Goal: Task Accomplishment & Management: Manage account settings

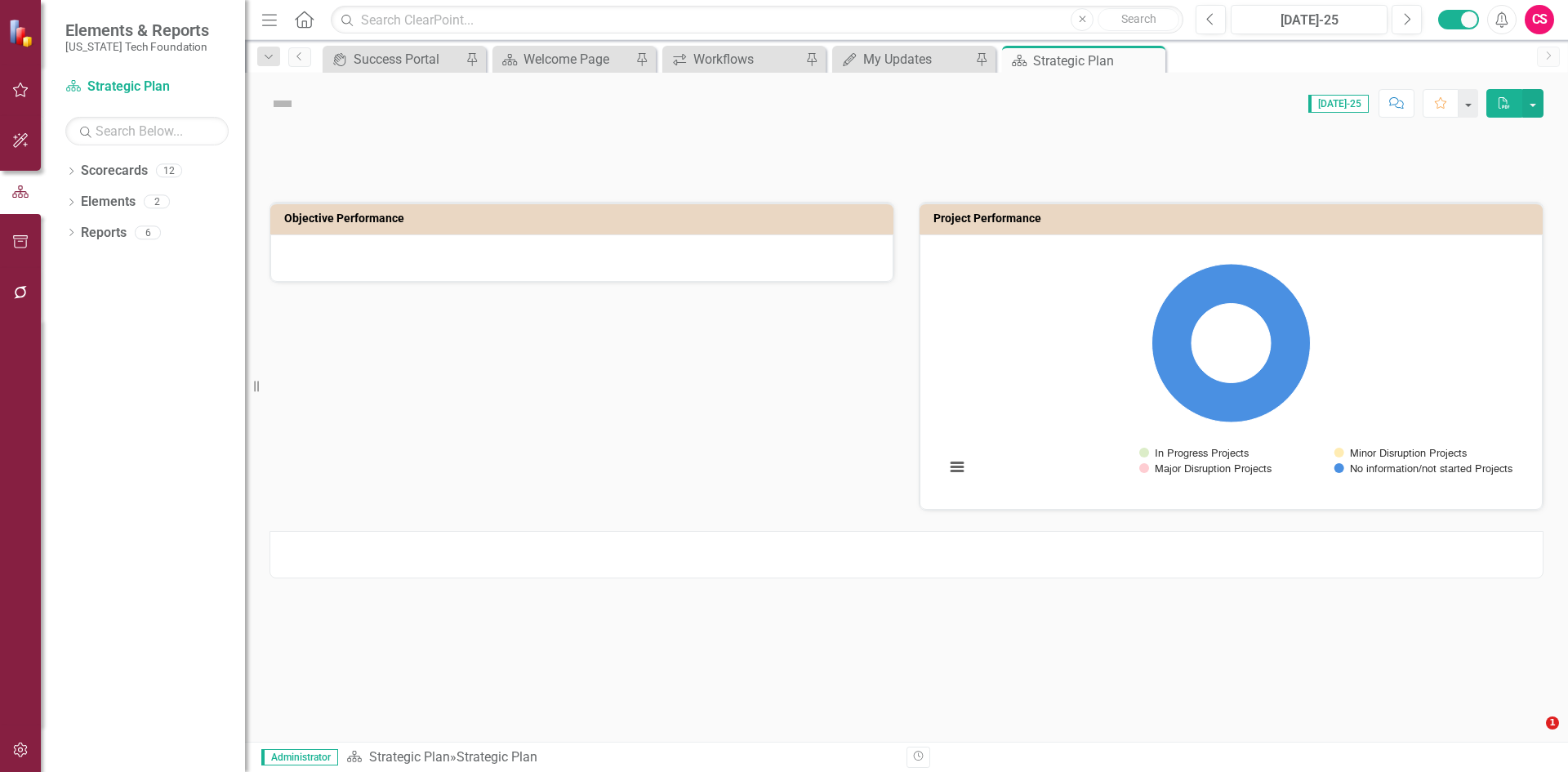
click at [25, 736] on button "button" at bounding box center [21, 750] width 36 height 34
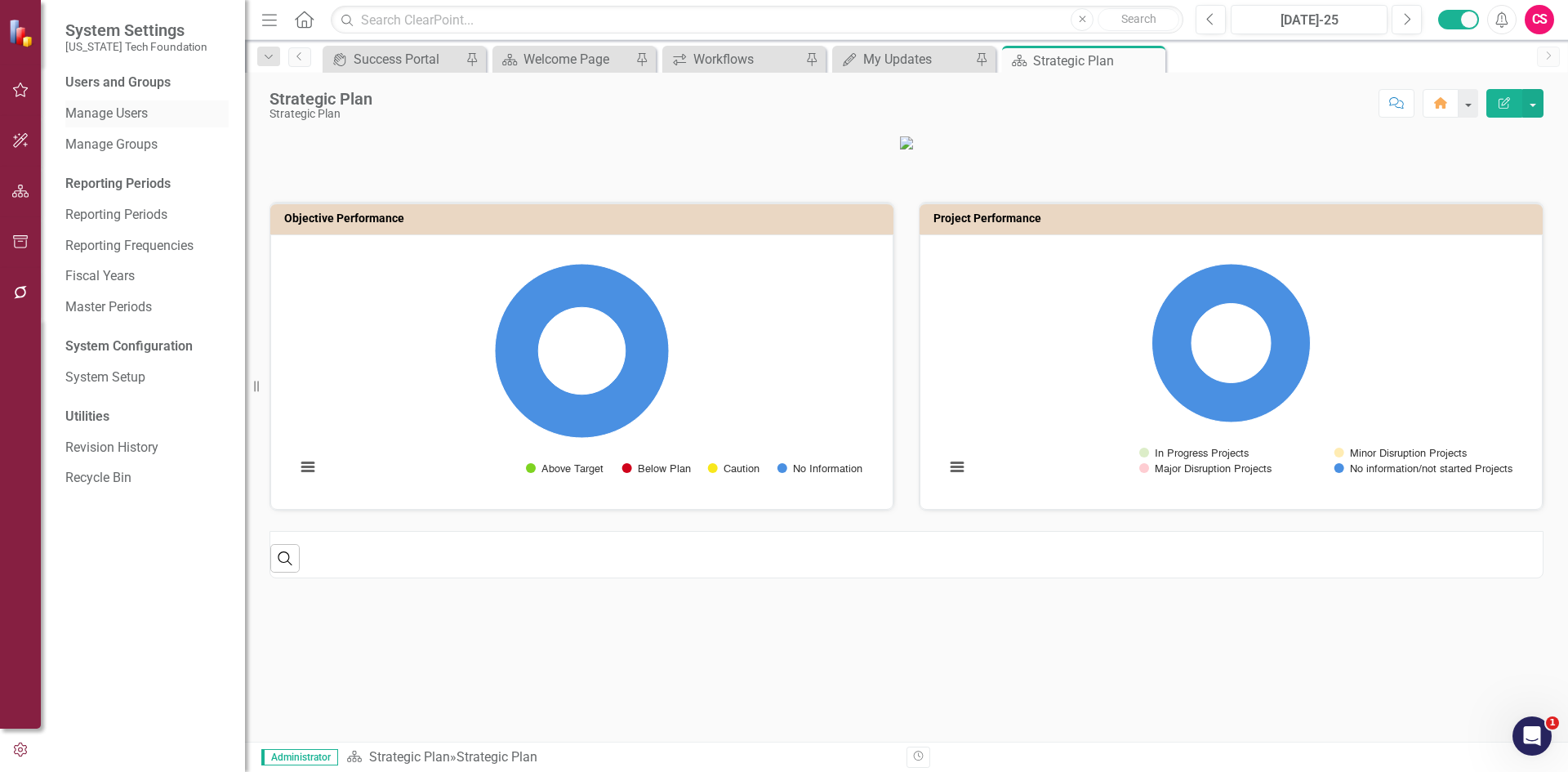
click at [117, 118] on link "Manage Users" at bounding box center [147, 114] width 163 height 19
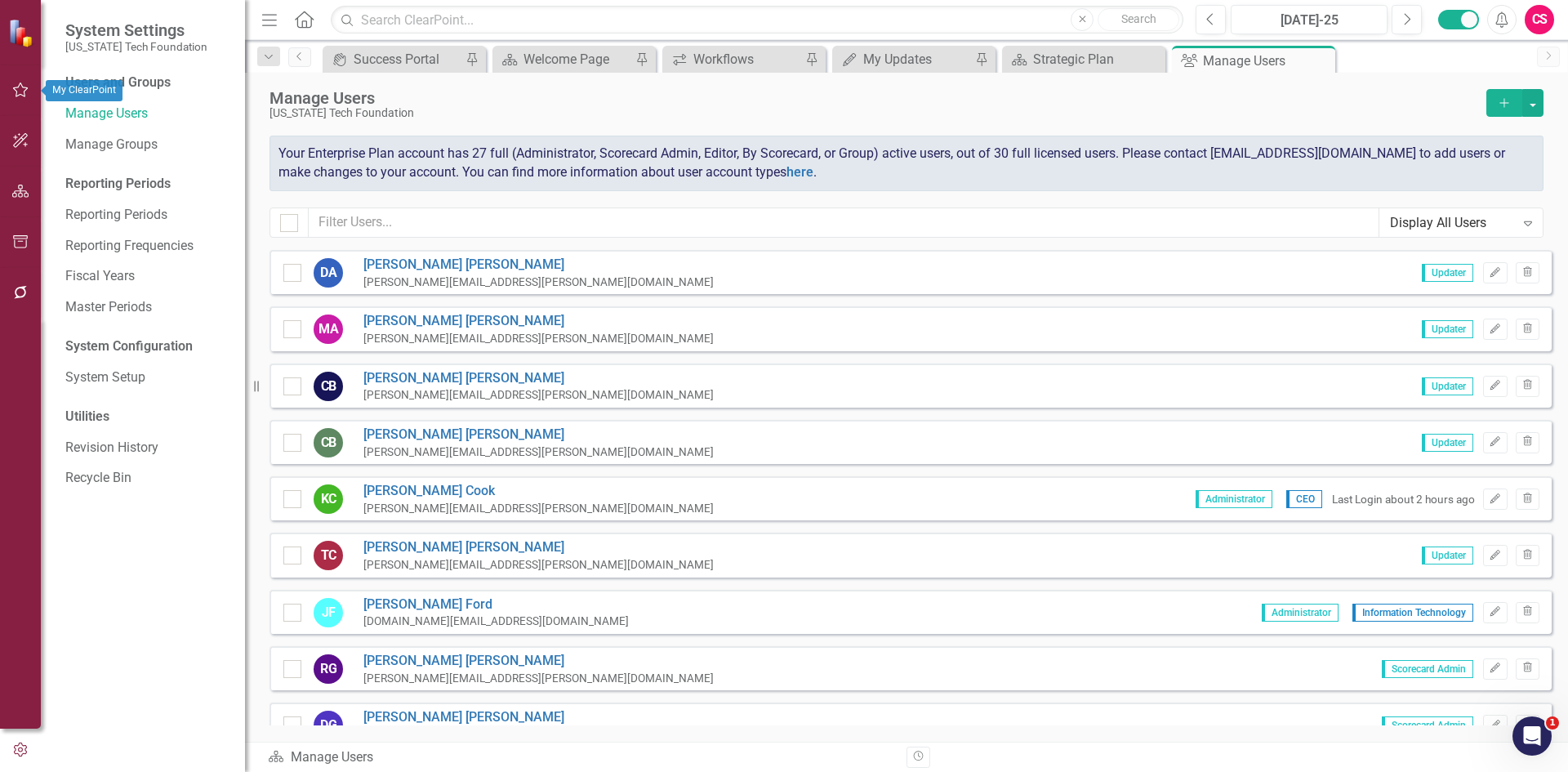
click at [6, 183] on button "button" at bounding box center [21, 192] width 36 height 34
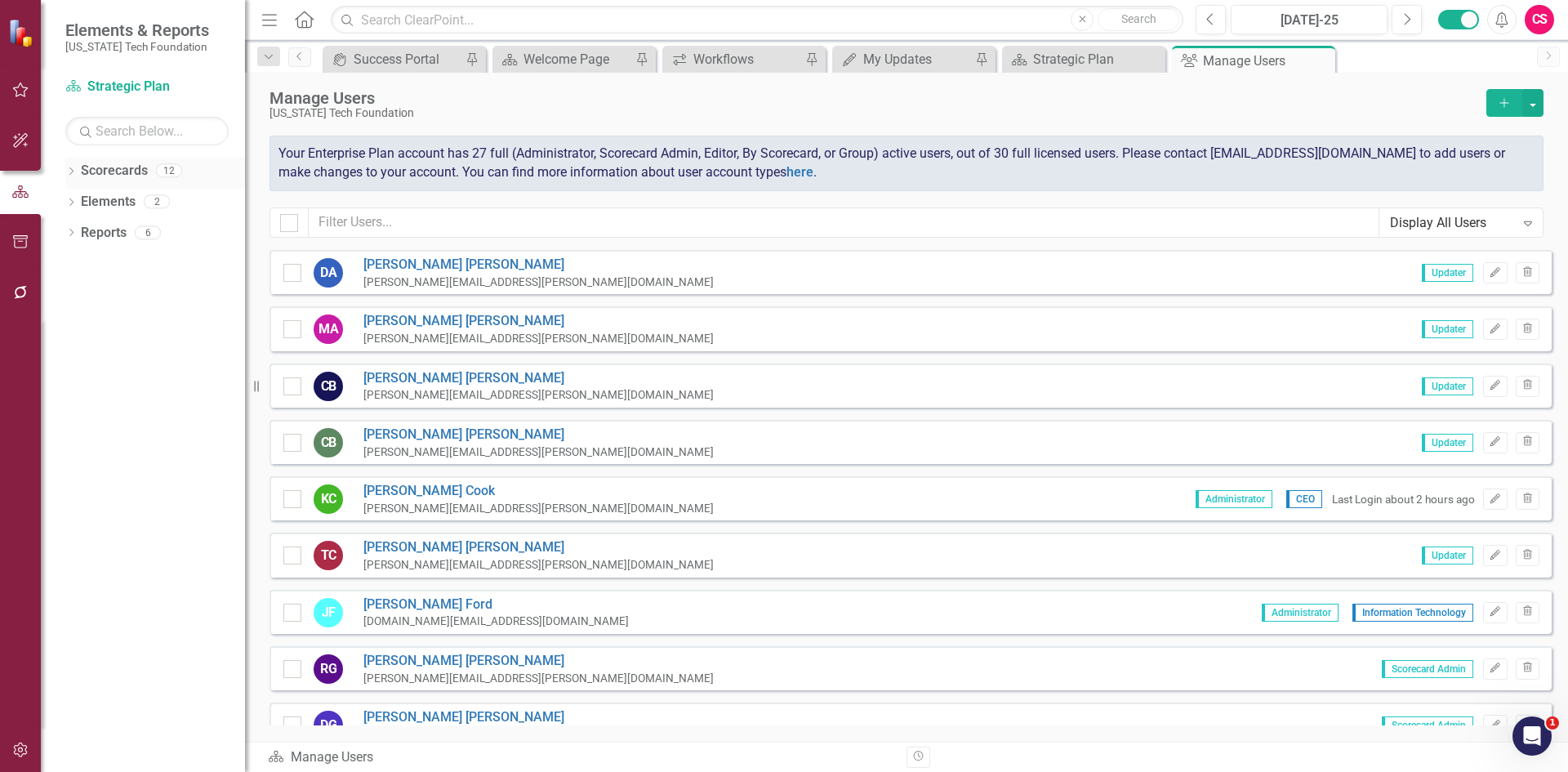
click at [143, 179] on link "Scorecards" at bounding box center [114, 171] width 67 height 19
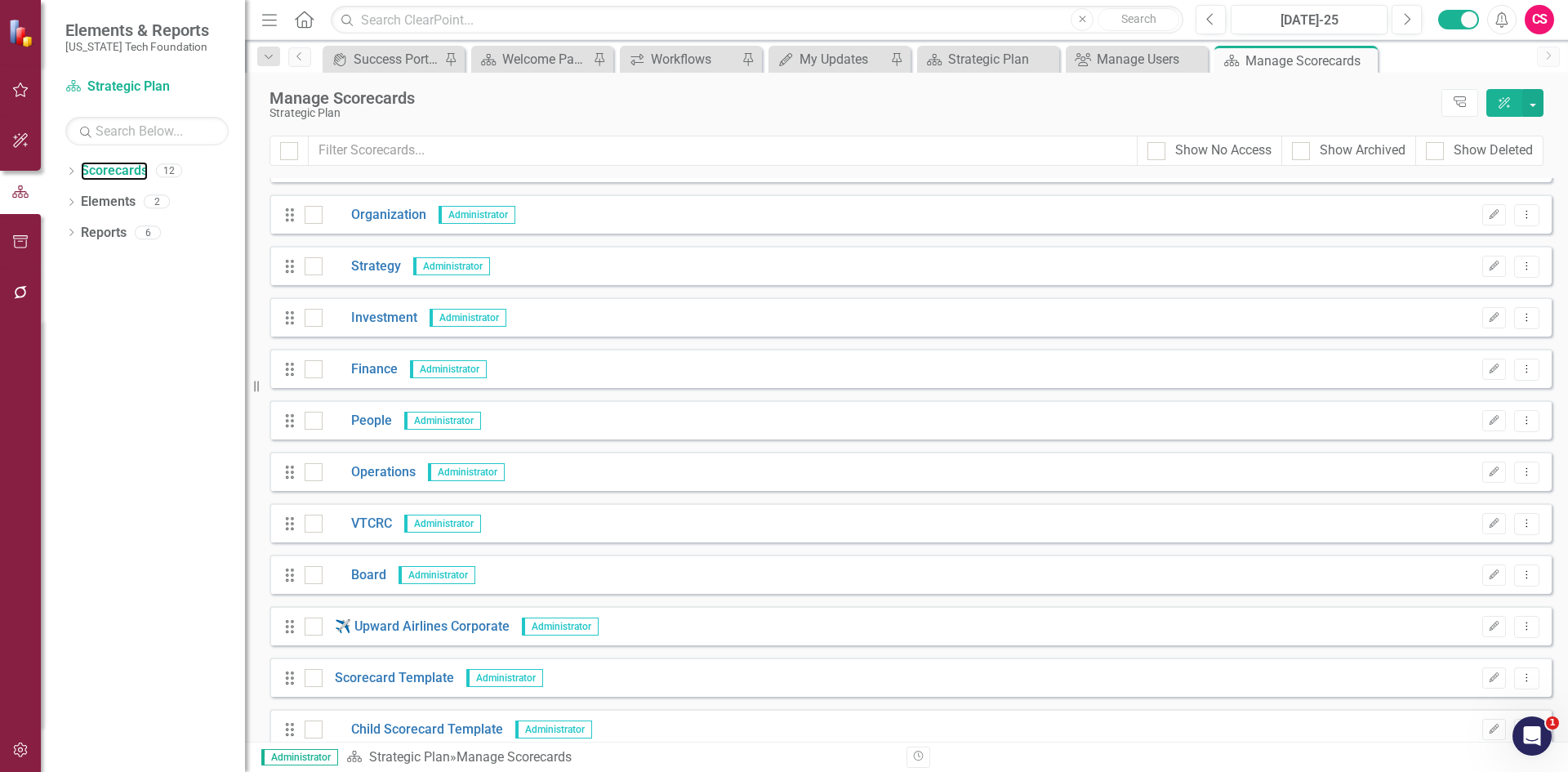
scroll to position [54, 0]
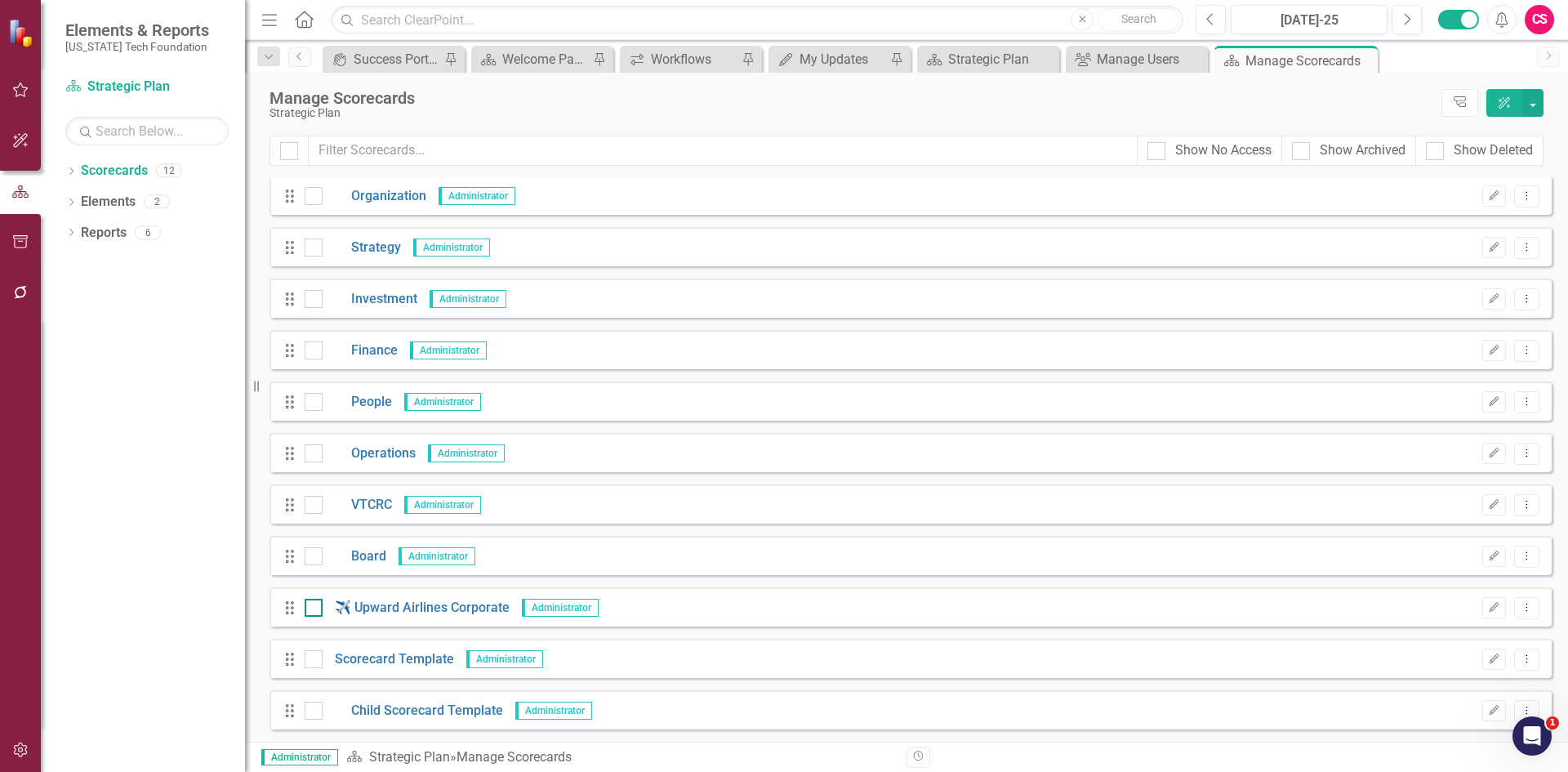
click at [311, 607] on input "checkbox" at bounding box center [309, 604] width 11 height 11
checkbox input "true"
click at [310, 663] on div at bounding box center [313, 659] width 18 height 18
click at [310, 661] on input "checkbox" at bounding box center [309, 655] width 11 height 11
checkbox input "true"
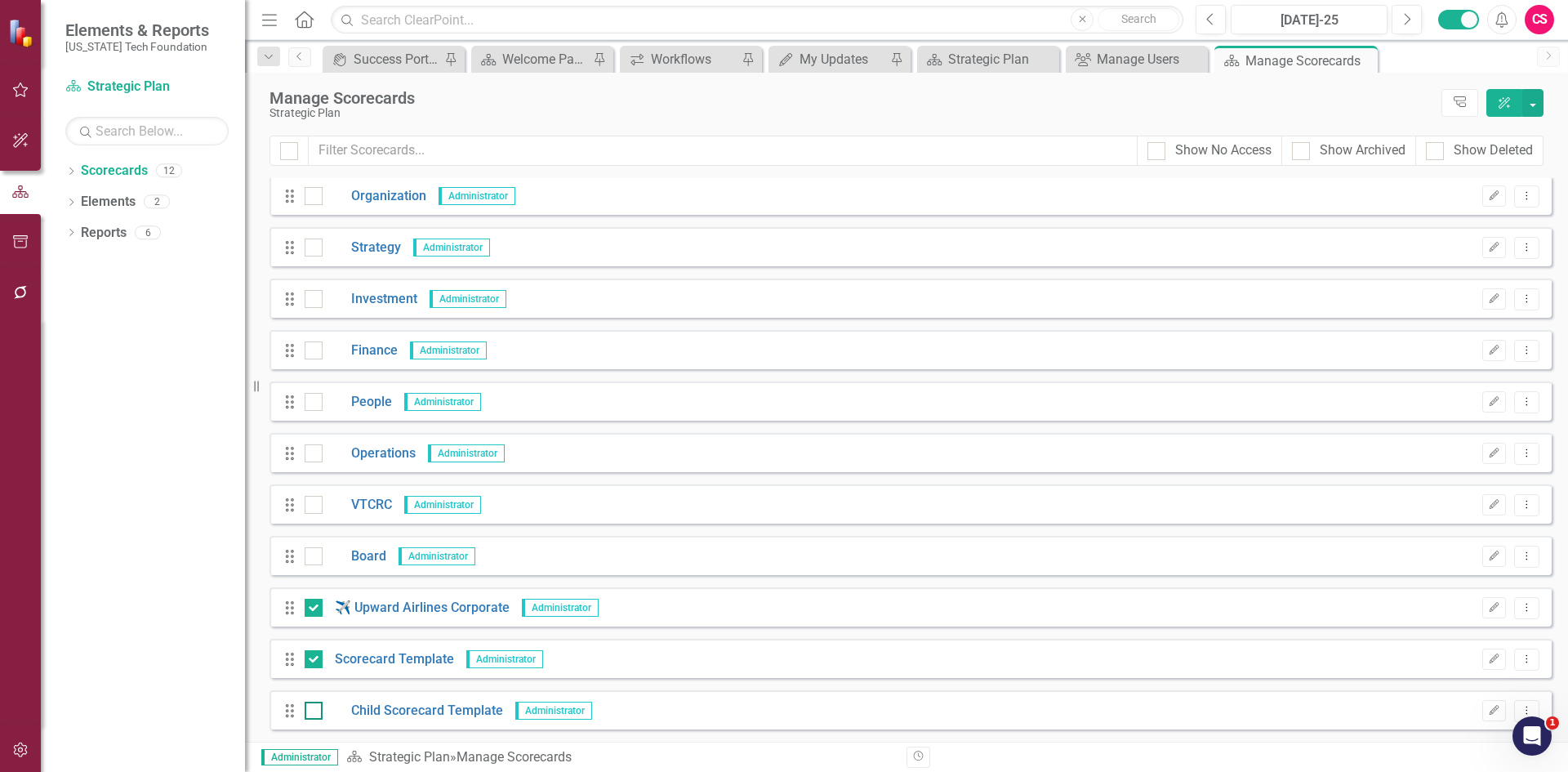
click at [317, 712] on div at bounding box center [313, 711] width 18 height 18
click at [315, 712] on input "checkbox" at bounding box center [309, 706] width 11 height 11
checkbox input "true"
click at [19, 754] on icon "button" at bounding box center [21, 750] width 17 height 13
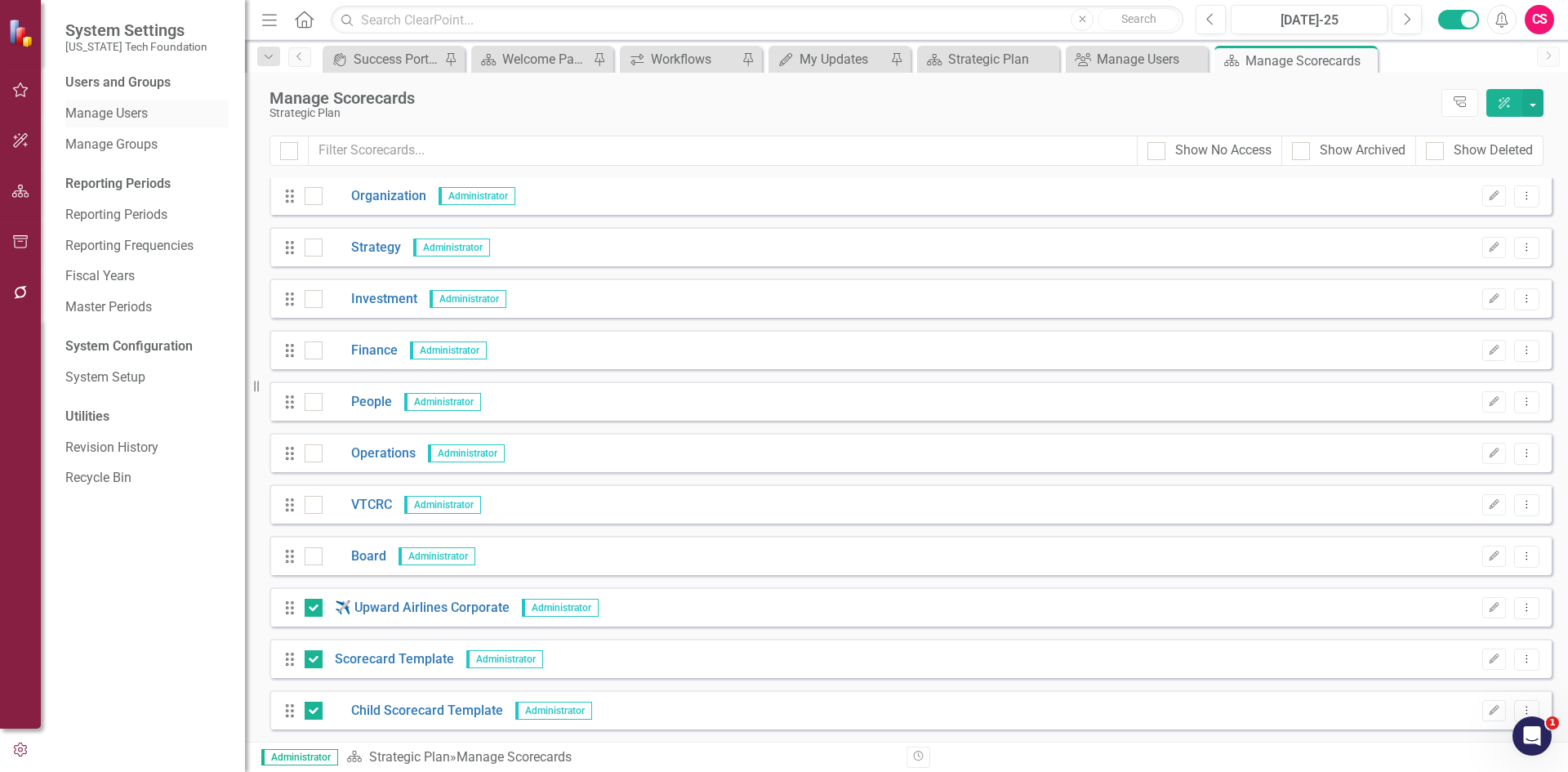
click at [147, 119] on link "Manage Users" at bounding box center [147, 114] width 163 height 19
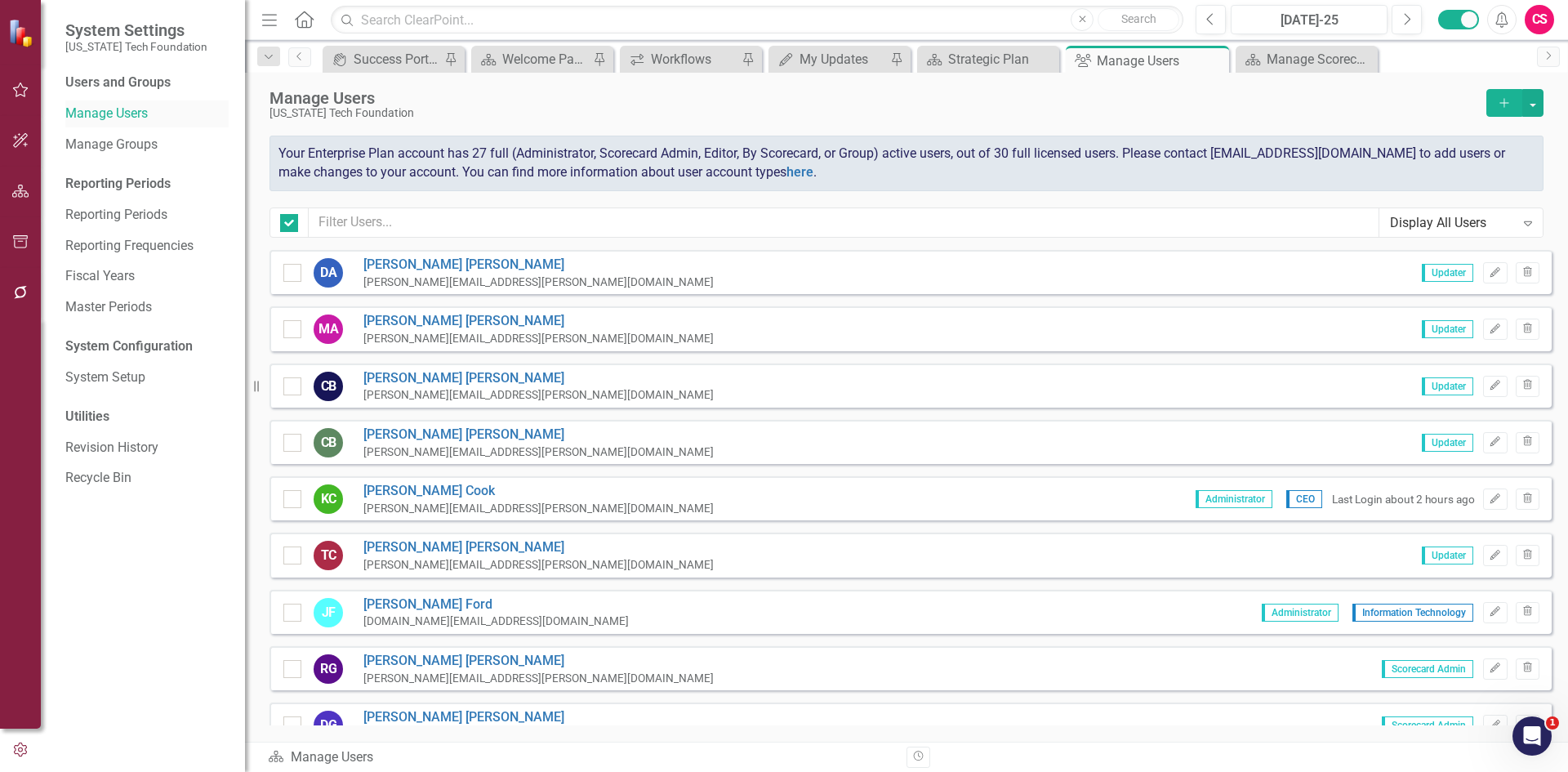
checkbox input "false"
click at [1483, 504] on button "Edit" at bounding box center [1494, 499] width 24 height 22
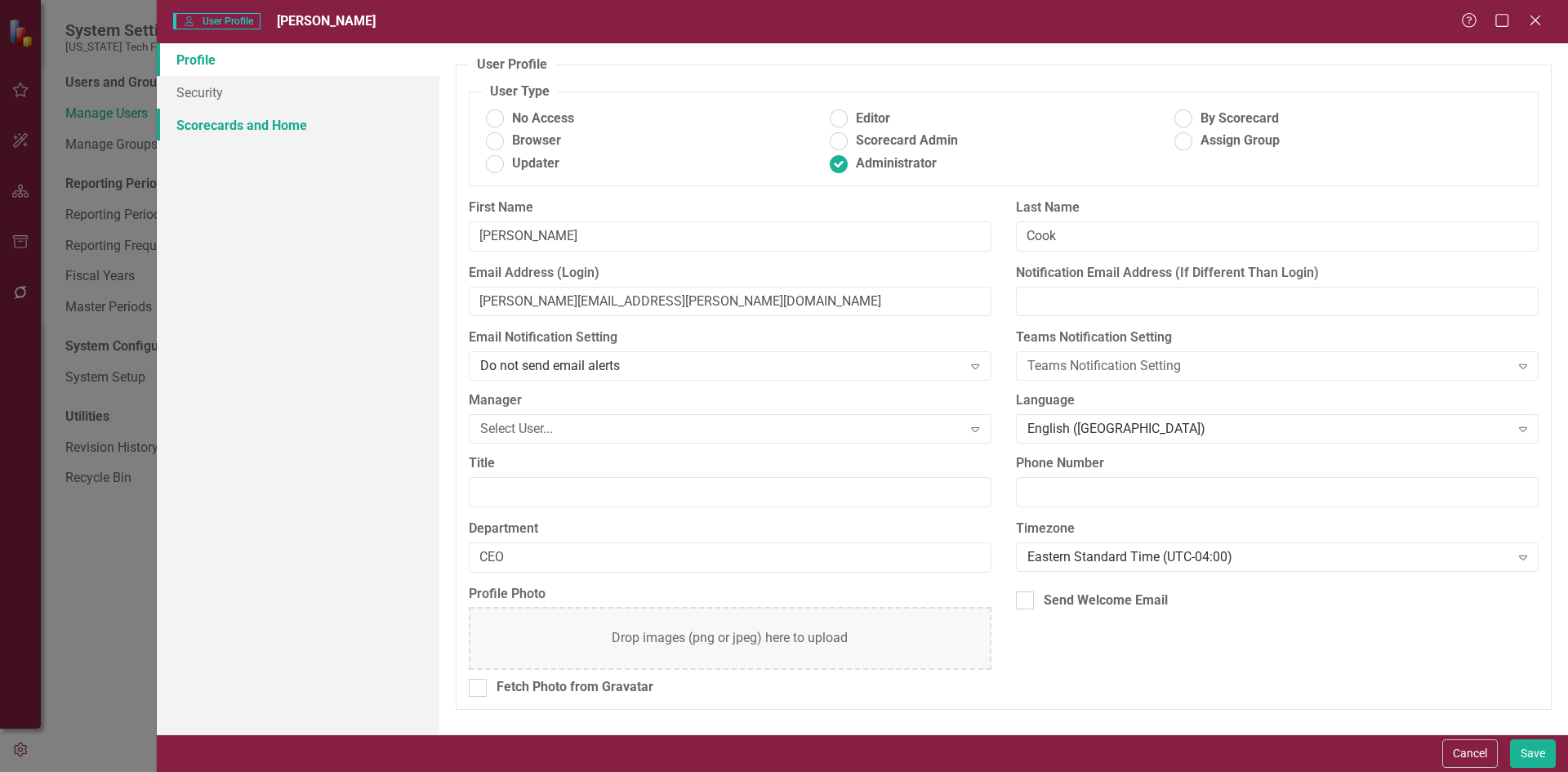
click at [240, 129] on link "Scorecards and Home" at bounding box center [298, 124] width 283 height 32
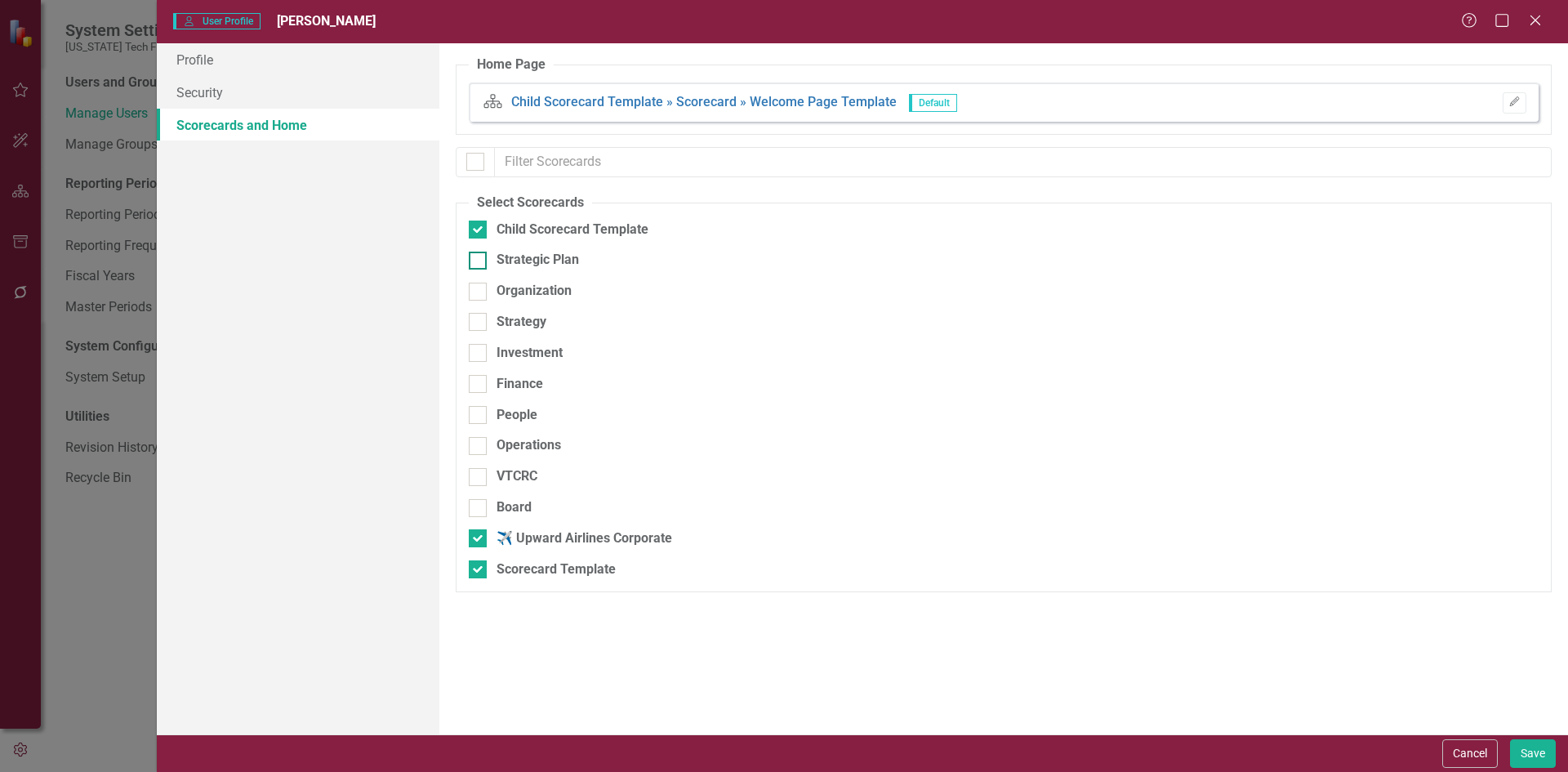
click at [527, 258] on div "Strategic Plan" at bounding box center [537, 260] width 82 height 19
click at [479, 258] on input "Strategic Plan" at bounding box center [473, 256] width 11 height 11
checkbox input "true"
click at [527, 234] on div "Child Scorecard Template" at bounding box center [572, 230] width 152 height 19
click at [479, 231] on input "Child Scorecard Template" at bounding box center [473, 226] width 11 height 11
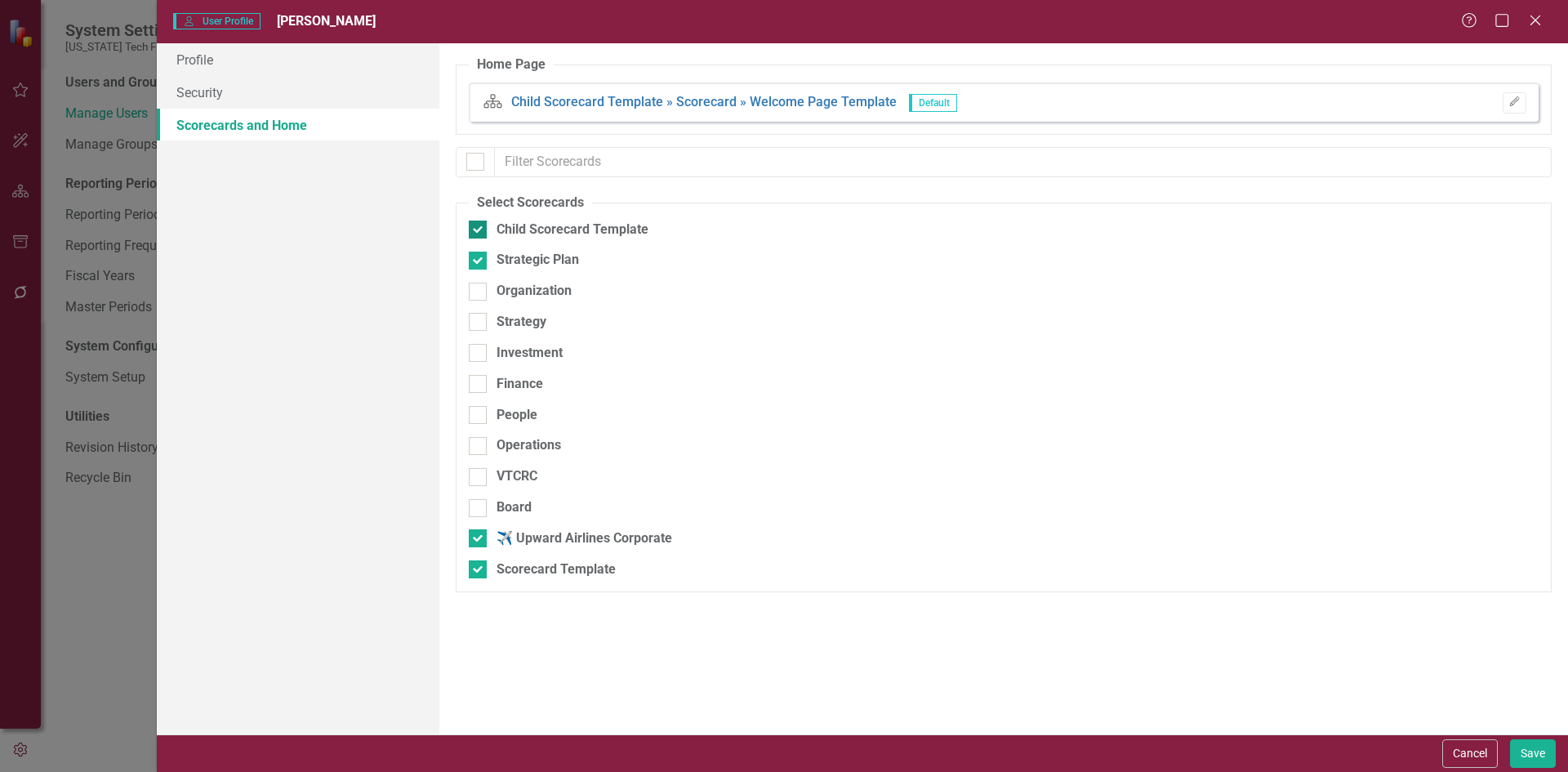
checkbox input "false"
click at [531, 284] on div "Organization" at bounding box center [534, 291] width 75 height 19
click at [479, 284] on input "Organization" at bounding box center [473, 288] width 11 height 11
checkbox input "true"
click at [526, 345] on div "Investment" at bounding box center [530, 353] width 66 height 19
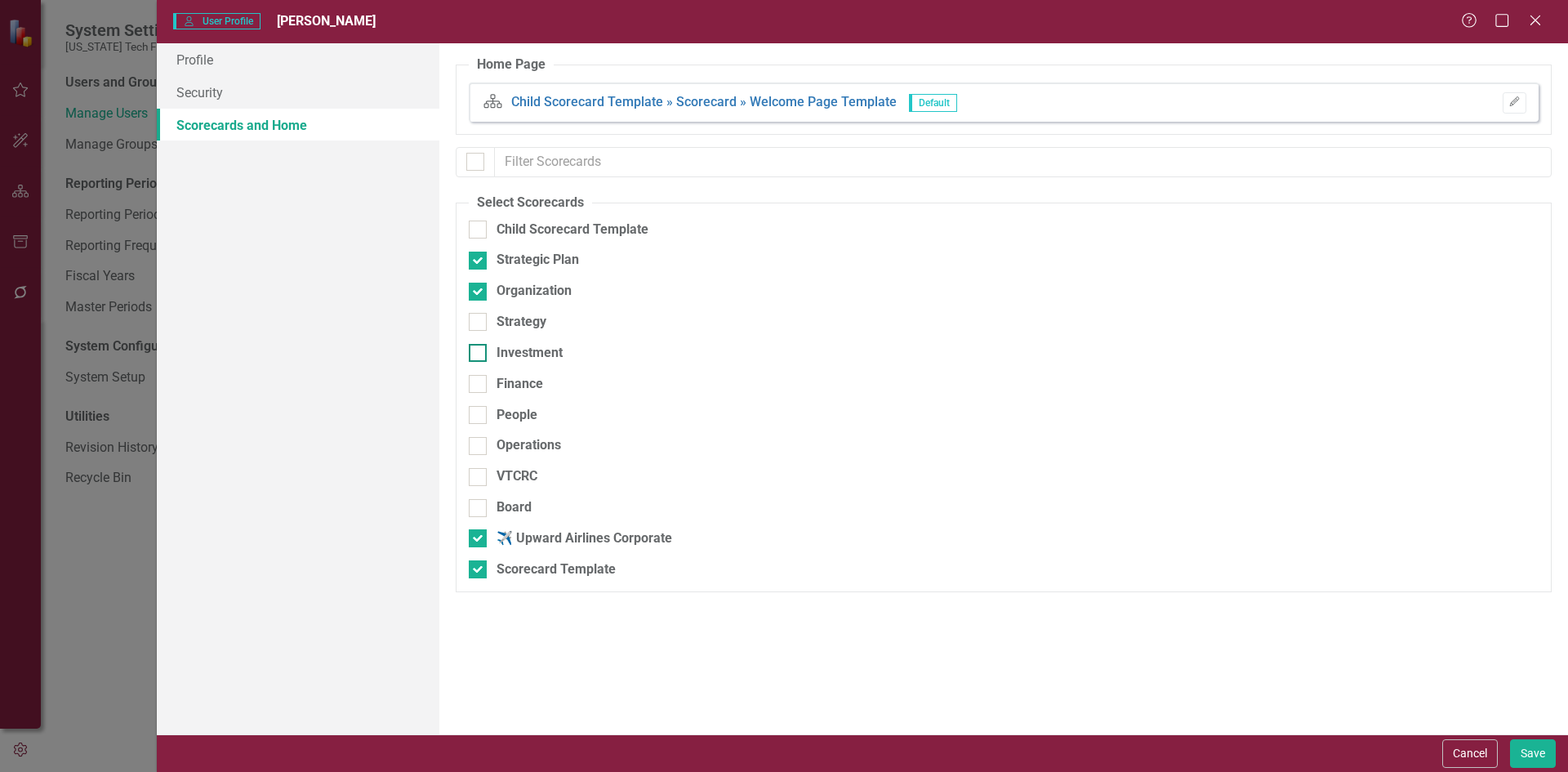
click at [479, 345] on input "Investment" at bounding box center [473, 349] width 11 height 11
checkbox input "true"
click at [520, 323] on div "Strategy" at bounding box center [522, 322] width 50 height 19
click at [479, 323] on input "Strategy" at bounding box center [473, 318] width 11 height 11
checkbox input "true"
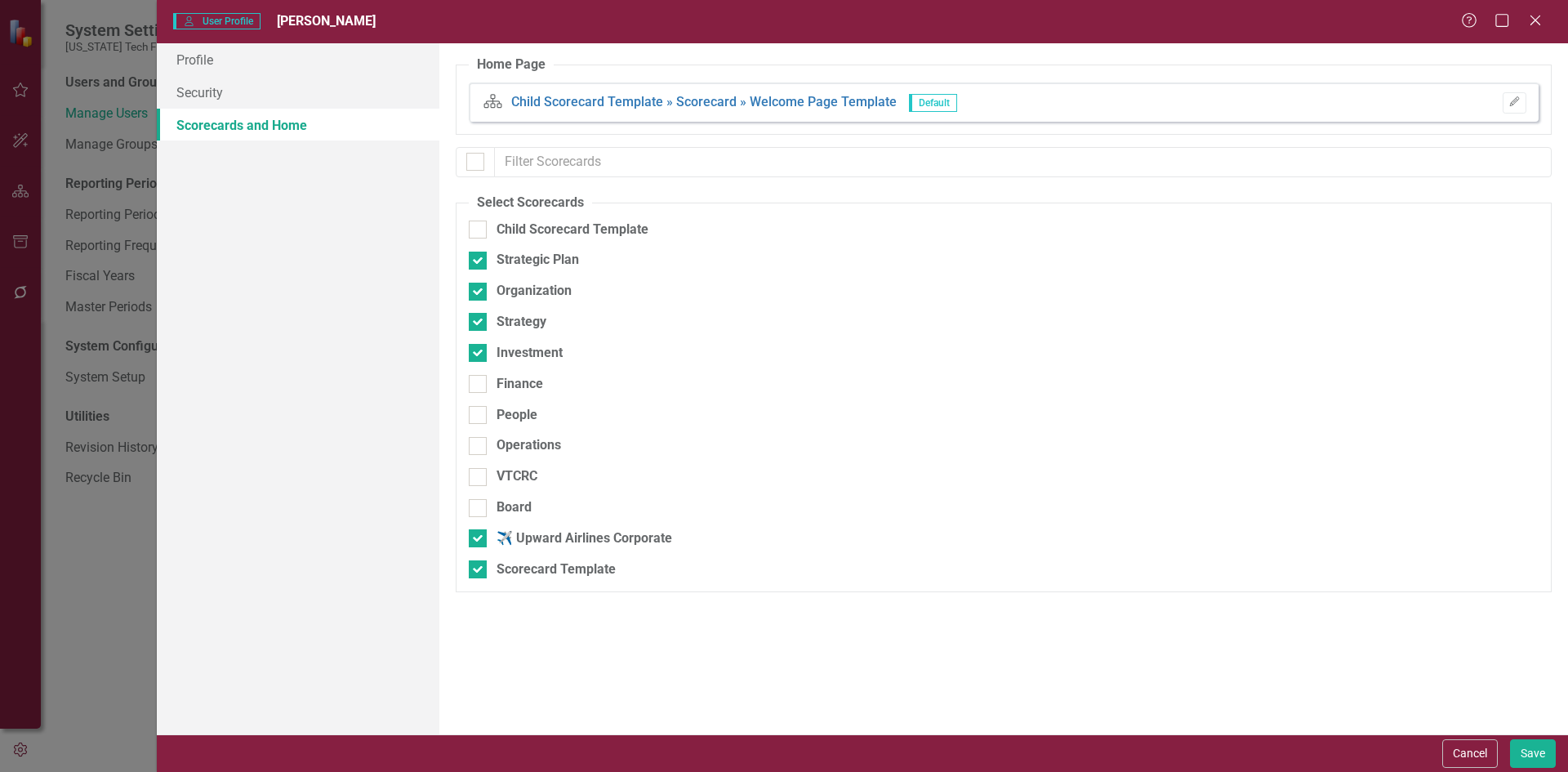
click at [518, 367] on div "Investment" at bounding box center [917, 359] width 898 height 31
click at [515, 380] on div "Finance" at bounding box center [520, 384] width 46 height 19
click at [479, 380] on input "Finance" at bounding box center [473, 380] width 11 height 11
checkbox input "true"
click at [517, 411] on div "People" at bounding box center [517, 415] width 41 height 19
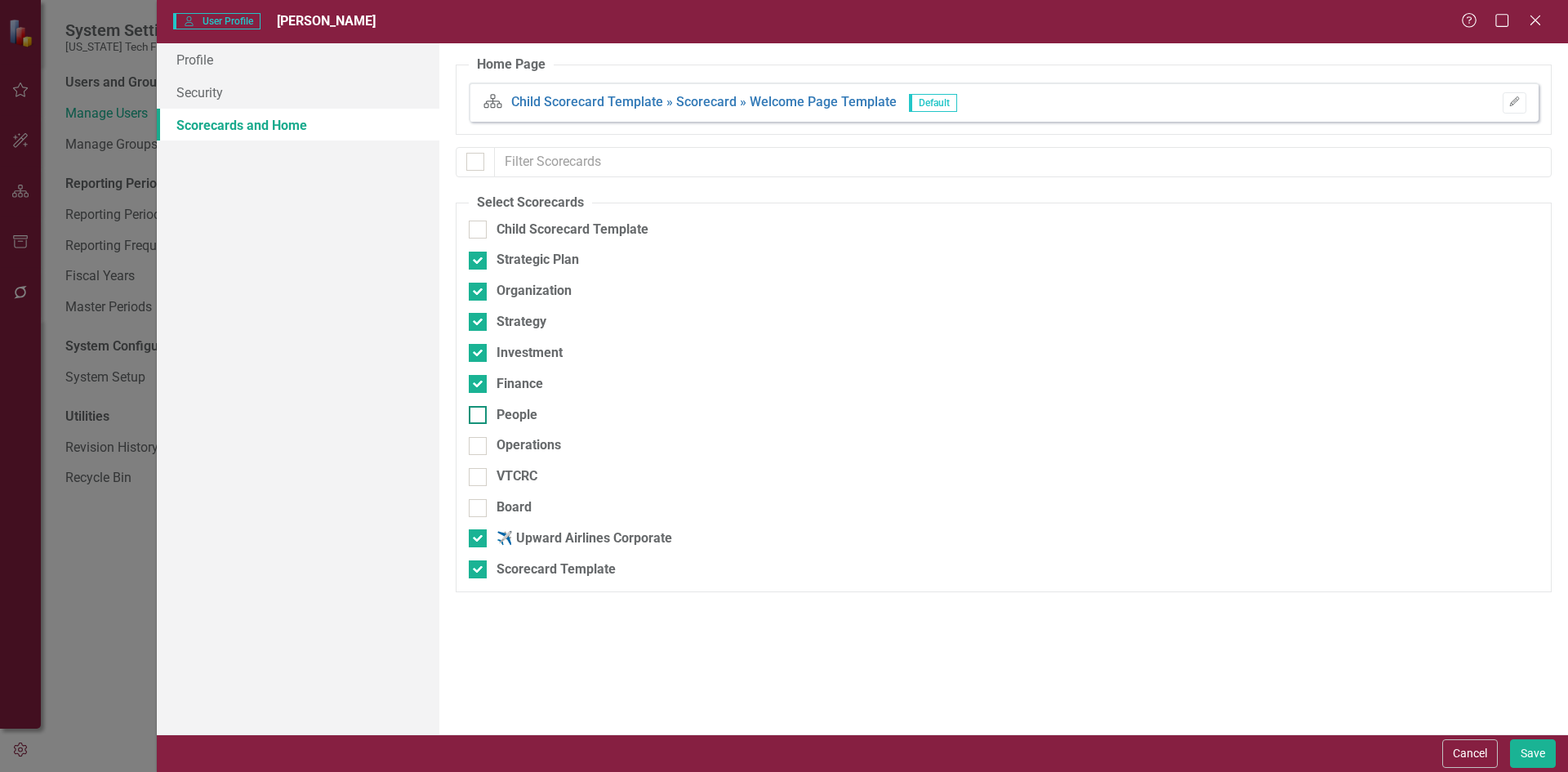
click at [479, 411] on input "People" at bounding box center [473, 410] width 11 height 11
checkbox input "true"
click at [527, 448] on div "Operations" at bounding box center [529, 445] width 65 height 19
click at [479, 448] on input "Operations" at bounding box center [473, 442] width 11 height 11
checkbox input "true"
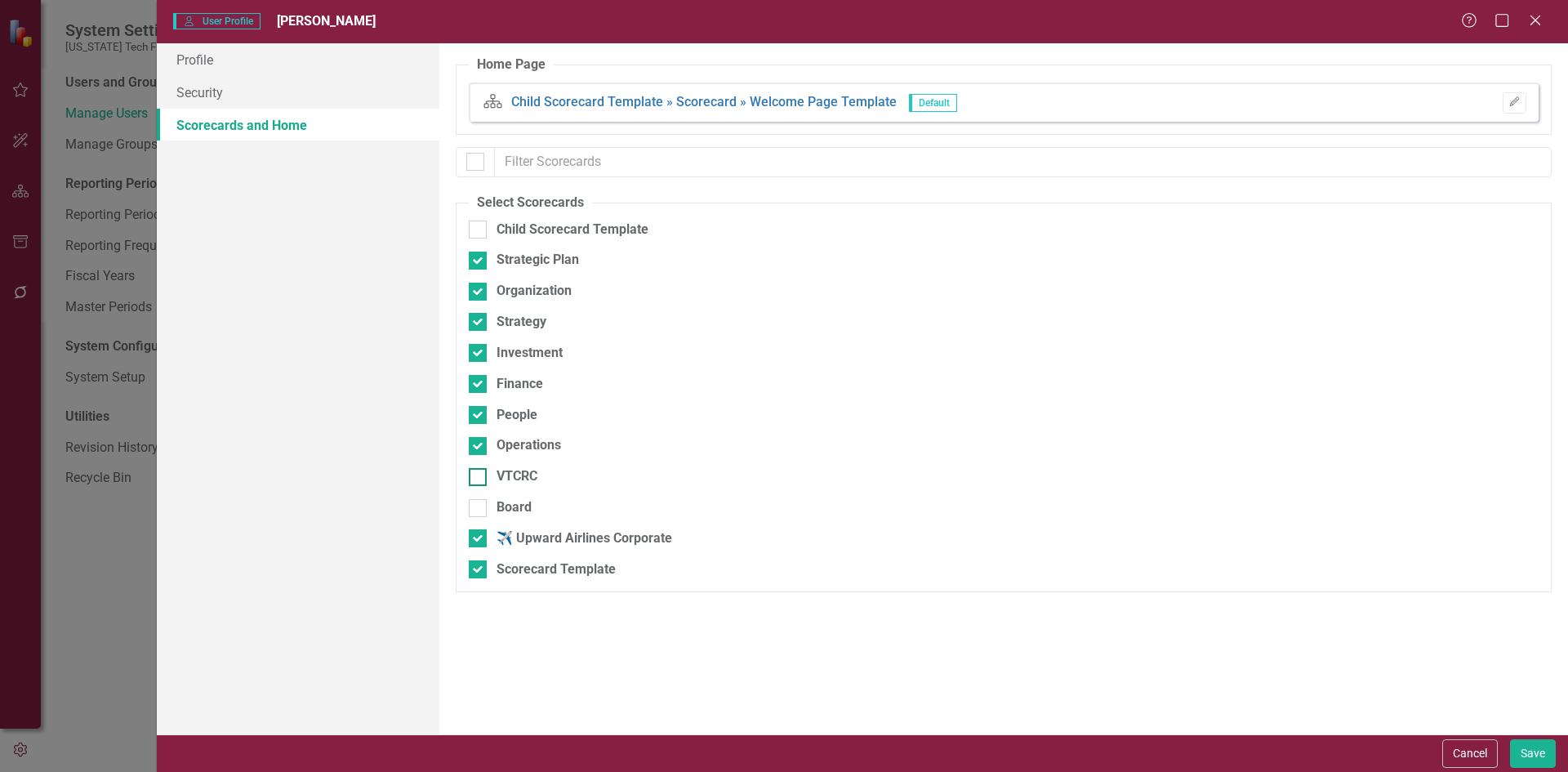
click at [525, 481] on div "VTCRC" at bounding box center [517, 476] width 41 height 19
click at [479, 478] on input "VTCRC" at bounding box center [473, 473] width 11 height 11
checkbox input "true"
click at [523, 515] on div "Board" at bounding box center [514, 507] width 35 height 19
click at [479, 510] on input "Board" at bounding box center [473, 504] width 11 height 11
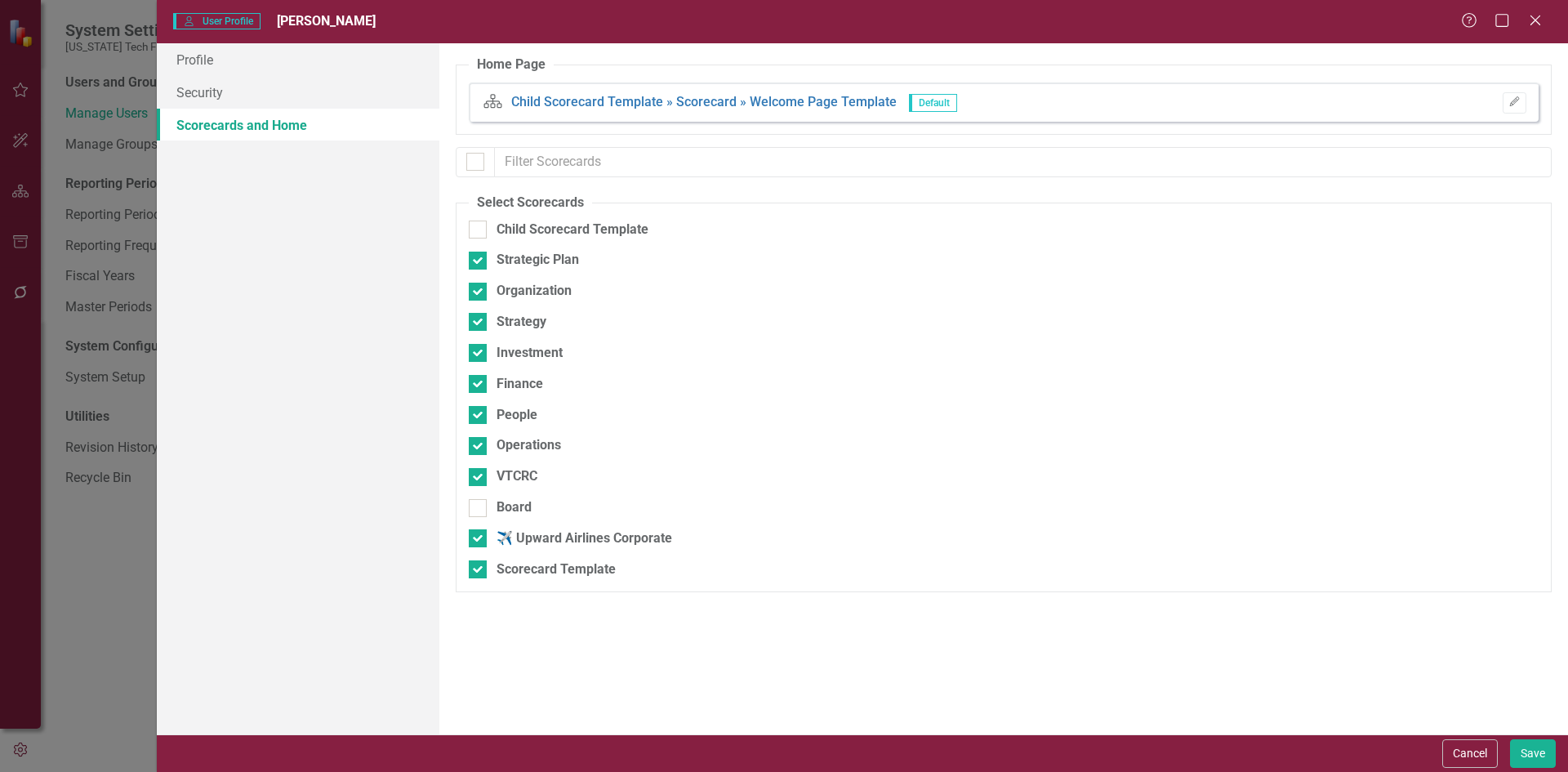
checkbox input "true"
click at [528, 546] on div "✈️ Upward Airlines Corporate" at bounding box center [585, 538] width 176 height 19
click at [479, 540] on input "✈️ Upward Airlines Corporate" at bounding box center [473, 534] width 11 height 11
checkbox input "false"
click at [532, 569] on div "Scorecard Template" at bounding box center [556, 570] width 119 height 19
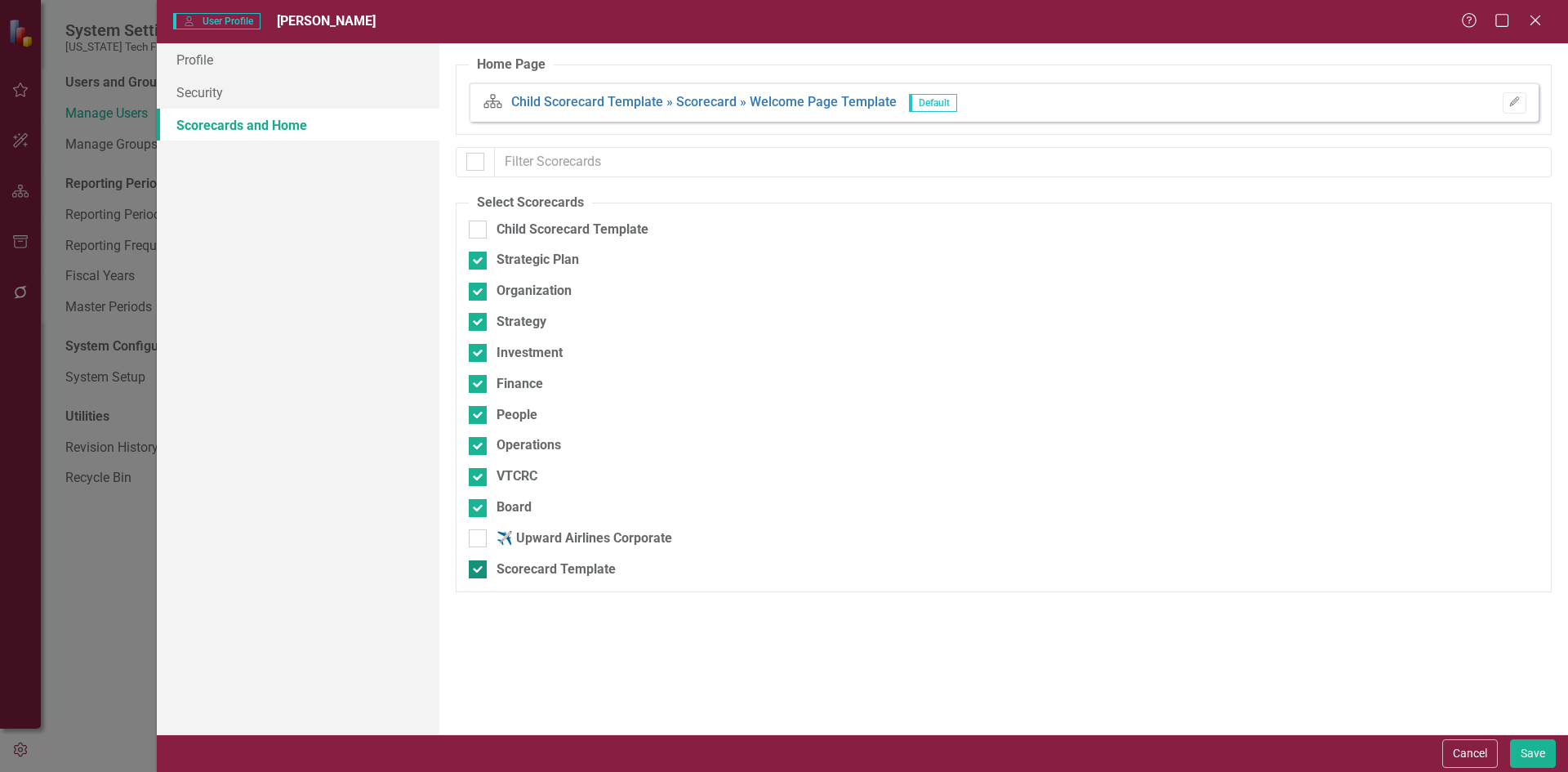
click at [479, 569] on input "Scorecard Template" at bounding box center [473, 566] width 11 height 11
checkbox input "false"
click at [1529, 760] on button "Save" at bounding box center [1532, 753] width 46 height 28
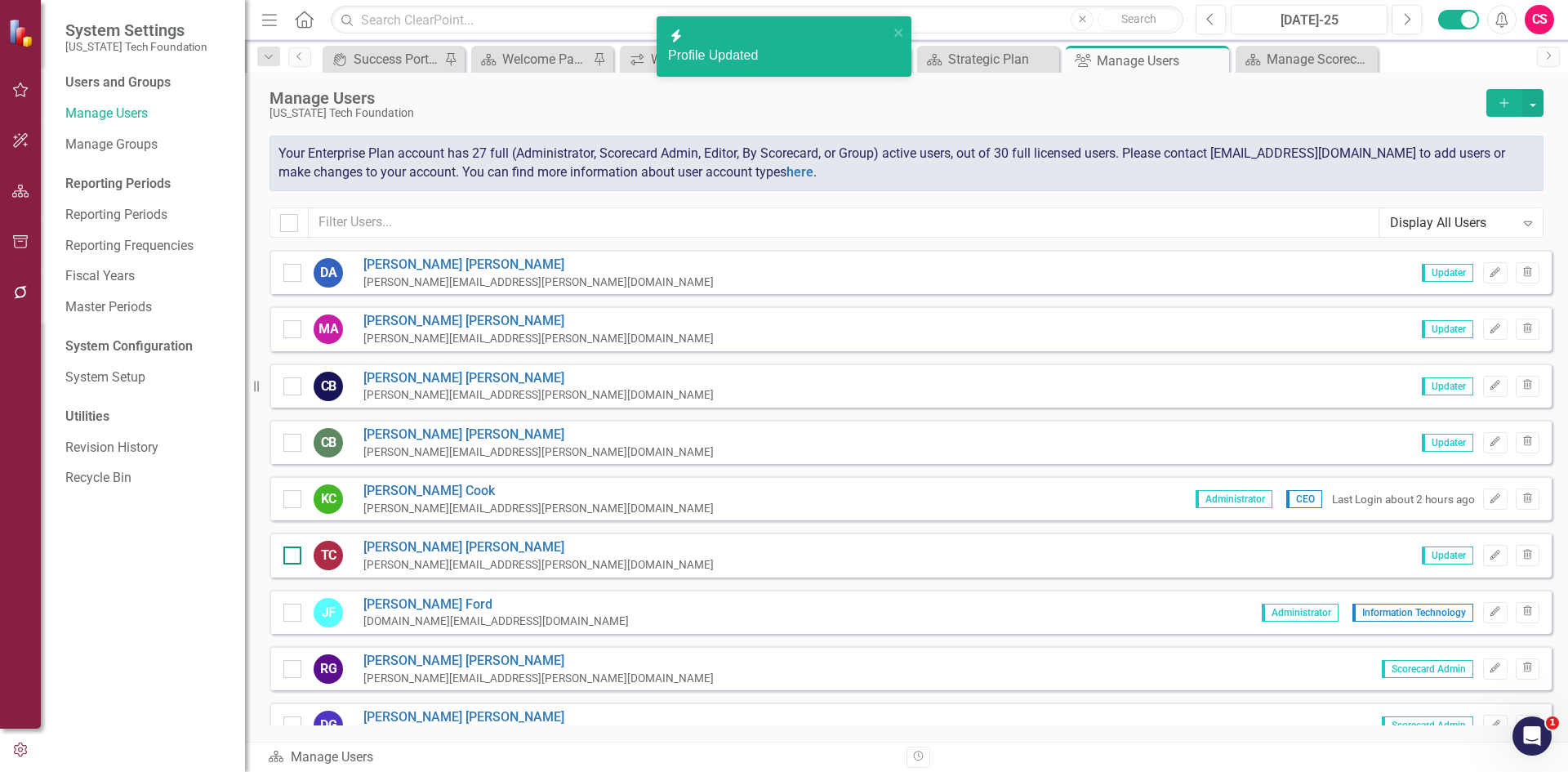
click at [294, 552] on input "checkbox" at bounding box center [289, 551] width 11 height 11
checkbox input "true"
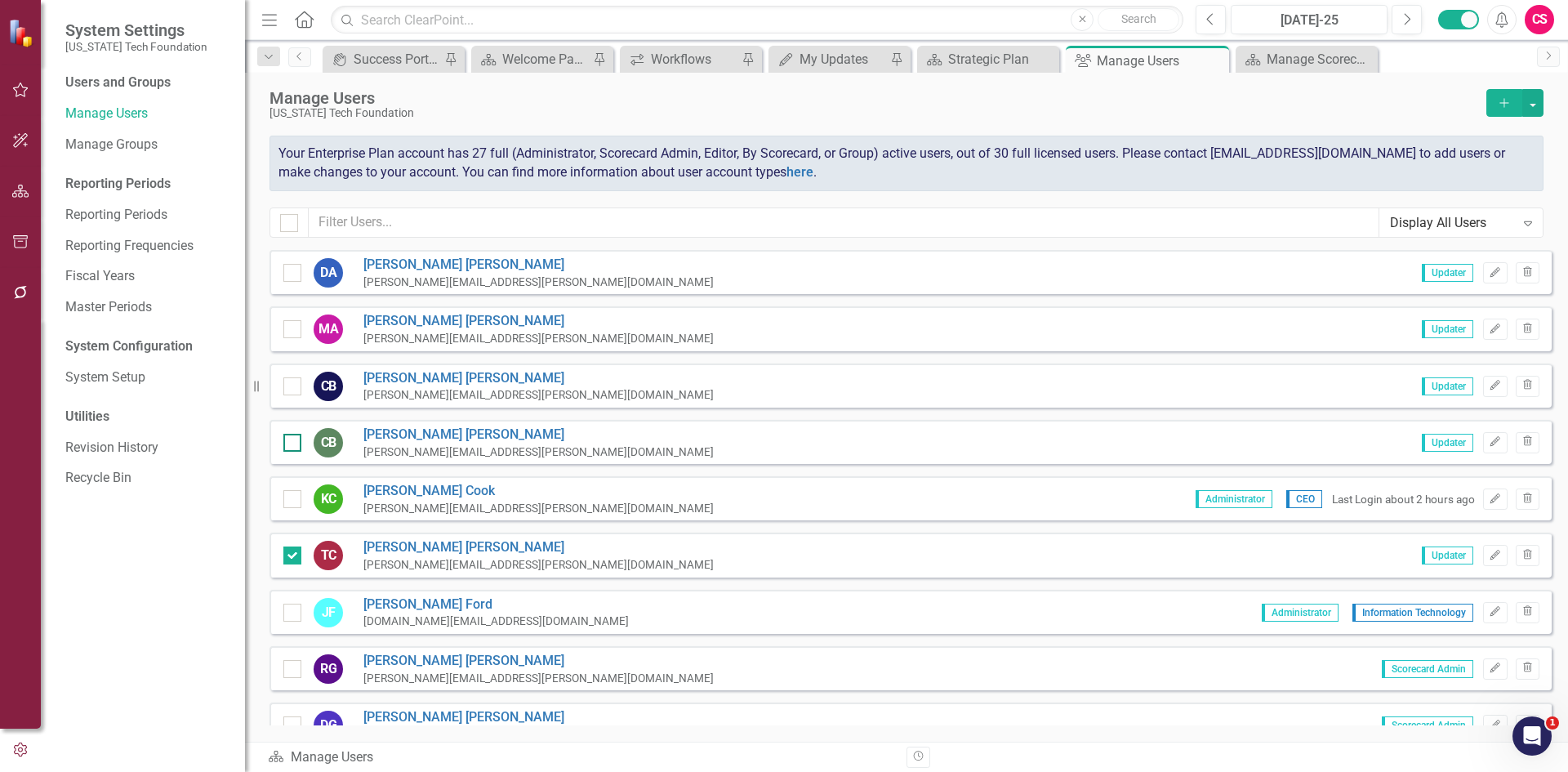
click at [297, 439] on div at bounding box center [293, 443] width 18 height 18
click at [294, 439] on input "checkbox" at bounding box center [289, 439] width 11 height 11
checkbox input "true"
click at [302, 381] on div "CB" at bounding box center [322, 386] width 41 height 29
click at [296, 385] on div at bounding box center [293, 386] width 18 height 18
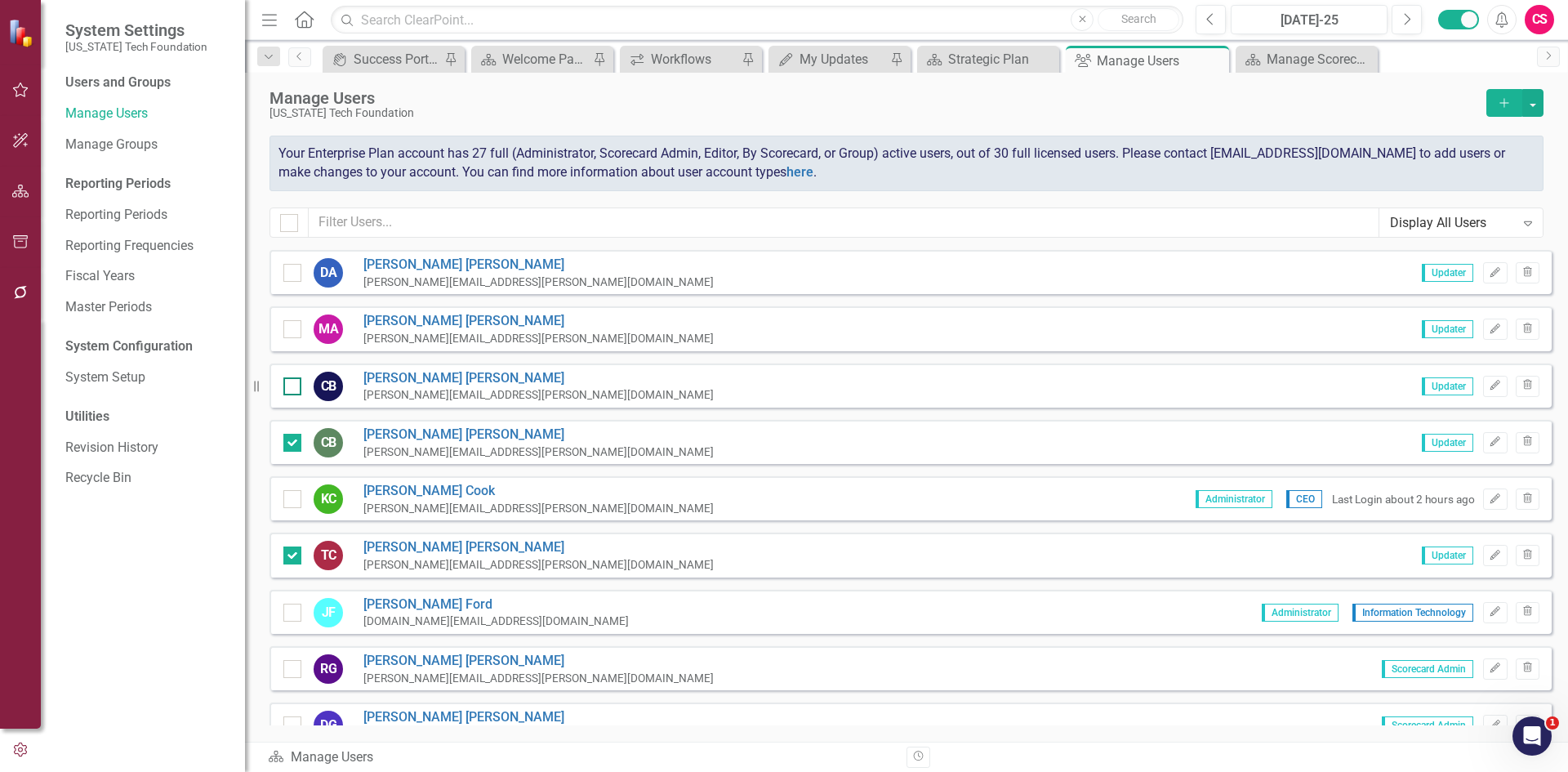
click at [294, 385] on input "checkbox" at bounding box center [289, 382] width 11 height 11
checkbox input "true"
click at [1540, 103] on button "button" at bounding box center [1533, 102] width 22 height 27
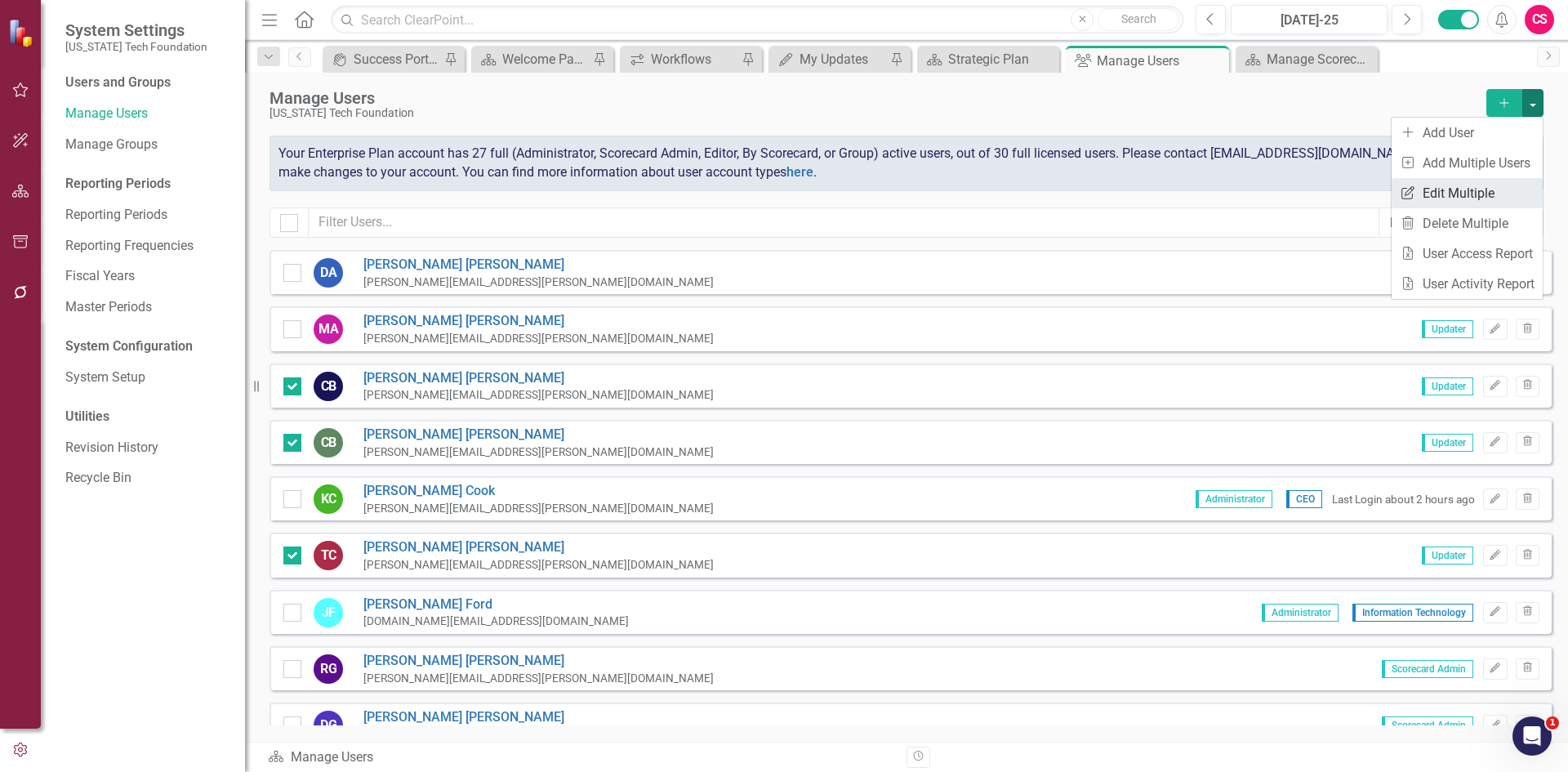
click at [1504, 183] on link "Edit Multiple Edit Multiple" at bounding box center [1467, 193] width 151 height 30
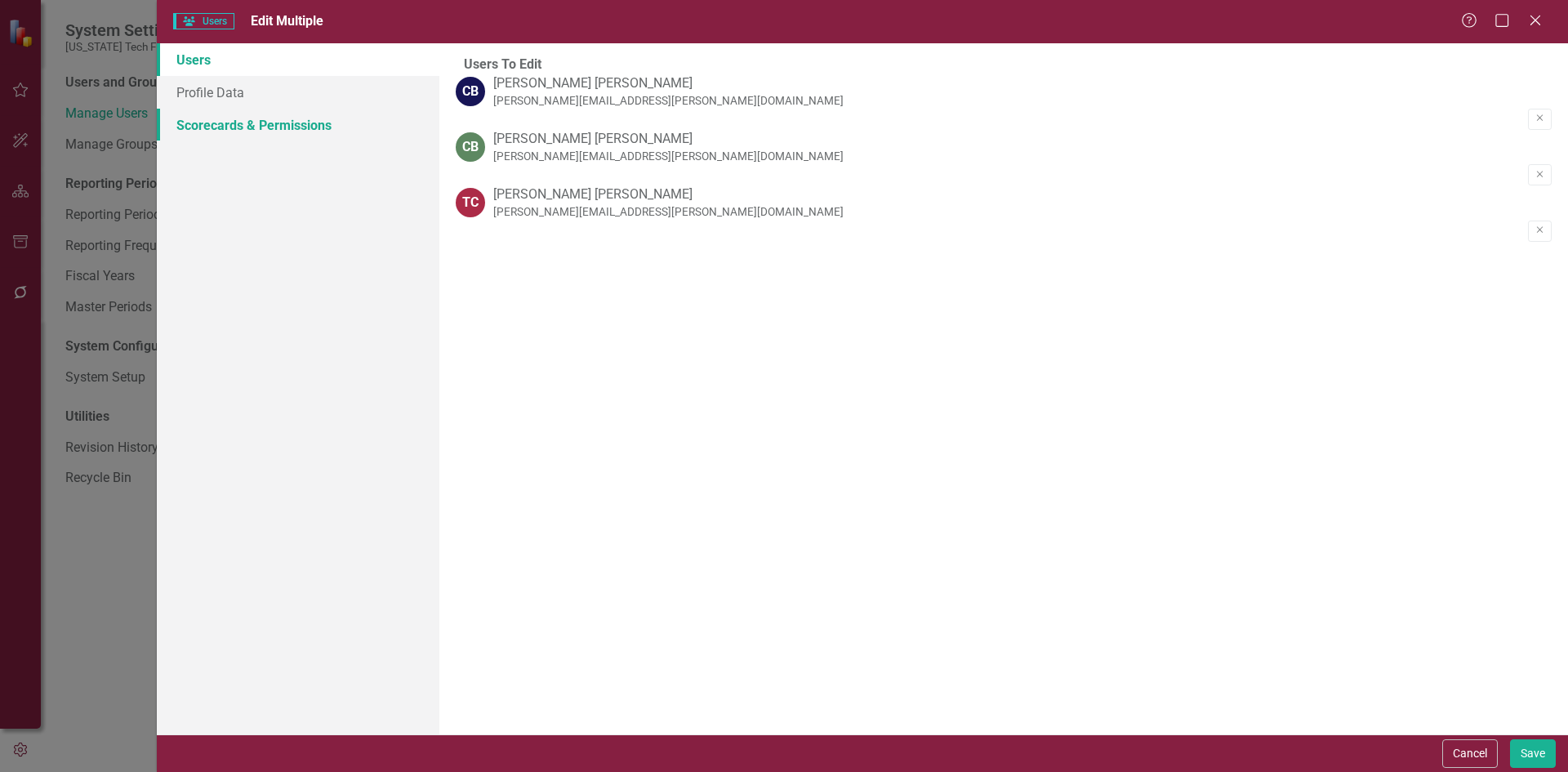
click at [296, 137] on link "Scorecards & Permissions" at bounding box center [298, 124] width 283 height 32
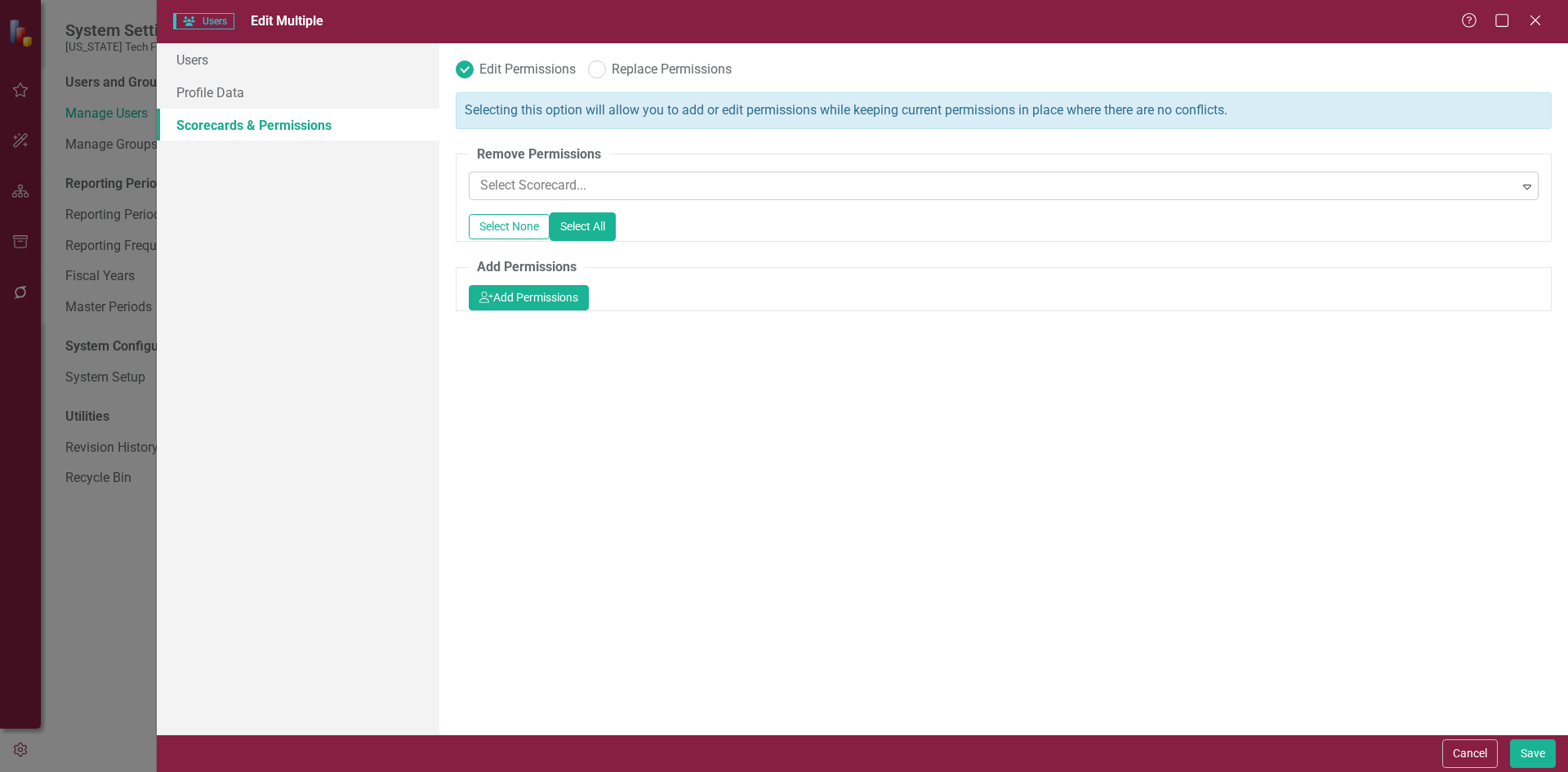
click at [589, 193] on div at bounding box center [996, 186] width 1045 height 22
click at [598, 143] on div "Selecting this option will allow you to add or edit permissions while keeping c…" at bounding box center [1004, 167] width 1096 height 150
click at [1456, 752] on button "Cancel" at bounding box center [1469, 753] width 56 height 28
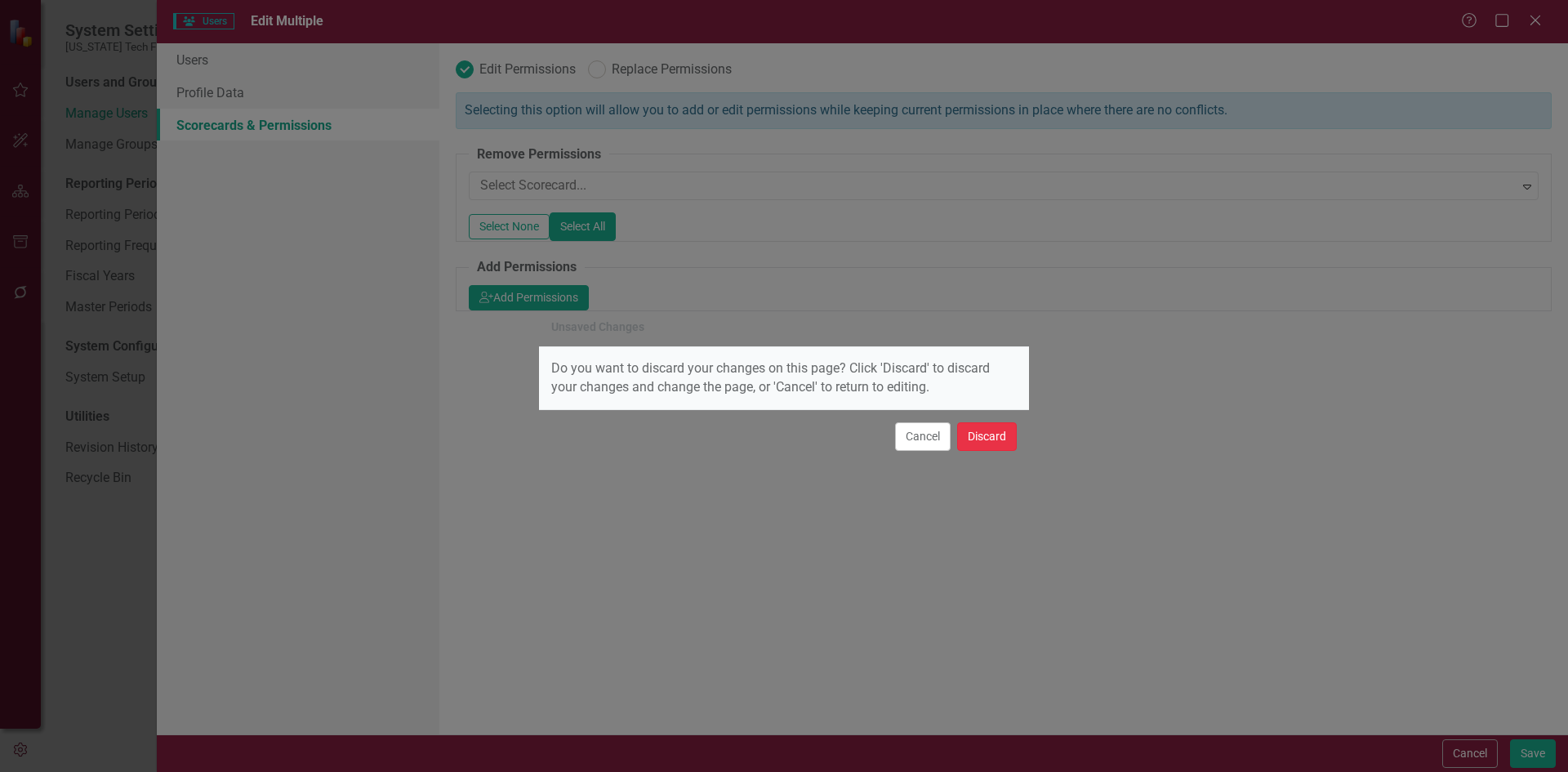
click at [978, 445] on button "Discard" at bounding box center [987, 436] width 60 height 28
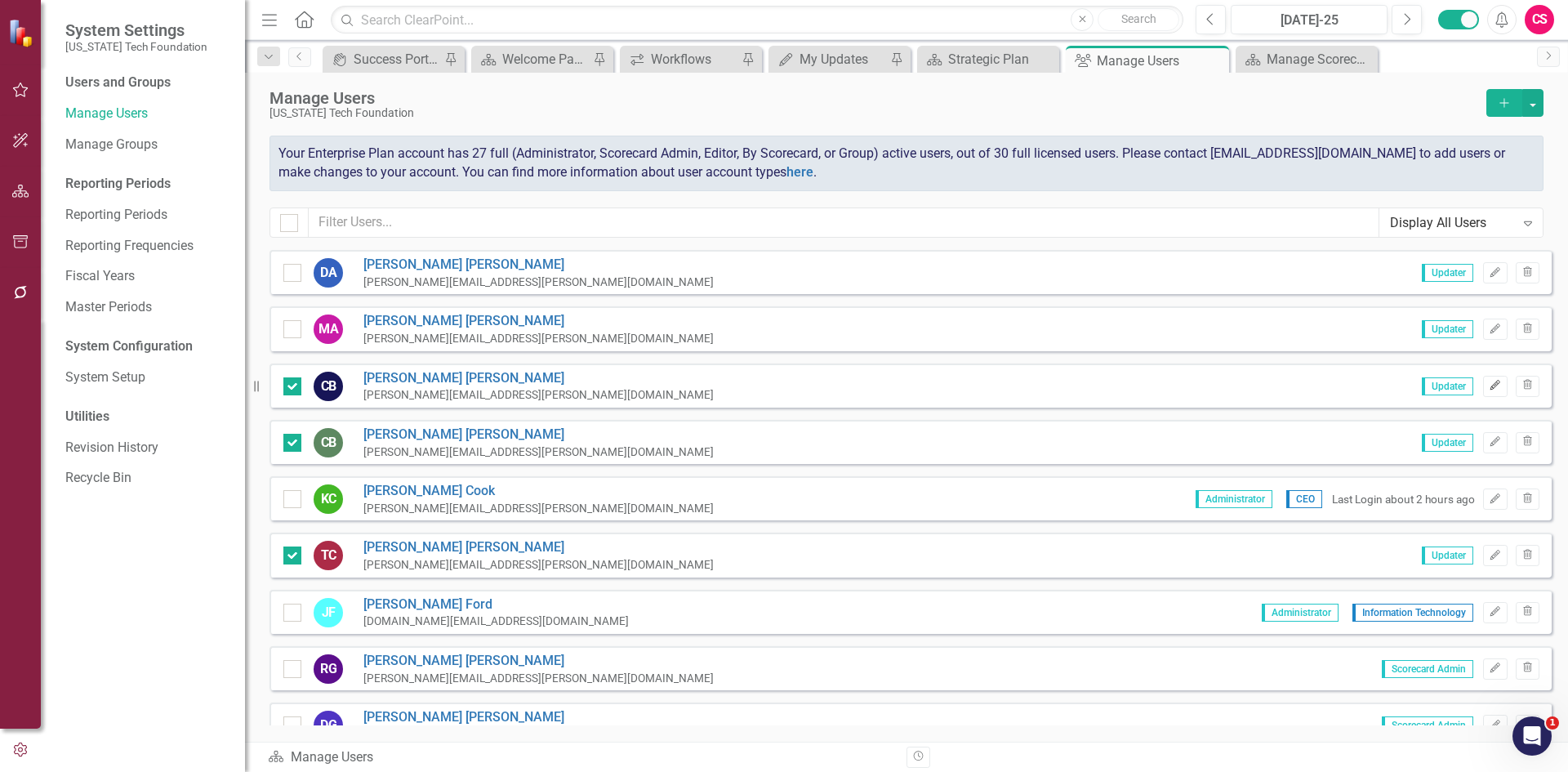
click at [1483, 391] on button "Edit" at bounding box center [1494, 386] width 24 height 22
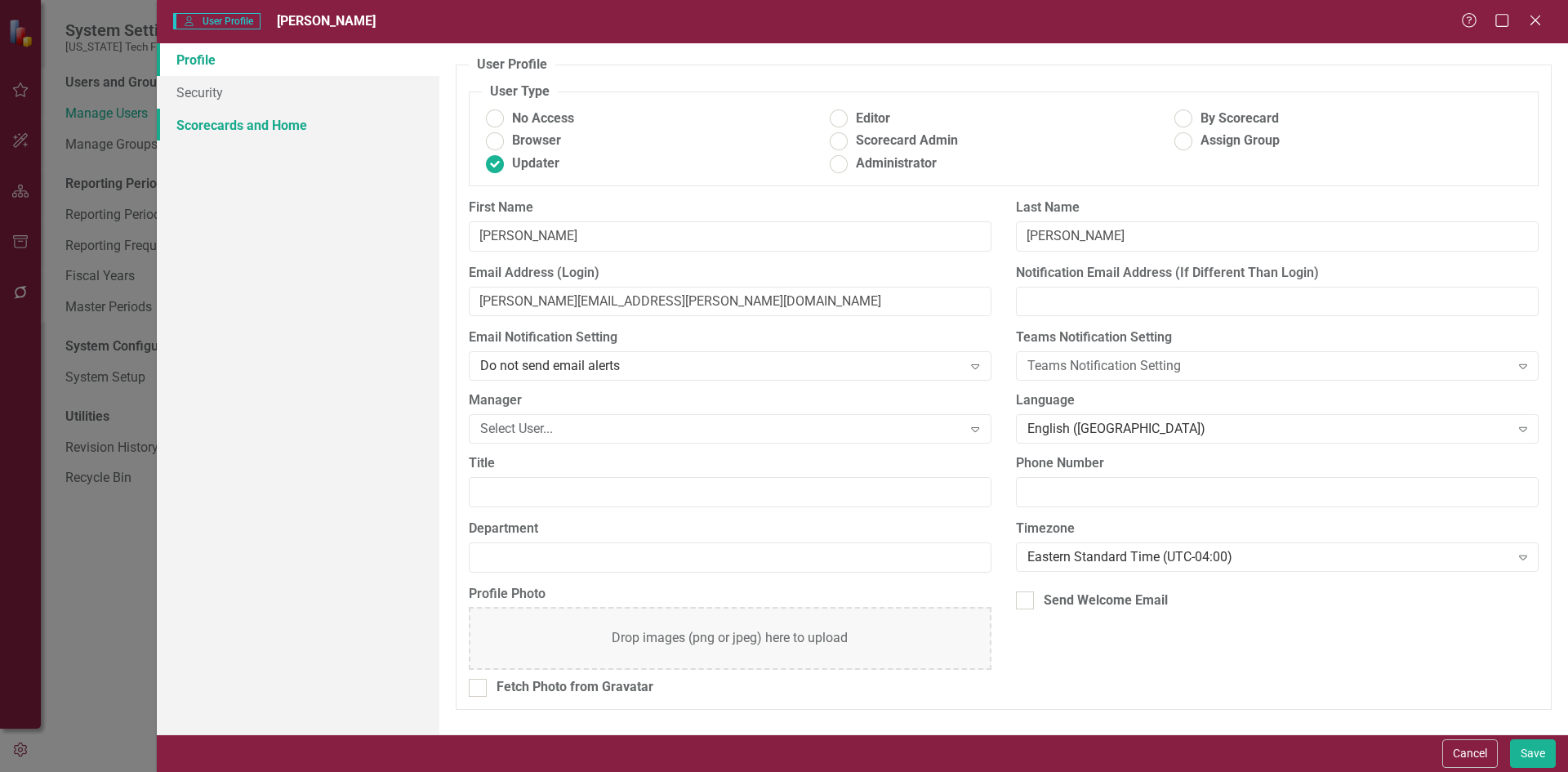
click at [295, 121] on link "Scorecards and Home" at bounding box center [298, 124] width 283 height 32
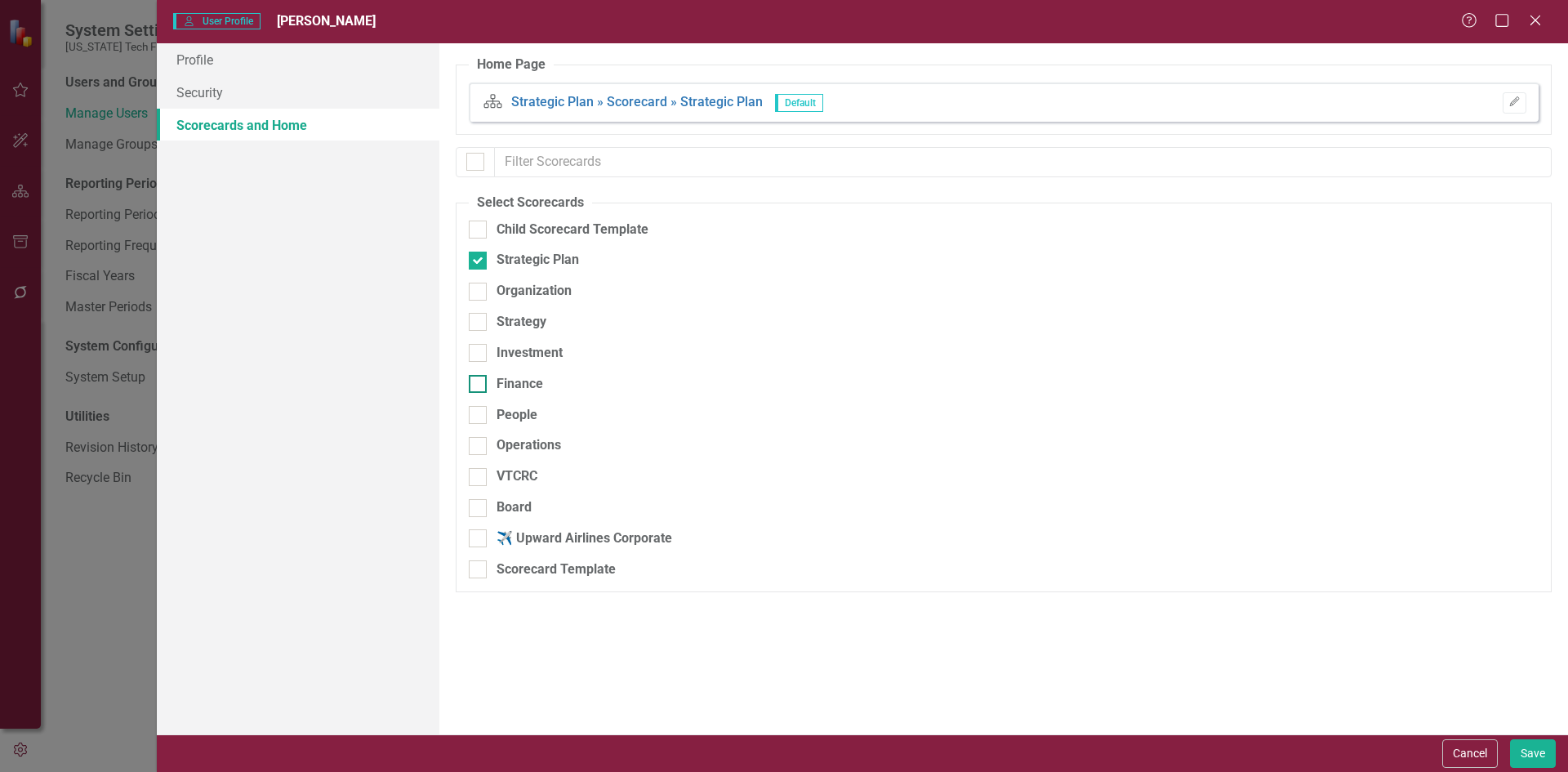
click at [528, 384] on div "Finance" at bounding box center [520, 384] width 46 height 19
click at [479, 384] on input "Finance" at bounding box center [473, 380] width 11 height 11
checkbox input "true"
click at [283, 95] on link "Security" at bounding box center [298, 92] width 283 height 32
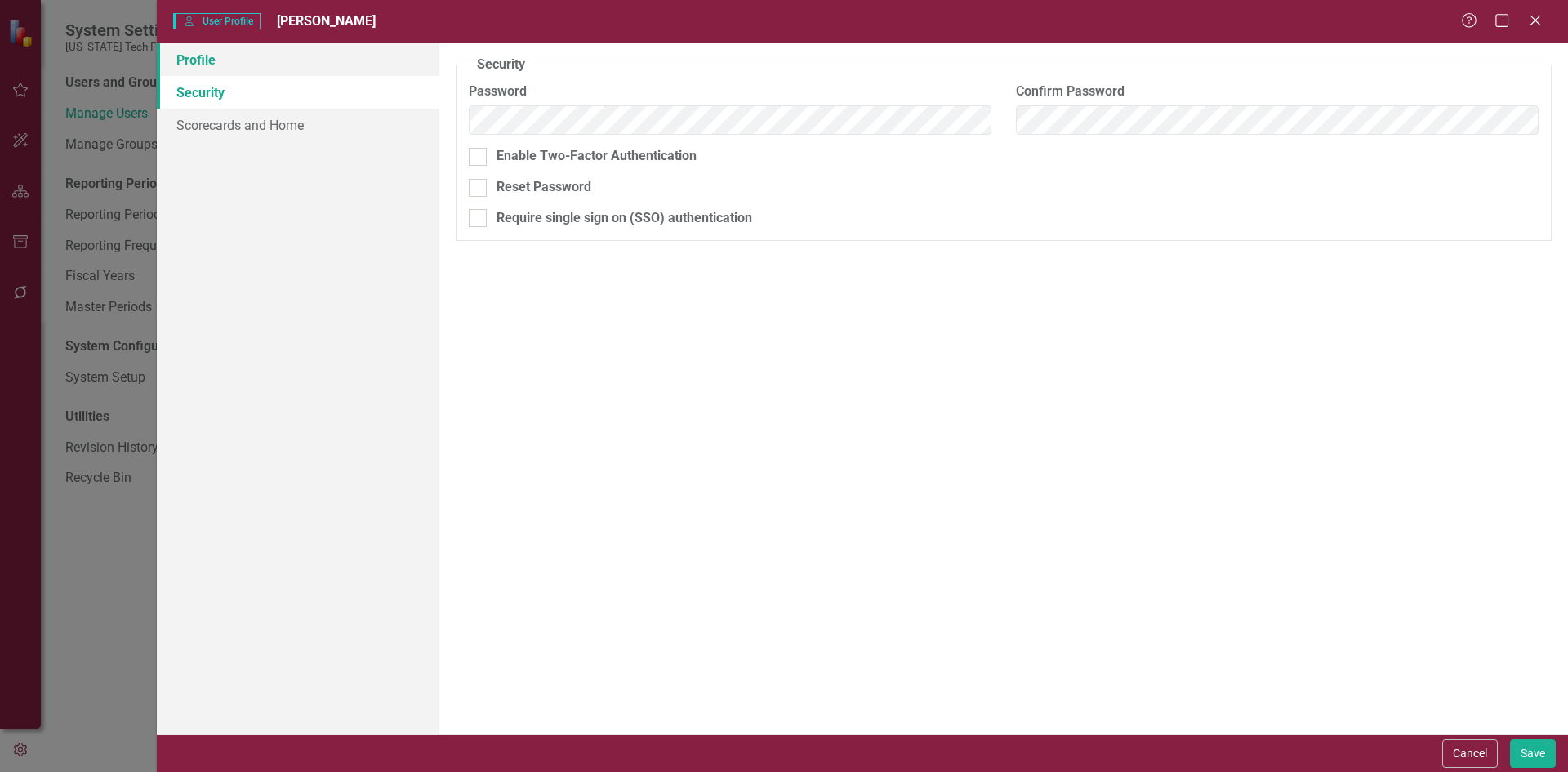
click at [273, 65] on link "Profile" at bounding box center [298, 59] width 283 height 32
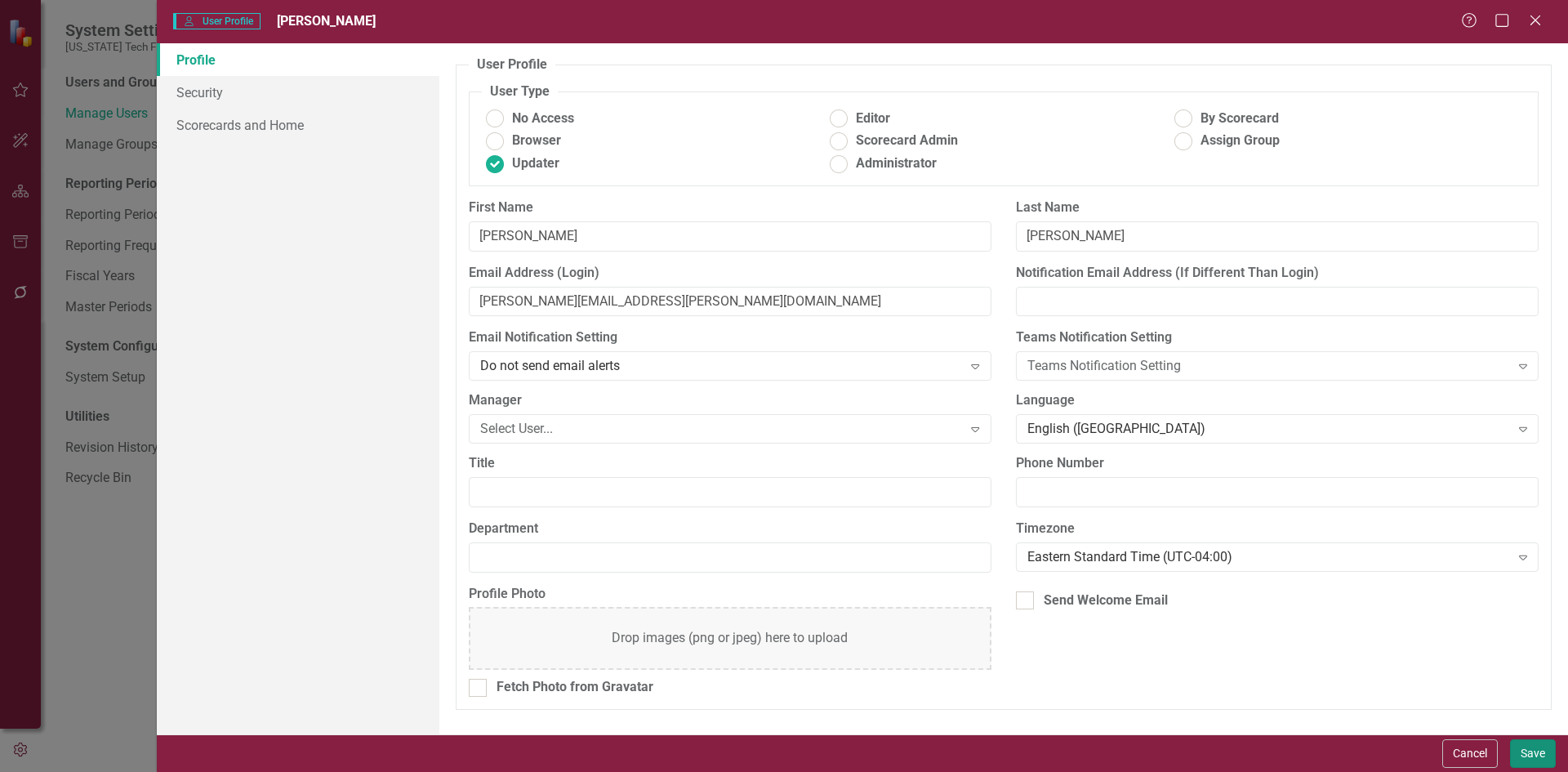
click at [1536, 750] on button "Save" at bounding box center [1532, 753] width 46 height 28
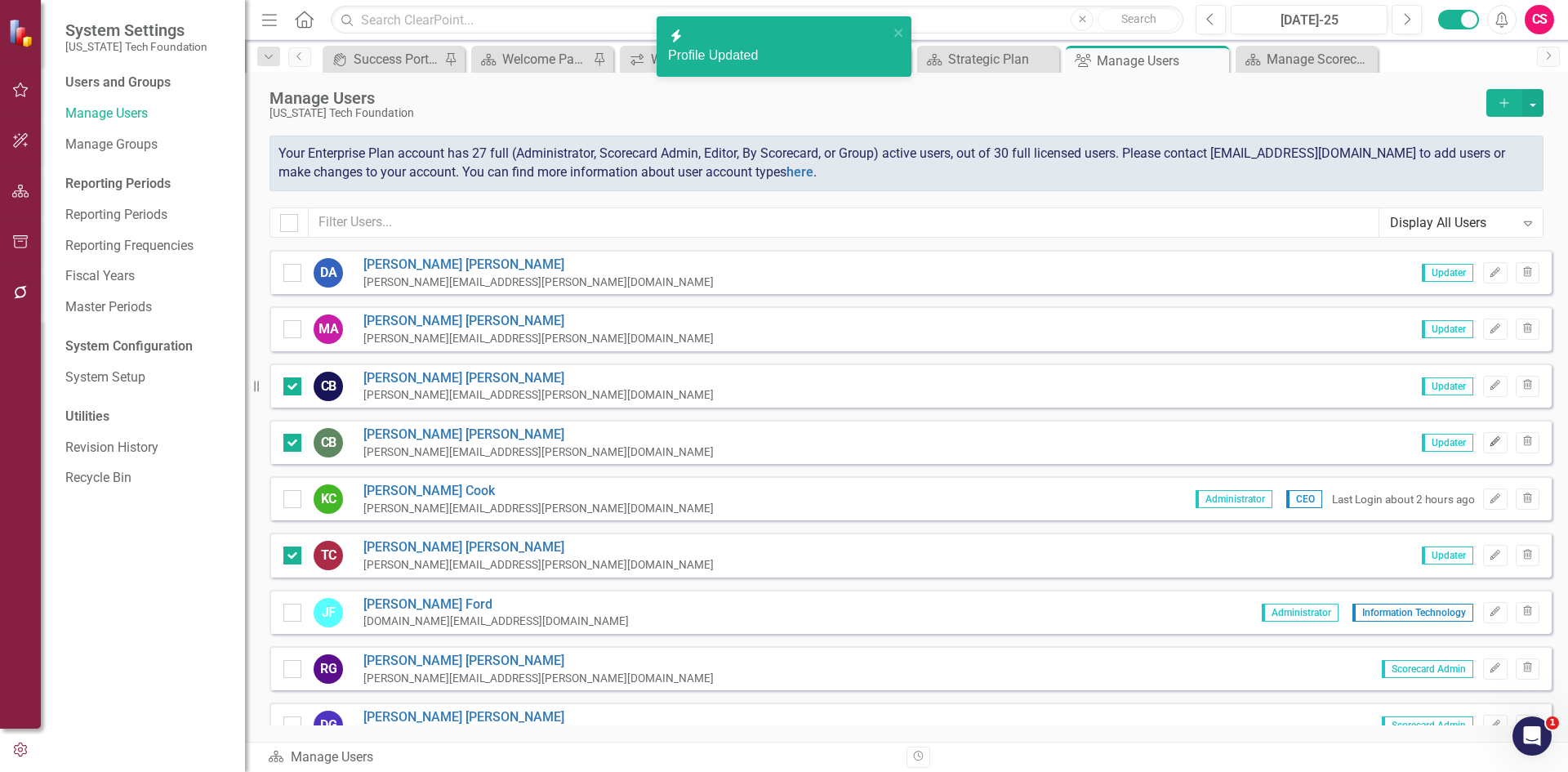
drag, startPoint x: 1479, startPoint y: 450, endPoint x: 1472, endPoint y: 443, distance: 9.9
click at [1483, 449] on button "Edit" at bounding box center [1494, 443] width 24 height 22
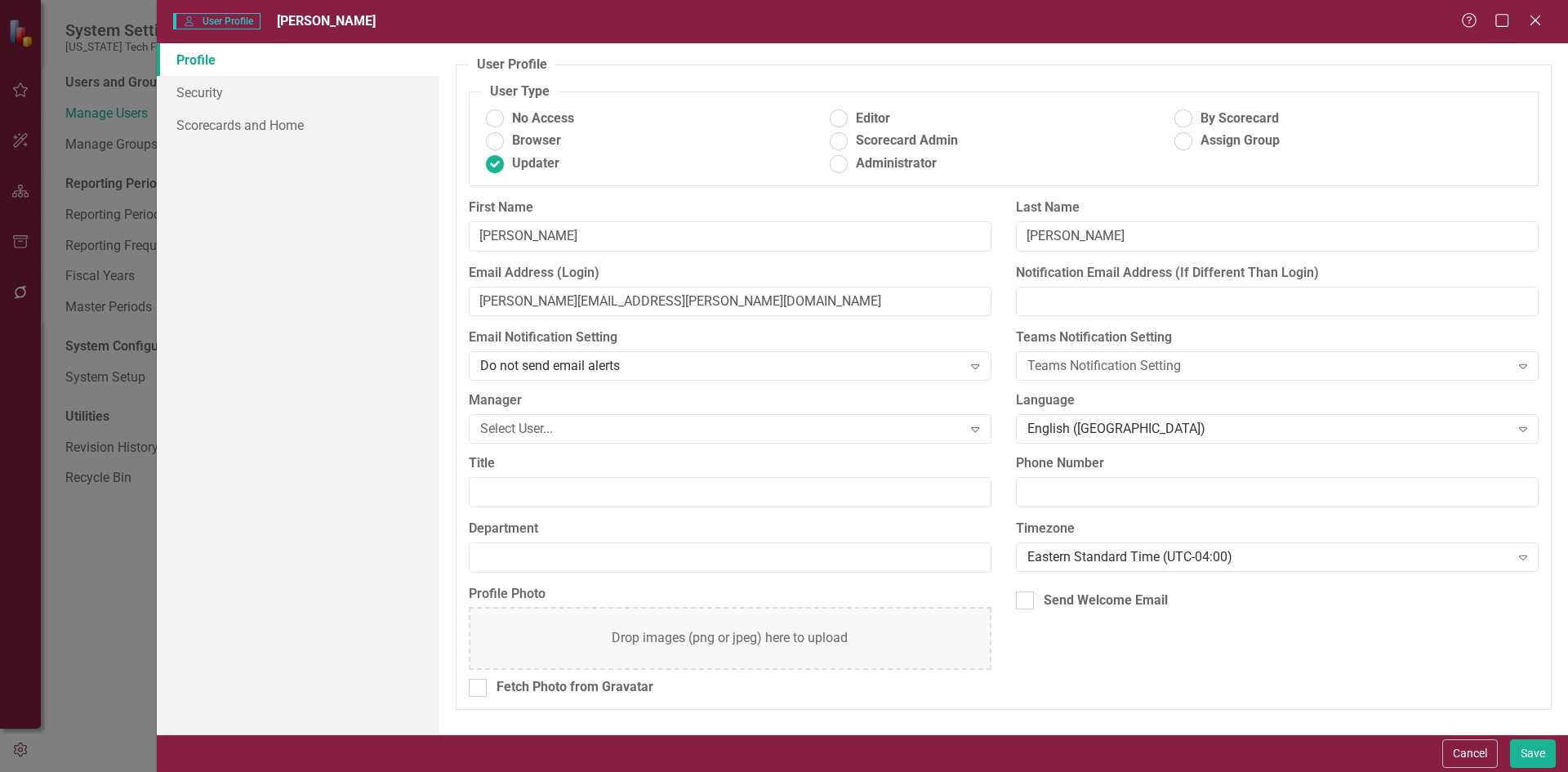
drag, startPoint x: 1459, startPoint y: 756, endPoint x: 1454, endPoint y: 741, distance: 15.8
click at [1460, 755] on button "Cancel" at bounding box center [1469, 753] width 56 height 28
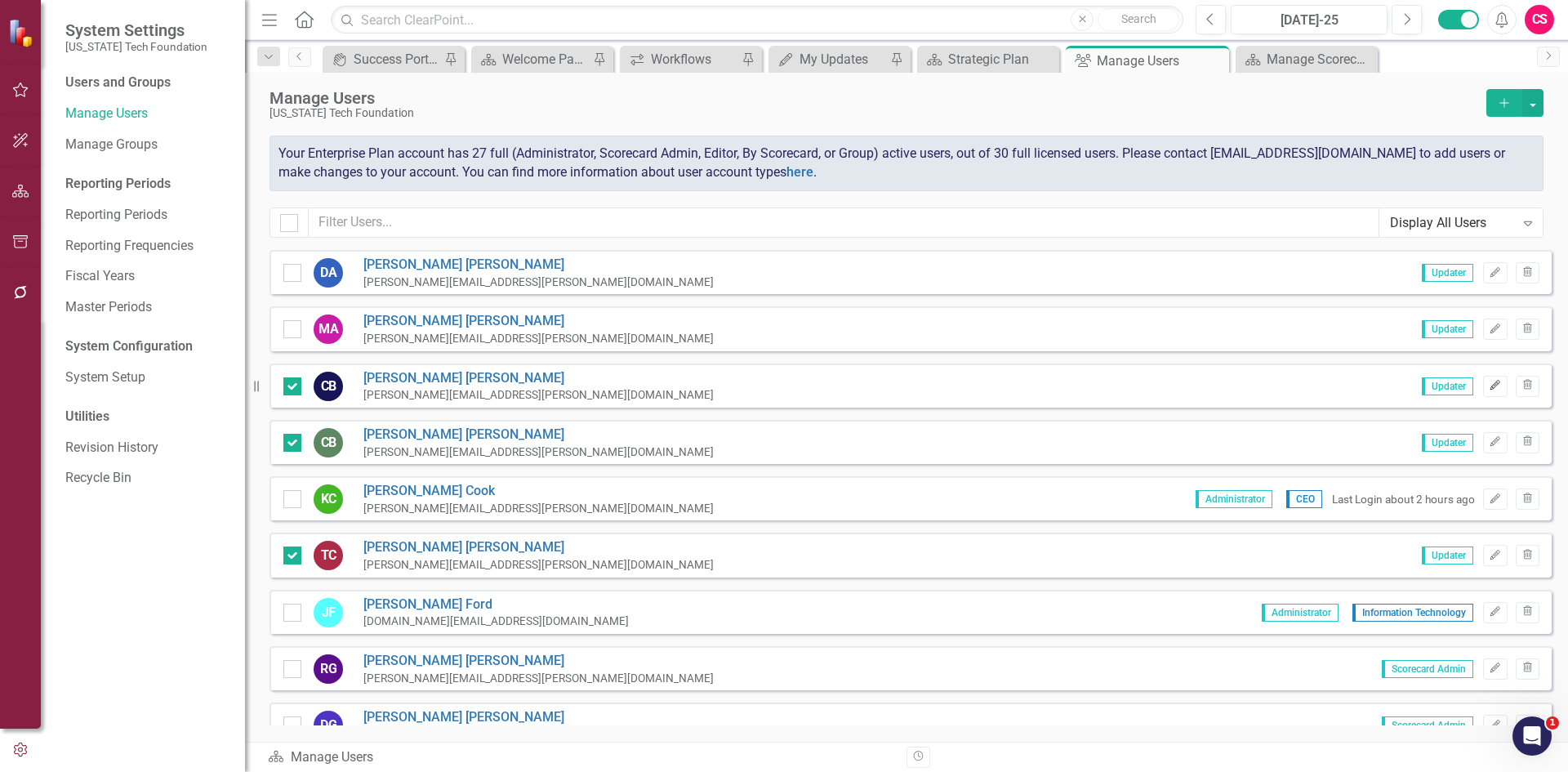
click at [1488, 390] on icon "Edit" at bounding box center [1494, 386] width 12 height 10
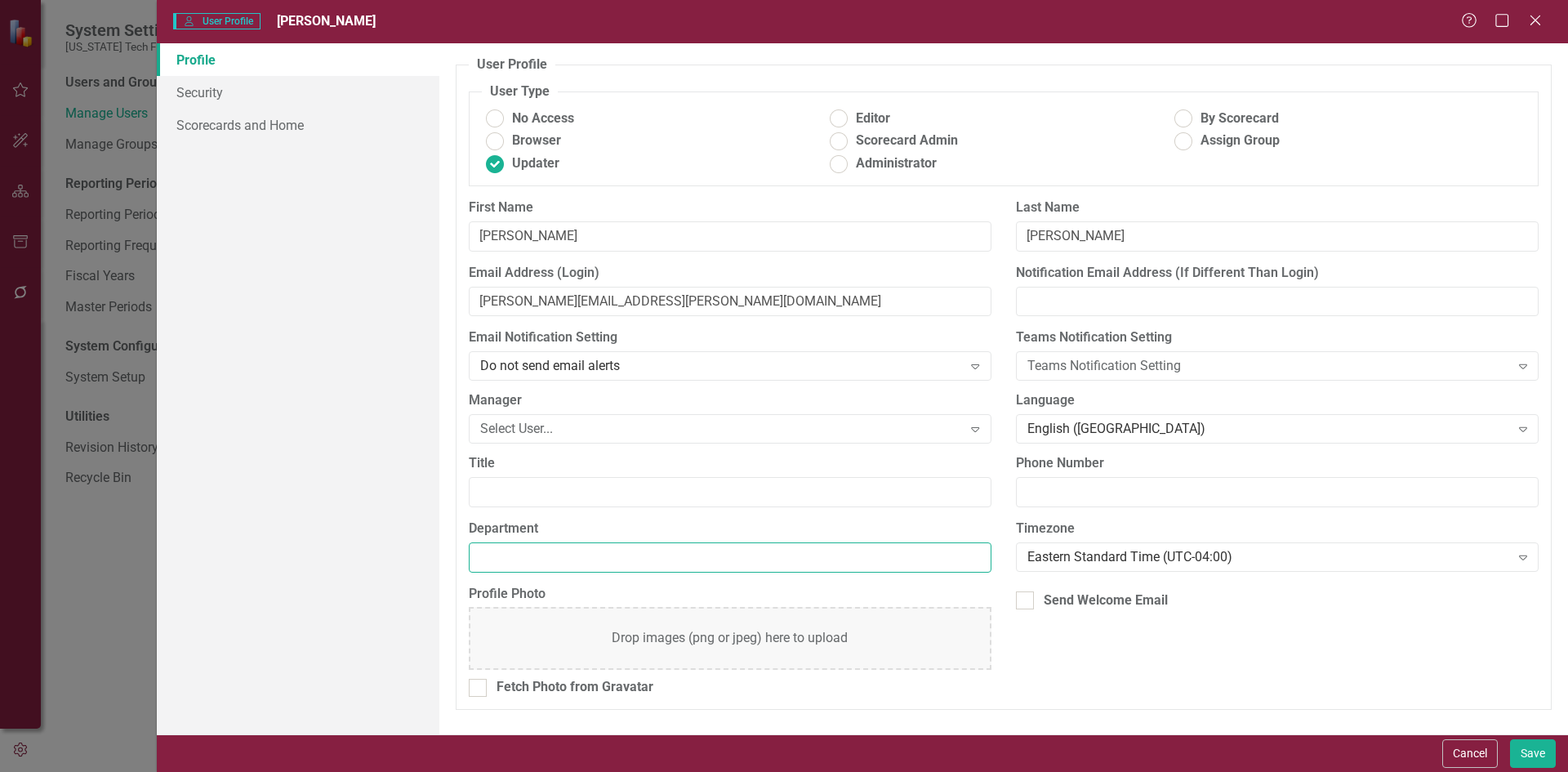
click at [591, 548] on input "Department" at bounding box center [730, 557] width 522 height 30
type input "Finance"
click at [1538, 754] on button "Save" at bounding box center [1532, 753] width 46 height 28
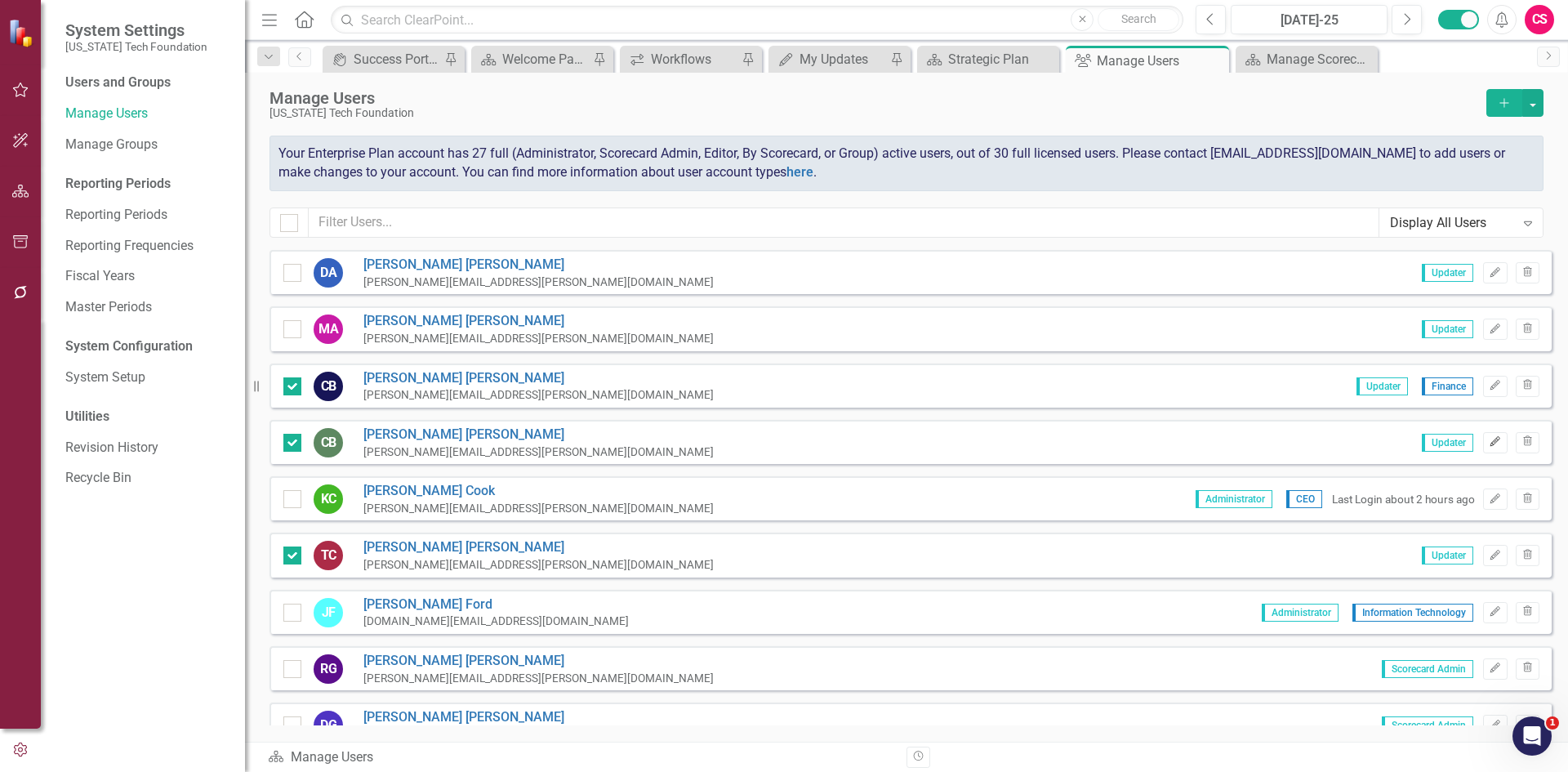
click at [1488, 445] on icon "Edit" at bounding box center [1494, 442] width 12 height 10
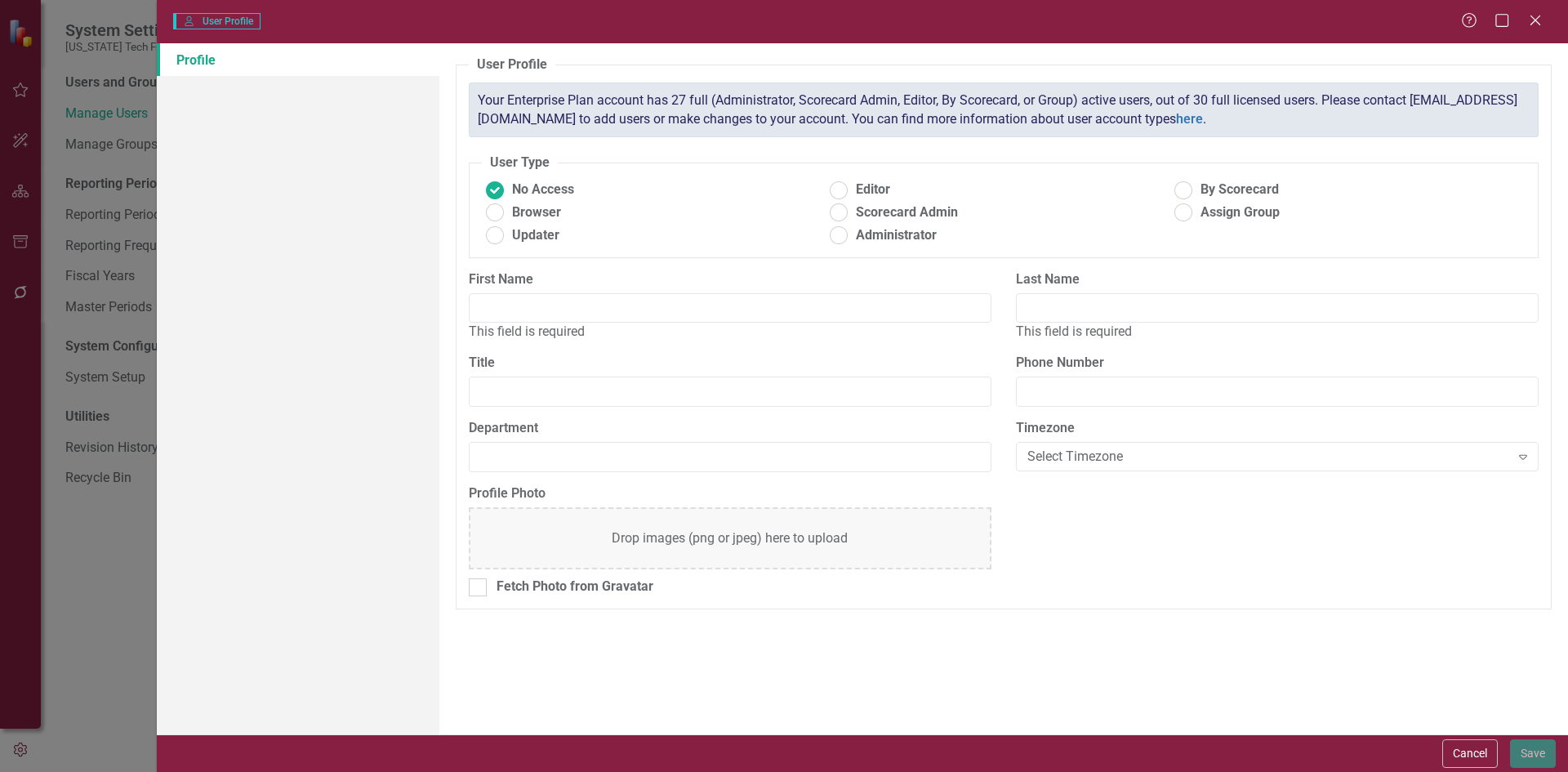
type input "[PERSON_NAME]"
radio input "false"
radio input "true"
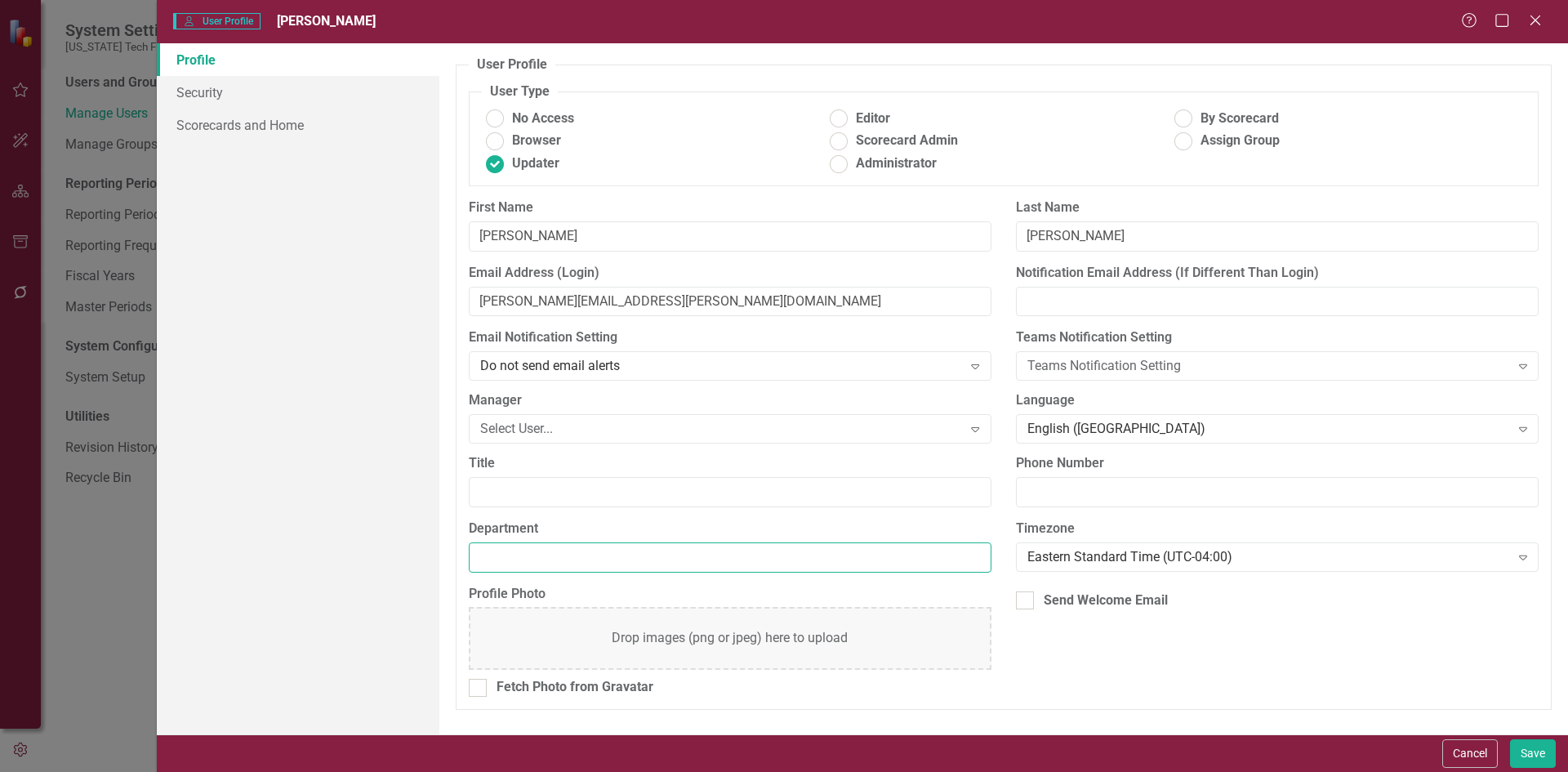
click at [567, 557] on input "Department" at bounding box center [730, 557] width 522 height 30
type input "Finance"
click at [240, 120] on link "Scorecards and Home" at bounding box center [298, 124] width 283 height 32
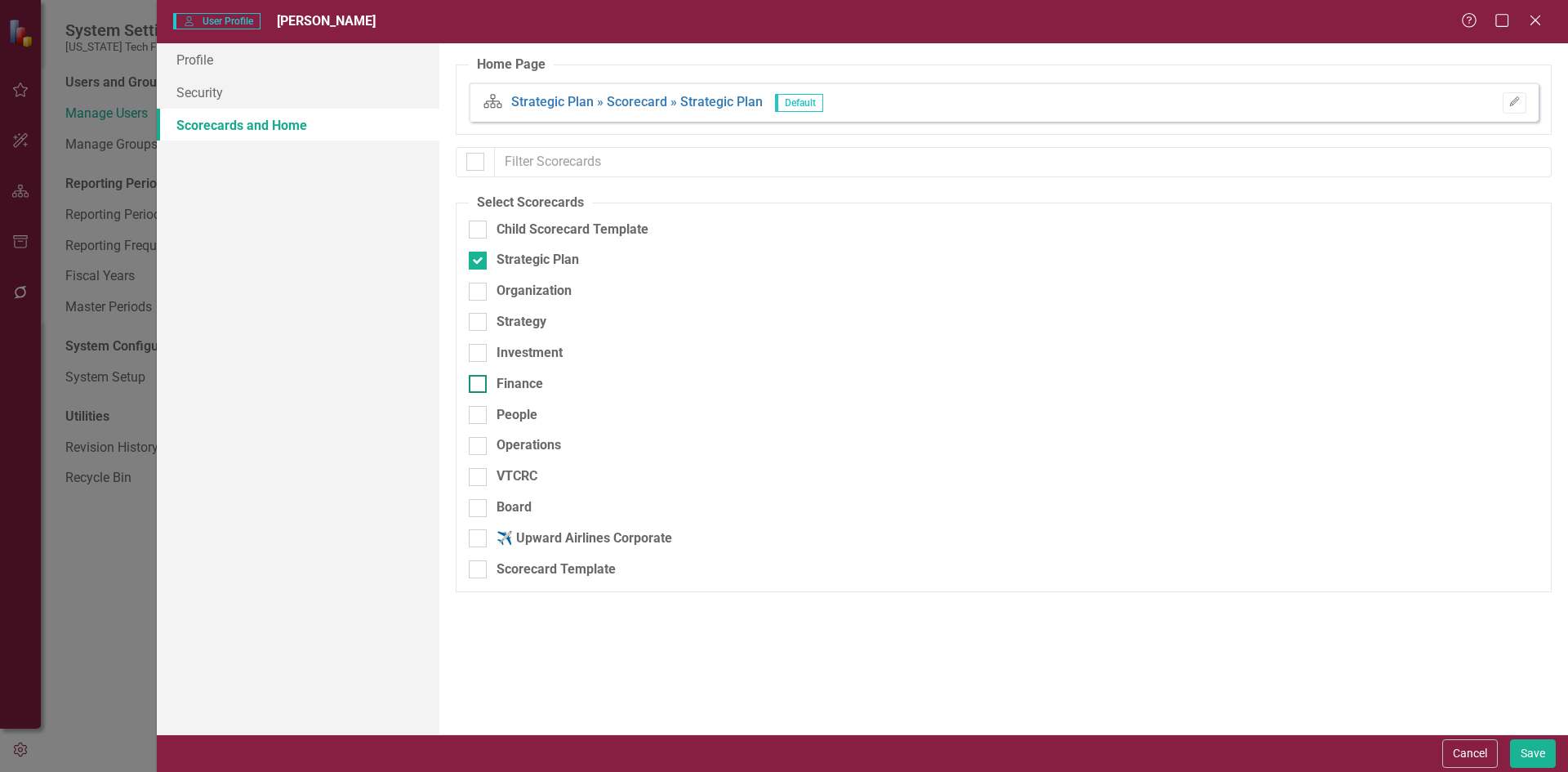
click at [543, 379] on div "Finance" at bounding box center [917, 384] width 898 height 19
click at [479, 379] on input "Finance" at bounding box center [473, 380] width 11 height 11
checkbox input "true"
click at [1536, 756] on button "Save" at bounding box center [1532, 753] width 46 height 28
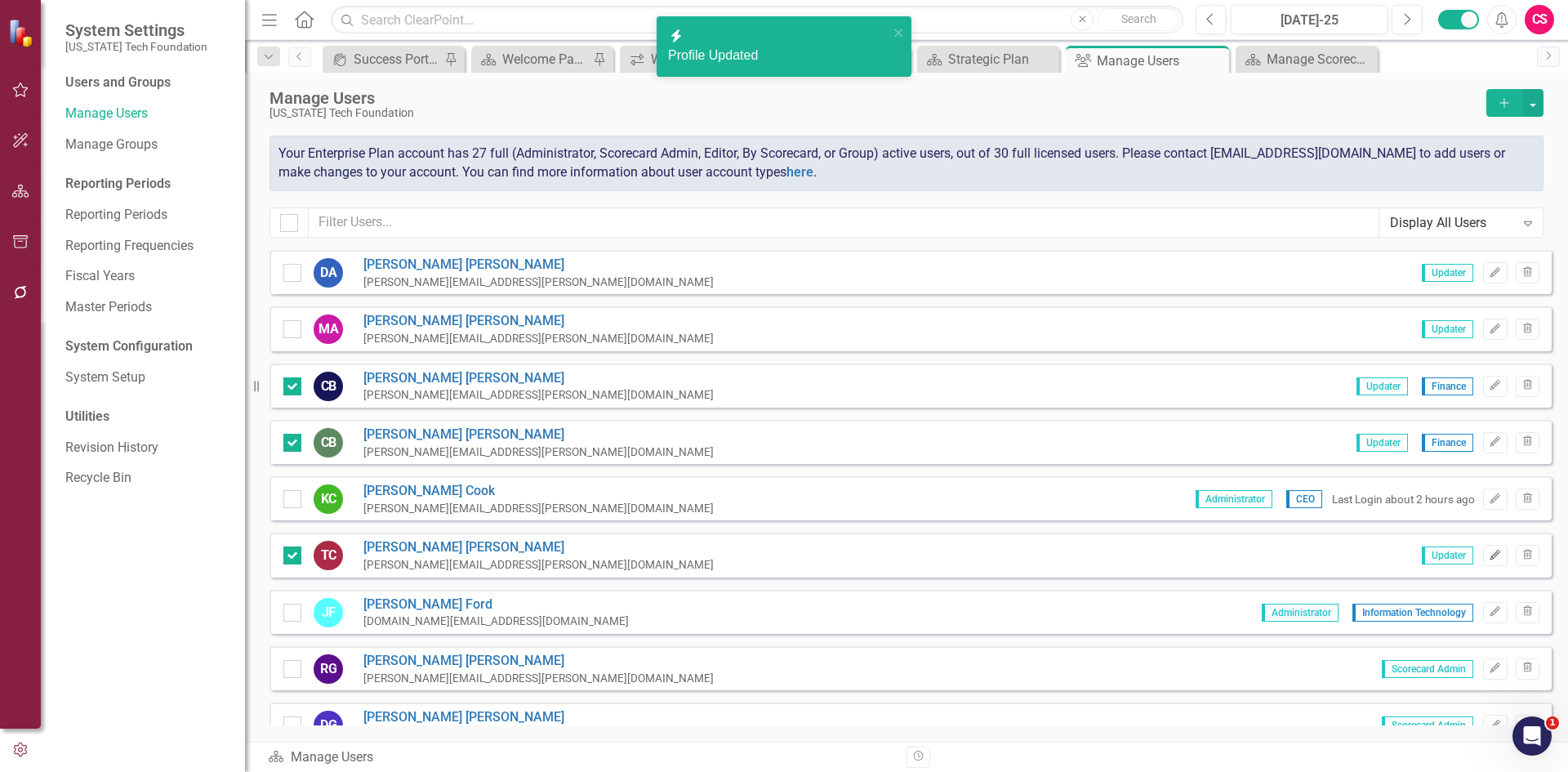
click at [1488, 551] on icon "Edit" at bounding box center [1494, 556] width 12 height 10
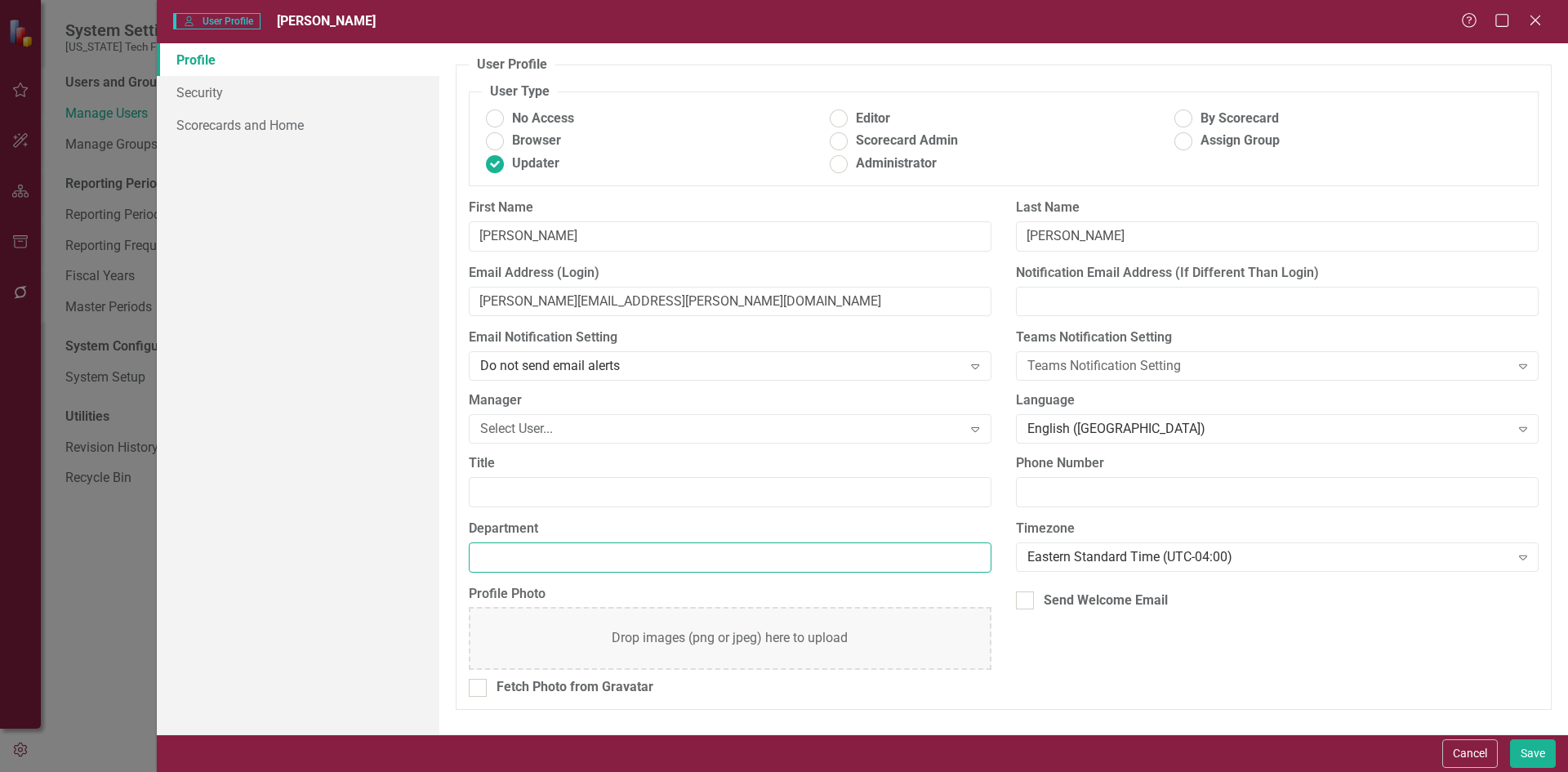
click at [619, 555] on input "Department" at bounding box center [730, 557] width 522 height 30
type input "Finance"
click at [287, 104] on link "Security" at bounding box center [298, 92] width 283 height 32
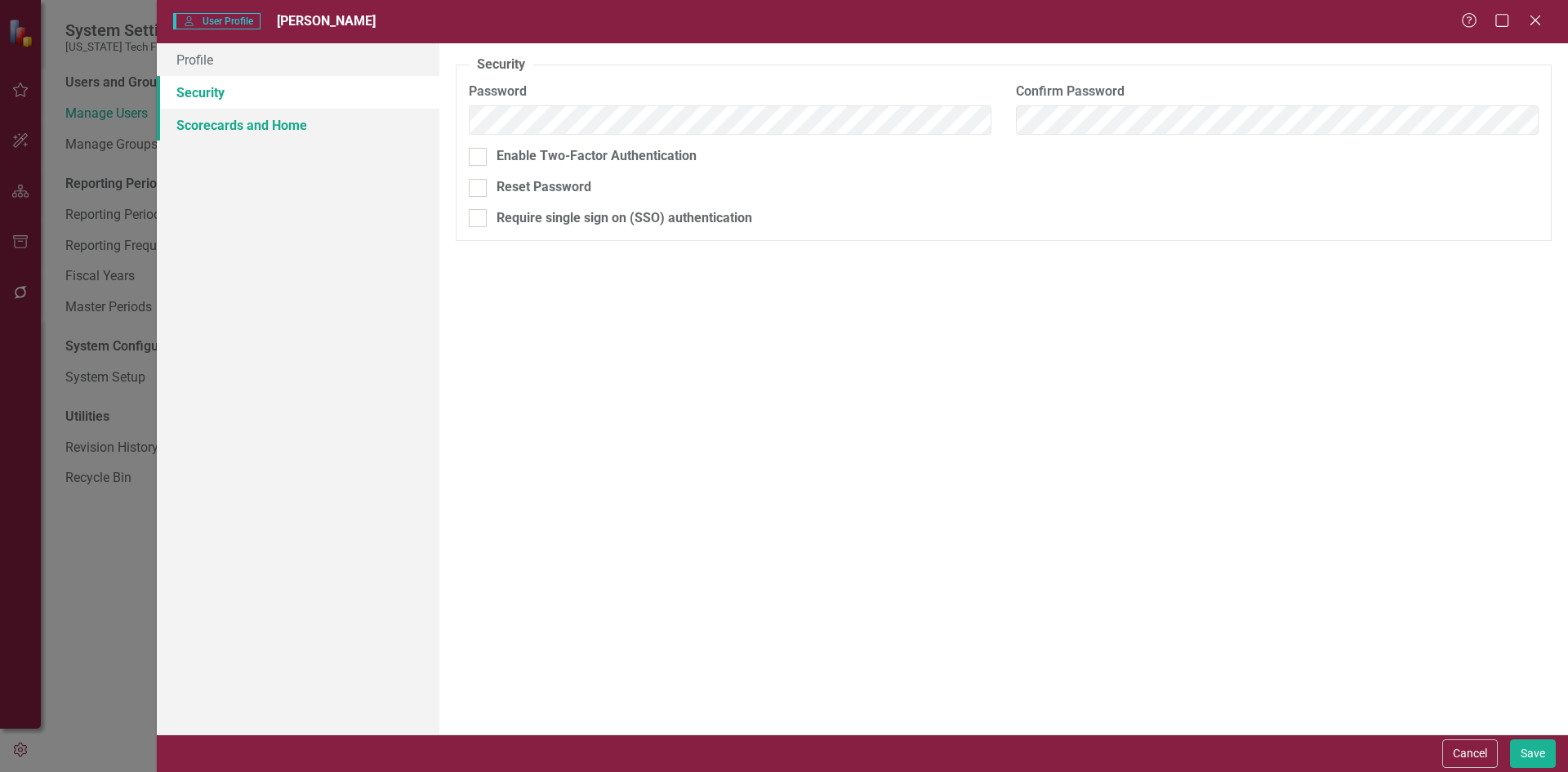
click at [279, 124] on link "Scorecards and Home" at bounding box center [298, 124] width 283 height 32
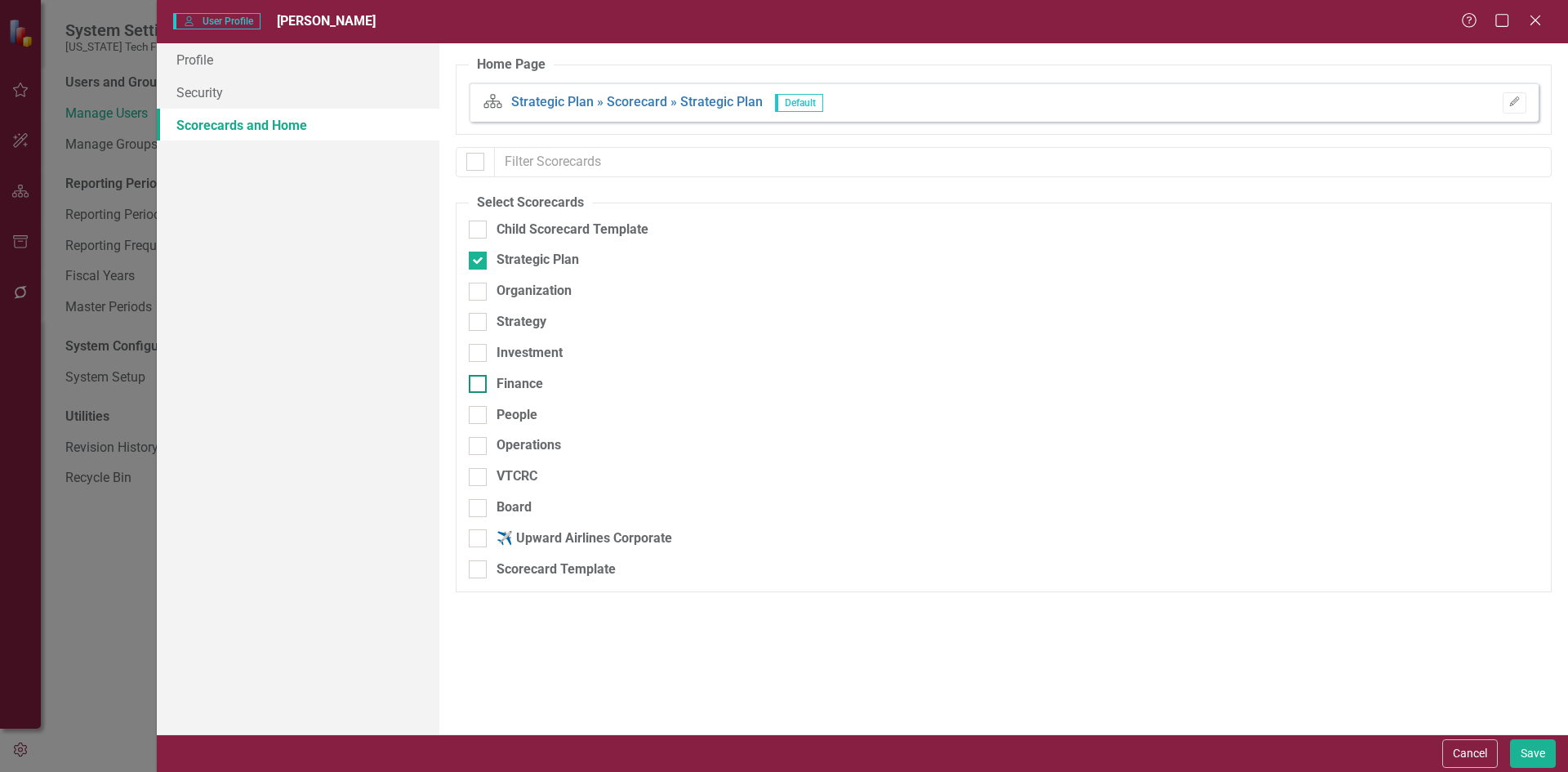
click at [537, 375] on div "Finance" at bounding box center [520, 384] width 46 height 19
click at [479, 375] on input "Finance" at bounding box center [473, 380] width 11 height 11
checkbox input "true"
click at [1547, 755] on button "Save" at bounding box center [1532, 753] width 46 height 28
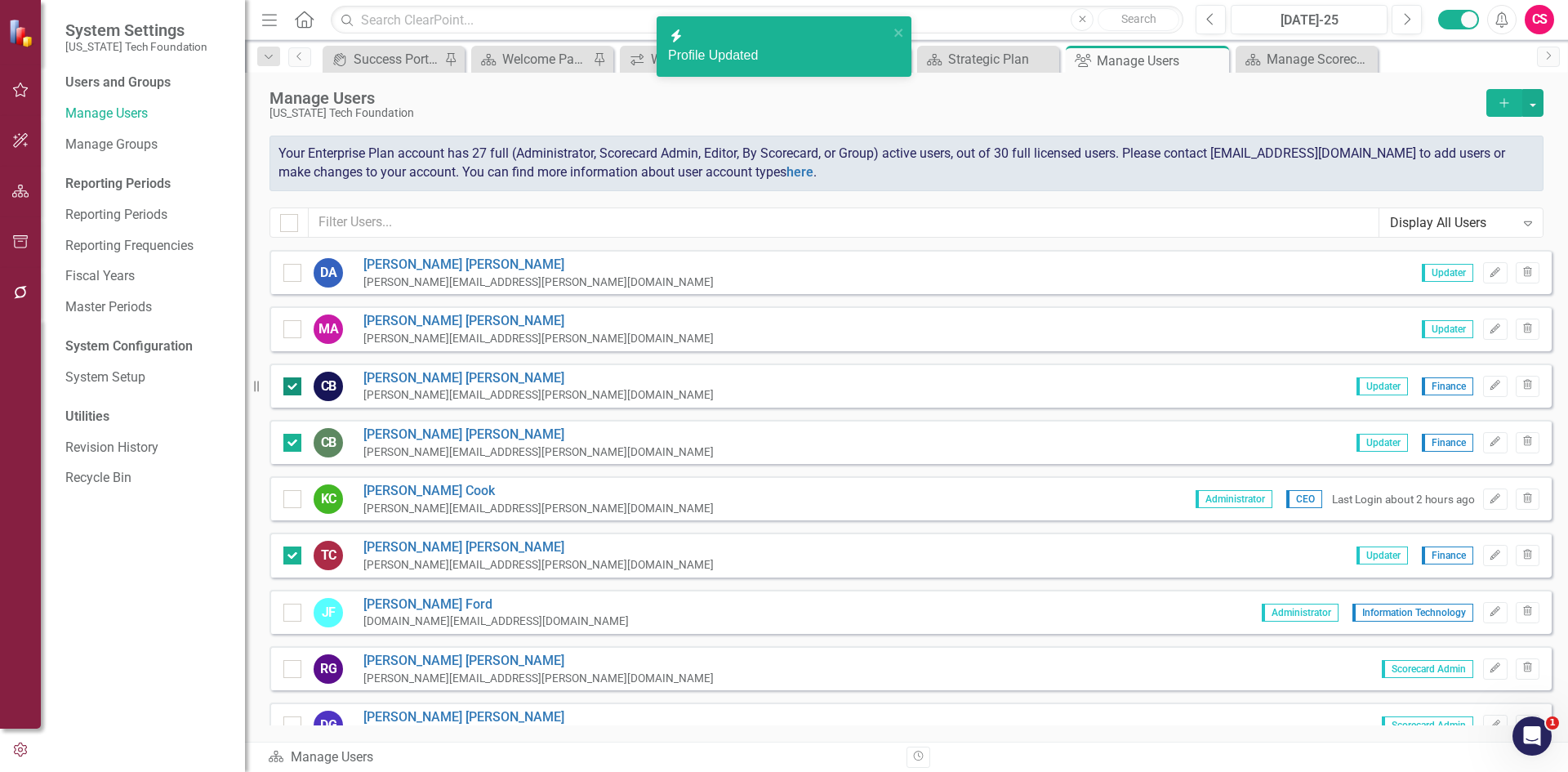
click at [294, 383] on div at bounding box center [293, 386] width 18 height 18
click at [294, 383] on input "checkbox" at bounding box center [289, 382] width 11 height 11
checkbox input "false"
click at [299, 435] on div at bounding box center [293, 443] width 18 height 18
click at [294, 435] on input "checkbox" at bounding box center [289, 439] width 11 height 11
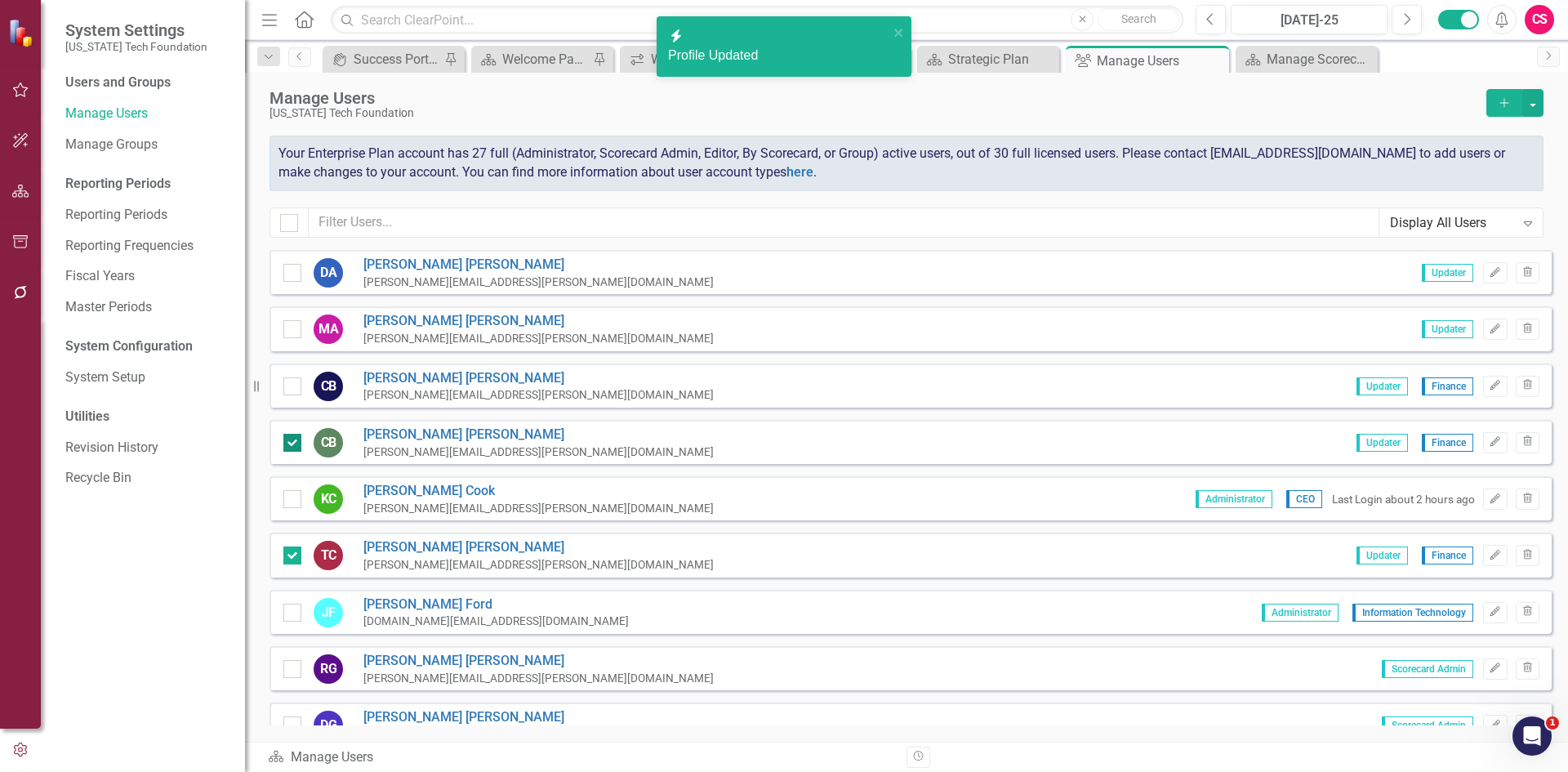
checkbox input "false"
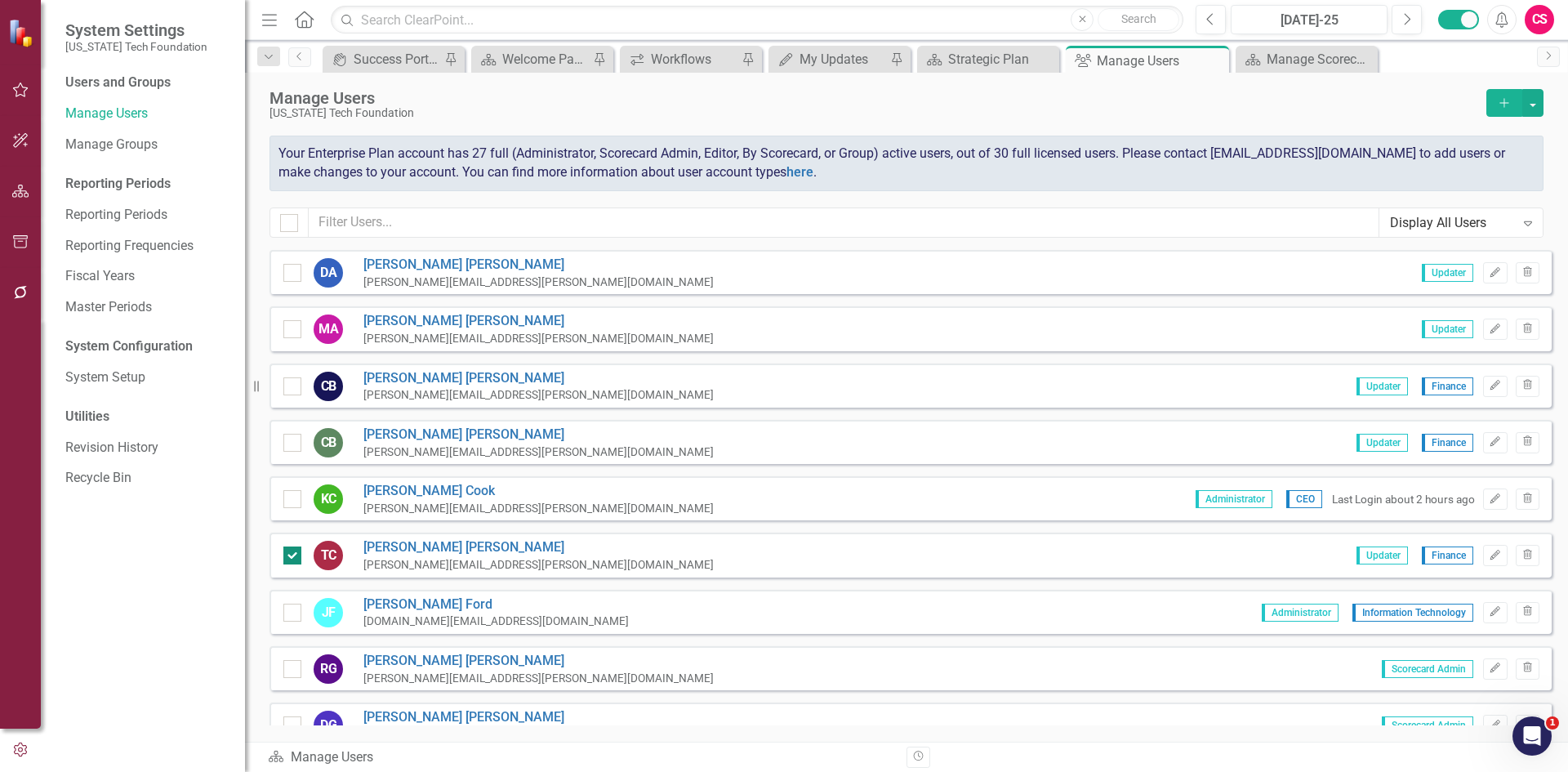
click at [289, 550] on input "checkbox" at bounding box center [289, 551] width 11 height 11
checkbox input "false"
click at [419, 210] on input "text" at bounding box center [843, 222] width 1070 height 30
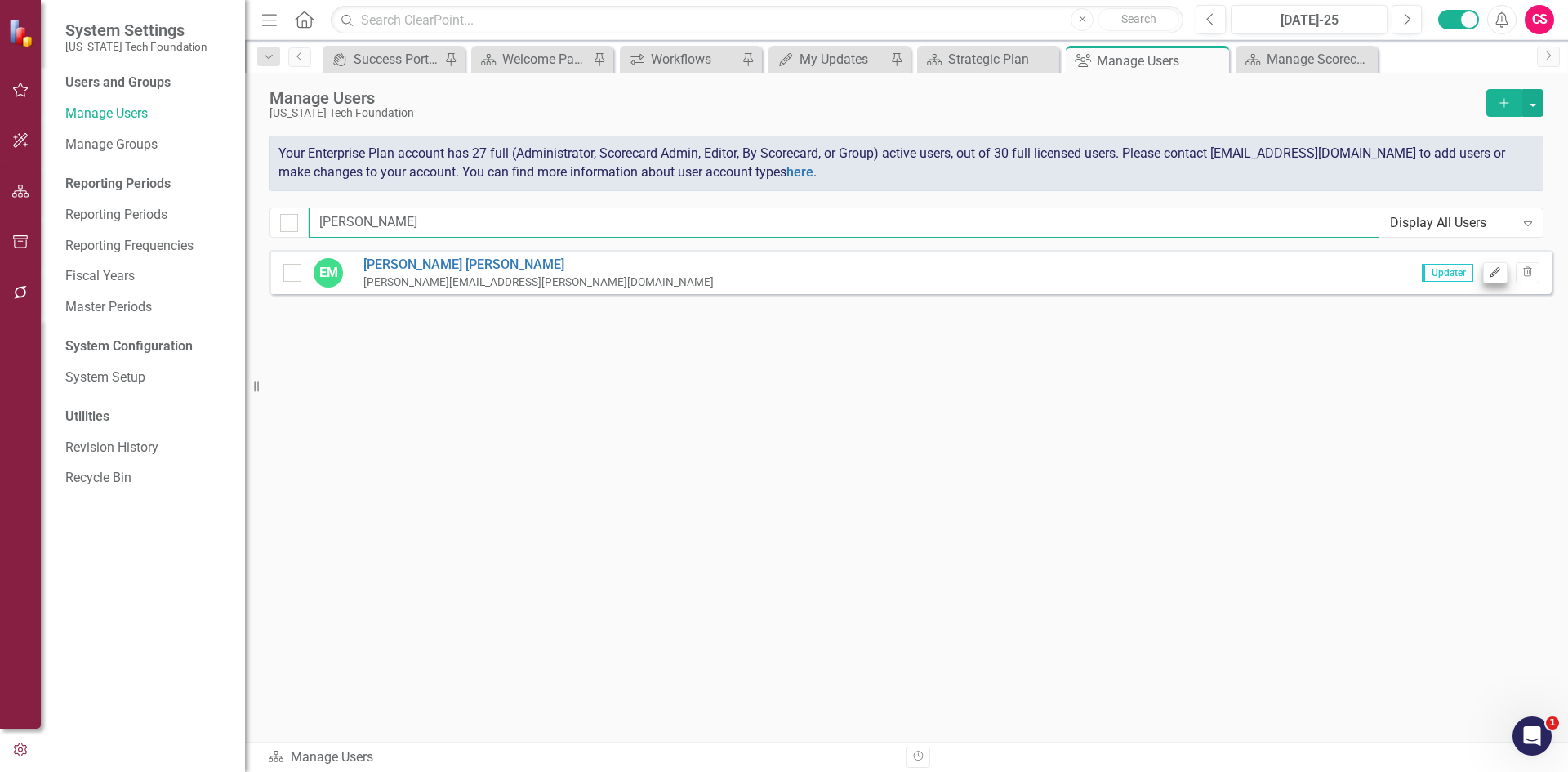
type input "eliza"
click at [1493, 270] on icon "Edit" at bounding box center [1494, 273] width 12 height 10
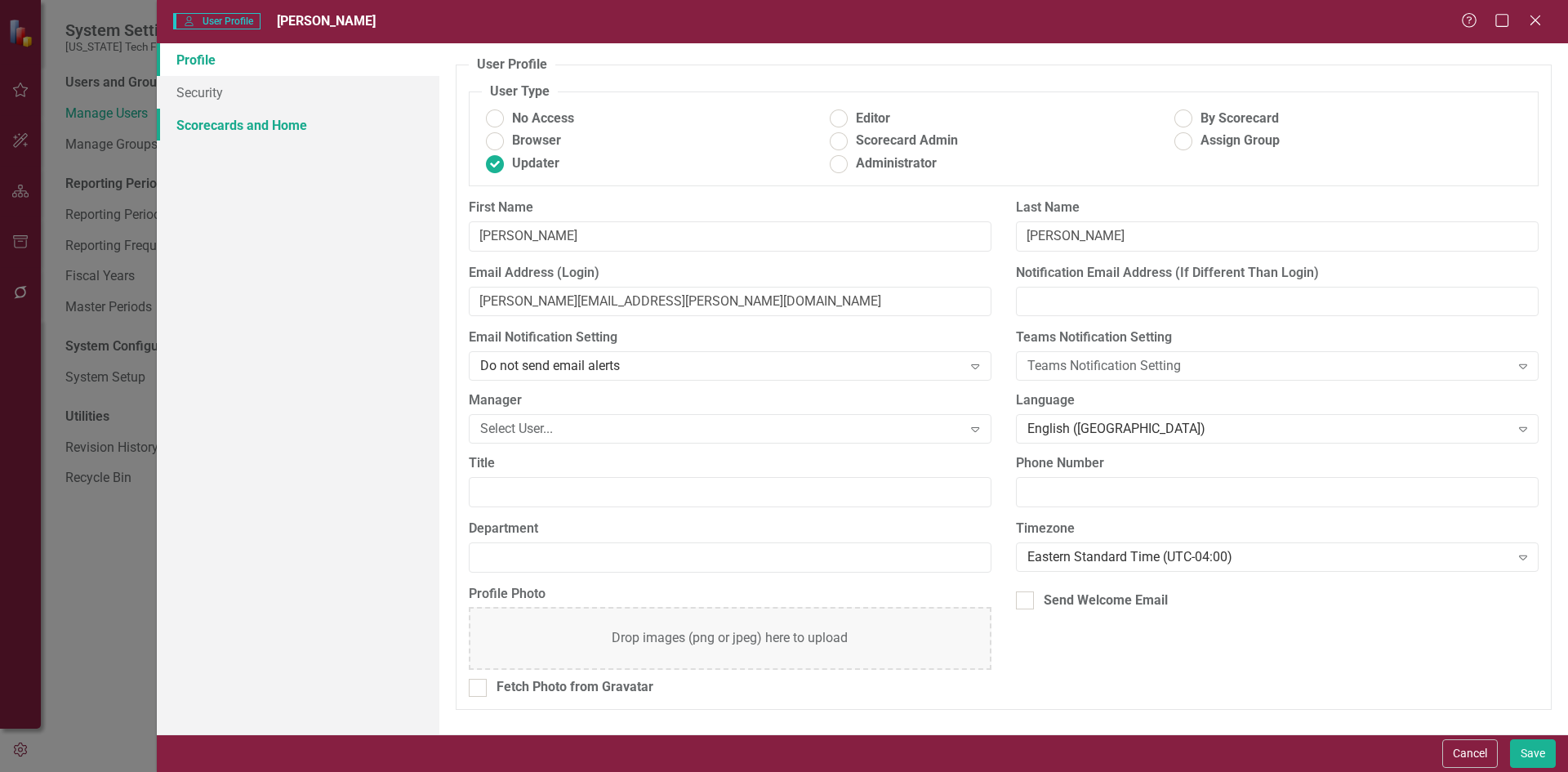
click at [339, 136] on link "Scorecards and Home" at bounding box center [298, 124] width 283 height 32
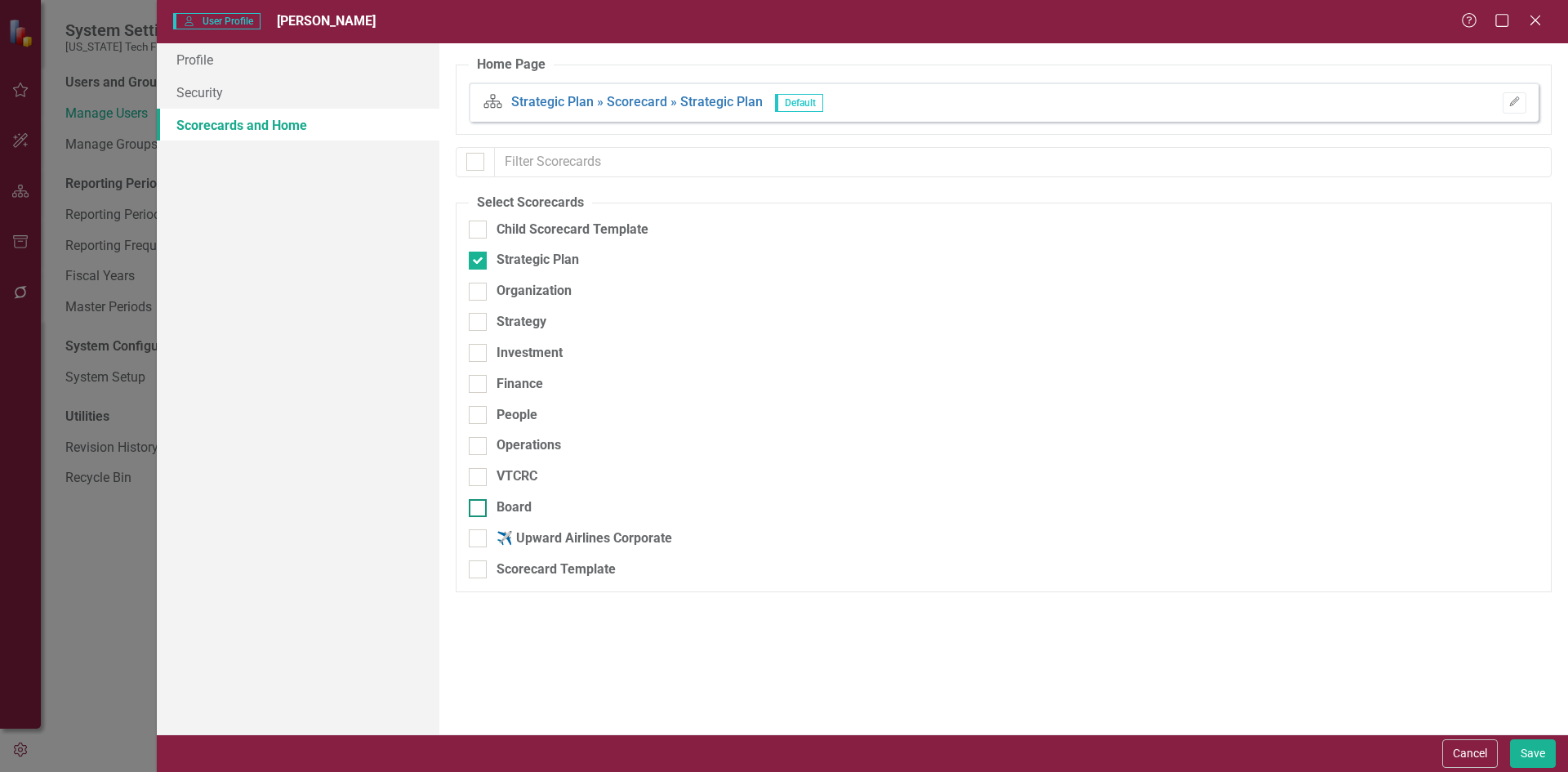
click at [541, 510] on div "Board" at bounding box center [917, 507] width 898 height 19
click at [479, 510] on input "Board" at bounding box center [473, 504] width 11 height 11
checkbox input "true"
click at [492, 299] on div "Organization" at bounding box center [917, 291] width 898 height 19
click at [479, 294] on input "Organization" at bounding box center [473, 288] width 11 height 11
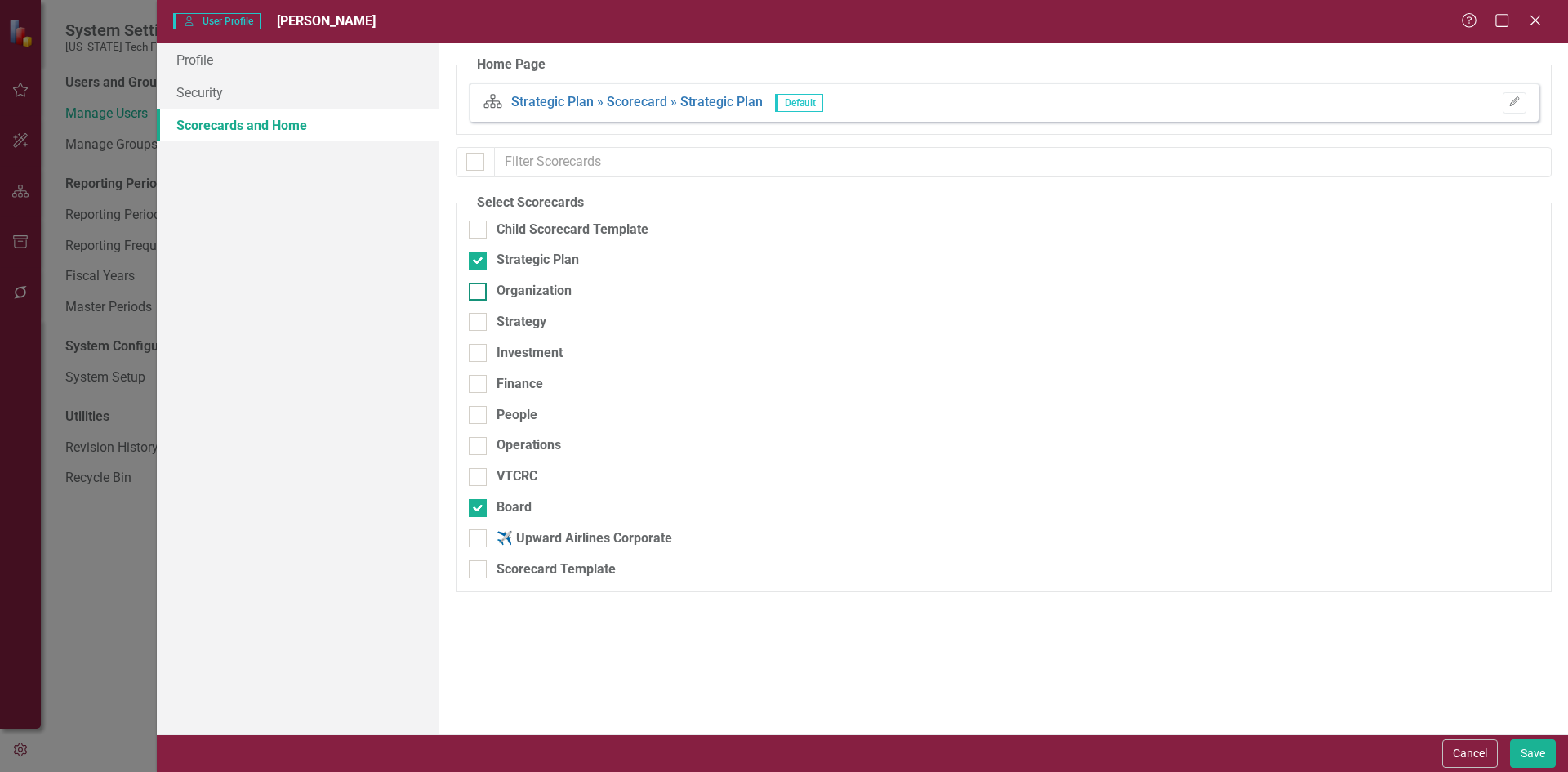
checkbox input "true"
click at [236, 59] on link "Profile" at bounding box center [298, 59] width 283 height 32
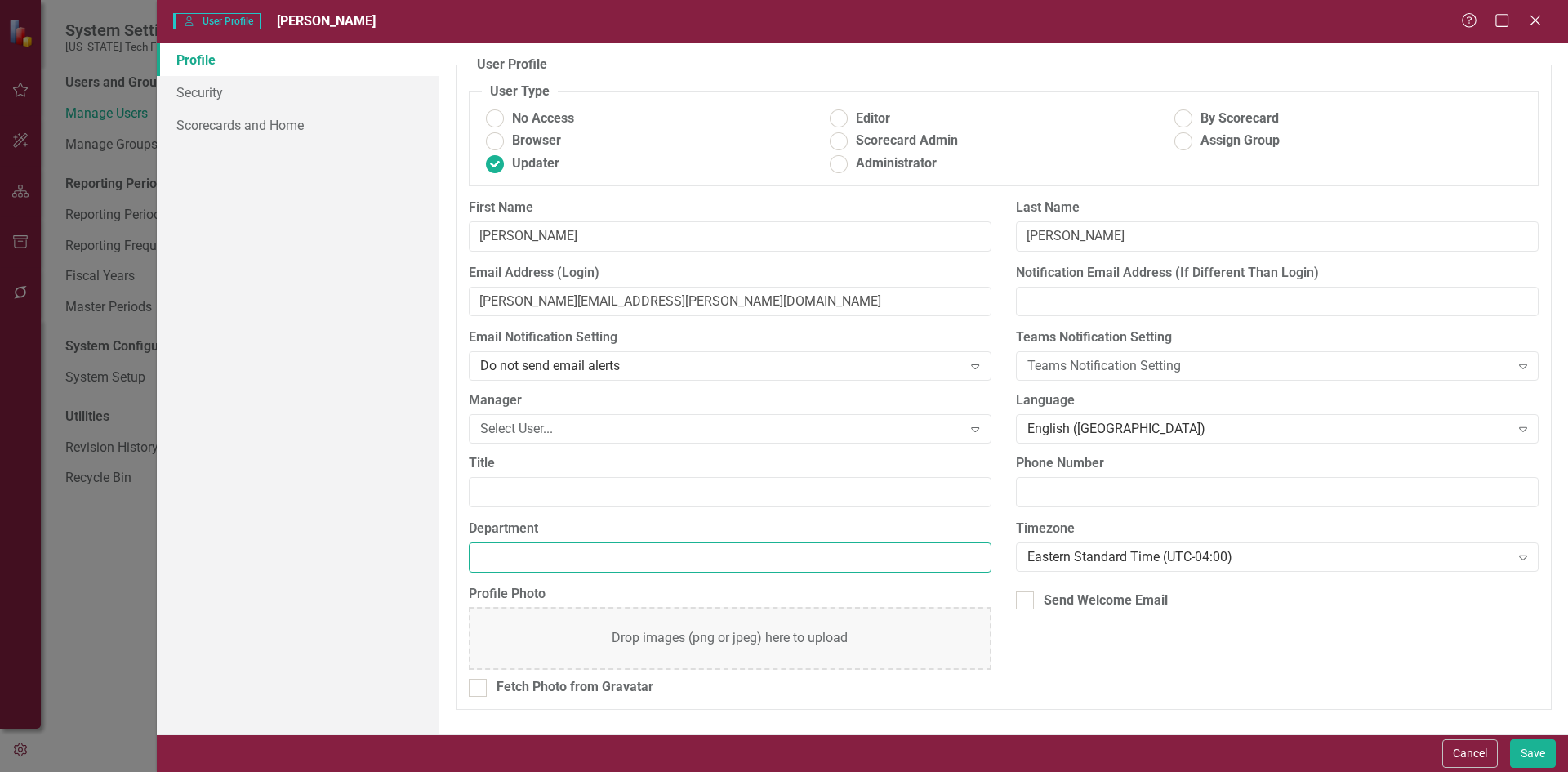
click at [500, 555] on input "Department" at bounding box center [730, 557] width 522 height 30
type input "CEO"
click at [1541, 753] on button "Save" at bounding box center [1532, 753] width 46 height 28
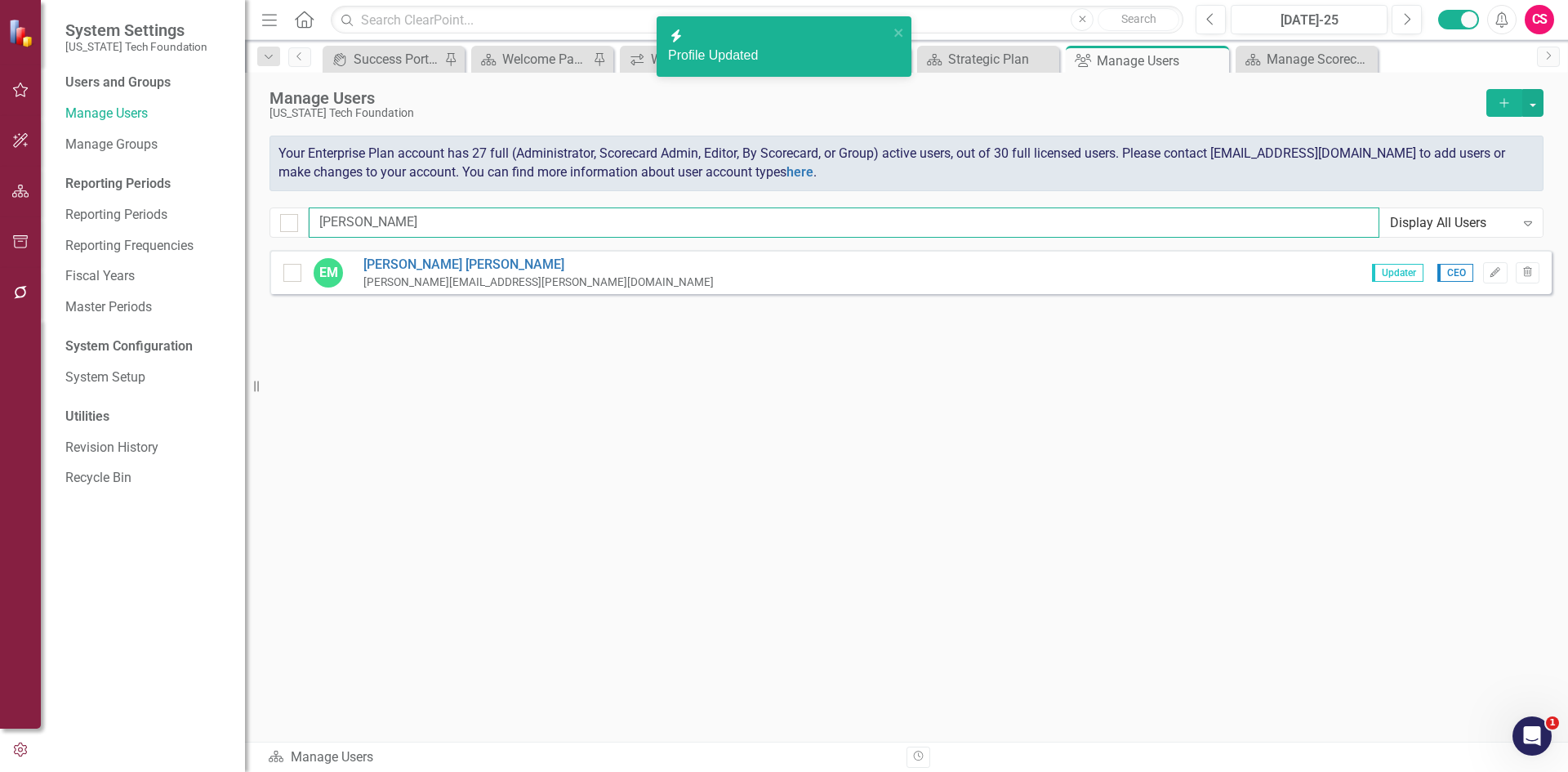
drag, startPoint x: 395, startPoint y: 235, endPoint x: 231, endPoint y: 230, distance: 164.1
click at [232, 230] on div "System Settings Virginia Tech Foundation Users and Groups Manage Users Manage G…" at bounding box center [784, 386] width 1568 height 772
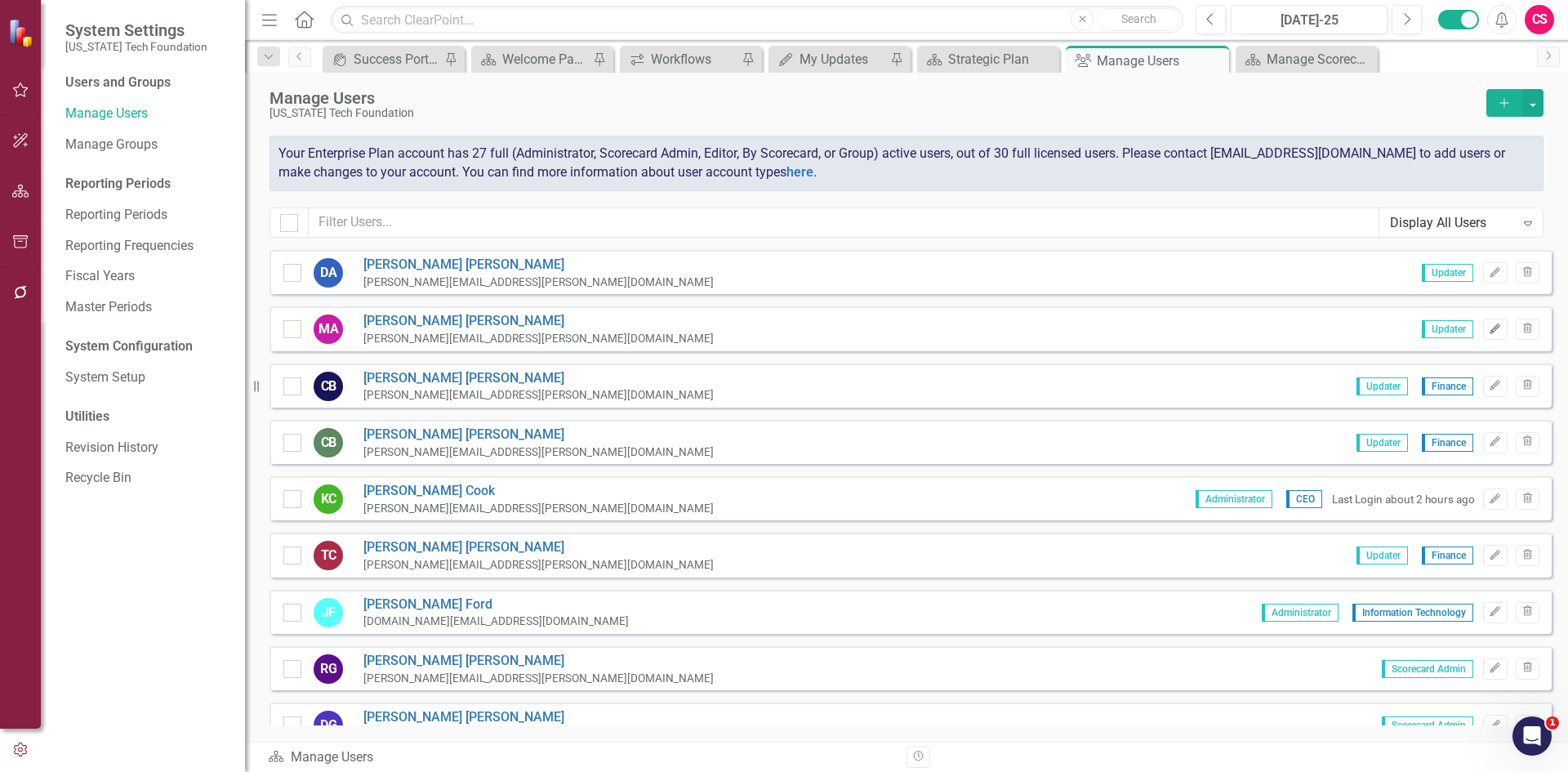
click at [1488, 325] on icon "Edit" at bounding box center [1494, 329] width 12 height 10
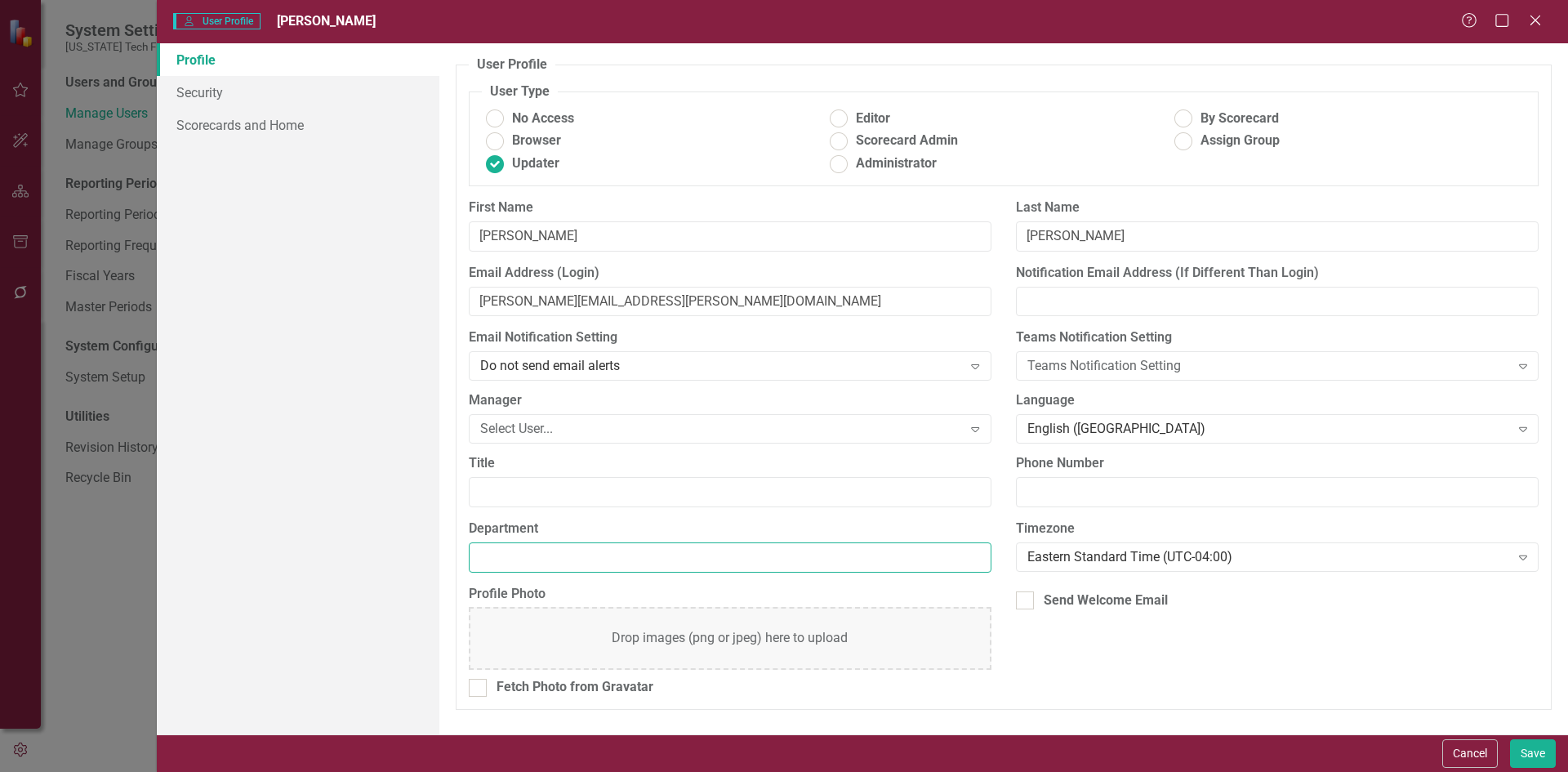
click at [520, 561] on input "Department" at bounding box center [730, 557] width 522 height 30
type input "h"
type input "Human Resources"
click at [261, 76] on link "Security" at bounding box center [298, 92] width 283 height 32
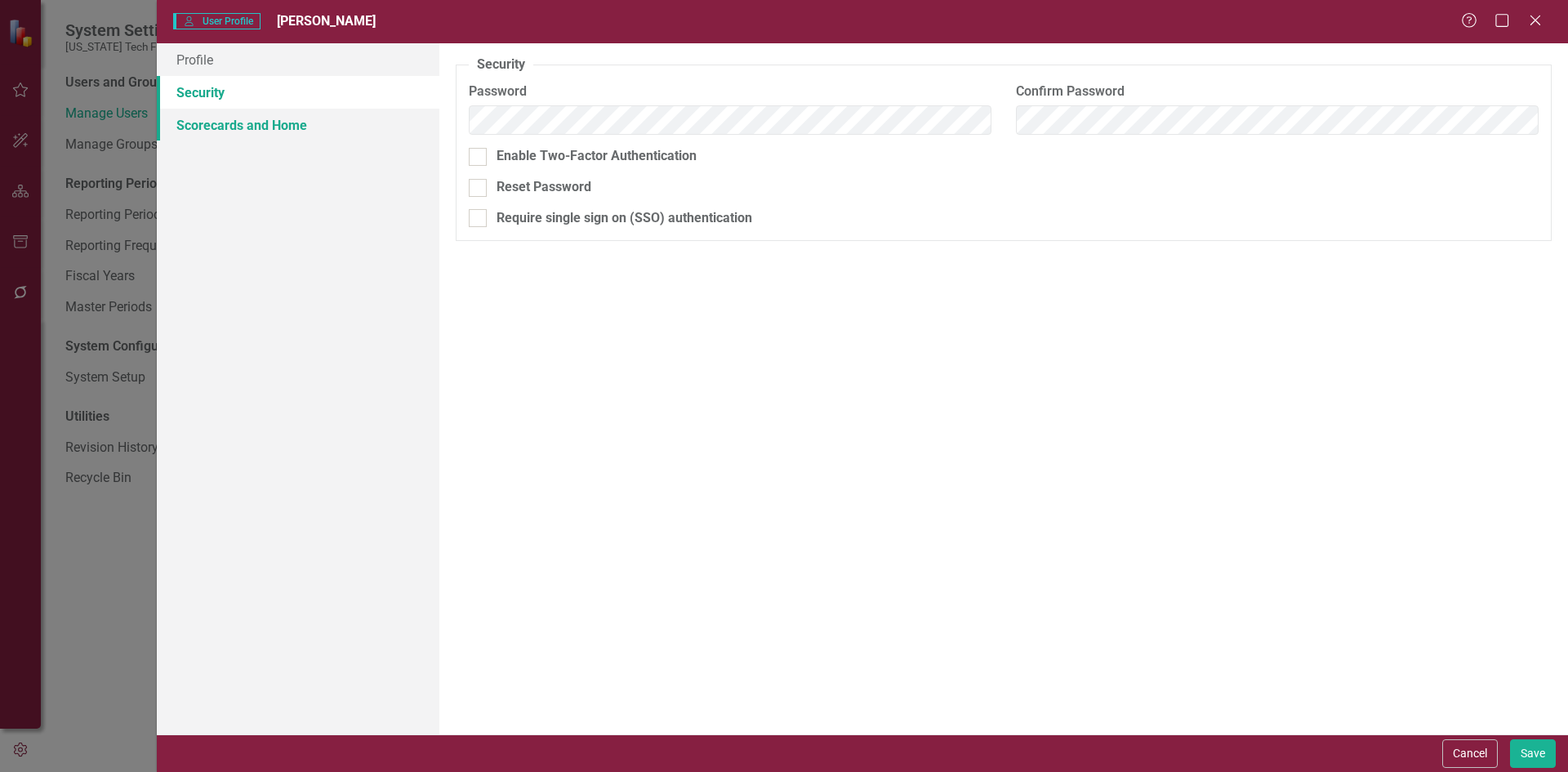
click at [284, 109] on link "Scorecards and Home" at bounding box center [298, 124] width 283 height 32
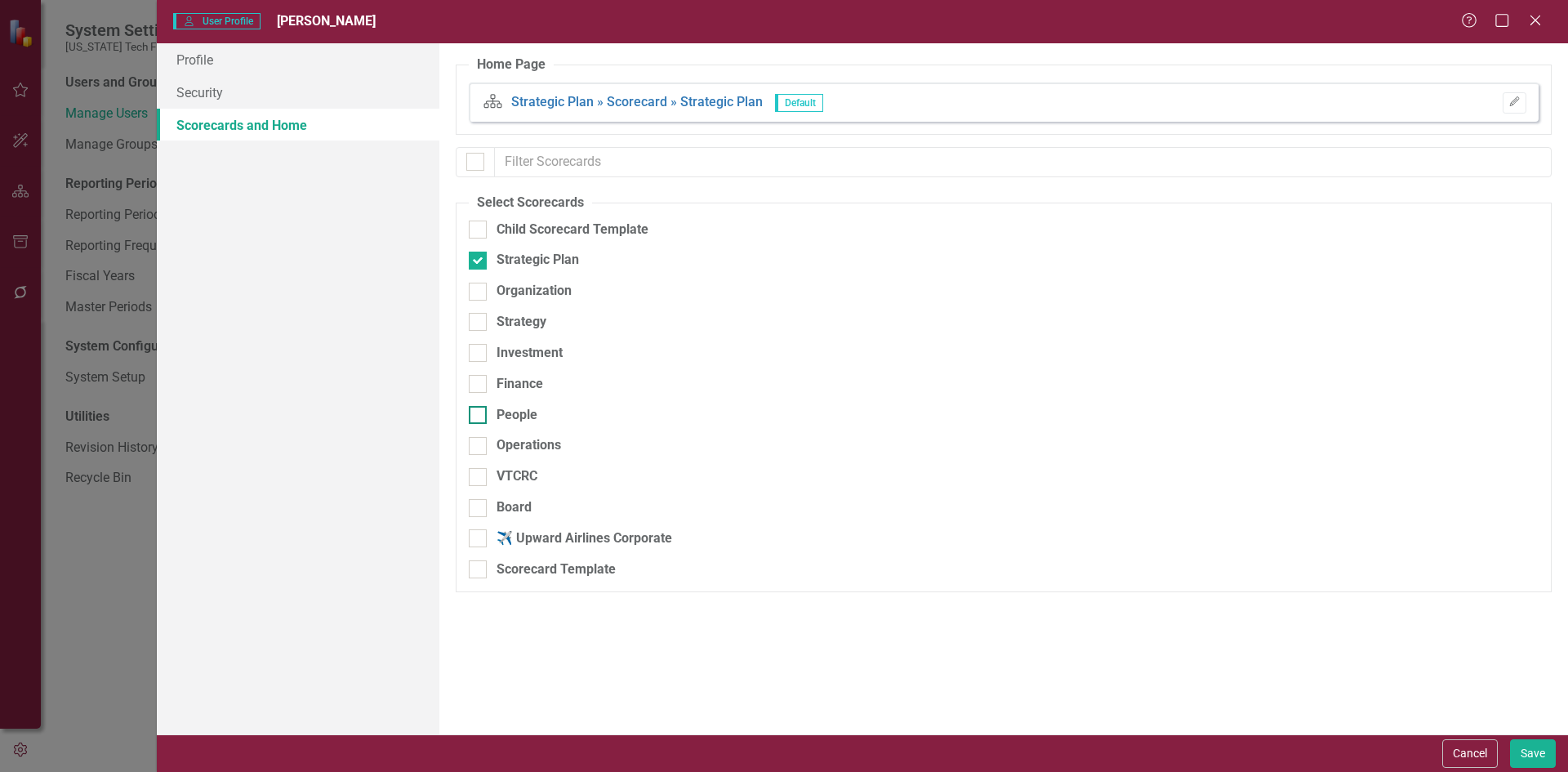
click at [512, 415] on div "People" at bounding box center [517, 415] width 41 height 19
click at [479, 415] on input "People" at bounding box center [473, 410] width 11 height 11
checkbox input "true"
click at [1519, 758] on button "Save" at bounding box center [1532, 753] width 46 height 28
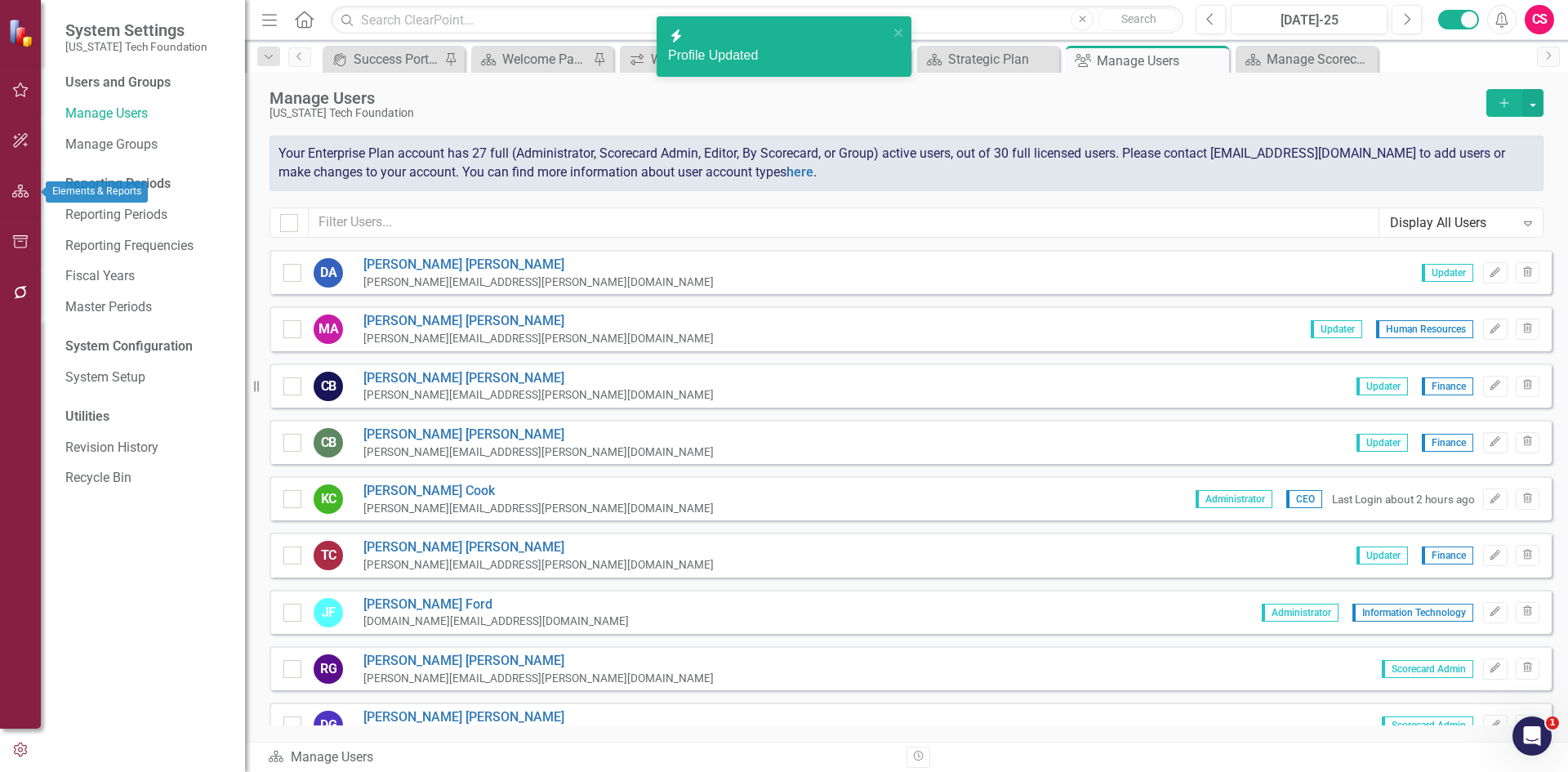
click at [15, 185] on icon "button" at bounding box center [21, 192] width 17 height 13
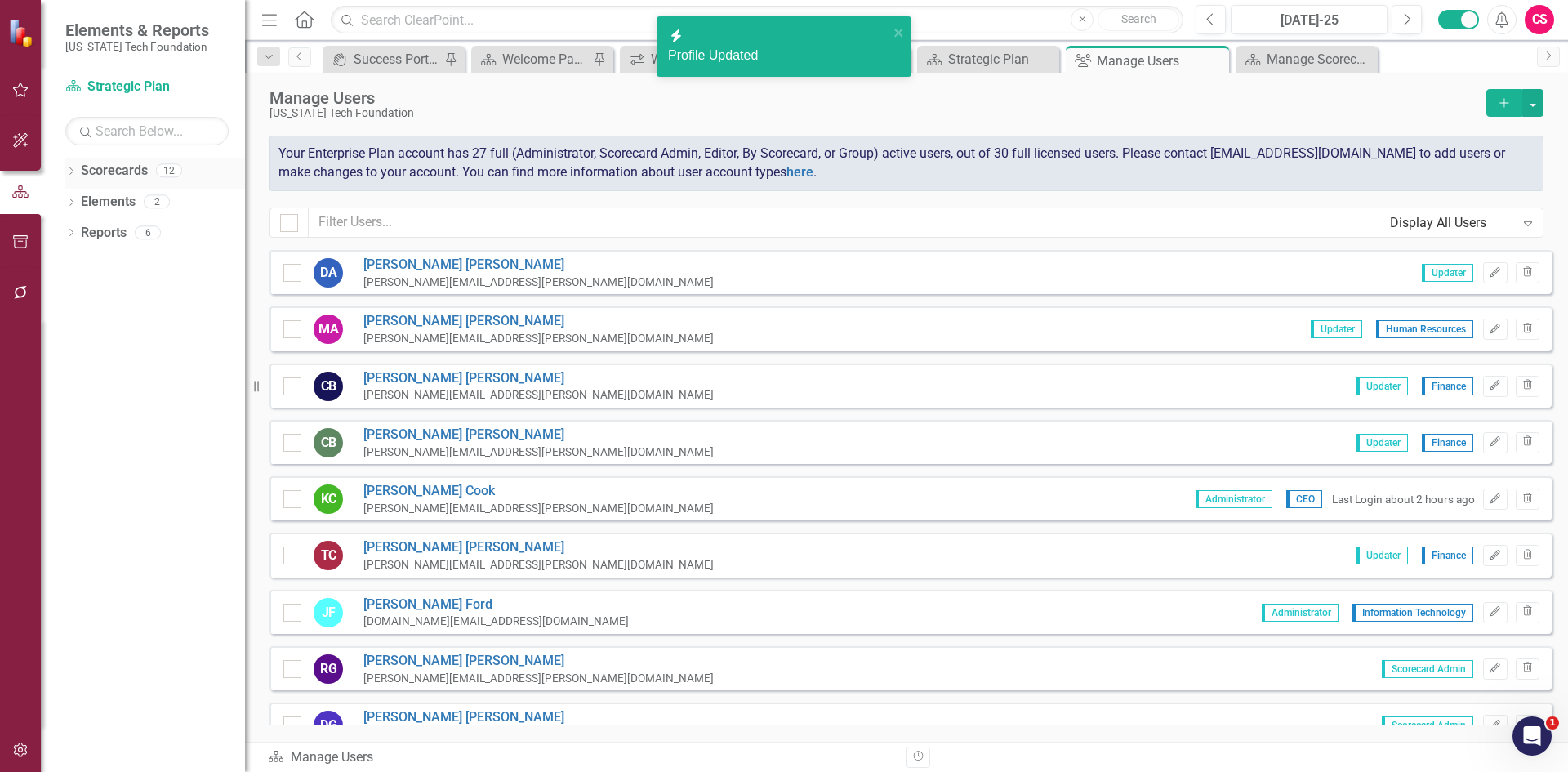
click at [119, 172] on link "Scorecards" at bounding box center [114, 171] width 67 height 19
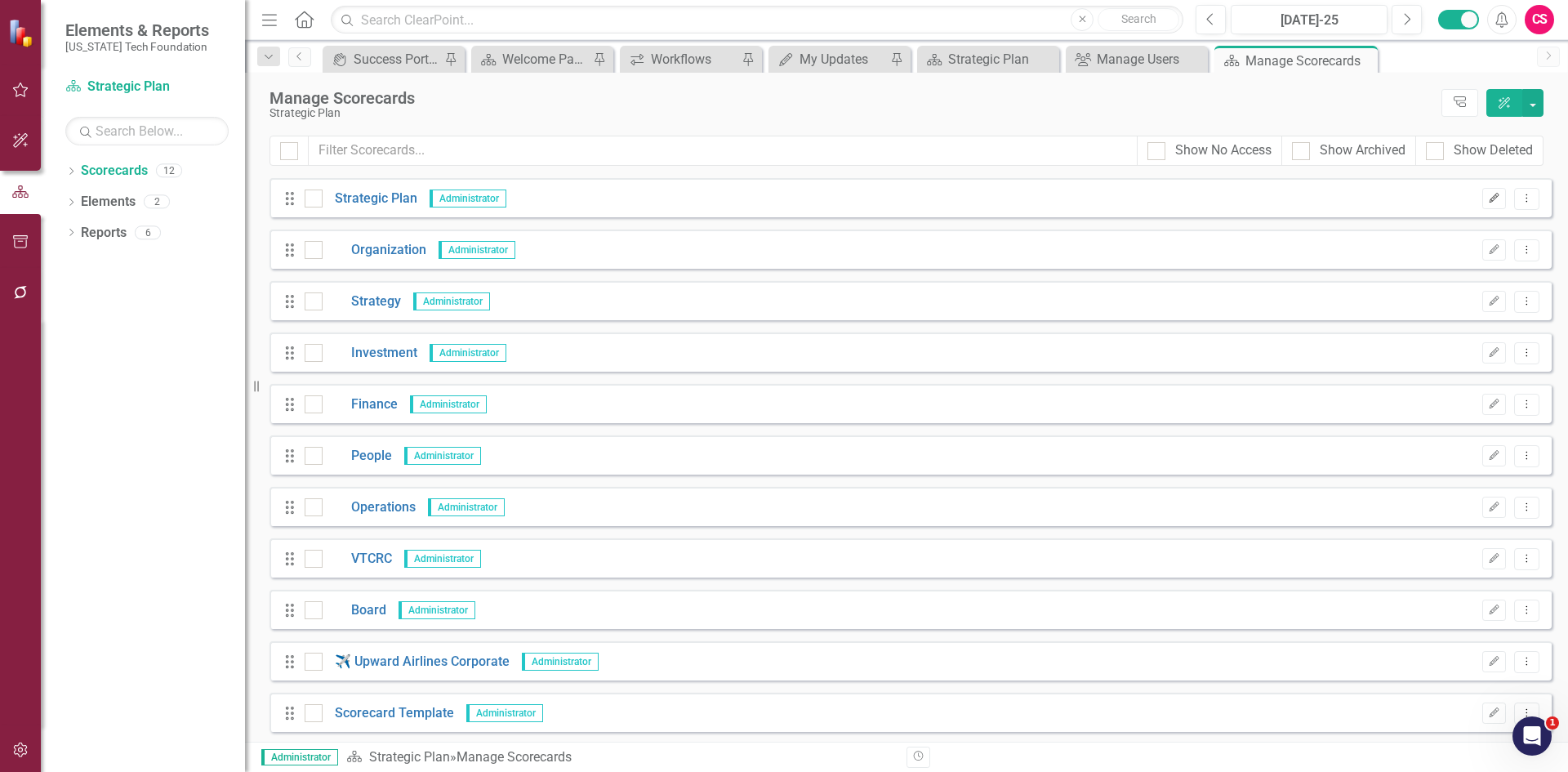
click at [1483, 203] on button "Edit" at bounding box center [1494, 199] width 24 height 22
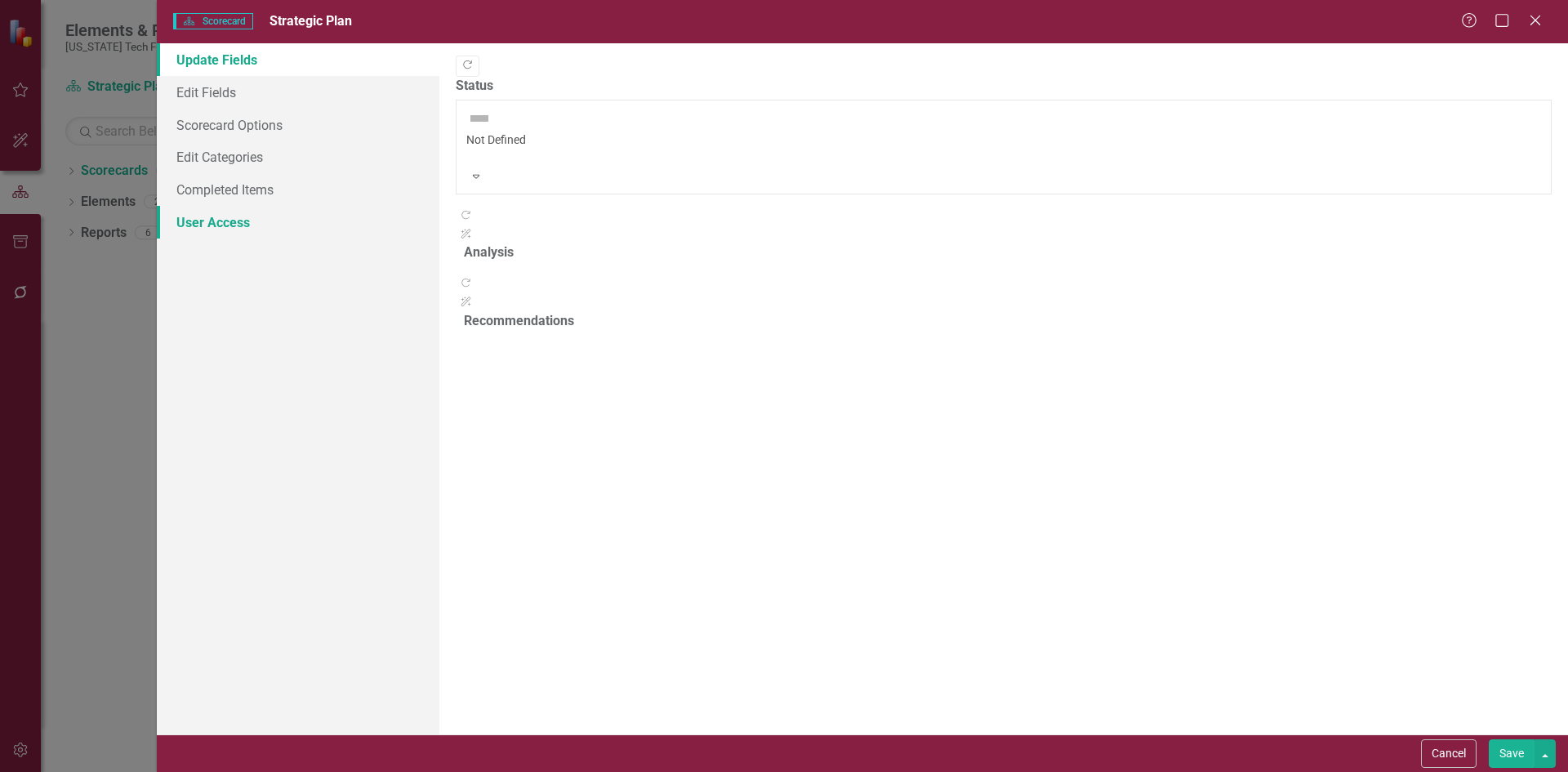
click at [225, 231] on link "User Access" at bounding box center [298, 221] width 283 height 32
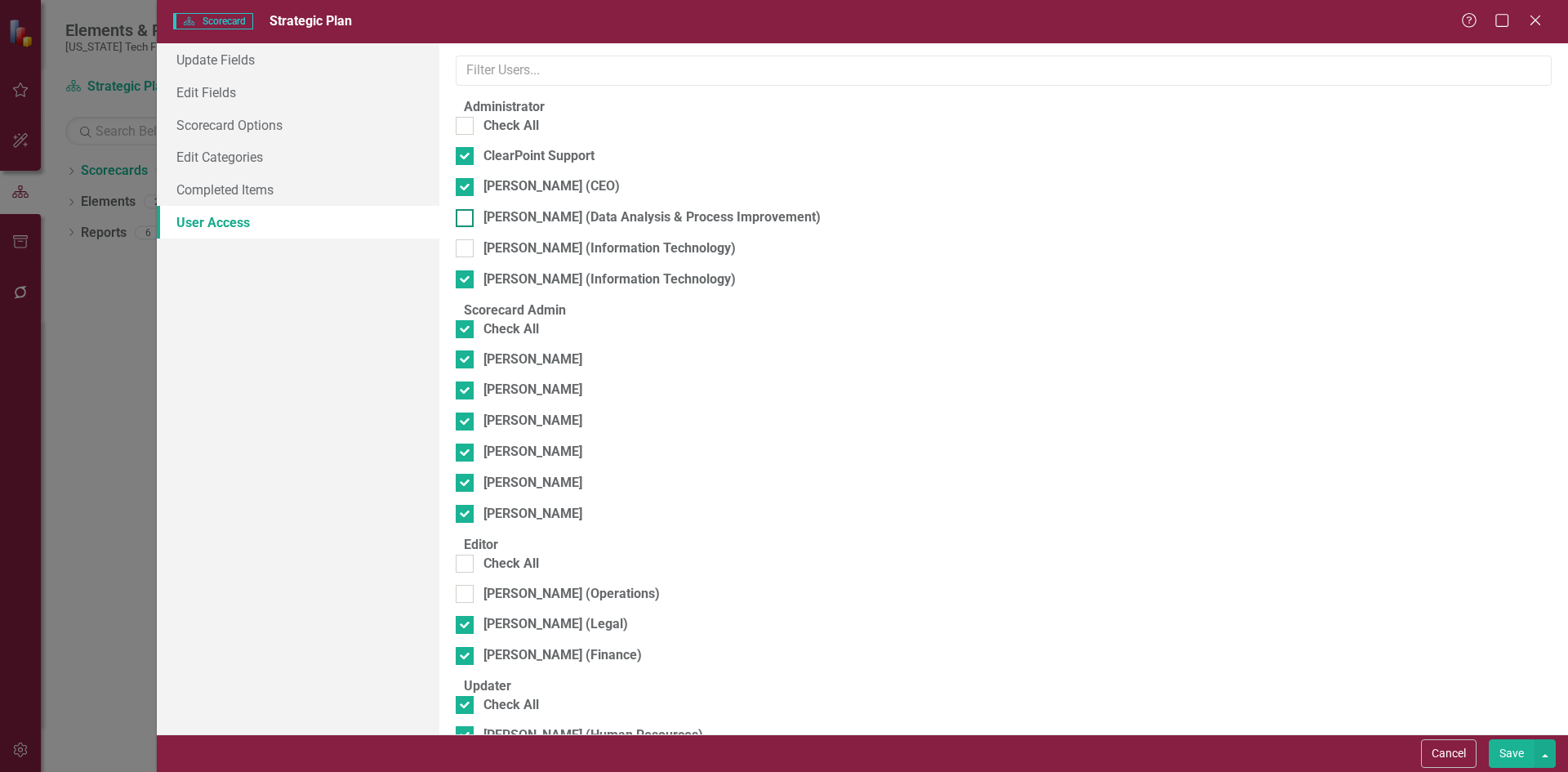
click at [551, 214] on div "Cindy Kelley (Data Analysis & Process Improvement)" at bounding box center [652, 217] width 337 height 19
click at [466, 214] on input "Cindy Kelley (Data Analysis & Process Improvement)" at bounding box center [461, 214] width 11 height 11
checkbox input "true"
click at [551, 250] on div "Matthew Little (Information Technology)" at bounding box center [609, 249] width 252 height 19
click at [466, 250] on input "Matthew Little (Information Technology)" at bounding box center [461, 245] width 11 height 11
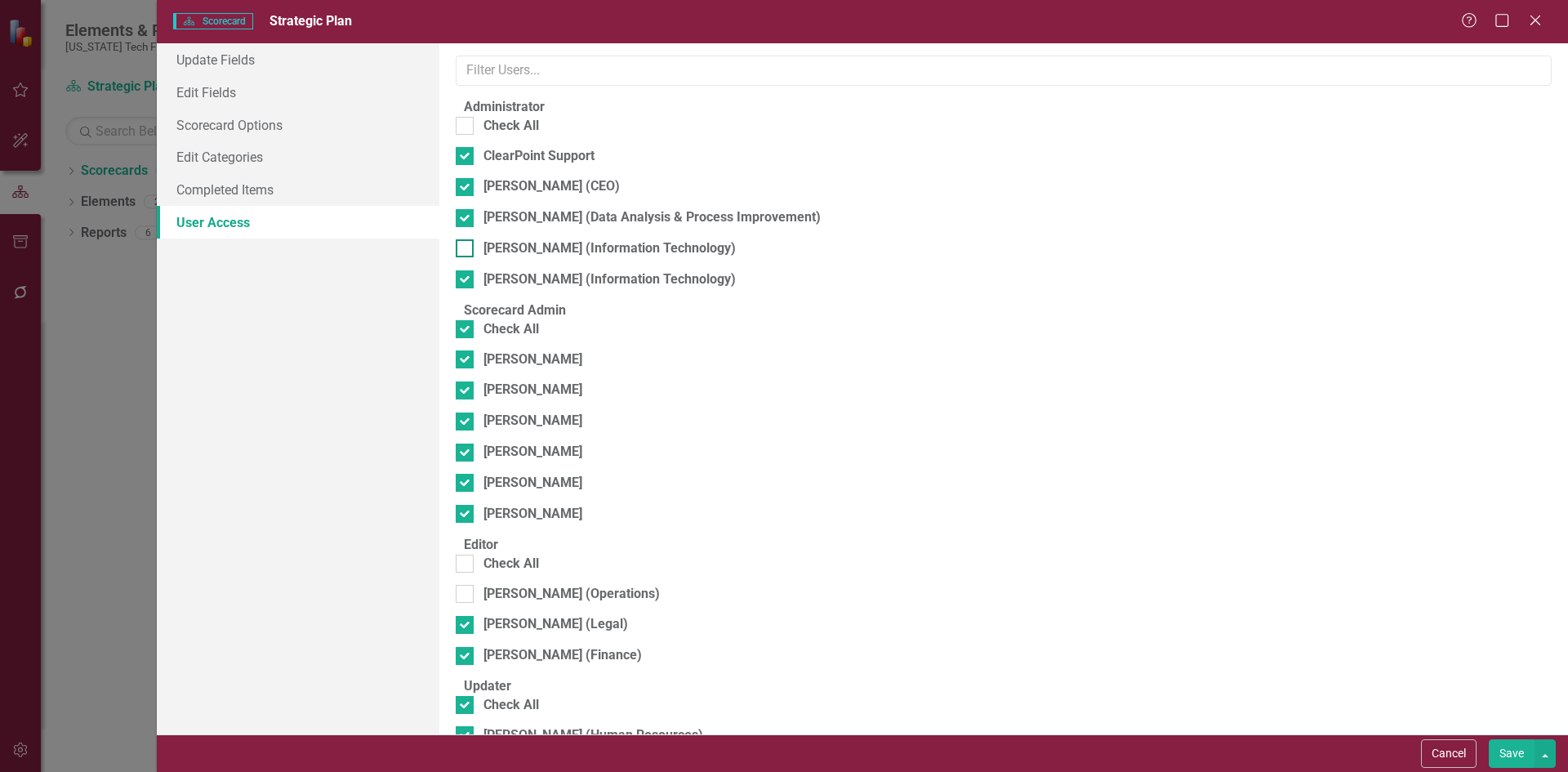
checkbox input "true"
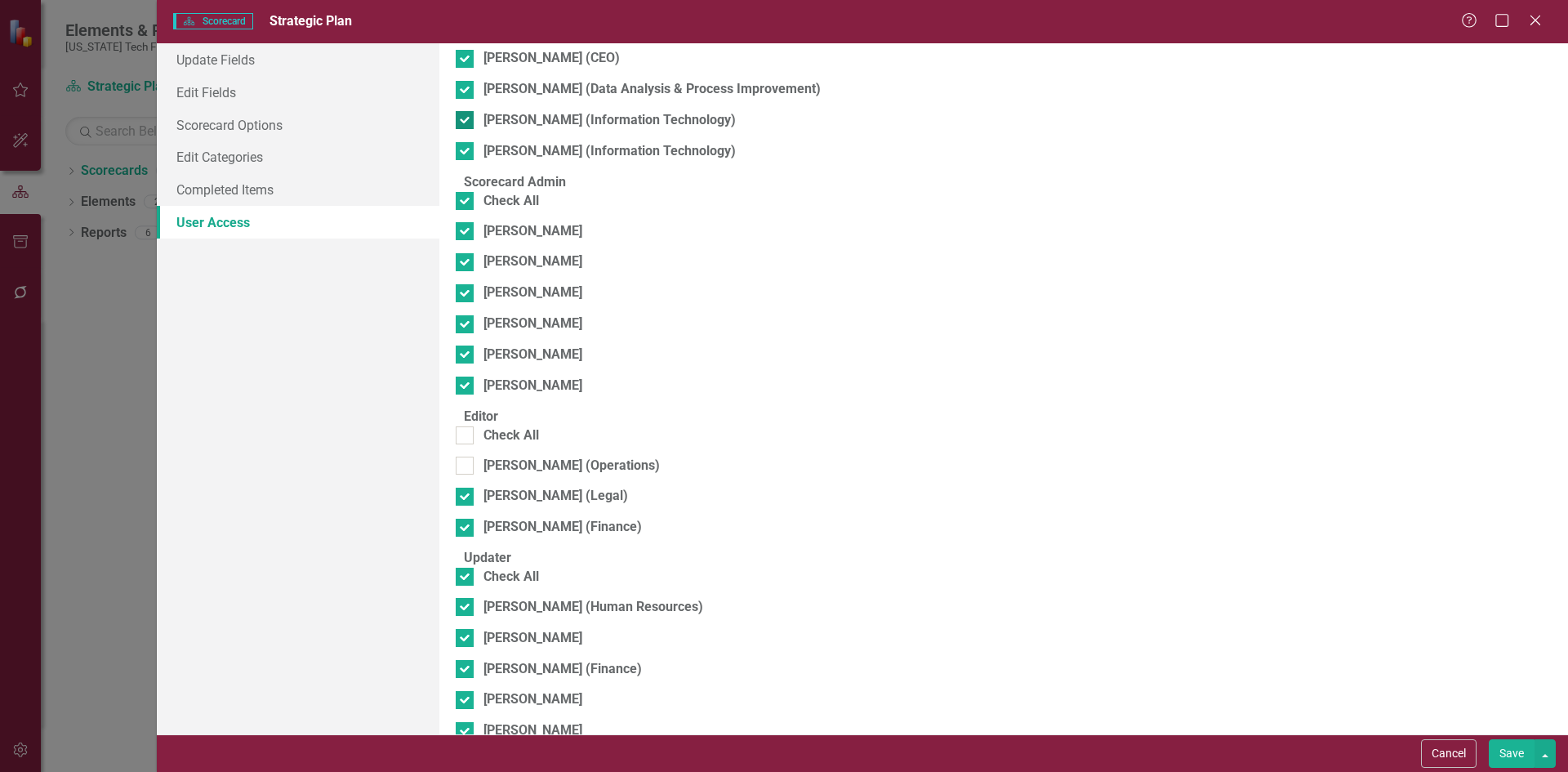
scroll to position [327, 0]
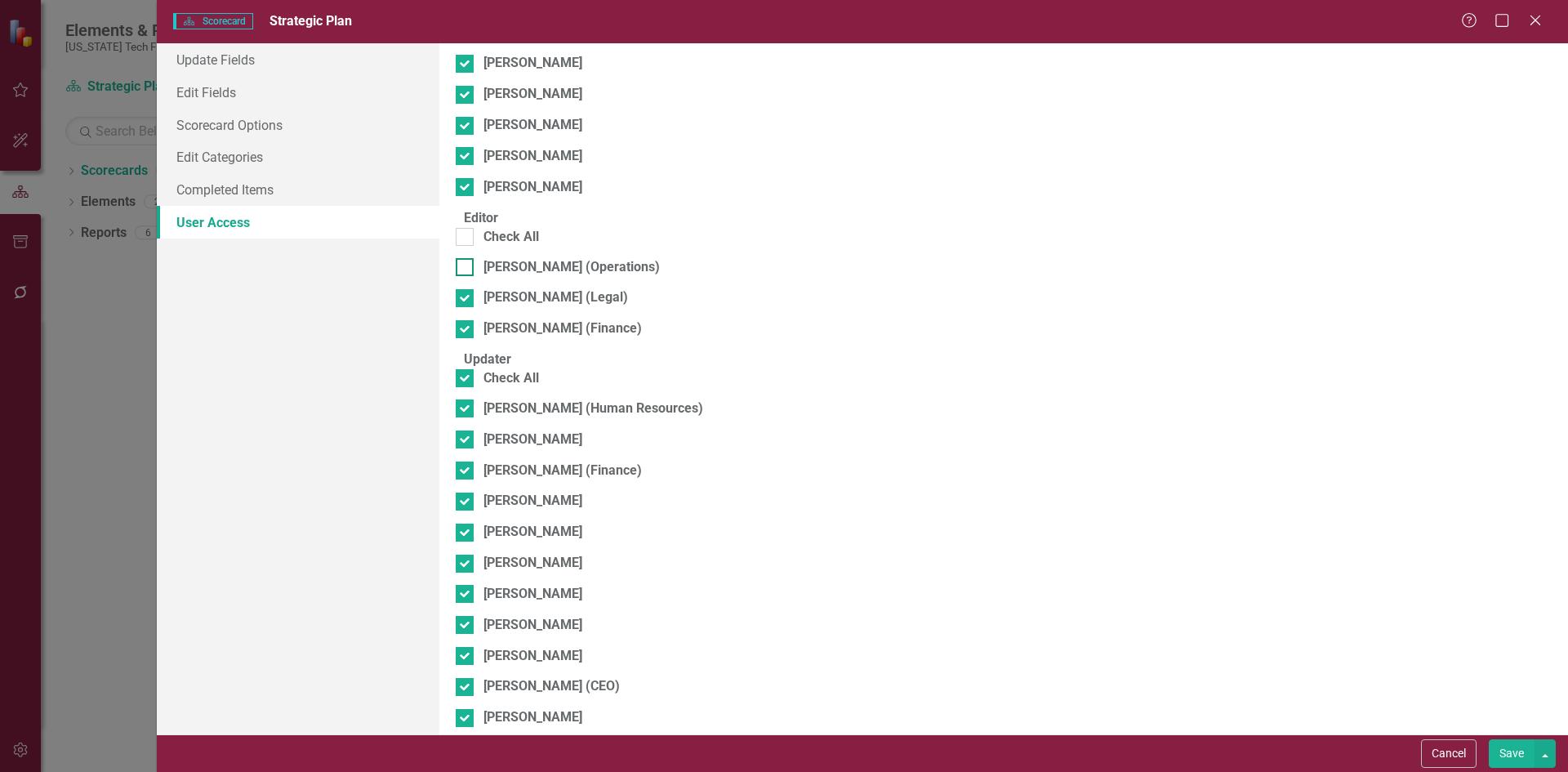
click at [544, 277] on div "Ken Smith (Operations)" at bounding box center [571, 267] width 177 height 19
click at [466, 269] on input "Ken Smith (Operations)" at bounding box center [461, 263] width 11 height 11
checkbox input "true"
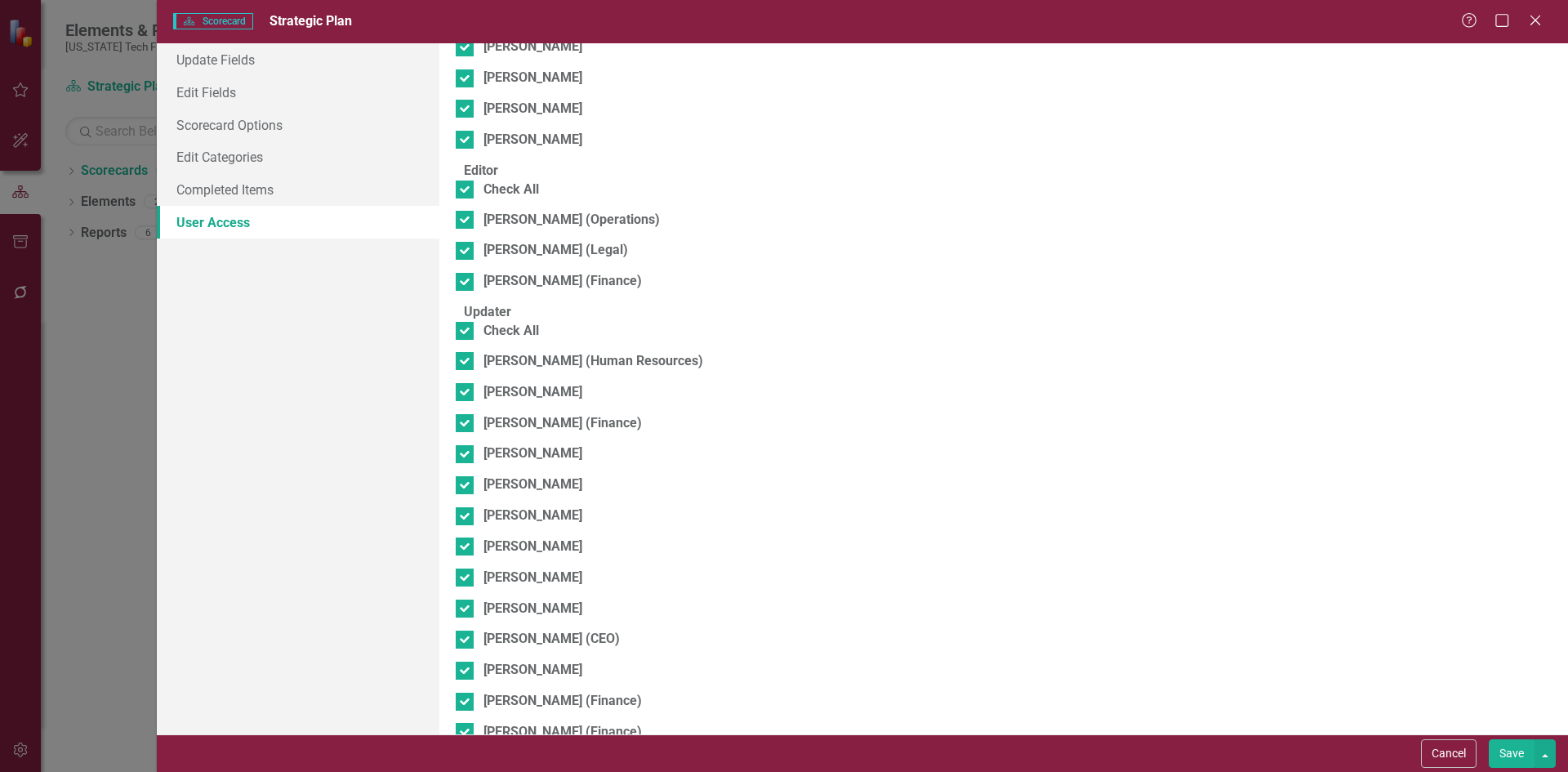
scroll to position [415, 0]
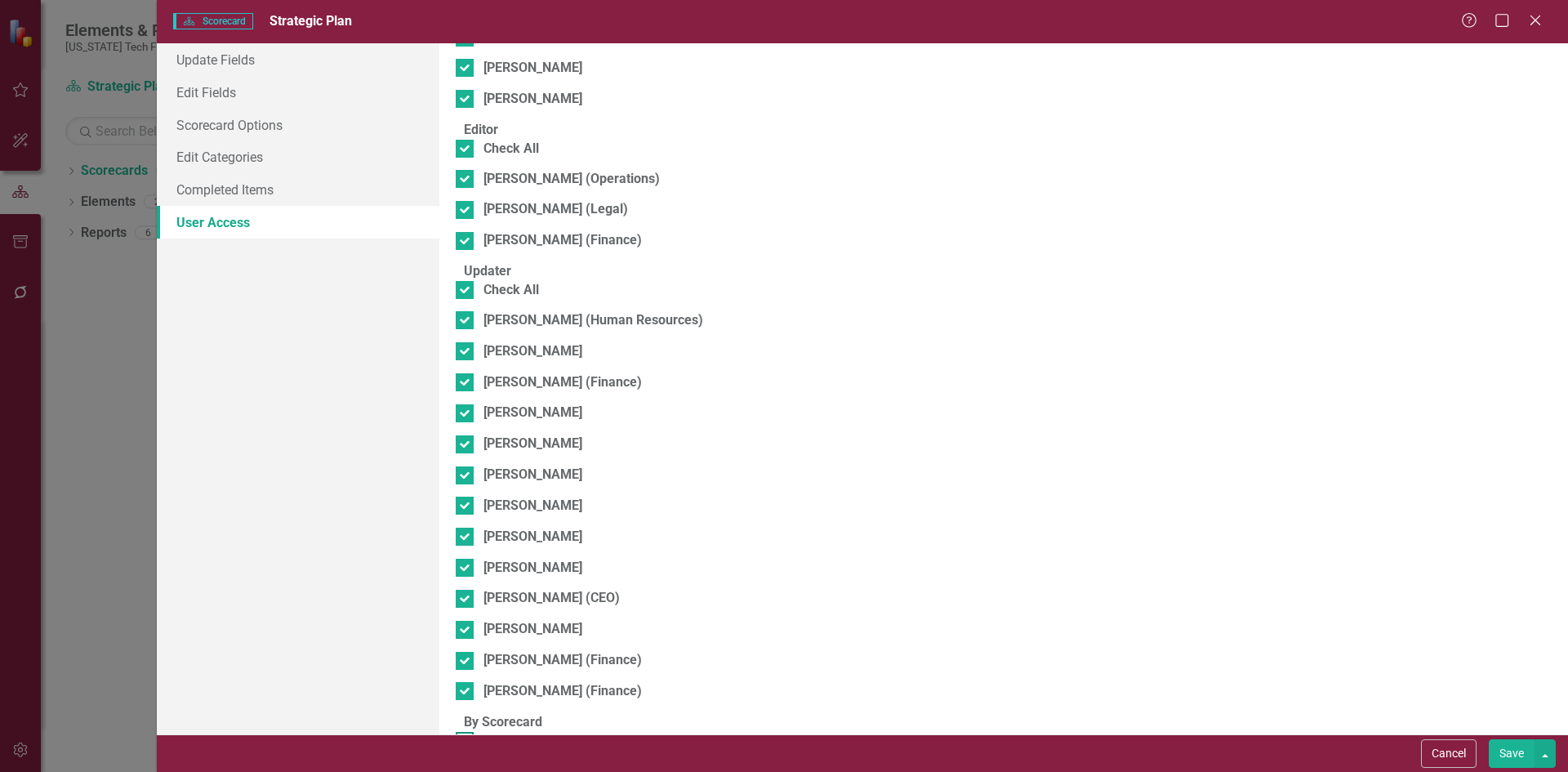
click at [629, 731] on div "Mary Trigiani (Strategy)" at bounding box center [564, 740] width 162 height 19
click at [466, 731] on input "Mary Trigiani (Strategy)" at bounding box center [461, 736] width 11 height 11
checkbox input "true"
click at [1496, 760] on button "Save" at bounding box center [1511, 753] width 46 height 28
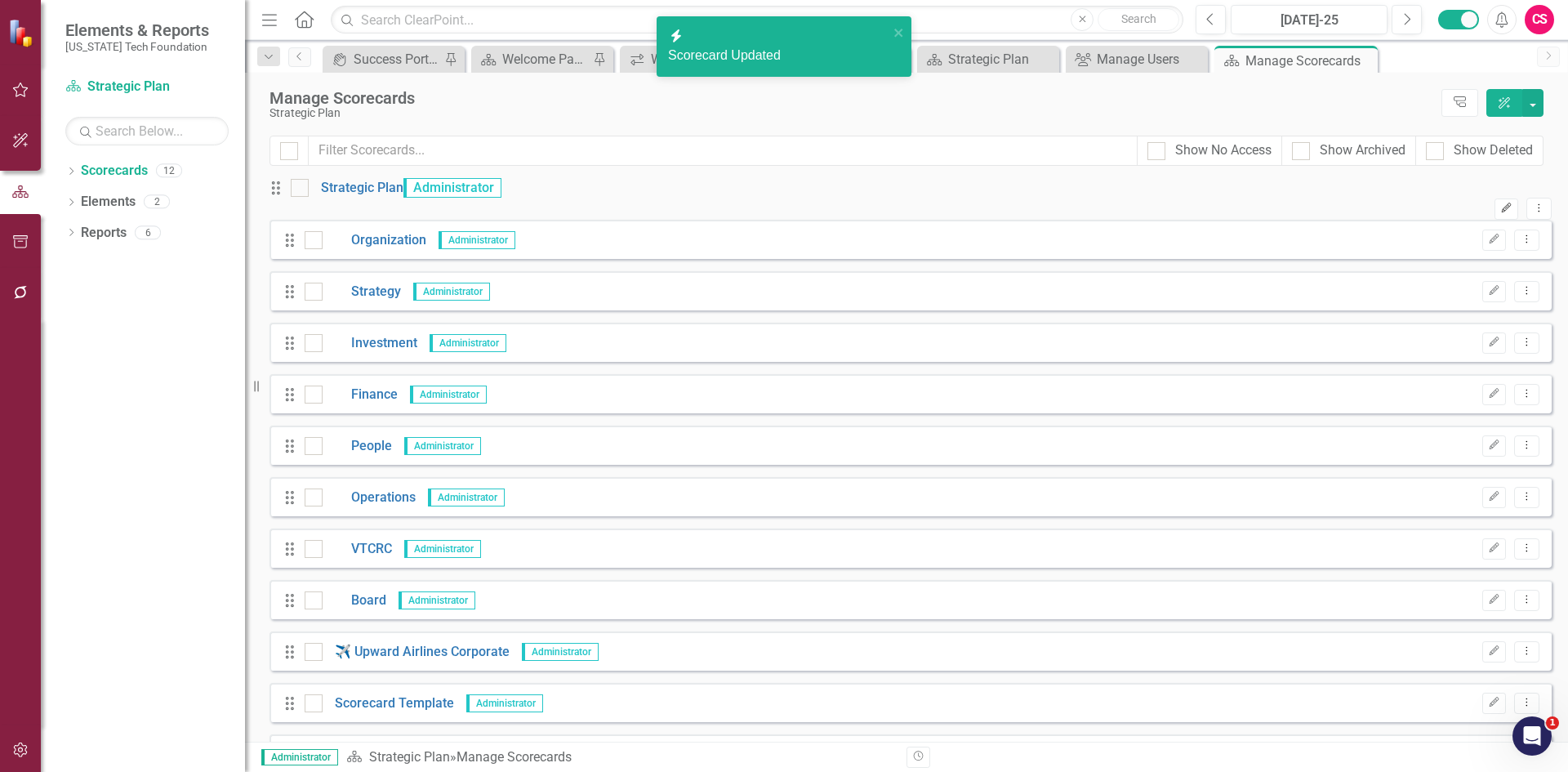
click at [1500, 203] on icon "Edit" at bounding box center [1506, 208] width 12 height 10
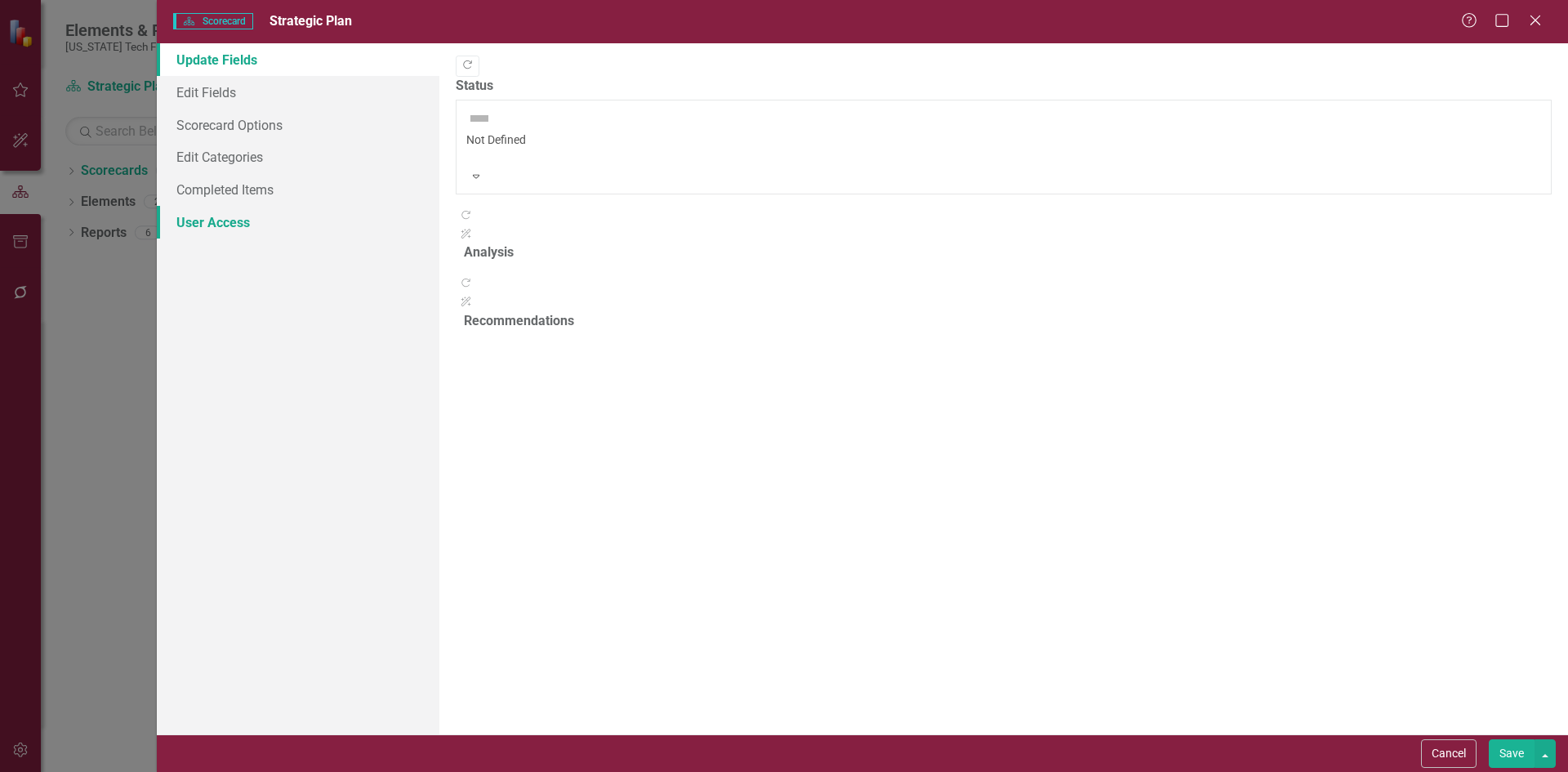
click at [213, 216] on link "User Access" at bounding box center [298, 221] width 283 height 32
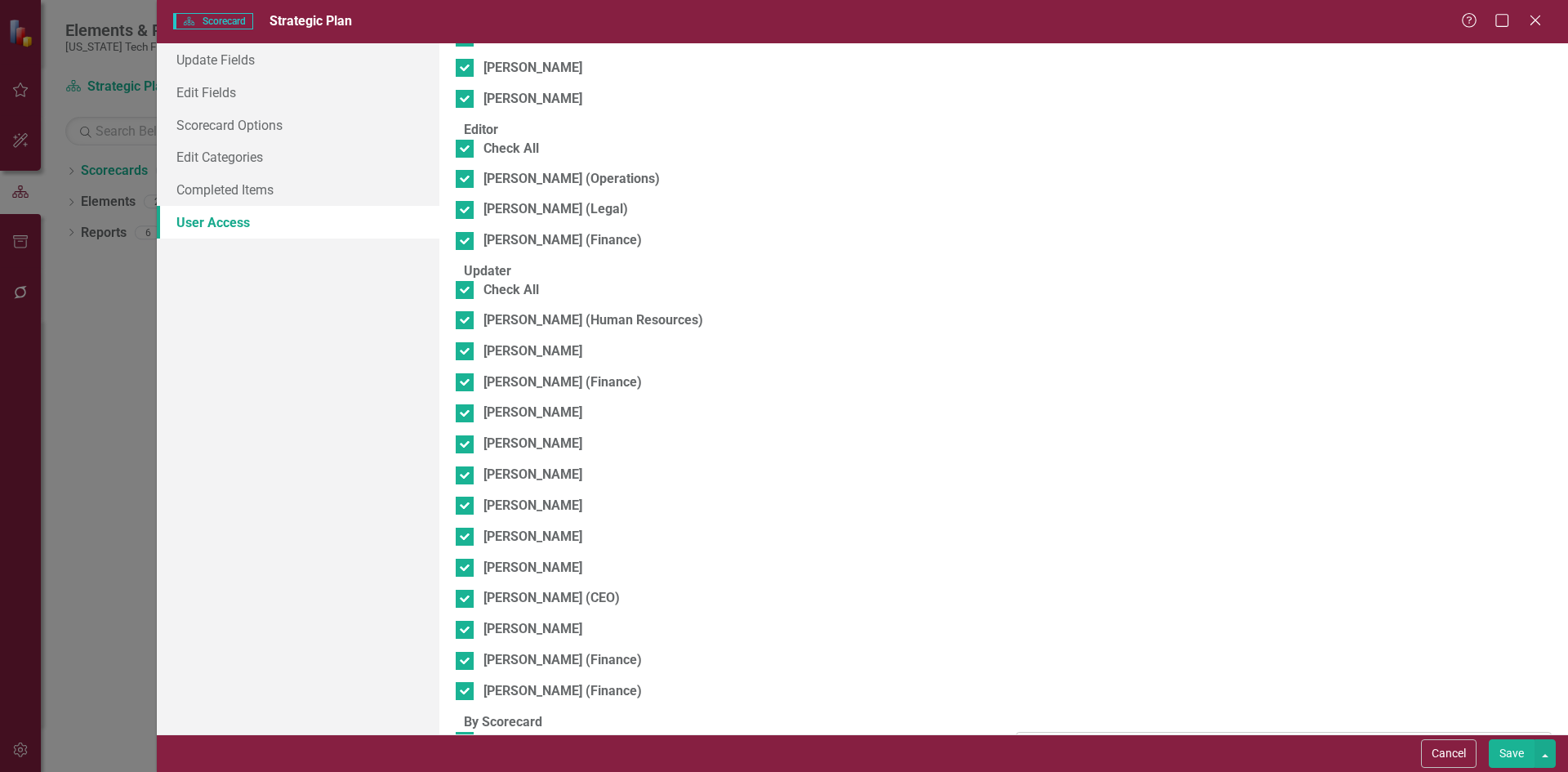
click at [1056, 731] on div "Browser Expand" at bounding box center [1284, 745] width 536 height 29
click at [1510, 750] on button "Save" at bounding box center [1511, 753] width 46 height 28
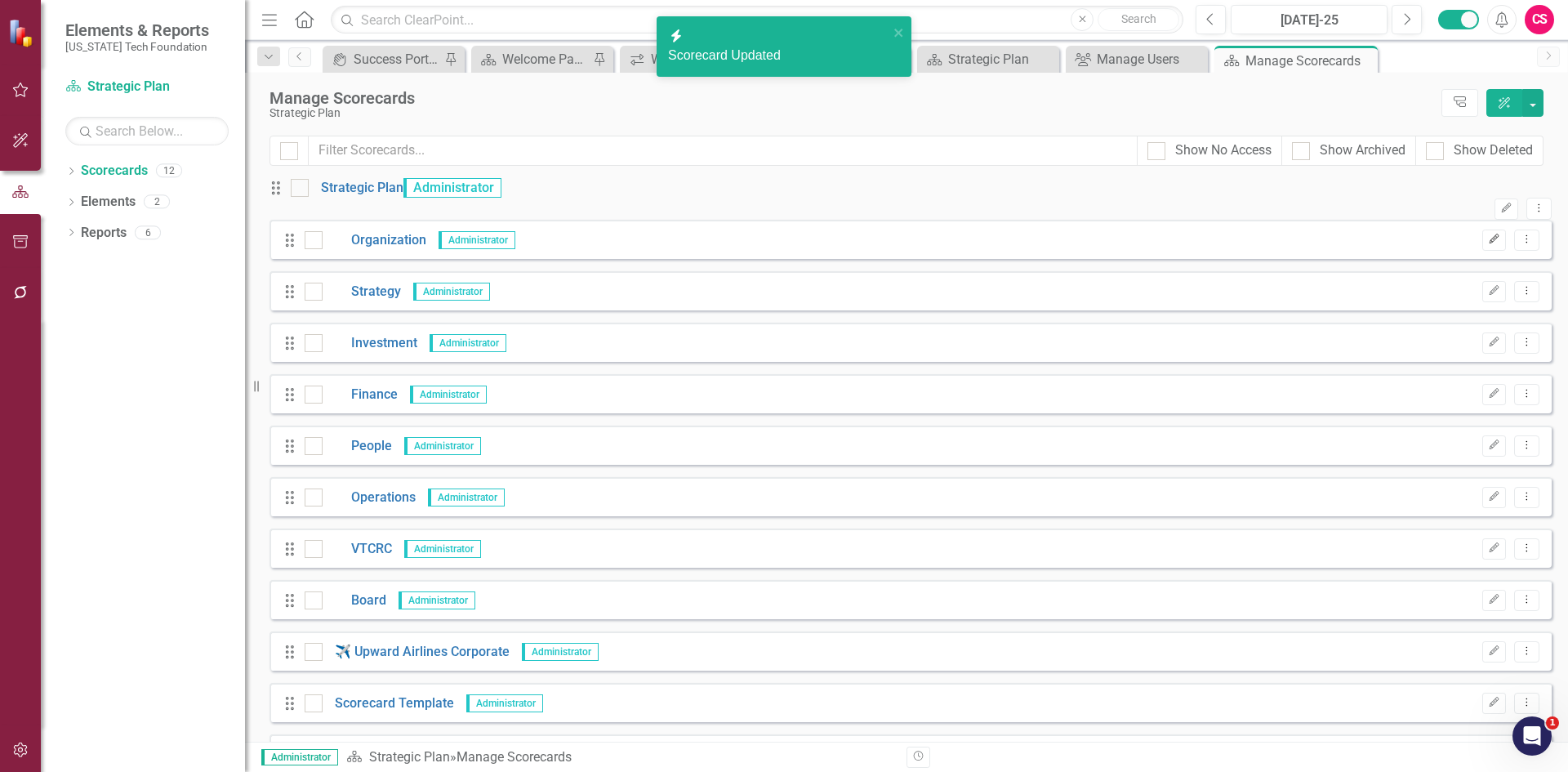
click at [1487, 250] on button "Edit" at bounding box center [1494, 240] width 24 height 22
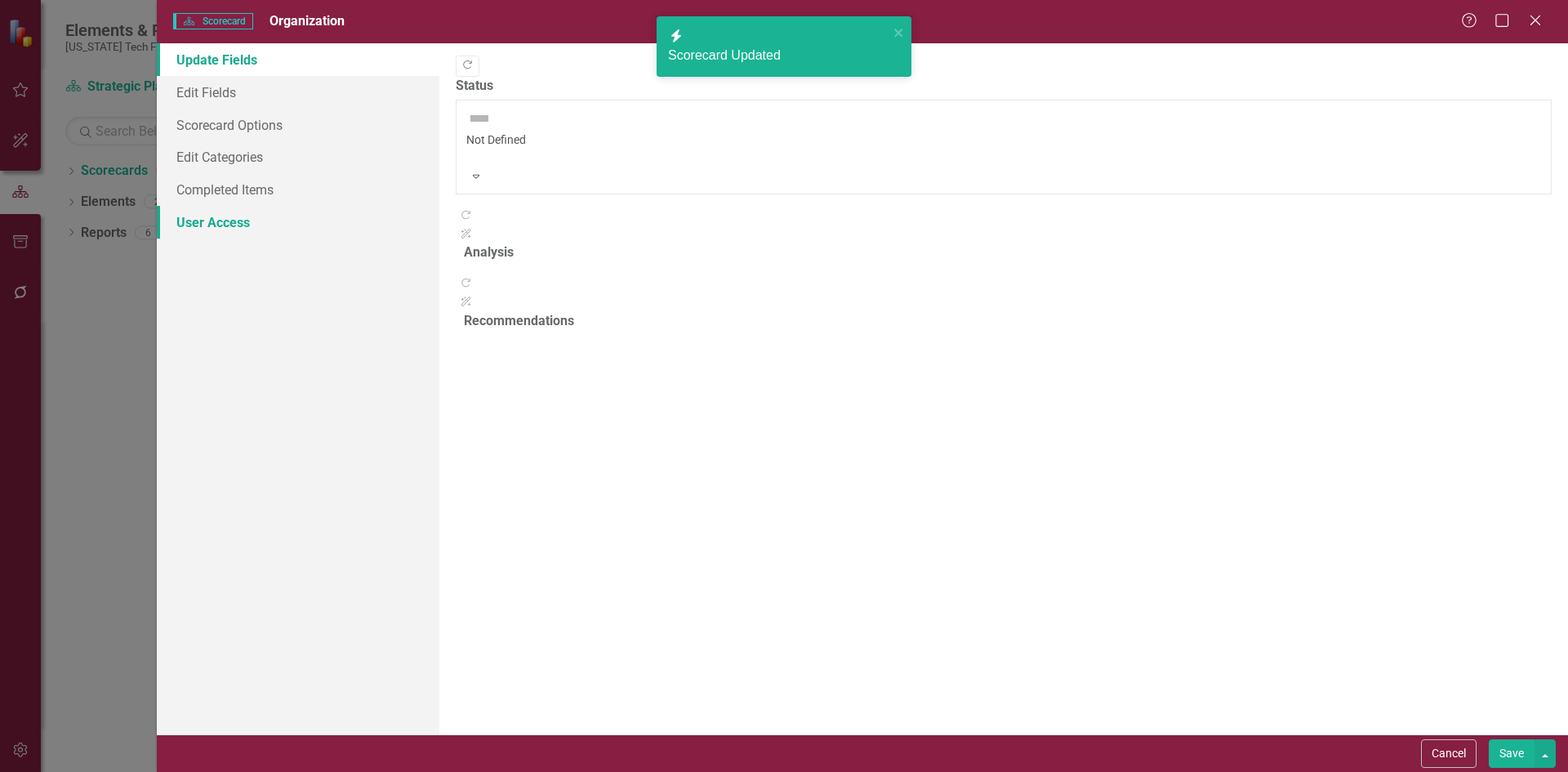
click at [261, 238] on link "User Access" at bounding box center [298, 221] width 283 height 32
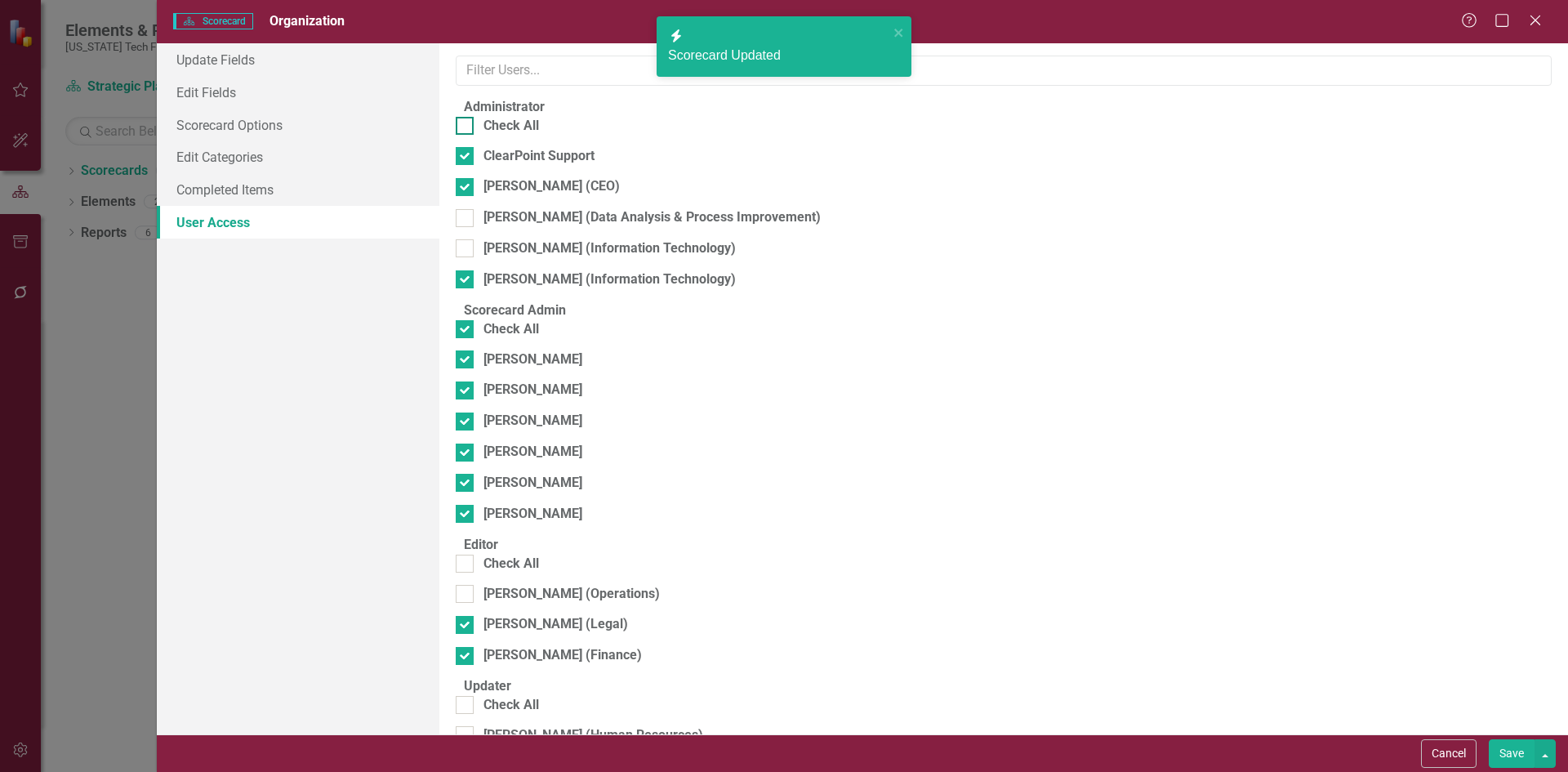
click at [537, 134] on div "Check All" at bounding box center [511, 126] width 56 height 19
click at [466, 128] on input "Check All" at bounding box center [461, 122] width 11 height 11
checkbox input "true"
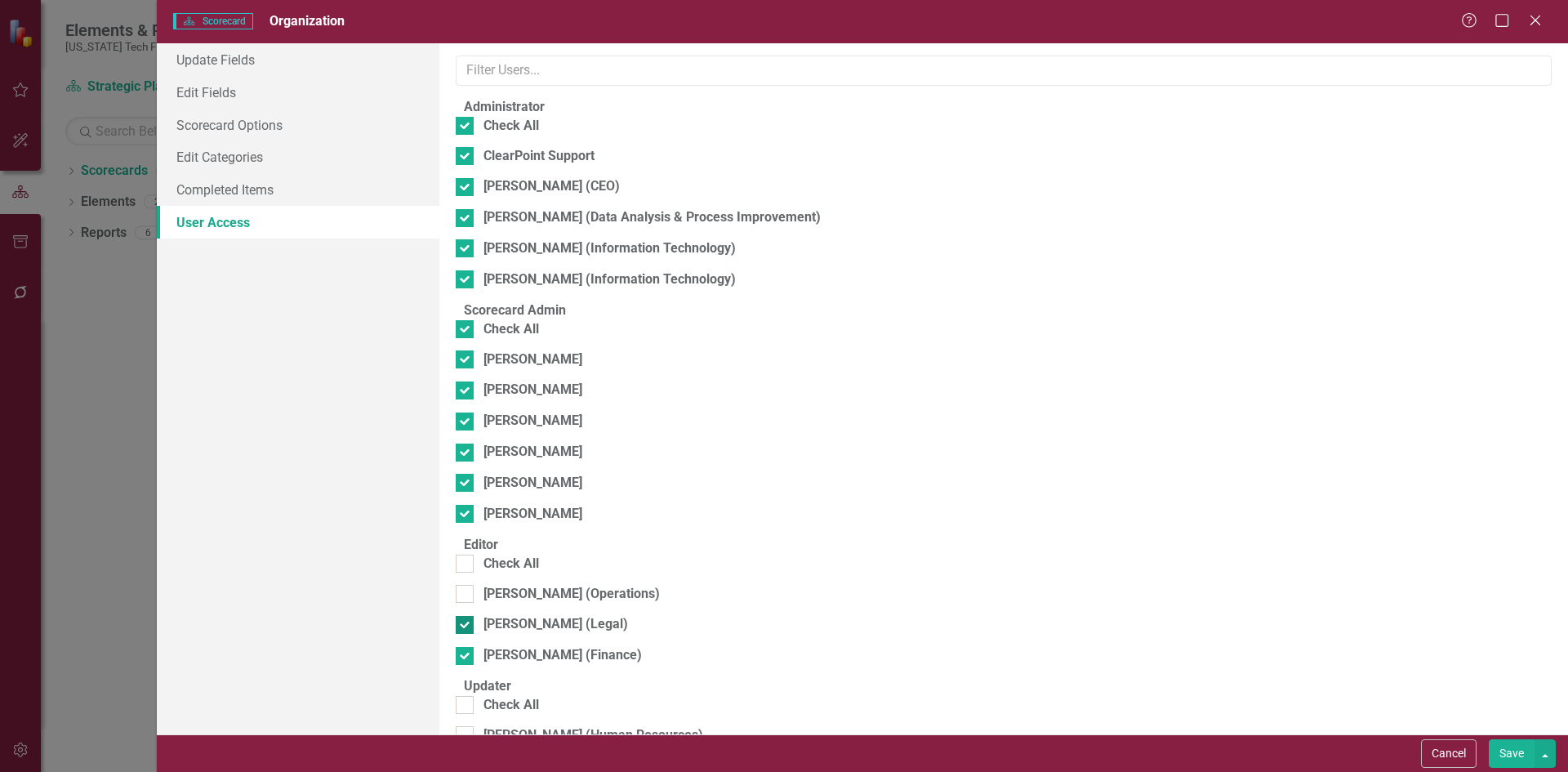
scroll to position [245, 0]
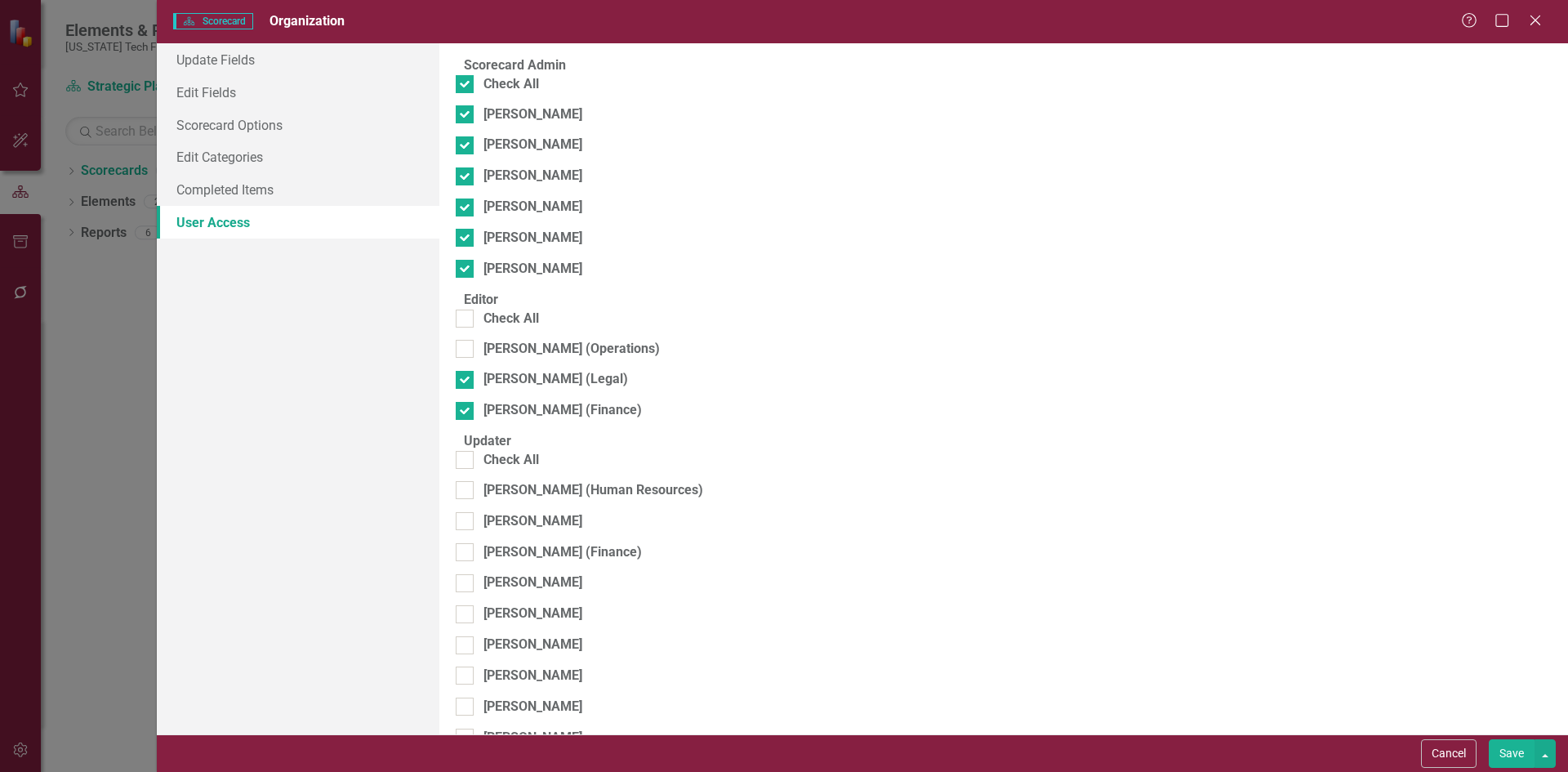
click at [520, 313] on fieldset "Editor Check All Ken Smith (Operations) Becky Turman (Legal) Timothy Hight (Fin…" at bounding box center [1004, 362] width 1096 height 141
click at [533, 325] on div "Check All" at bounding box center [511, 318] width 56 height 19
click at [466, 320] on input "Check All" at bounding box center [461, 314] width 11 height 11
checkbox input "true"
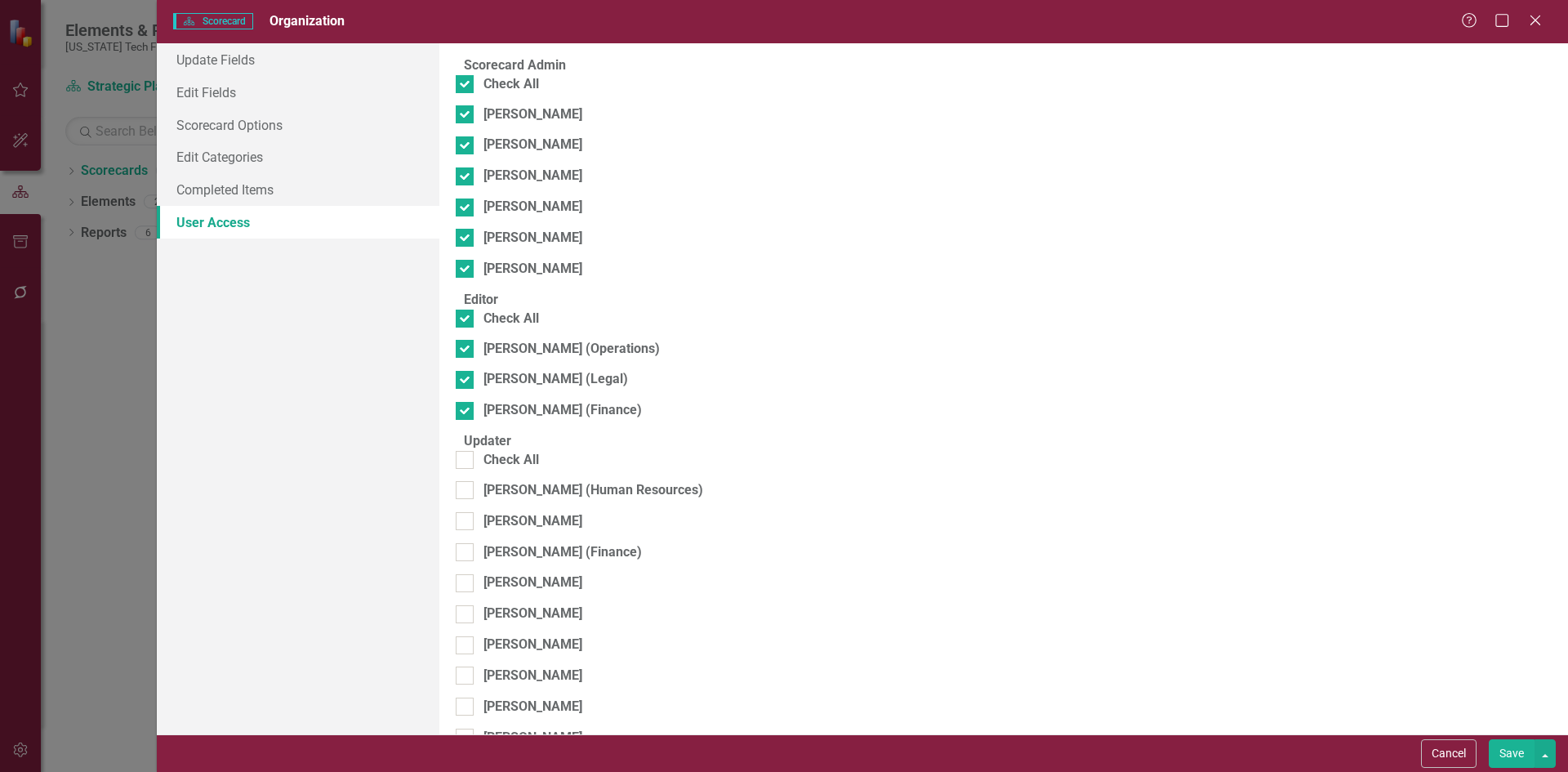
drag, startPoint x: 532, startPoint y: 474, endPoint x: 532, endPoint y: 464, distance: 10.0
click at [532, 469] on div "Check All" at bounding box center [511, 460] width 56 height 19
click at [466, 461] on input "Check All" at bounding box center [461, 456] width 11 height 11
checkbox input "true"
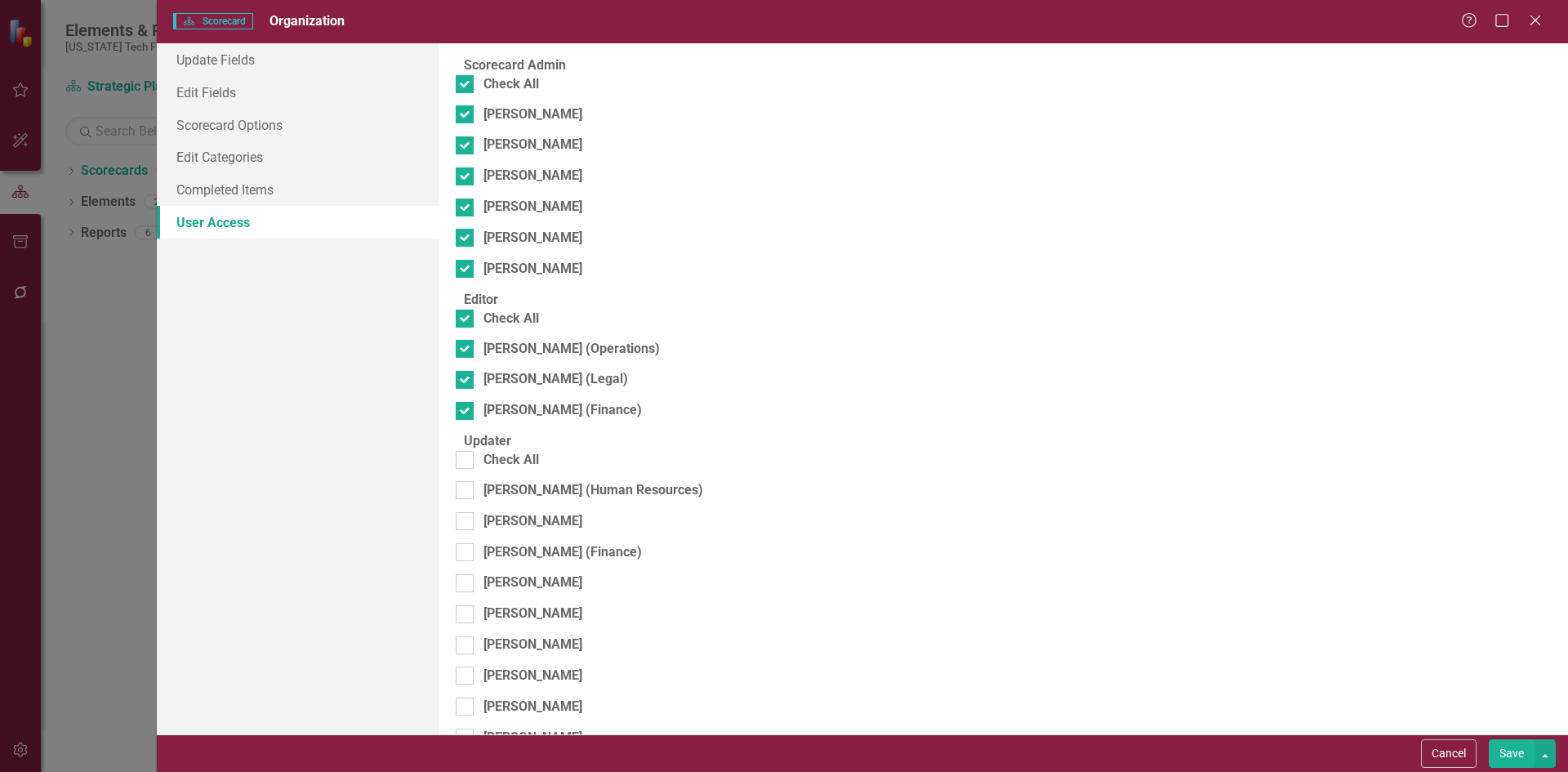
checkbox input "true"
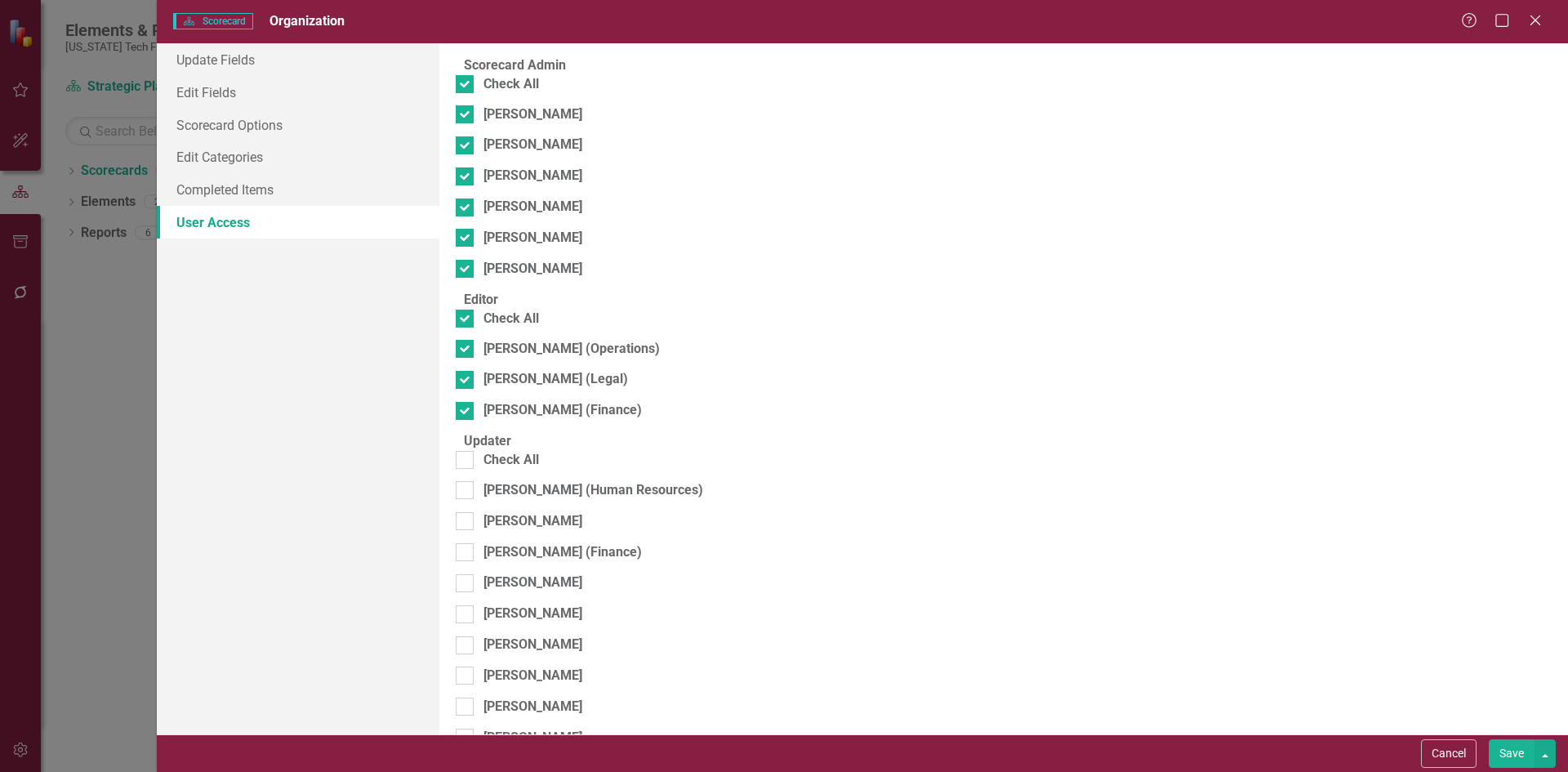
checkbox input "true"
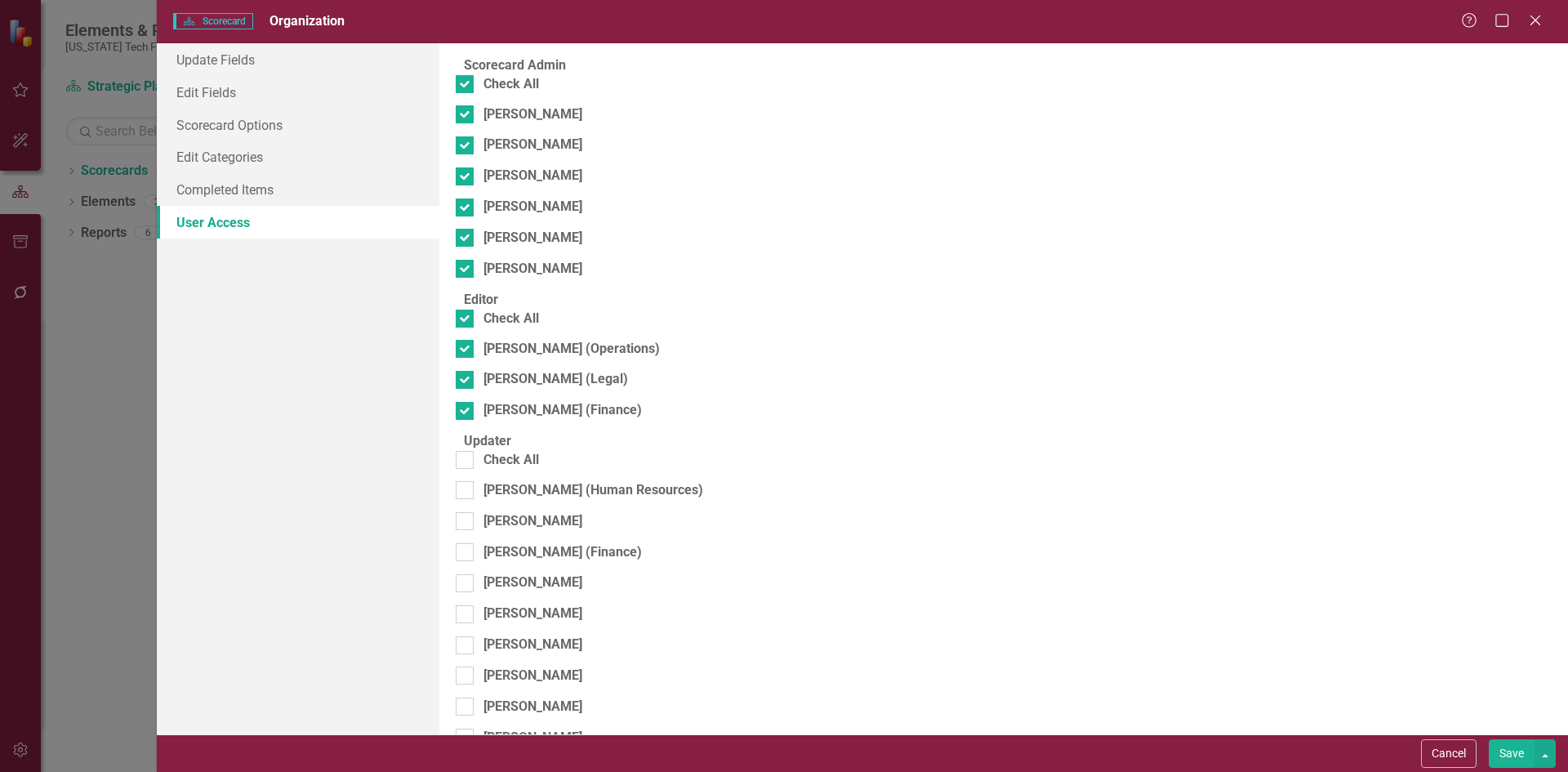
checkbox input "true"
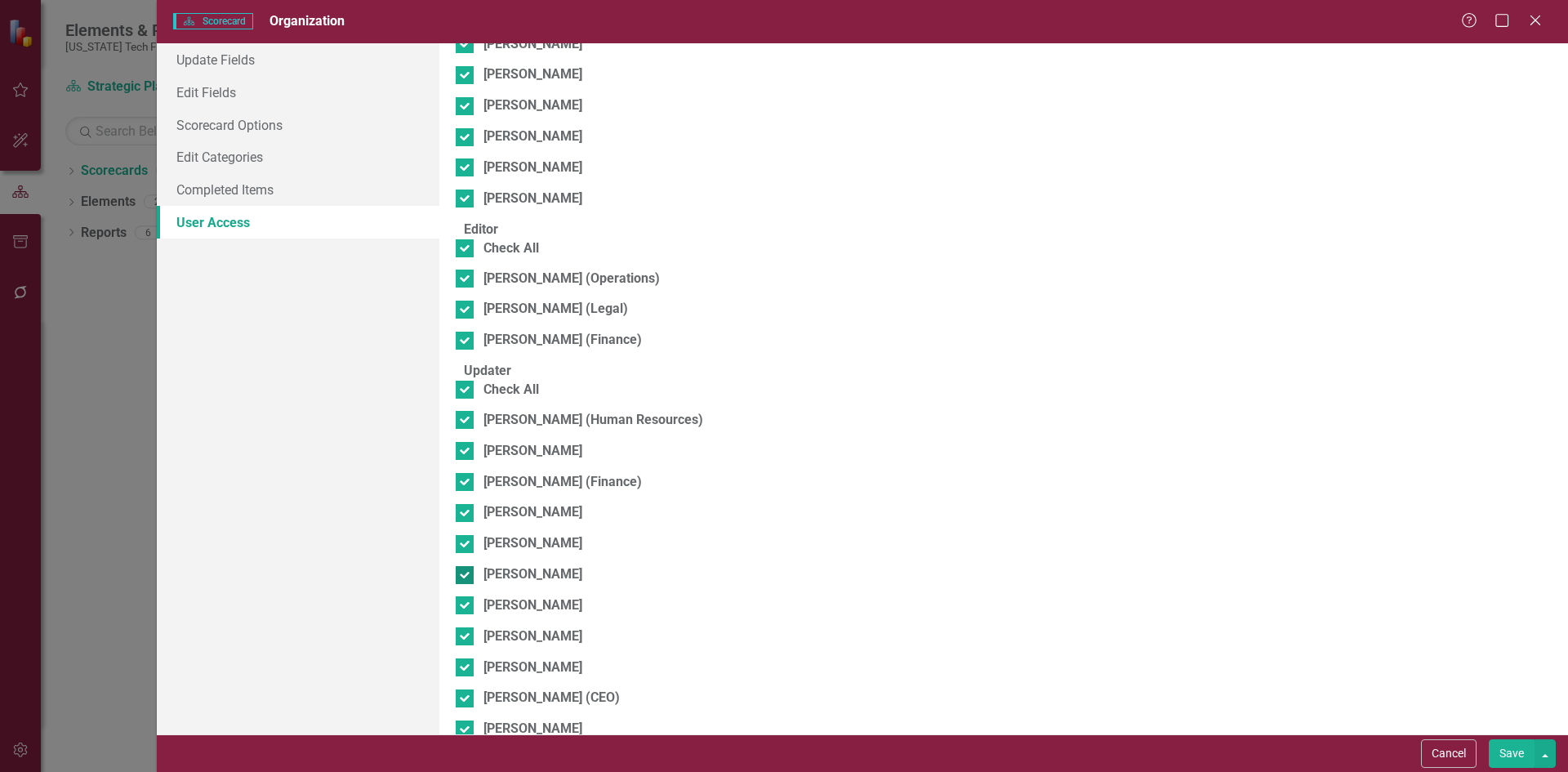
scroll to position [415, 0]
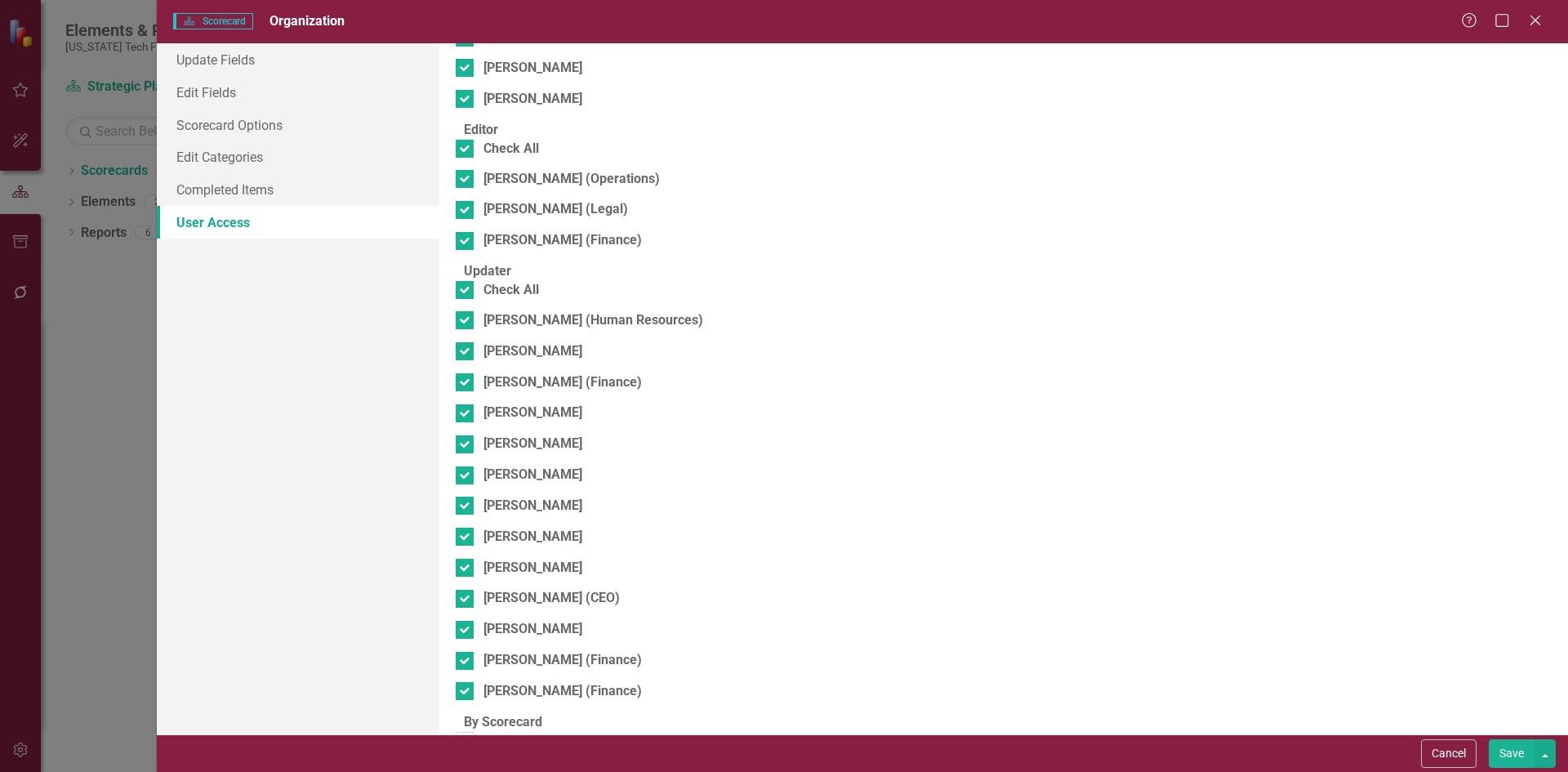
drag, startPoint x: 528, startPoint y: 697, endPoint x: 756, endPoint y: 726, distance: 229.8
click at [528, 731] on div "Mary Trigiani (Strategy)" at bounding box center [564, 740] width 162 height 19
click at [466, 731] on input "Mary Trigiani (Strategy)" at bounding box center [461, 736] width 11 height 11
checkbox input "true"
click at [1377, 736] on div "Browser" at bounding box center [1275, 745] width 496 height 19
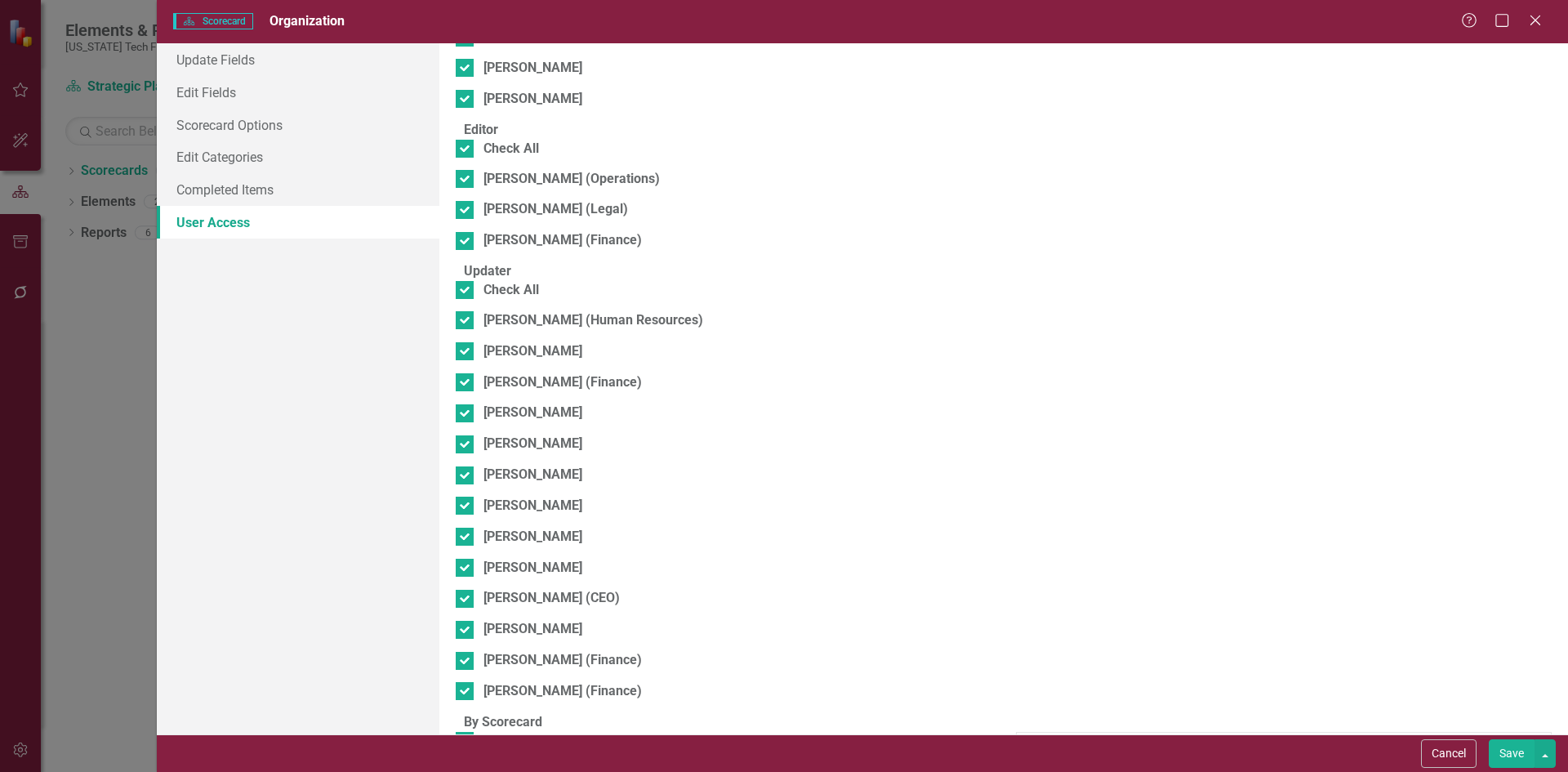
click at [1496, 752] on button "Save" at bounding box center [1511, 753] width 46 height 28
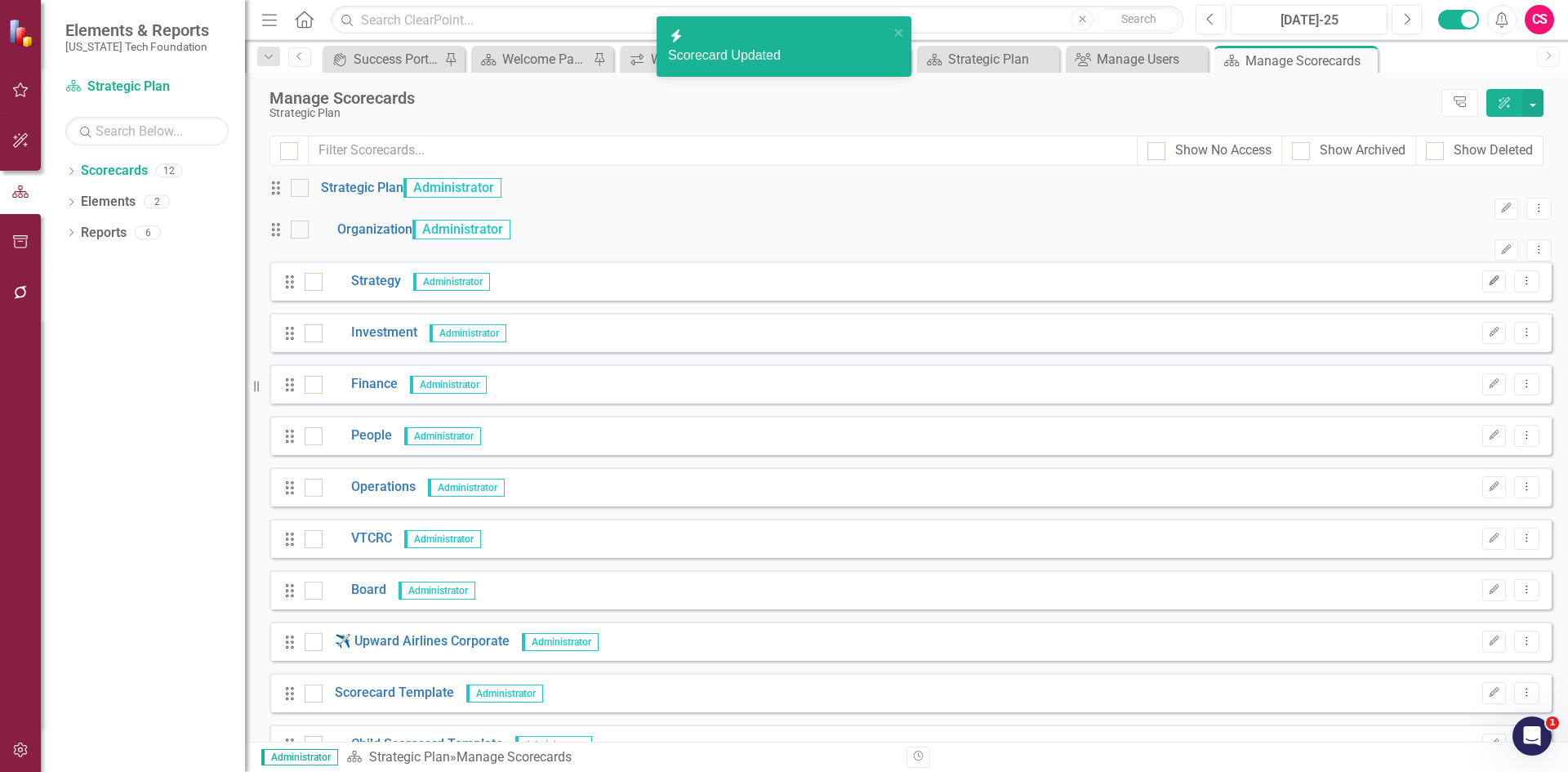
click at [1488, 286] on icon "Edit" at bounding box center [1493, 281] width 12 height 10
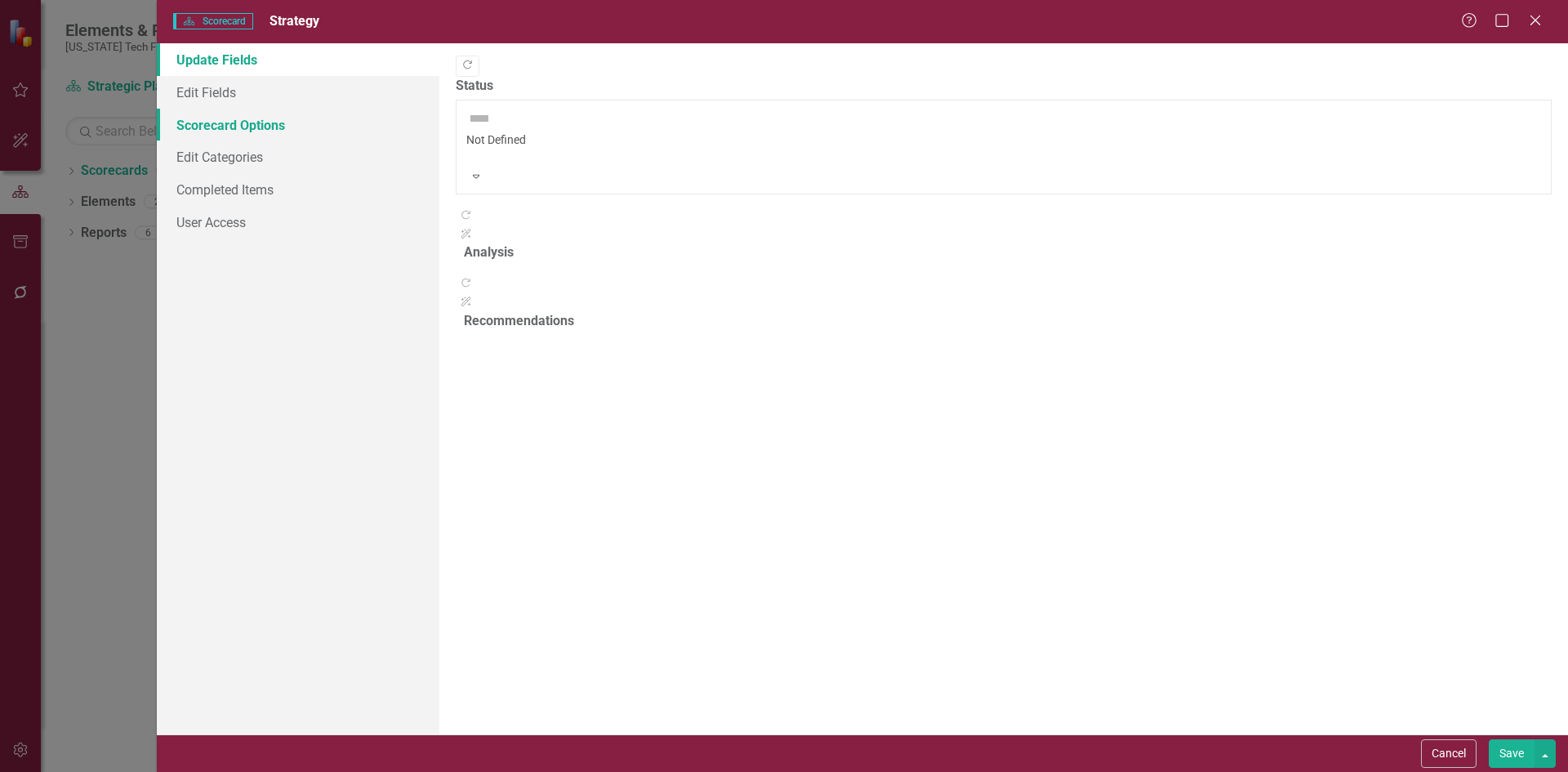
click at [304, 131] on link "Scorecard Options" at bounding box center [298, 124] width 283 height 32
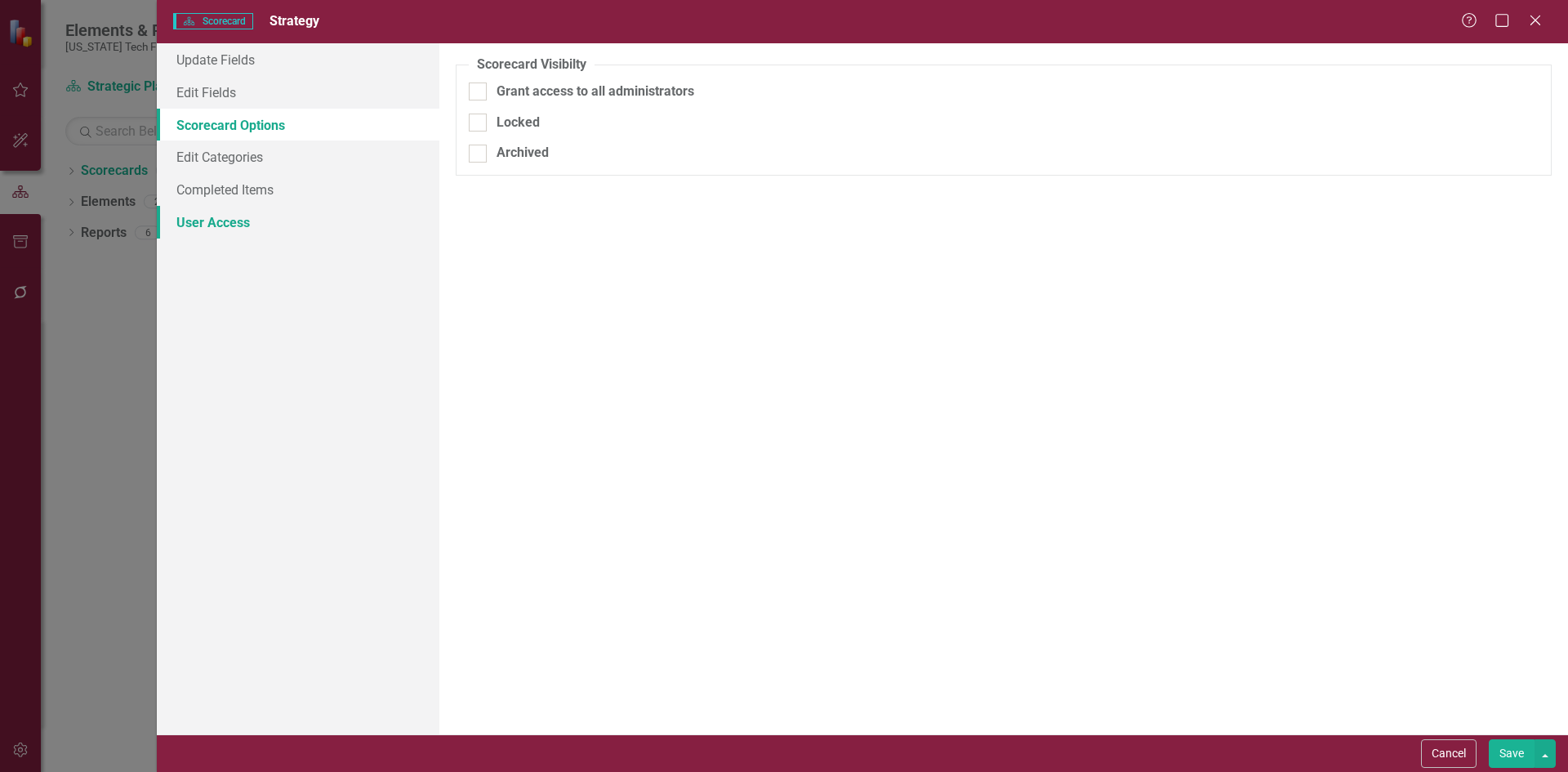
click at [252, 219] on link "User Access" at bounding box center [298, 221] width 283 height 32
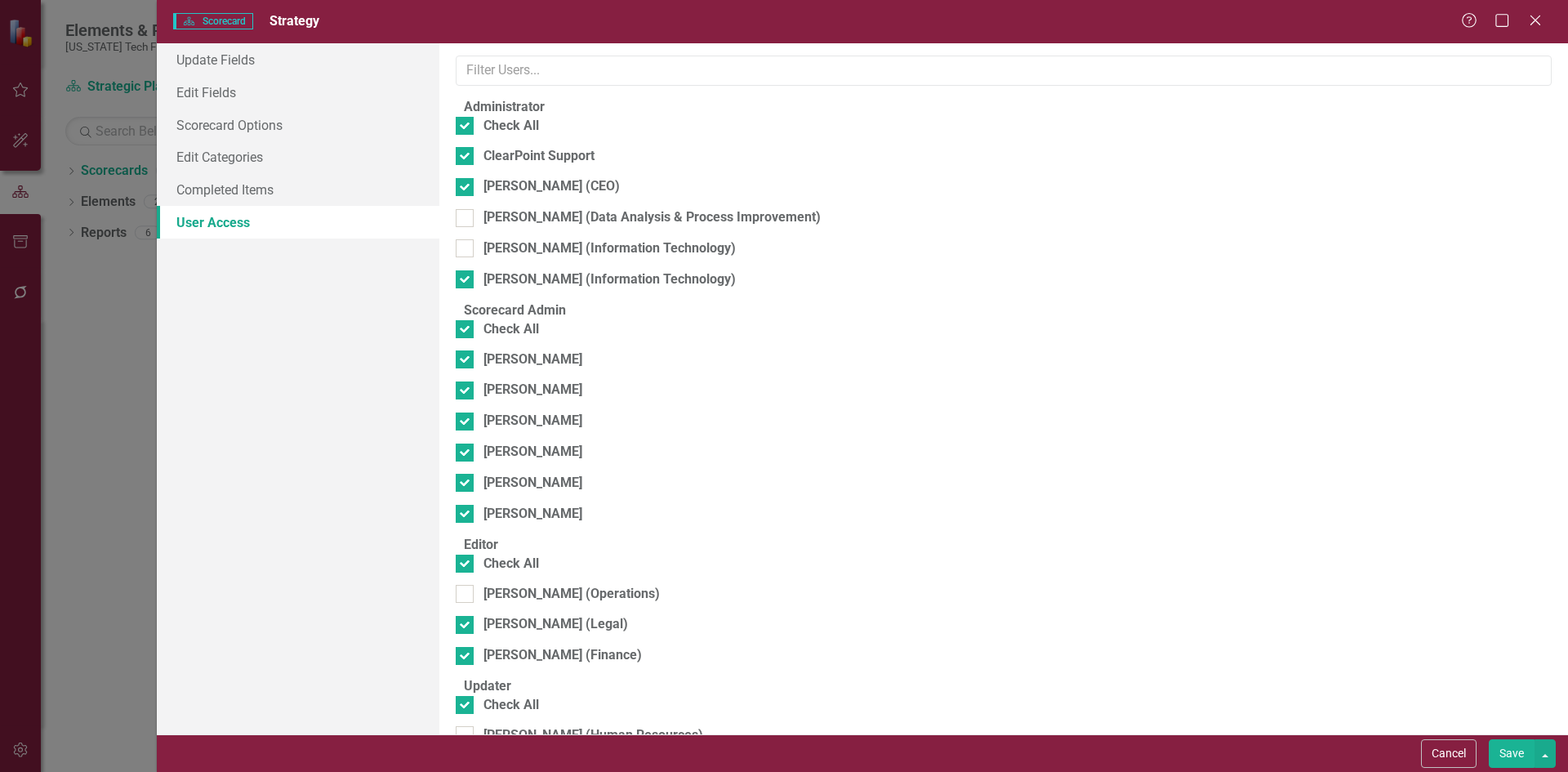
checkbox input "false"
click at [497, 135] on div "Check All" at bounding box center [511, 126] width 56 height 19
click at [466, 128] on input "Check All" at bounding box center [461, 122] width 11 height 11
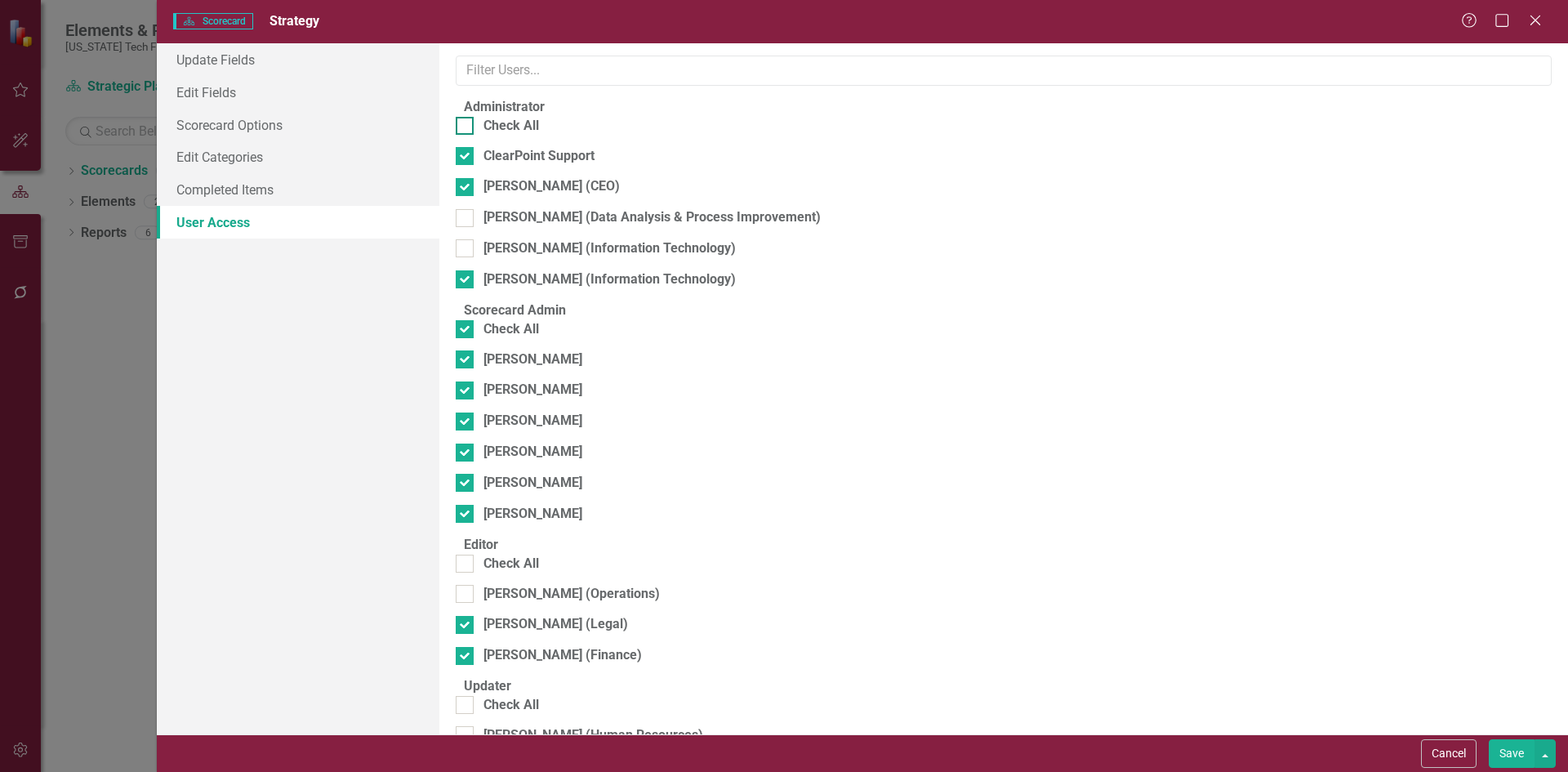
checkbox input "true"
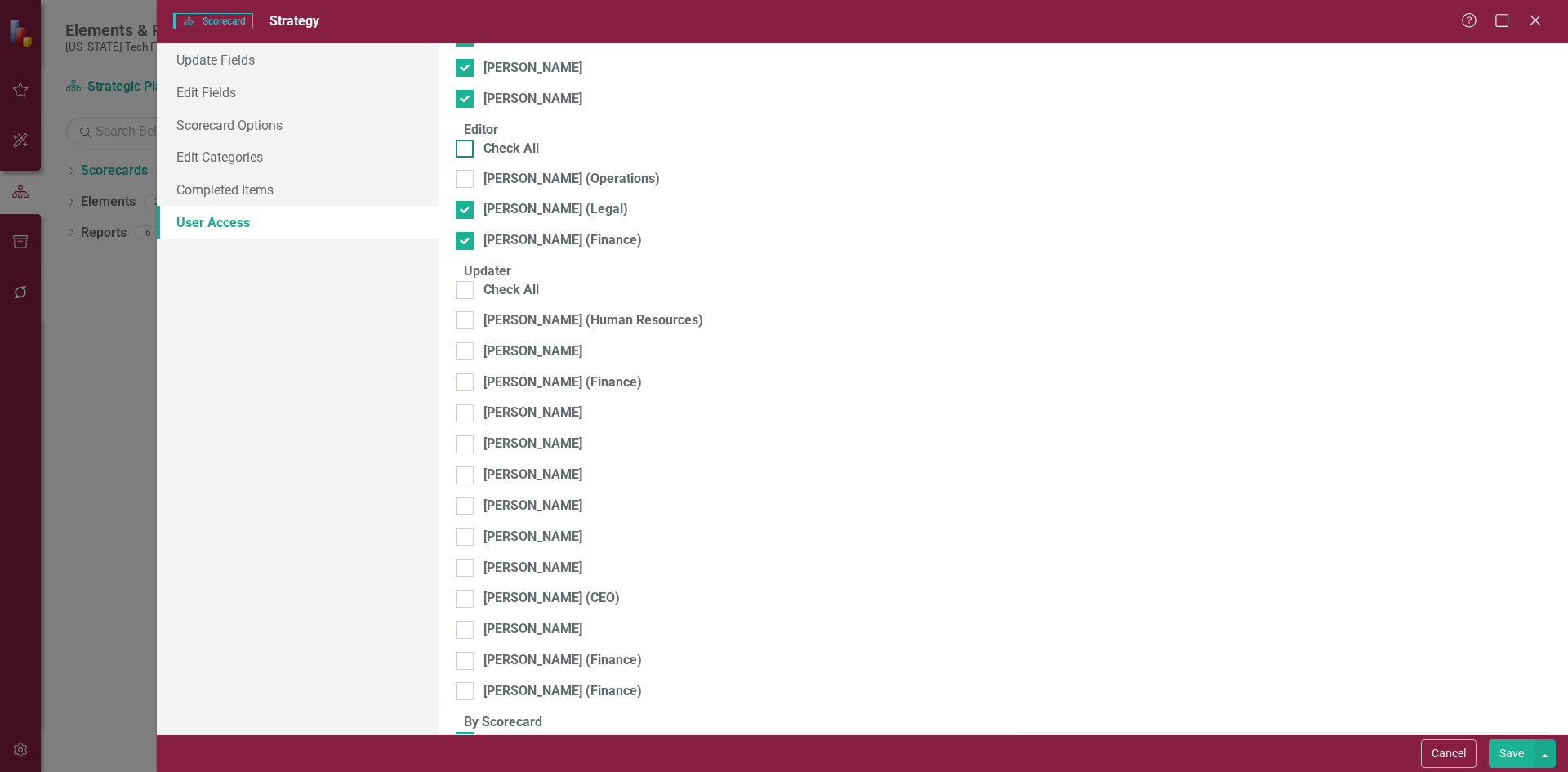
click at [517, 153] on div "Check All" at bounding box center [511, 148] width 56 height 19
click at [466, 150] on input "Check All" at bounding box center [461, 144] width 11 height 11
checkbox input "true"
click at [530, 302] on fieldset "Updater Check All Monica Anderson (Human Resources) Danielle Akers Tammy Costig…" at bounding box center [1004, 488] width 1096 height 451
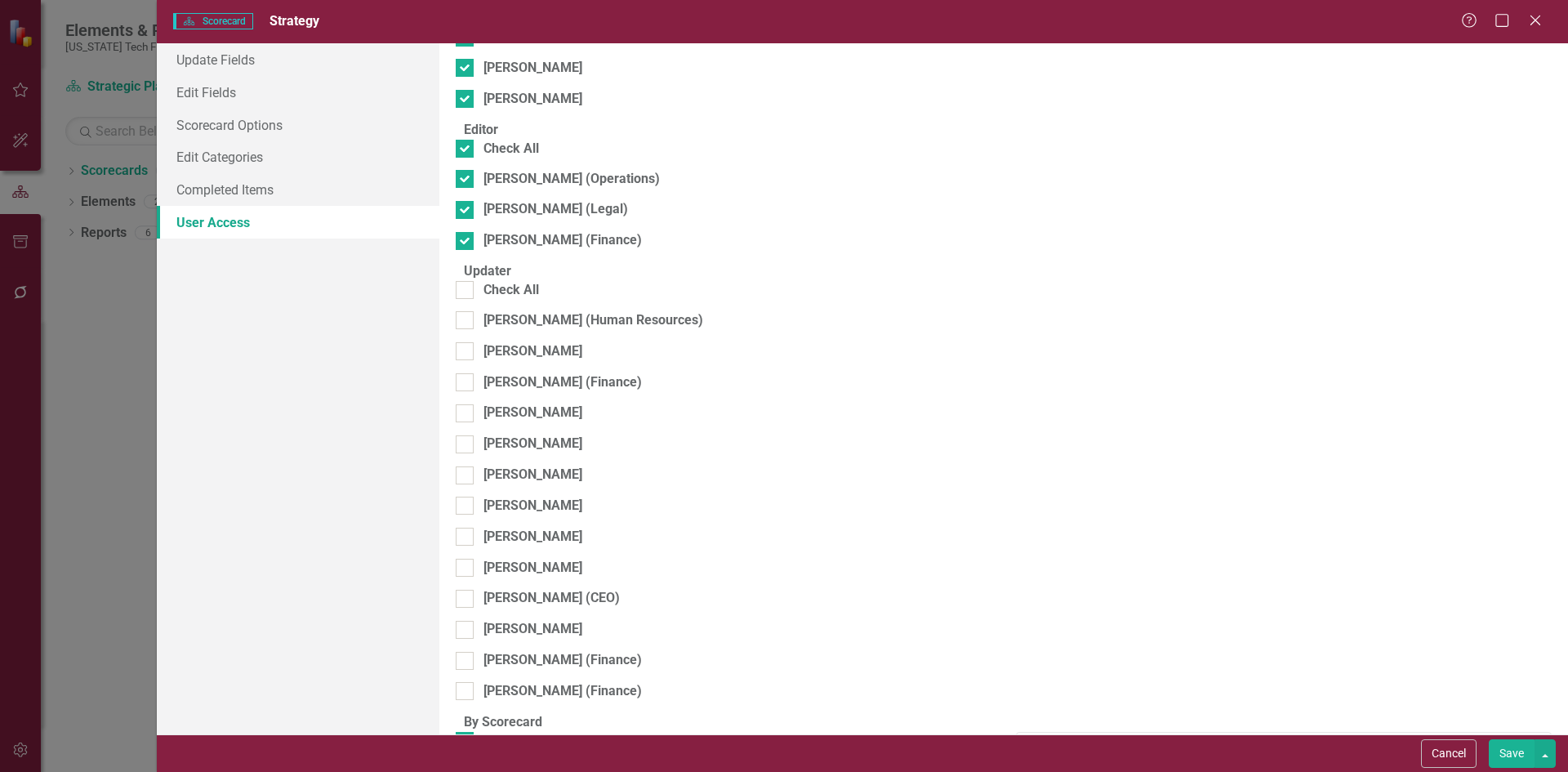
click at [539, 301] on fieldset "Updater Check All Monica Anderson (Human Resources) Danielle Akers Tammy Costig…" at bounding box center [1004, 488] width 1096 height 451
click at [539, 299] on div "Check All" at bounding box center [511, 290] width 56 height 19
click at [466, 292] on input "Check All" at bounding box center [461, 286] width 11 height 11
checkbox input "true"
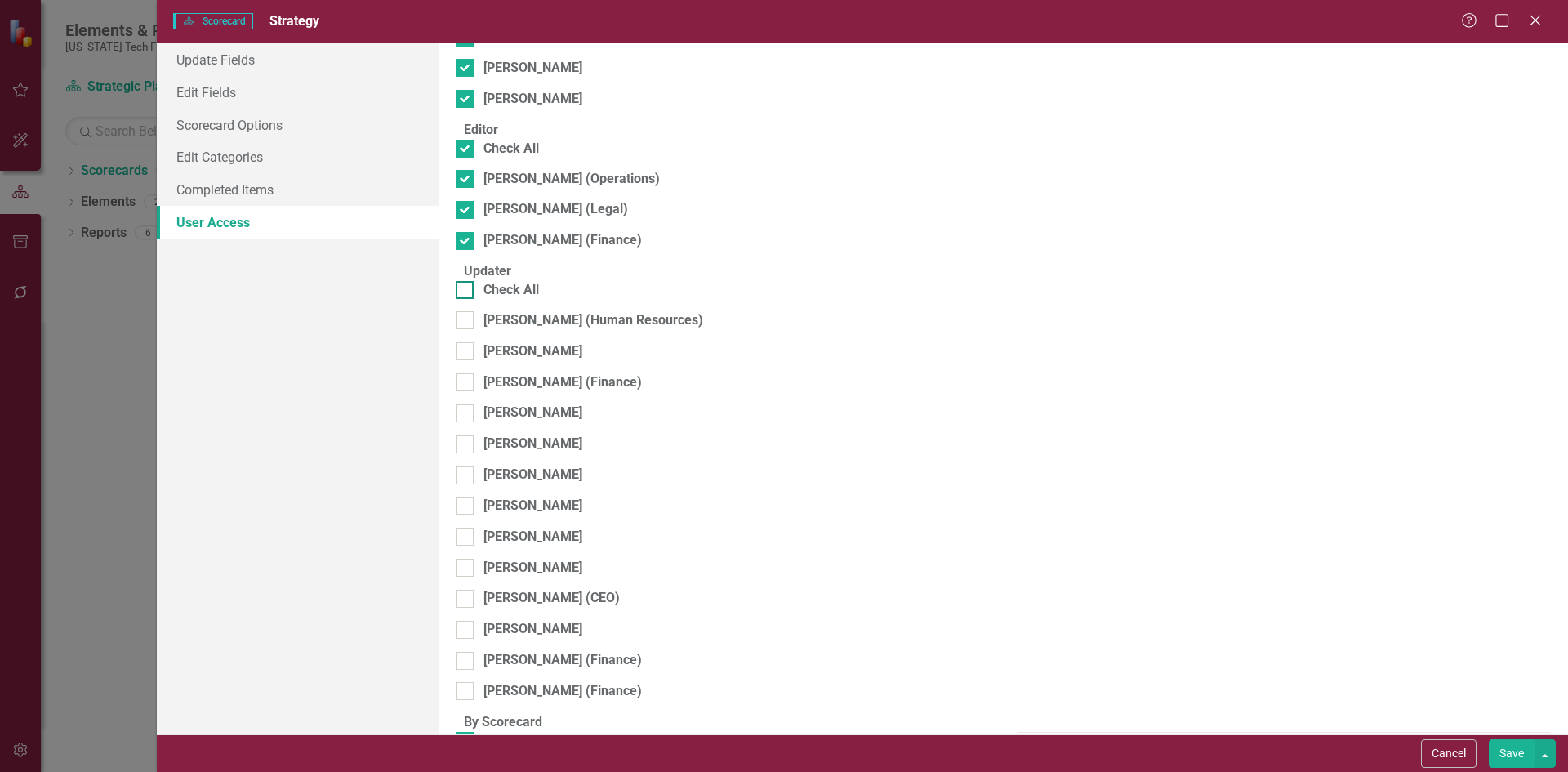
checkbox input "true"
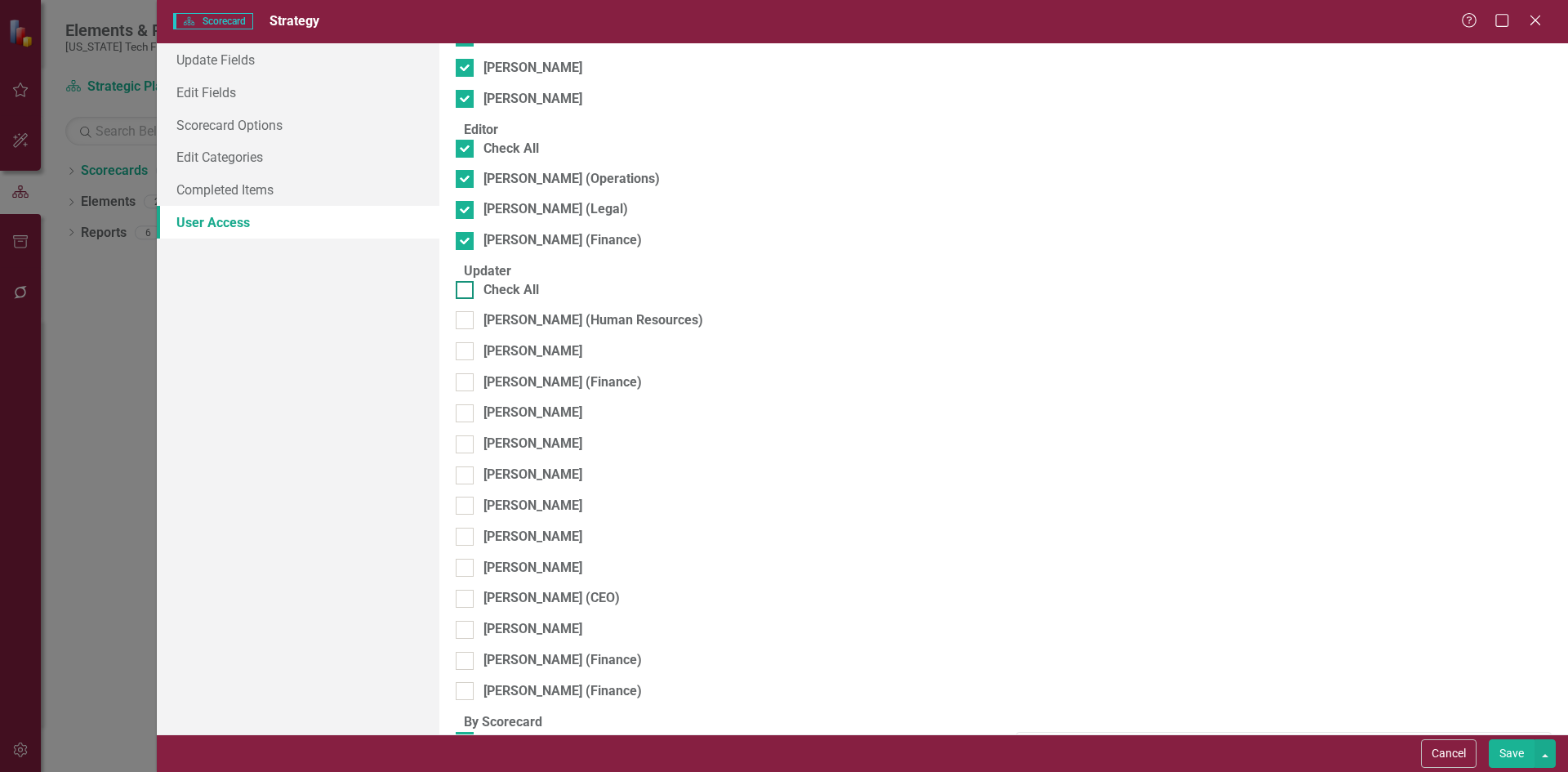
checkbox input "true"
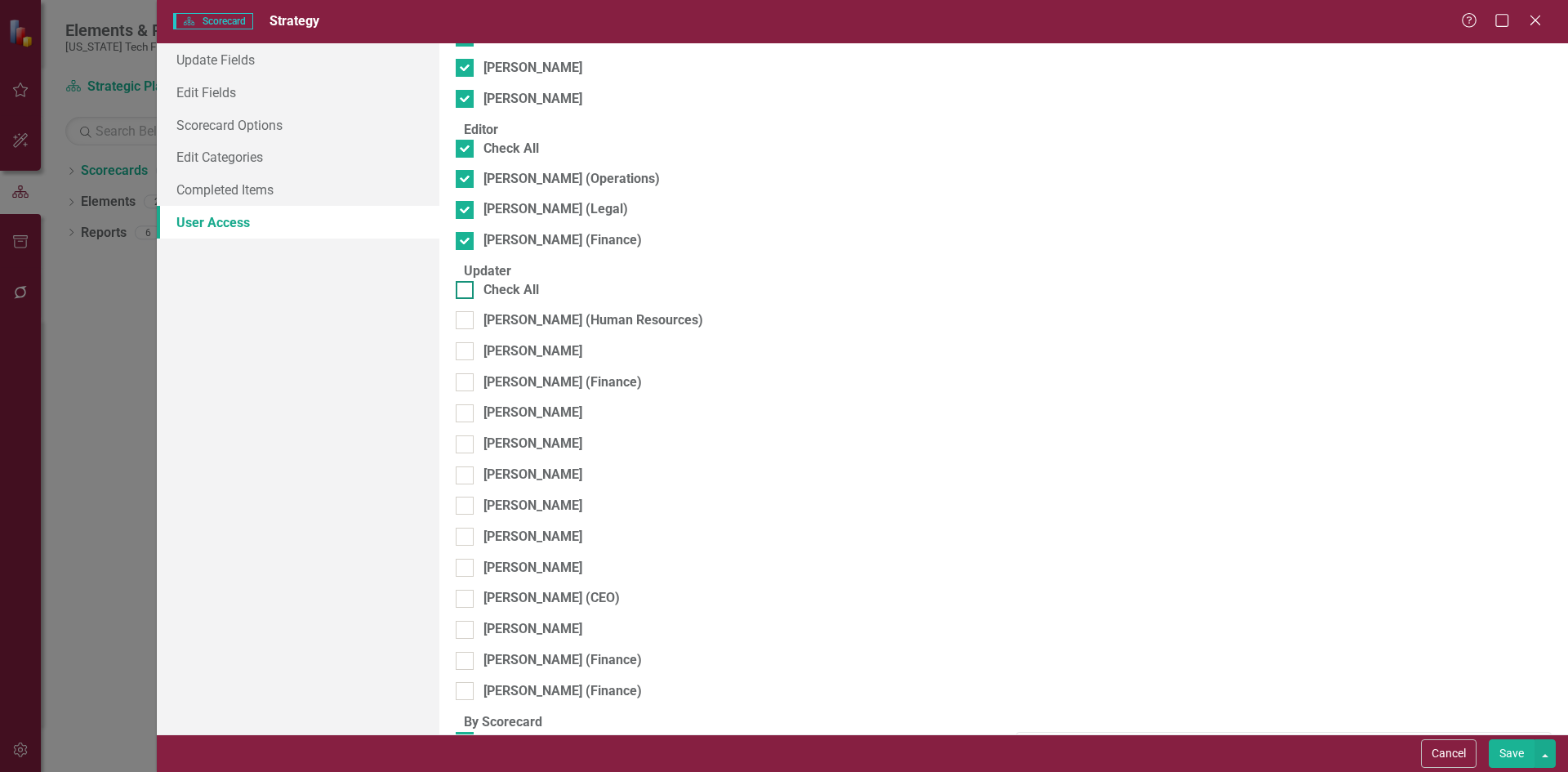
checkbox input "true"
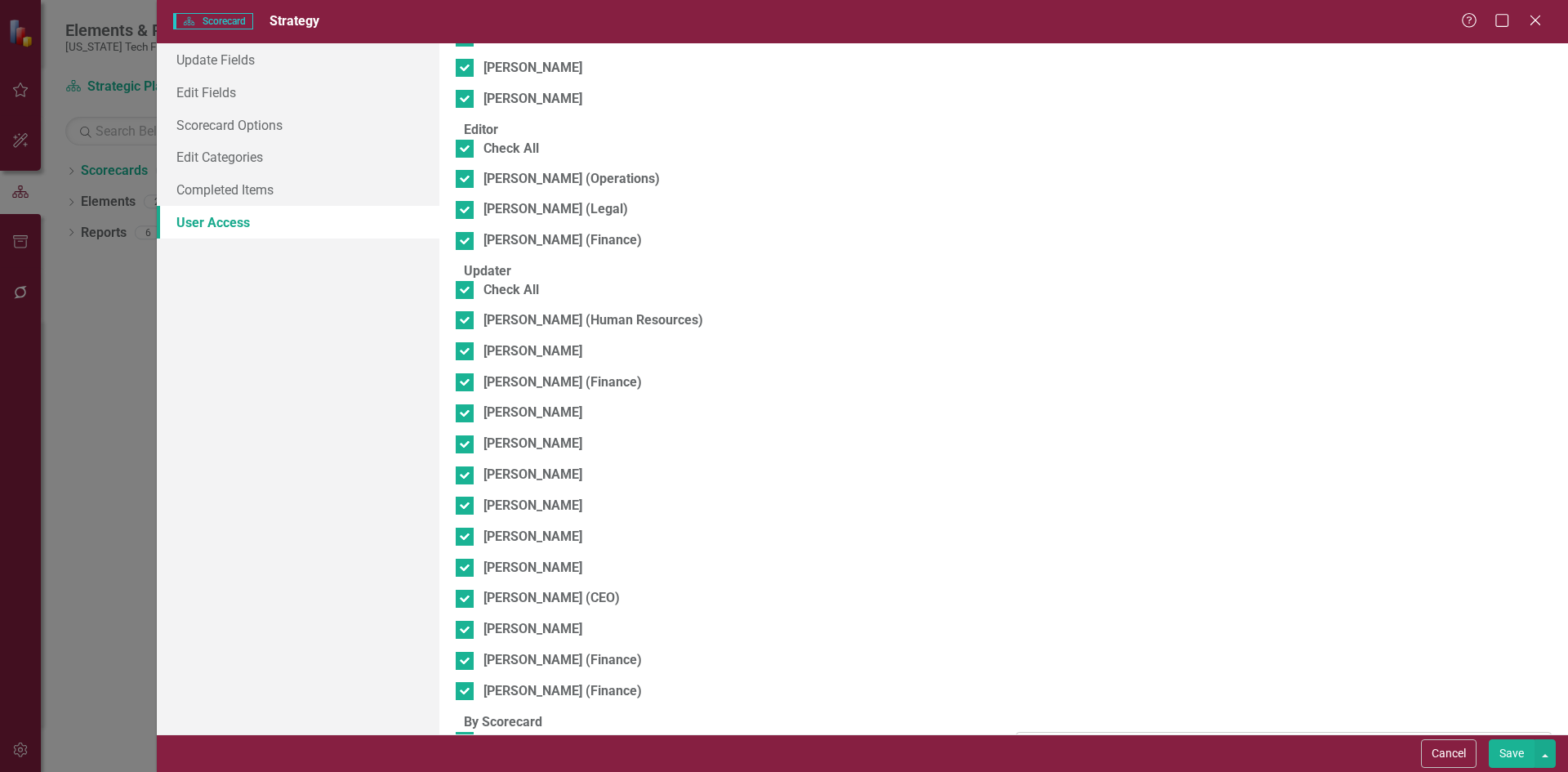
click at [1092, 736] on div "Scorecard Admin" at bounding box center [1275, 745] width 496 height 19
click at [1508, 762] on button "Save" at bounding box center [1511, 753] width 46 height 28
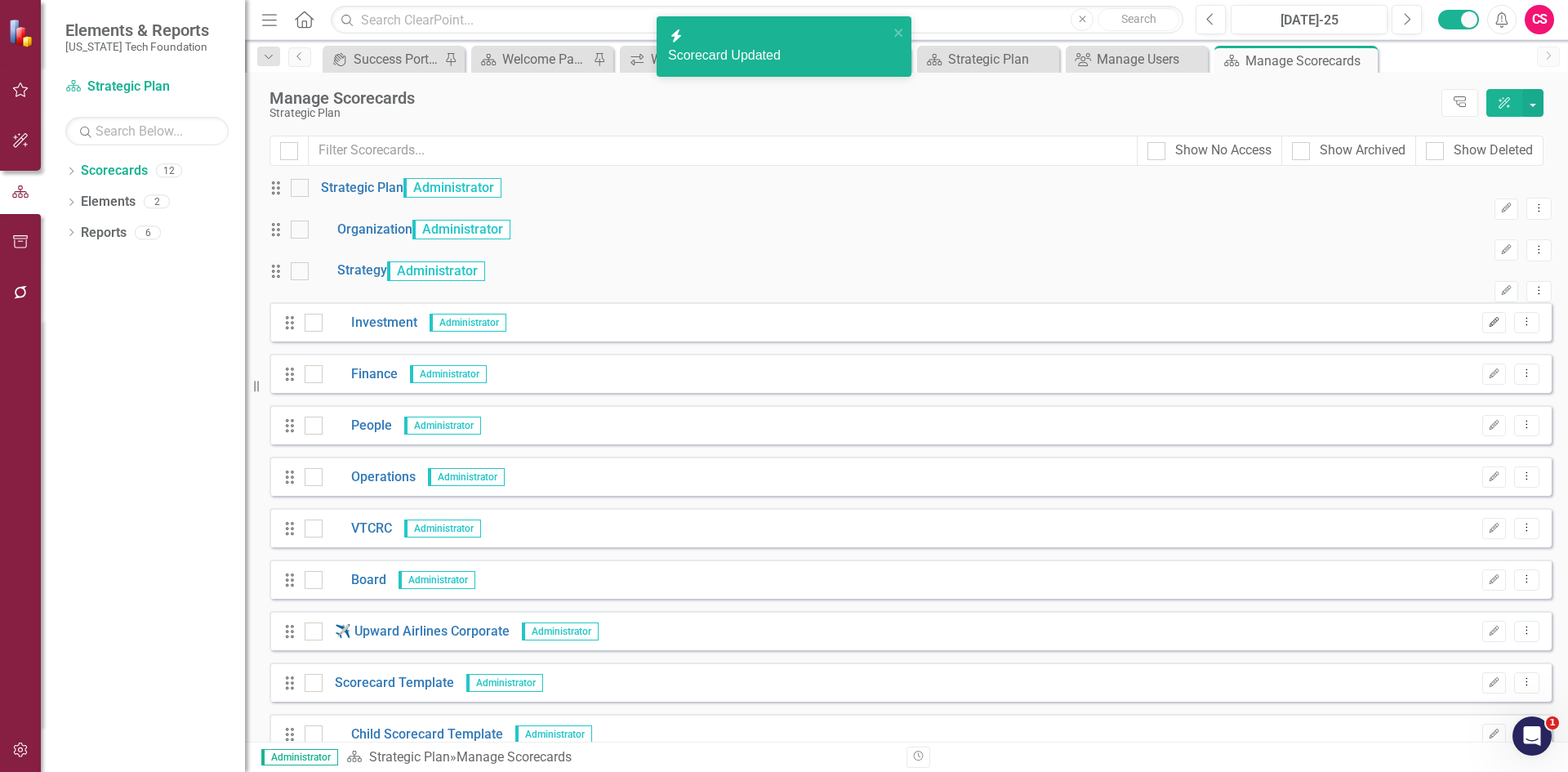
click at [1483, 333] on button "Edit" at bounding box center [1494, 323] width 24 height 22
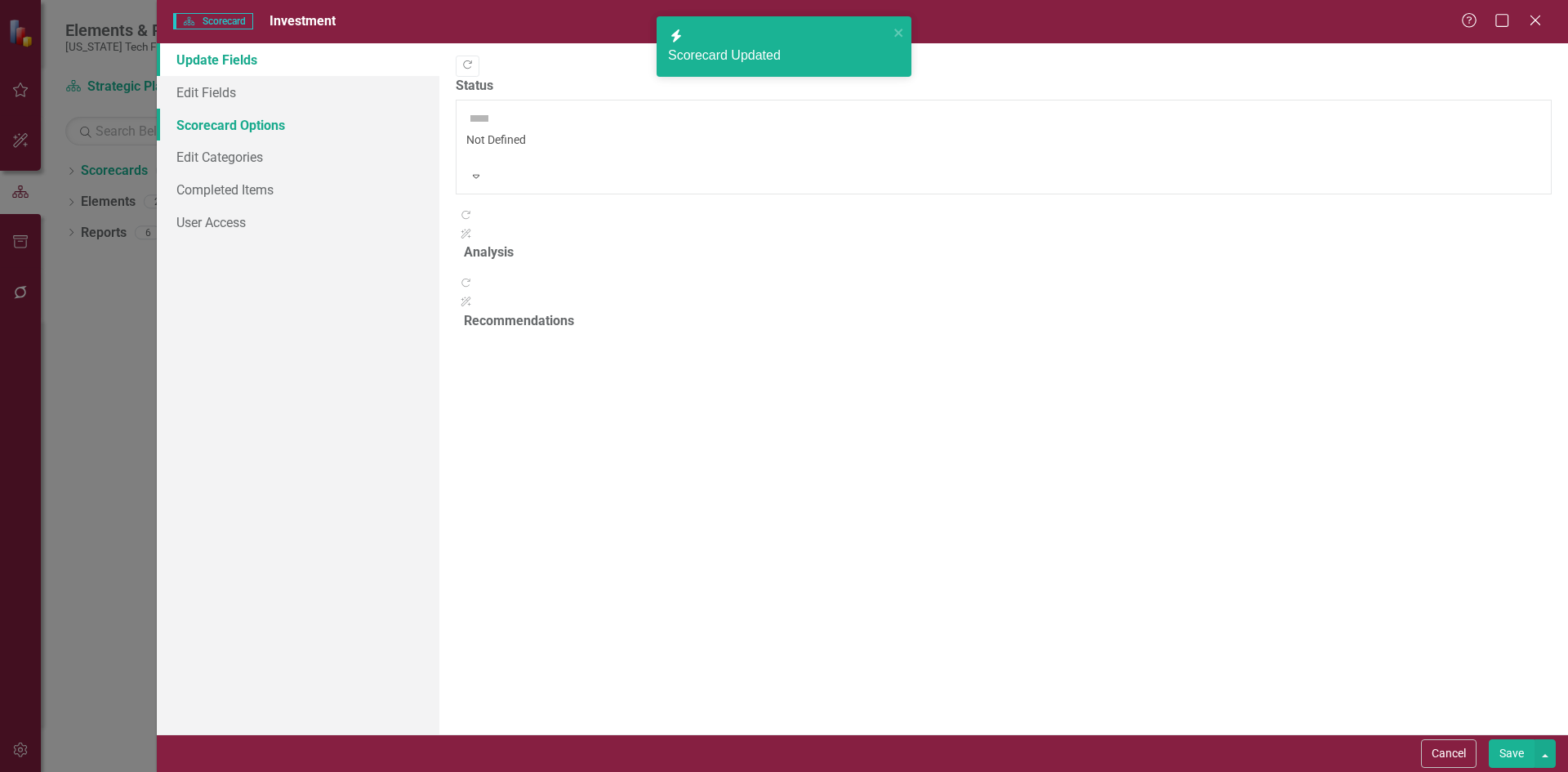
click at [266, 127] on link "Scorecard Options" at bounding box center [298, 124] width 283 height 32
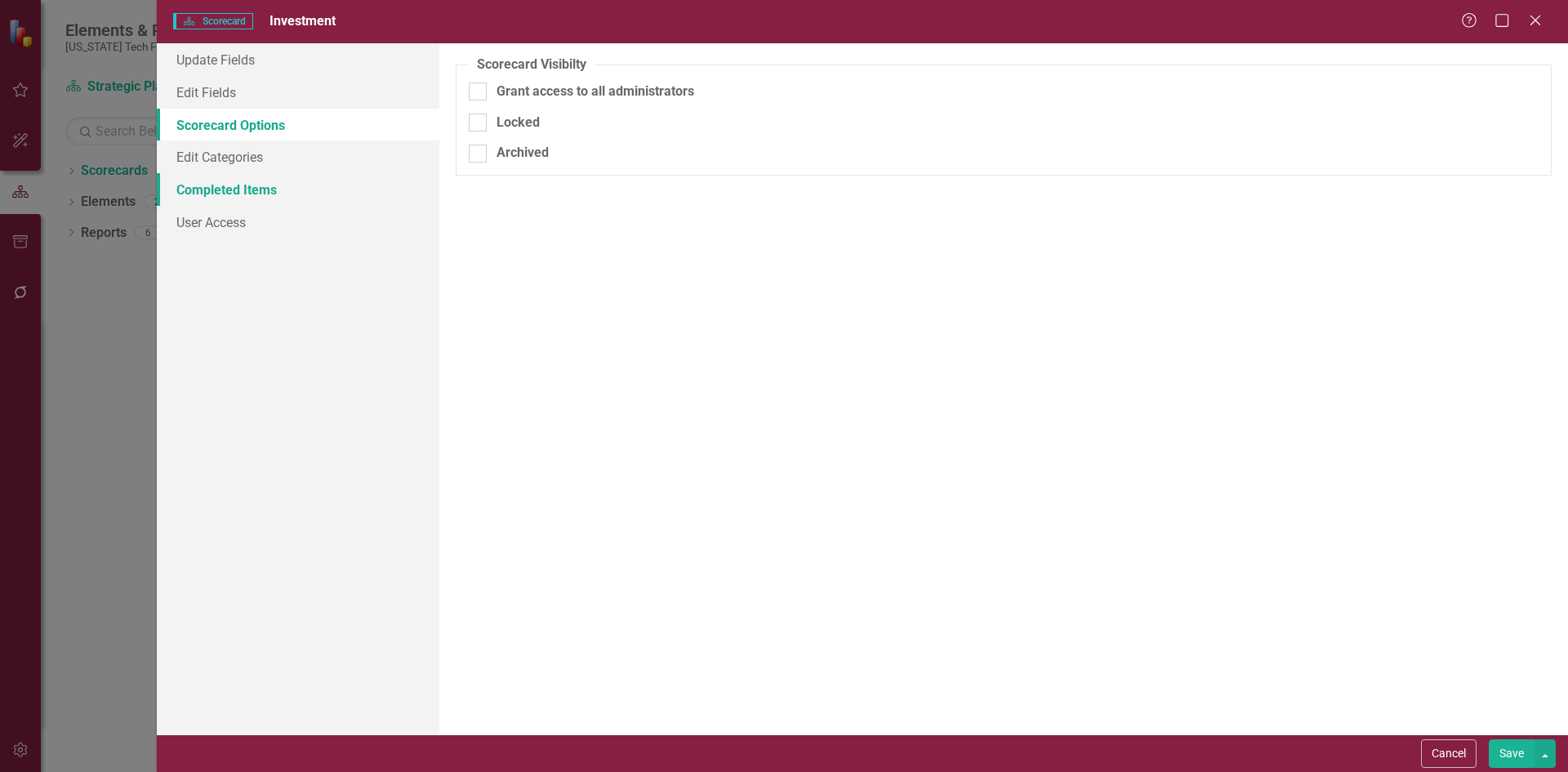
click at [278, 182] on link "Completed Items" at bounding box center [298, 189] width 283 height 32
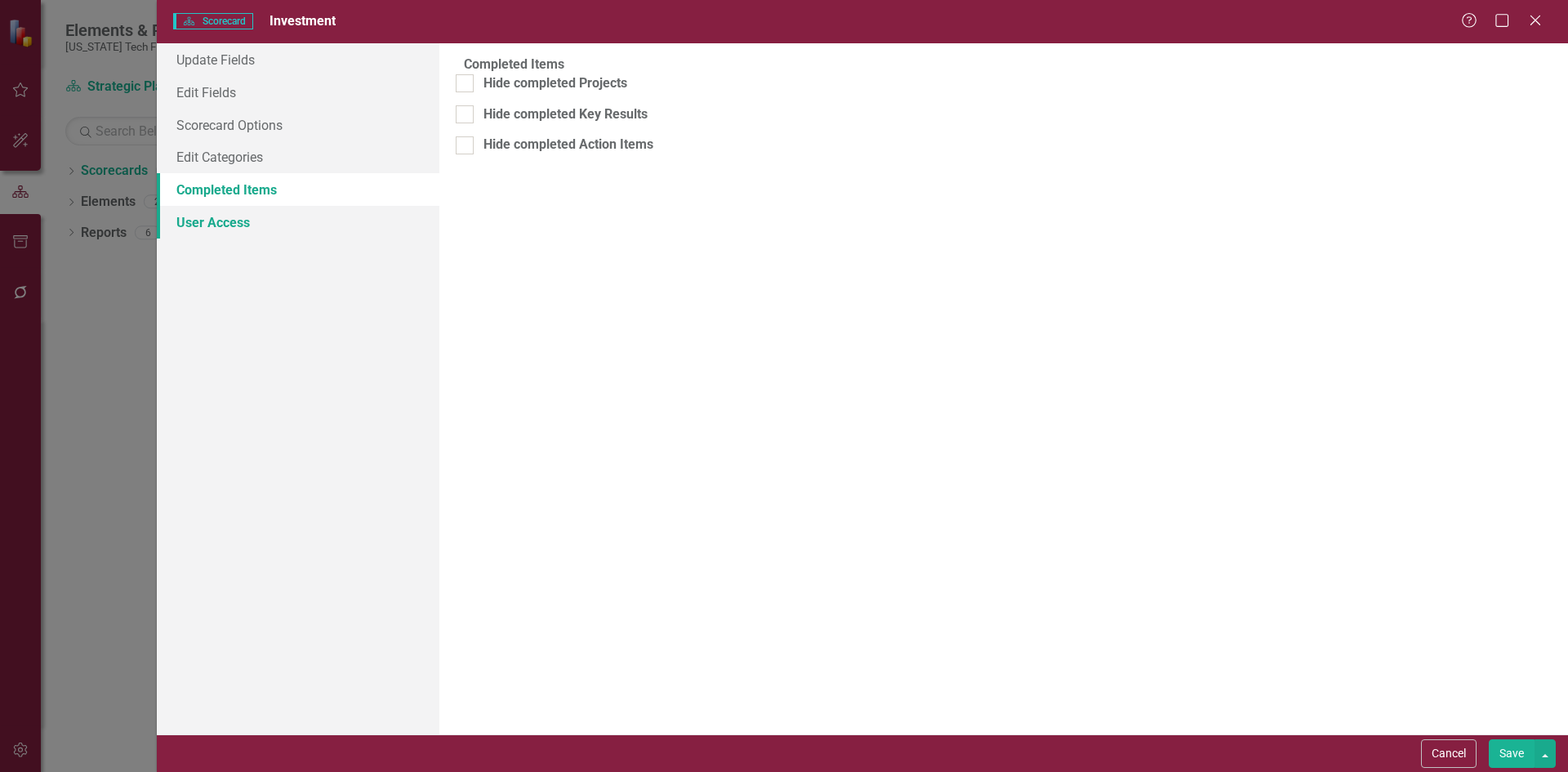
click at [287, 221] on link "User Access" at bounding box center [298, 221] width 283 height 32
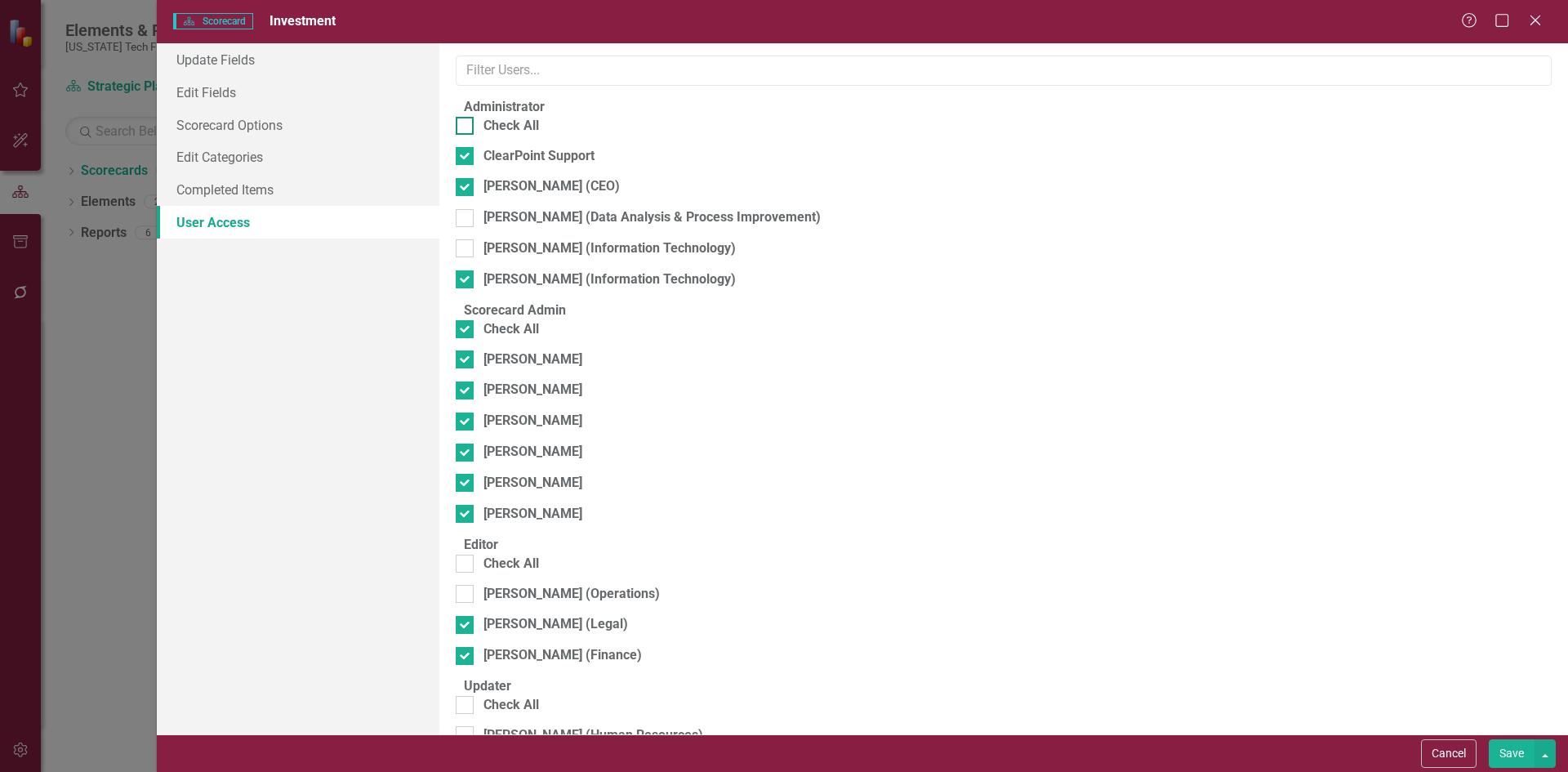
click at [518, 131] on fieldset "Administrator Check All ClearPoint Support Karen Cook (CEO) Cindy Kelley (Data …" at bounding box center [1004, 199] width 1096 height 203
click at [521, 135] on div "Check All" at bounding box center [511, 126] width 56 height 19
click at [466, 128] on input "Check All" at bounding box center [461, 122] width 11 height 11
checkbox input "true"
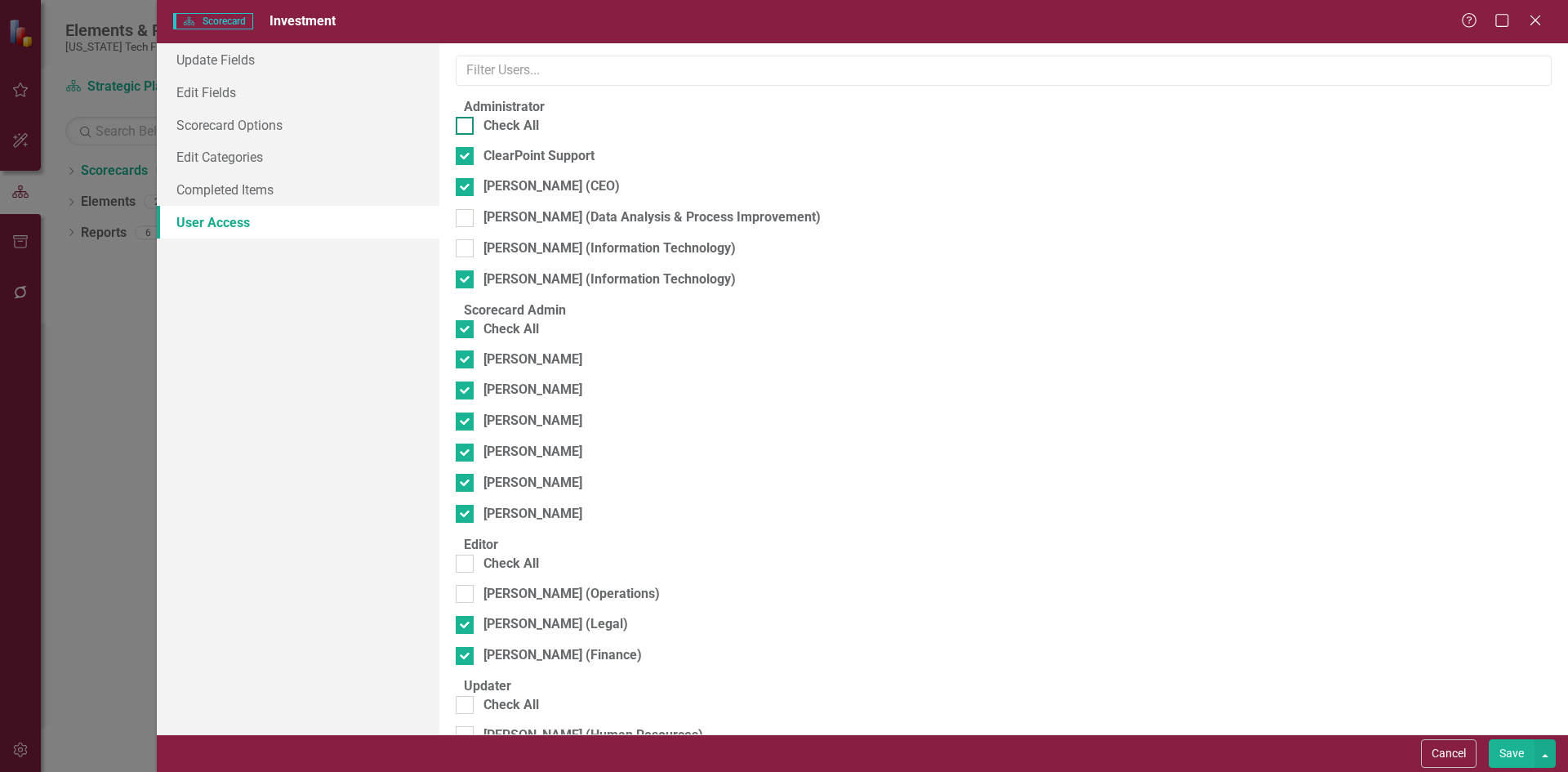
checkbox input "true"
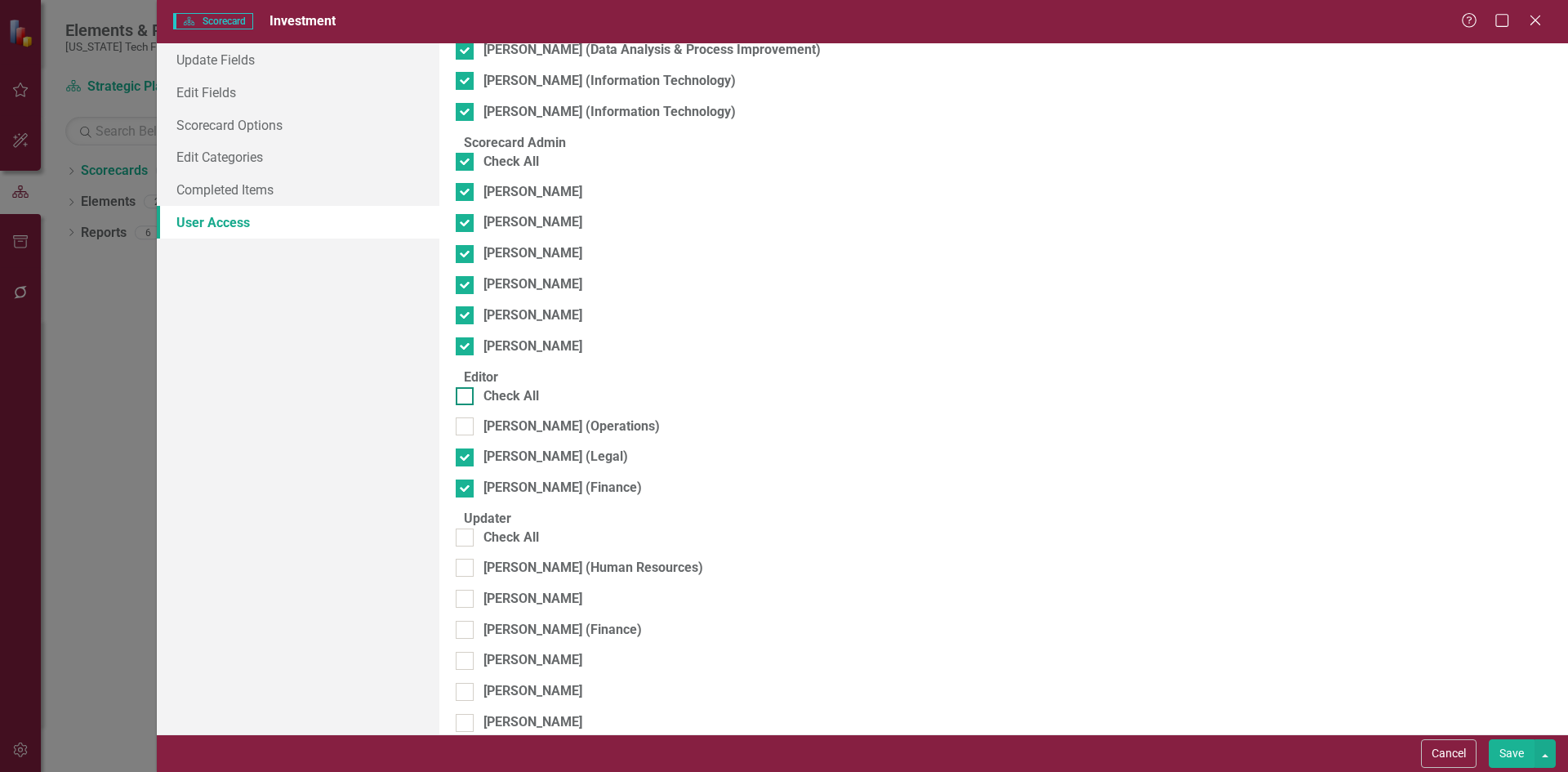
scroll to position [327, 0]
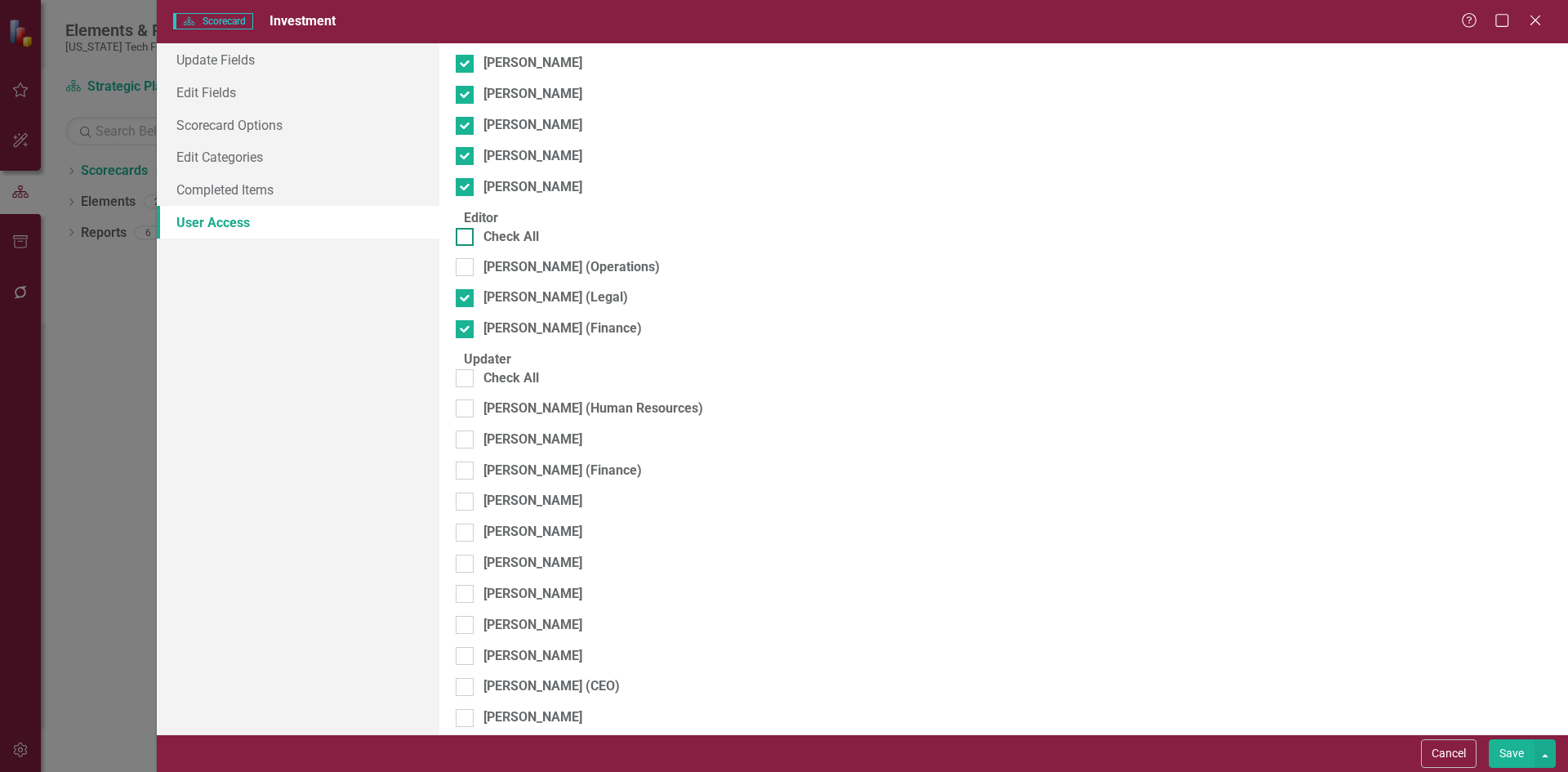
click at [539, 241] on div "Check All" at bounding box center [511, 237] width 56 height 19
click at [466, 239] on input "Check All" at bounding box center [461, 233] width 11 height 11
checkbox input "true"
drag, startPoint x: 541, startPoint y: 391, endPoint x: 540, endPoint y: 378, distance: 13.0
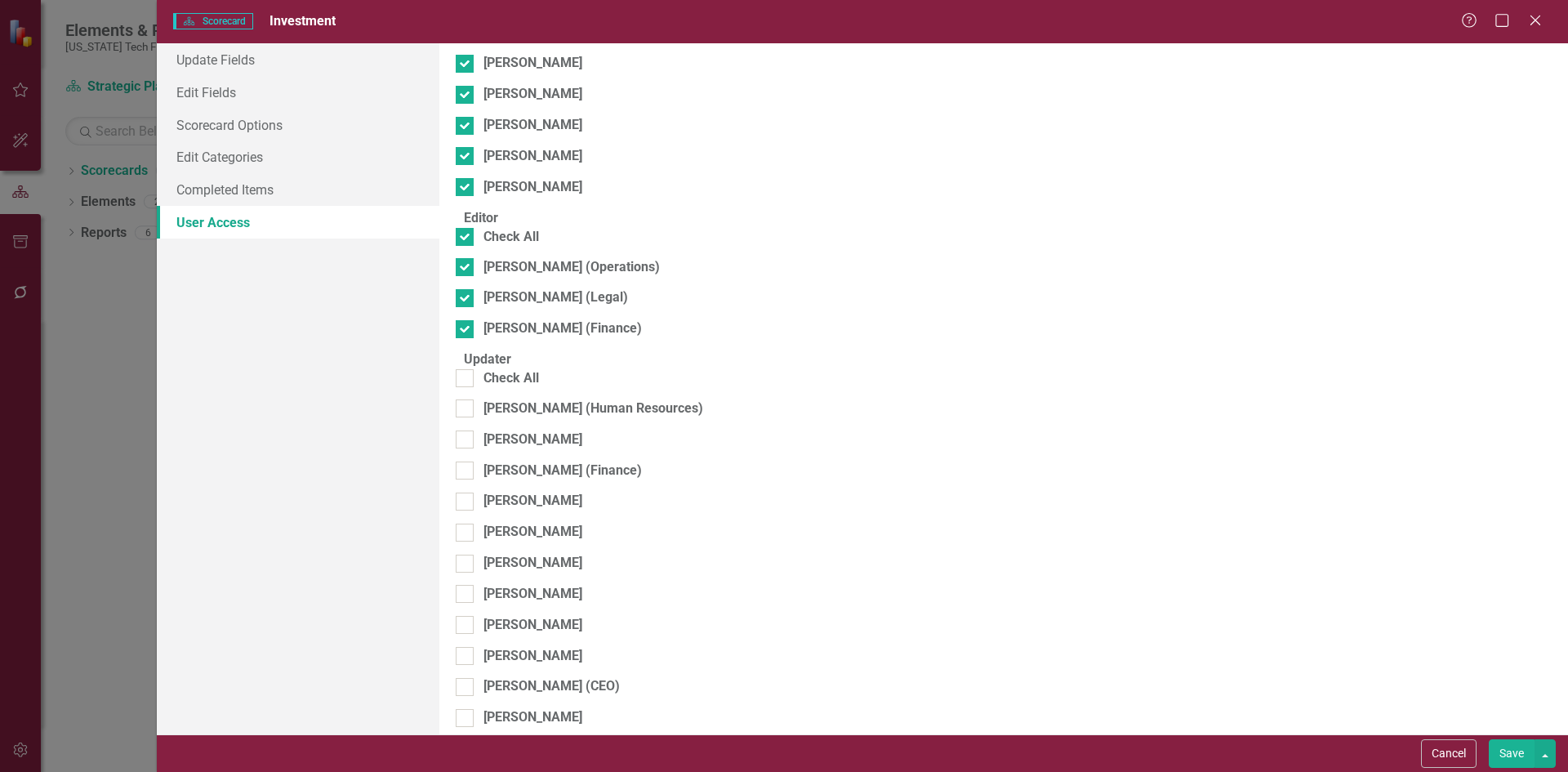
click at [541, 391] on fieldset "Updater Check All Monica Anderson (Human Resources) Danielle Akers Tammy Costig…" at bounding box center [1004, 576] width 1096 height 451
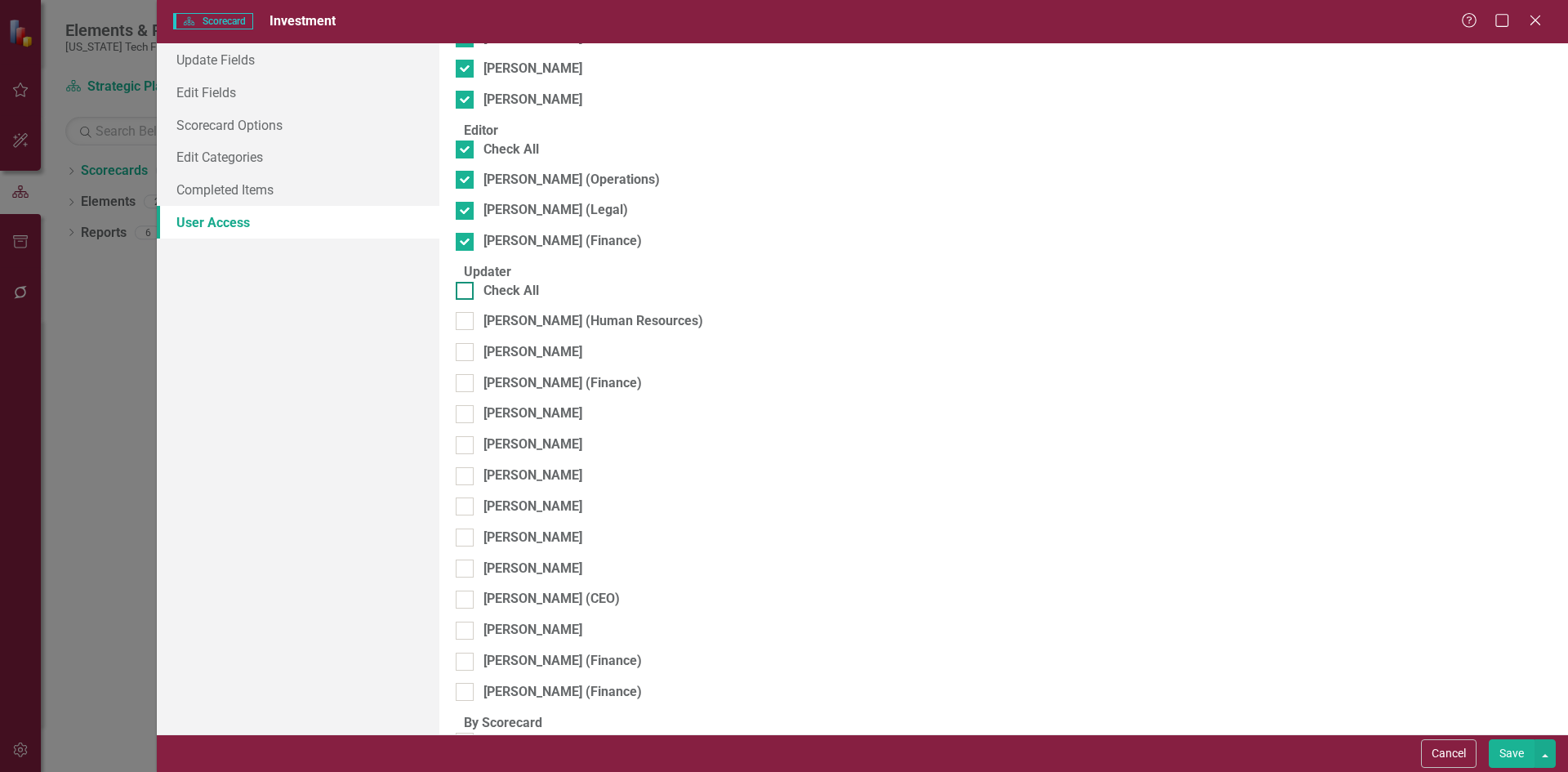
scroll to position [415, 0]
drag, startPoint x: 518, startPoint y: 303, endPoint x: 532, endPoint y: 327, distance: 27.8
click at [520, 299] on div "Check All" at bounding box center [511, 290] width 56 height 19
click at [466, 292] on input "Check All" at bounding box center [461, 286] width 11 height 11
checkbox input "true"
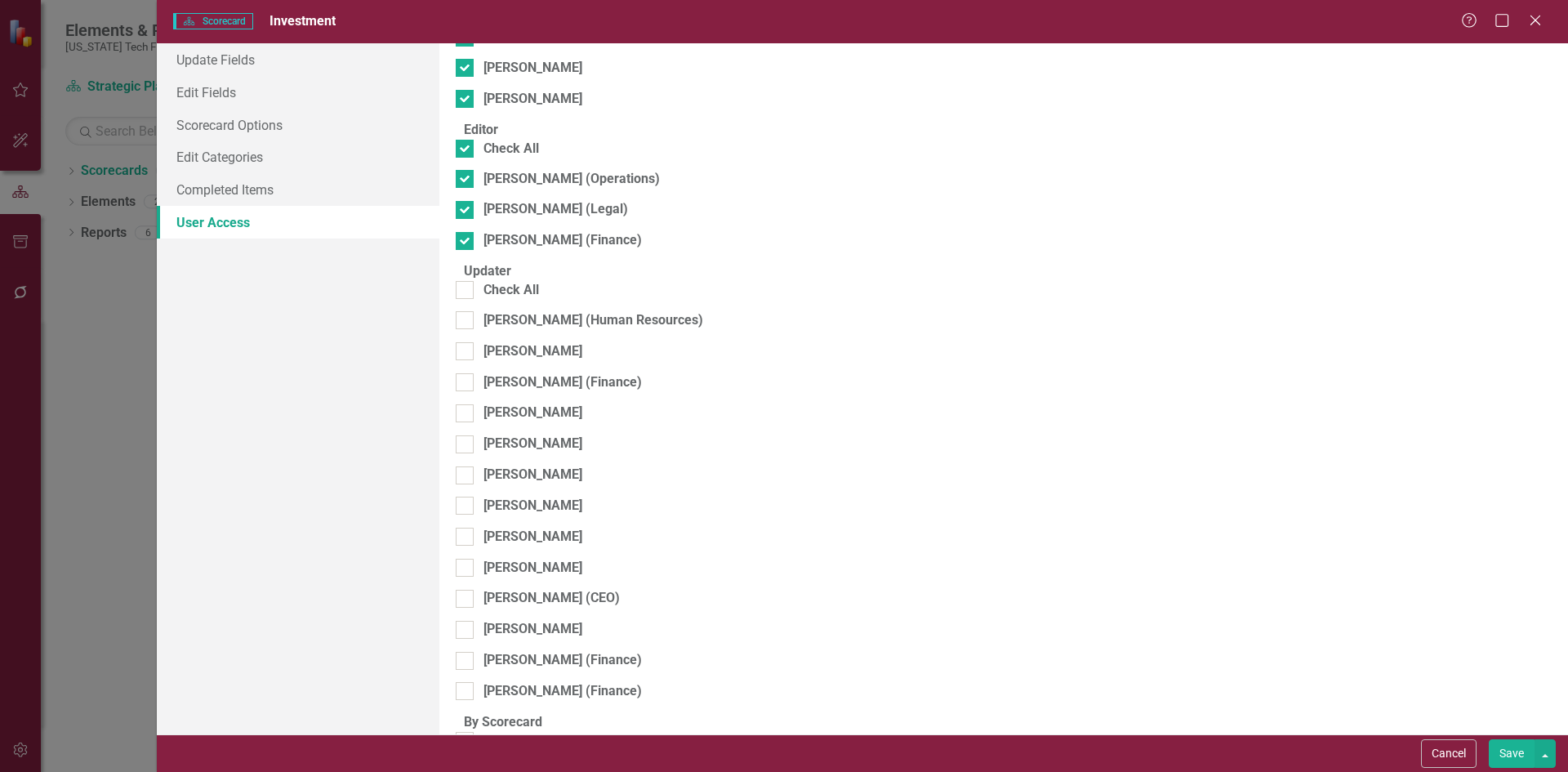
checkbox input "true"
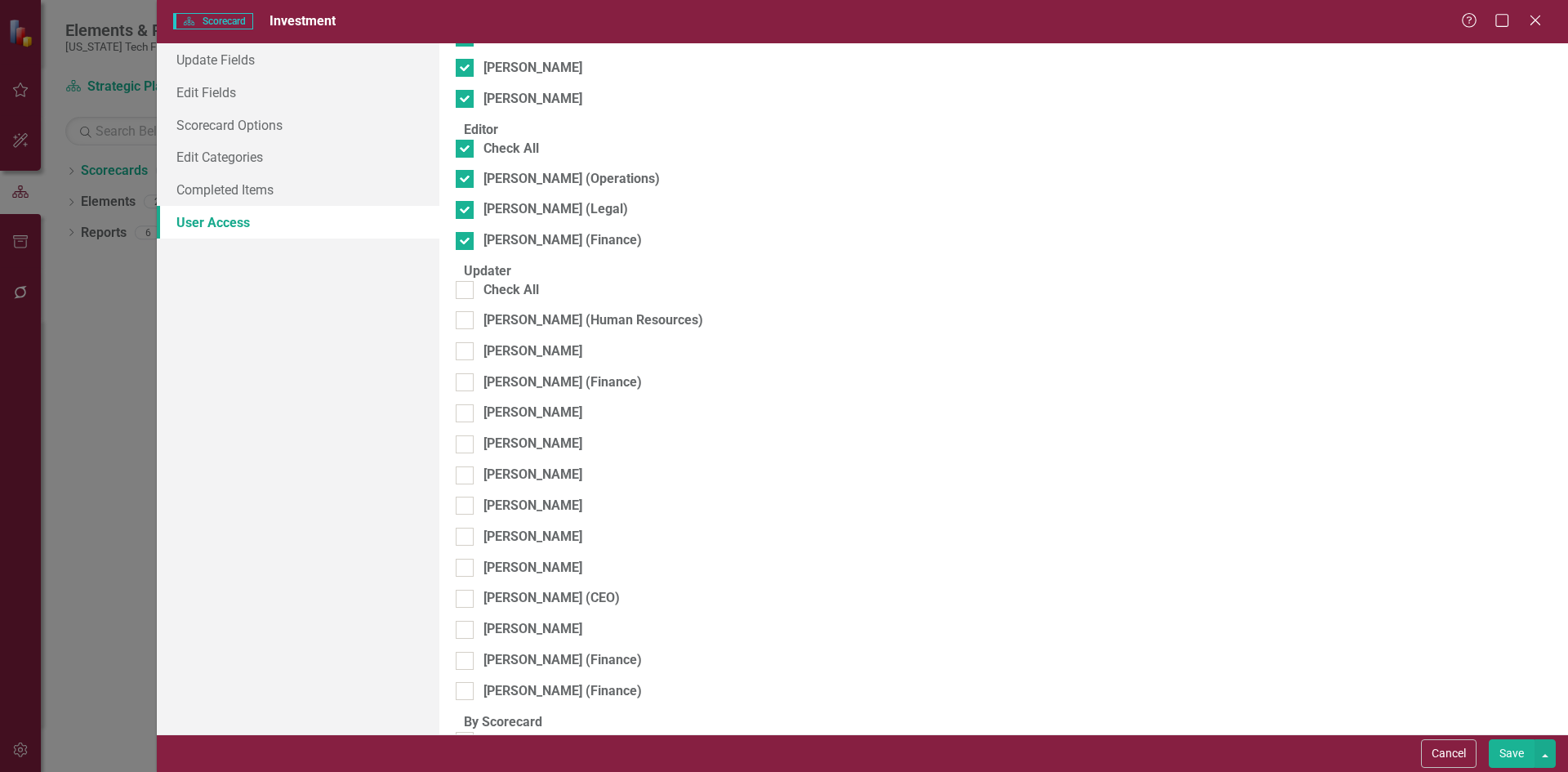
checkbox input "true"
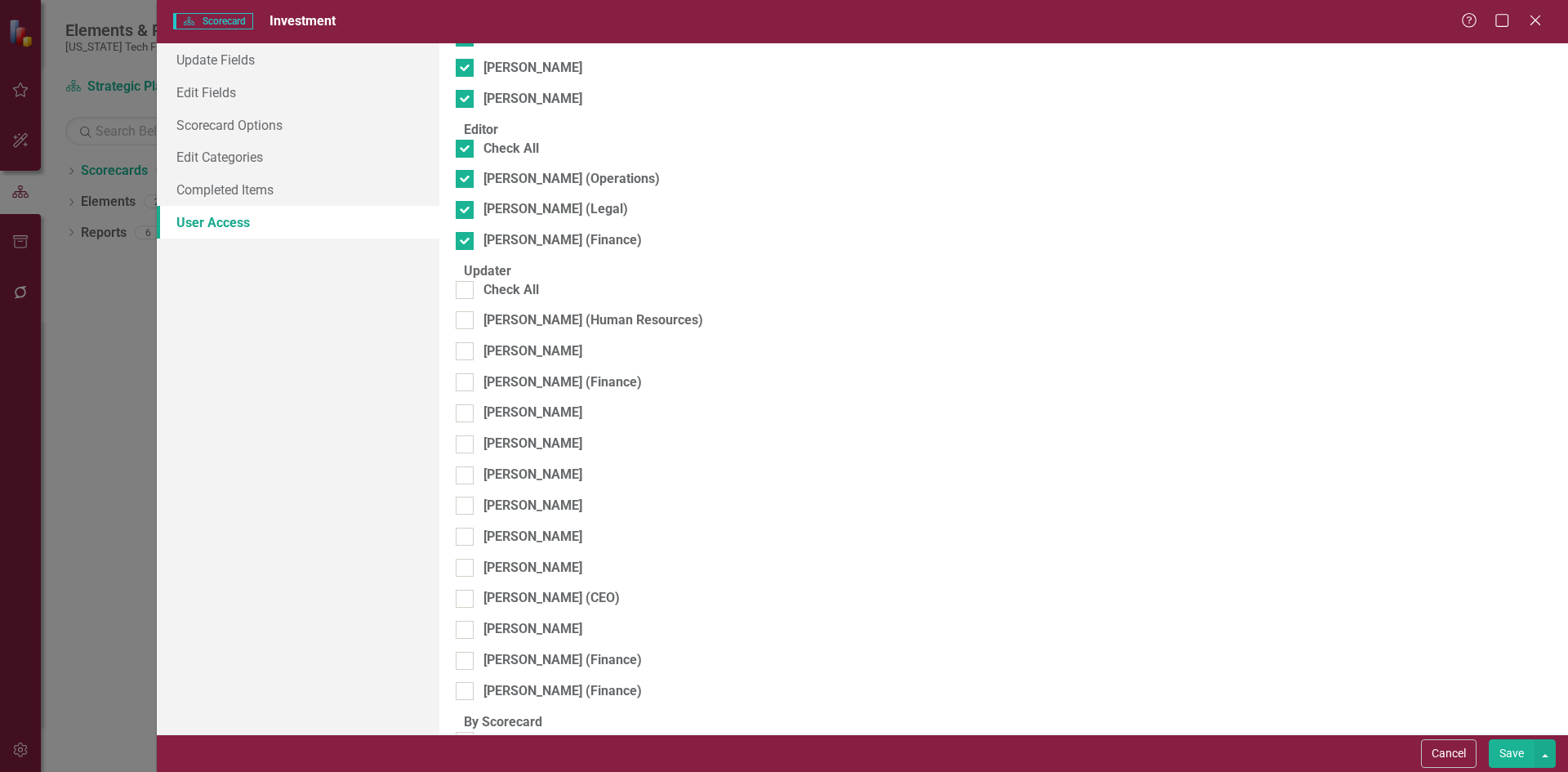
checkbox input "true"
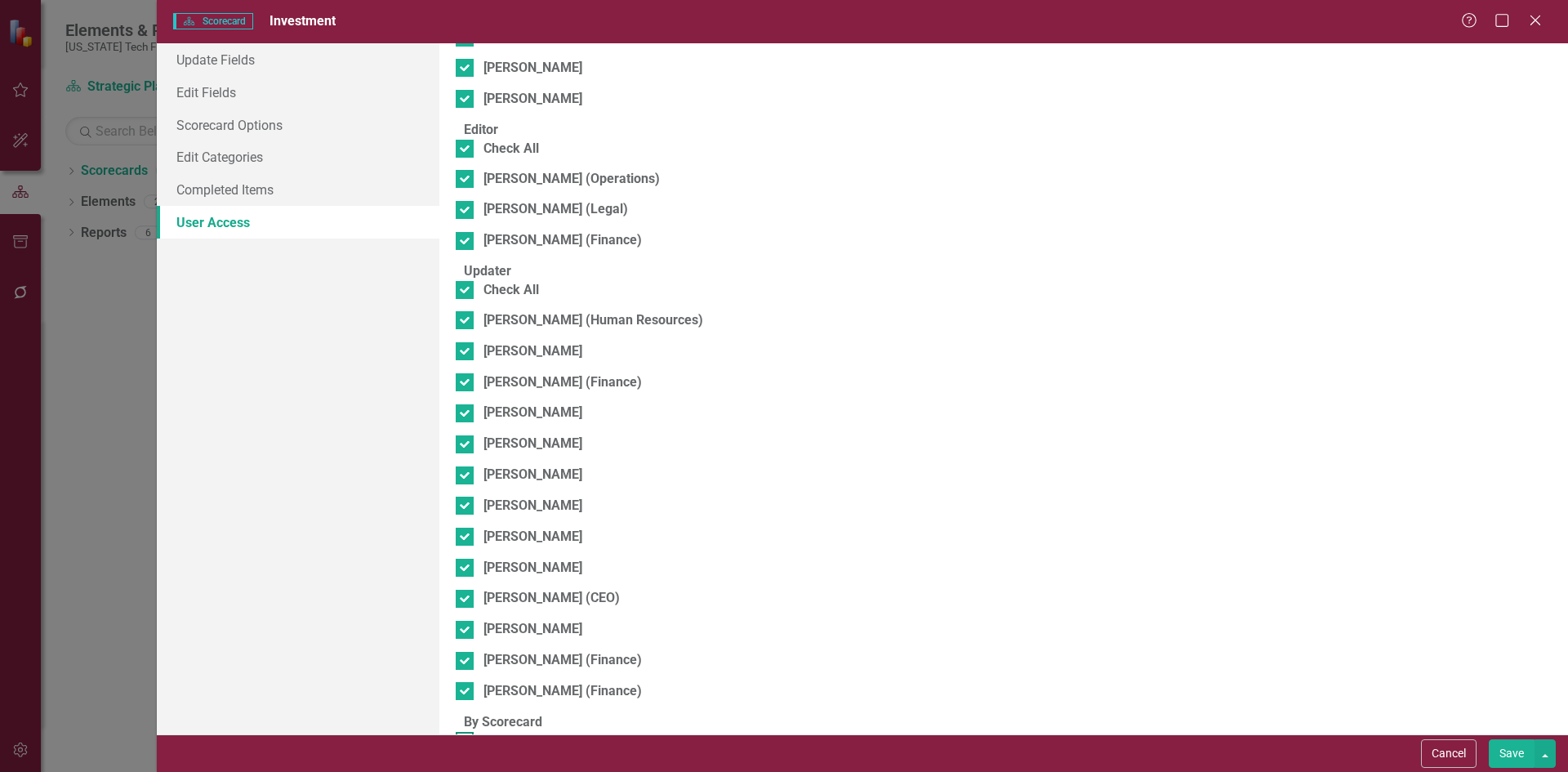
click at [592, 731] on div "Mary Trigiani (Strategy)" at bounding box center [564, 740] width 162 height 19
click at [466, 731] on input "Mary Trigiani (Strategy)" at bounding box center [461, 736] width 11 height 11
checkbox input "true"
click at [1365, 736] on div "Browser" at bounding box center [1275, 745] width 496 height 19
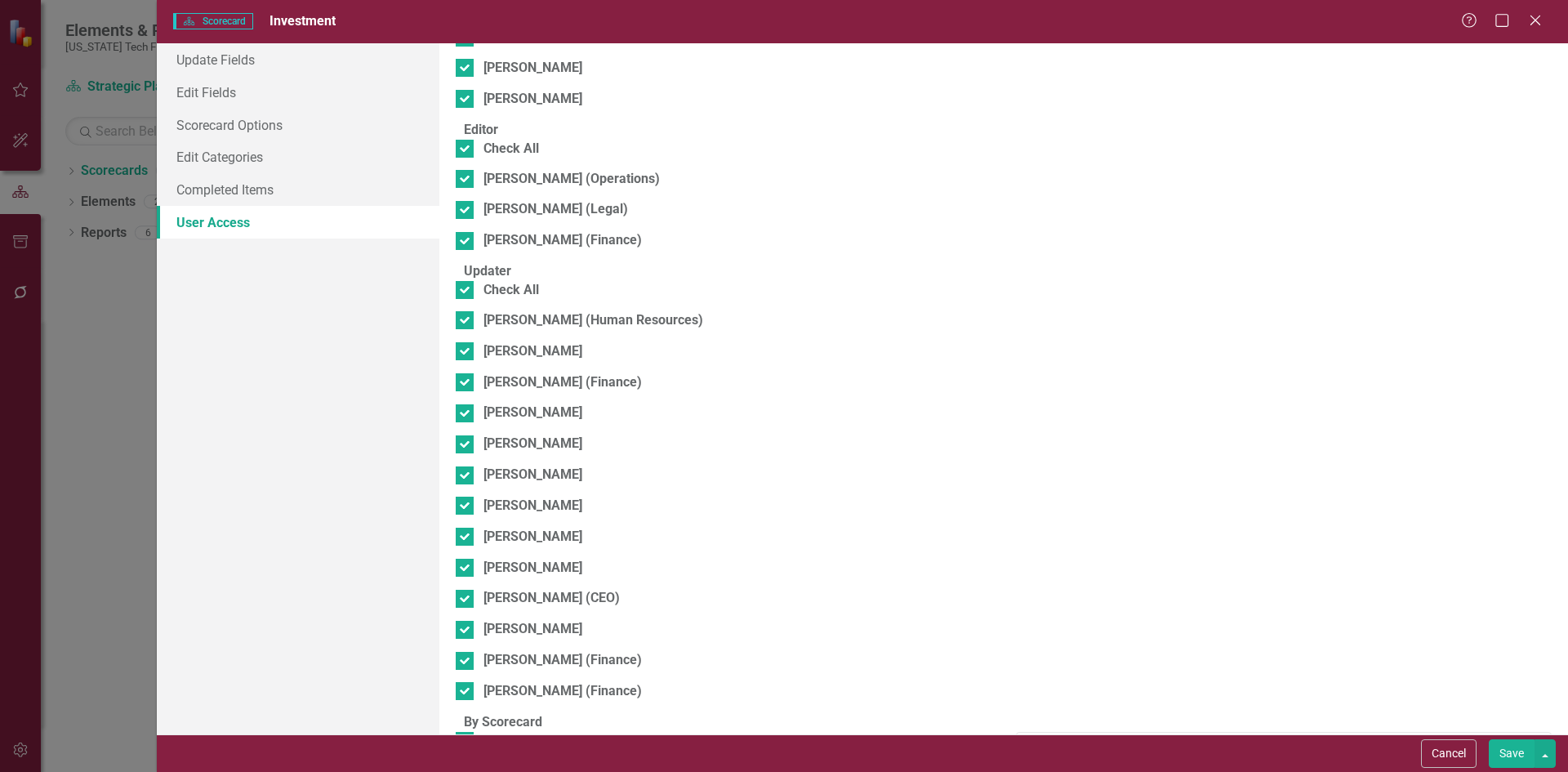
click at [1511, 760] on button "Save" at bounding box center [1511, 753] width 46 height 28
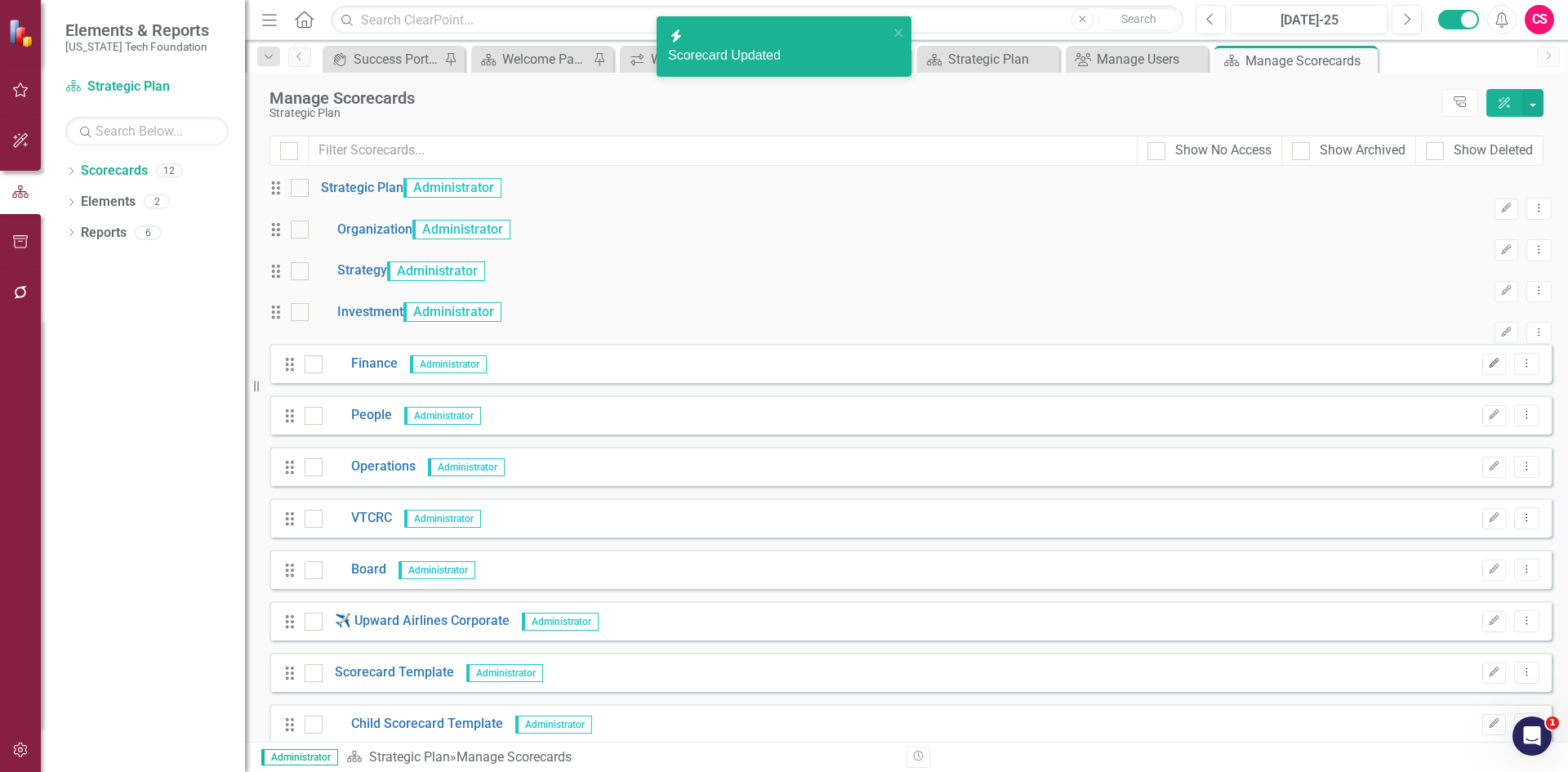
click at [1488, 368] on icon "Edit" at bounding box center [1493, 363] width 12 height 10
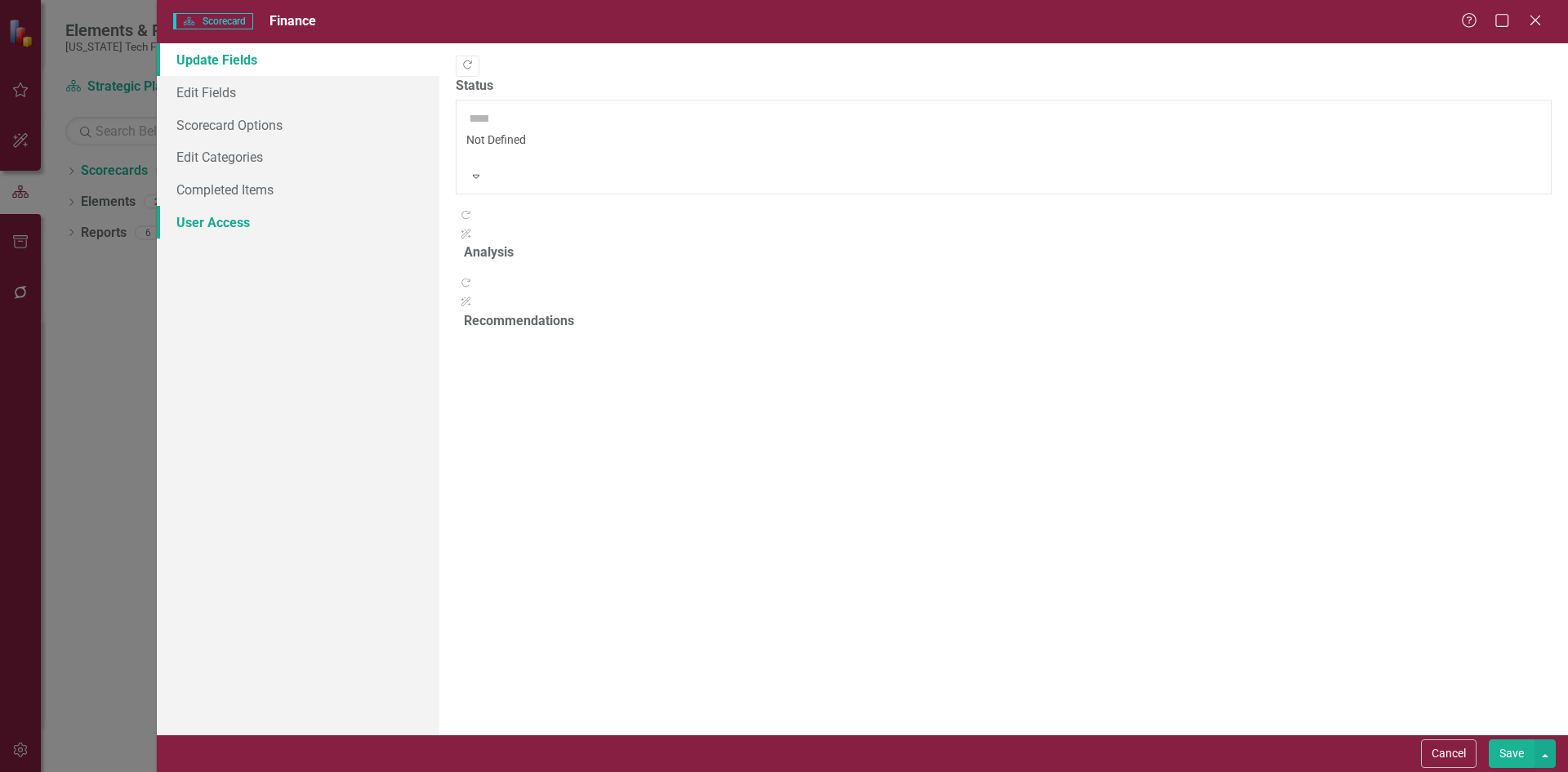
click at [302, 220] on link "User Access" at bounding box center [298, 221] width 283 height 32
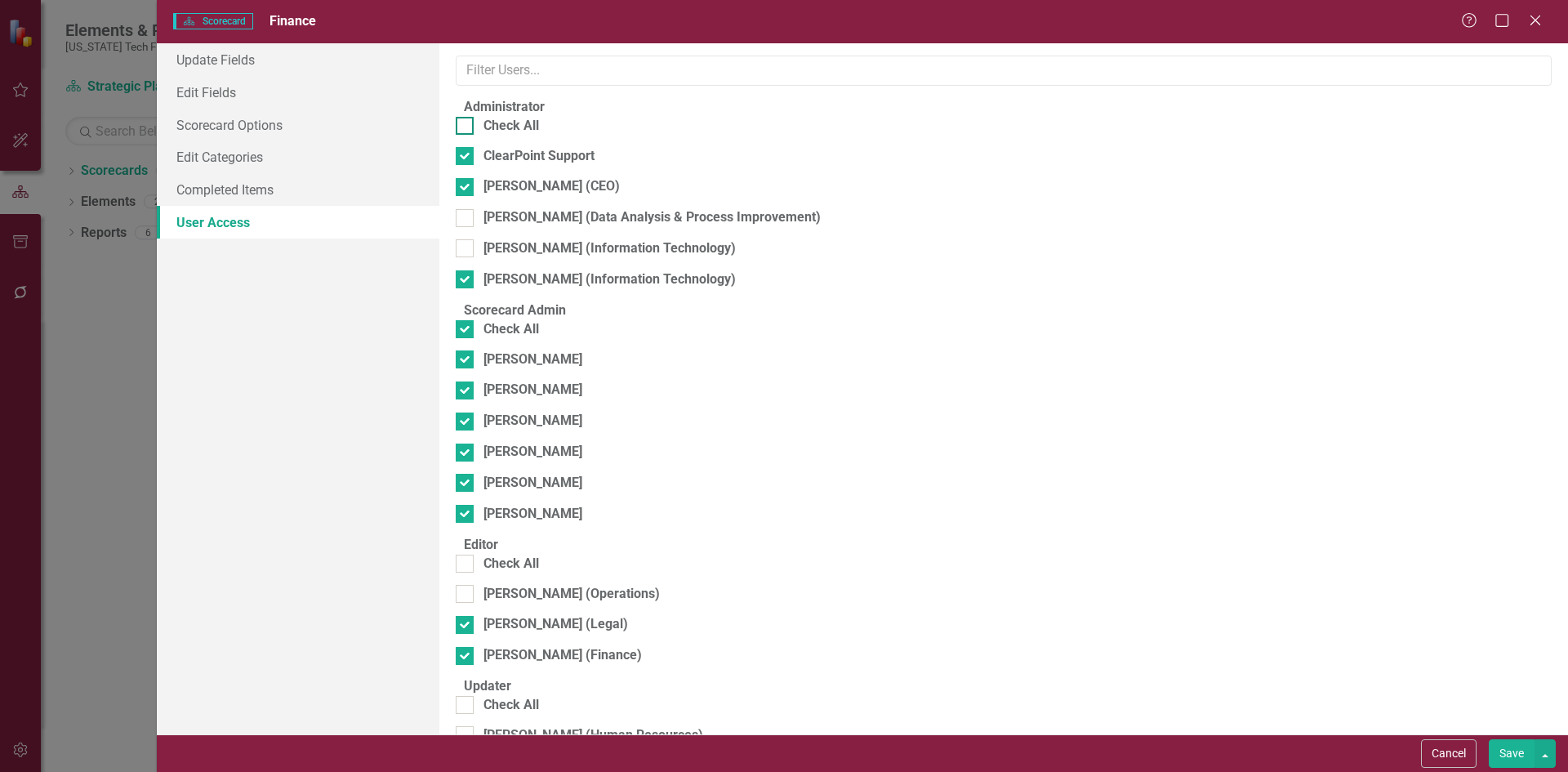
click at [502, 134] on div "Check All" at bounding box center [511, 126] width 56 height 19
click at [466, 128] on input "Check All" at bounding box center [461, 122] width 11 height 11
checkbox input "true"
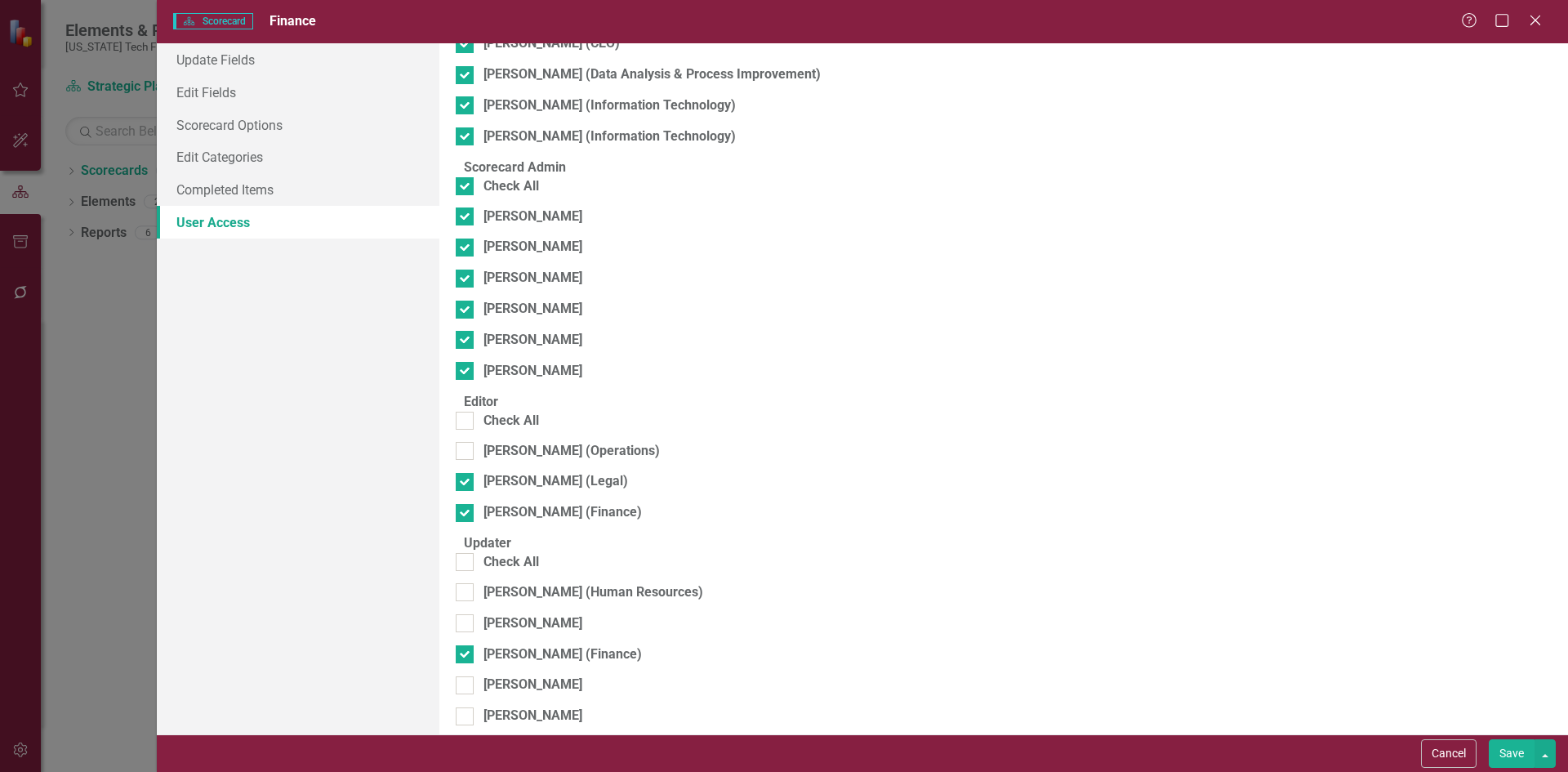
scroll to position [245, 0]
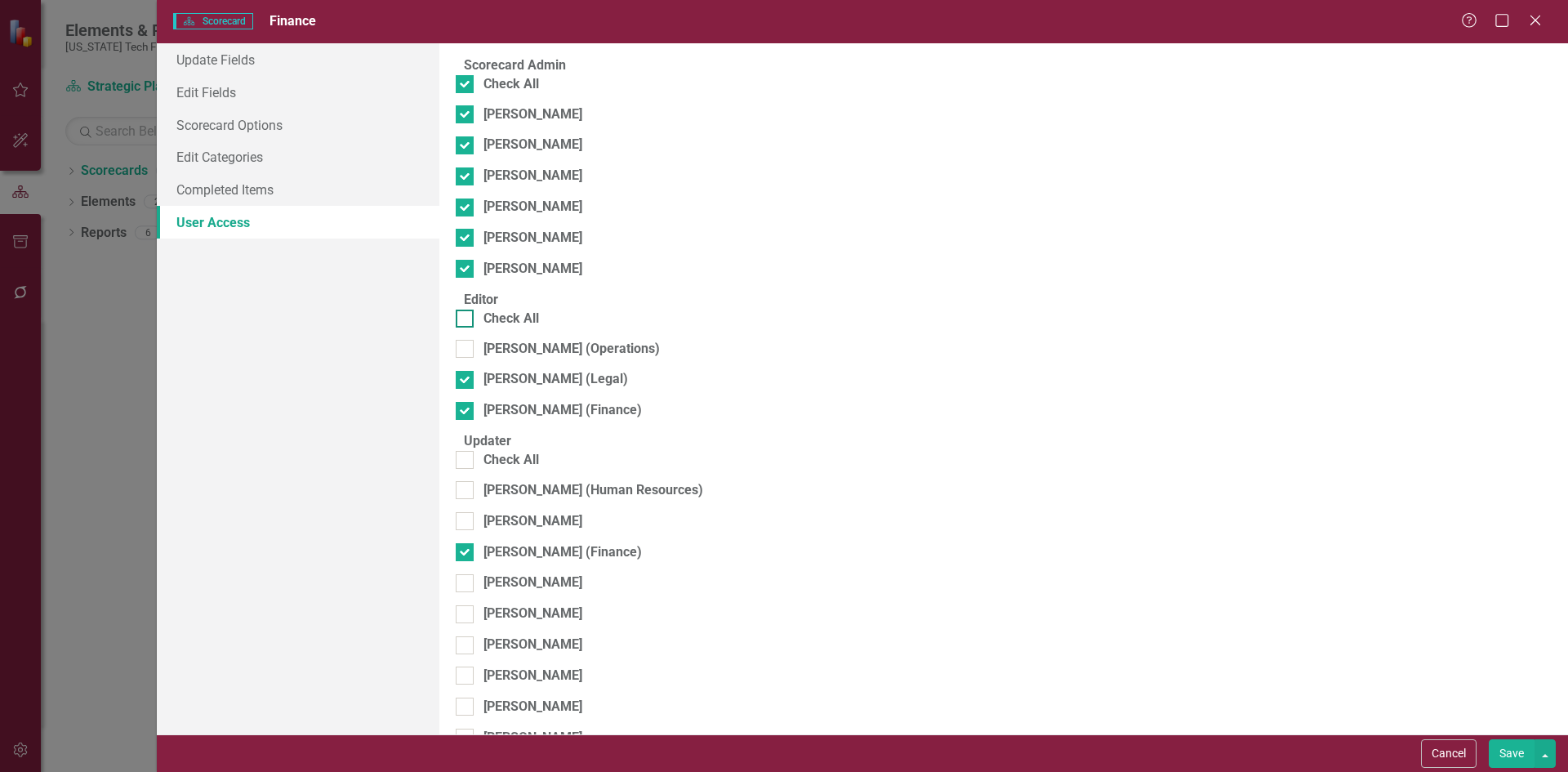
click at [523, 328] on div "Check All" at bounding box center [511, 318] width 56 height 19
click at [466, 320] on input "Check All" at bounding box center [461, 314] width 11 height 11
checkbox input "true"
drag, startPoint x: 507, startPoint y: 483, endPoint x: 514, endPoint y: 479, distance: 8.1
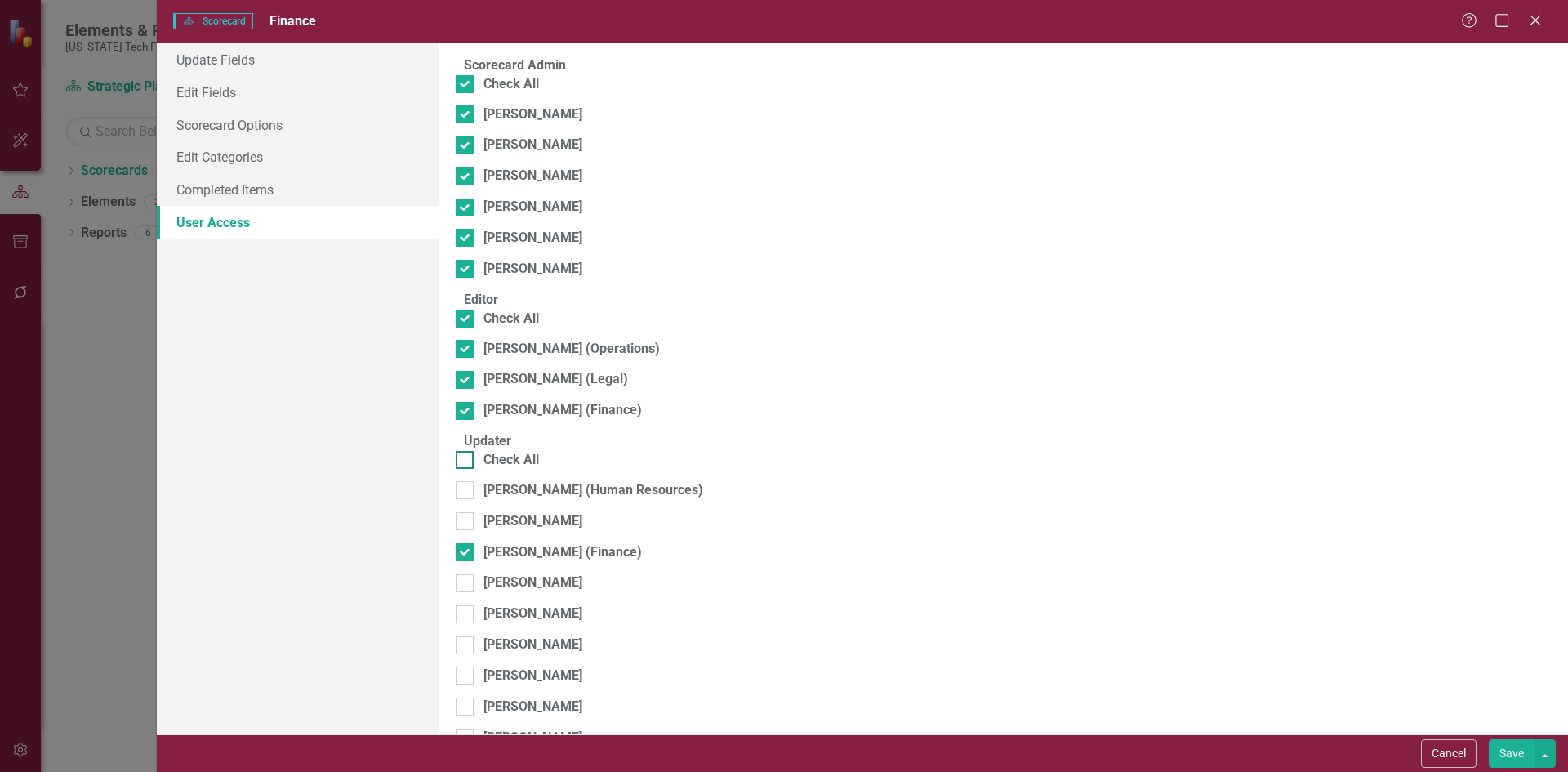
click at [509, 469] on div "Check All" at bounding box center [511, 460] width 56 height 19
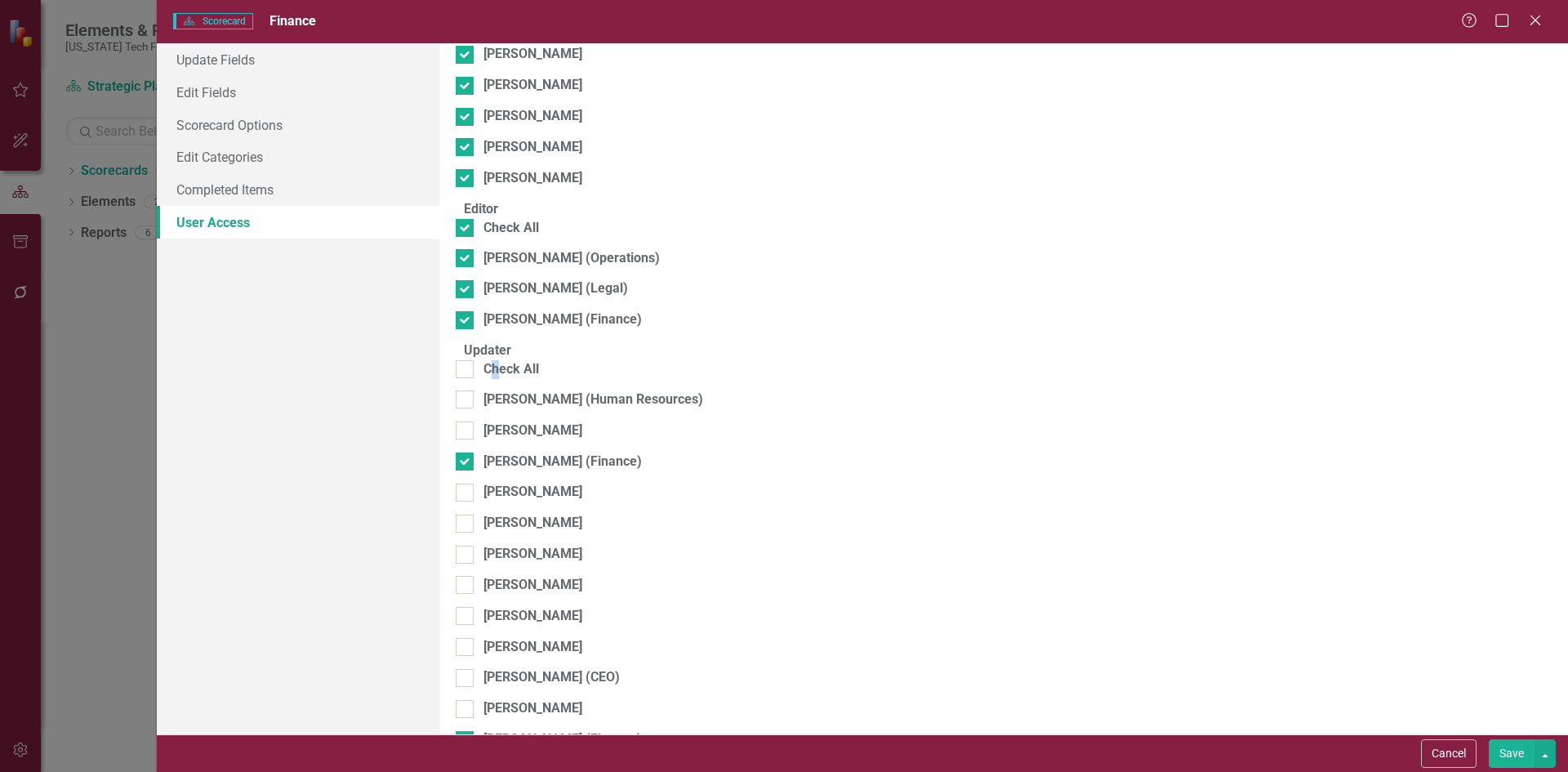
scroll to position [415, 0]
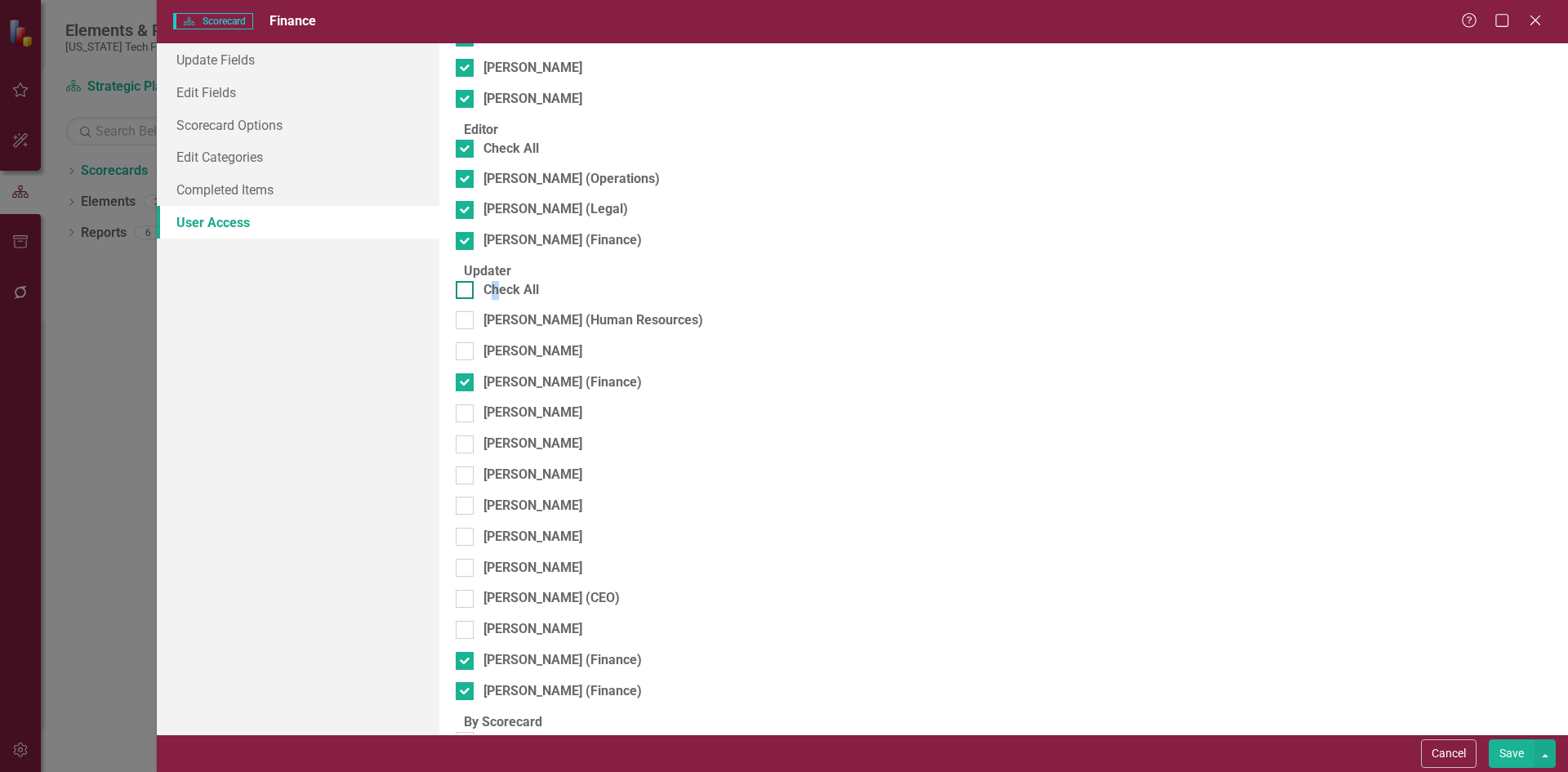
click at [539, 299] on div "Check All" at bounding box center [511, 290] width 56 height 19
click at [466, 292] on input "Check All" at bounding box center [461, 286] width 11 height 11
checkbox input "true"
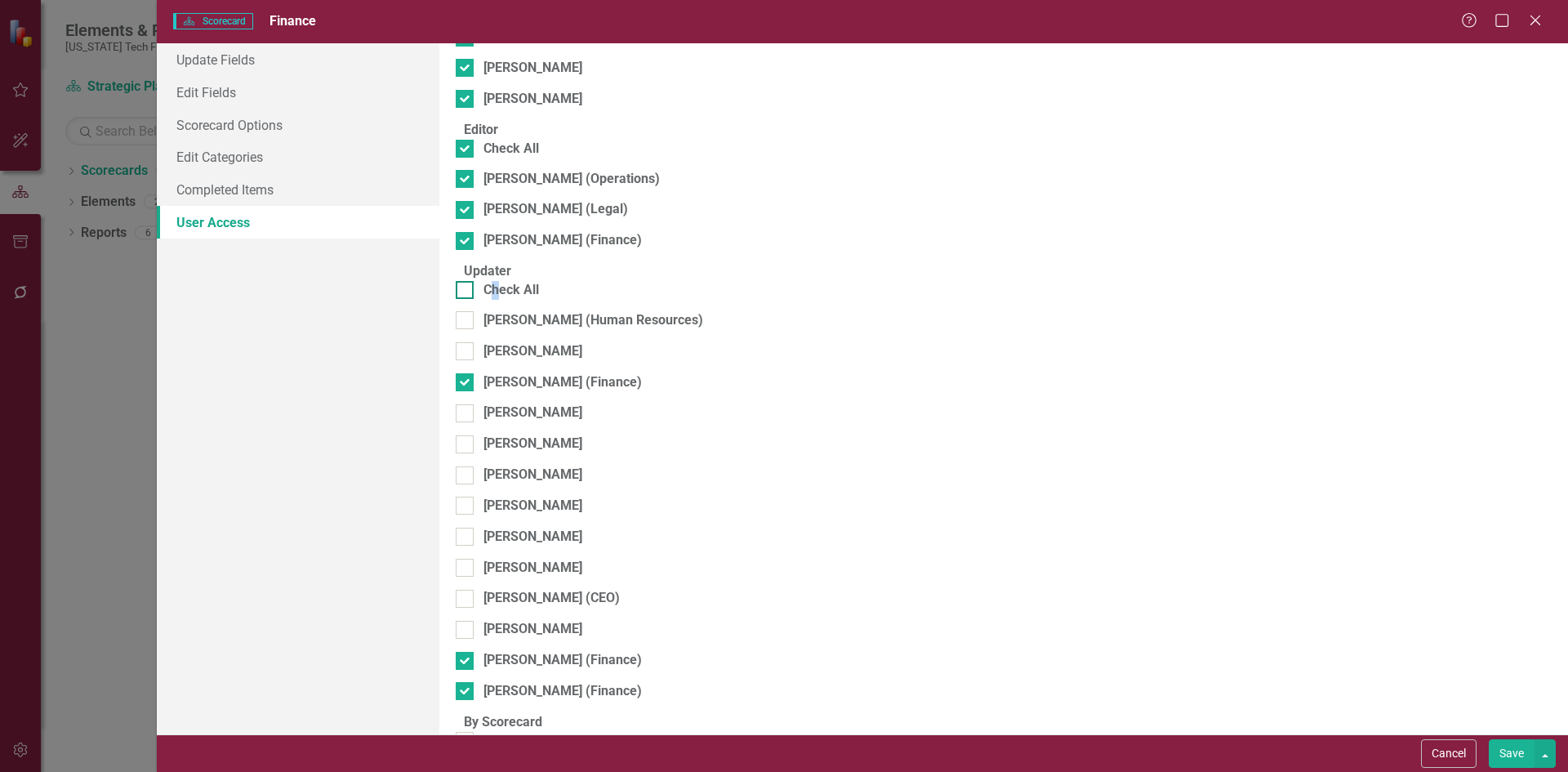
checkbox input "true"
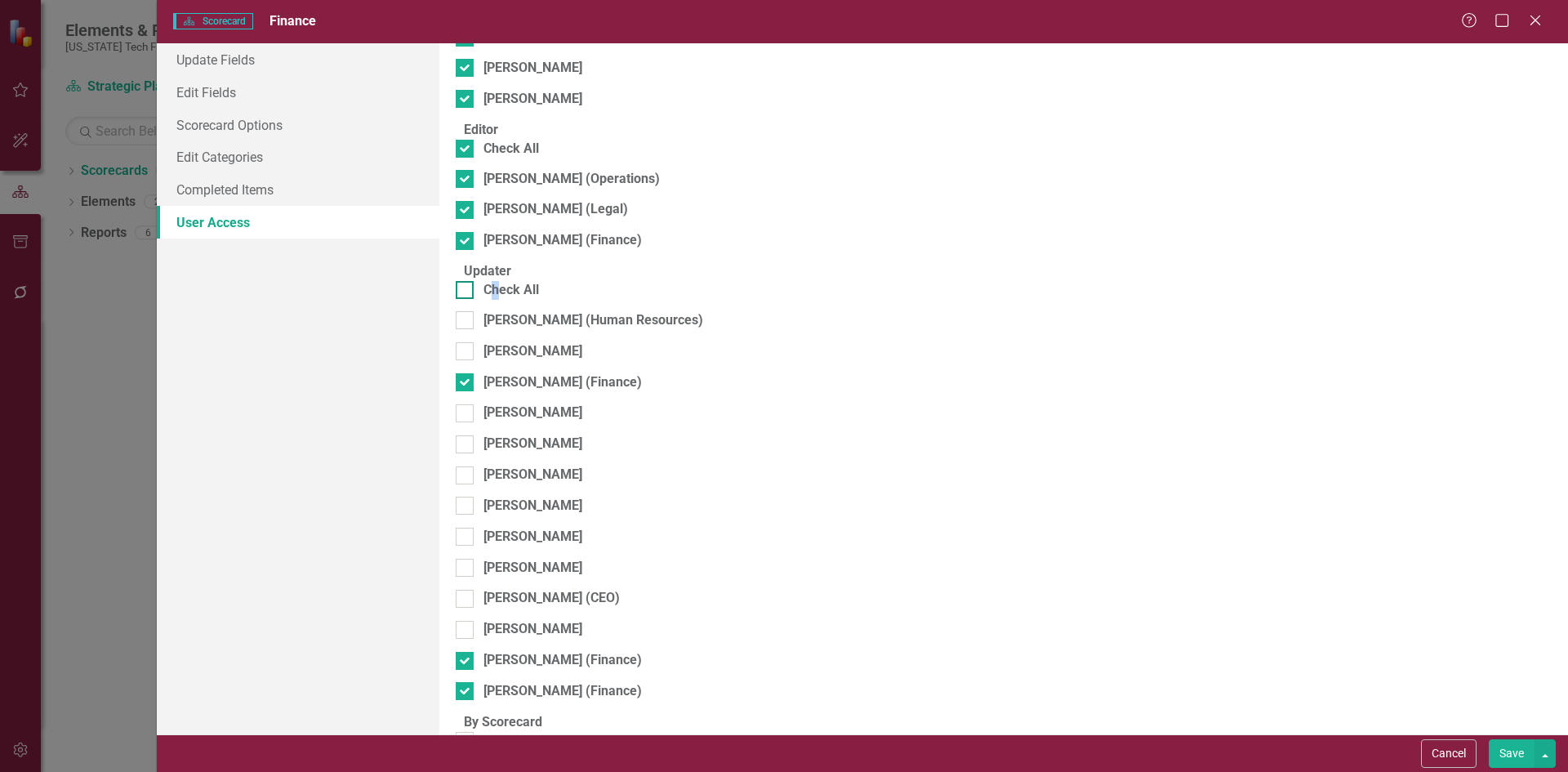
checkbox input "true"
click at [581, 731] on div "Mary Trigiani (Strategy)" at bounding box center [564, 740] width 162 height 19
click at [466, 731] on input "Mary Trigiani (Strategy)" at bounding box center [461, 736] width 11 height 11
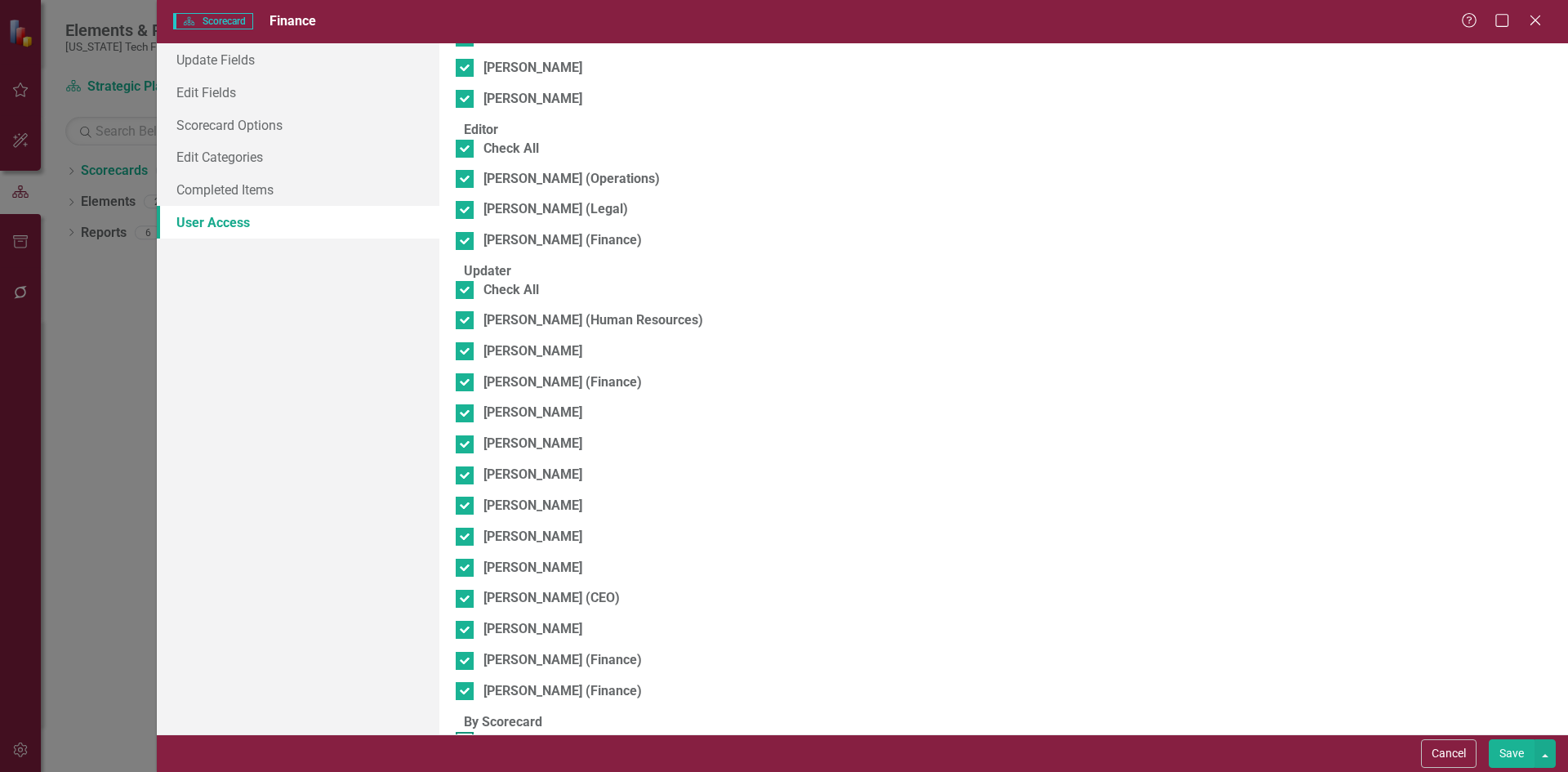
checkbox input "true"
click at [1034, 736] on div "Browser" at bounding box center [1275, 745] width 496 height 19
drag, startPoint x: 1072, startPoint y: 658, endPoint x: 1060, endPoint y: 697, distance: 40.8
click at [1060, 736] on div "Browser" at bounding box center [1275, 745] width 496 height 19
drag, startPoint x: 1051, startPoint y: 652, endPoint x: 1119, endPoint y: 663, distance: 68.9
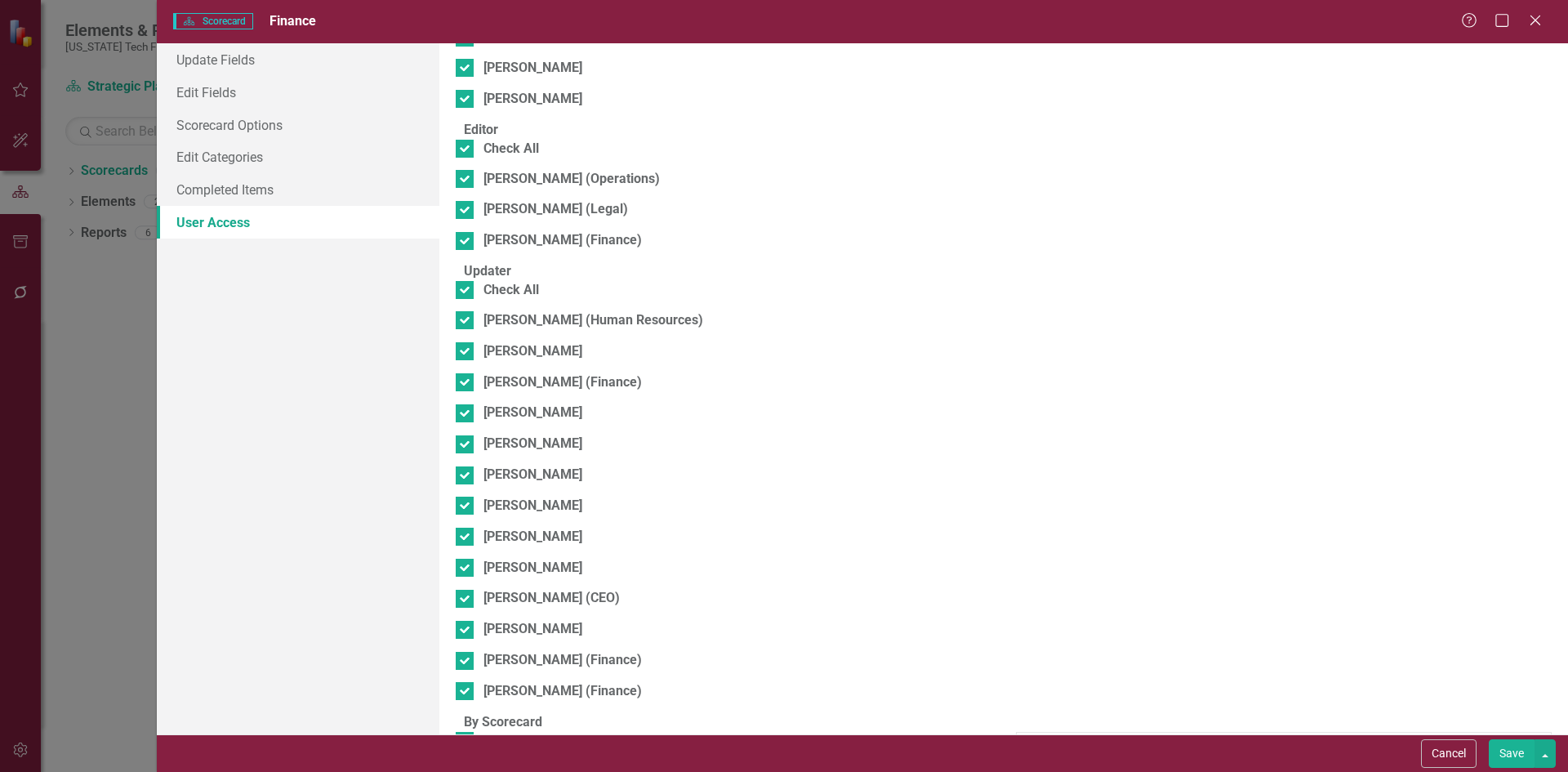
click at [1501, 755] on button "Save" at bounding box center [1511, 753] width 46 height 28
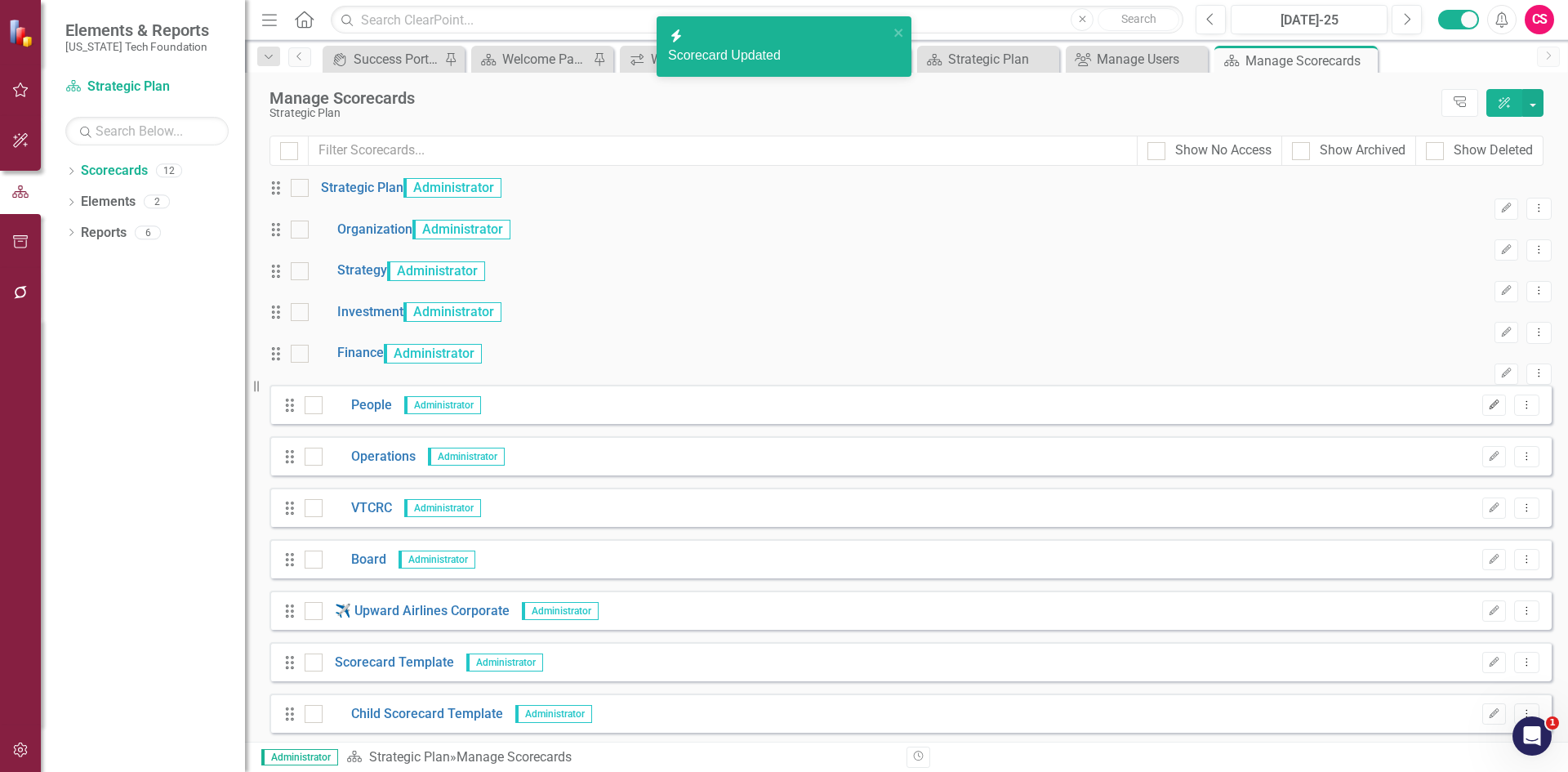
click at [1483, 415] on button "Edit" at bounding box center [1494, 405] width 24 height 22
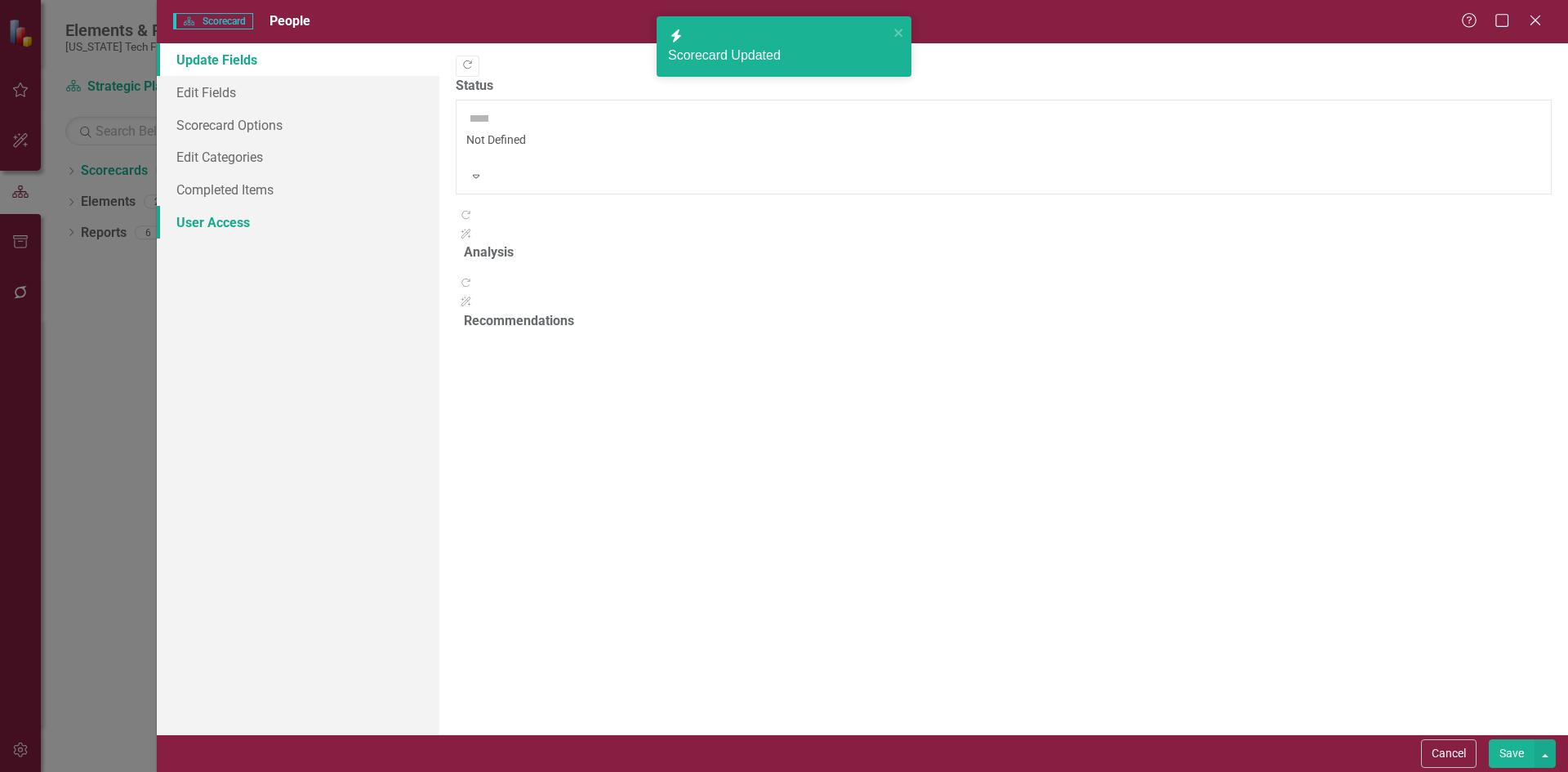
click at [330, 226] on link "User Access" at bounding box center [298, 221] width 283 height 32
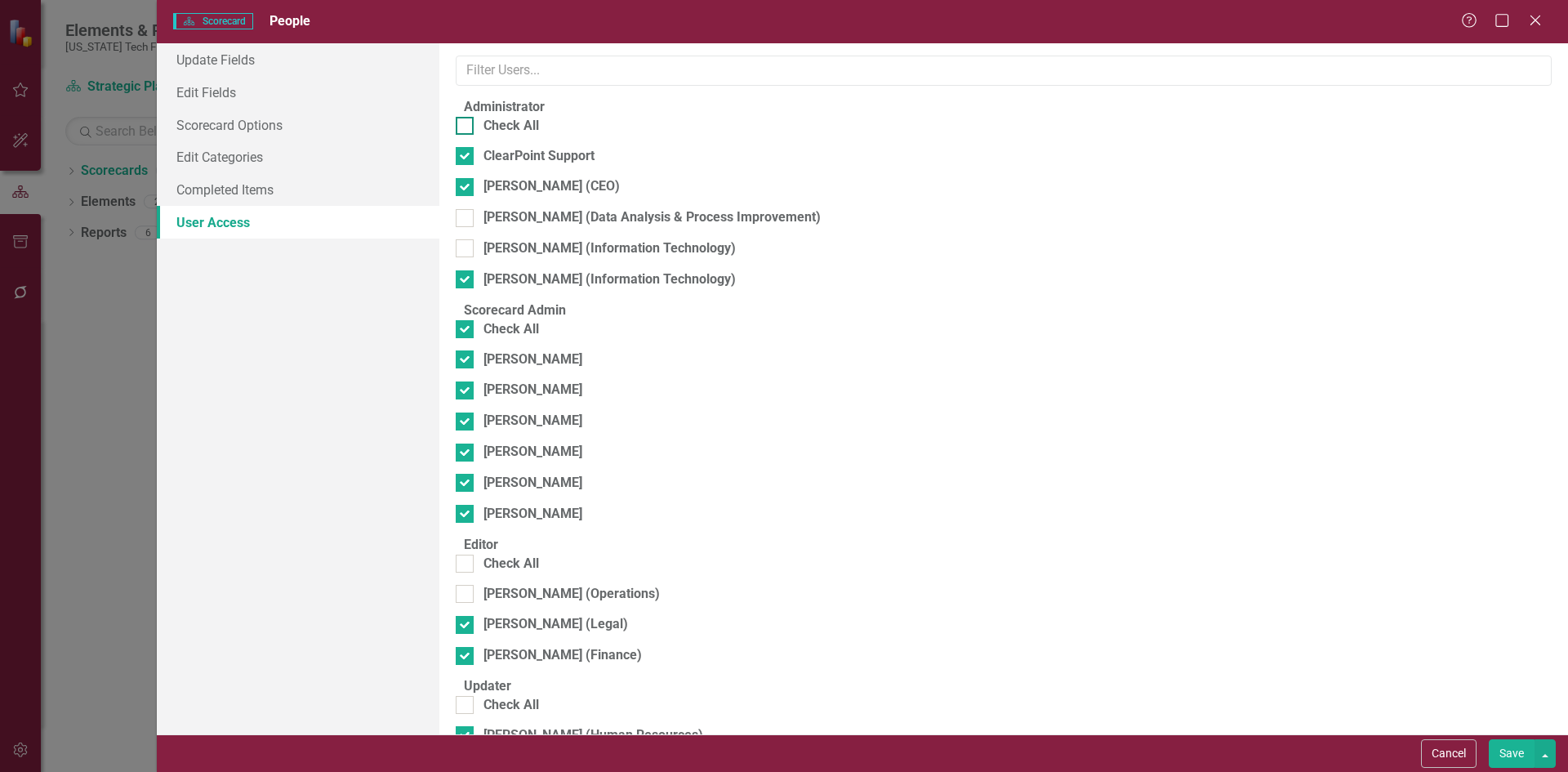
click at [536, 134] on div "Check All" at bounding box center [511, 126] width 56 height 19
click at [466, 128] on input "Check All" at bounding box center [461, 122] width 11 height 11
checkbox input "true"
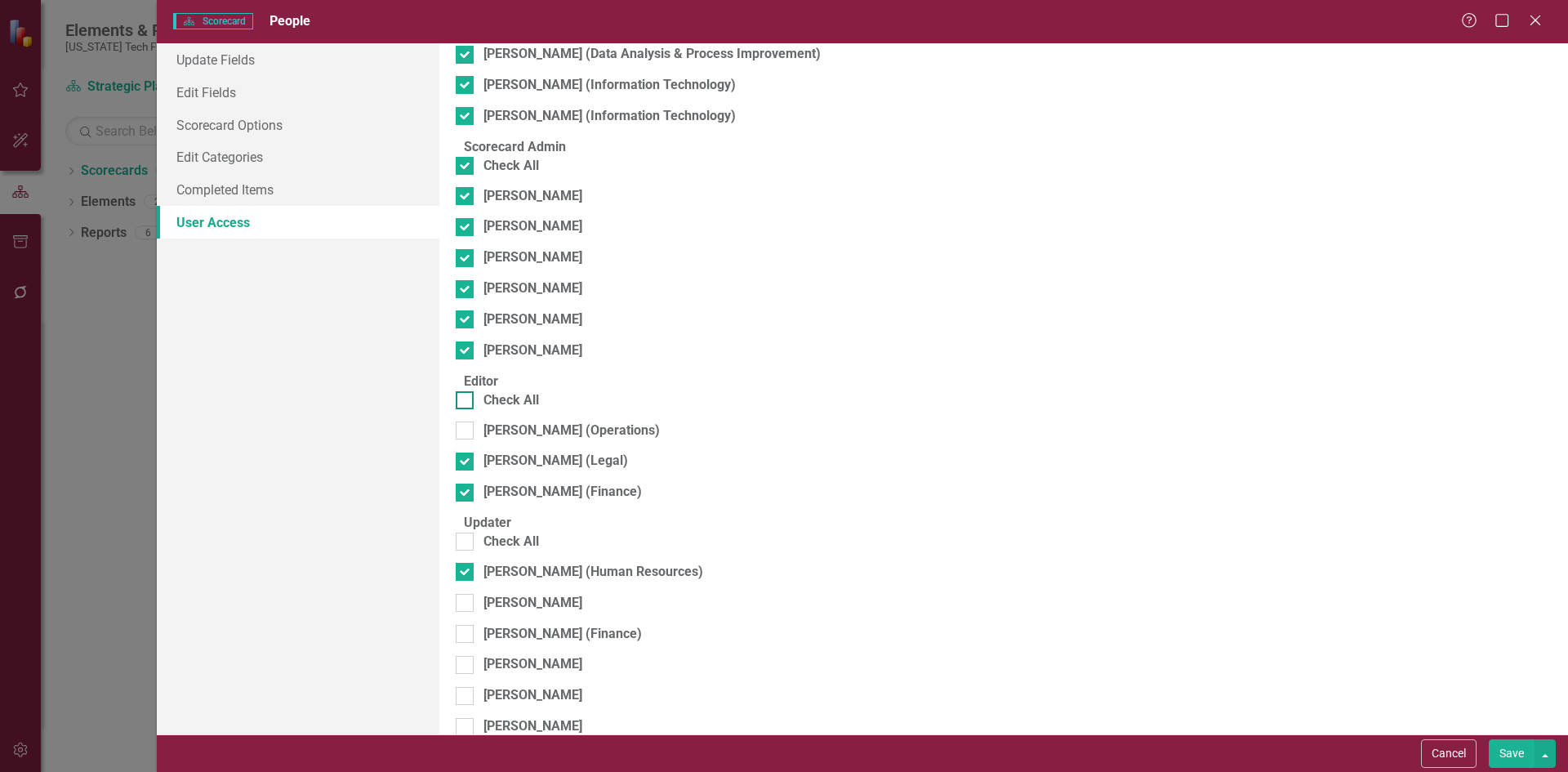
click at [532, 410] on div "Check All" at bounding box center [511, 401] width 56 height 19
click at [466, 402] on input "Check All" at bounding box center [461, 396] width 11 height 11
checkbox input "true"
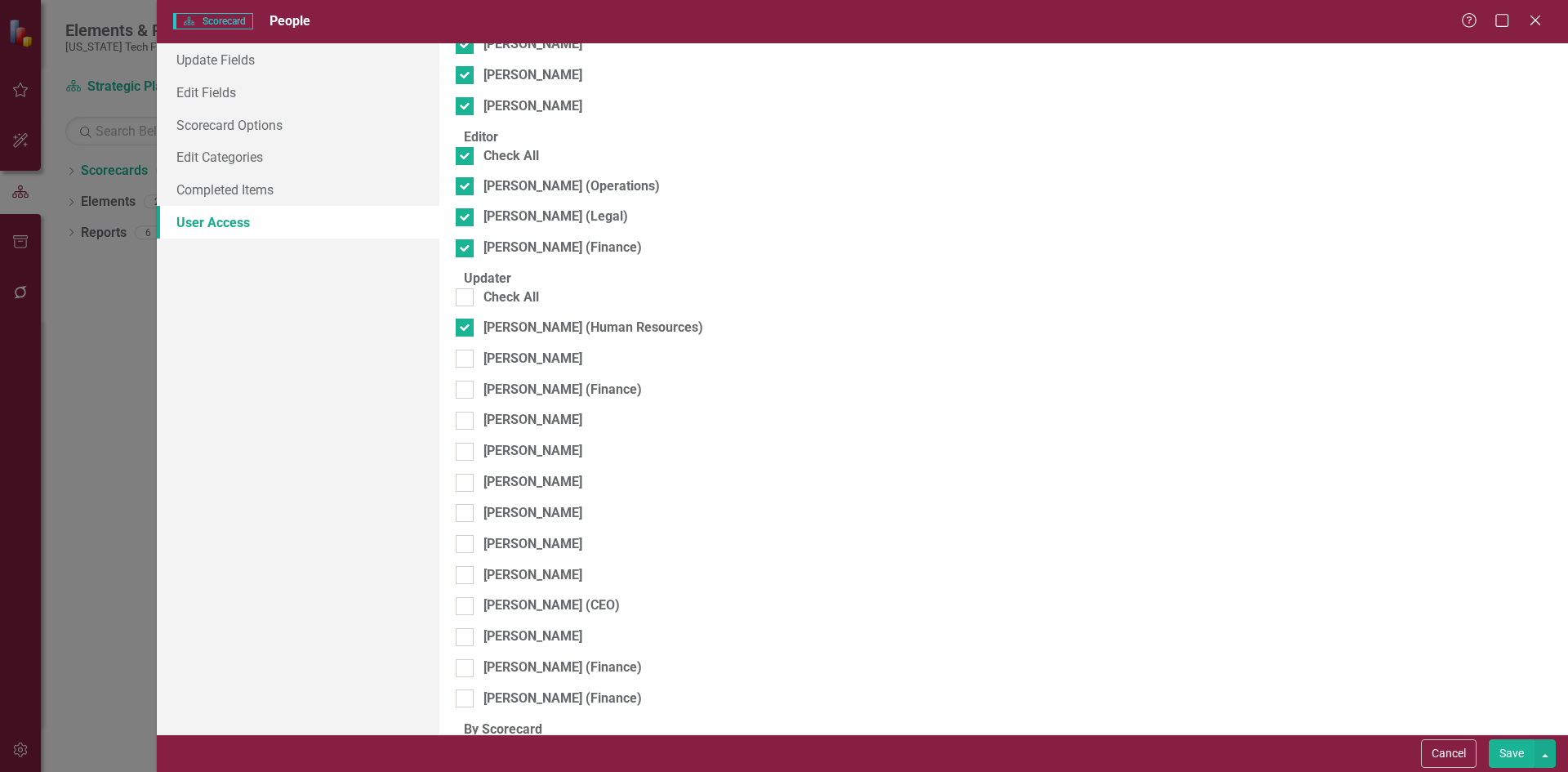
scroll to position [408, 0]
drag, startPoint x: 503, startPoint y: 299, endPoint x: 512, endPoint y: 318, distance: 21.0
click at [507, 308] on fieldset "Updater Check All Monica Anderson (Human Resources) Danielle Akers Tammy Costig…" at bounding box center [1004, 494] width 1096 height 451
click at [515, 306] on div "Check All" at bounding box center [511, 297] width 56 height 19
click at [466, 298] on input "Check All" at bounding box center [461, 293] width 11 height 11
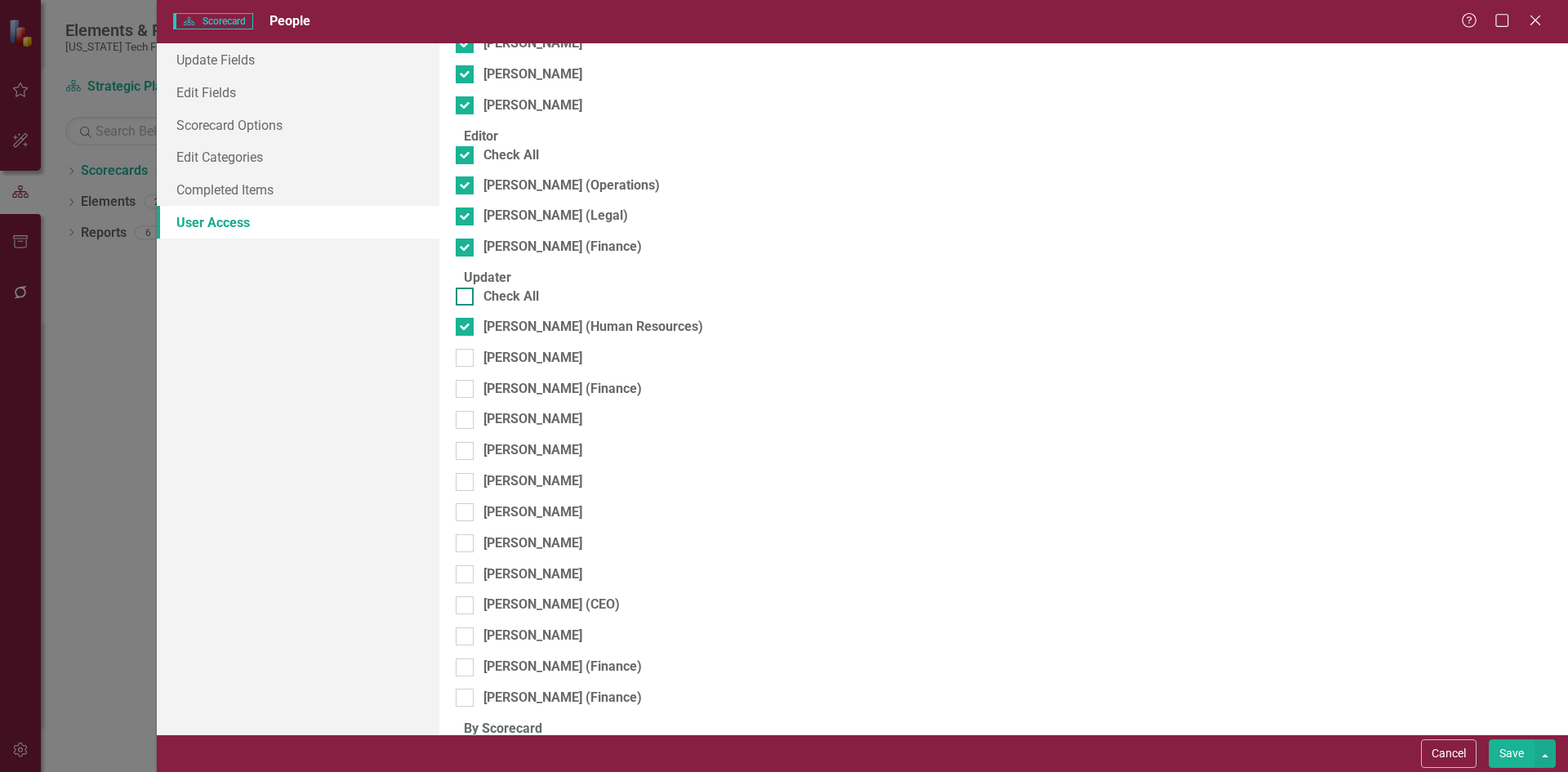
checkbox input "true"
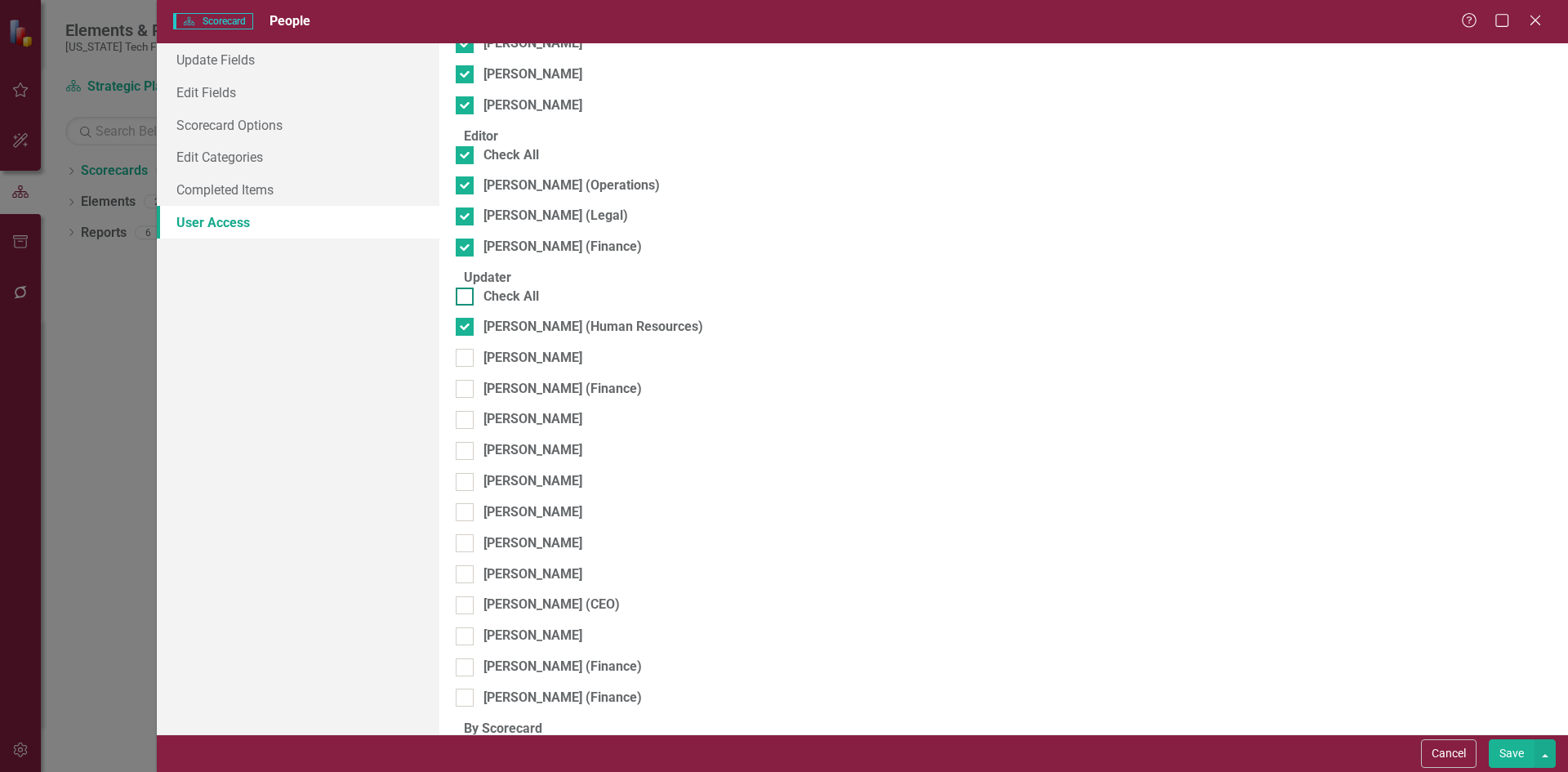
checkbox input "true"
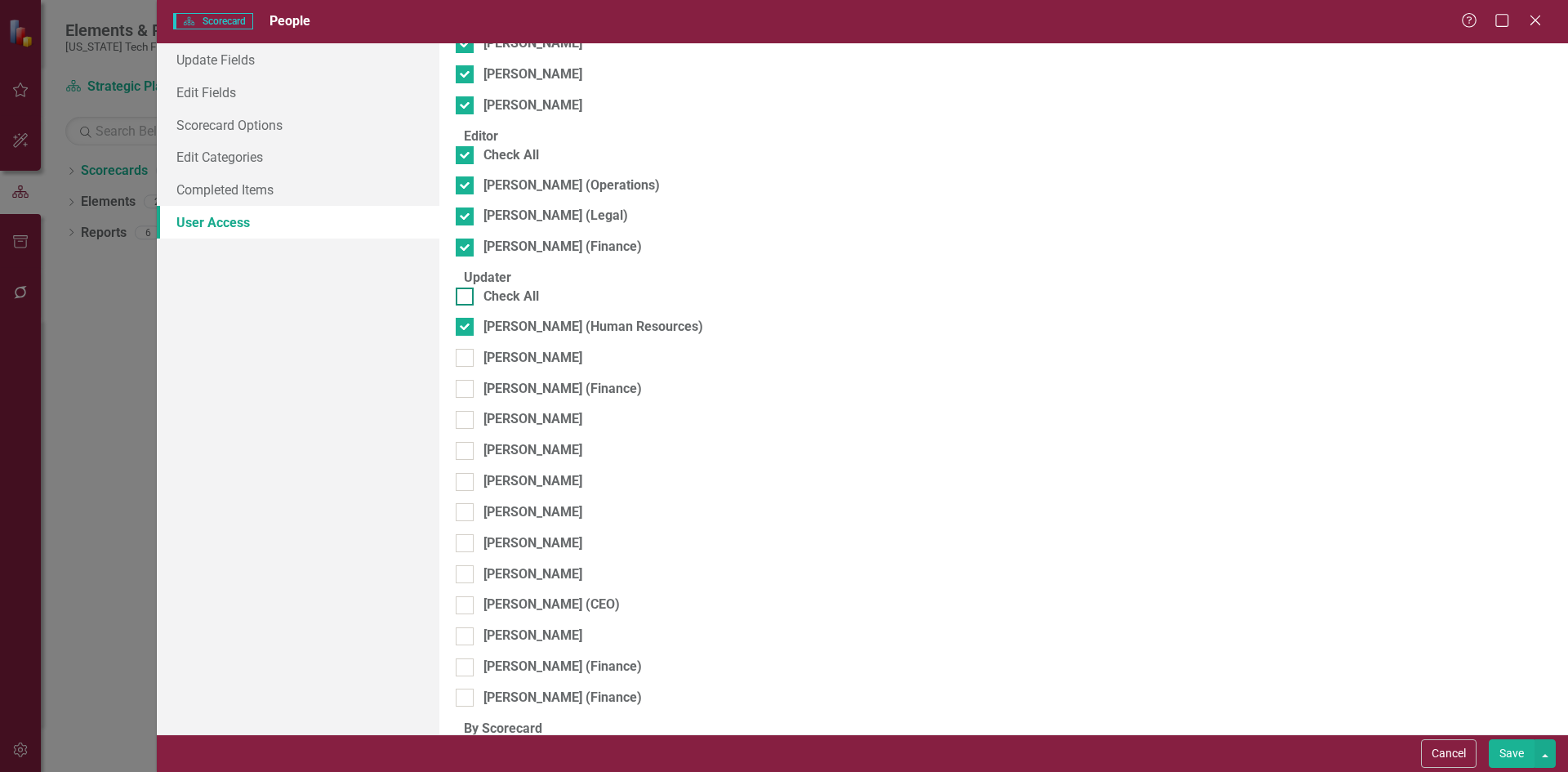
checkbox input "true"
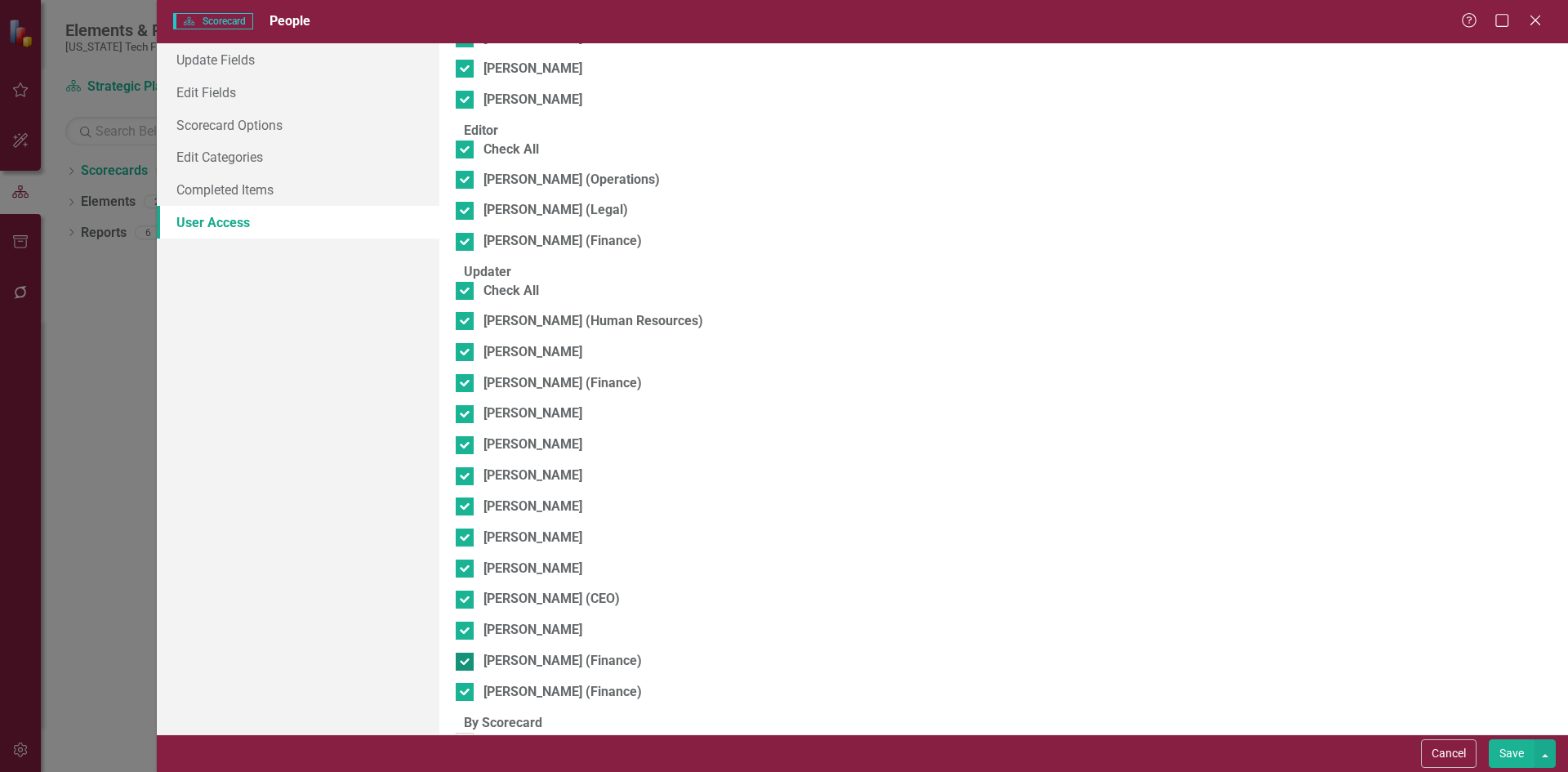
scroll to position [415, 0]
click at [568, 713] on fieldset "By Scorecard Mary Trigiani (Strategy)" at bounding box center [1004, 738] width 1096 height 50
click at [574, 731] on div "Mary Trigiani (Strategy)" at bounding box center [564, 740] width 162 height 19
click at [466, 731] on input "Mary Trigiani (Strategy)" at bounding box center [461, 736] width 11 height 11
checkbox input "true"
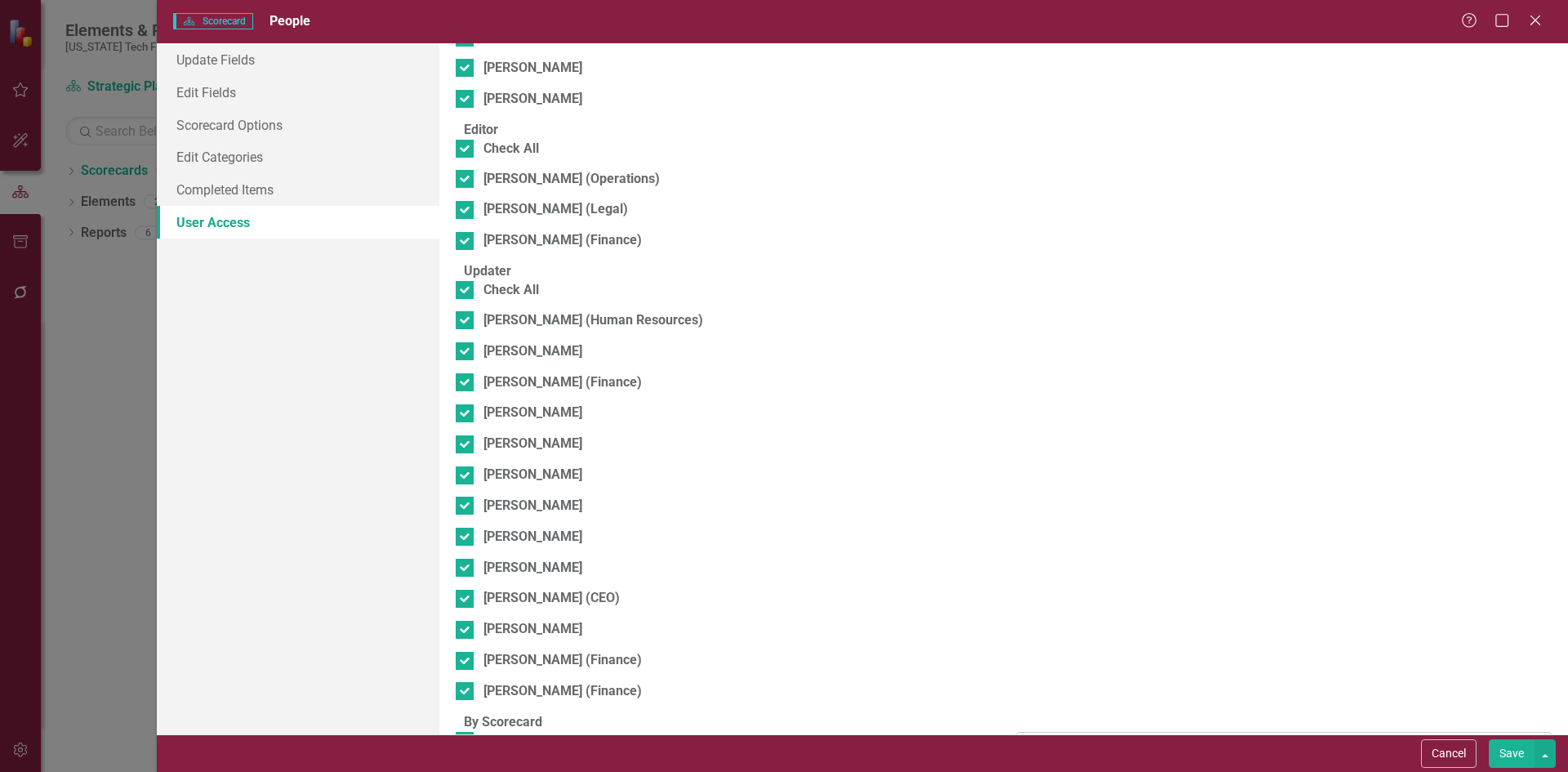
click at [1272, 736] on div "Browser" at bounding box center [1275, 745] width 496 height 19
click at [1507, 754] on button "Save" at bounding box center [1511, 753] width 46 height 28
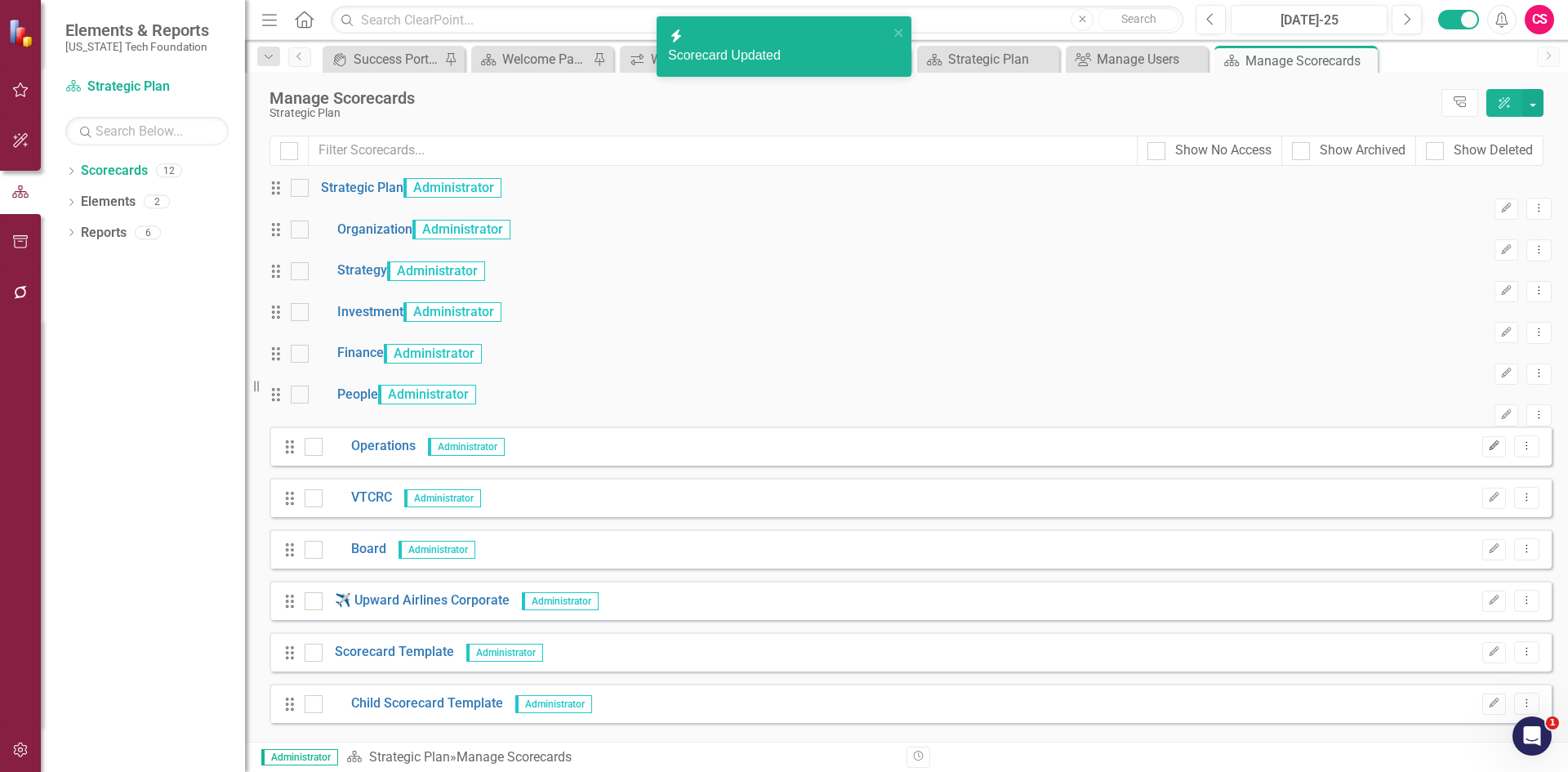
click at [1489, 450] on icon "button" at bounding box center [1494, 445] width 10 height 10
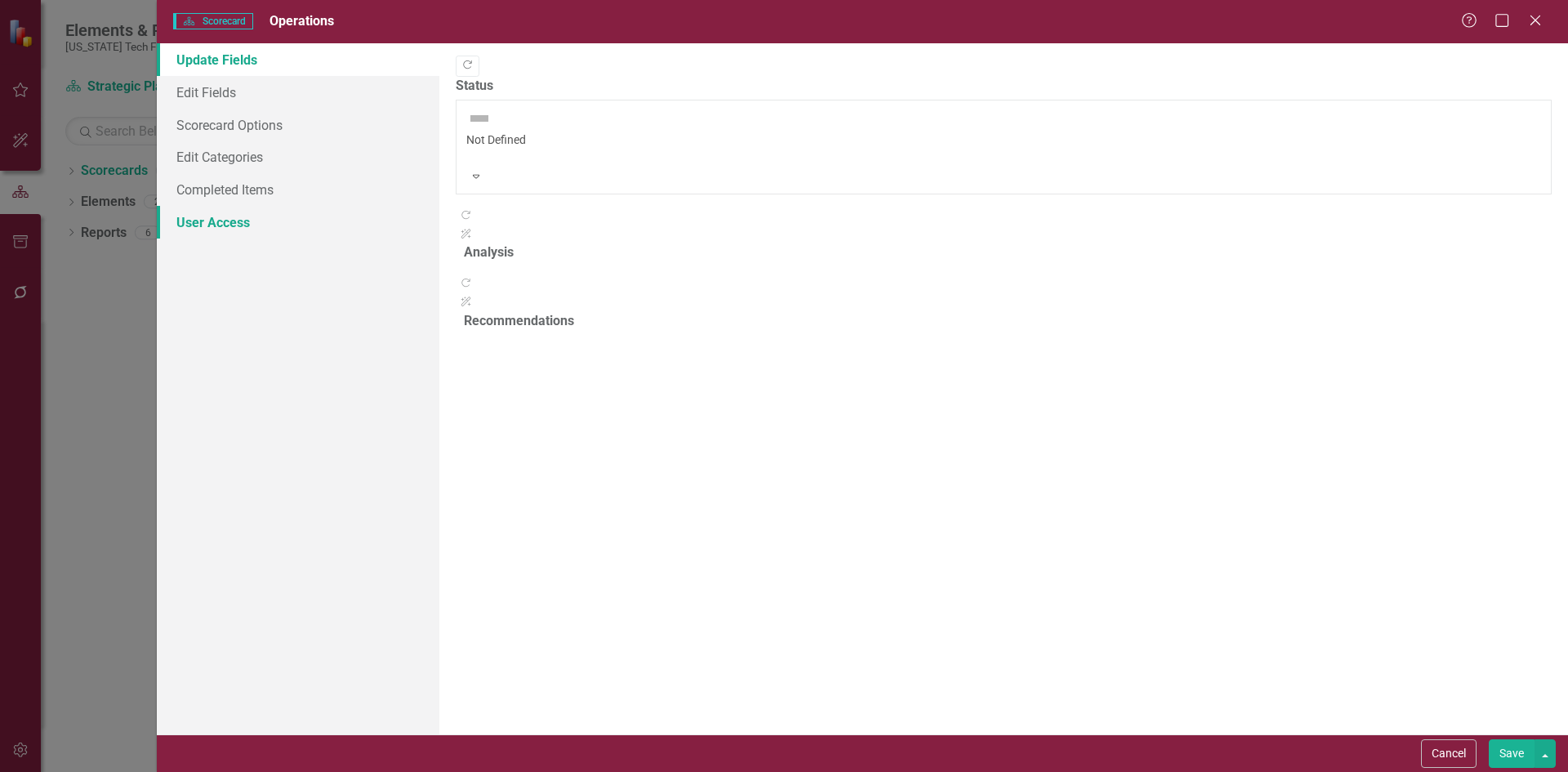
click at [233, 229] on link "User Access" at bounding box center [298, 221] width 283 height 32
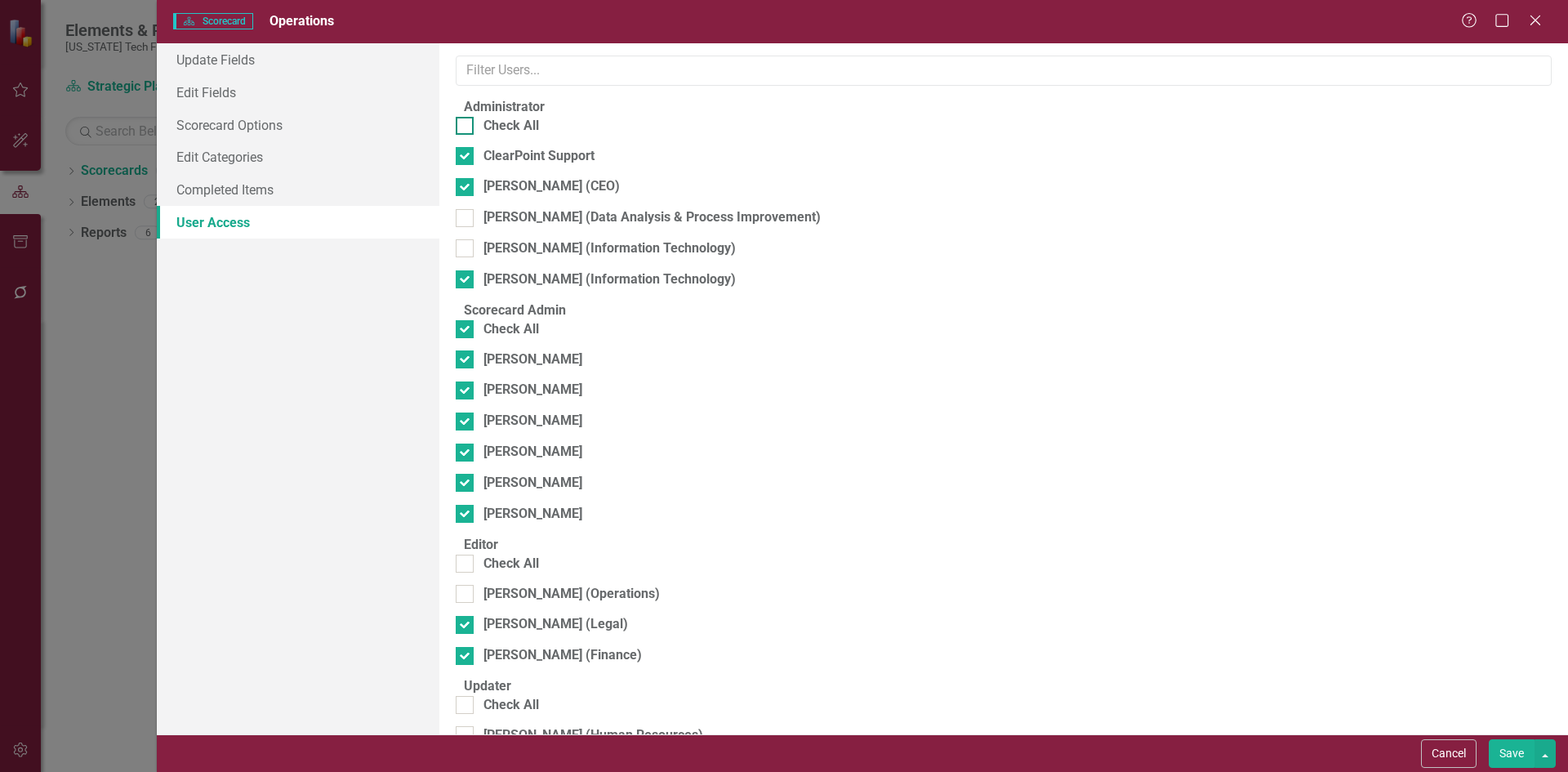
click at [539, 135] on div "Check All" at bounding box center [511, 126] width 56 height 19
click at [466, 128] on input "Check All" at bounding box center [461, 122] width 11 height 11
checkbox input "true"
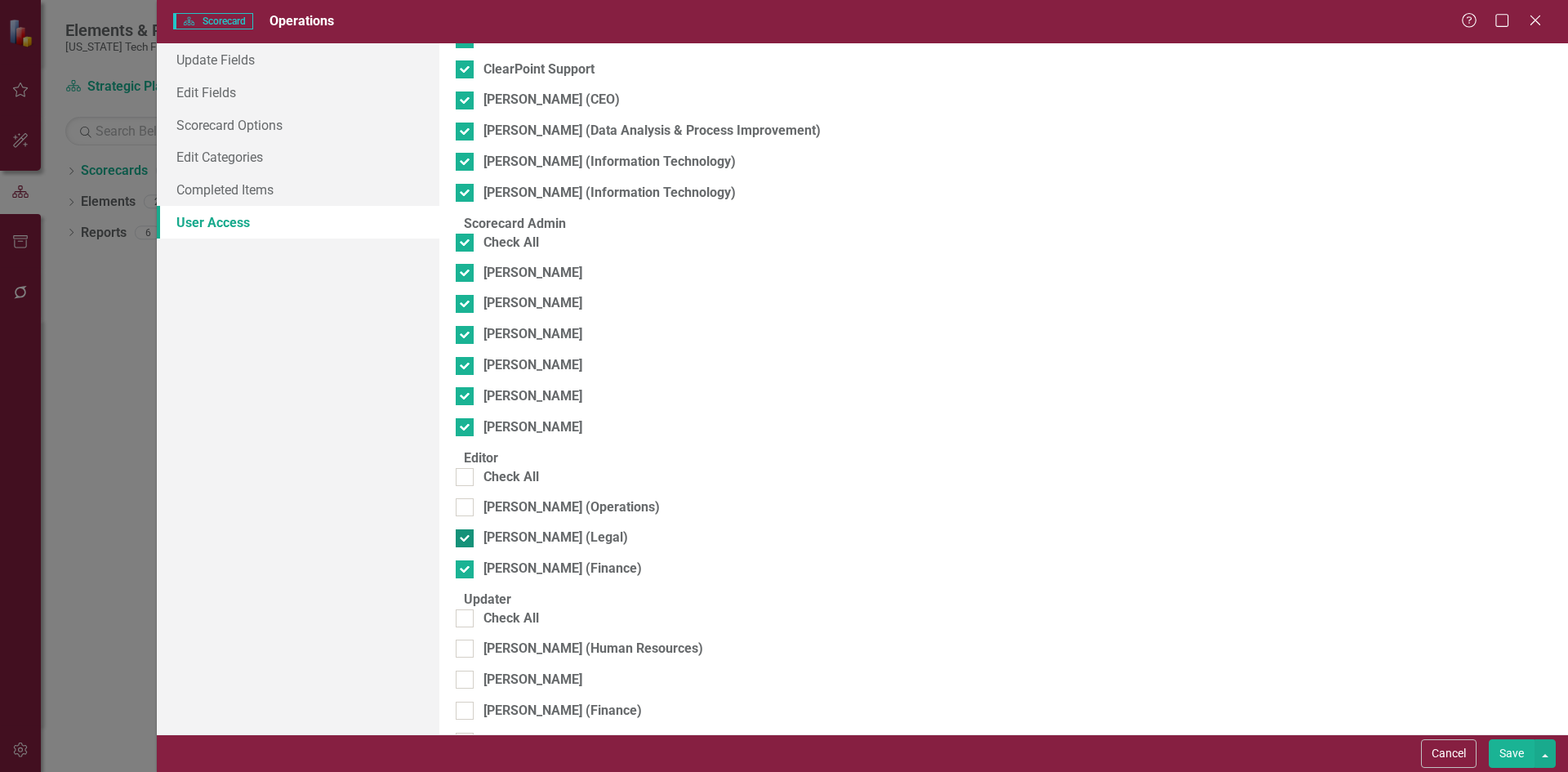
scroll to position [245, 0]
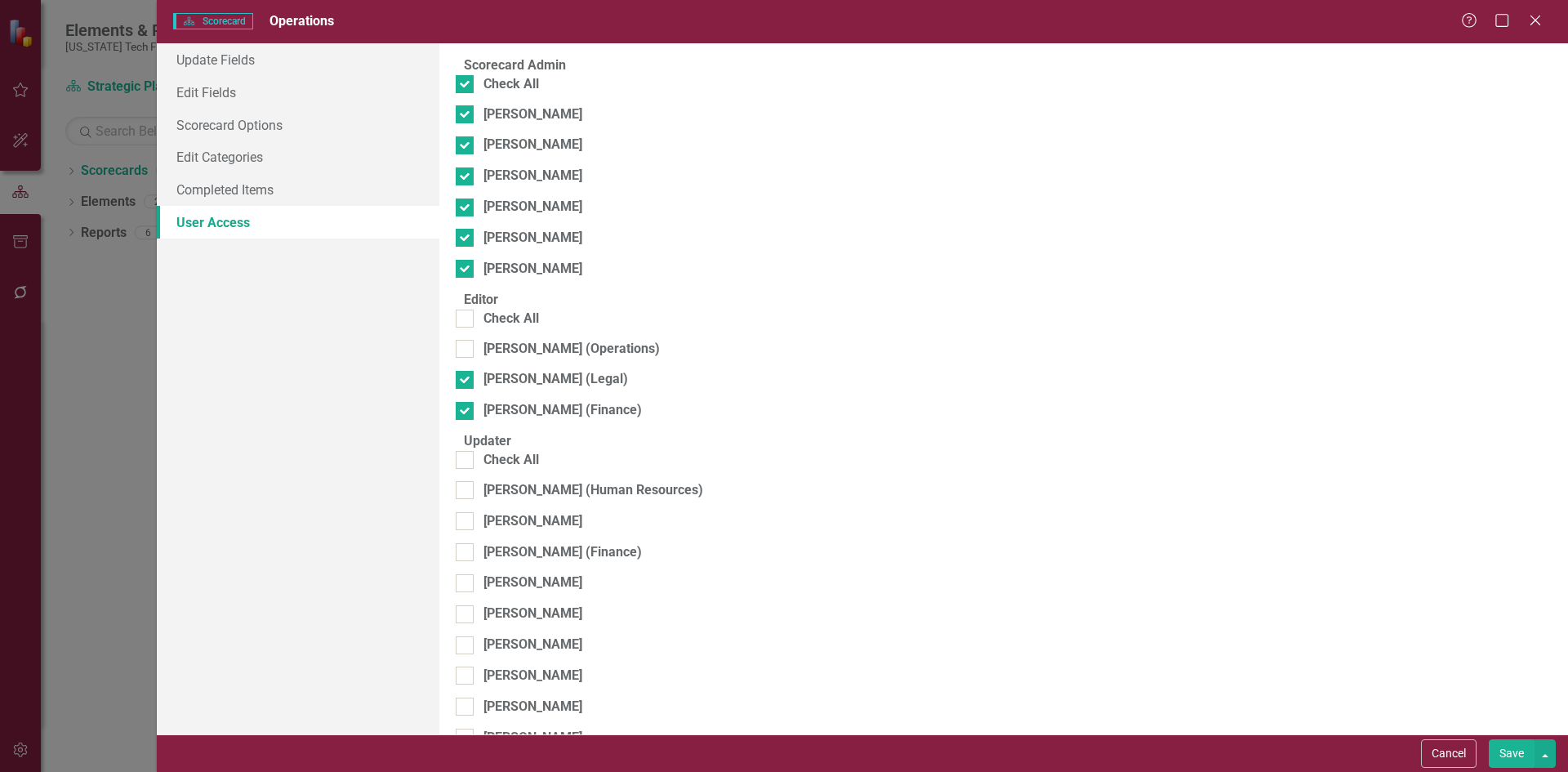
click at [510, 313] on fieldset "Editor Check All Ken Smith (Operations) Becky Turman (Legal) Timothy Hight (Fin…" at bounding box center [1004, 362] width 1096 height 141
click at [517, 328] on div "Check All" at bounding box center [511, 318] width 56 height 19
click at [509, 469] on div "Check All" at bounding box center [511, 460] width 56 height 19
click at [466, 461] on input "Check All" at bounding box center [461, 456] width 11 height 11
checkbox input "true"
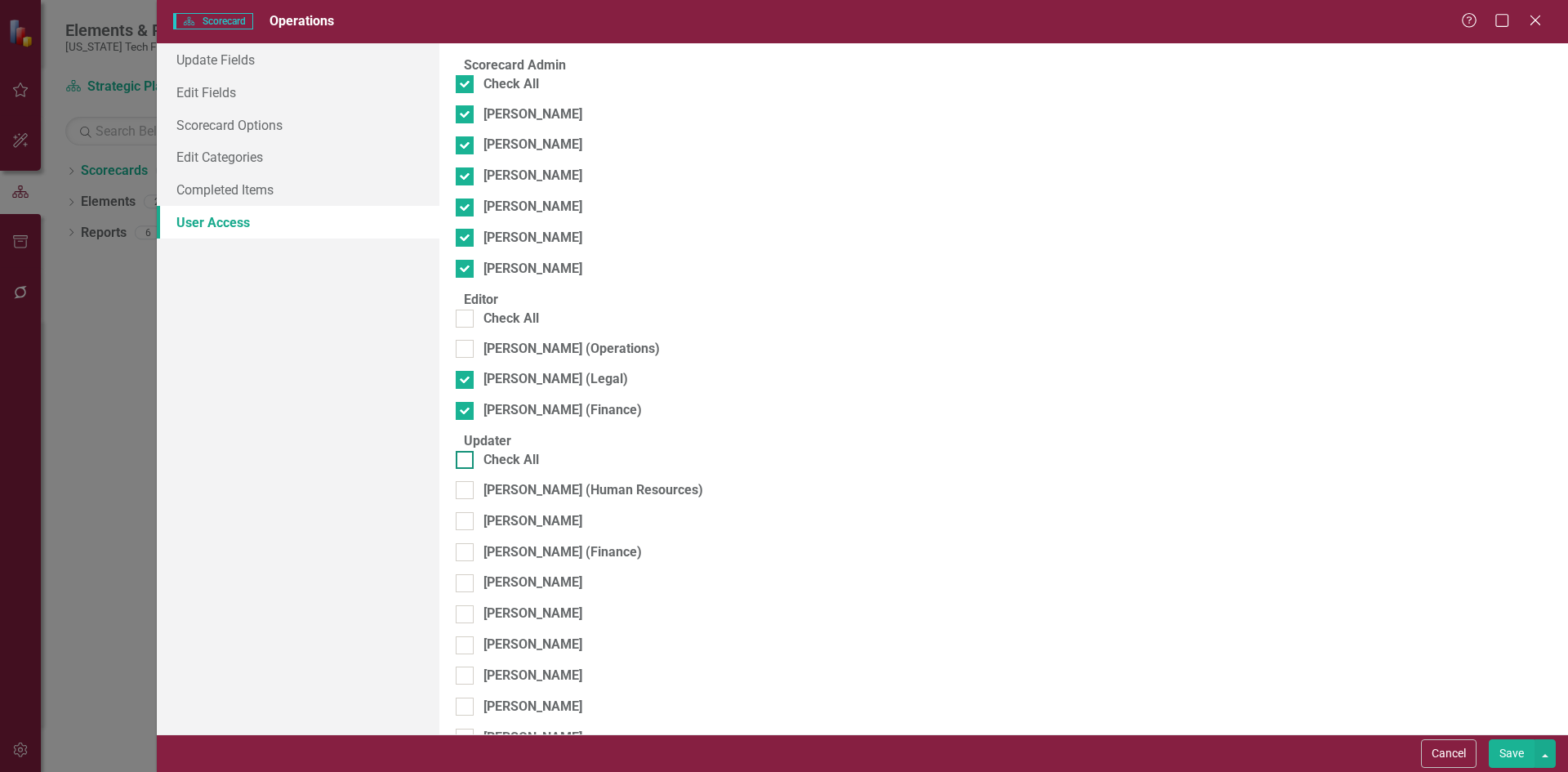
checkbox input "true"
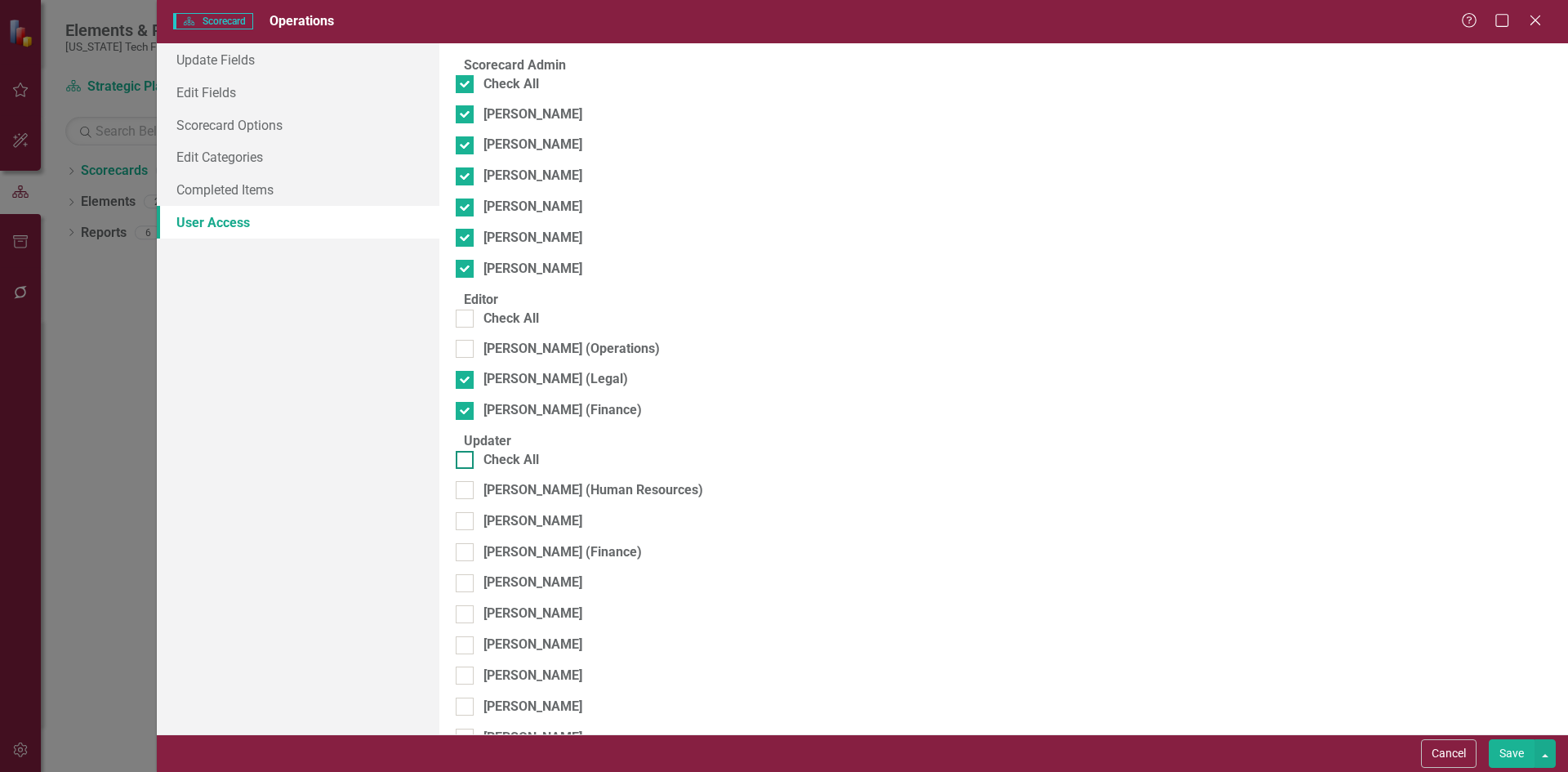
checkbox input "true"
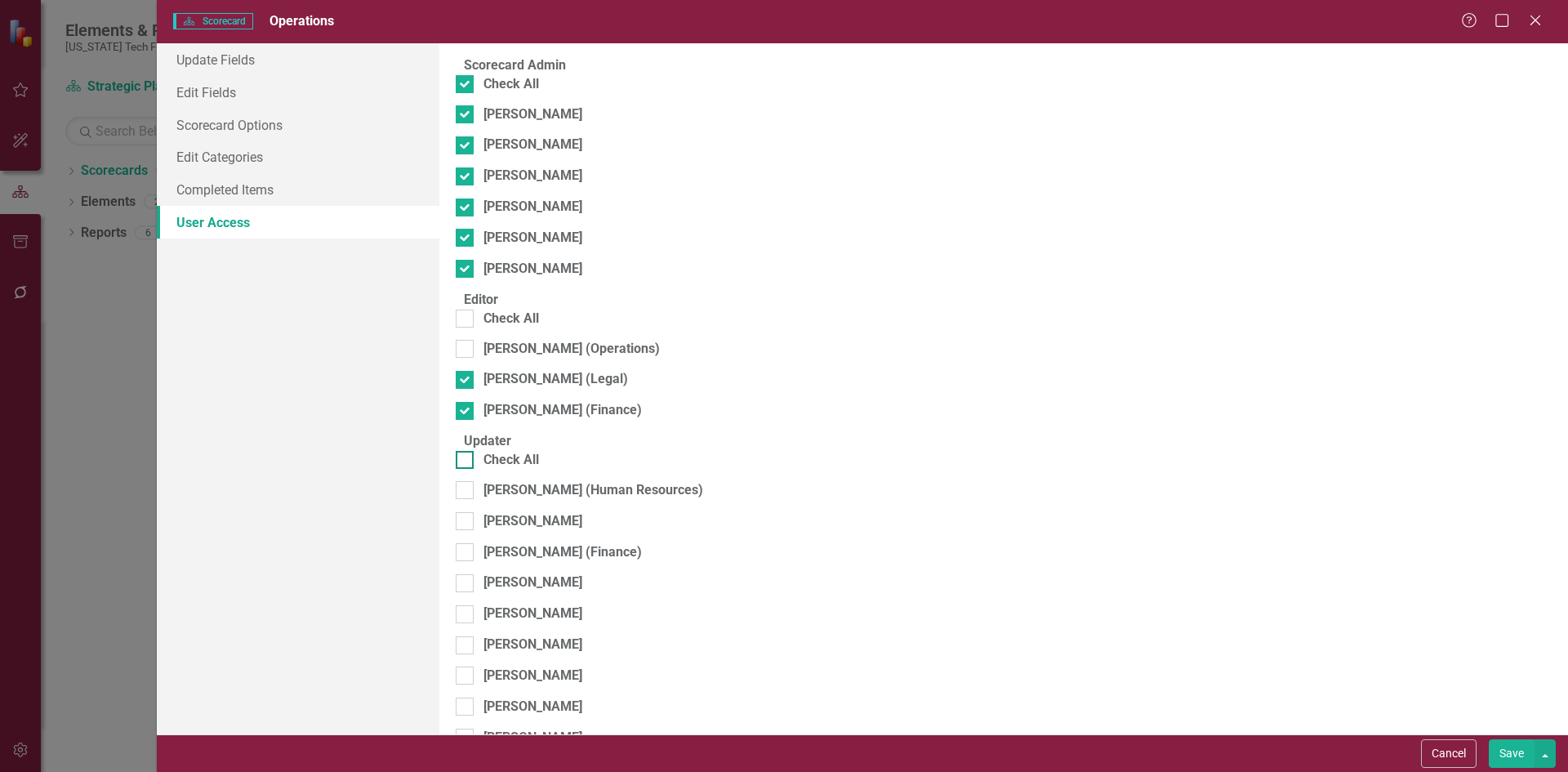
checkbox input "true"
click at [523, 327] on div "Check All" at bounding box center [511, 318] width 56 height 19
click at [466, 320] on input "Check All" at bounding box center [461, 314] width 11 height 11
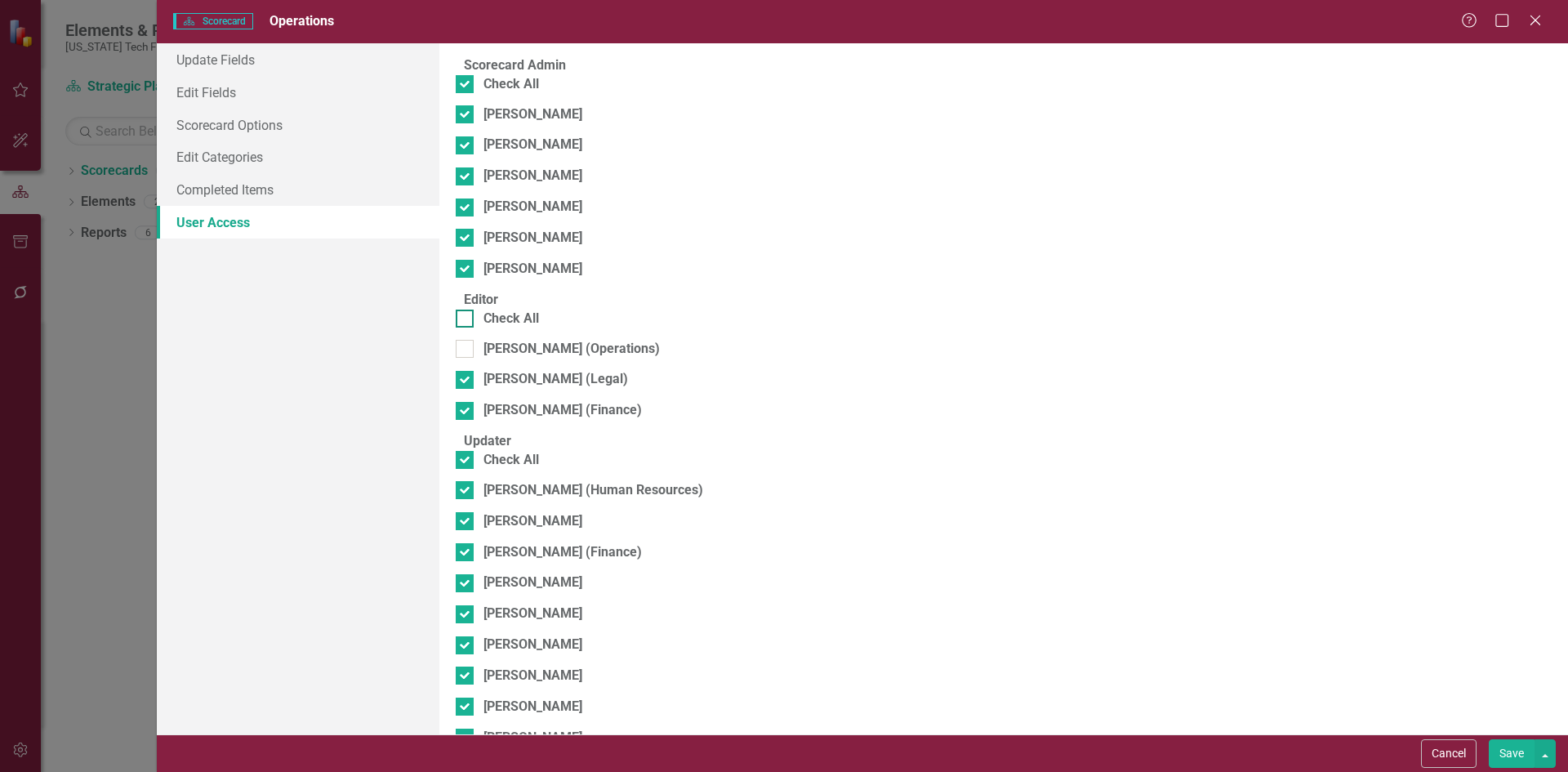
checkbox input "true"
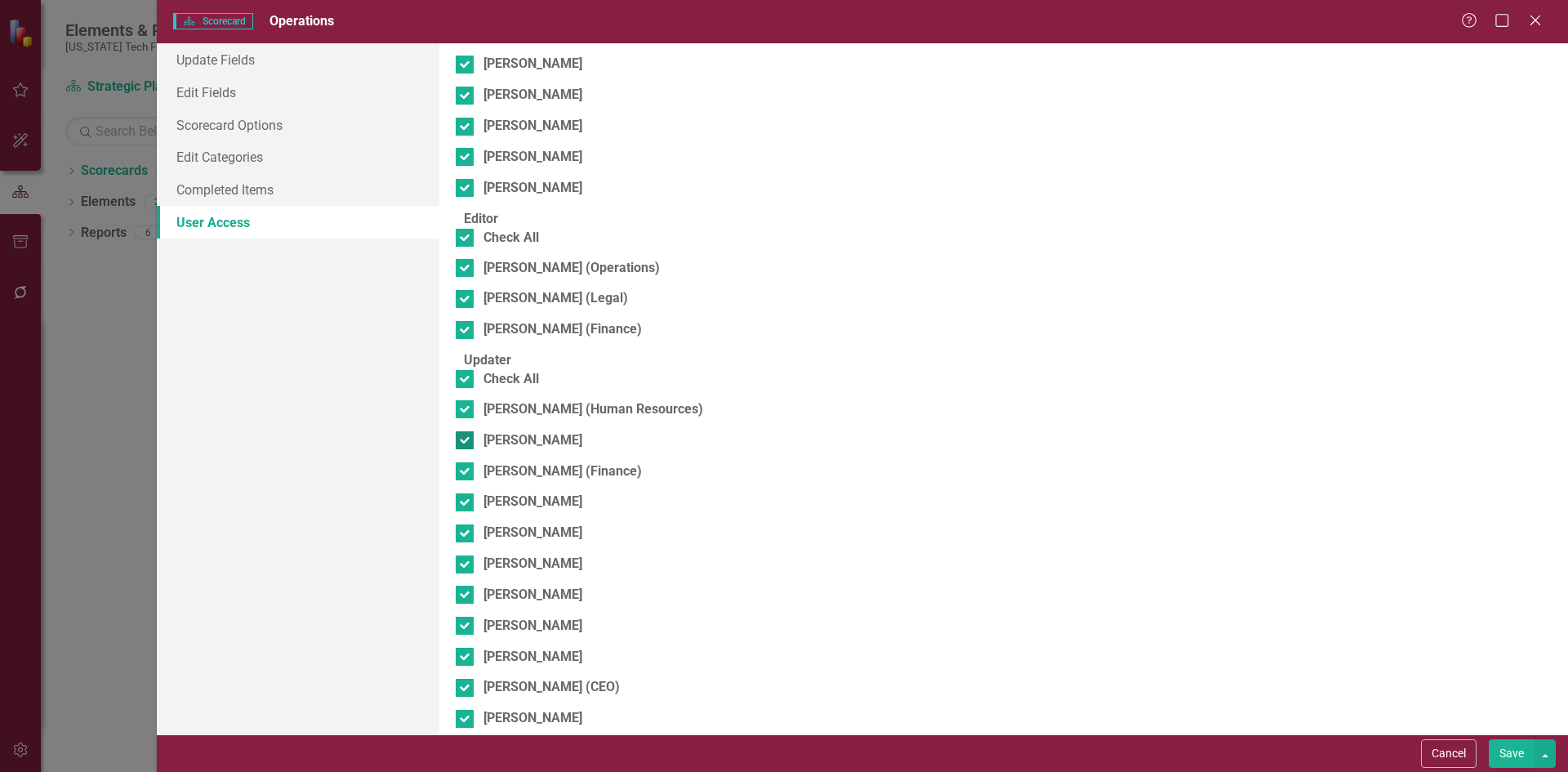
scroll to position [415, 0]
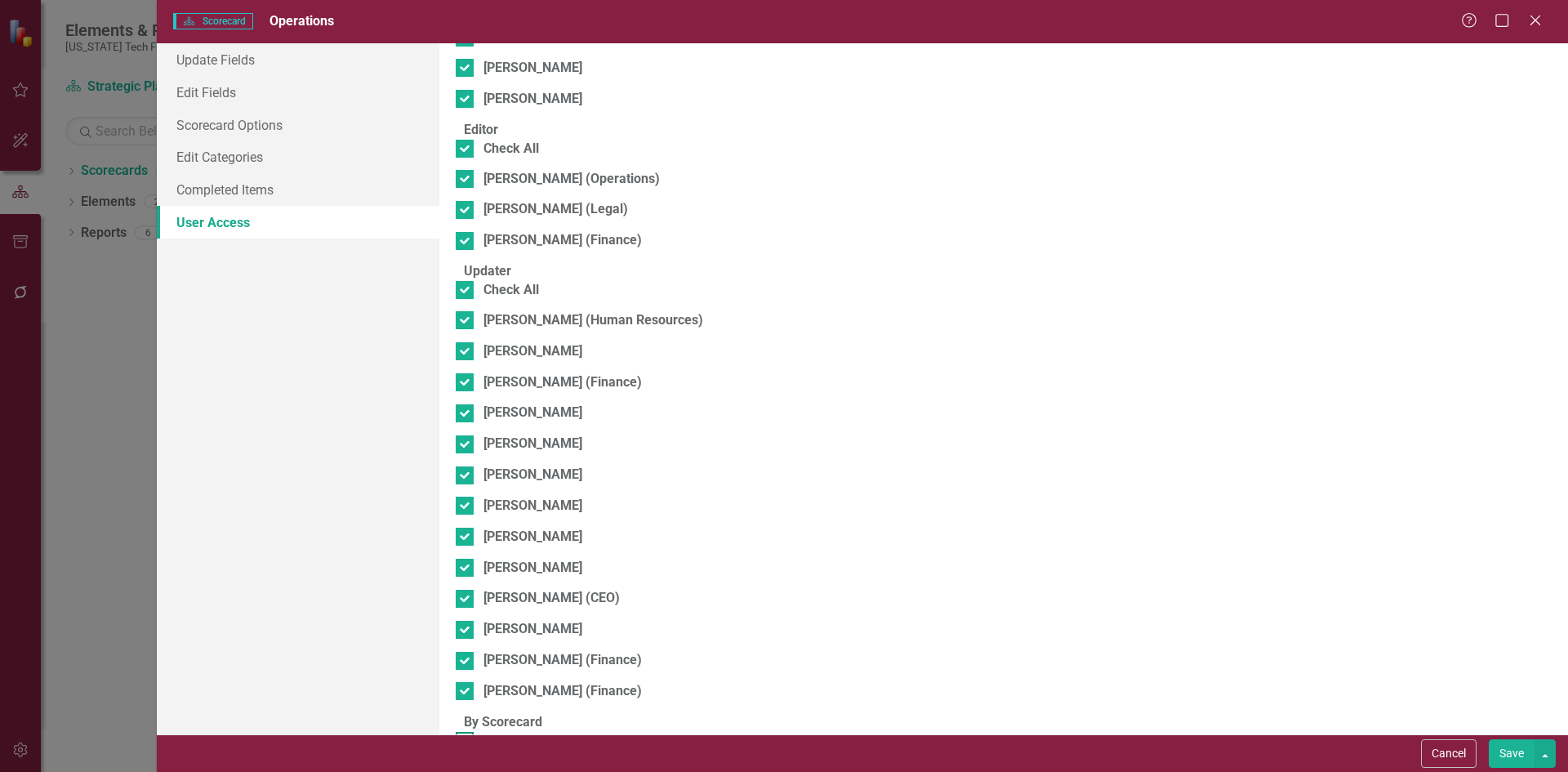
click at [542, 731] on div "Mary Trigiani (Strategy)" at bounding box center [564, 740] width 162 height 19
click at [466, 731] on input "Mary Trigiani (Strategy)" at bounding box center [461, 736] width 11 height 11
checkbox input "true"
click at [1336, 736] on div "Browser" at bounding box center [1275, 745] width 496 height 19
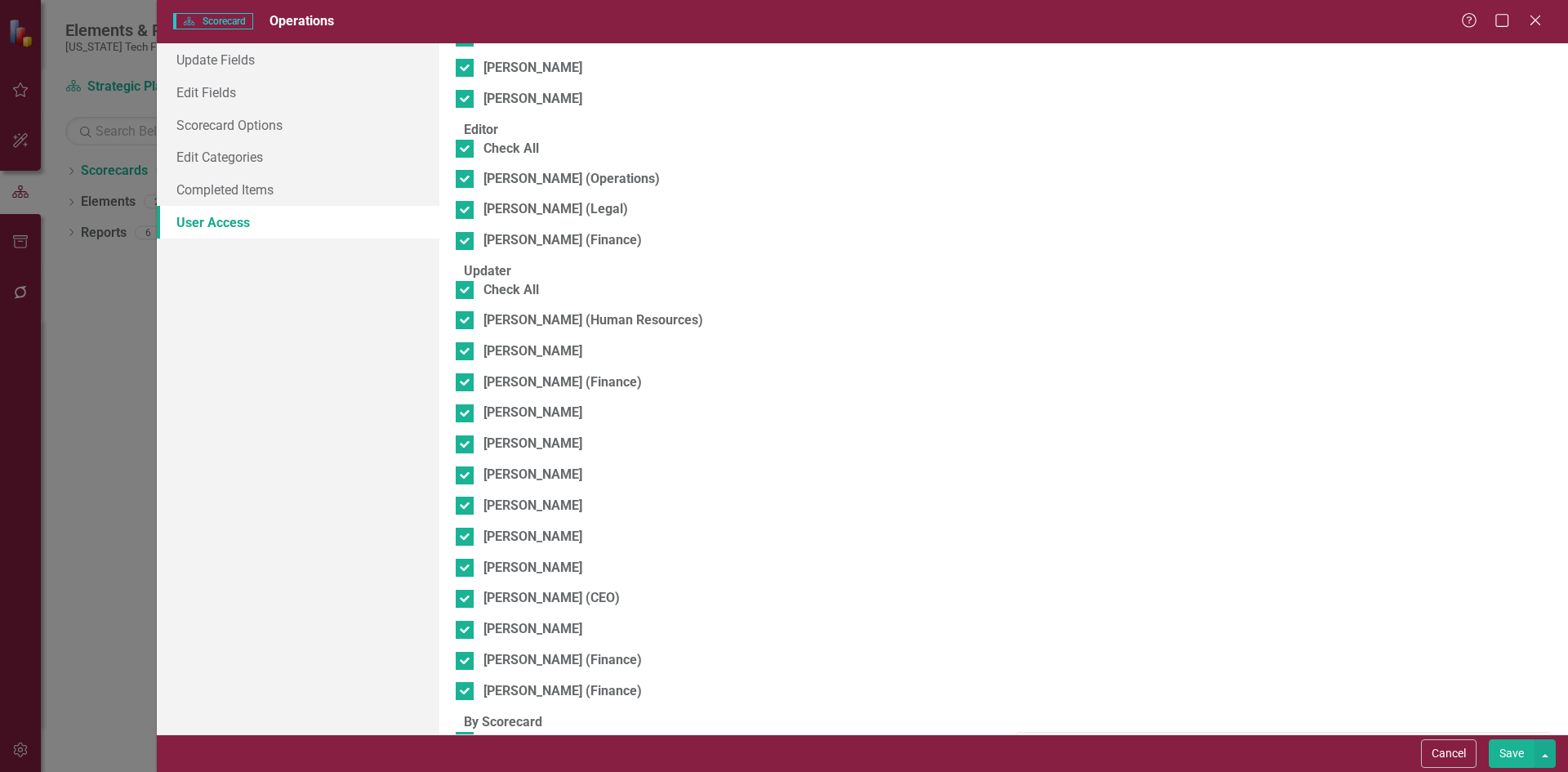
click at [1502, 749] on button "Save" at bounding box center [1511, 753] width 46 height 28
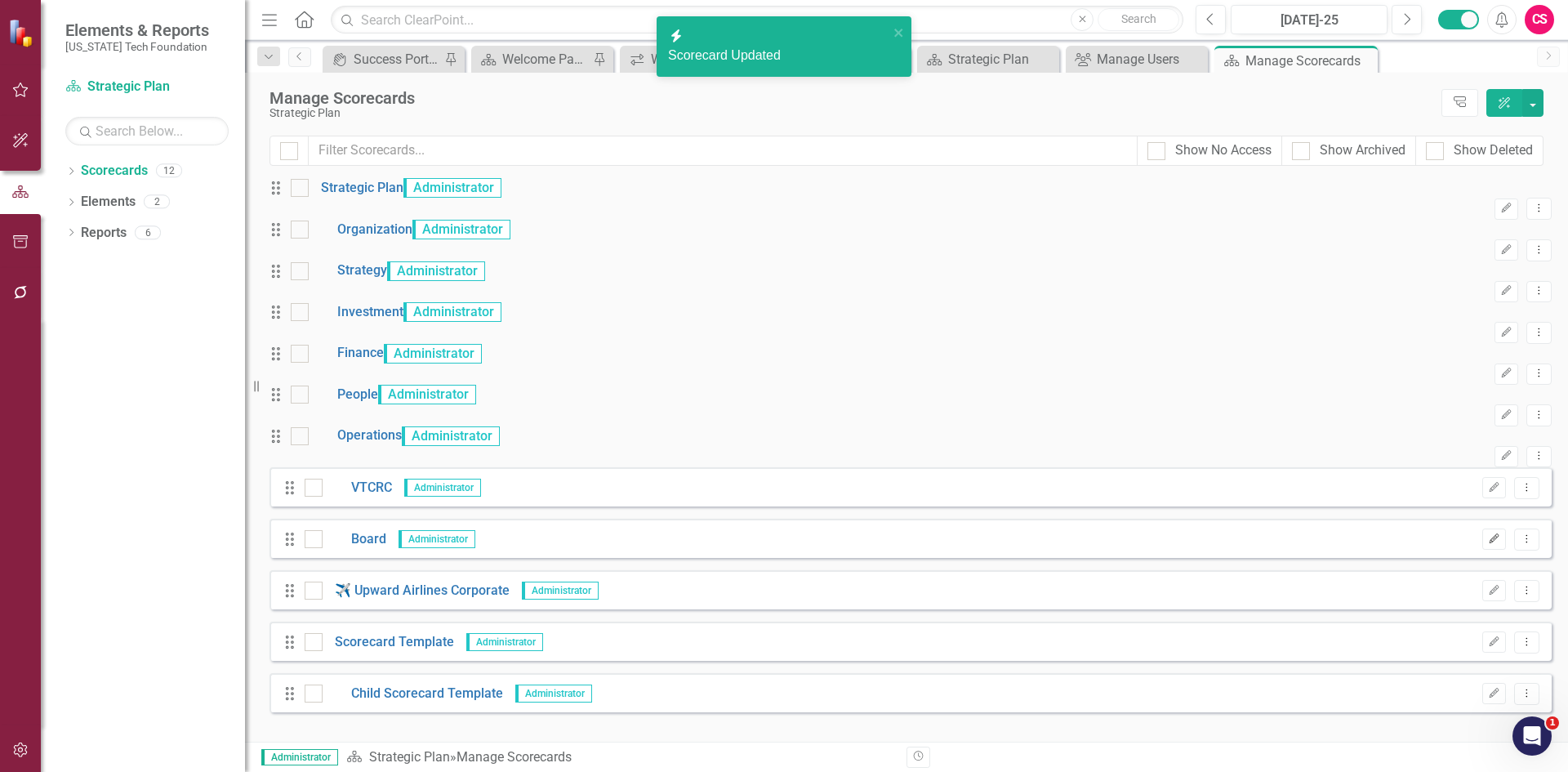
click at [1488, 544] on icon "Edit" at bounding box center [1493, 539] width 12 height 10
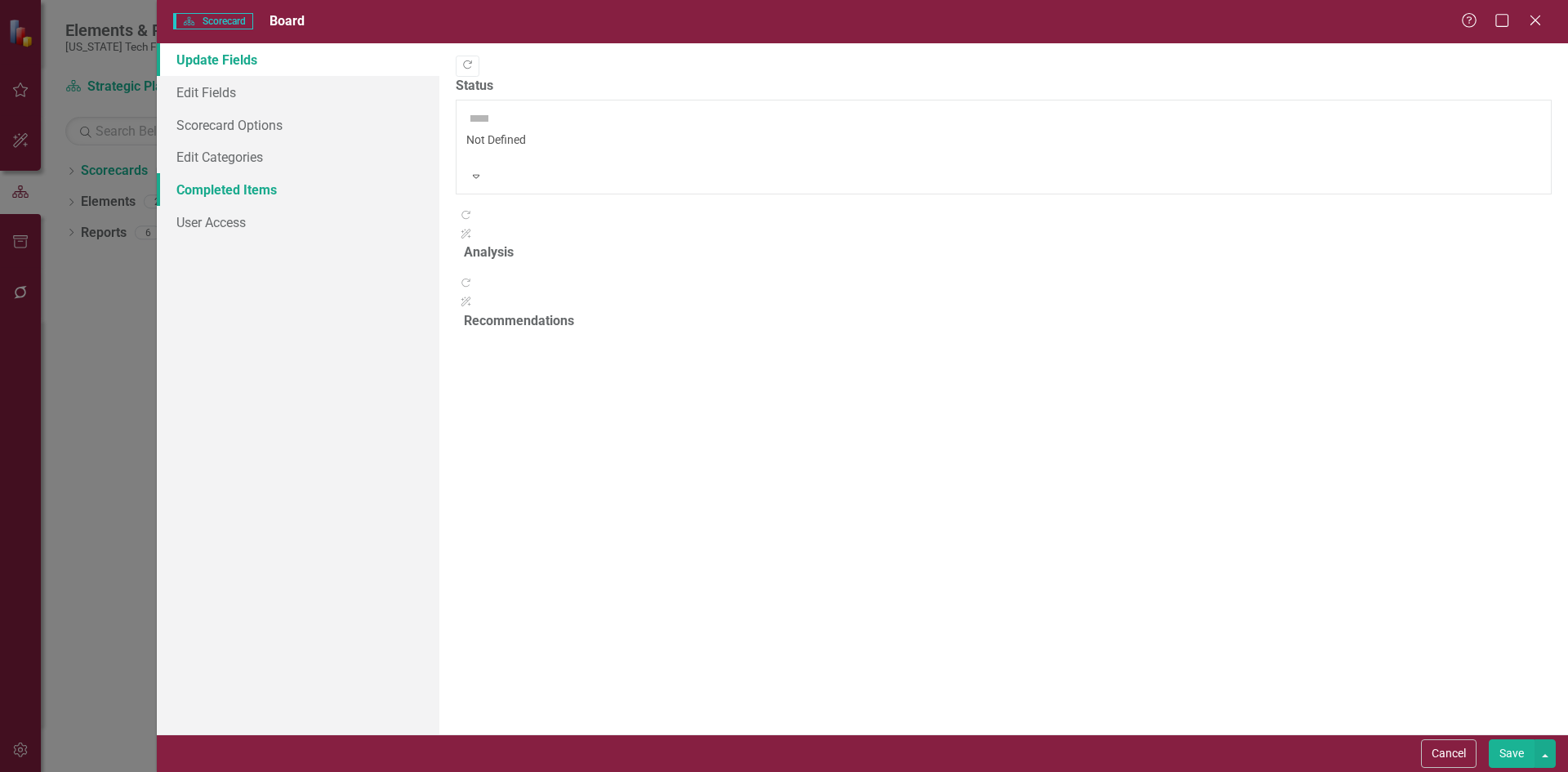
click at [336, 205] on link "Completed Items" at bounding box center [298, 189] width 283 height 32
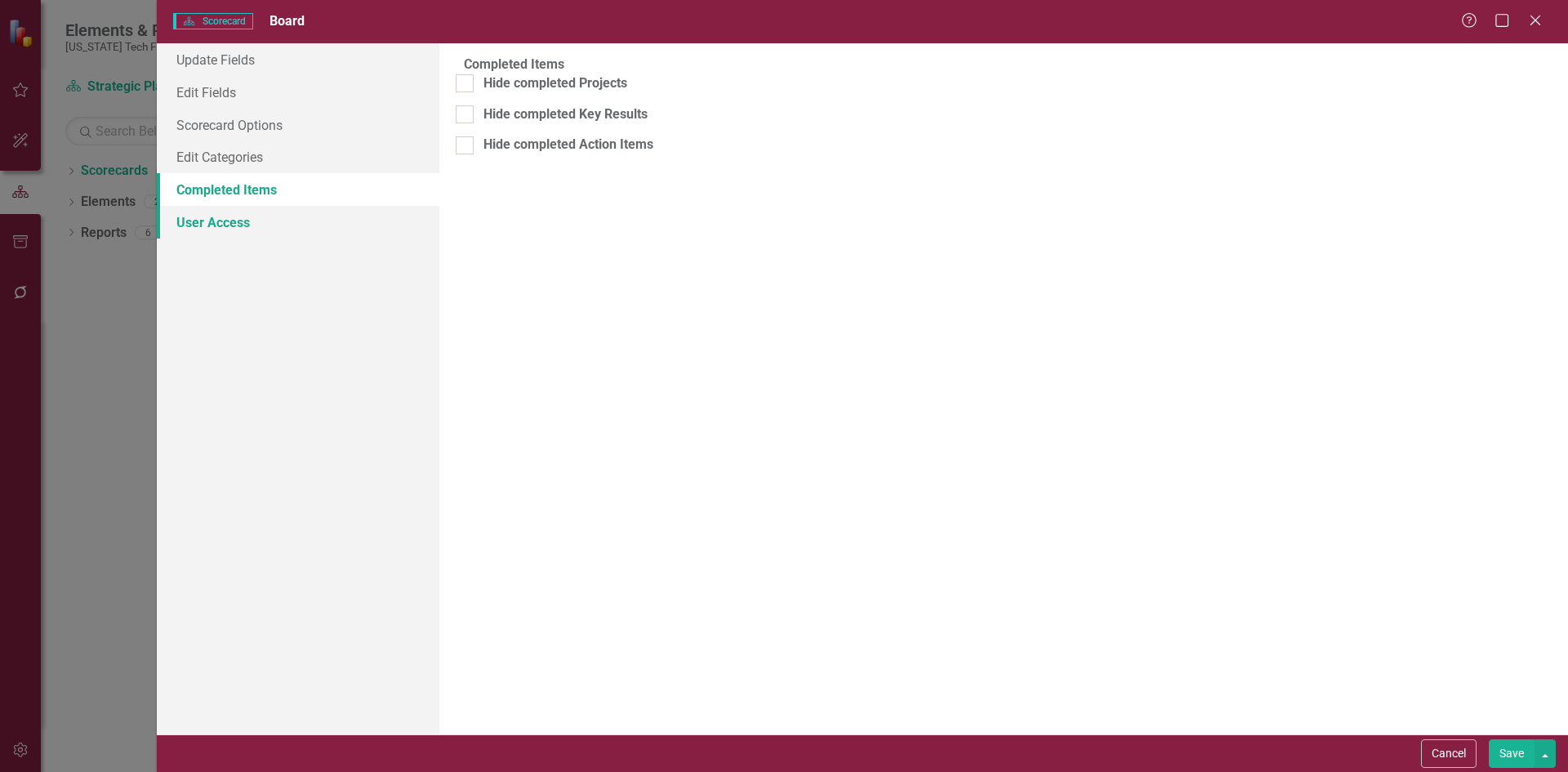
click at [337, 233] on link "User Access" at bounding box center [298, 221] width 283 height 32
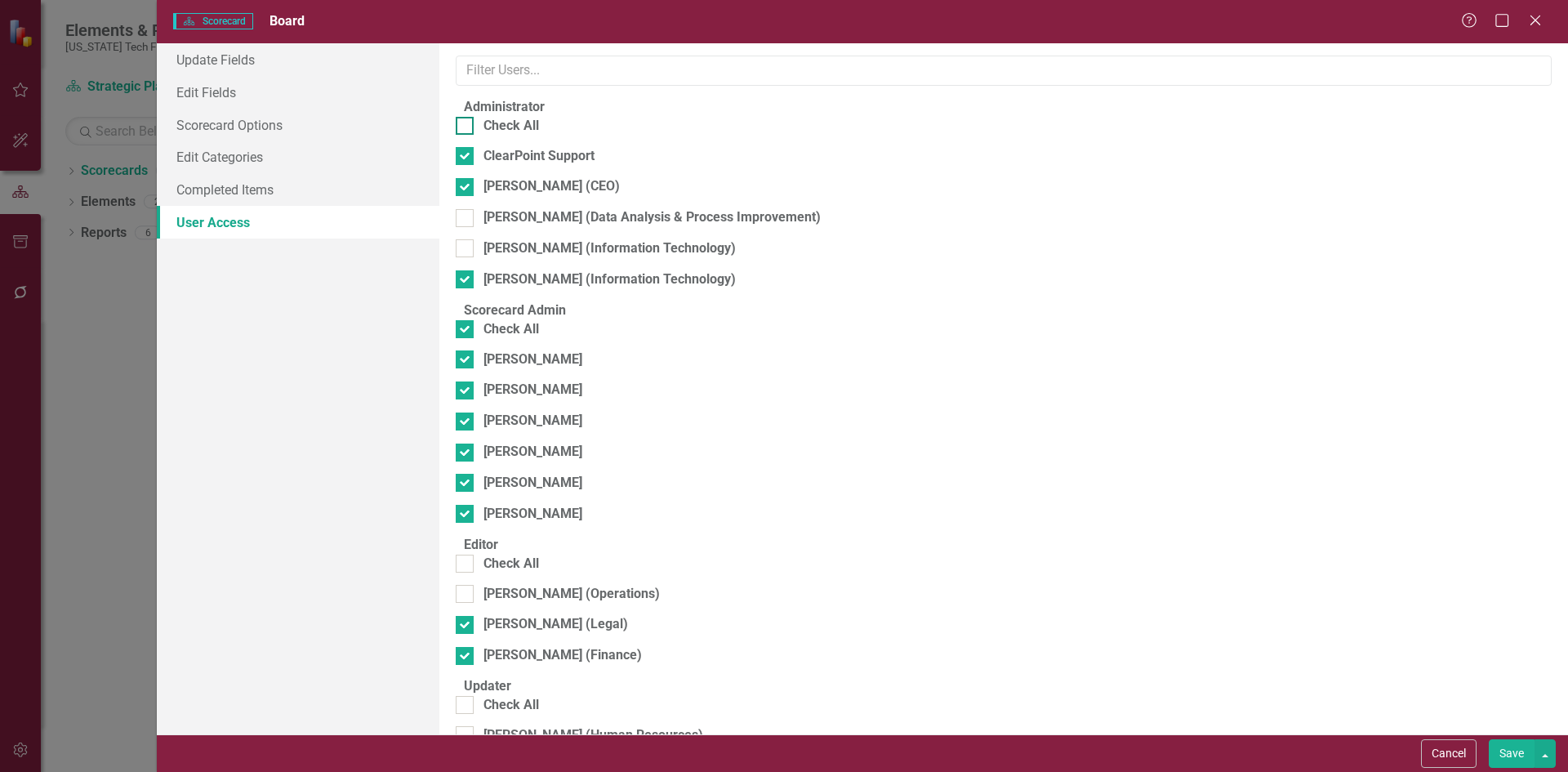
click at [519, 135] on div "Check All" at bounding box center [511, 126] width 56 height 19
click at [466, 128] on input "Check All" at bounding box center [461, 122] width 11 height 11
checkbox input "true"
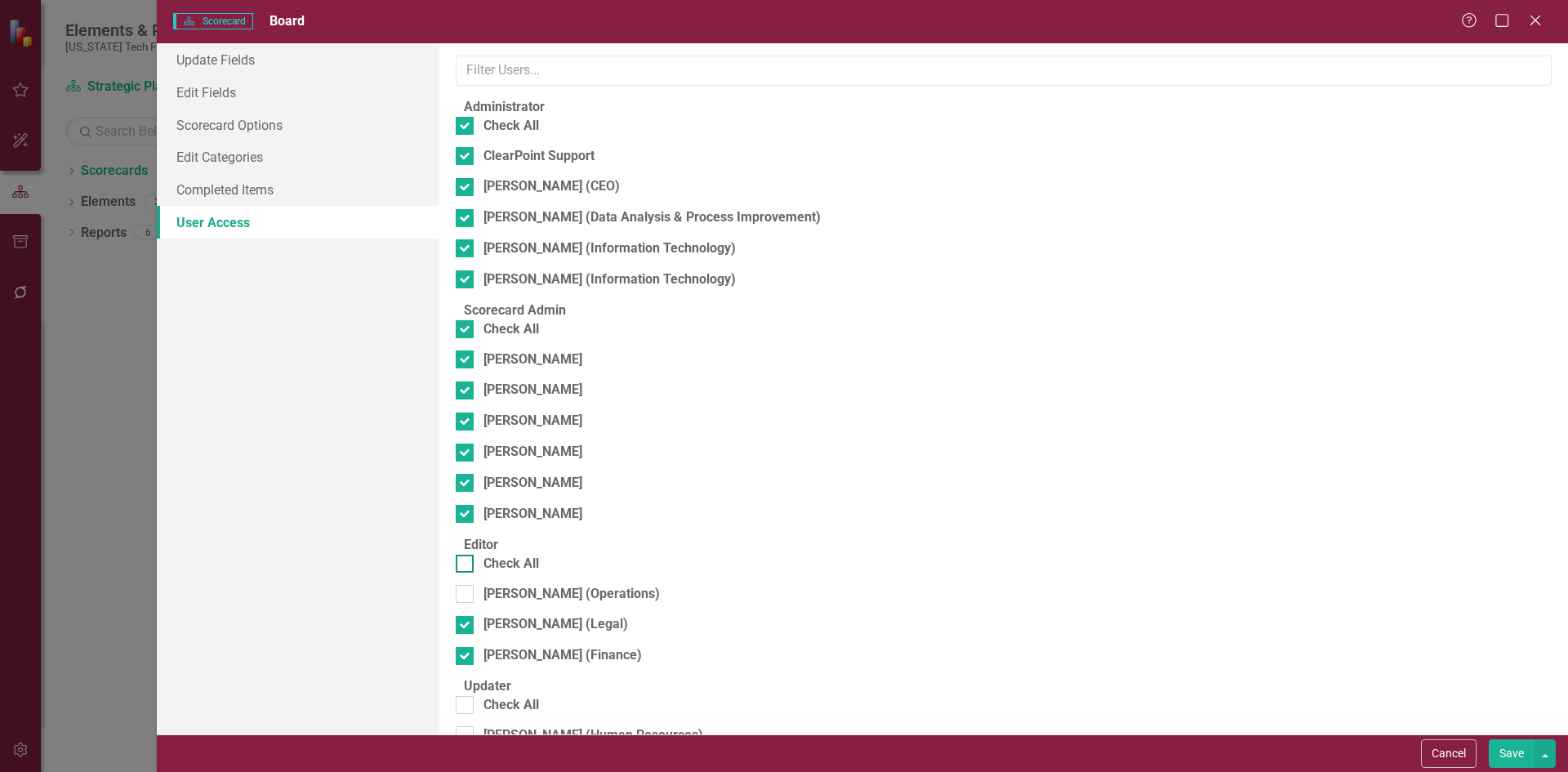
click at [511, 569] on div "Check All" at bounding box center [511, 564] width 56 height 19
click at [466, 566] on input "Check All" at bounding box center [461, 560] width 11 height 11
checkbox input "true"
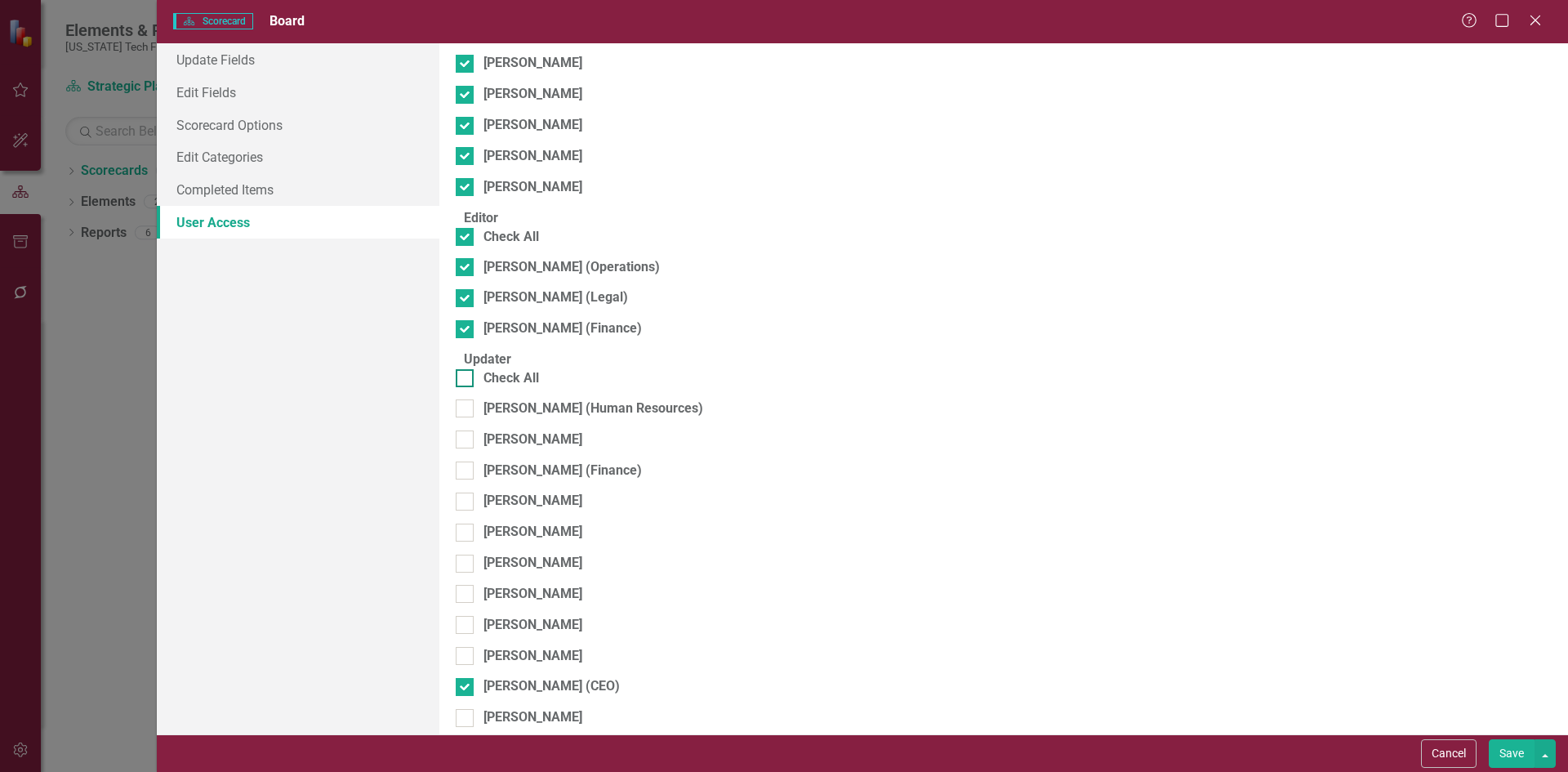
click at [511, 388] on div "Check All" at bounding box center [511, 378] width 56 height 19
click at [466, 380] on input "Check All" at bounding box center [461, 374] width 11 height 11
checkbox input "true"
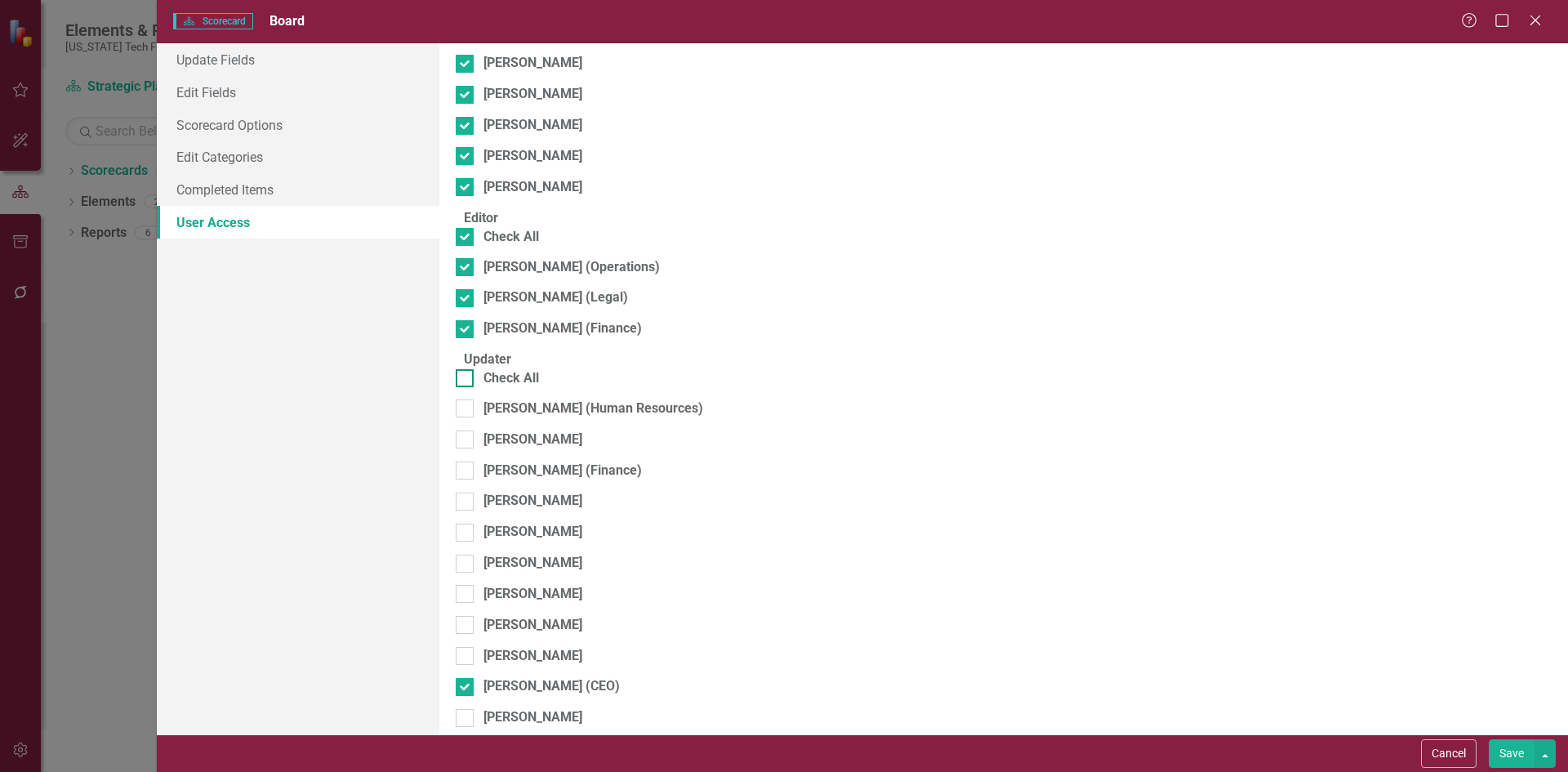
checkbox input "true"
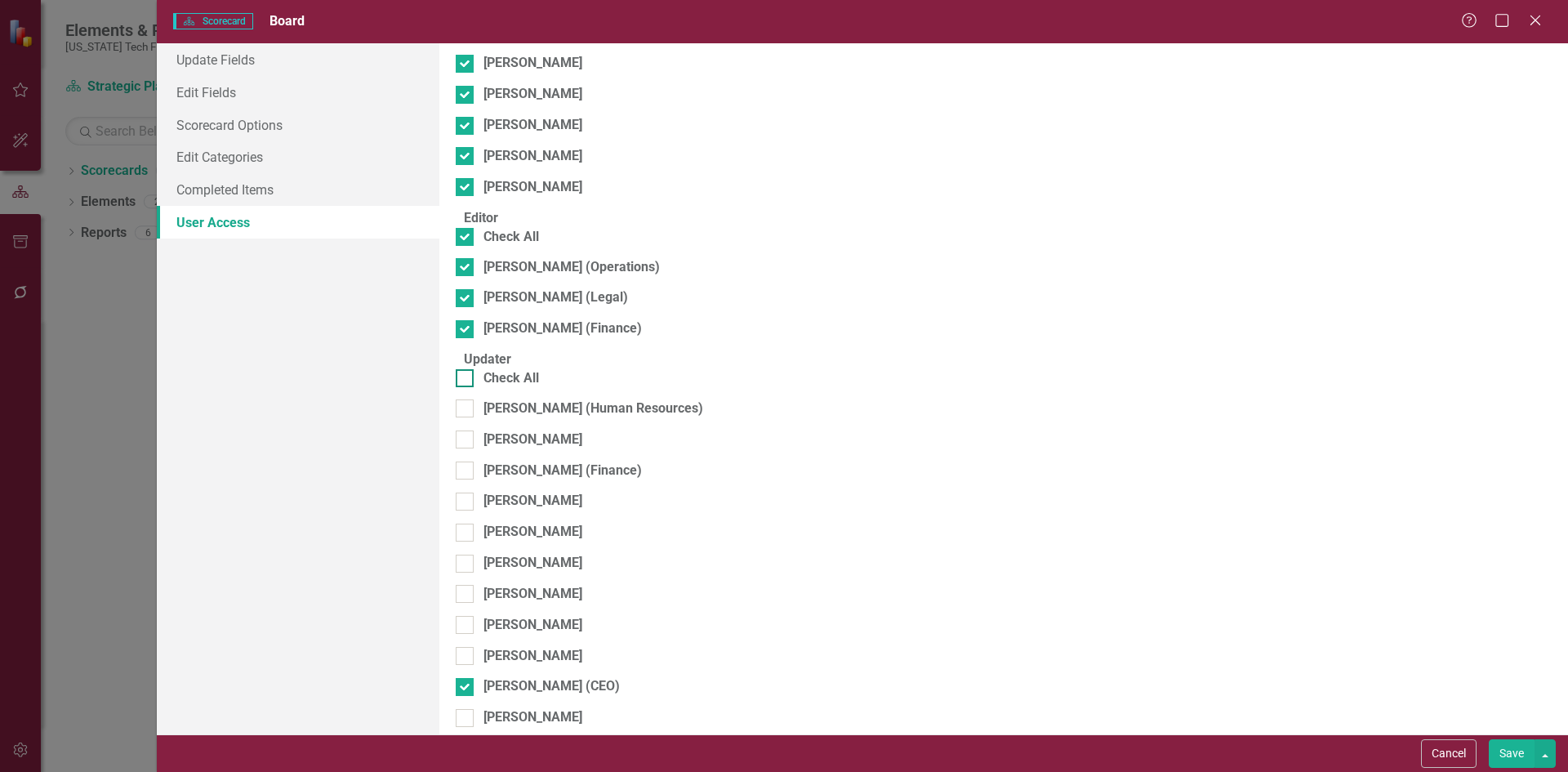
checkbox input "true"
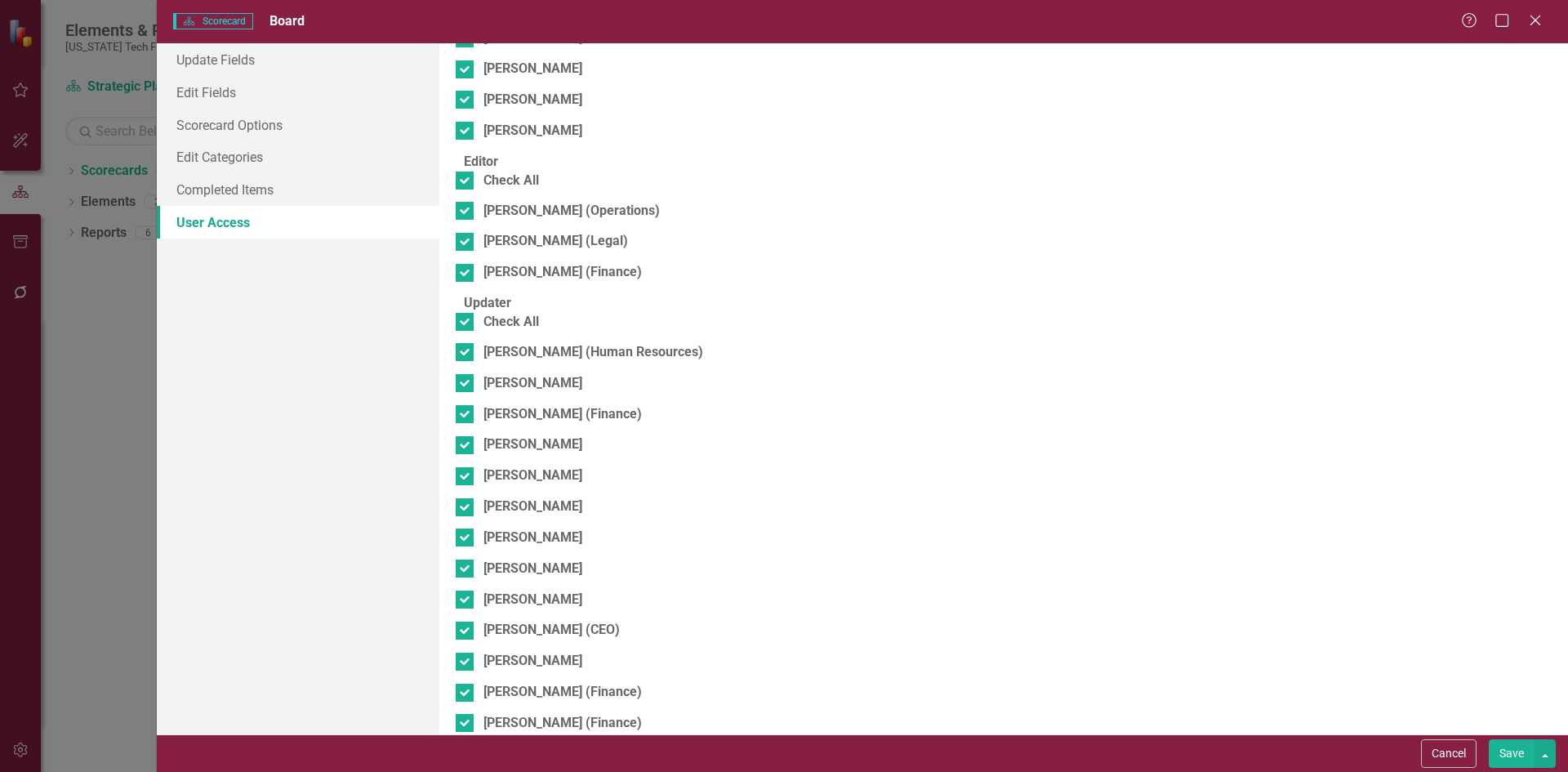
scroll to position [415, 0]
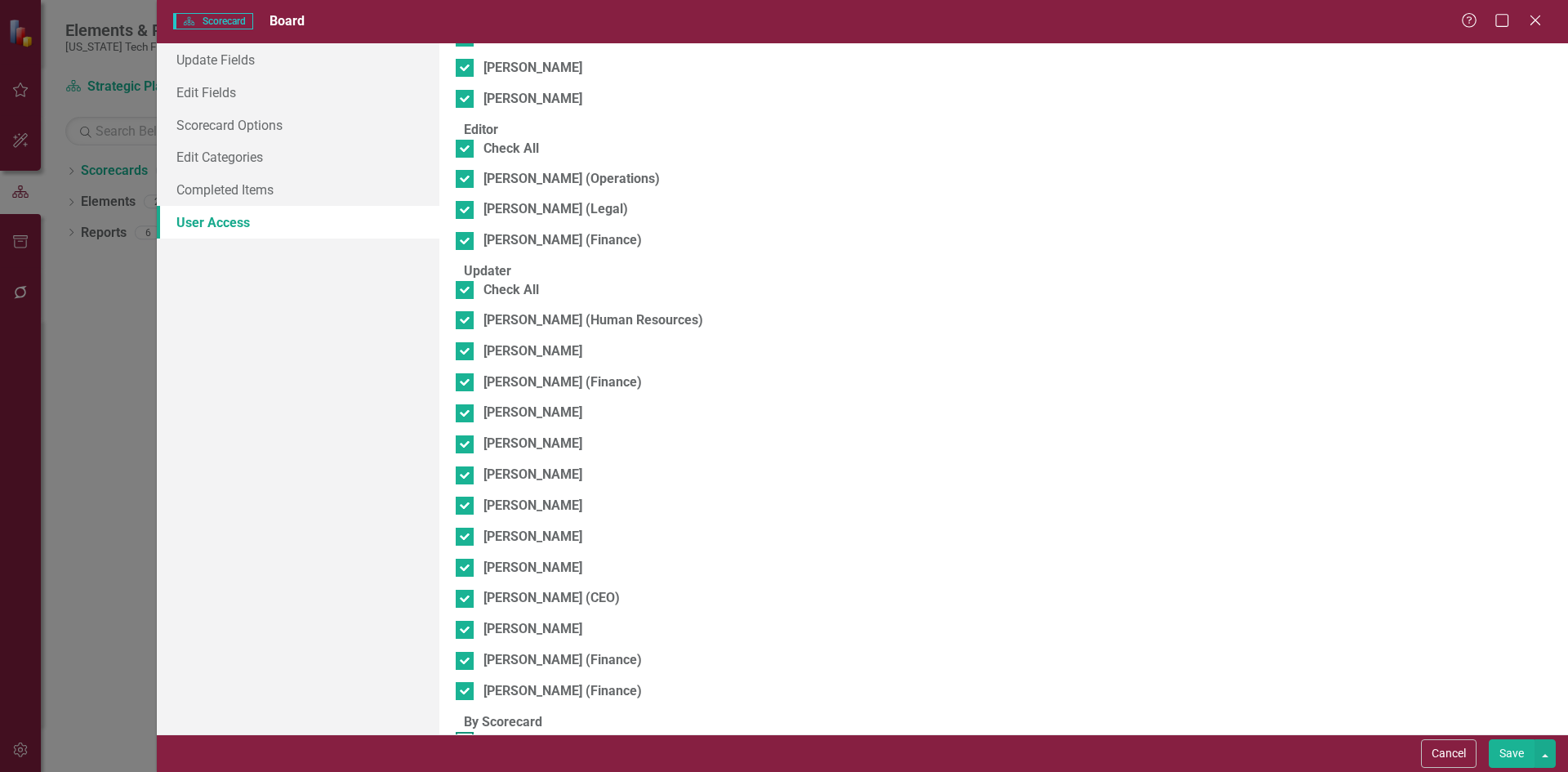
click at [520, 731] on div "Mary Trigiani (Strategy)" at bounding box center [564, 740] width 162 height 19
click at [466, 731] on input "Mary Trigiani (Strategy)" at bounding box center [461, 736] width 11 height 11
checkbox input "true"
click at [1347, 736] on div "Browser" at bounding box center [1275, 745] width 496 height 19
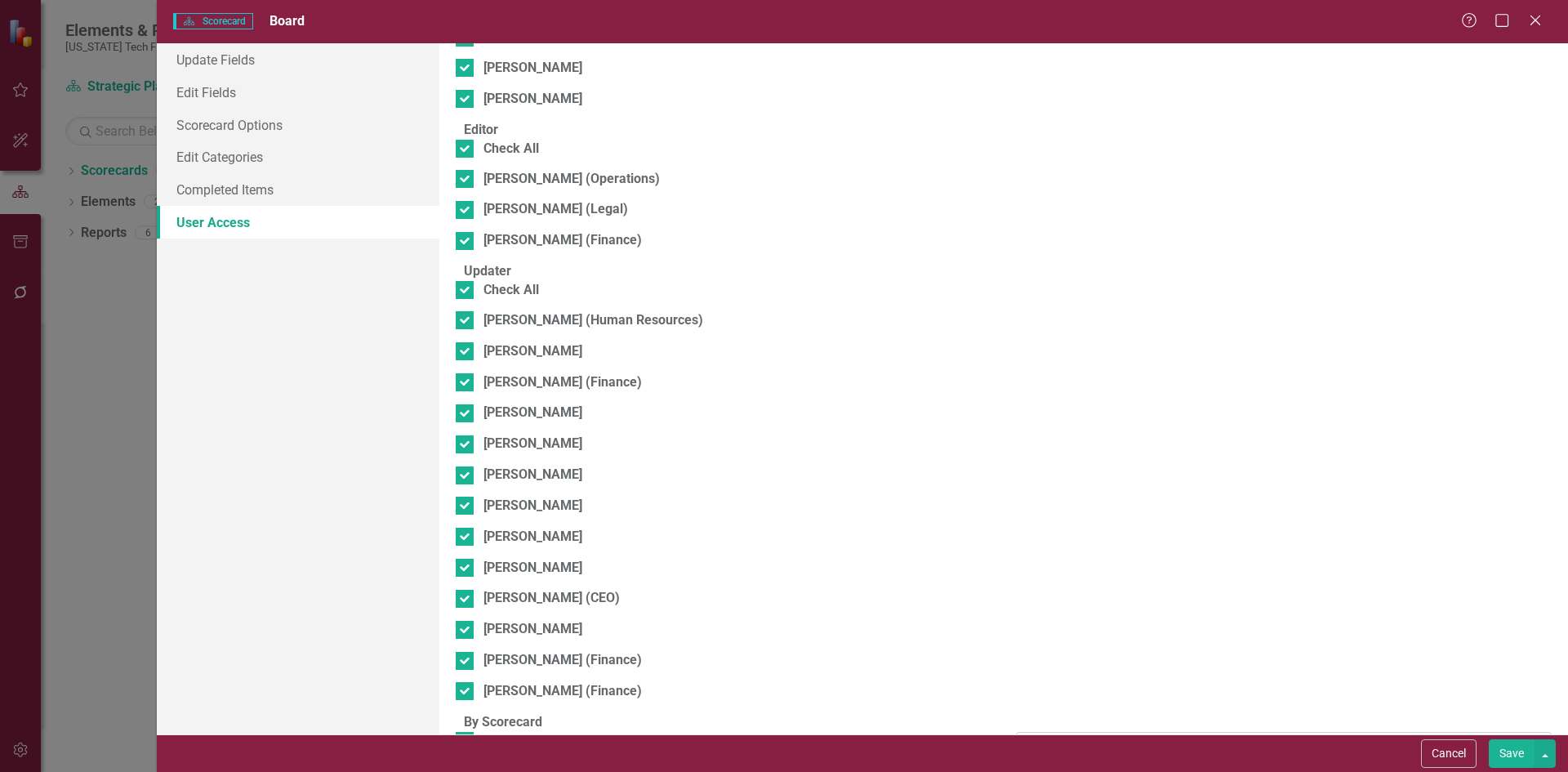
click at [1174, 736] on div "Scorecard Admin" at bounding box center [1275, 745] width 496 height 19
click at [1499, 750] on button "Save" at bounding box center [1511, 753] width 46 height 28
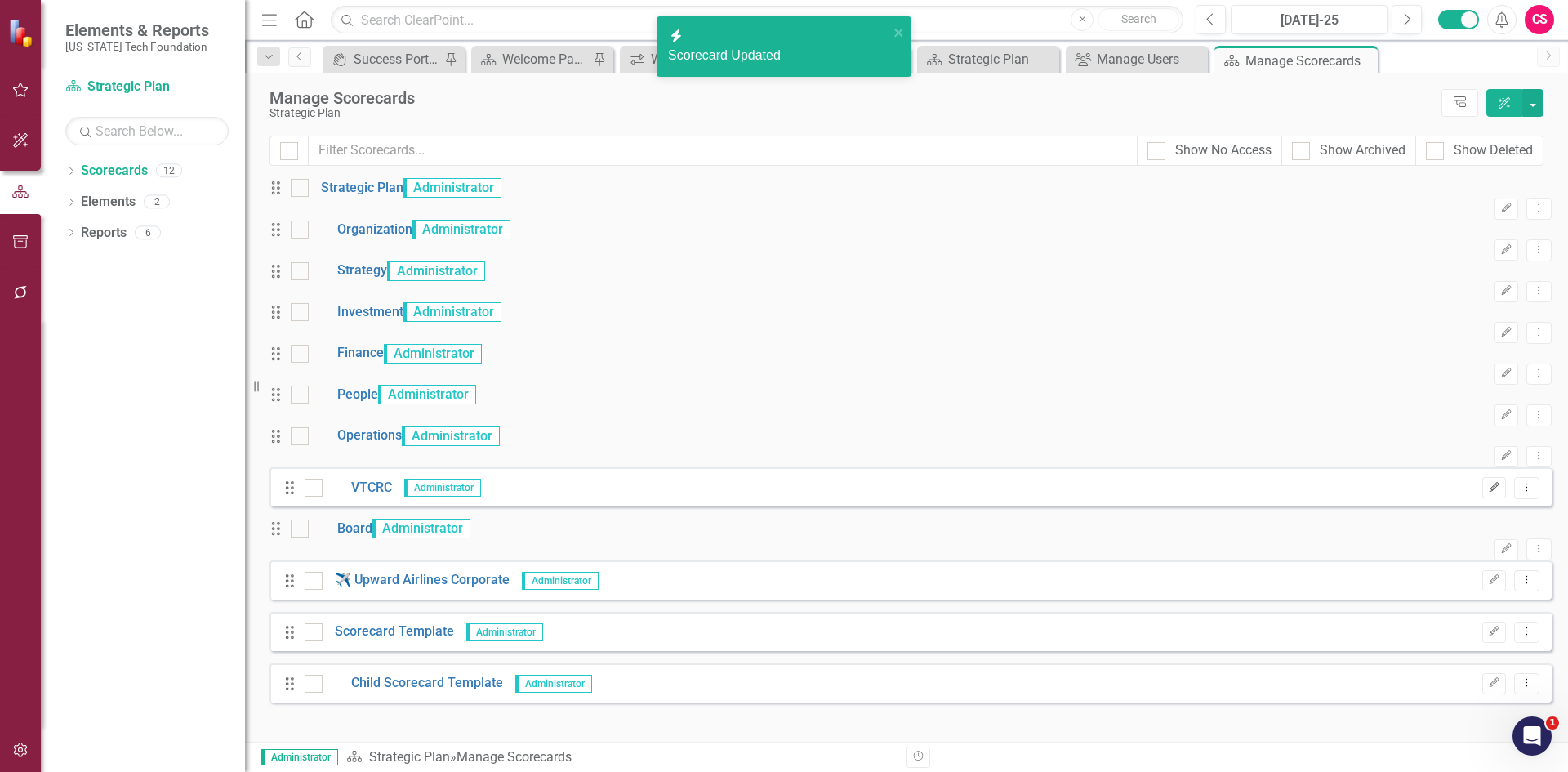
click at [1488, 493] on icon "Edit" at bounding box center [1493, 488] width 12 height 10
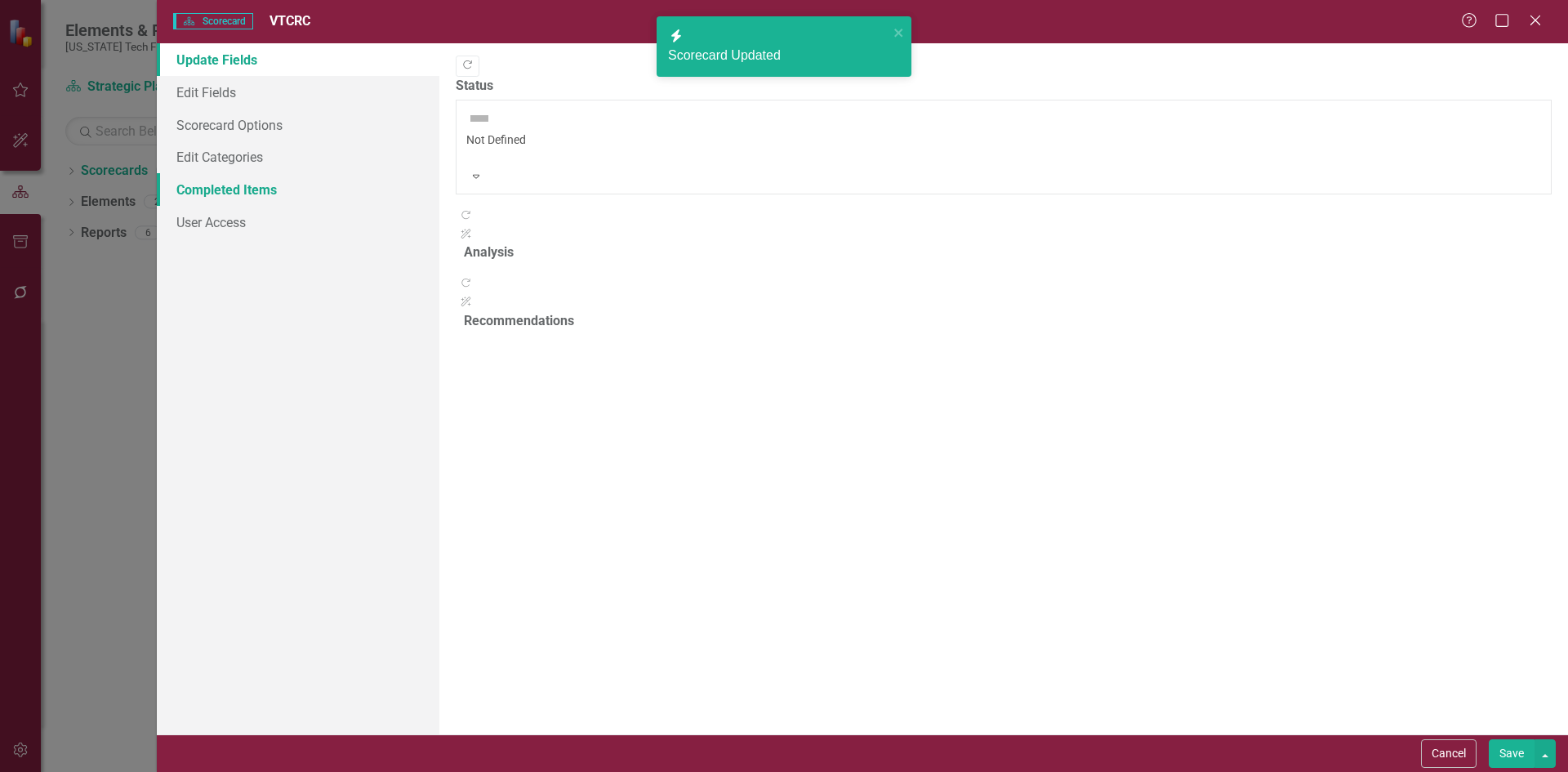
click at [287, 184] on link "Completed Items" at bounding box center [298, 189] width 283 height 32
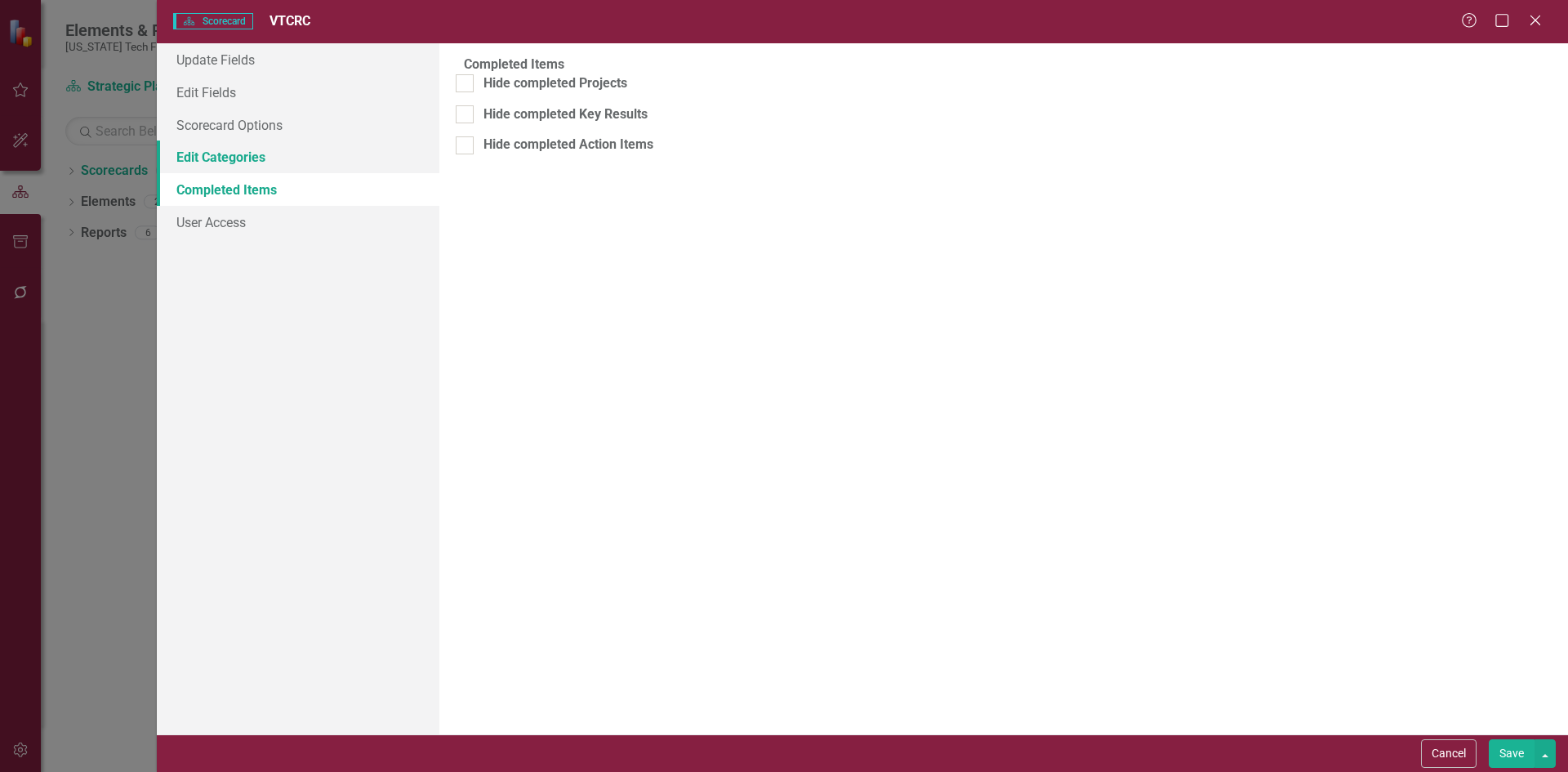
click at [280, 156] on link "Edit Categories" at bounding box center [298, 156] width 283 height 32
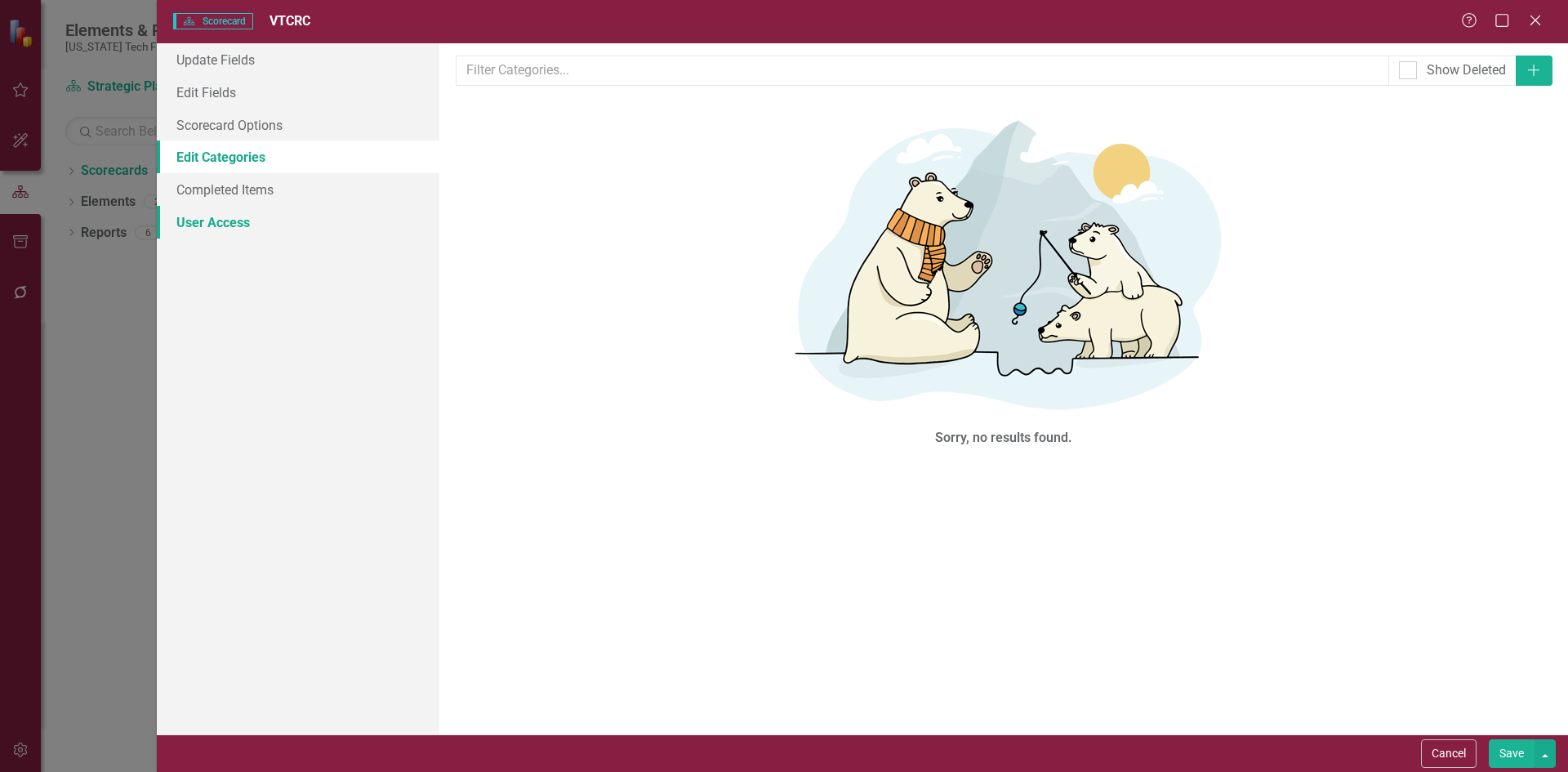
click at [287, 222] on link "User Access" at bounding box center [298, 221] width 283 height 32
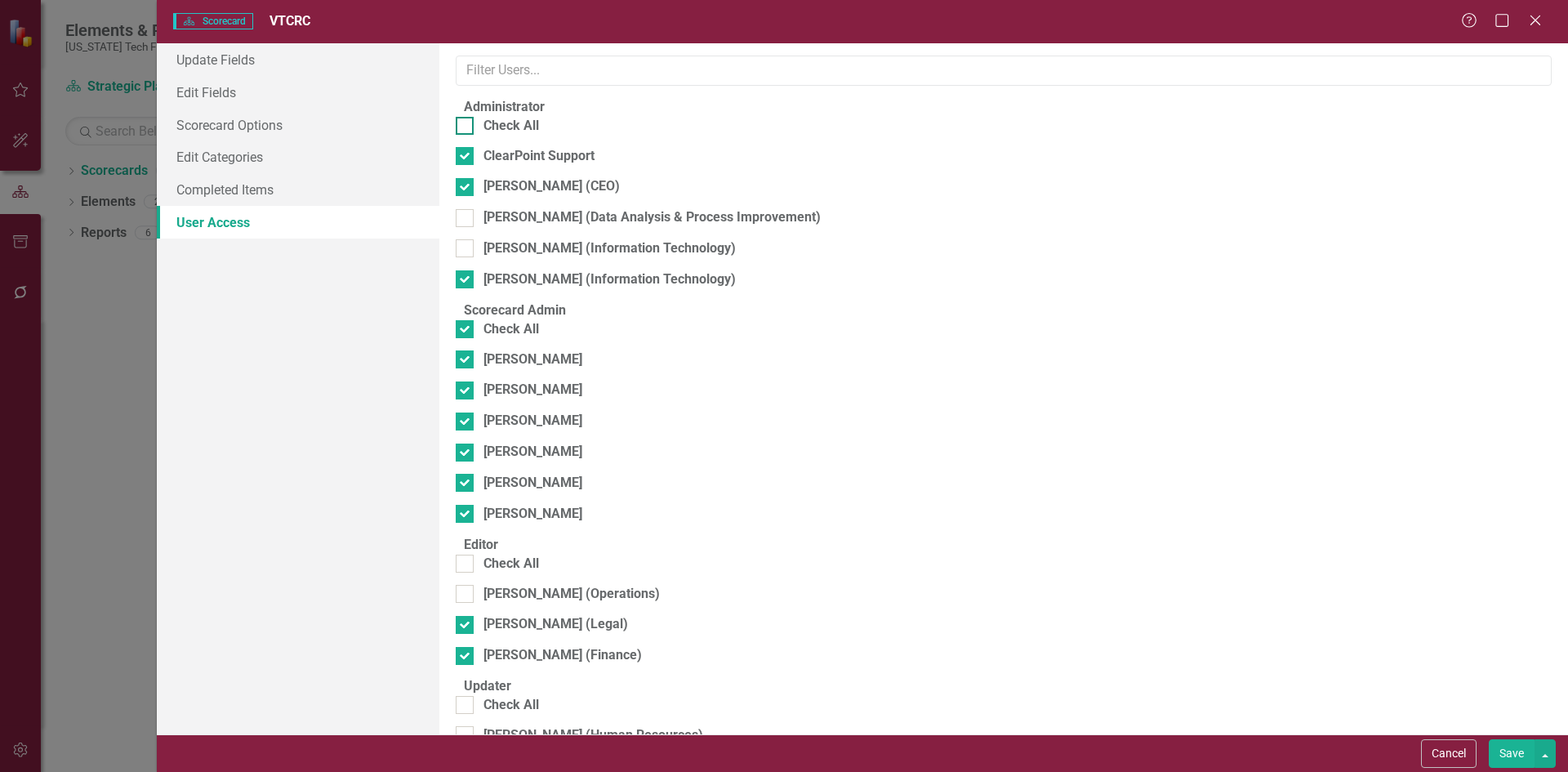
click at [531, 135] on div "Check All" at bounding box center [511, 126] width 56 height 19
click at [466, 128] on input "Check All" at bounding box center [461, 122] width 11 height 11
checkbox input "true"
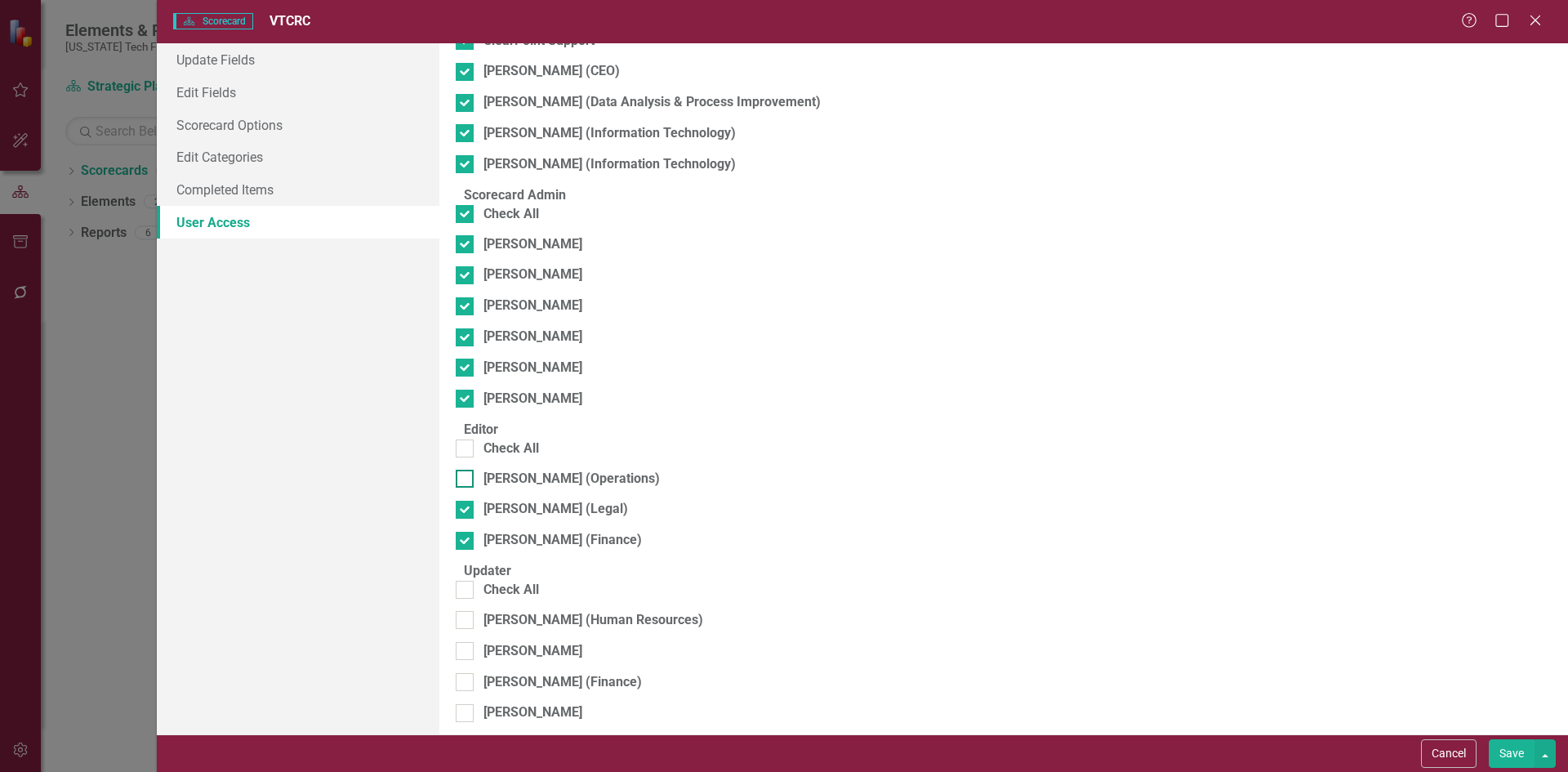
scroll to position [245, 0]
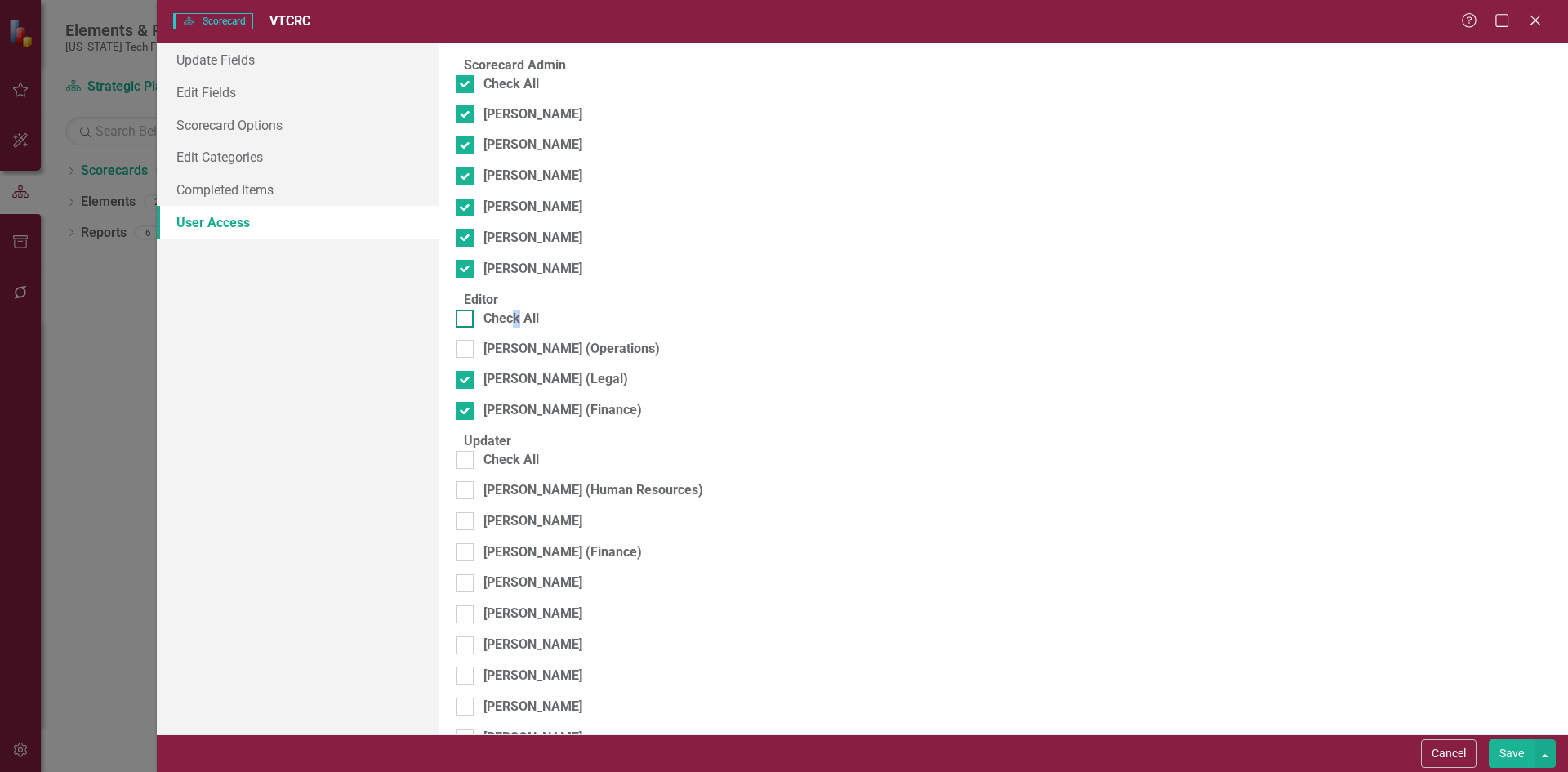
drag, startPoint x: 529, startPoint y: 337, endPoint x: 527, endPoint y: 325, distance: 12.2
click at [530, 333] on div "Check All" at bounding box center [1004, 324] width 1096 height 30
click at [527, 328] on div "Check All" at bounding box center [511, 318] width 56 height 19
click at [466, 320] on input "Check All" at bounding box center [461, 314] width 11 height 11
checkbox input "true"
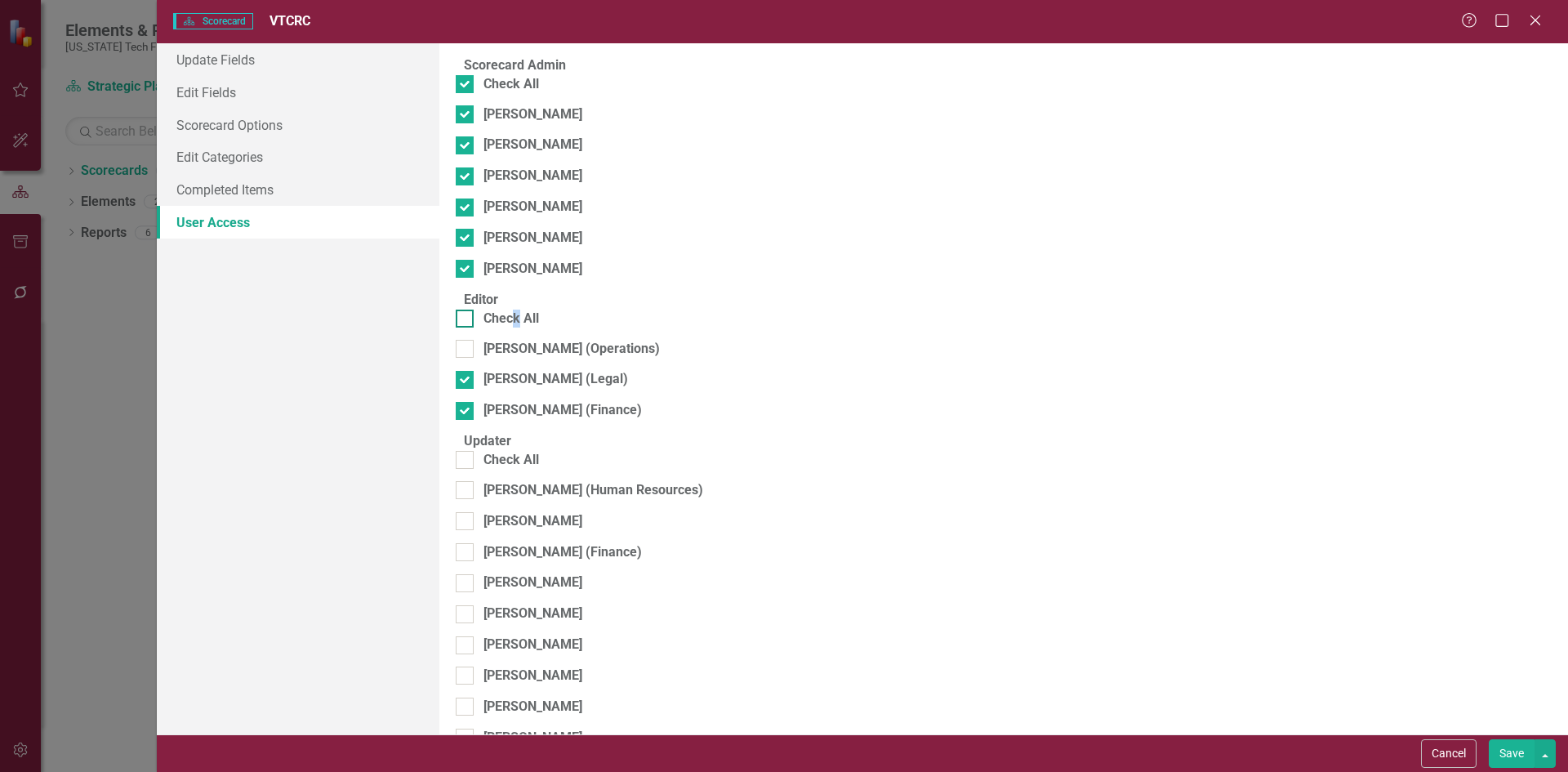
checkbox input "true"
click at [522, 469] on div "Check All" at bounding box center [511, 460] width 56 height 19
click at [466, 461] on input "Check All" at bounding box center [461, 456] width 11 height 11
checkbox input "true"
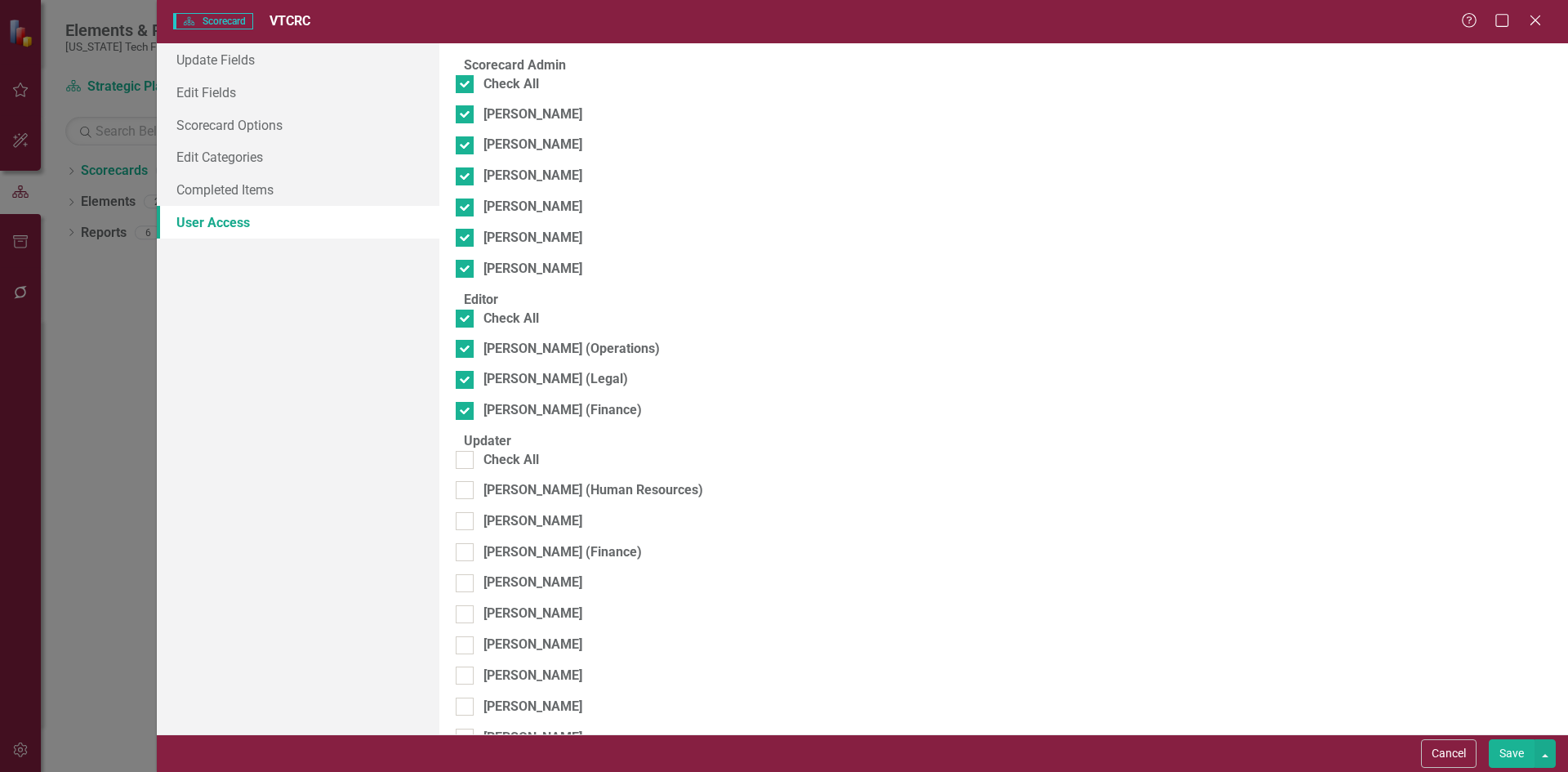
checkbox input "true"
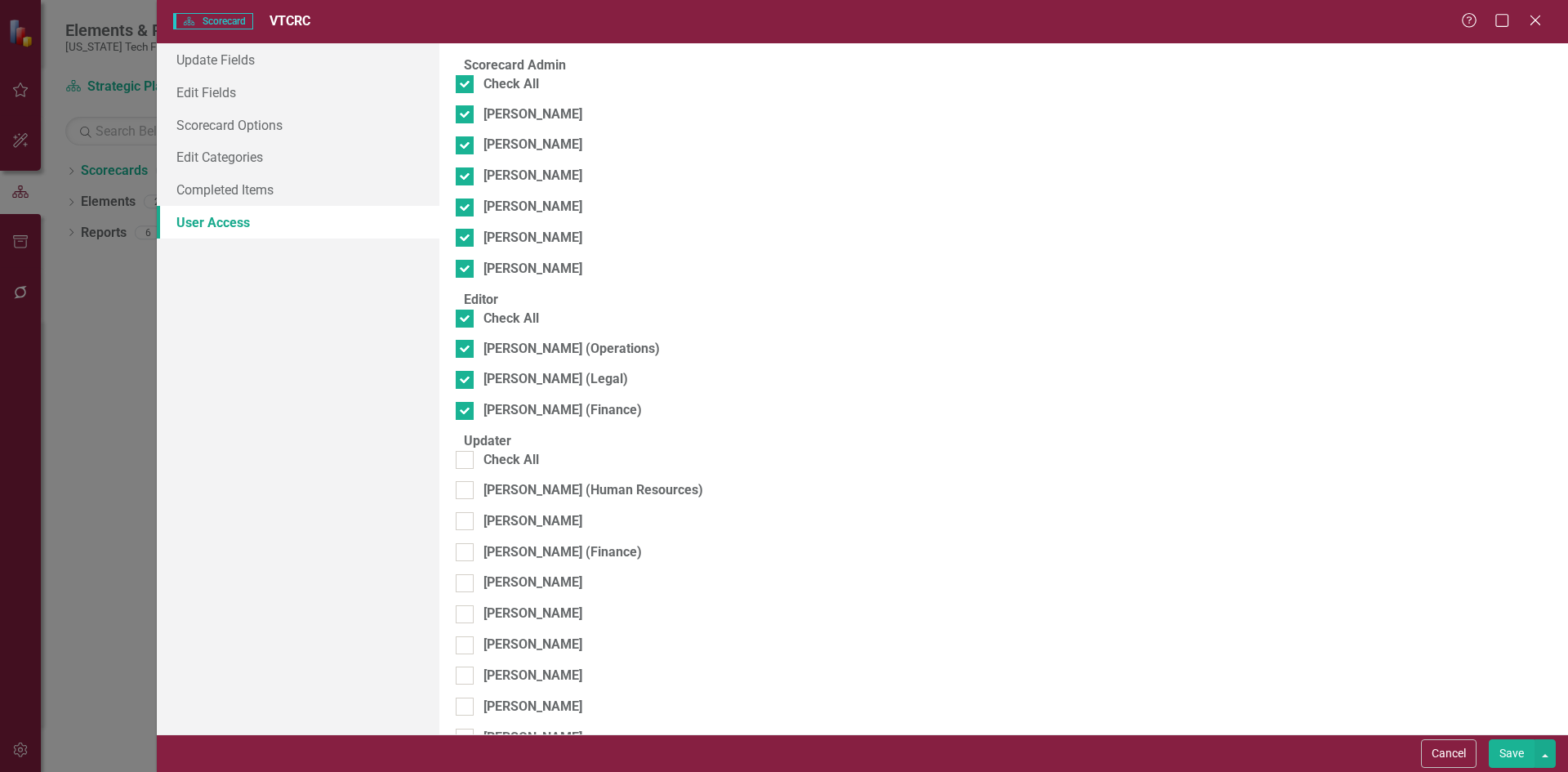
checkbox input "true"
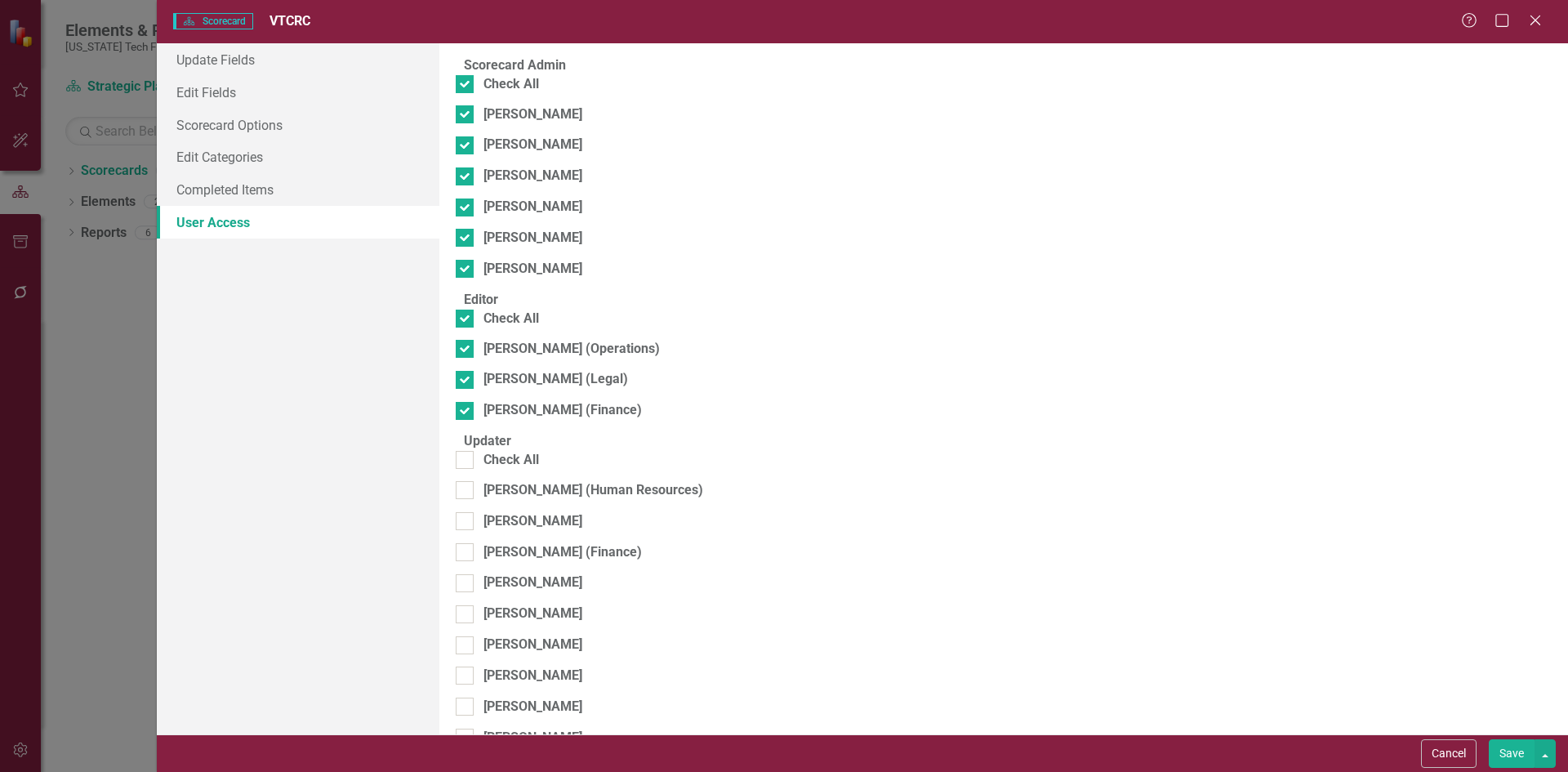
checkbox input "true"
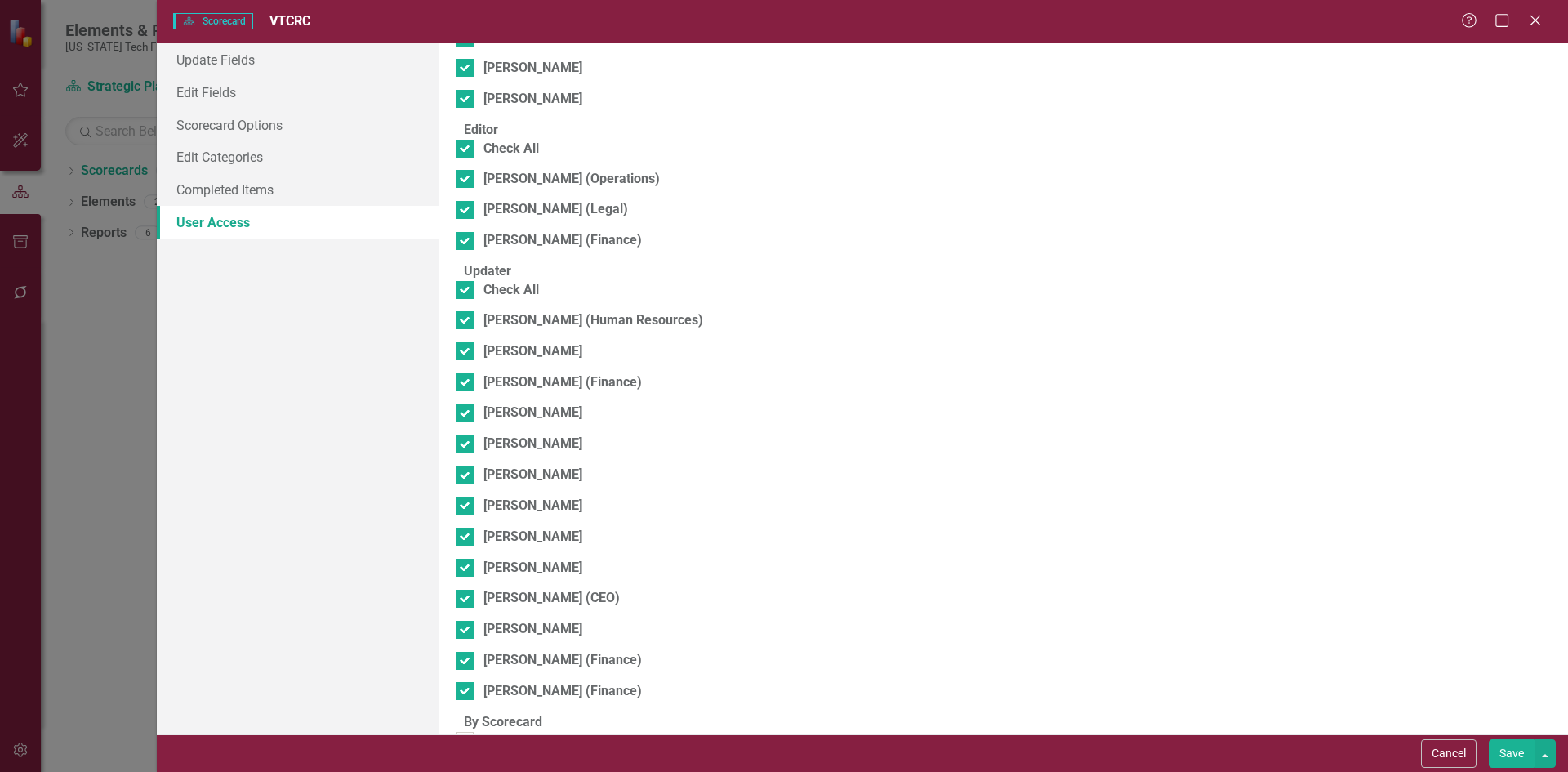
click at [549, 713] on fieldset "By Scorecard Mary Trigiani (Strategy)" at bounding box center [1004, 738] width 1096 height 50
click at [546, 731] on div "Mary Trigiani (Strategy)" at bounding box center [564, 740] width 162 height 19
click at [466, 731] on input "Mary Trigiani (Strategy)" at bounding box center [461, 736] width 11 height 11
click at [1507, 760] on button "Save" at bounding box center [1511, 753] width 46 height 28
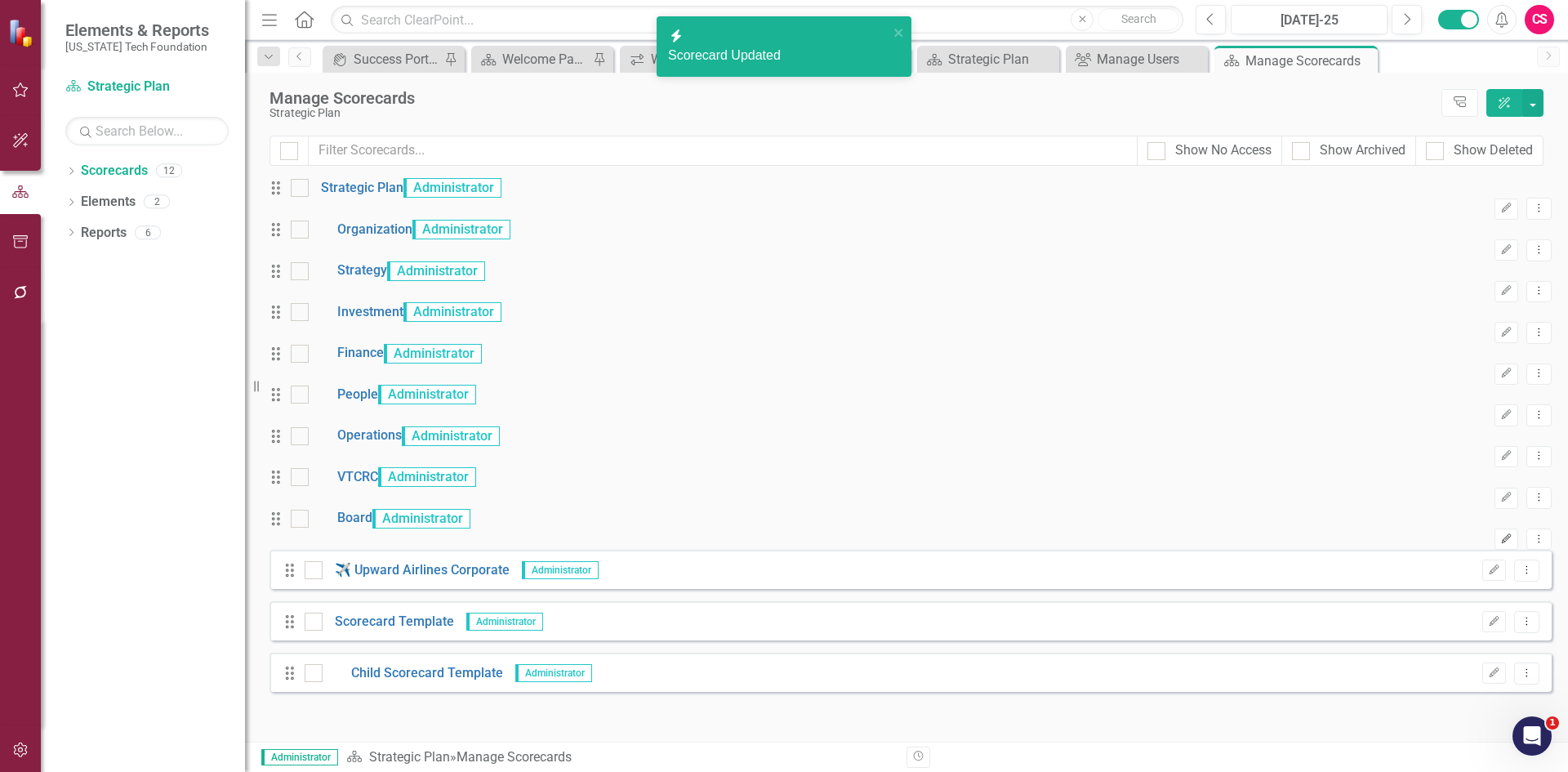
click at [1500, 544] on icon "Edit" at bounding box center [1506, 539] width 12 height 10
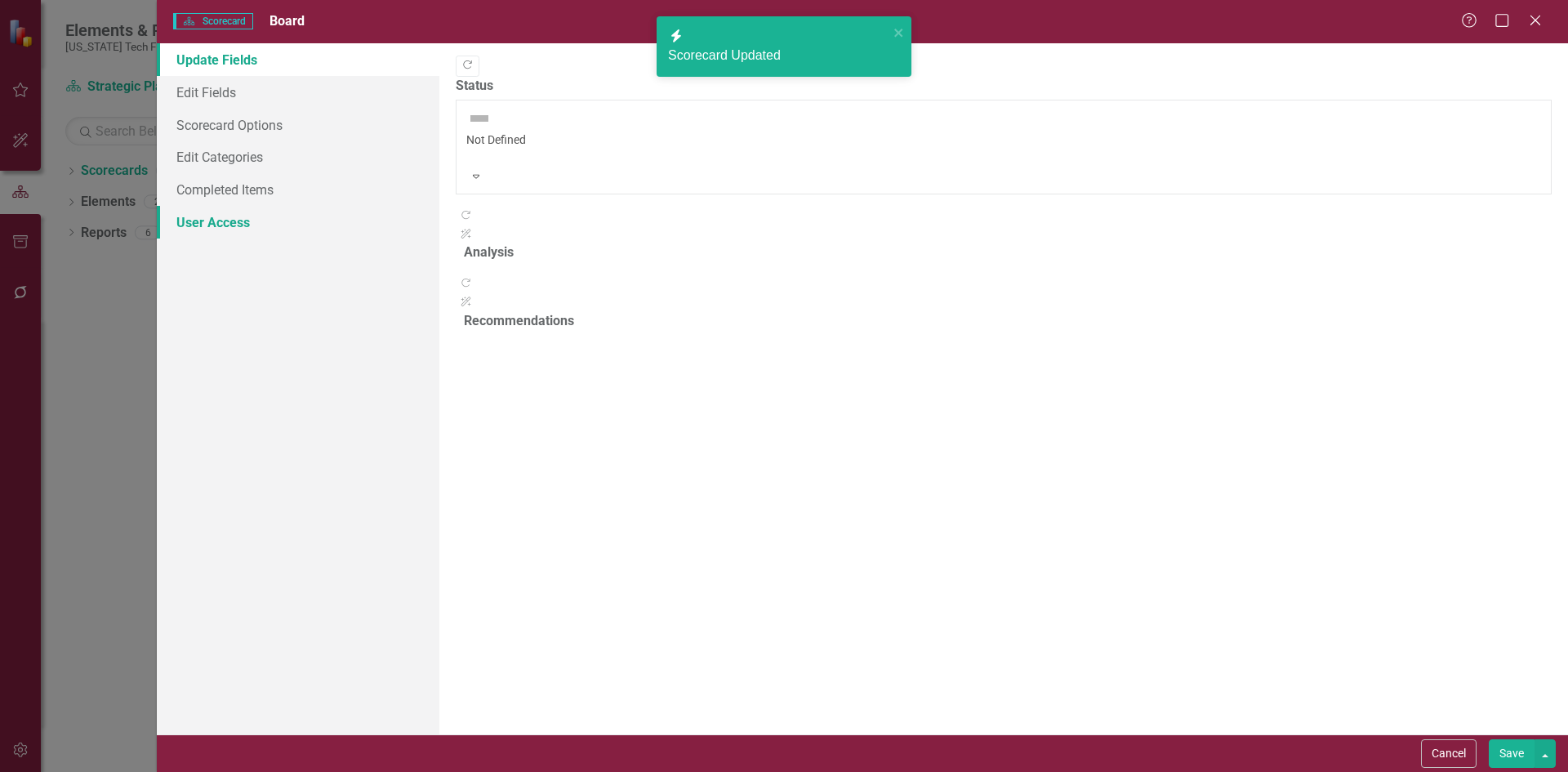
click at [294, 235] on link "User Access" at bounding box center [298, 221] width 283 height 32
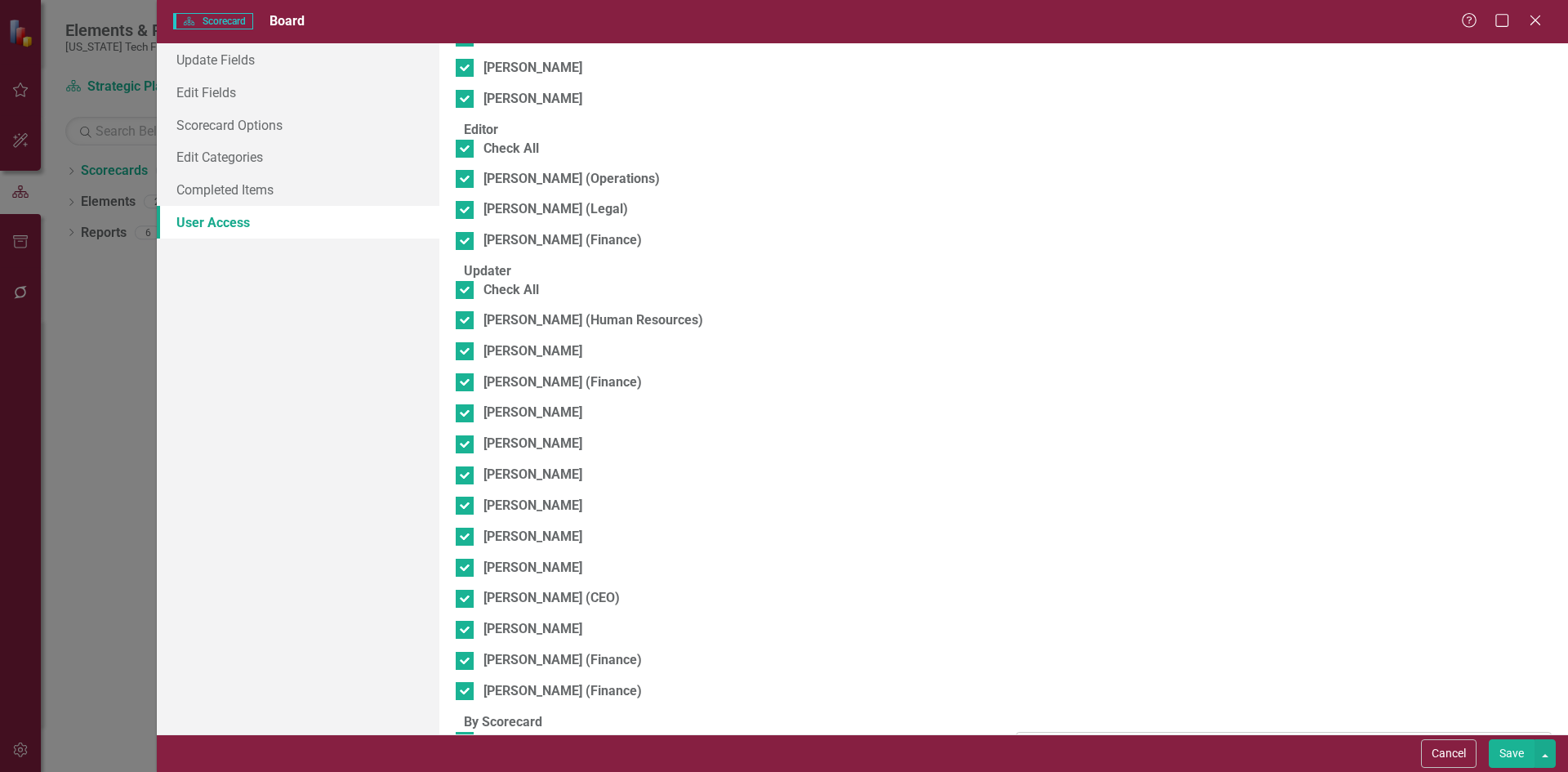
click at [1080, 736] on div "Editor" at bounding box center [1275, 745] width 496 height 19
click at [966, 731] on div "Mary Trigiani (Strategy)" at bounding box center [724, 740] width 536 height 19
click at [466, 731] on input "Mary Trigiani (Strategy)" at bounding box center [461, 736] width 11 height 11
click at [1434, 757] on button "Cancel" at bounding box center [1449, 753] width 56 height 28
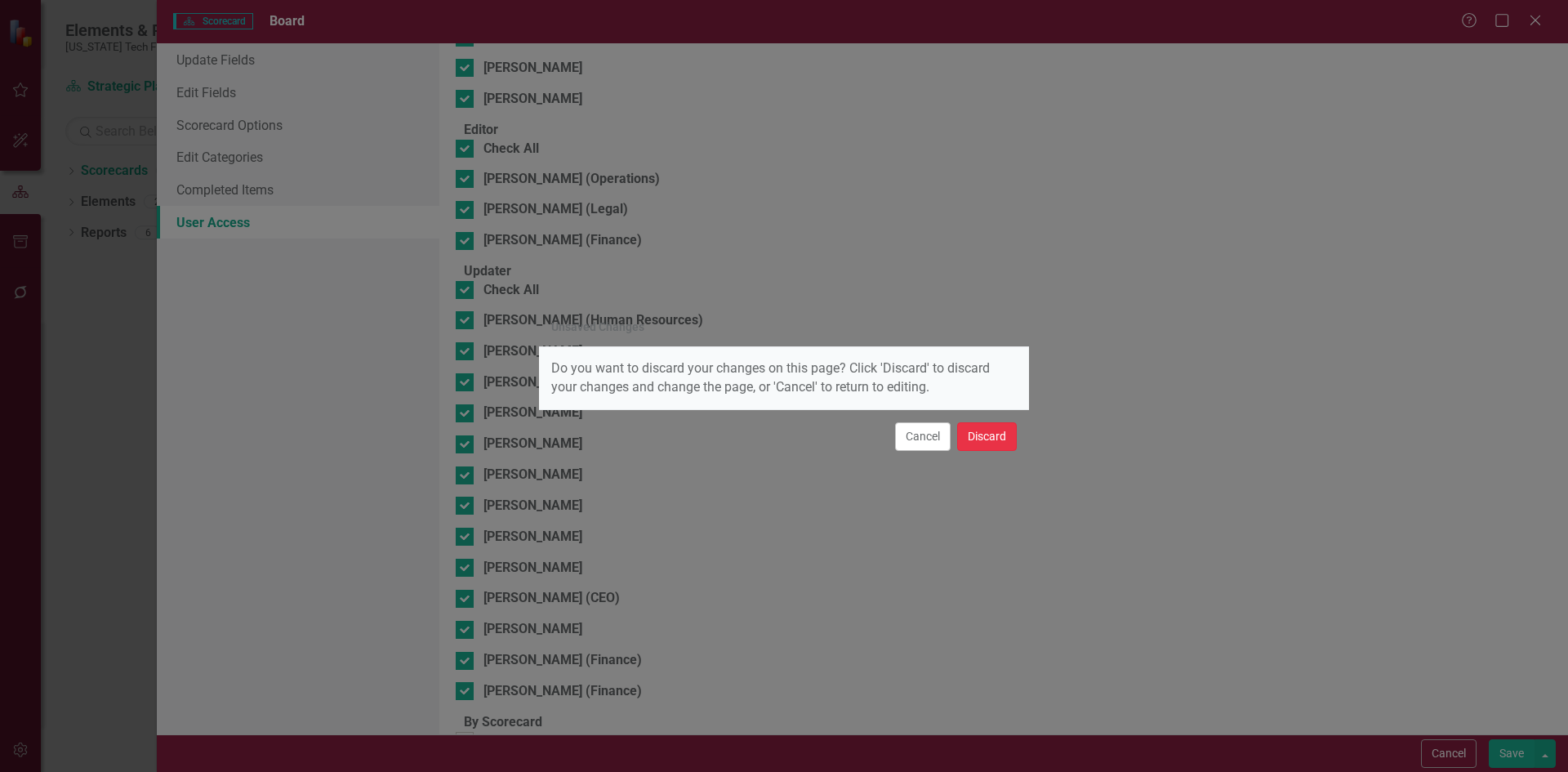
click at [1007, 435] on button "Discard" at bounding box center [987, 436] width 60 height 28
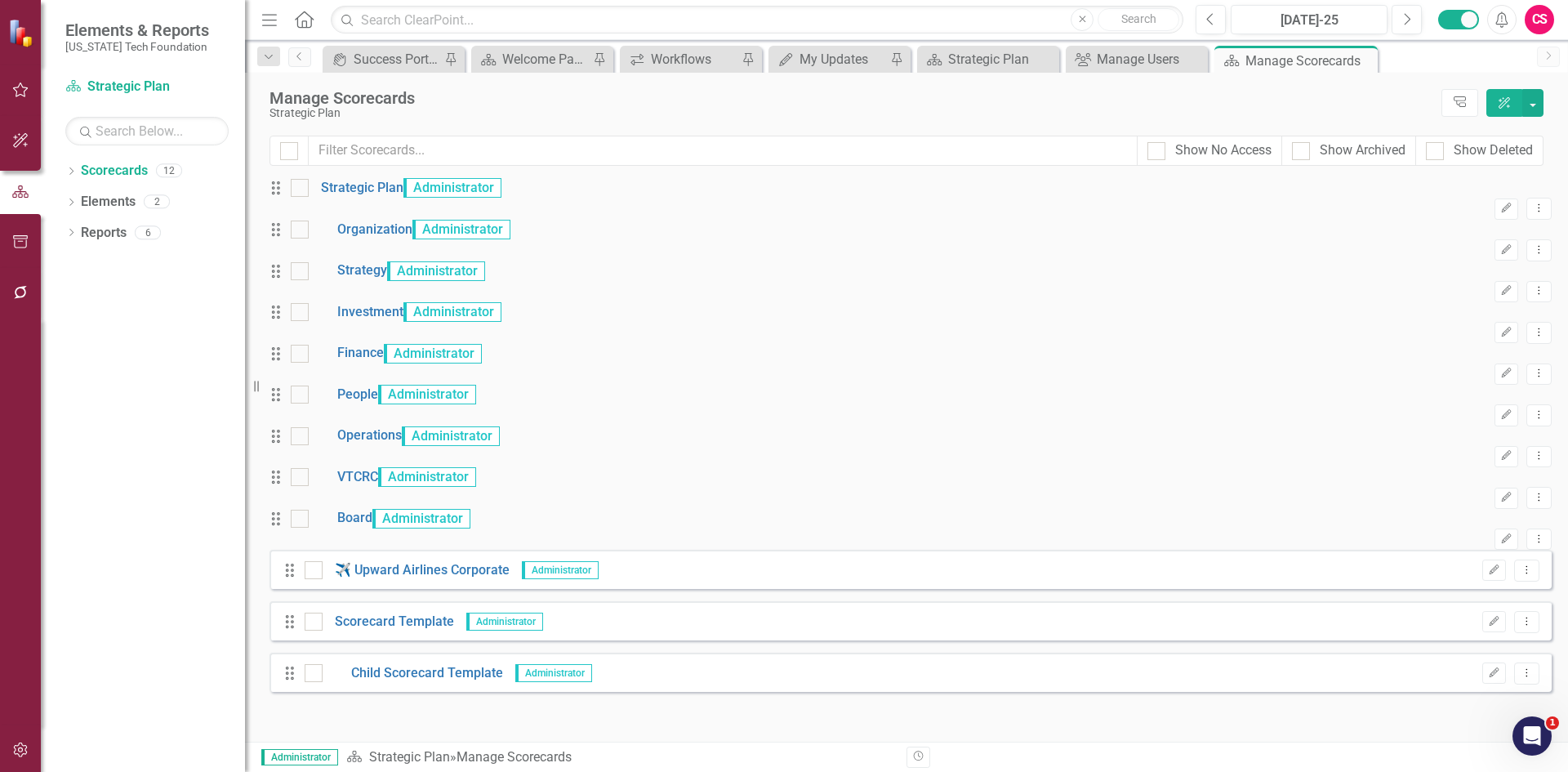
scroll to position [54, 0]
click at [1483, 580] on button "Edit" at bounding box center [1494, 571] width 24 height 22
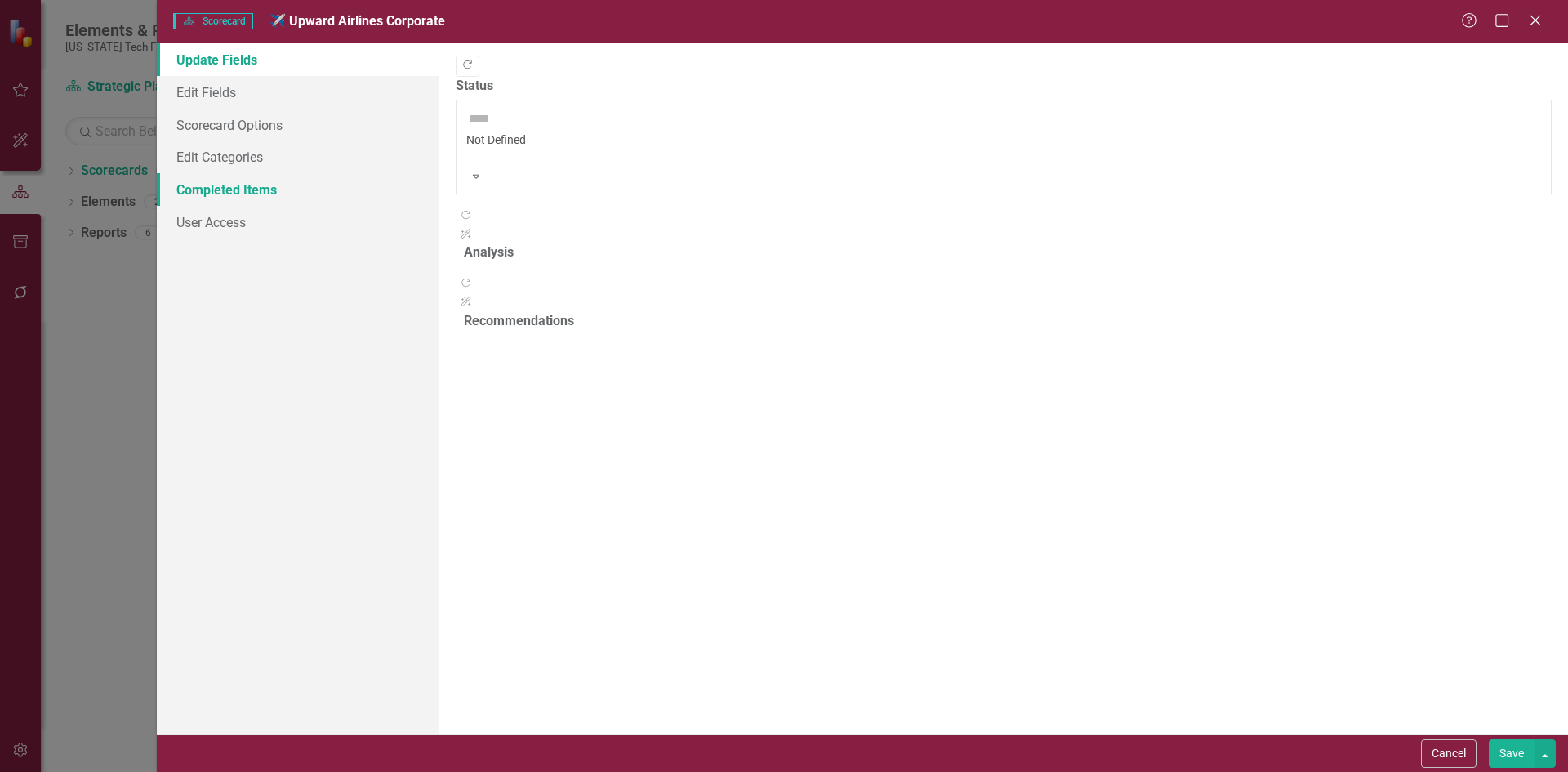
click at [277, 201] on link "Completed Items" at bounding box center [298, 189] width 283 height 32
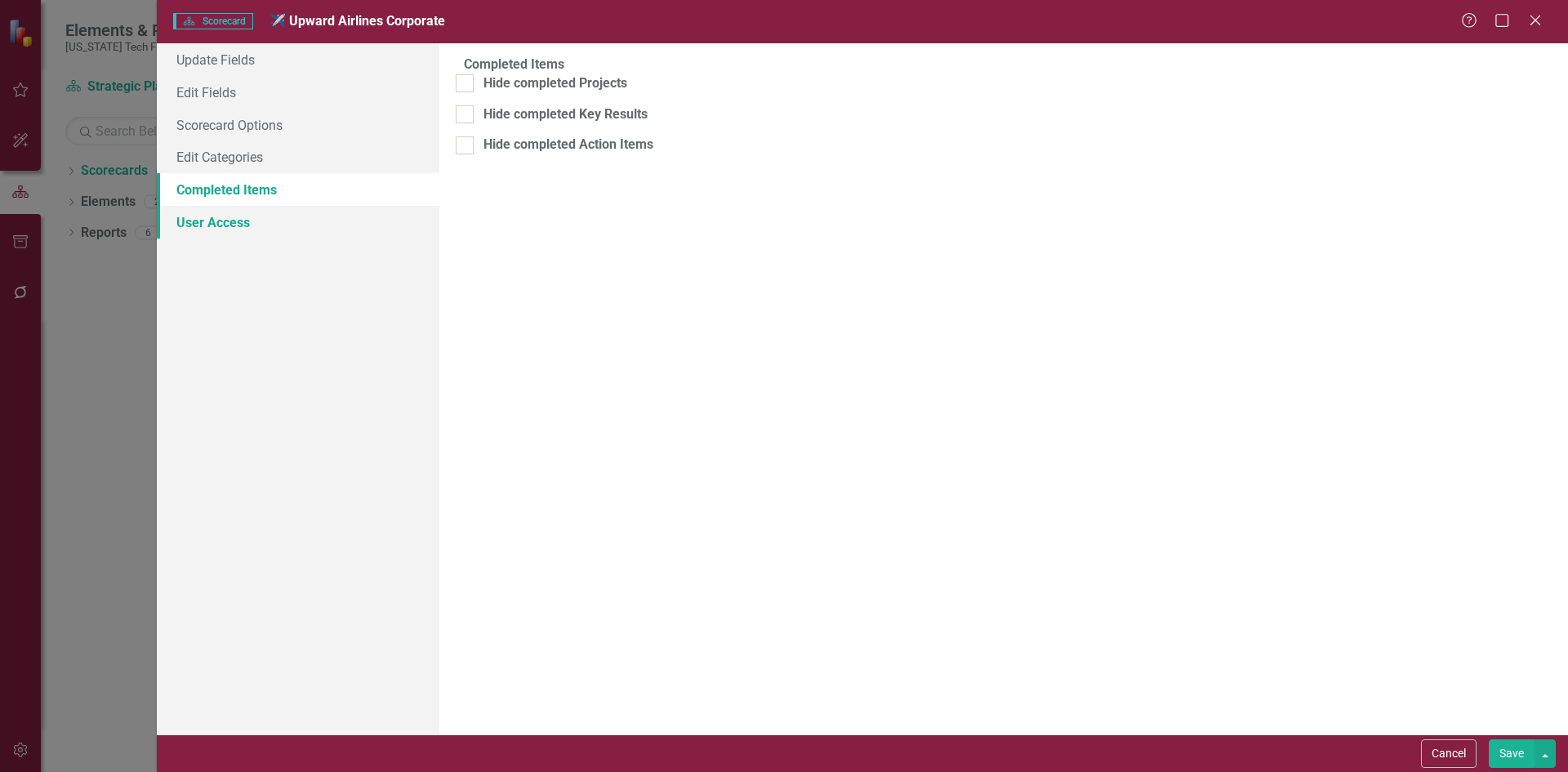
click at [289, 230] on link "User Access" at bounding box center [298, 221] width 283 height 32
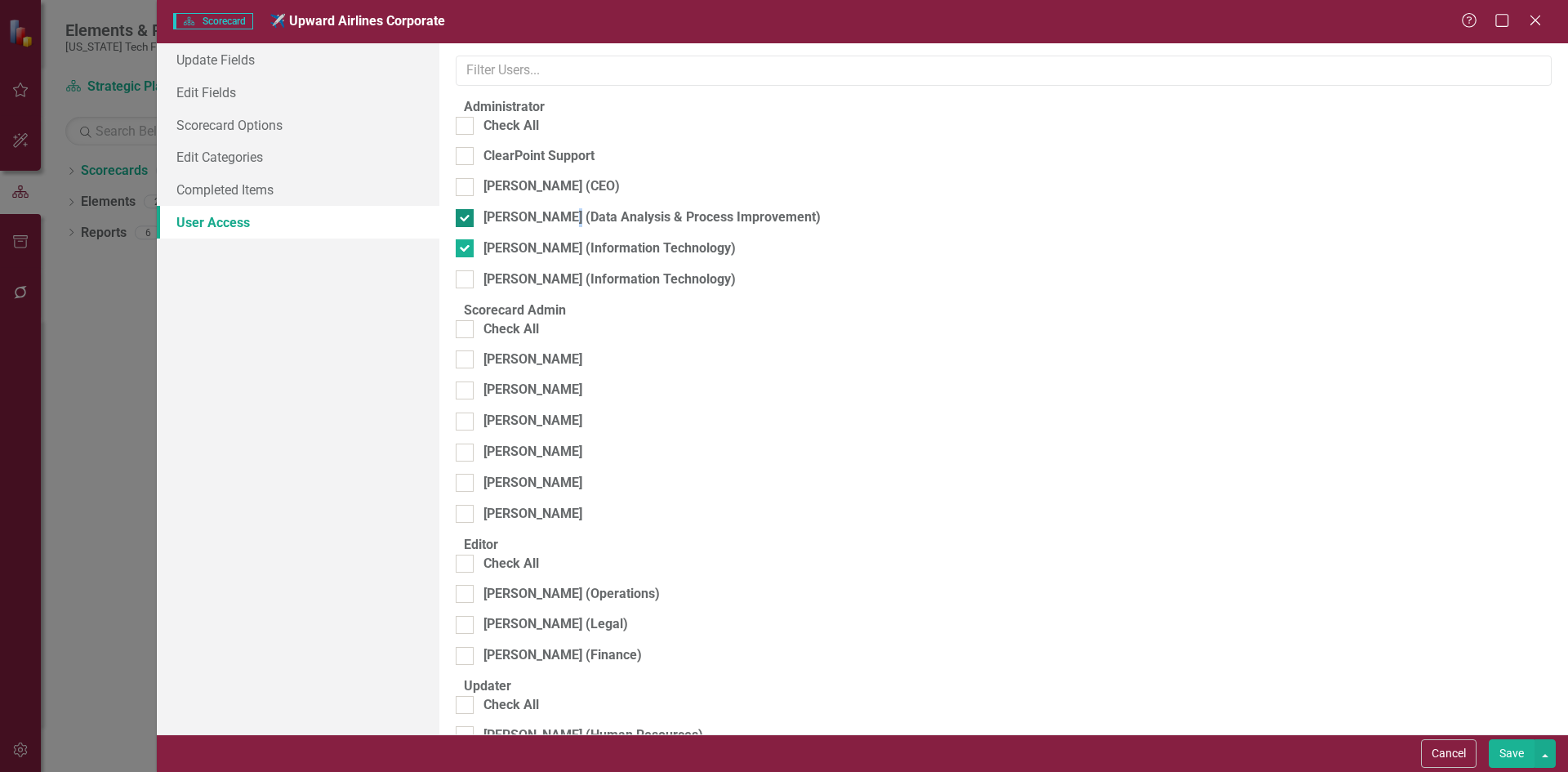
click at [570, 214] on div "Cindy Kelley (Data Analysis & Process Improvement)" at bounding box center [652, 217] width 337 height 19
click at [567, 240] on div "Matthew Little (Information Technology)" at bounding box center [609, 249] width 252 height 19
click at [466, 240] on input "Matthew Little (Information Technology)" at bounding box center [461, 245] width 11 height 11
click at [561, 221] on div "Cindy Kelley (Data Analysis & Process Improvement)" at bounding box center [652, 217] width 337 height 19
click at [466, 220] on input "Cindy Kelley (Data Analysis & Process Improvement)" at bounding box center [461, 214] width 11 height 11
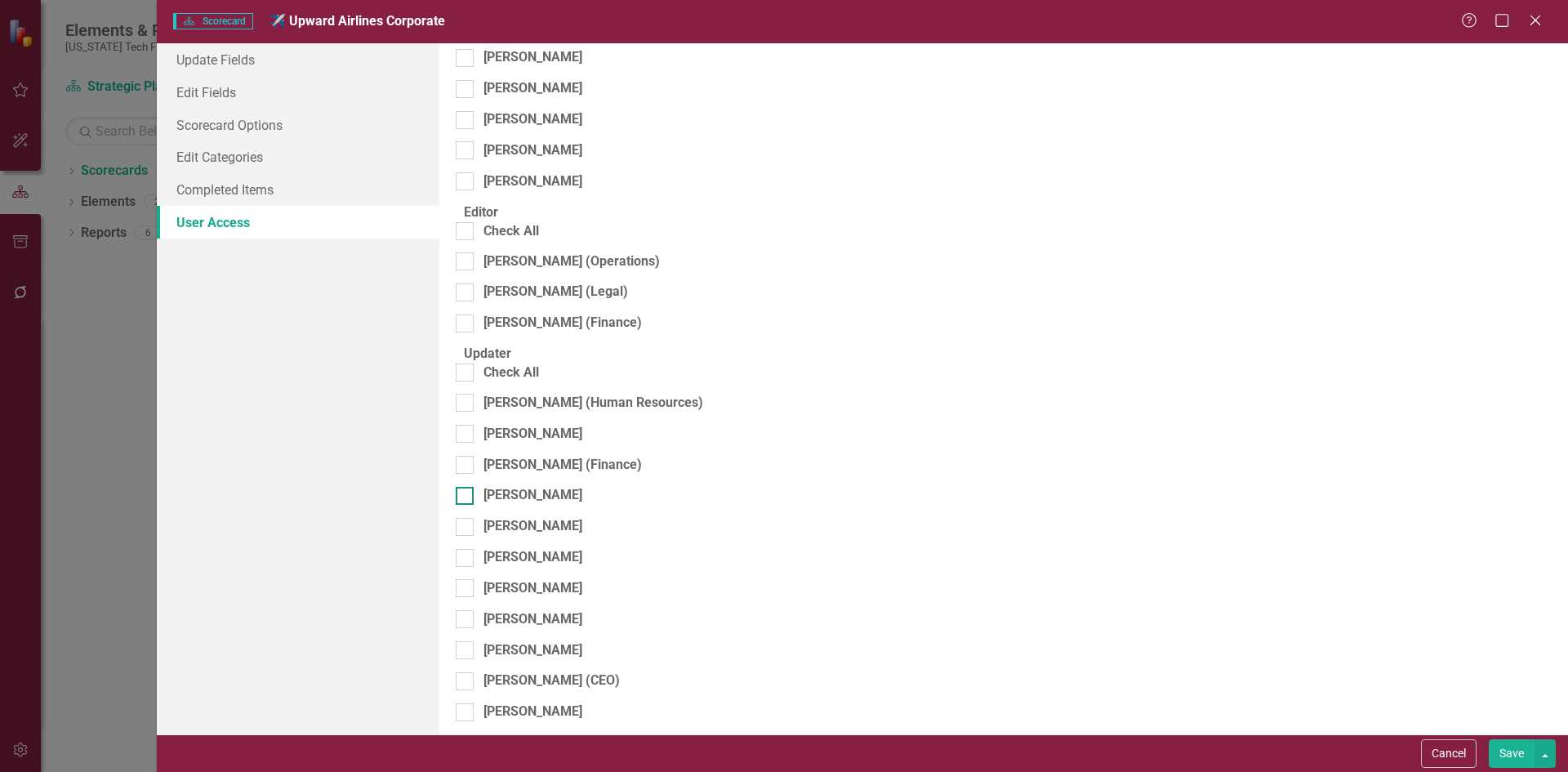
scroll to position [415, 0]
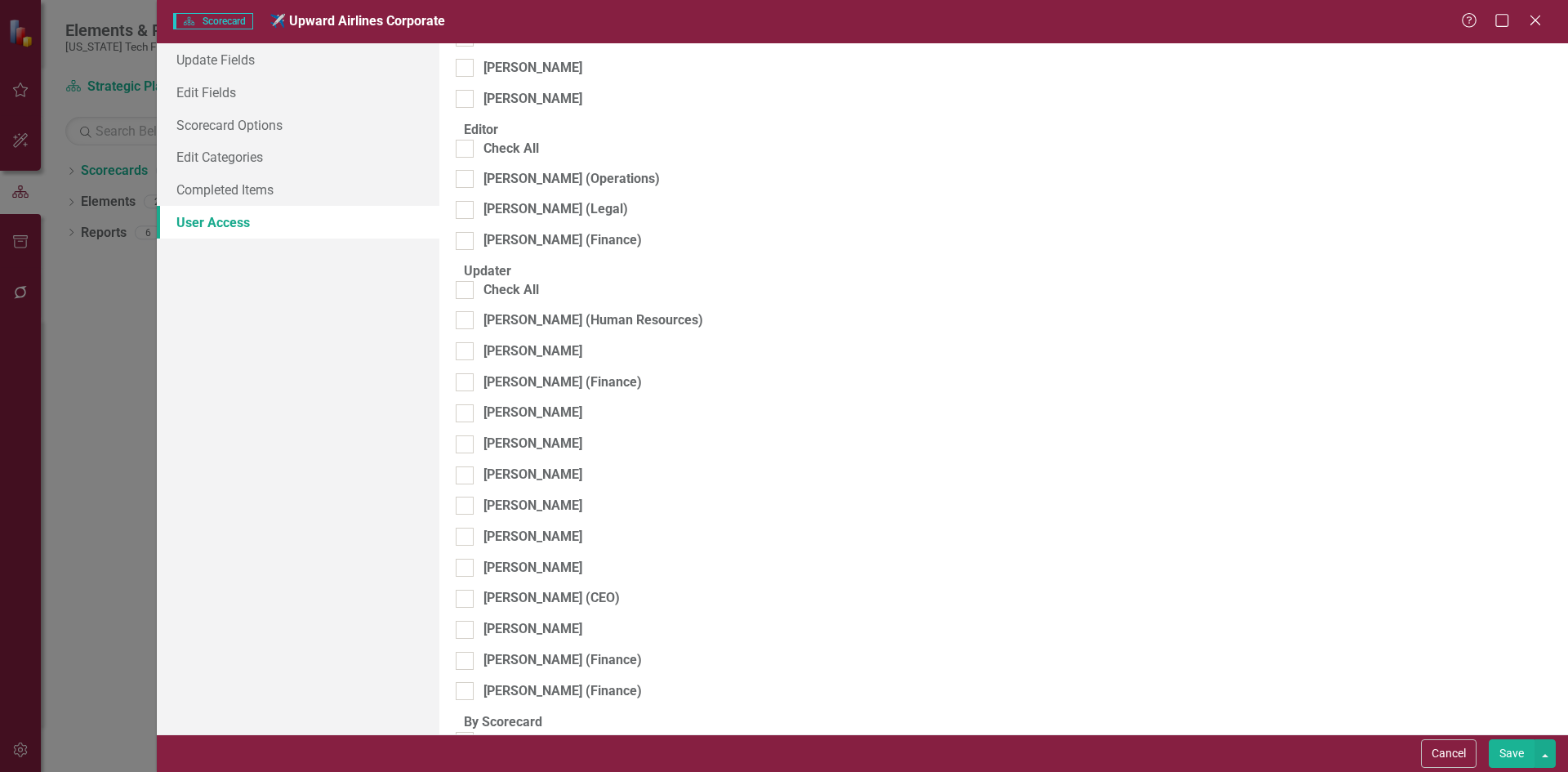
click at [1501, 749] on button "Save" at bounding box center [1511, 753] width 46 height 28
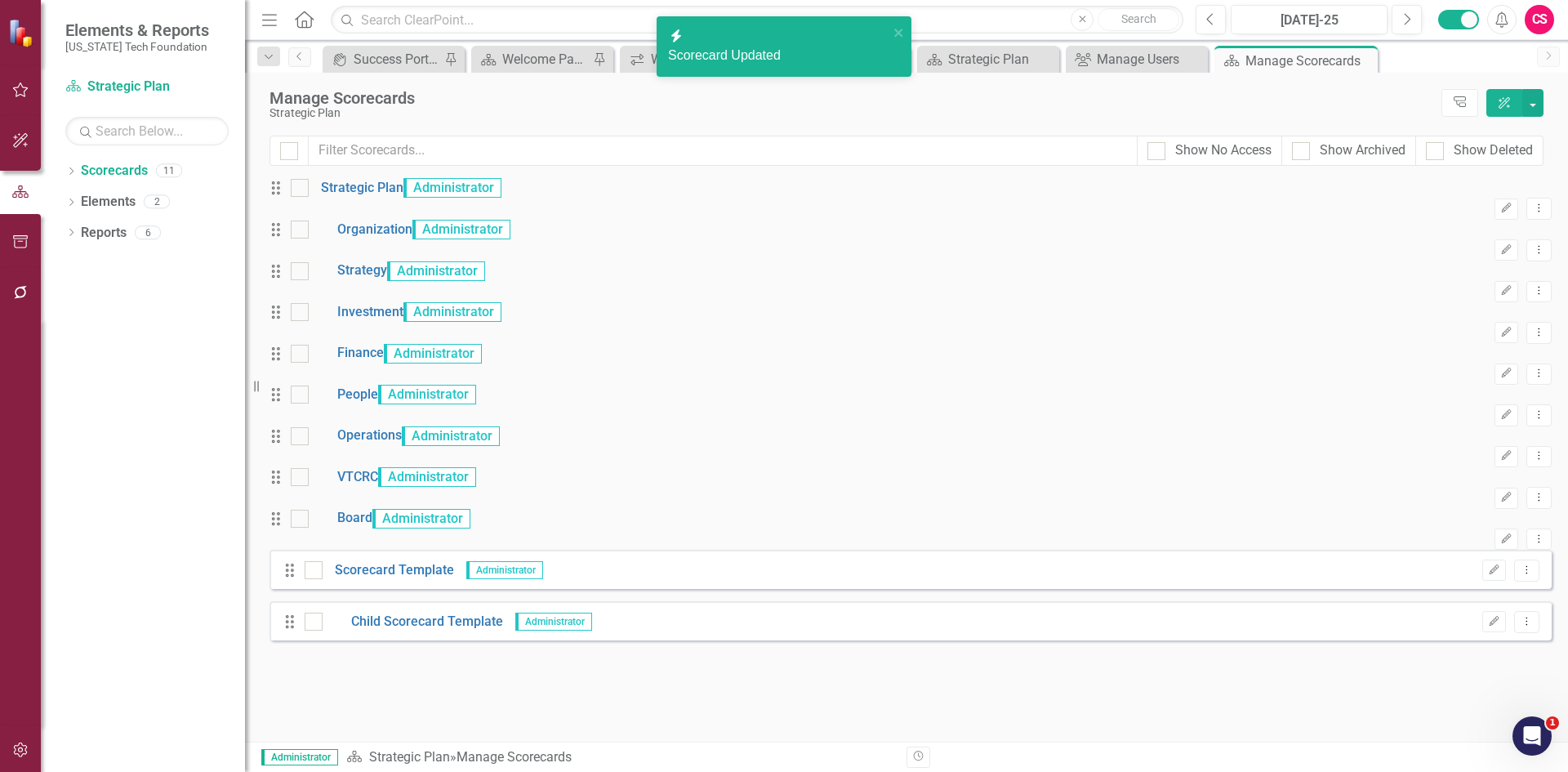
scroll to position [2, 0]
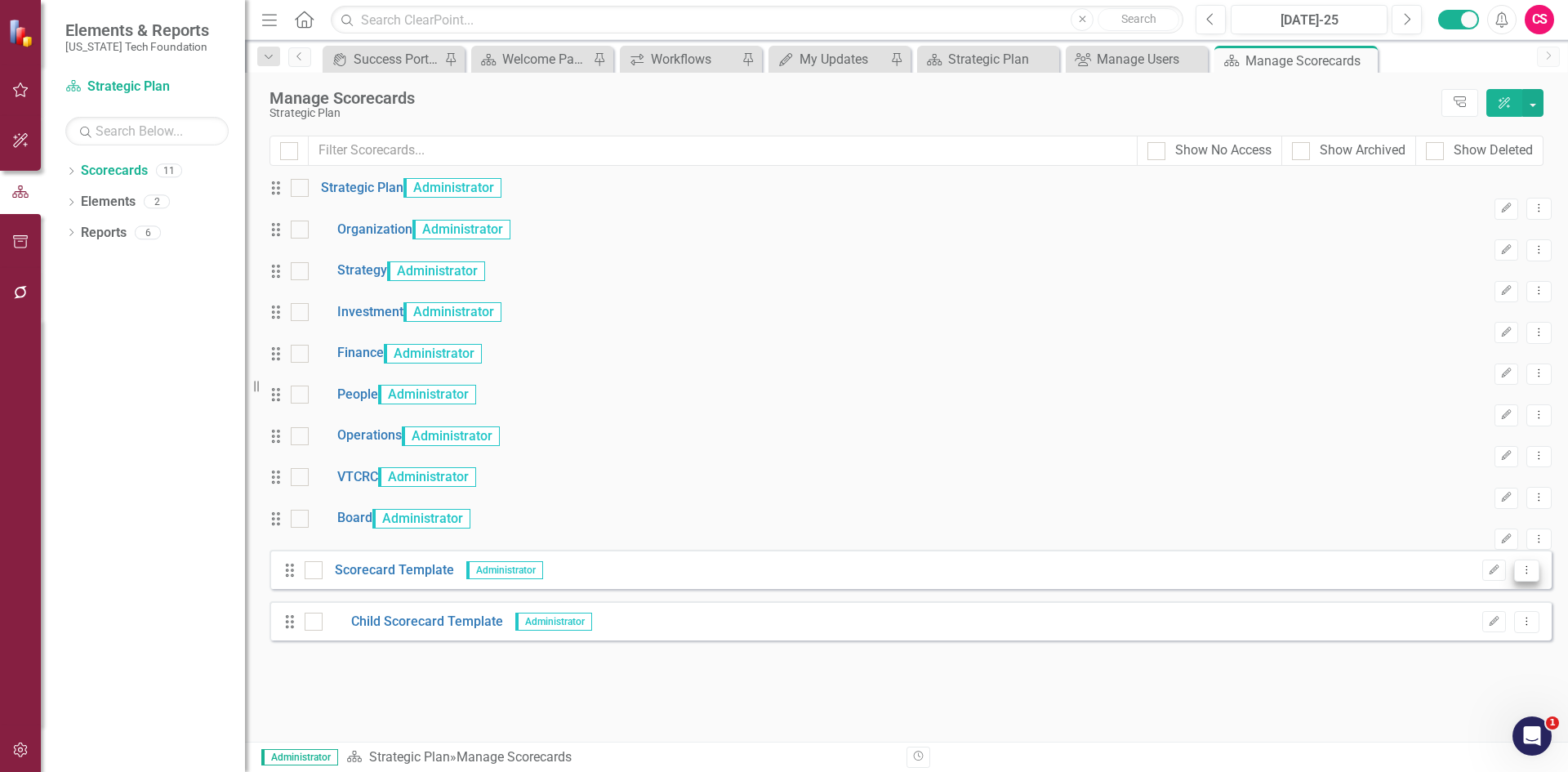
click at [1520, 575] on icon "Dropdown Menu" at bounding box center [1527, 570] width 14 height 11
click at [1439, 542] on link "Edit Edit Scorecard" at bounding box center [1436, 541] width 181 height 30
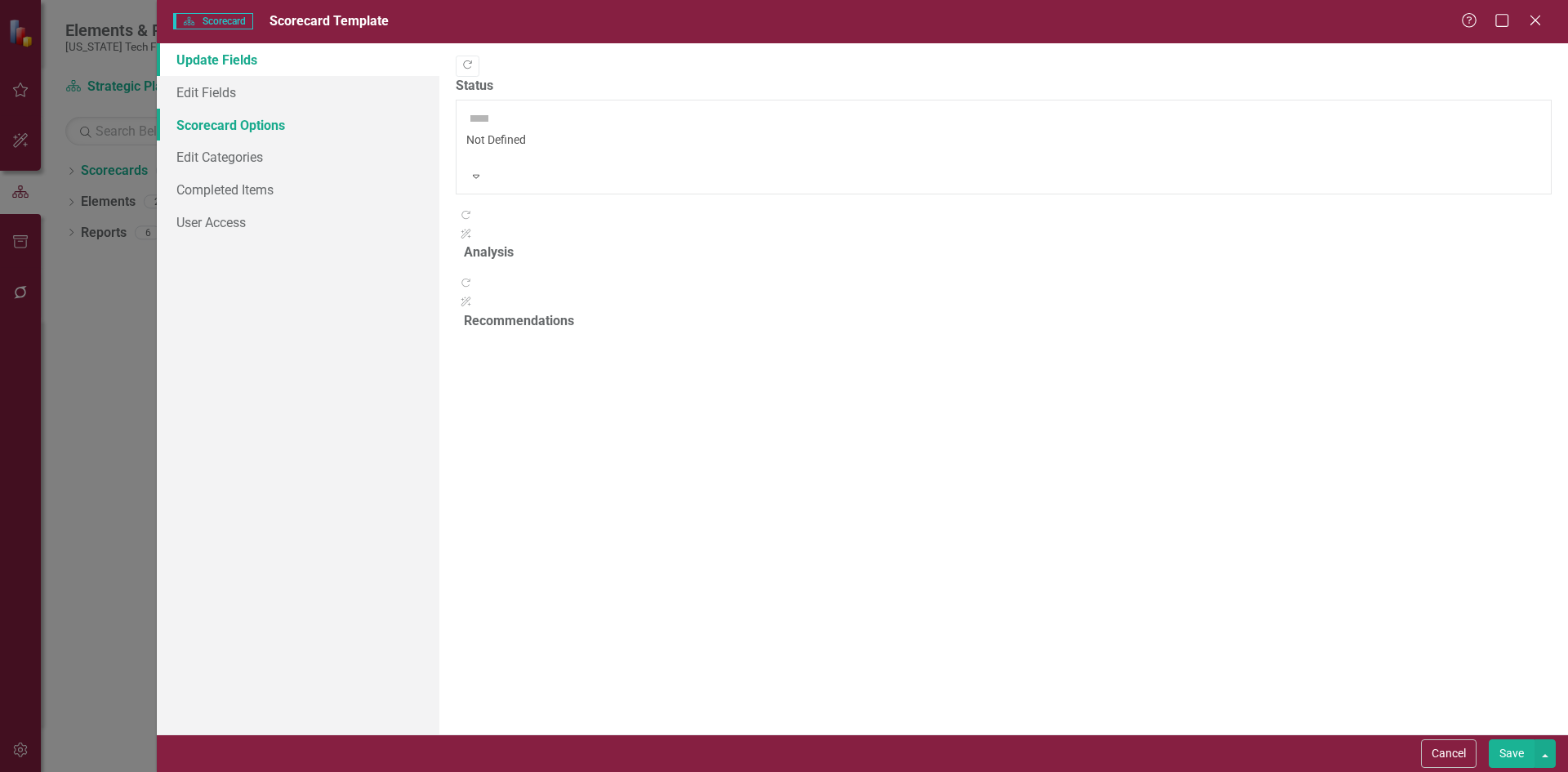
click at [337, 131] on link "Scorecard Options" at bounding box center [298, 124] width 283 height 32
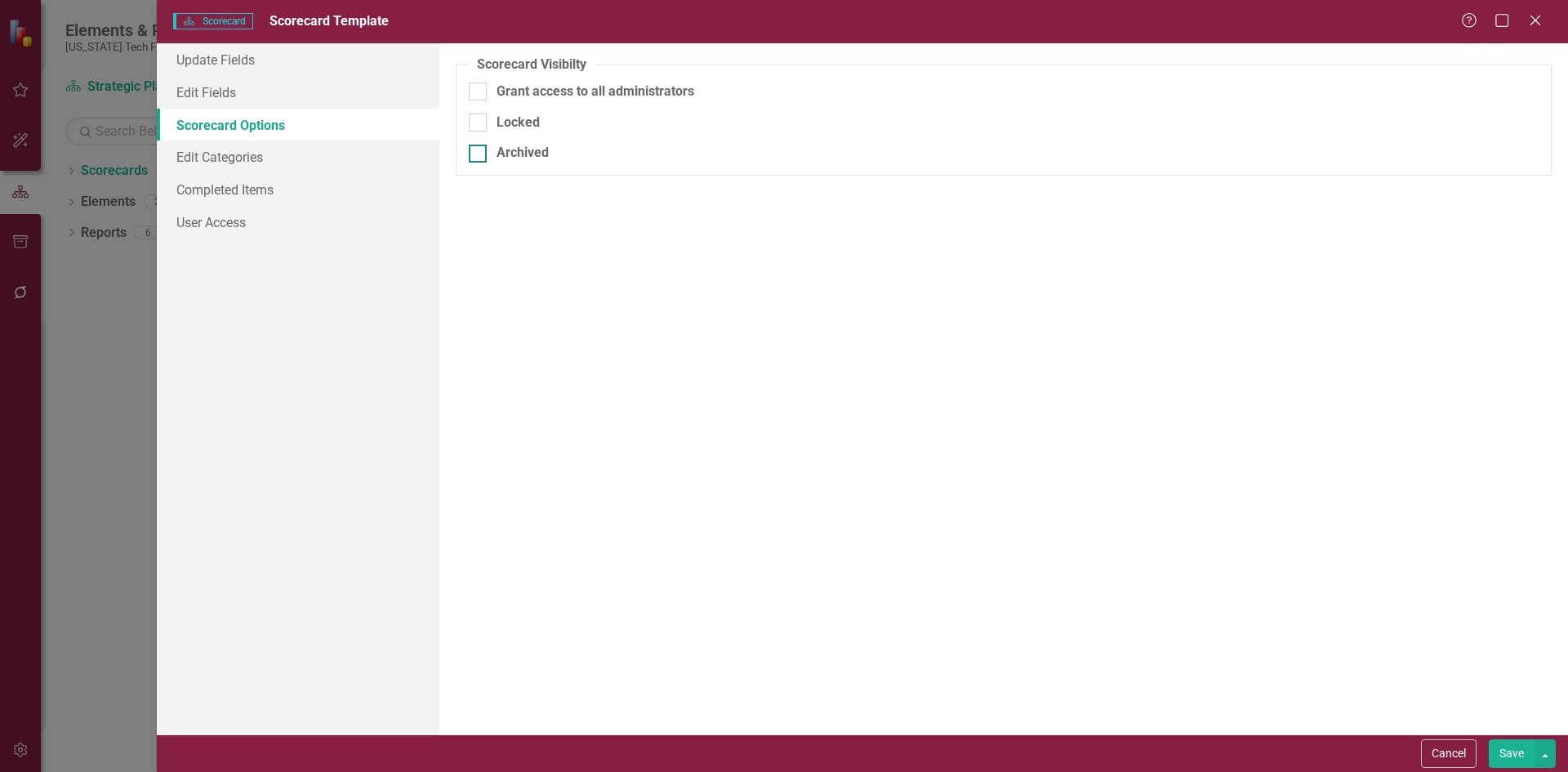
click at [514, 147] on div "Archived" at bounding box center [522, 153] width 52 height 19
click at [479, 147] on input "Archived" at bounding box center [473, 149] width 11 height 11
click at [1495, 756] on button "Save" at bounding box center [1511, 753] width 46 height 28
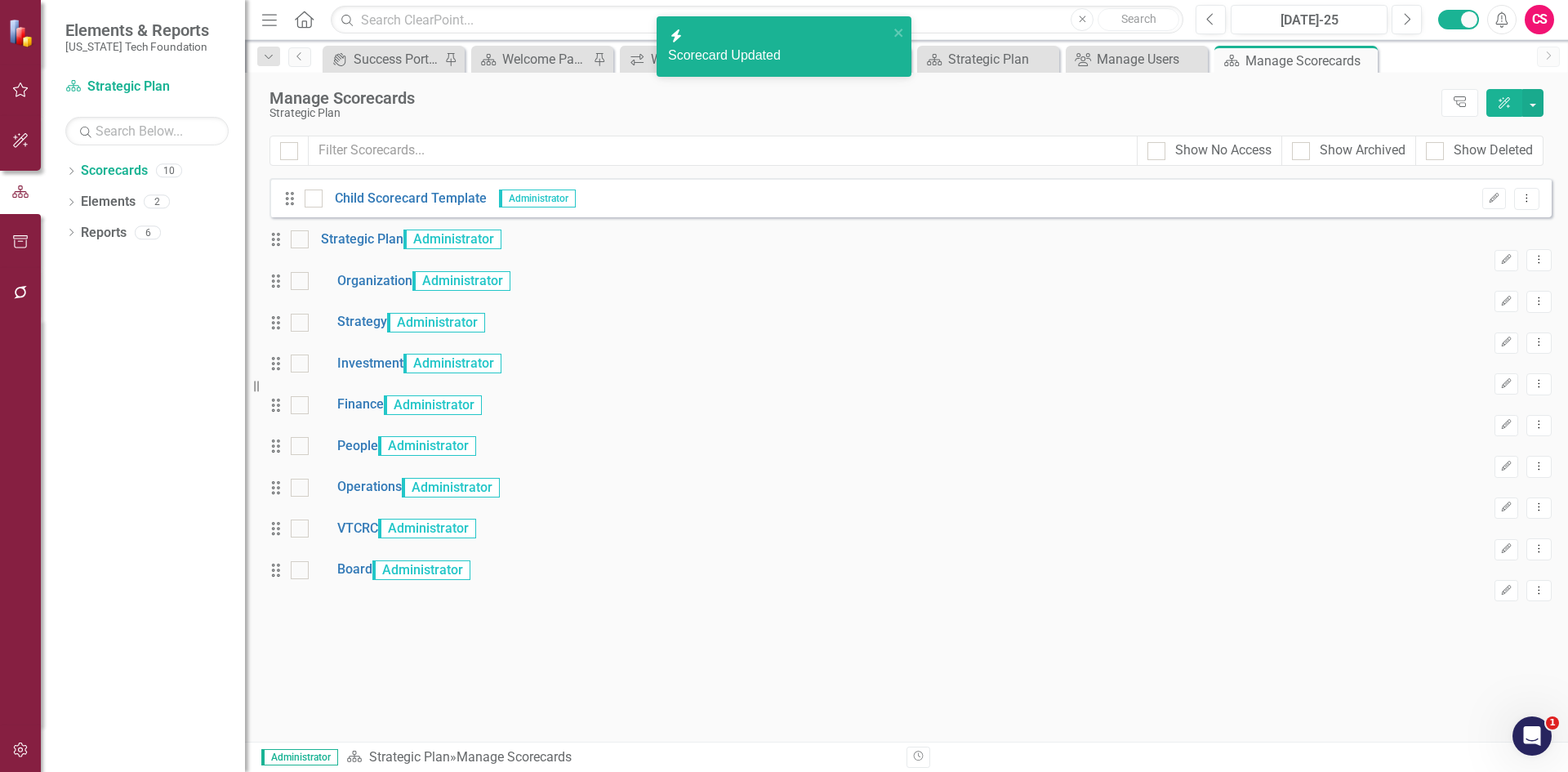
scroll to position [0, 0]
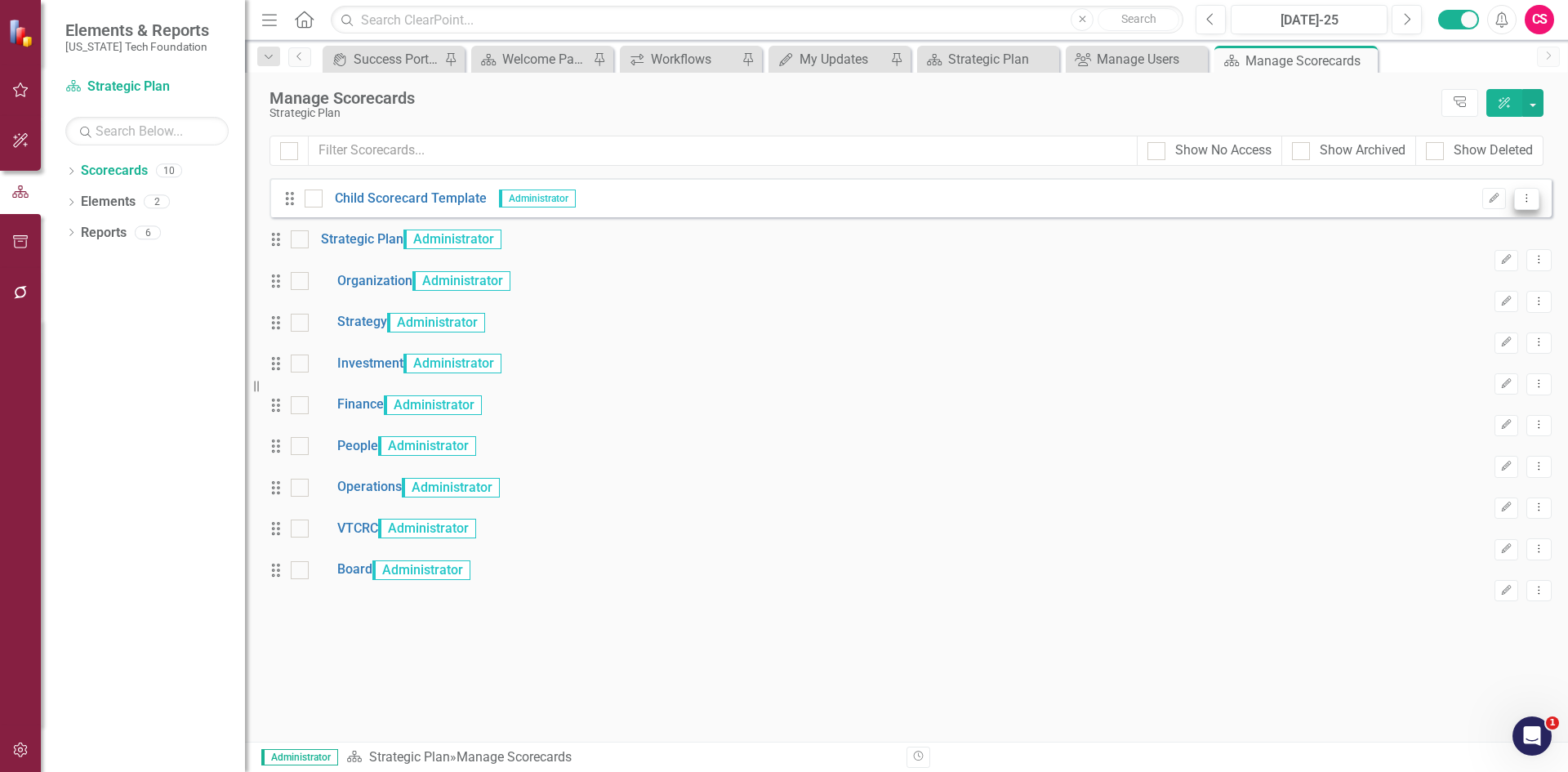
click at [1530, 196] on icon "Dropdown Menu" at bounding box center [1527, 197] width 14 height 11
click at [1467, 224] on link "Edit Edit Scorecard" at bounding box center [1449, 226] width 181 height 30
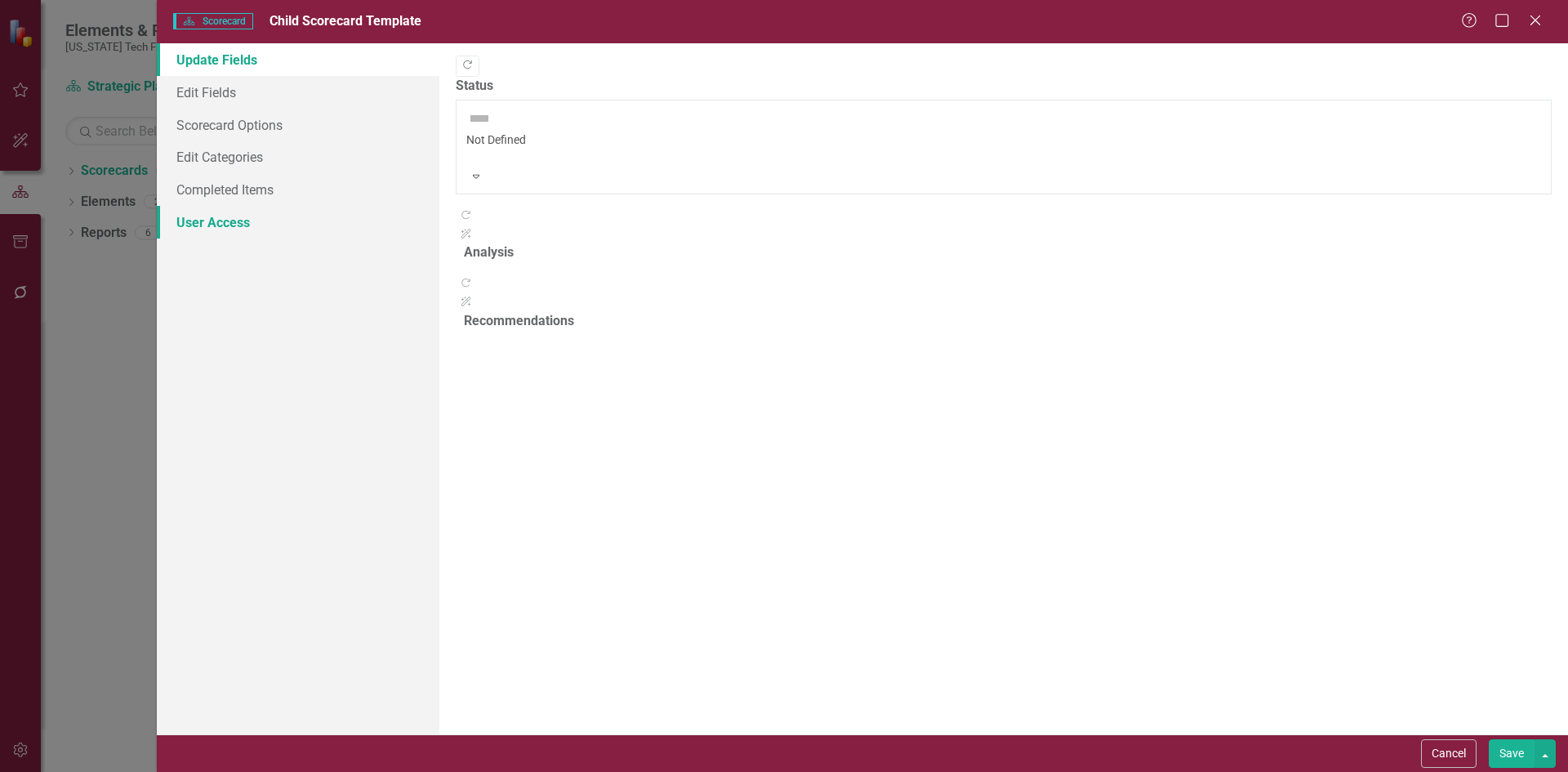
click at [294, 227] on link "User Access" at bounding box center [298, 221] width 283 height 32
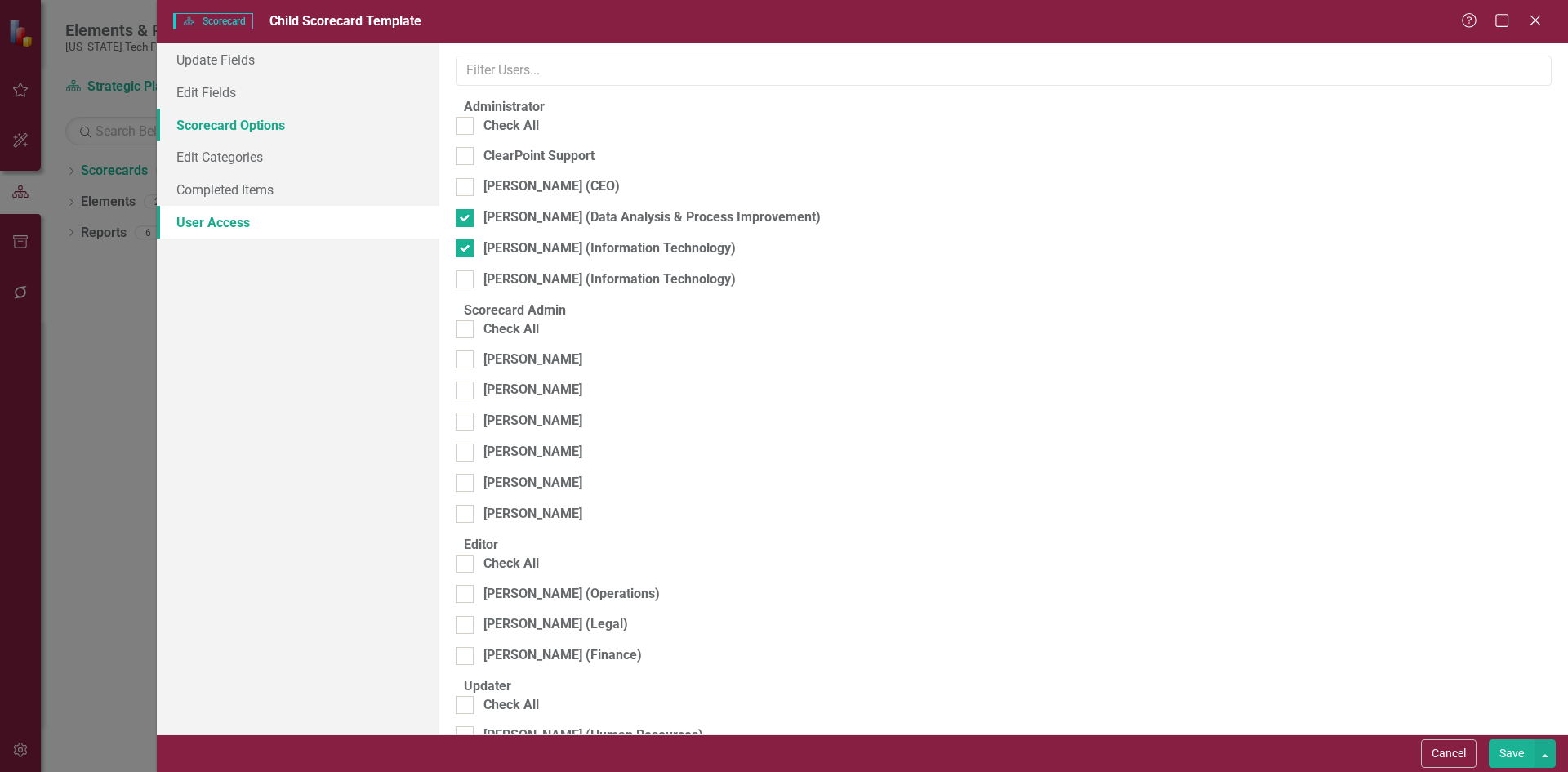
click at [314, 138] on link "Scorecard Options" at bounding box center [298, 124] width 283 height 32
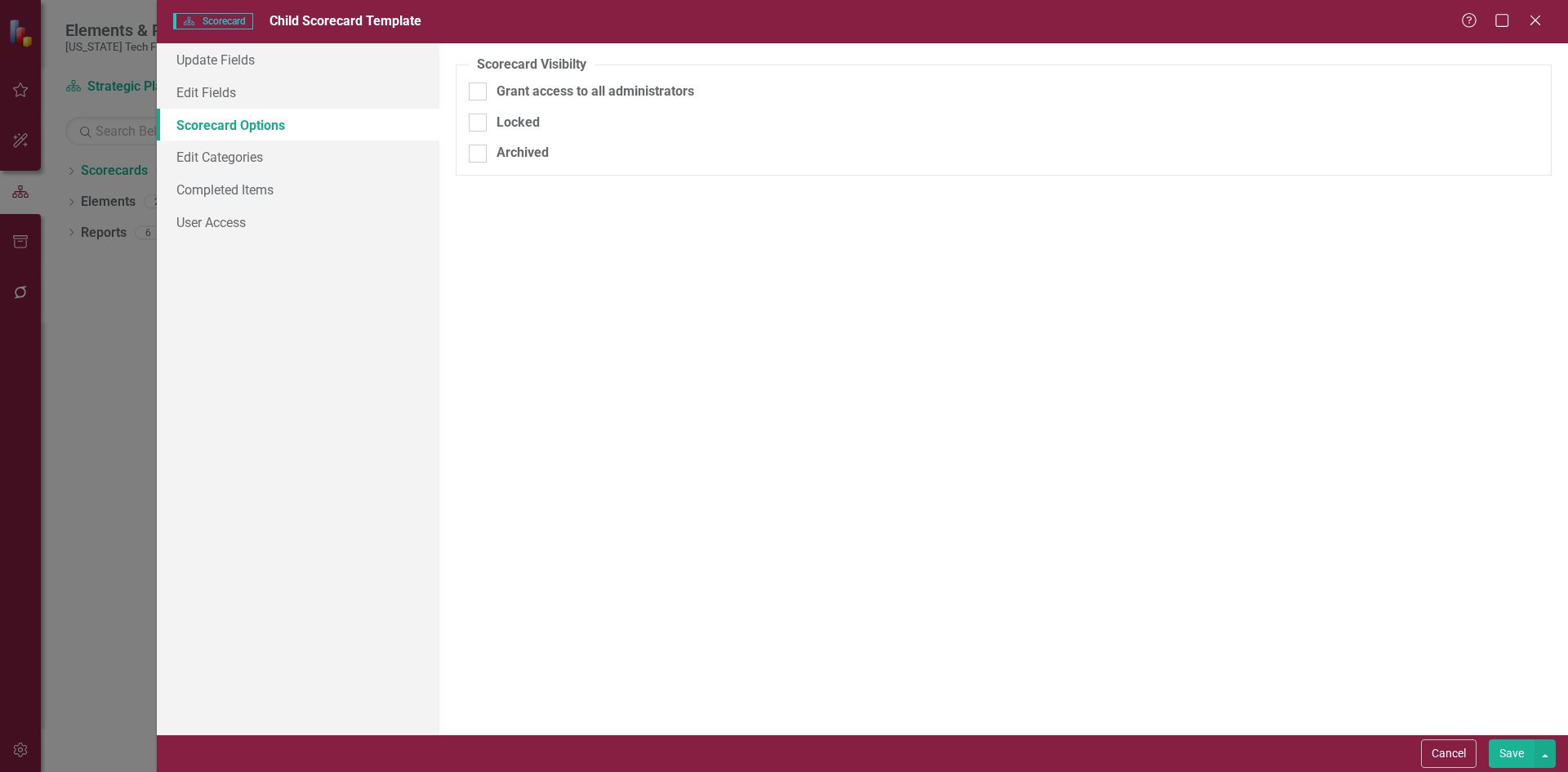
click at [533, 156] on div "Archived" at bounding box center [522, 153] width 52 height 19
click at [479, 155] on input "Archived" at bounding box center [473, 149] width 11 height 11
click at [1510, 747] on button "Save" at bounding box center [1511, 753] width 46 height 28
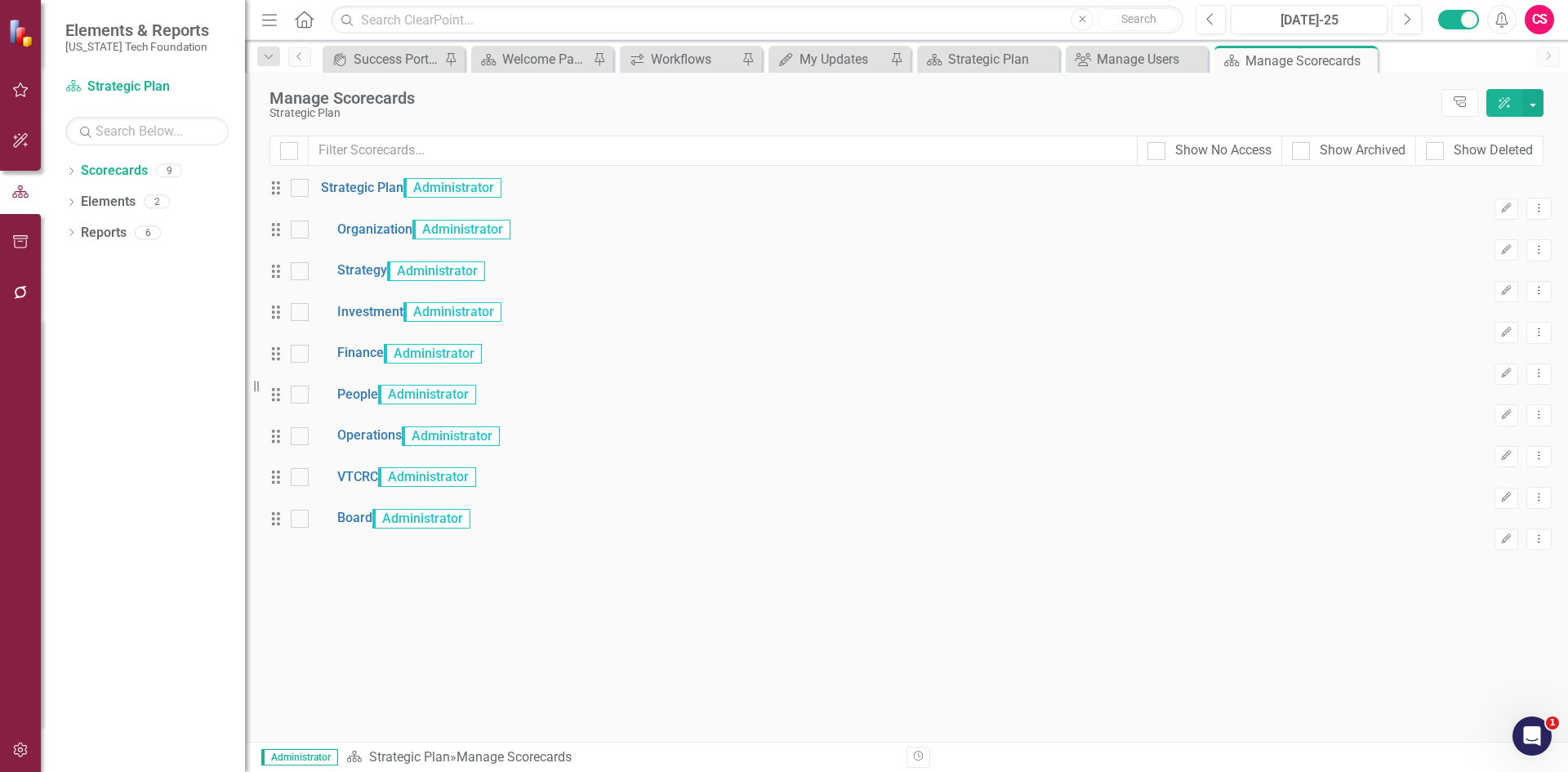
click at [25, 738] on button "button" at bounding box center [21, 750] width 36 height 34
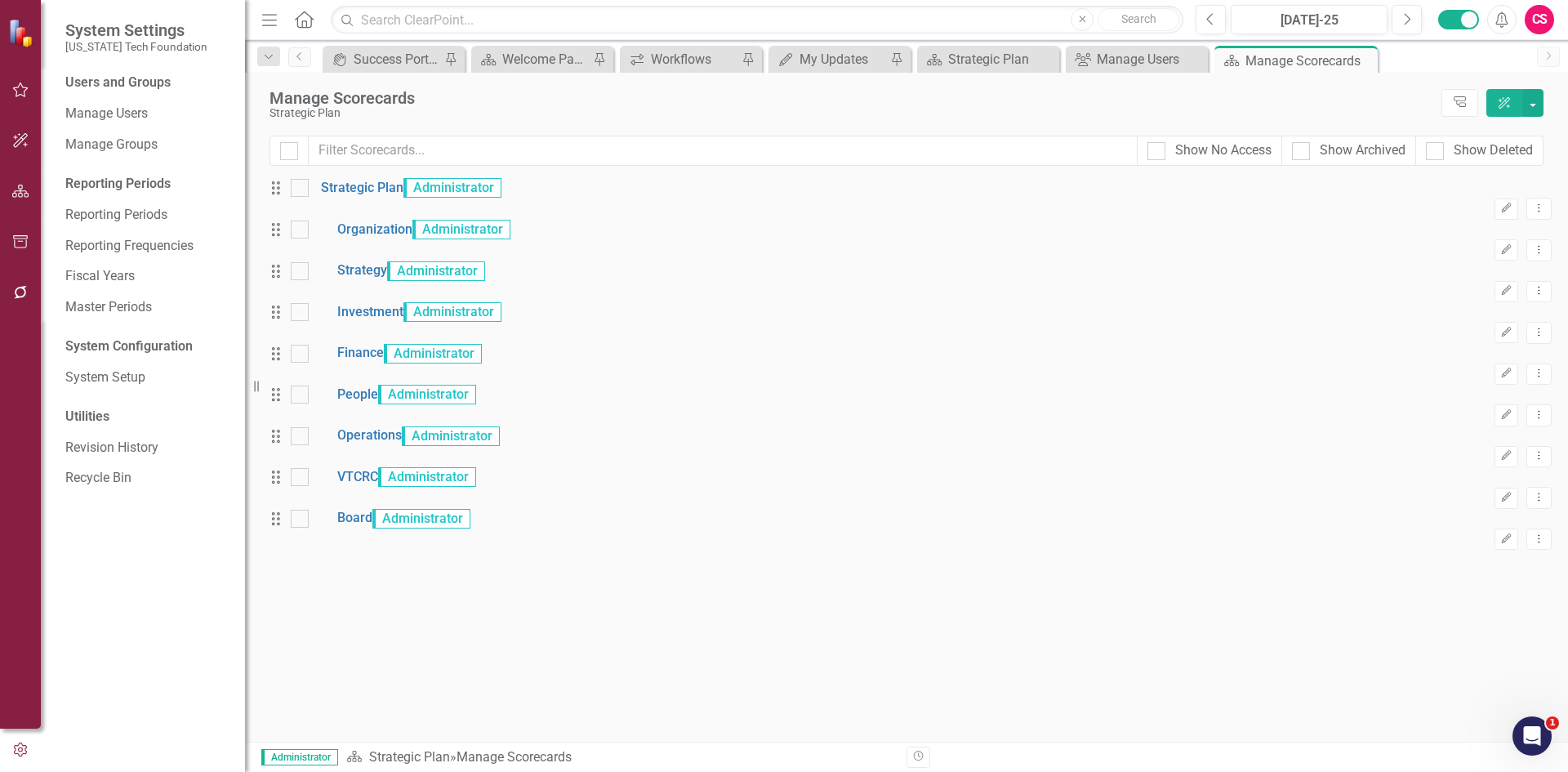
click at [138, 99] on div "Users and Groups Manage Users Manage Groups Reporting Periods Reporting Periods…" at bounding box center [143, 423] width 204 height 698
click at [131, 112] on link "Manage Users" at bounding box center [147, 114] width 163 height 19
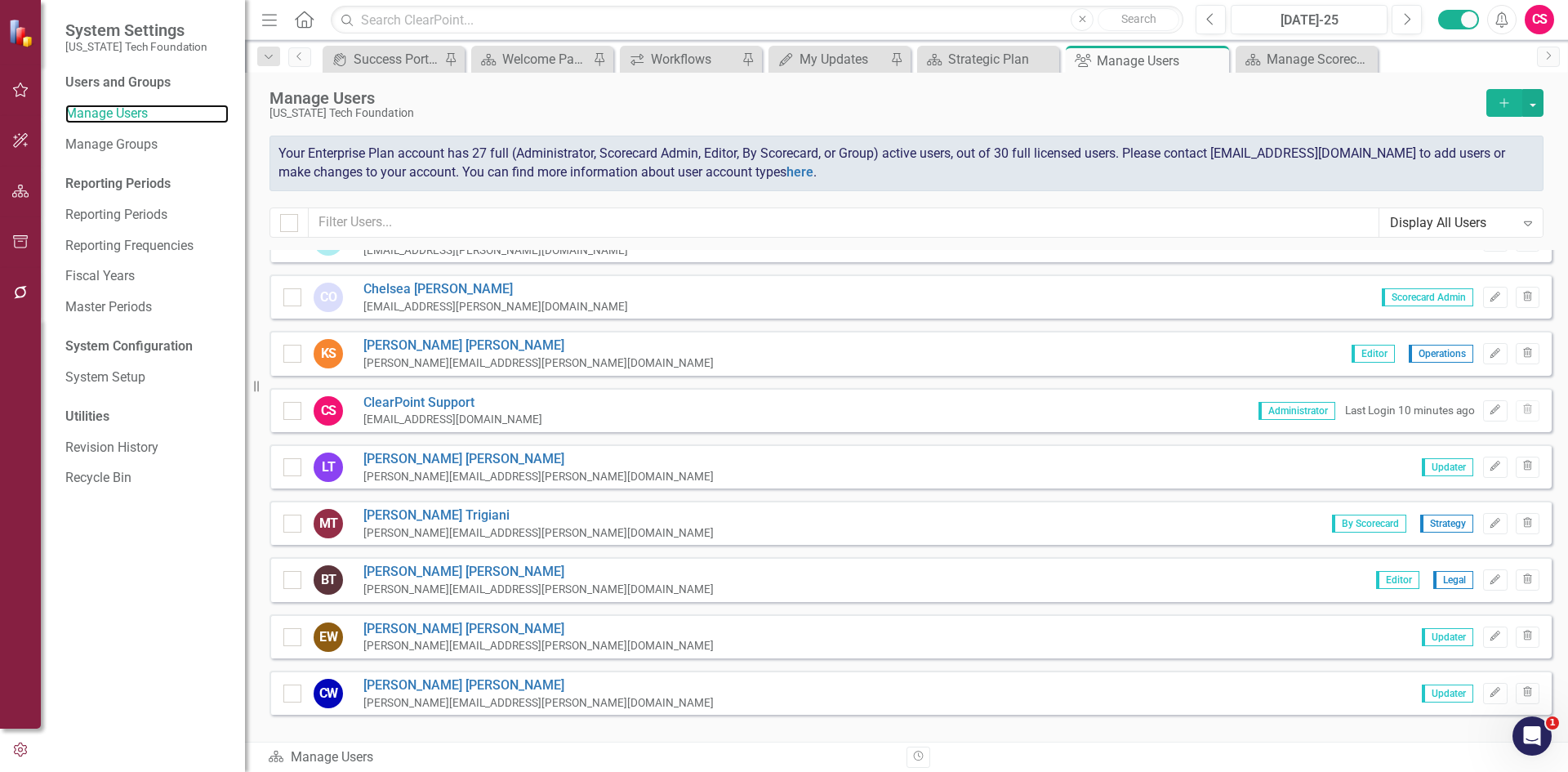
scroll to position [1149, 0]
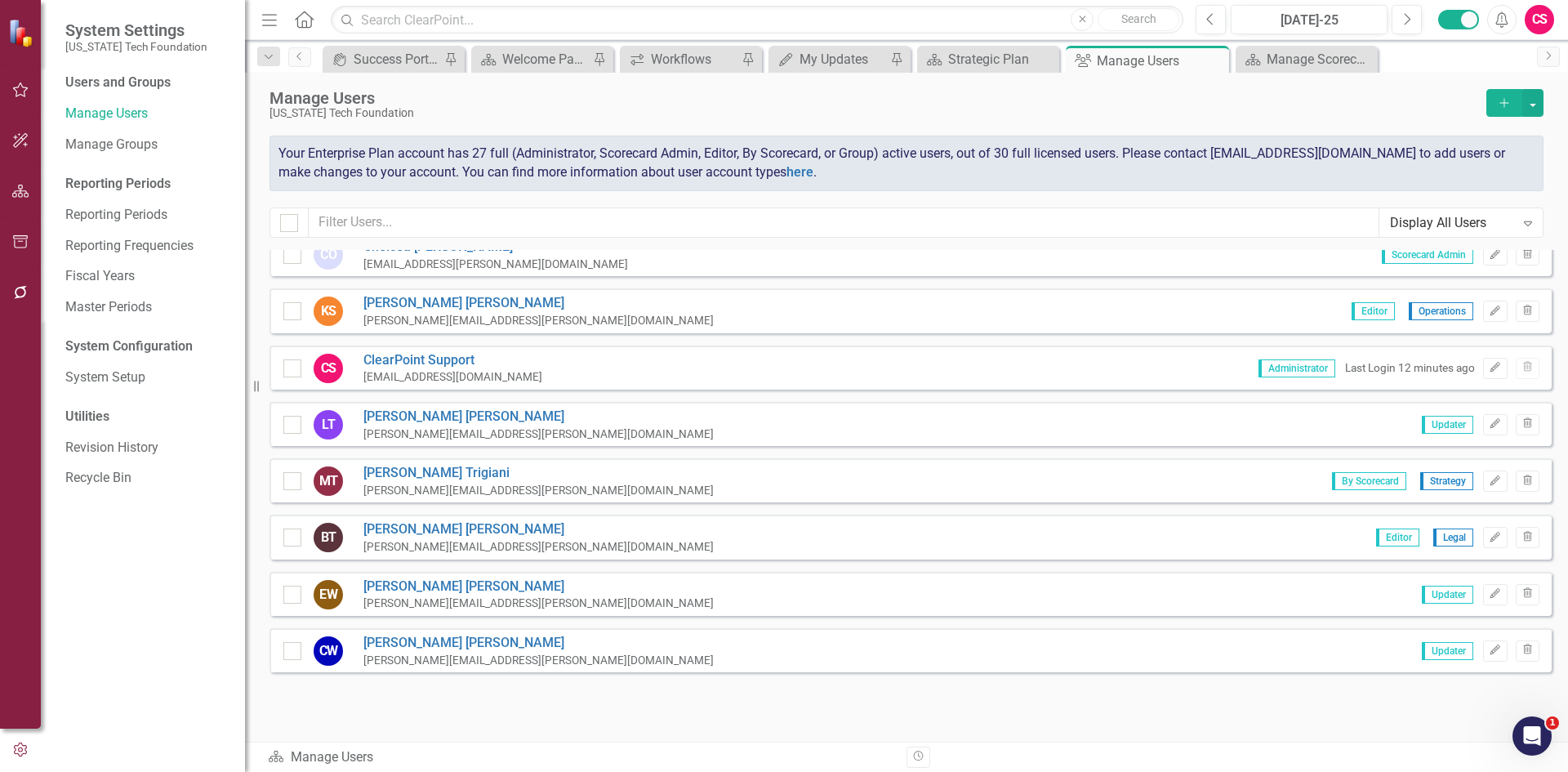
click at [19, 198] on button "button" at bounding box center [21, 192] width 36 height 34
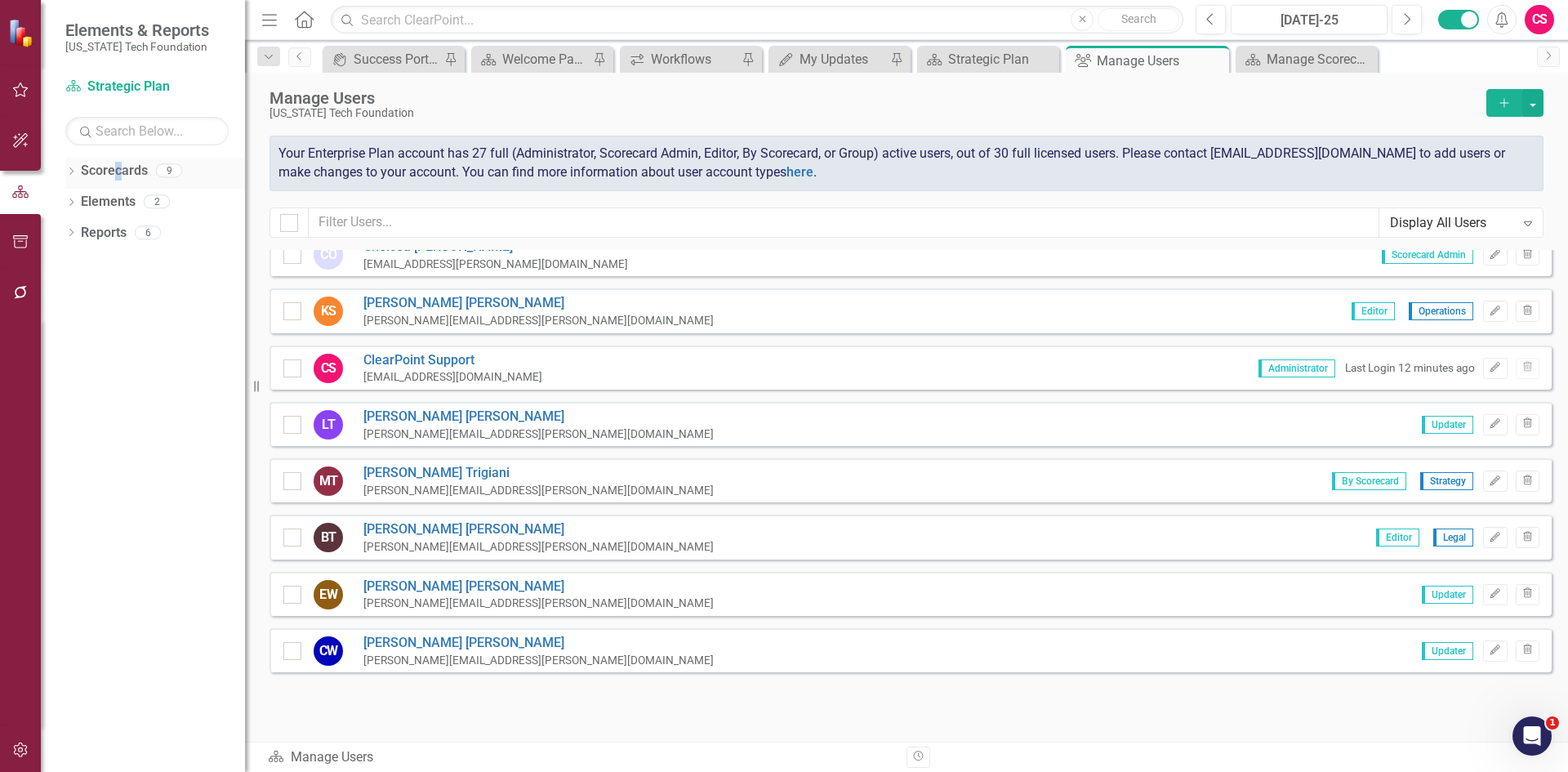
click at [119, 158] on div "Scorecards" at bounding box center [114, 171] width 67 height 27
click at [128, 179] on link "Scorecards" at bounding box center [114, 171] width 67 height 19
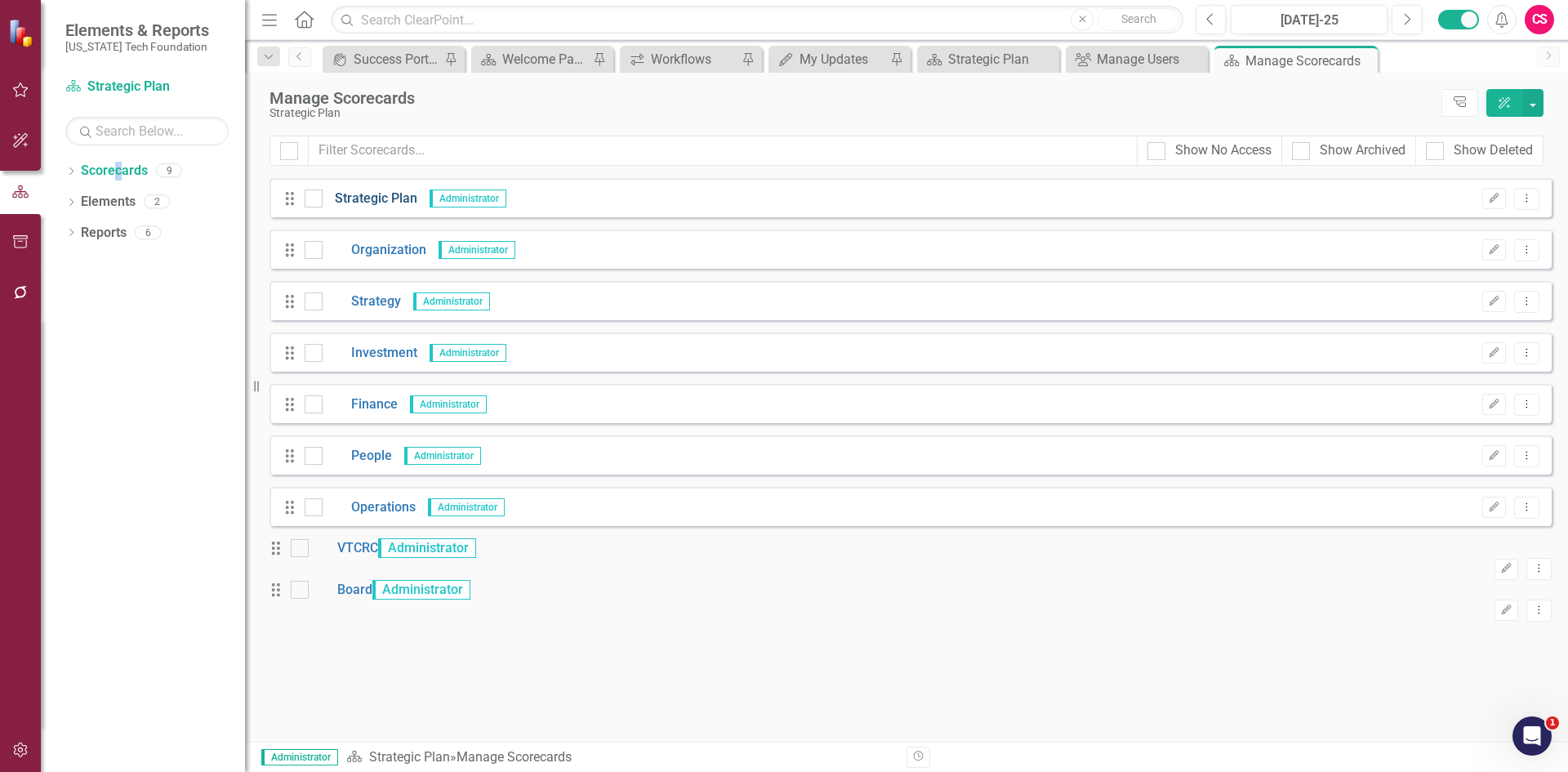
click at [397, 199] on link "Strategic Plan" at bounding box center [370, 198] width 95 height 19
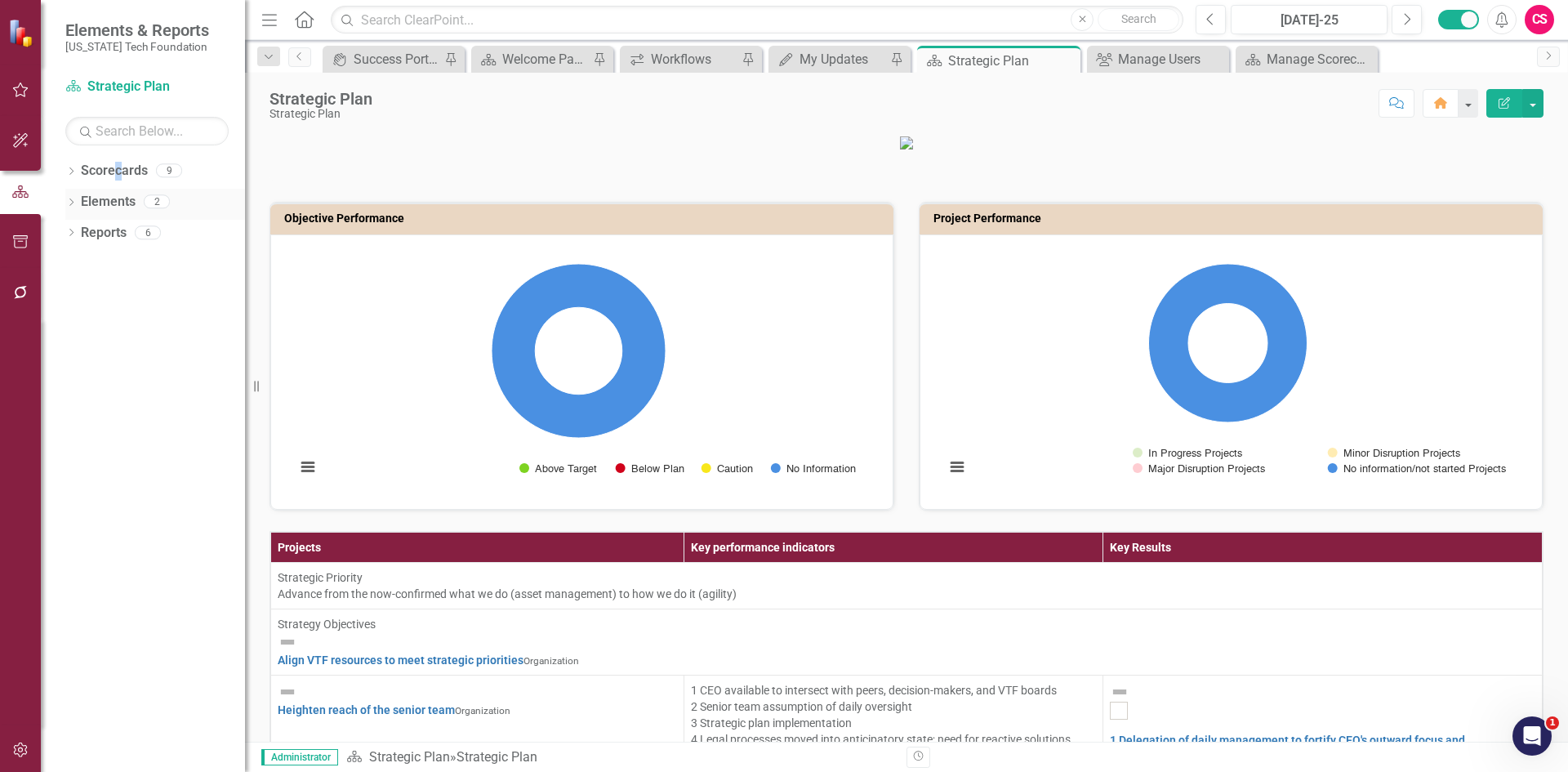
click at [115, 201] on link "Elements" at bounding box center [109, 201] width 55 height 19
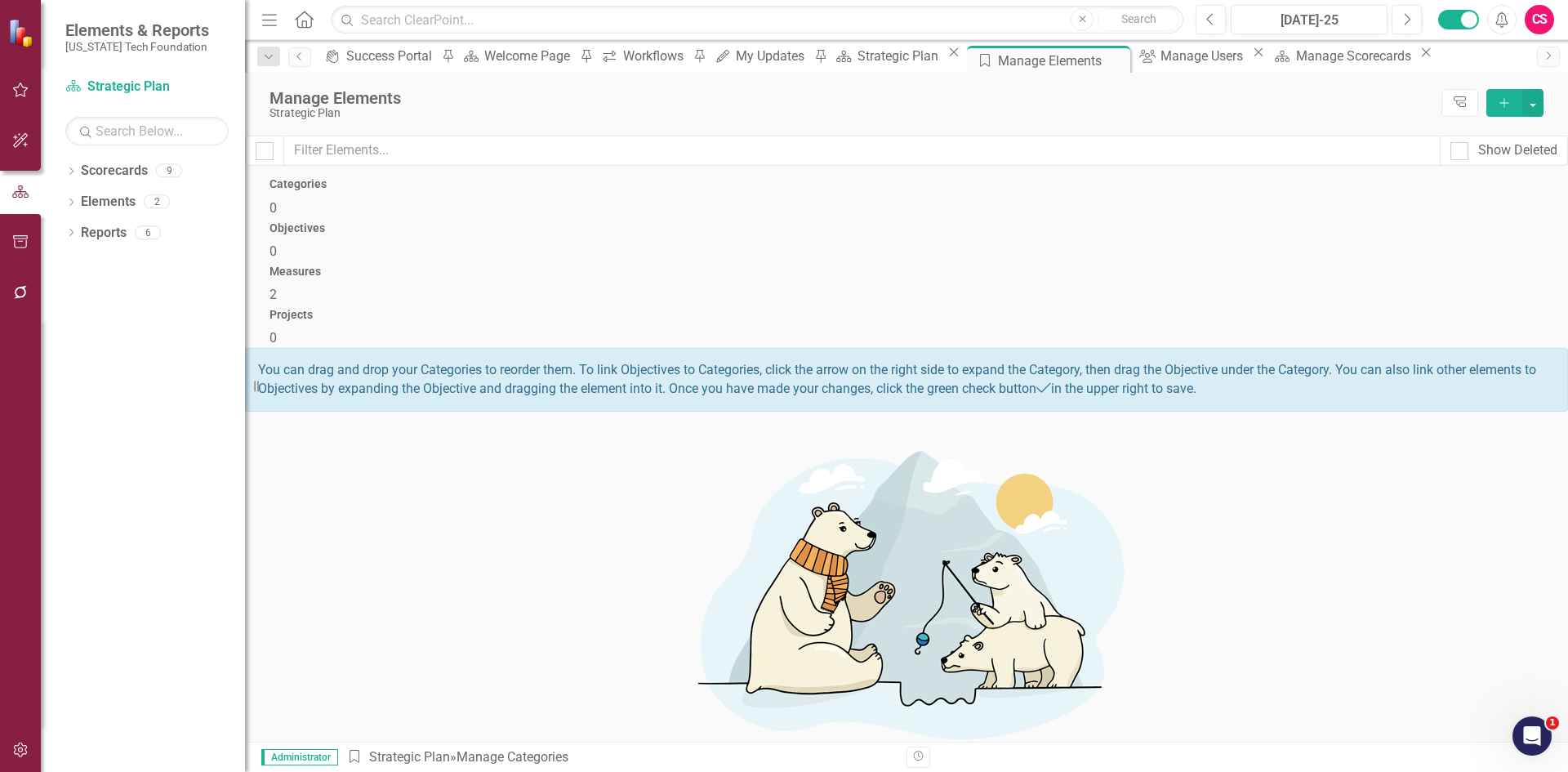
click at [996, 265] on div "Measures 2" at bounding box center [906, 284] width 1274 height 39
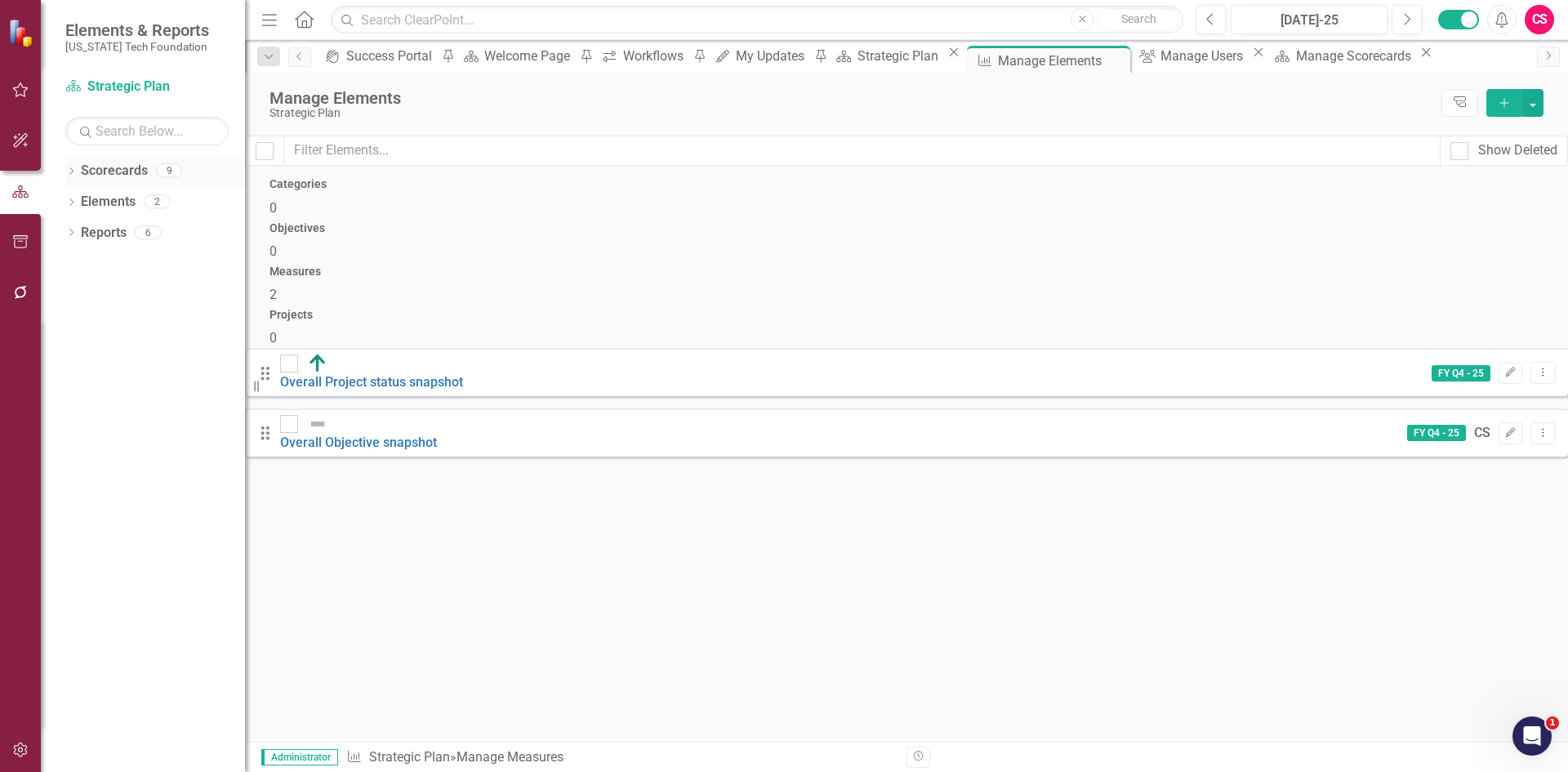
click at [121, 168] on link "Scorecards" at bounding box center [114, 171] width 67 height 19
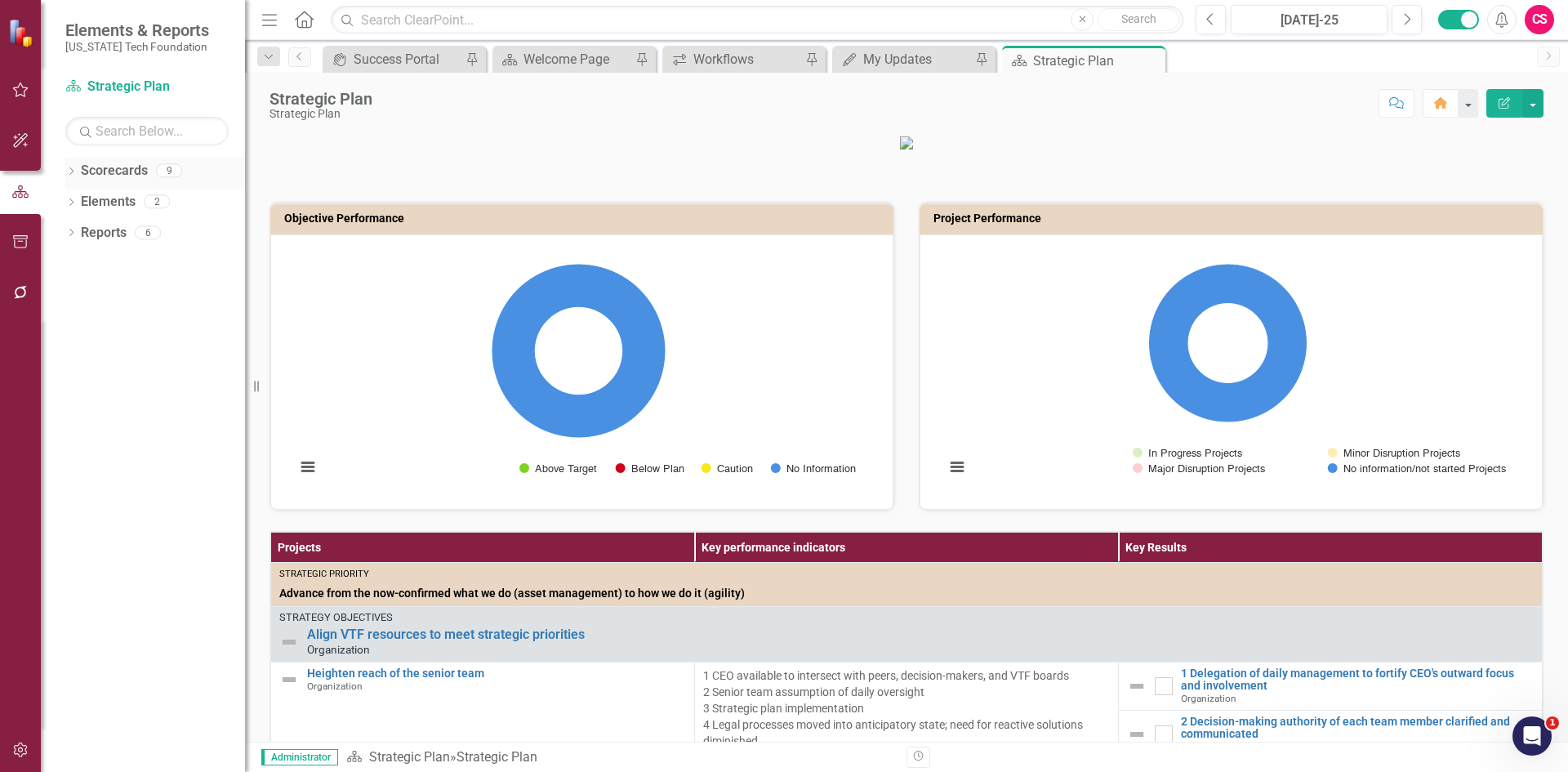
click at [111, 180] on link "Scorecards" at bounding box center [114, 171] width 67 height 19
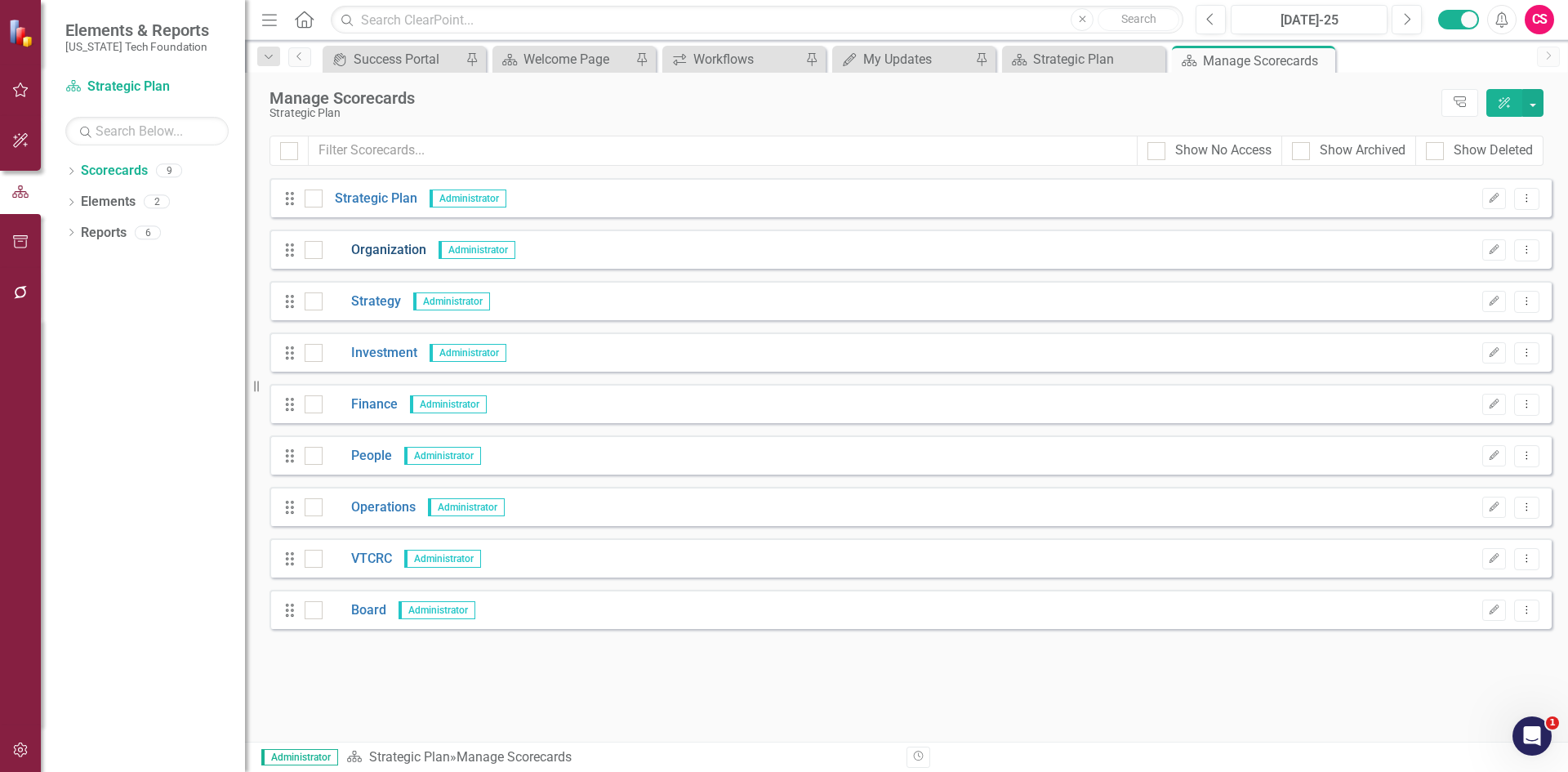
click at [381, 252] on link "Organization" at bounding box center [374, 250] width 104 height 19
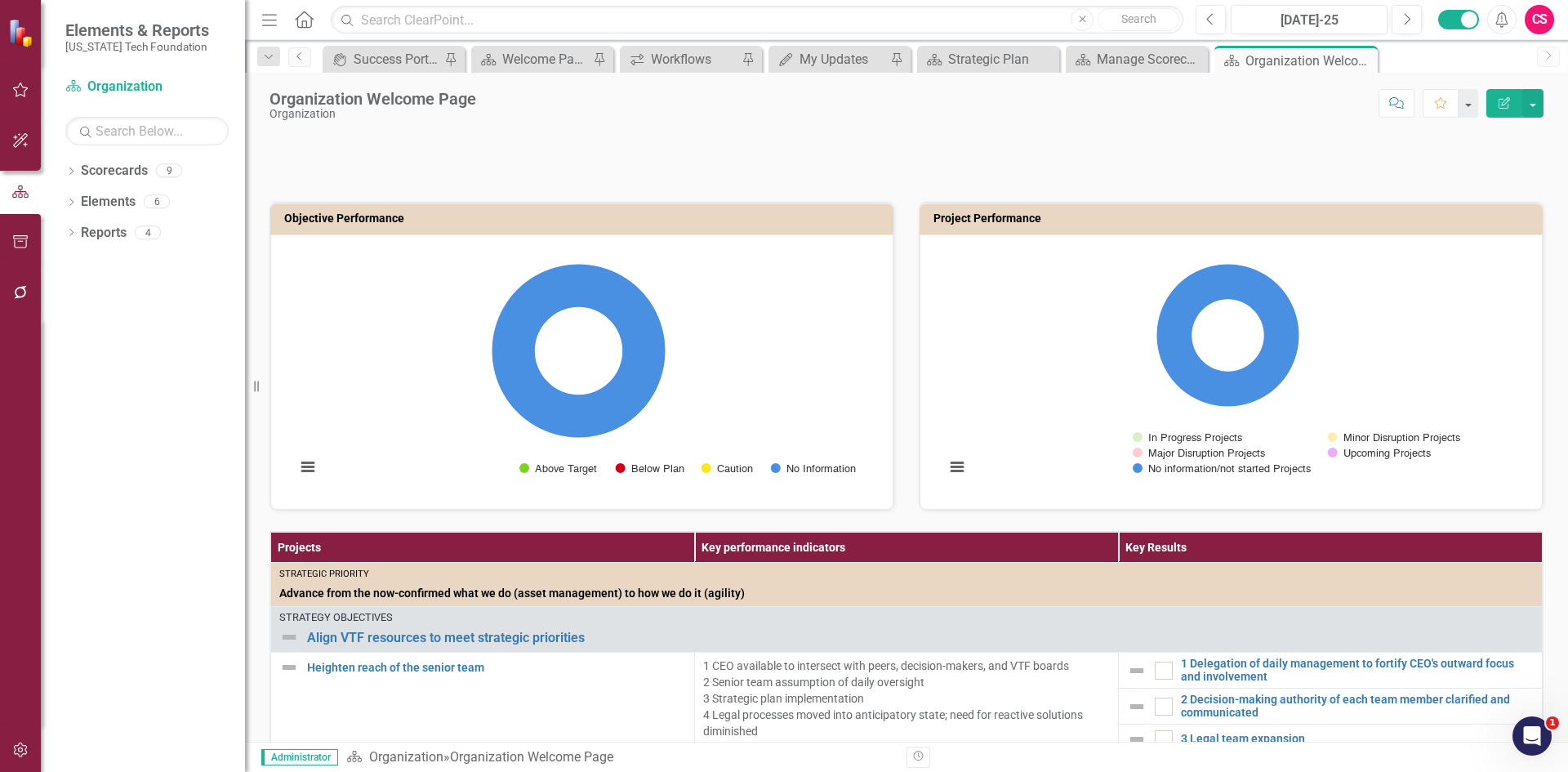
click at [20, 758] on button "button" at bounding box center [21, 750] width 36 height 34
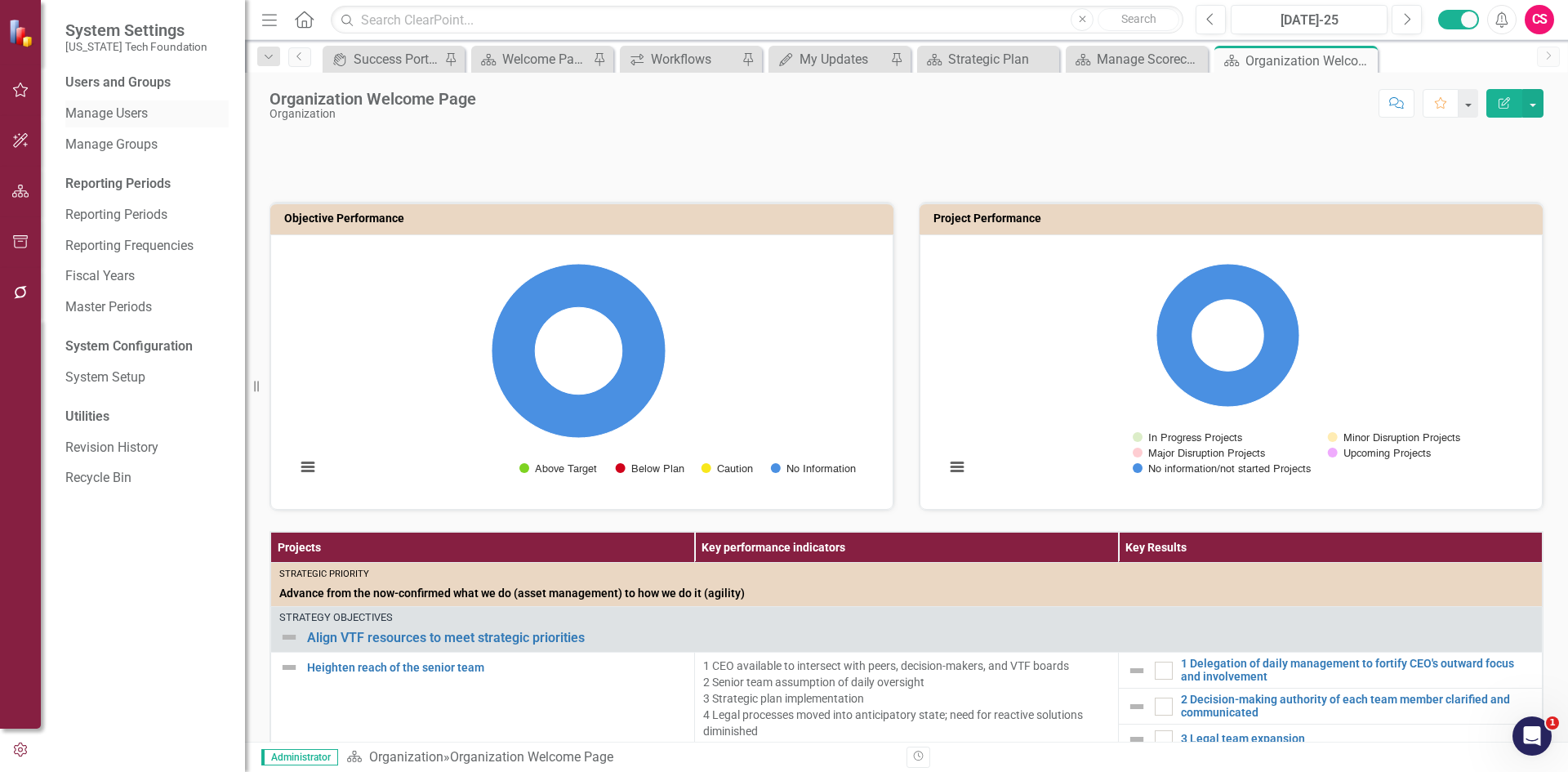
click at [125, 114] on link "Manage Users" at bounding box center [147, 114] width 163 height 19
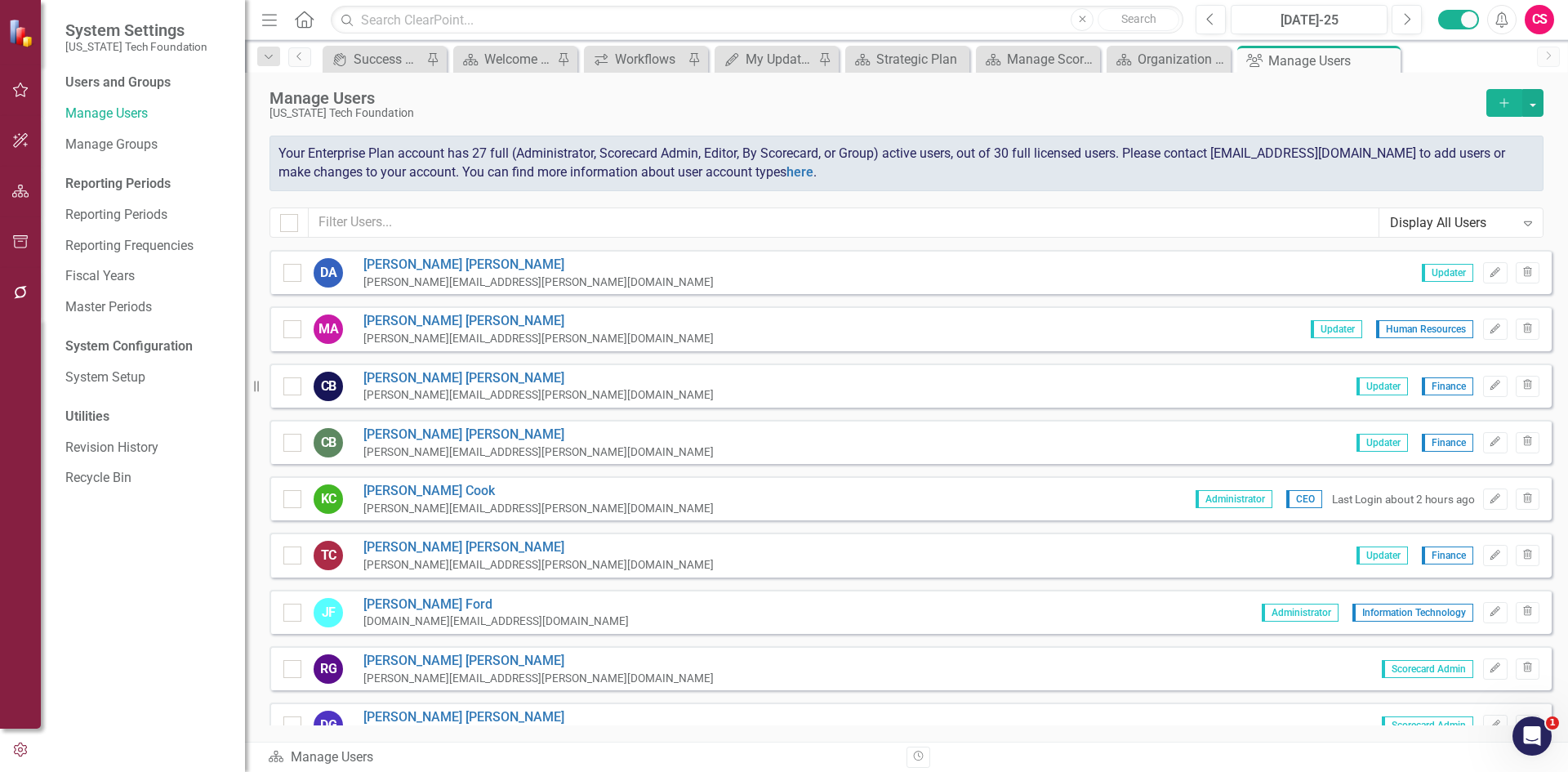
click at [12, 305] on button "button" at bounding box center [21, 293] width 36 height 34
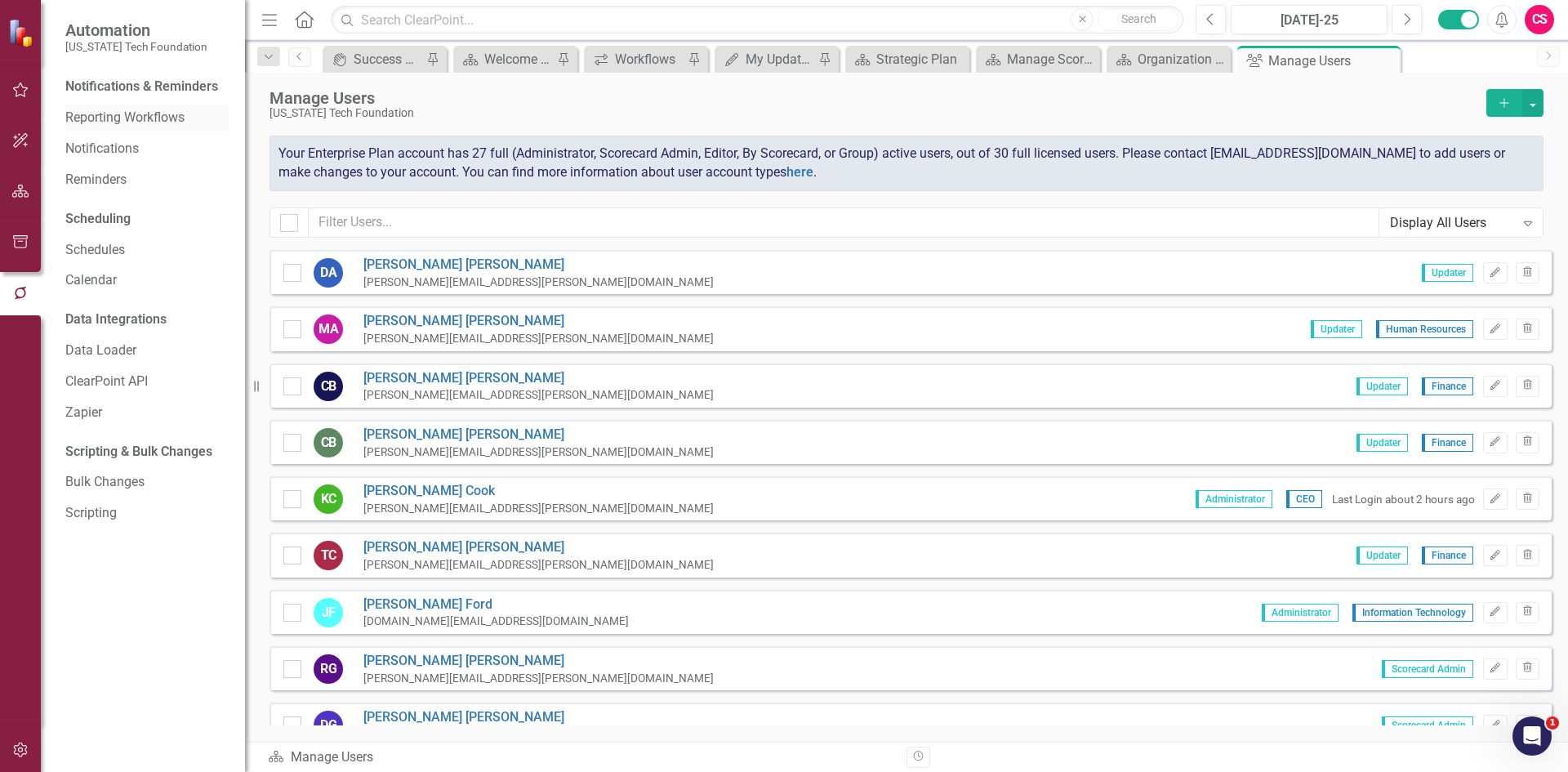
click at [92, 122] on link "Reporting Workflows" at bounding box center [147, 118] width 163 height 19
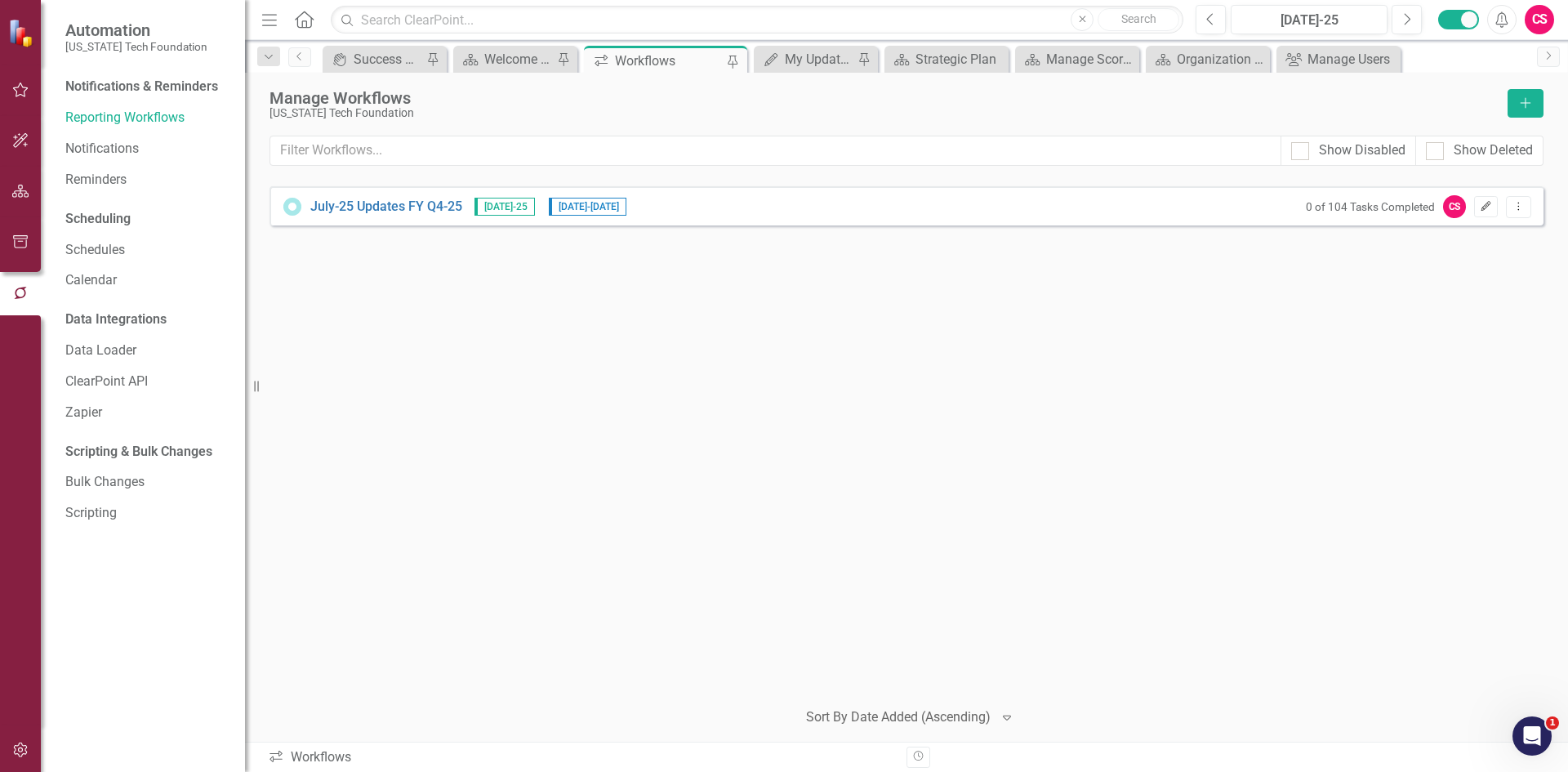
click at [1488, 211] on icon "Edit" at bounding box center [1486, 206] width 12 height 10
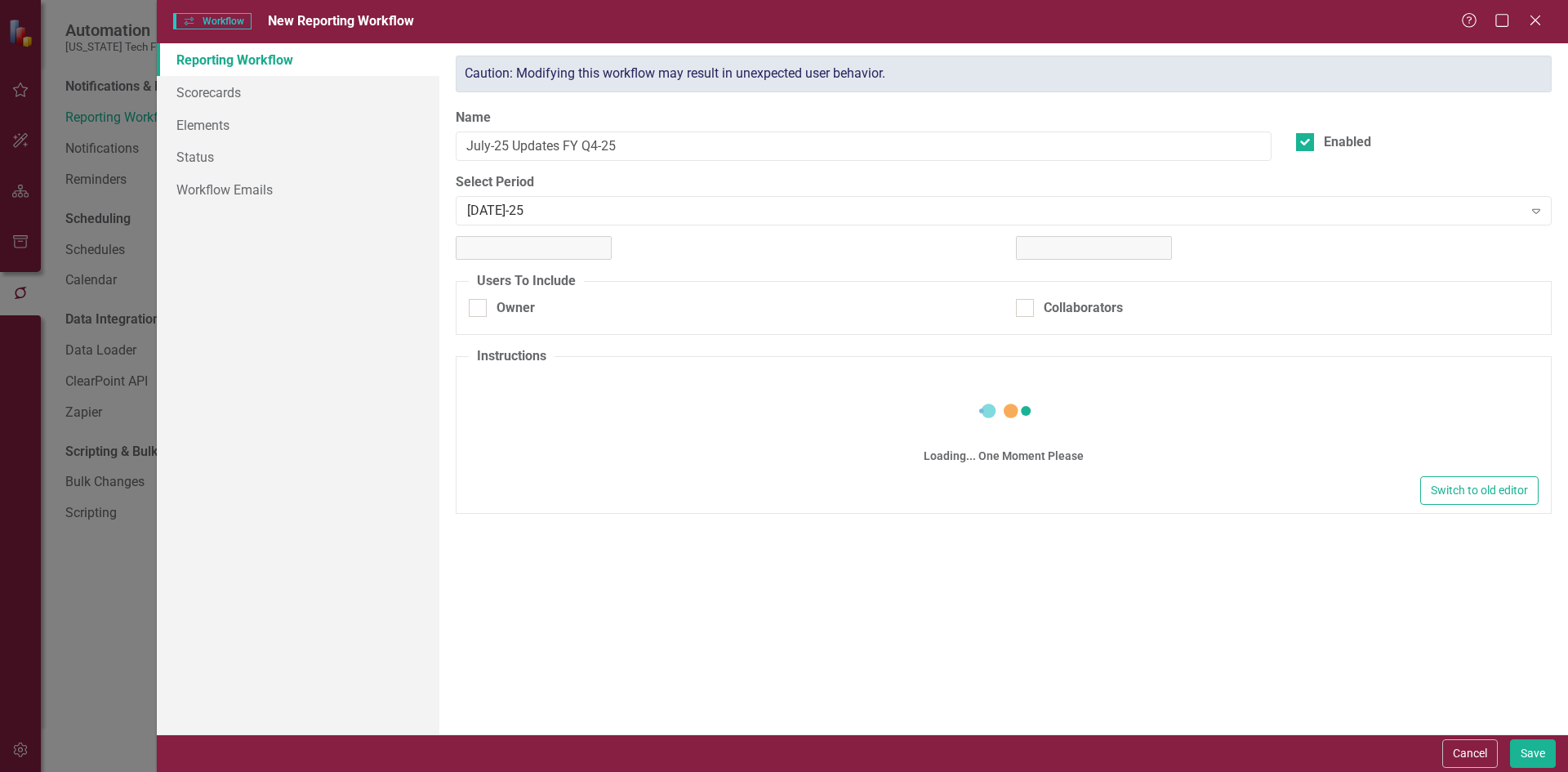
checkbox input "true"
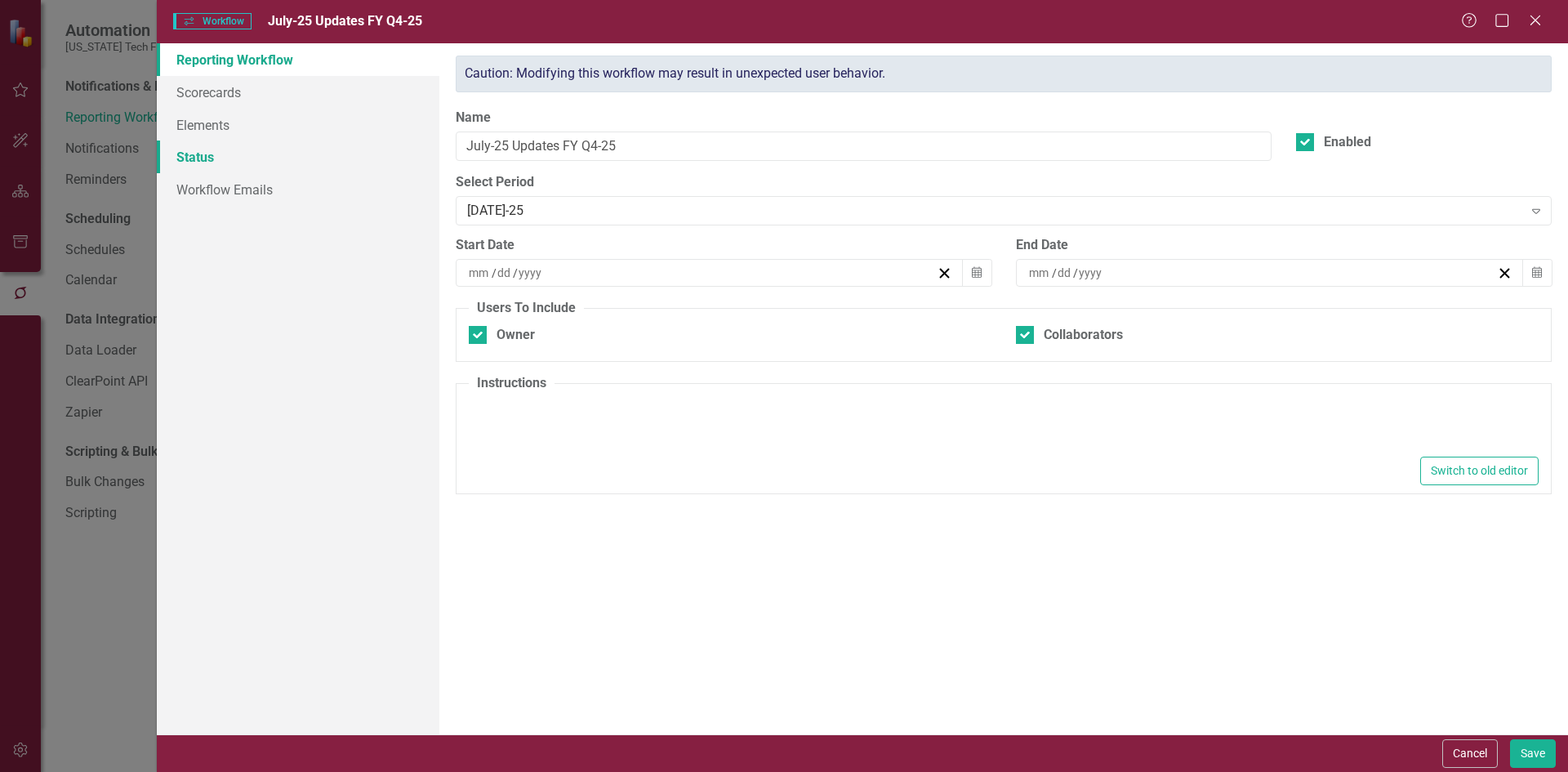
type input "9"
type input "8"
type input "2025"
type input "10"
type input "24"
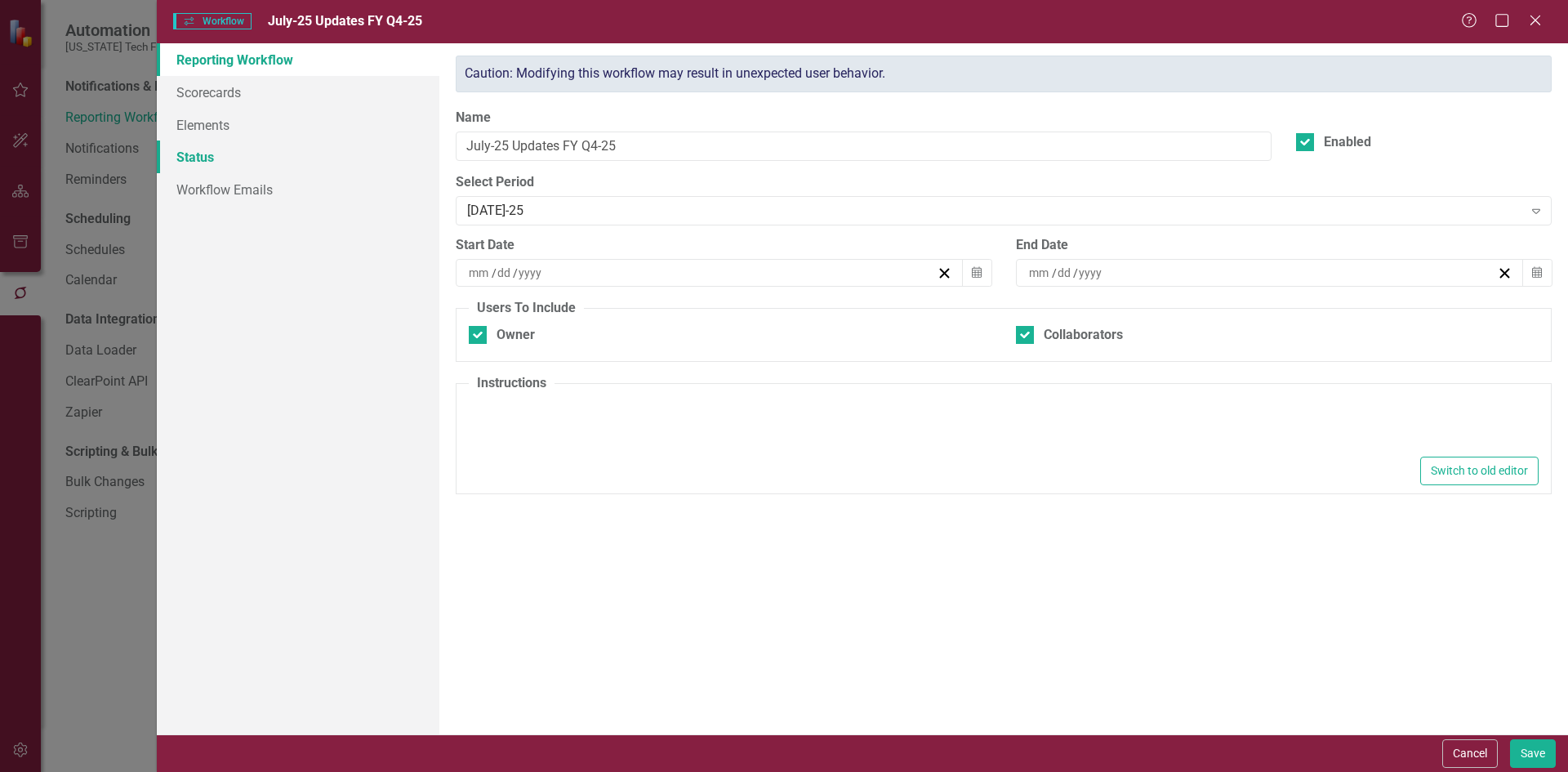
type input "2025"
type textarea "<p>Please make updates to your assigned elements for this reporting period. Rev…"
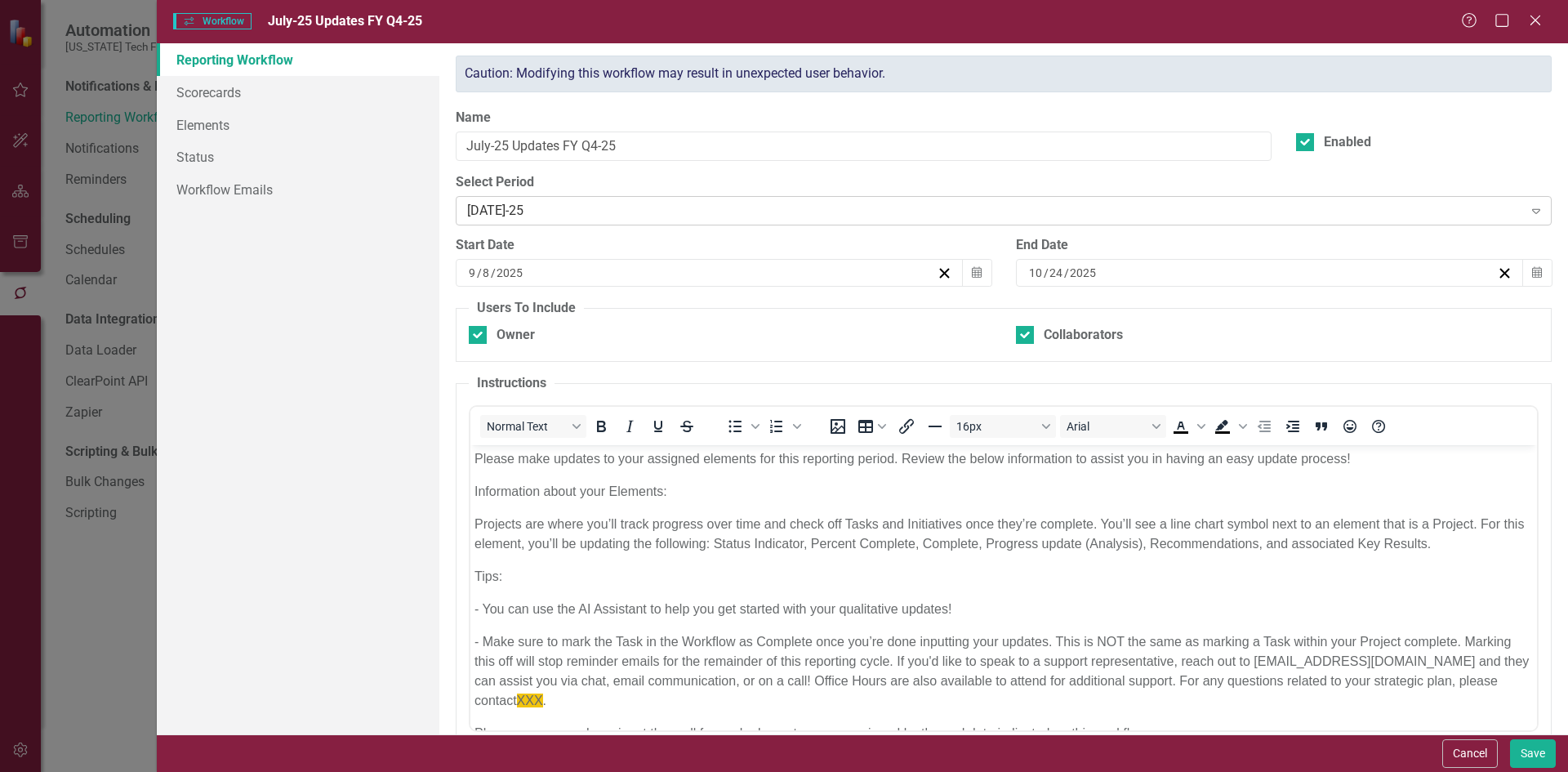
click at [521, 199] on div "Jul-25 Expand" at bounding box center [1004, 210] width 1096 height 29
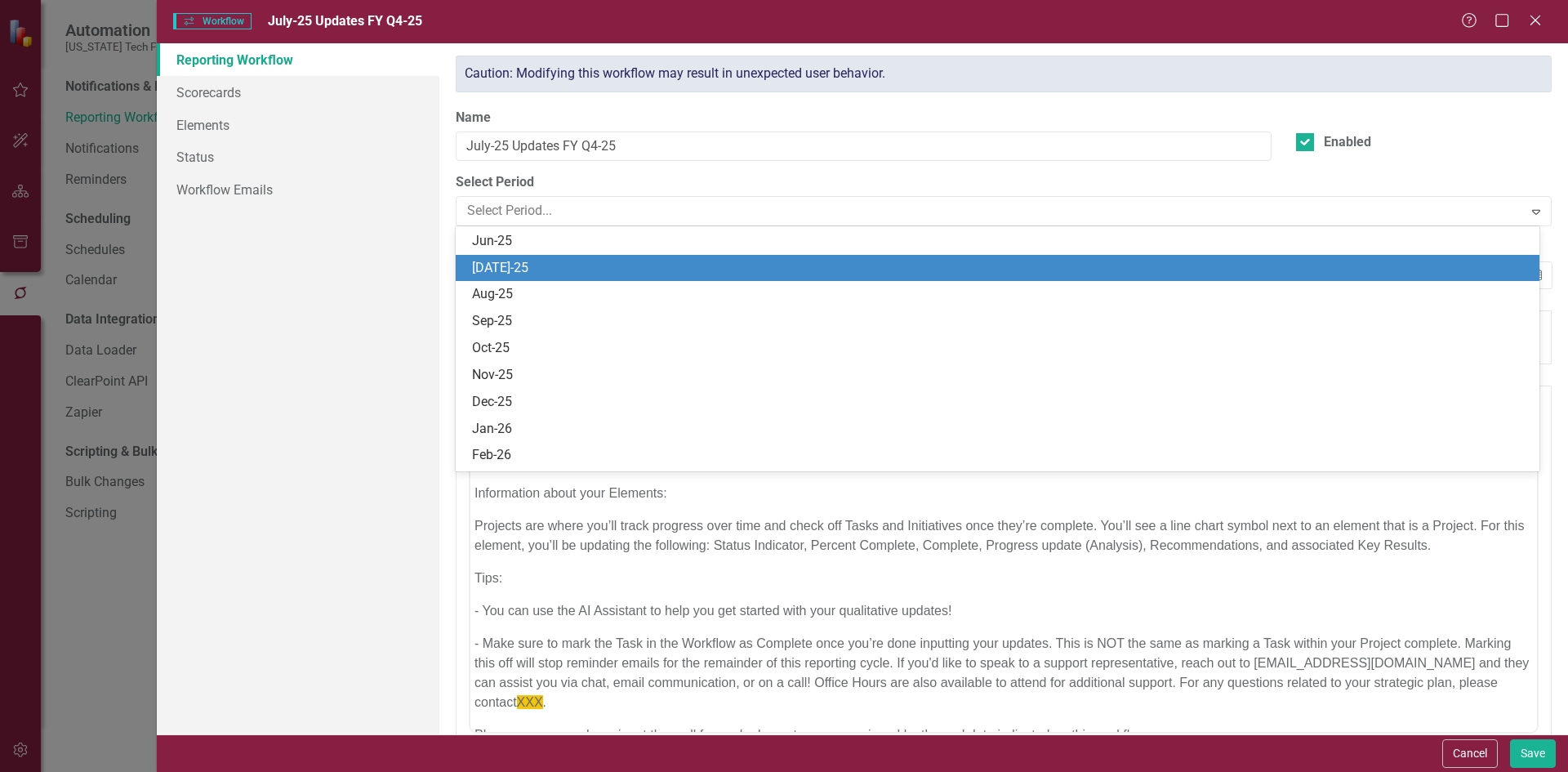
scroll to position [1126, 0]
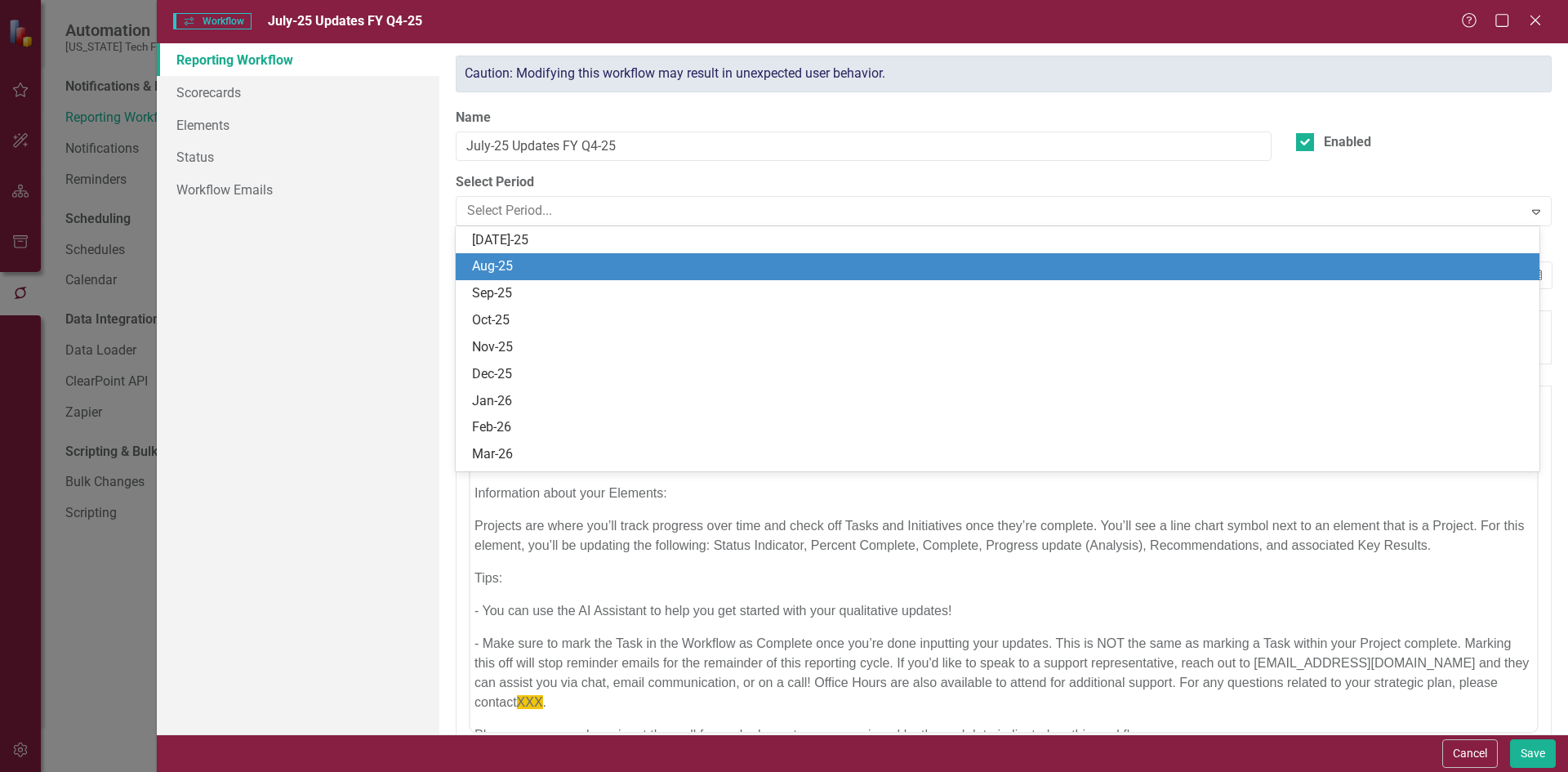
click at [511, 260] on div "Aug-25" at bounding box center [1000, 266] width 1057 height 19
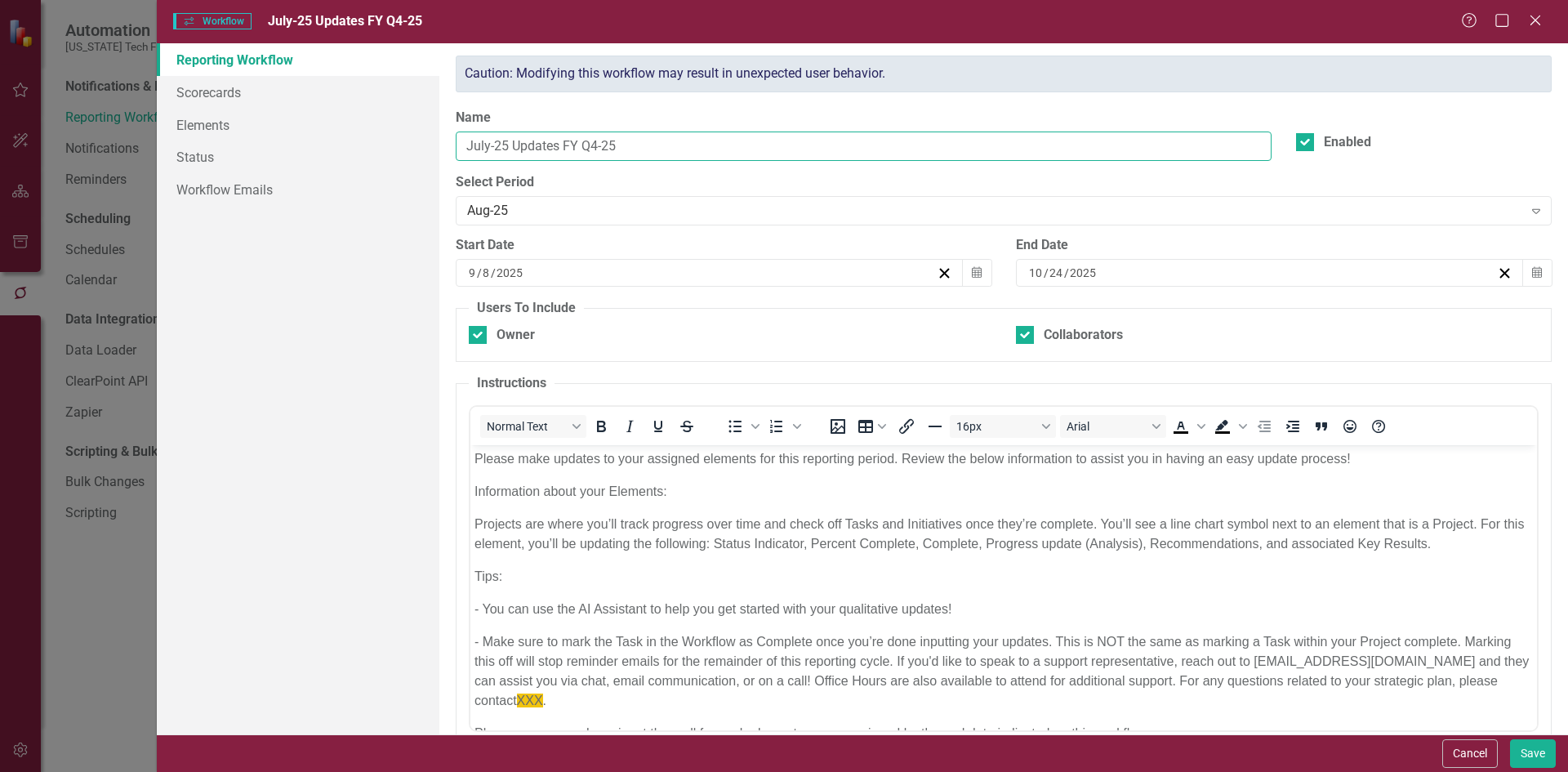
click at [473, 149] on input "July-25 Updates FY Q4-25" at bounding box center [864, 147] width 816 height 30
type input "Aug-25 Updates FY Q4-25"
click at [1532, 749] on button "Save" at bounding box center [1532, 753] width 46 height 28
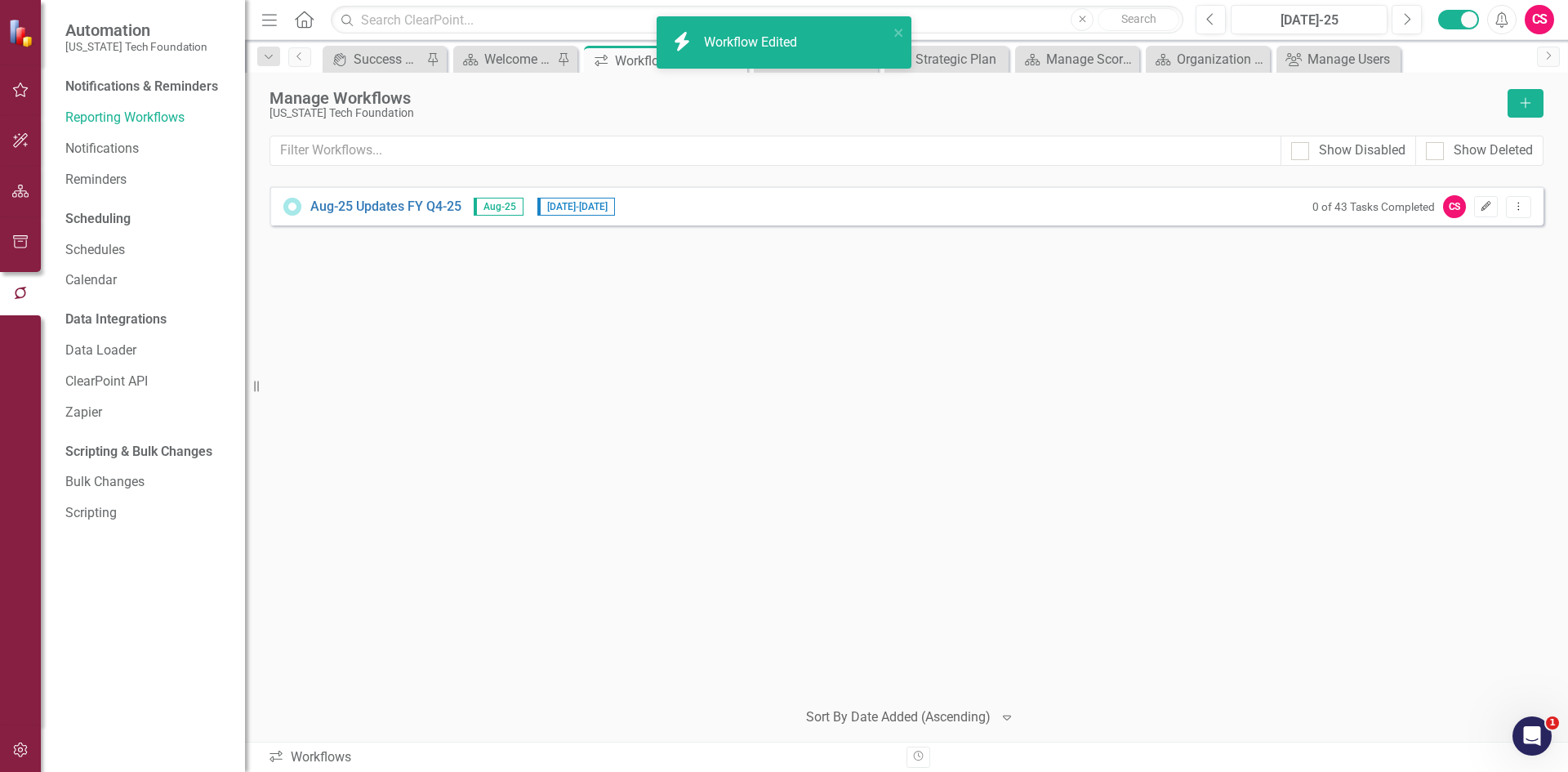
click at [1482, 210] on icon "button" at bounding box center [1487, 206] width 10 height 10
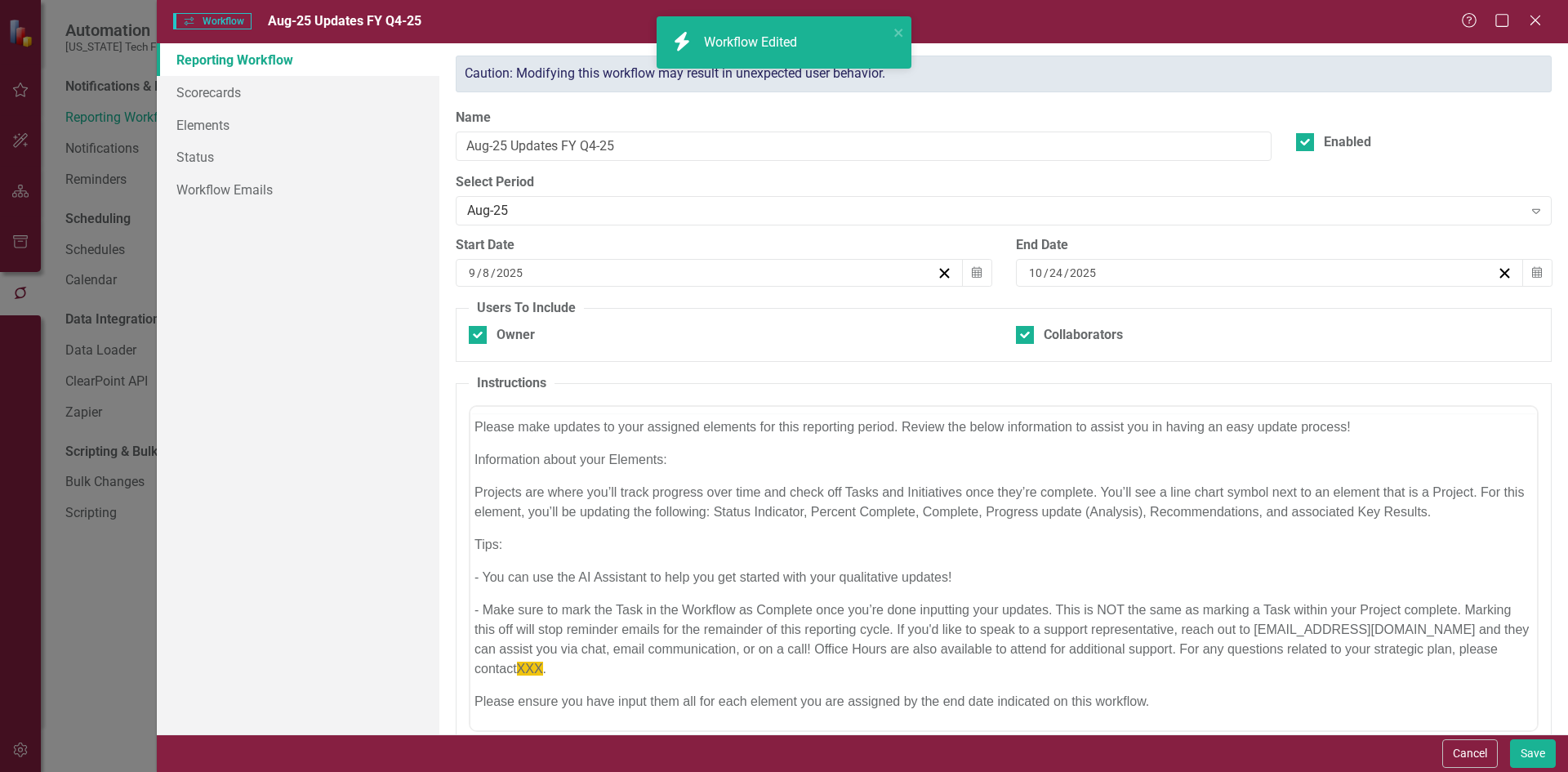
scroll to position [0, 0]
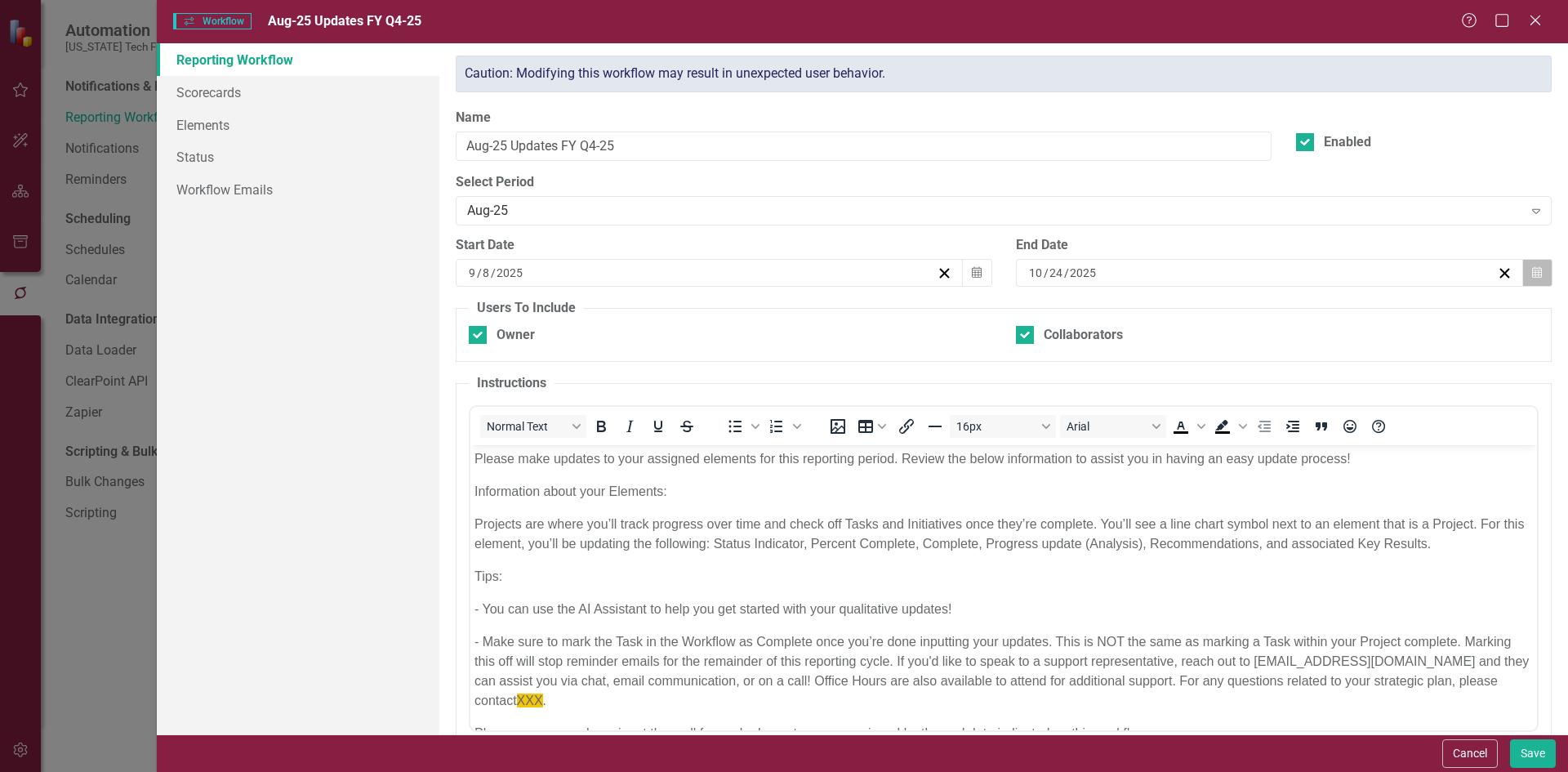
click at [1532, 273] on icon "button" at bounding box center [1537, 272] width 10 height 12
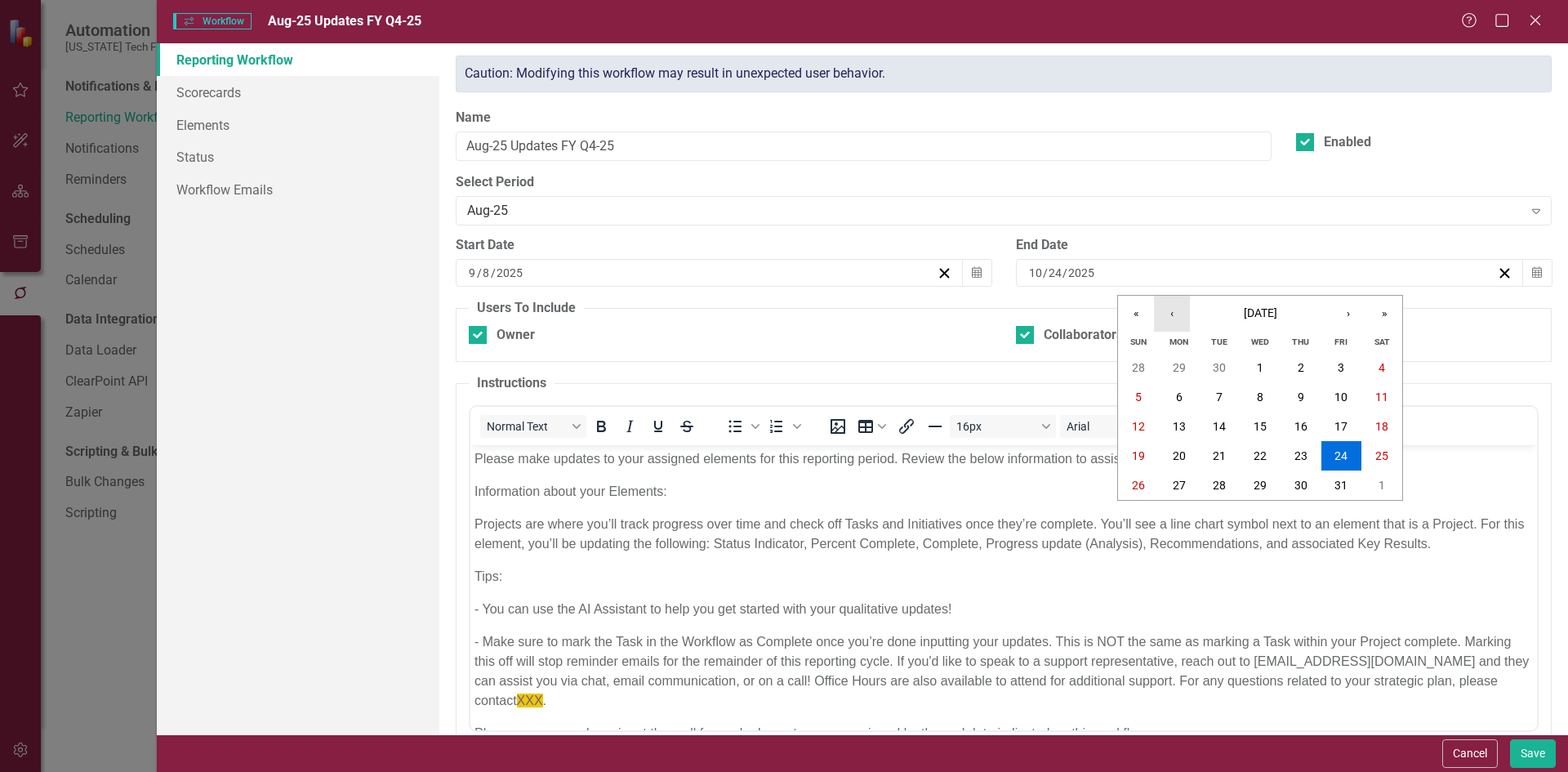
click at [1178, 303] on button "‹" at bounding box center [1172, 313] width 36 height 36
click at [1175, 105] on div "Caution: Modifying this workflow may result in unexpected user behavior. Name A…" at bounding box center [1003, 420] width 1120 height 730
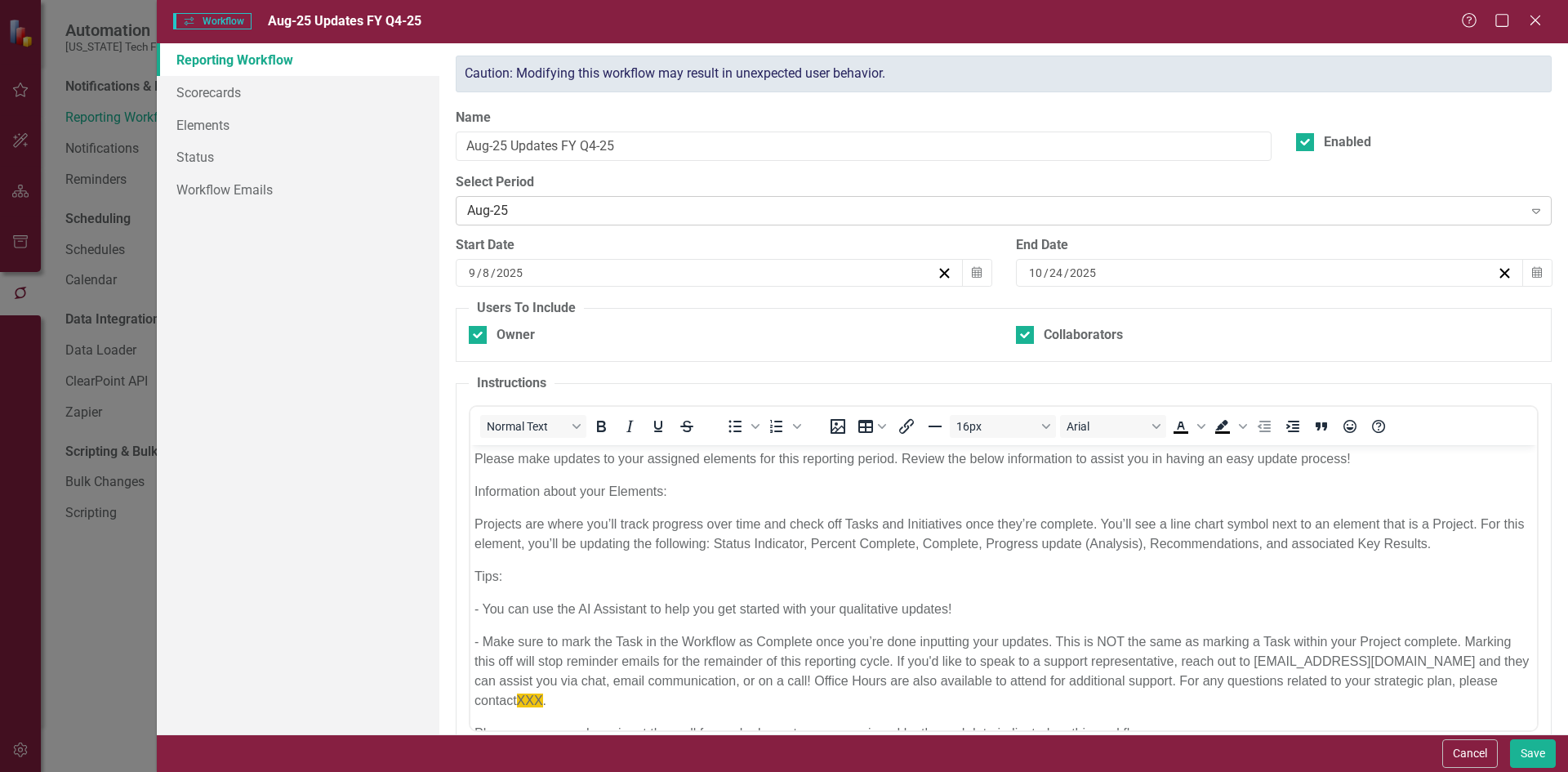
click at [613, 218] on div "Aug-25" at bounding box center [994, 211] width 1056 height 19
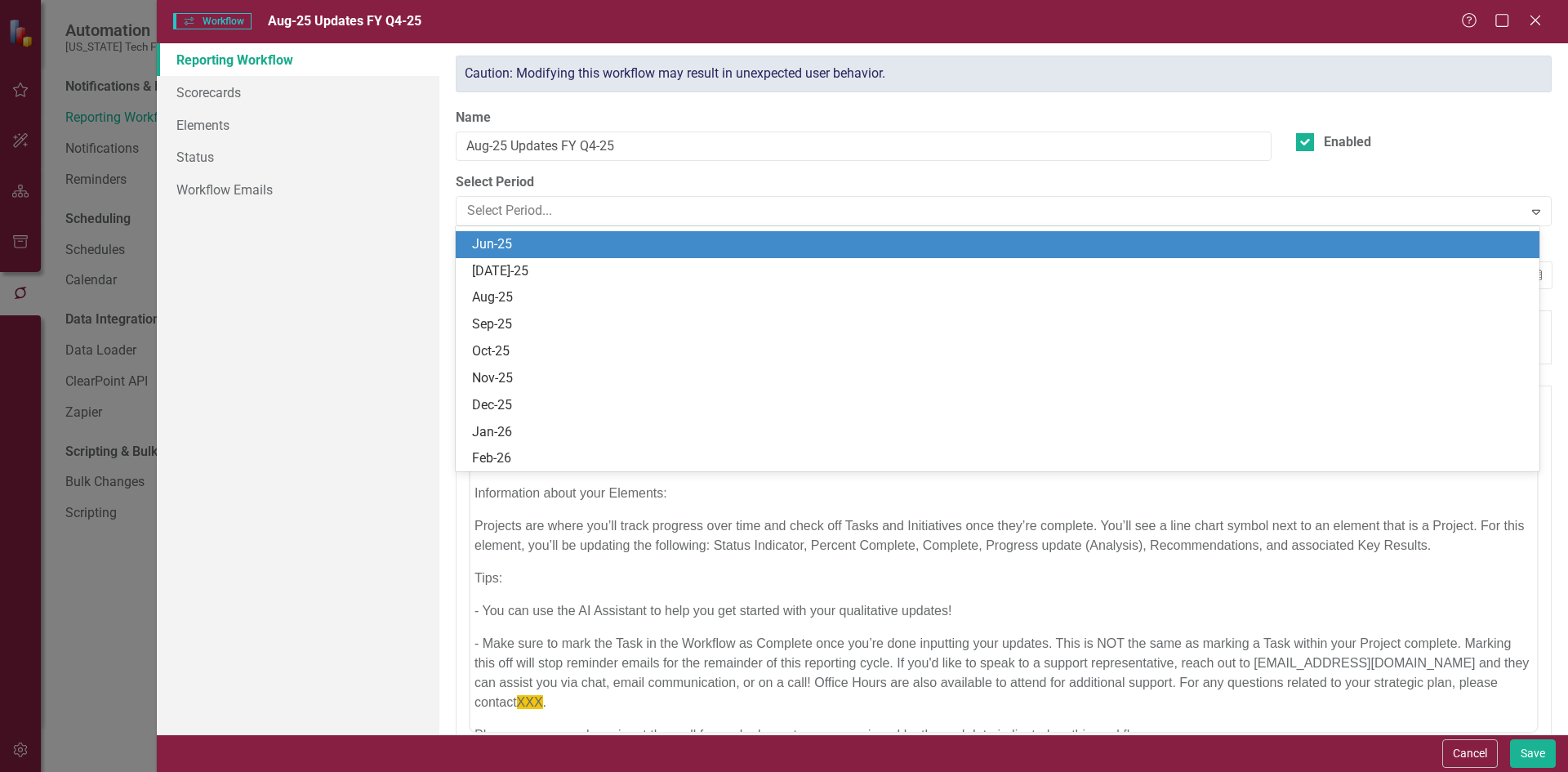
scroll to position [1071, 0]
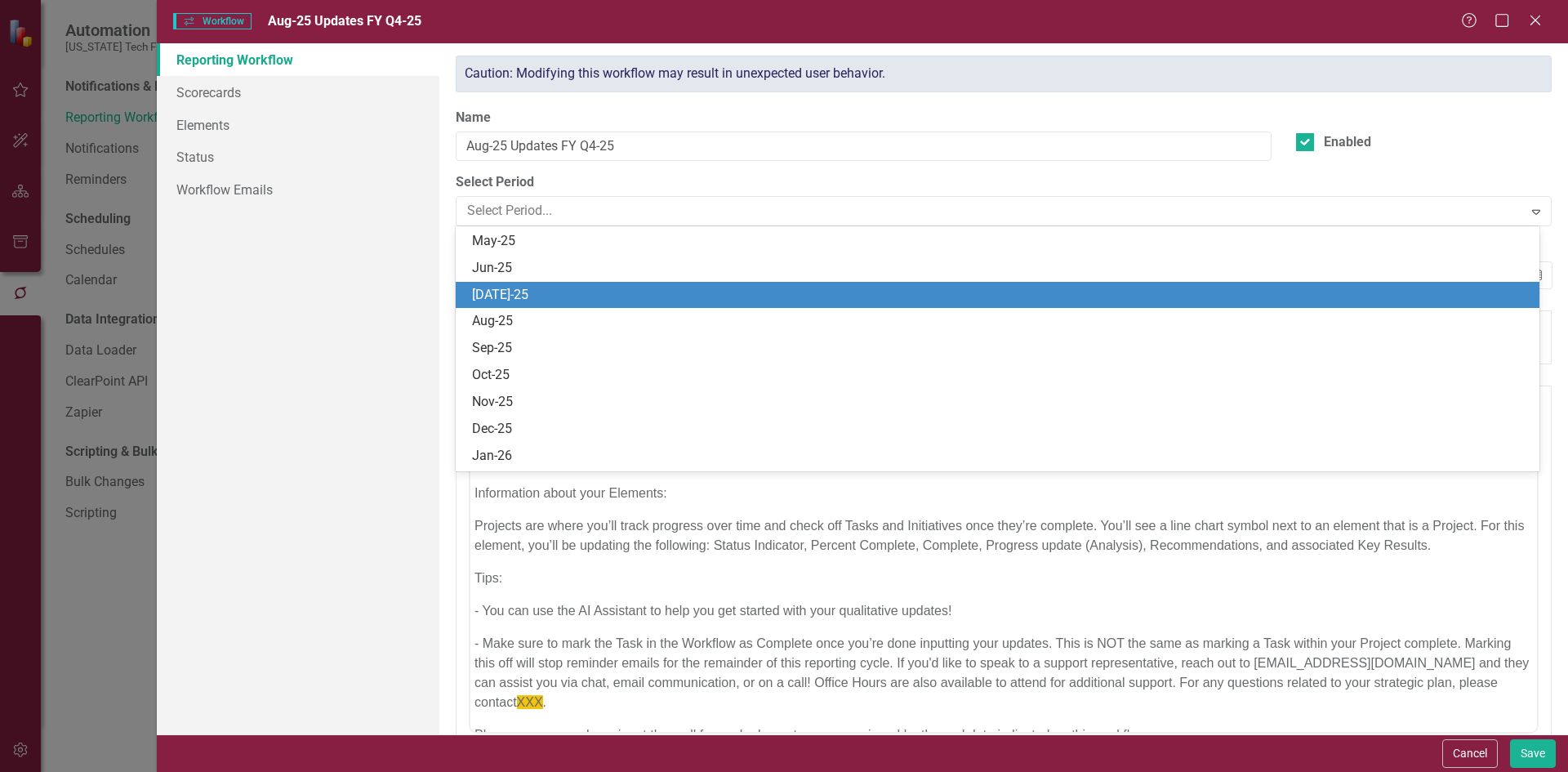
click at [512, 300] on div "[DATE]-25" at bounding box center [1000, 295] width 1057 height 19
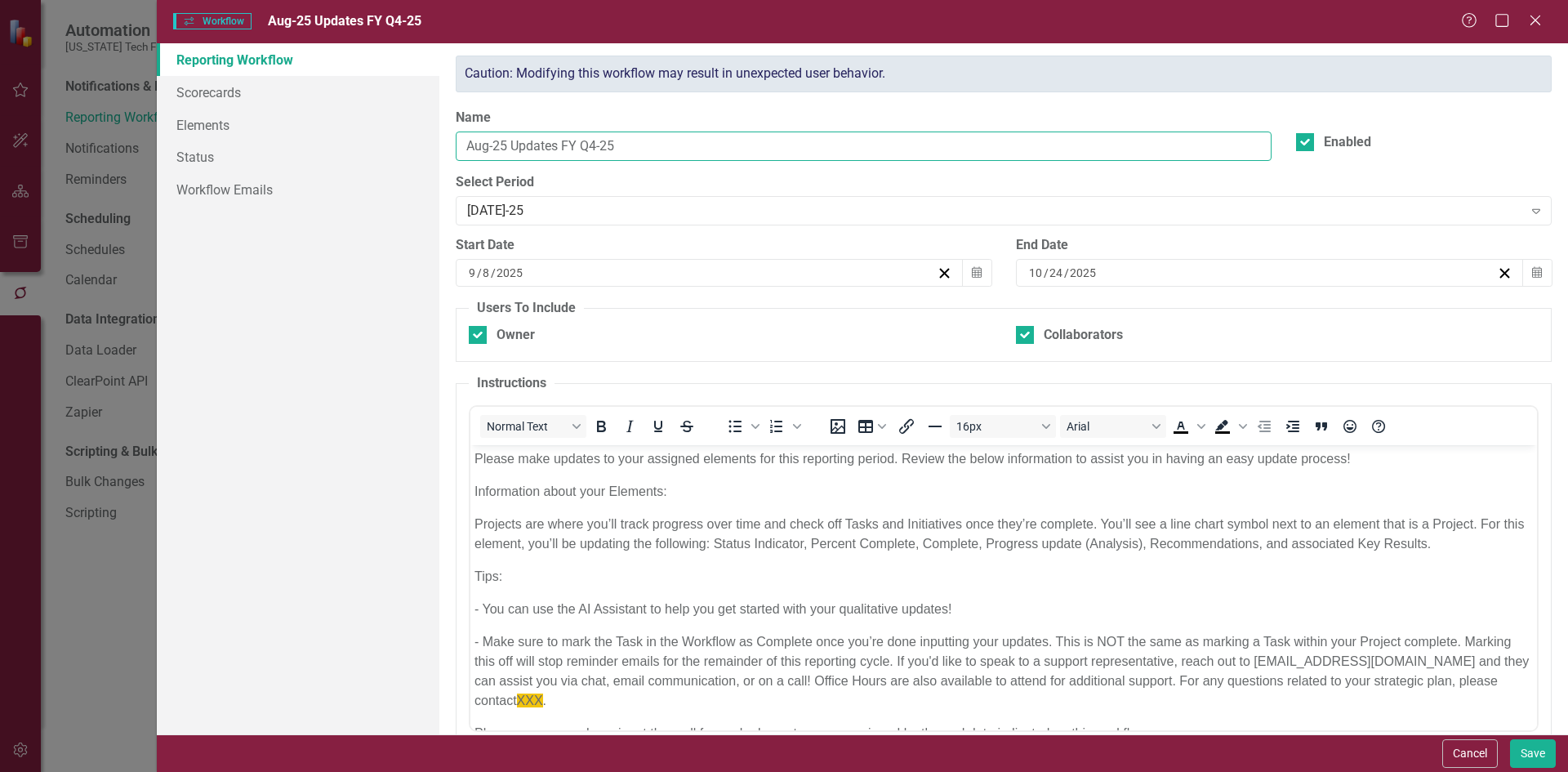
click at [469, 144] on input "Aug-25 Updates FY Q4-25" at bounding box center [864, 147] width 816 height 30
type input "Jul-25 Updates FY Q4-25"
click at [1541, 756] on button "Save" at bounding box center [1532, 753] width 46 height 28
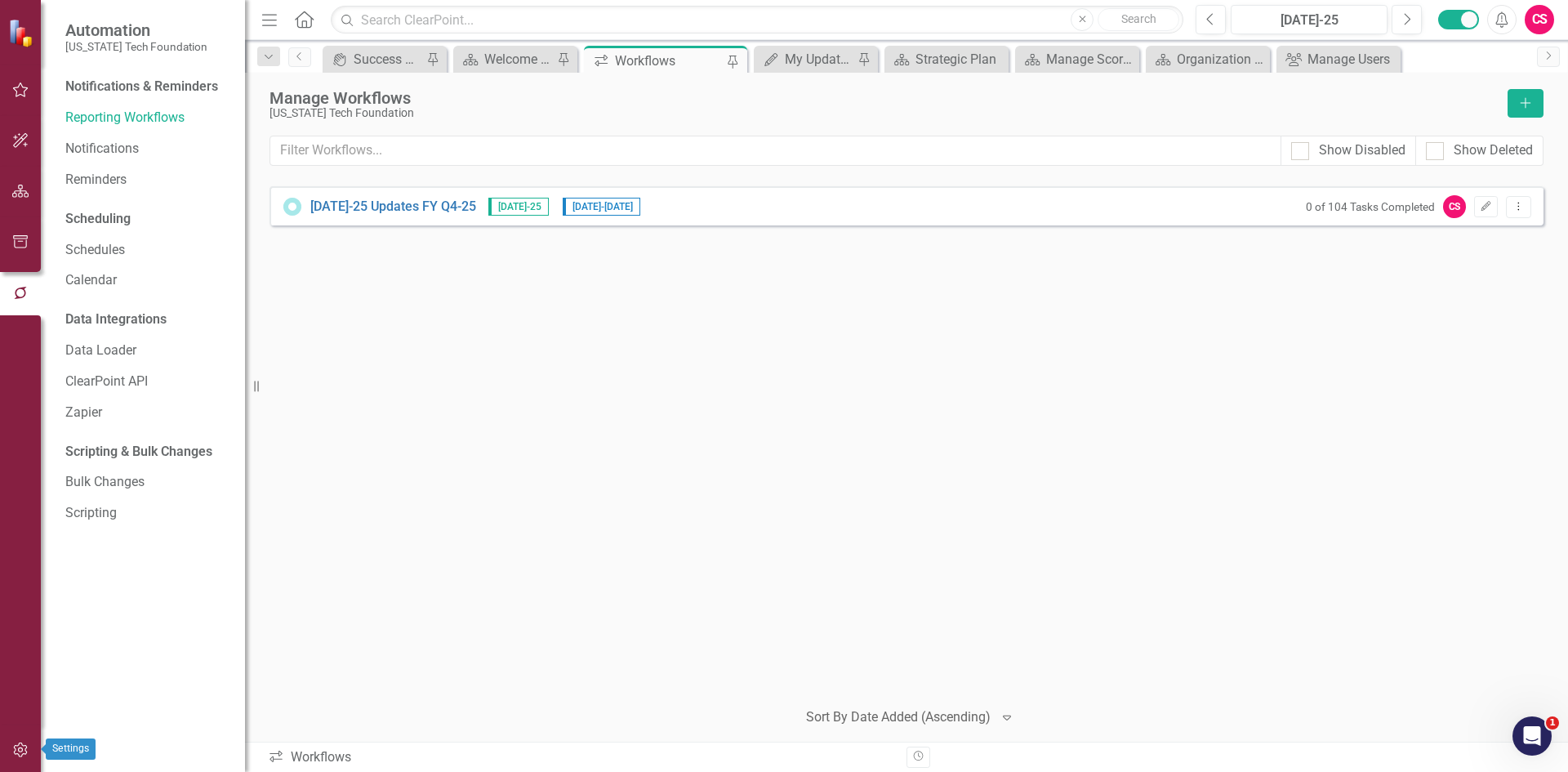
click at [14, 734] on button "button" at bounding box center [21, 750] width 36 height 34
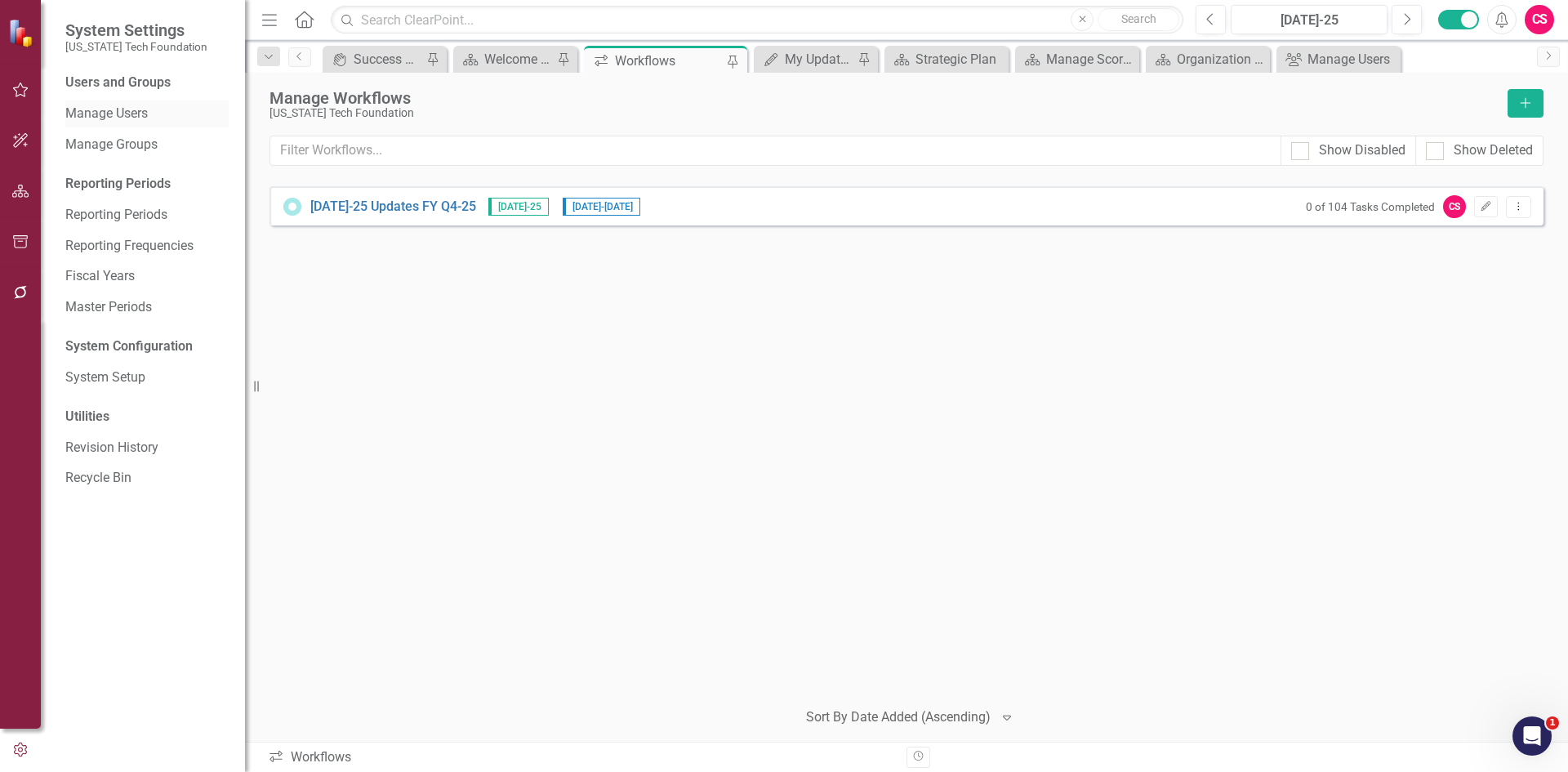
click at [81, 106] on link "Manage Users" at bounding box center [147, 114] width 163 height 19
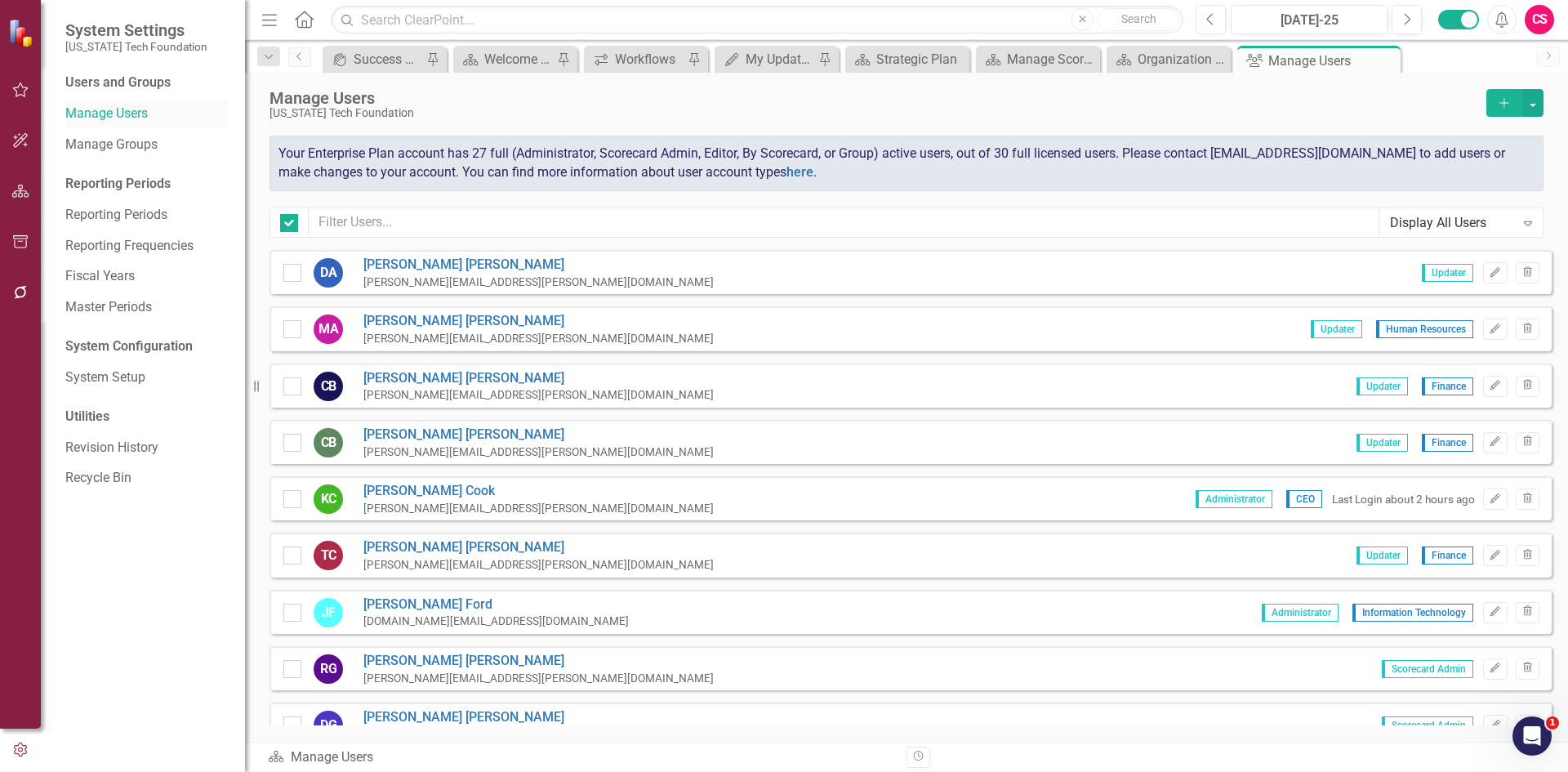
checkbox input "false"
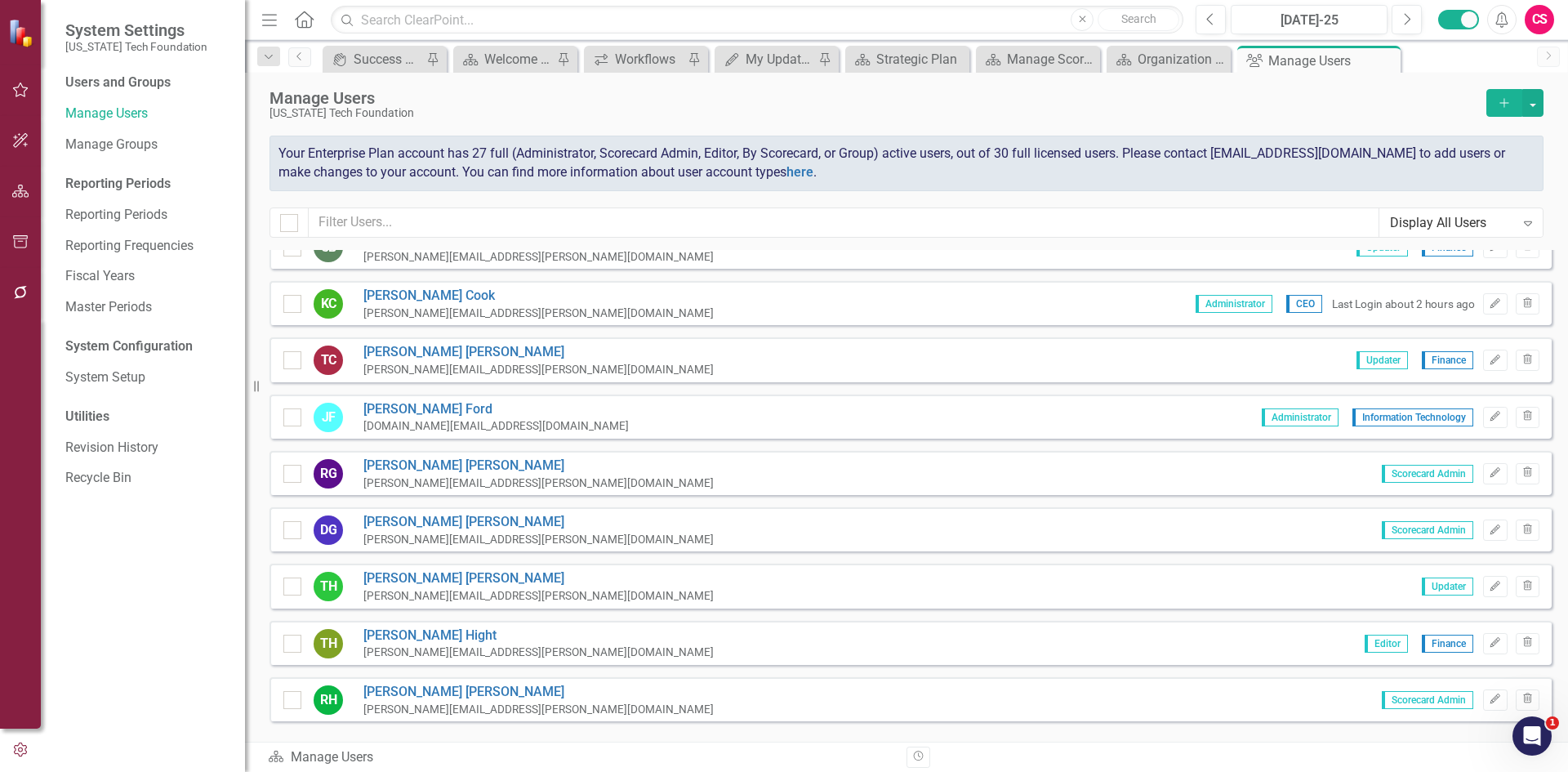
scroll to position [169, 0]
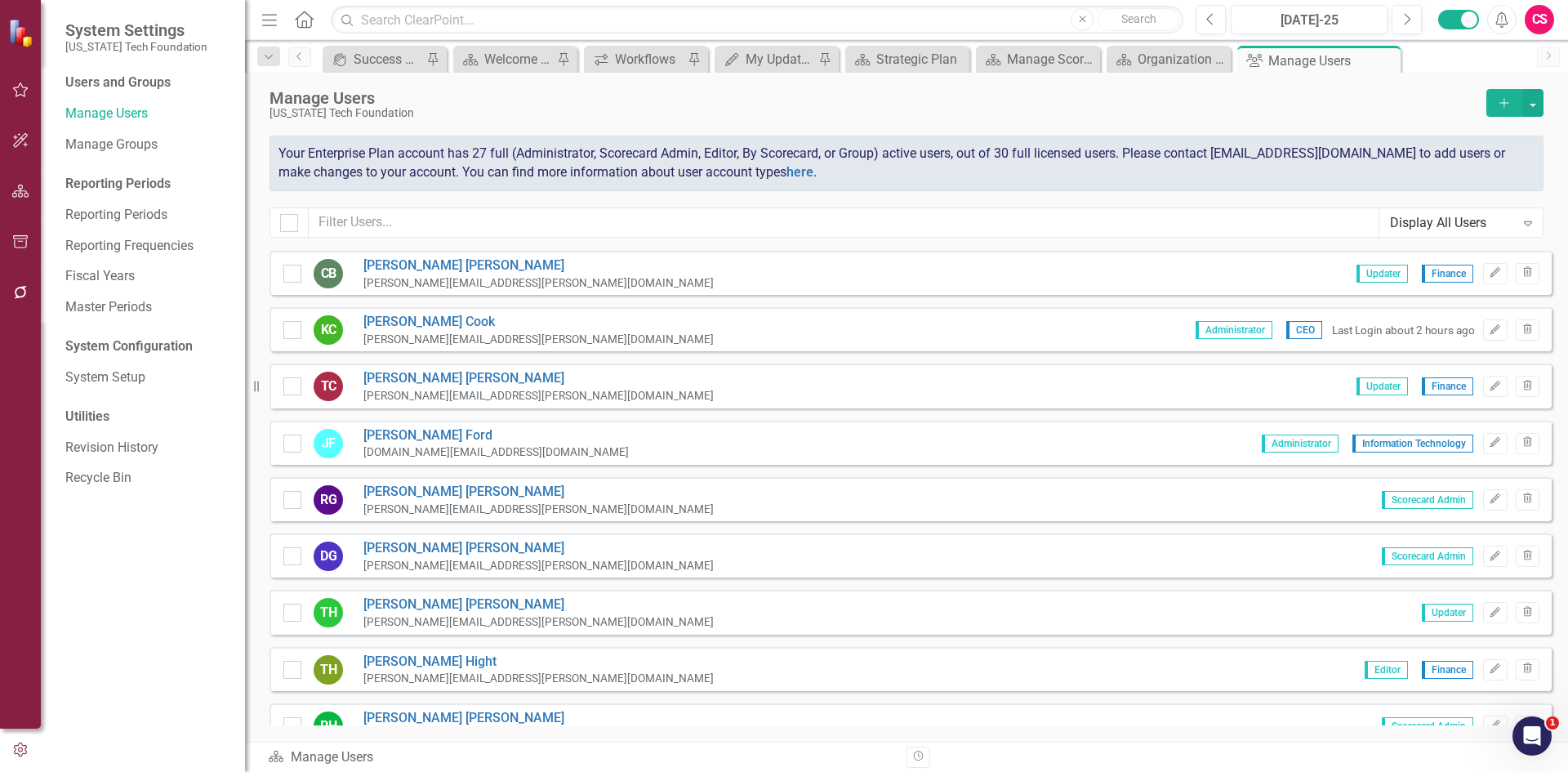
drag, startPoint x: 1481, startPoint y: 447, endPoint x: 1391, endPoint y: 449, distance: 90.0
click at [1407, 453] on div "Administrator Information Technology Edit Trash" at bounding box center [1395, 444] width 290 height 22
click at [1488, 390] on icon "Edit" at bounding box center [1494, 386] width 12 height 10
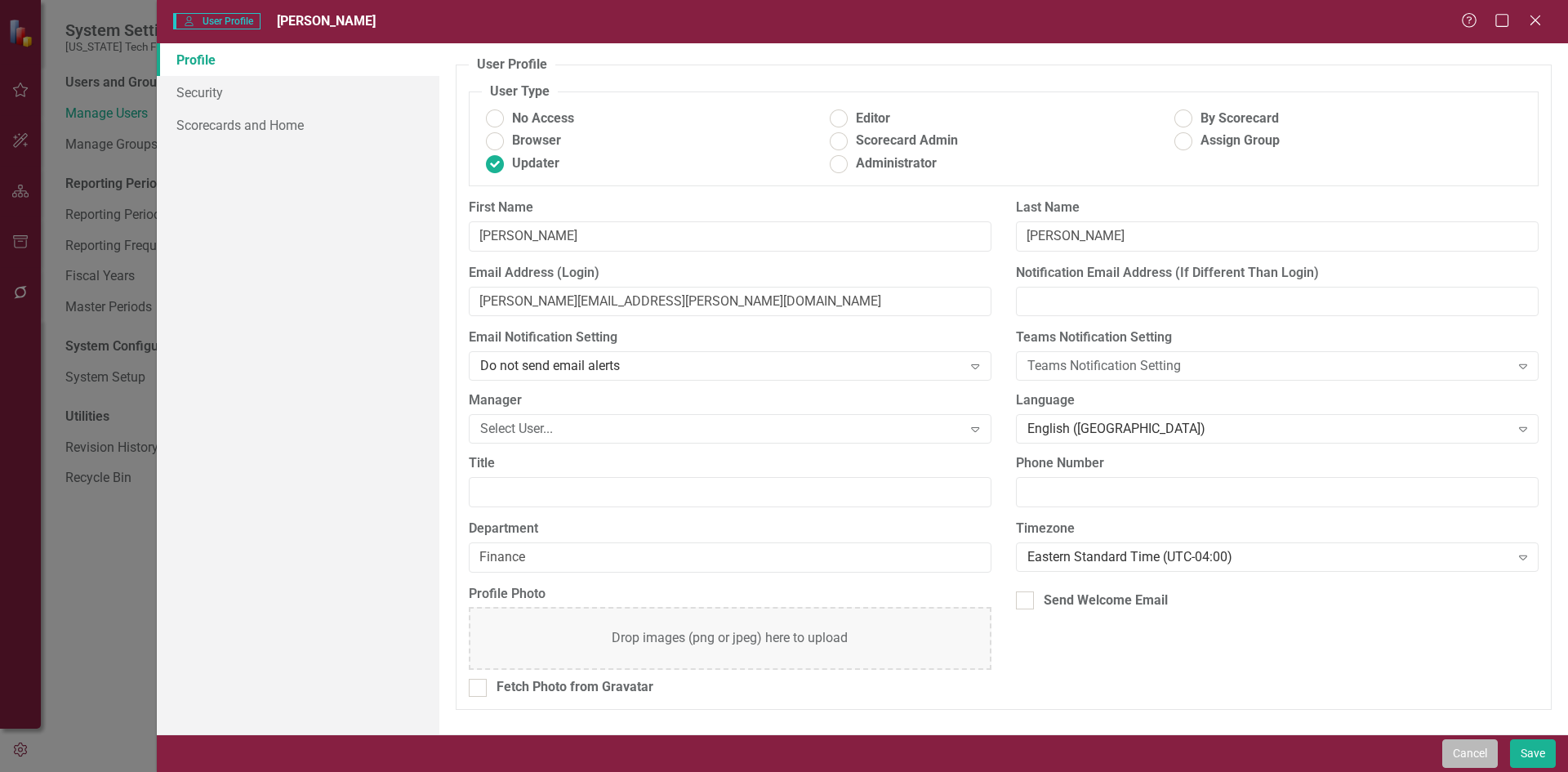
click at [1444, 748] on button "Cancel" at bounding box center [1469, 753] width 56 height 28
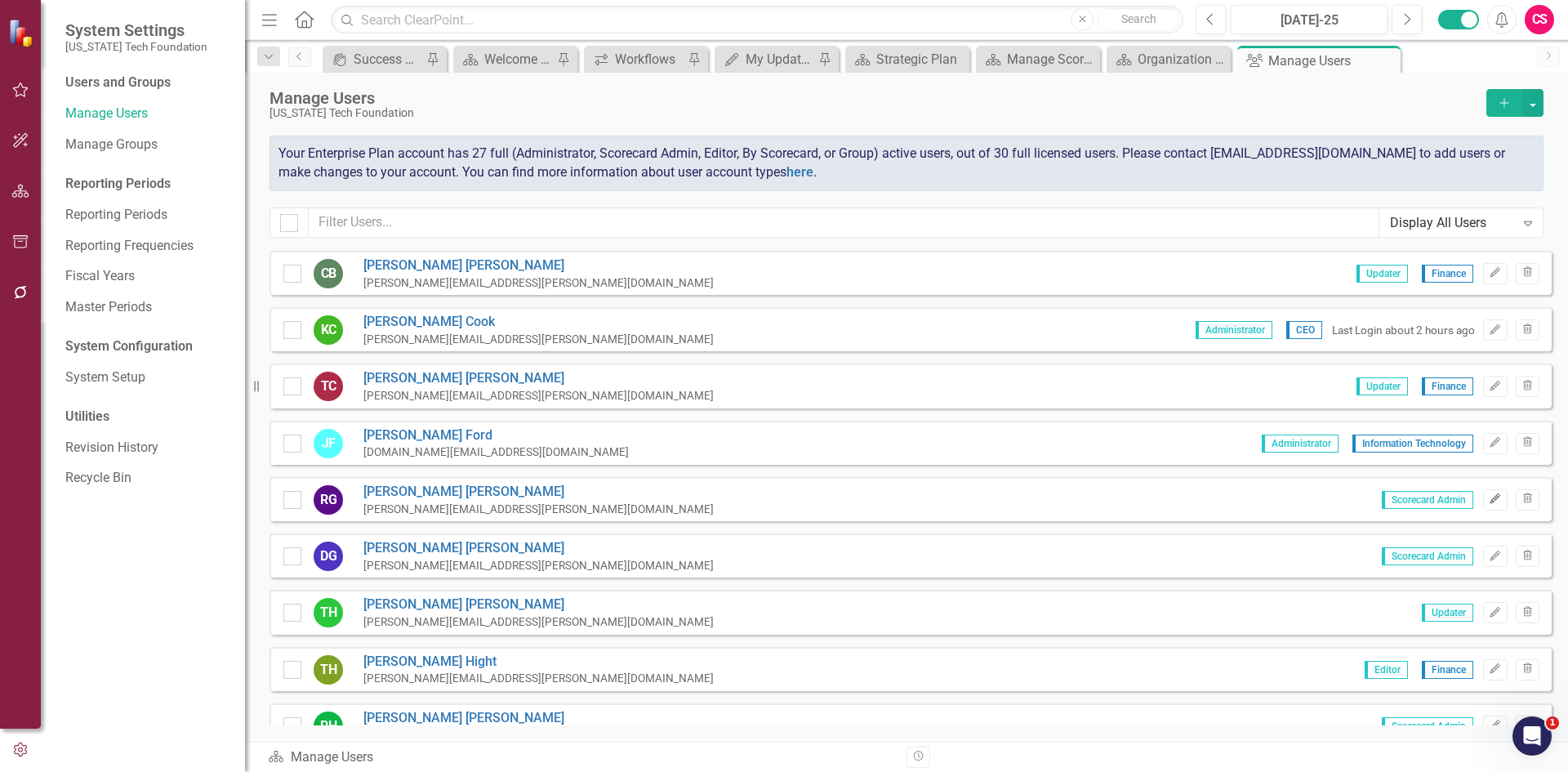
click at [1488, 500] on icon "Edit" at bounding box center [1494, 499] width 12 height 10
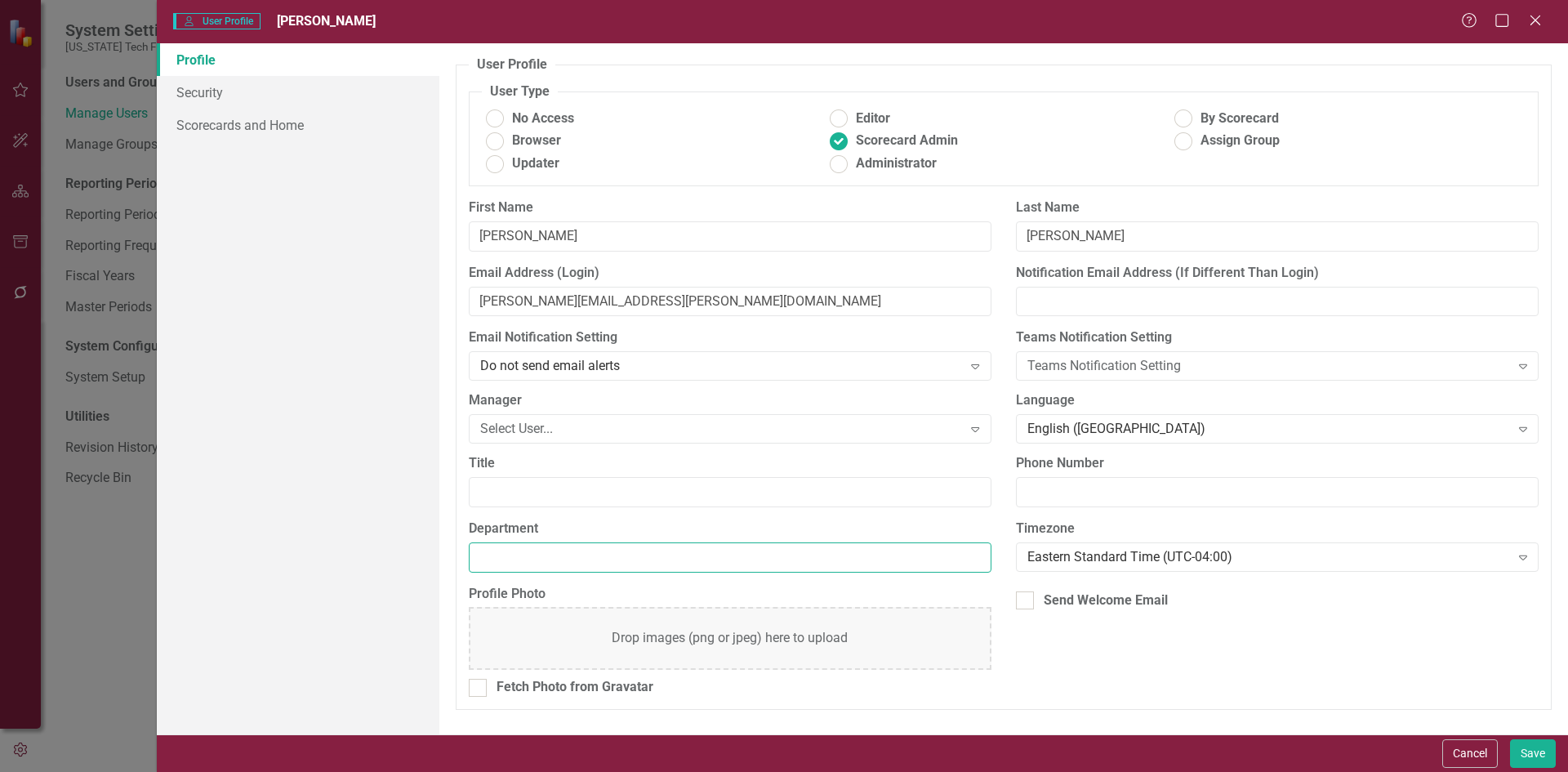
click at [503, 556] on input "Department" at bounding box center [730, 557] width 522 height 30
type input "VTCRC"
click at [1538, 751] on button "Save" at bounding box center [1532, 753] width 46 height 28
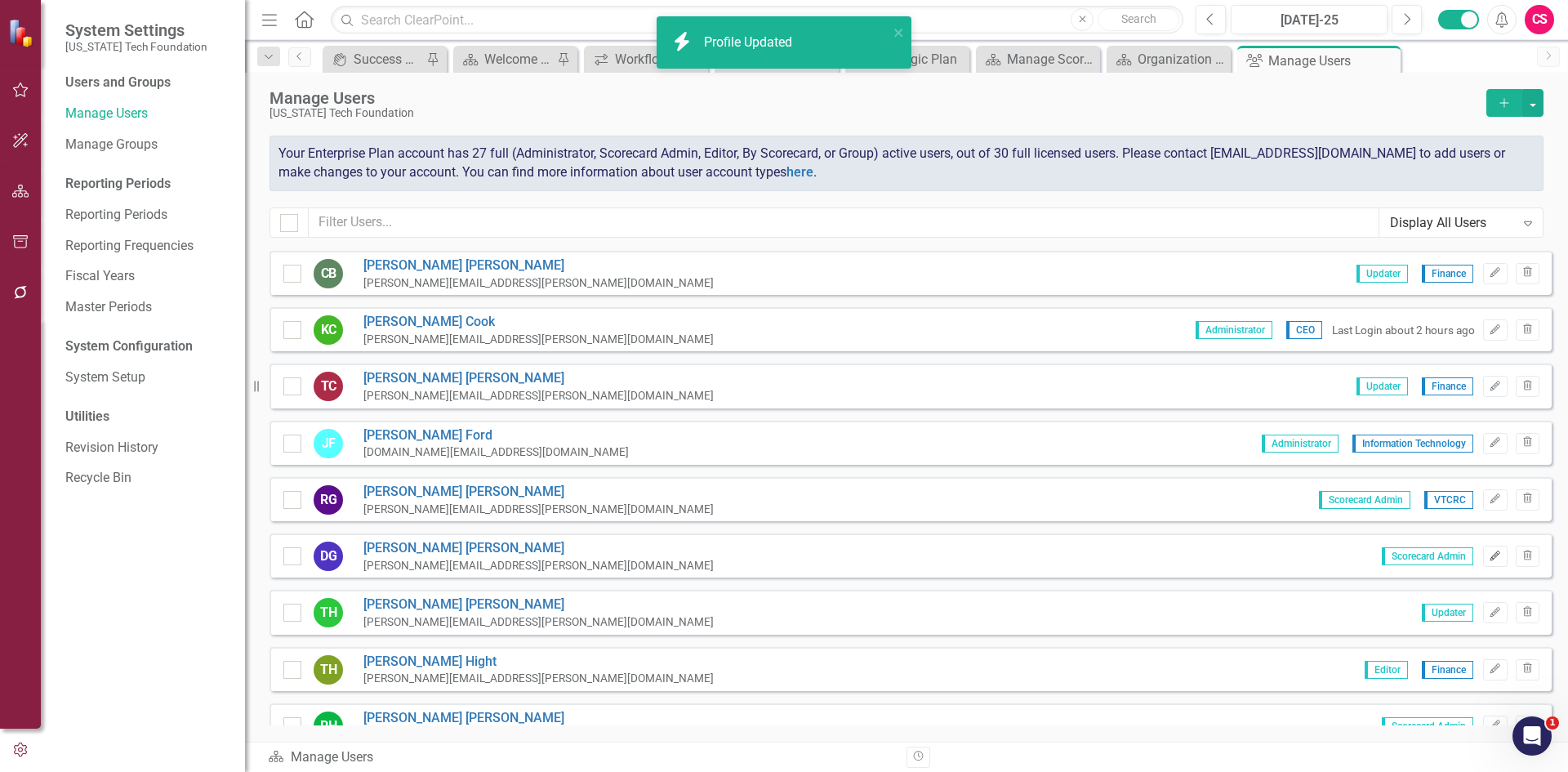
click at [1493, 551] on button "Edit" at bounding box center [1494, 556] width 24 height 22
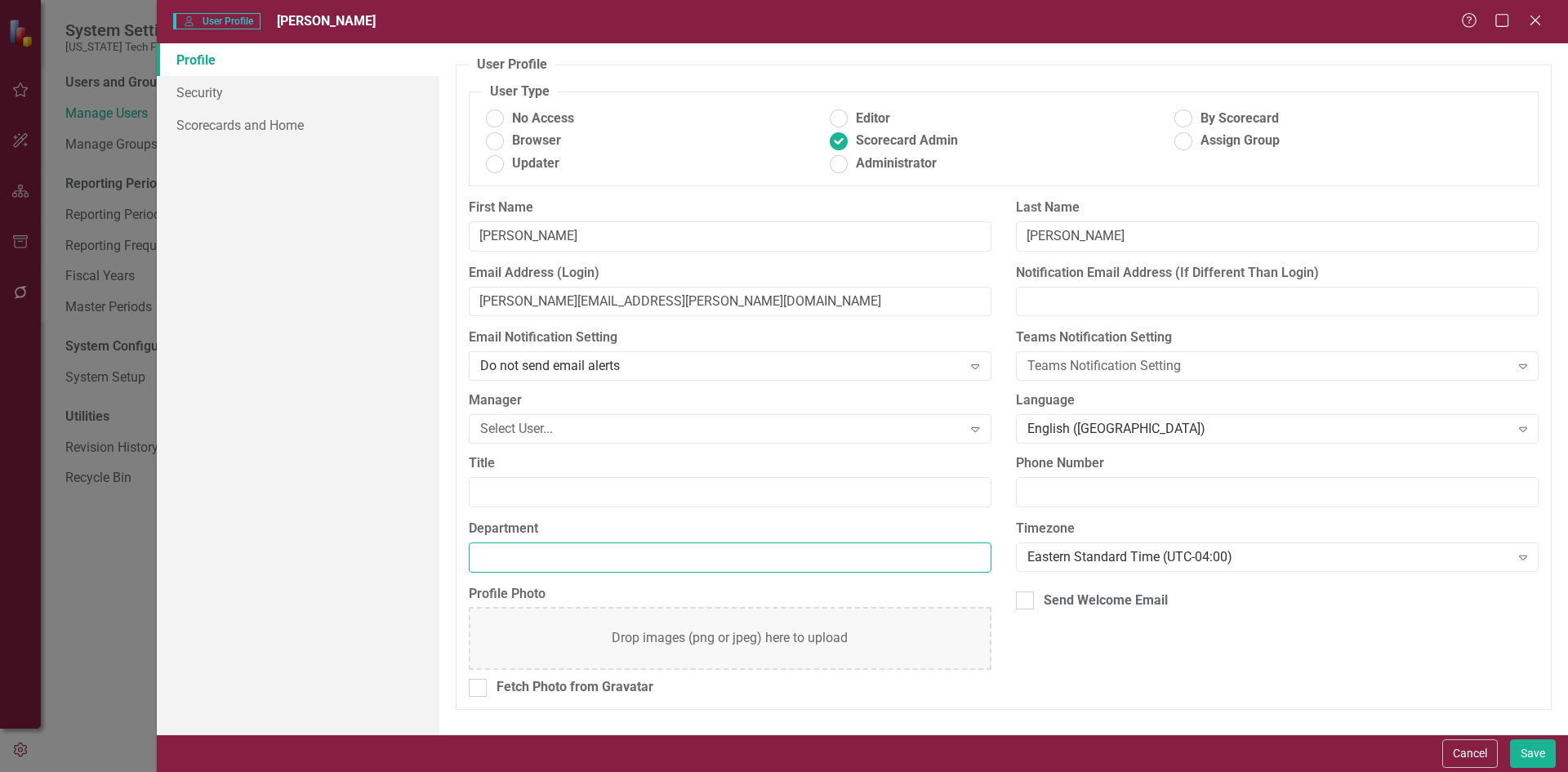
click at [540, 554] on input "Department" at bounding box center [730, 557] width 522 height 30
type input "Investment"
click at [1560, 745] on div "Cancel Save" at bounding box center [862, 752] width 1411 height 37
click at [1551, 745] on div "Cancel Save" at bounding box center [862, 752] width 1411 height 37
click at [1547, 745] on button "Save" at bounding box center [1532, 753] width 46 height 28
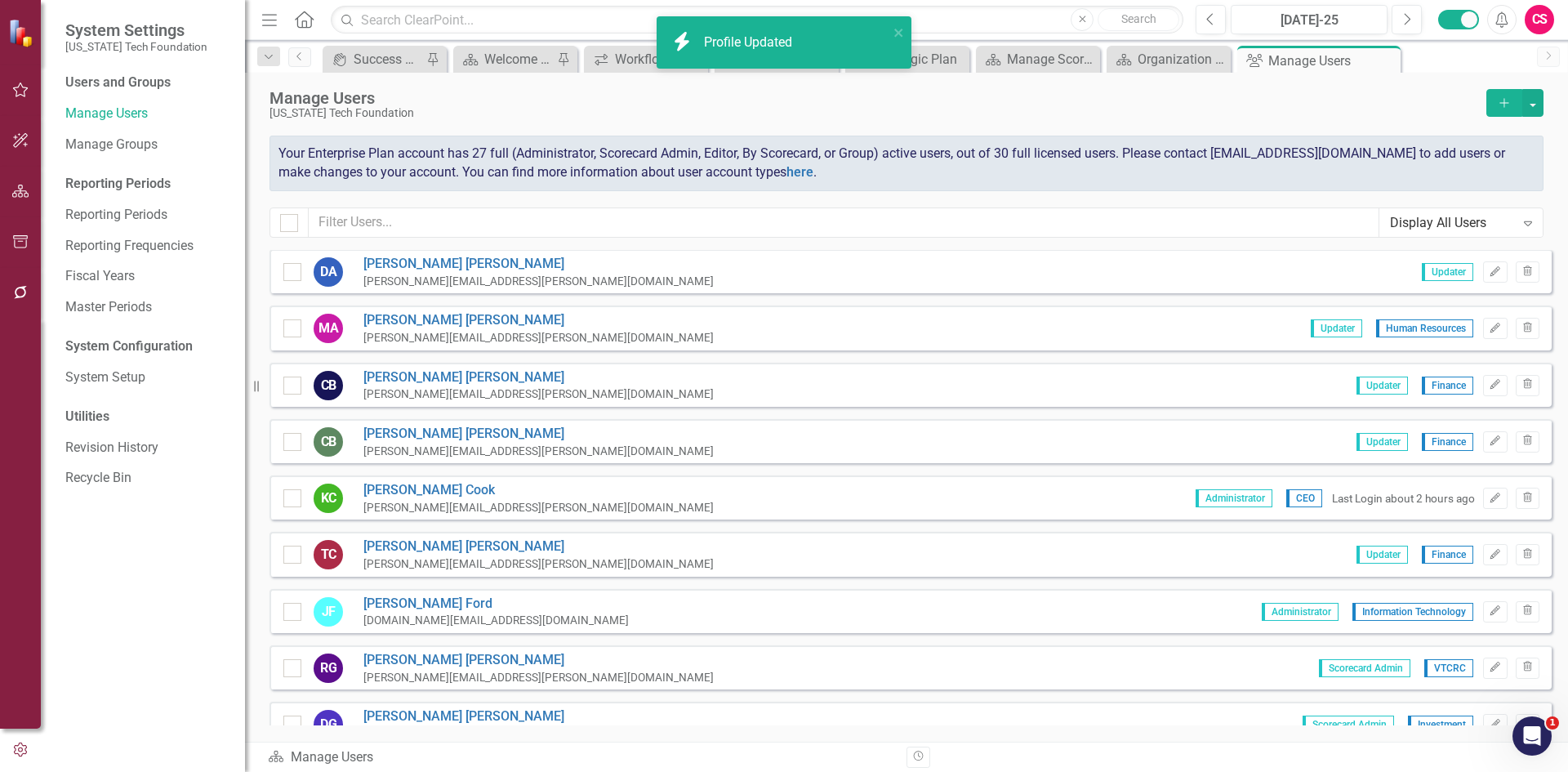
scroll to position [0, 0]
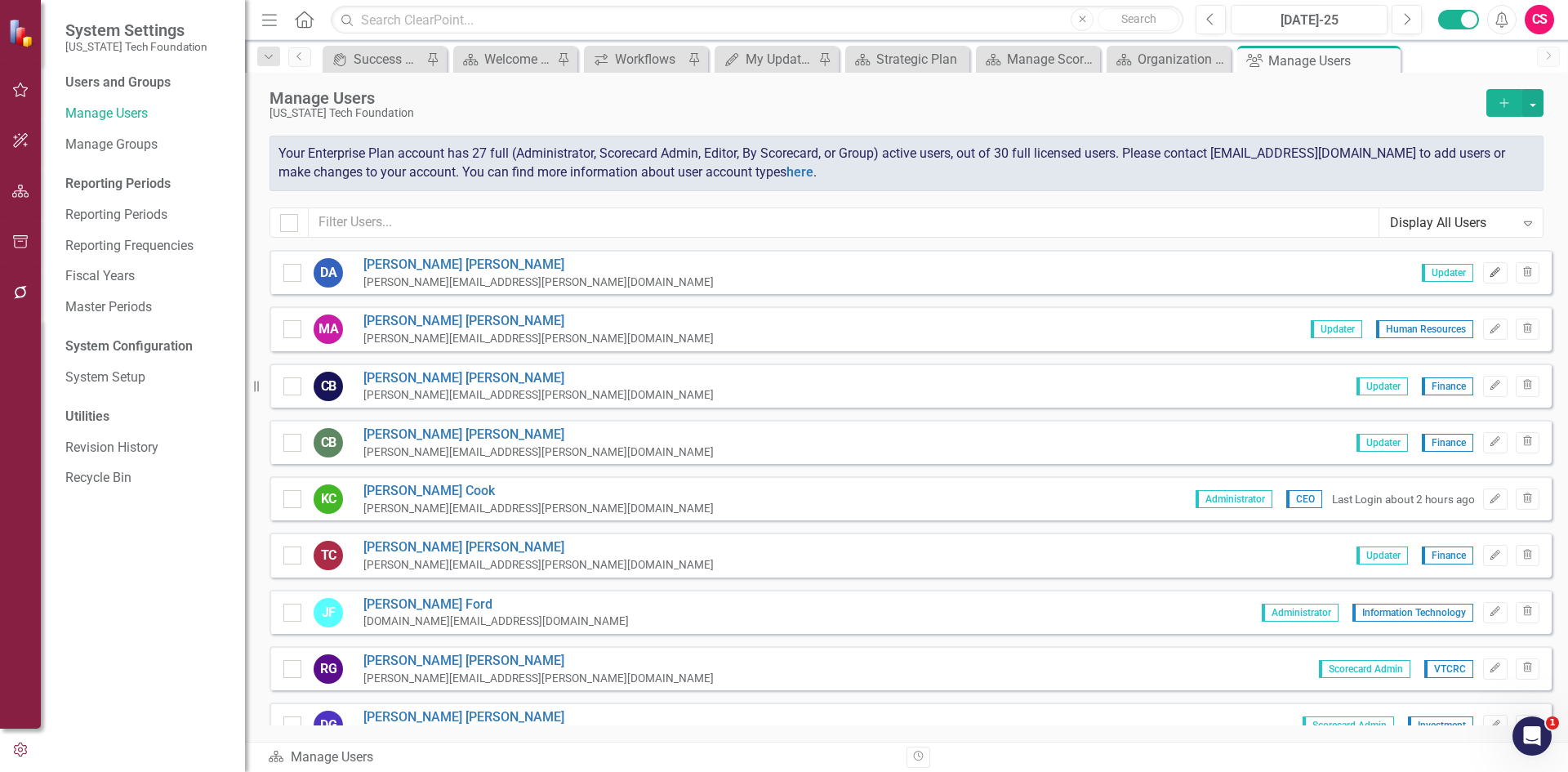
click at [1483, 266] on button "Edit" at bounding box center [1494, 273] width 24 height 22
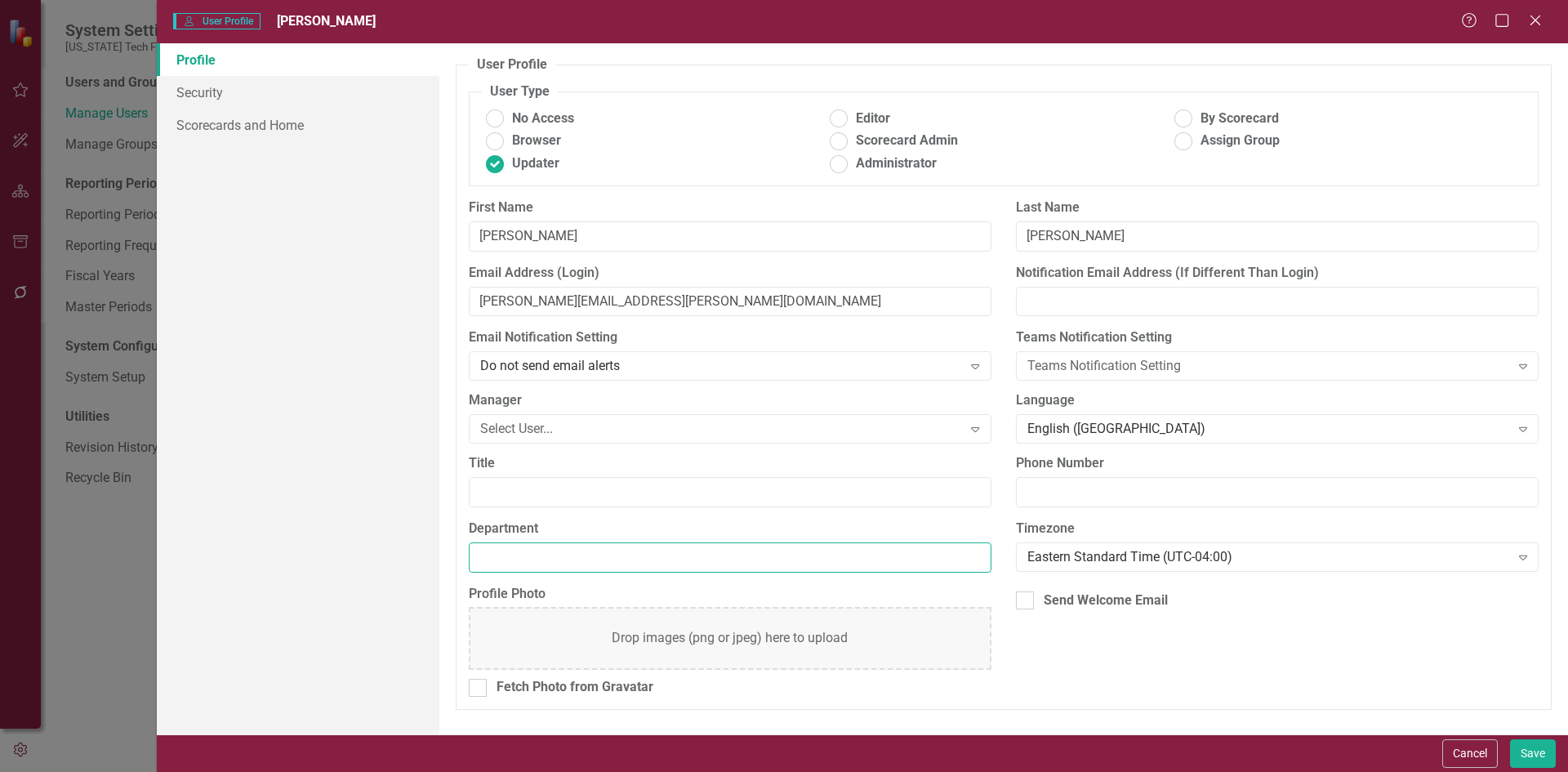
click at [497, 565] on input "Department" at bounding box center [730, 557] width 522 height 30
type input "VTCRC"
click at [1522, 759] on button "Save" at bounding box center [1532, 753] width 46 height 28
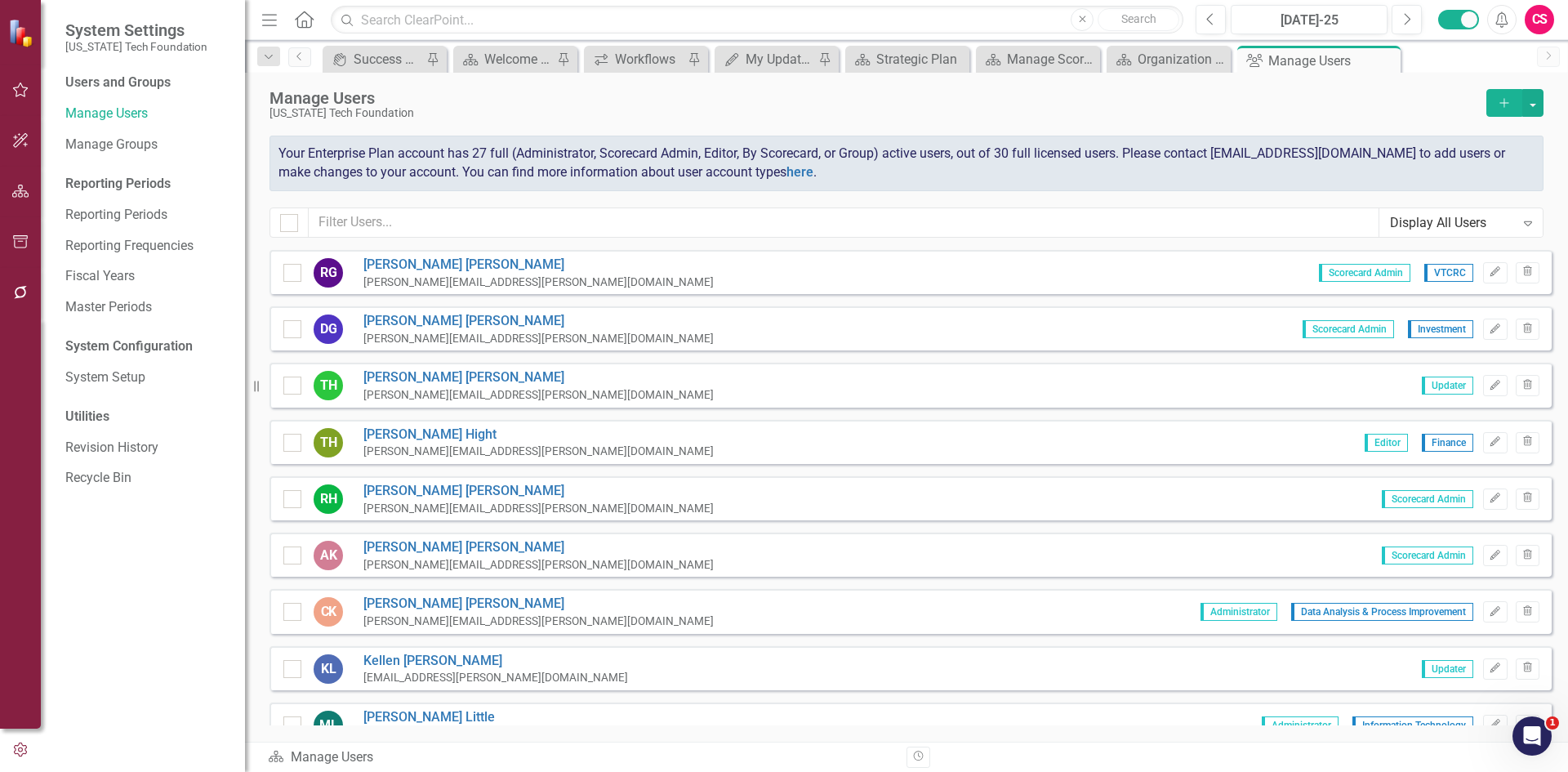
scroll to position [408, 0]
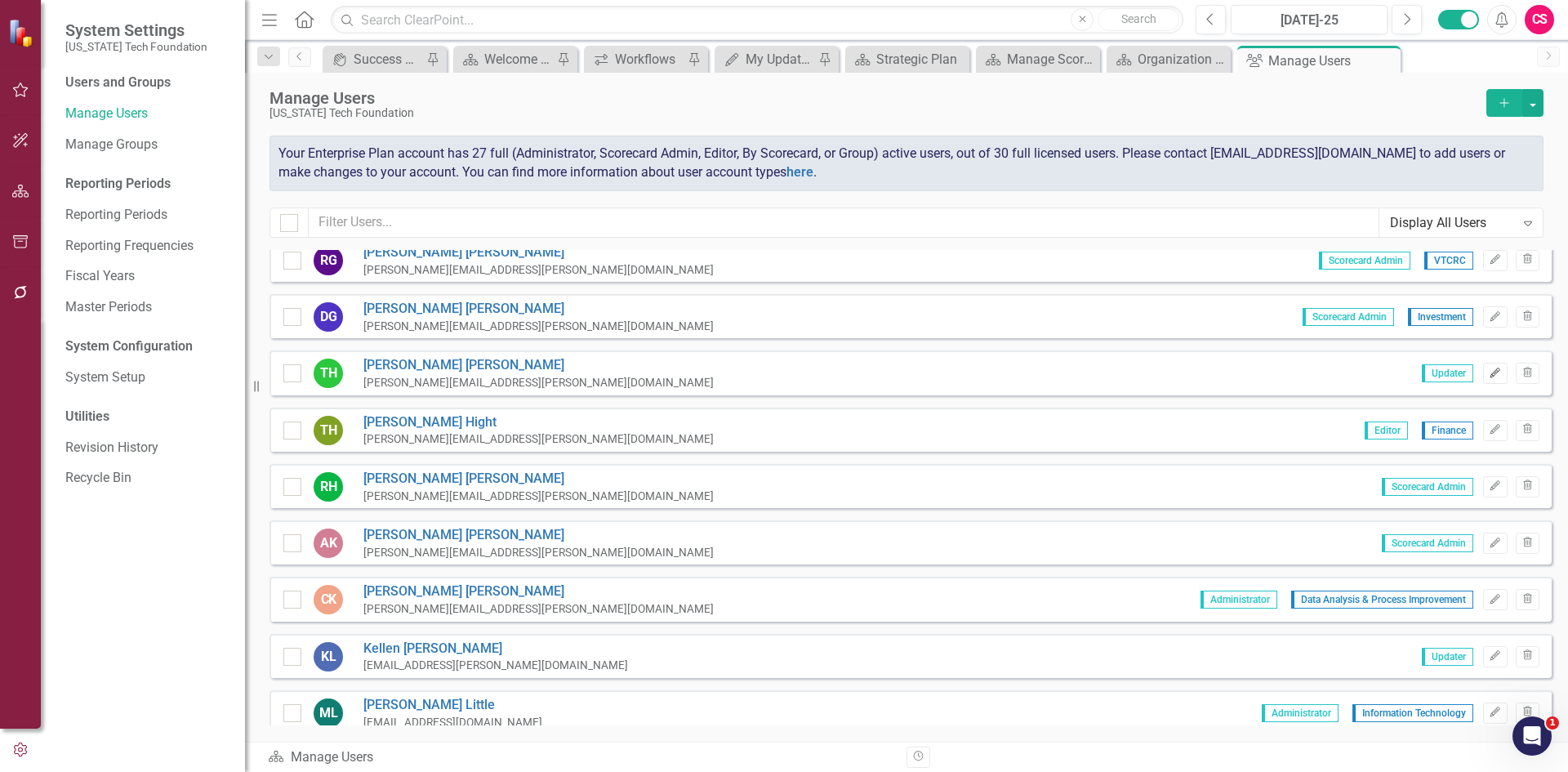
click at [1488, 368] on icon "Edit" at bounding box center [1494, 373] width 12 height 10
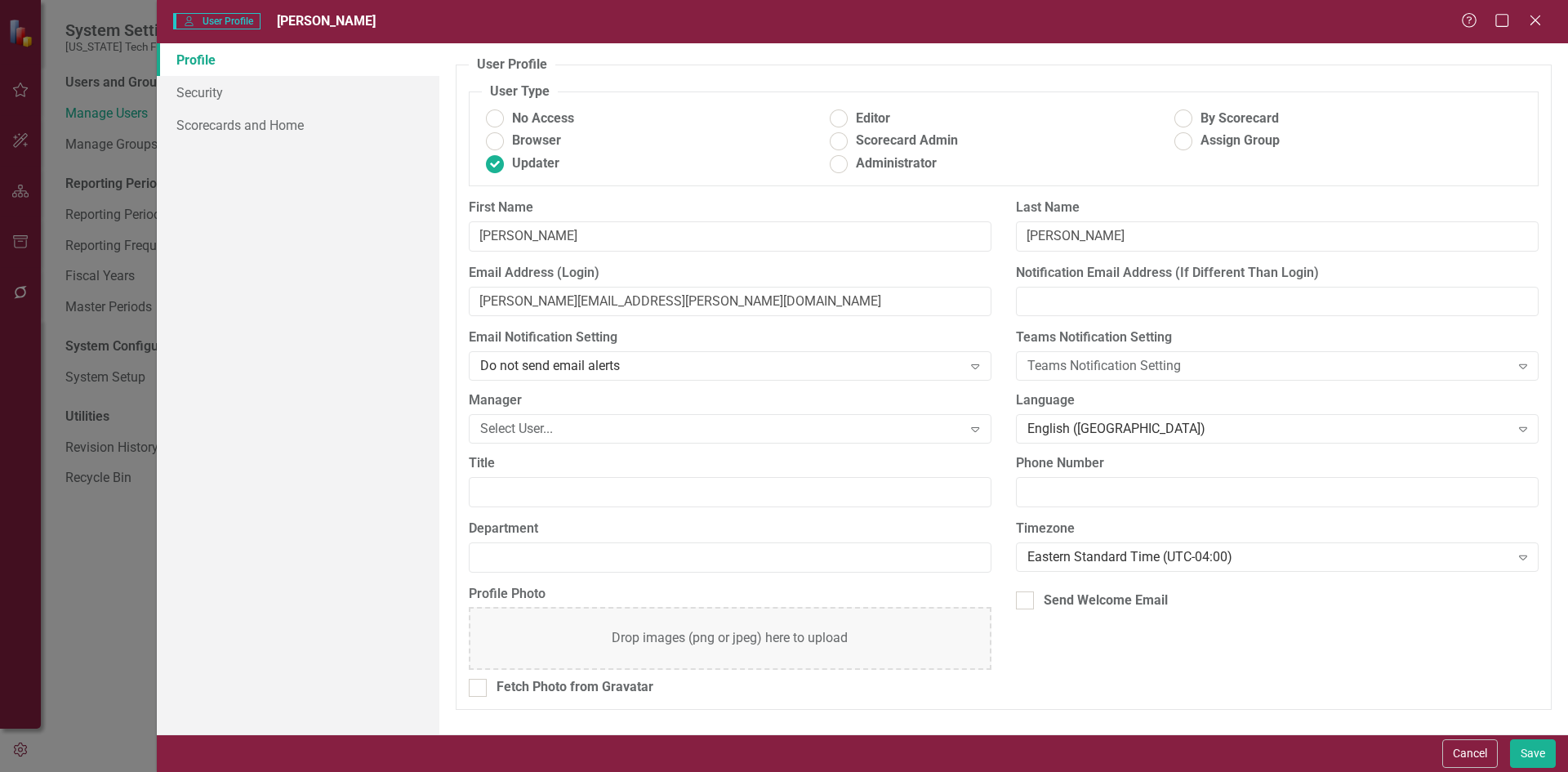
drag, startPoint x: 526, startPoint y: 531, endPoint x: 506, endPoint y: 561, distance: 36.1
click at [524, 531] on label "Department" at bounding box center [730, 528] width 522 height 19
click at [524, 542] on input "Department" at bounding box center [730, 557] width 522 height 30
click at [506, 561] on input "Department" at bounding box center [730, 557] width 522 height 30
type input "VTCRC"
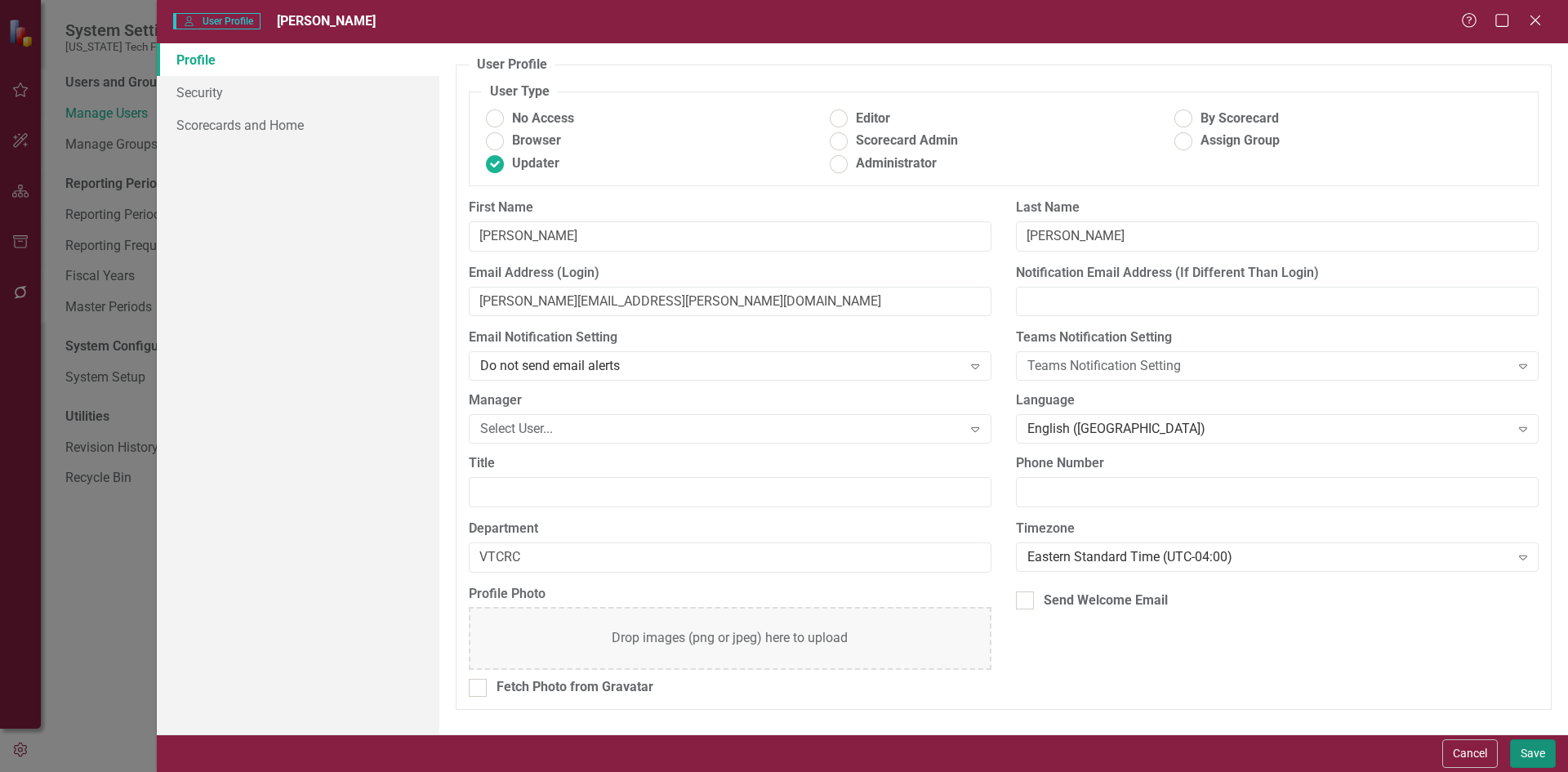
click at [1551, 754] on button "Save" at bounding box center [1532, 753] width 46 height 28
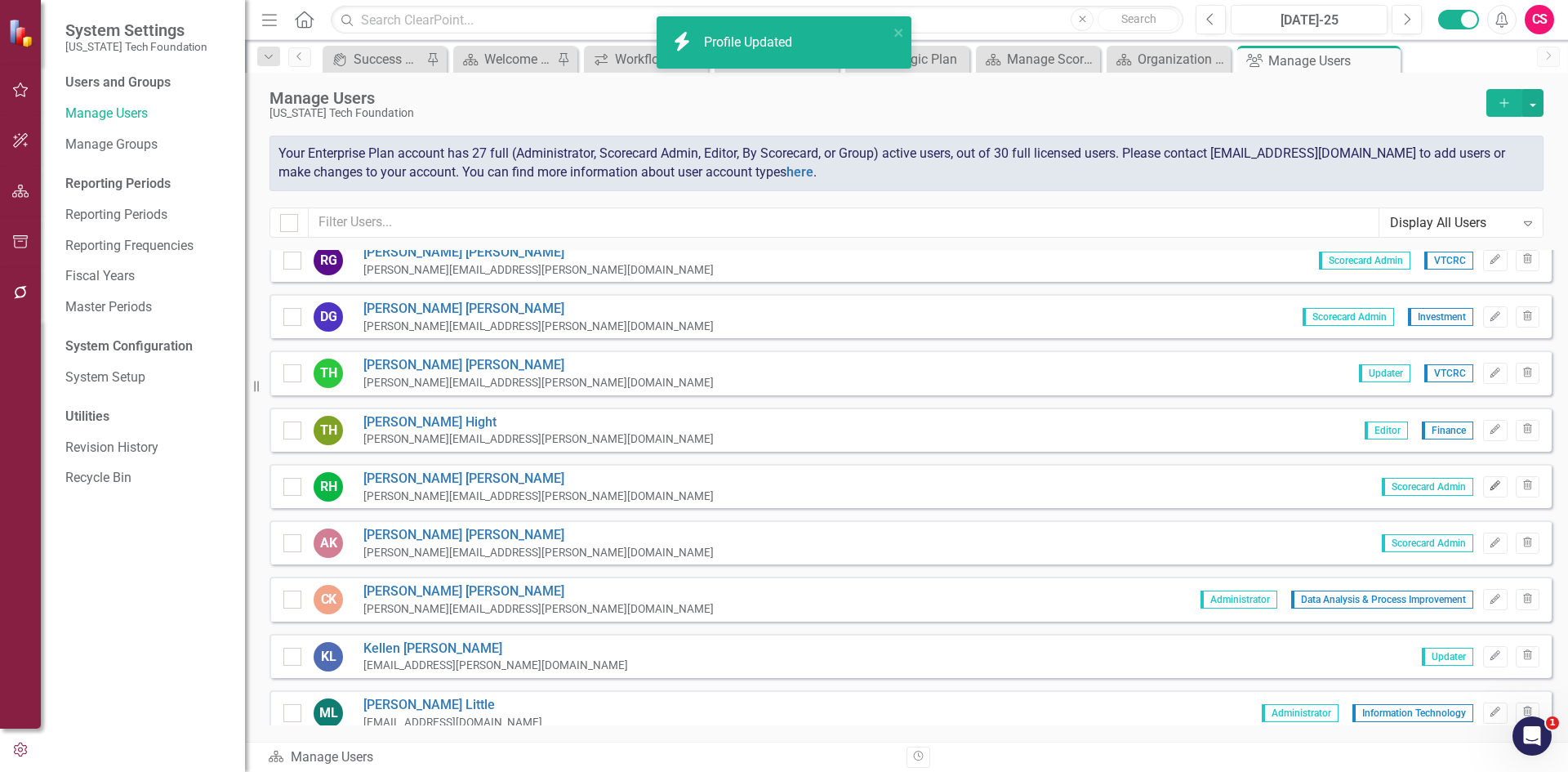
click at [1483, 497] on button "Edit" at bounding box center [1494, 487] width 24 height 22
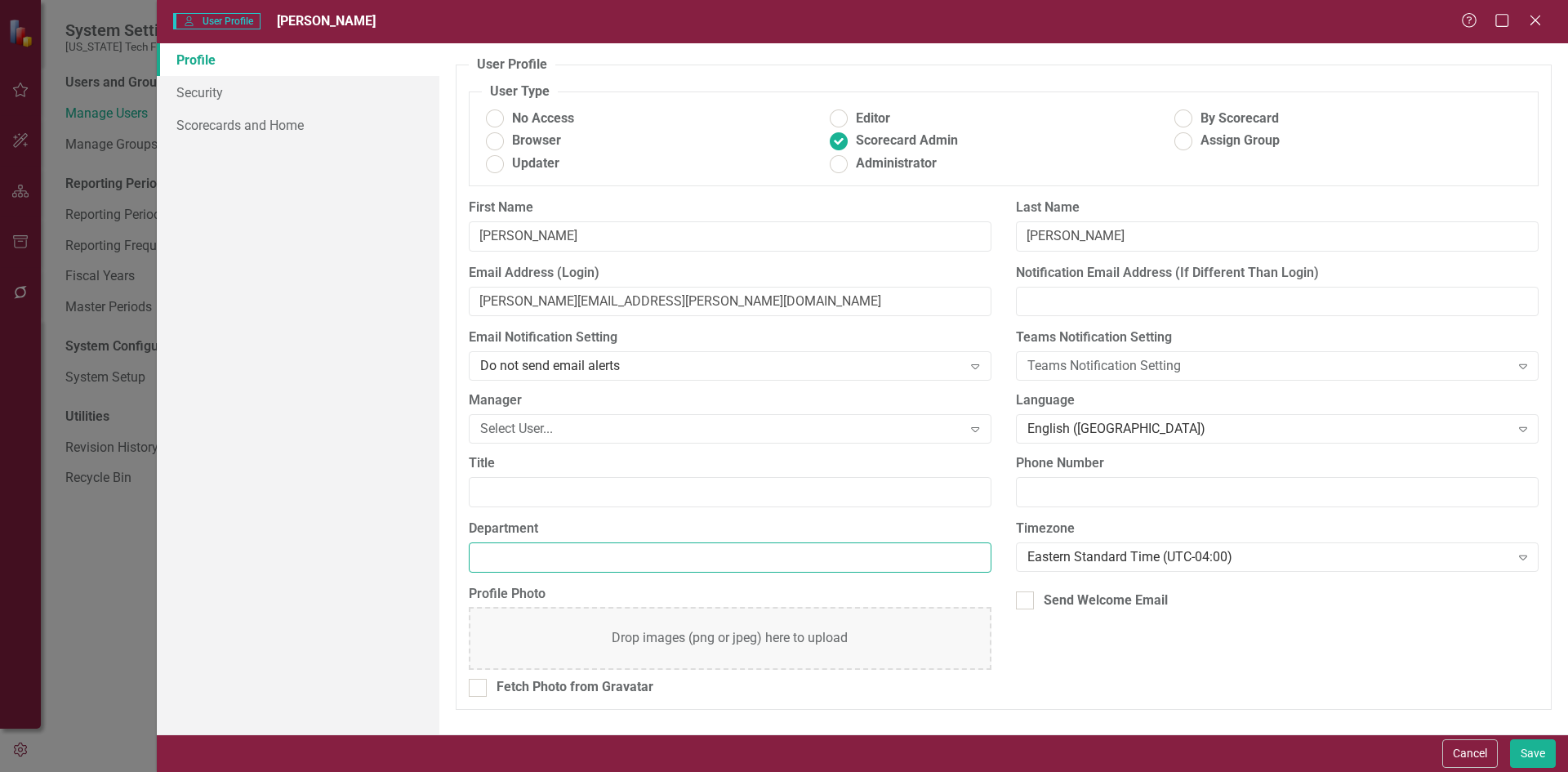
click at [552, 571] on input "Department" at bounding box center [730, 557] width 522 height 30
type input "Finance"
click at [1541, 741] on button "Save" at bounding box center [1532, 753] width 46 height 28
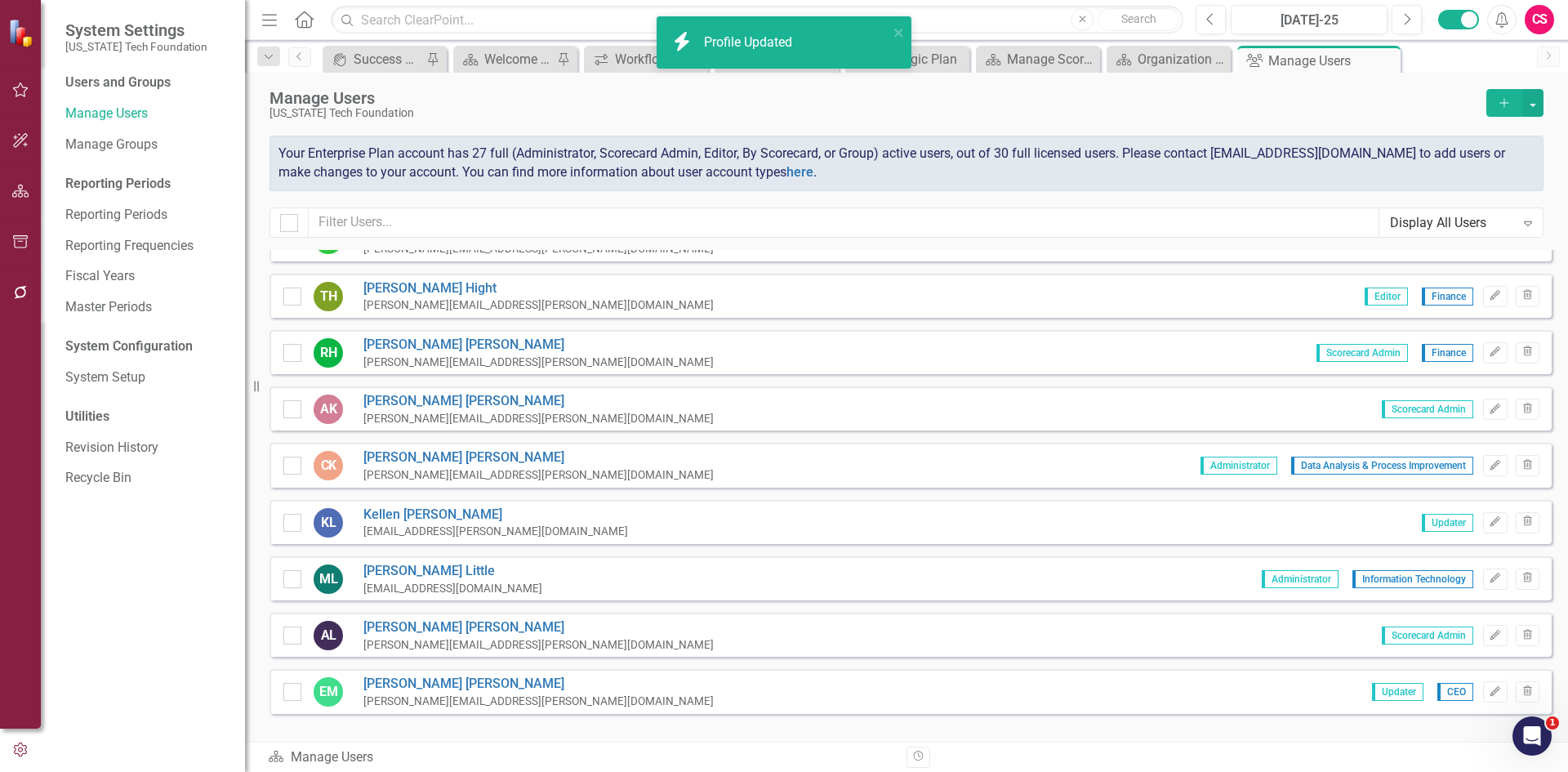
scroll to position [571, 0]
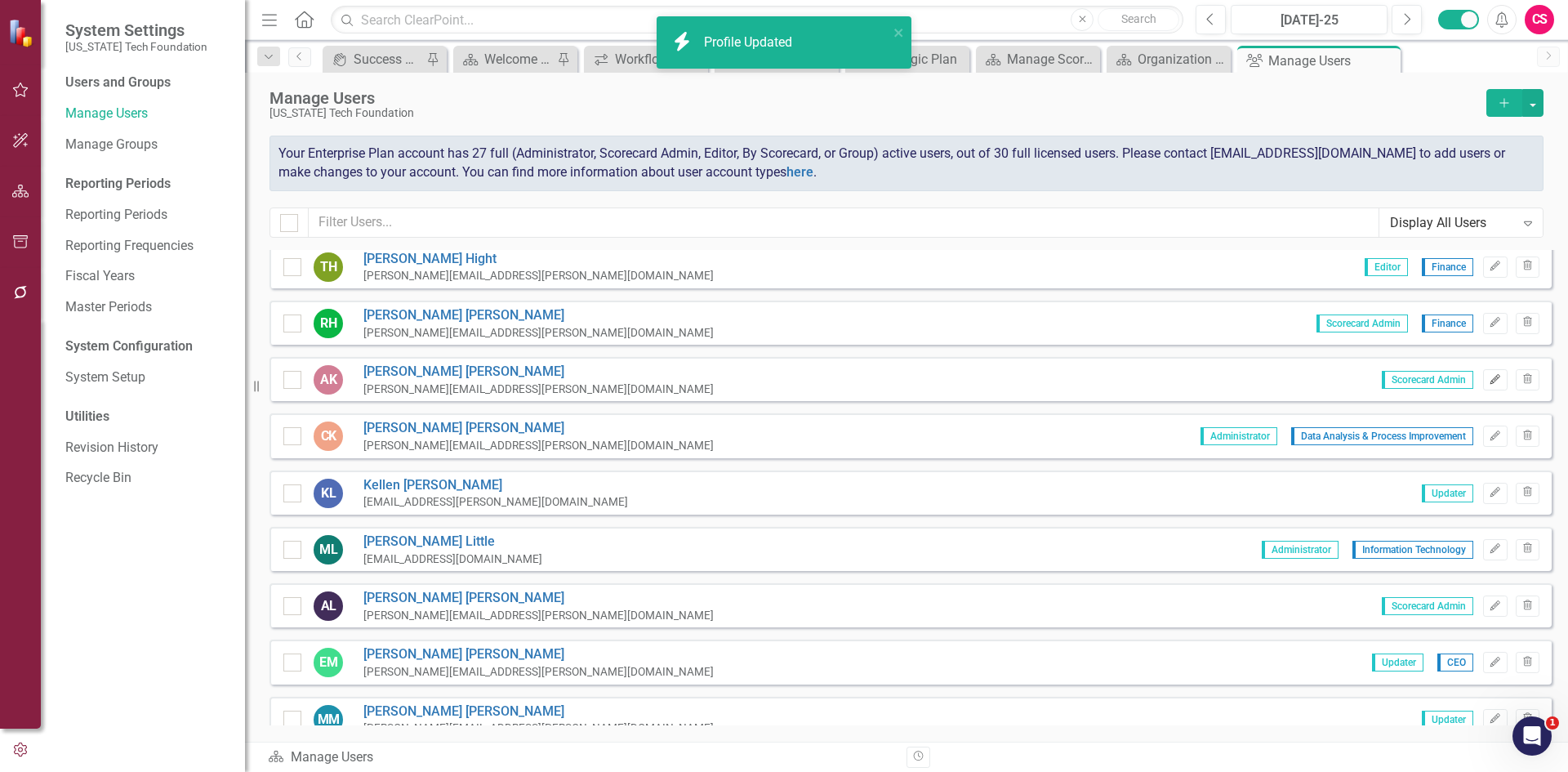
click at [1488, 386] on button "Edit" at bounding box center [1494, 380] width 24 height 22
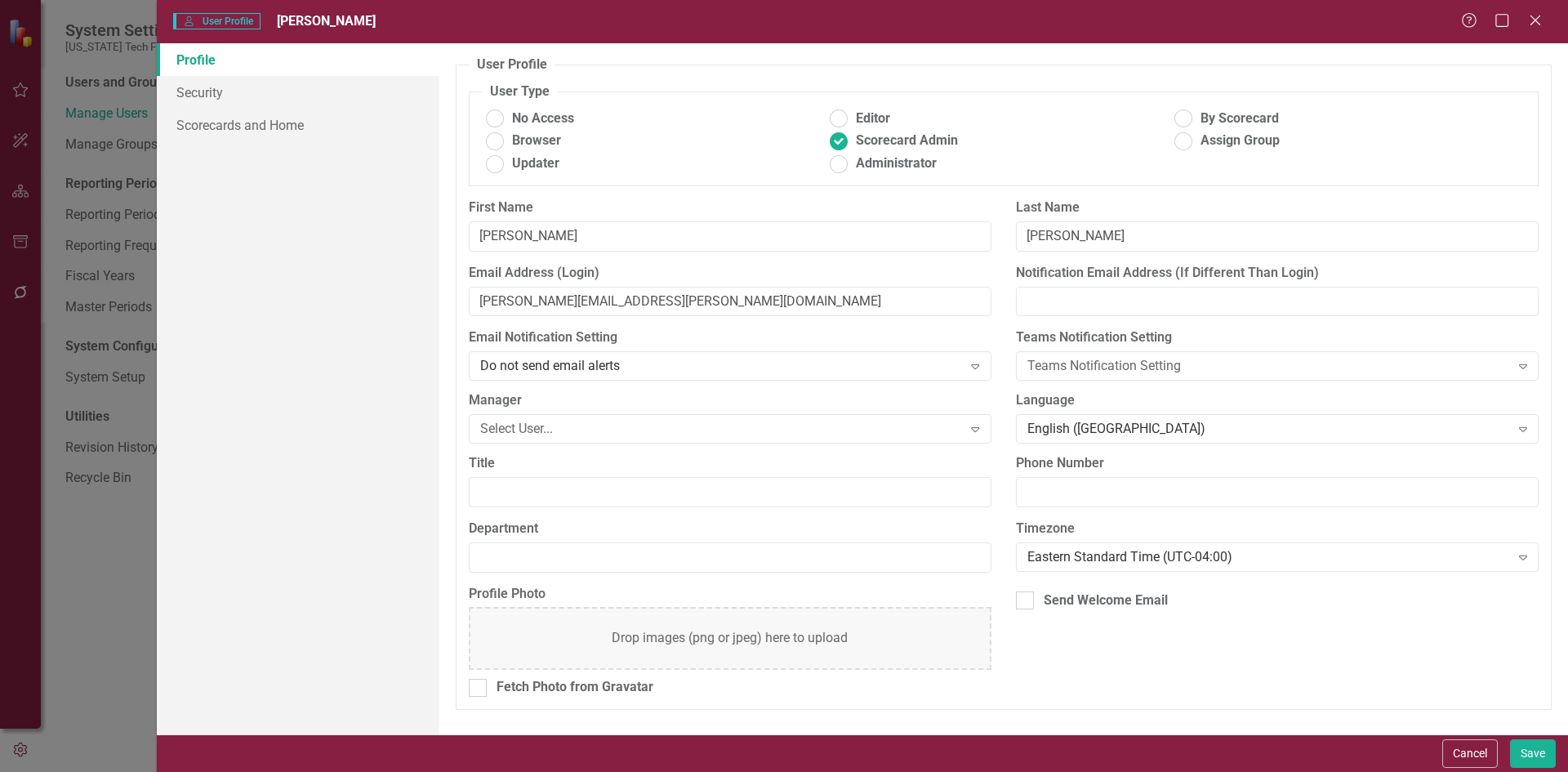
click at [570, 573] on div "Department" at bounding box center [731, 551] width 547 height 66
click at [570, 548] on input "Department" at bounding box center [730, 557] width 522 height 30
type input "Finance"
click at [1546, 746] on button "Save" at bounding box center [1532, 753] width 46 height 28
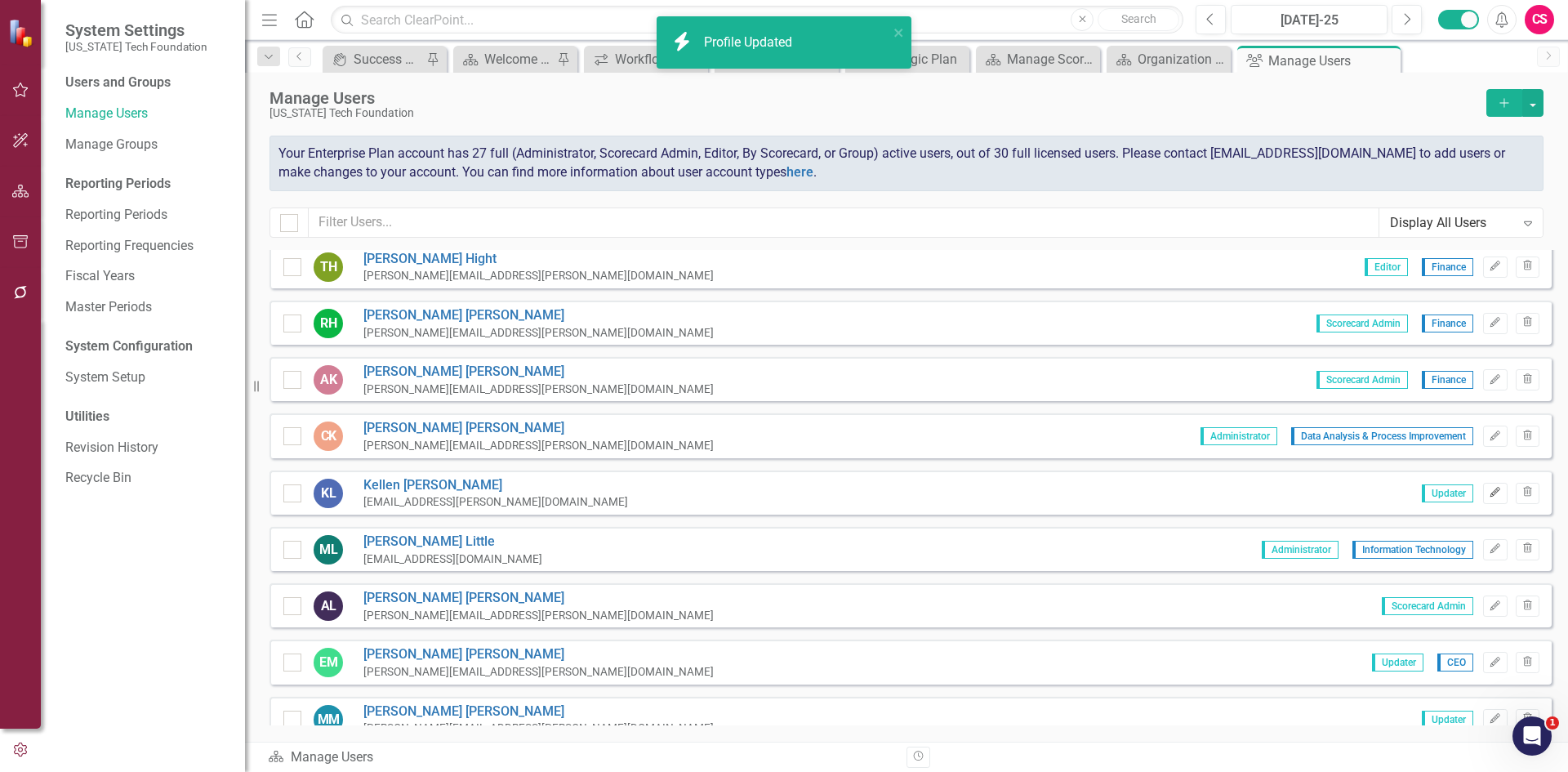
click at [1488, 494] on icon "Edit" at bounding box center [1494, 493] width 12 height 10
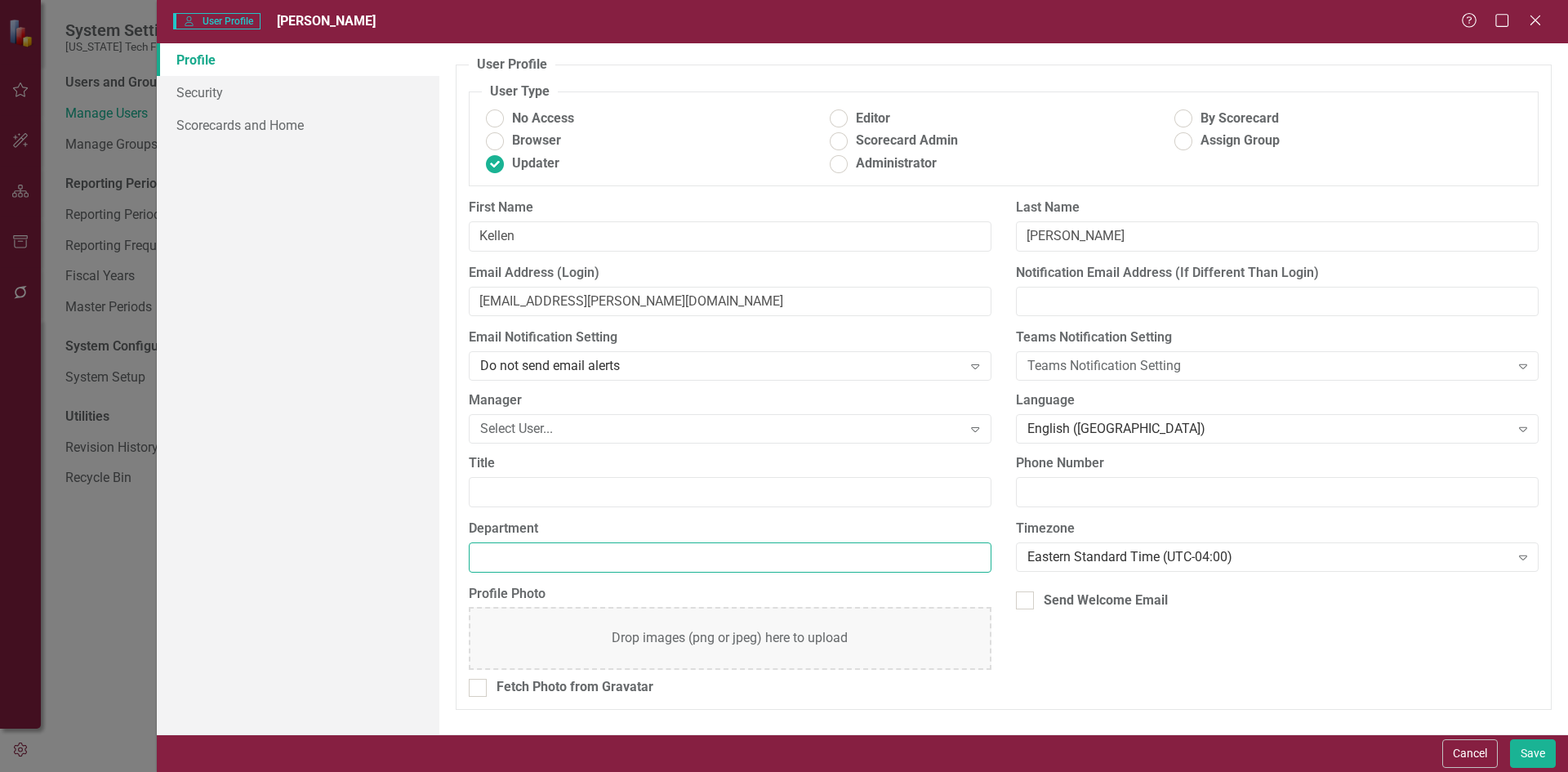
click at [538, 557] on input "Department" at bounding box center [730, 557] width 522 height 30
type input "VTCRC"
click at [1520, 755] on button "Save" at bounding box center [1532, 753] width 46 height 28
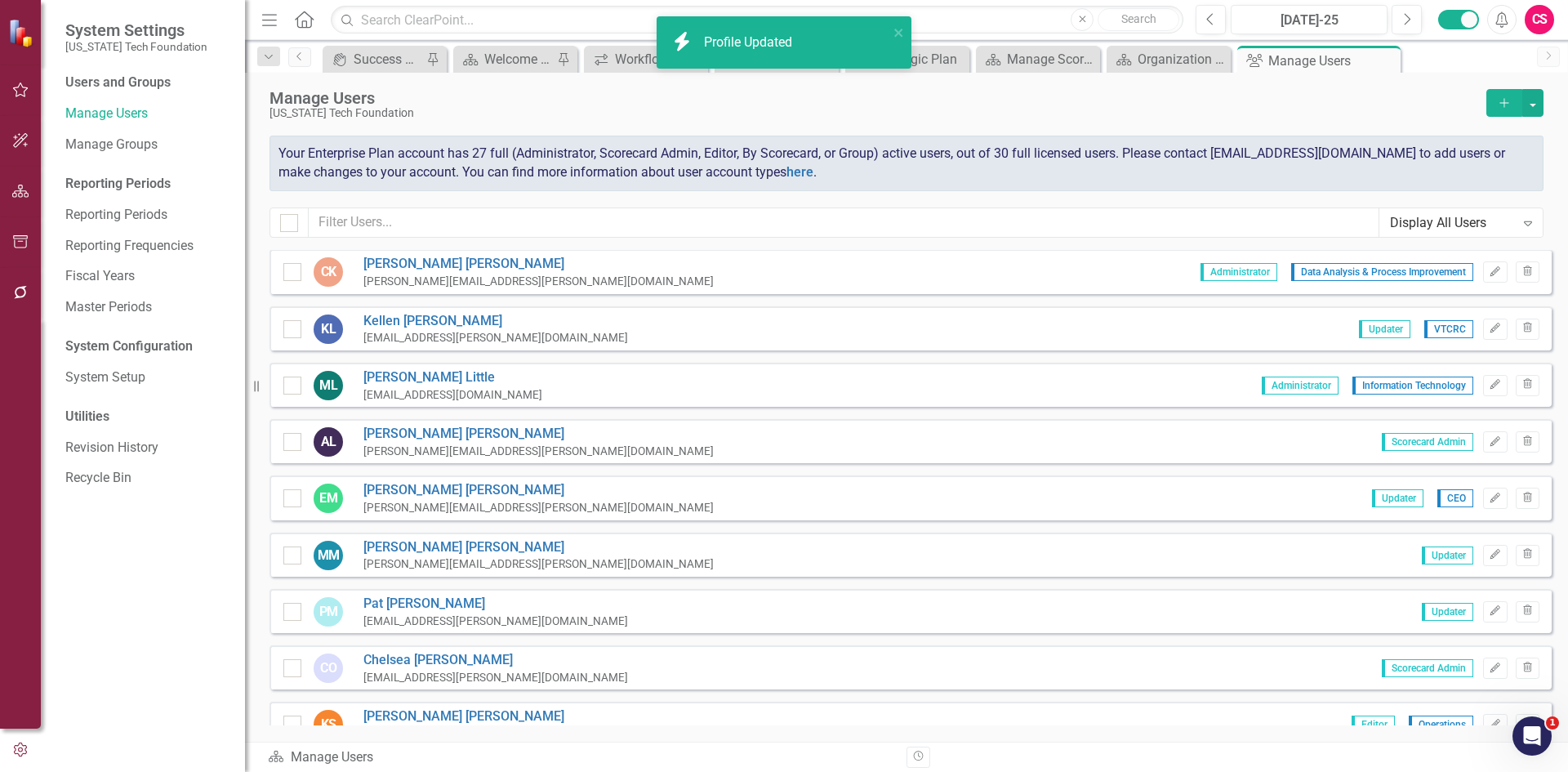
scroll to position [817, 0]
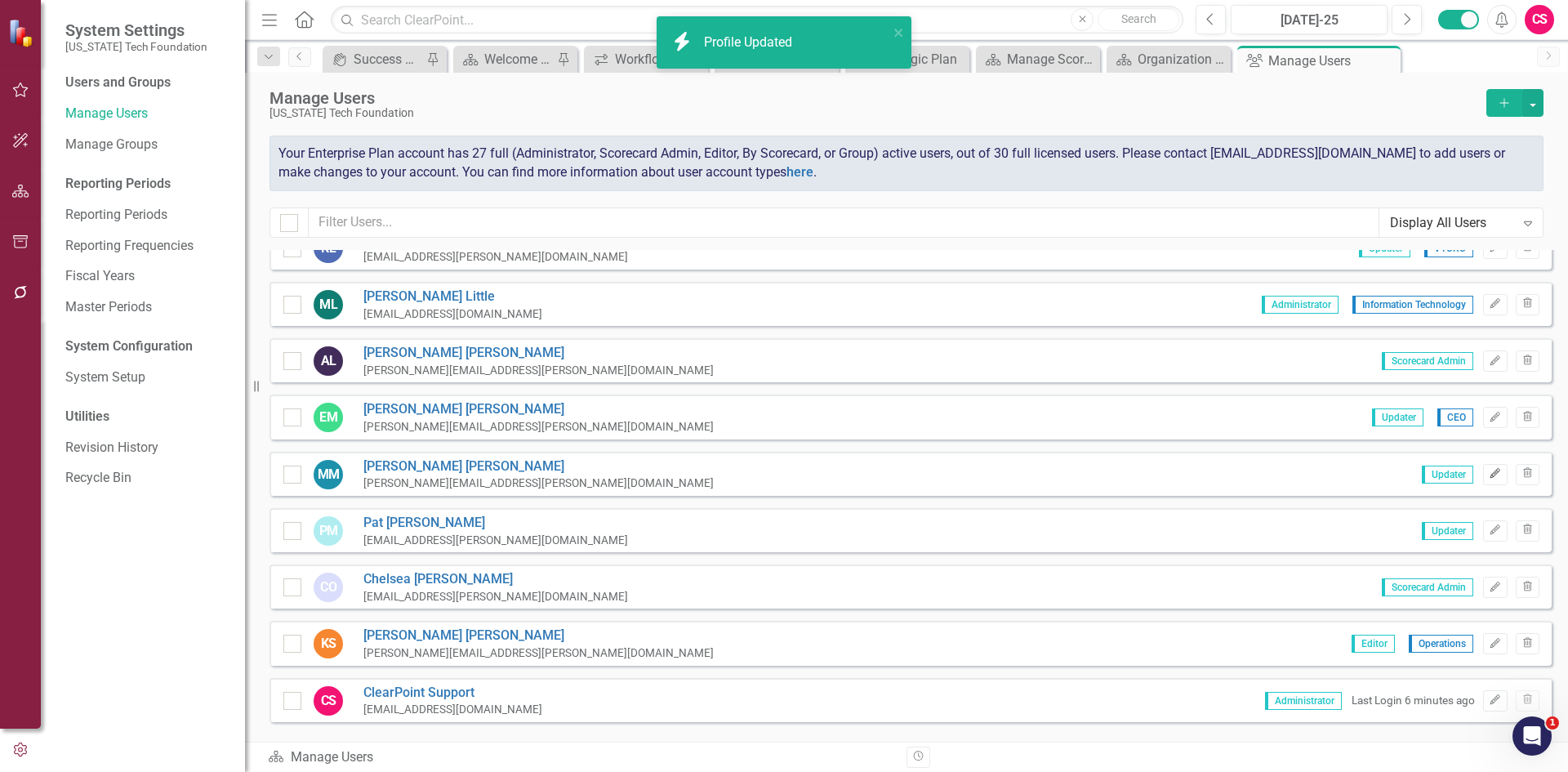
click at [1488, 471] on icon "Edit" at bounding box center [1494, 473] width 12 height 10
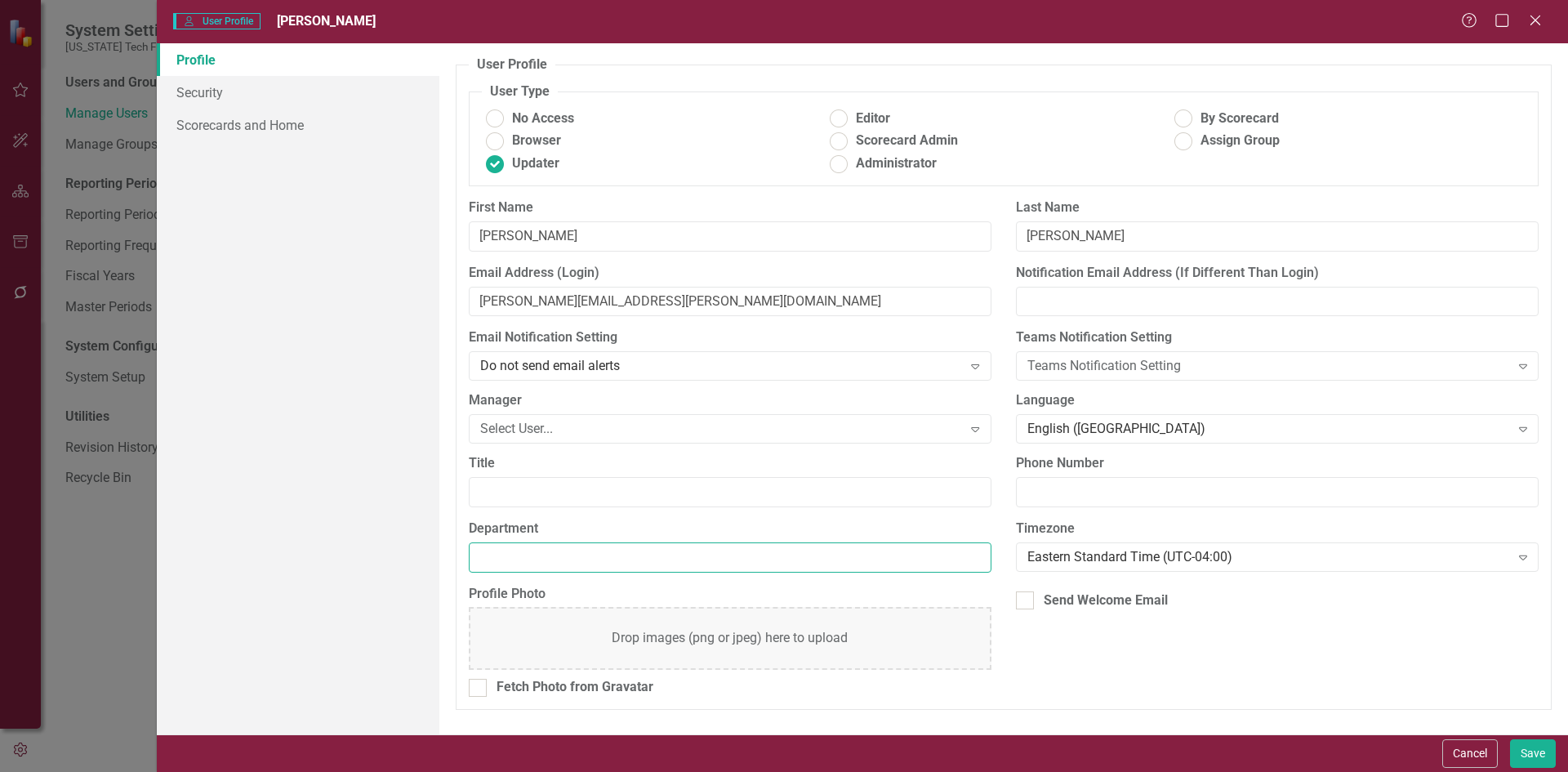
click at [610, 534] on div "Department" at bounding box center [730, 546] width 522 height 53
type input "Operations"
click at [1534, 762] on button "Save" at bounding box center [1532, 753] width 46 height 28
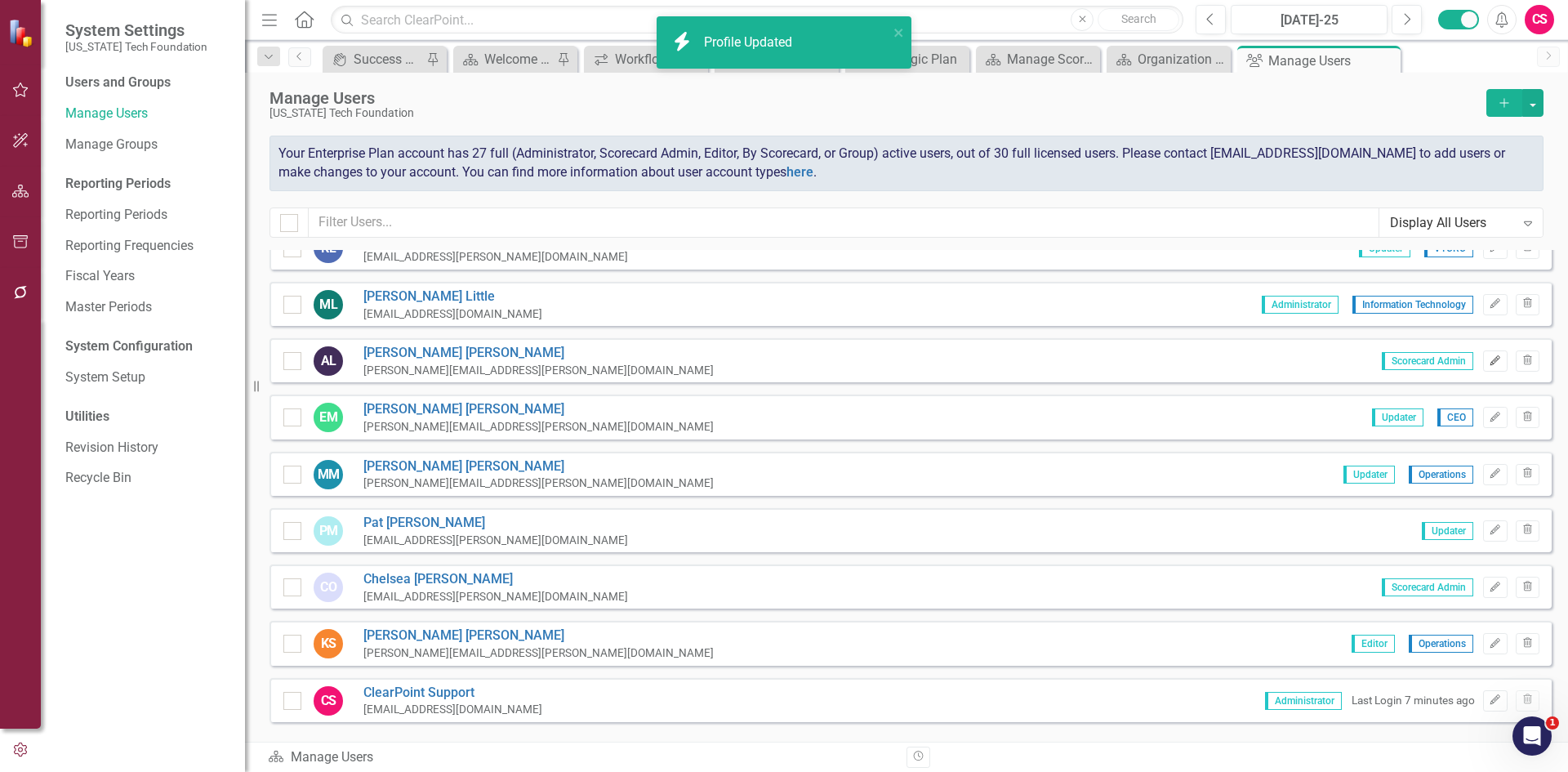
click at [1483, 371] on button "Edit" at bounding box center [1494, 362] width 24 height 22
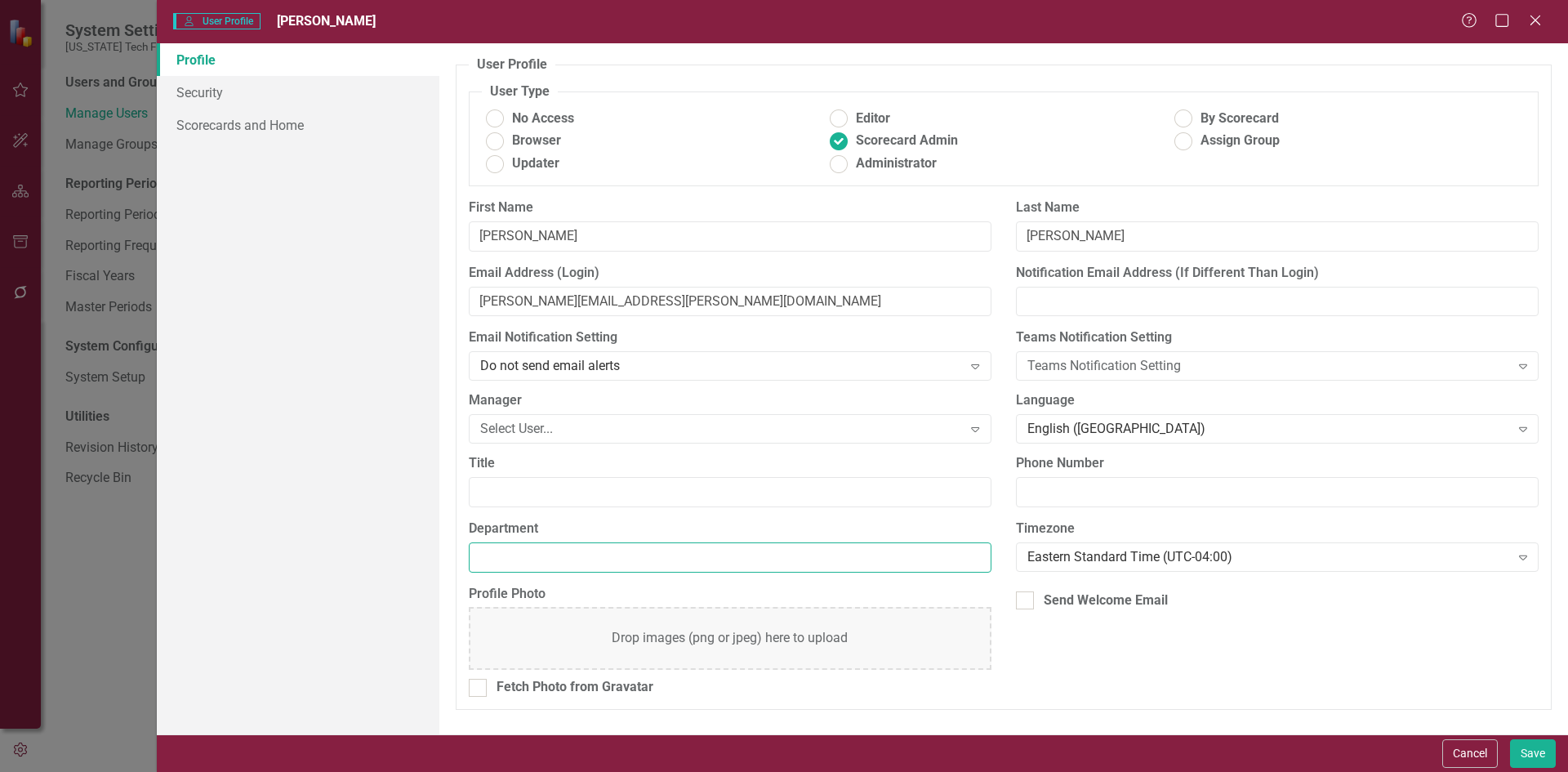
click at [589, 558] on input "Department" at bounding box center [730, 557] width 522 height 30
type input "Human Resources"
click at [1539, 760] on button "Save" at bounding box center [1532, 753] width 46 height 28
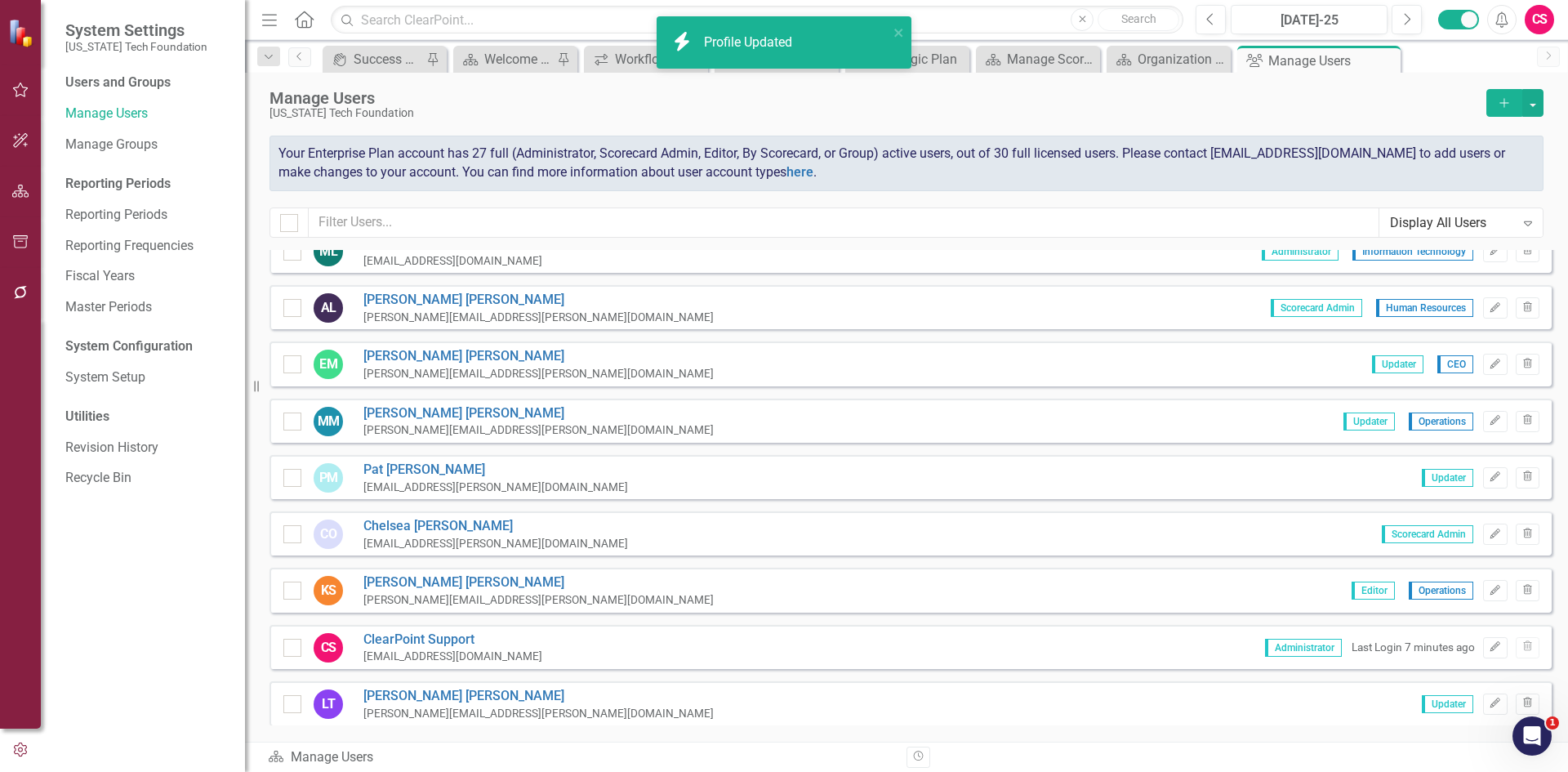
scroll to position [898, 0]
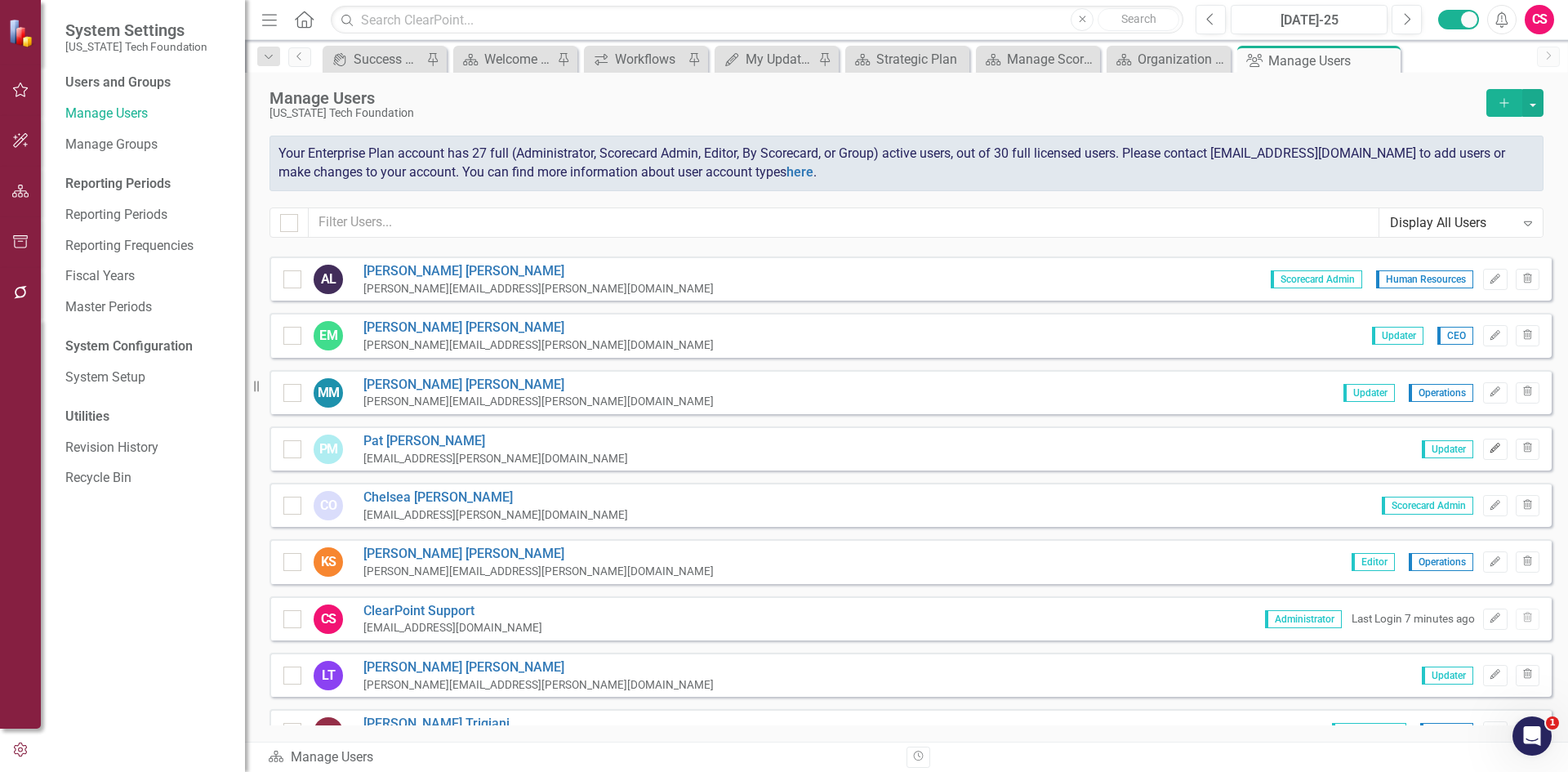
click at [1487, 454] on button "Edit" at bounding box center [1494, 449] width 24 height 22
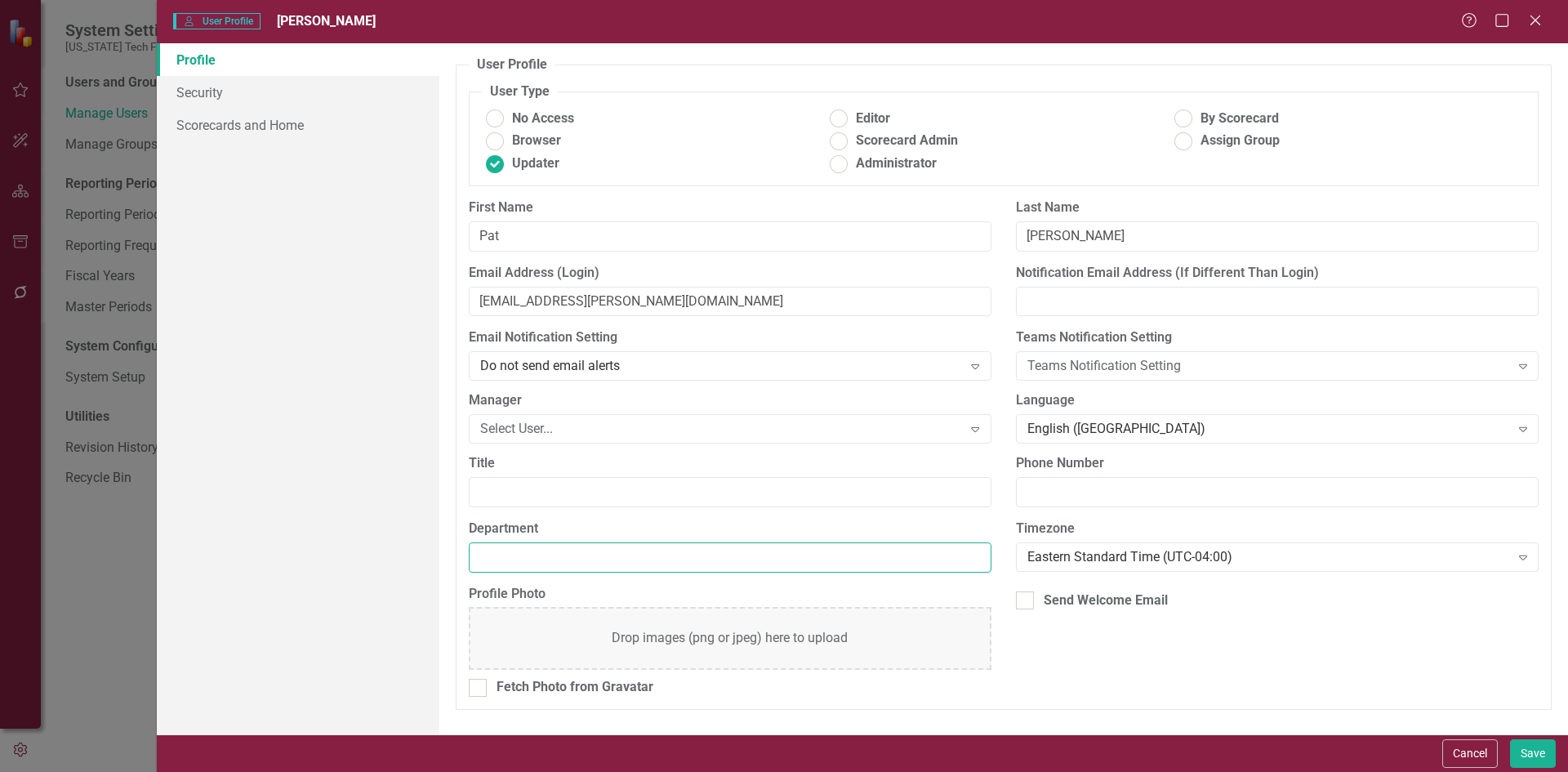
click at [595, 556] on input "Department" at bounding box center [730, 557] width 522 height 30
type input "VTCRC"
click at [1520, 748] on button "Save" at bounding box center [1532, 753] width 46 height 28
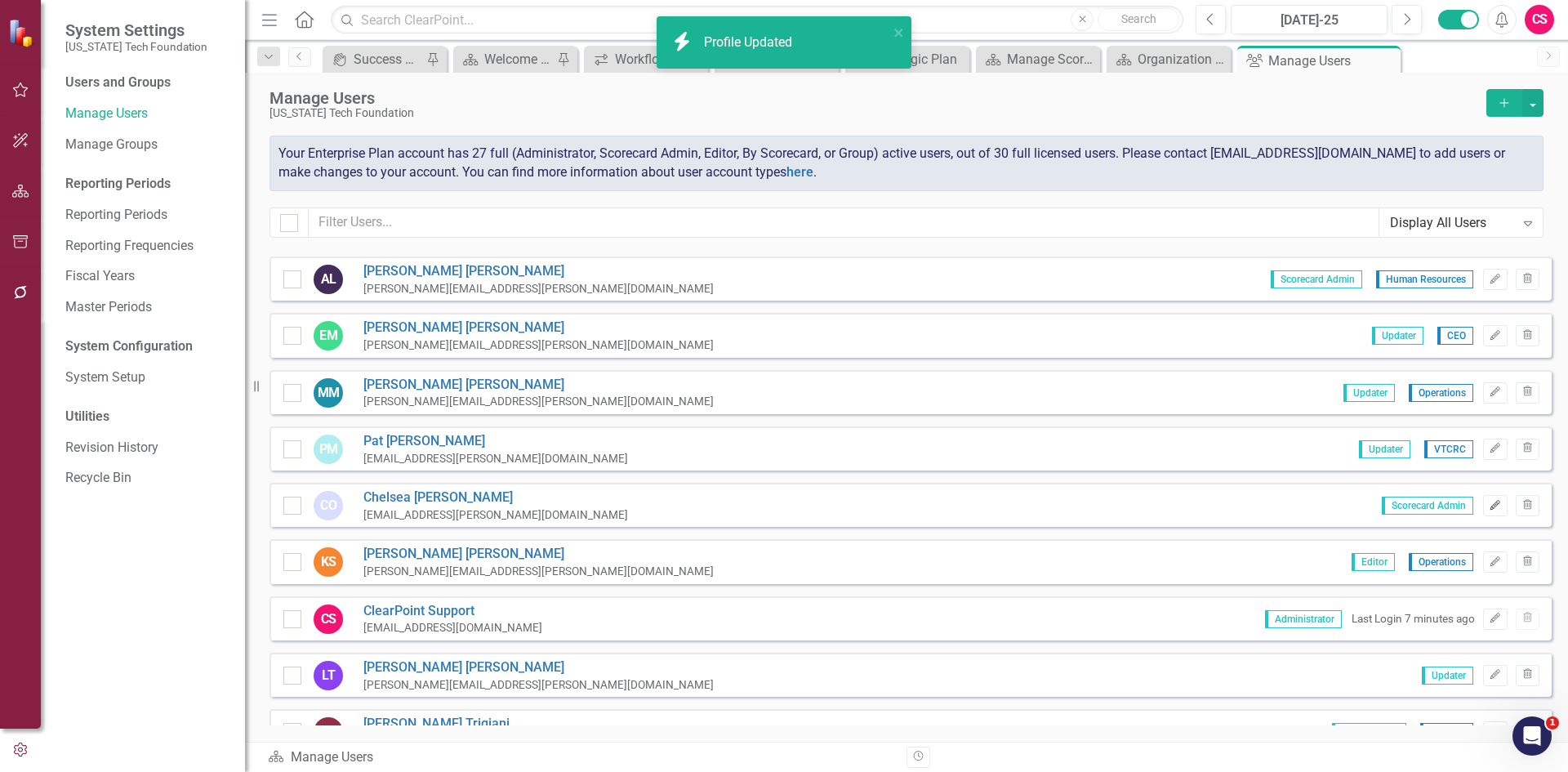
click at [1488, 507] on icon "Edit" at bounding box center [1494, 506] width 12 height 10
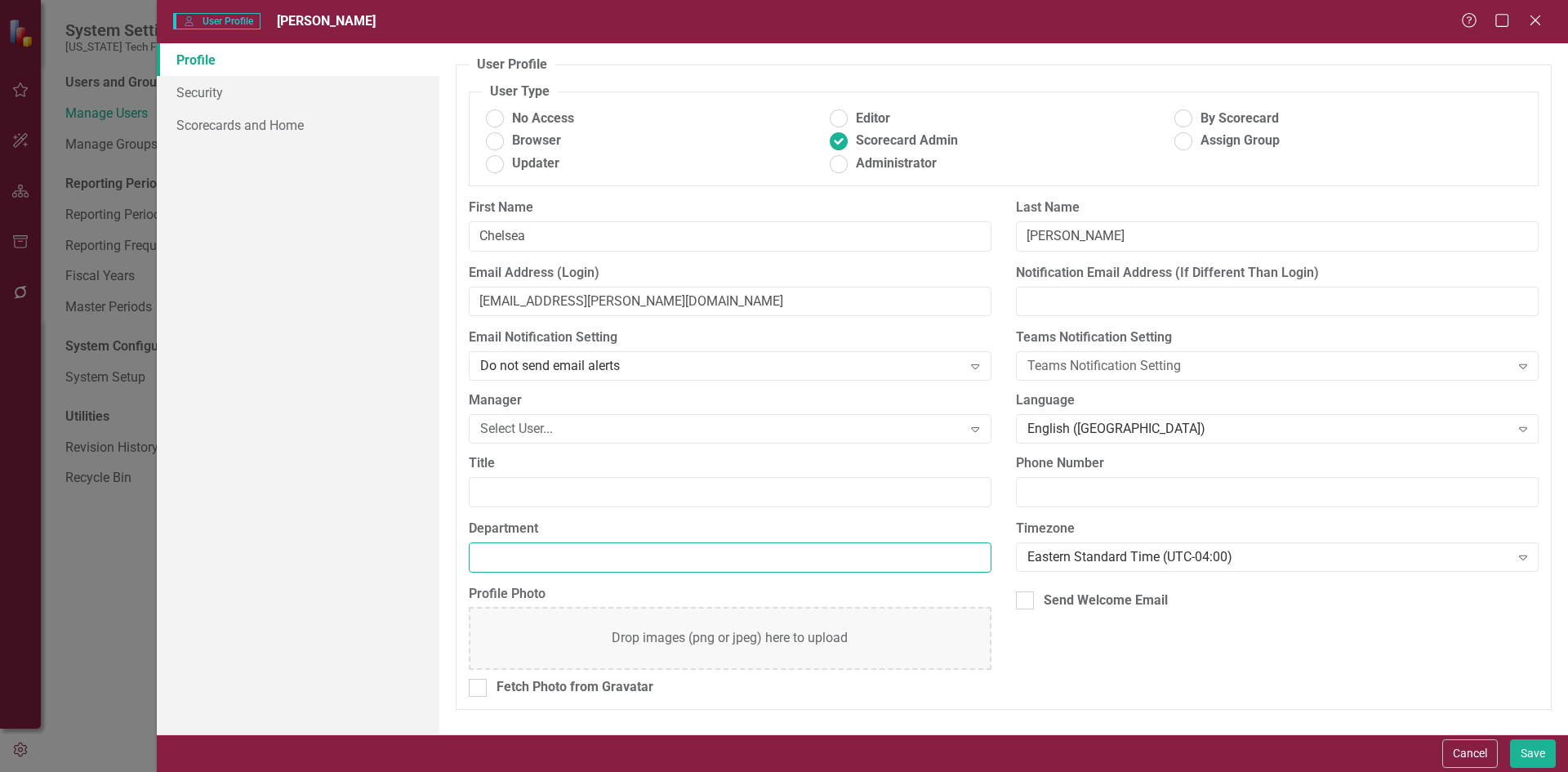
click at [582, 547] on input "Department" at bounding box center [730, 557] width 522 height 30
type input "VTCRC"
click at [1524, 770] on div "Cancel Save" at bounding box center [862, 752] width 1411 height 37
click at [1526, 758] on button "Save" at bounding box center [1532, 753] width 46 height 28
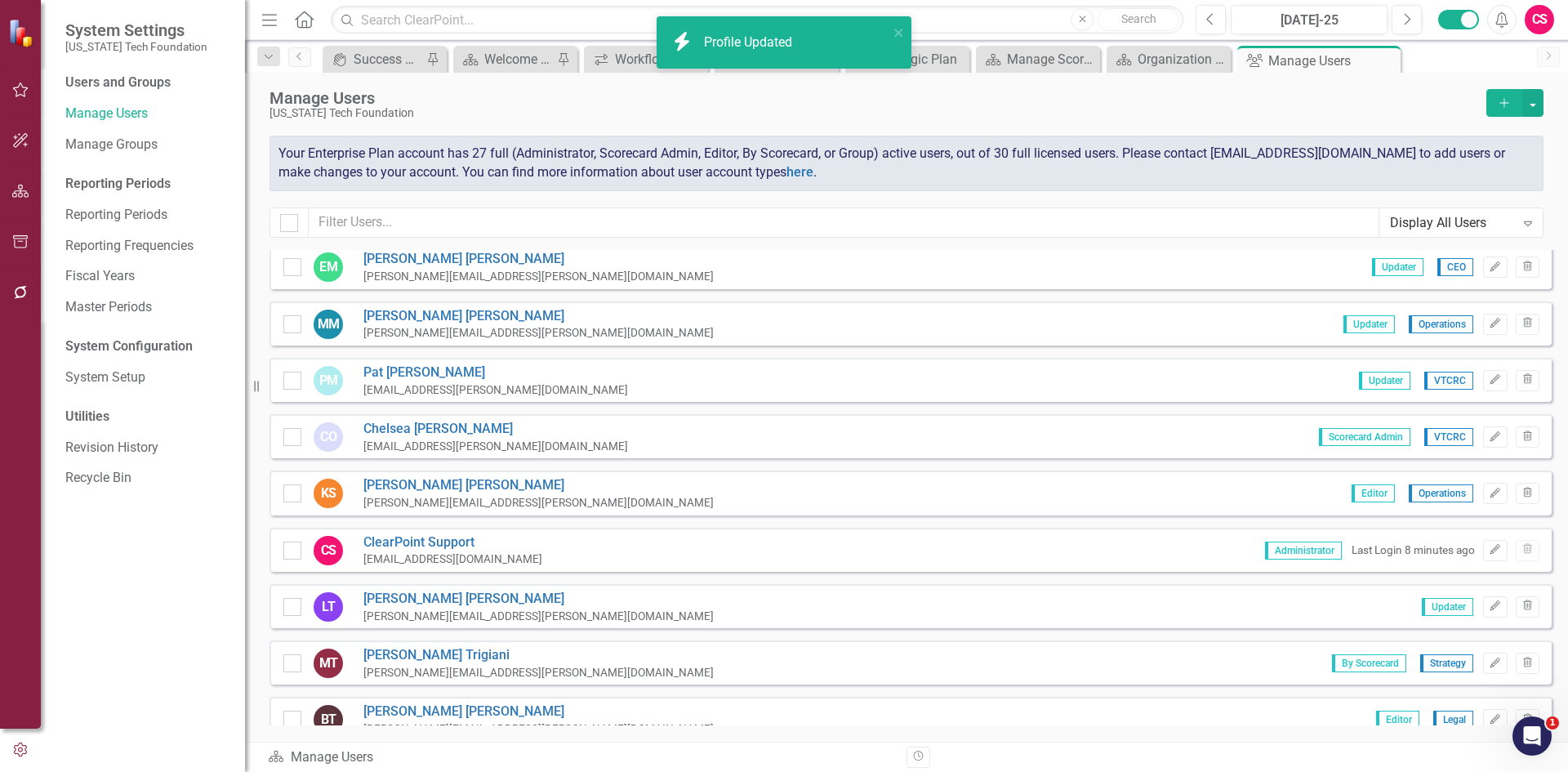
scroll to position [1061, 0]
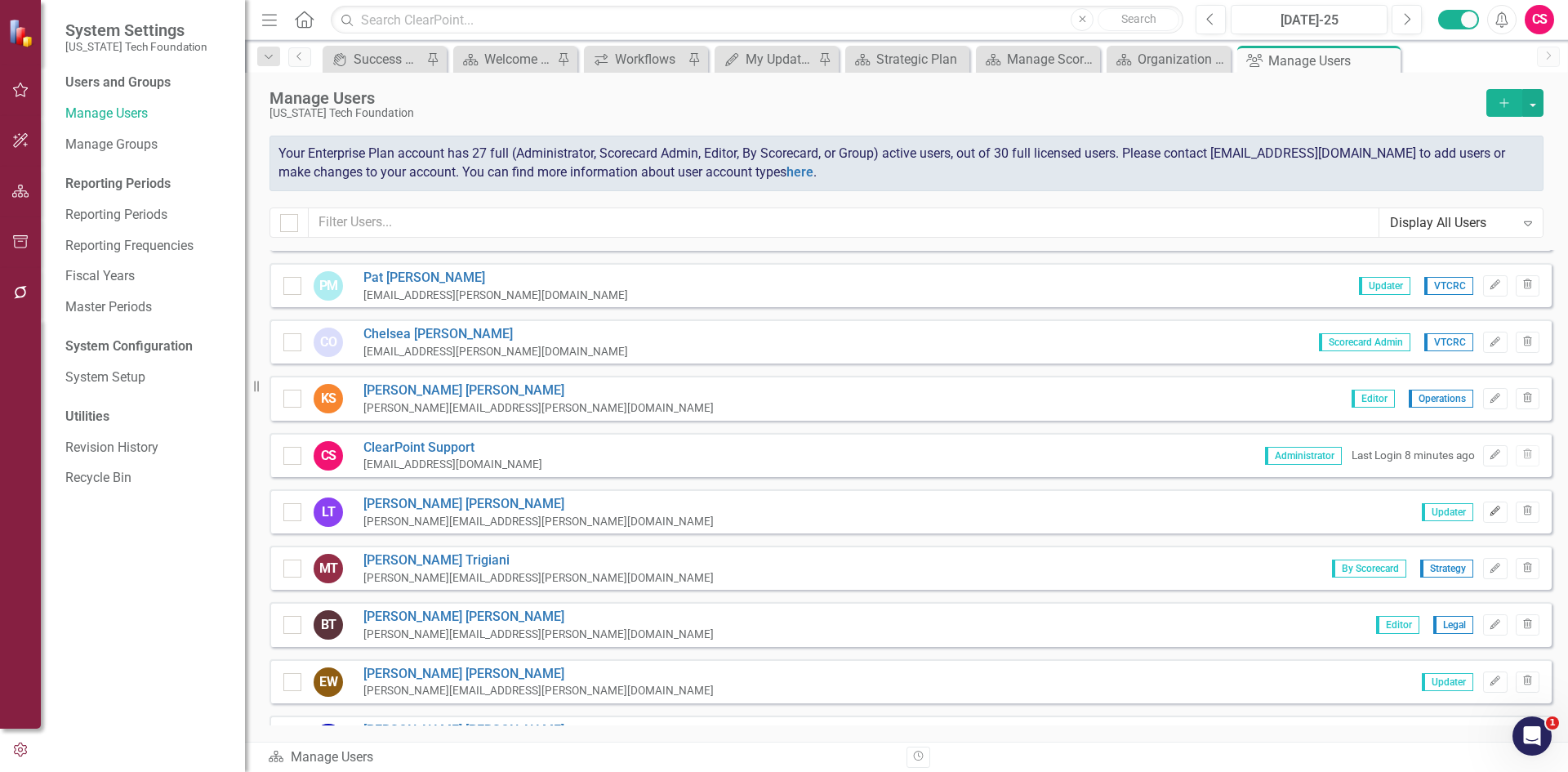
click at [1490, 513] on icon "button" at bounding box center [1495, 512] width 10 height 10
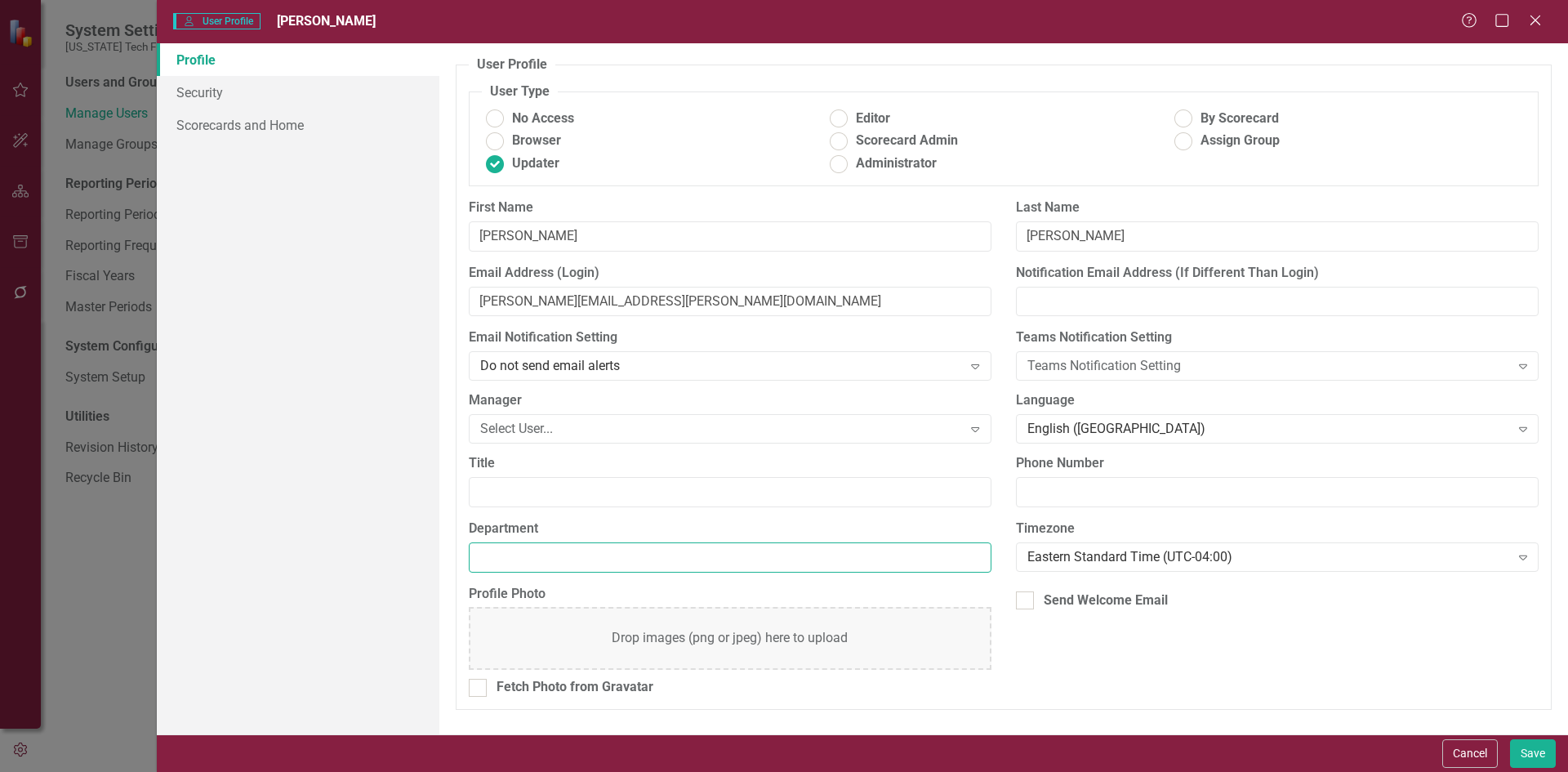
click at [570, 567] on input "Department" at bounding box center [730, 557] width 522 height 30
type input "VTCRC"
click at [1536, 750] on button "Save" at bounding box center [1532, 753] width 46 height 28
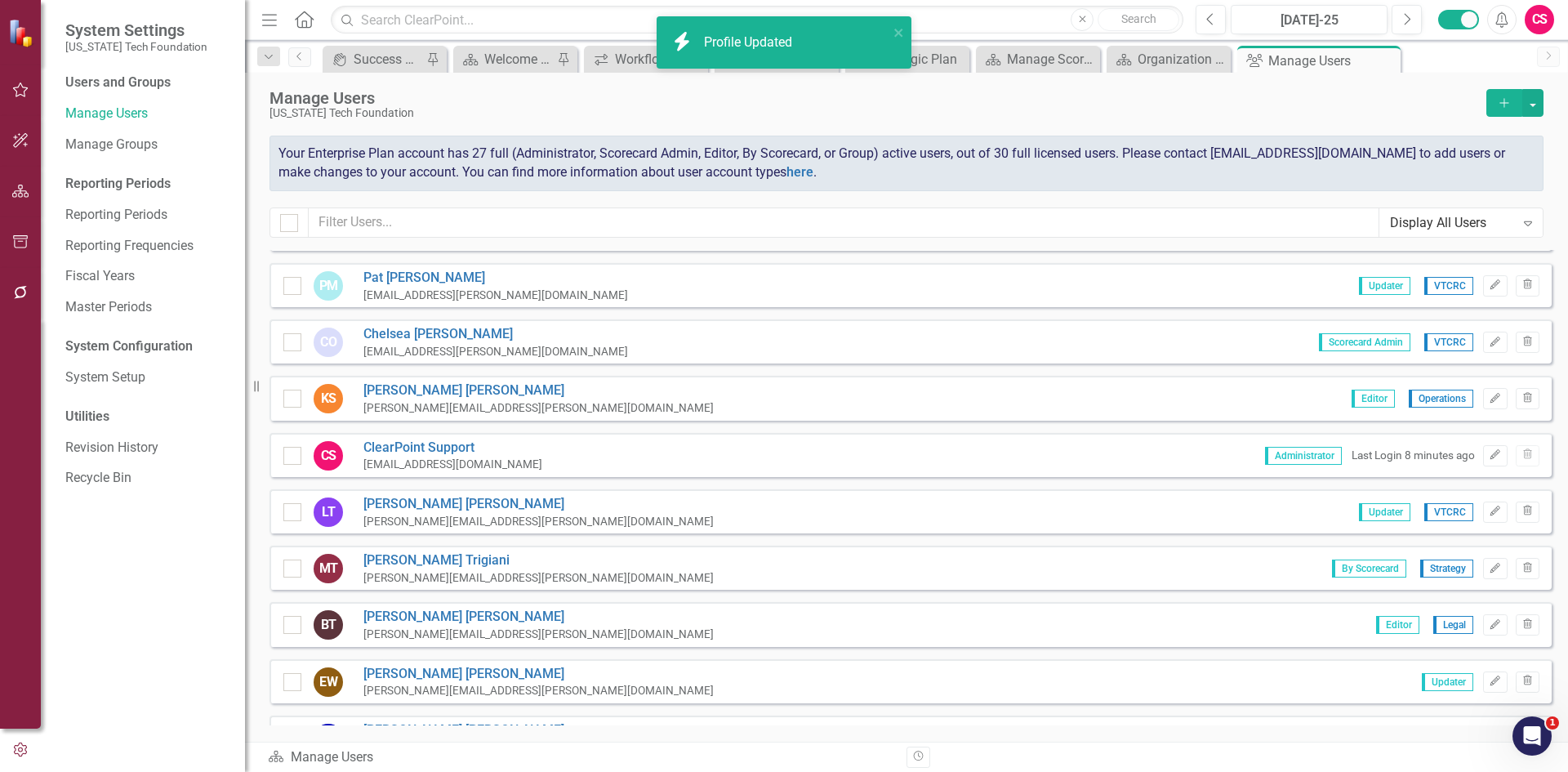
scroll to position [1143, 0]
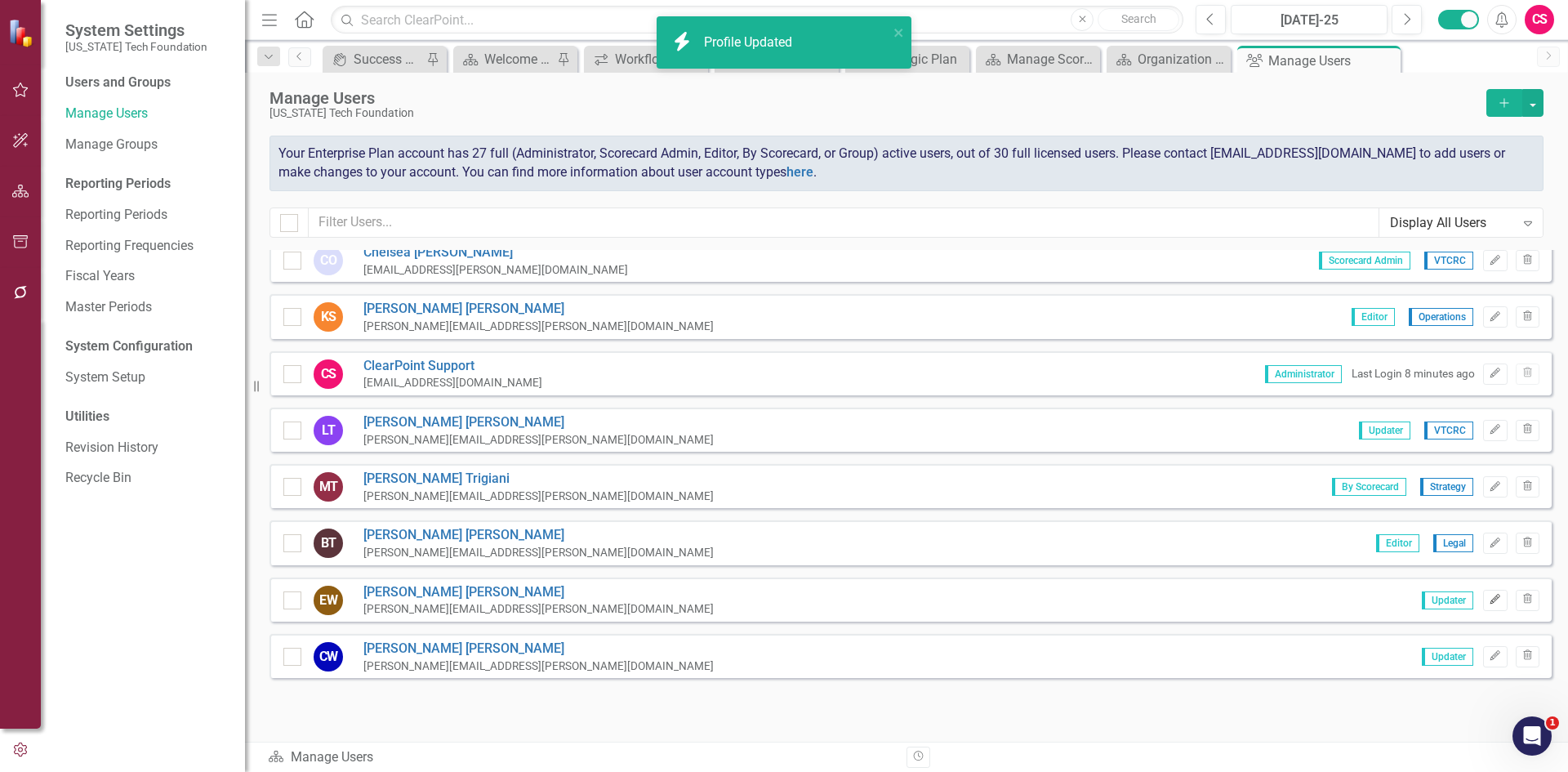
click at [1488, 600] on icon "Edit" at bounding box center [1494, 600] width 12 height 10
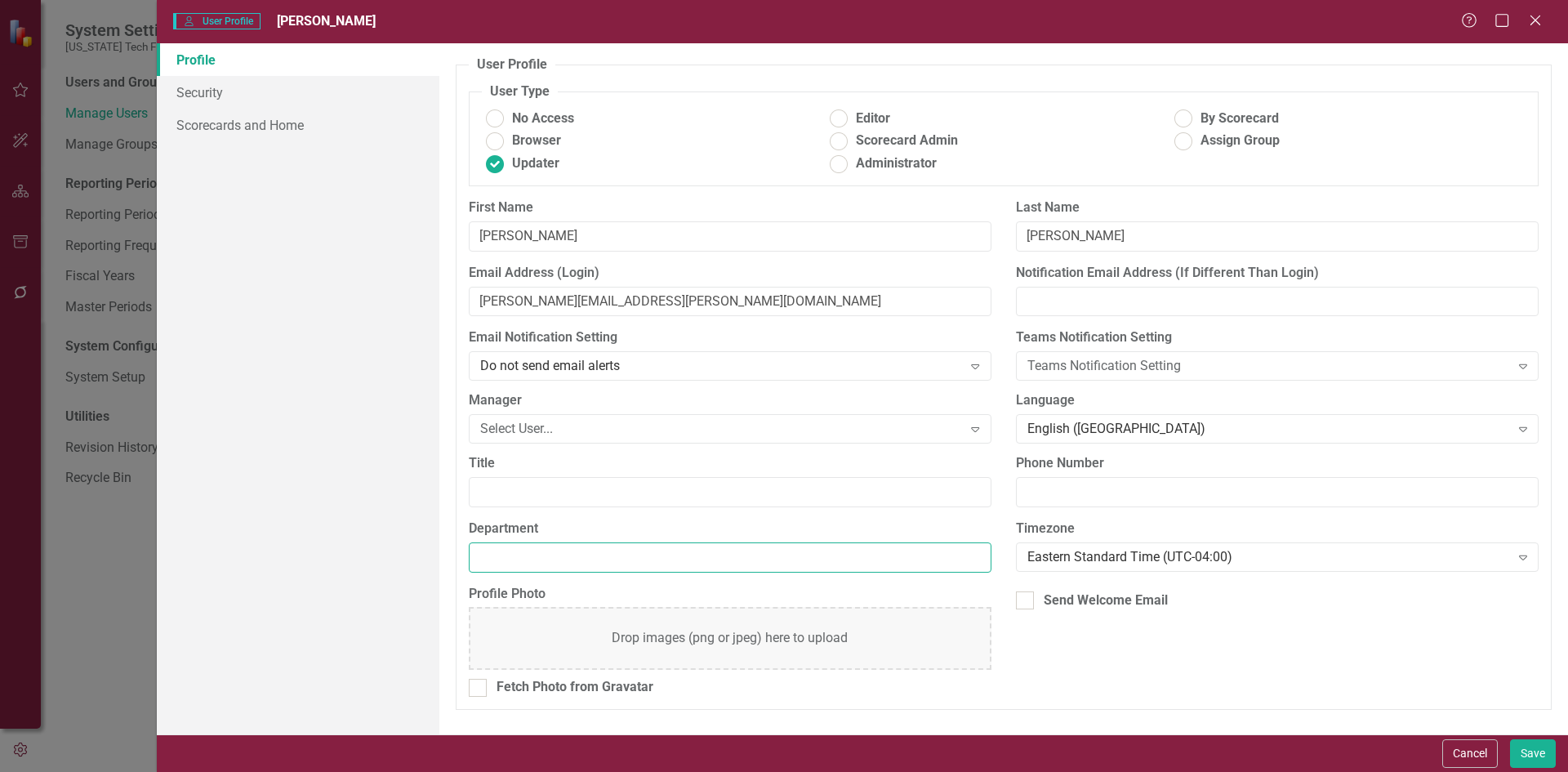
click at [710, 561] on input "Department" at bounding box center [730, 557] width 522 height 30
type input "VTCRC"
click at [1536, 765] on button "Save" at bounding box center [1532, 753] width 46 height 28
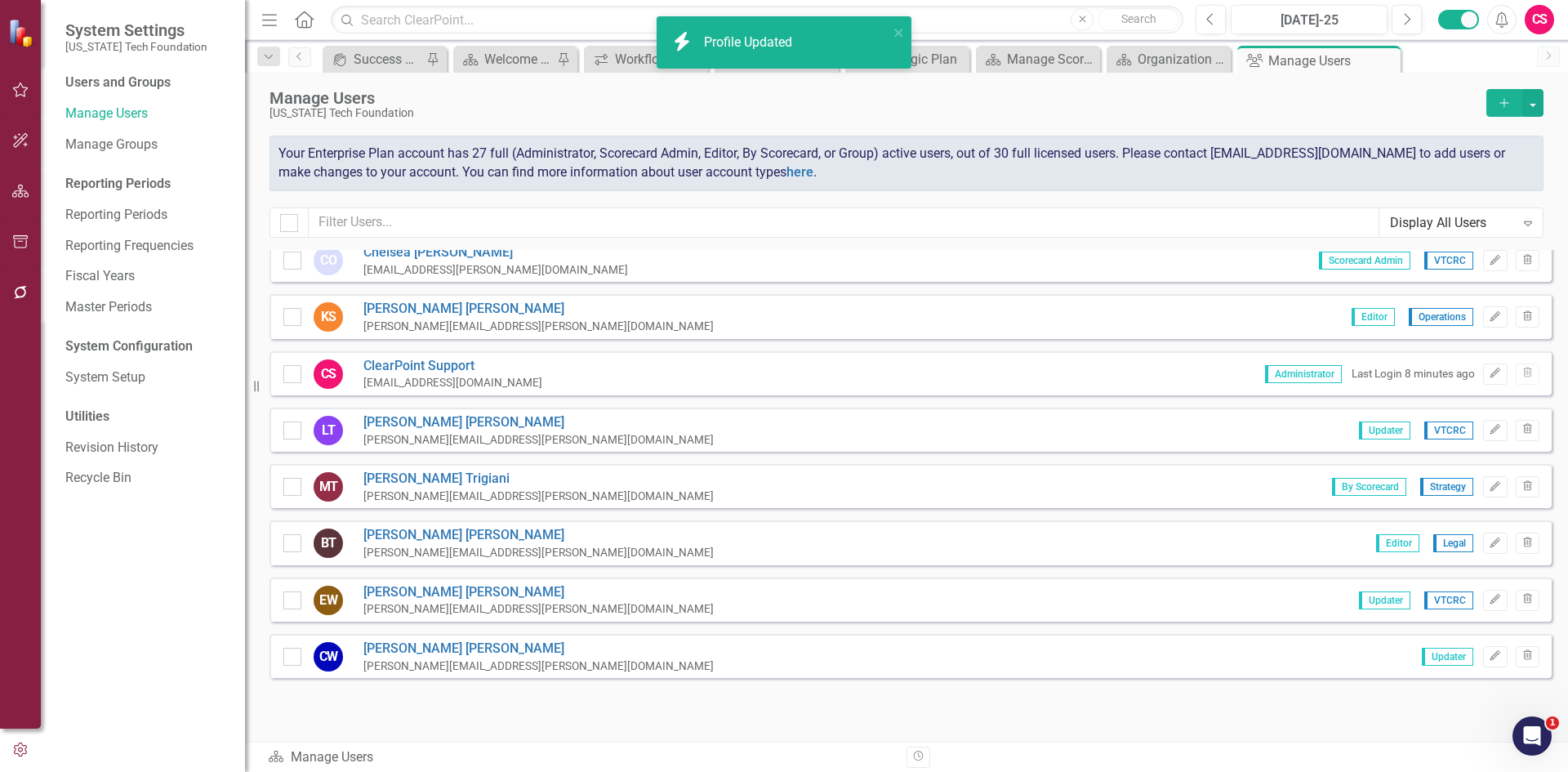
click at [1487, 642] on div "CW Carrie Woodring carrie.woodring@vtf.org Updater Edit Trash" at bounding box center [910, 655] width 1282 height 44
click at [1488, 657] on icon "Edit" at bounding box center [1494, 656] width 12 height 10
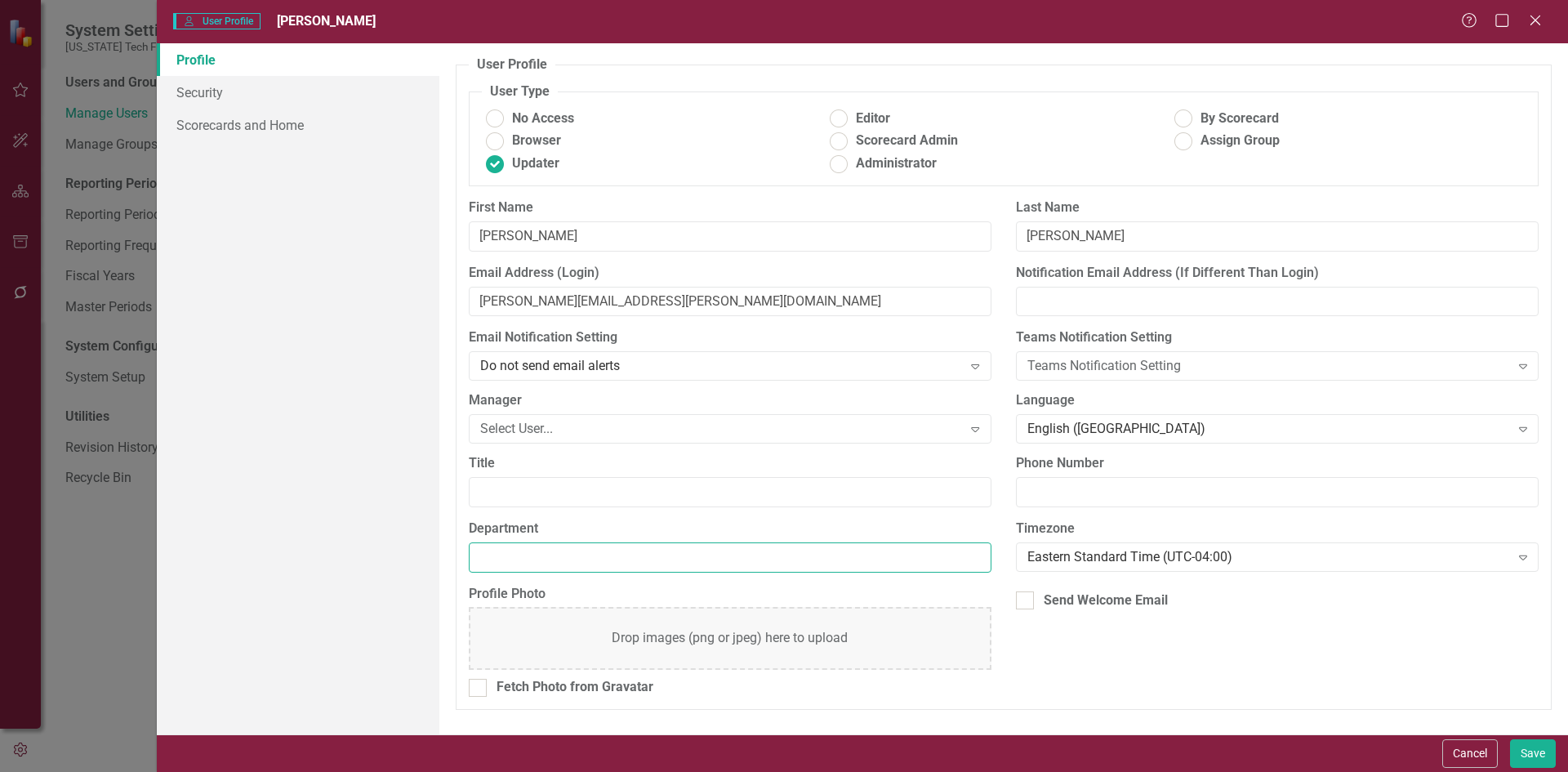
click at [543, 561] on input "Department" at bounding box center [730, 557] width 522 height 30
type input "Operations"
click at [1521, 754] on button "Save" at bounding box center [1532, 753] width 46 height 28
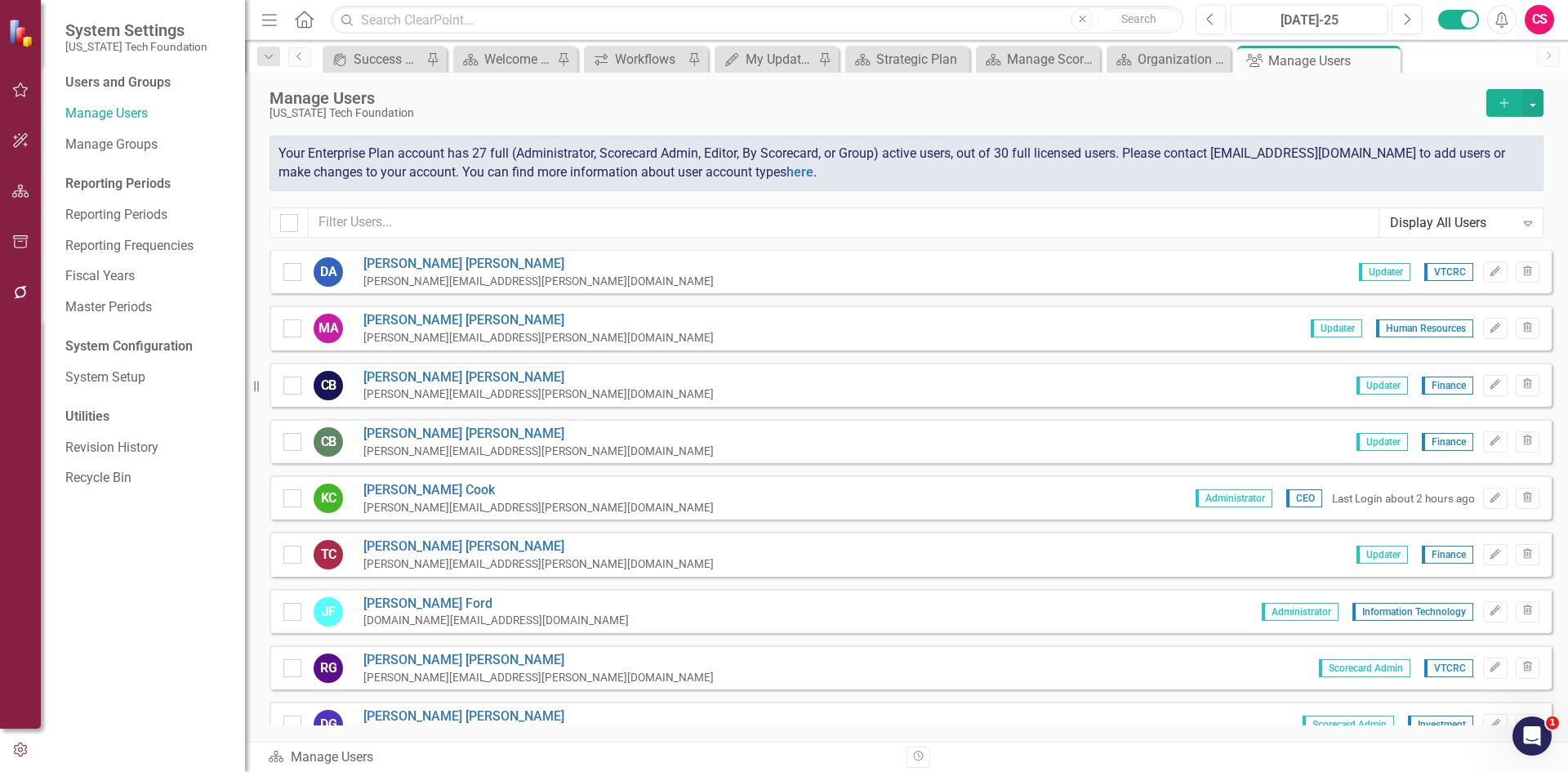
scroll to position [0, 0]
click at [29, 192] on button "button" at bounding box center [21, 192] width 36 height 34
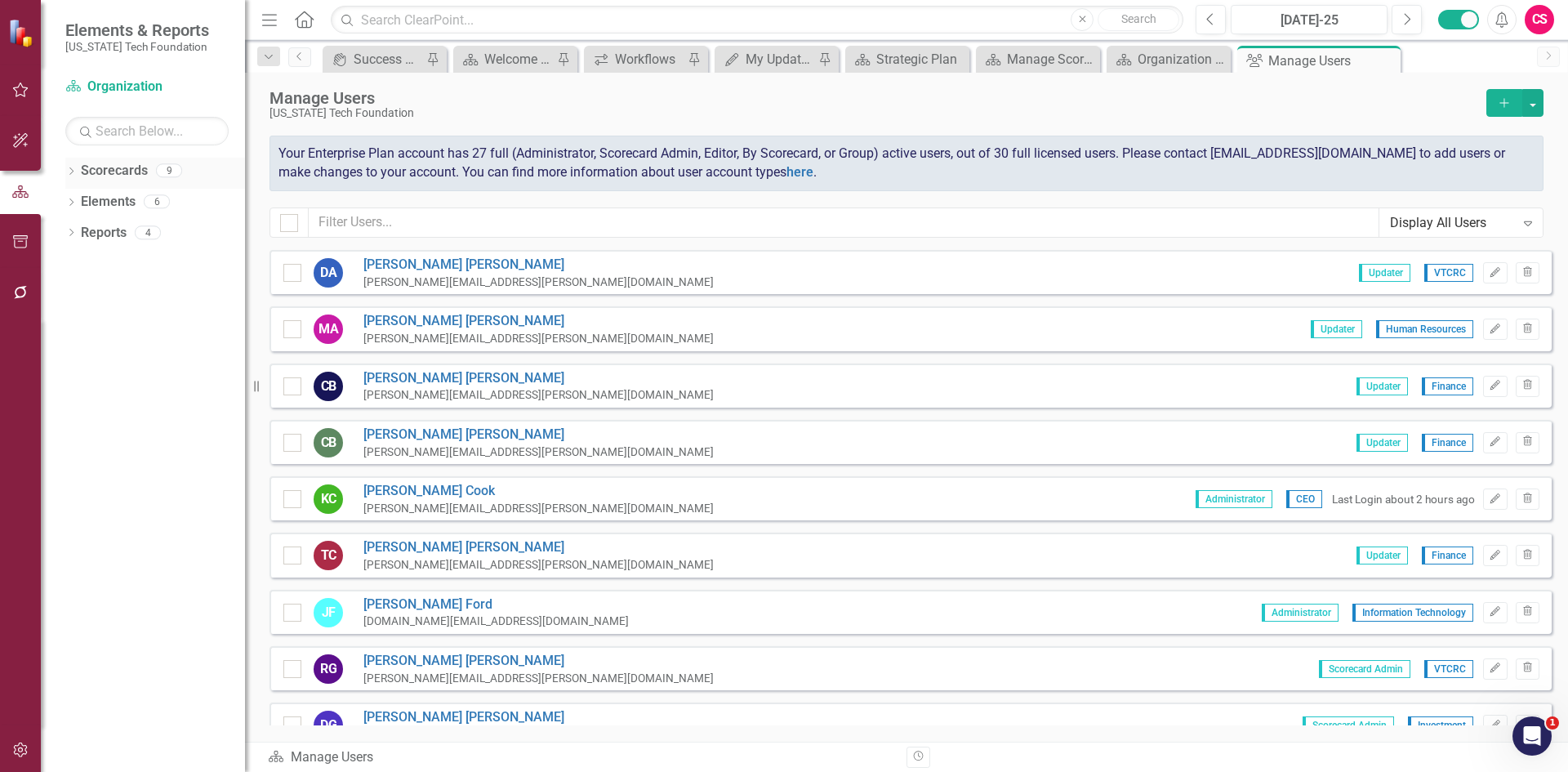
click at [122, 164] on link "Scorecards" at bounding box center [114, 171] width 67 height 19
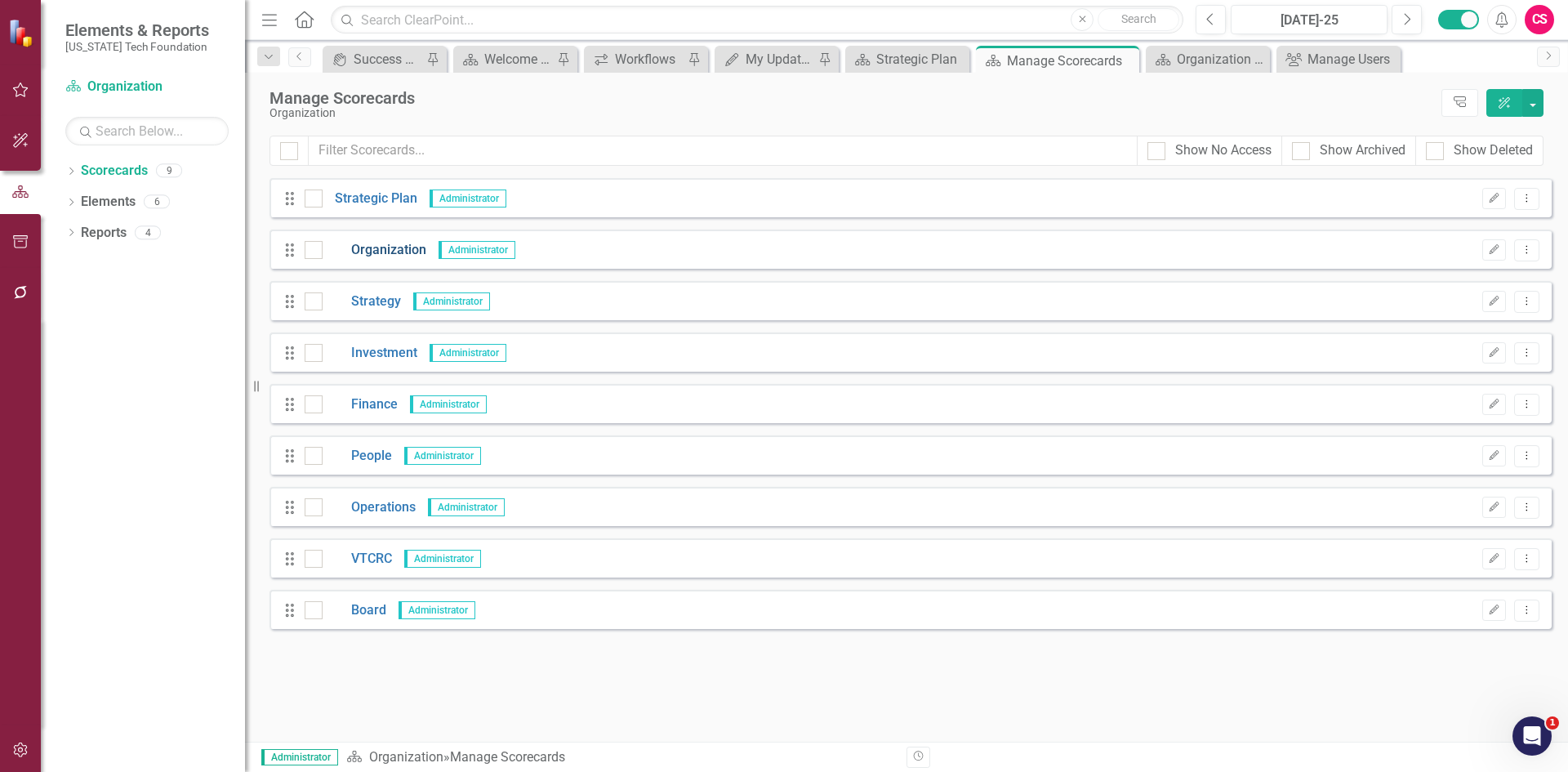
click at [371, 248] on link "Organization" at bounding box center [374, 250] width 104 height 19
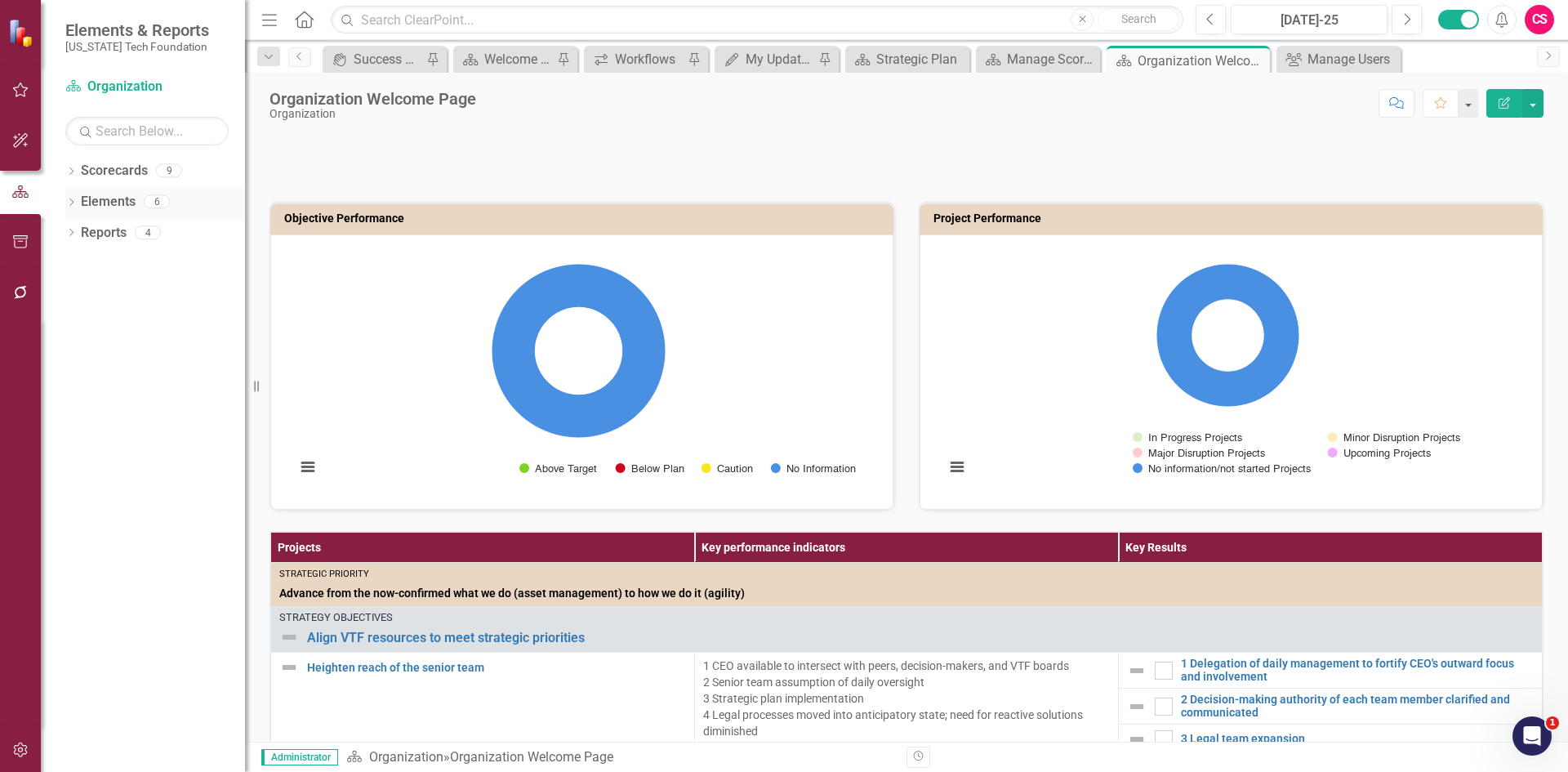
click at [112, 197] on link "Elements" at bounding box center [109, 201] width 55 height 19
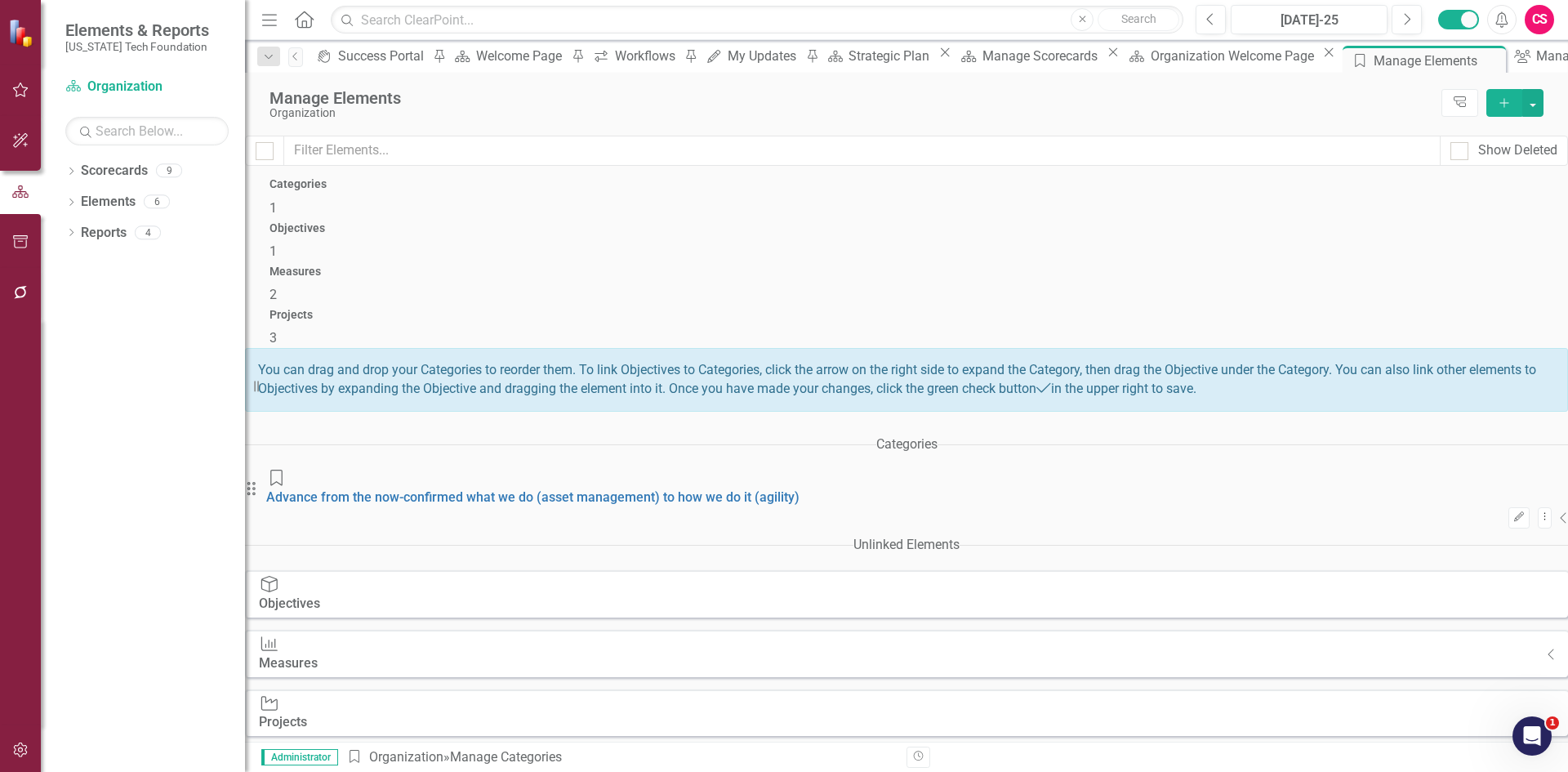
click at [1049, 265] on h4 "Measures" at bounding box center [906, 271] width 1274 height 12
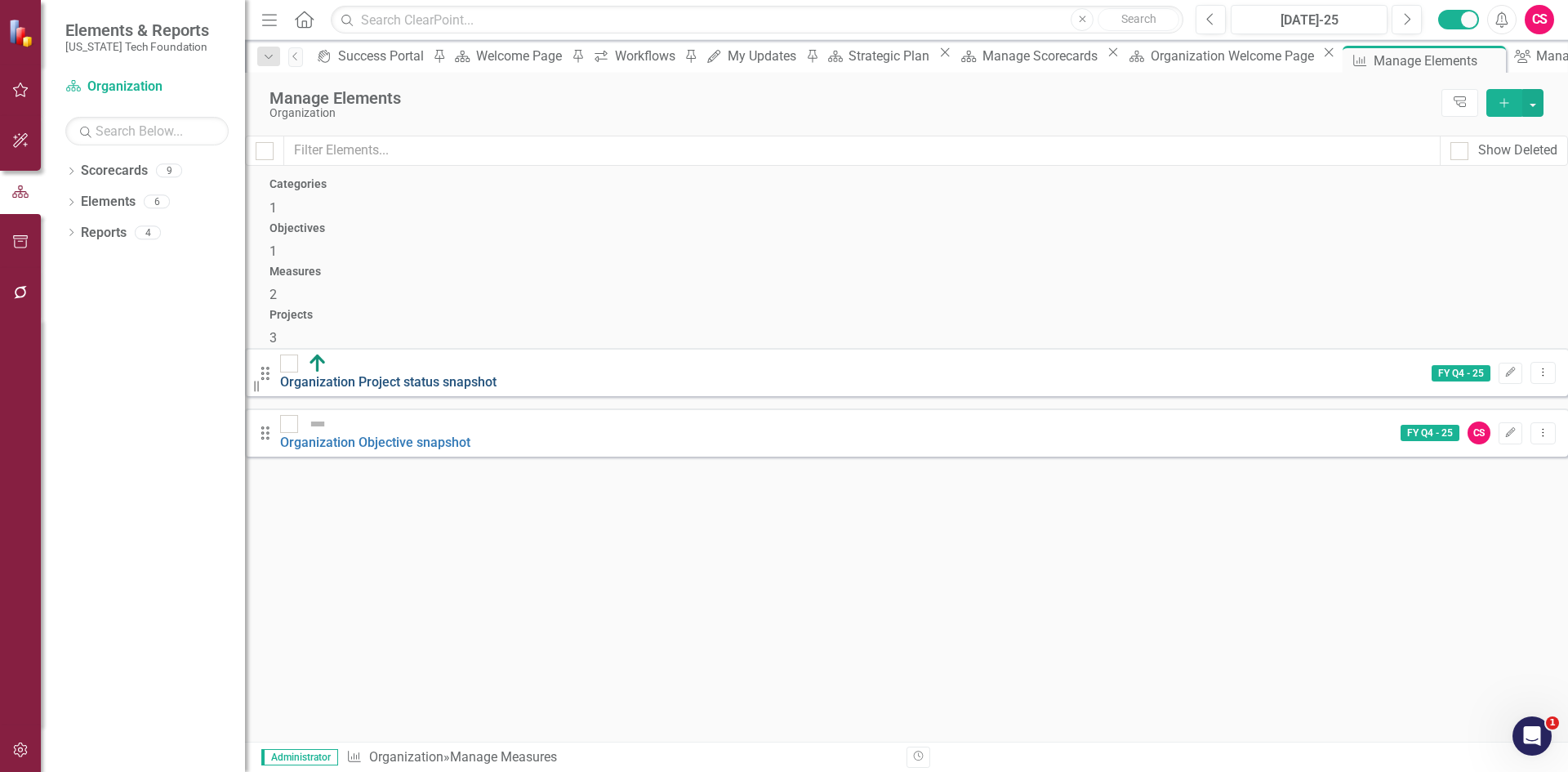
click at [468, 374] on link "Organization Project status snapshot" at bounding box center [388, 381] width 216 height 16
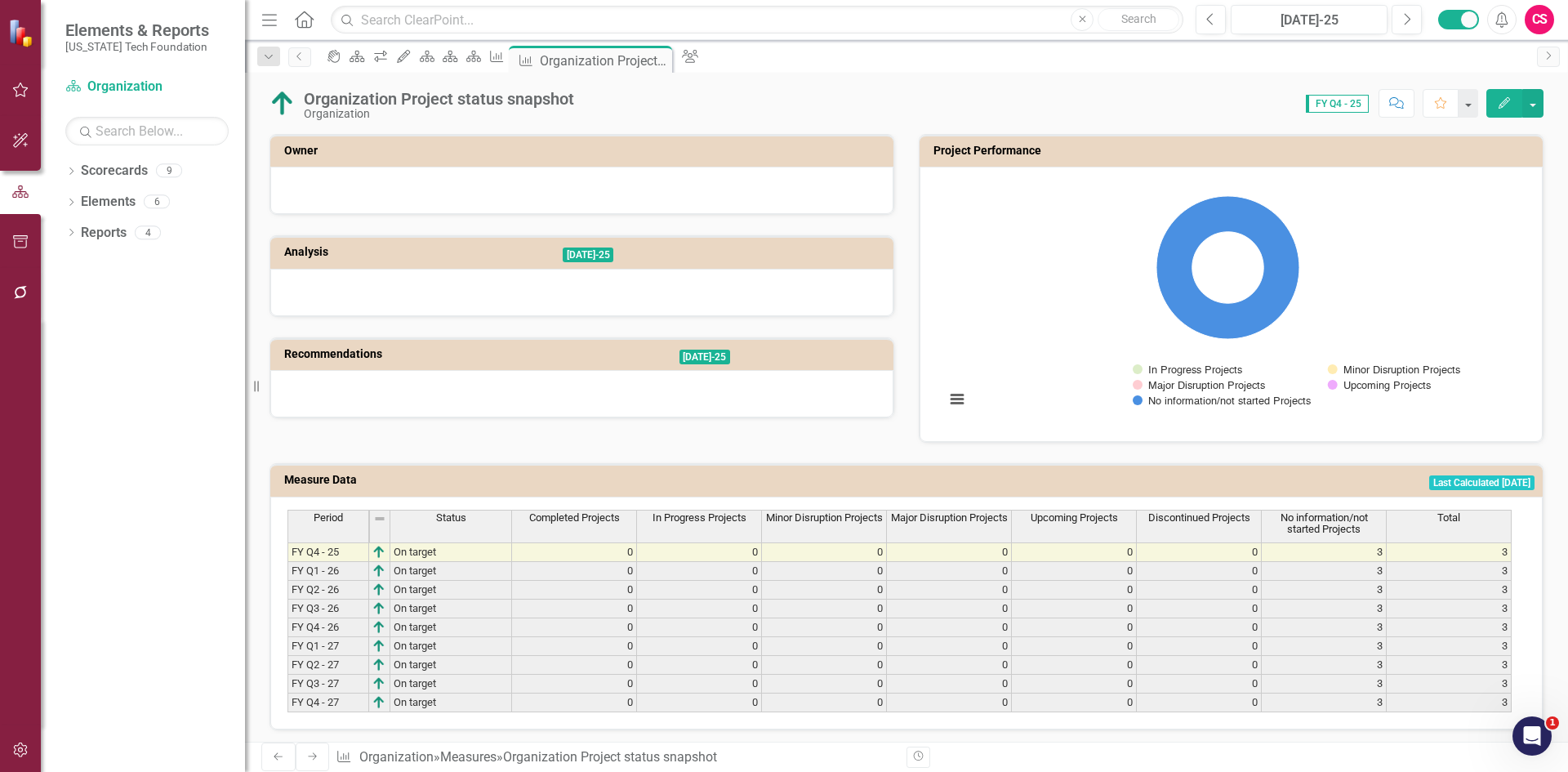
click at [553, 520] on span "Completed Projects" at bounding box center [574, 518] width 90 height 12
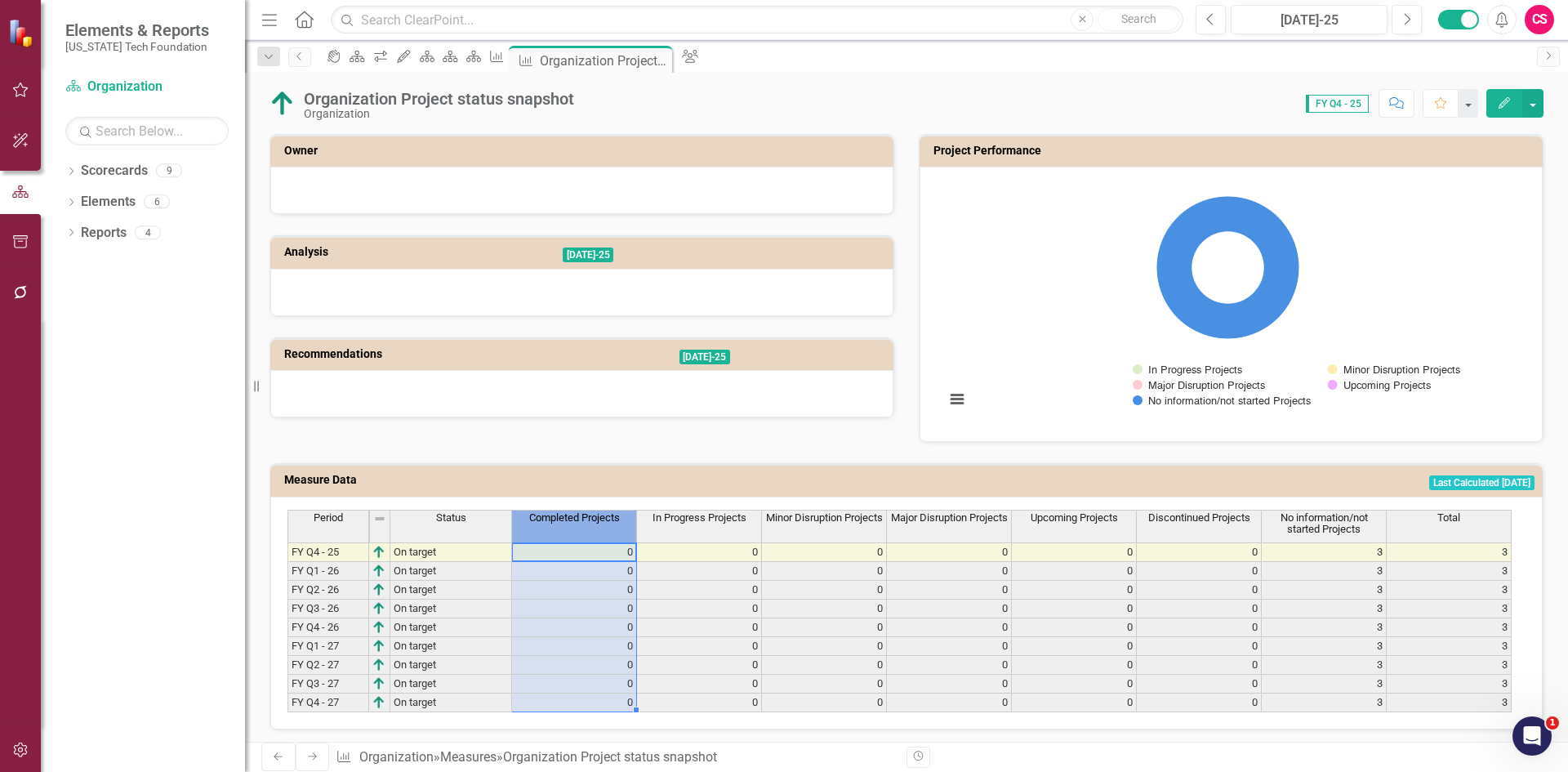
click at [553, 520] on span "Completed Projects" at bounding box center [574, 518] width 90 height 12
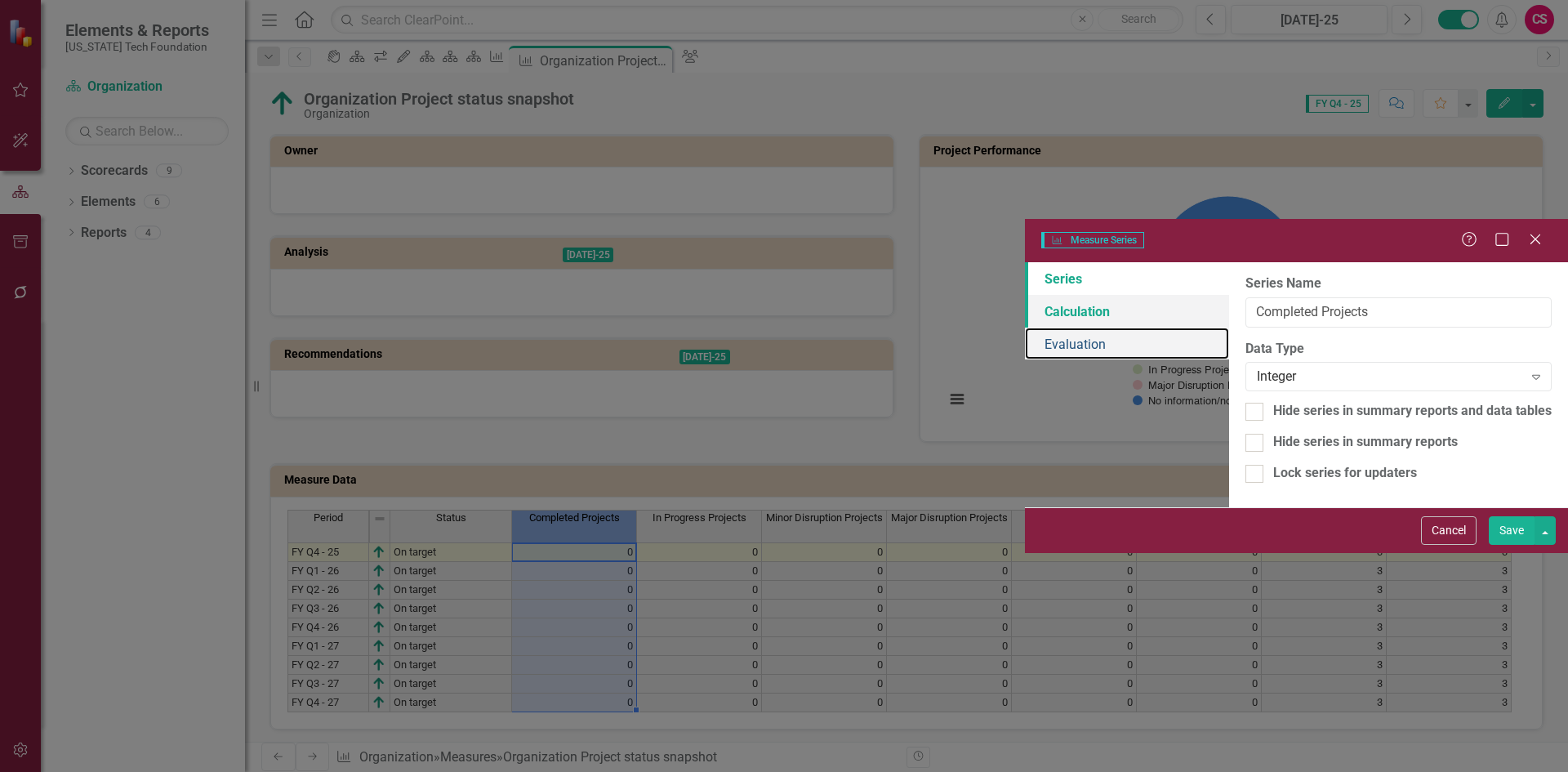
click at [1025, 328] on link "Evaluation" at bounding box center [1127, 343] width 204 height 32
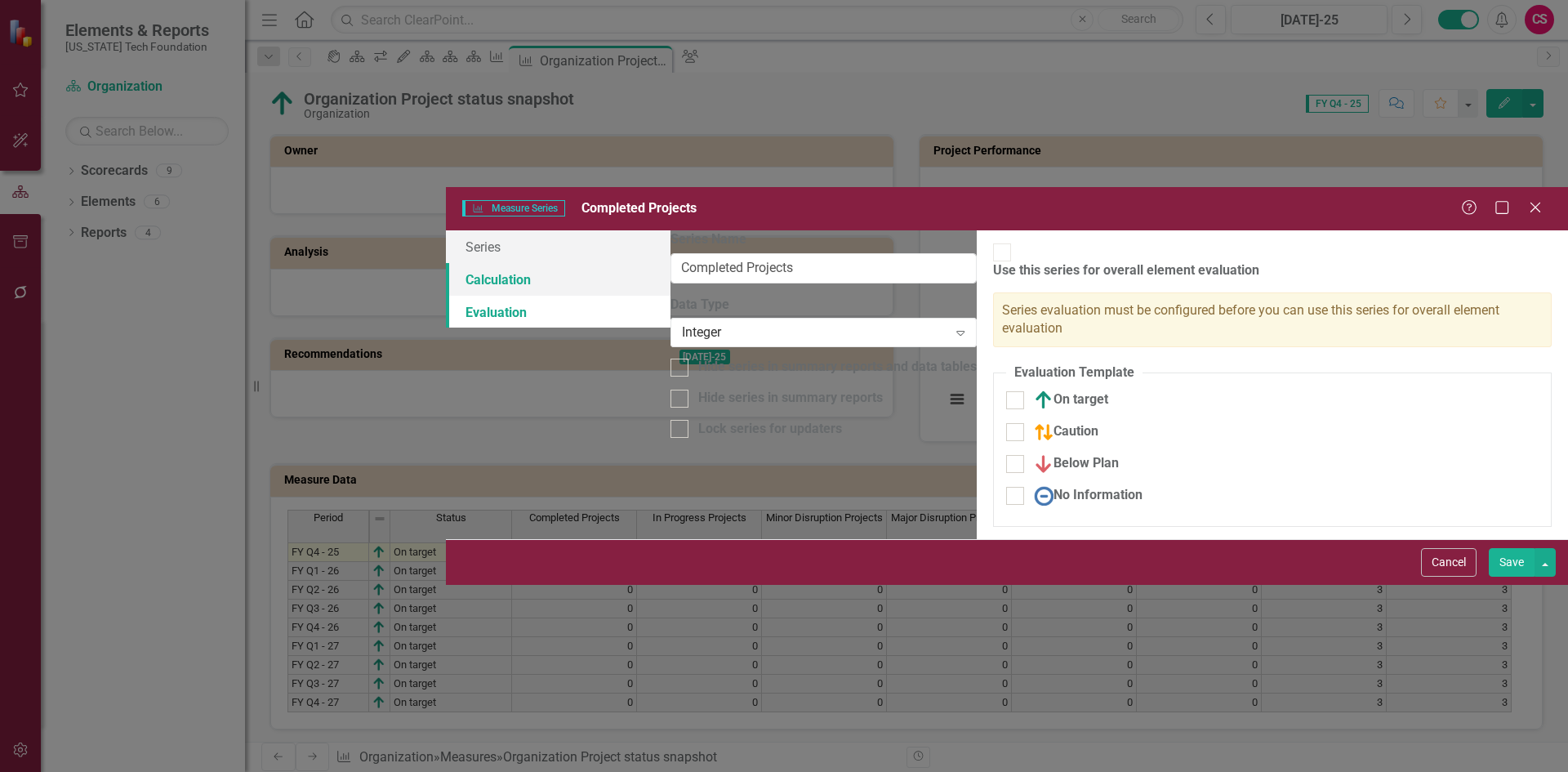
click at [446, 263] on link "Calculation" at bounding box center [558, 279] width 225 height 32
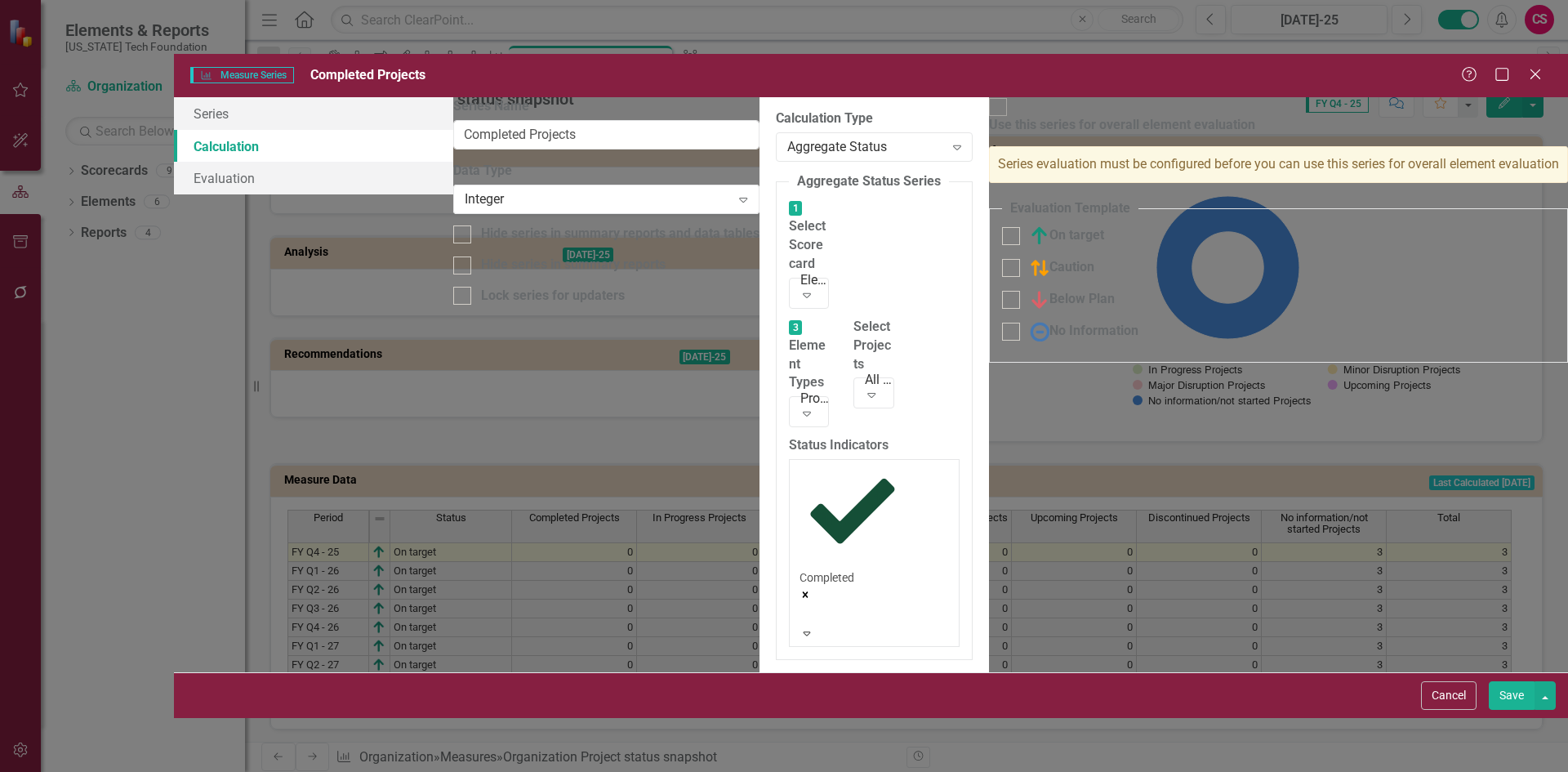
click at [1435, 710] on button "Cancel" at bounding box center [1449, 695] width 56 height 28
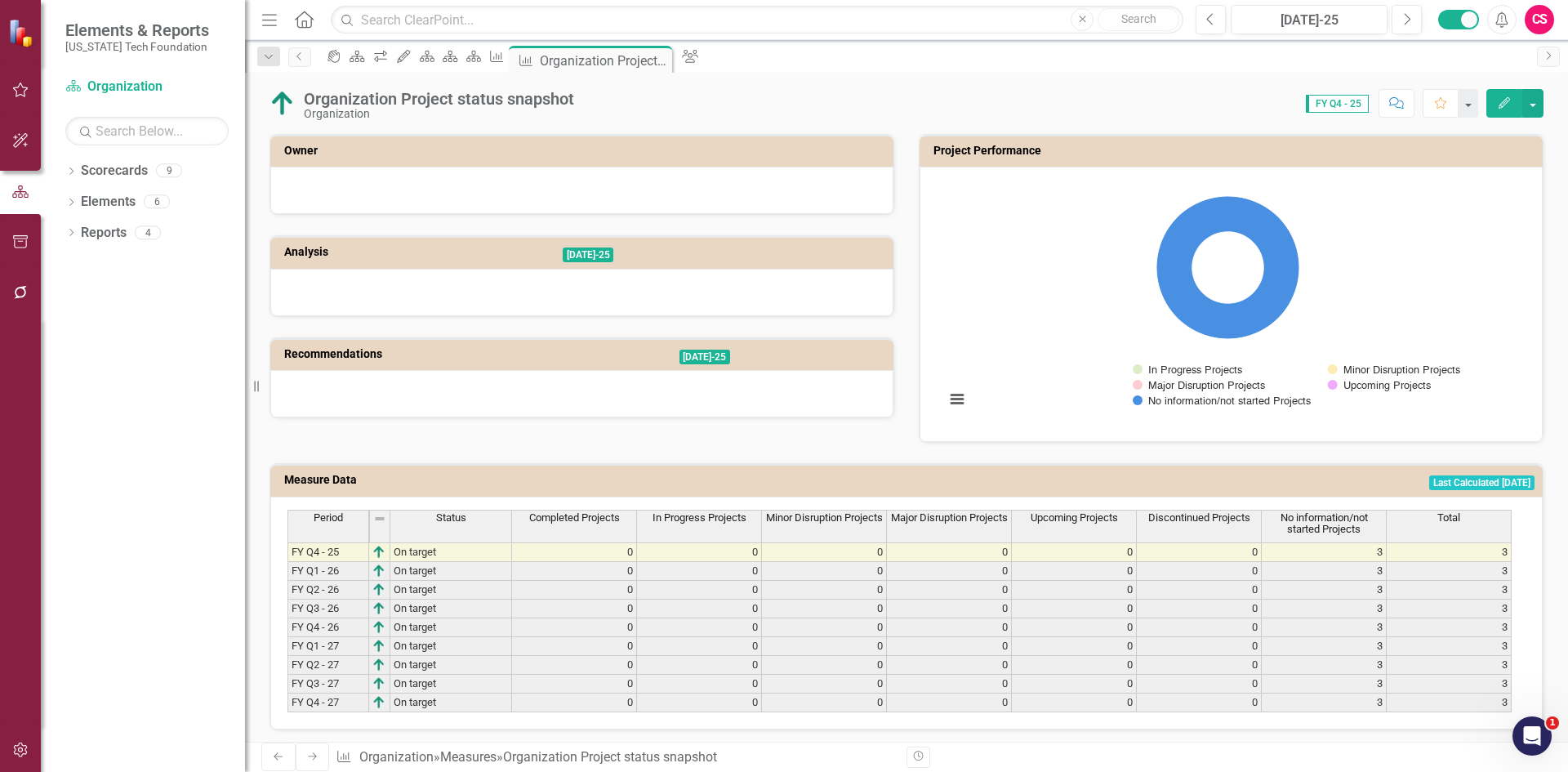
click at [995, 159] on td "Project Performance" at bounding box center [1234, 153] width 601 height 25
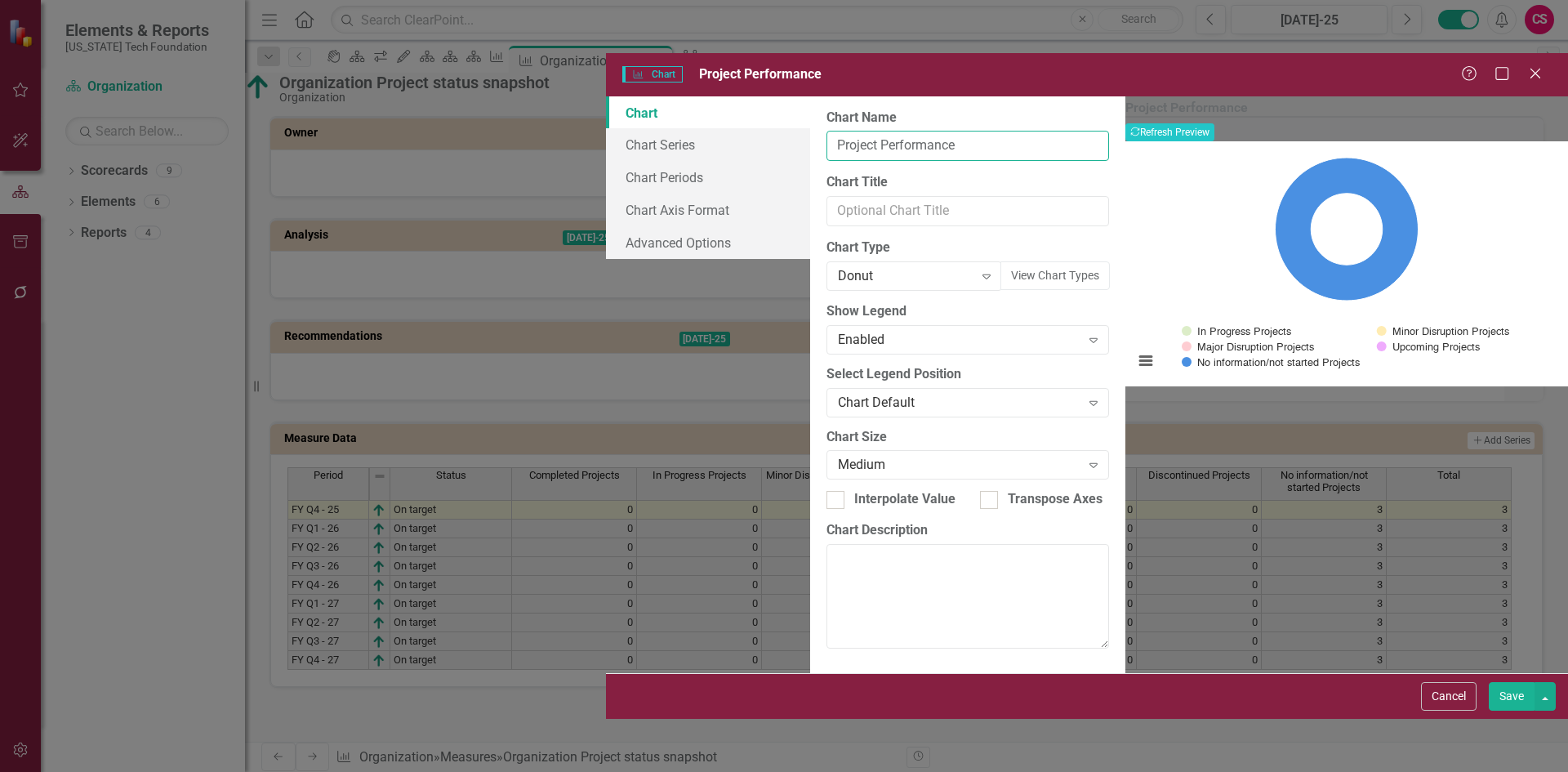
click at [827, 131] on input "Project Performance" at bounding box center [968, 146] width 283 height 30
type input "Organization Project Performance"
click at [1507, 711] on button "Save" at bounding box center [1511, 696] width 46 height 28
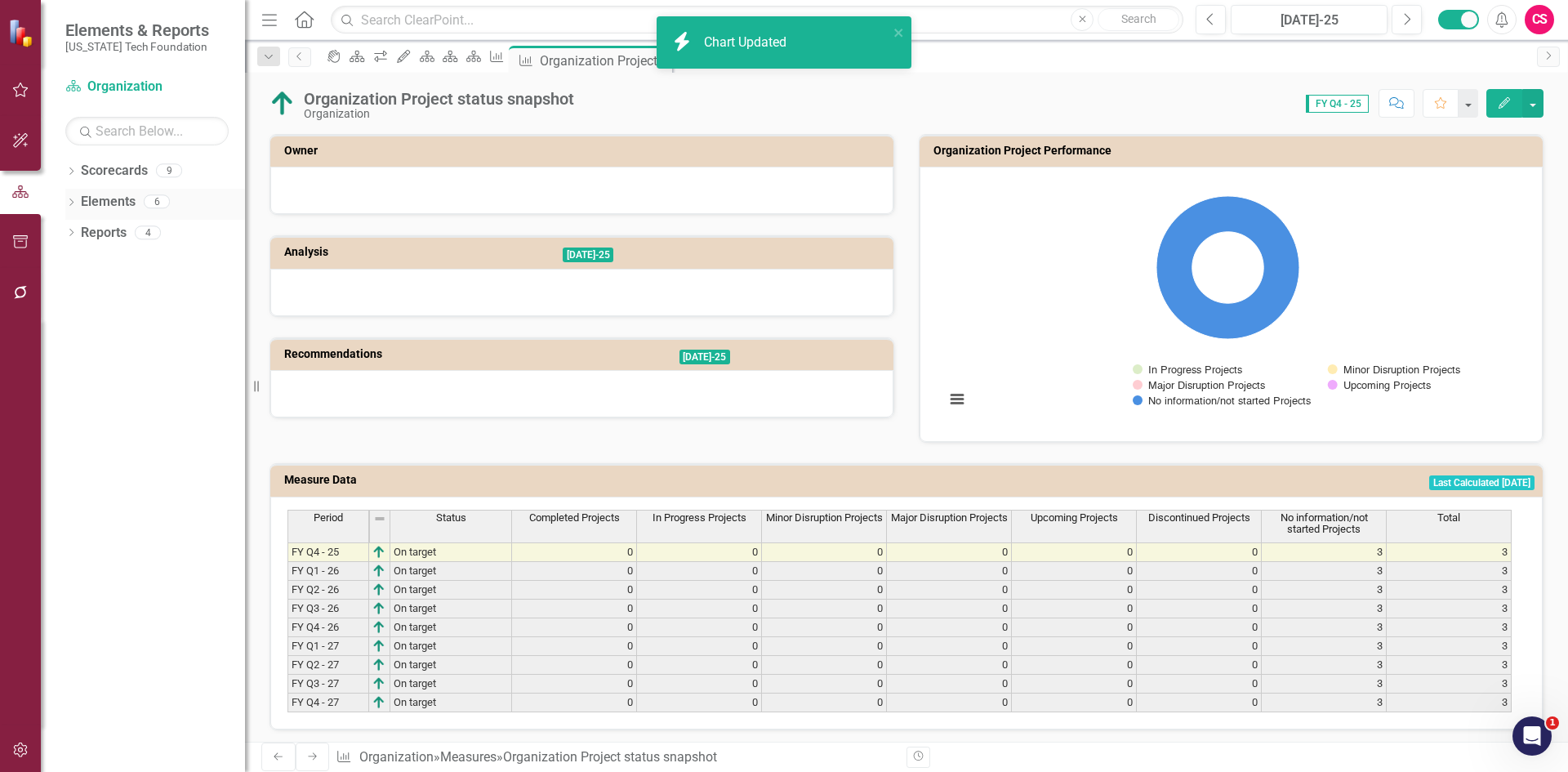
click at [112, 205] on link "Elements" at bounding box center [109, 201] width 55 height 19
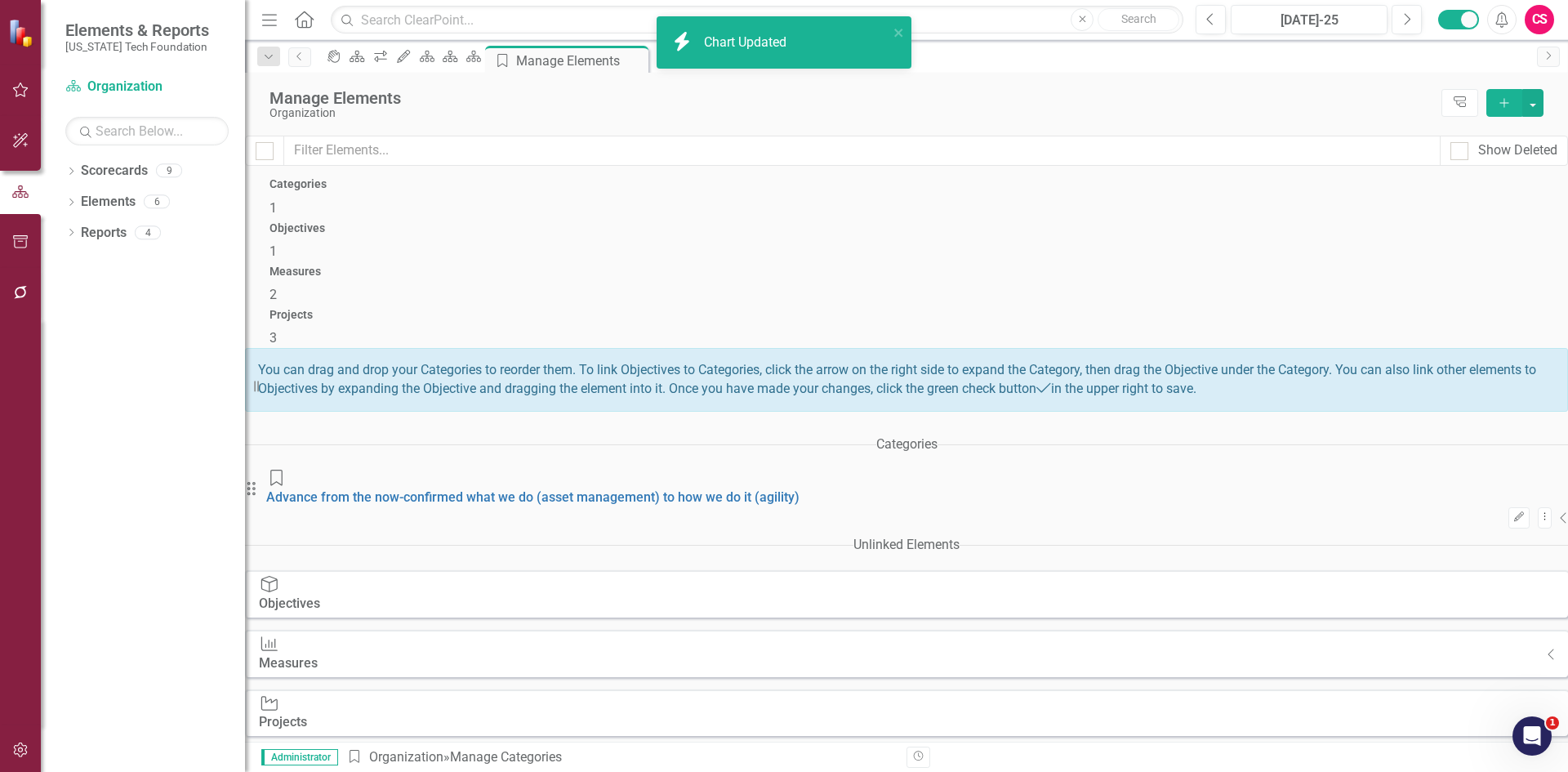
click at [1090, 265] on h4 "Measures" at bounding box center [906, 271] width 1274 height 12
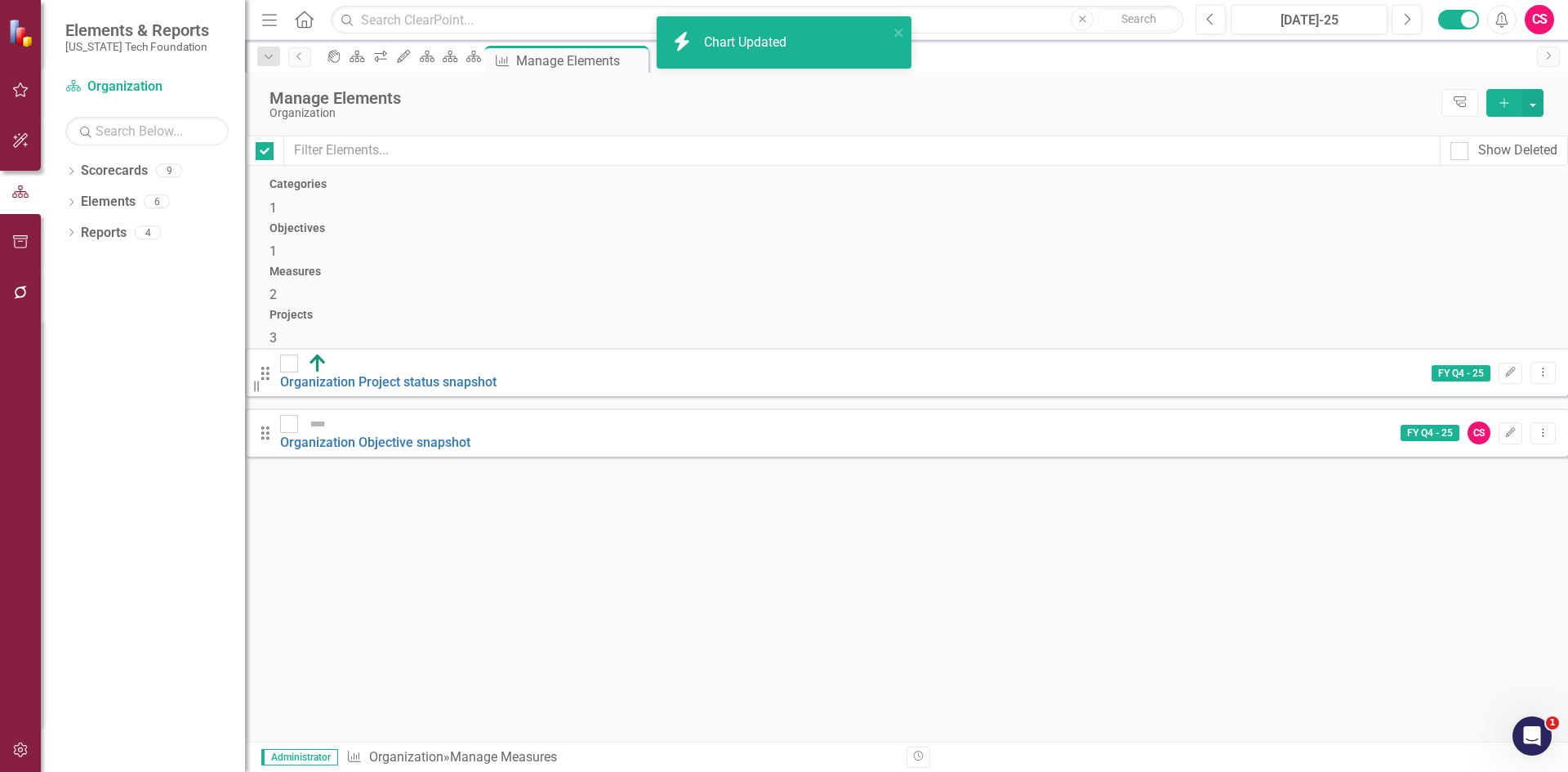
checkbox input "false"
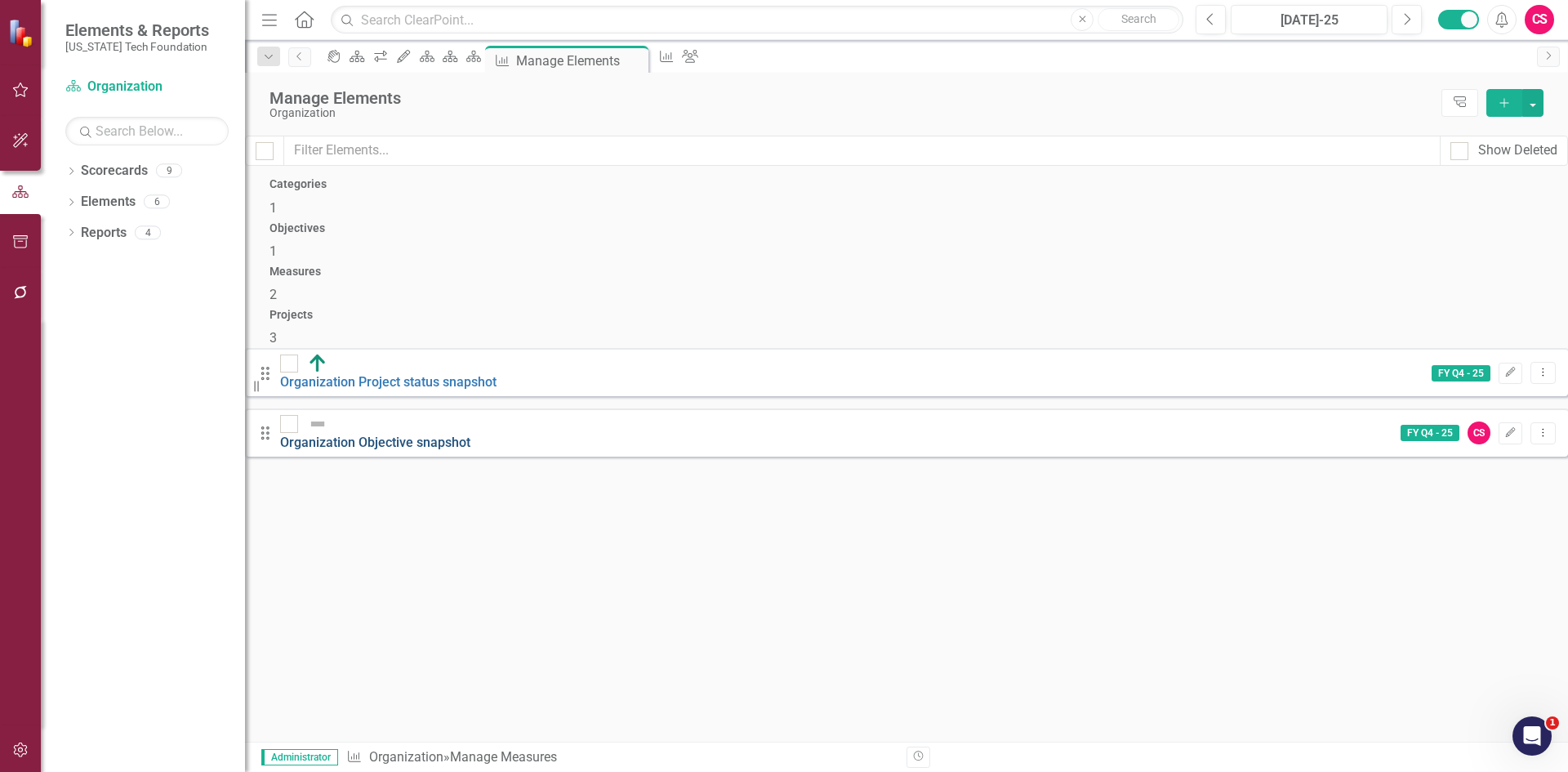
click at [470, 435] on link "Organization Objective snapshot" at bounding box center [375, 442] width 190 height 16
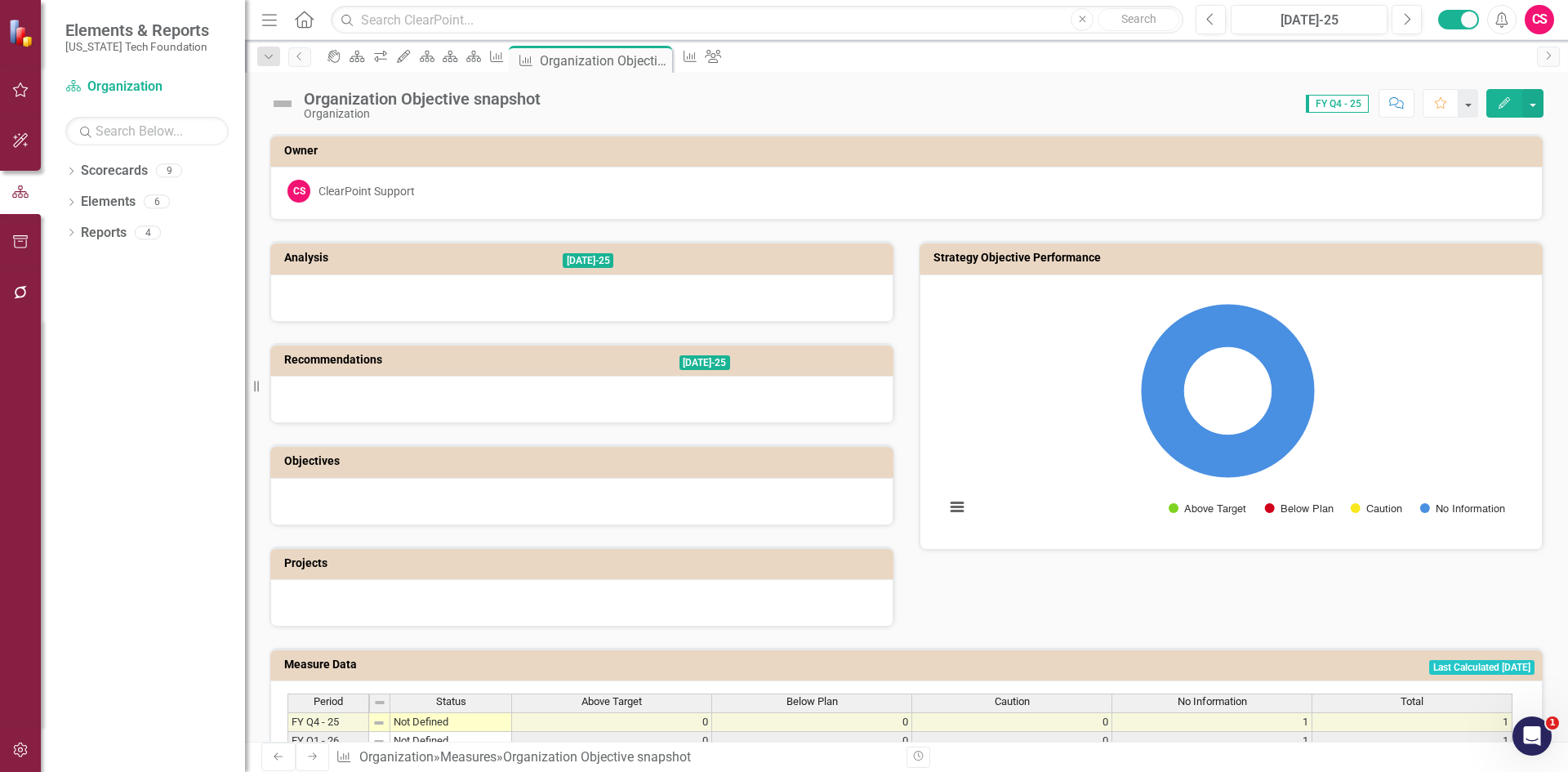
click at [1144, 258] on h3 "Strategy Objective Performance" at bounding box center [1234, 257] width 601 height 12
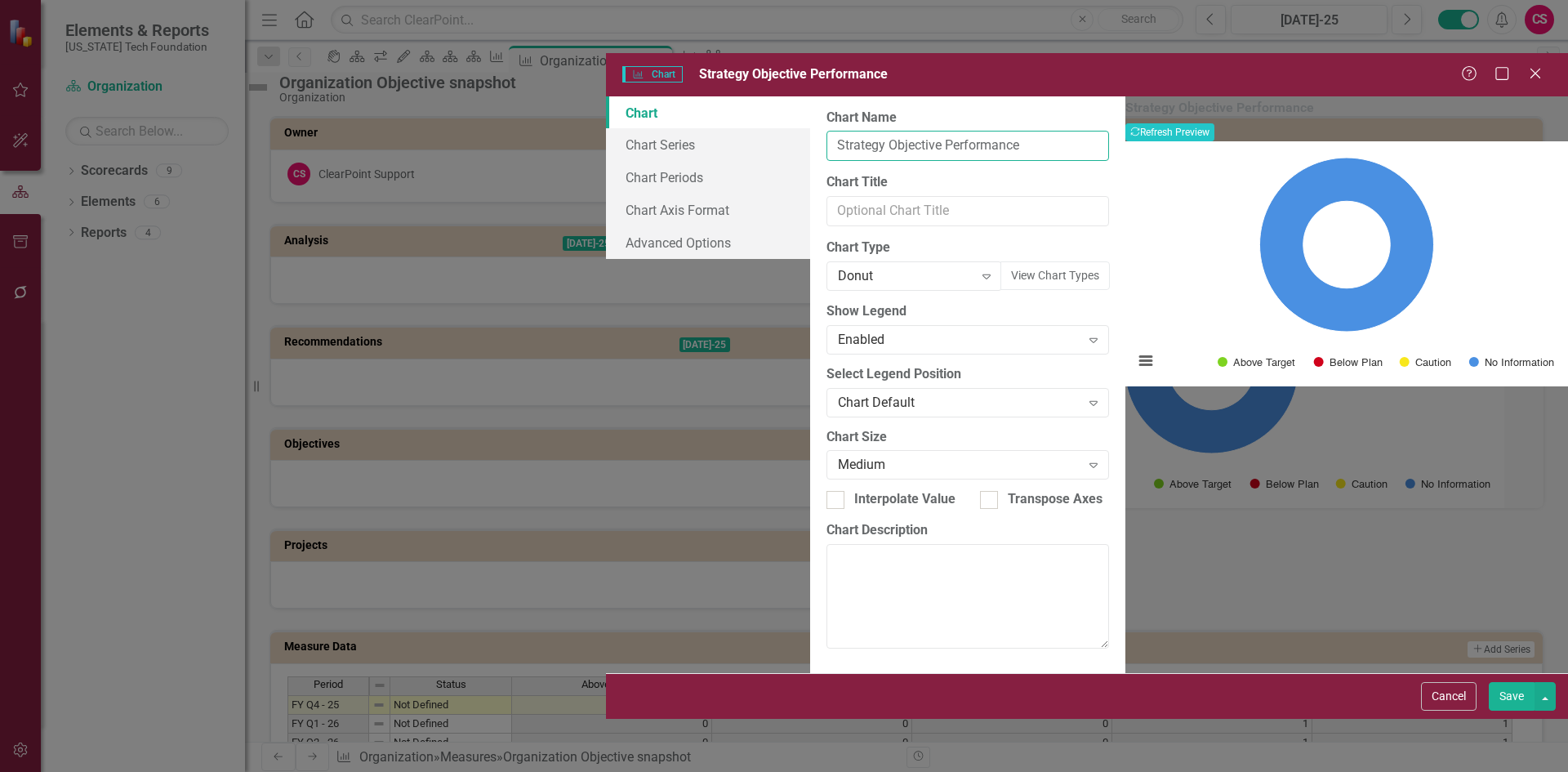
click at [827, 131] on input "Strategy Objective Performance" at bounding box center [968, 146] width 283 height 30
type input "Organization Strategy Objective Performance"
click at [1509, 711] on button "Save" at bounding box center [1511, 696] width 46 height 28
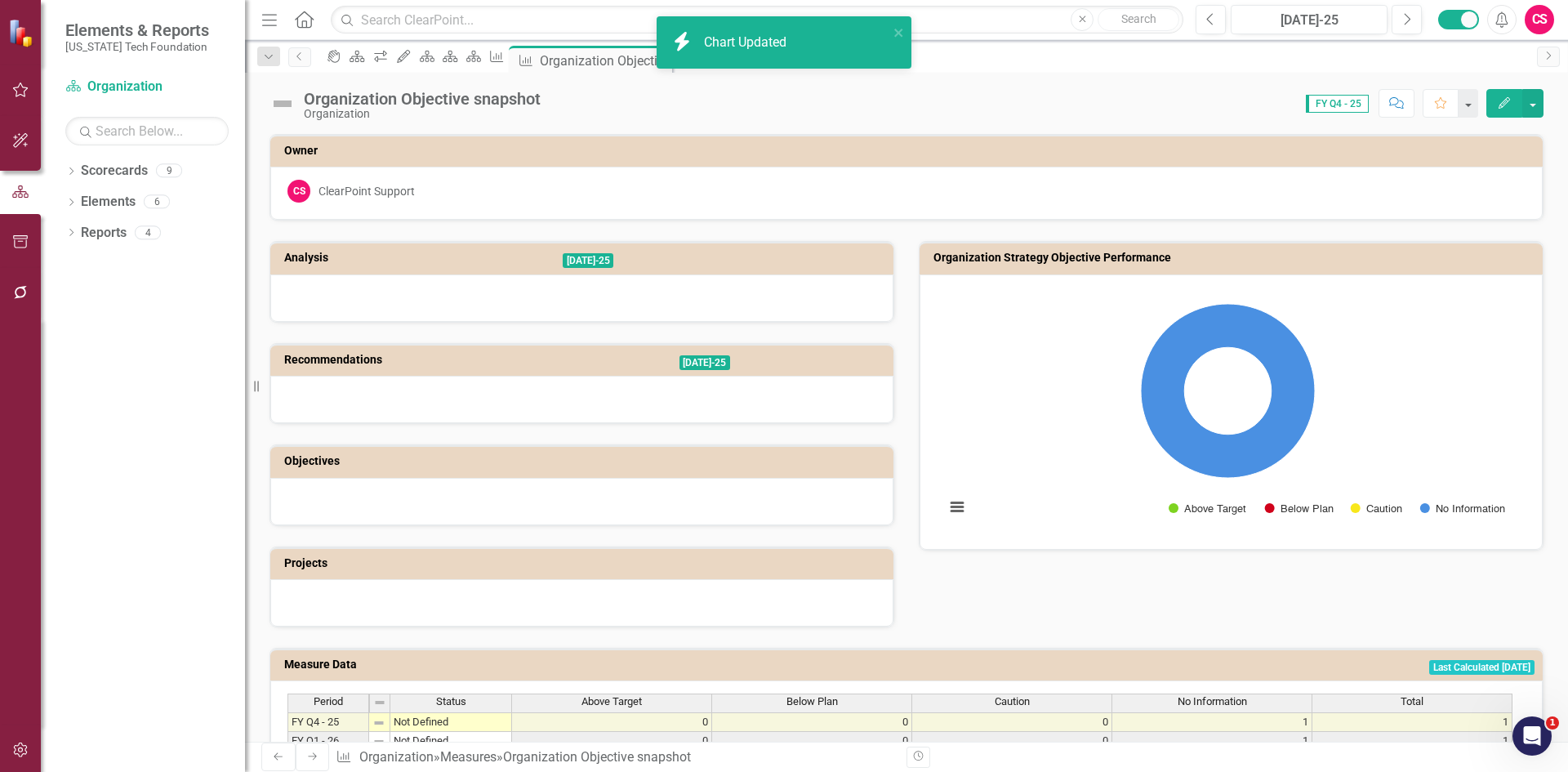
click at [557, 702] on div "Above Target" at bounding box center [612, 702] width 199 height 15
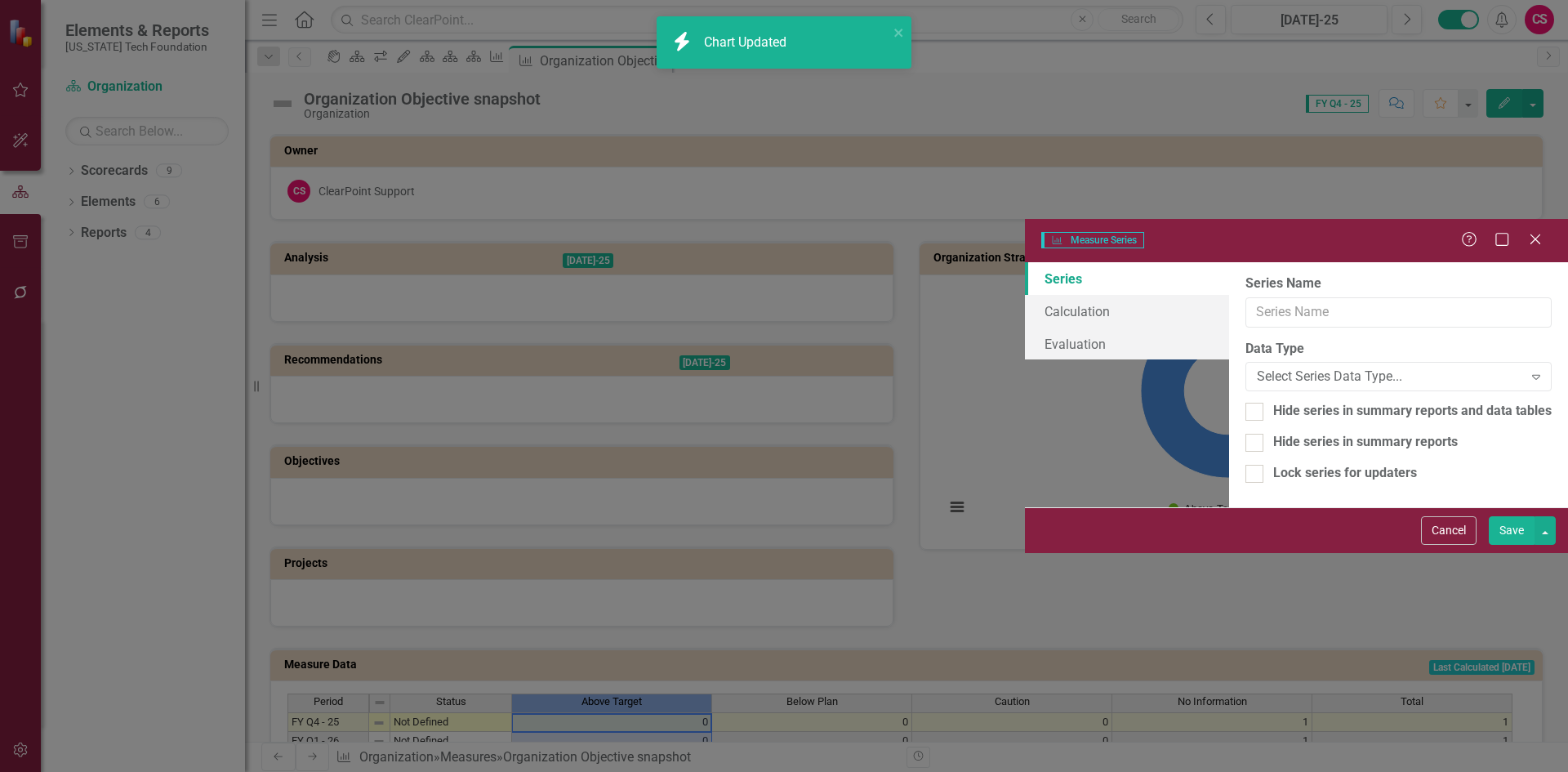
type input "Above Target"
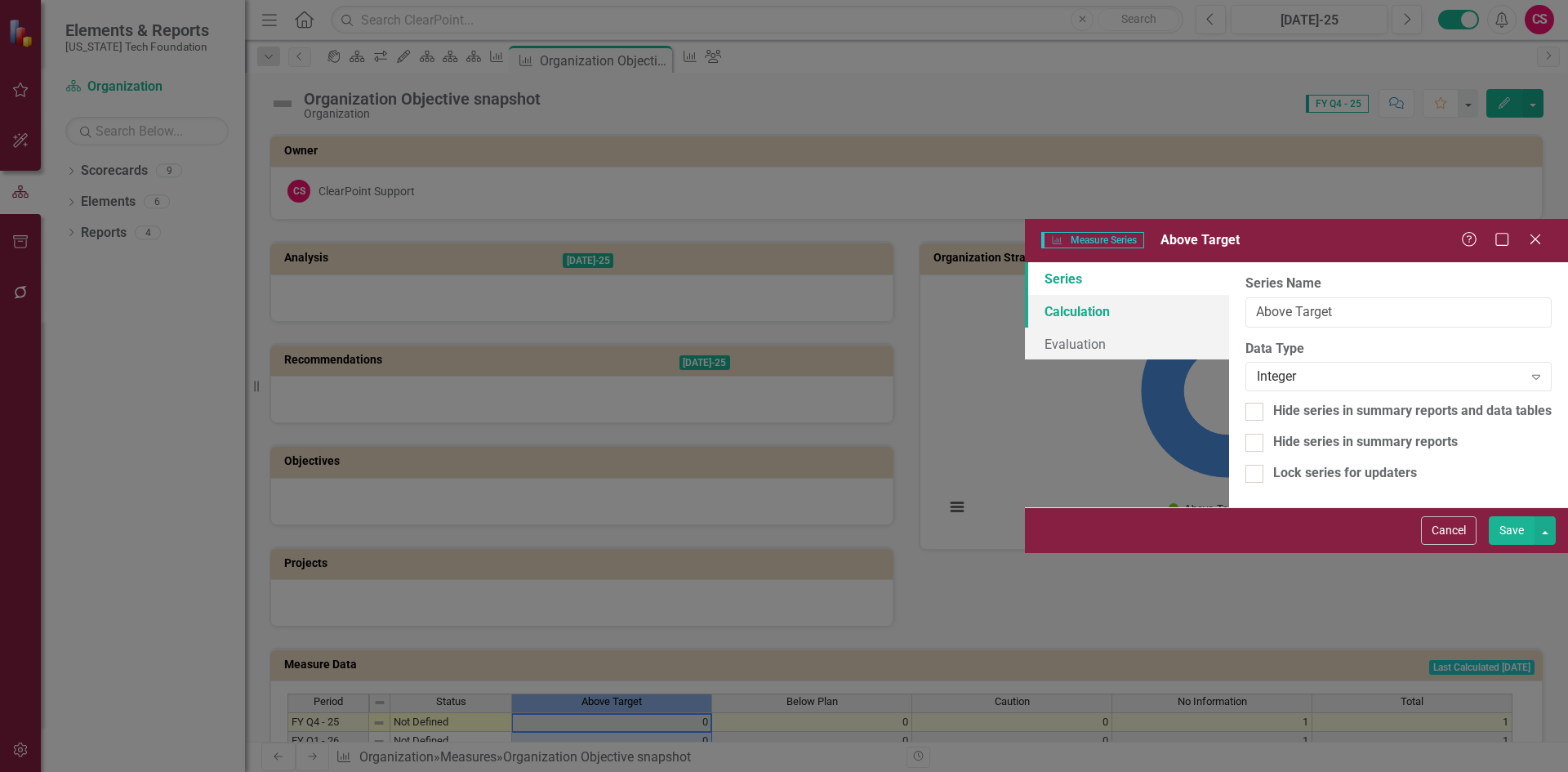
click at [1025, 295] on link "Calculation" at bounding box center [1127, 311] width 204 height 32
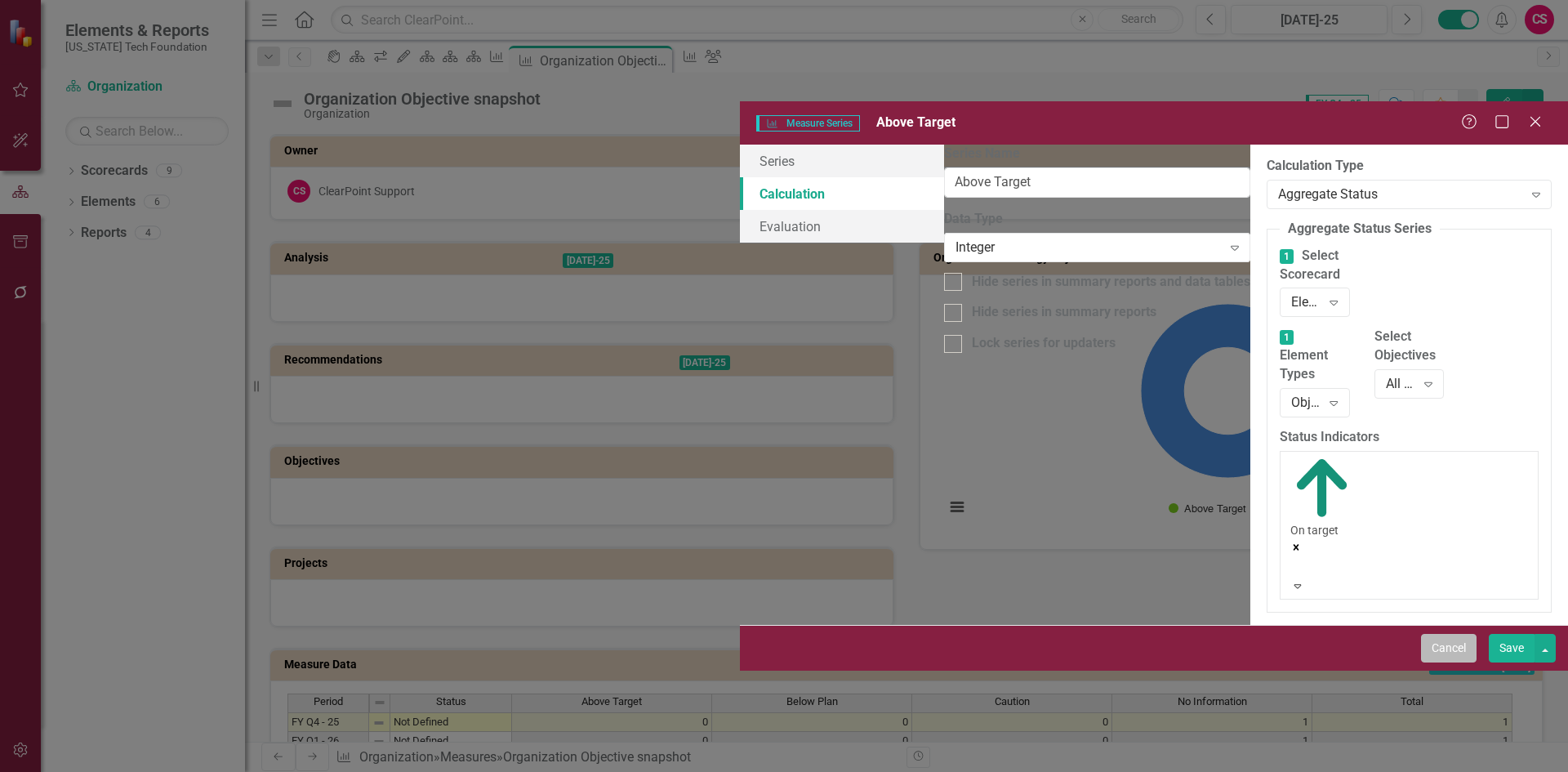
drag, startPoint x: 1444, startPoint y: 755, endPoint x: 739, endPoint y: 153, distance: 927.1
click at [1445, 663] on button "Cancel" at bounding box center [1449, 648] width 56 height 28
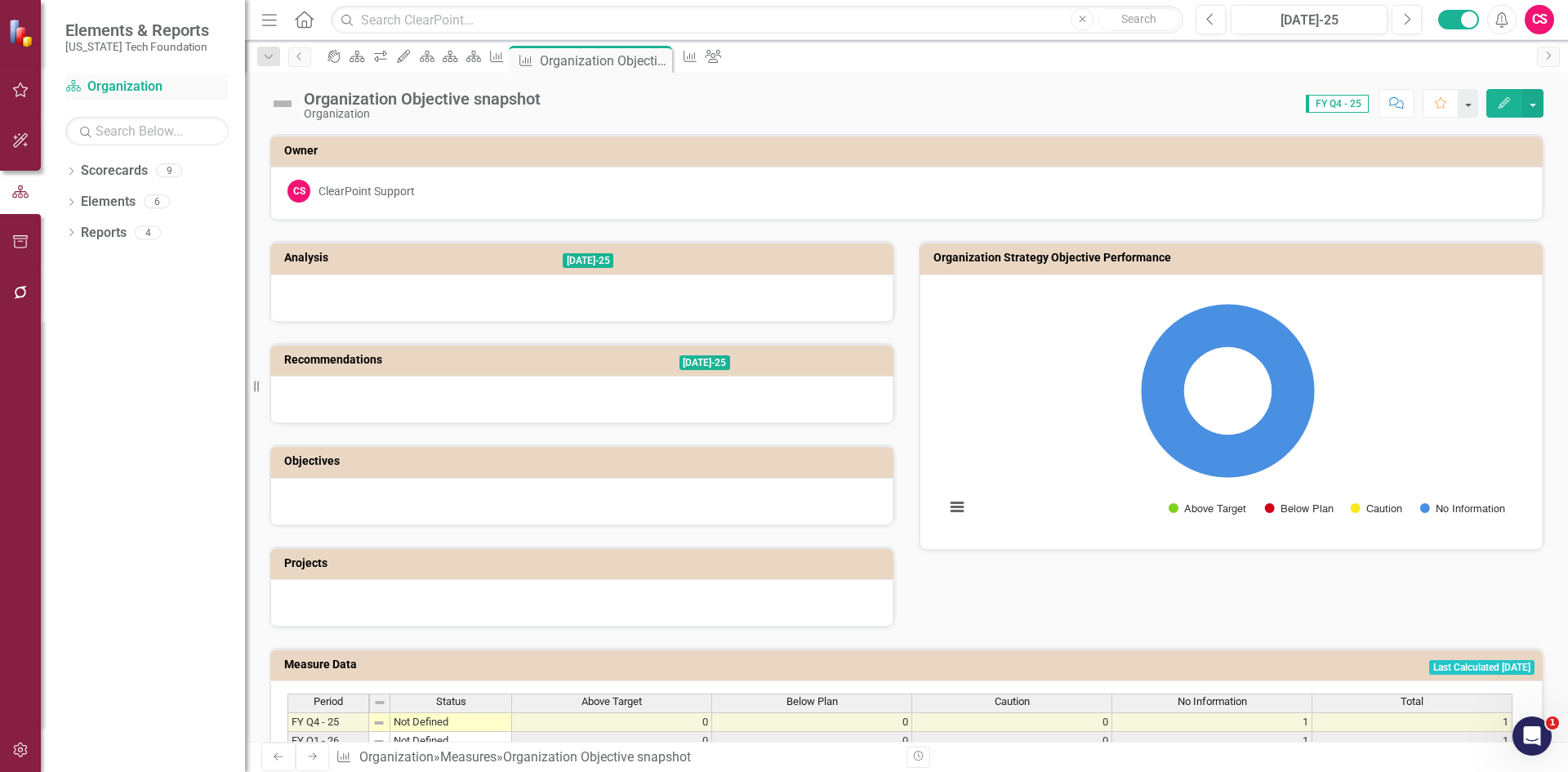
click at [138, 82] on link "Scorecard Organization" at bounding box center [147, 87] width 163 height 19
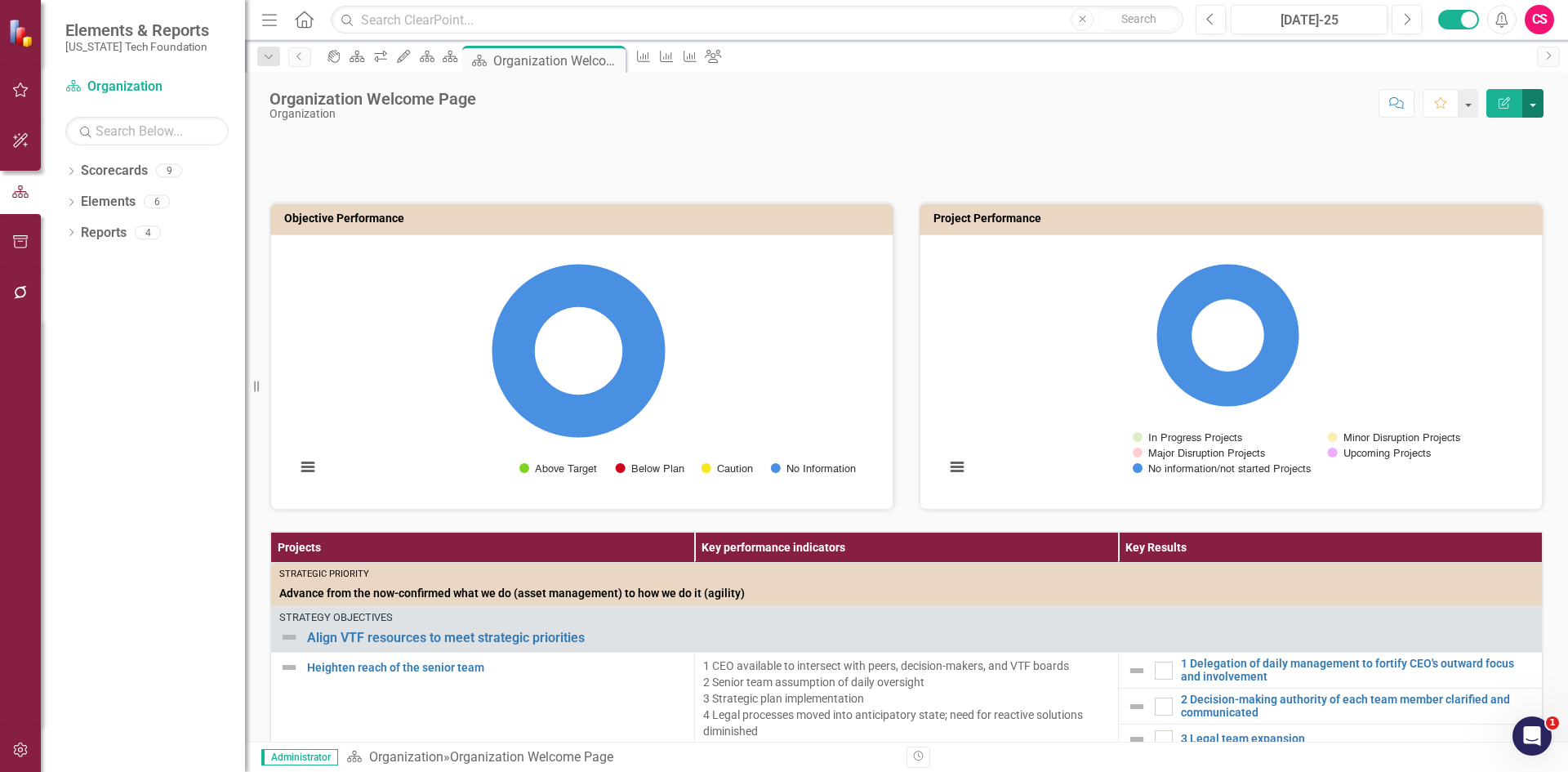
click at [1539, 116] on button "button" at bounding box center [1533, 103] width 22 height 28
click at [1519, 162] on link "Edit Report Edit Layout" at bounding box center [1477, 163] width 133 height 30
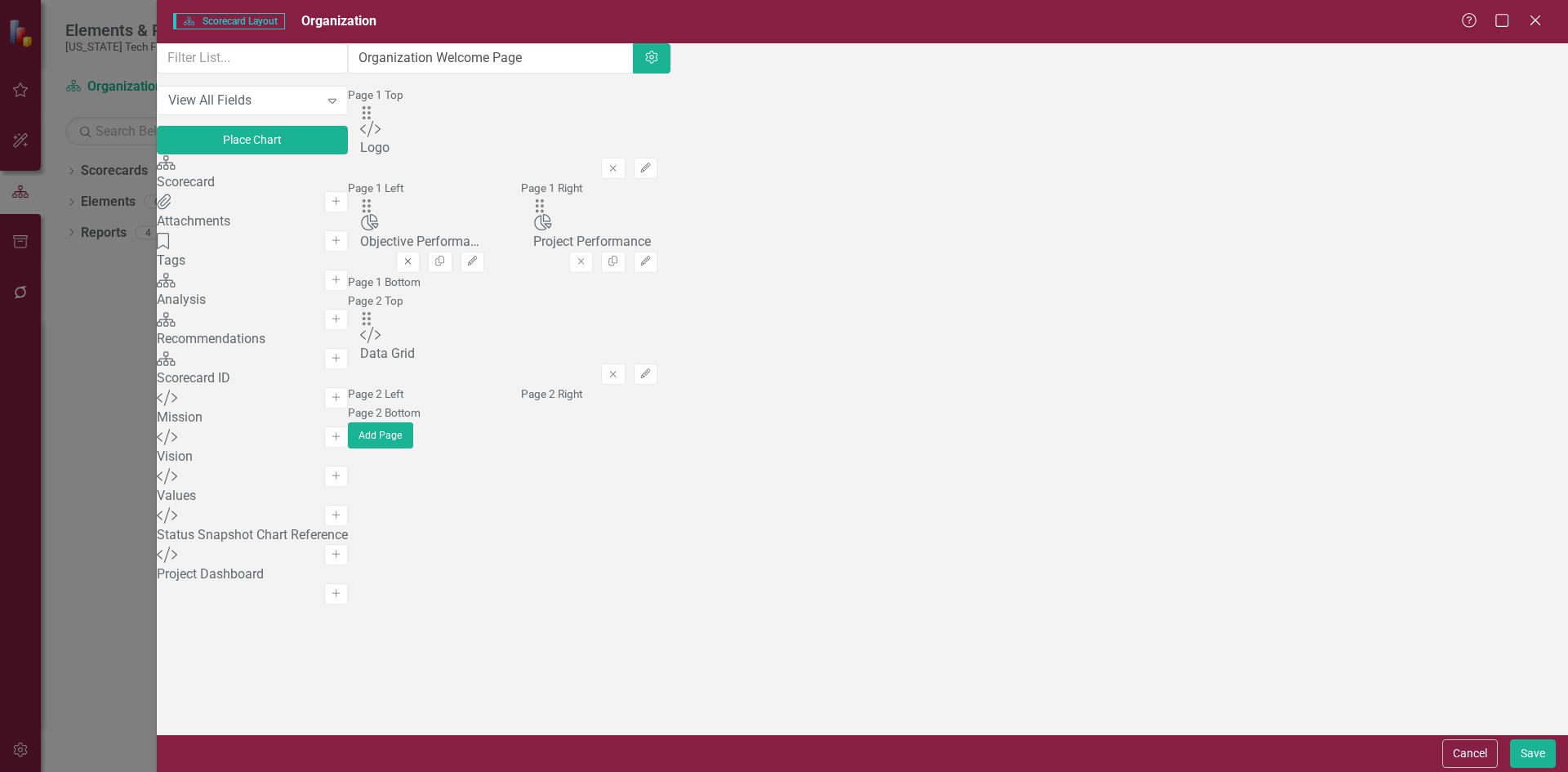
click at [411, 259] on icon "button" at bounding box center [408, 262] width 7 height 7
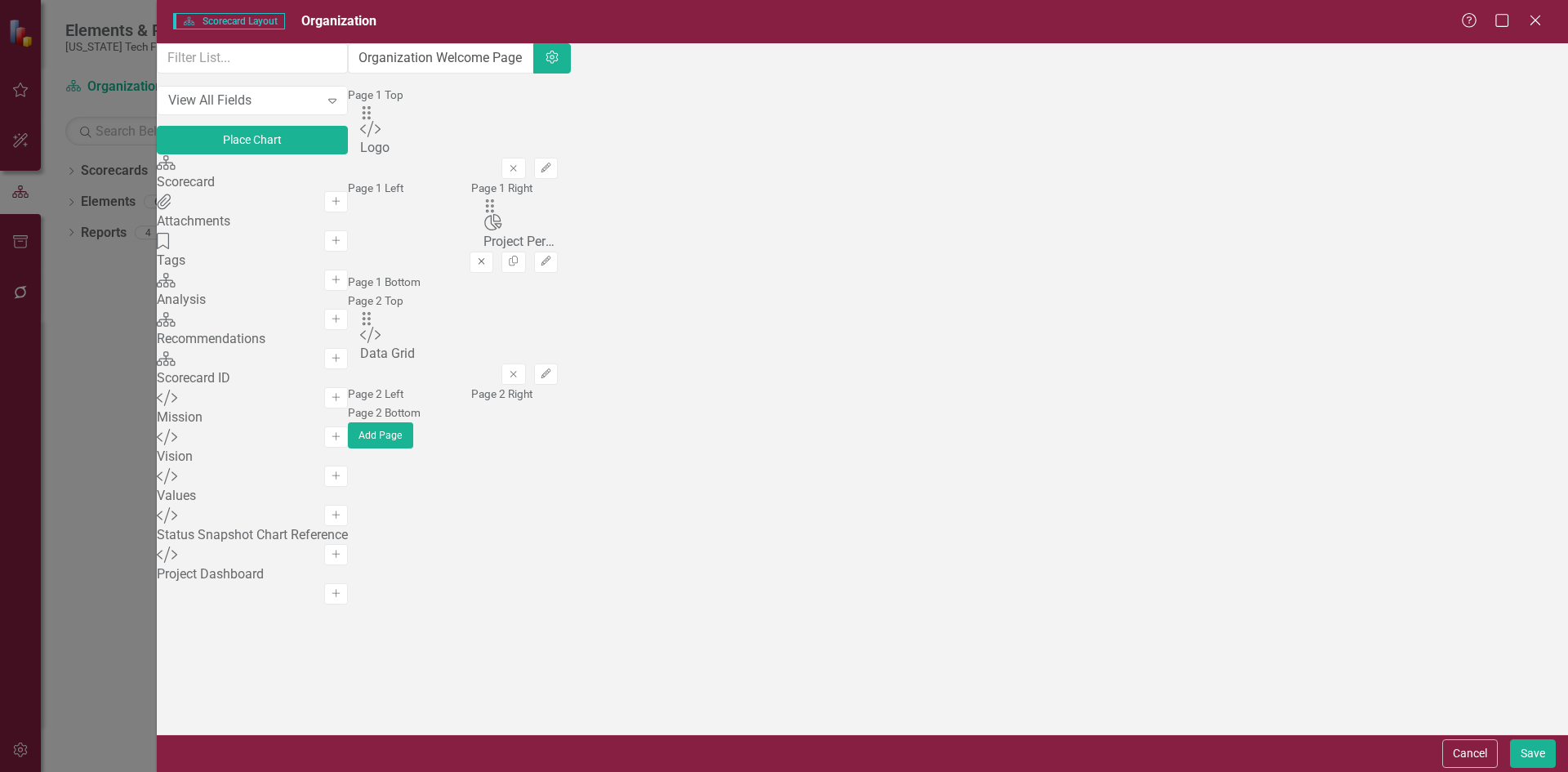
click at [488, 258] on icon "Remove" at bounding box center [481, 261] width 12 height 10
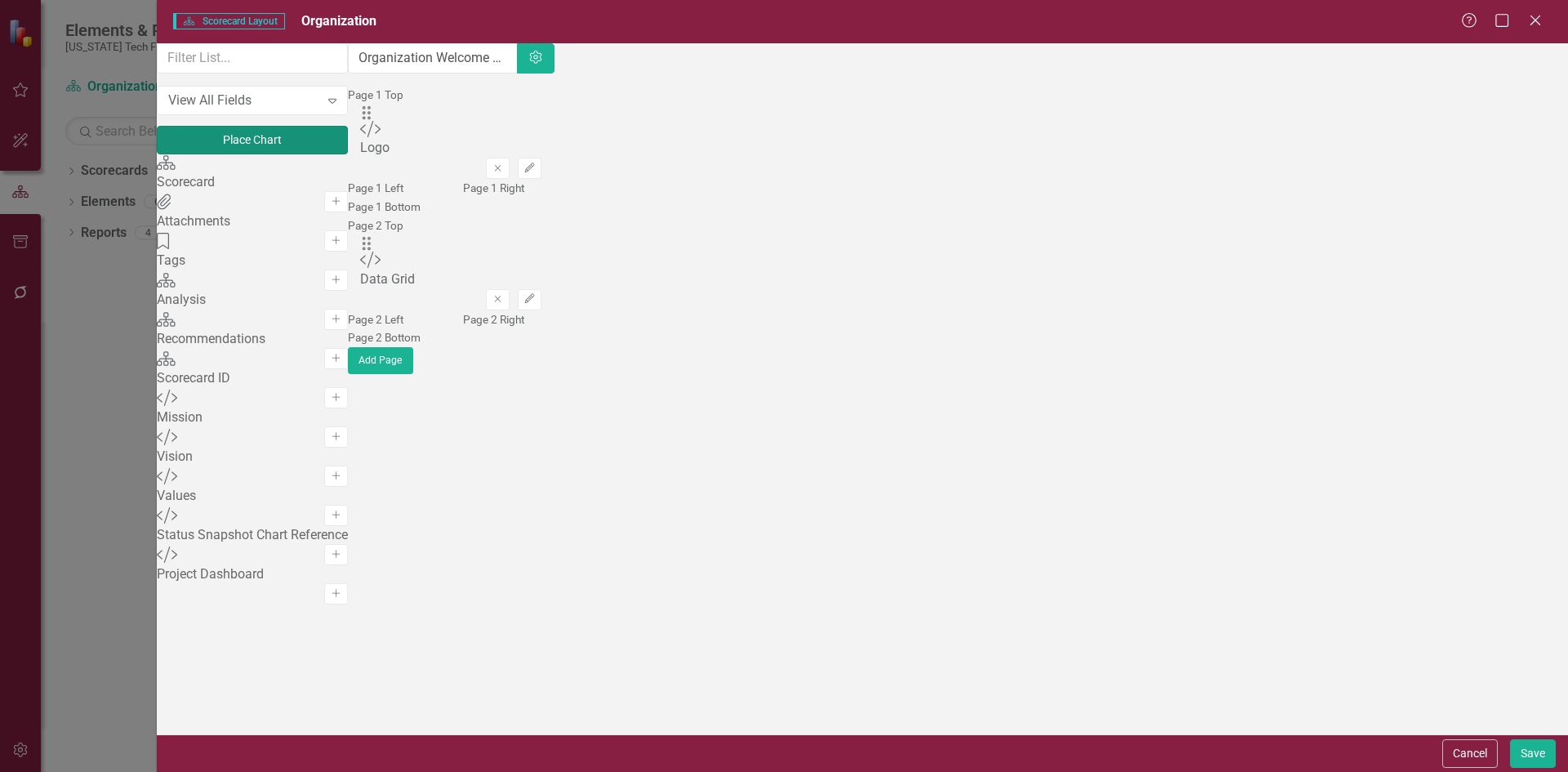
click at [310, 143] on button "Place Chart" at bounding box center [252, 140] width 191 height 28
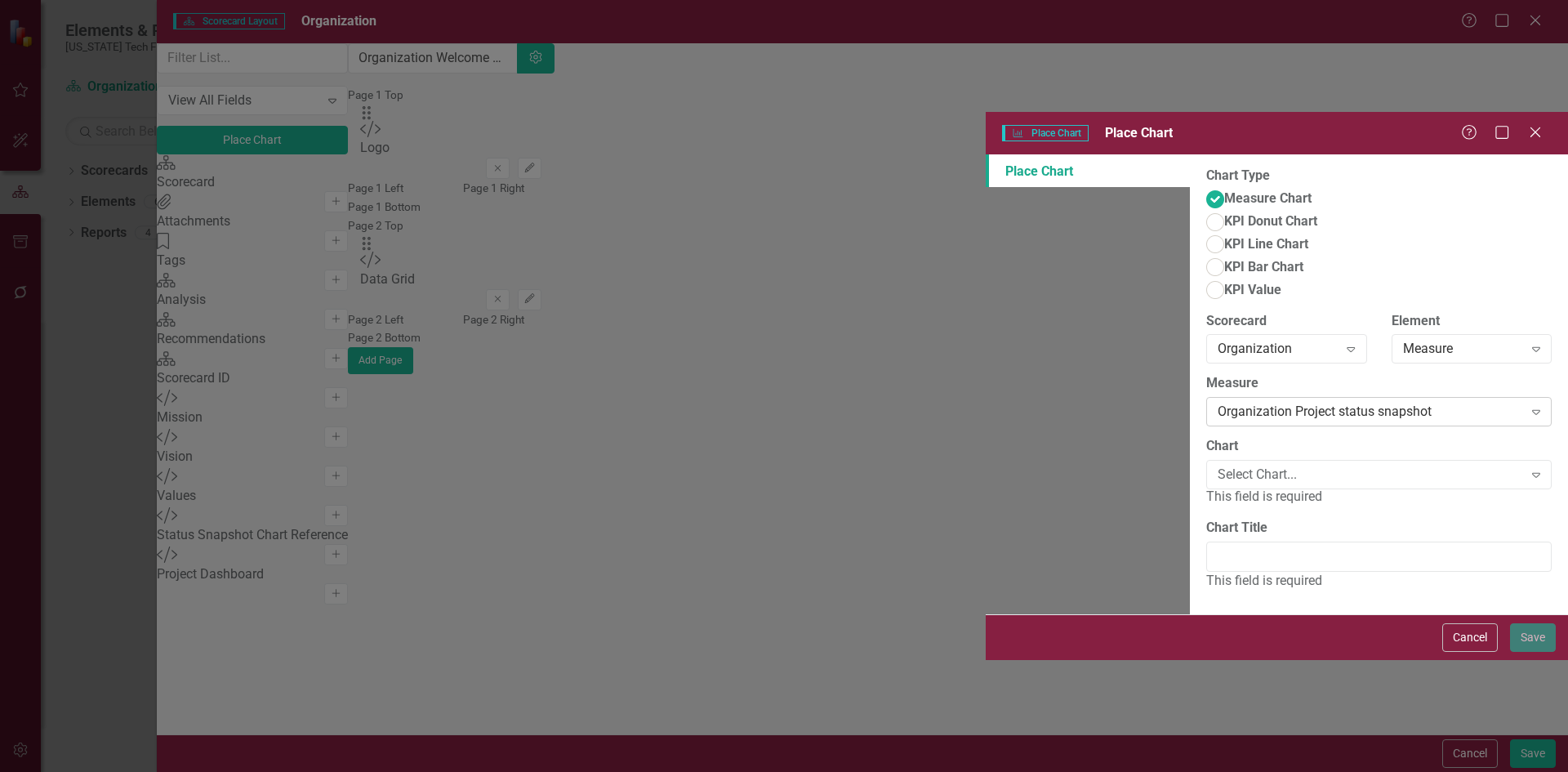
click at [1217, 403] on div "Organization Project status snapshot" at bounding box center [1370, 412] width 305 height 19
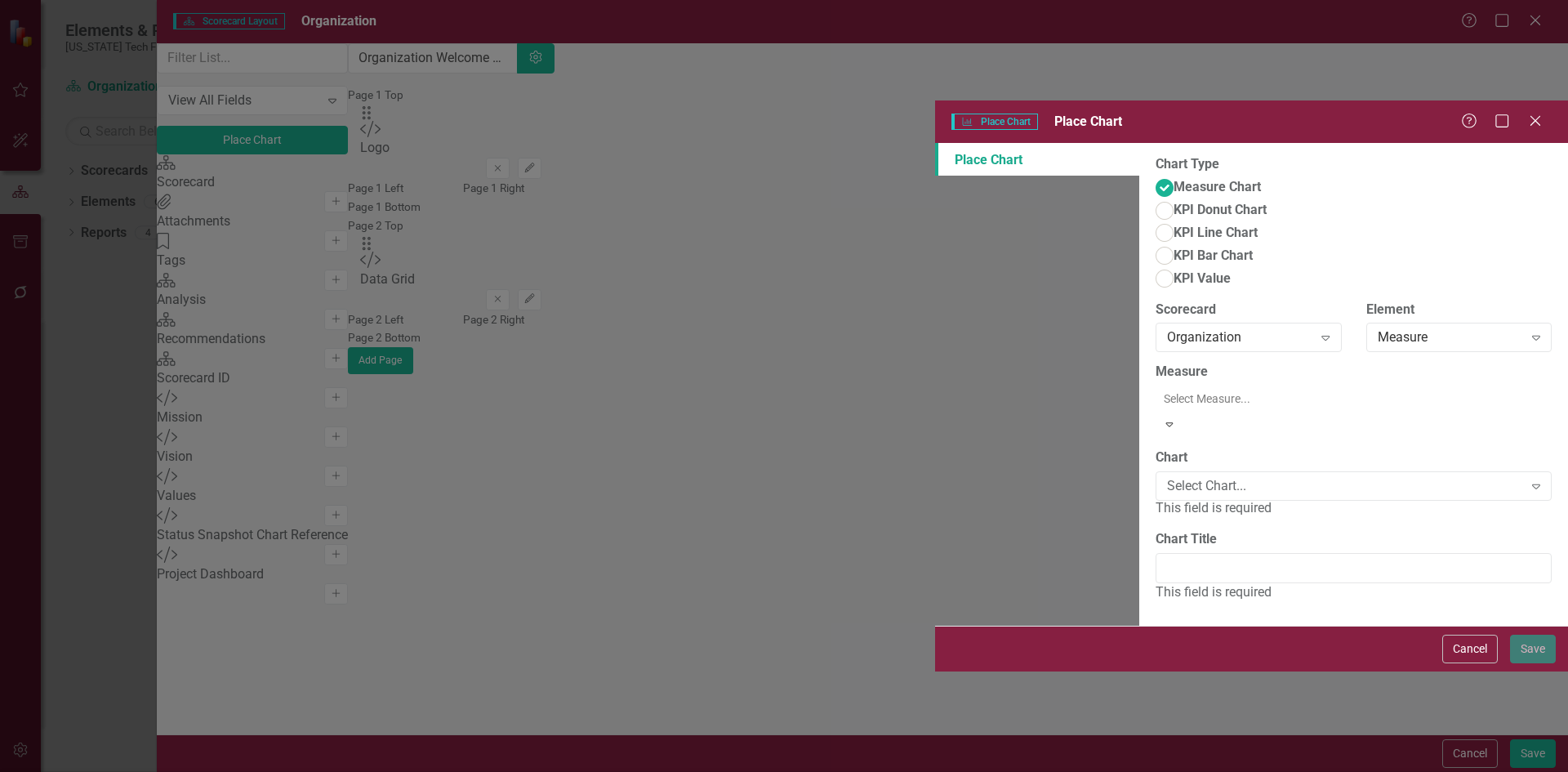
click at [781, 771] on div "Organization Project status snapshot" at bounding box center [787, 785] width 1541 height 19
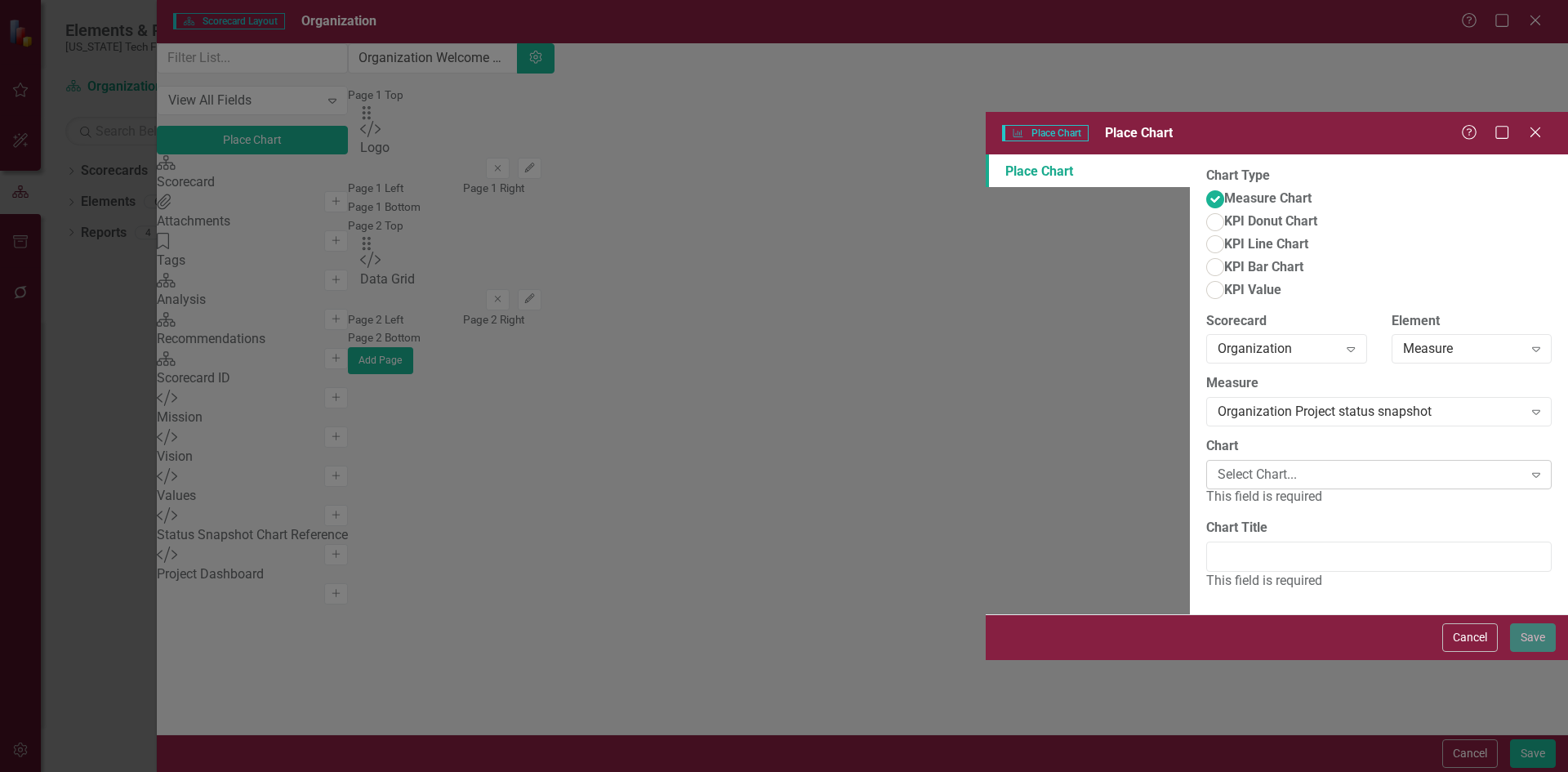
click at [1217, 465] on div "Select Chart..." at bounding box center [1370, 474] width 305 height 19
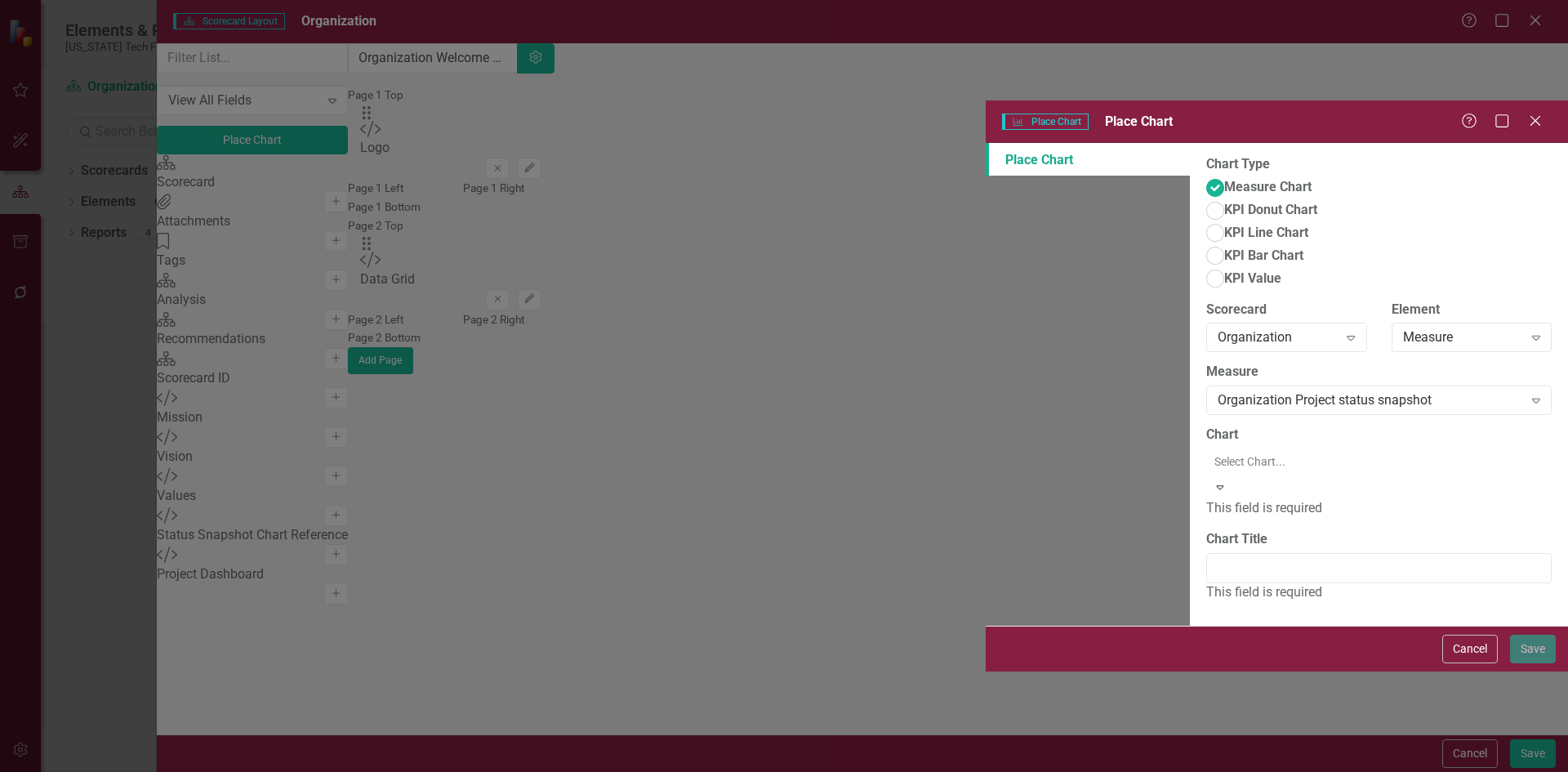
click at [747, 771] on div "Organization Project Performance" at bounding box center [787, 785] width 1541 height 19
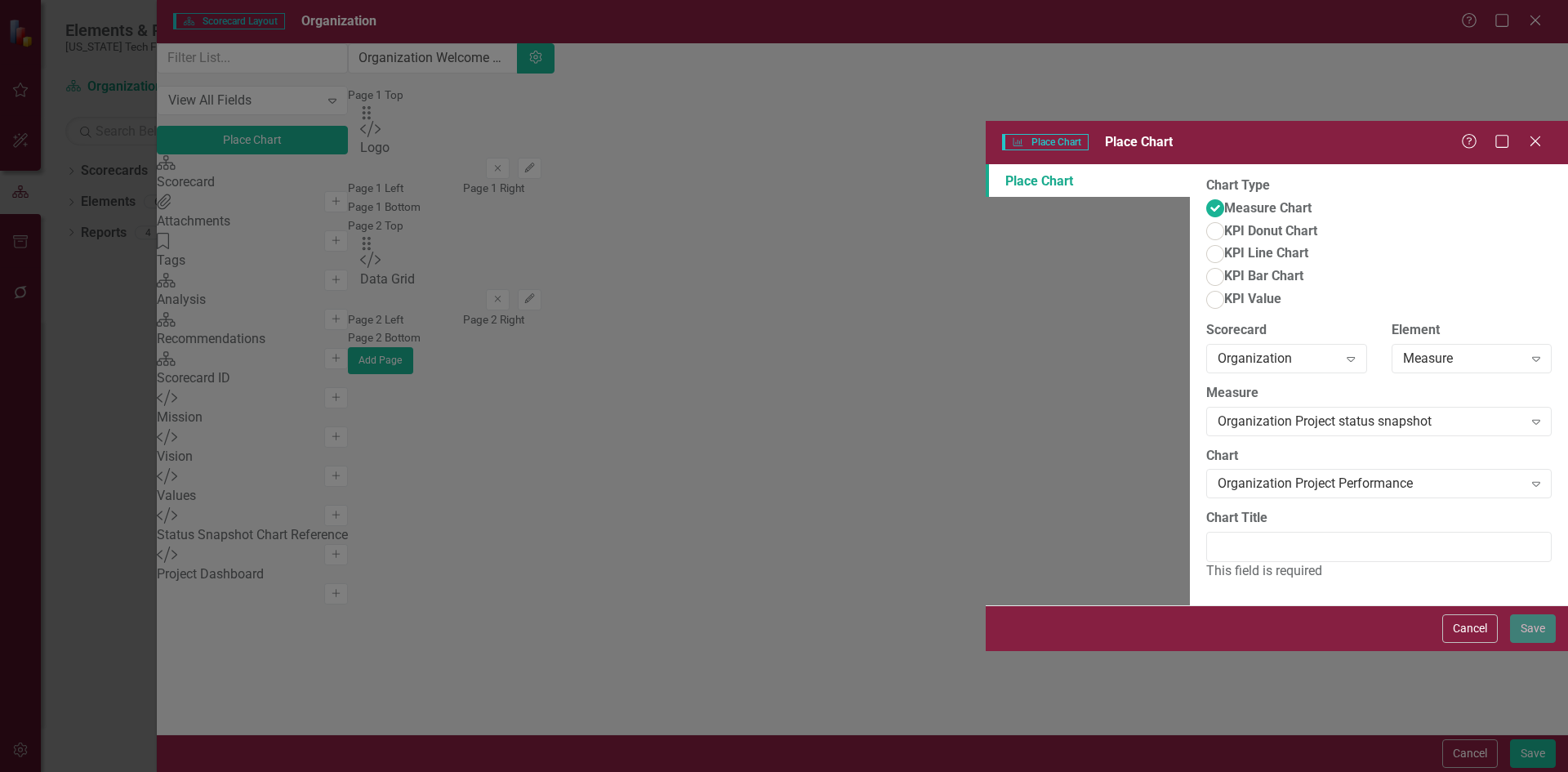
click at [1206, 562] on div "This field is required" at bounding box center [1379, 571] width 346 height 19
click at [1206, 532] on input "Chart Title" at bounding box center [1379, 546] width 346 height 30
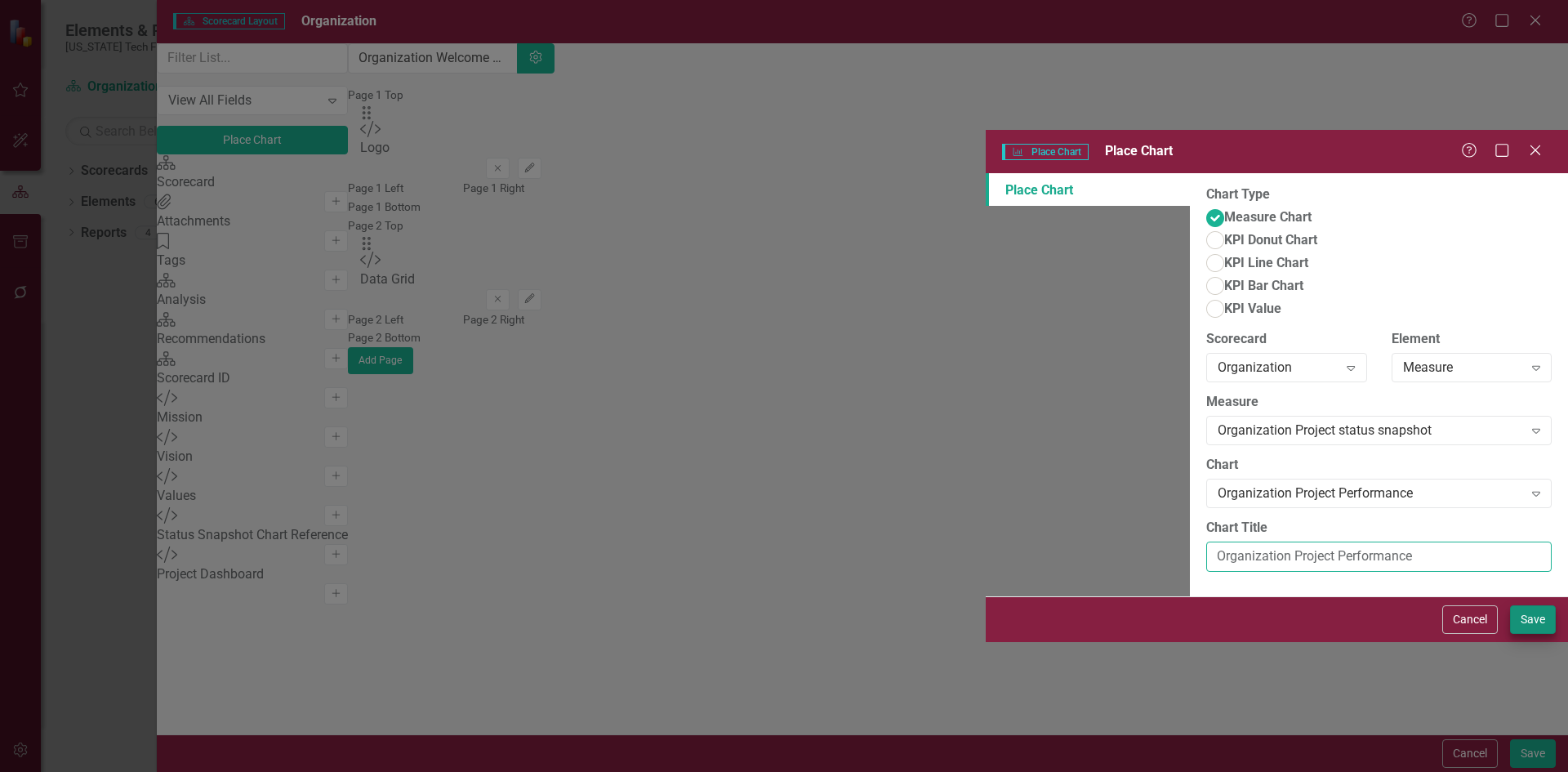
type input "Organization Project Performance"
click at [1536, 634] on button "Save" at bounding box center [1532, 619] width 46 height 28
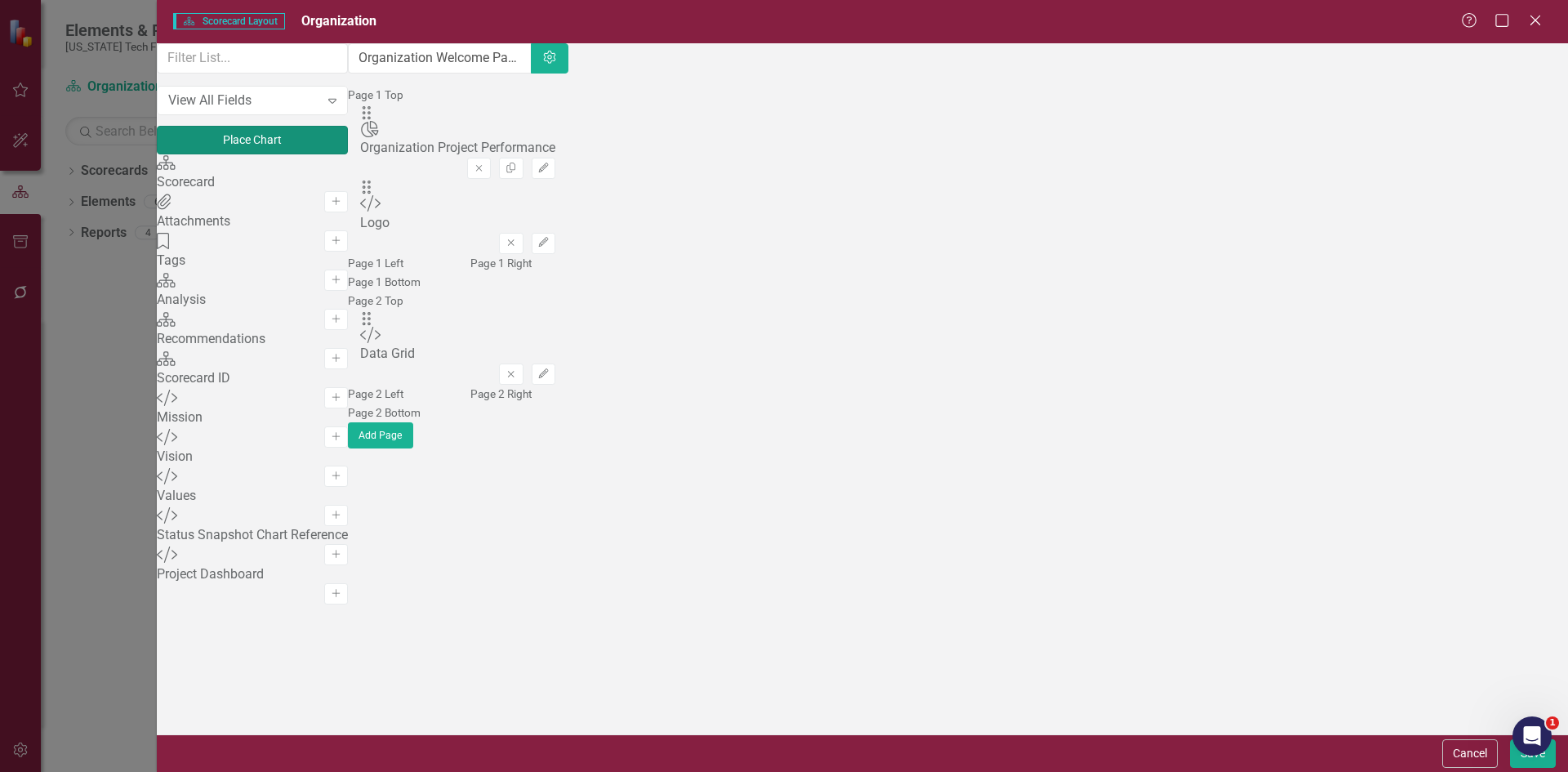
click at [294, 154] on button "Place Chart" at bounding box center [252, 140] width 191 height 28
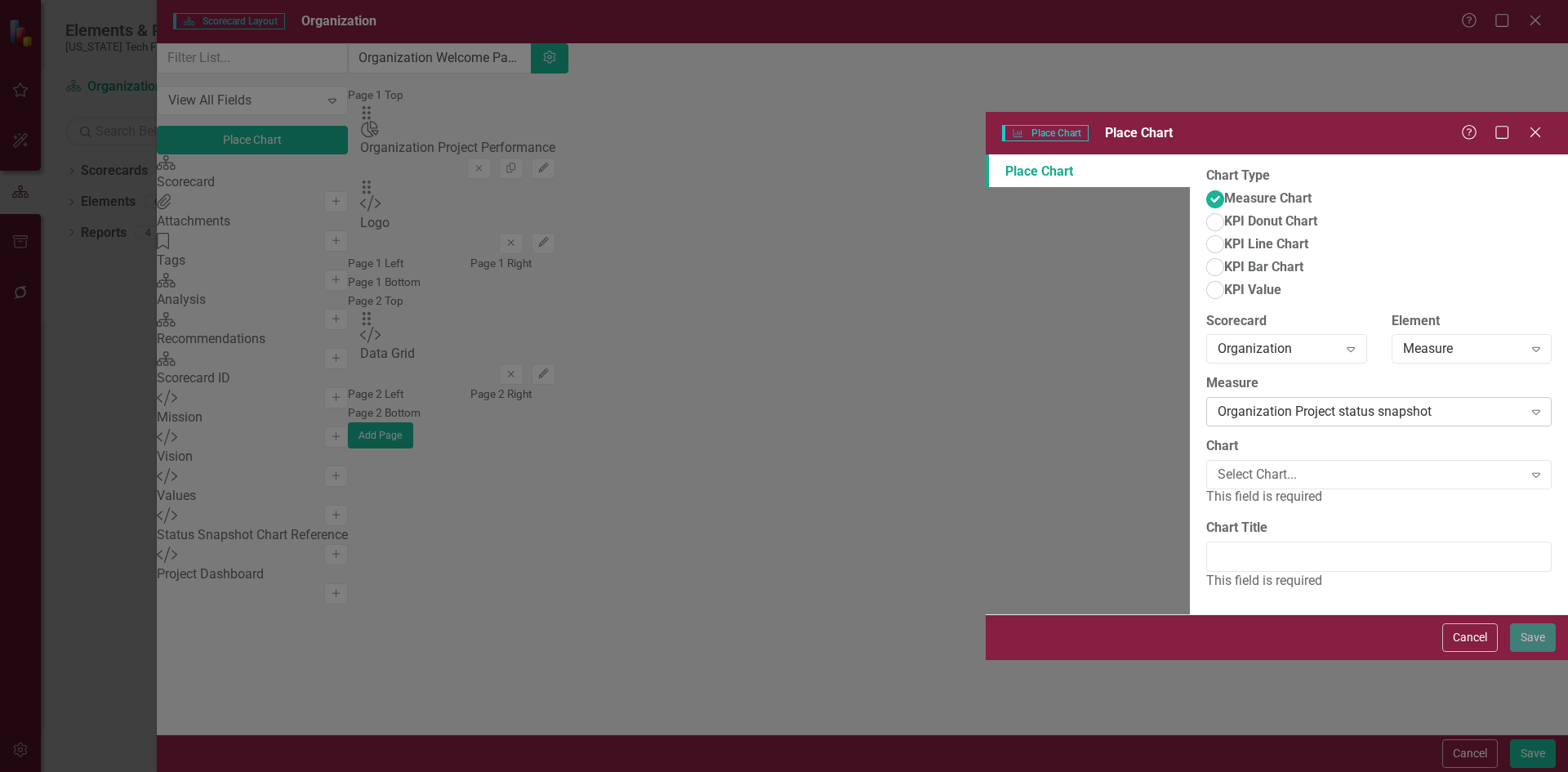
click at [1217, 403] on div "Organization Project status snapshot" at bounding box center [1370, 412] width 305 height 19
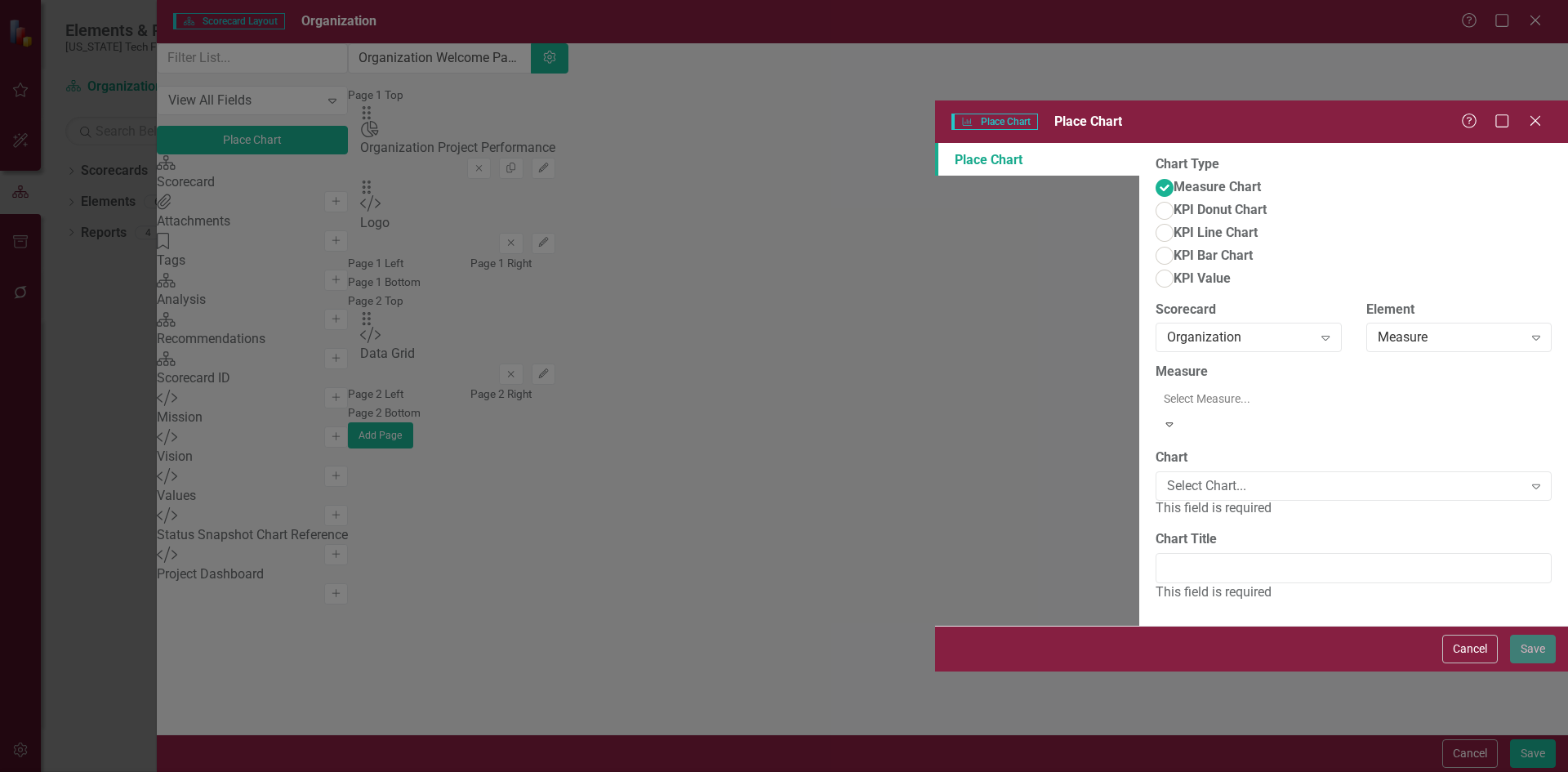
click at [671, 771] on div "Organization Project status snapshot" at bounding box center [787, 785] width 1541 height 19
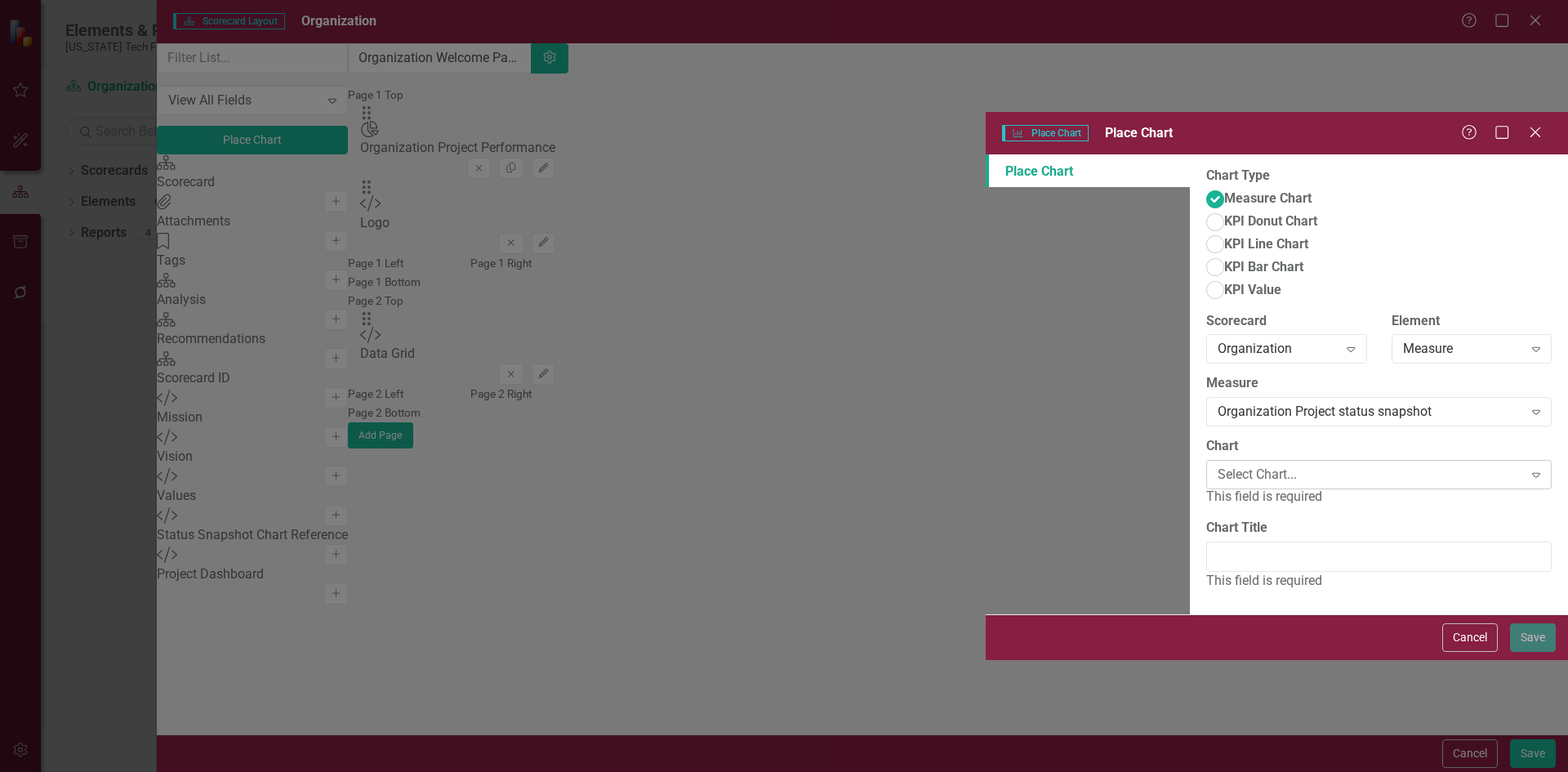
click at [1217, 465] on div "Select Chart..." at bounding box center [1370, 474] width 305 height 19
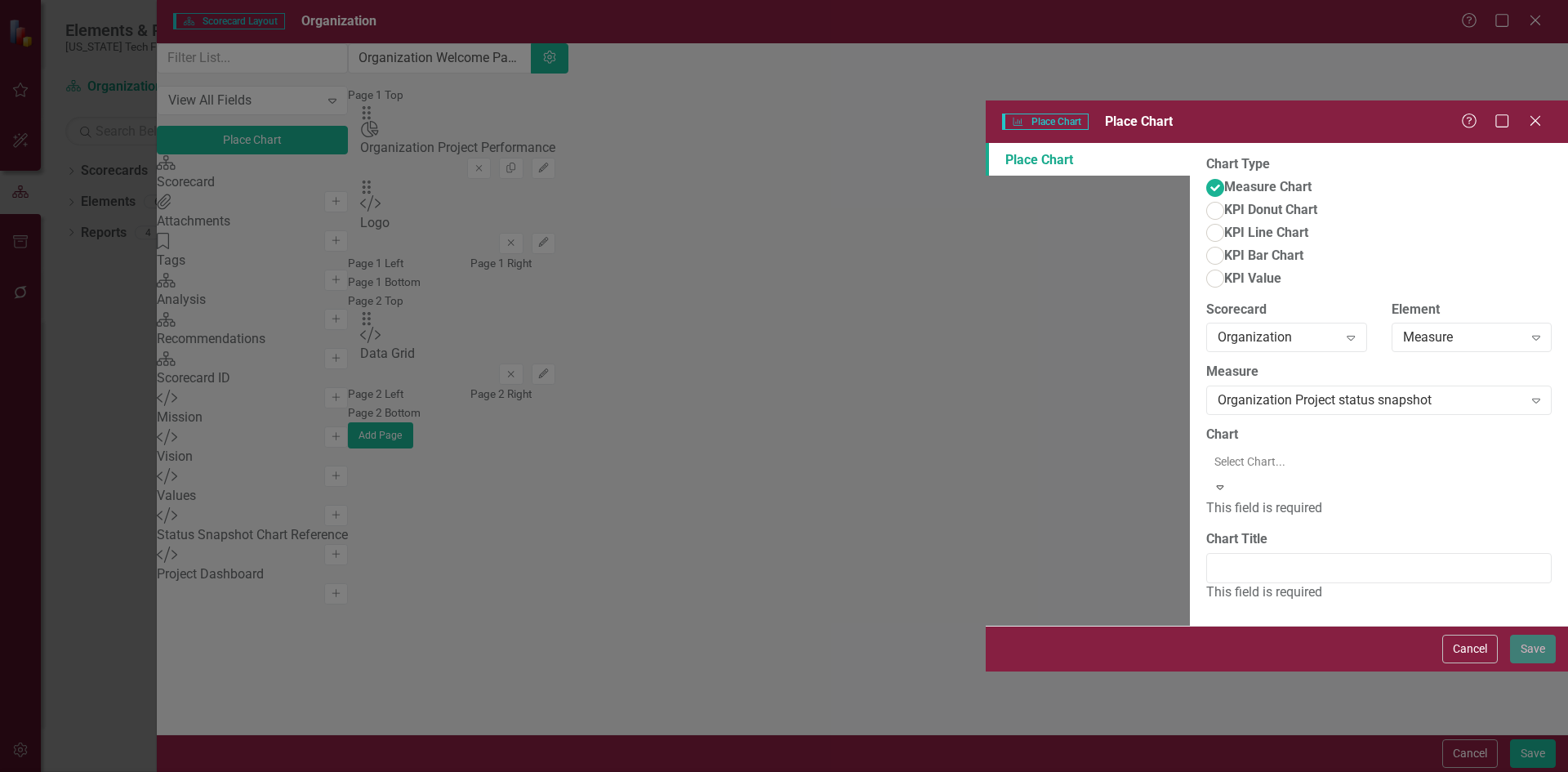
click at [668, 771] on div "Organization Project Performance" at bounding box center [784, 785] width 1568 height 27
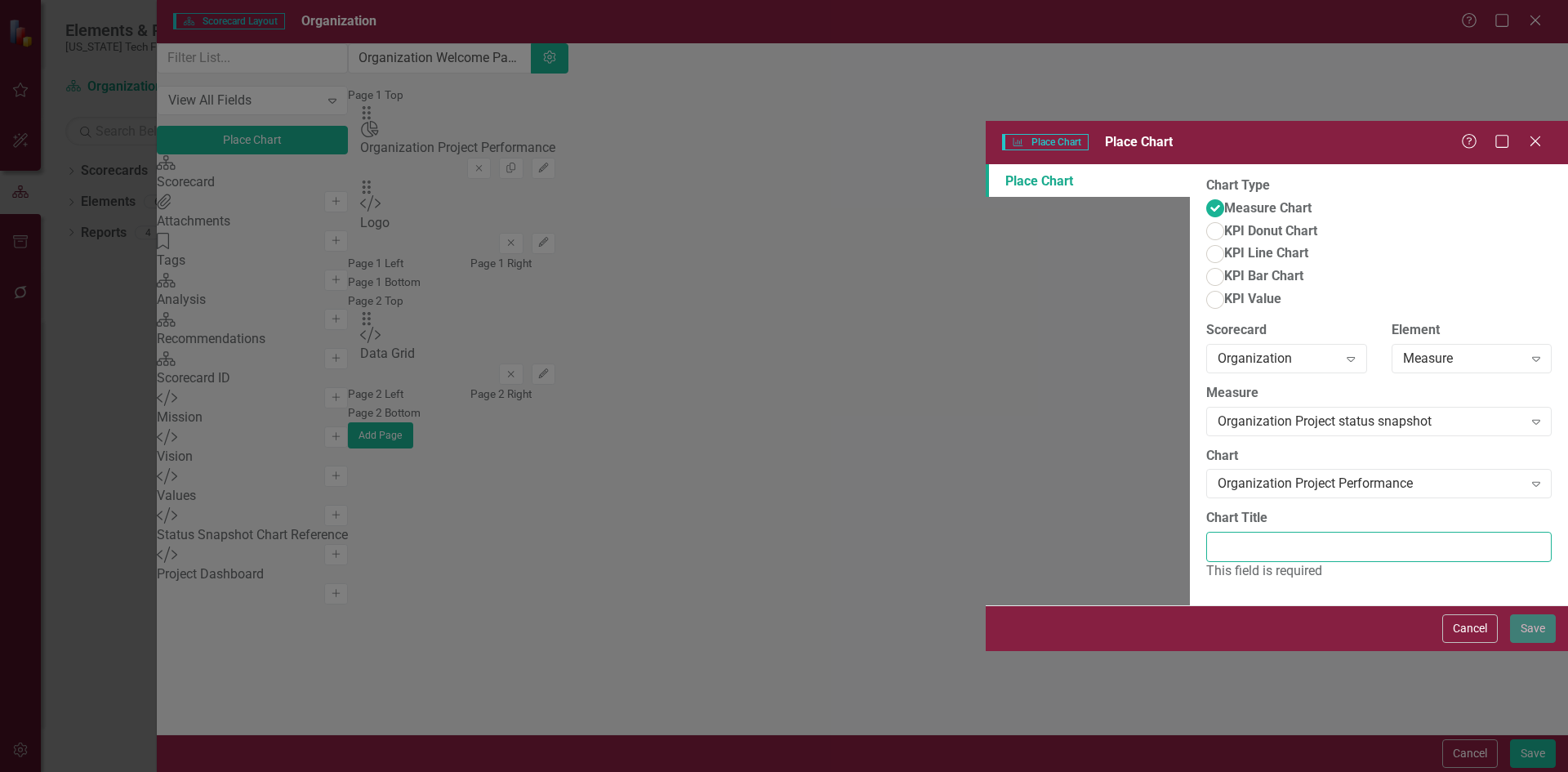
click at [1206, 532] on input "Chart Title" at bounding box center [1379, 546] width 346 height 30
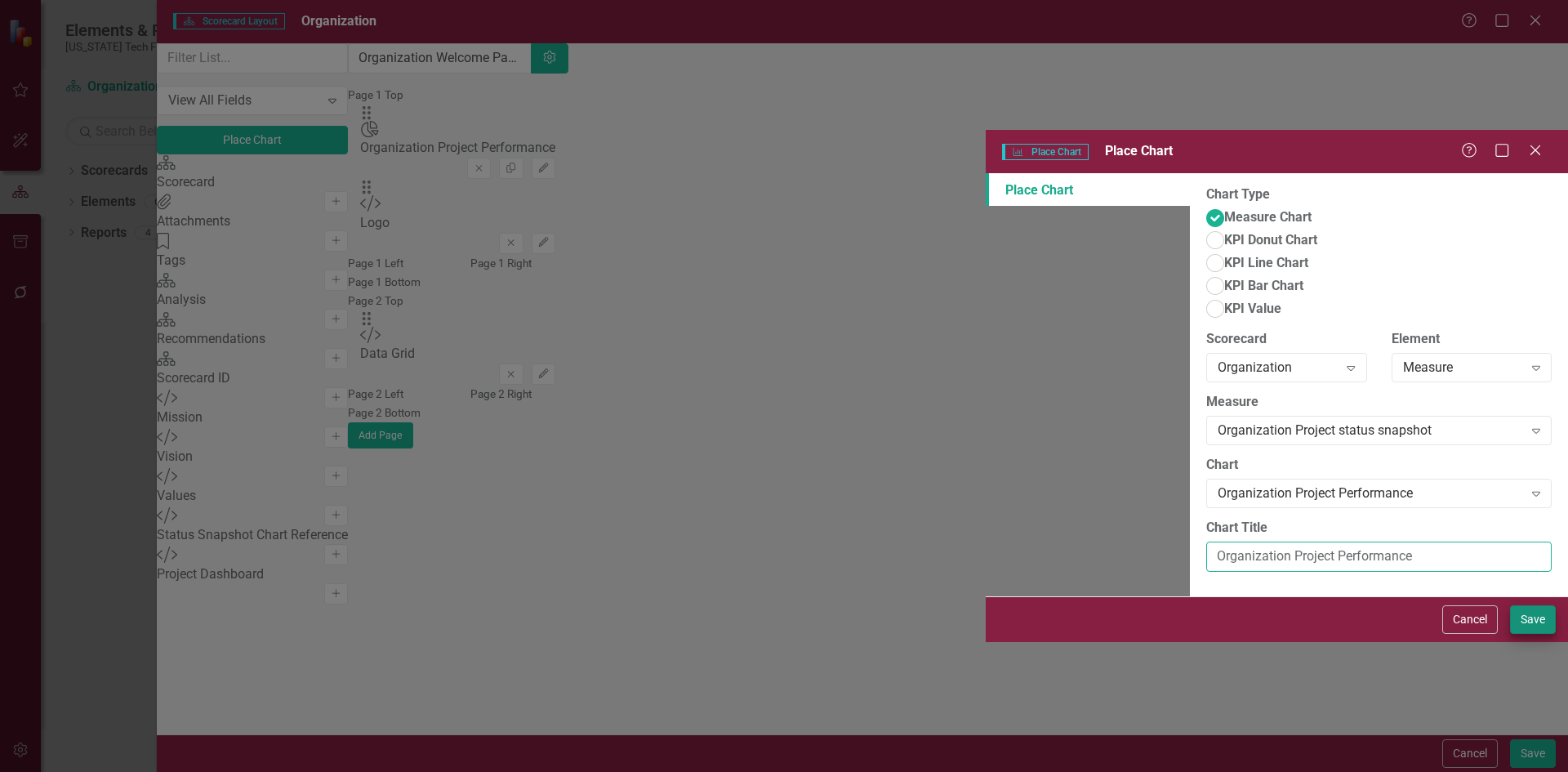
type input "Organization Project Performance"
click at [1519, 634] on button "Save" at bounding box center [1532, 619] width 46 height 28
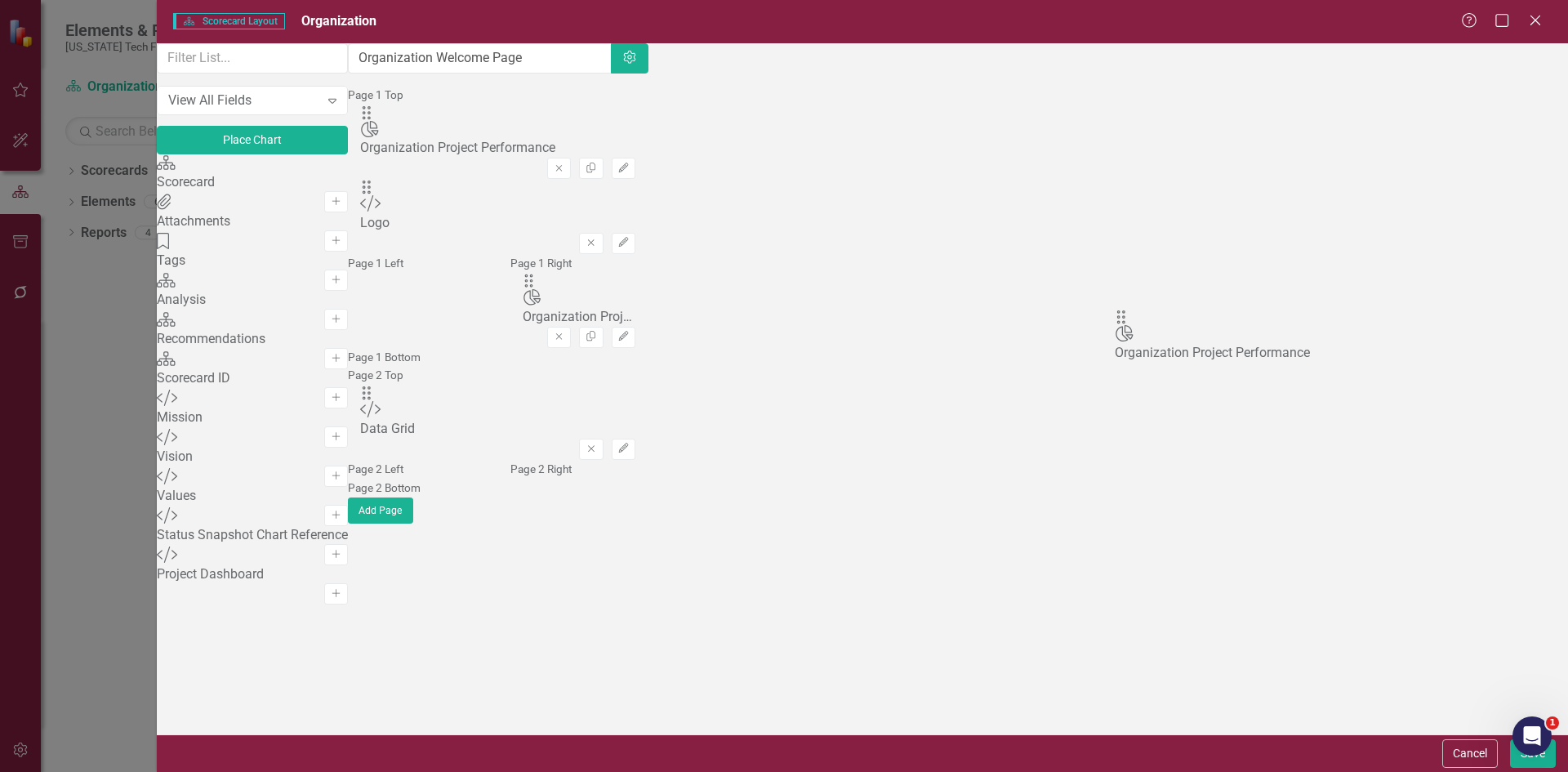
drag, startPoint x: 556, startPoint y: 211, endPoint x: 1131, endPoint y: 278, distance: 578.9
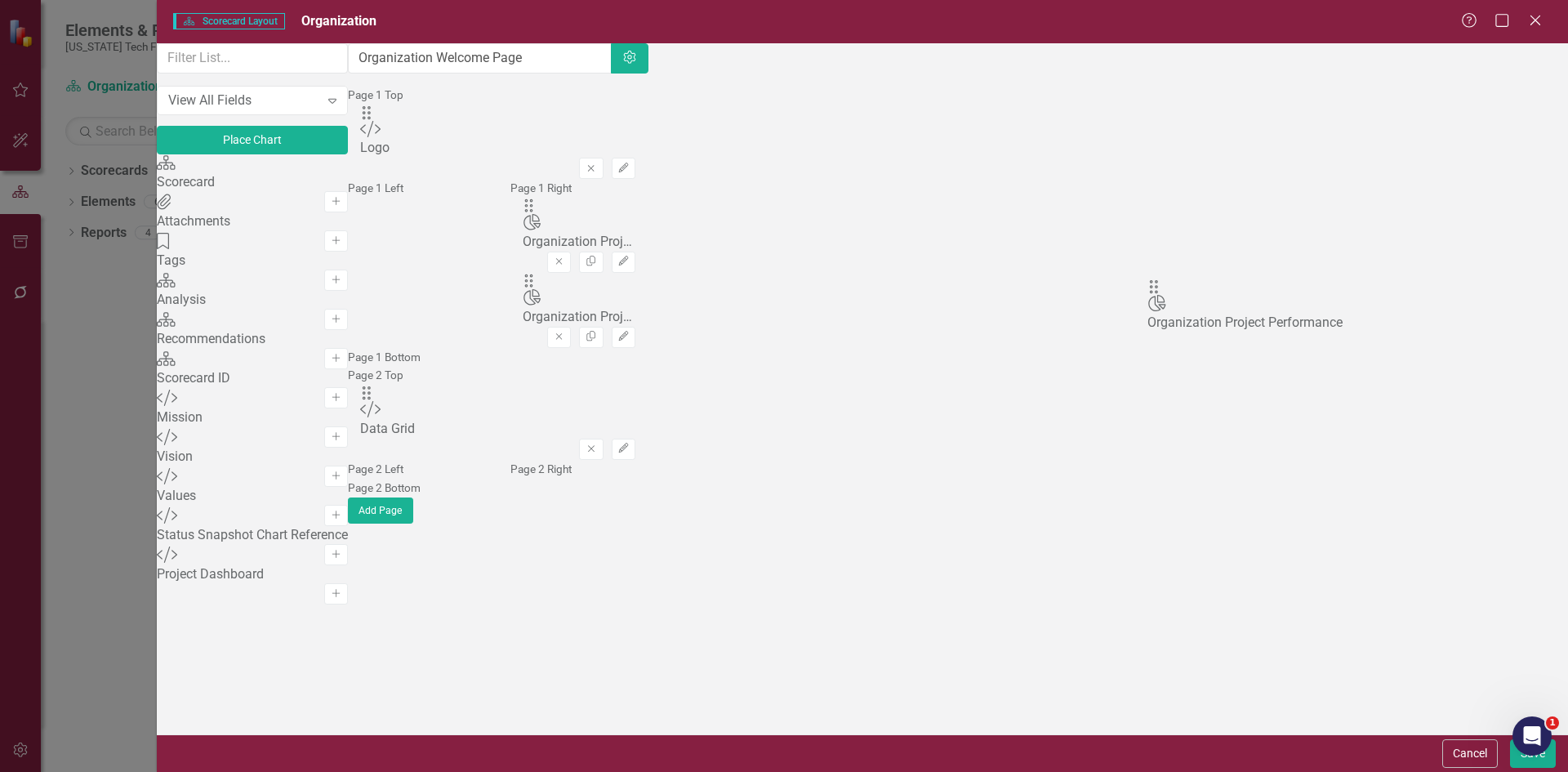
drag, startPoint x: 556, startPoint y: 154, endPoint x: 1180, endPoint y: 297, distance: 640.2
click at [629, 332] on icon "Edit" at bounding box center [624, 337] width 12 height 10
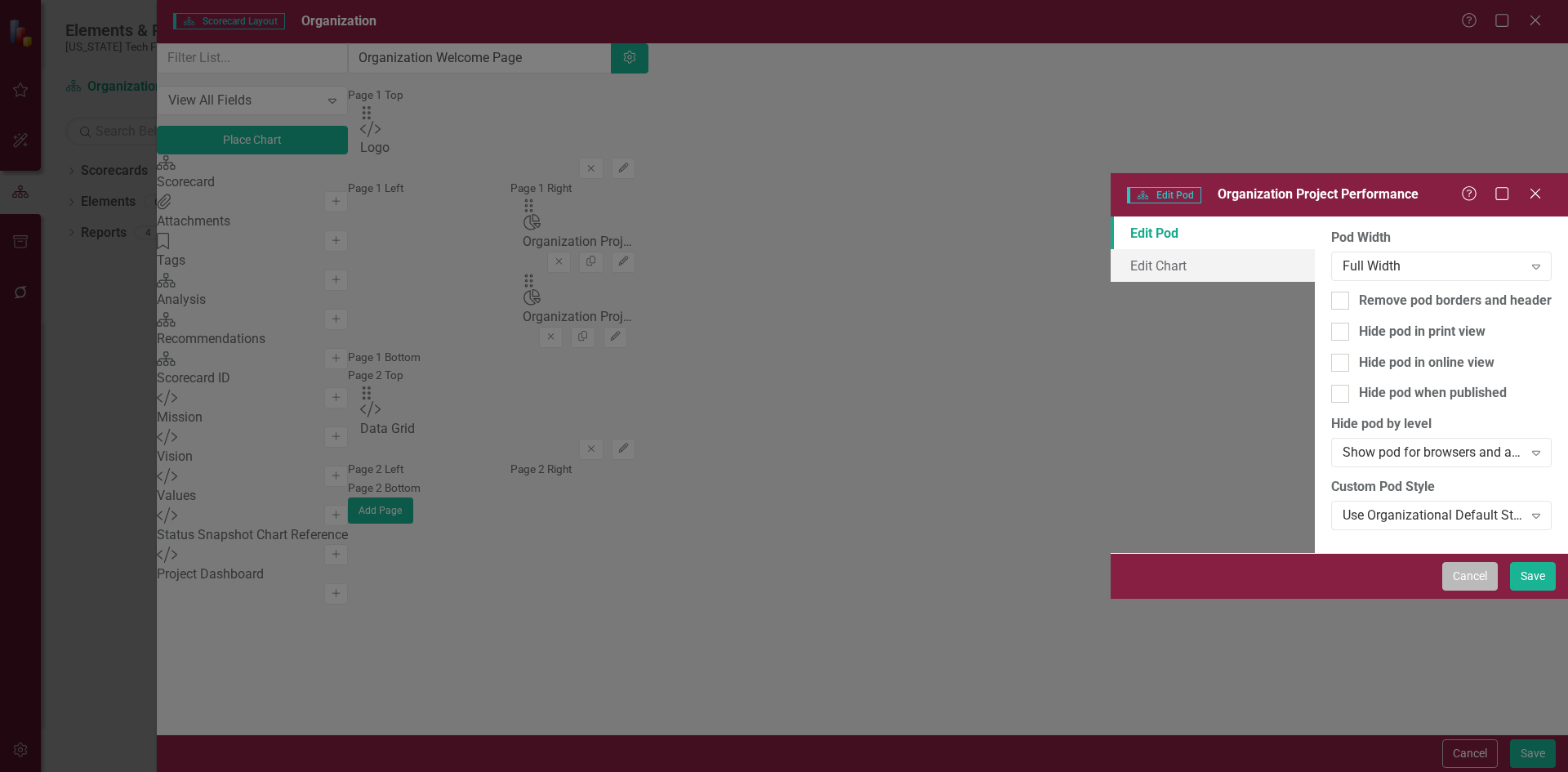
click at [1473, 590] on button "Cancel" at bounding box center [1469, 576] width 56 height 28
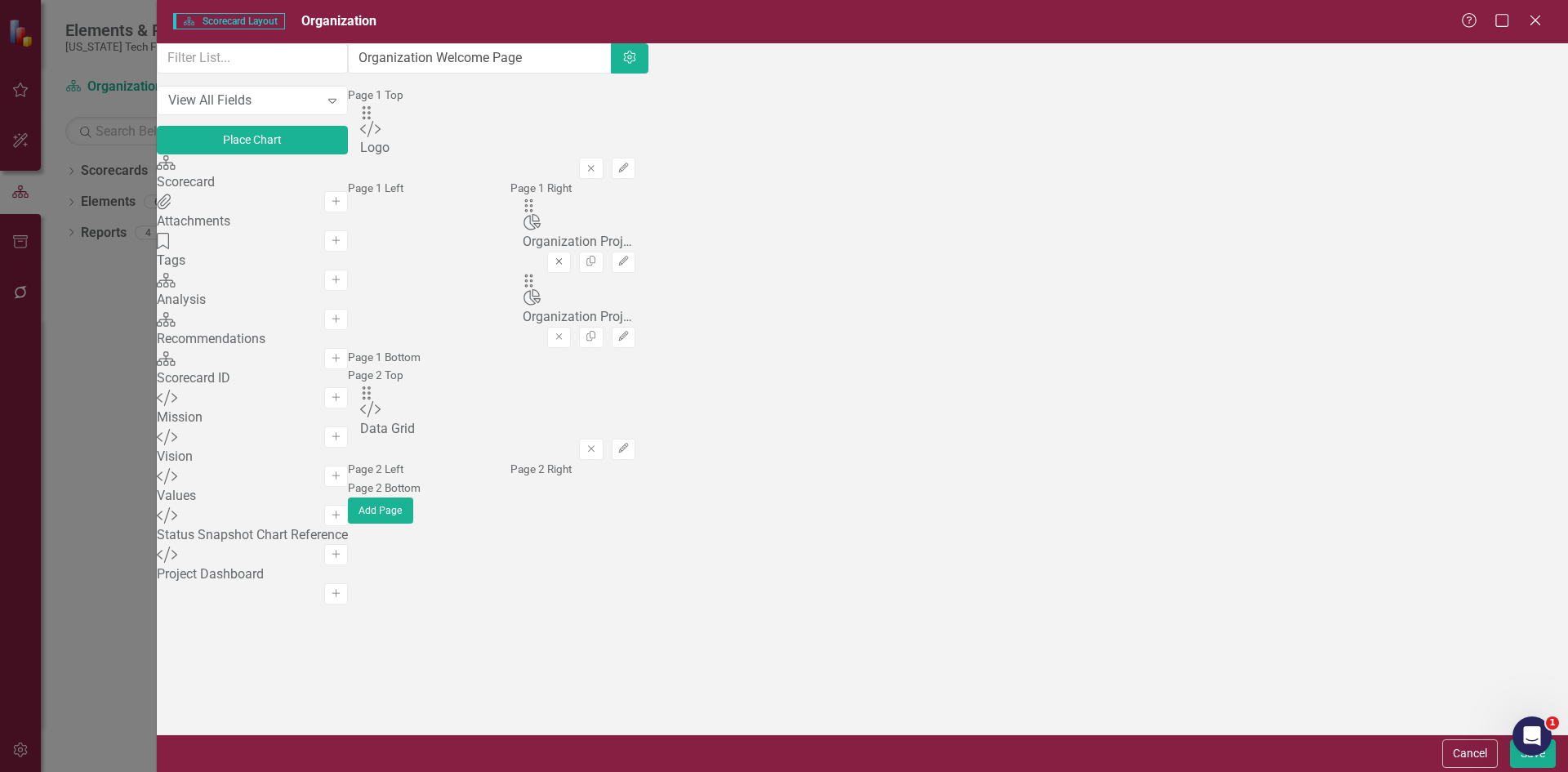
click at [570, 259] on button "Remove" at bounding box center [559, 262] width 24 height 22
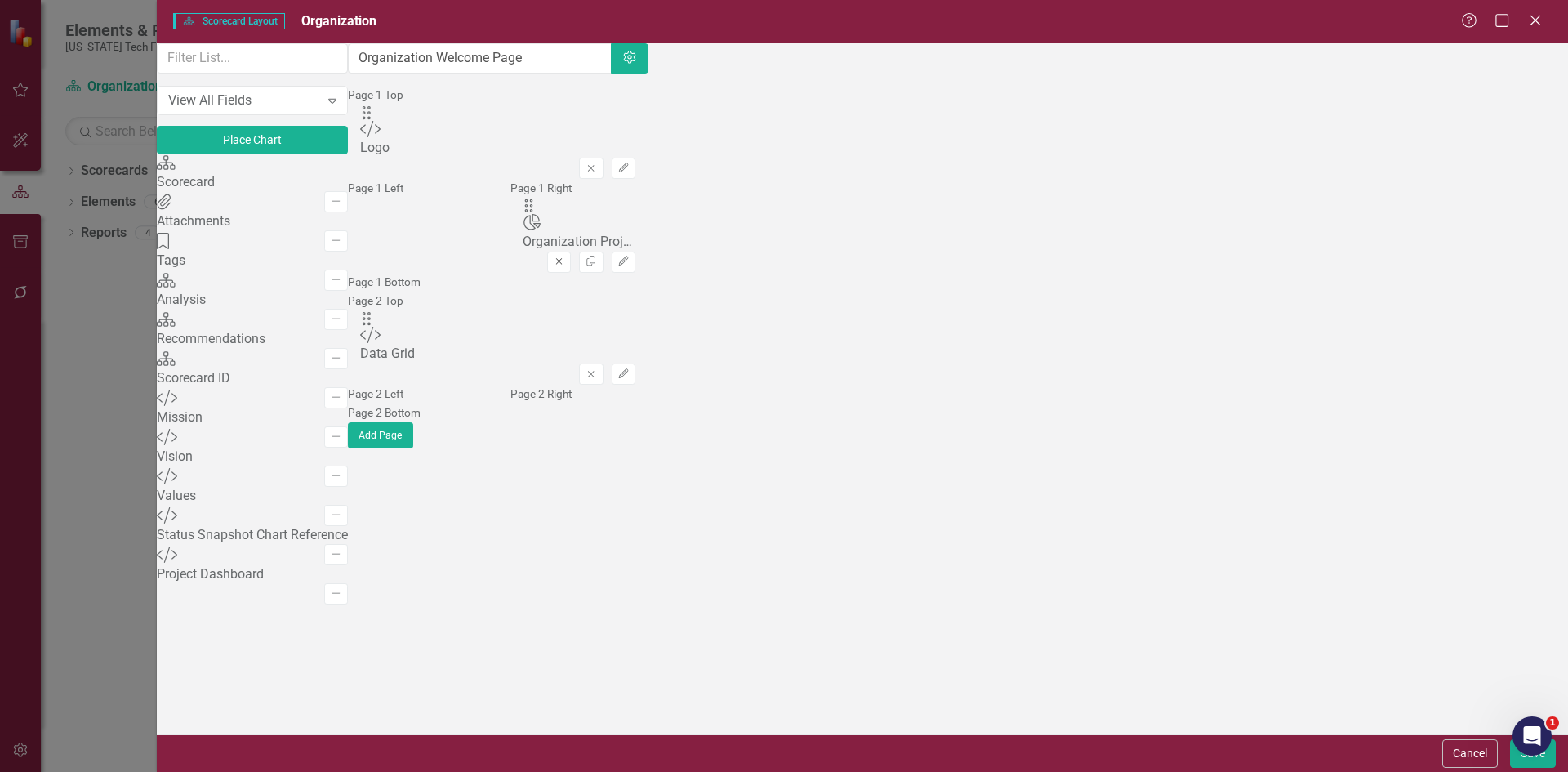
click at [570, 260] on button "Remove" at bounding box center [559, 262] width 24 height 22
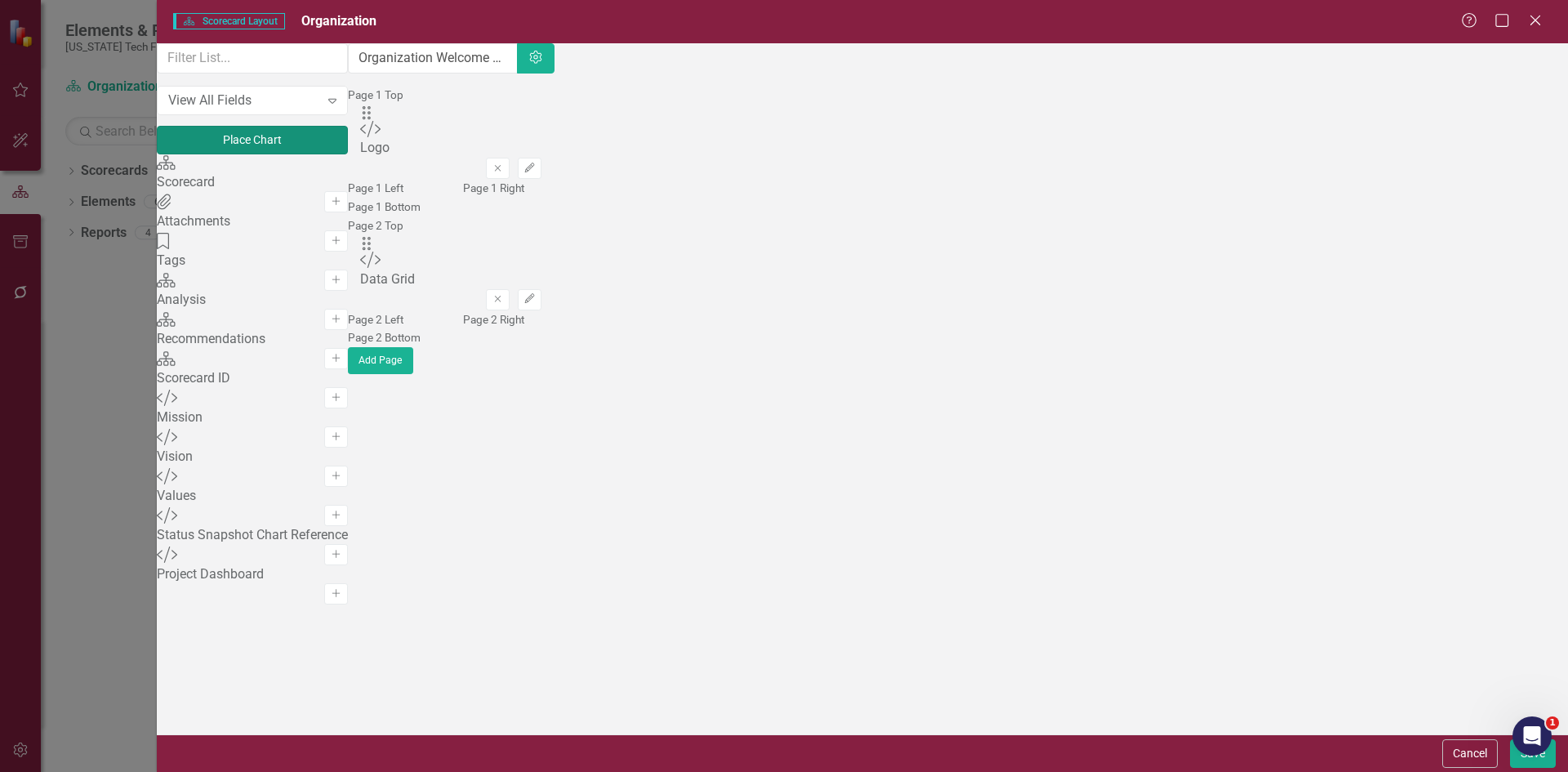
click at [348, 154] on button "Place Chart" at bounding box center [252, 140] width 191 height 28
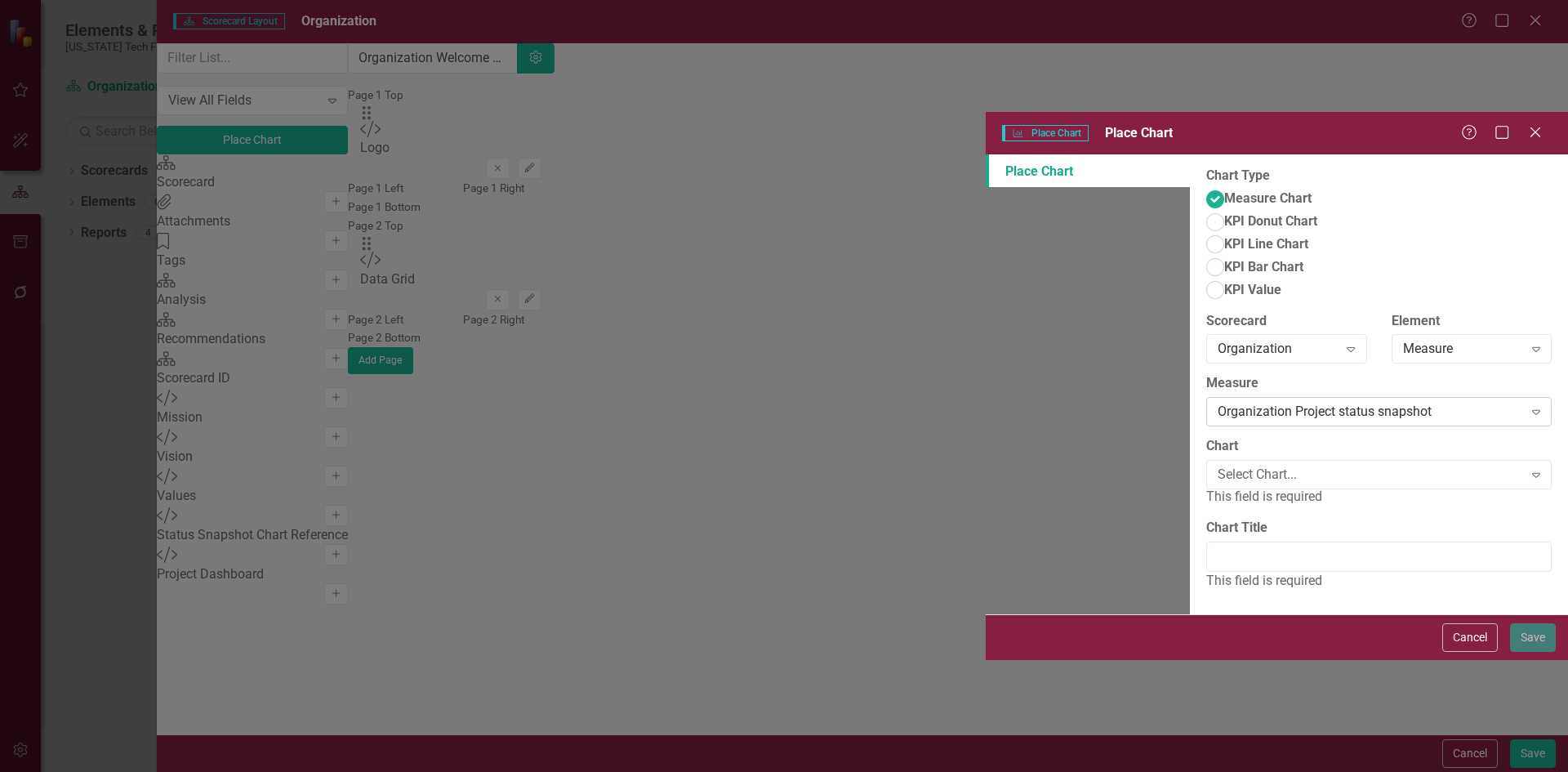
click at [1206, 397] on div "Organization Project status snapshot Expand" at bounding box center [1379, 411] width 346 height 29
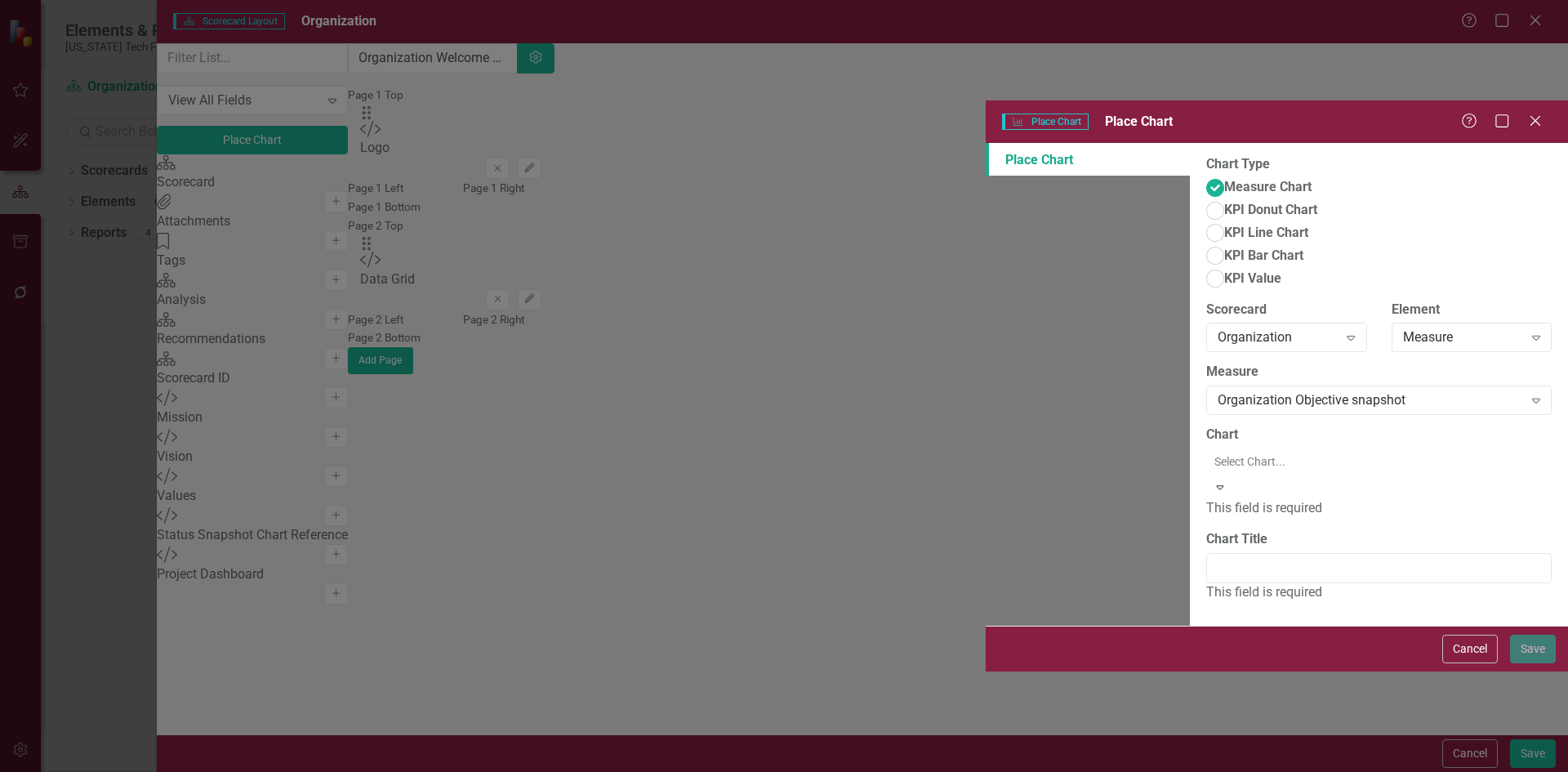
click at [672, 771] on div "Organization Strategy Objective Performance" at bounding box center [787, 785] width 1541 height 19
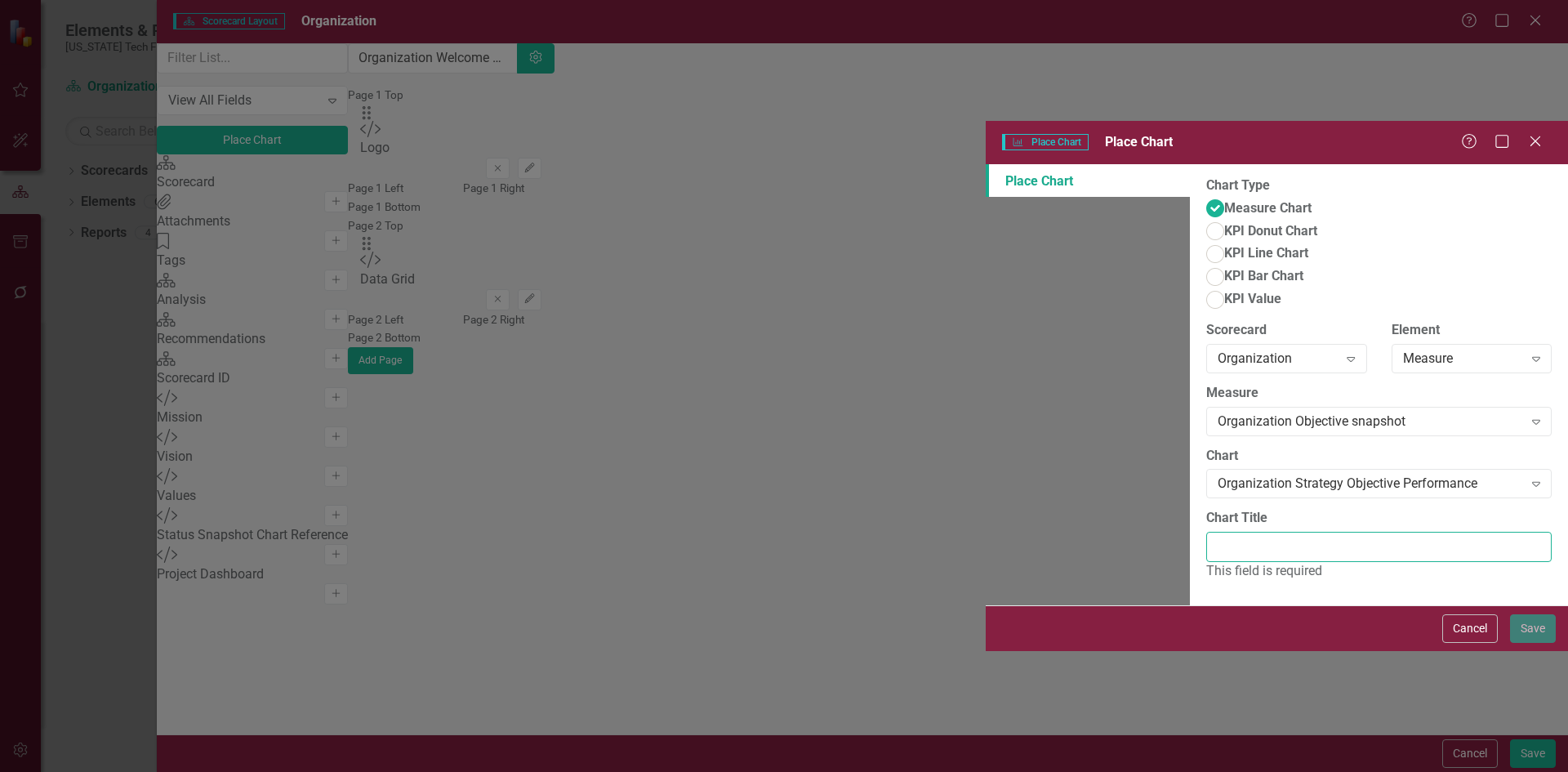
click at [1206, 532] on input "Chart Title" at bounding box center [1379, 546] width 346 height 30
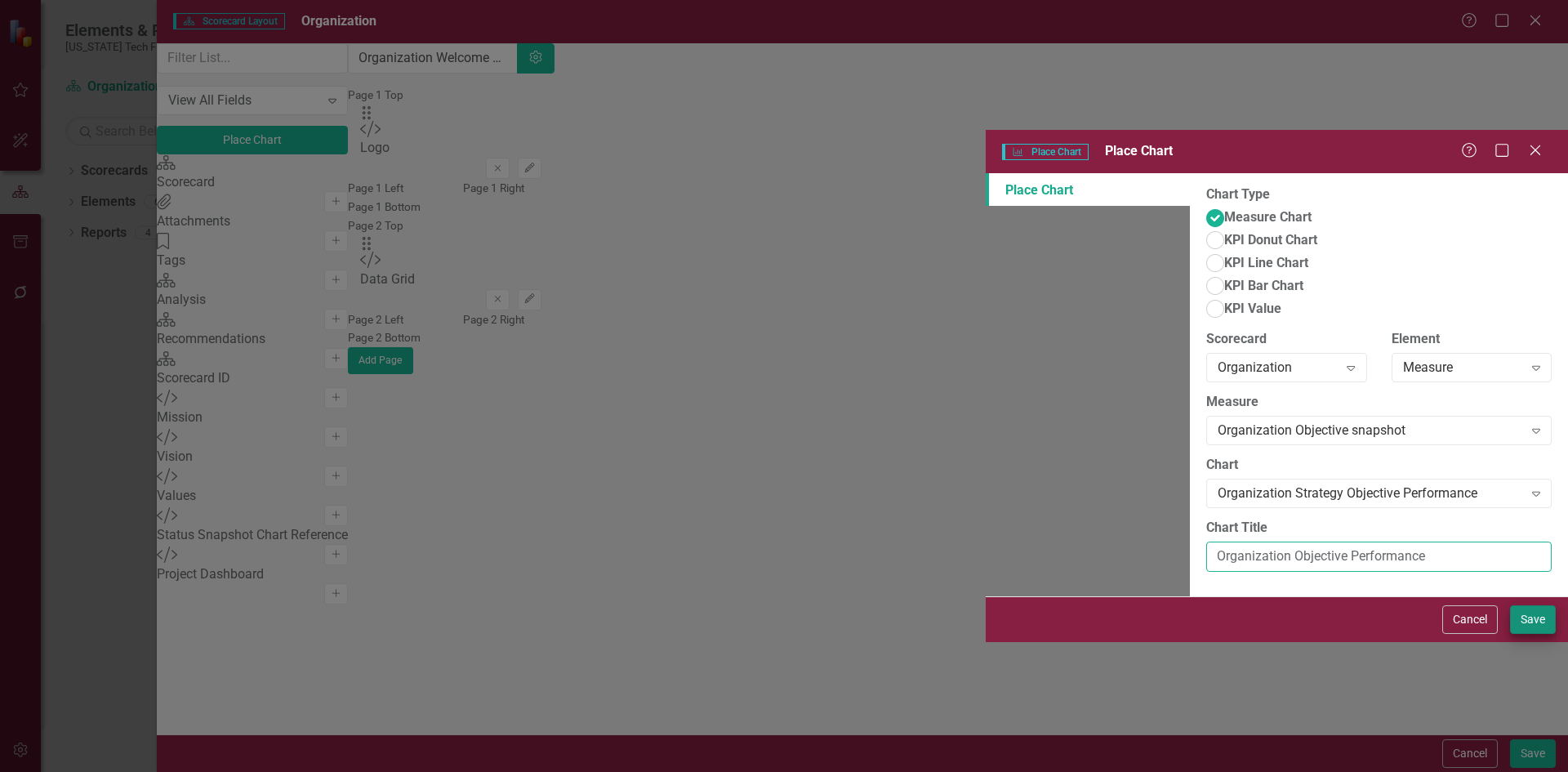
type input "Organization Objective Performance"
click at [1541, 634] on button "Save" at bounding box center [1532, 619] width 46 height 28
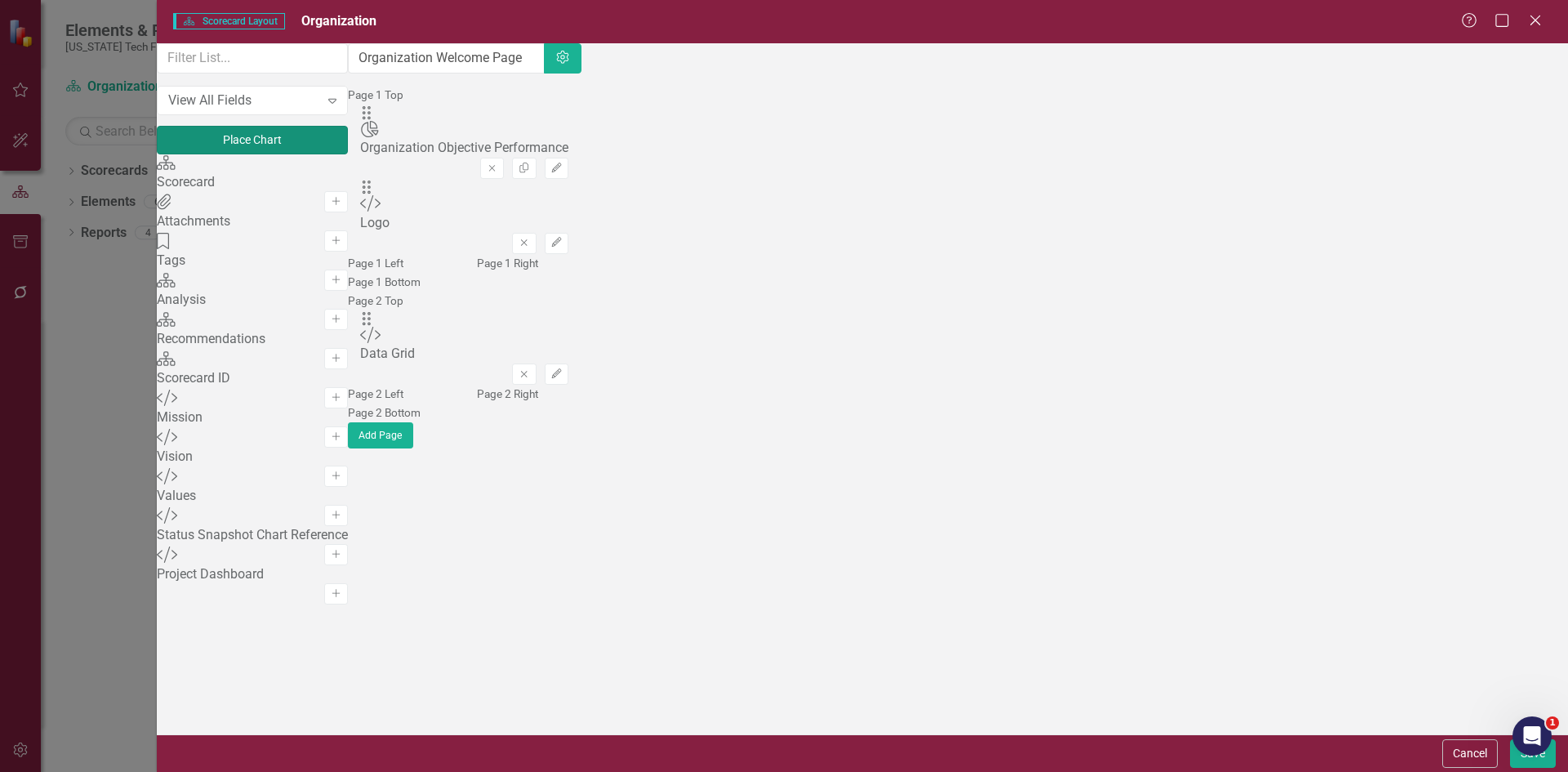
click at [279, 154] on button "Place Chart" at bounding box center [252, 140] width 191 height 28
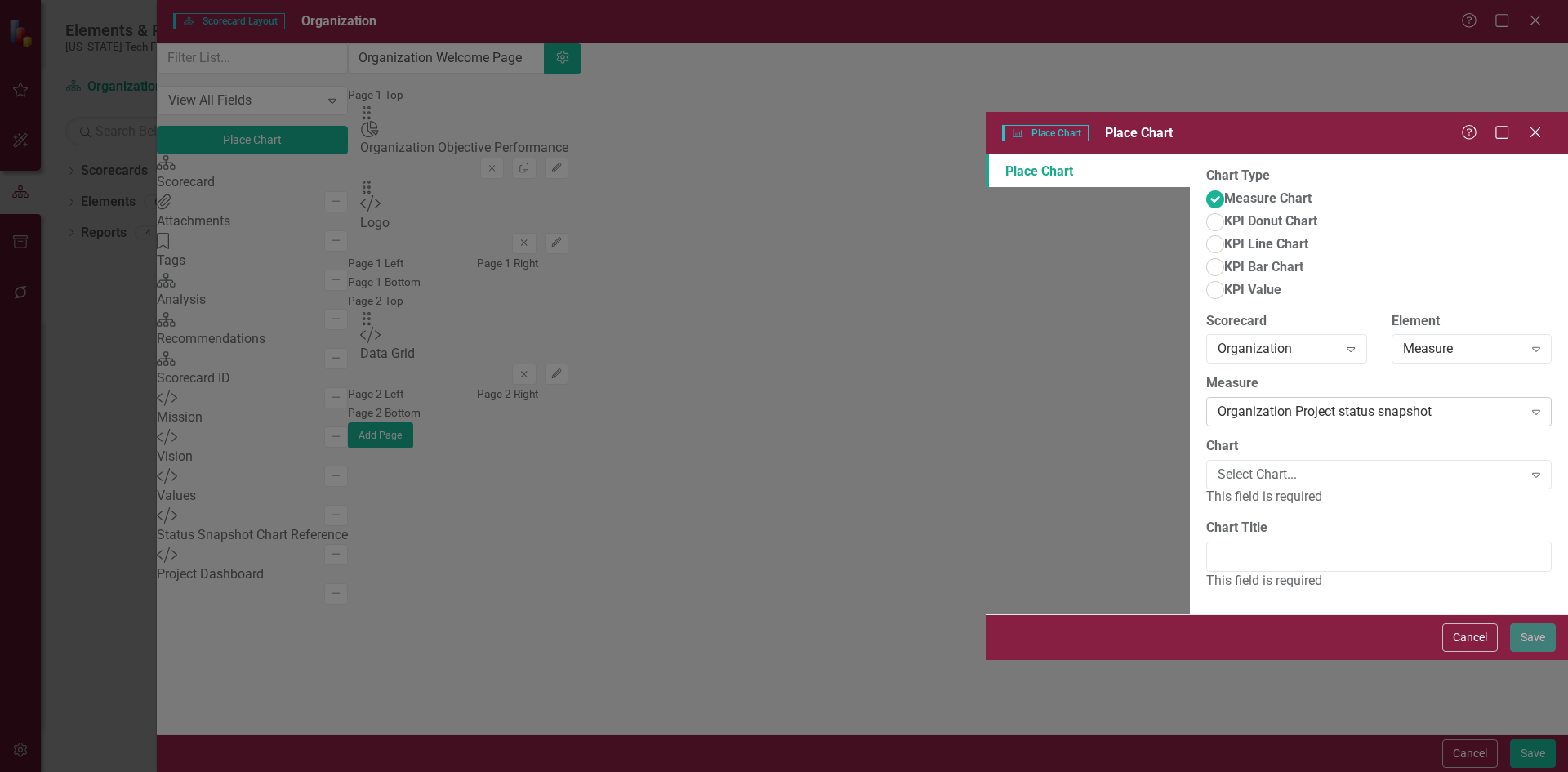
click at [1217, 403] on div "Organization Project status snapshot" at bounding box center [1370, 412] width 305 height 19
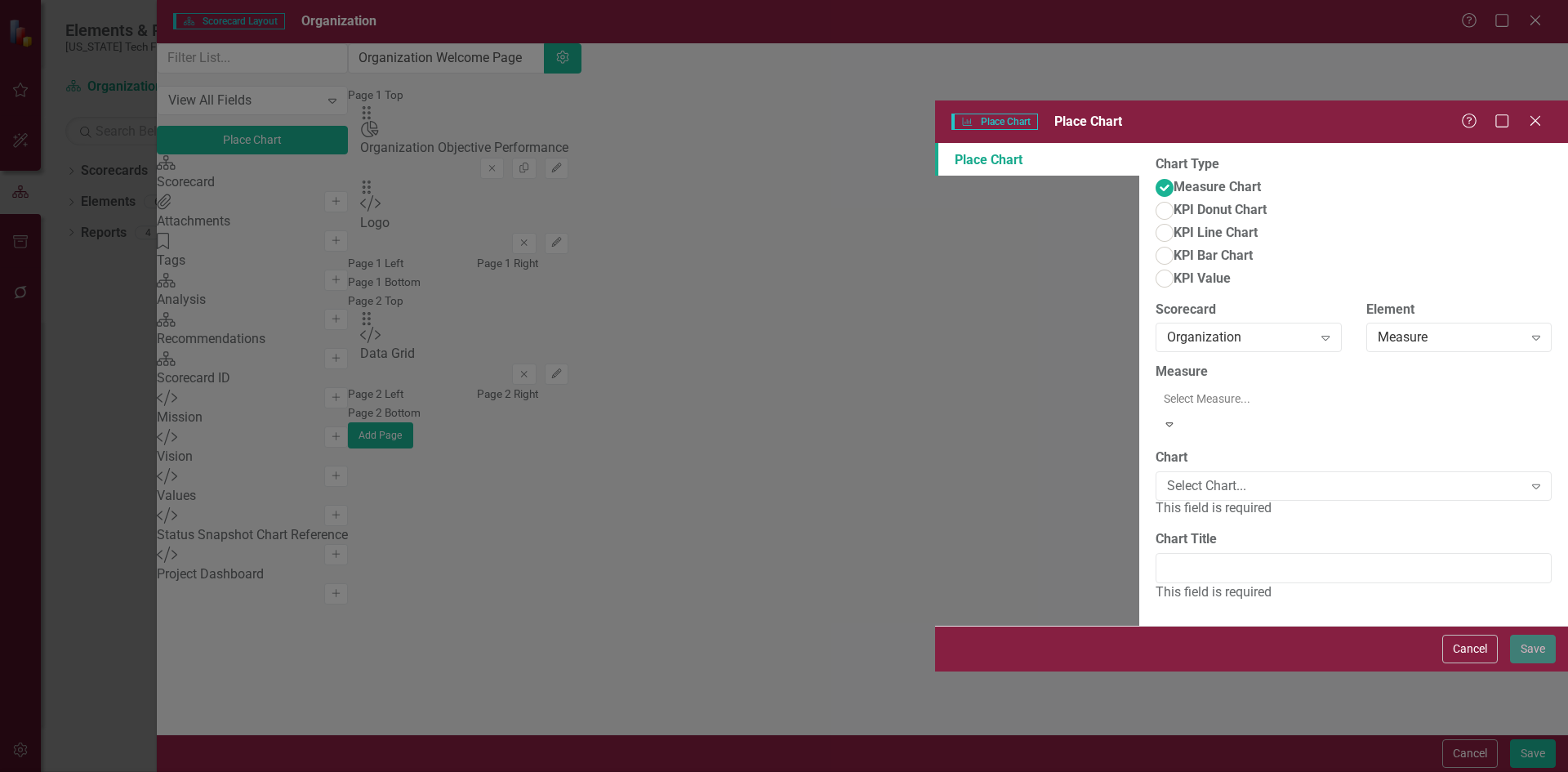
click at [701, 771] on div "Organization Project status snapshot" at bounding box center [787, 785] width 1541 height 19
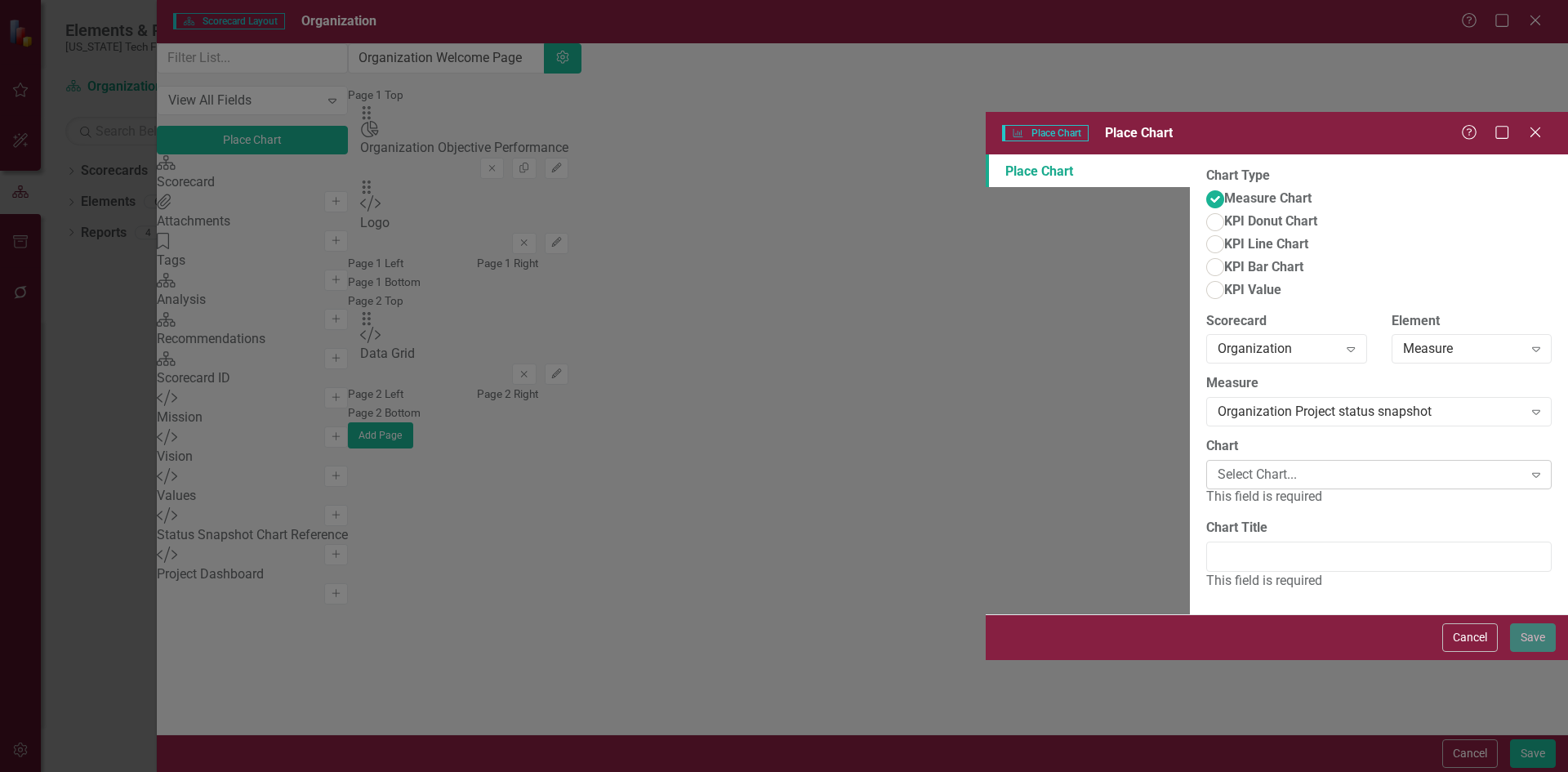
click at [1217, 465] on div "Select Chart..." at bounding box center [1370, 474] width 305 height 19
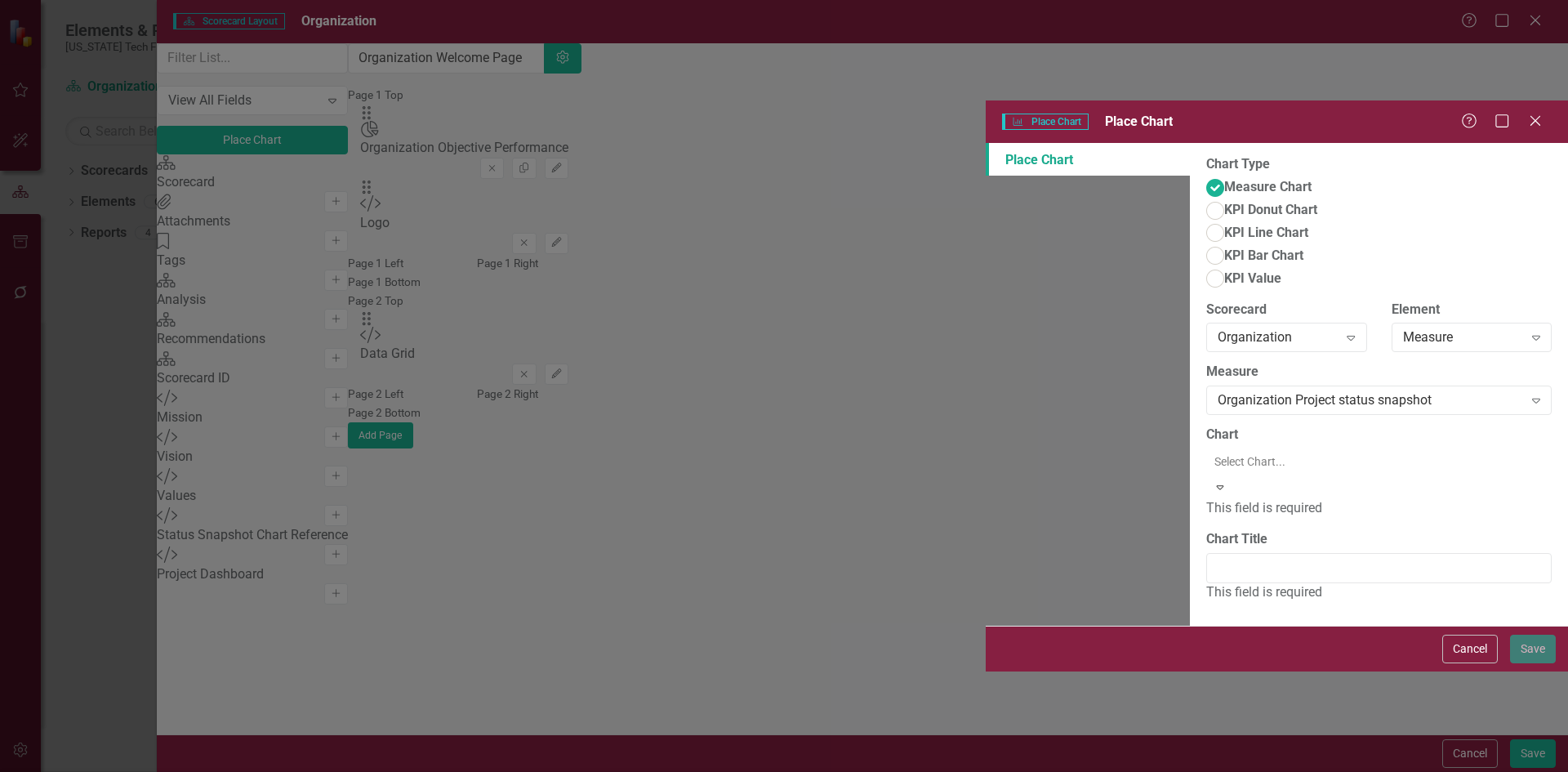
click at [683, 771] on div "Organization Project Performance" at bounding box center [787, 785] width 1541 height 19
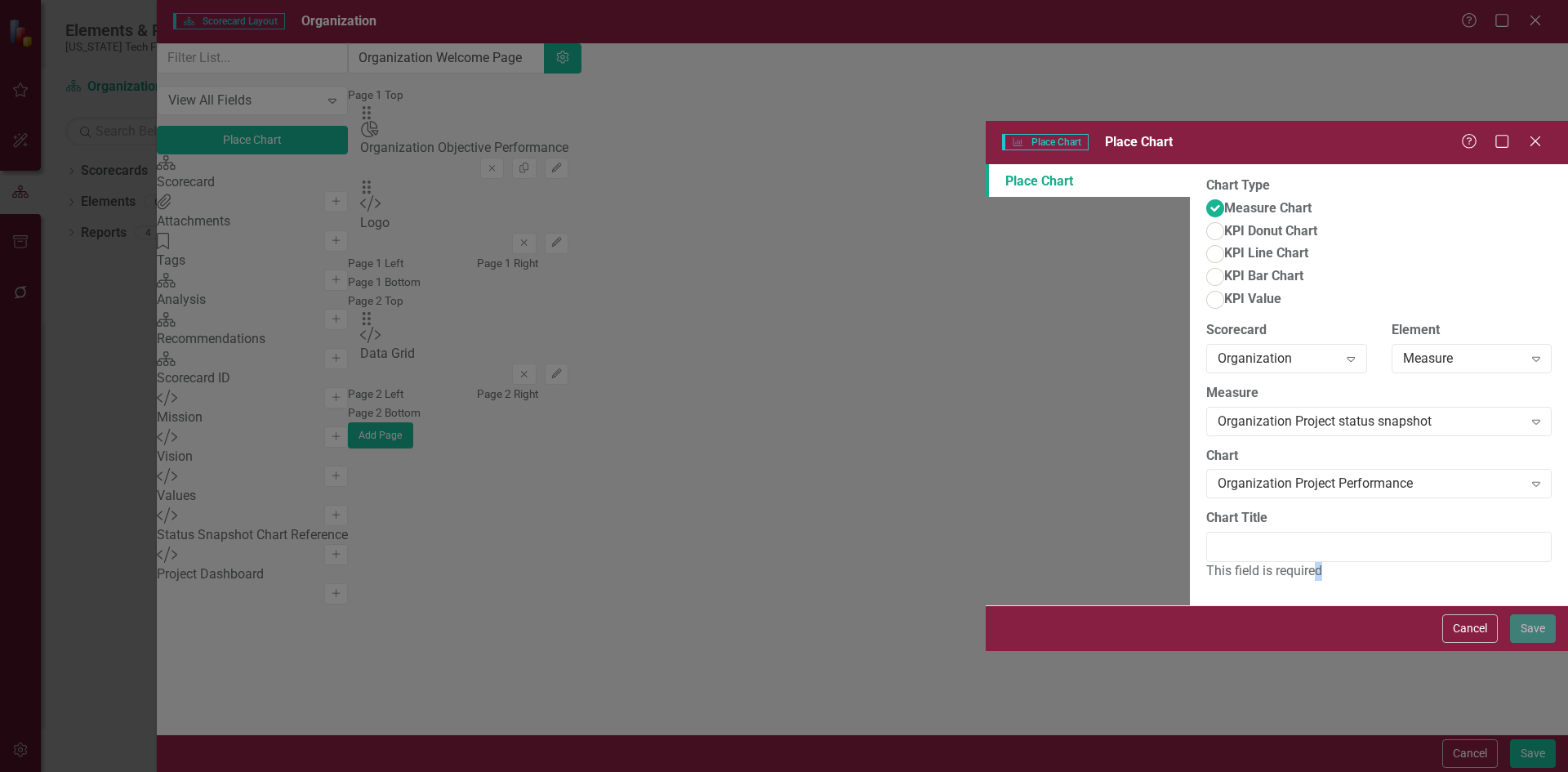
click at [1206, 562] on div "This field is required" at bounding box center [1379, 571] width 346 height 19
click at [1206, 532] on input "Chart Title" at bounding box center [1379, 546] width 346 height 30
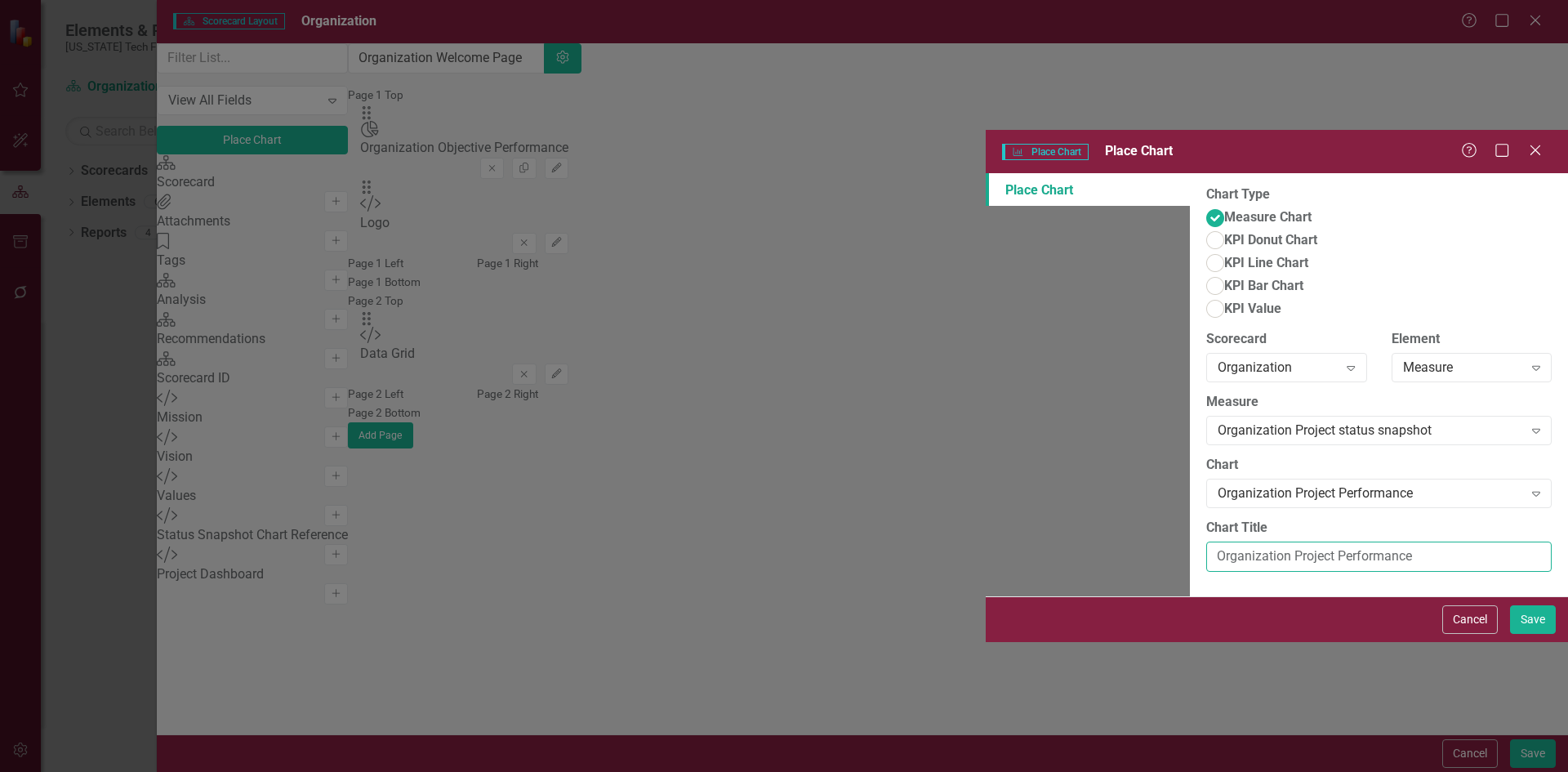
type input "Organization Project Performance"
click at [1528, 634] on button "Save" at bounding box center [1532, 619] width 46 height 28
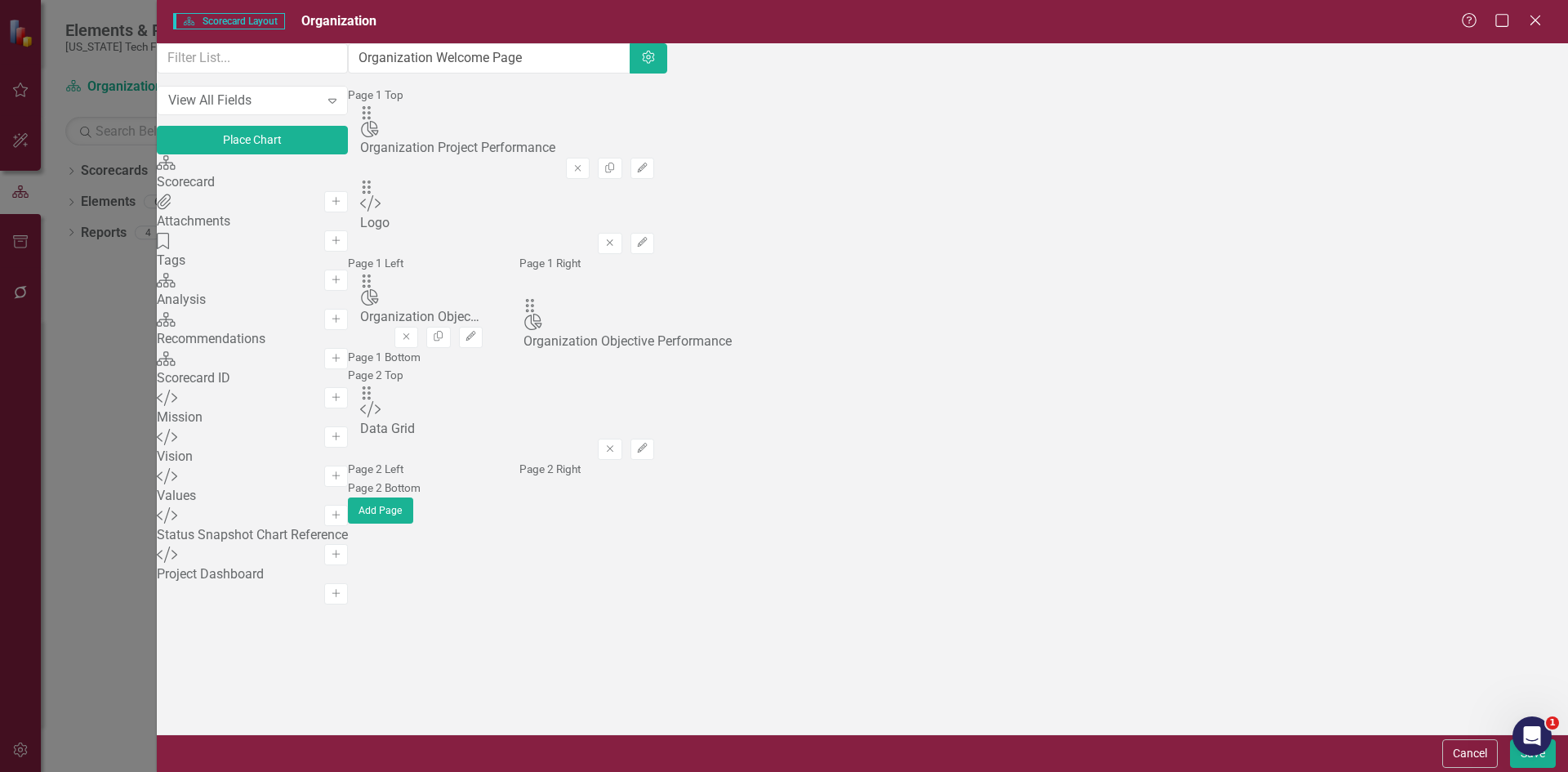
drag, startPoint x: 561, startPoint y: 210, endPoint x: 555, endPoint y: 303, distance: 93.2
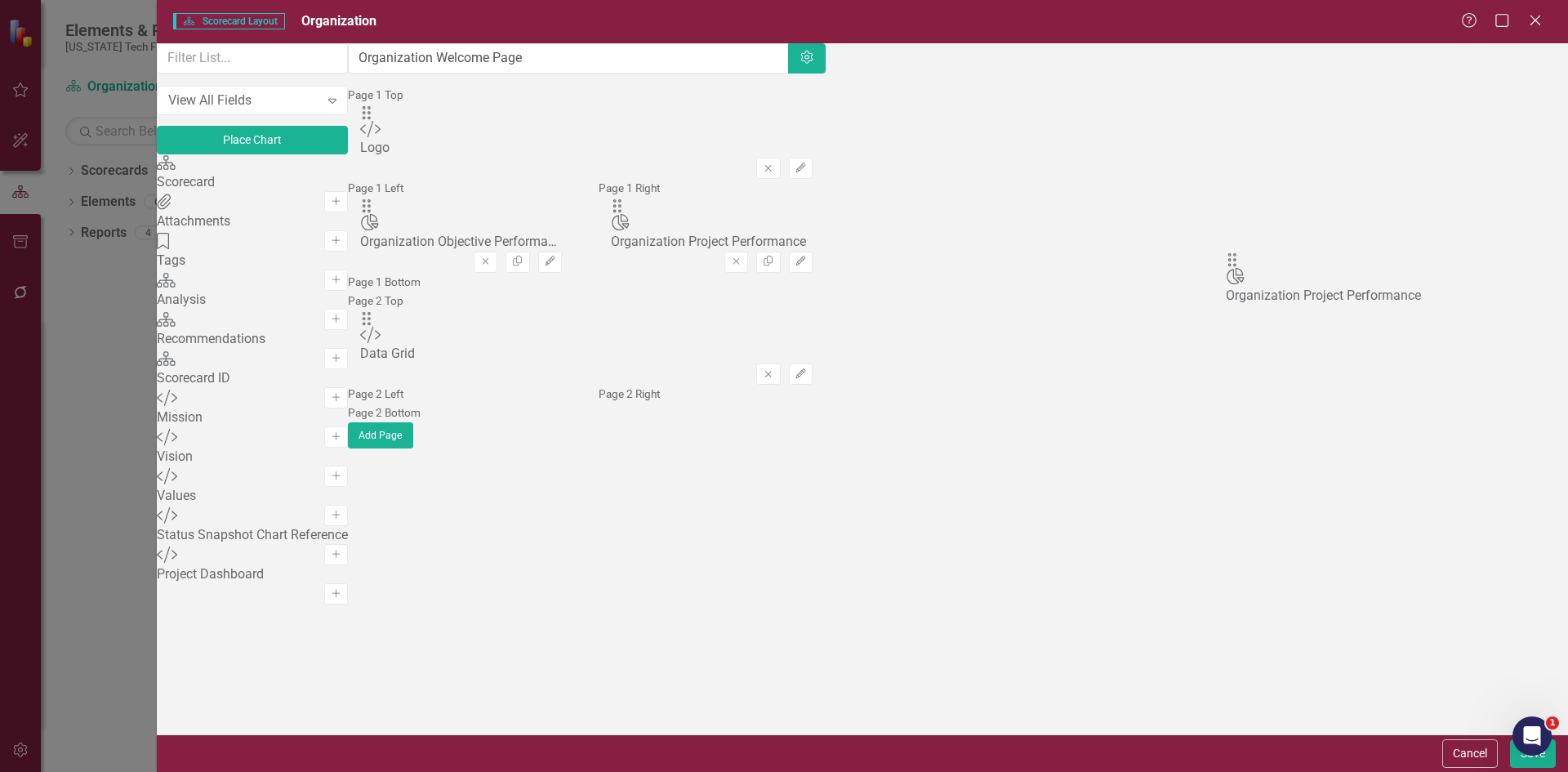
drag, startPoint x: 570, startPoint y: 157, endPoint x: 1244, endPoint y: 255, distance: 681.1
click at [1520, 765] on button "Save" at bounding box center [1532, 753] width 46 height 28
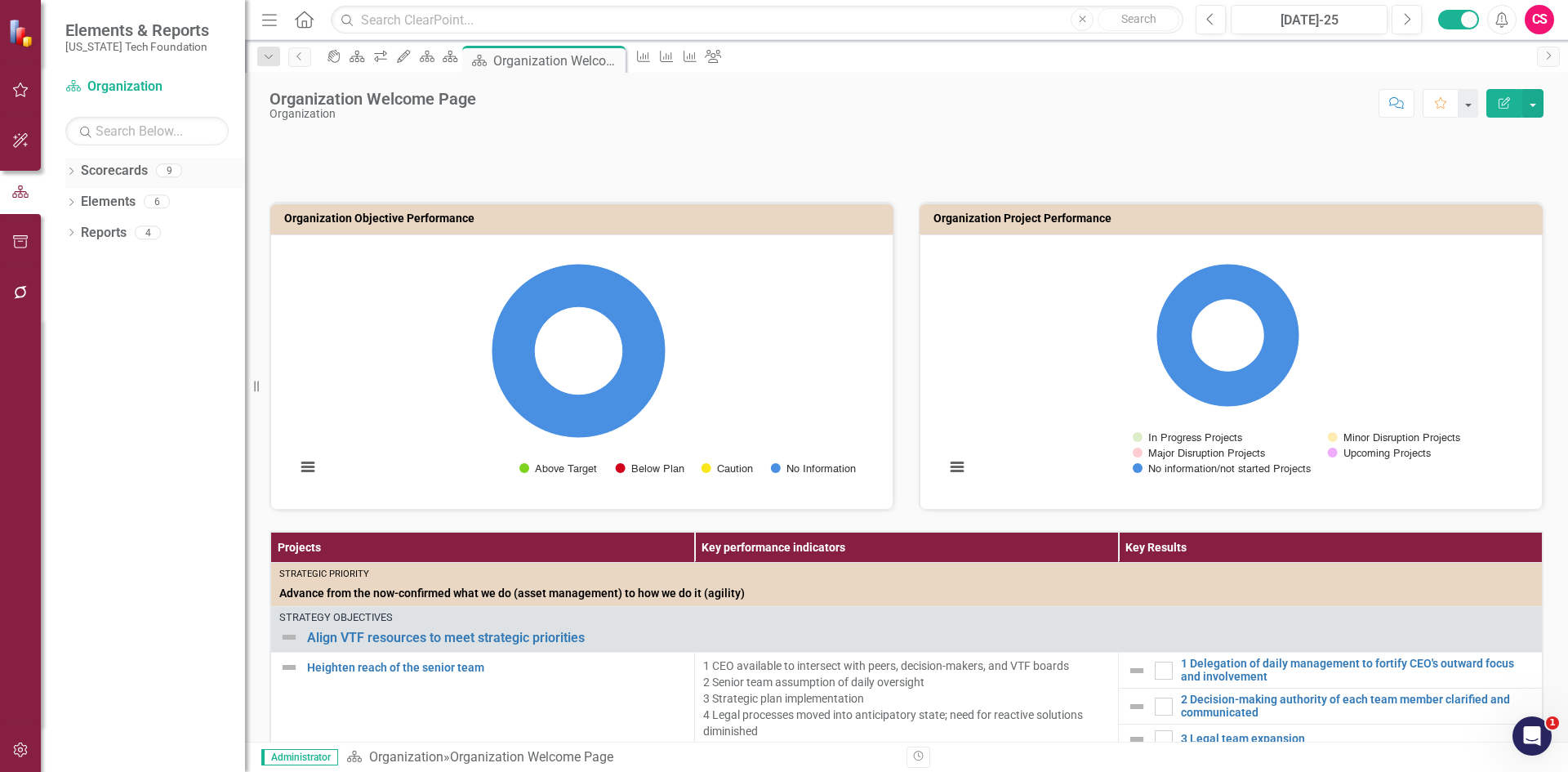
click at [113, 175] on link "Scorecards" at bounding box center [114, 171] width 67 height 19
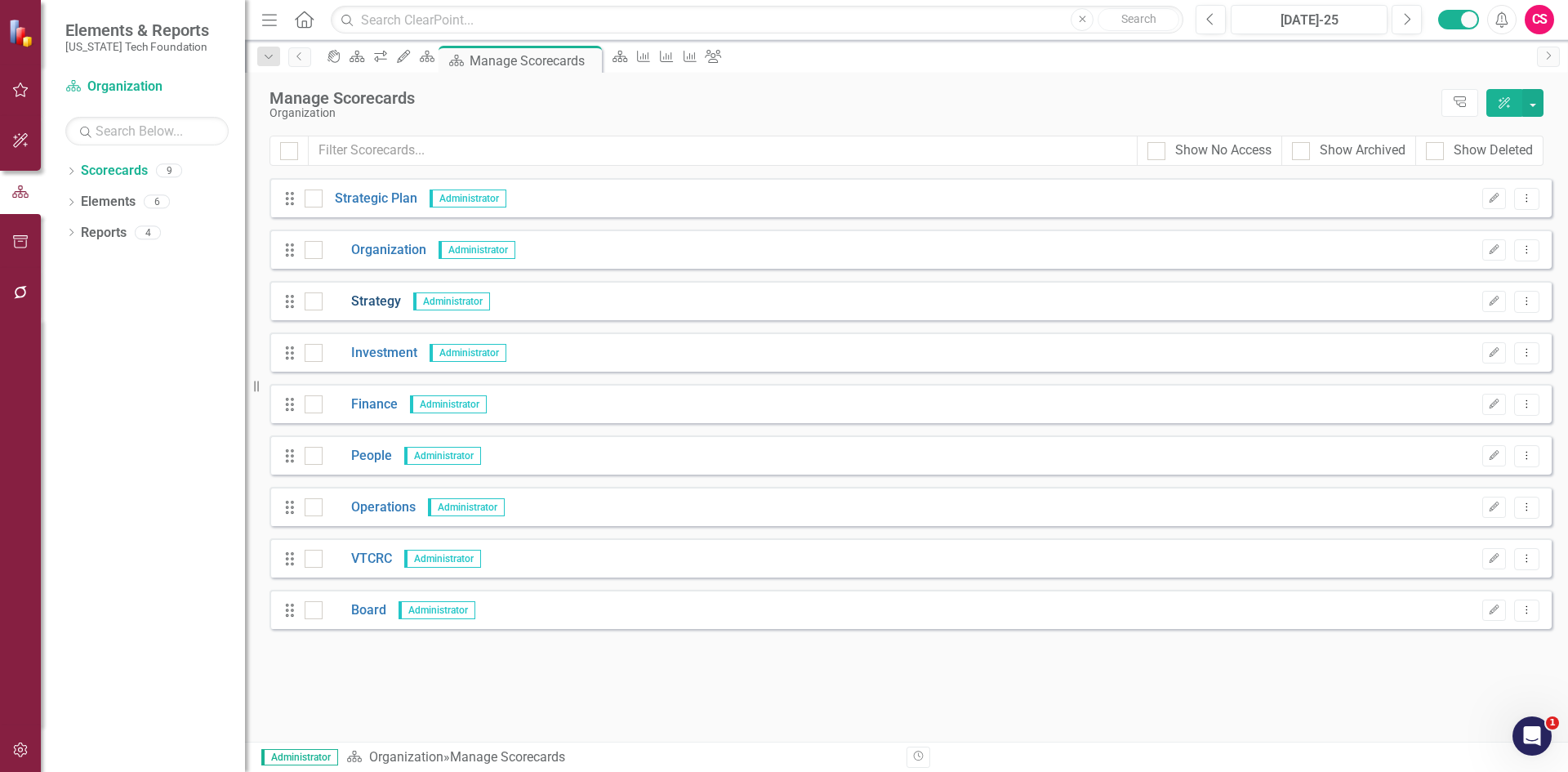
click at [362, 300] on link "Strategy" at bounding box center [362, 302] width 79 height 19
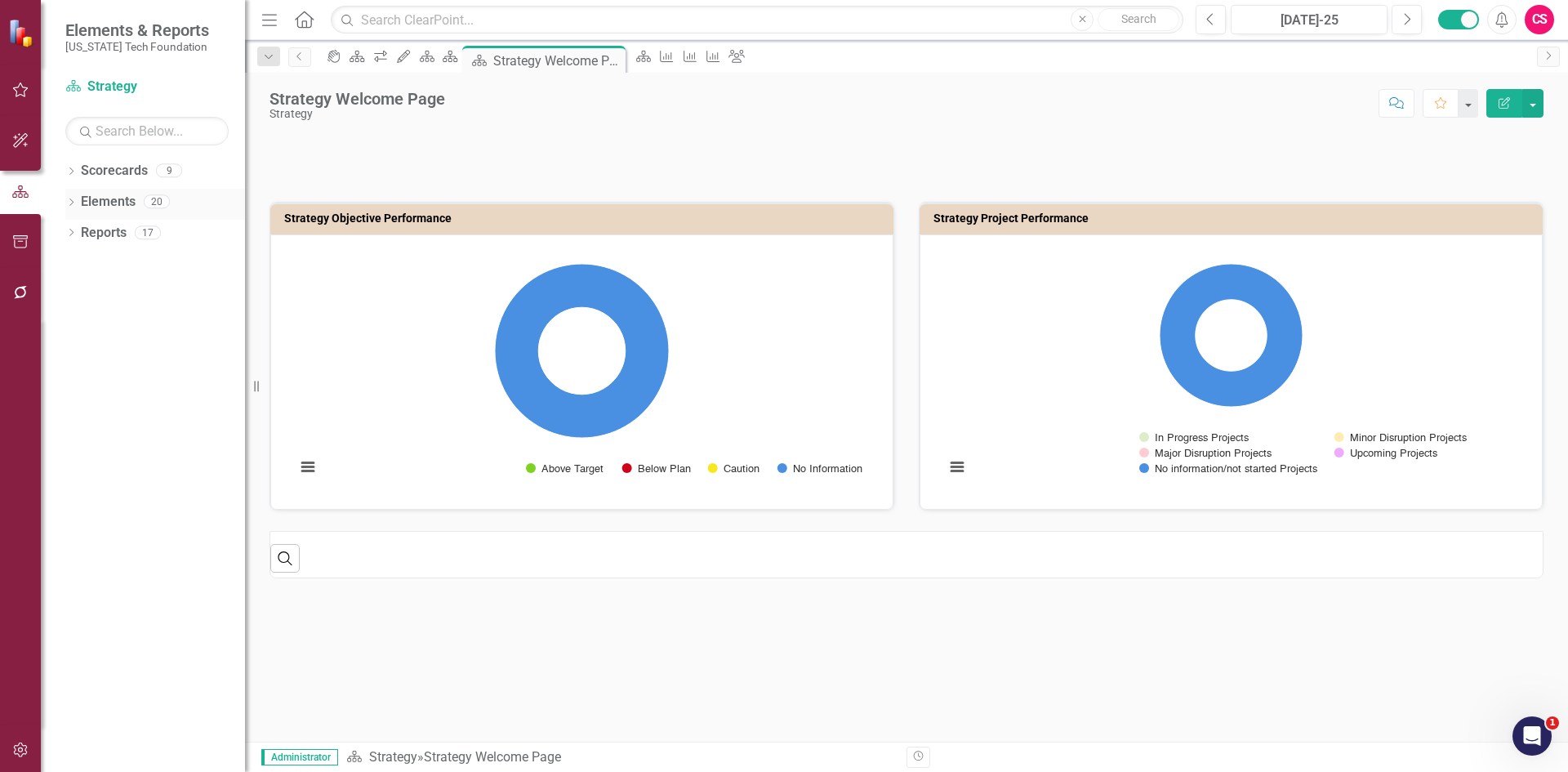
click at [107, 202] on link "Elements" at bounding box center [109, 201] width 55 height 19
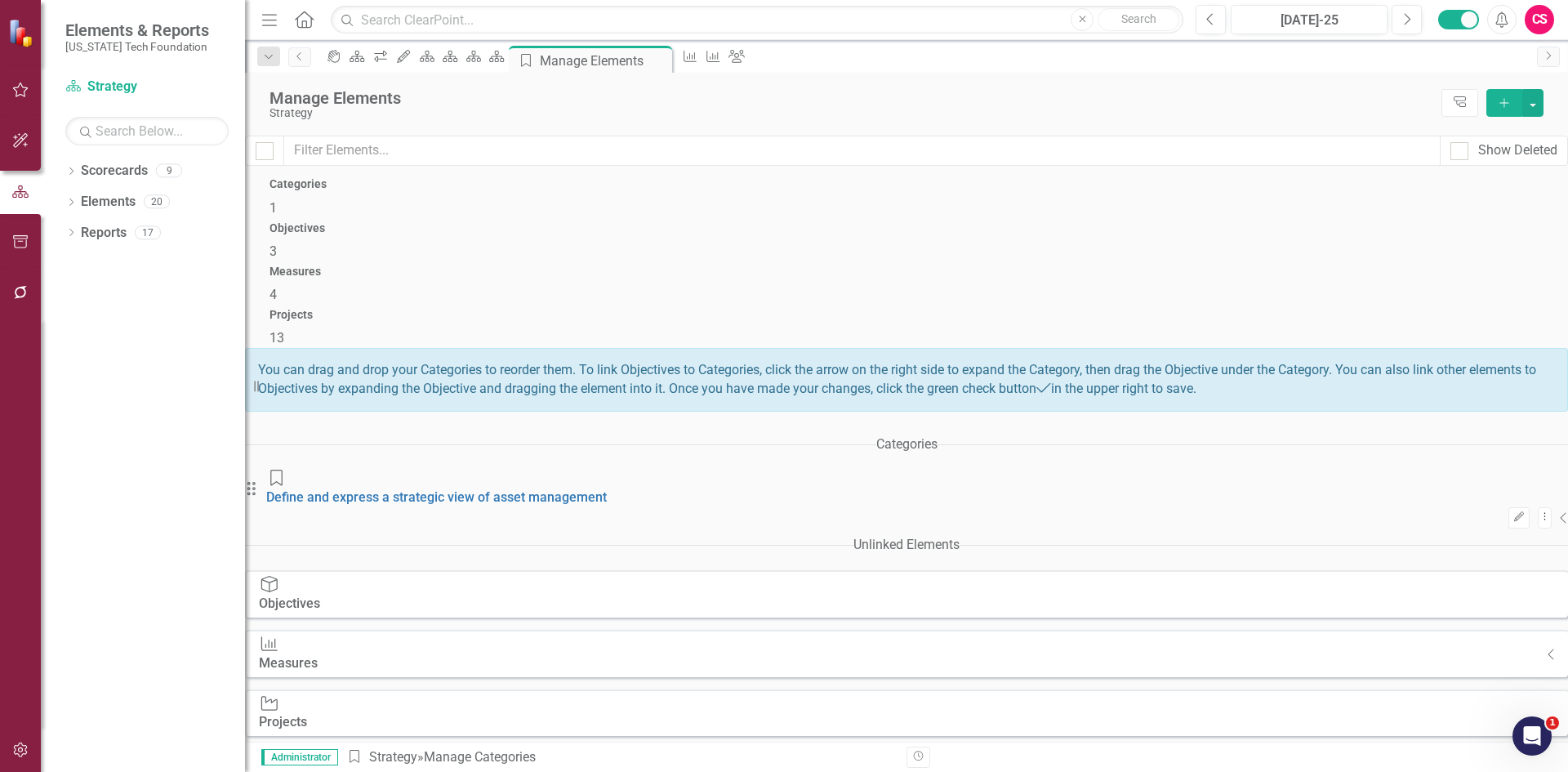
click at [1046, 265] on h4 "Measures" at bounding box center [906, 271] width 1274 height 12
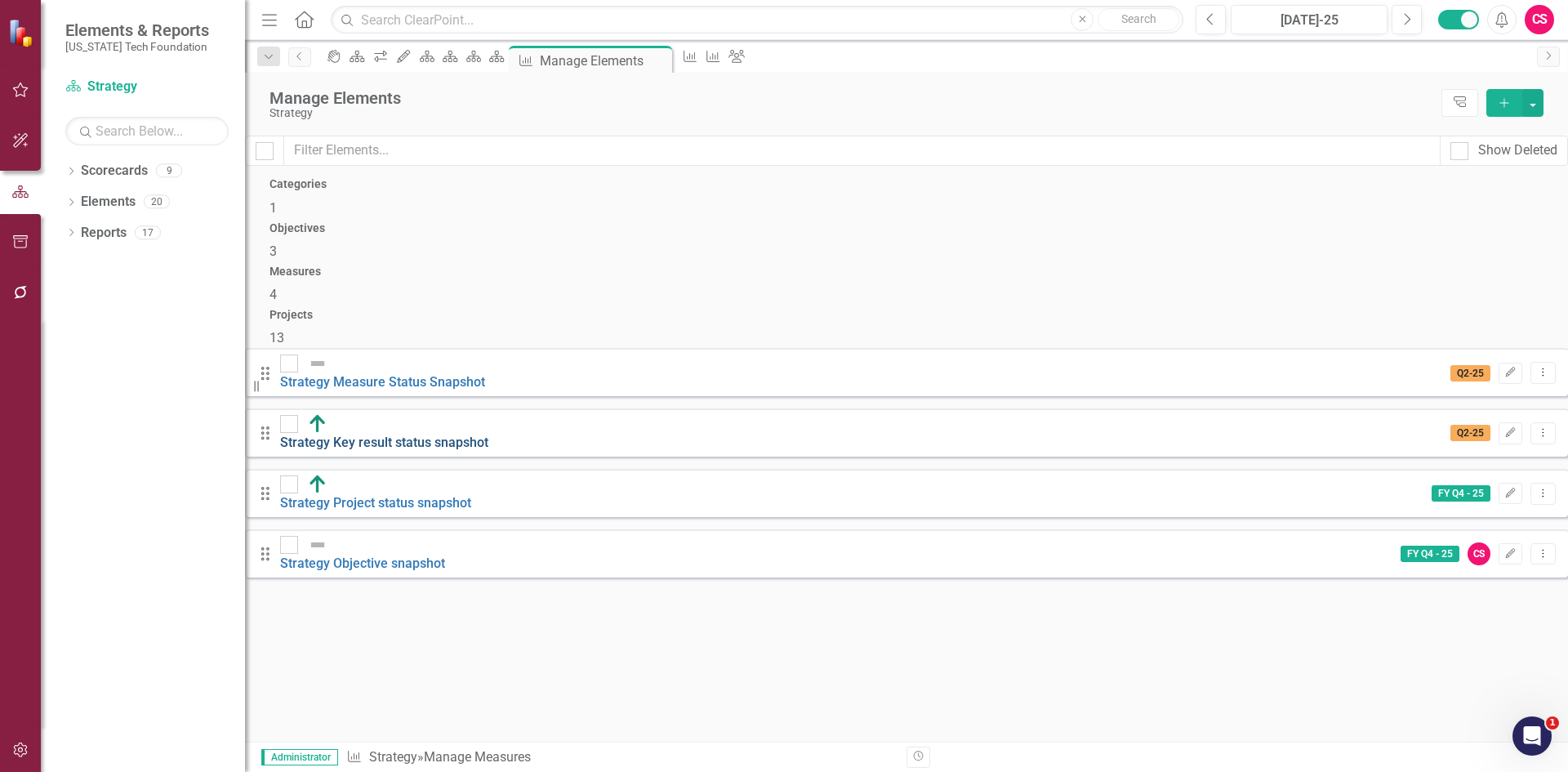
click at [466, 435] on link "Strategy Key result status snapshot" at bounding box center [384, 442] width 208 height 16
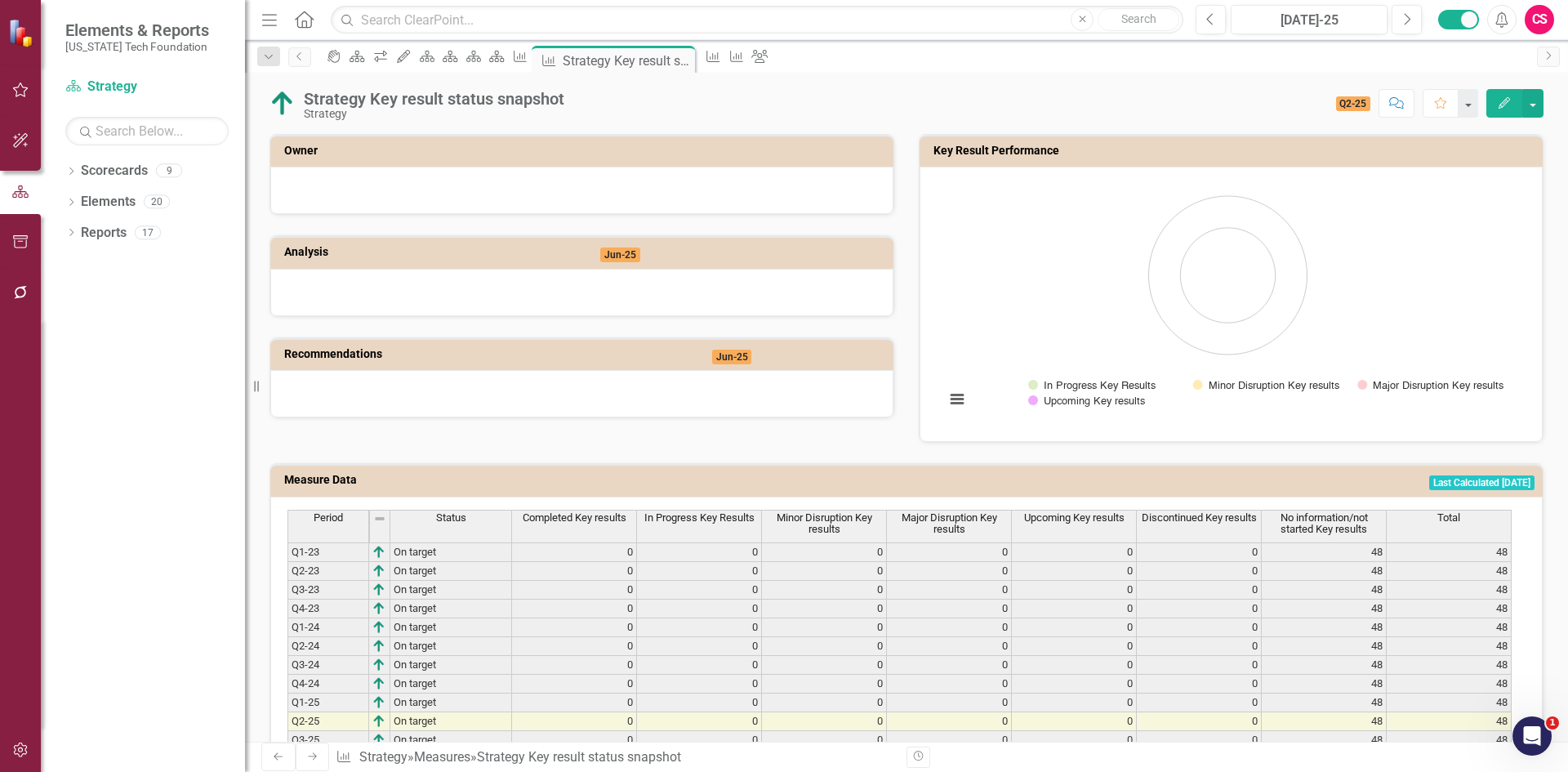
click at [580, 523] on span "Completed Key results" at bounding box center [574, 518] width 104 height 12
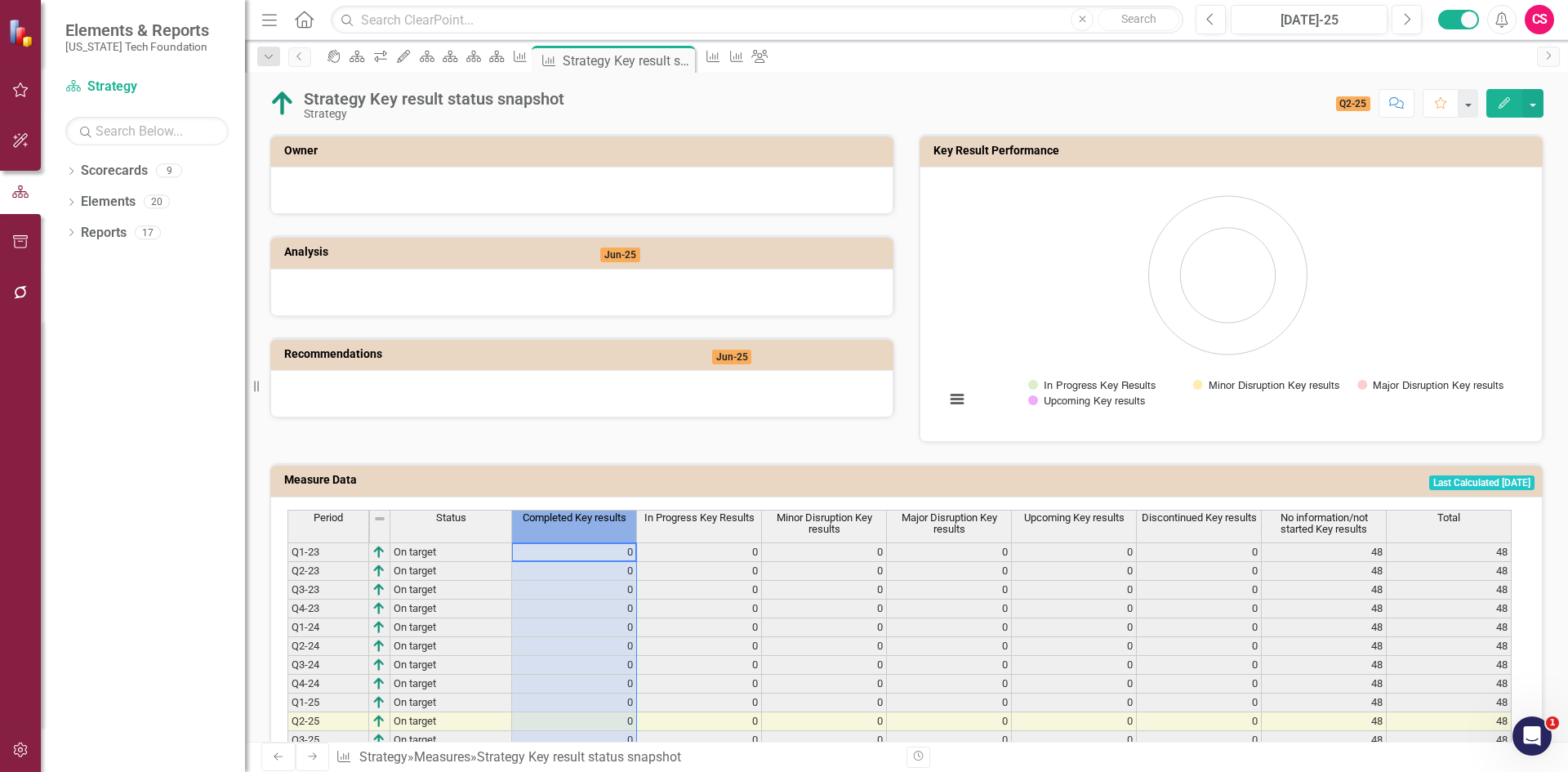
click at [580, 523] on span "Completed Key results" at bounding box center [574, 518] width 104 height 12
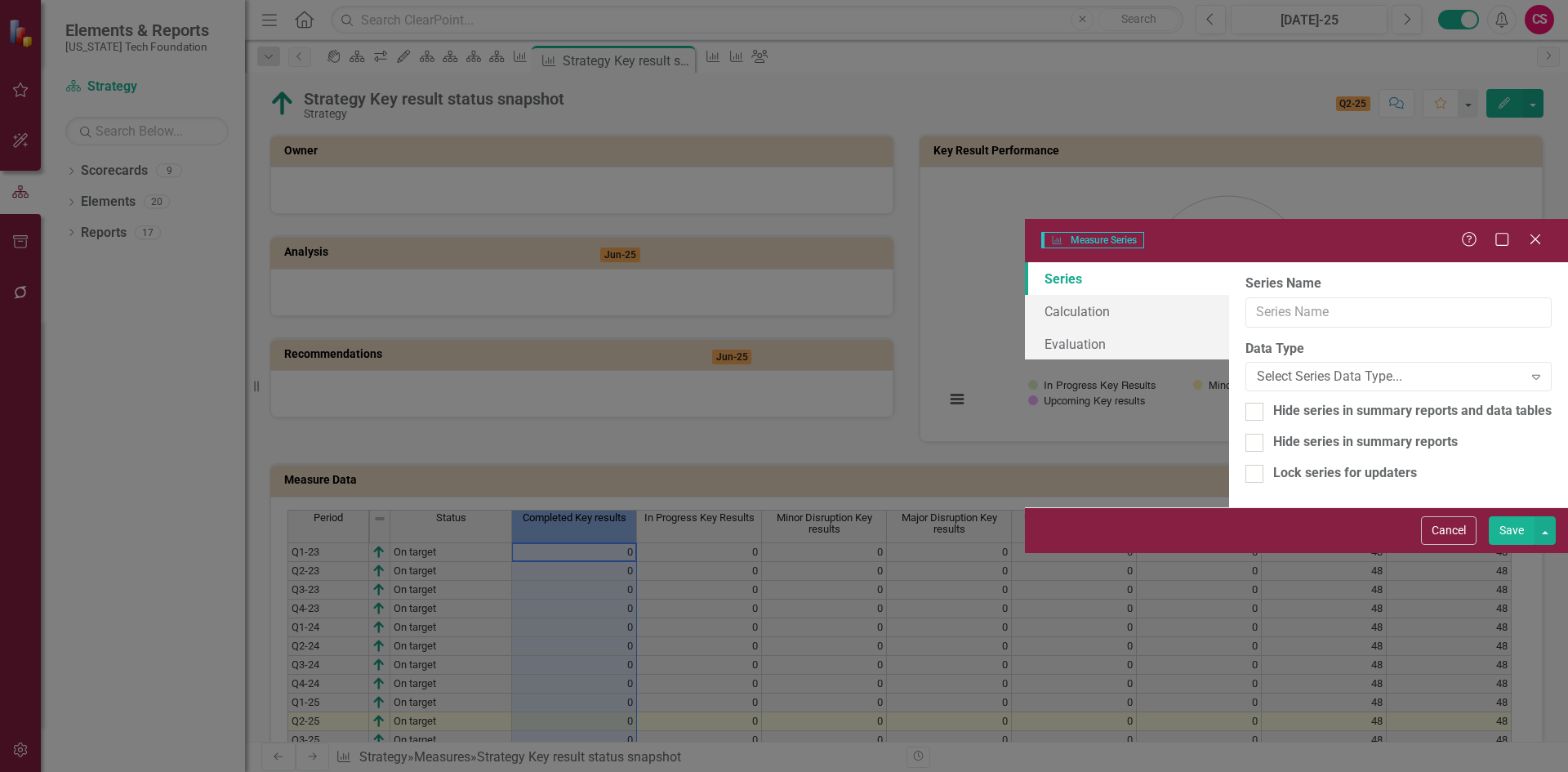
type input "Completed Key results"
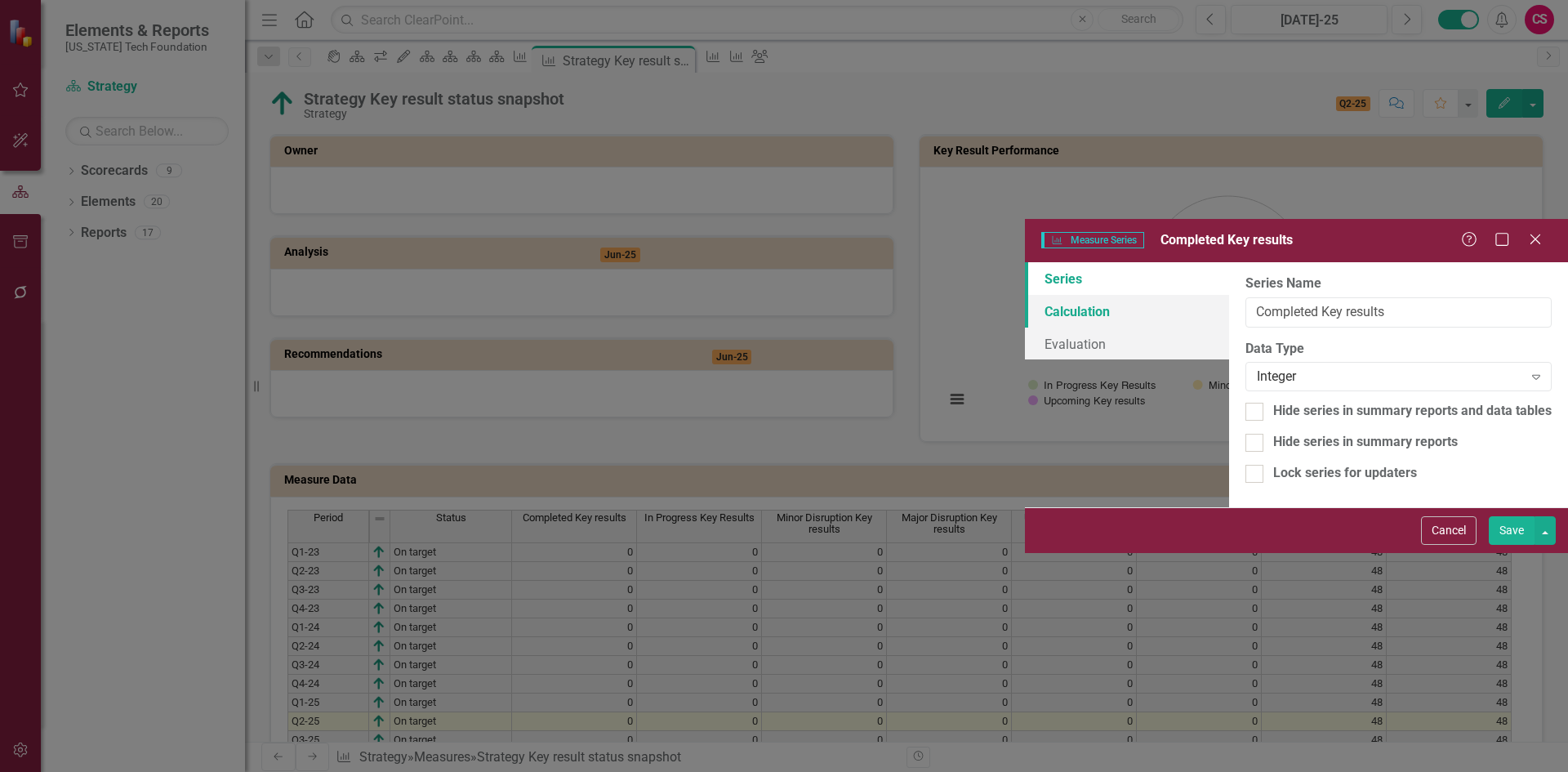
click at [1025, 295] on link "Calculation" at bounding box center [1127, 311] width 204 height 32
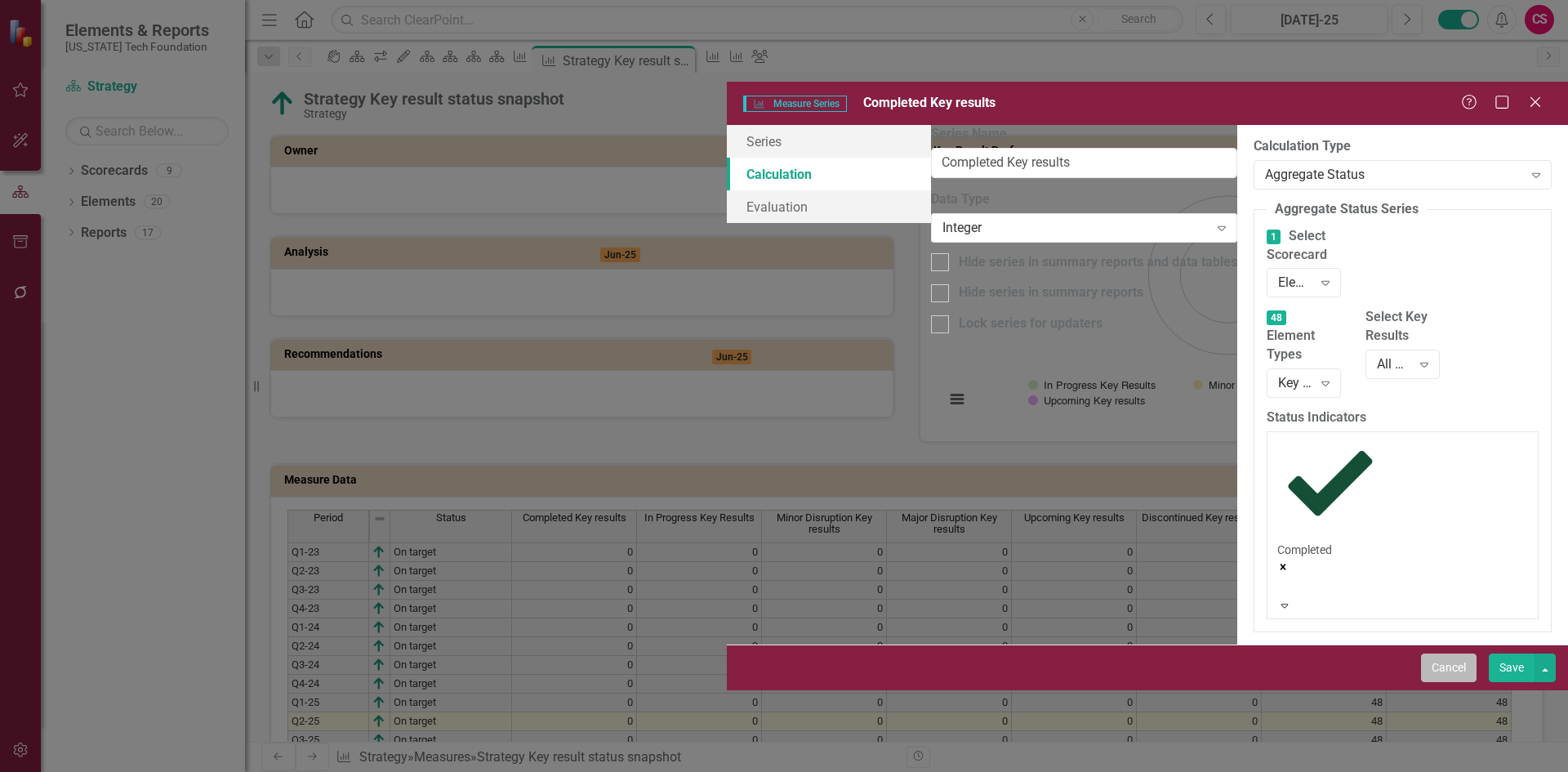
click at [1454, 682] on button "Cancel" at bounding box center [1449, 668] width 56 height 28
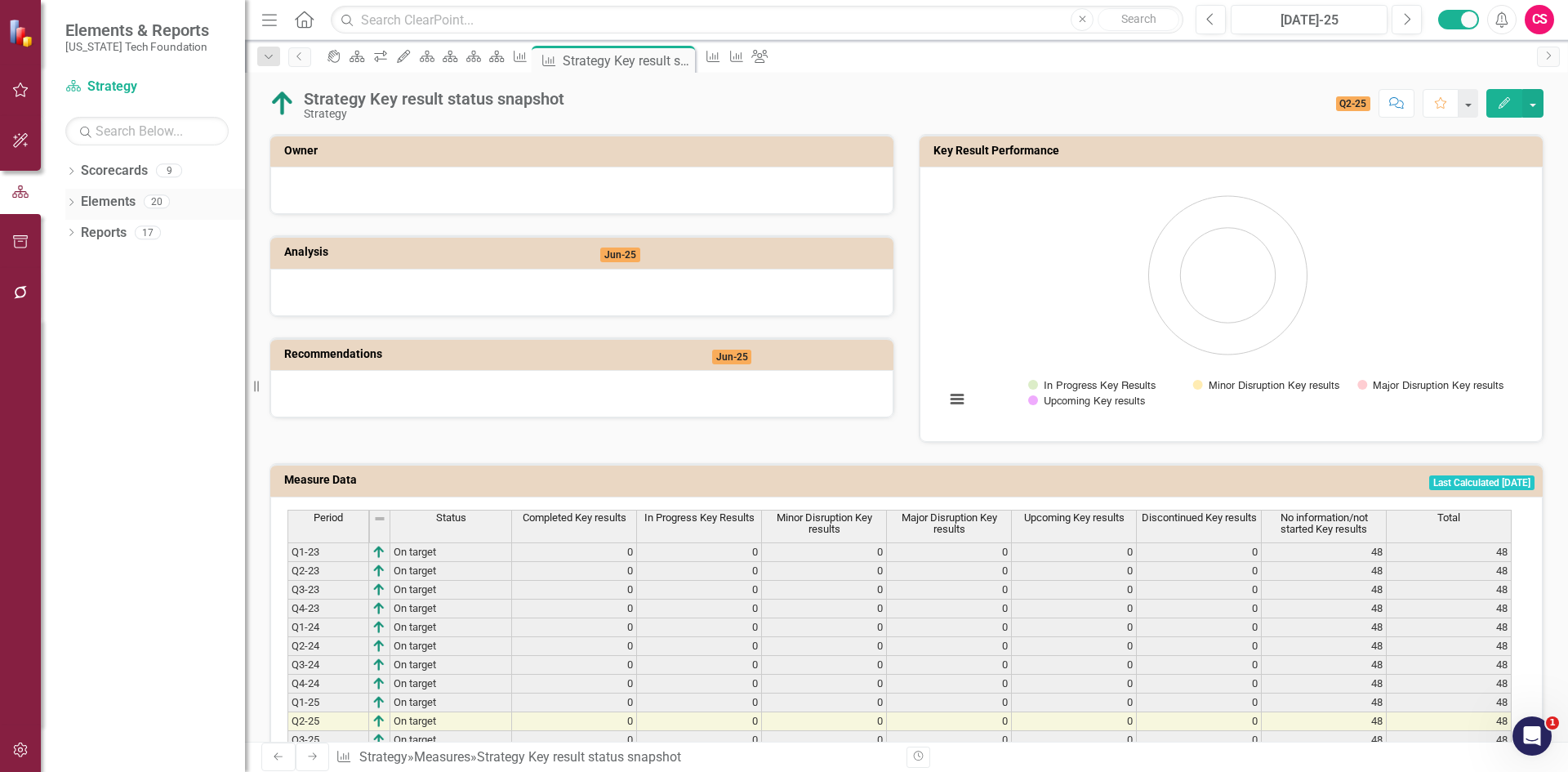
click at [113, 195] on link "Elements" at bounding box center [109, 201] width 55 height 19
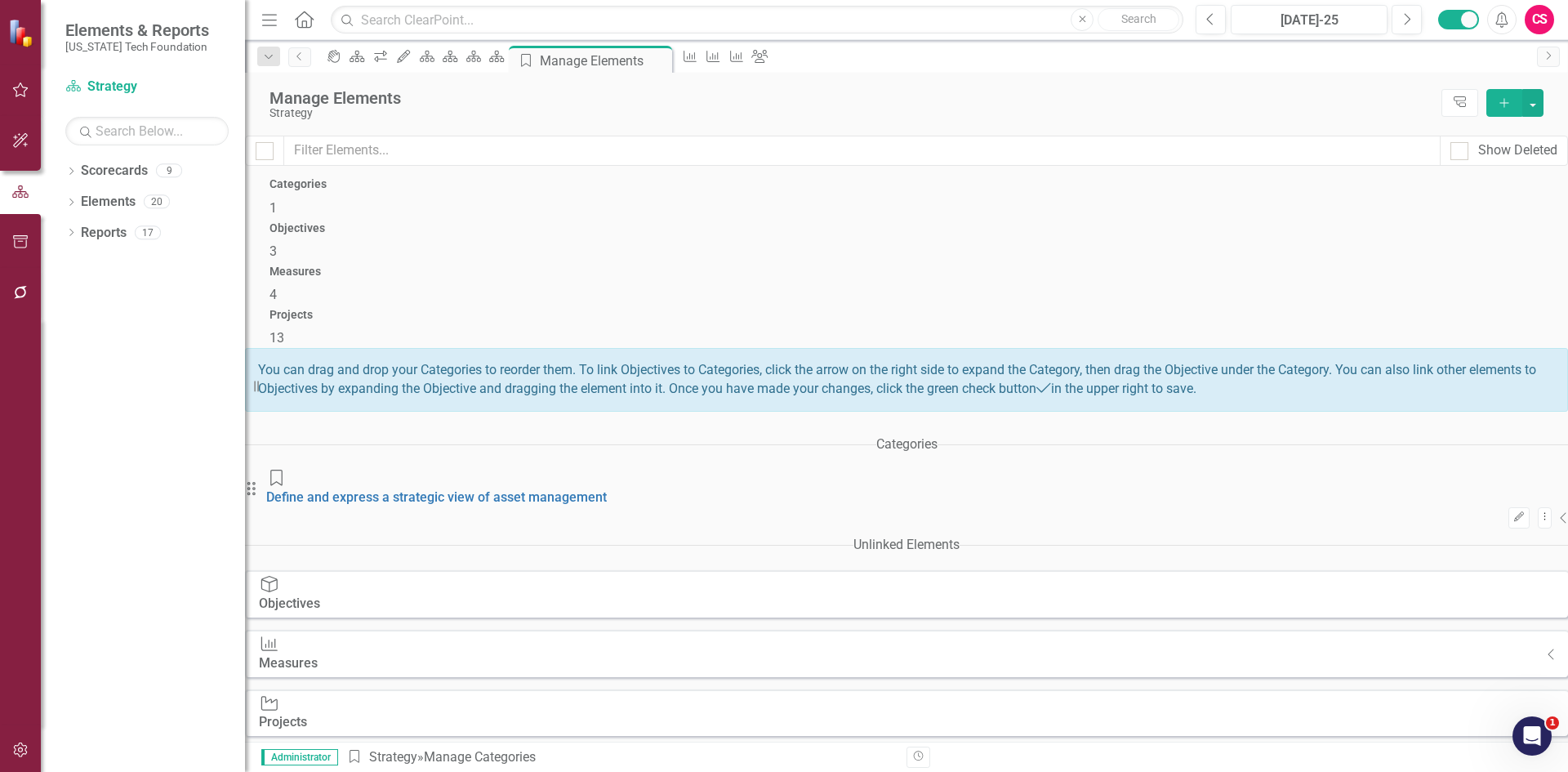
click at [1148, 265] on div "Measures 4" at bounding box center [906, 284] width 1274 height 39
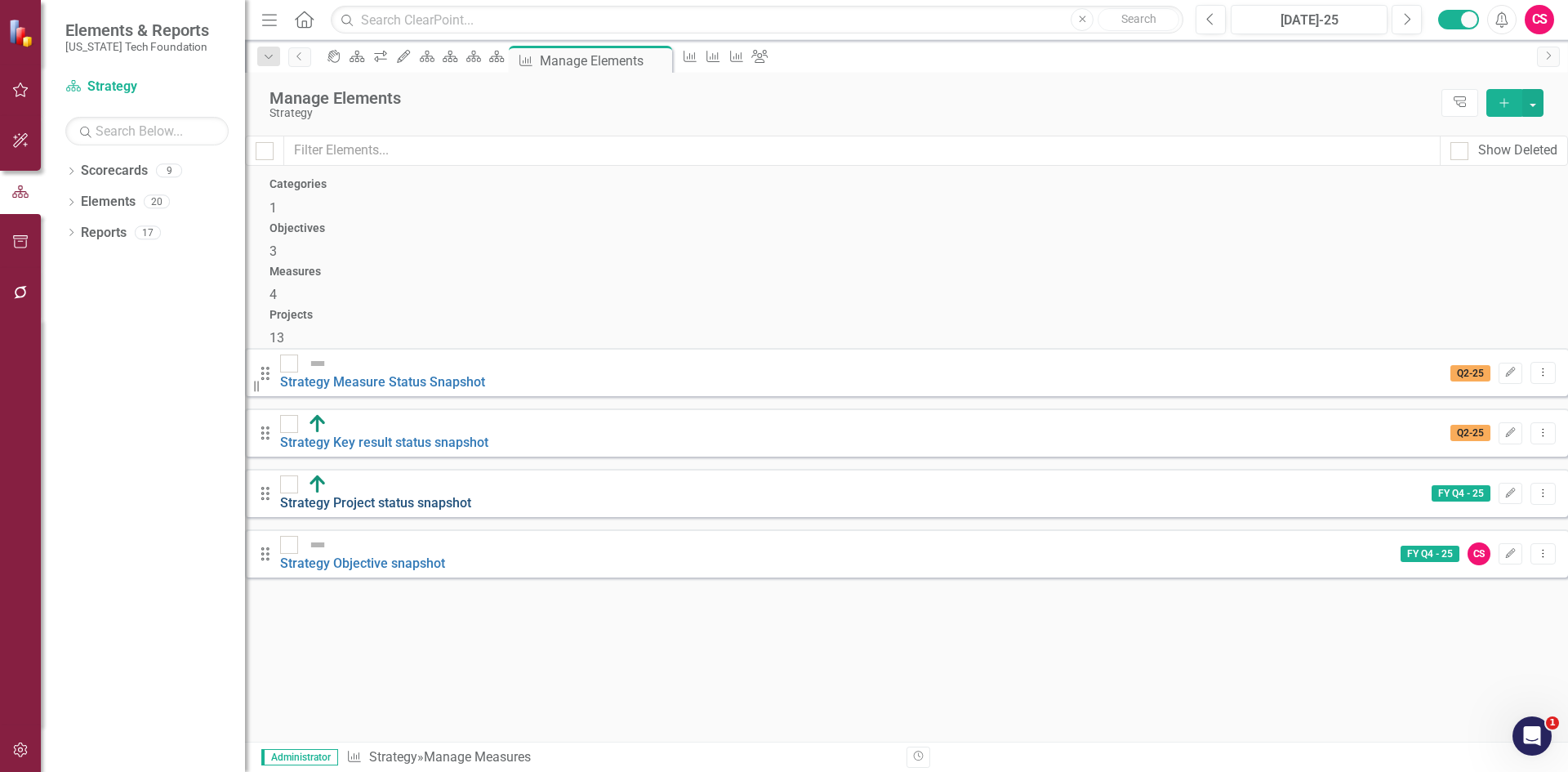
click at [471, 495] on link "Strategy Project status snapshot" at bounding box center [376, 503] width 191 height 16
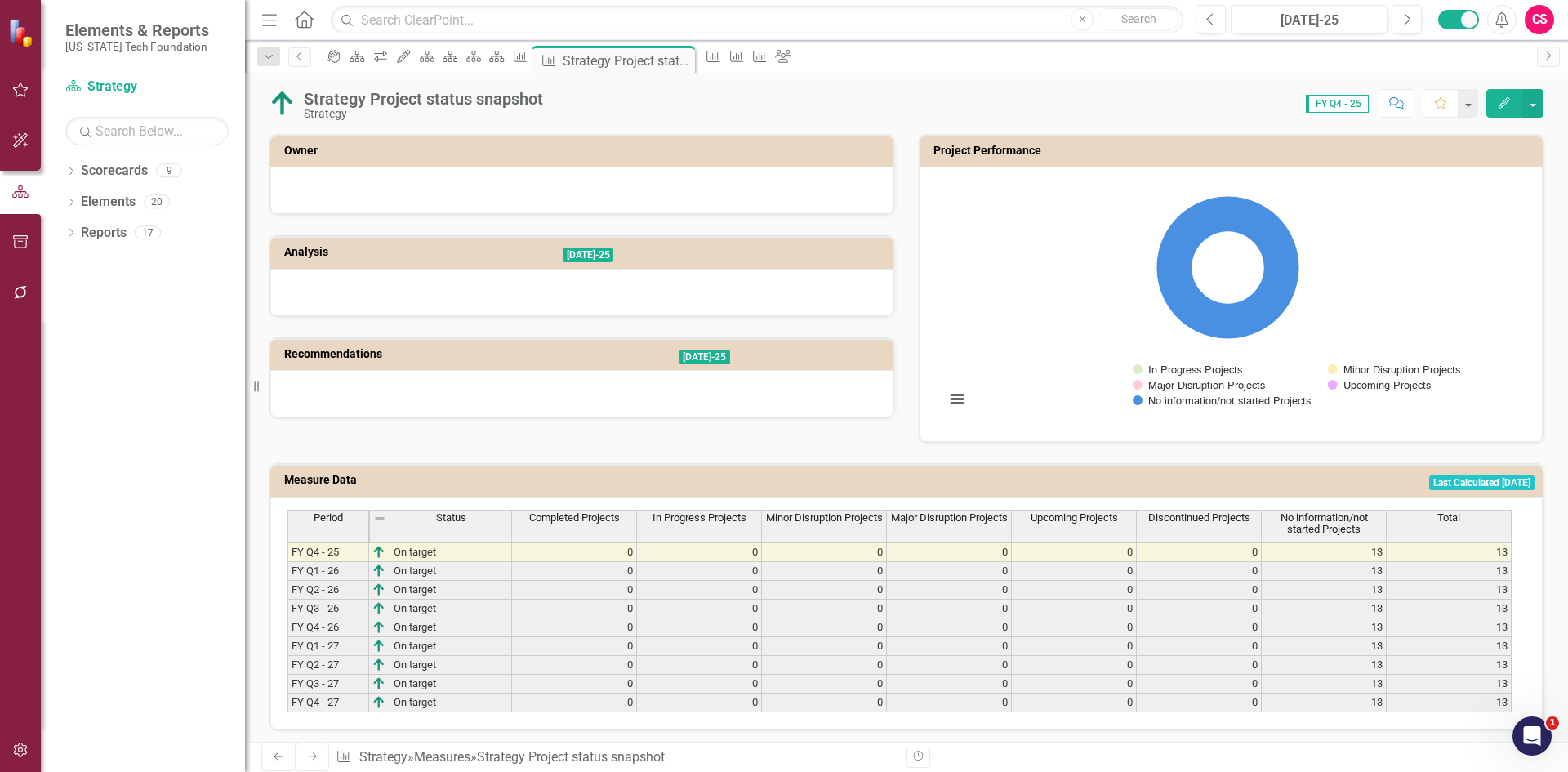
click at [590, 512] on span "Completed Projects" at bounding box center [574, 518] width 90 height 12
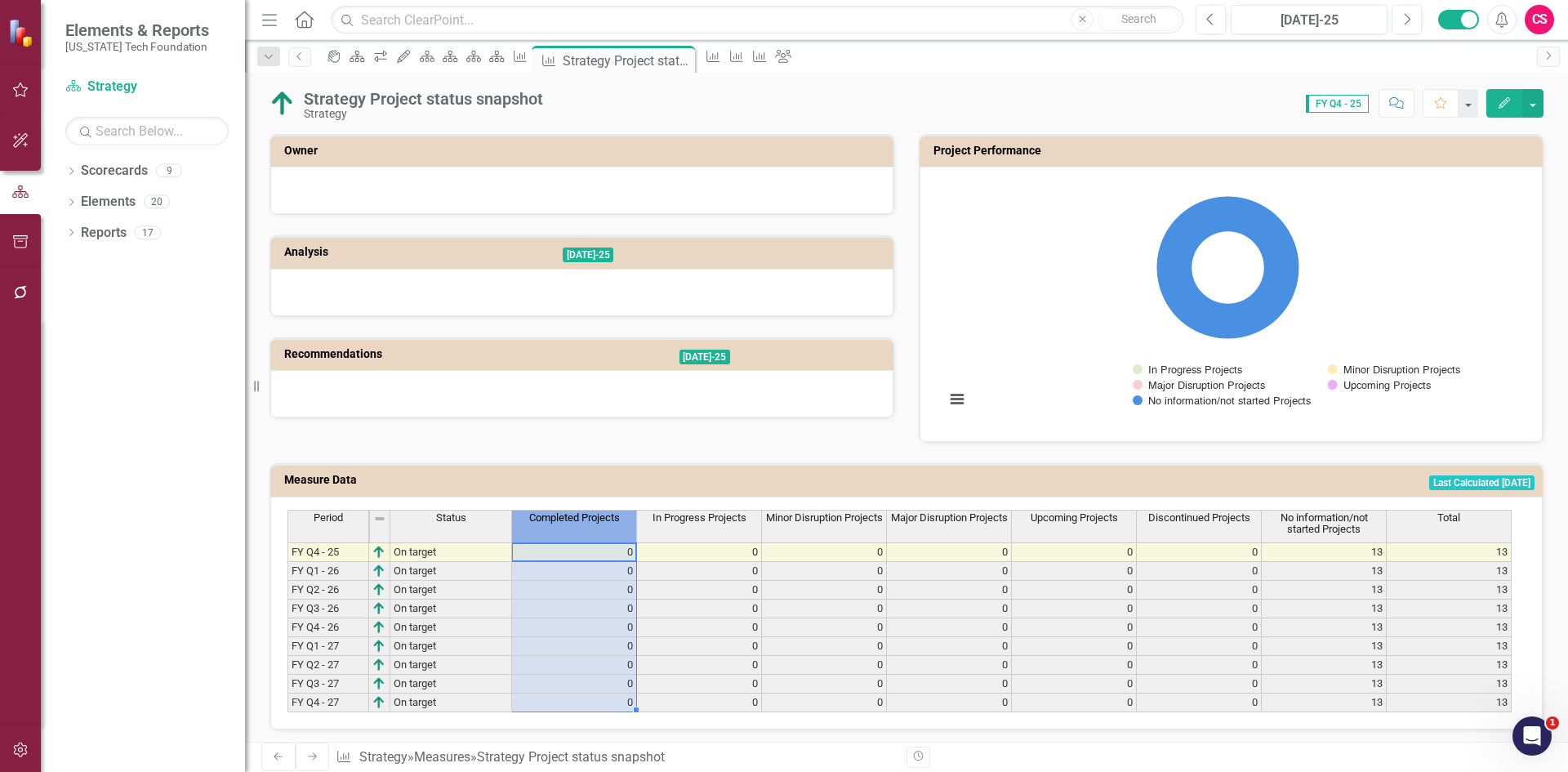
click at [590, 512] on span "Completed Projects" at bounding box center [574, 518] width 90 height 12
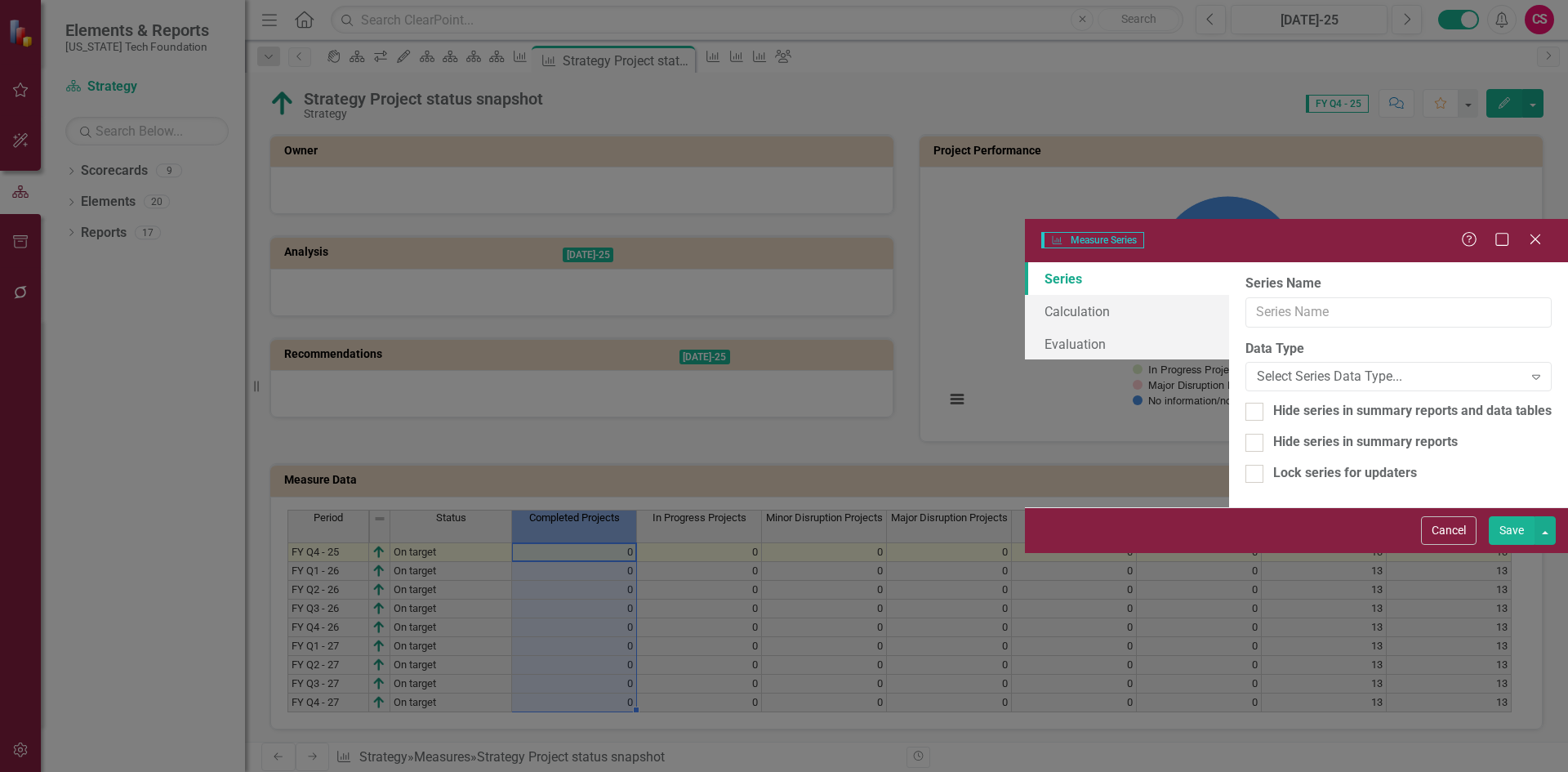
type input "Completed Projects"
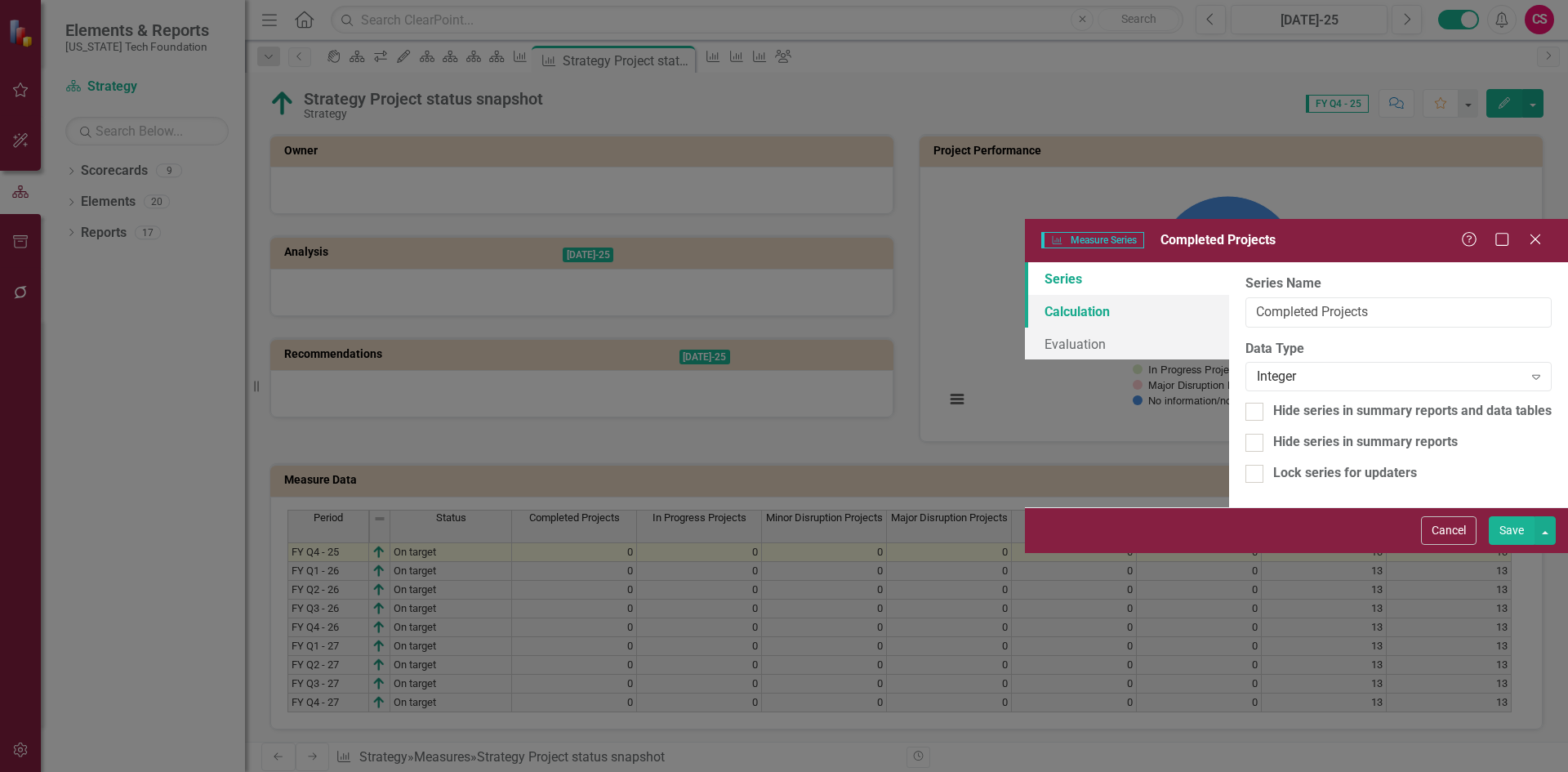
click at [1025, 295] on link "Calculation" at bounding box center [1127, 311] width 204 height 32
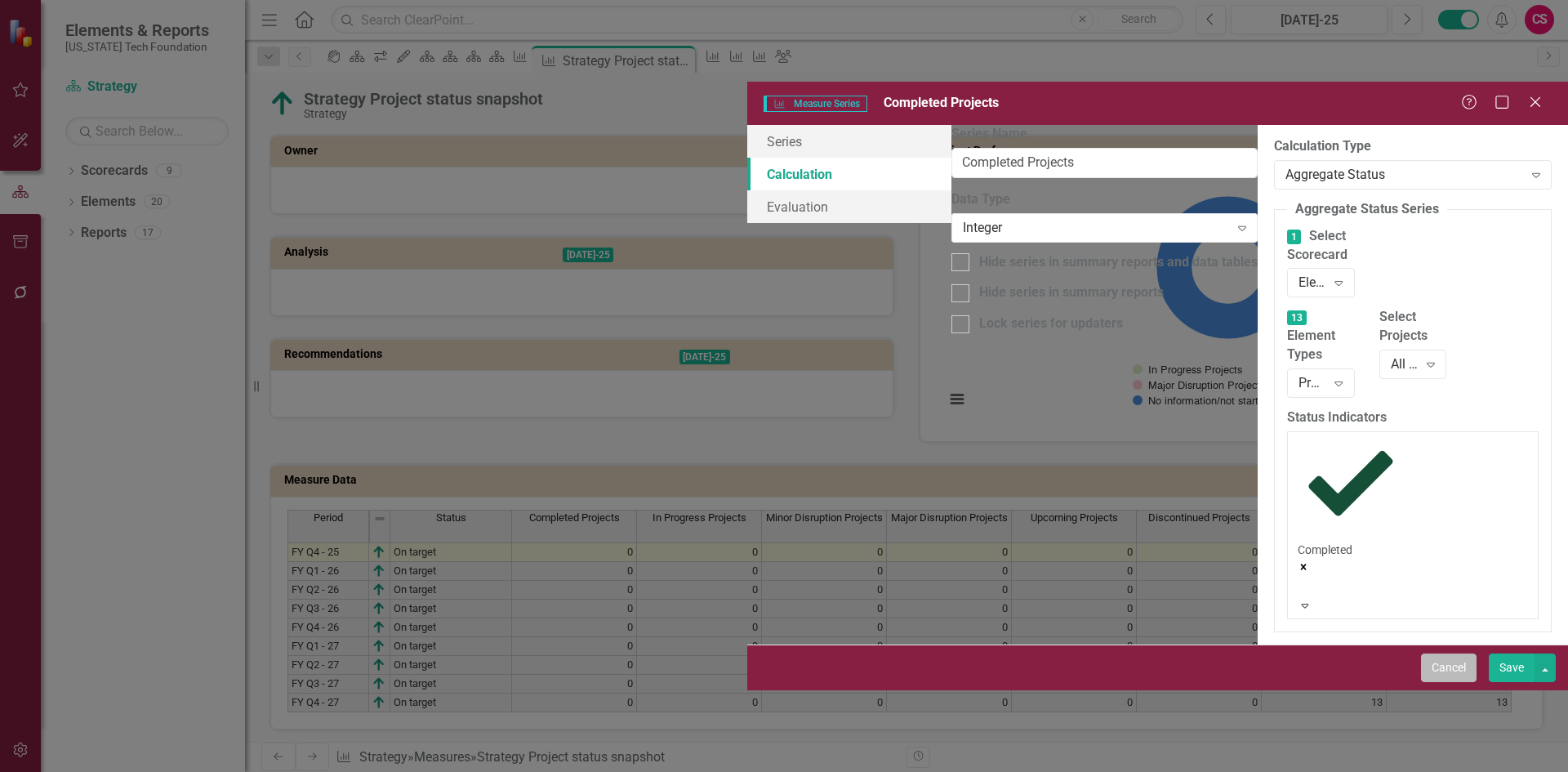
click at [1458, 682] on button "Cancel" at bounding box center [1449, 668] width 56 height 28
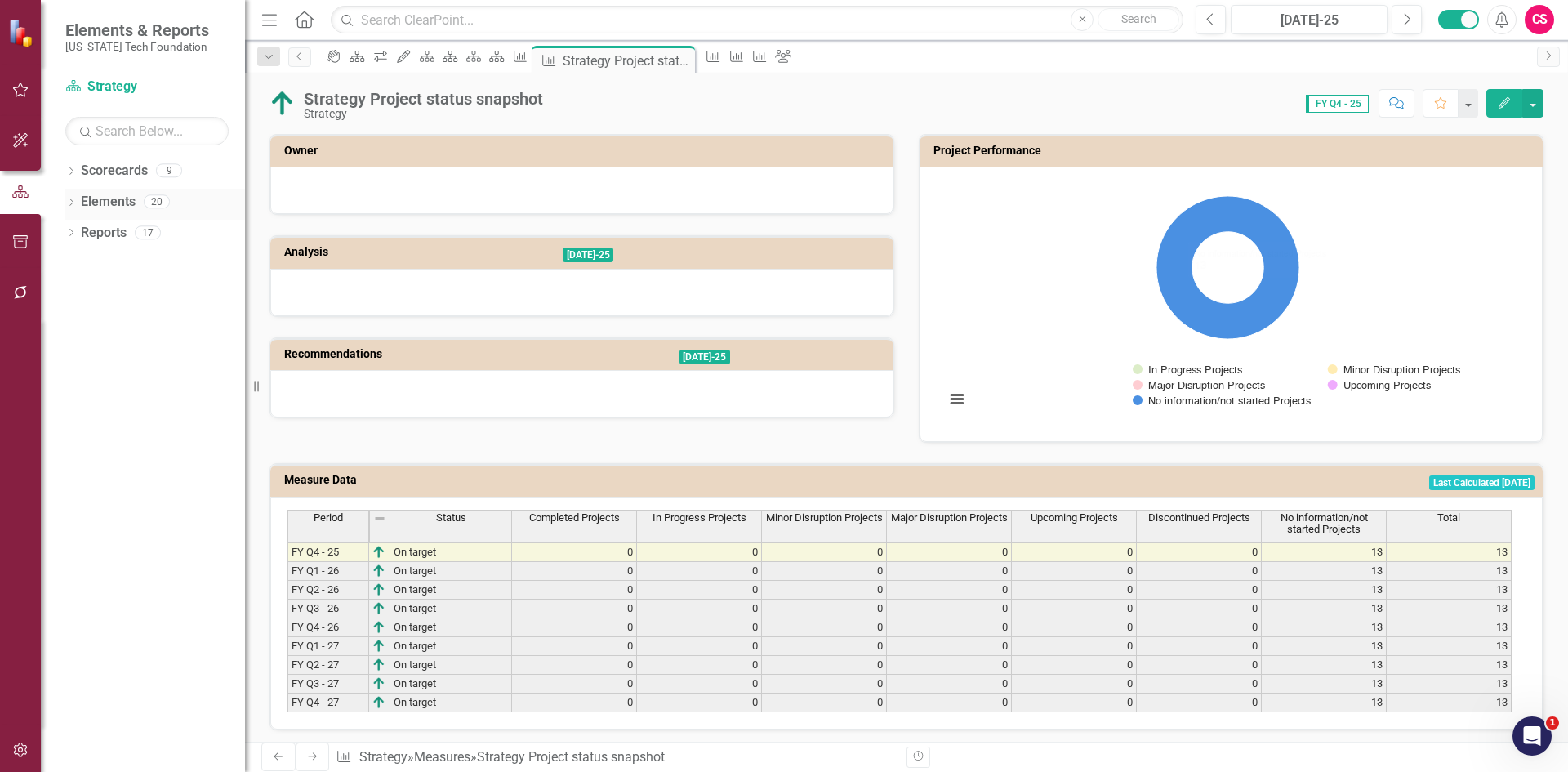
click at [103, 203] on link "Elements" at bounding box center [109, 201] width 55 height 19
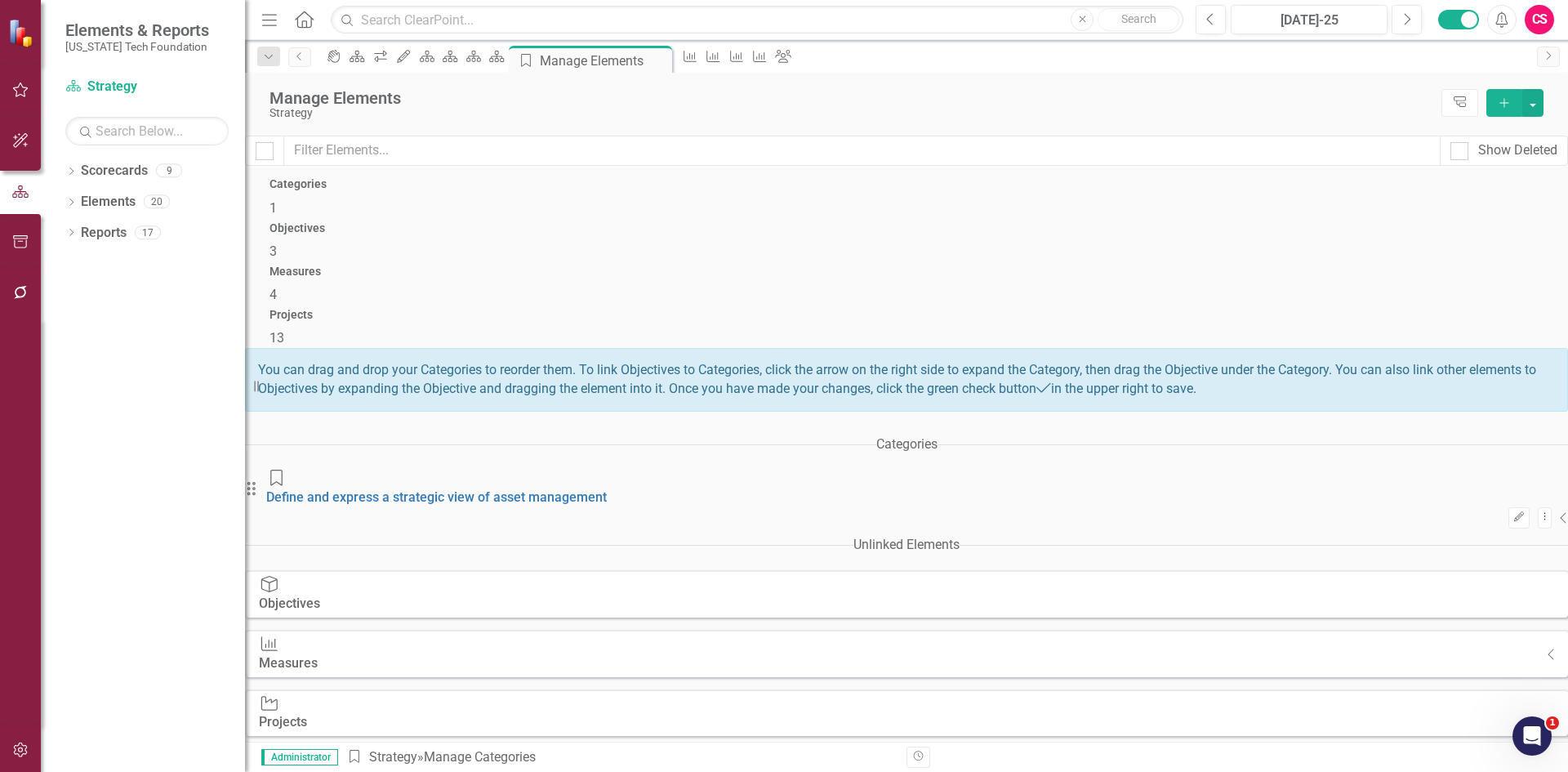
click at [1023, 265] on div "Measures 4" at bounding box center [906, 284] width 1274 height 39
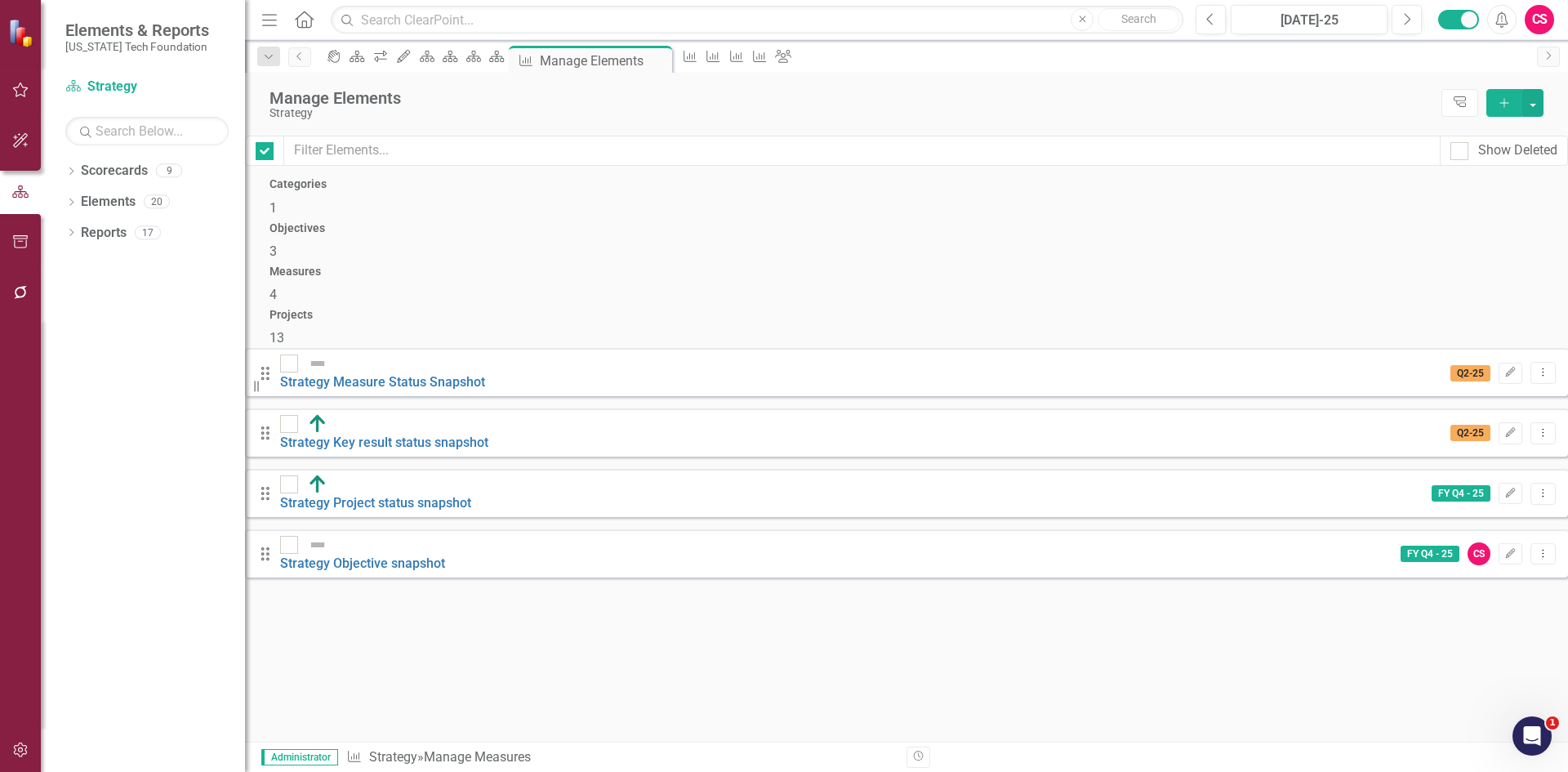
checkbox input "false"
click at [445, 556] on link "Strategy Objective snapshot" at bounding box center [362, 563] width 165 height 16
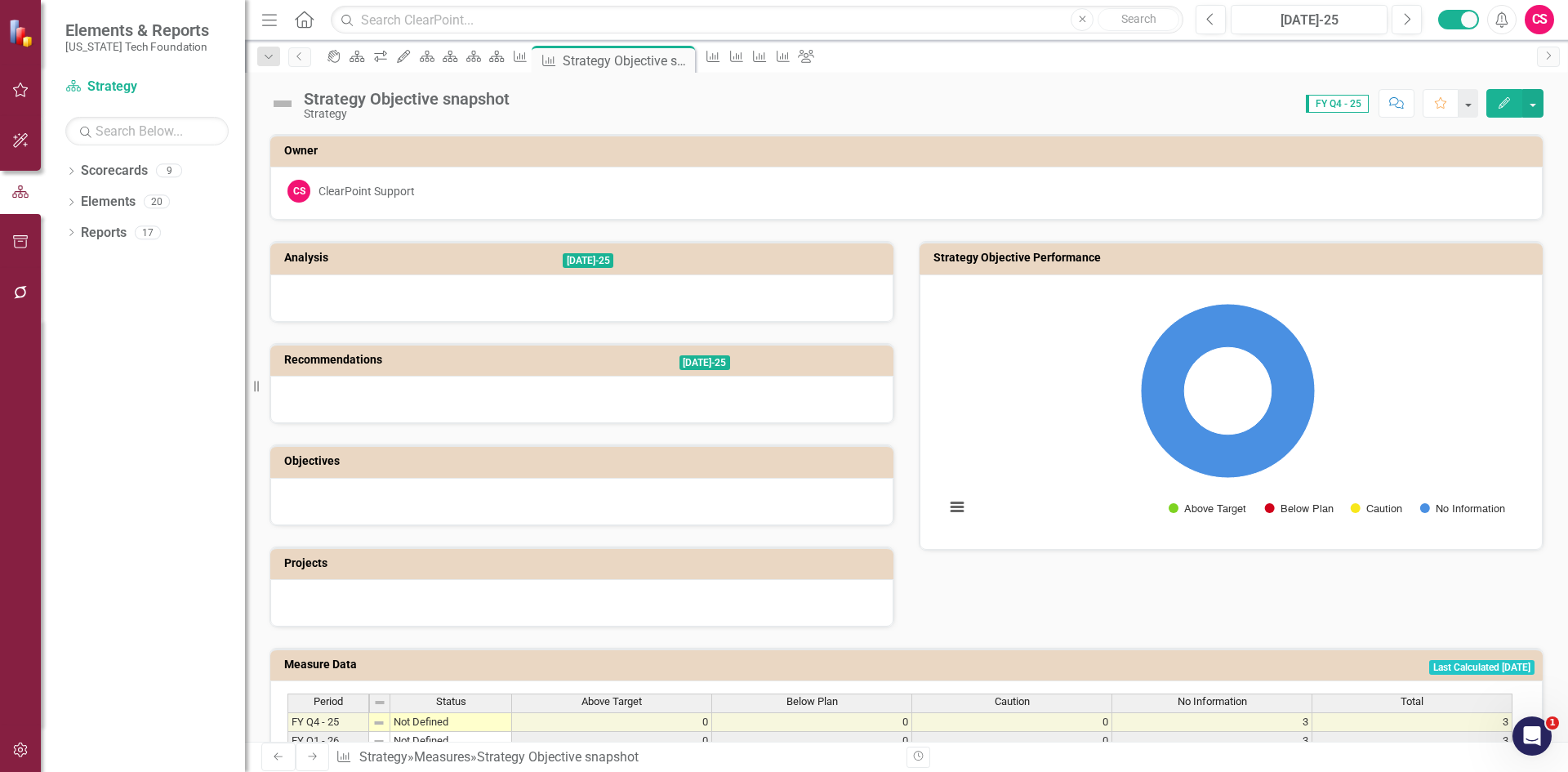
click at [773, 702] on div "Below Plan" at bounding box center [812, 702] width 199 height 15
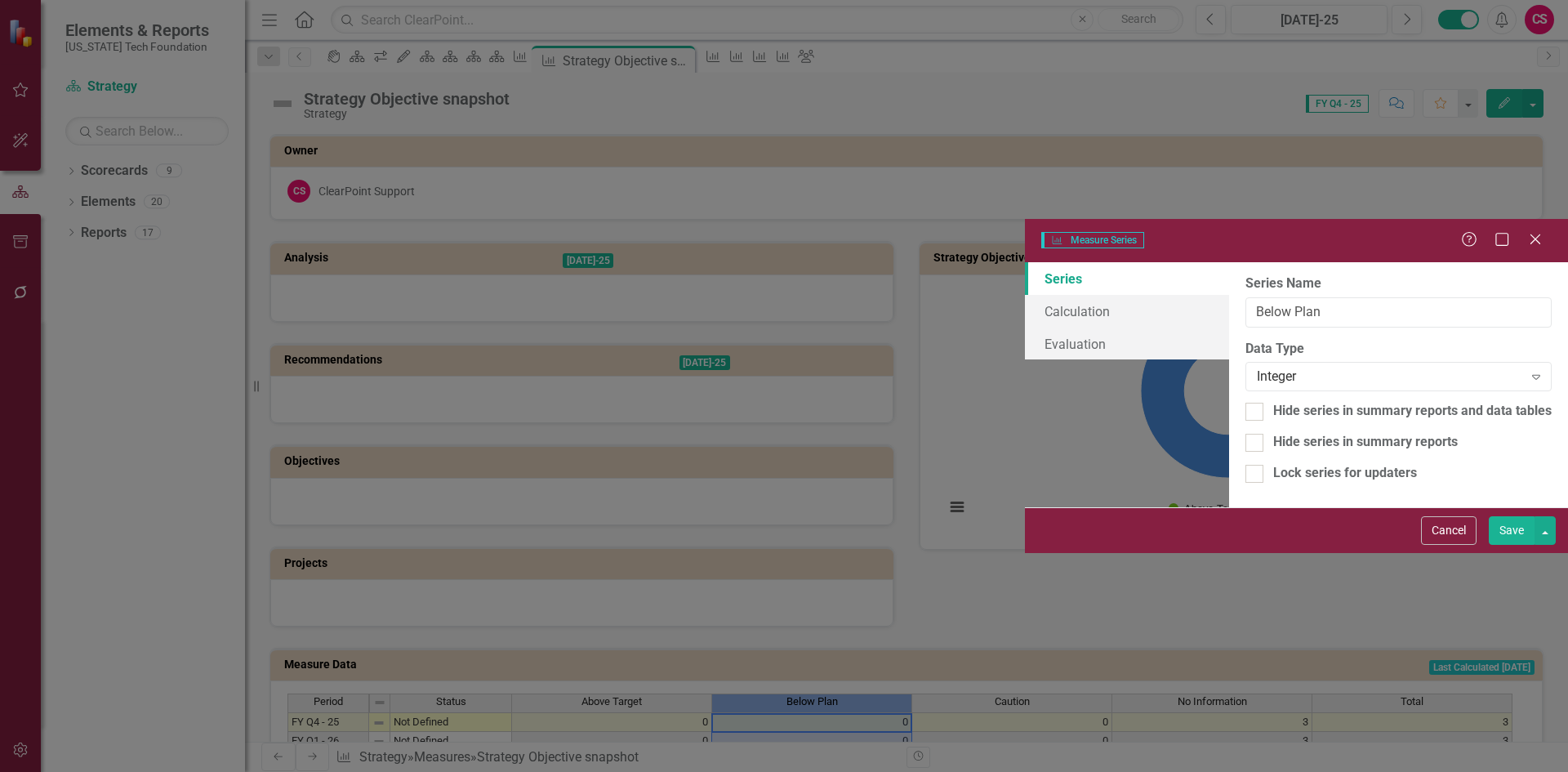
type input "Below Plan"
click at [1025, 295] on link "Calculation" at bounding box center [1127, 311] width 204 height 32
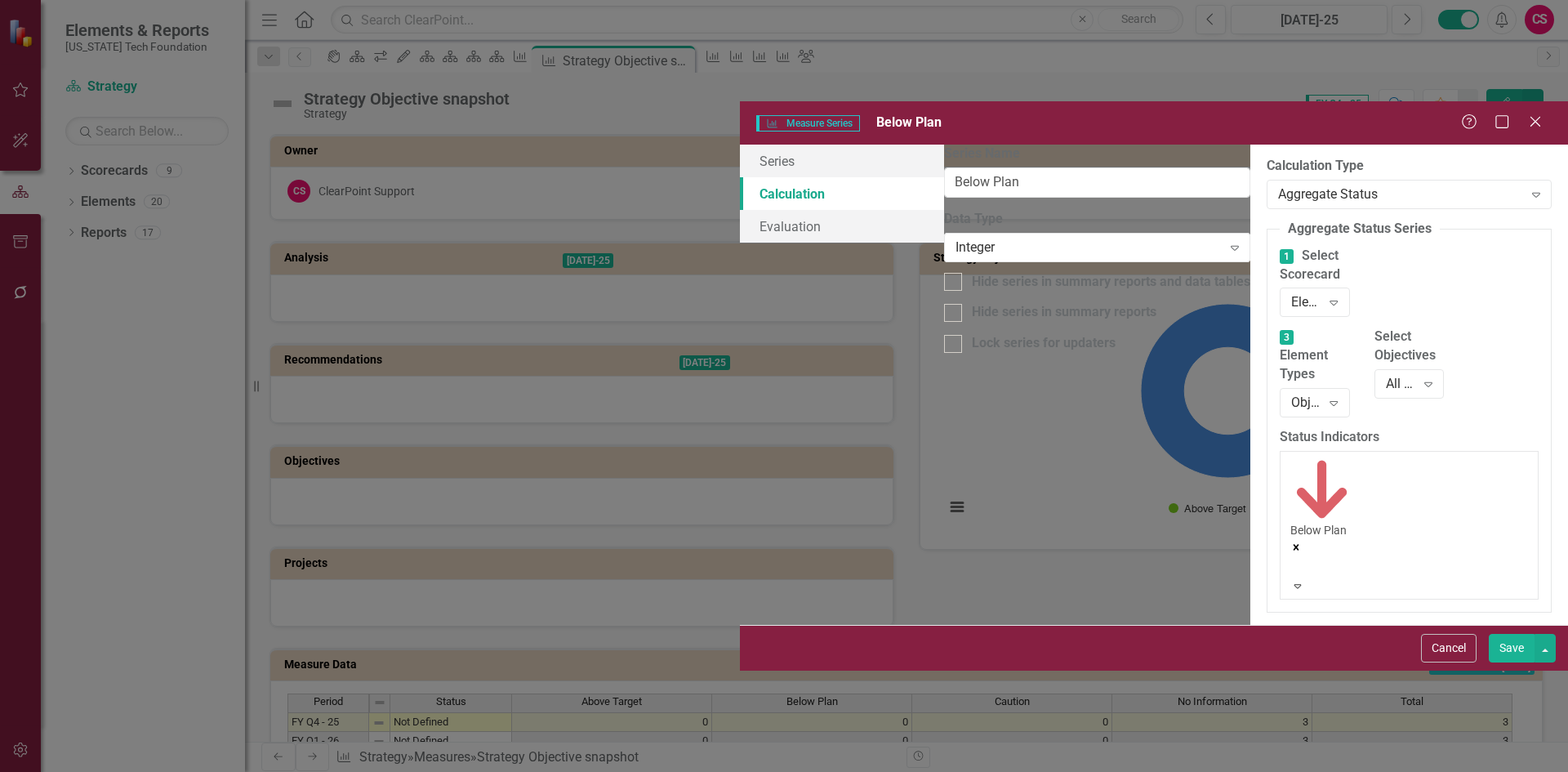
click at [1454, 663] on button "Cancel" at bounding box center [1449, 648] width 56 height 28
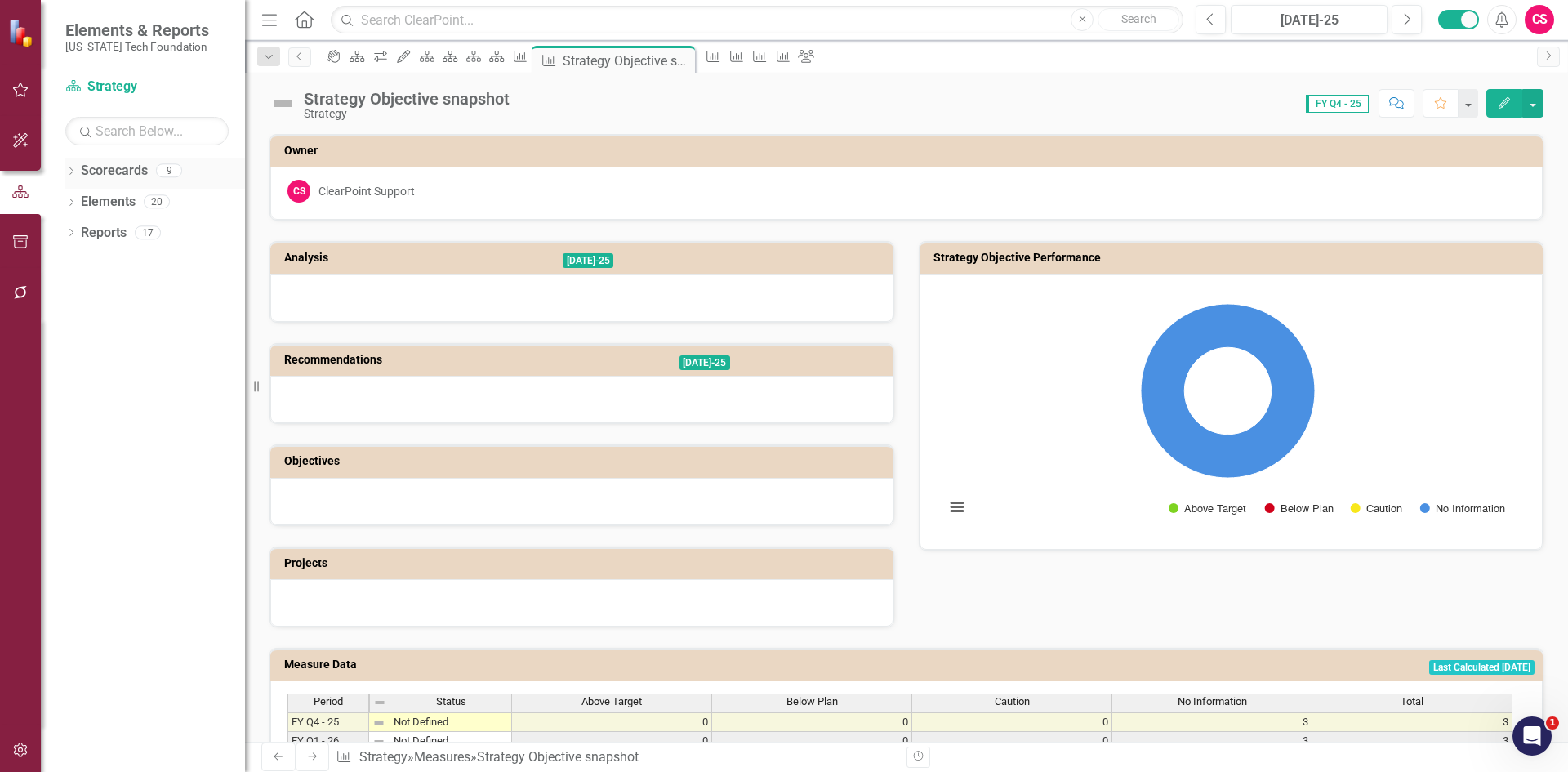
click at [124, 175] on link "Scorecards" at bounding box center [114, 171] width 67 height 19
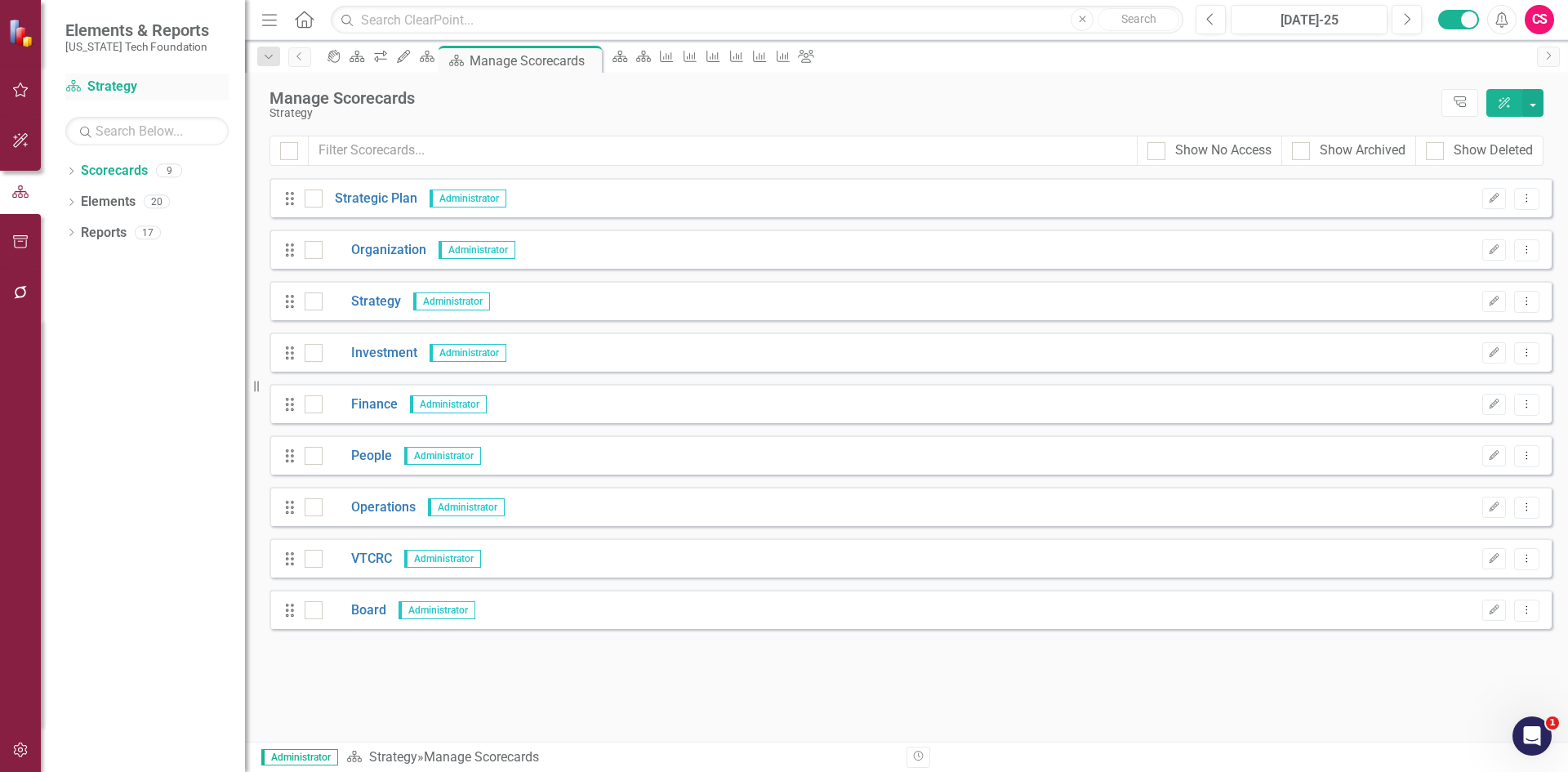
click at [119, 78] on link "Scorecard Strategy" at bounding box center [147, 87] width 163 height 19
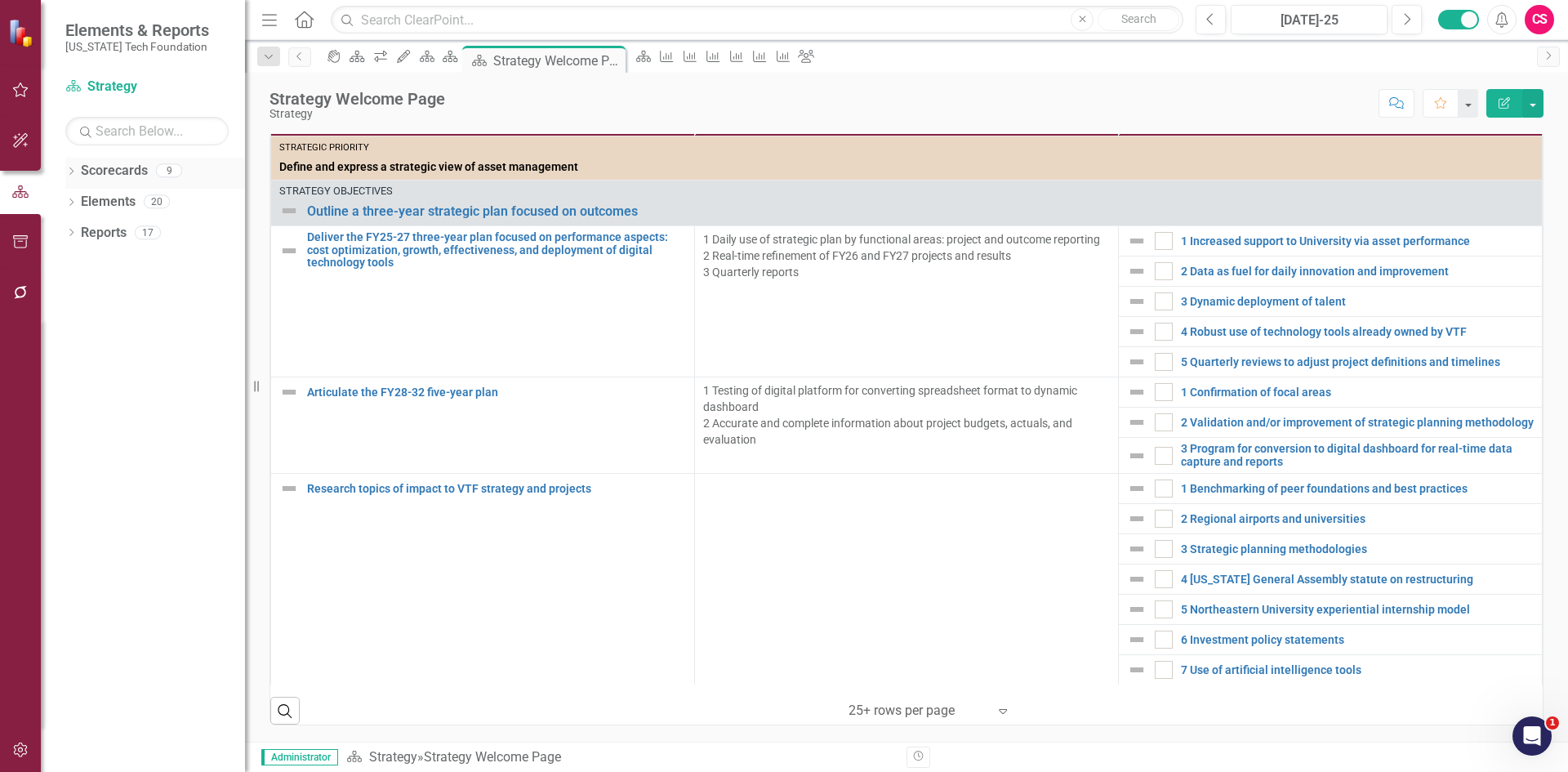
click at [110, 166] on link "Scorecards" at bounding box center [114, 171] width 67 height 19
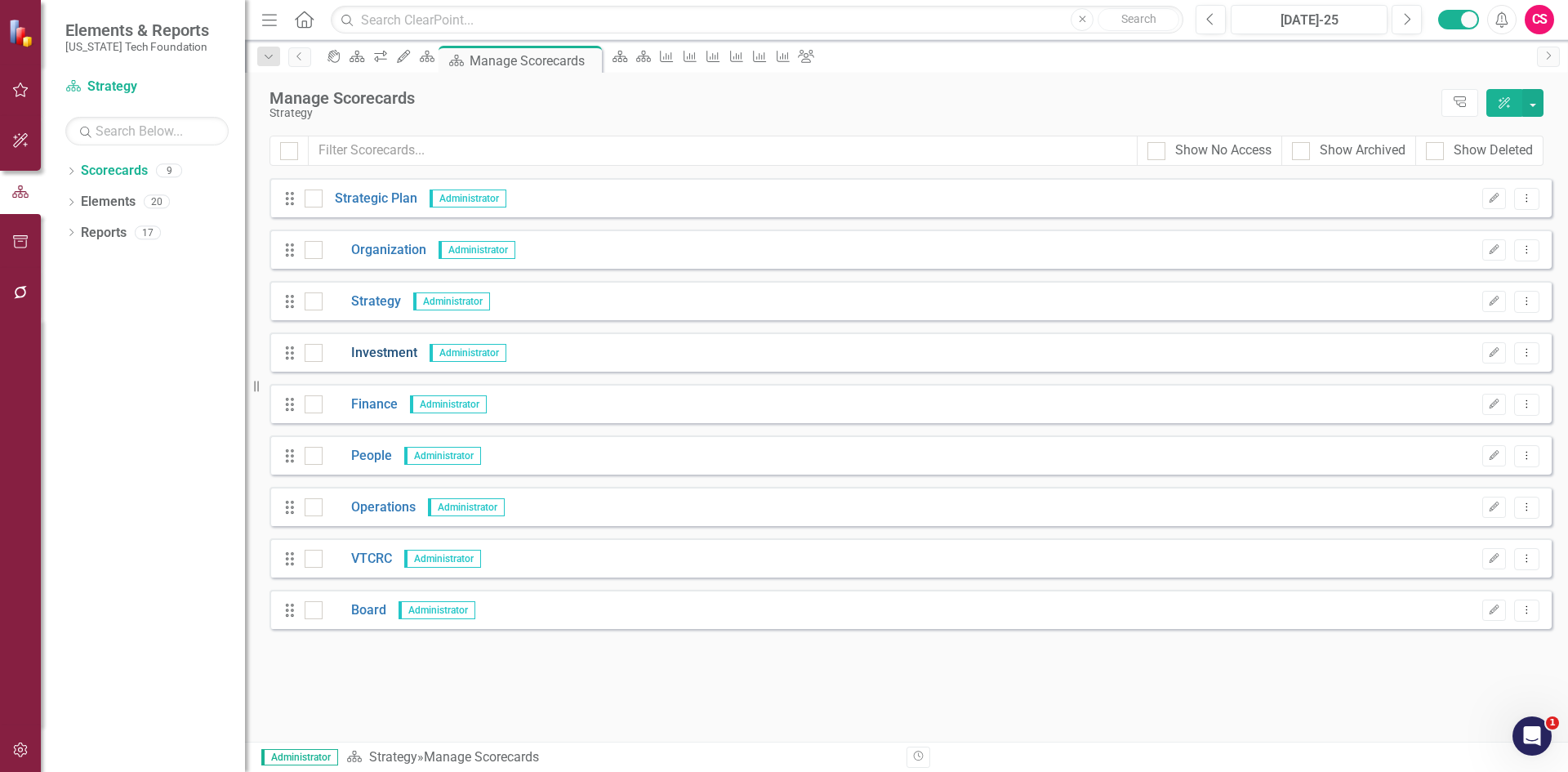
click at [367, 347] on link "Investment" at bounding box center [370, 353] width 95 height 19
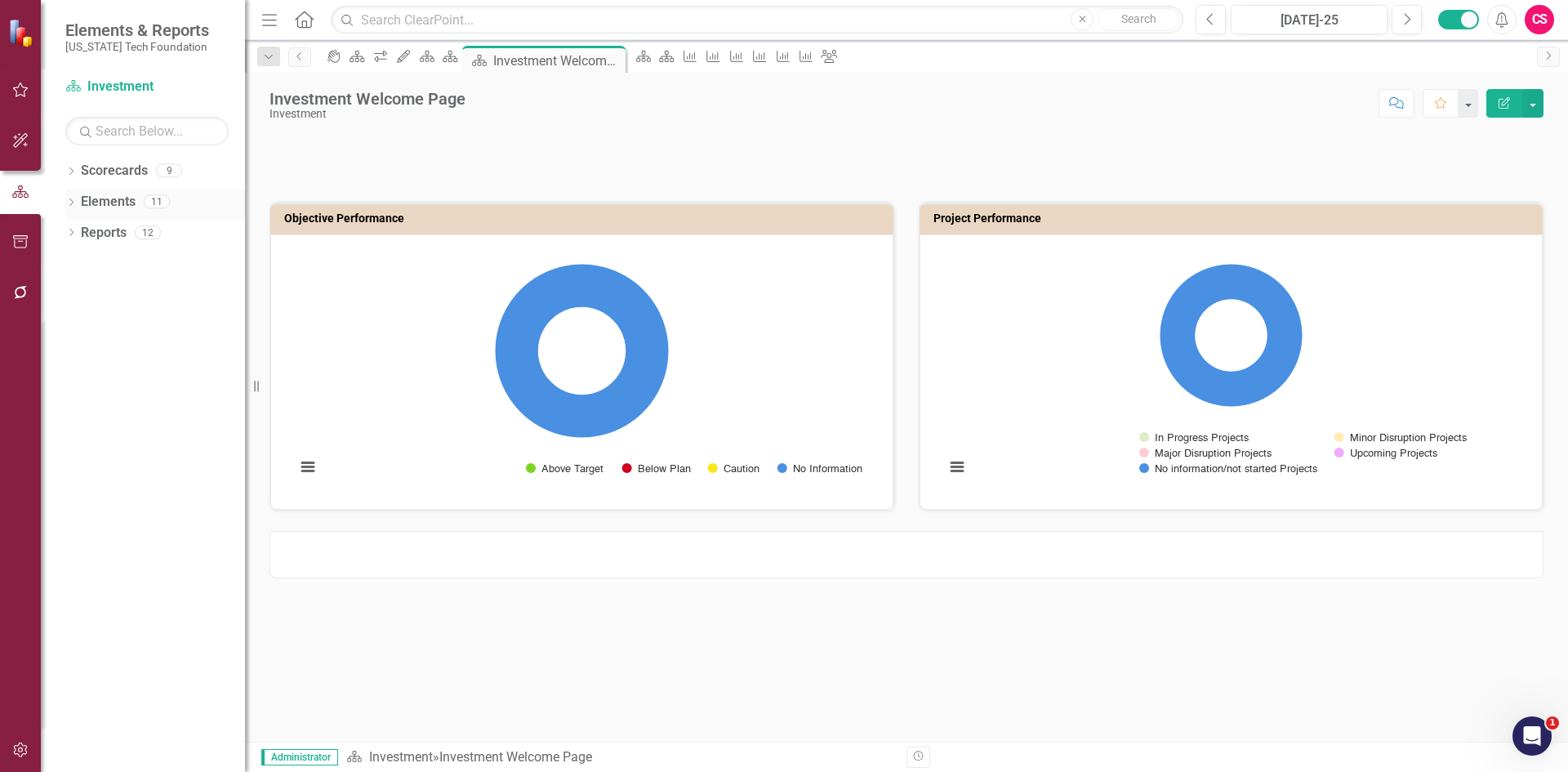
click at [120, 204] on link "Elements" at bounding box center [109, 201] width 55 height 19
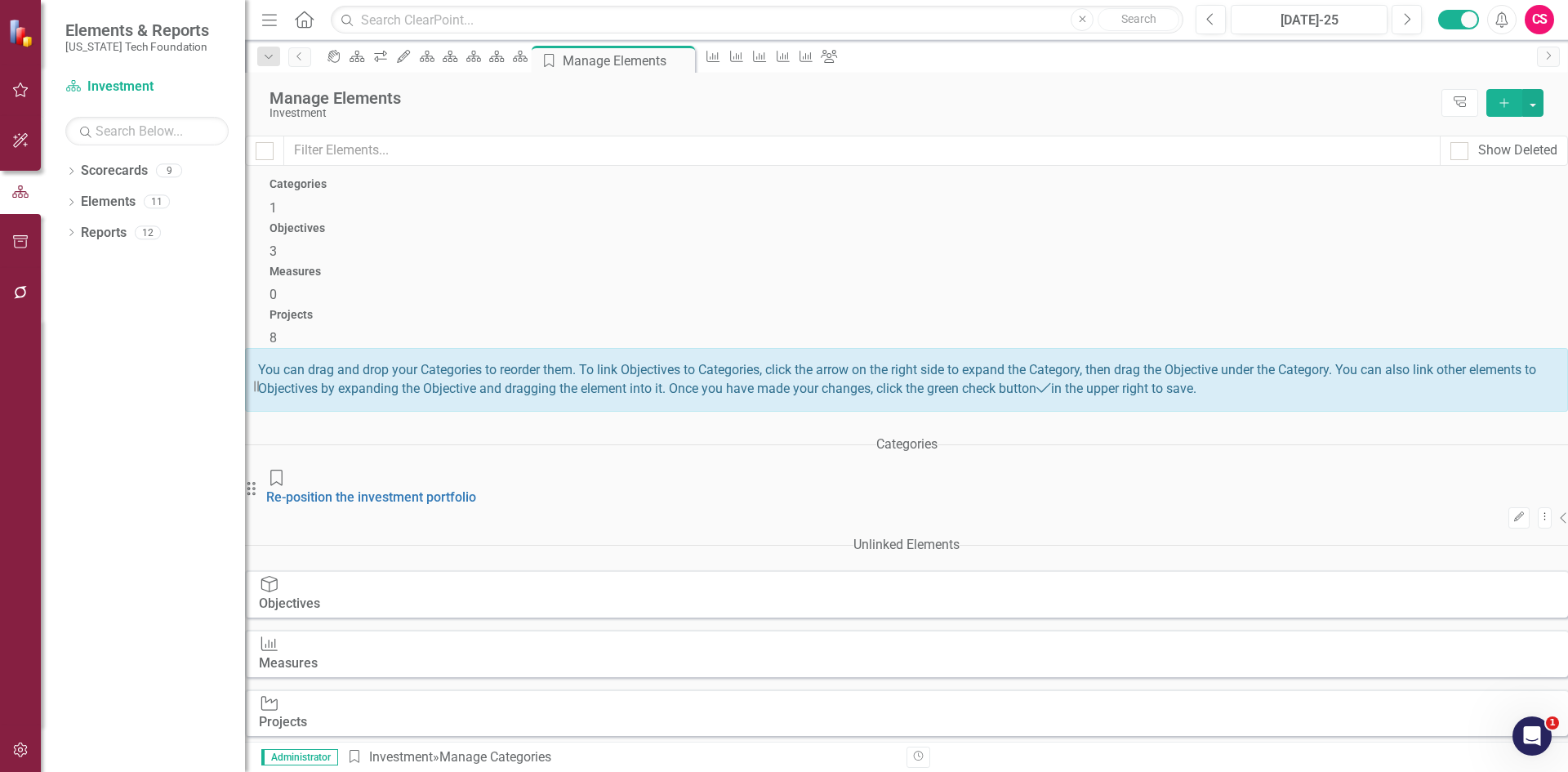
click at [993, 265] on div "Measures 0" at bounding box center [906, 284] width 1274 height 39
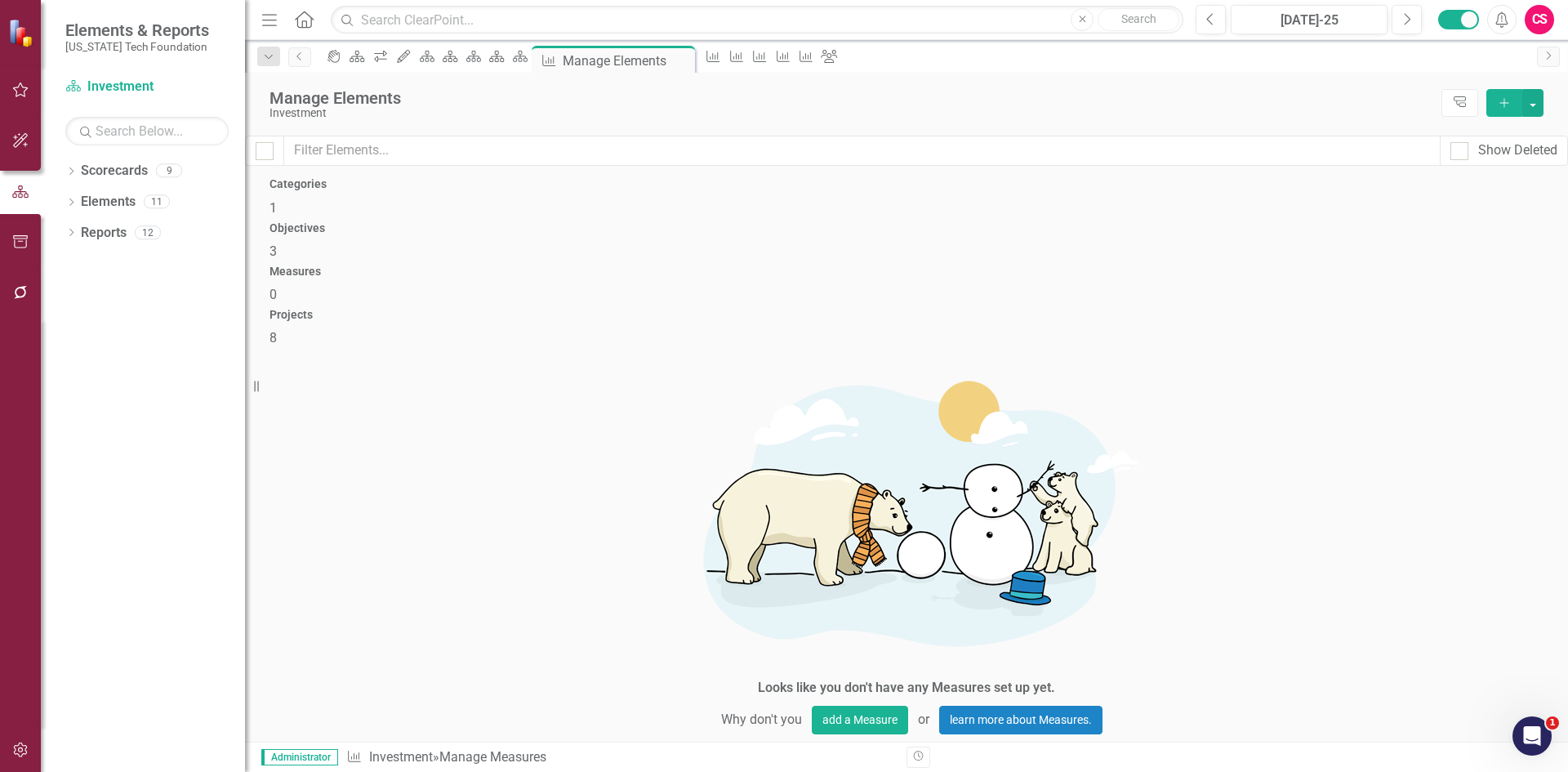
click at [765, 235] on div "Objectives 3" at bounding box center [906, 241] width 1274 height 39
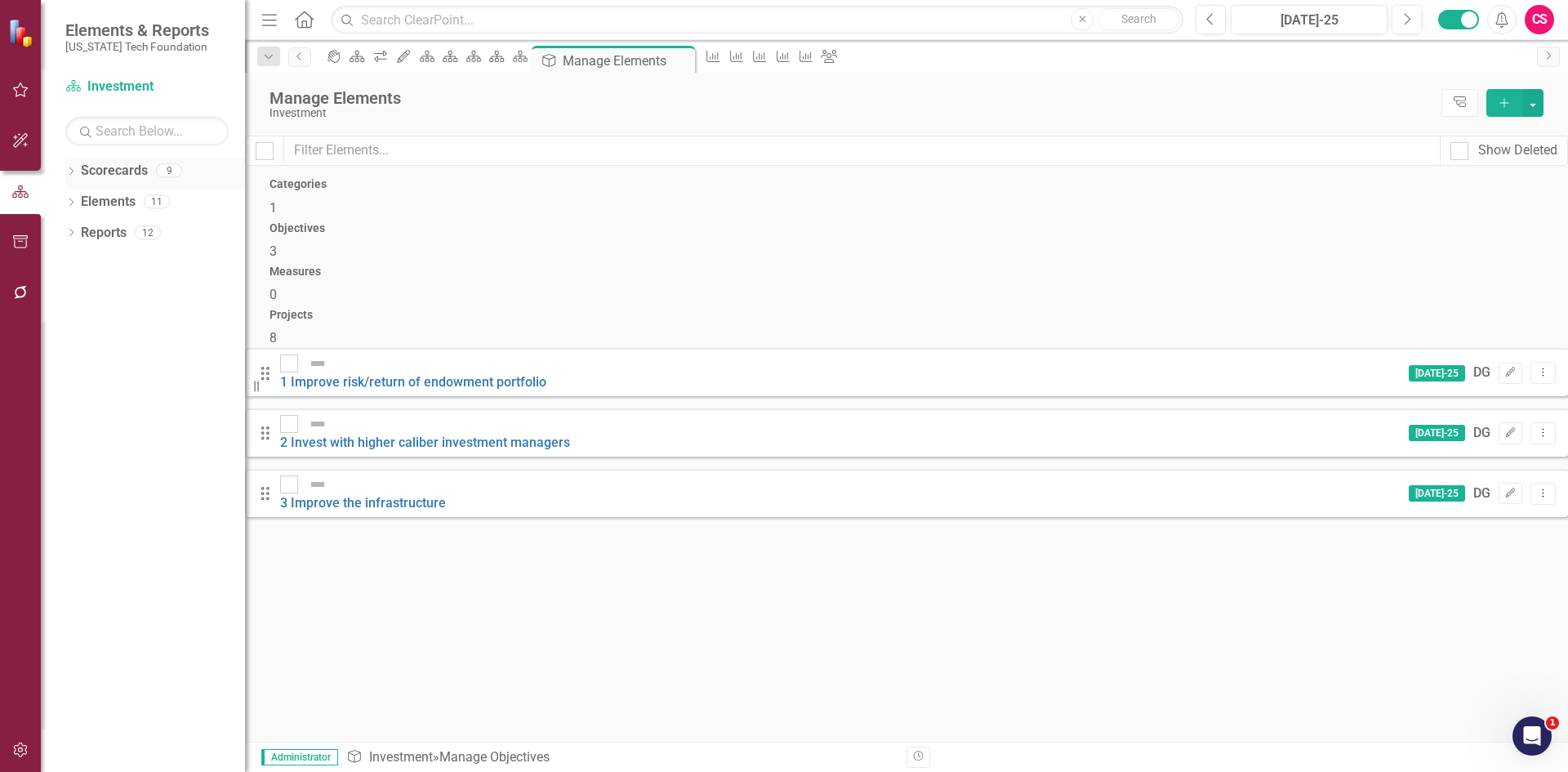
click at [73, 172] on icon at bounding box center [71, 171] width 4 height 7
click at [61, 195] on div "Dropdown" at bounding box center [55, 201] width 12 height 14
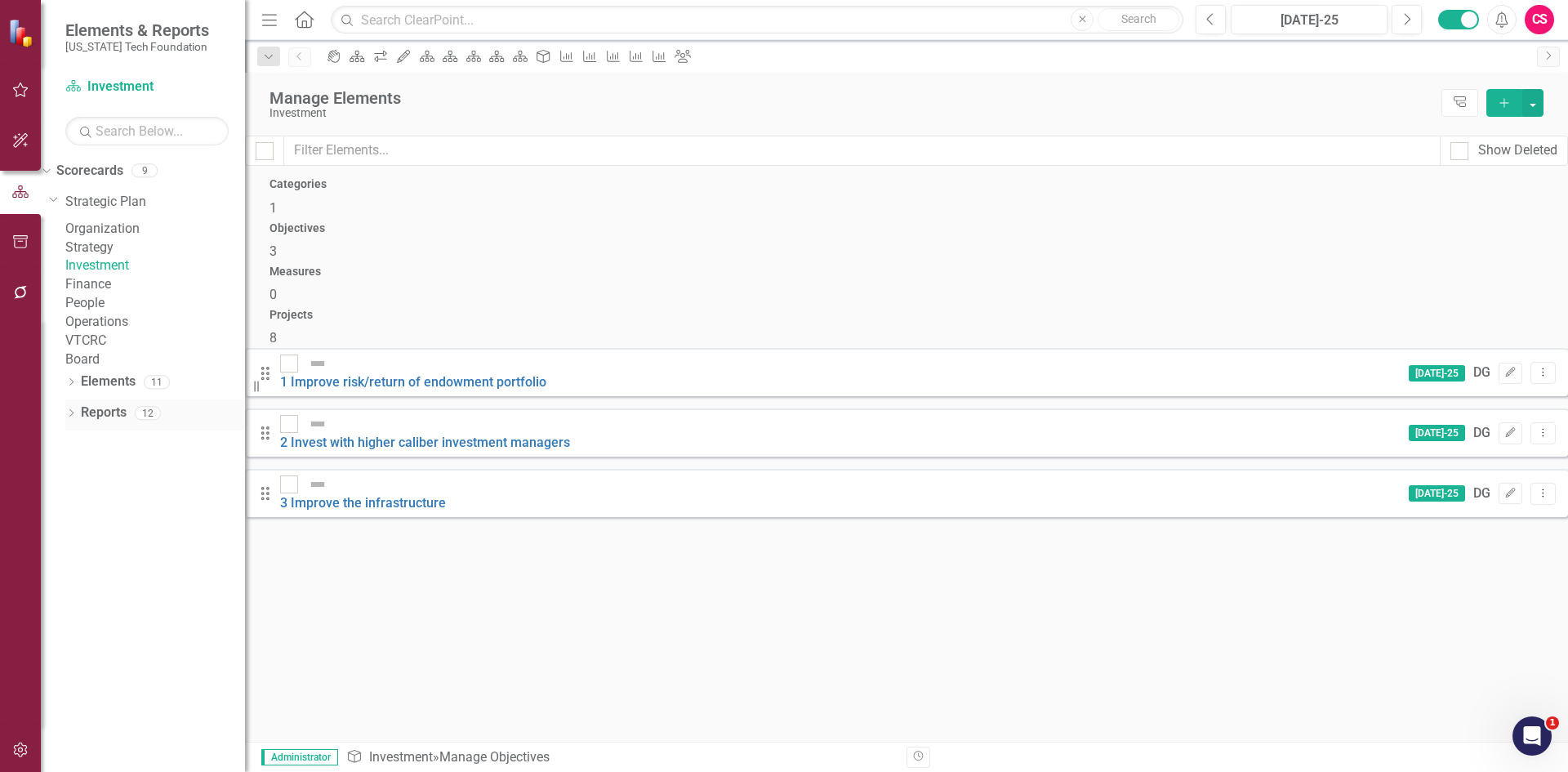
click at [118, 422] on link "Reports" at bounding box center [104, 413] width 46 height 19
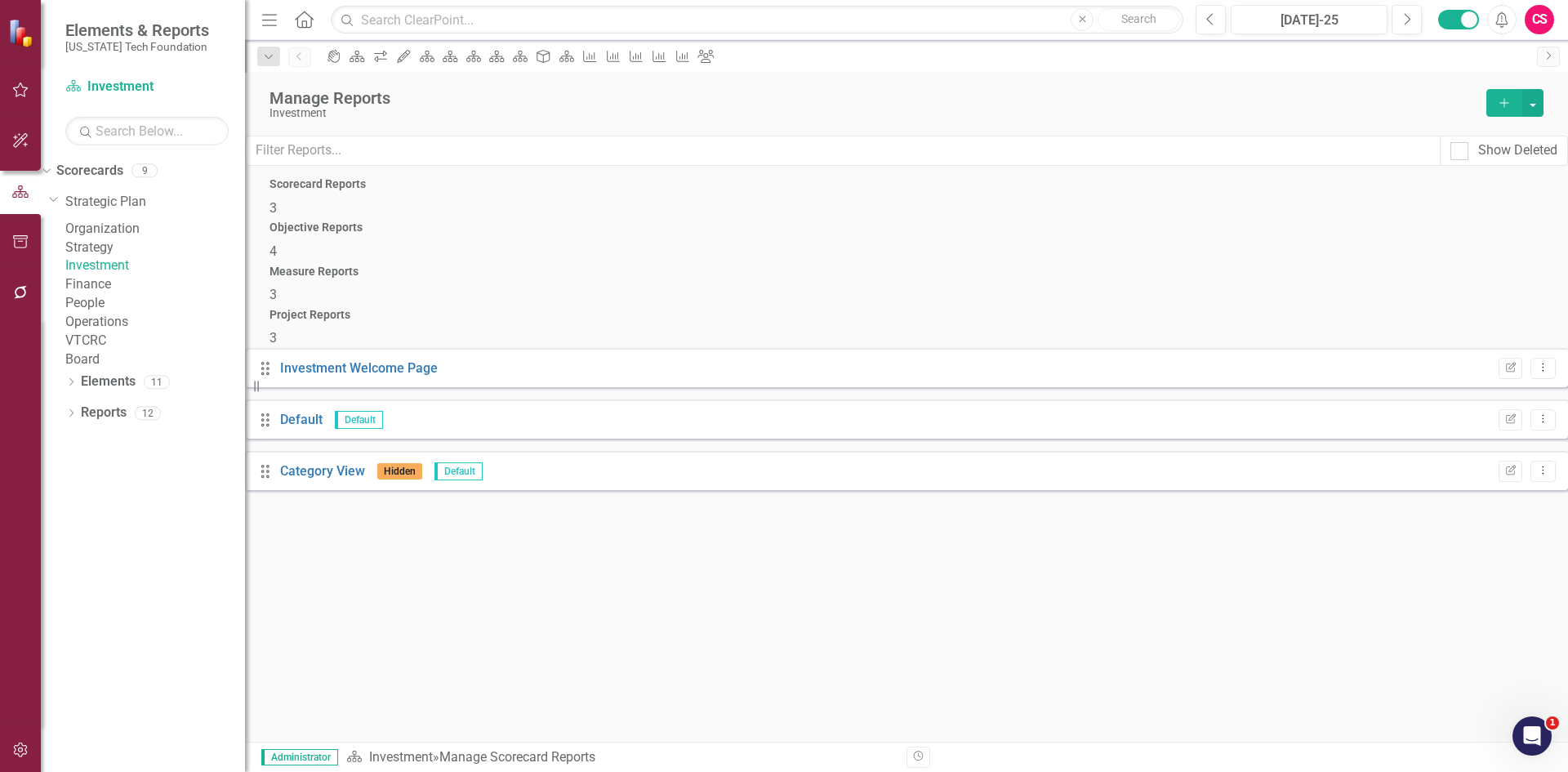
click at [725, 246] on div "Objective Reports 4" at bounding box center [906, 240] width 1274 height 39
click at [1527, 106] on button "button" at bounding box center [1533, 102] width 22 height 27
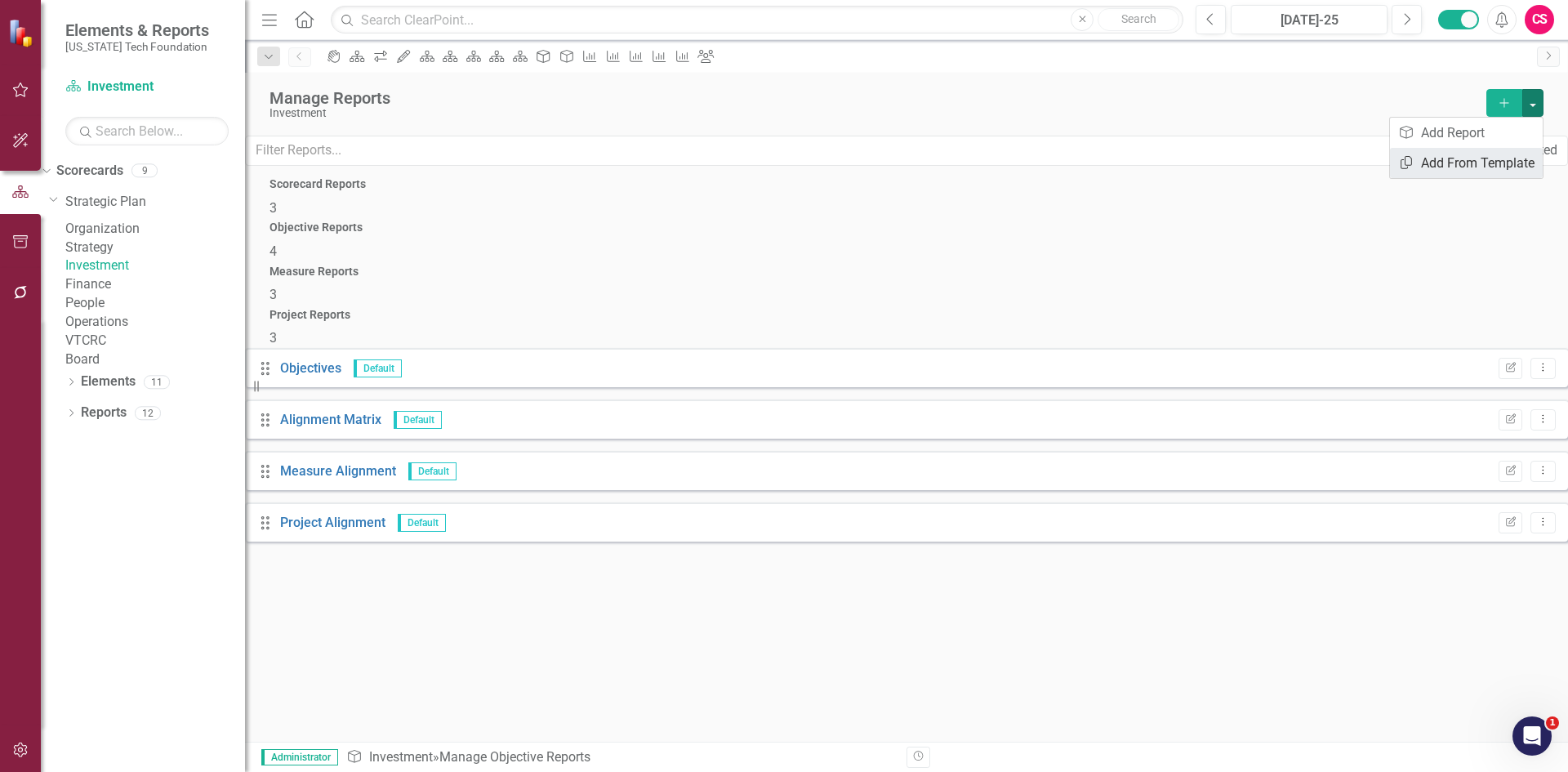
click at [1494, 168] on link "Copy Add From Template" at bounding box center [1466, 163] width 153 height 30
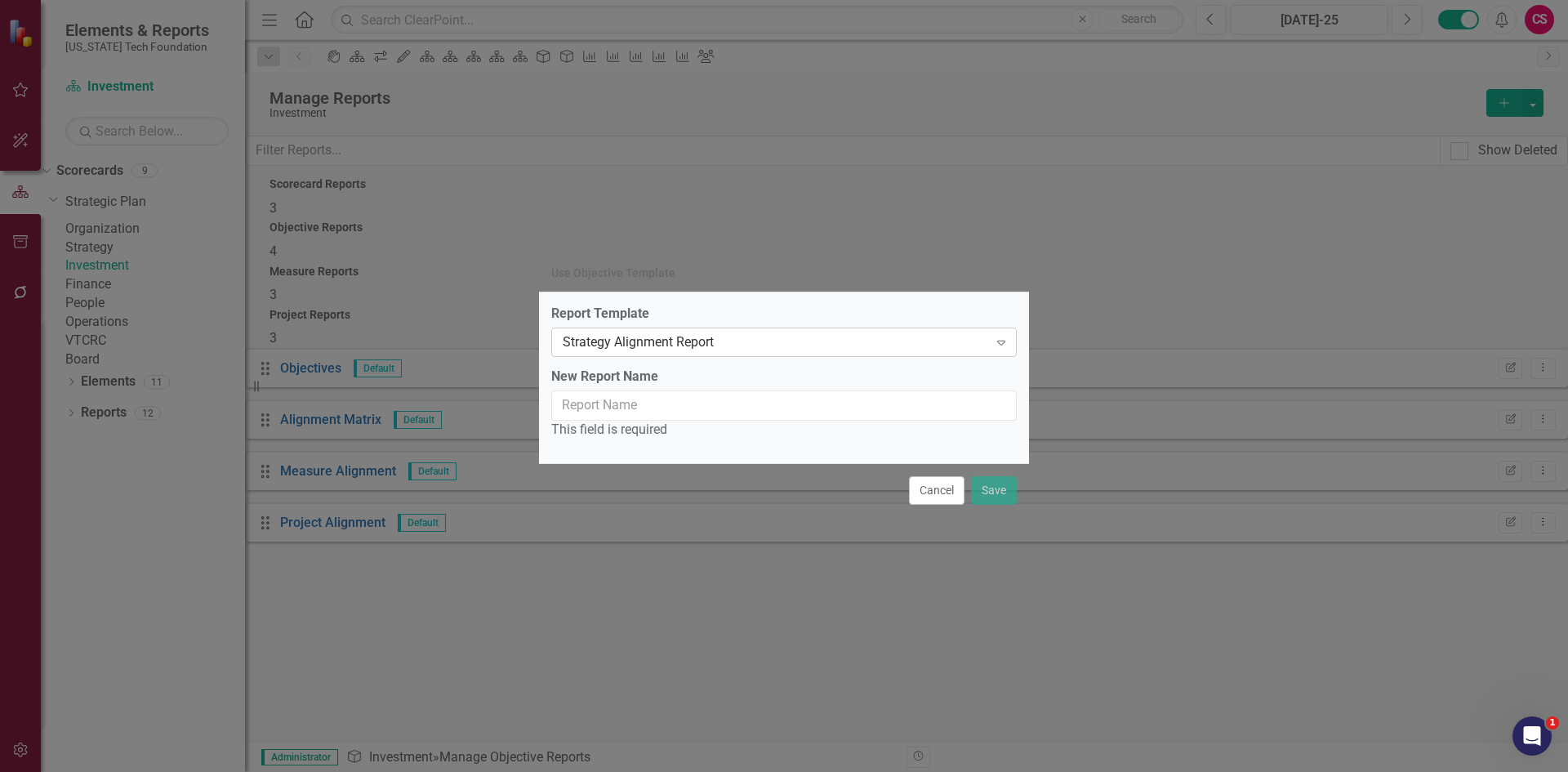
click at [613, 336] on div "Strategy Alignment Report" at bounding box center [775, 342] width 425 height 19
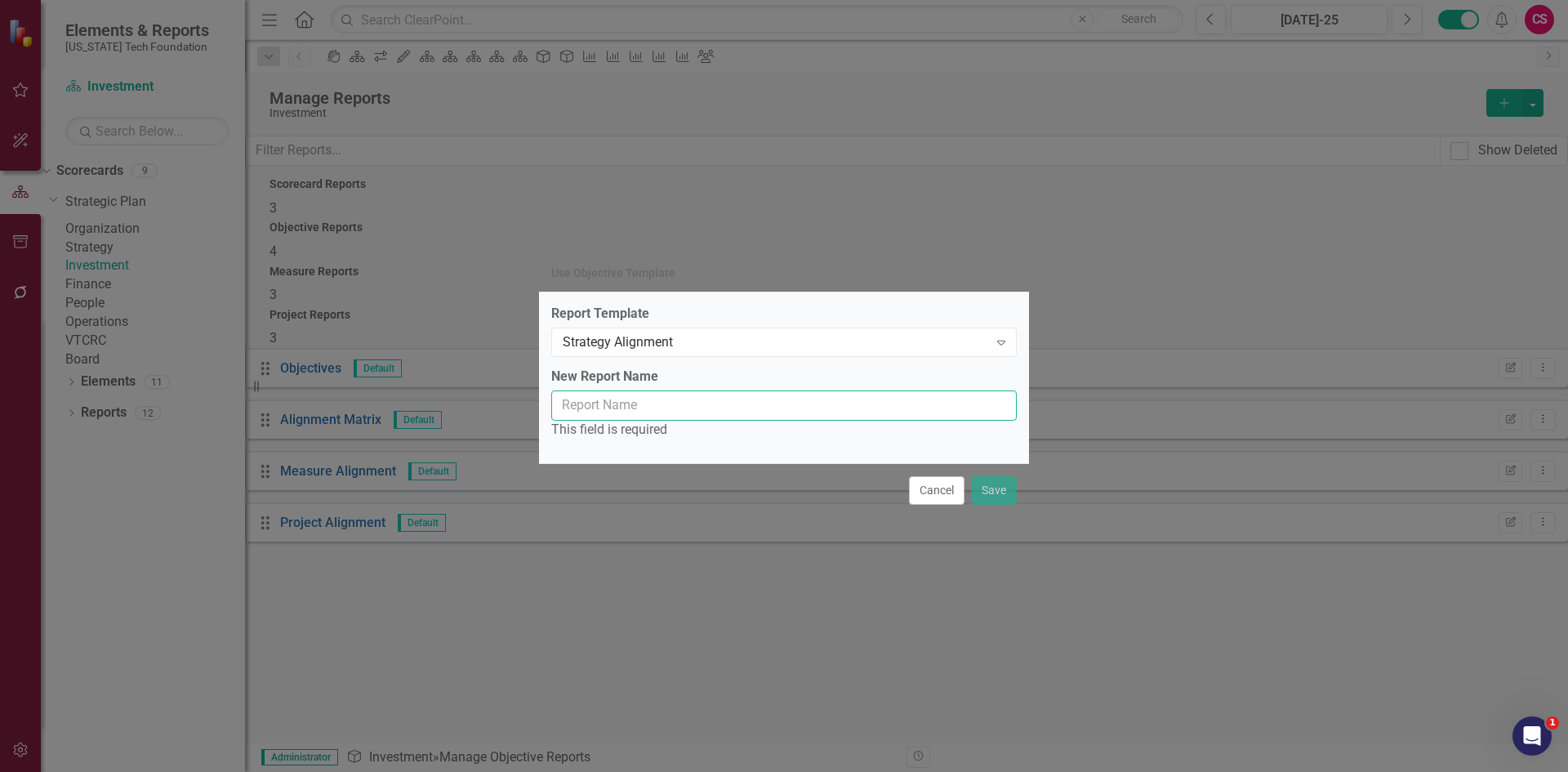
click at [586, 412] on input "New Report Name" at bounding box center [784, 405] width 465 height 30
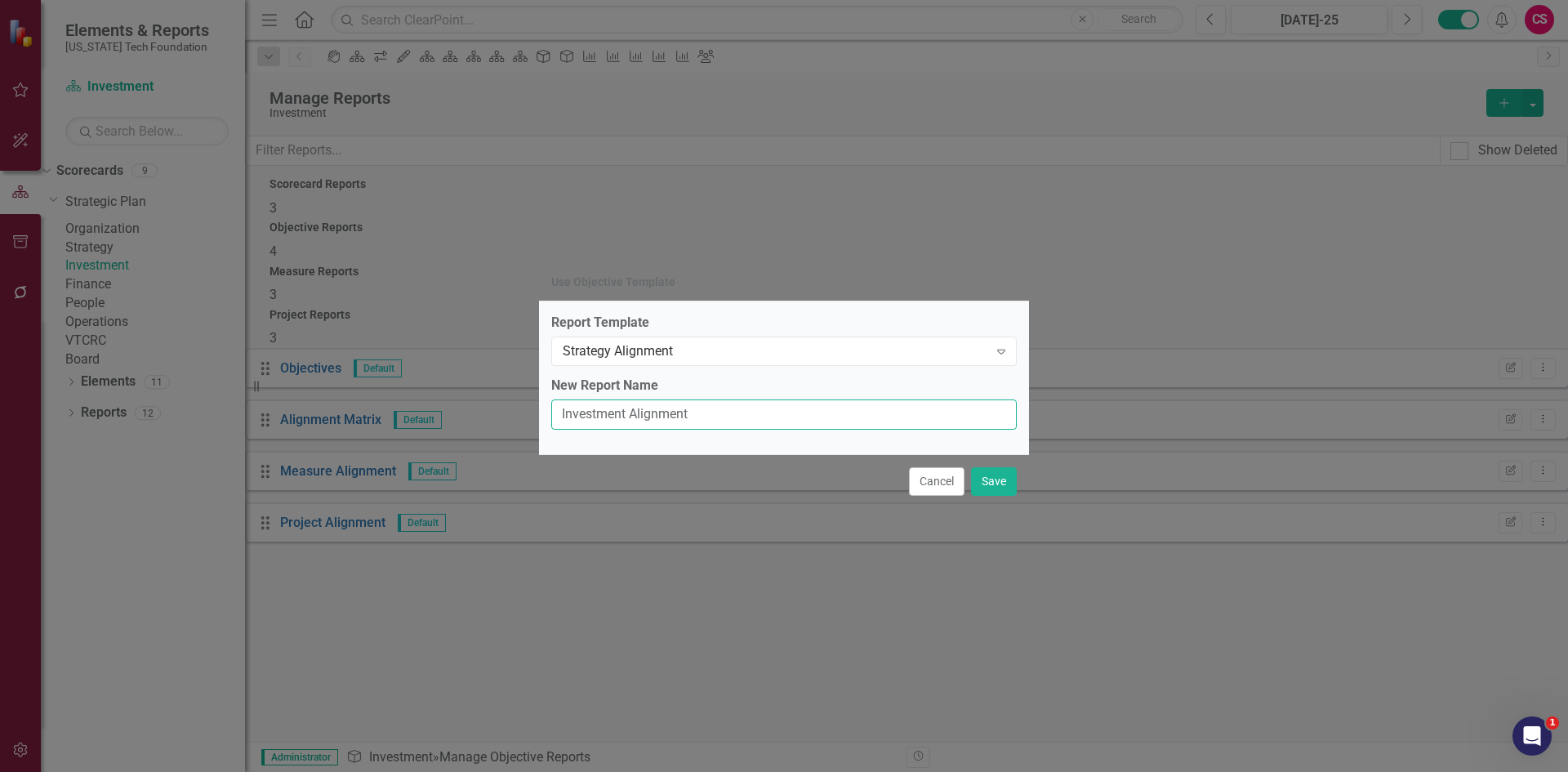
type input "Investment Alignment"
drag, startPoint x: 994, startPoint y: 460, endPoint x: 1001, endPoint y: 469, distance: 11.4
click at [997, 459] on div "Cancel Save" at bounding box center [784, 481] width 490 height 54
click at [1001, 472] on button "Save" at bounding box center [993, 481] width 46 height 28
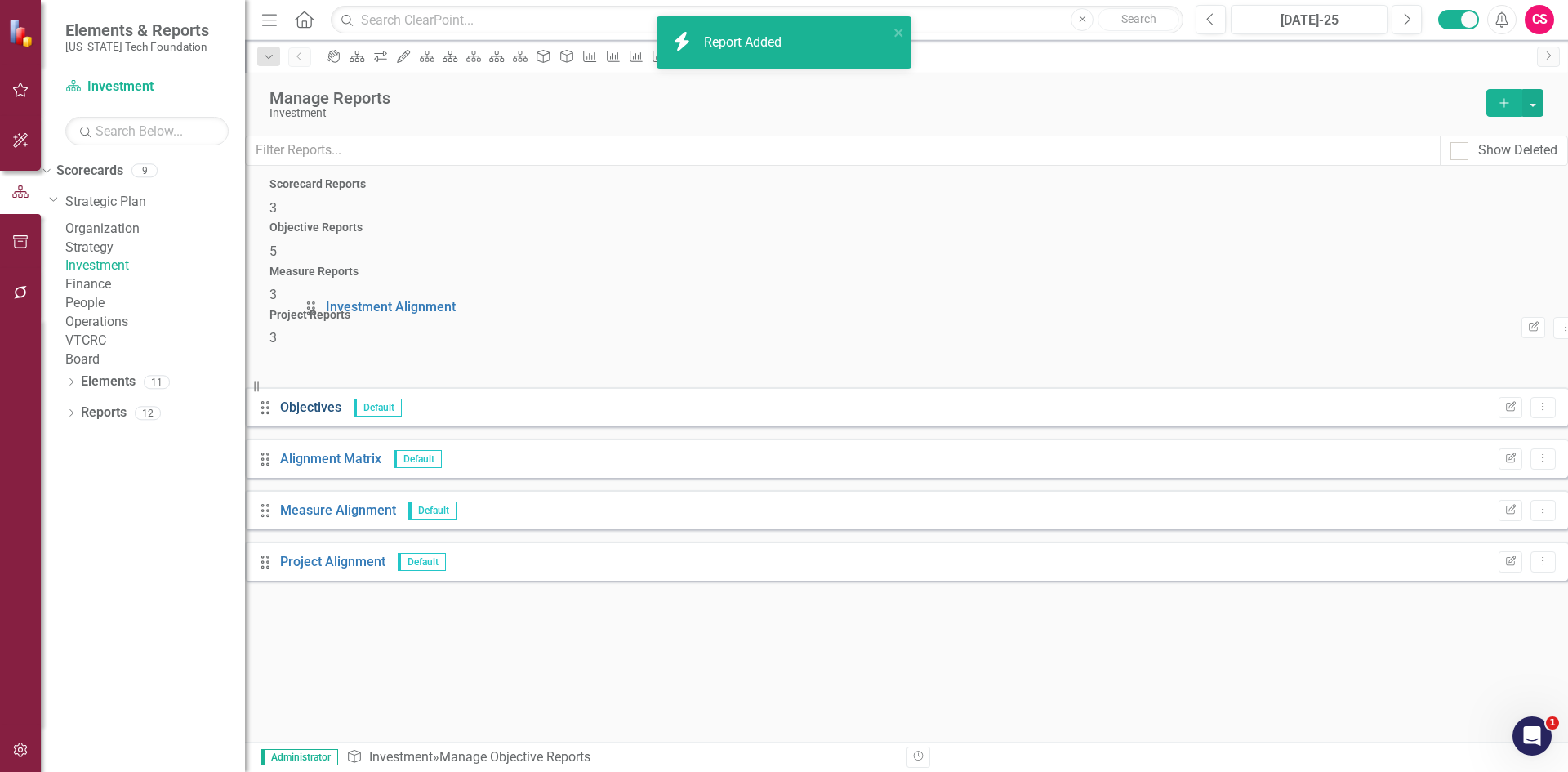
drag, startPoint x: 288, startPoint y: 525, endPoint x: 323, endPoint y: 323, distance: 205.0
click at [323, 348] on div "Drag Objectives Default Edit Report Dropdown Menu Drag Alignment Matrix Default…" at bounding box center [905, 471] width 1323 height 245
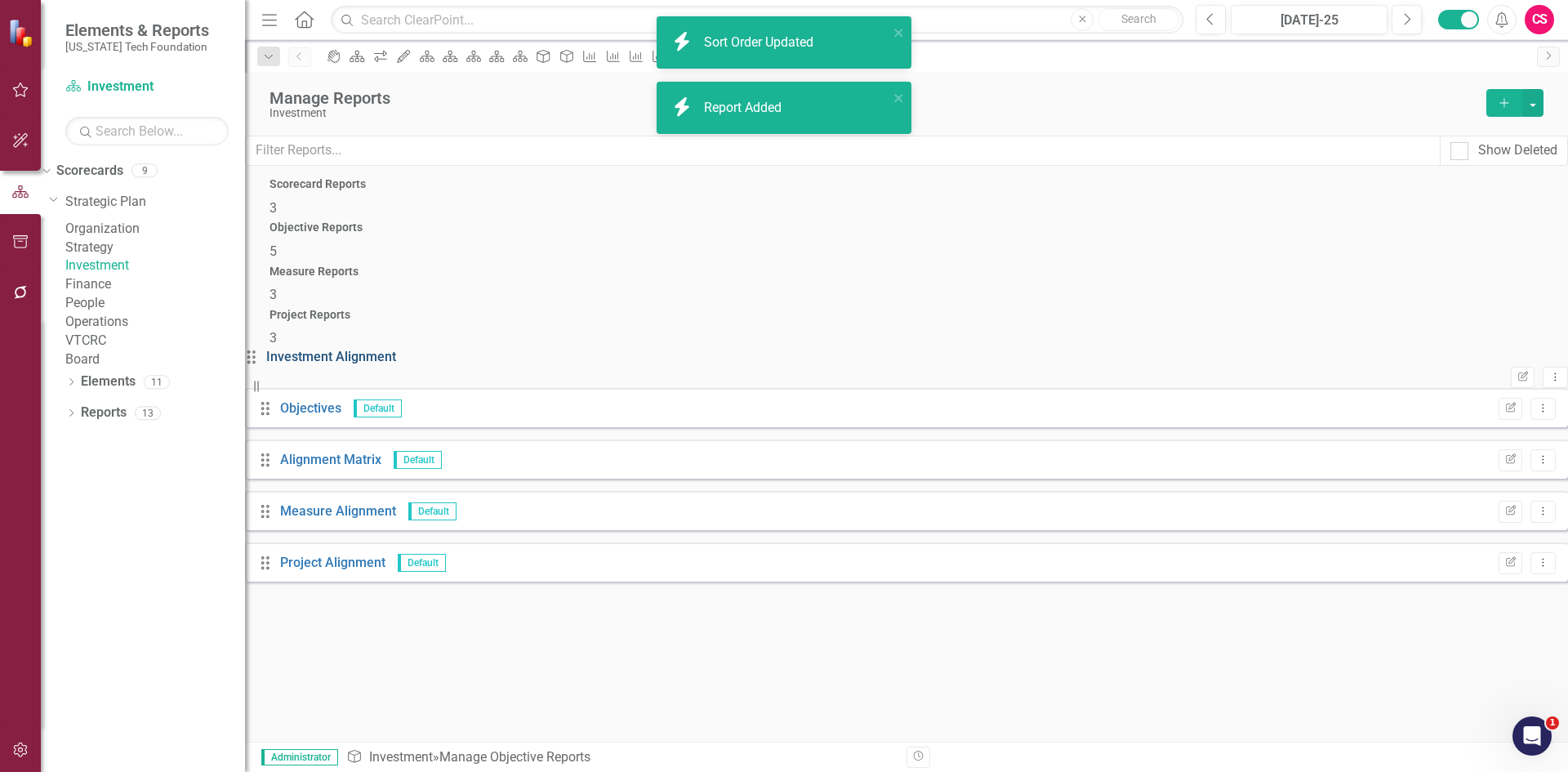
click at [342, 349] on link "Investment Alignment" at bounding box center [331, 357] width 130 height 16
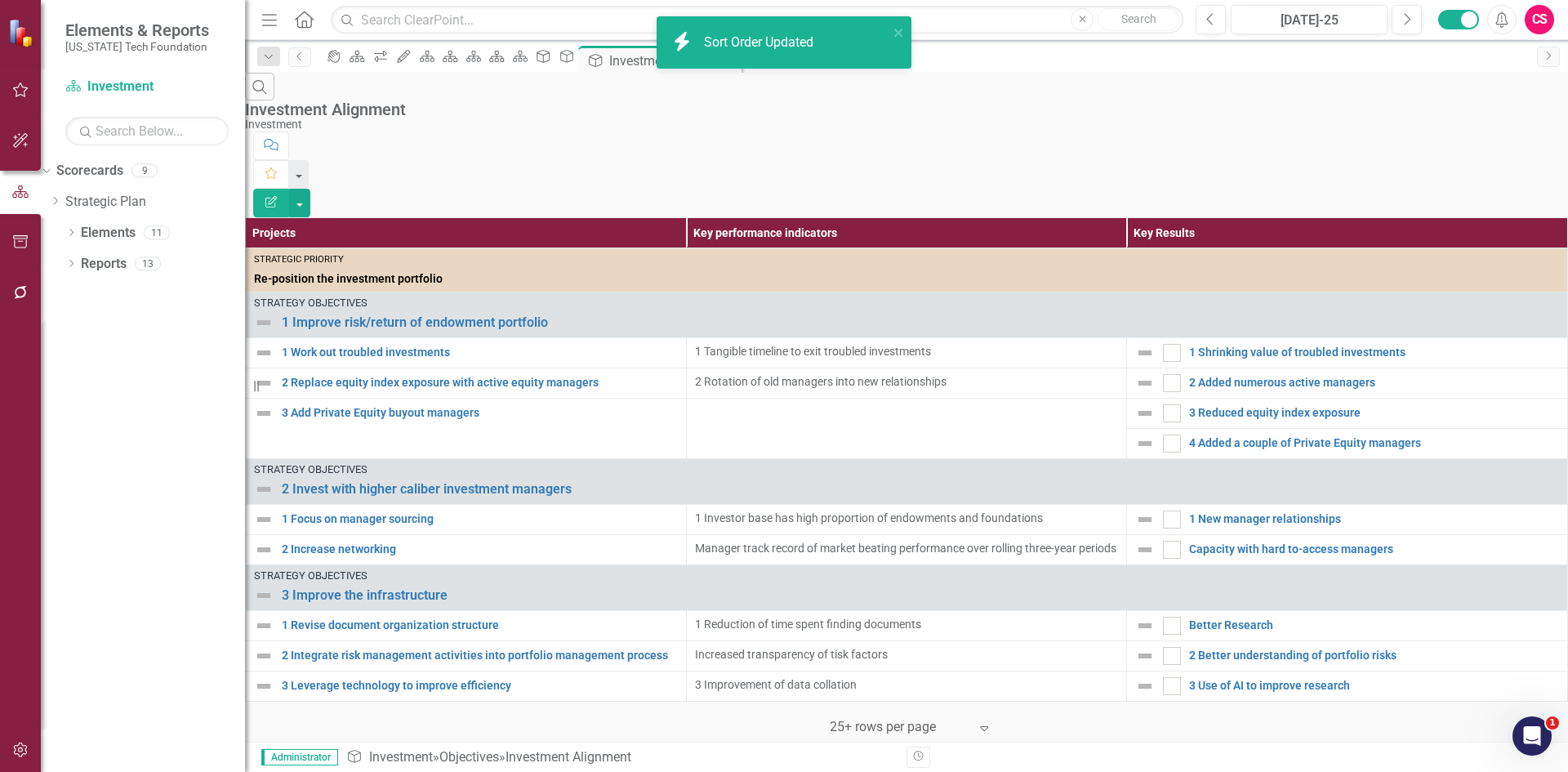
click at [279, 196] on icon "Edit Report" at bounding box center [271, 201] width 15 height 12
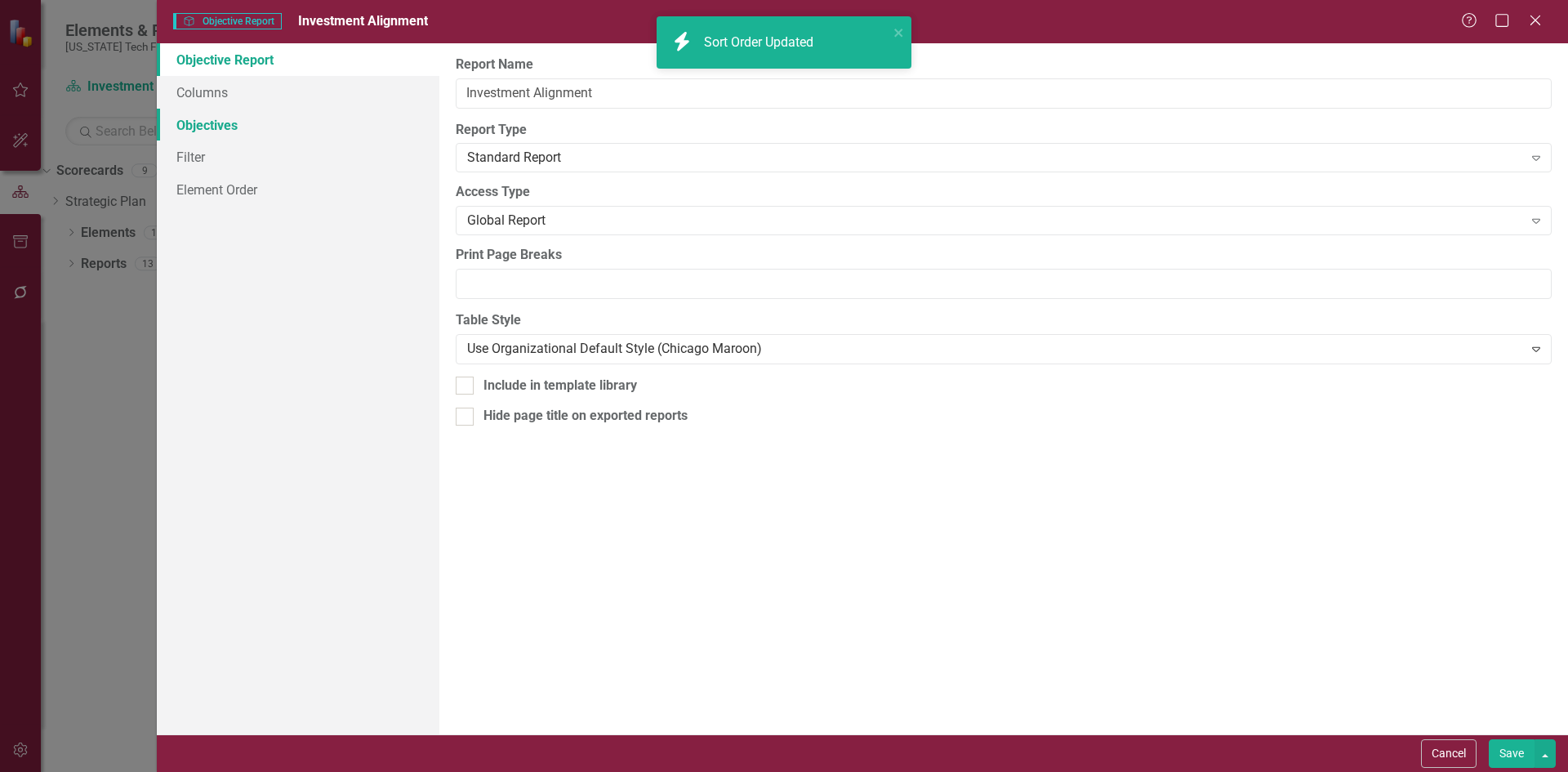
click at [245, 120] on link "Objectives" at bounding box center [298, 124] width 283 height 32
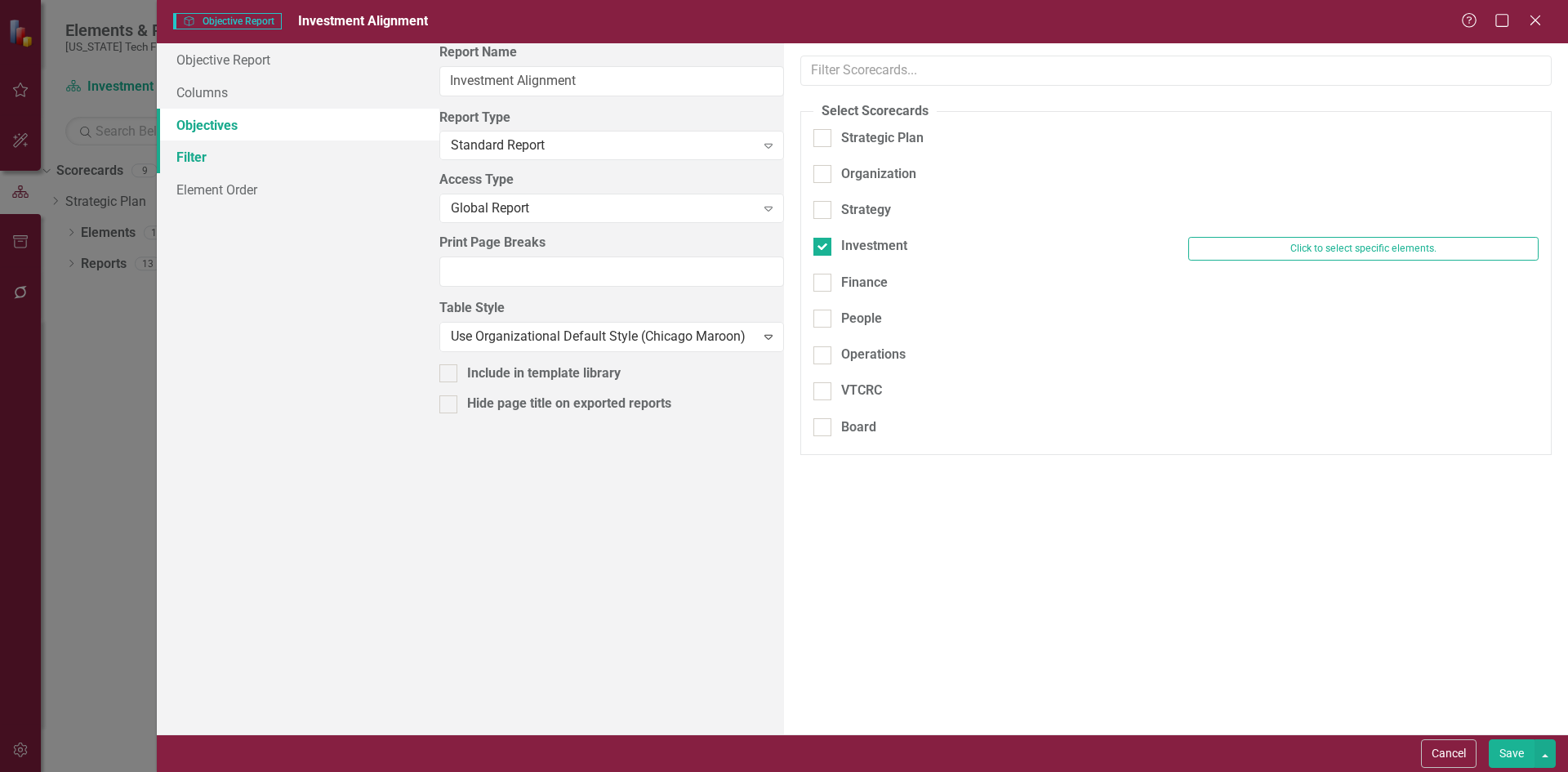
click at [248, 148] on link "Filter" at bounding box center [298, 156] width 283 height 32
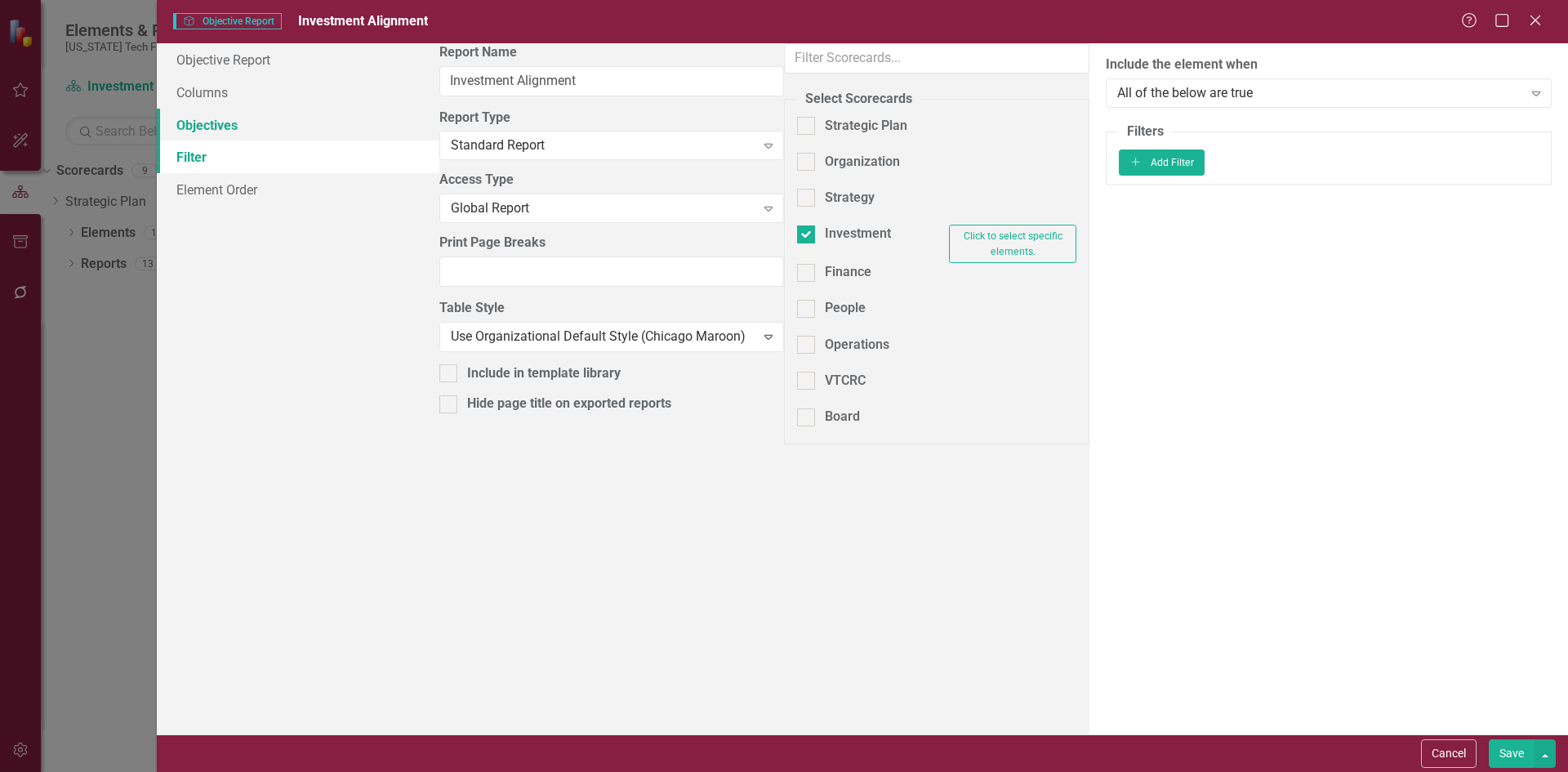
click at [267, 131] on link "Objectives" at bounding box center [298, 124] width 283 height 32
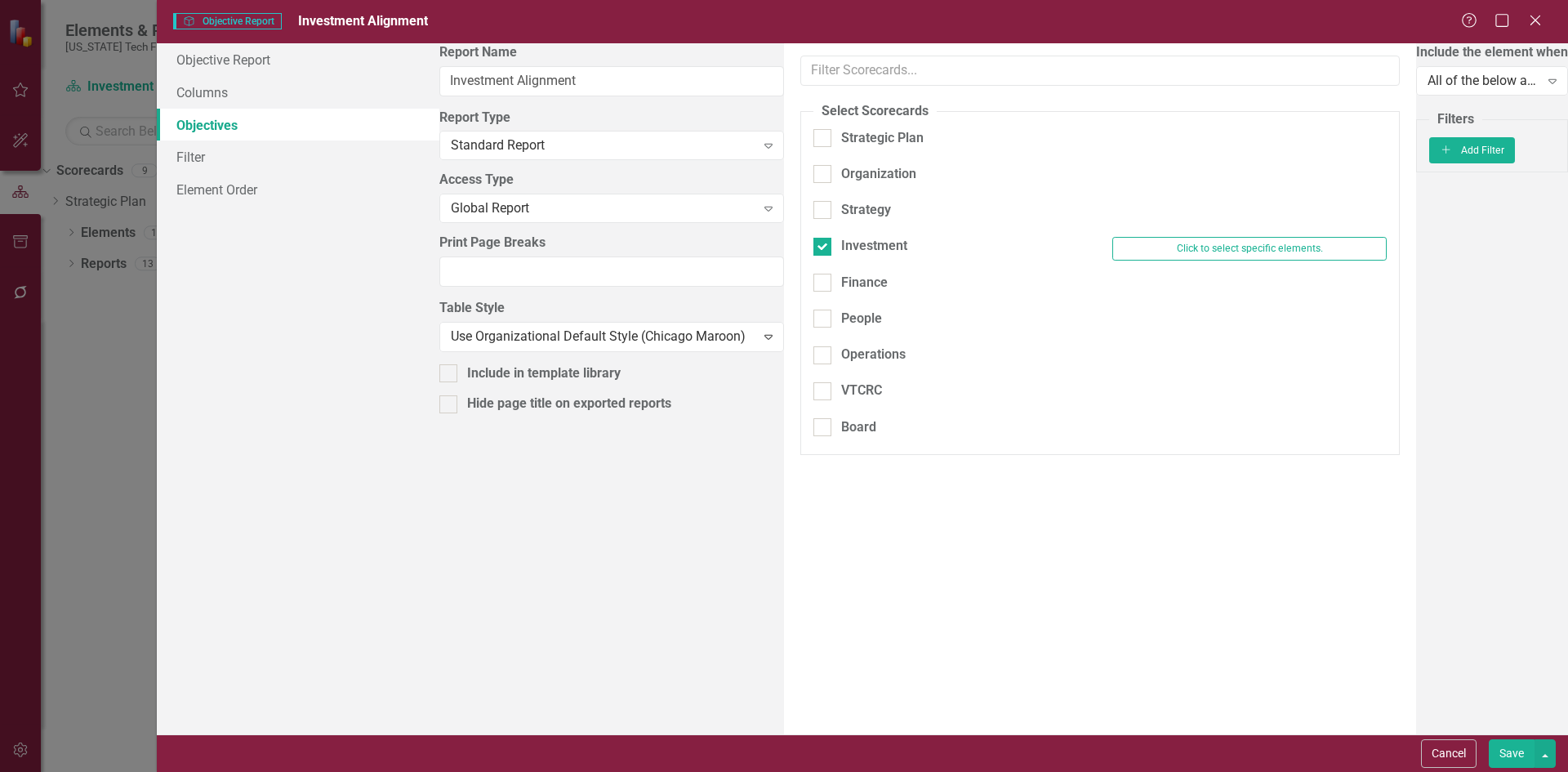
click at [1511, 747] on button "Save" at bounding box center [1511, 753] width 46 height 28
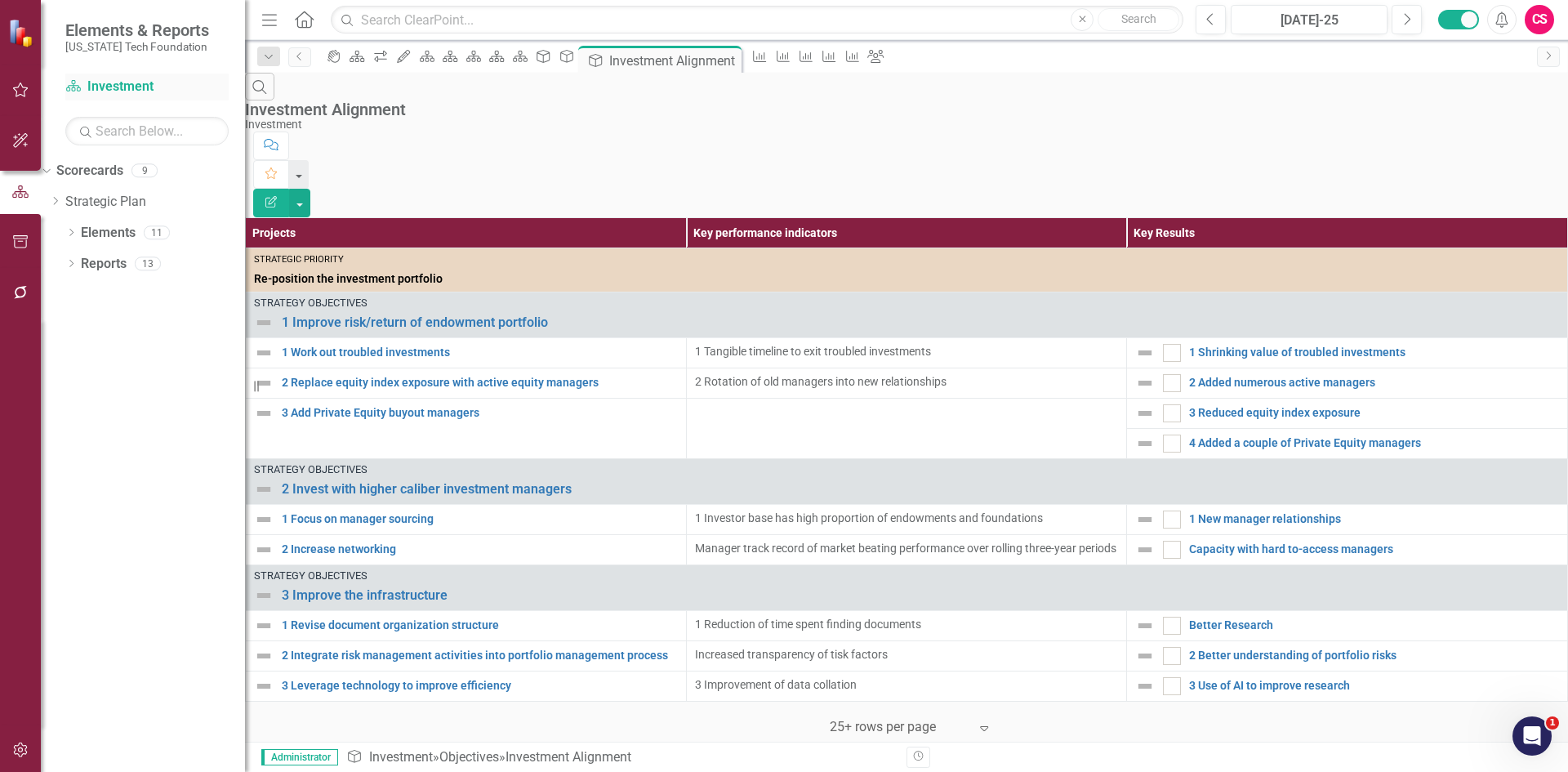
click at [112, 94] on link "Scorecard Investment" at bounding box center [147, 87] width 163 height 19
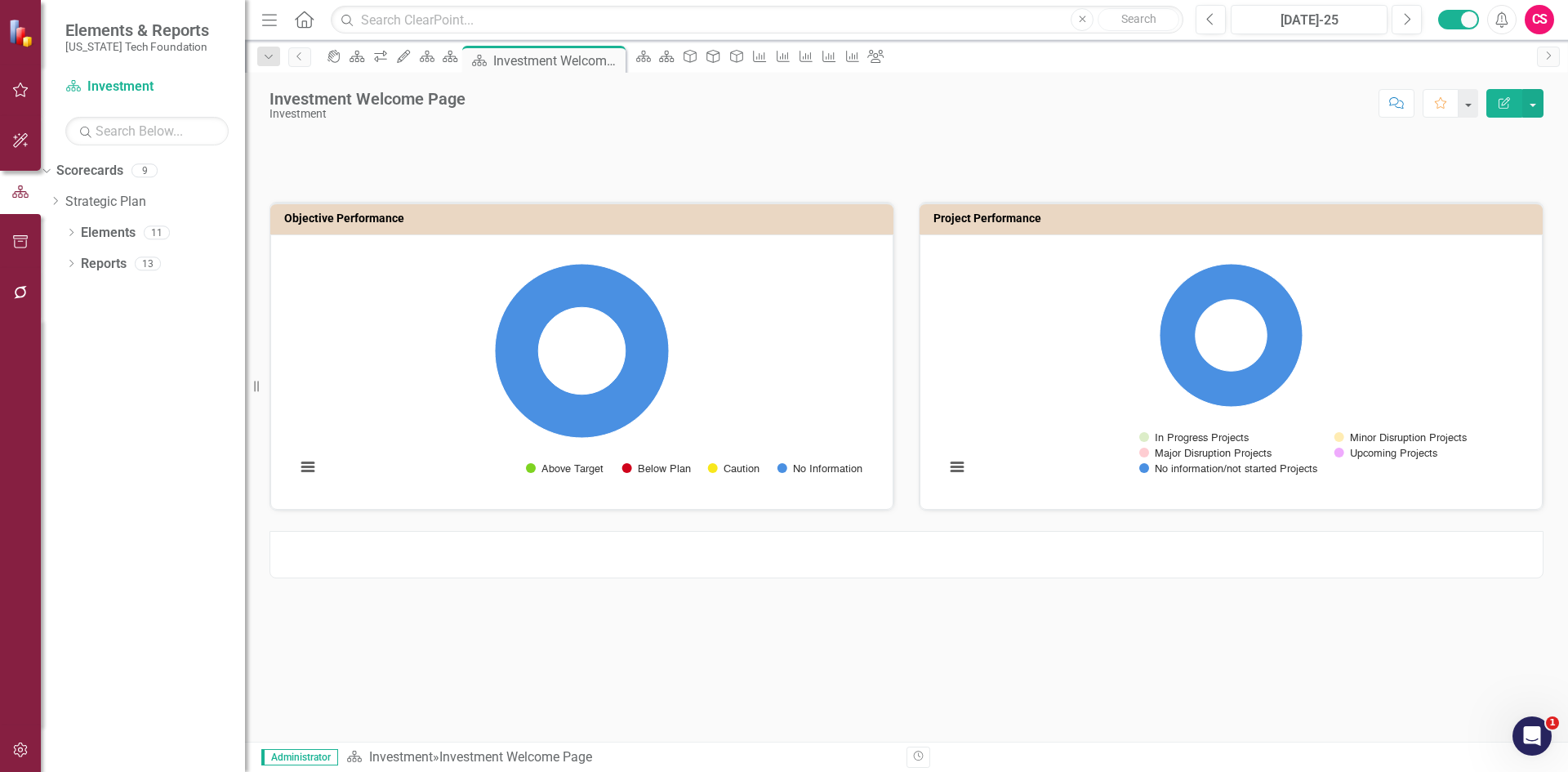
click at [556, 548] on div at bounding box center [906, 554] width 1274 height 47
click at [553, 541] on div at bounding box center [906, 554] width 1274 height 47
click at [614, 553] on div at bounding box center [906, 554] width 1274 height 47
click at [620, 557] on div at bounding box center [906, 554] width 1274 height 47
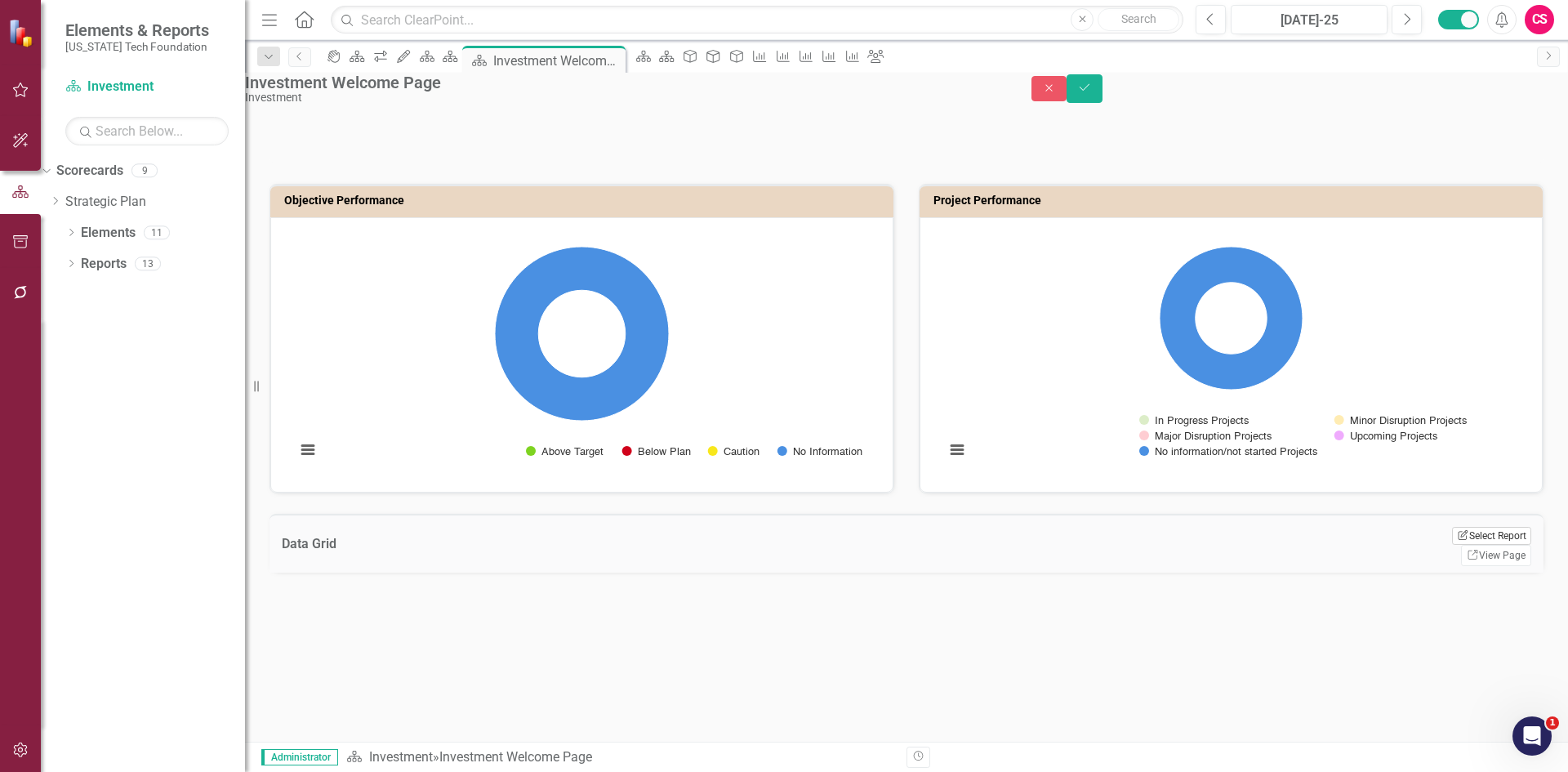
click at [1462, 540] on icon "Edit Report" at bounding box center [1463, 535] width 12 height 10
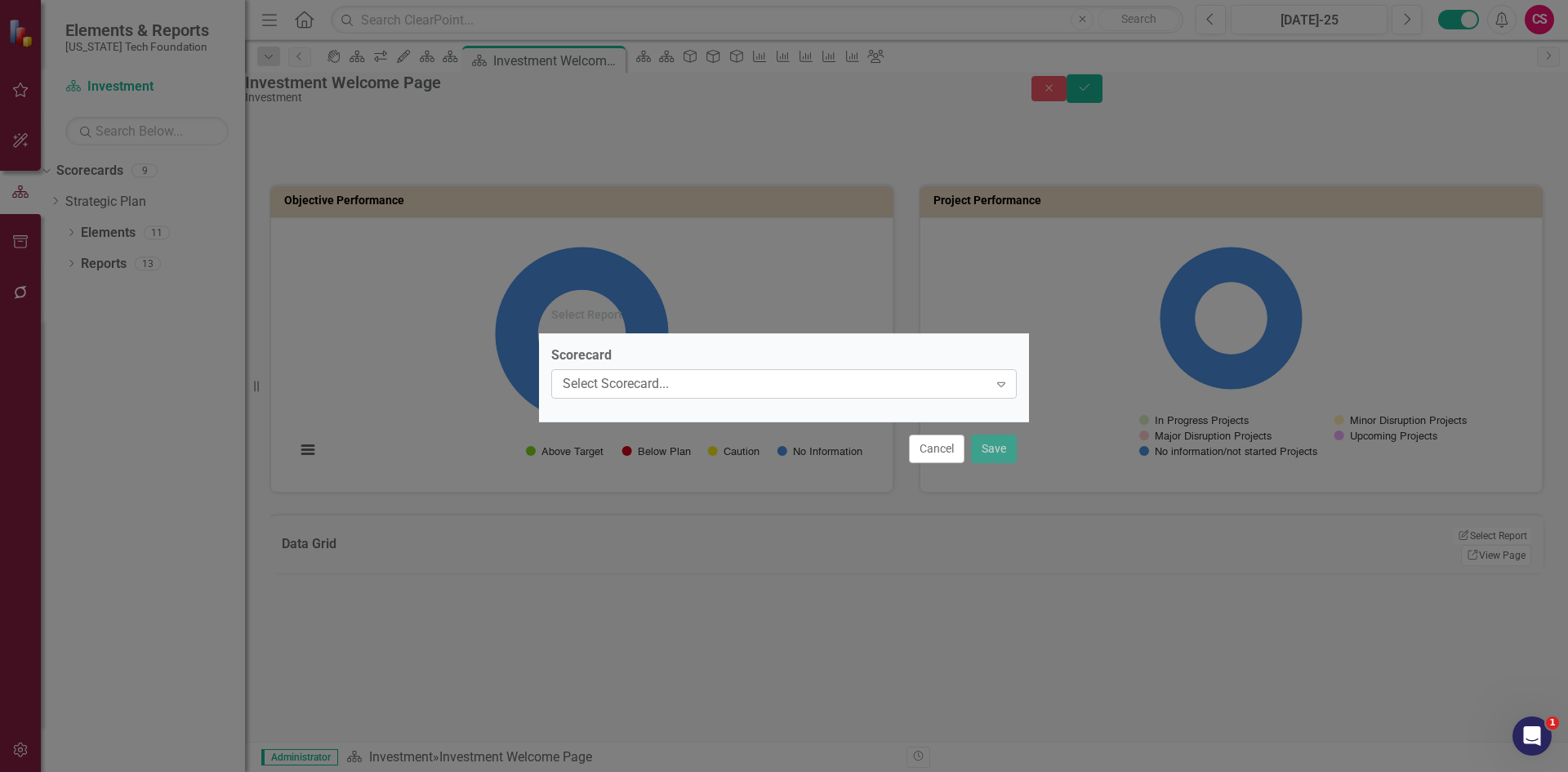
click at [699, 381] on div "Select Scorecard..." at bounding box center [775, 384] width 425 height 19
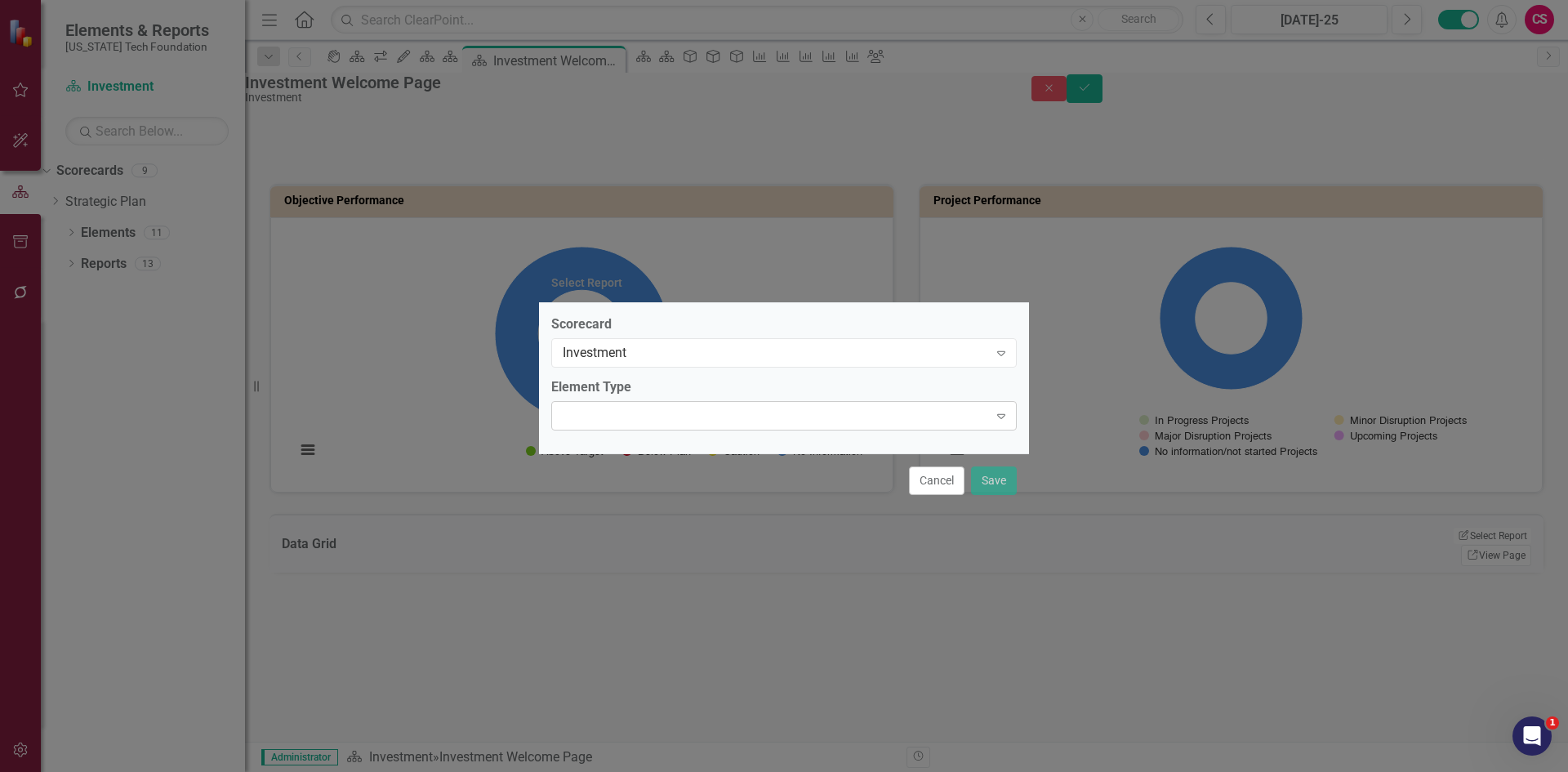
click at [625, 416] on div at bounding box center [770, 415] width 432 height 3
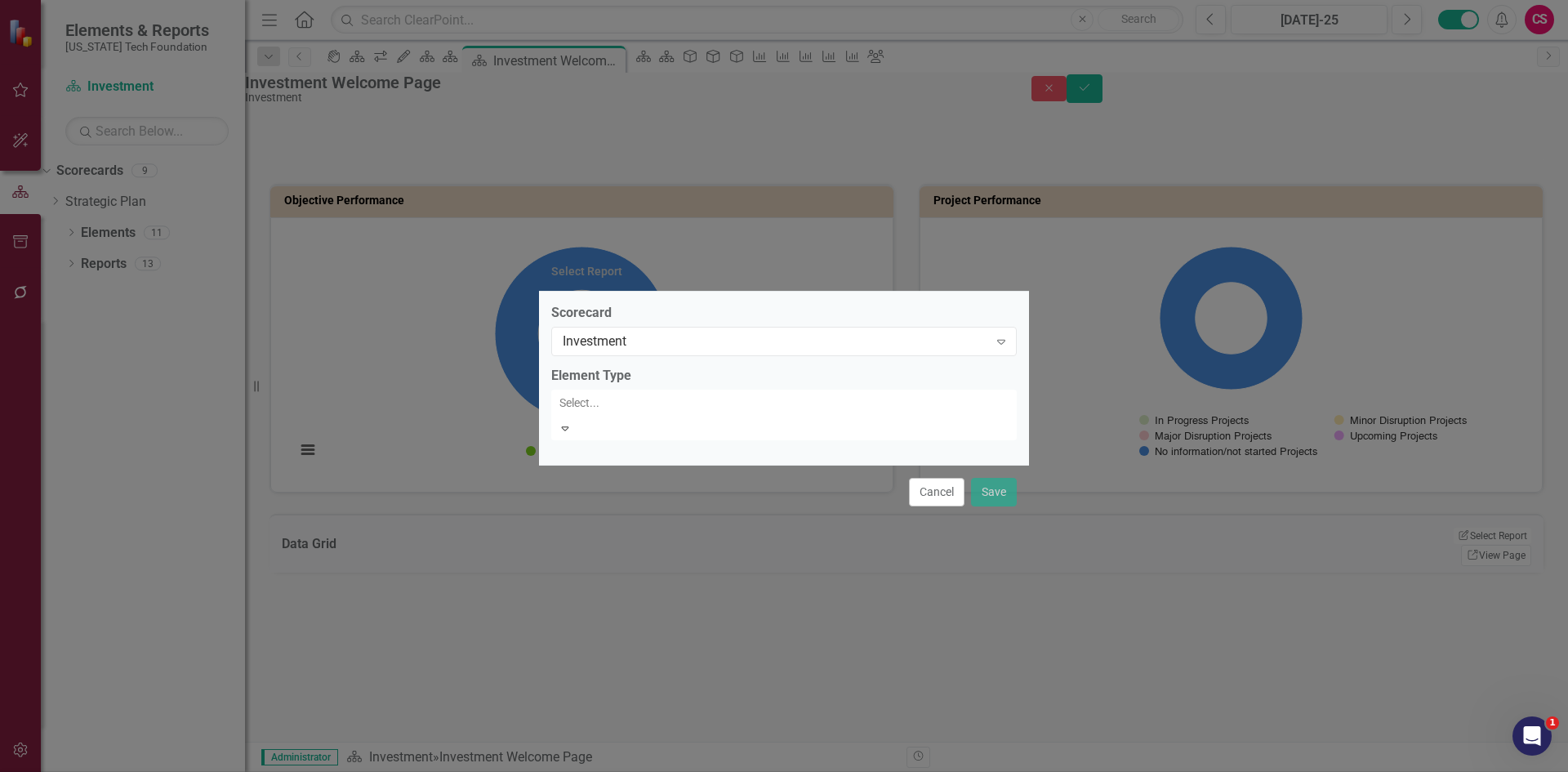
click at [622, 771] on div "Objective" at bounding box center [787, 785] width 1541 height 19
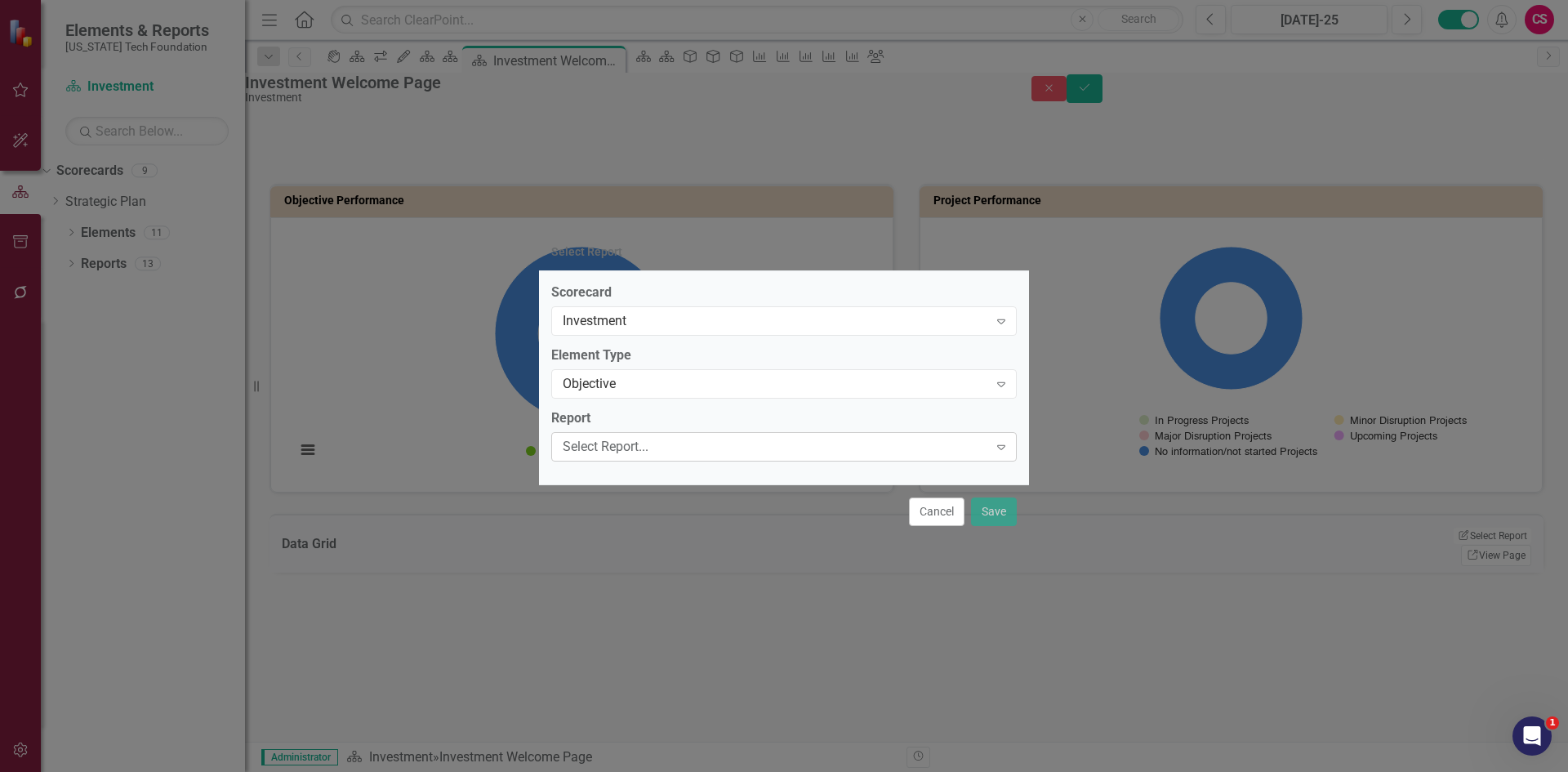
click at [619, 445] on div "Select Report..." at bounding box center [775, 447] width 425 height 19
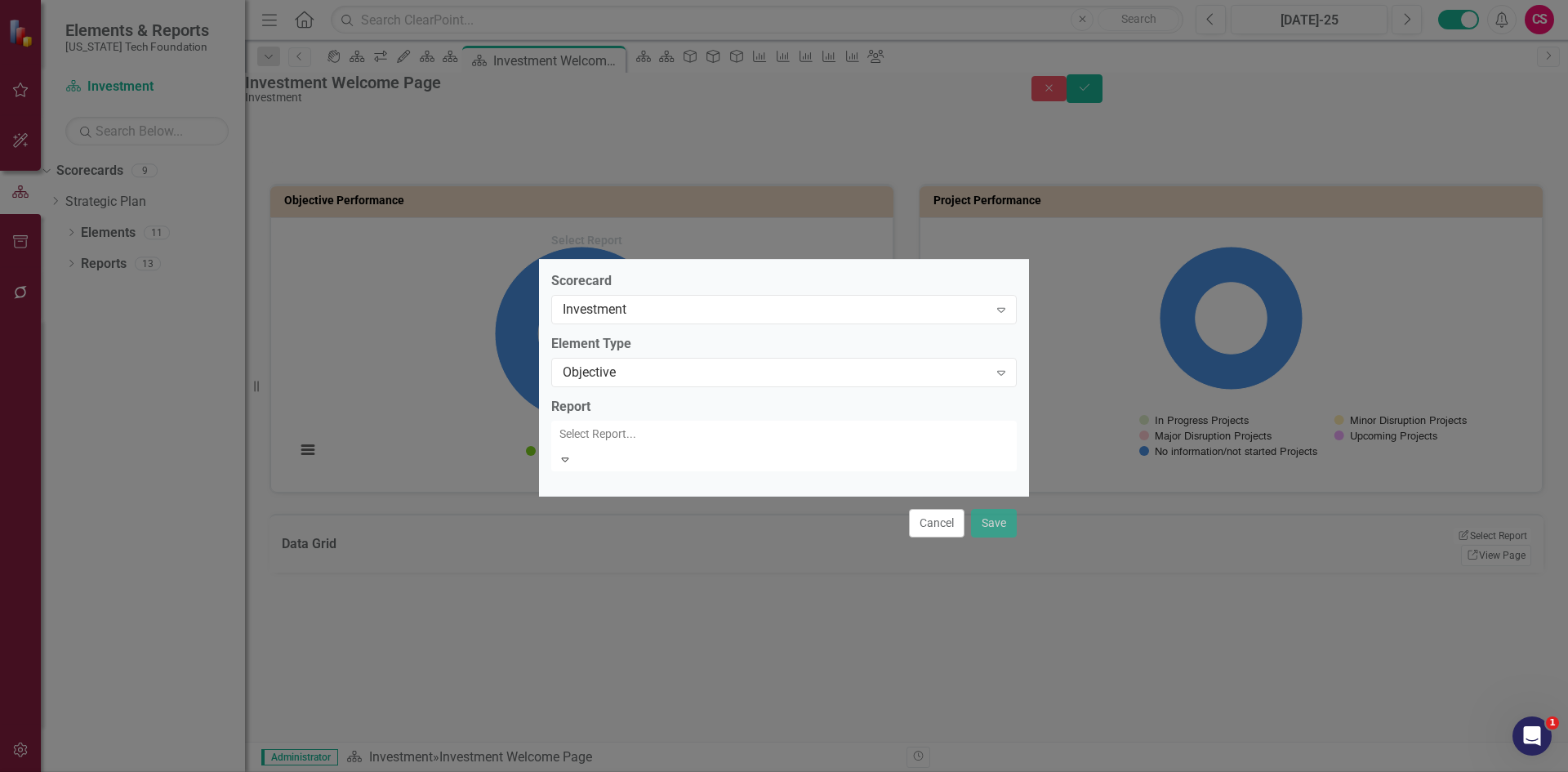
click at [668, 771] on div "Investment Alignment" at bounding box center [787, 785] width 1541 height 19
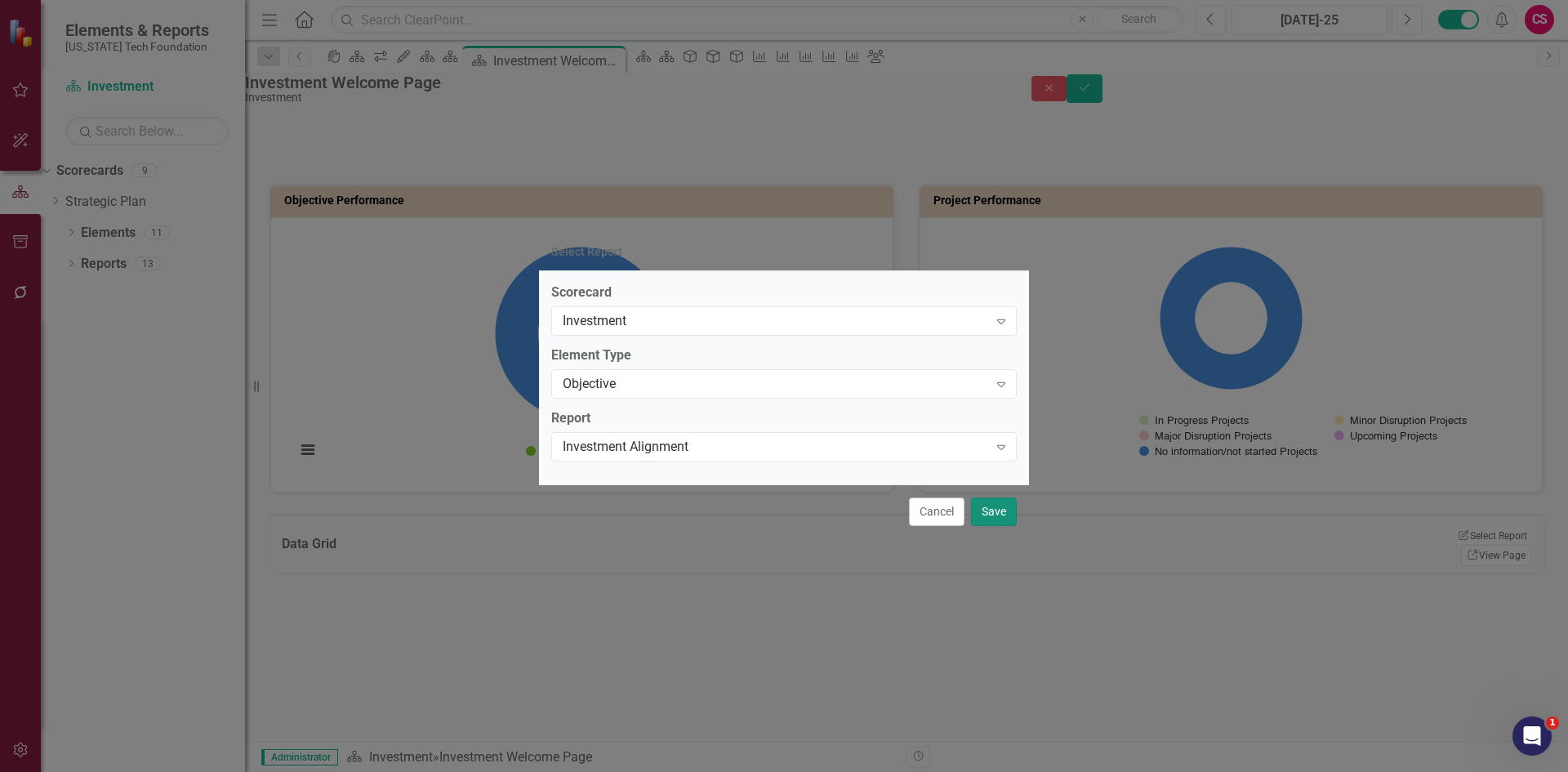
click at [1007, 507] on button "Save" at bounding box center [993, 512] width 46 height 28
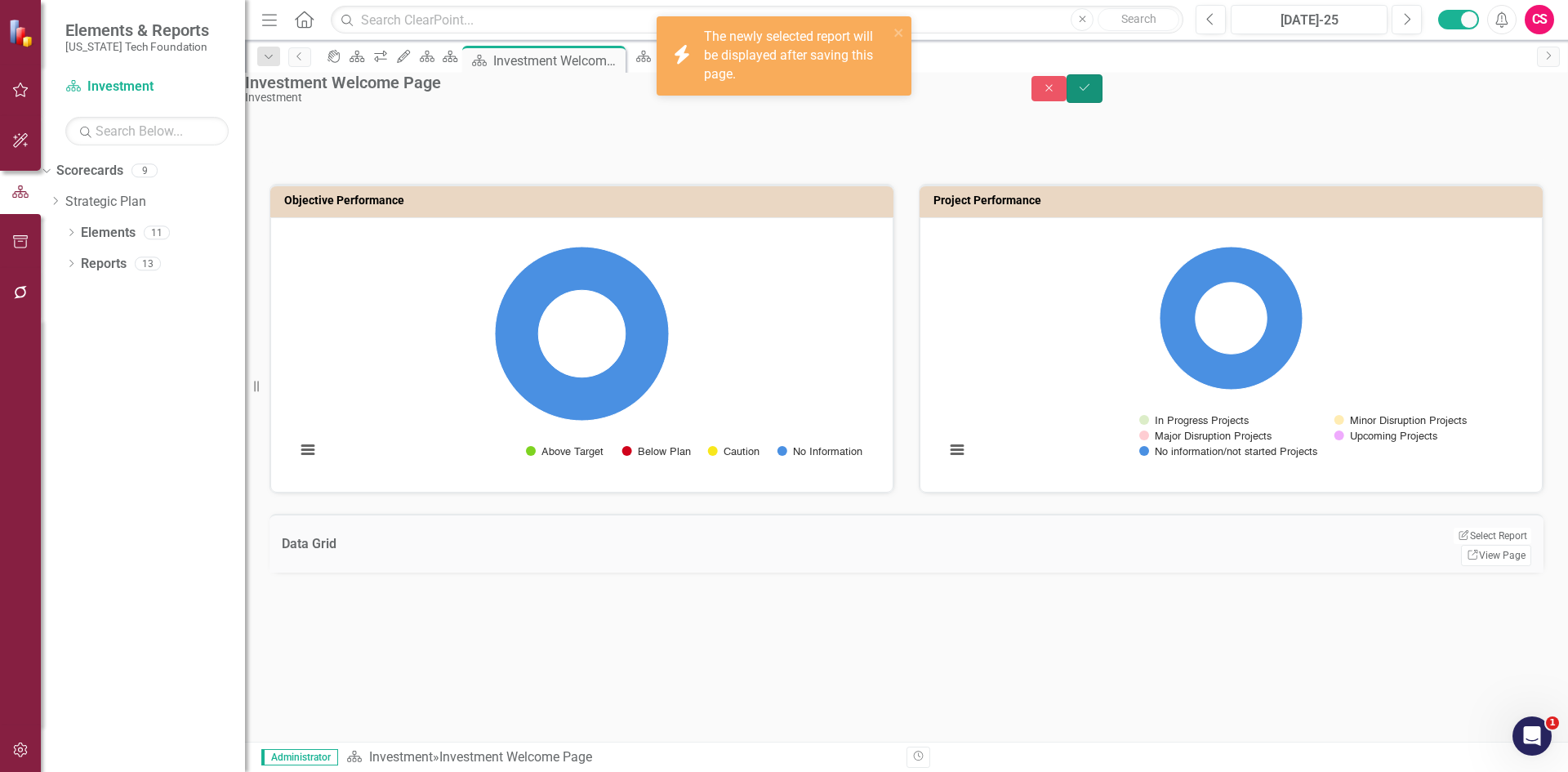
click at [1103, 103] on button "Save" at bounding box center [1084, 89] width 36 height 28
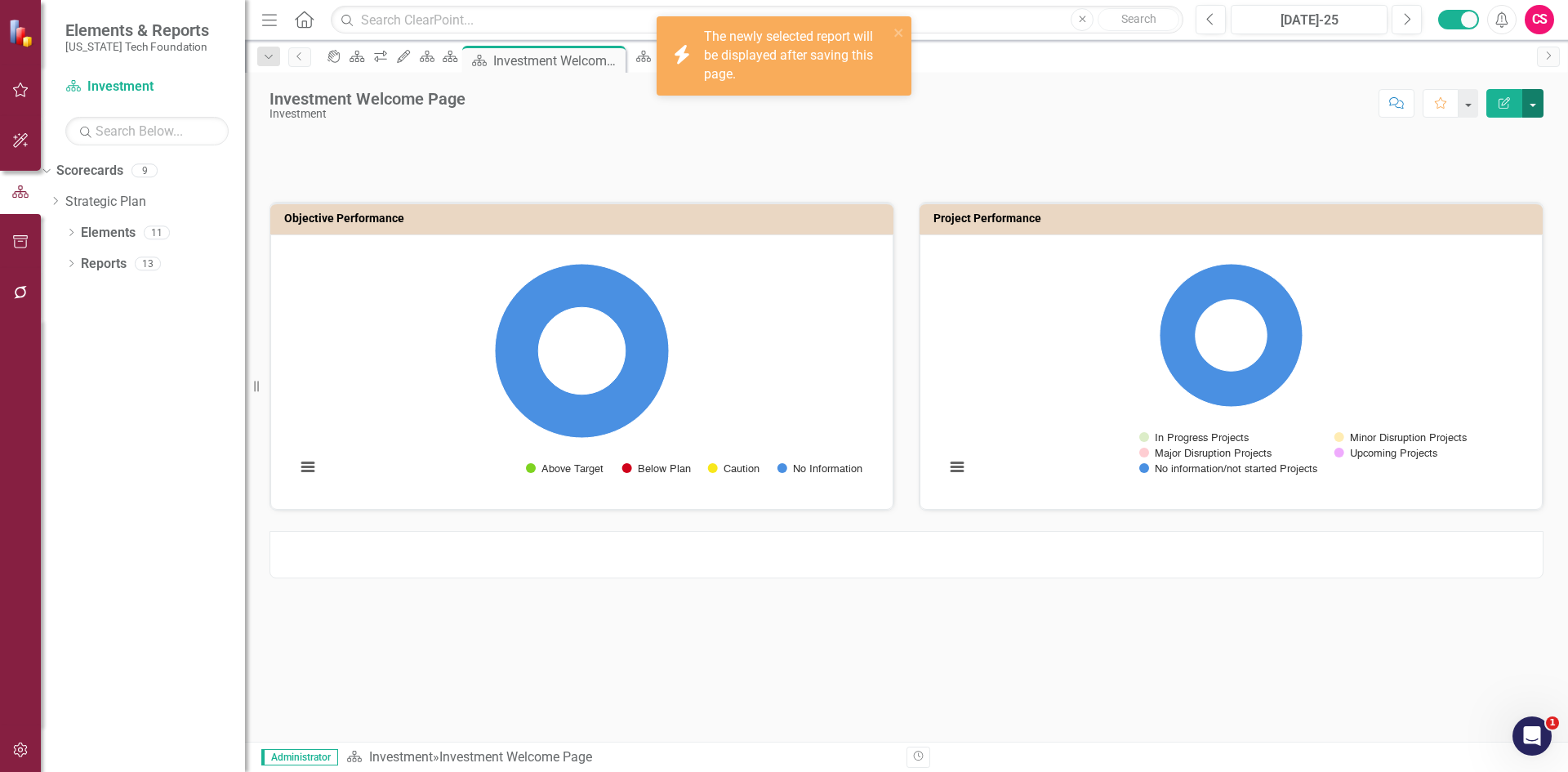
click at [1532, 110] on button "button" at bounding box center [1533, 103] width 22 height 28
click at [1511, 168] on link "Edit Report Edit Layout" at bounding box center [1477, 163] width 133 height 30
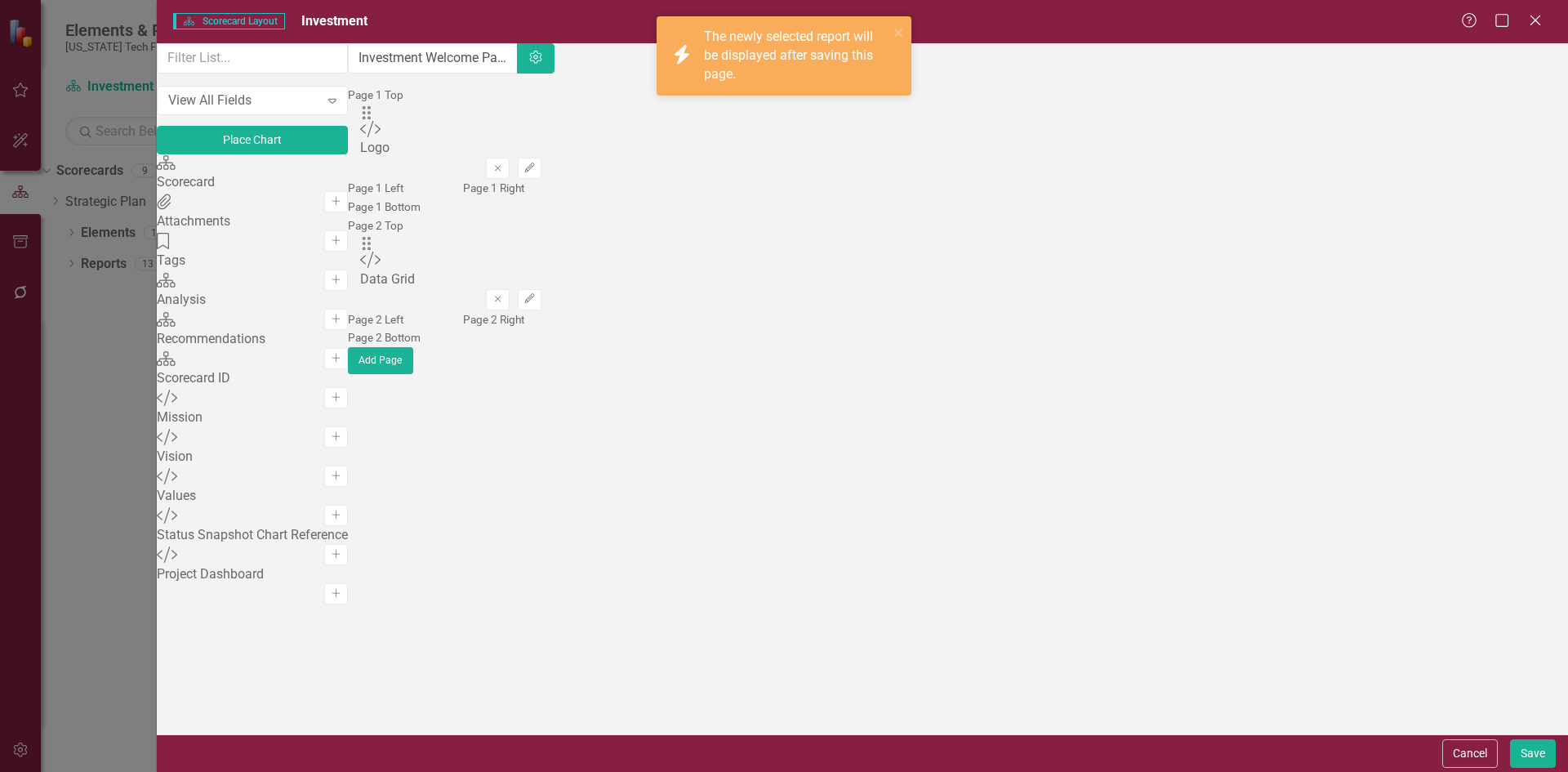
click at [554, 374] on div "The fields (or pods) that are available for you to include on the detail page a…" at bounding box center [451, 208] width 206 height 331
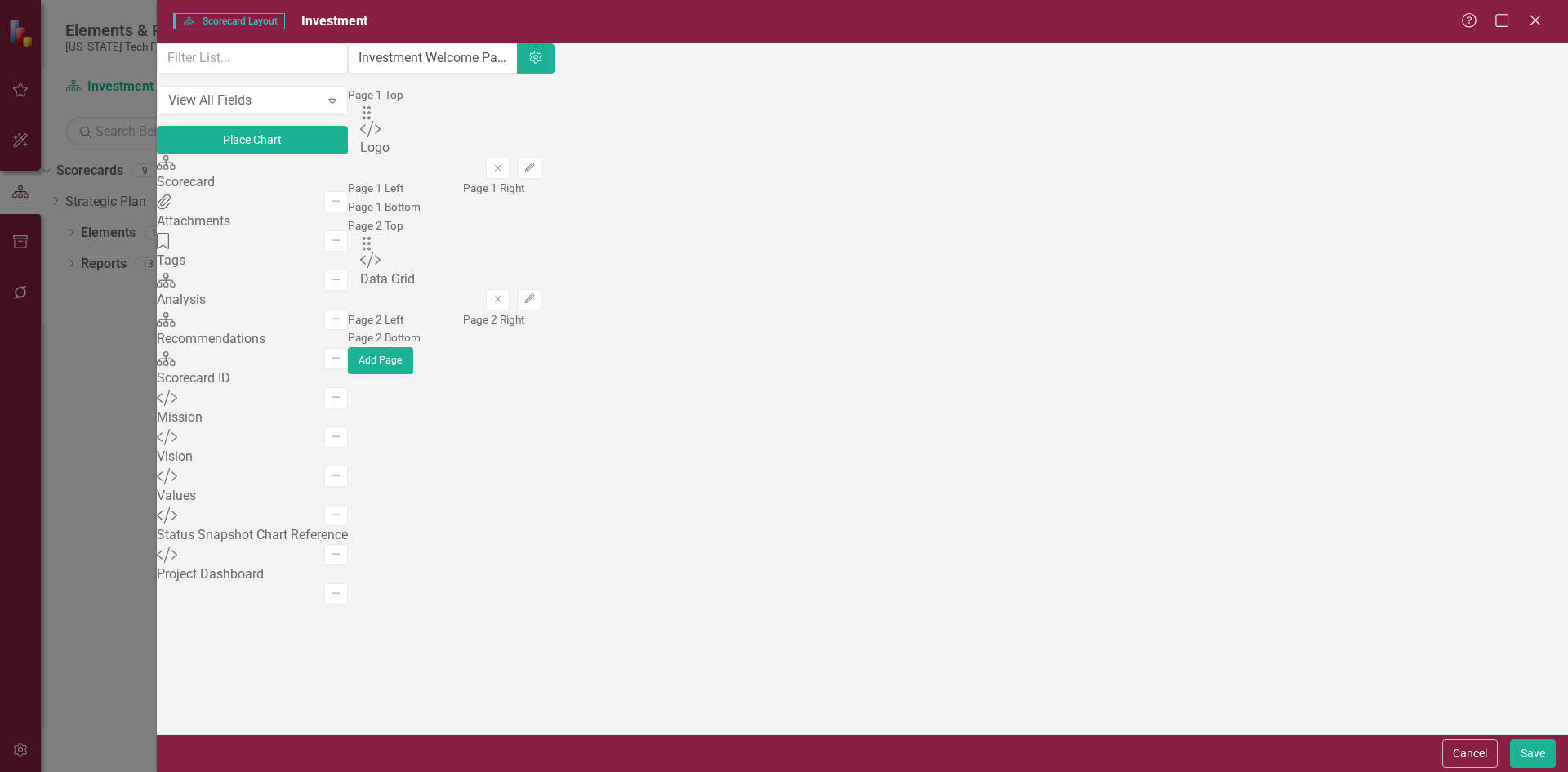
drag, startPoint x: 1459, startPoint y: 760, endPoint x: 1457, endPoint y: 741, distance: 19.1
click at [1459, 759] on button "Cancel" at bounding box center [1469, 753] width 56 height 28
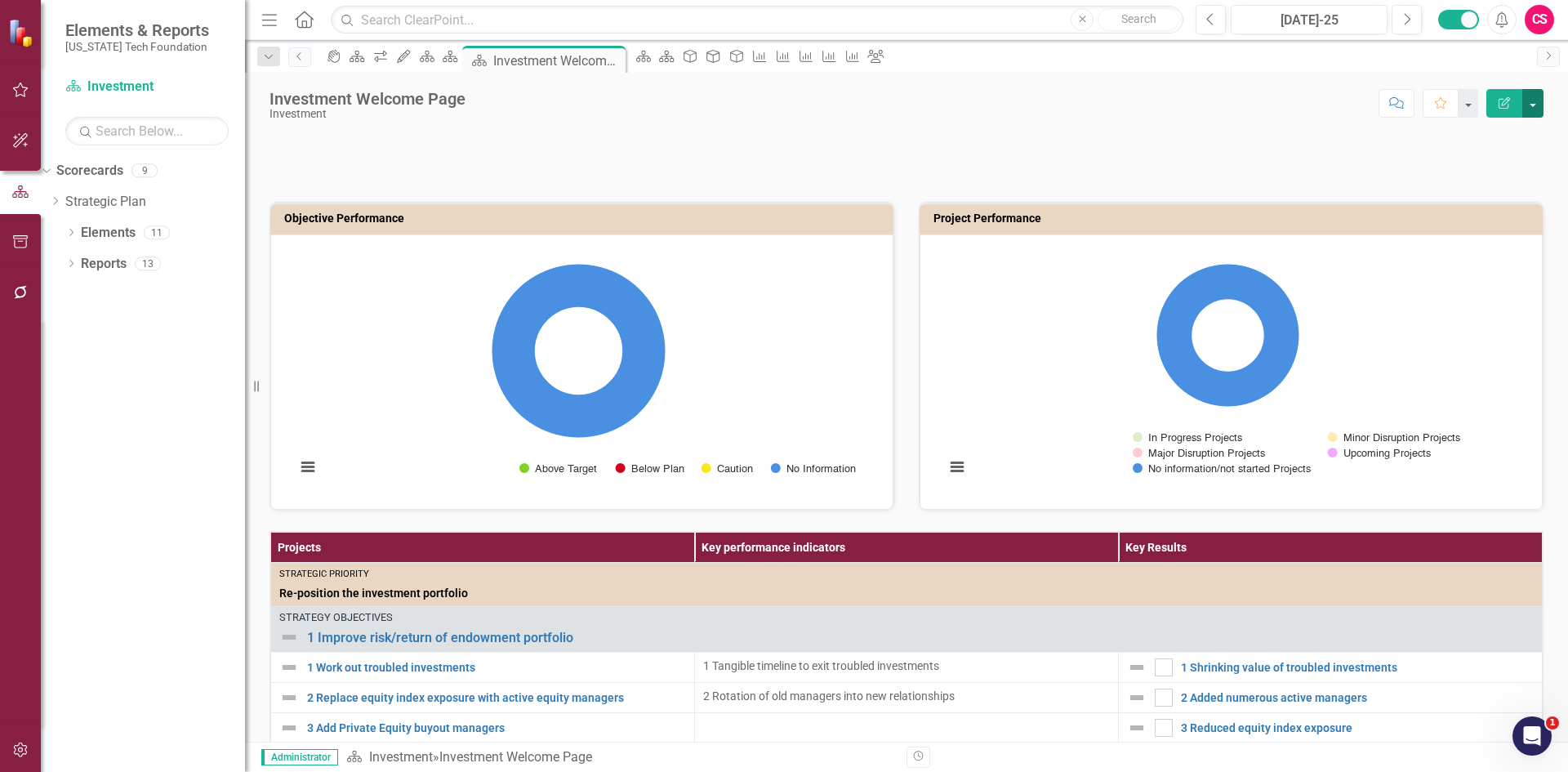
click at [1536, 105] on button "button" at bounding box center [1533, 103] width 22 height 28
click at [1517, 158] on link "Edit Report Edit Layout" at bounding box center [1477, 163] width 133 height 30
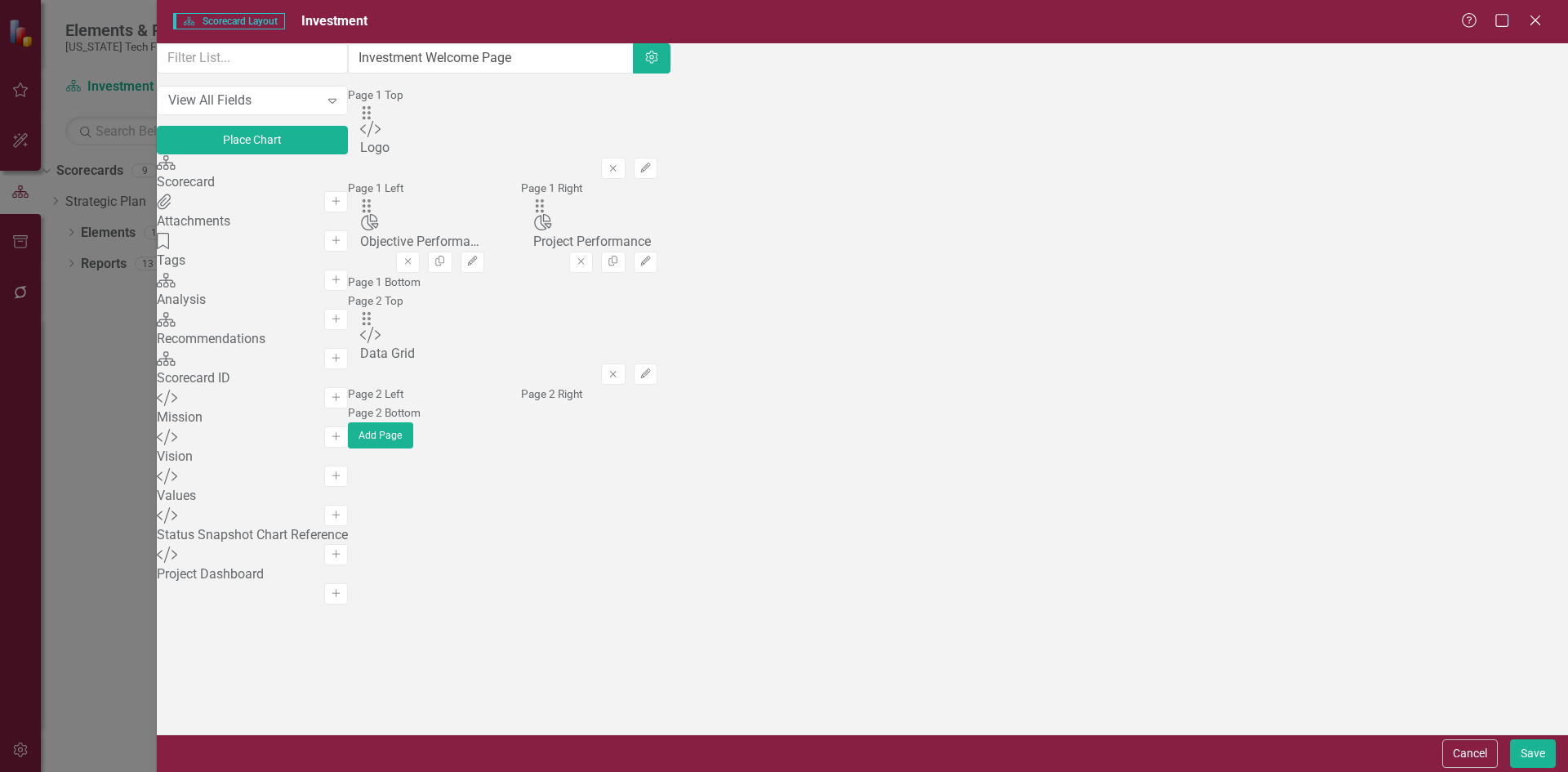
click at [484, 251] on div "Drag Chart Objective Performance Remove Copy Edit" at bounding box center [422, 235] width 124 height 75
click at [478, 256] on icon "Edit" at bounding box center [472, 261] width 12 height 10
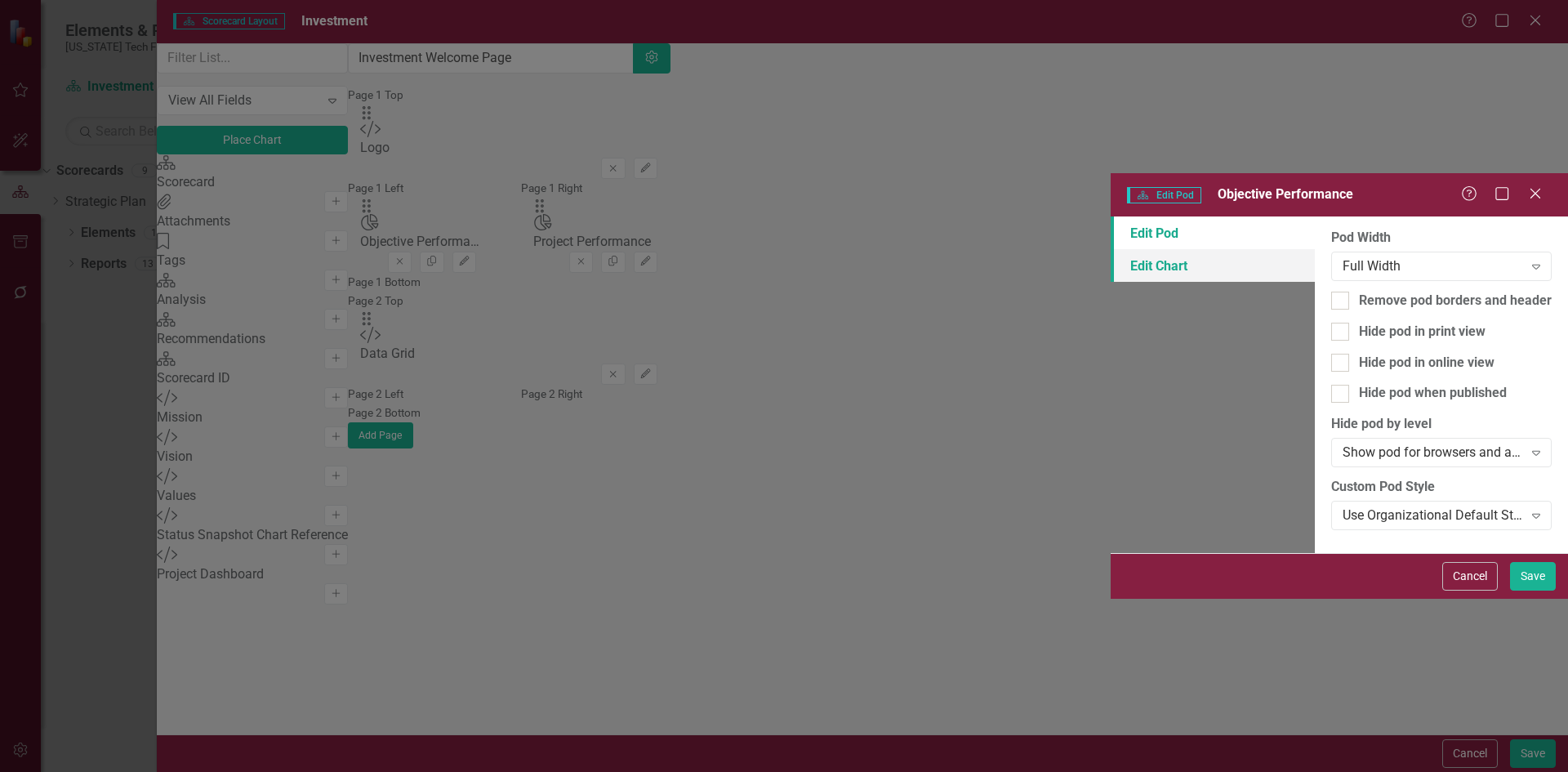
click at [1110, 249] on link "Edit Chart" at bounding box center [1212, 265] width 204 height 32
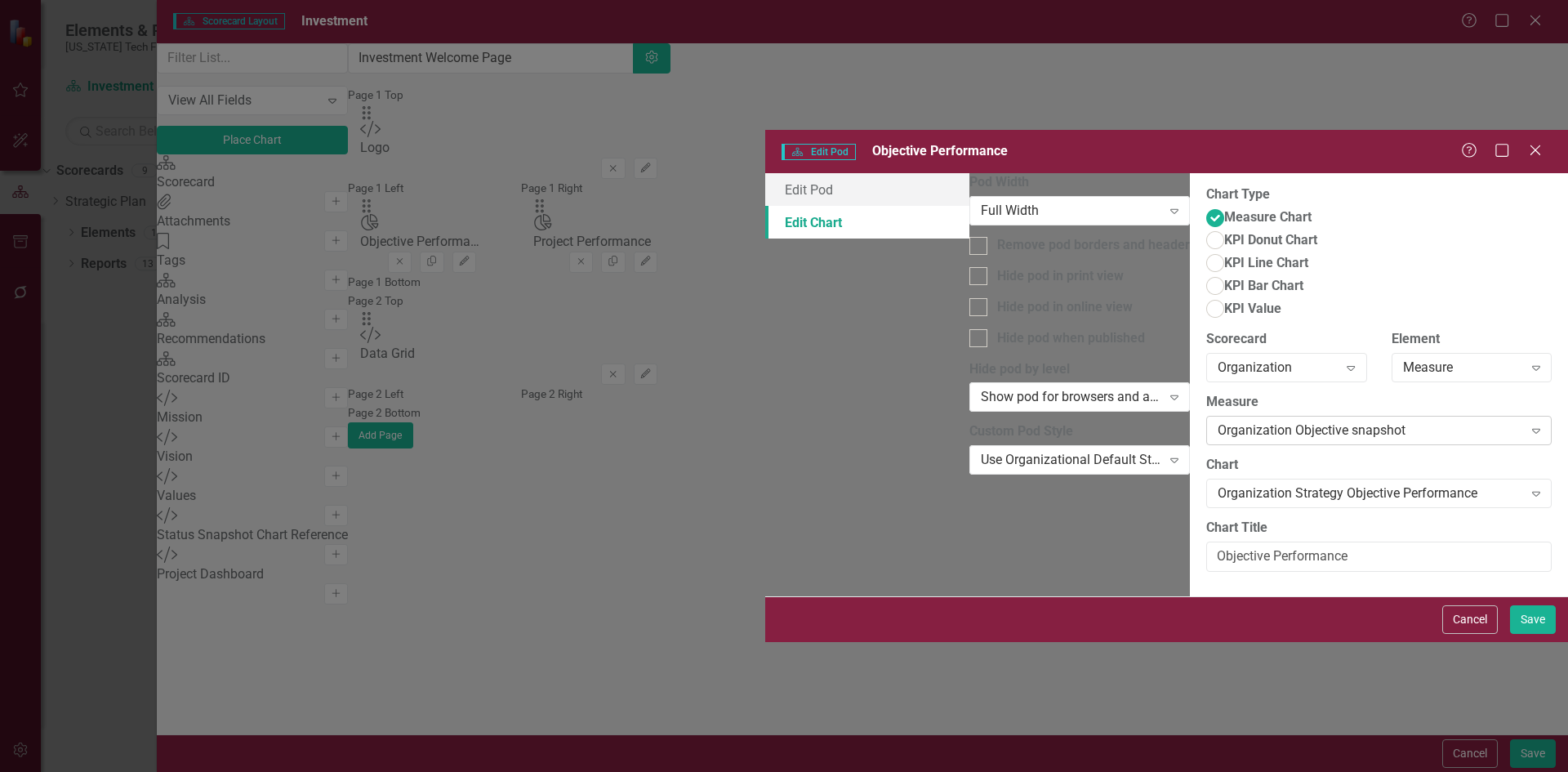
click at [1217, 421] on div "Organization Objective snapshot" at bounding box center [1370, 430] width 305 height 19
click at [1206, 393] on label "Measure" at bounding box center [1379, 402] width 346 height 19
click at [1475, 634] on button "Cancel" at bounding box center [1469, 619] width 56 height 28
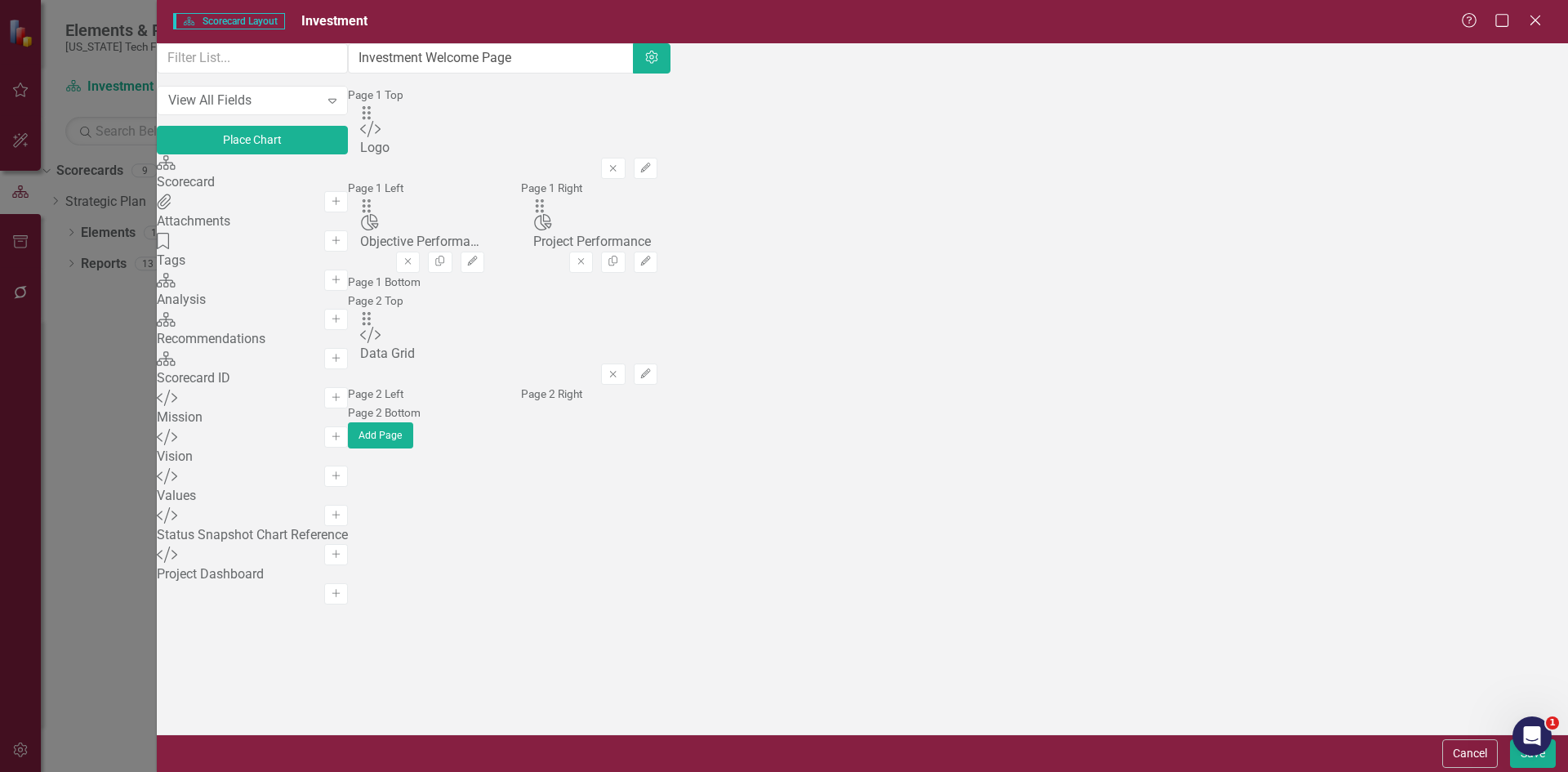
click at [1475, 748] on button "Cancel" at bounding box center [1469, 753] width 56 height 28
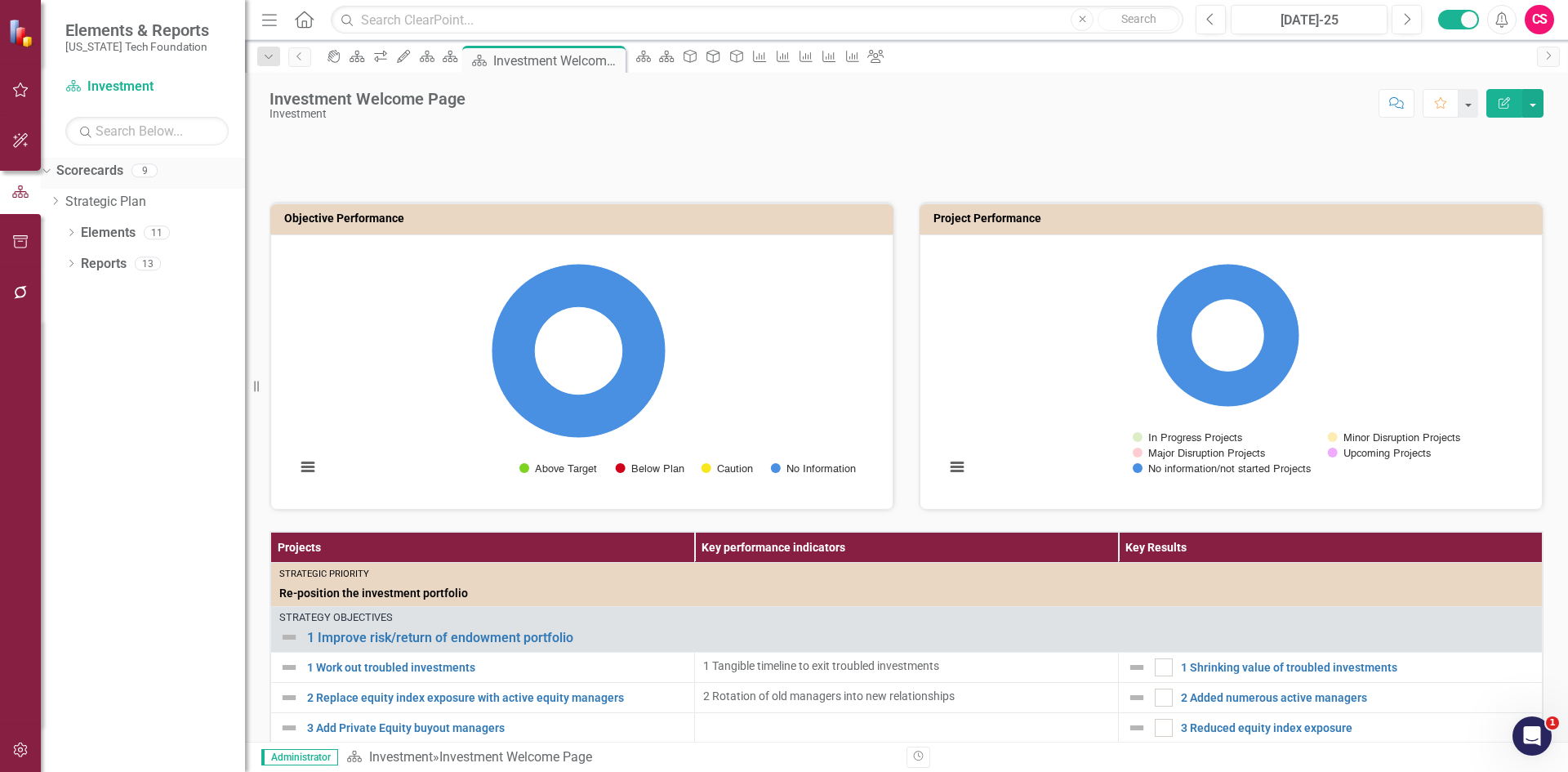
click at [114, 168] on link "Scorecards" at bounding box center [90, 171] width 67 height 19
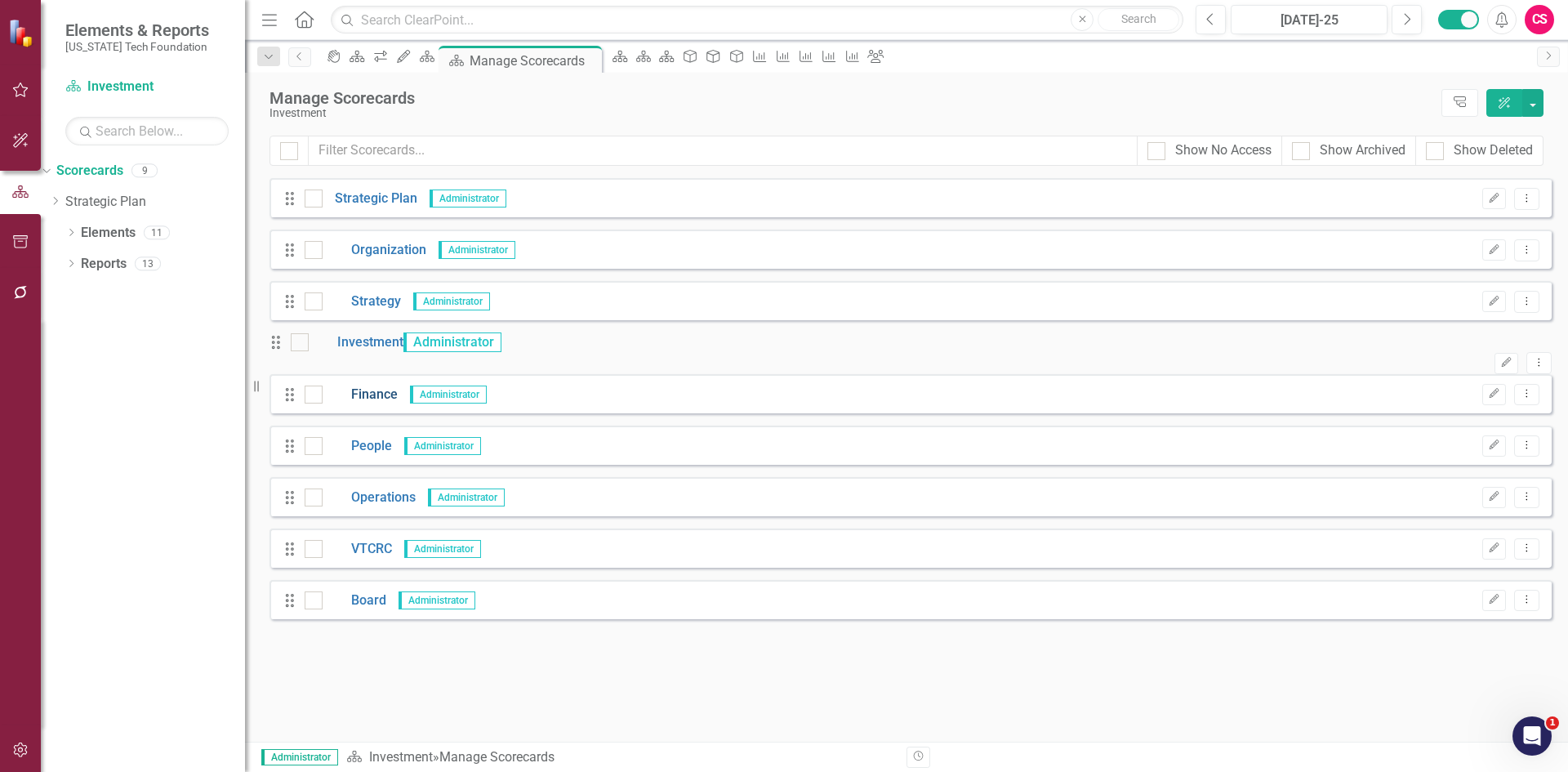
click at [381, 404] on link "Finance" at bounding box center [360, 395] width 75 height 19
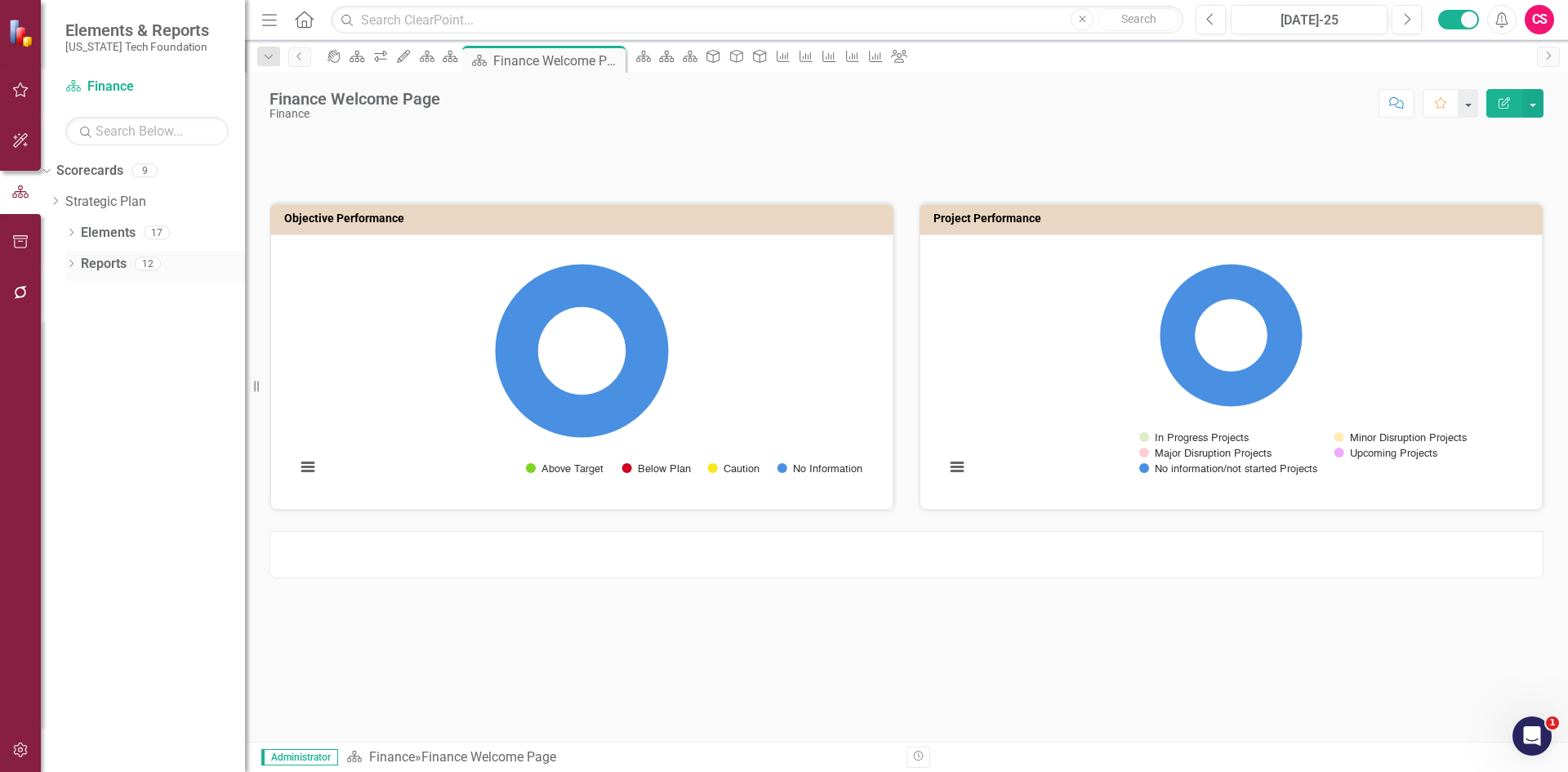
click at [109, 264] on link "Reports" at bounding box center [104, 264] width 46 height 19
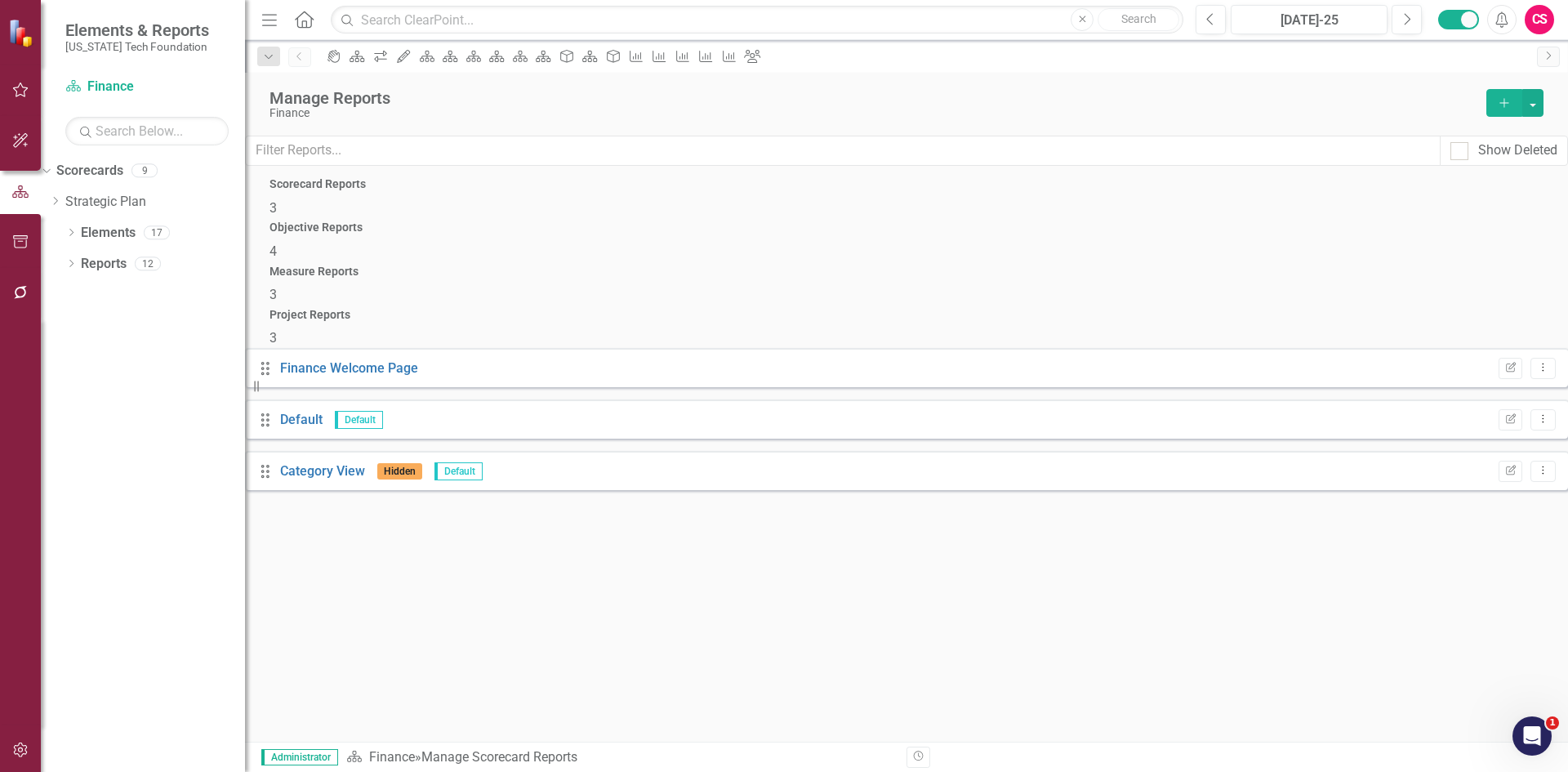
drag, startPoint x: 643, startPoint y: 229, endPoint x: 666, endPoint y: 219, distance: 25.1
click at [643, 229] on div "Objective Reports 4" at bounding box center [906, 240] width 1274 height 39
click at [1542, 103] on button "button" at bounding box center [1533, 102] width 22 height 27
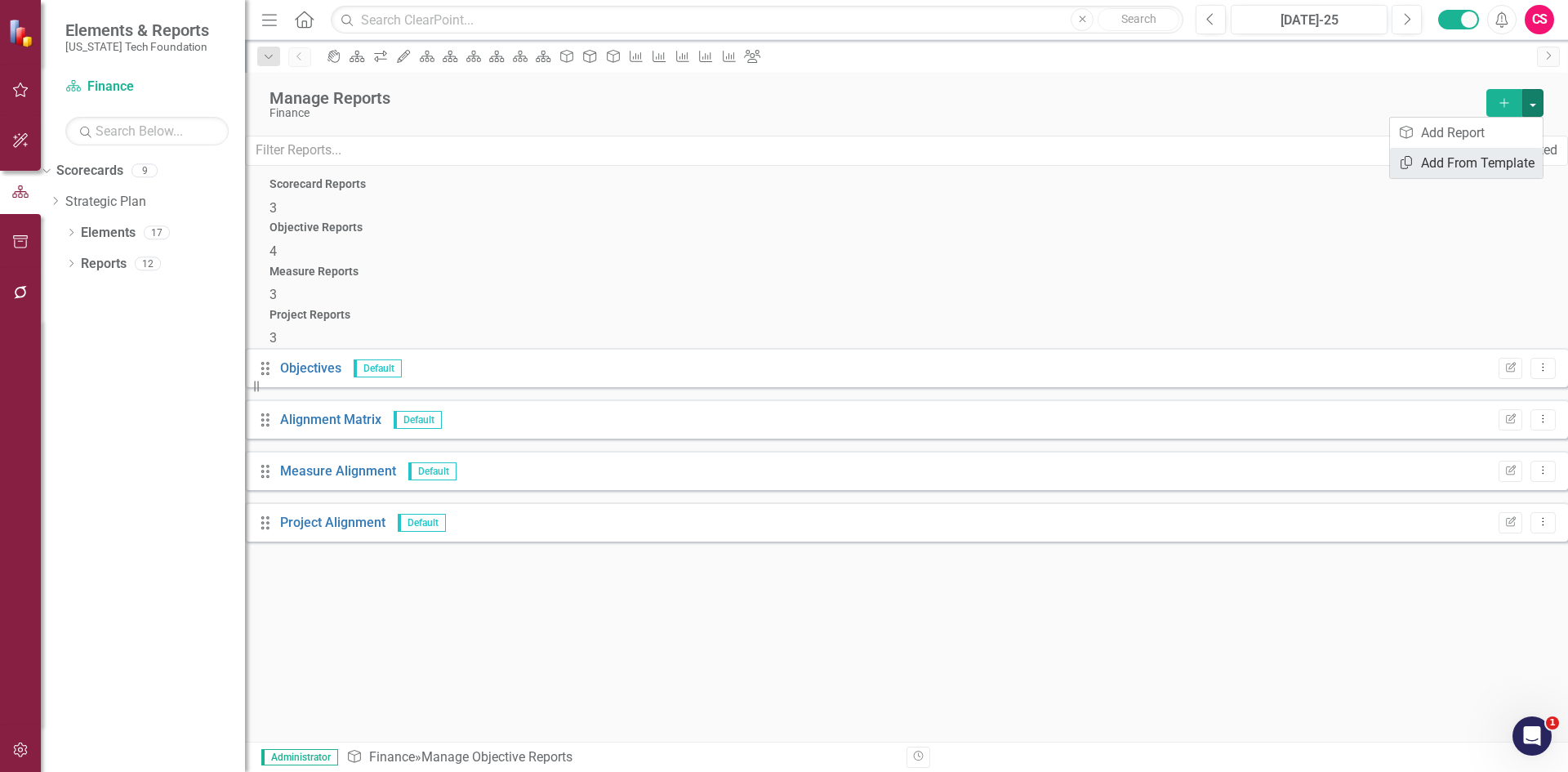
click at [1526, 161] on link "Copy Add From Template" at bounding box center [1466, 163] width 153 height 30
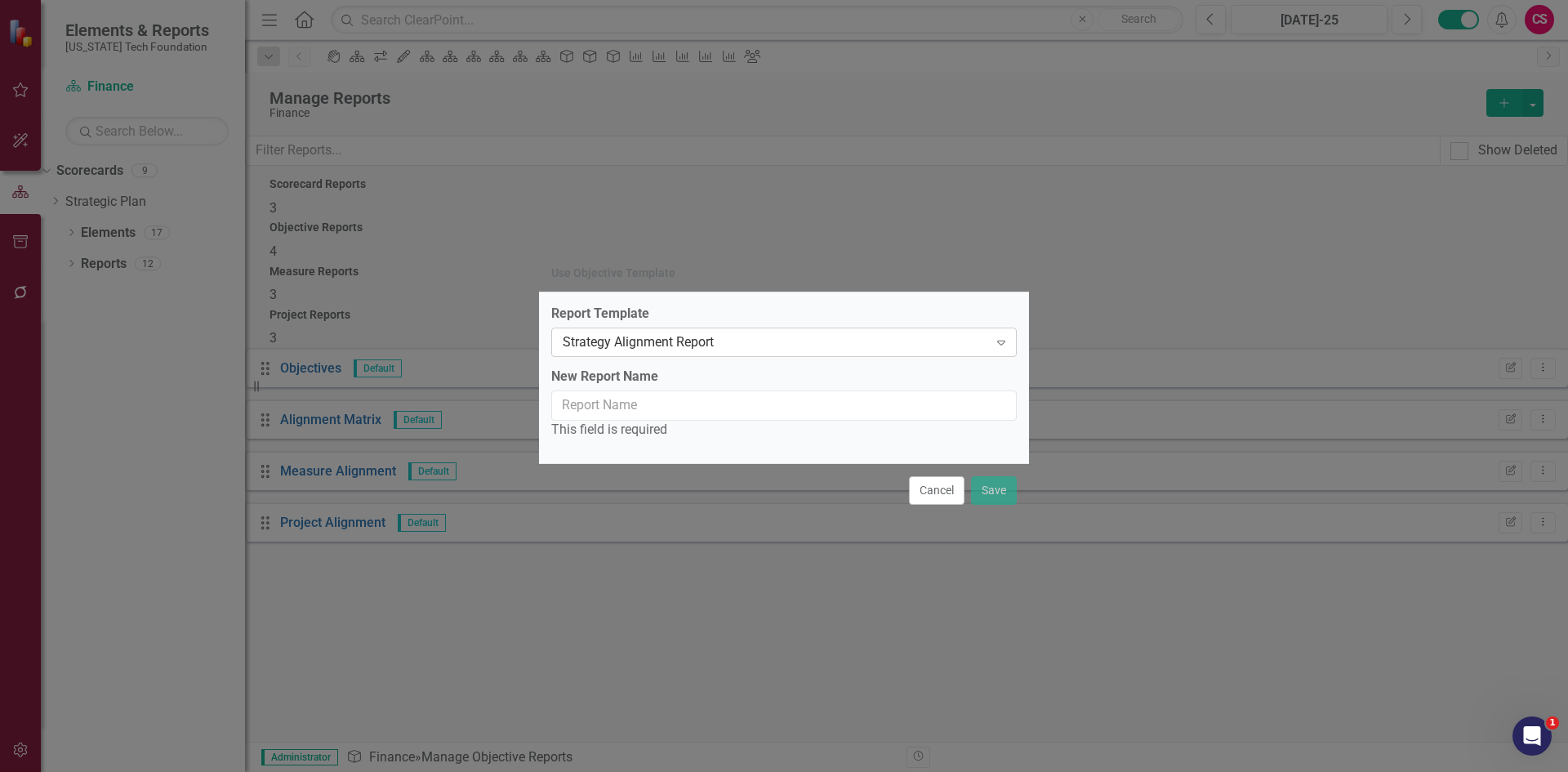
click at [694, 345] on div "Strategy Alignment Report" at bounding box center [775, 342] width 425 height 19
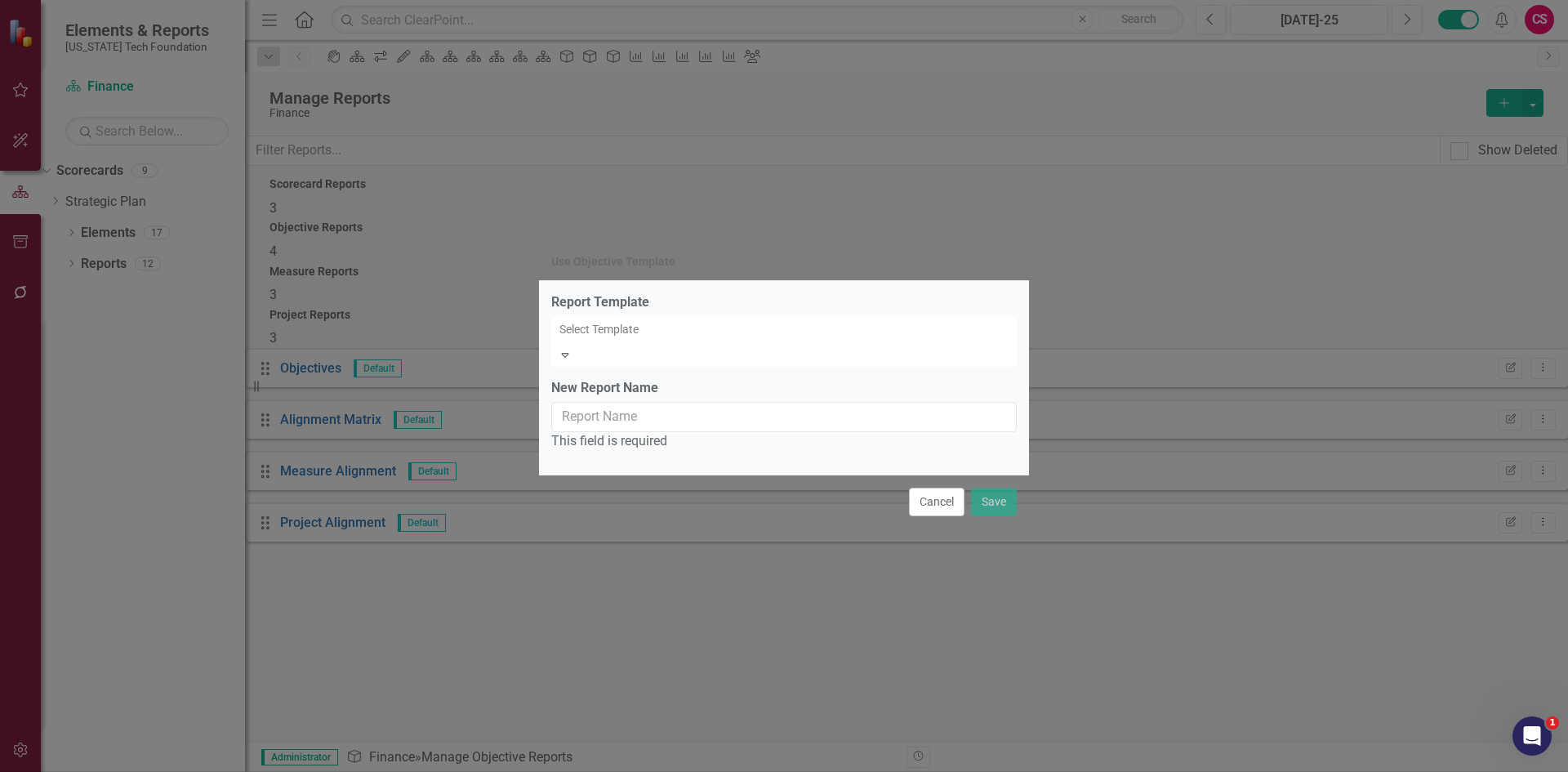
click at [686, 306] on label "Report Template" at bounding box center [784, 303] width 465 height 19
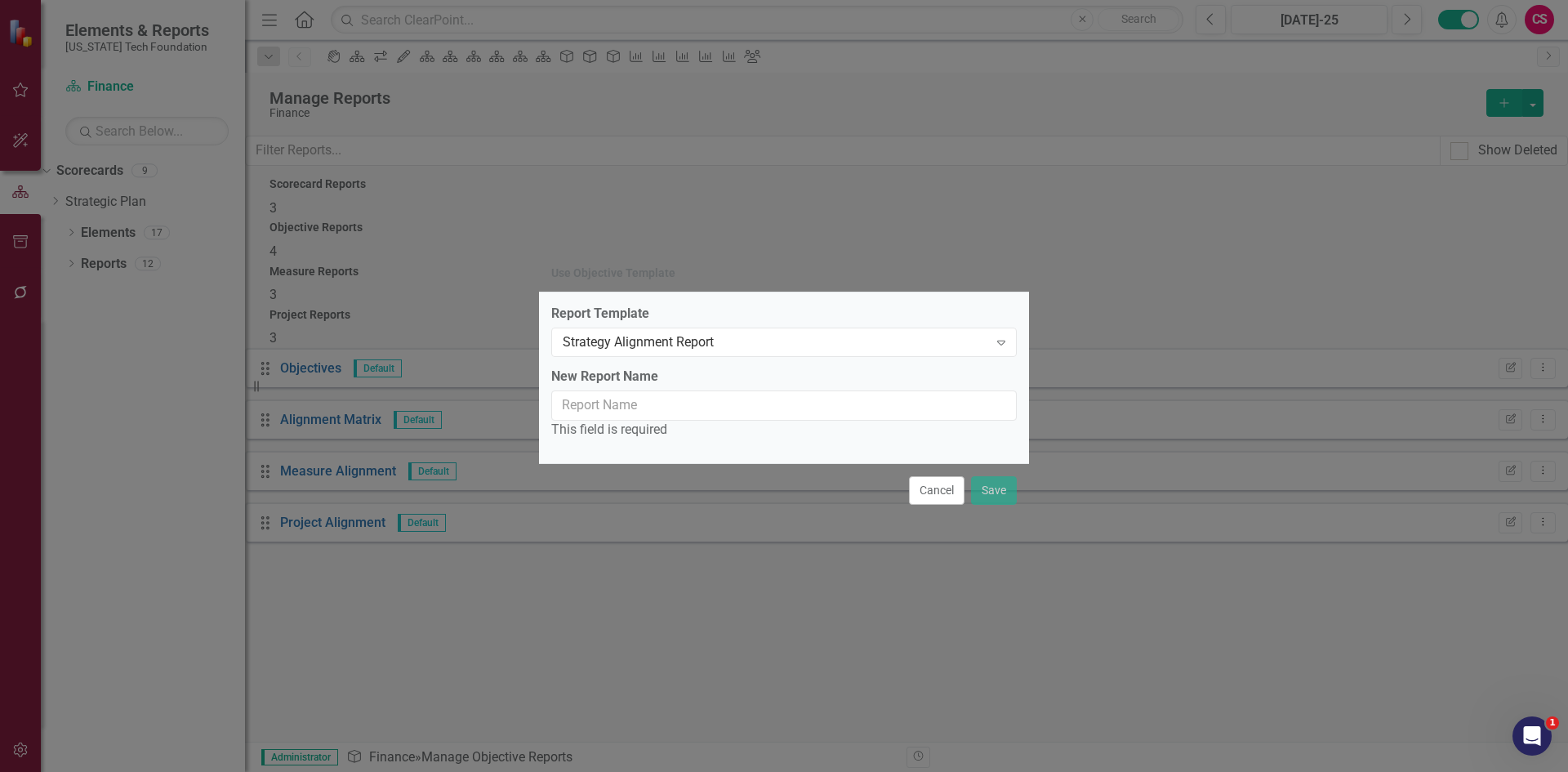
click at [653, 423] on div "This field is required" at bounding box center [784, 430] width 465 height 19
drag, startPoint x: 651, startPoint y: 409, endPoint x: 662, endPoint y: 394, distance: 18.6
click at [651, 405] on input "New Report Name" at bounding box center [784, 405] width 465 height 30
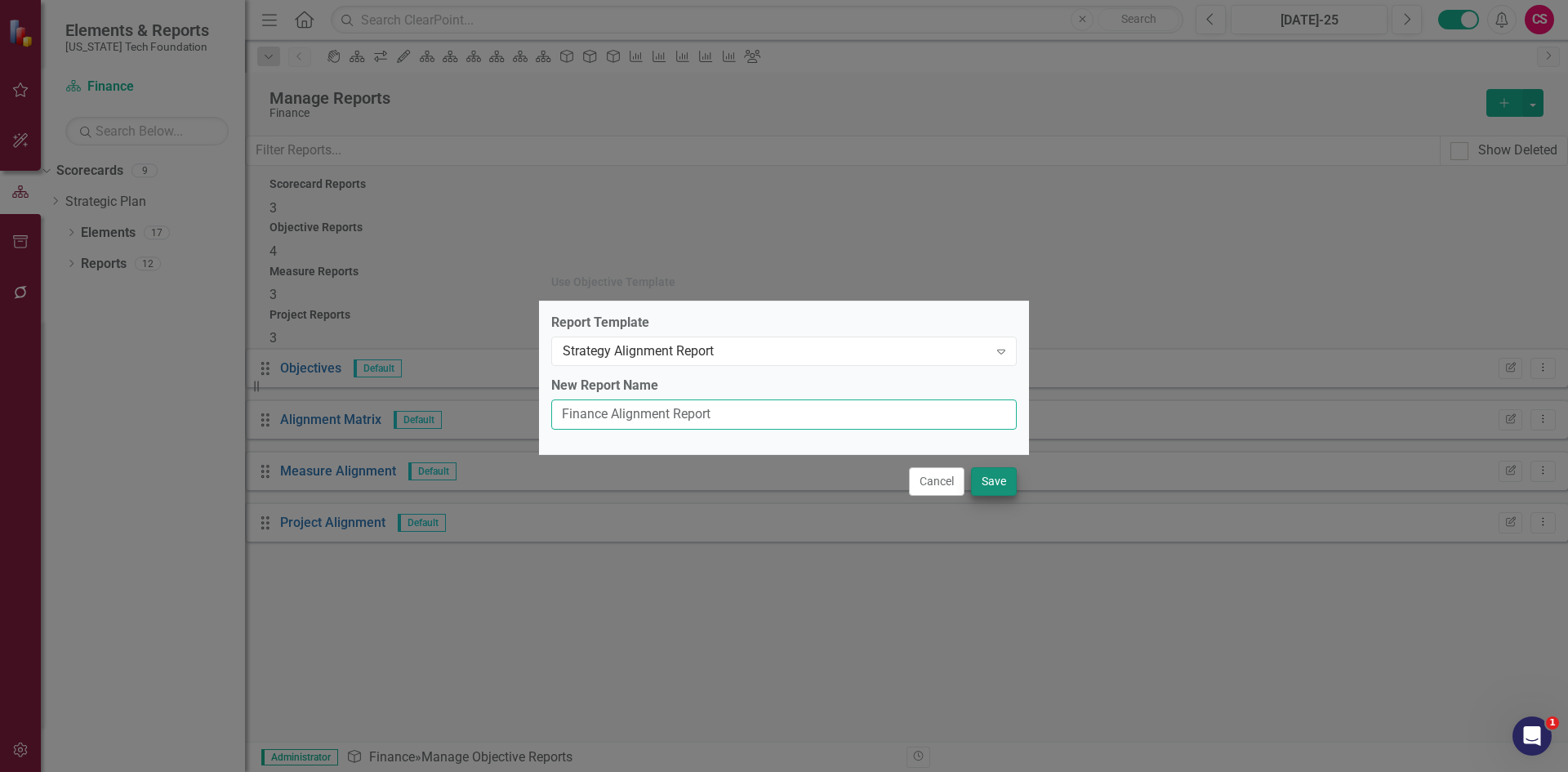
type input "Finance Alignment Report"
click at [995, 470] on button "Save" at bounding box center [993, 481] width 46 height 28
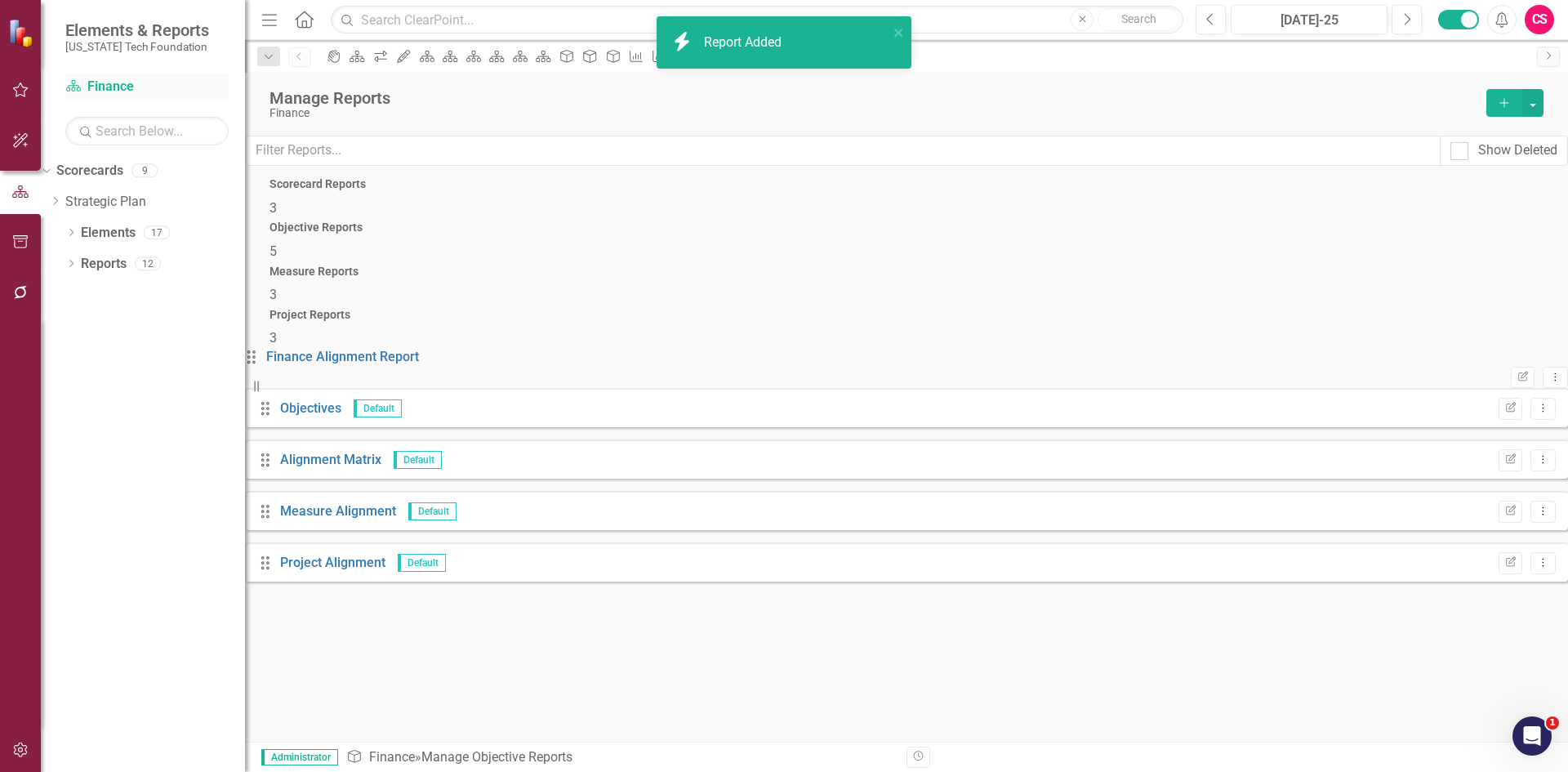
drag, startPoint x: 107, startPoint y: 85, endPoint x: 144, endPoint y: 89, distance: 37.2
click at [107, 84] on link "Scorecard Finance" at bounding box center [147, 87] width 163 height 19
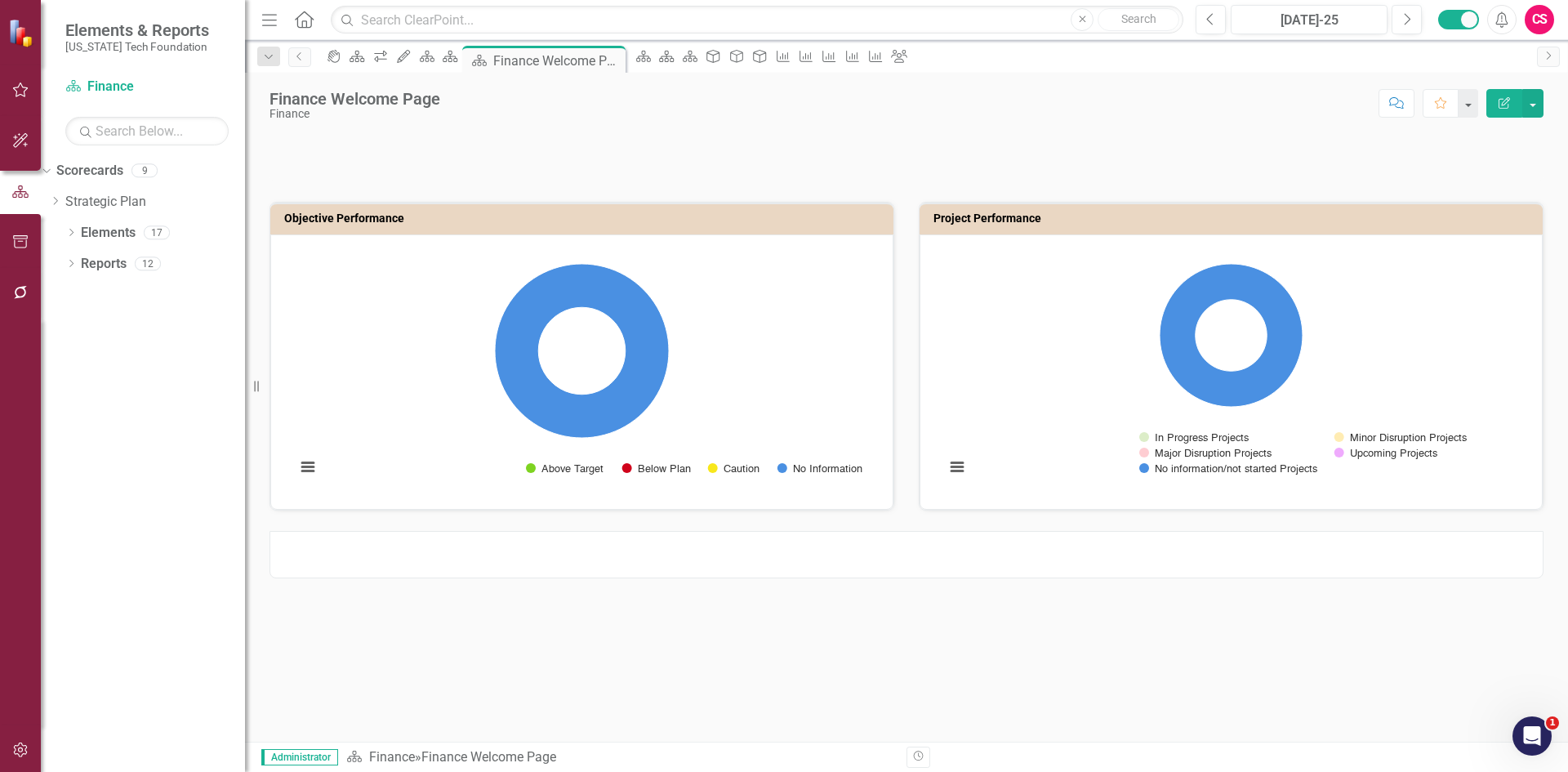
click at [996, 558] on div at bounding box center [906, 554] width 1274 height 47
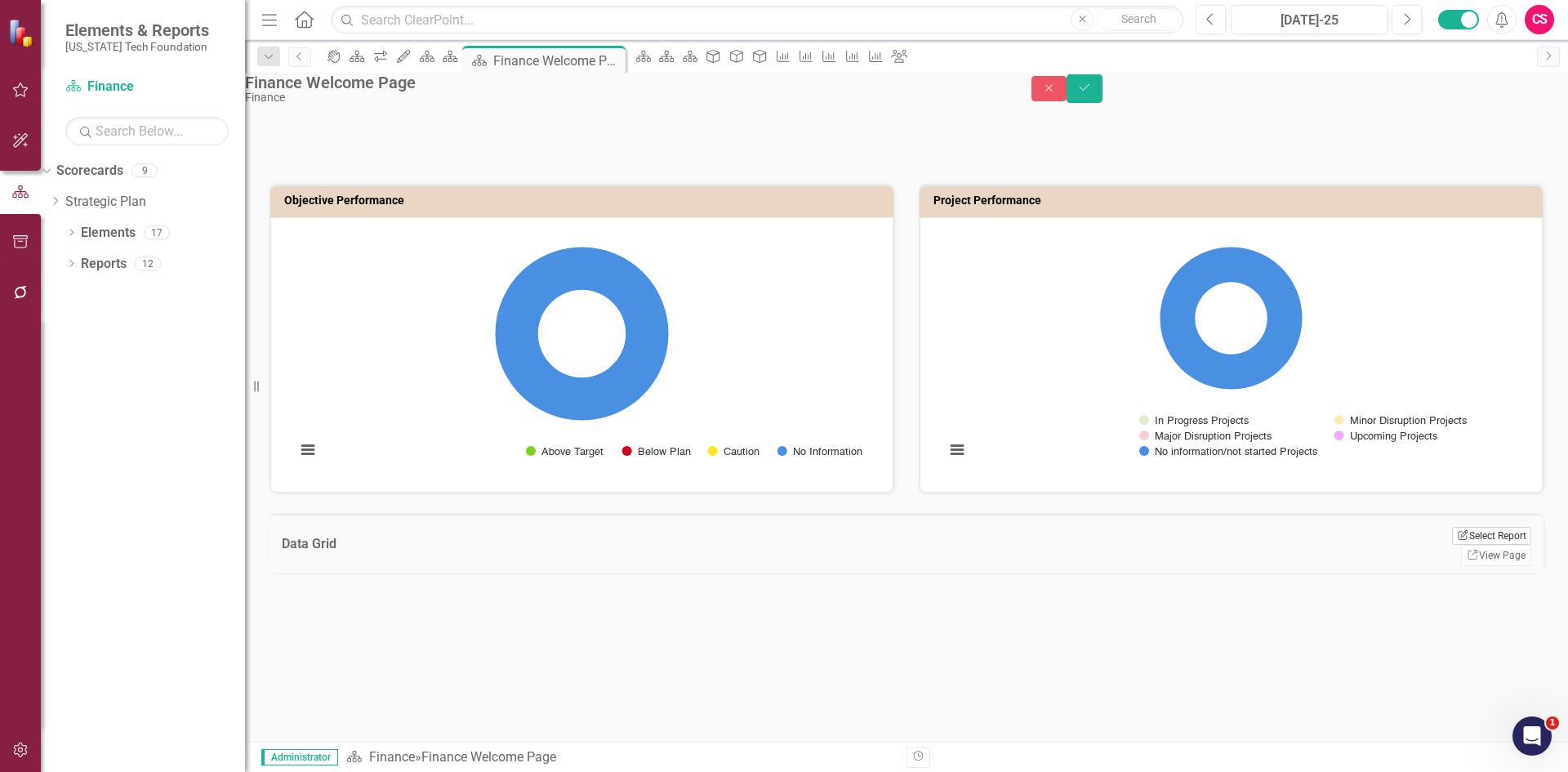
click at [1518, 545] on button "Edit Report Select Report" at bounding box center [1492, 536] width 80 height 18
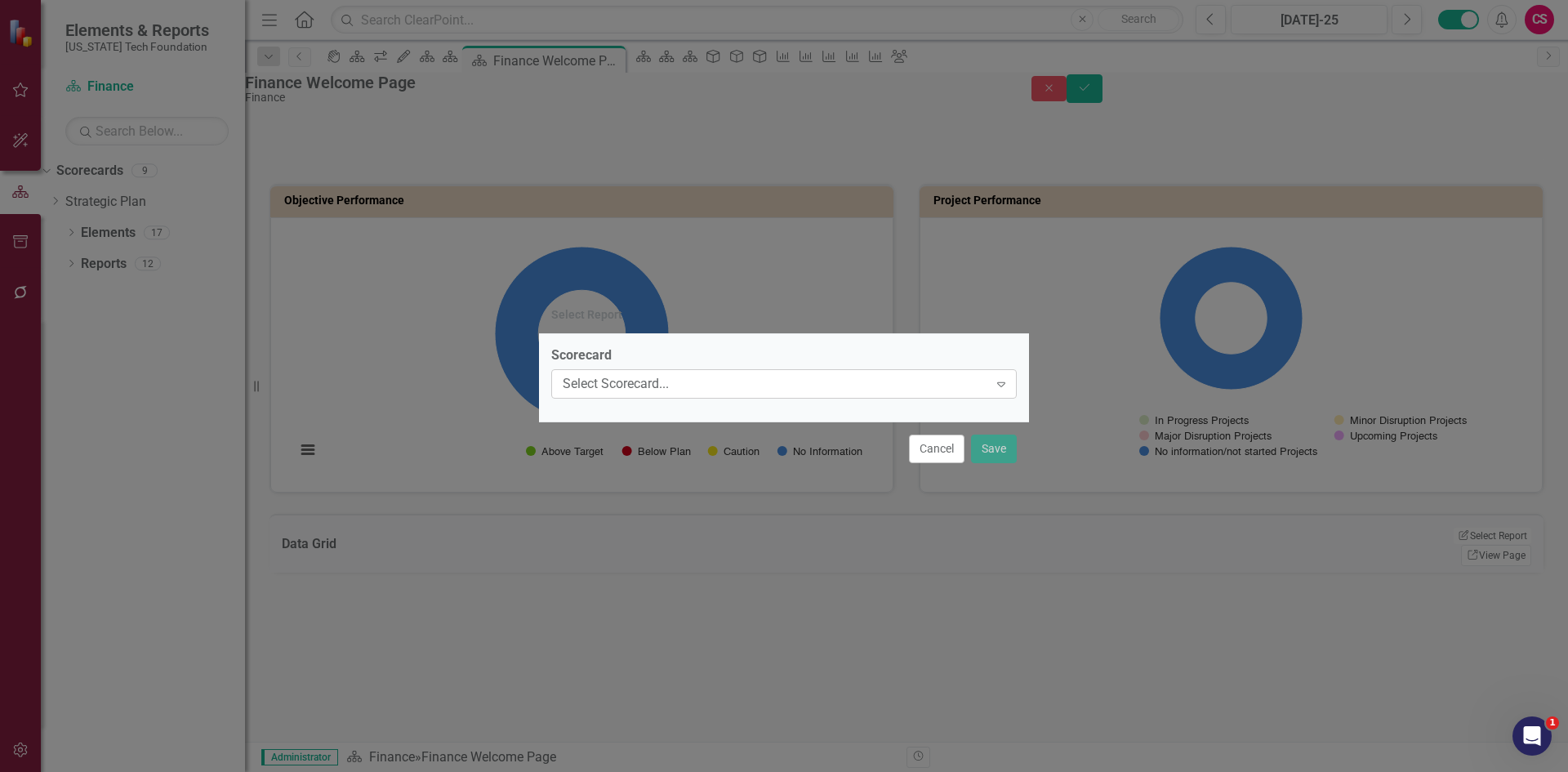
click at [597, 375] on div "Select Scorecard... Expand" at bounding box center [784, 383] width 465 height 29
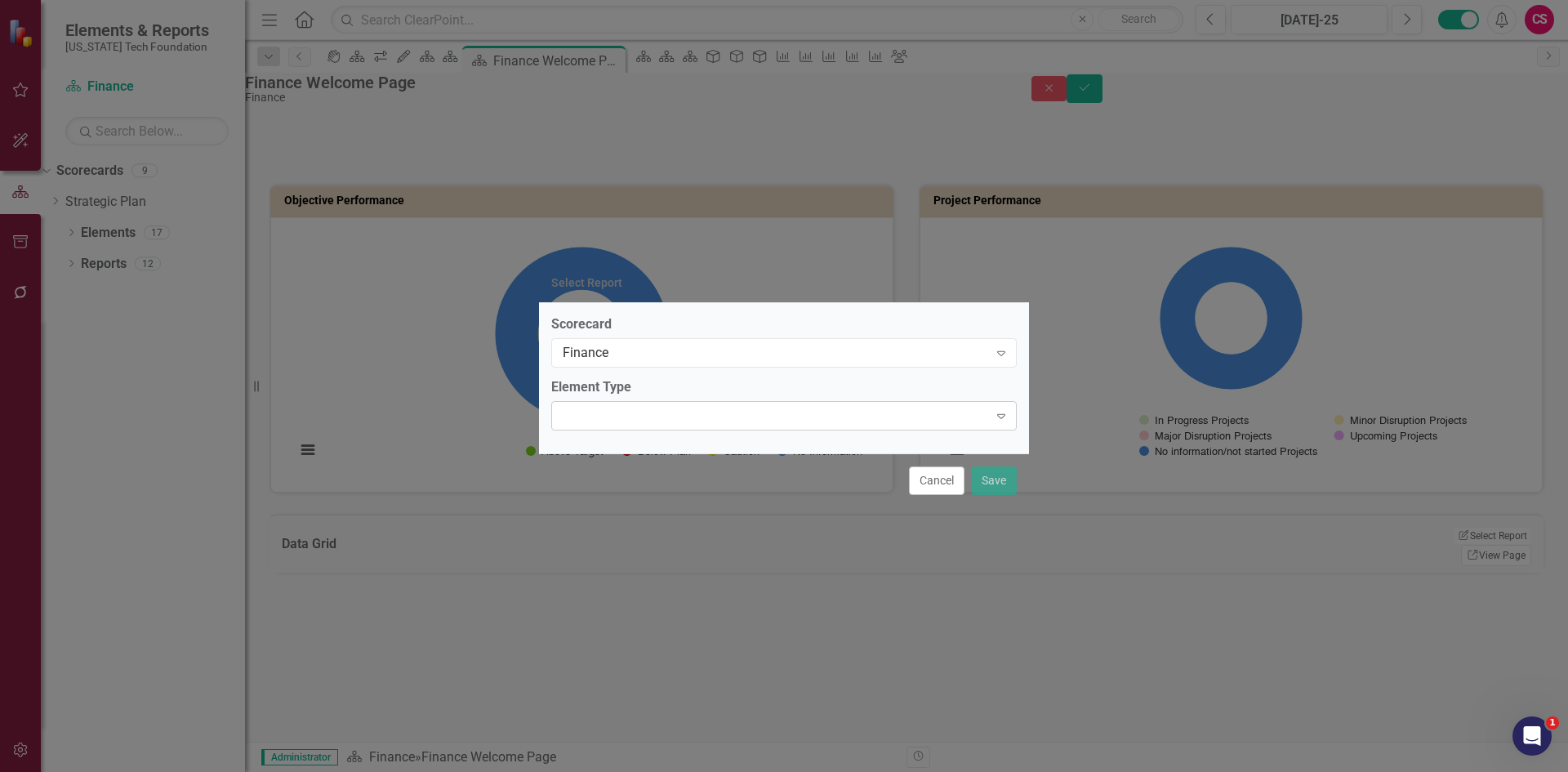
click at [615, 425] on div "Expand" at bounding box center [784, 415] width 465 height 29
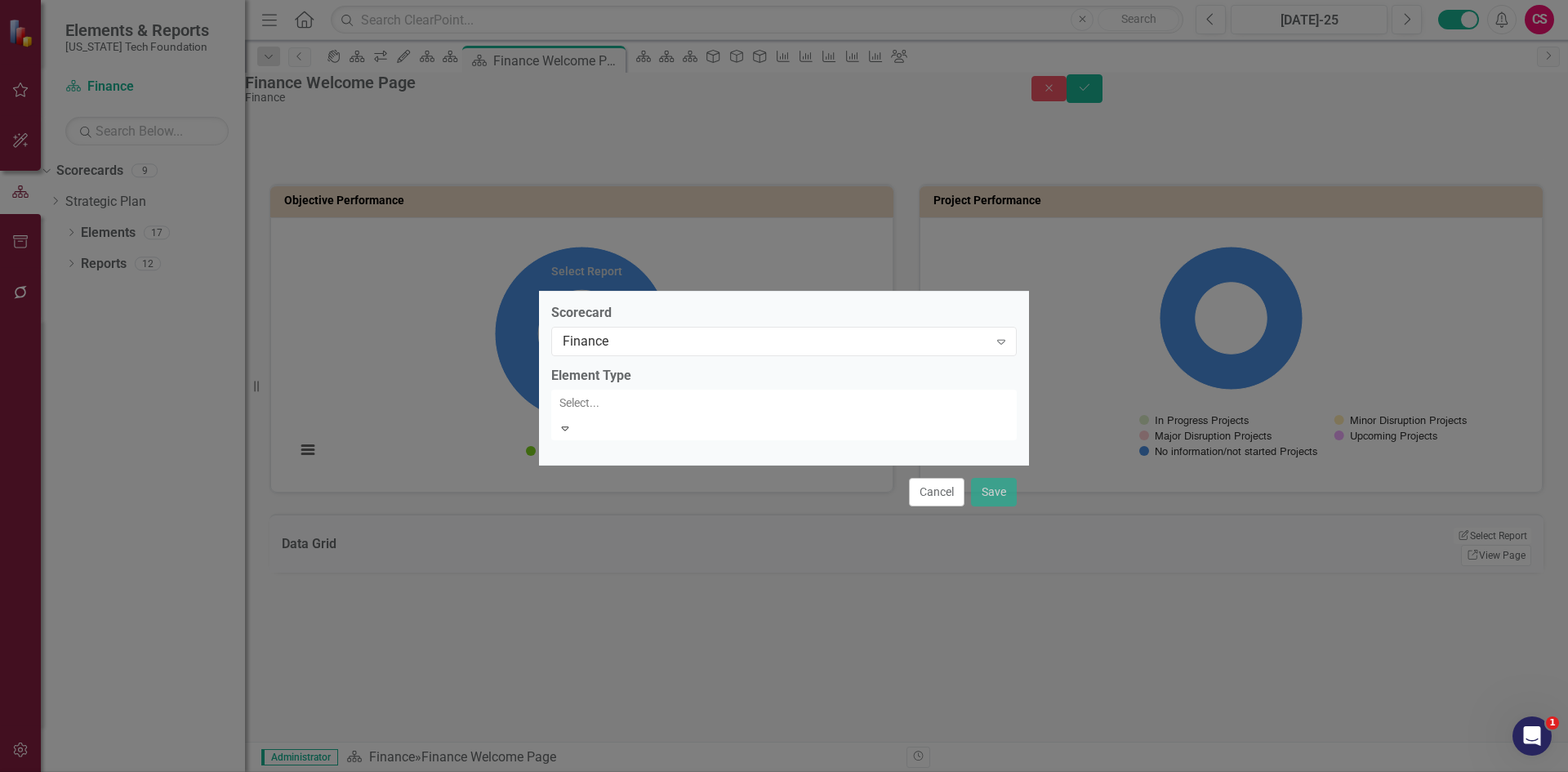
click at [614, 771] on div "Objective" at bounding box center [787, 785] width 1541 height 19
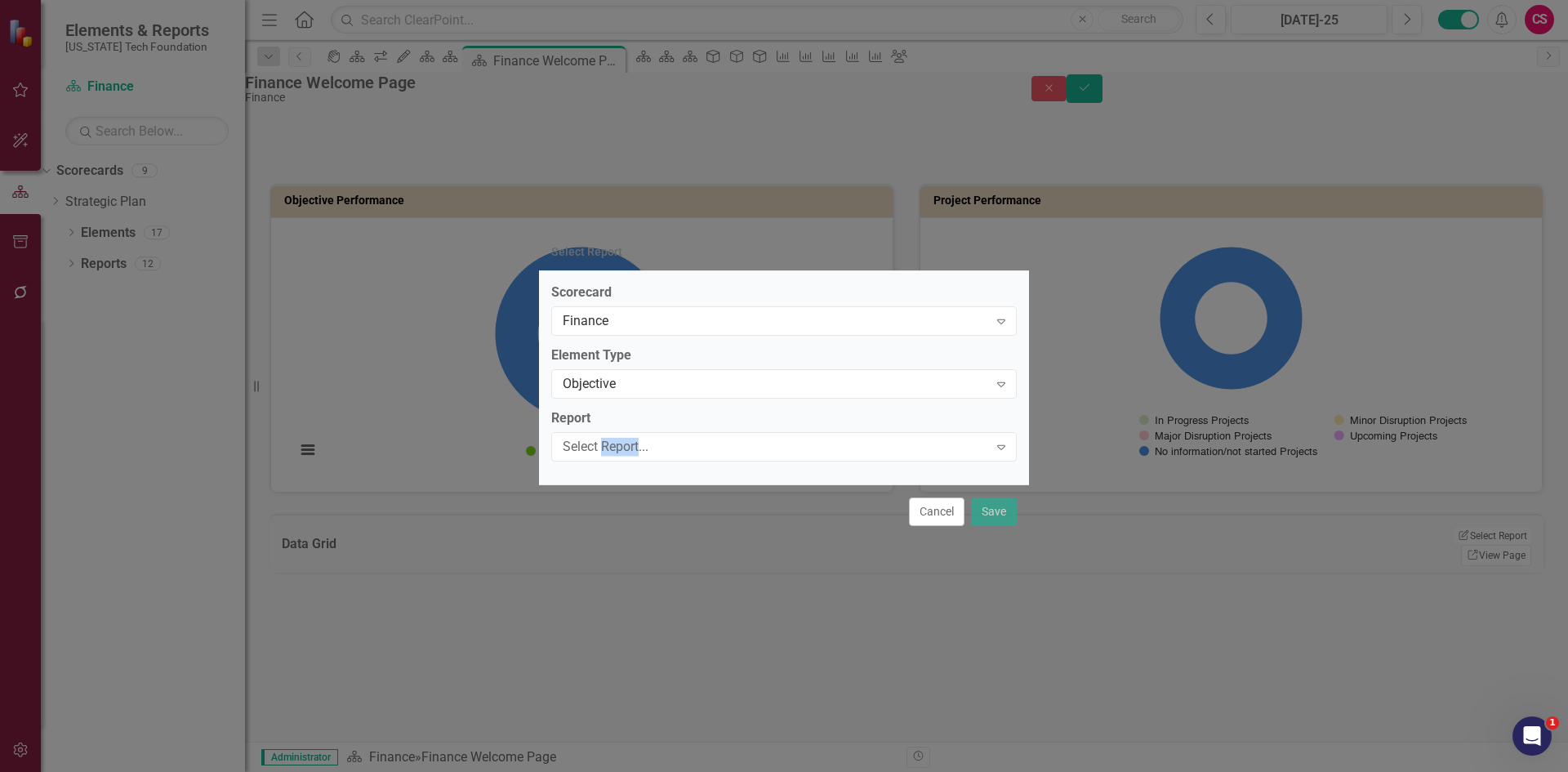
click at [614, 449] on div "Select Report..." at bounding box center [775, 447] width 425 height 19
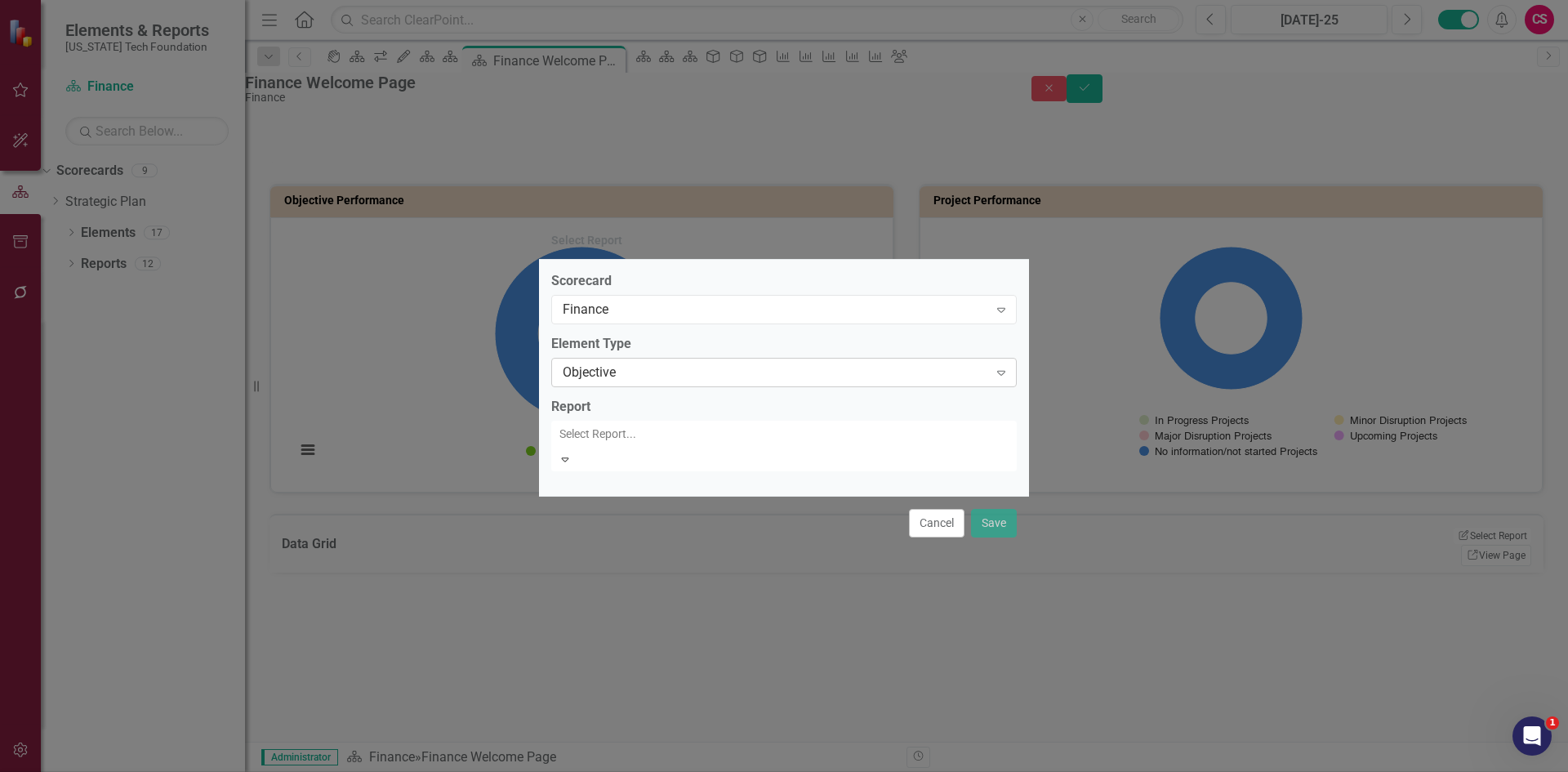
click at [684, 387] on div "Objective Expand" at bounding box center [784, 371] width 465 height 29
click at [692, 353] on label "Element Type" at bounding box center [784, 344] width 465 height 19
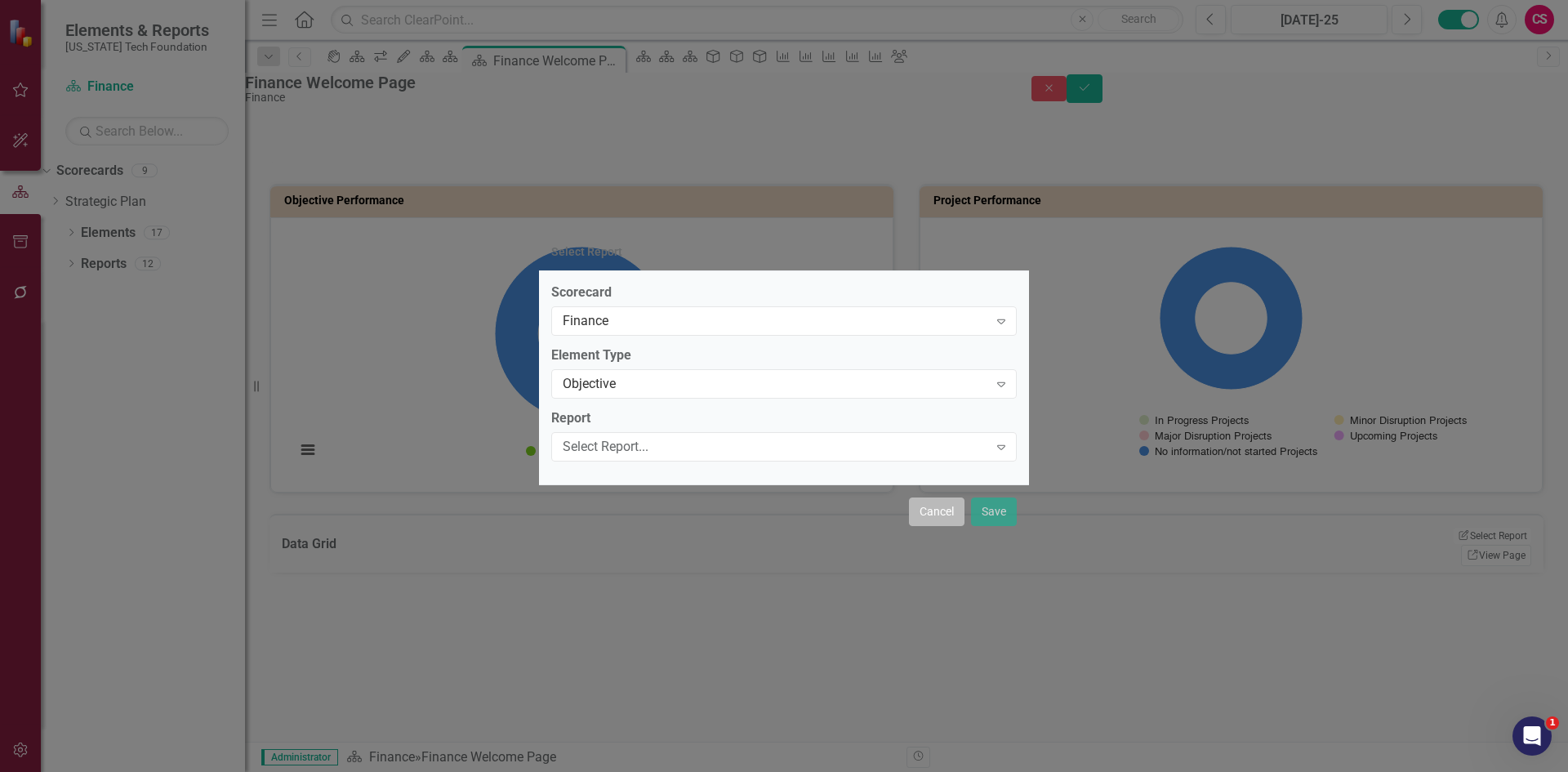
click at [910, 512] on button "Cancel" at bounding box center [936, 512] width 56 height 28
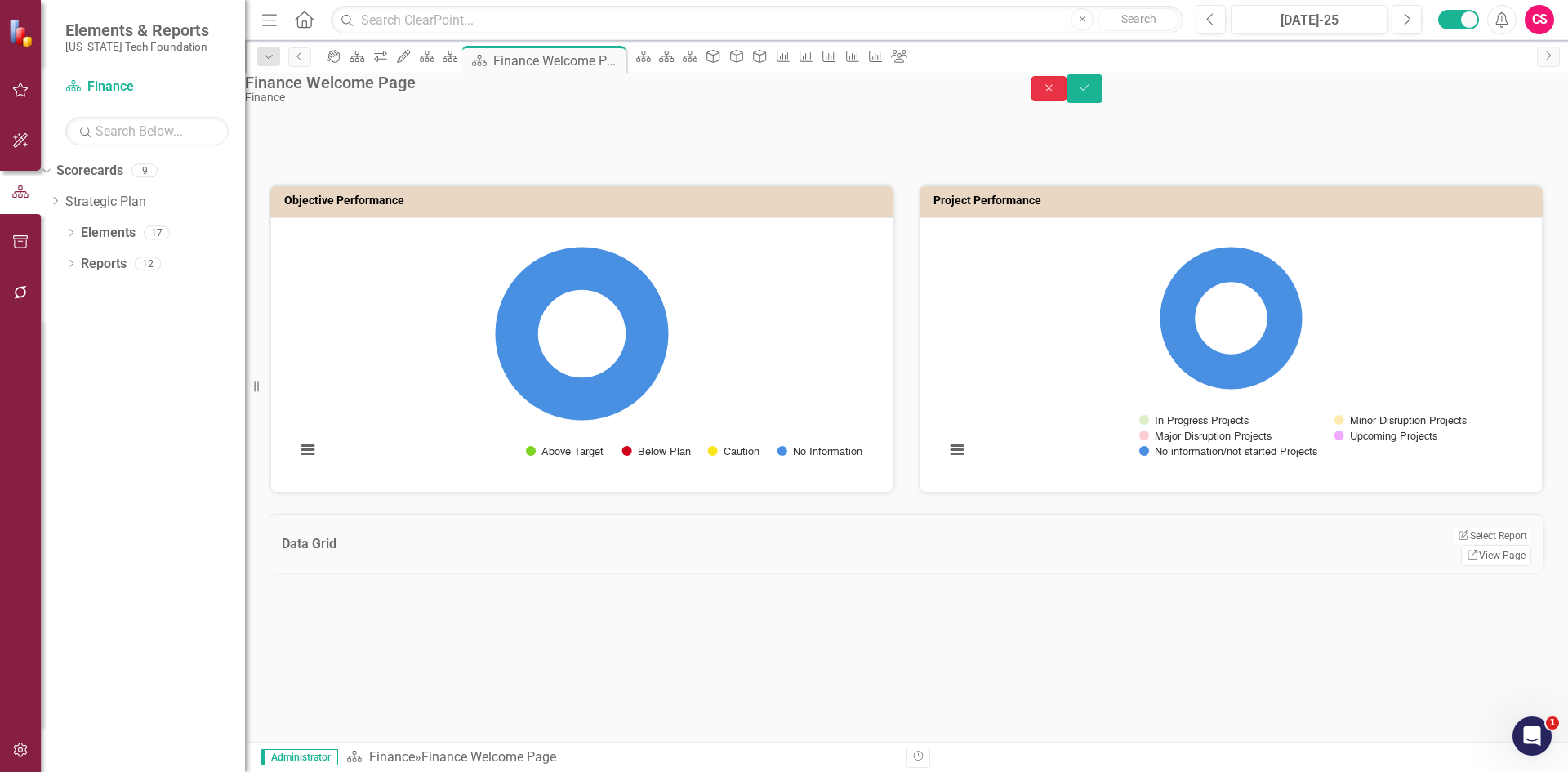
click at [1067, 82] on button "Close" at bounding box center [1049, 89] width 36 height 26
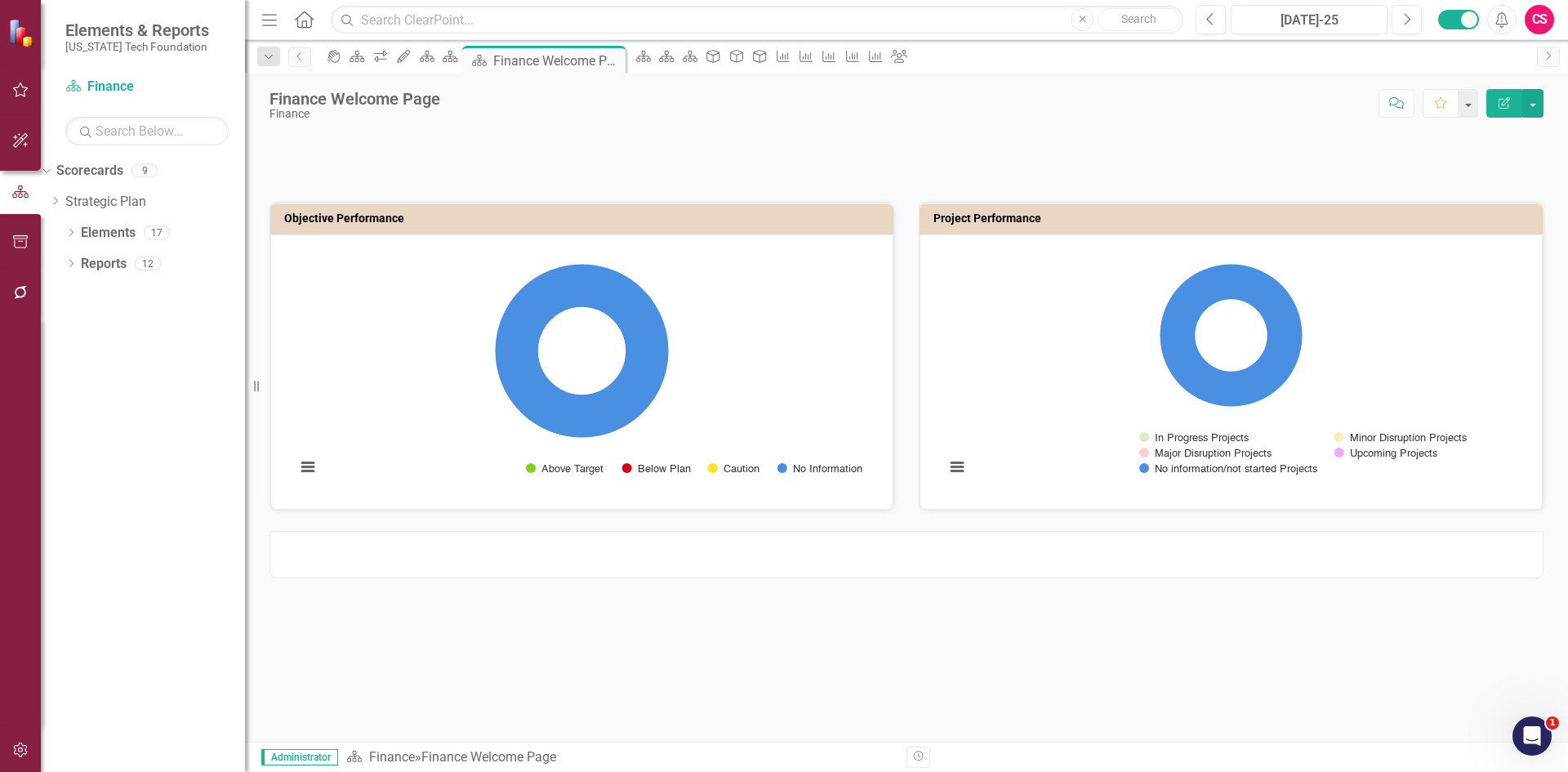
click at [1459, 520] on div at bounding box center [906, 545] width 1299 height 68
click at [1439, 561] on div at bounding box center [906, 554] width 1274 height 47
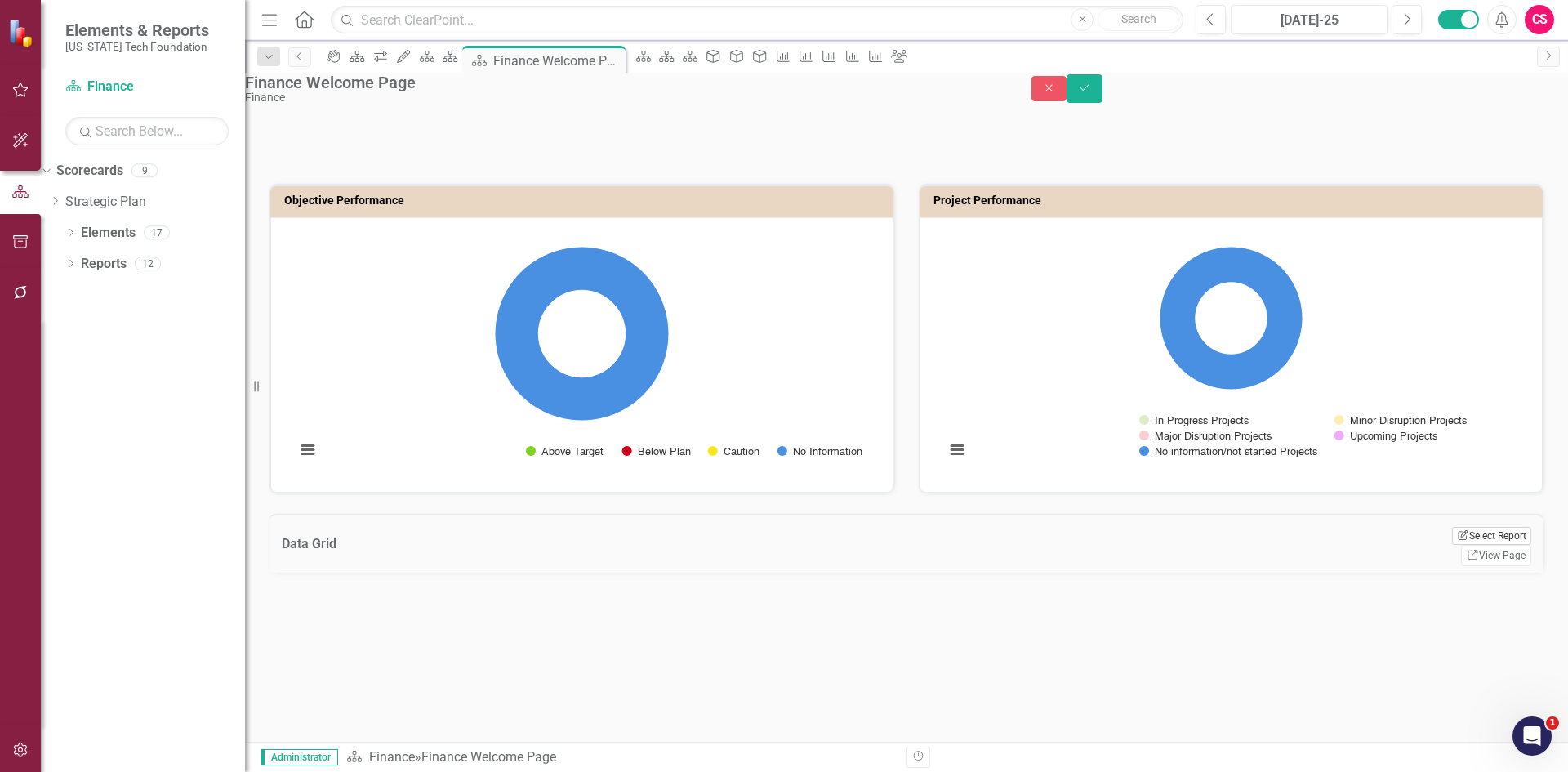
click at [1461, 545] on button "Edit Report Select Report" at bounding box center [1492, 536] width 80 height 18
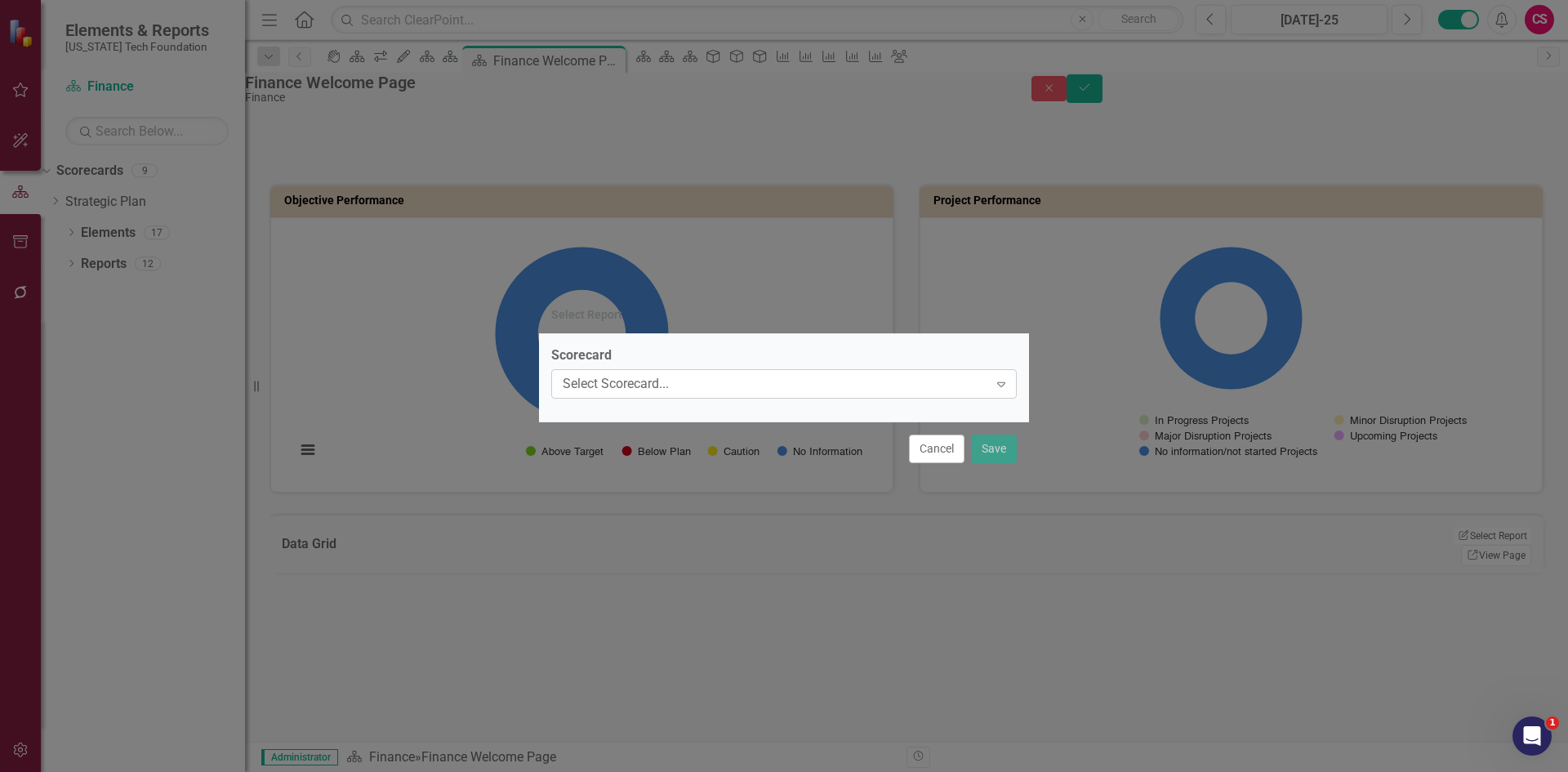
click at [612, 379] on div "Select Scorecard..." at bounding box center [775, 384] width 425 height 19
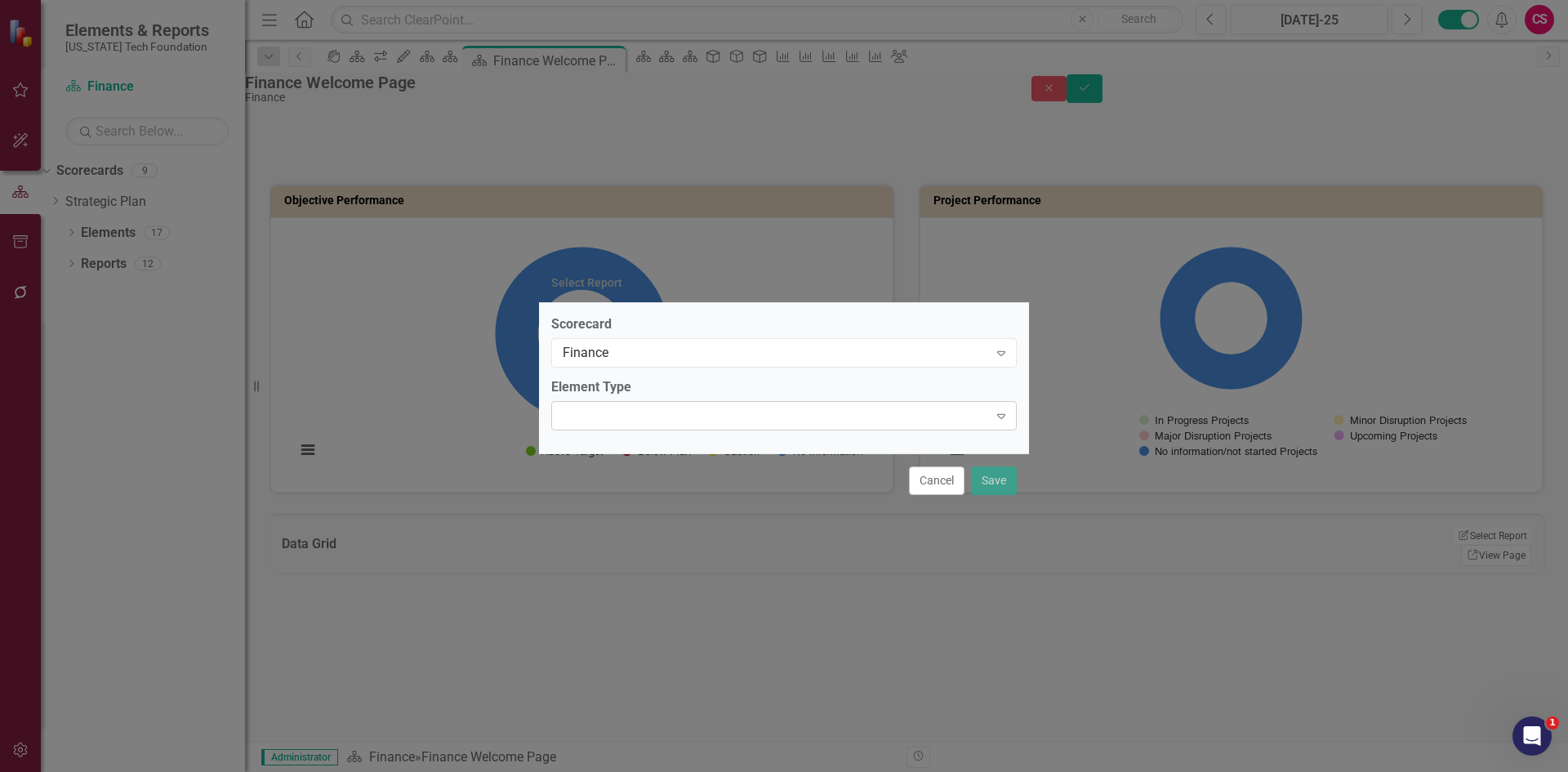
click at [619, 420] on div "Expand" at bounding box center [784, 415] width 465 height 29
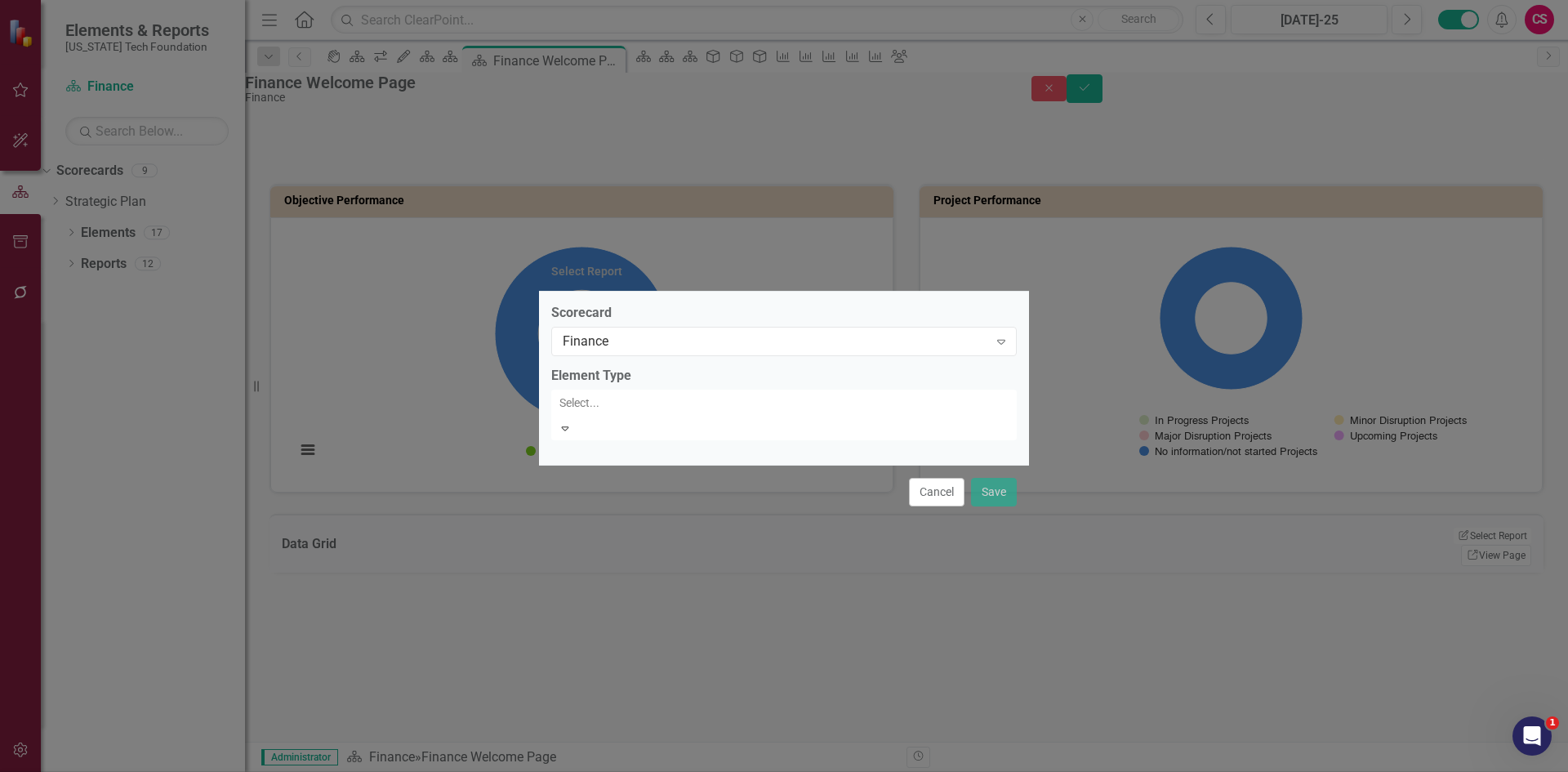
click at [620, 771] on div "Objective" at bounding box center [787, 785] width 1541 height 19
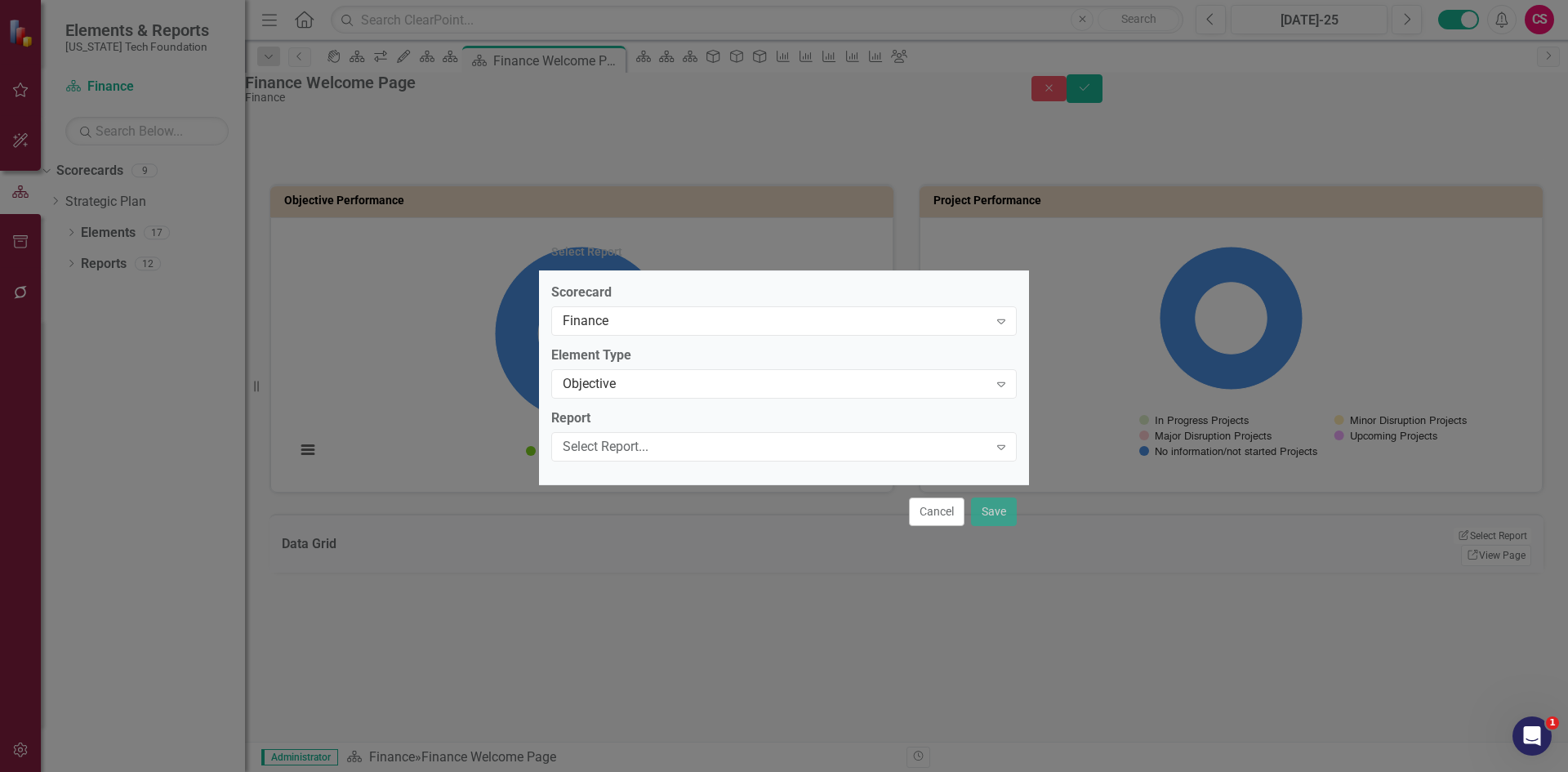
click at [620, 443] on div "Select Report..." at bounding box center [775, 447] width 425 height 19
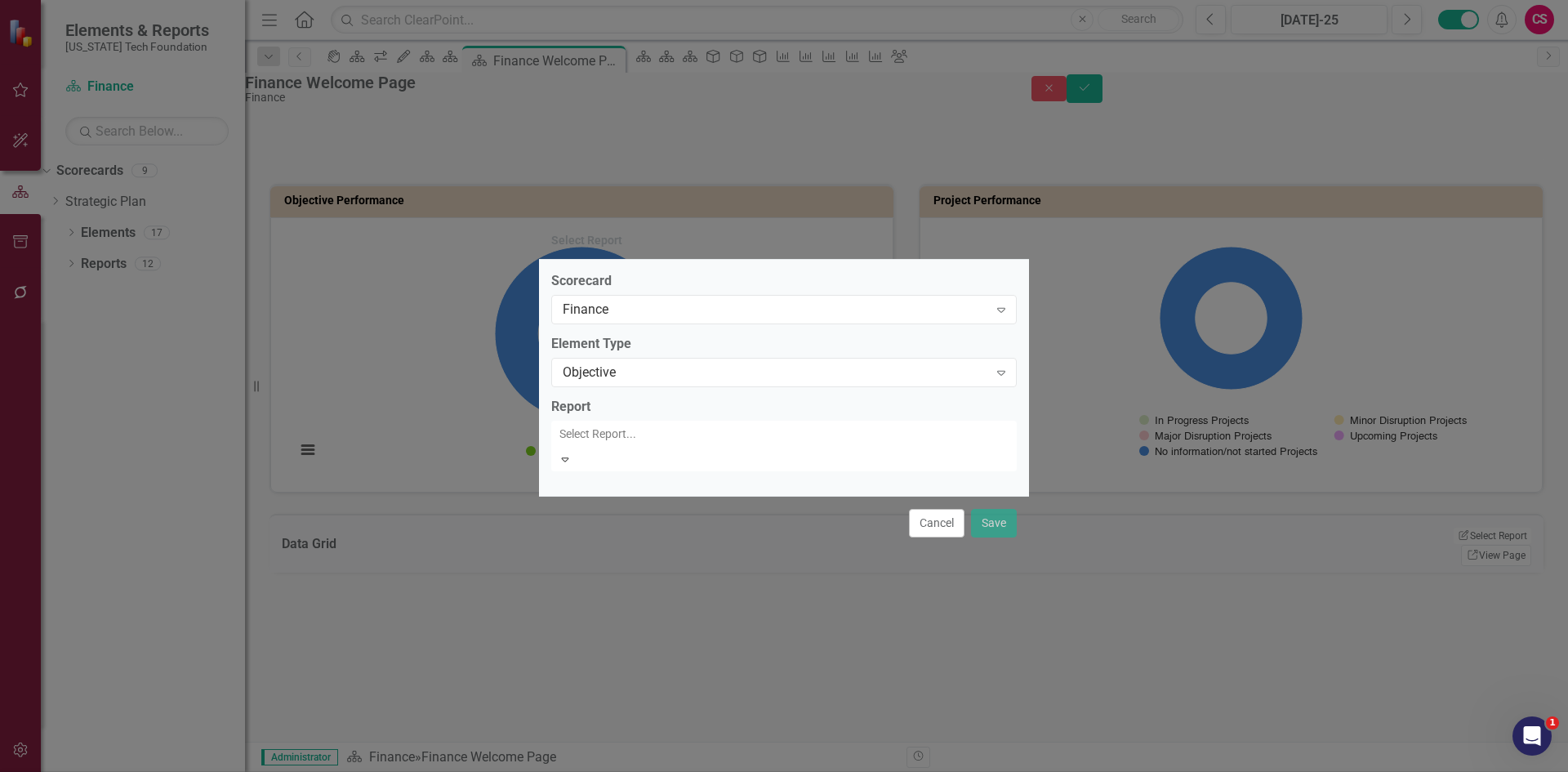
click at [627, 771] on div "Objectives" at bounding box center [787, 785] width 1541 height 19
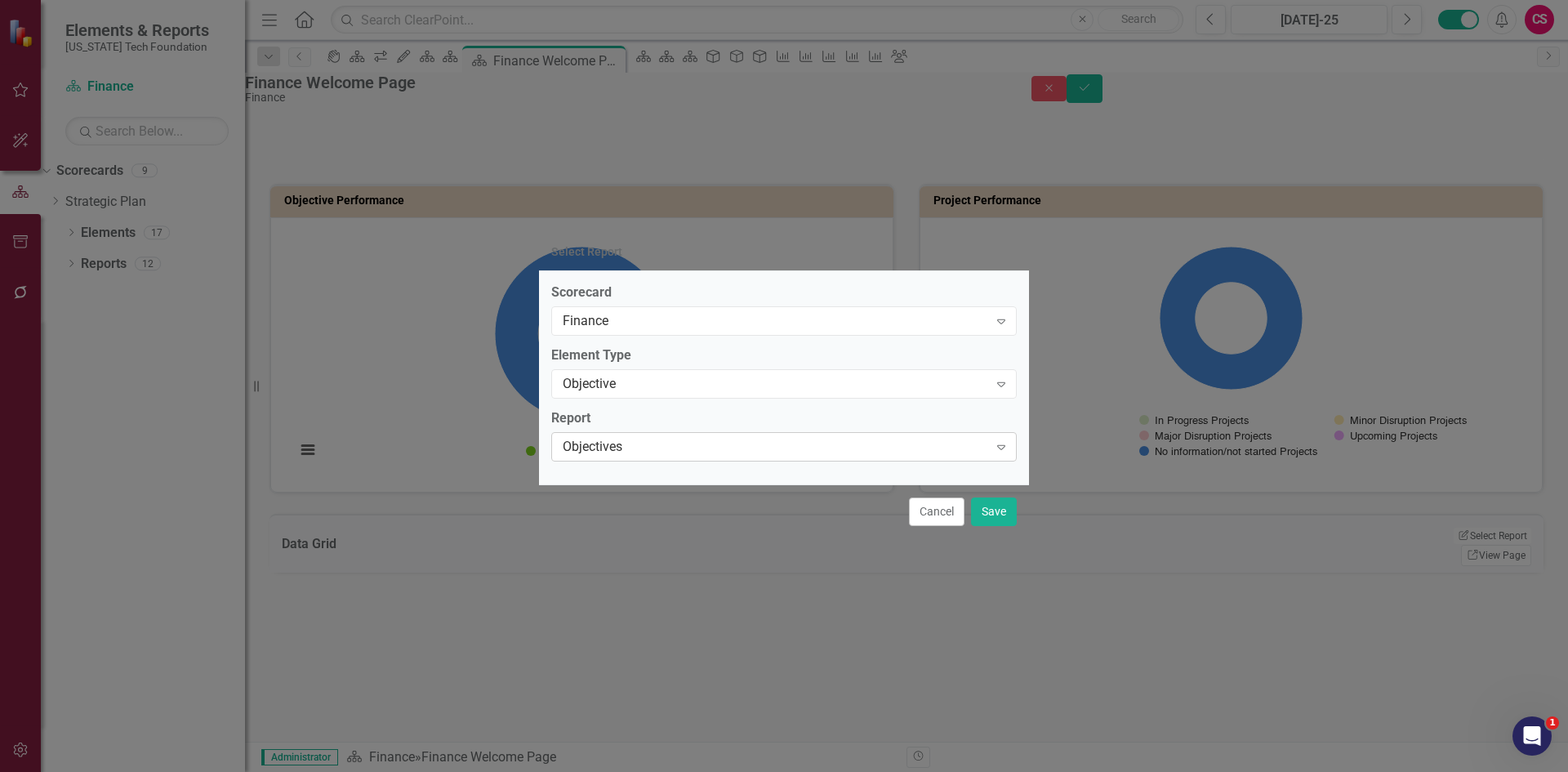
click at [627, 455] on div "Objectives" at bounding box center [775, 447] width 425 height 19
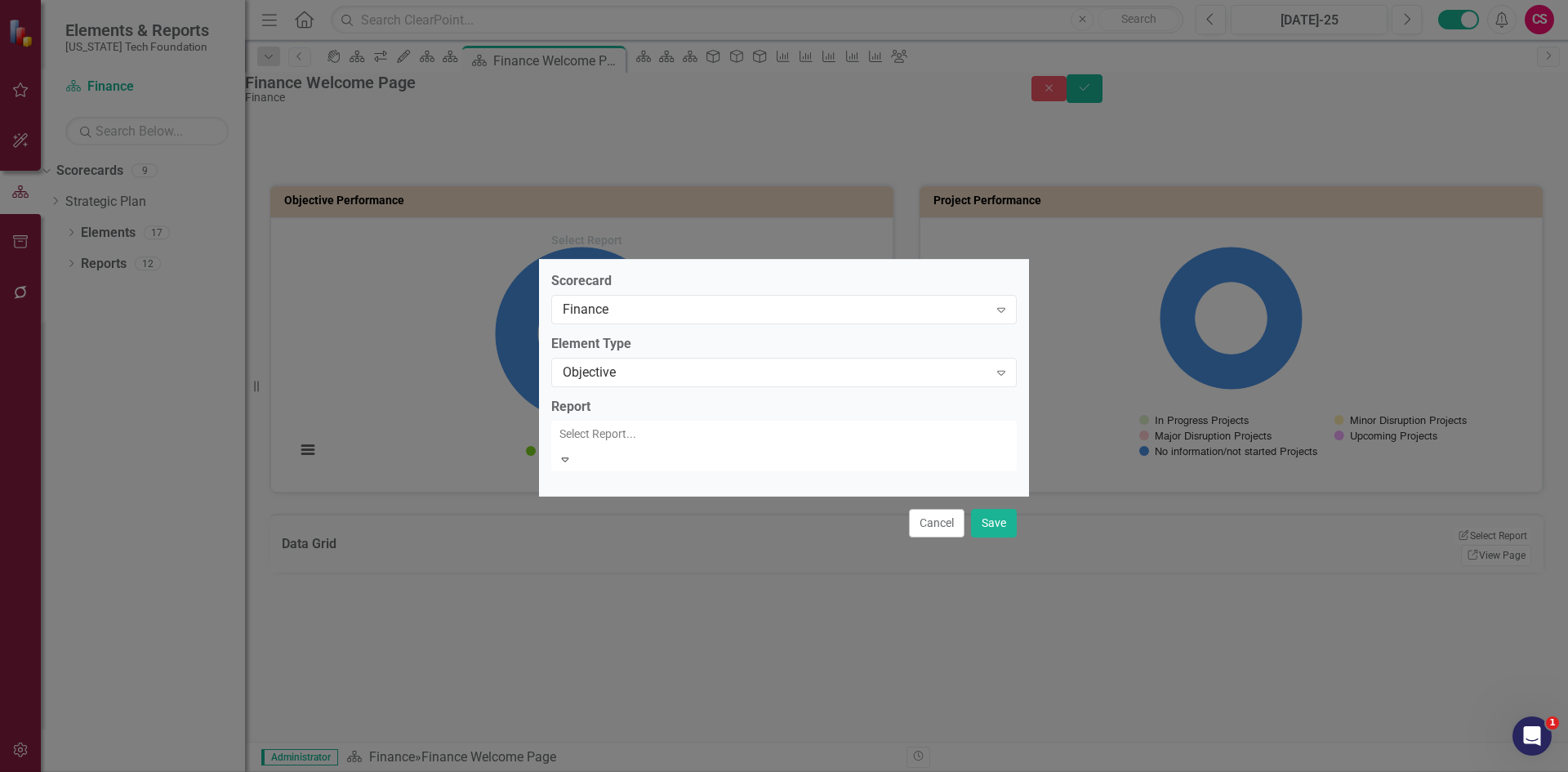
click at [760, 416] on label "Report" at bounding box center [784, 407] width 465 height 19
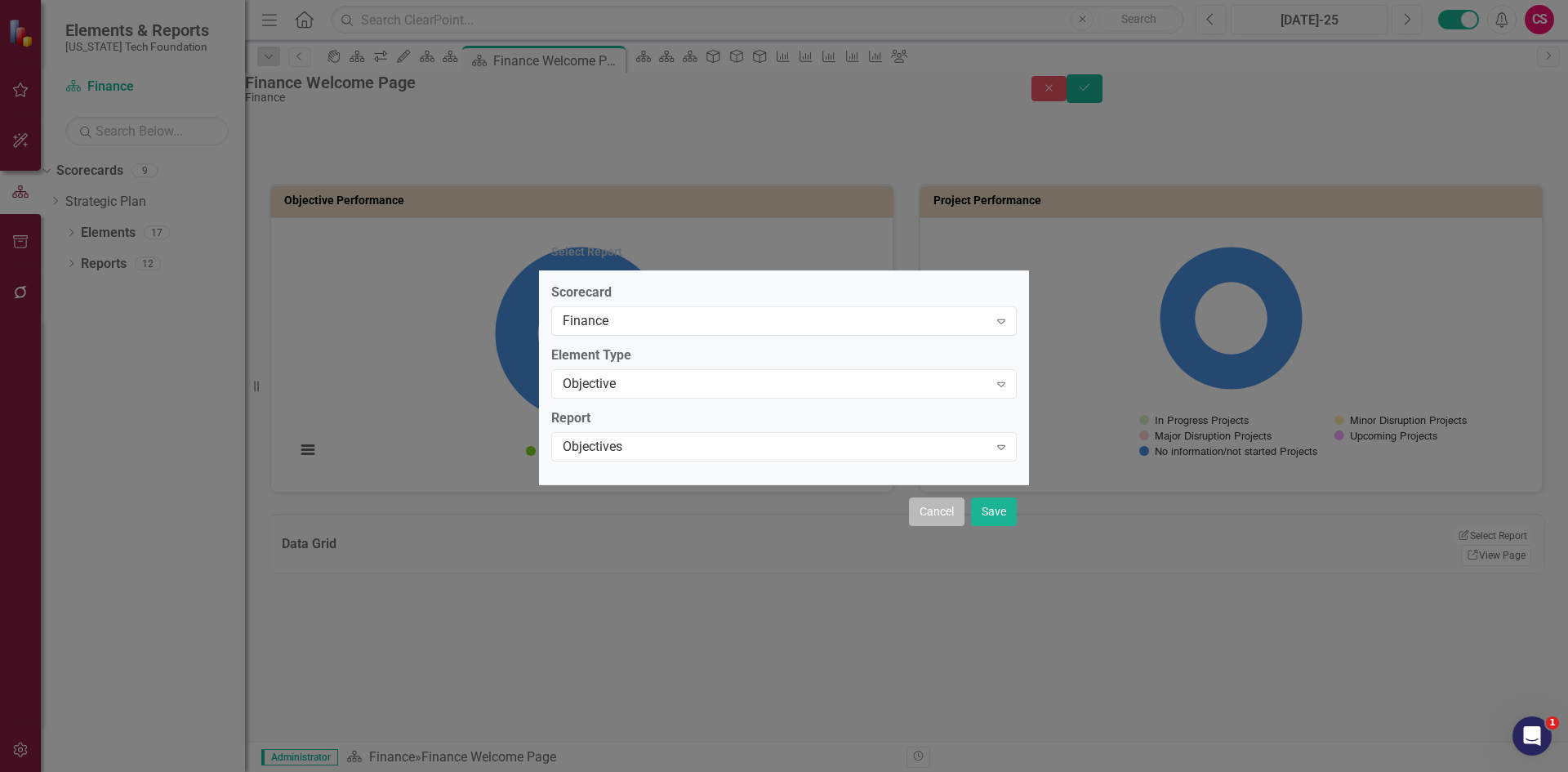
click at [931, 512] on button "Cancel" at bounding box center [936, 512] width 56 height 28
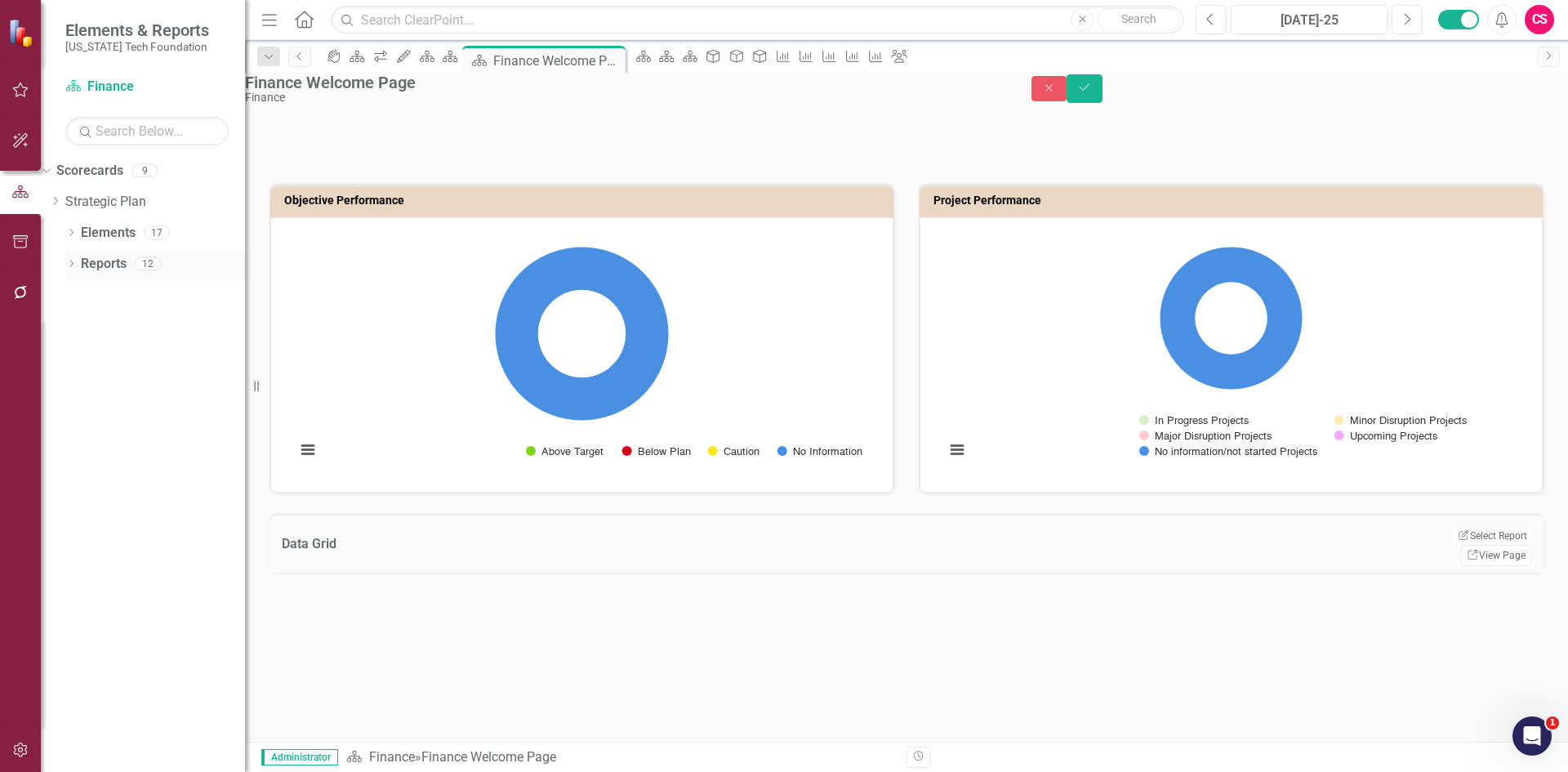
click at [100, 275] on div "Reports" at bounding box center [104, 264] width 46 height 27
click at [115, 264] on link "Reports" at bounding box center [104, 264] width 46 height 19
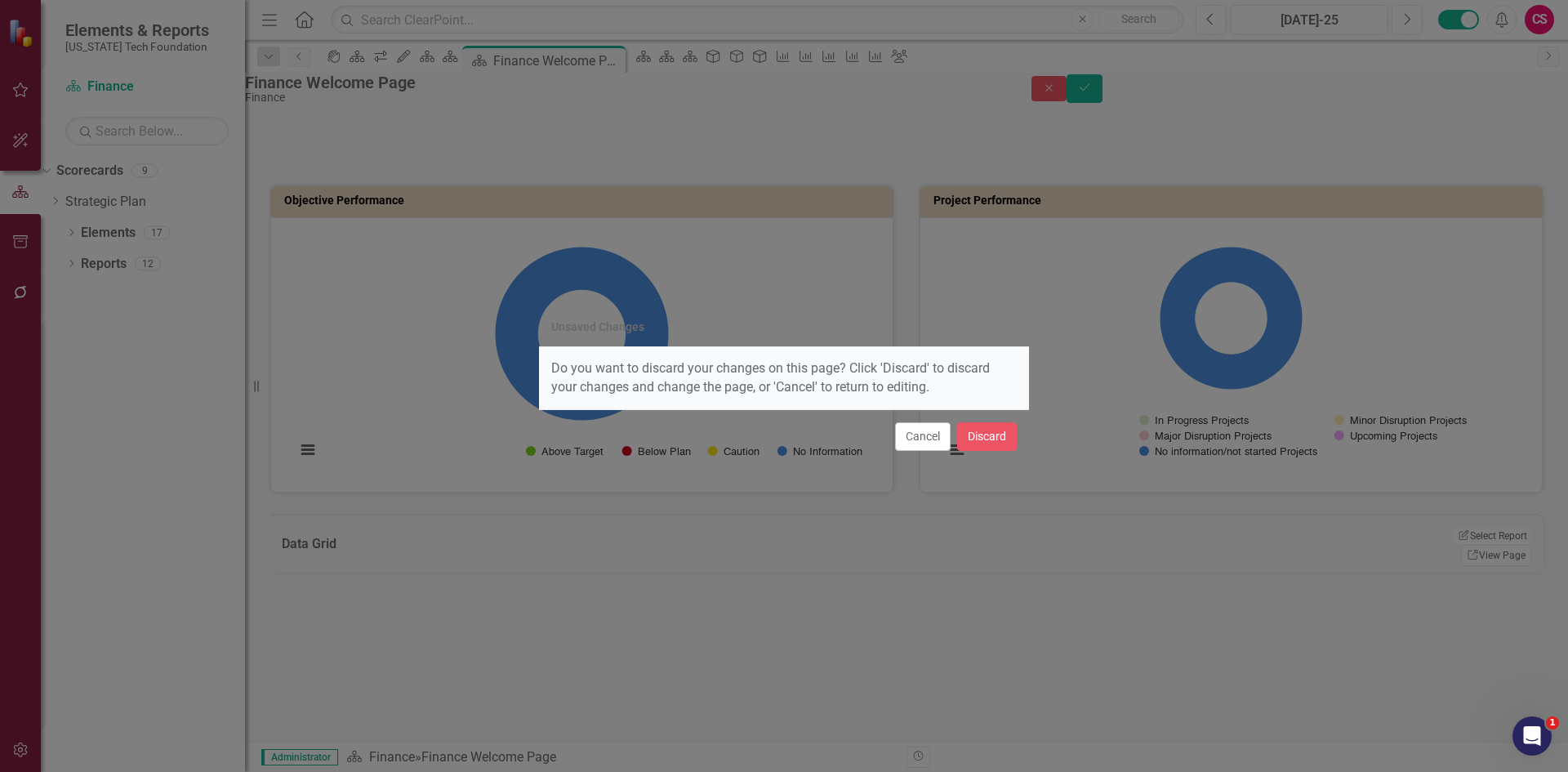
click at [941, 415] on div "Cancel Discard" at bounding box center [784, 435] width 490 height 54
click at [968, 442] on button "Discard" at bounding box center [987, 436] width 60 height 28
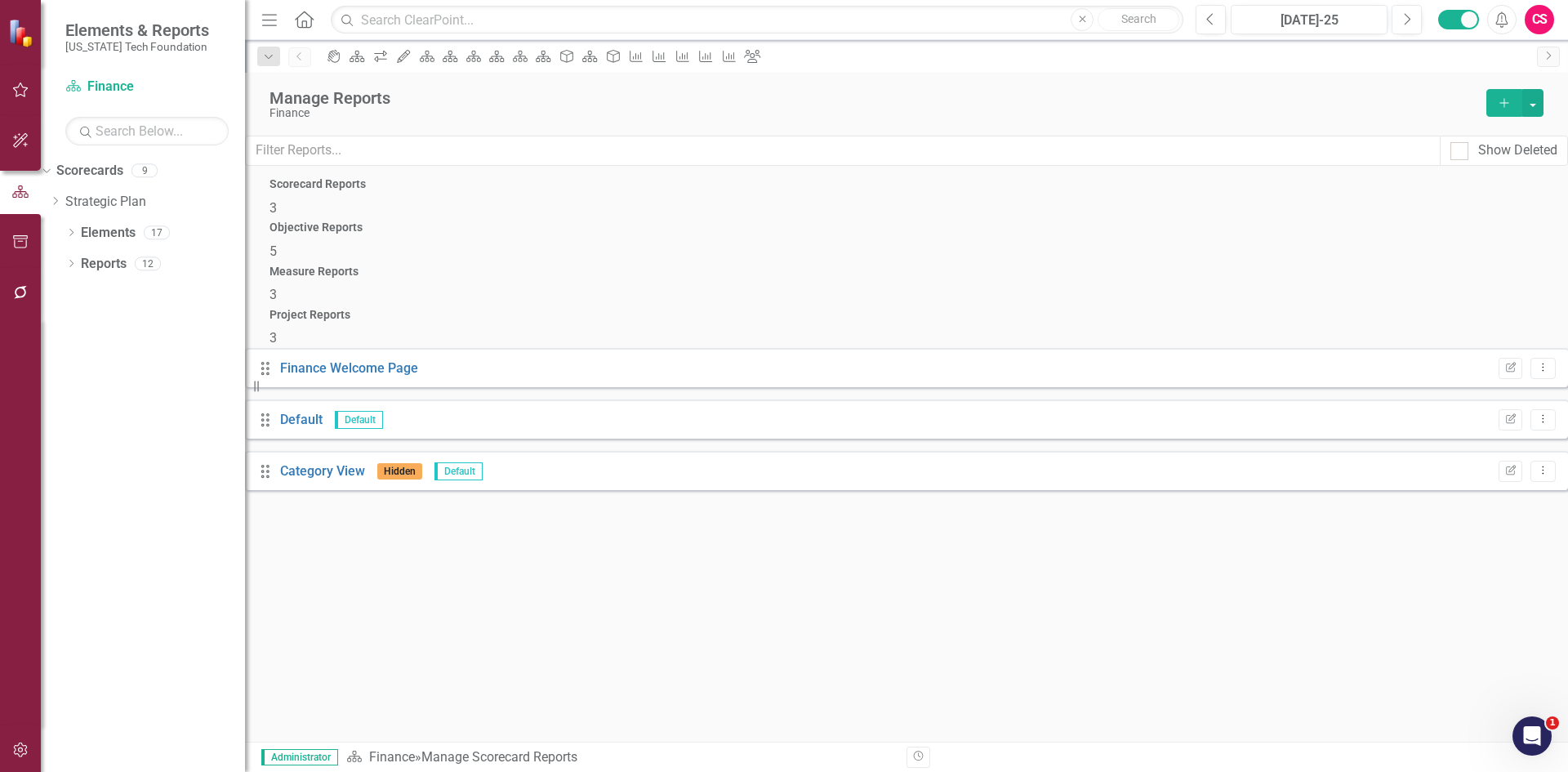
click at [726, 222] on h4 "Objective Reports" at bounding box center [906, 227] width 1274 height 12
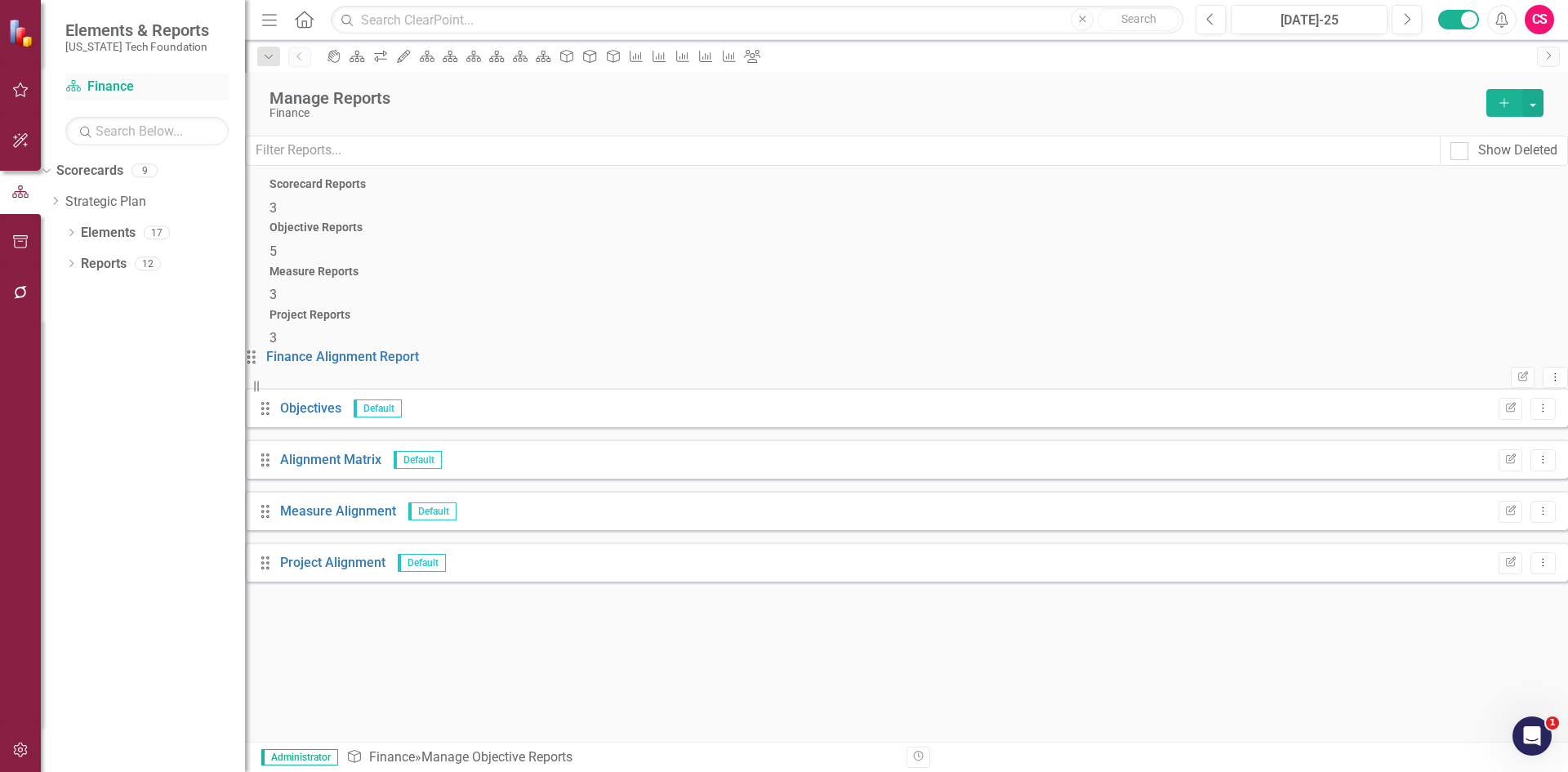
click at [120, 85] on link "Scorecard Finance" at bounding box center [147, 87] width 163 height 19
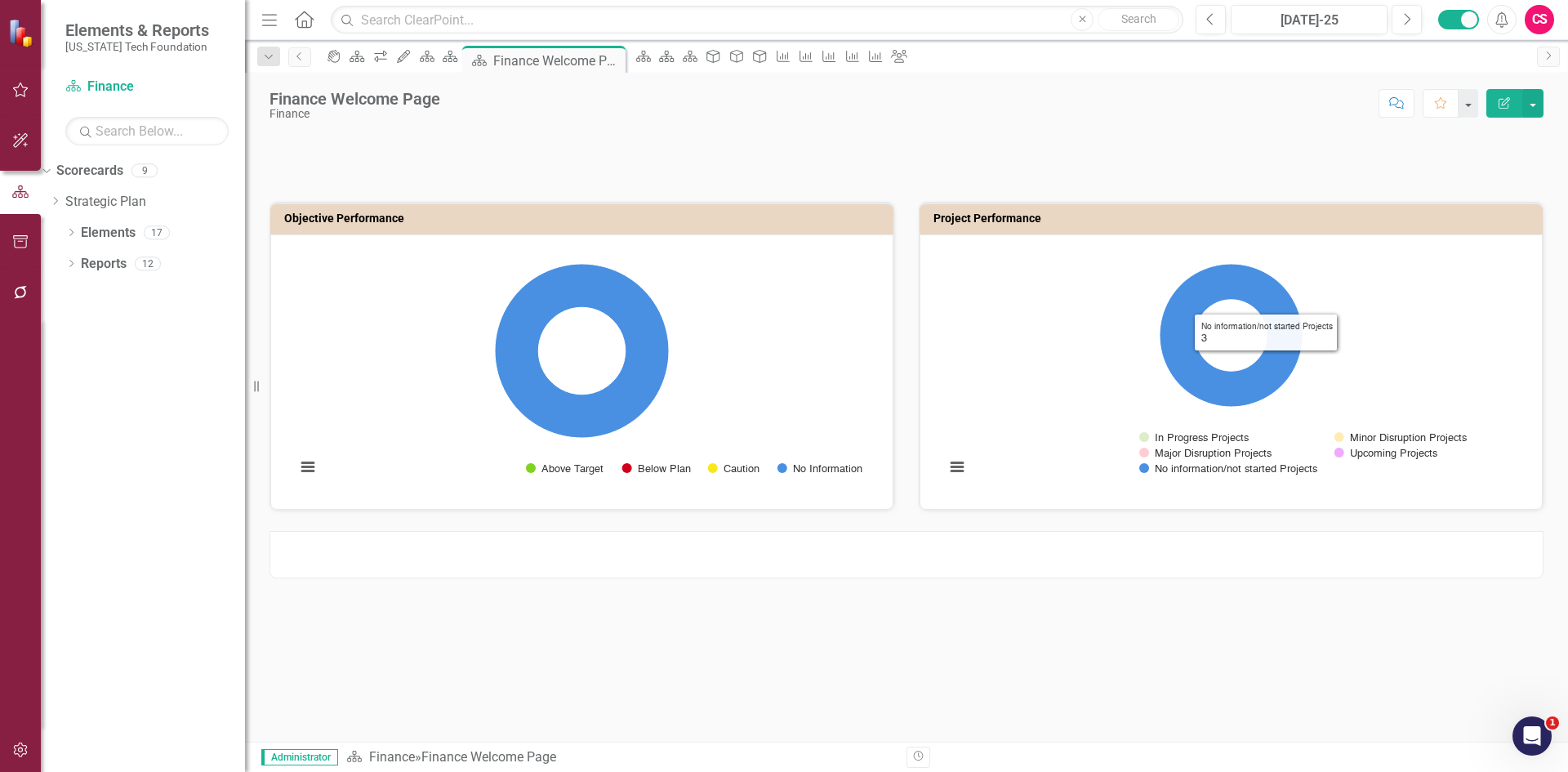
drag, startPoint x: 1205, startPoint y: 551, endPoint x: 1192, endPoint y: 530, distance: 24.7
click at [1192, 532] on div at bounding box center [906, 554] width 1274 height 47
click at [1192, 530] on div at bounding box center [906, 545] width 1299 height 68
click at [1323, 552] on div at bounding box center [906, 554] width 1274 height 47
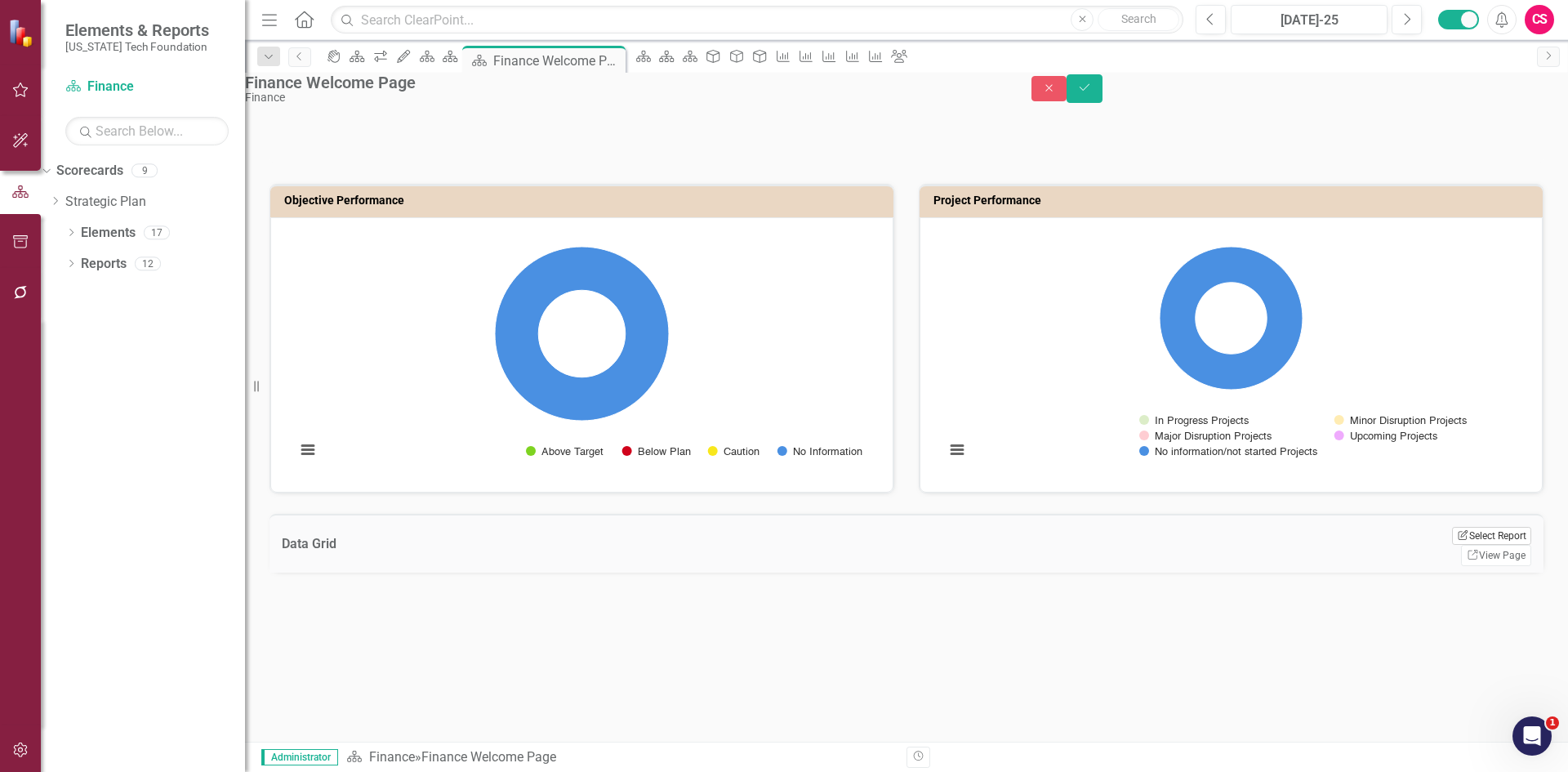
click at [1487, 545] on button "Edit Report Select Report" at bounding box center [1492, 536] width 80 height 18
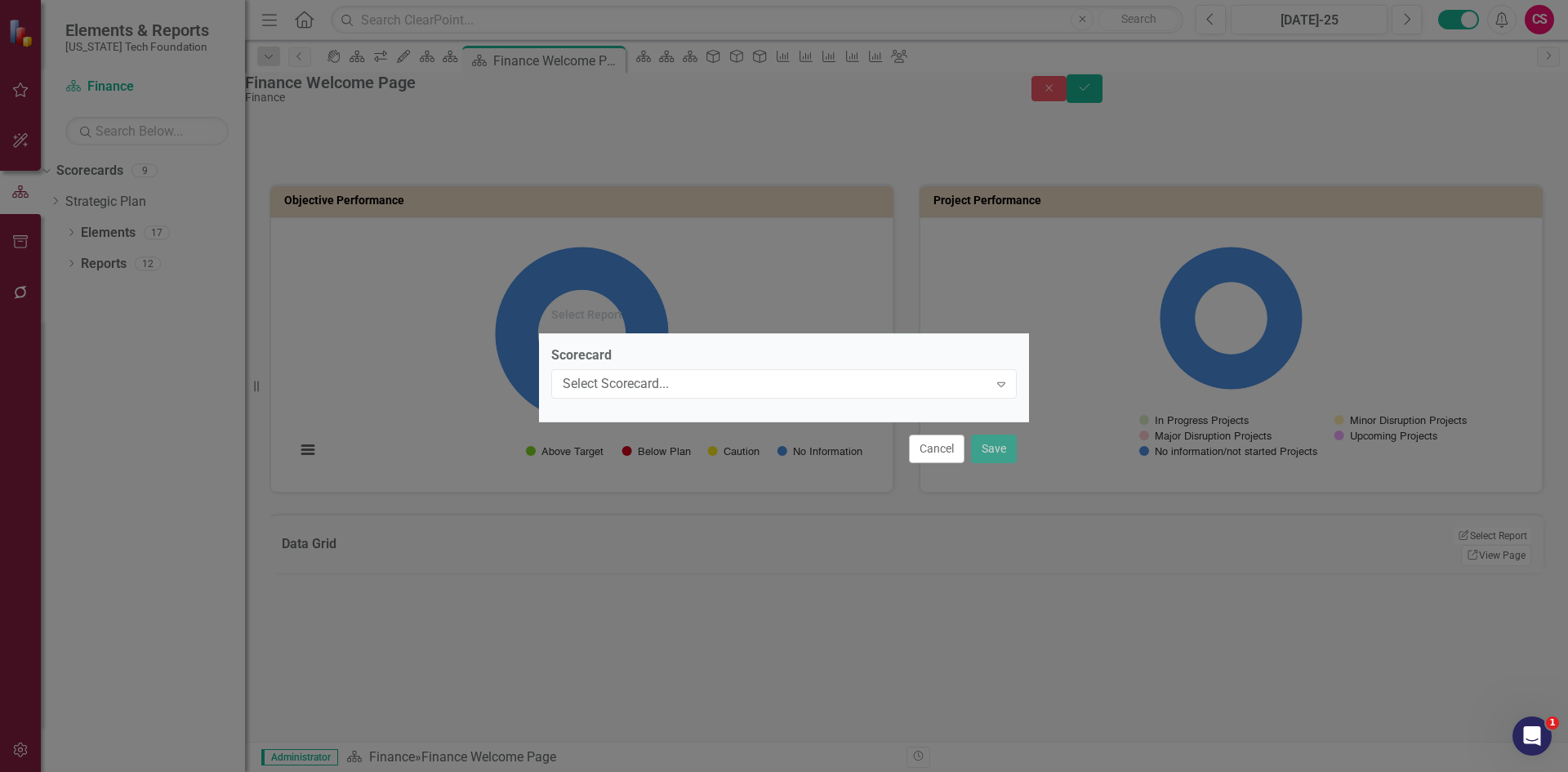
drag, startPoint x: 721, startPoint y: 362, endPoint x: 701, endPoint y: 372, distance: 22.4
click at [721, 361] on label "Scorecard" at bounding box center [784, 356] width 465 height 19
click at [698, 376] on div "Select Scorecard..." at bounding box center [775, 384] width 425 height 19
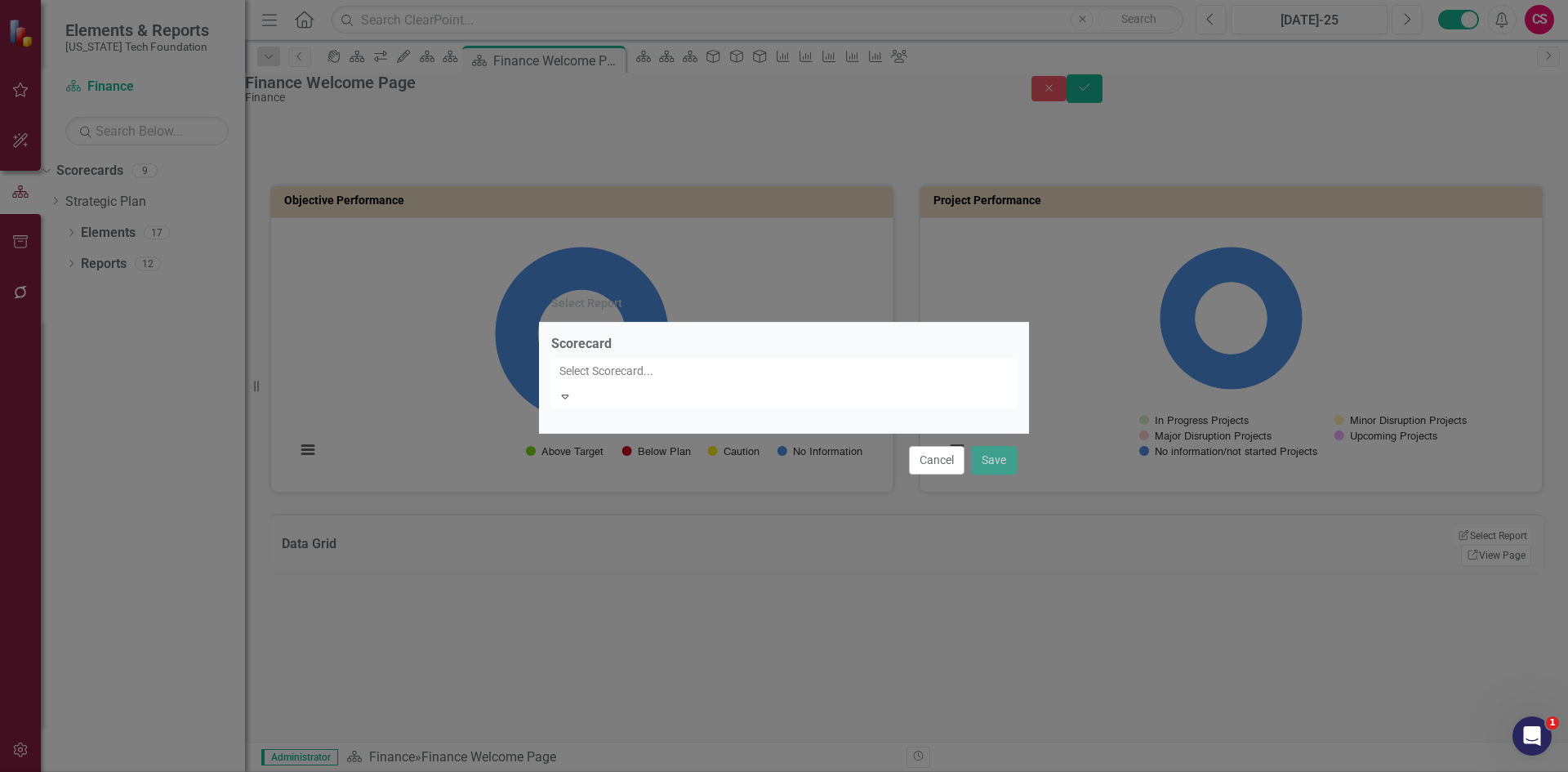
drag, startPoint x: 639, startPoint y: 512, endPoint x: 638, endPoint y: 499, distance: 13.0
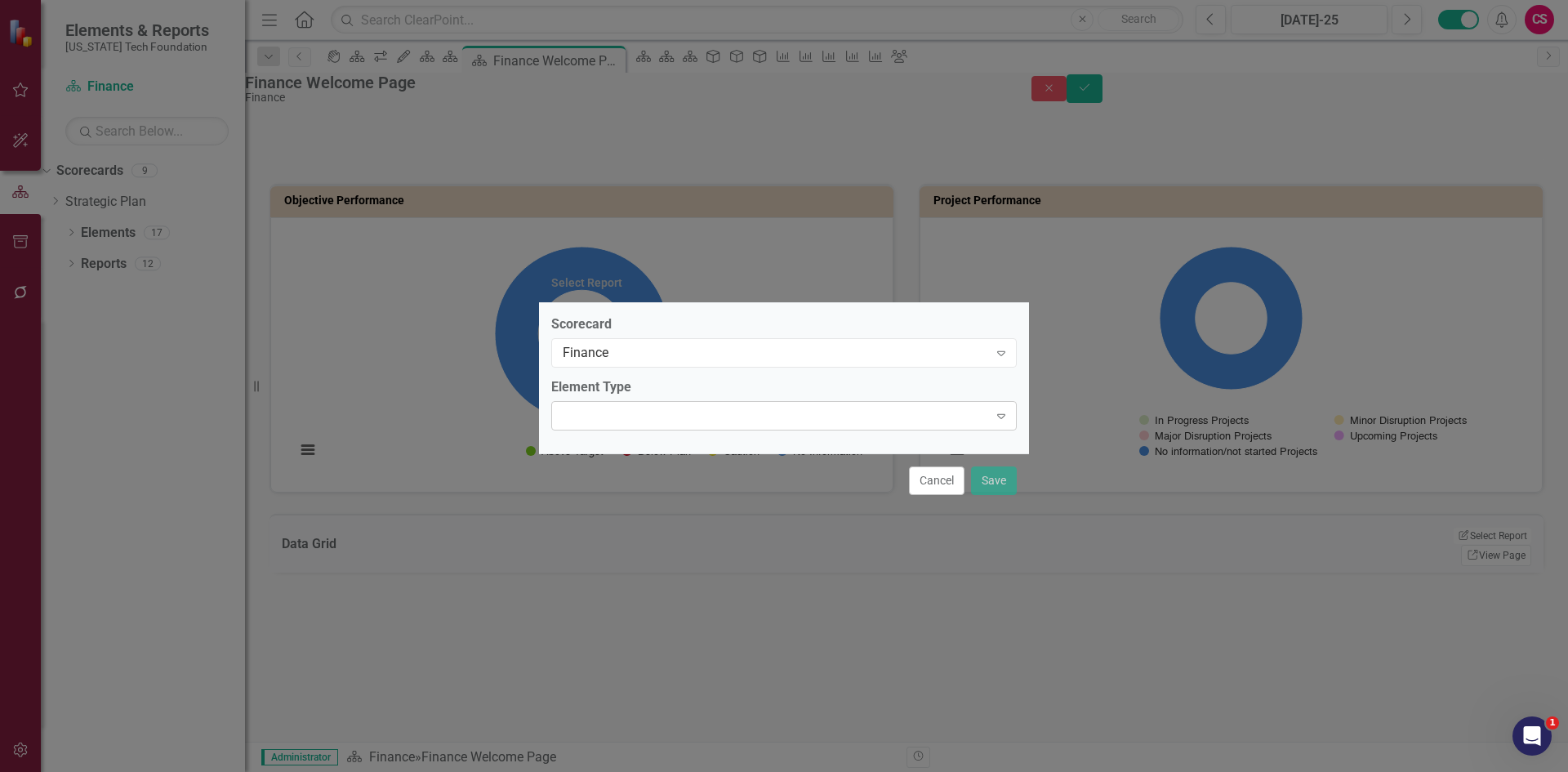
click at [629, 414] on div at bounding box center [770, 415] width 432 height 3
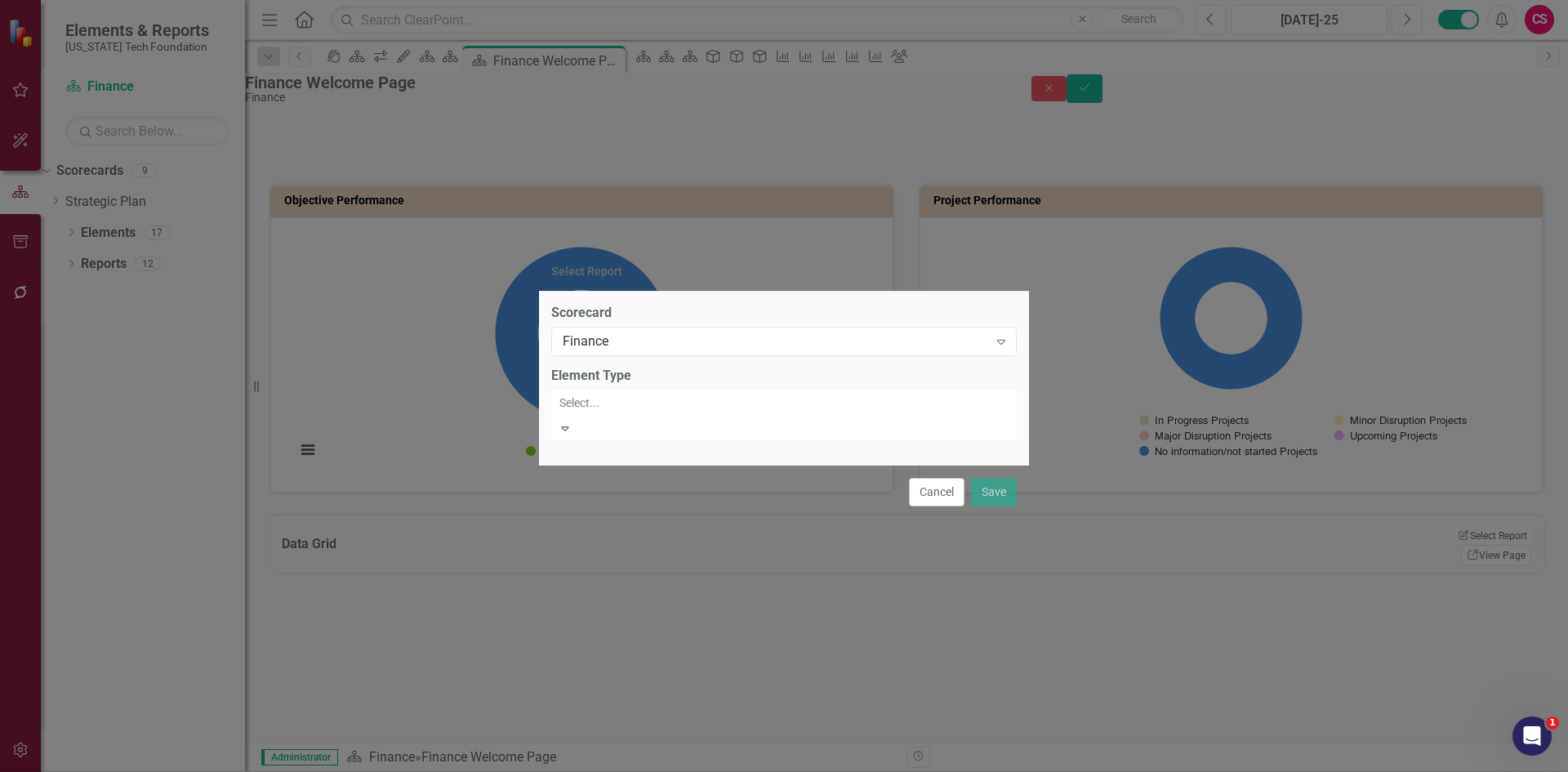
click at [624, 771] on div "Objective" at bounding box center [787, 785] width 1541 height 19
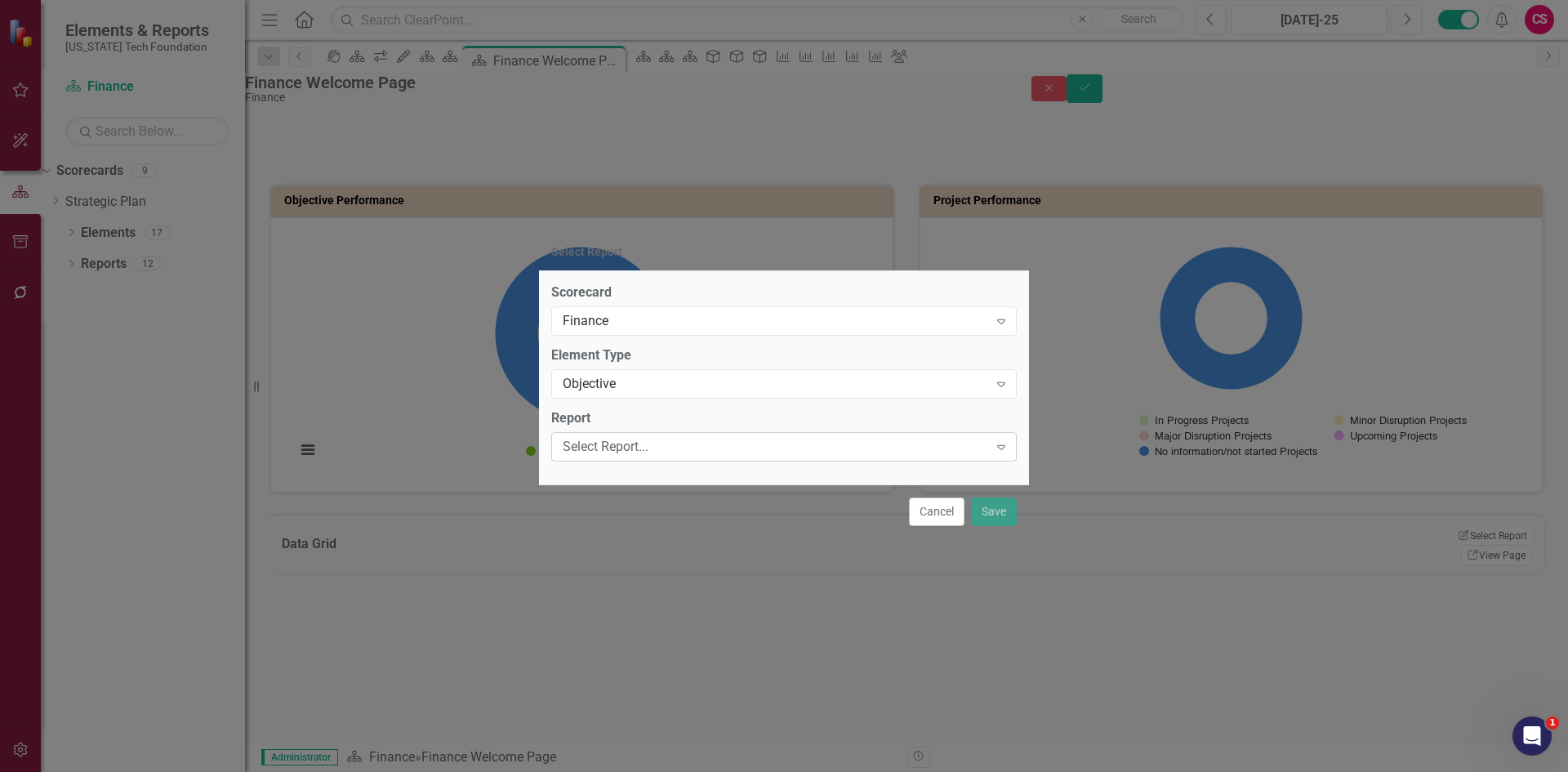
click at [624, 455] on div "Select Report..." at bounding box center [775, 447] width 425 height 19
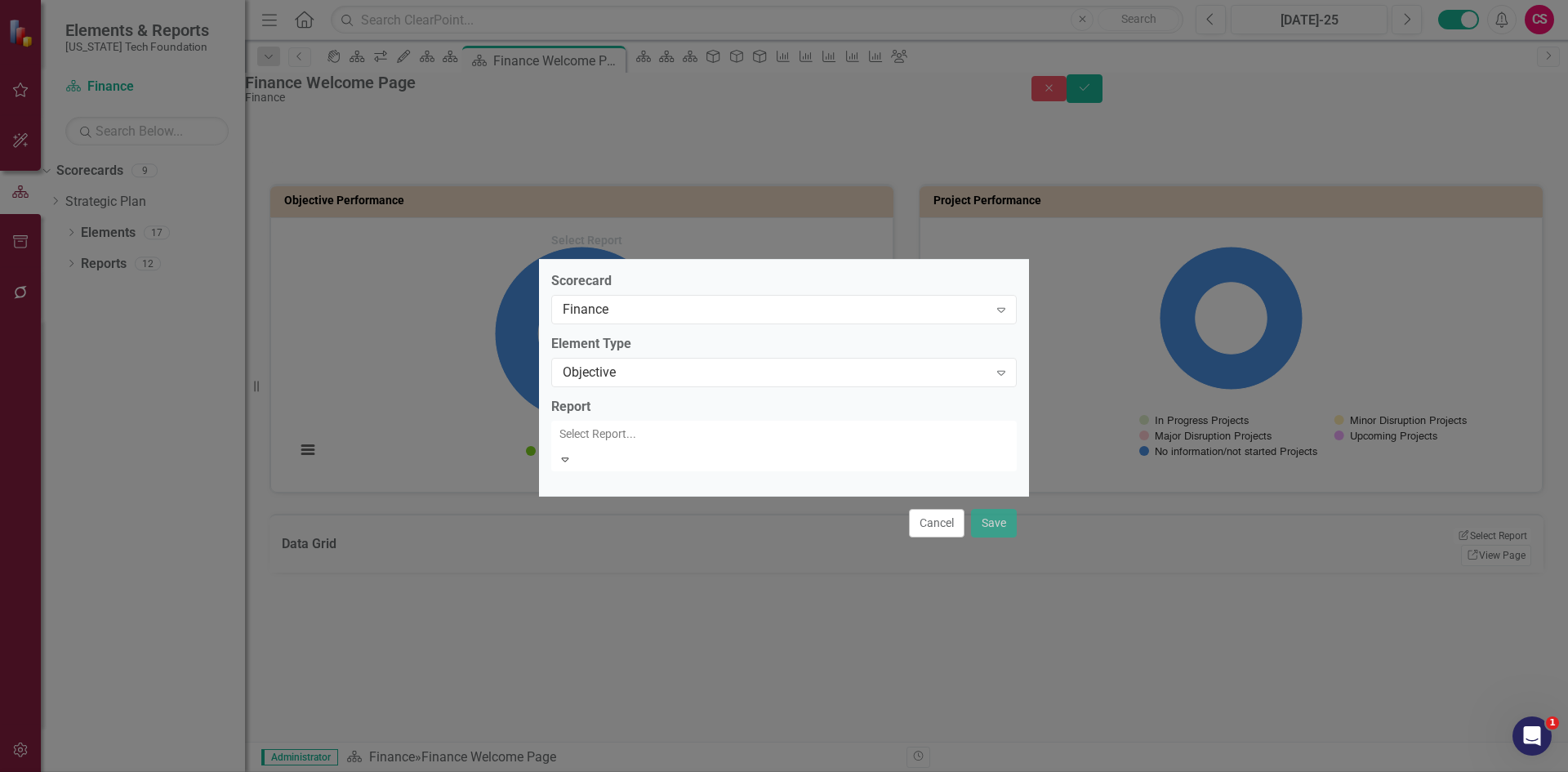
type input "f"
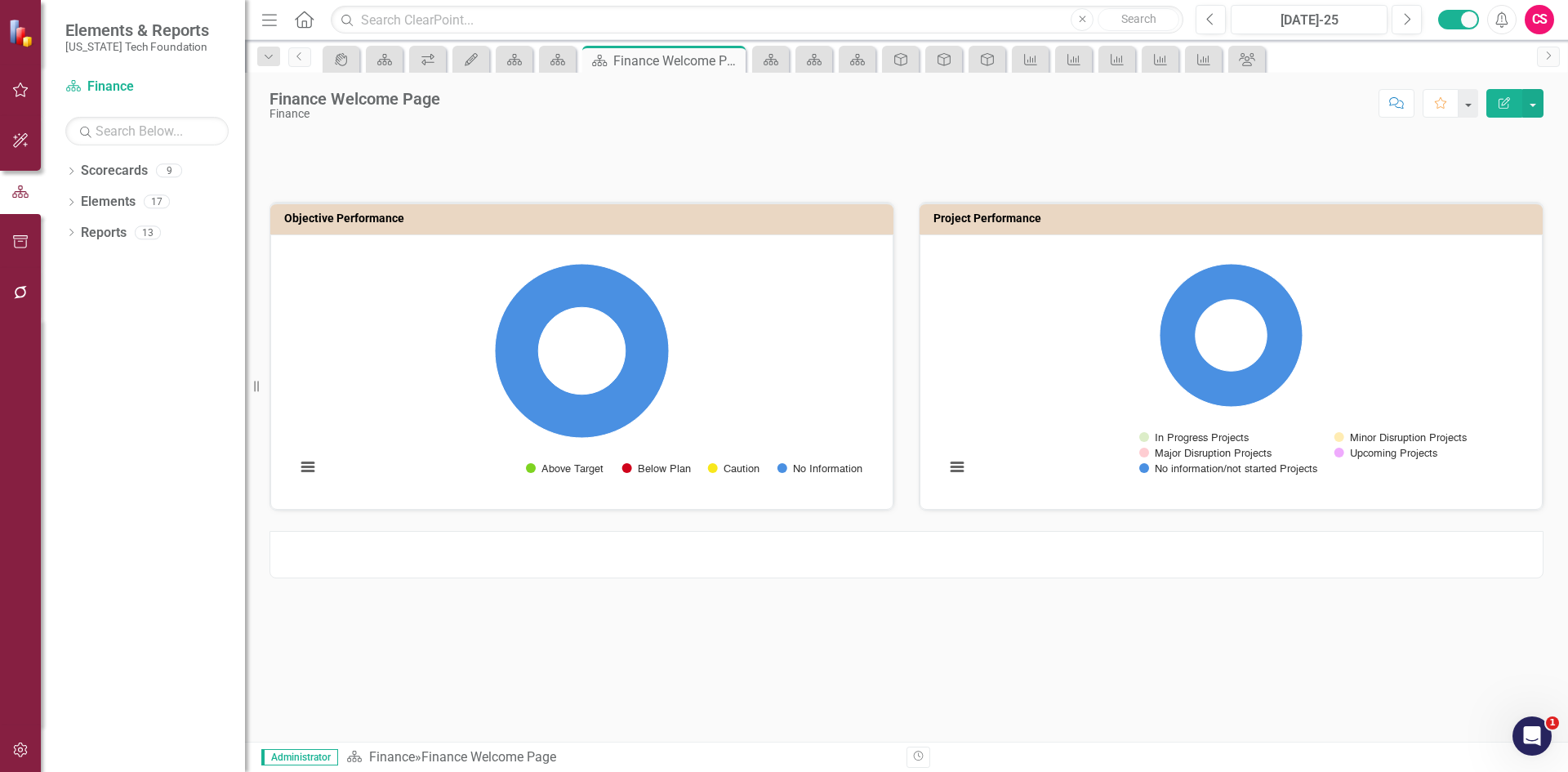
click at [785, 565] on div at bounding box center [906, 554] width 1274 height 47
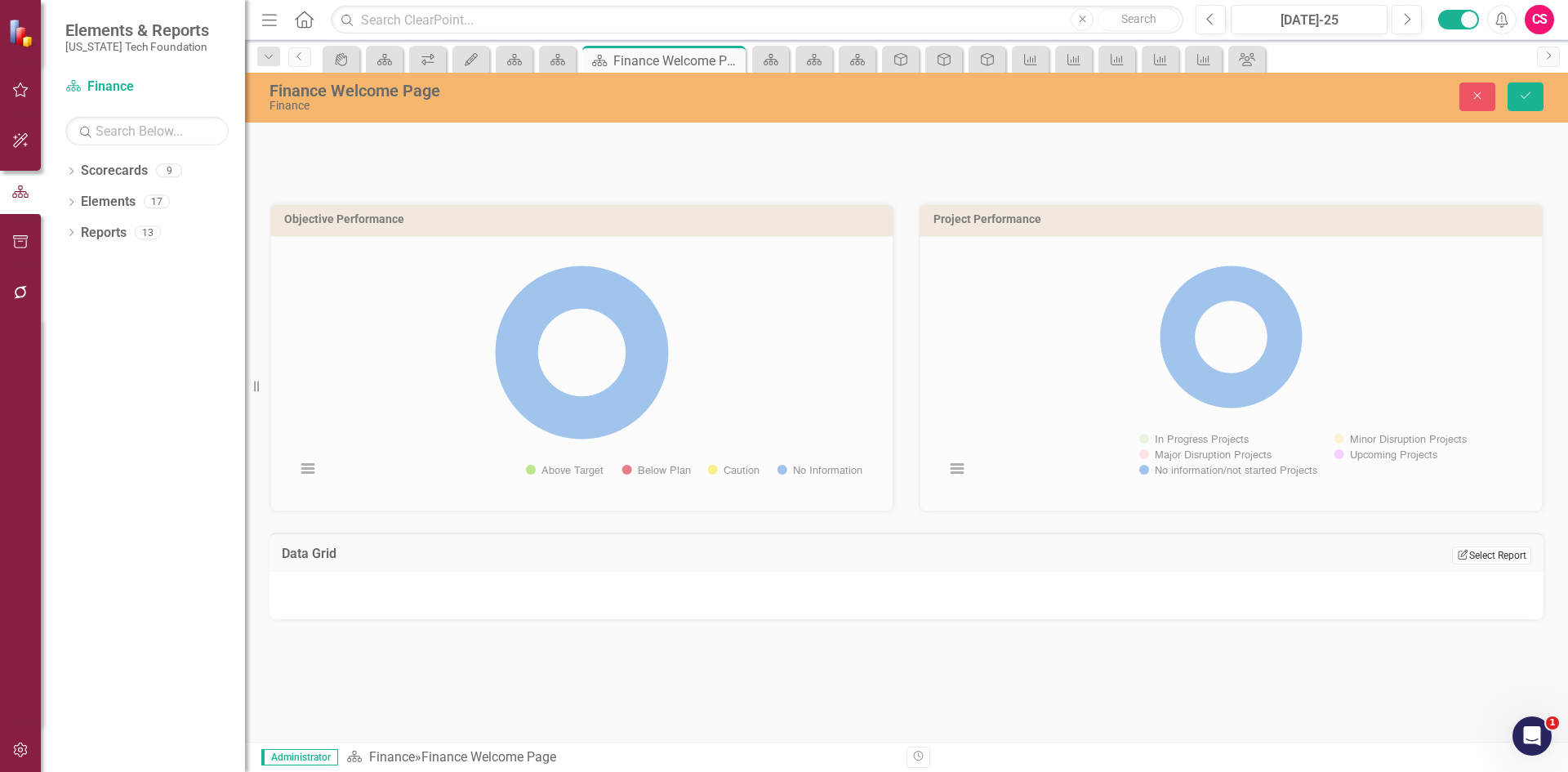
click at [1501, 561] on button "Edit Report Select Report" at bounding box center [1492, 556] width 80 height 18
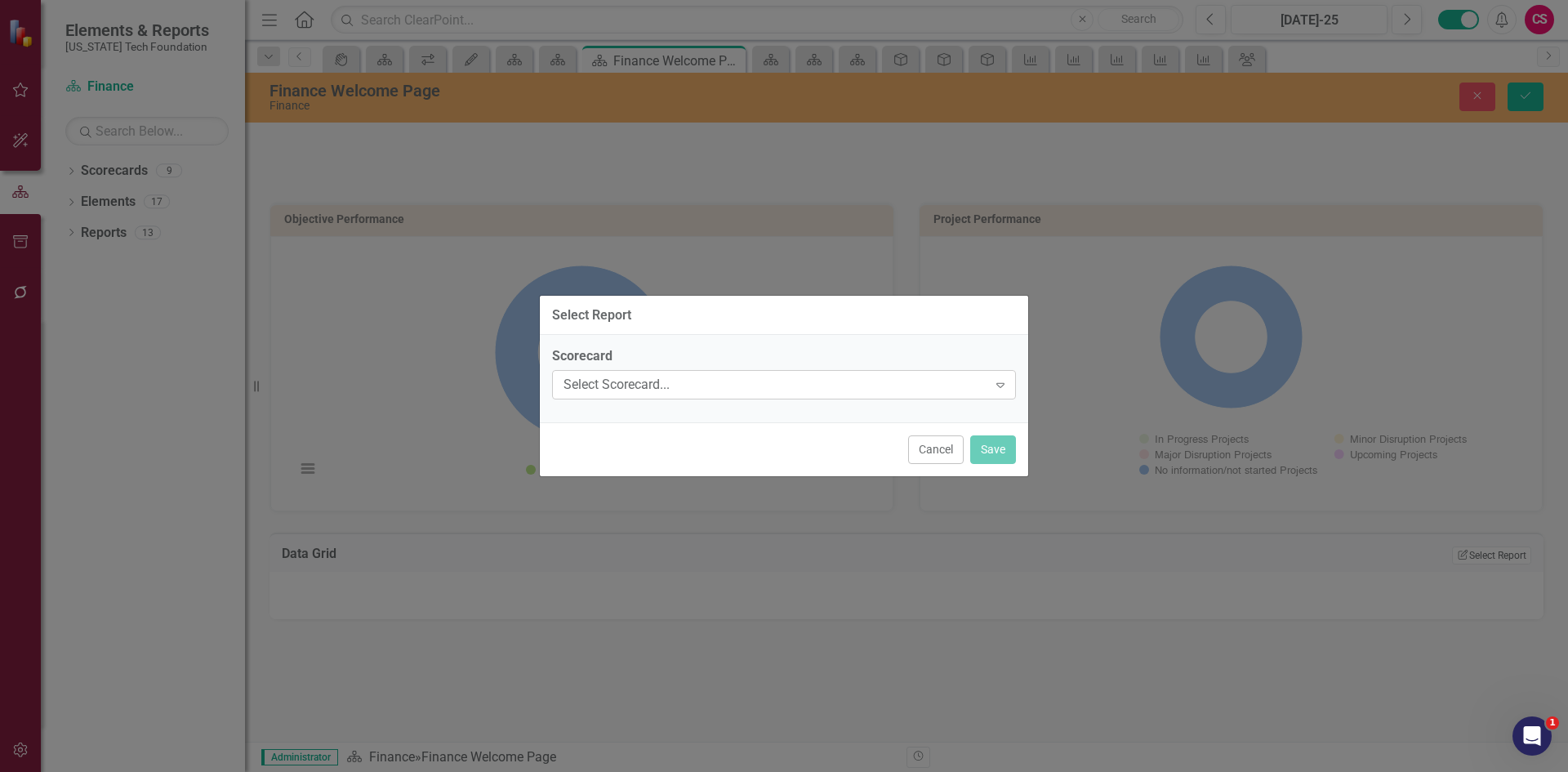
drag, startPoint x: 672, startPoint y: 359, endPoint x: 669, endPoint y: 373, distance: 14.3
click at [671, 359] on label "Scorecard" at bounding box center [784, 357] width 464 height 19
click at [668, 391] on div "Select Scorecard..." at bounding box center [775, 385] width 424 height 19
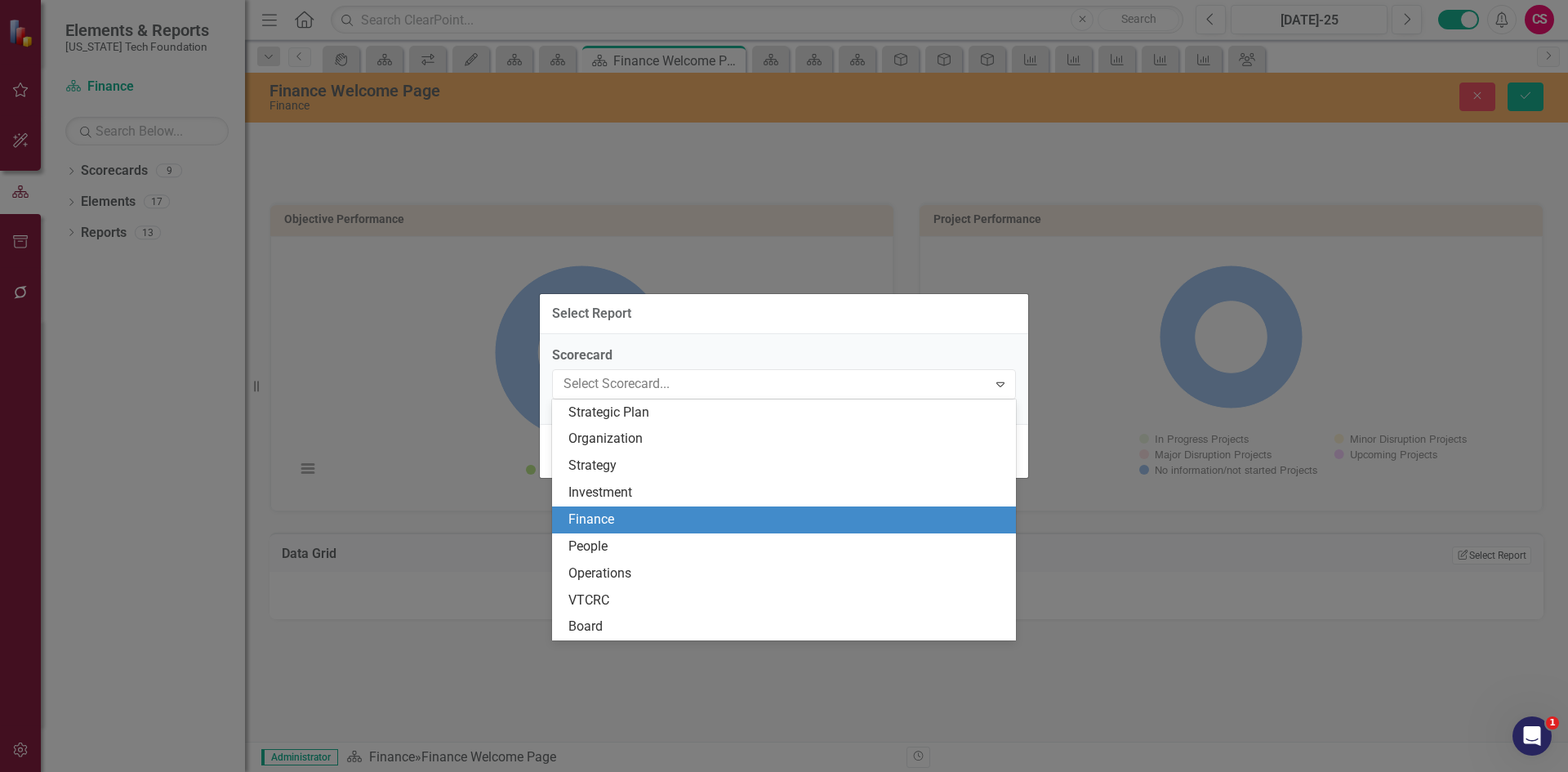
click at [627, 511] on div "Finance" at bounding box center [787, 520] width 438 height 19
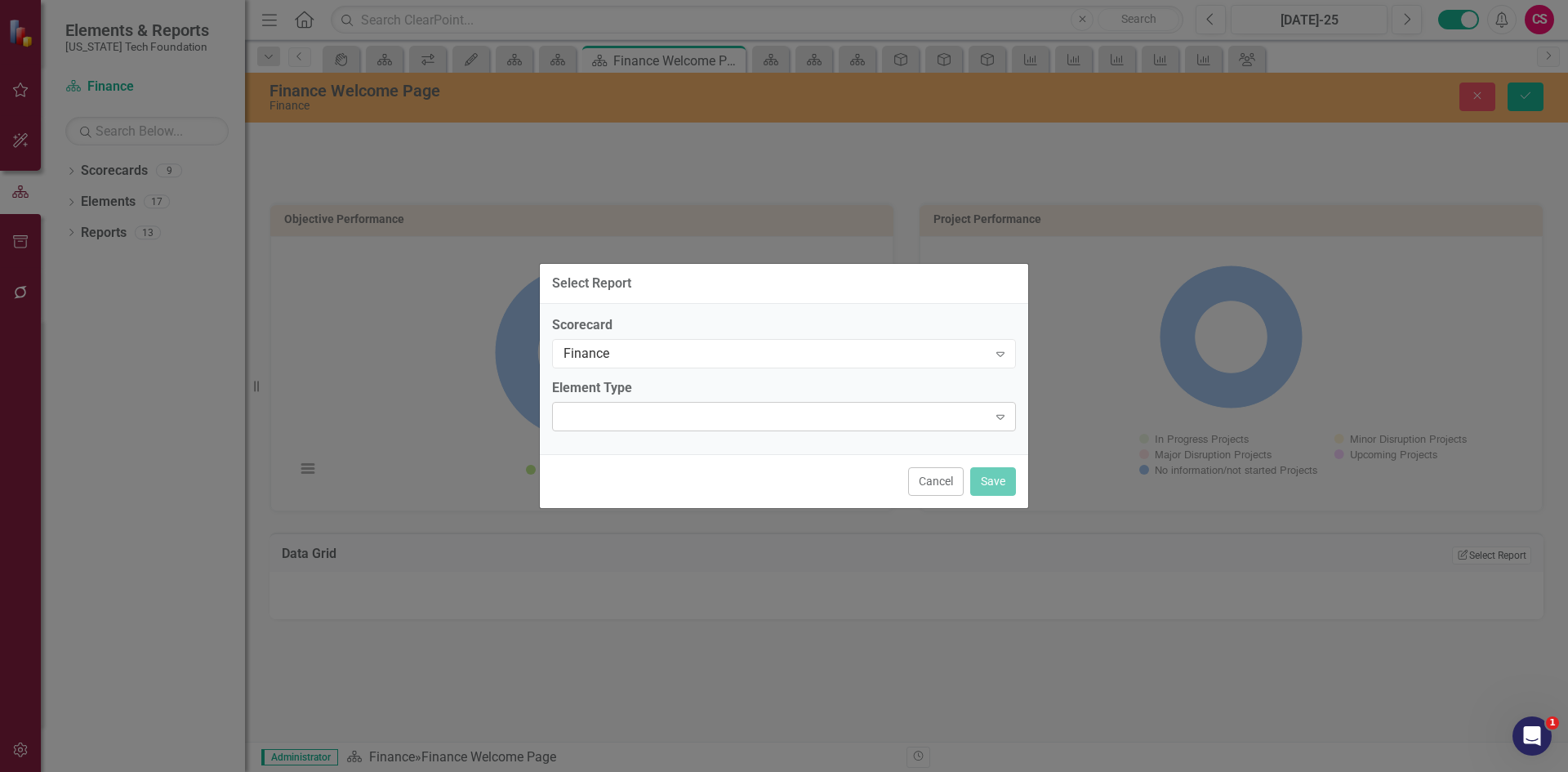
click at [609, 406] on div "Expand" at bounding box center [784, 416] width 464 height 29
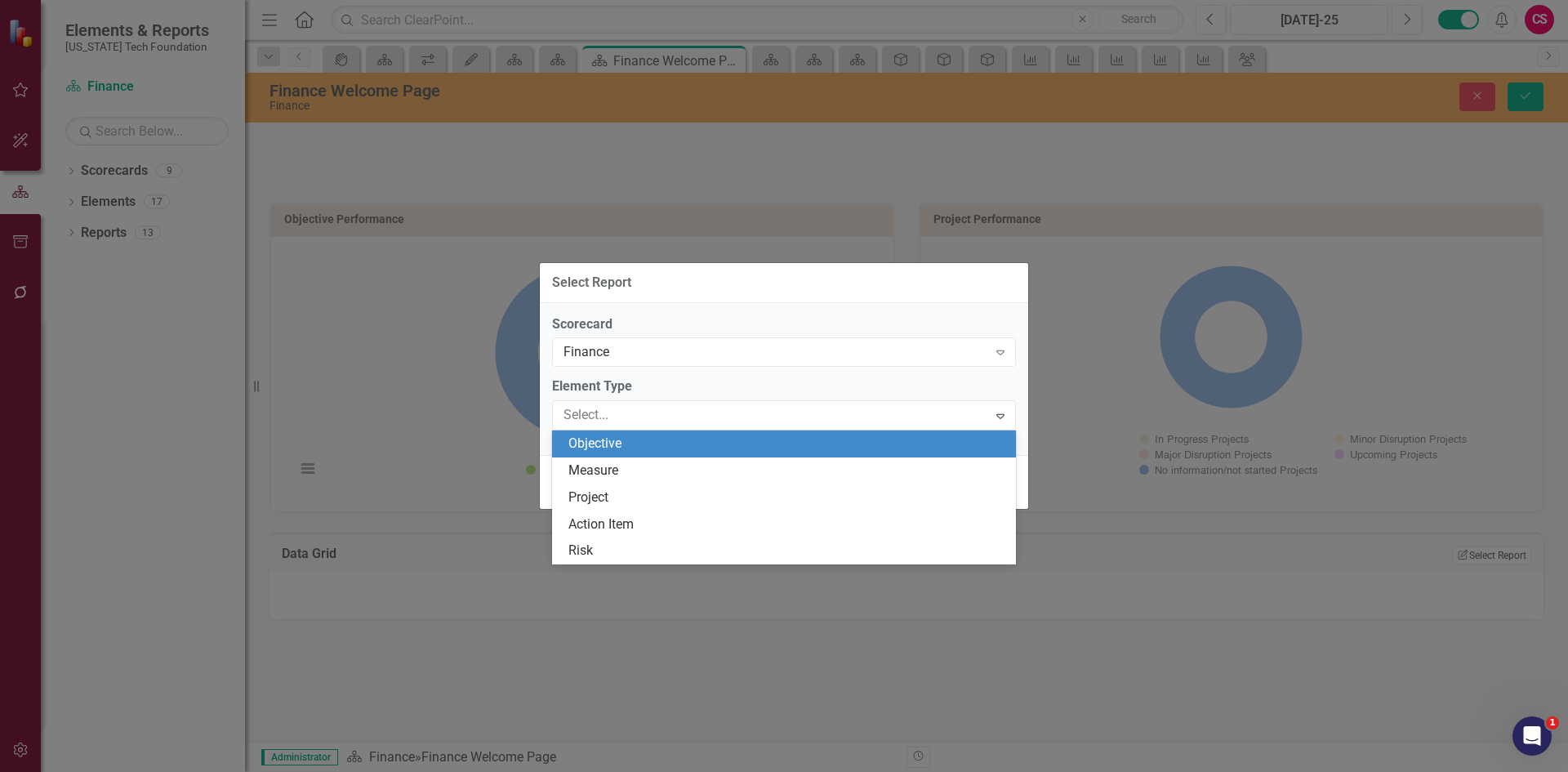
click at [618, 441] on div "Objective" at bounding box center [787, 444] width 438 height 19
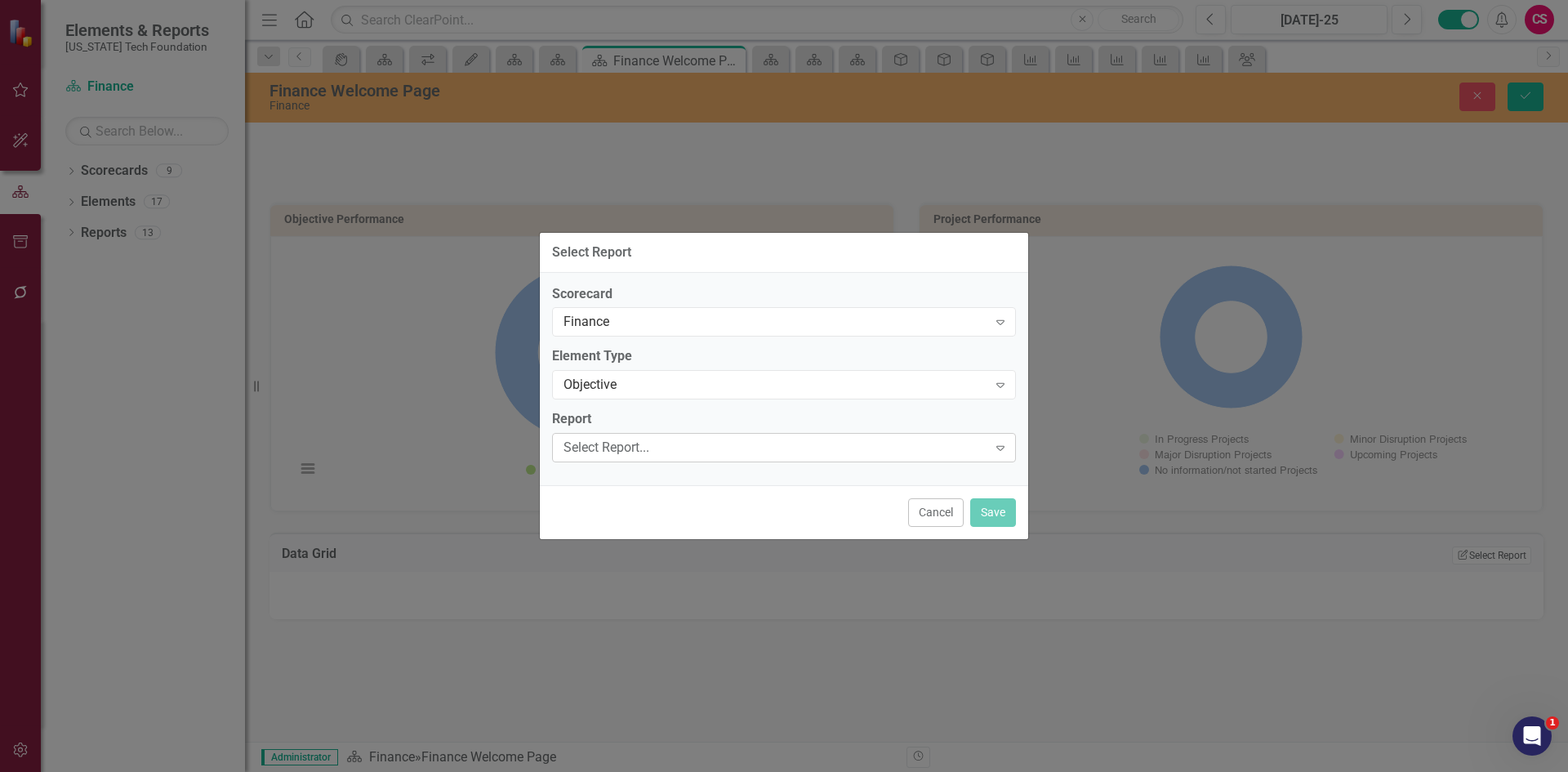
click at [619, 457] on div "Select Report..." at bounding box center [775, 448] width 424 height 19
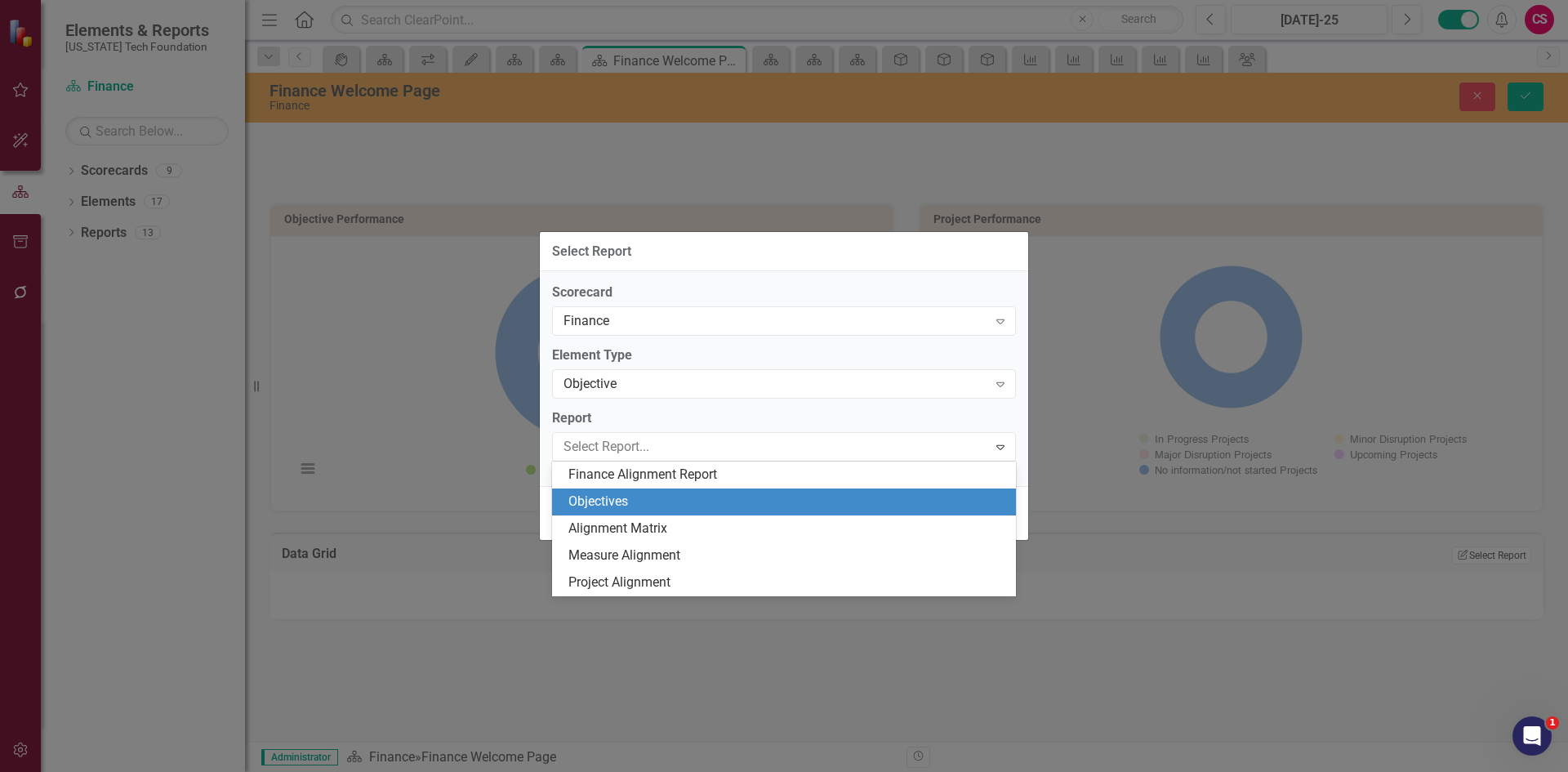
click at [625, 477] on div "Finance Alignment Report" at bounding box center [787, 474] width 438 height 19
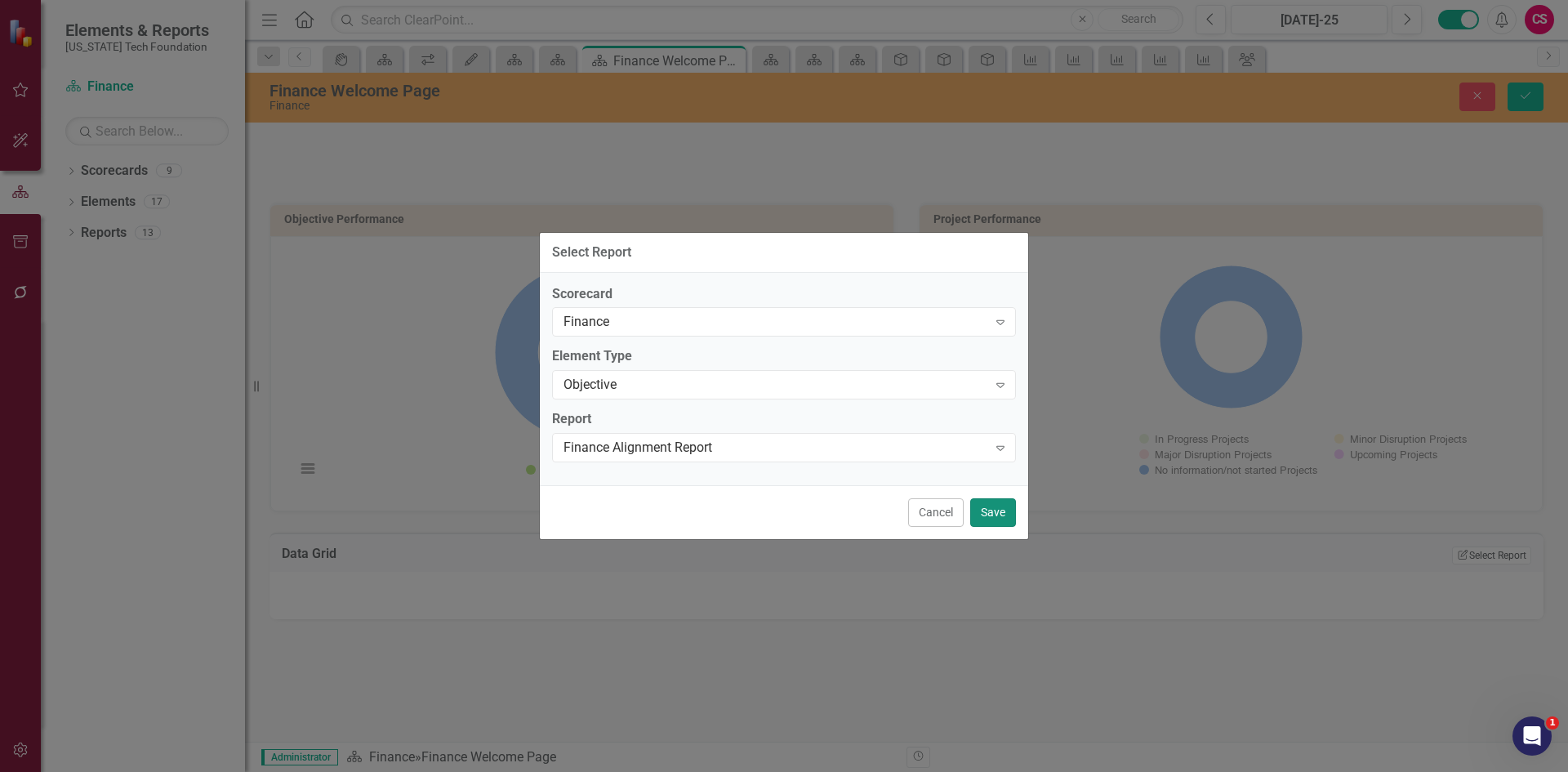
click at [992, 512] on button "Save" at bounding box center [993, 512] width 46 height 28
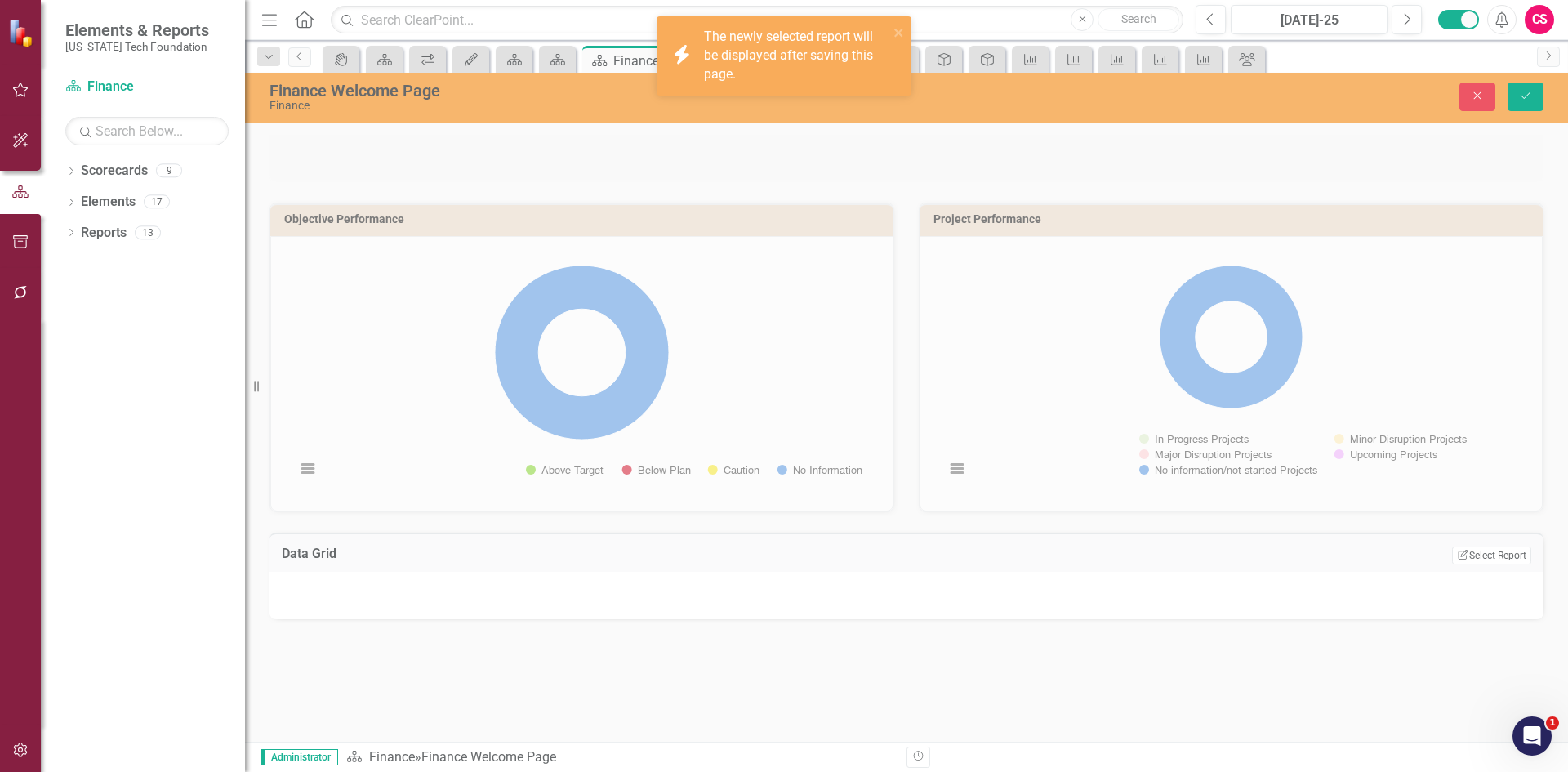
click at [1520, 114] on div "Finance Welcome Page Finance Close Save" at bounding box center [905, 98] width 1323 height 50
click at [1520, 110] on button "Save" at bounding box center [1525, 96] width 36 height 28
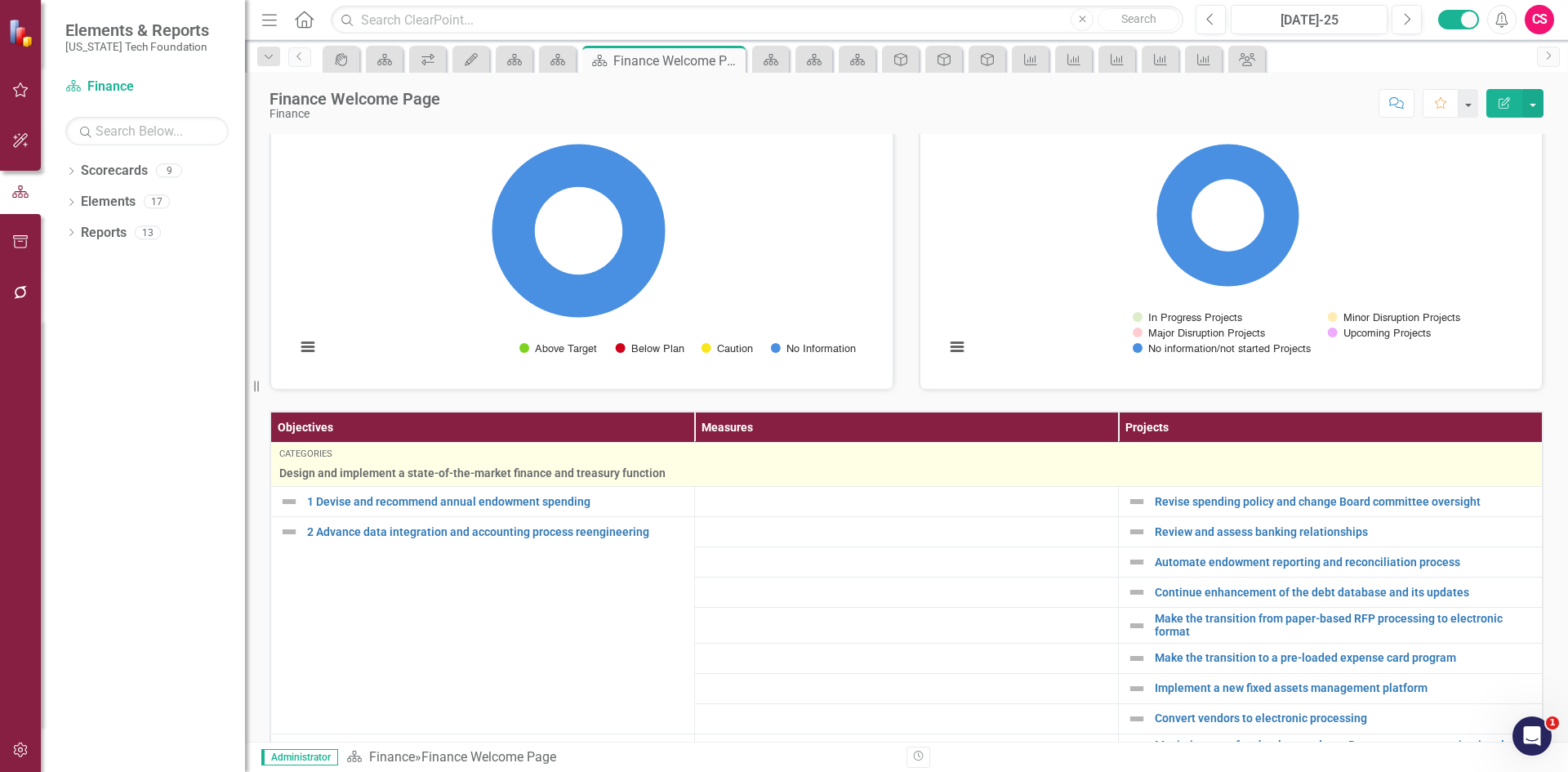
scroll to position [81, 0]
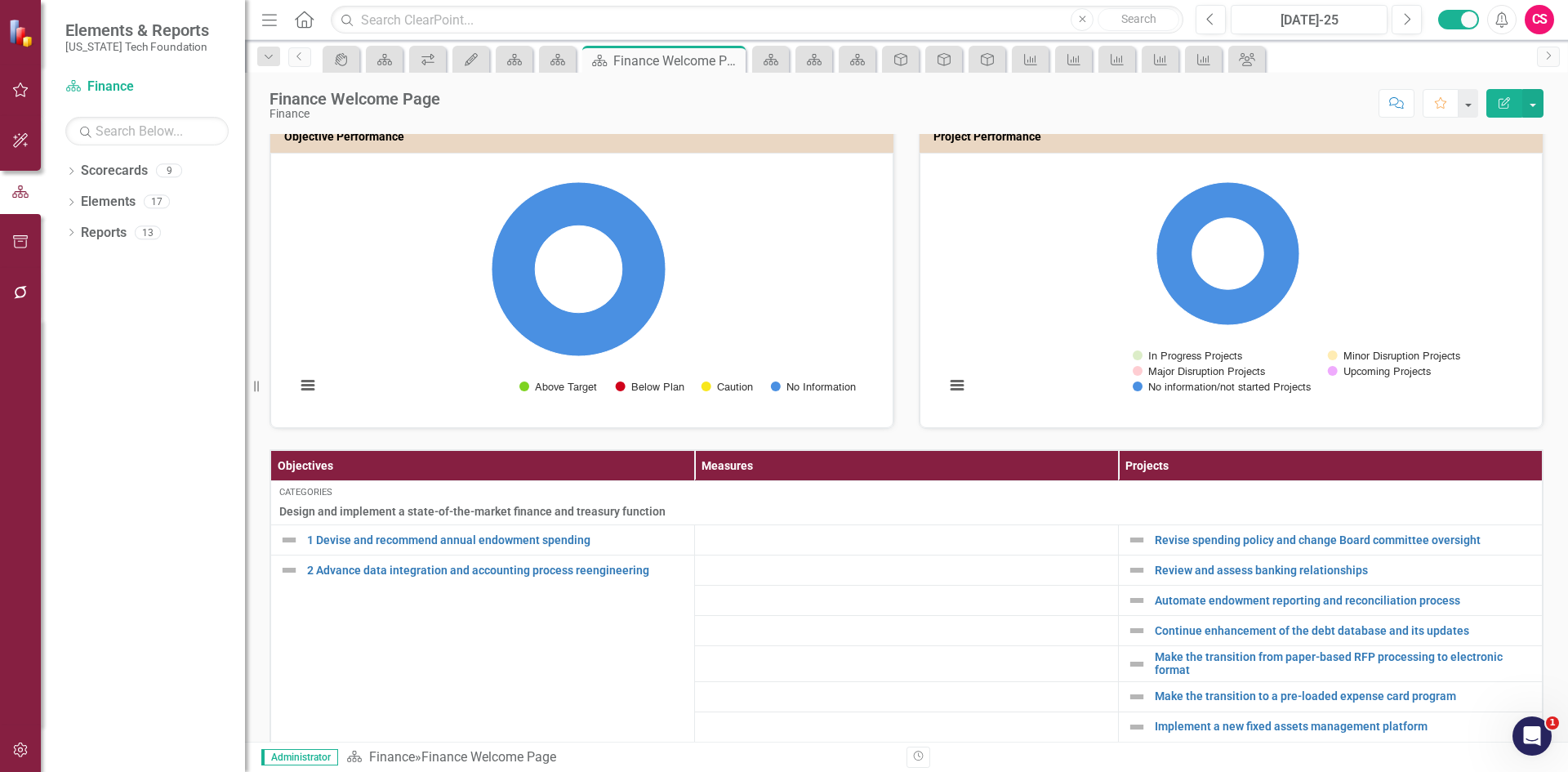
click at [869, 471] on th "Measures" at bounding box center [906, 466] width 424 height 30
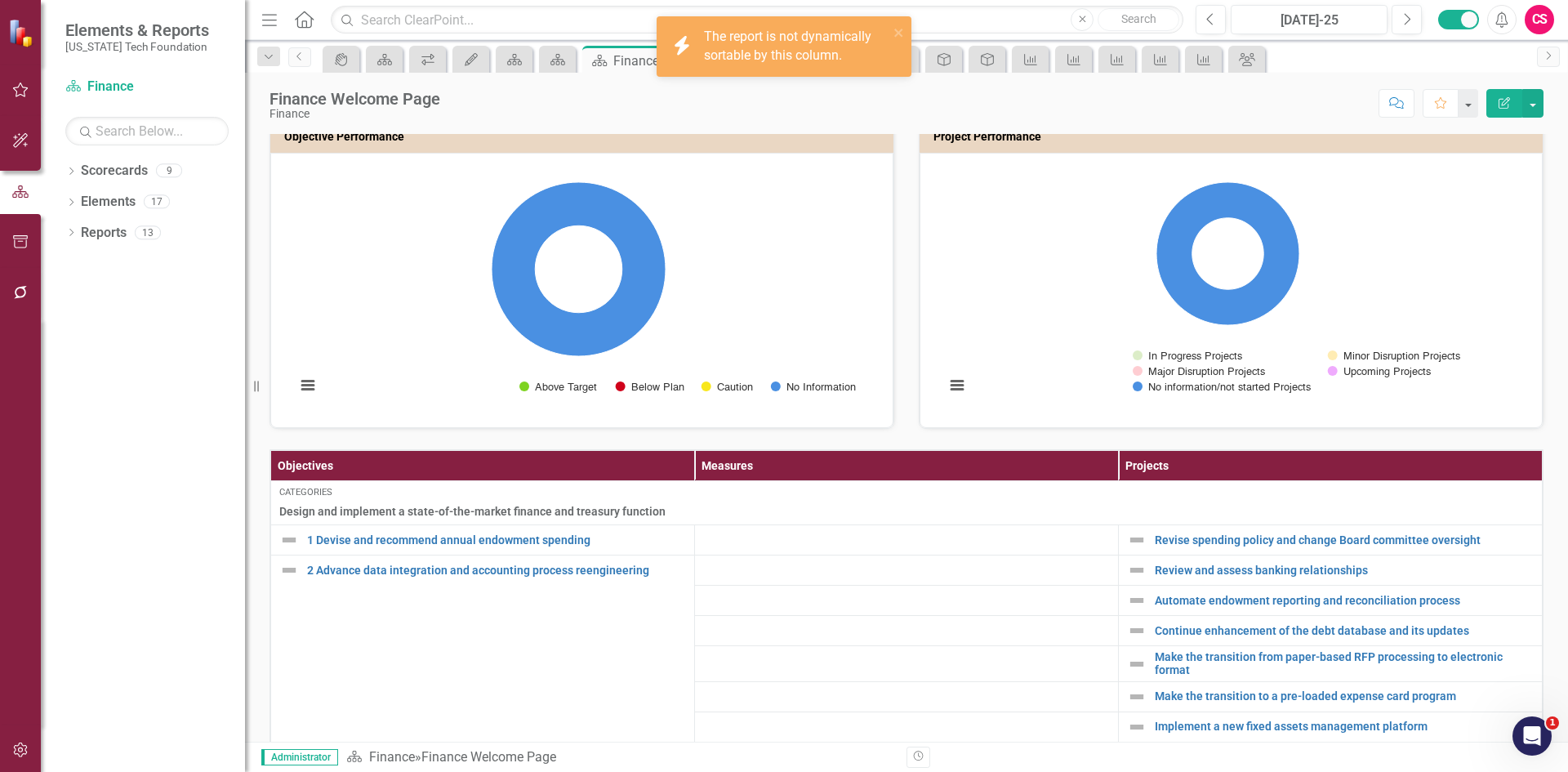
click at [869, 471] on th "Measures" at bounding box center [906, 466] width 424 height 30
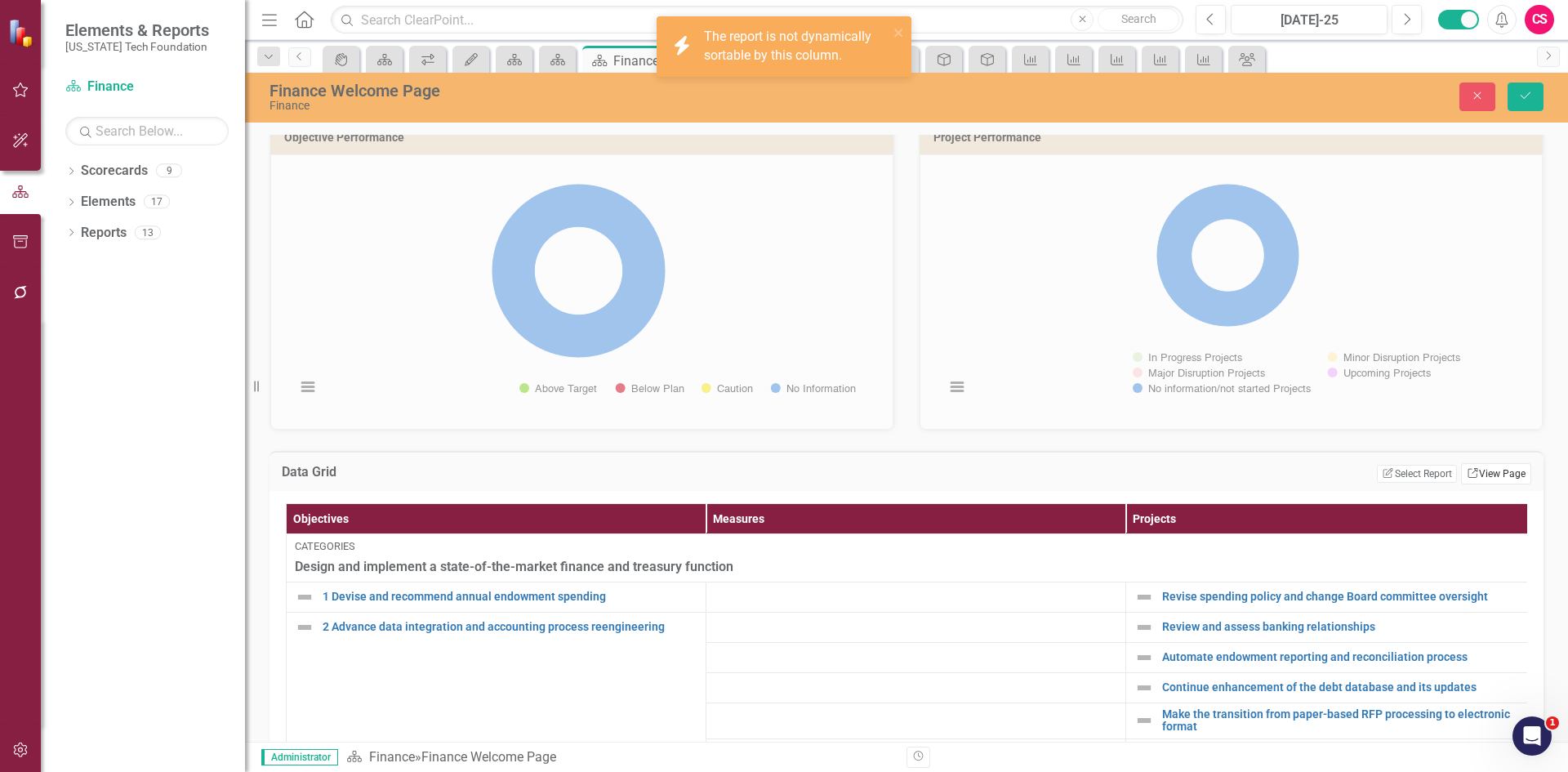
click at [1506, 476] on link "Link View Page" at bounding box center [1496, 473] width 70 height 22
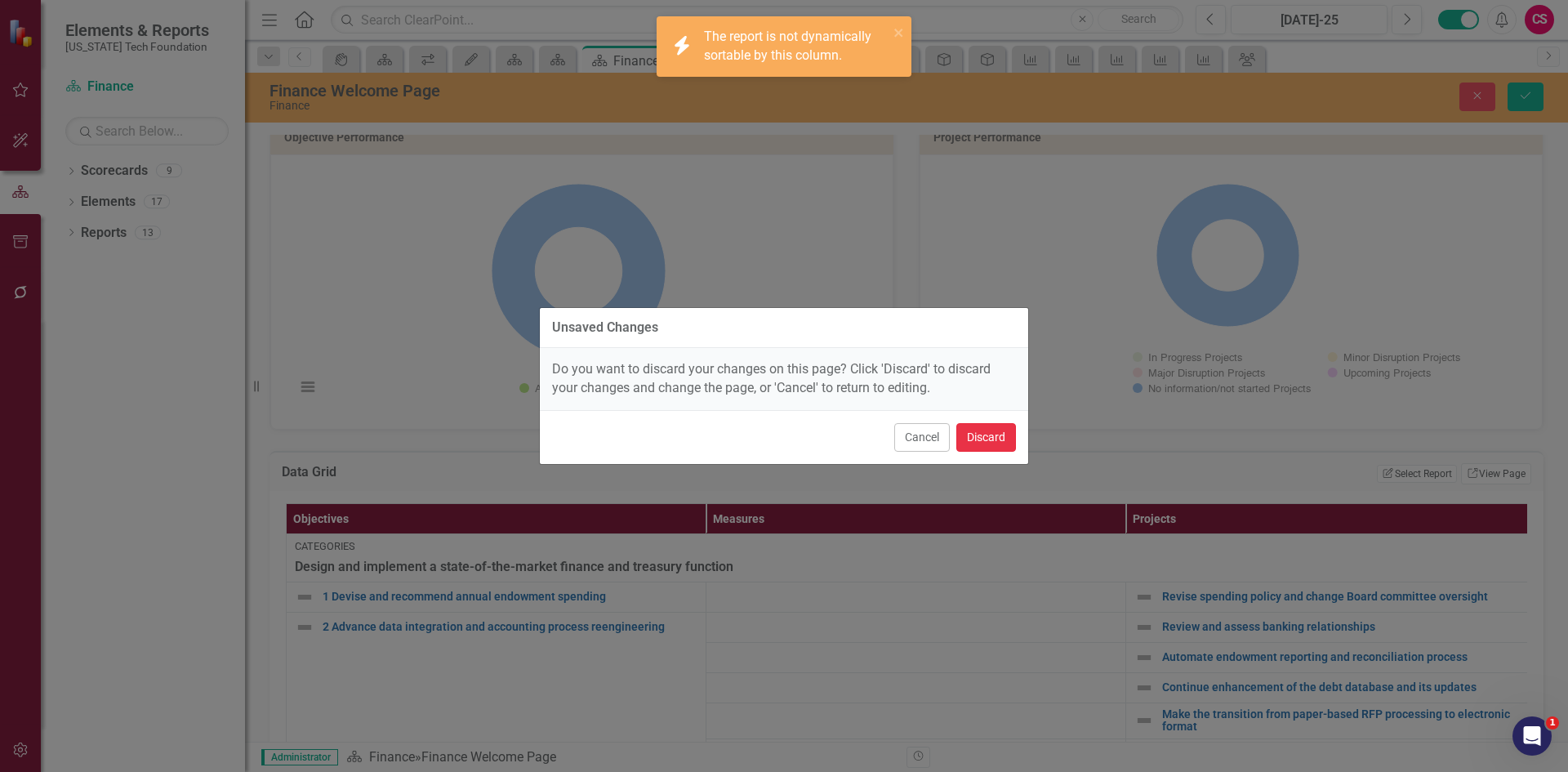
click at [996, 428] on button "Discard" at bounding box center [986, 437] width 60 height 28
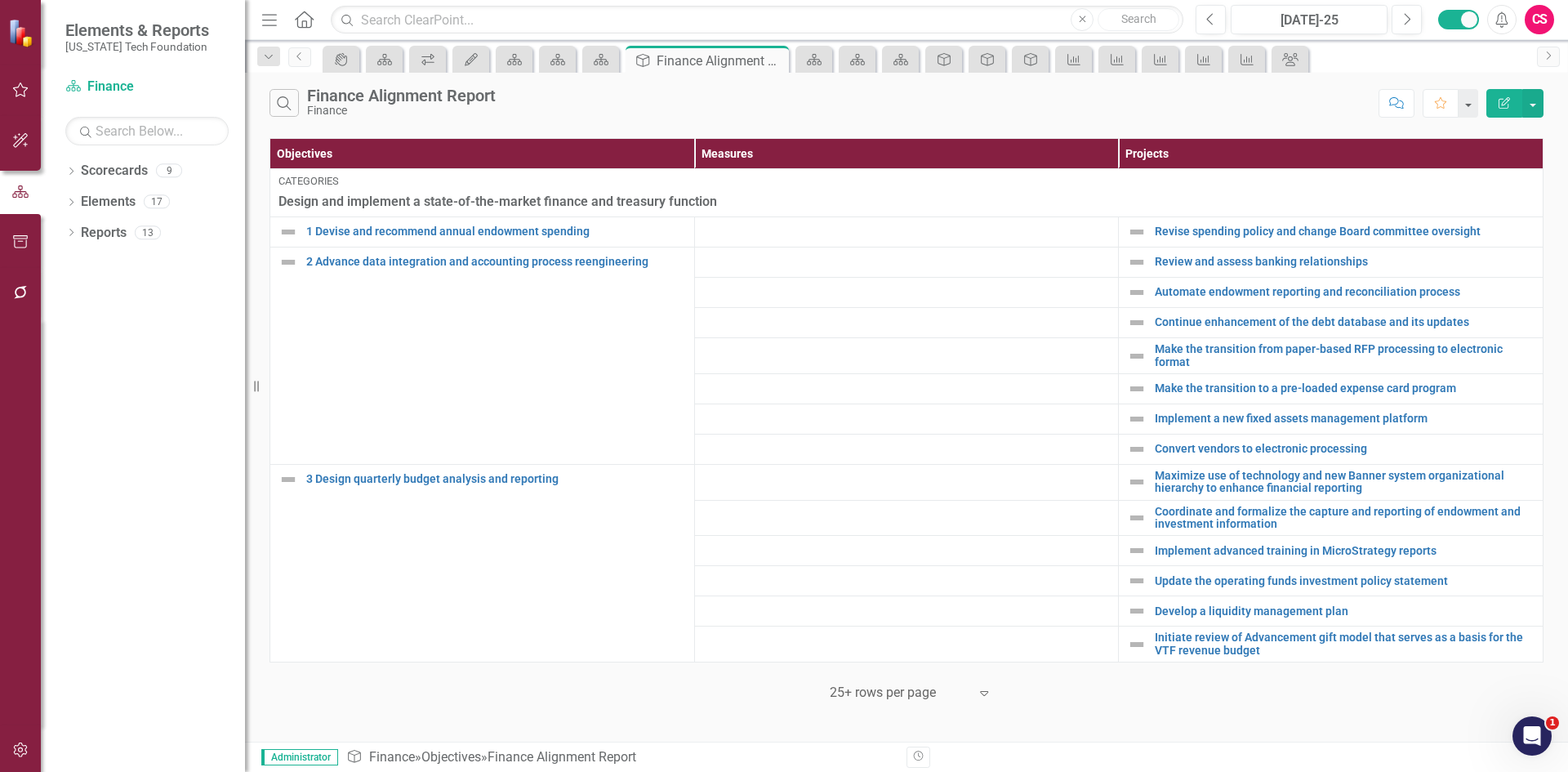
click at [1502, 99] on icon "button" at bounding box center [1504, 103] width 12 height 12
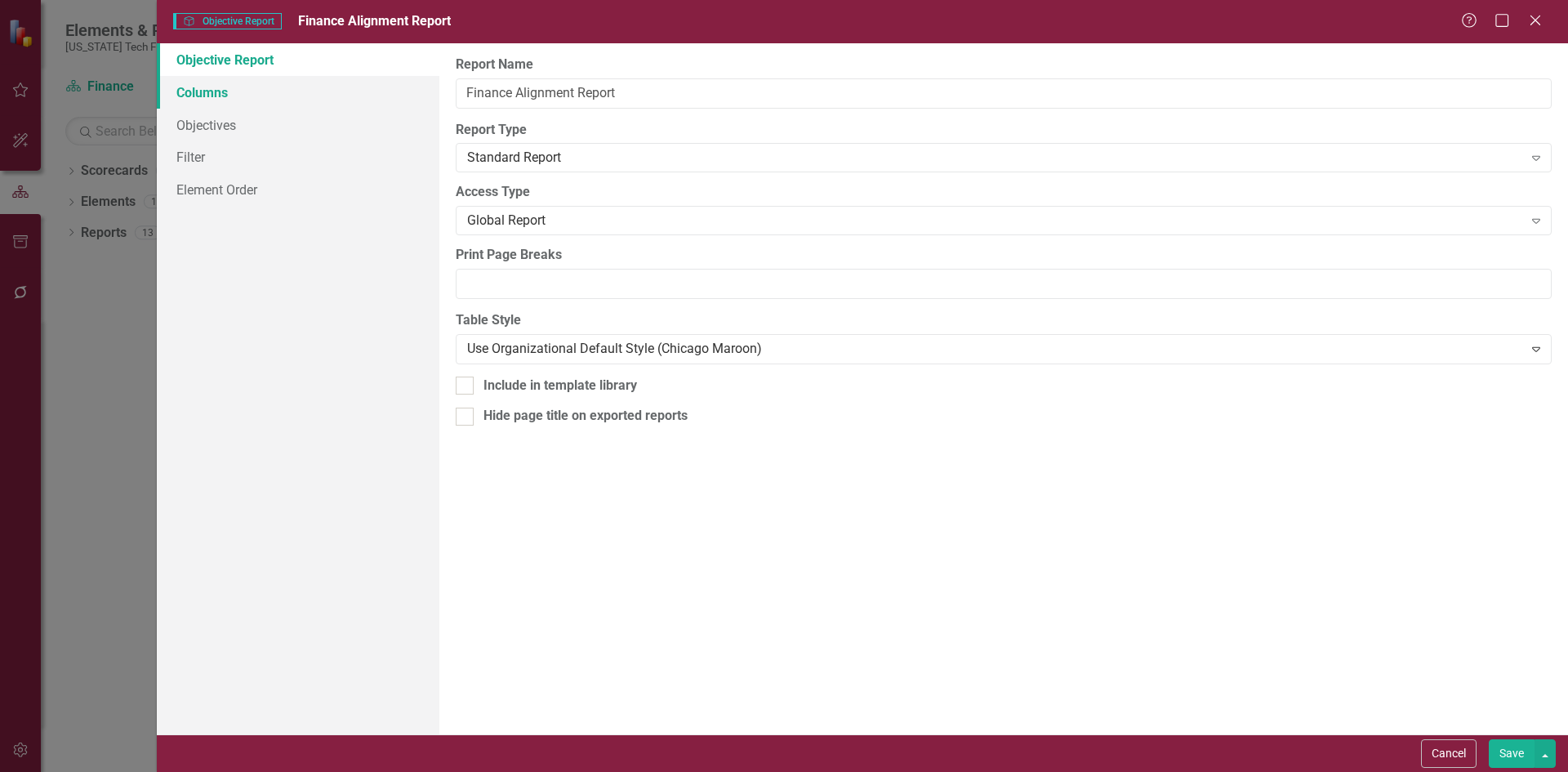
click at [225, 103] on link "Columns" at bounding box center [298, 92] width 283 height 32
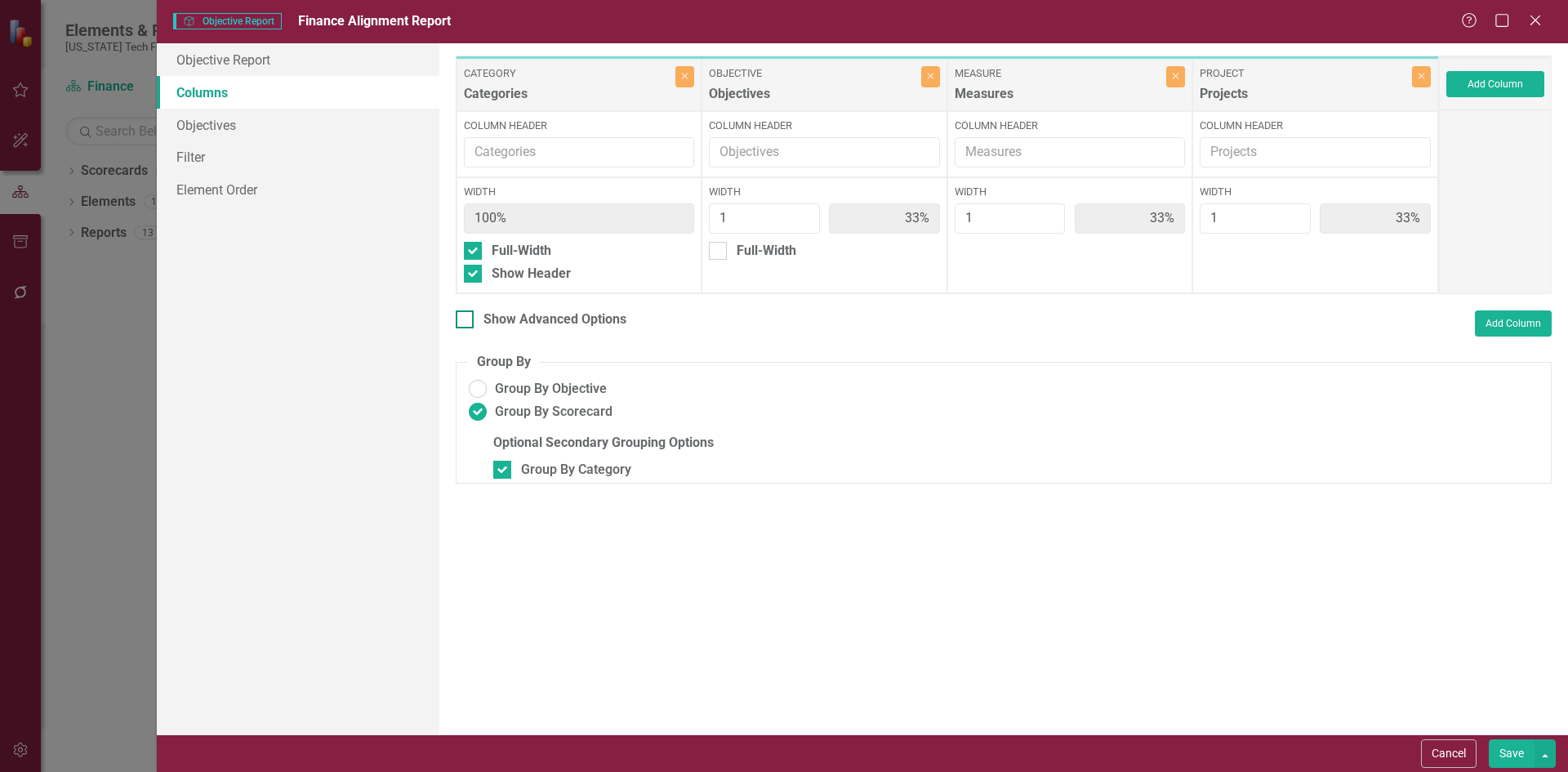
click at [524, 325] on div "Show Advanced Options" at bounding box center [555, 319] width 143 height 19
click at [466, 321] on input "Show Advanced Options" at bounding box center [461, 315] width 11 height 11
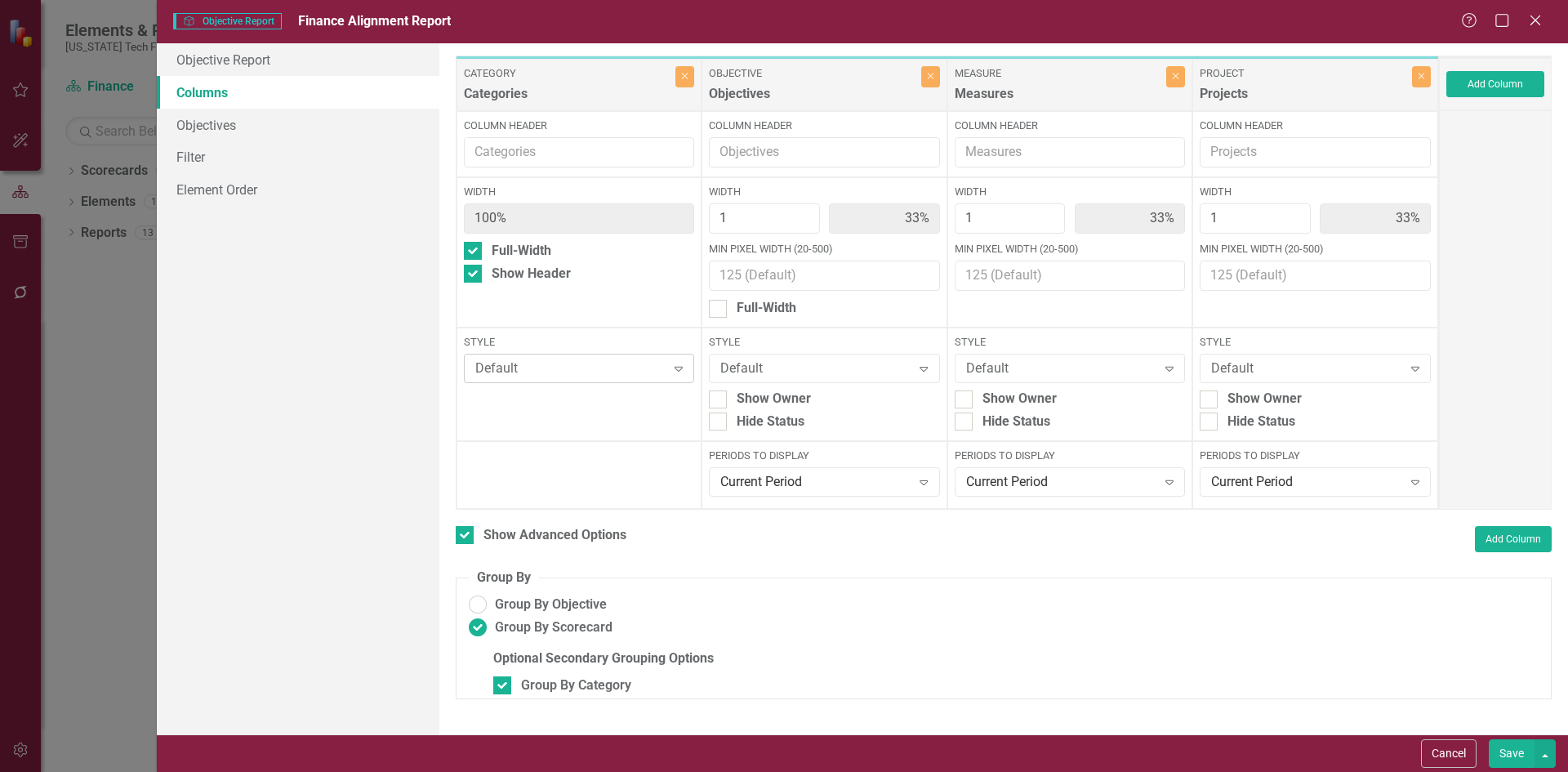
click at [562, 373] on div "Default" at bounding box center [570, 368] width 190 height 19
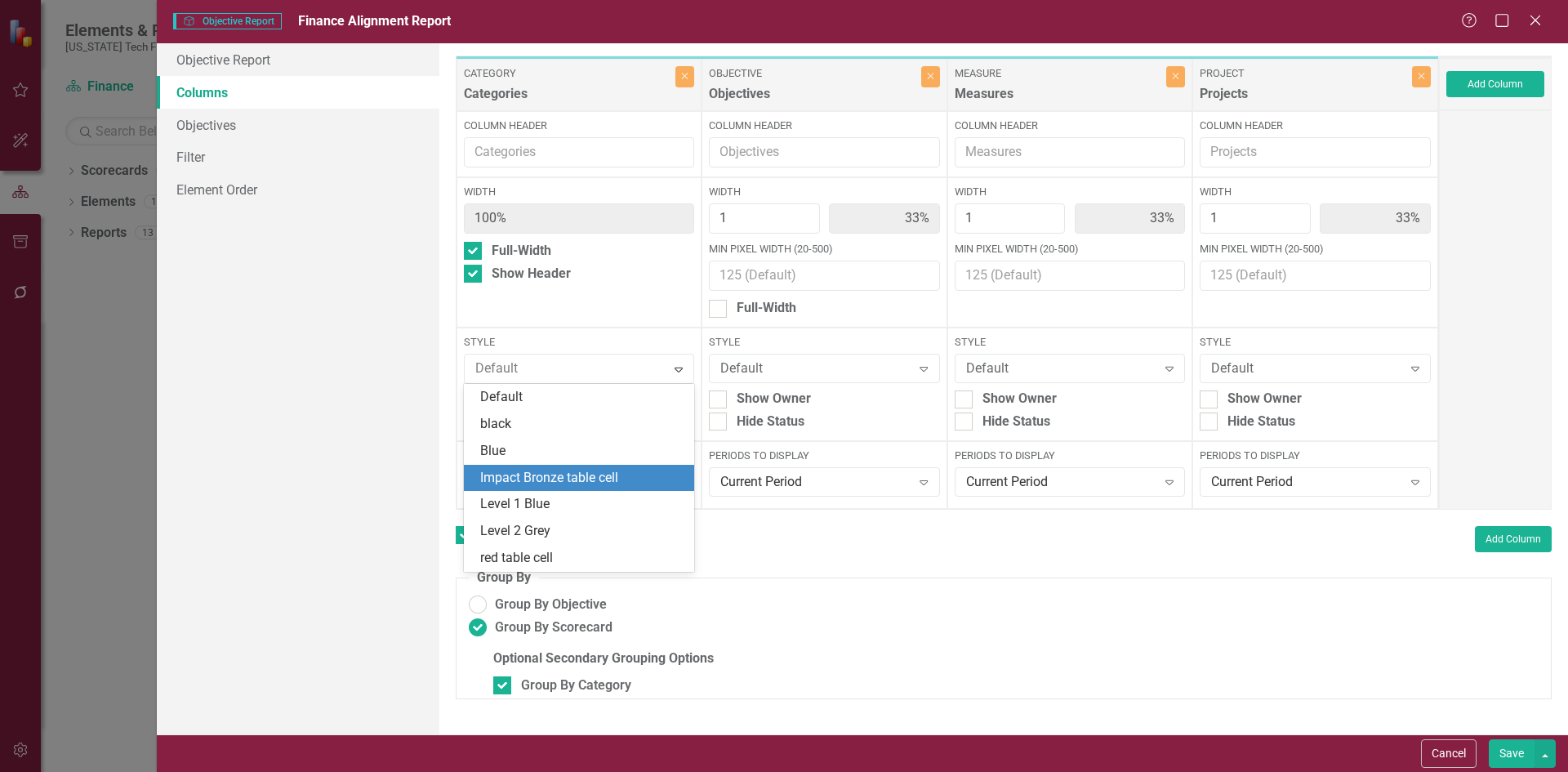
click at [596, 478] on div "Impact Bronze table cell" at bounding box center [582, 478] width 205 height 19
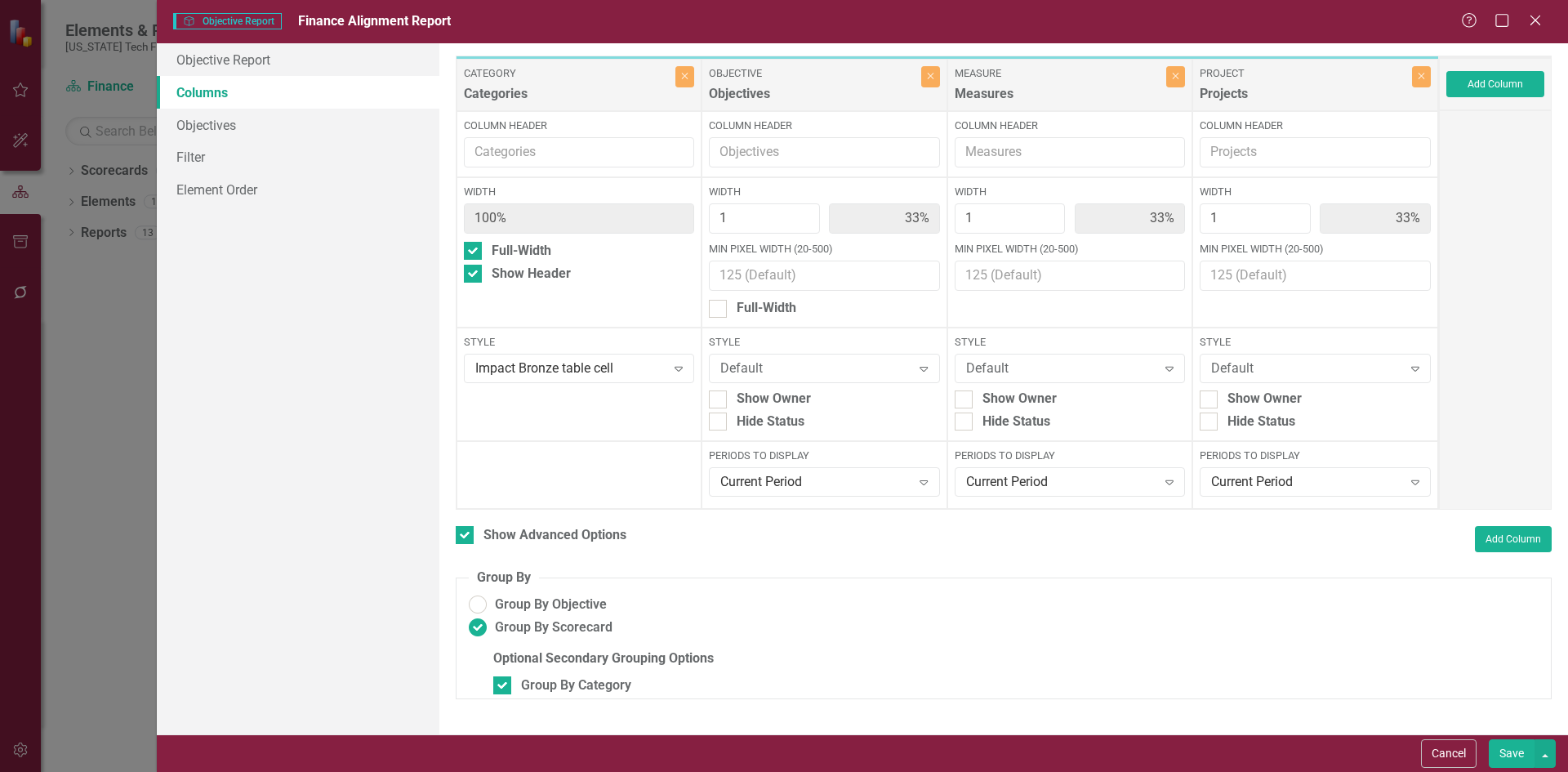
click at [1514, 763] on button "Save" at bounding box center [1511, 753] width 46 height 28
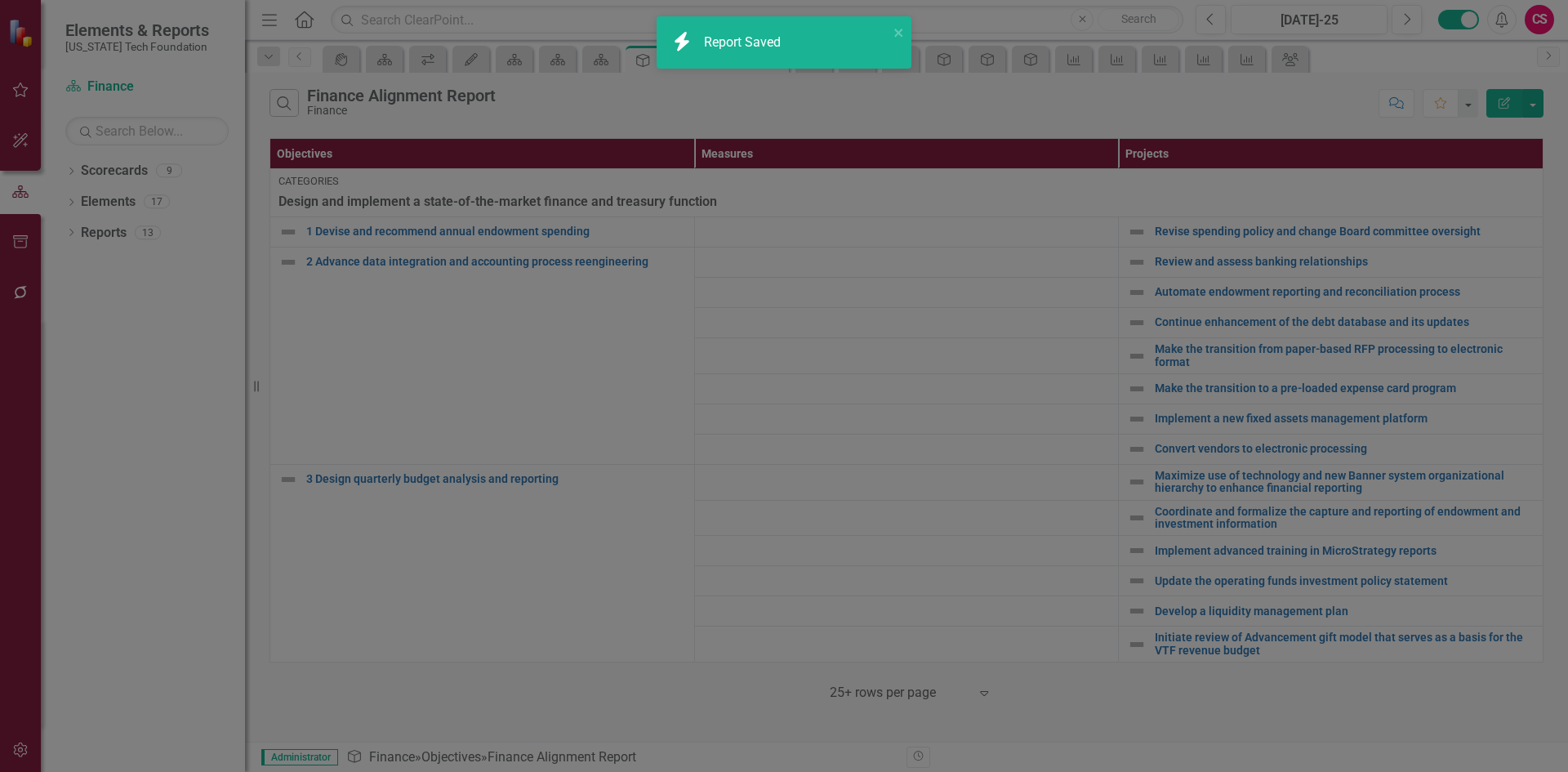
checkbox input "false"
radio input "false"
checkbox input "false"
radio input "true"
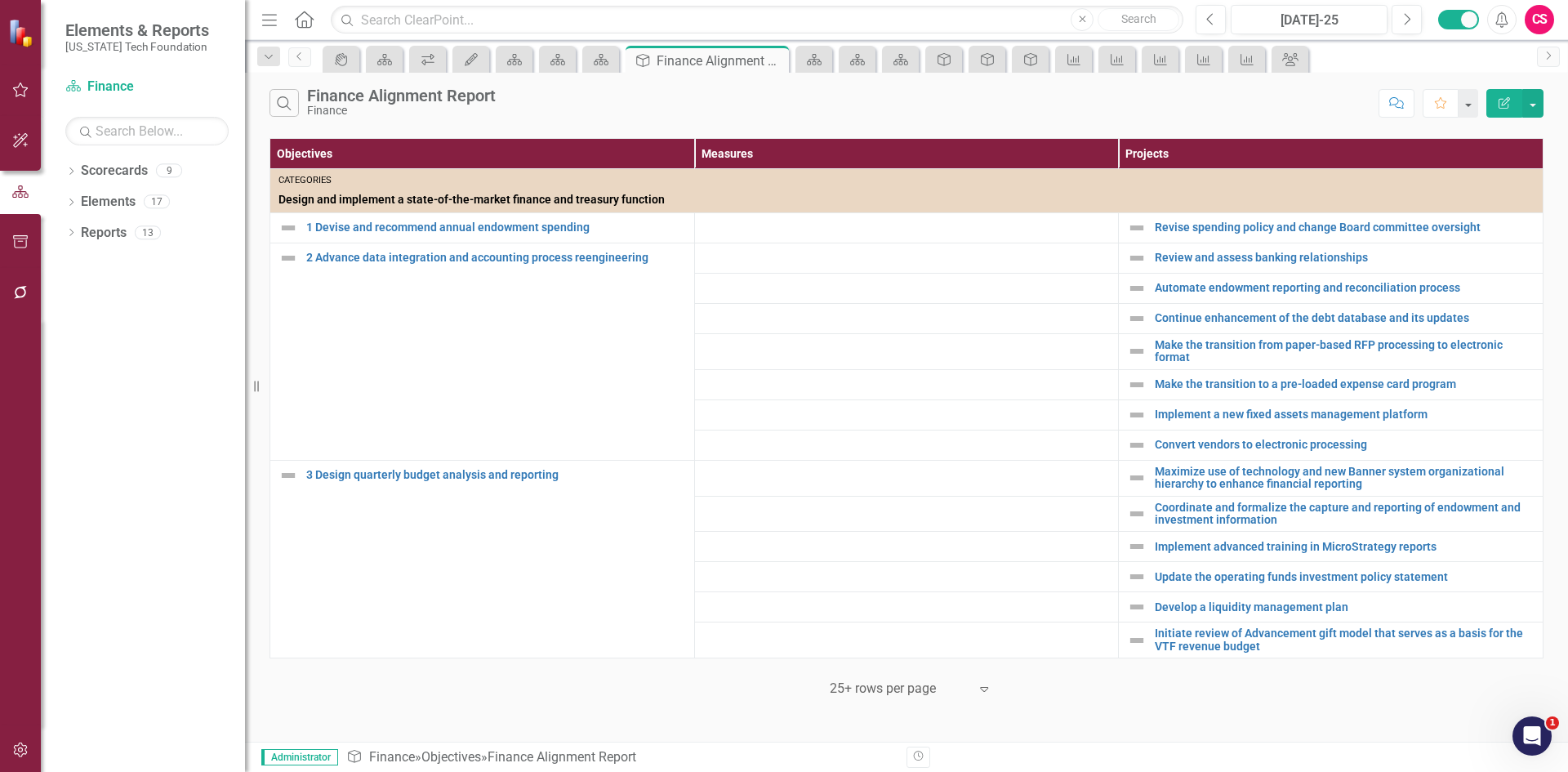
click at [1506, 106] on icon "Edit Report" at bounding box center [1504, 103] width 15 height 12
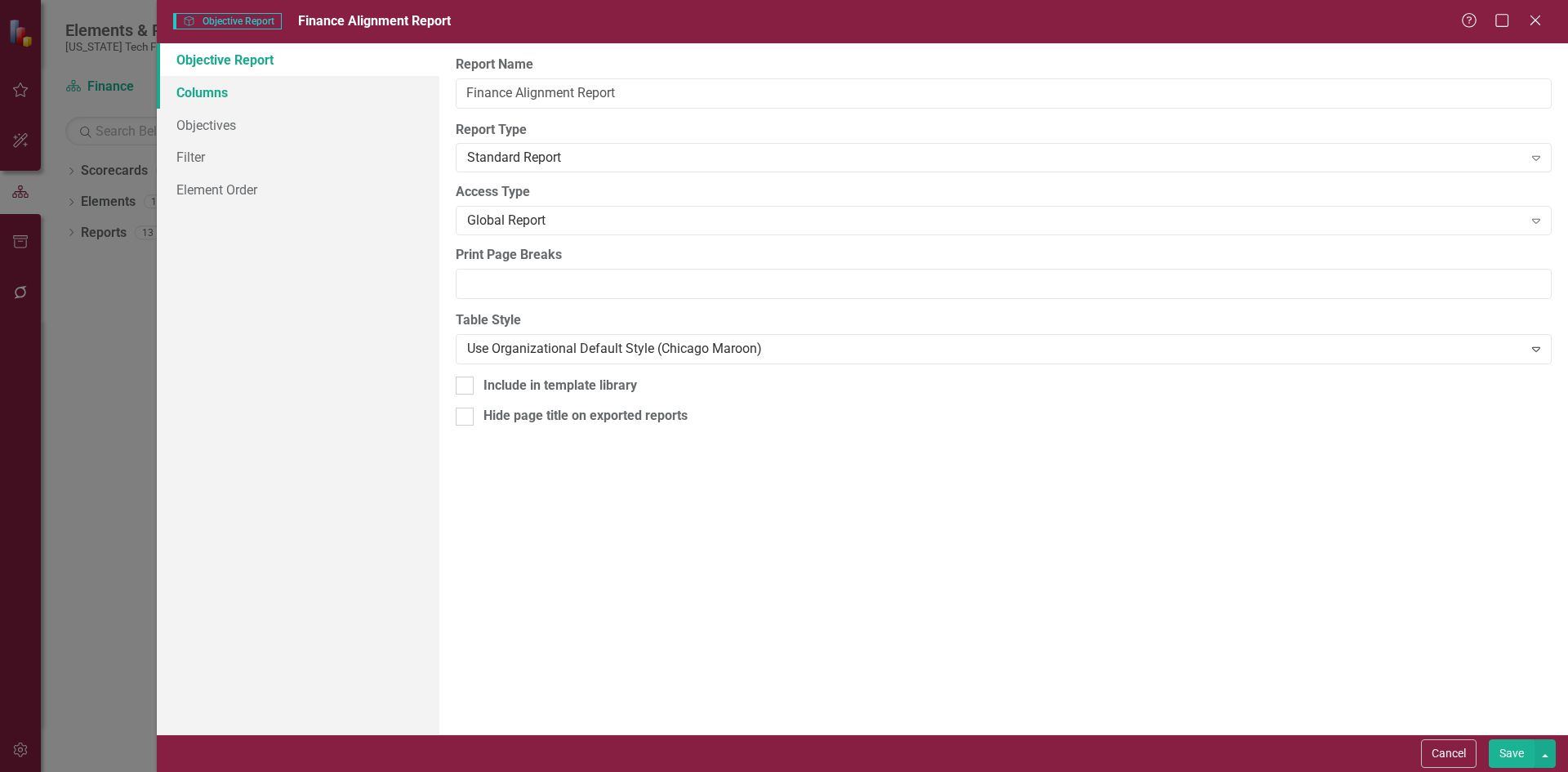
click at [346, 85] on link "Columns" at bounding box center [298, 92] width 283 height 32
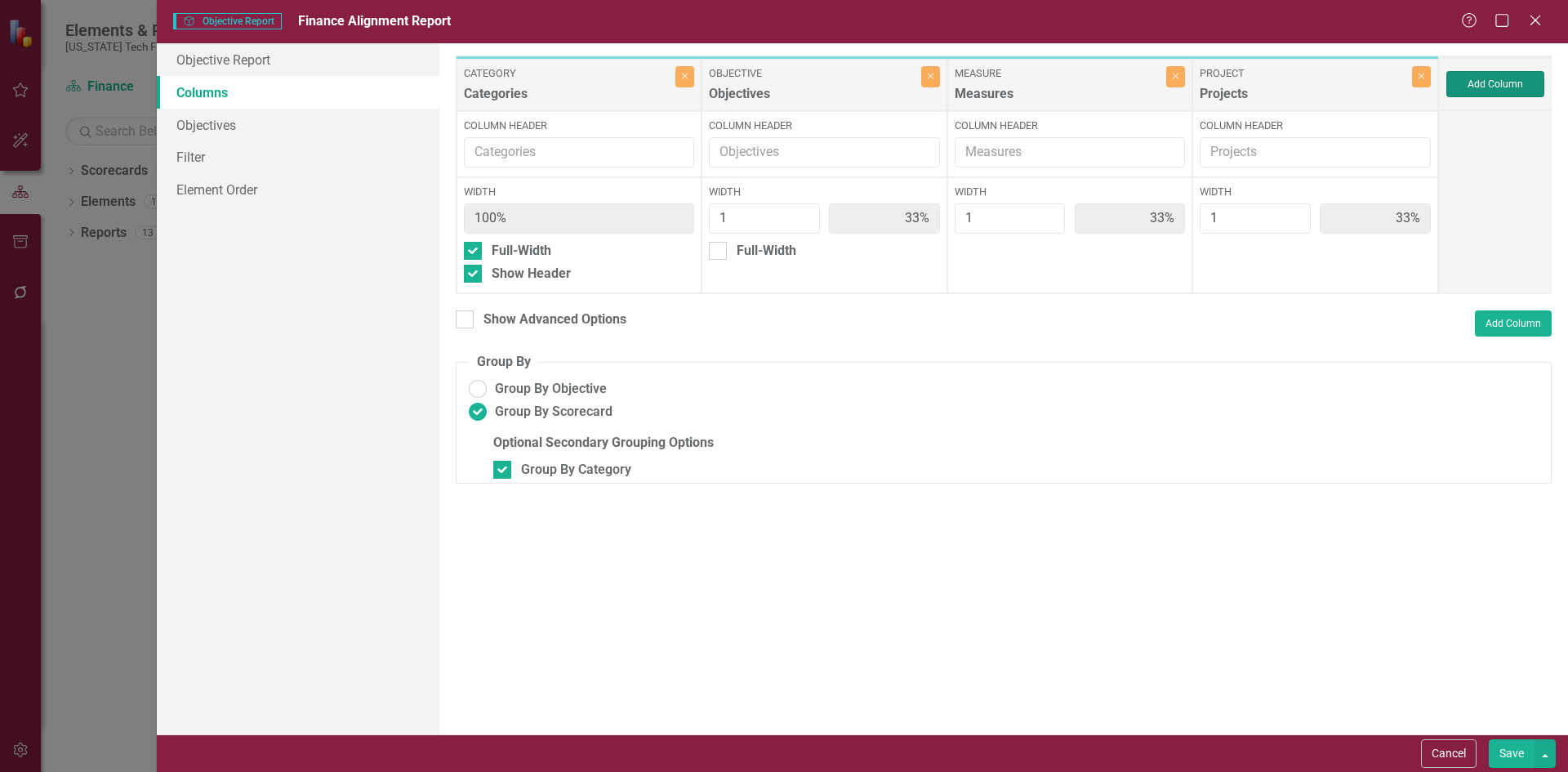
click at [1502, 81] on button "Add Column" at bounding box center [1495, 85] width 98 height 27
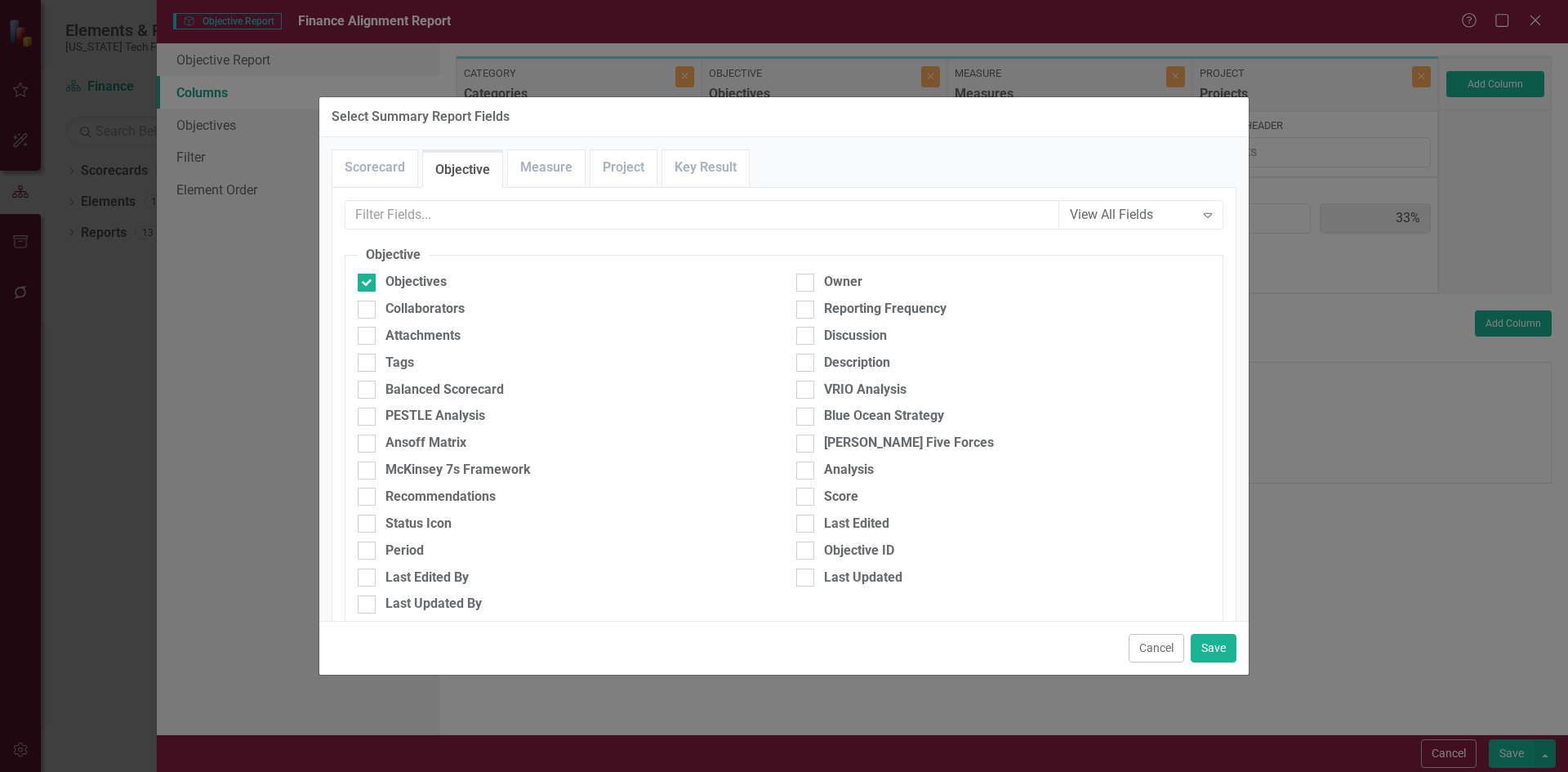
click at [1153, 648] on button "Cancel" at bounding box center [1156, 648] width 56 height 28
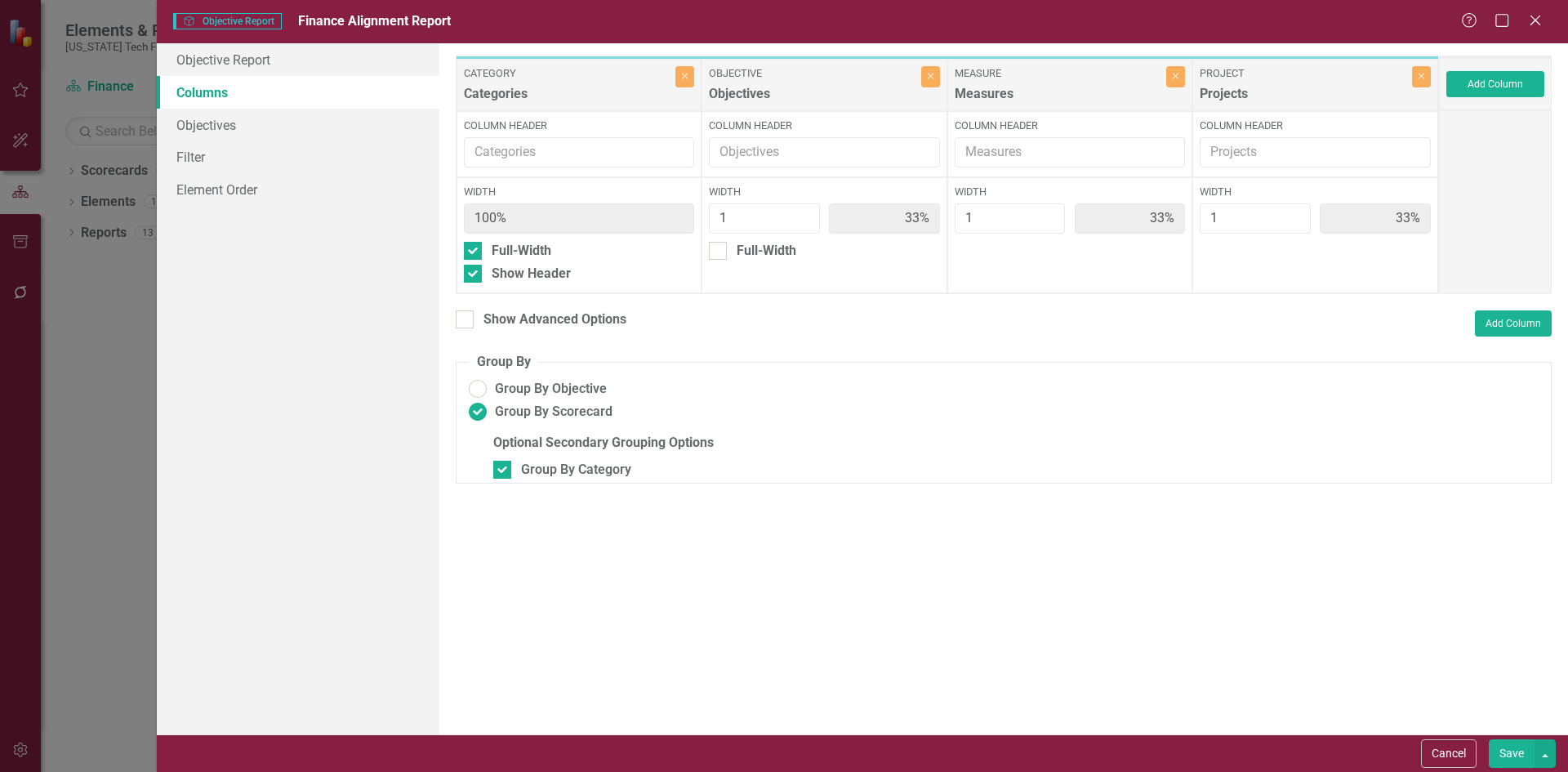
click at [1158, 658] on div "To add columns to your report, click on the "Select Columns" button below. All …" at bounding box center [1003, 388] width 1129 height 691
click at [1429, 744] on button "Cancel" at bounding box center [1449, 753] width 56 height 28
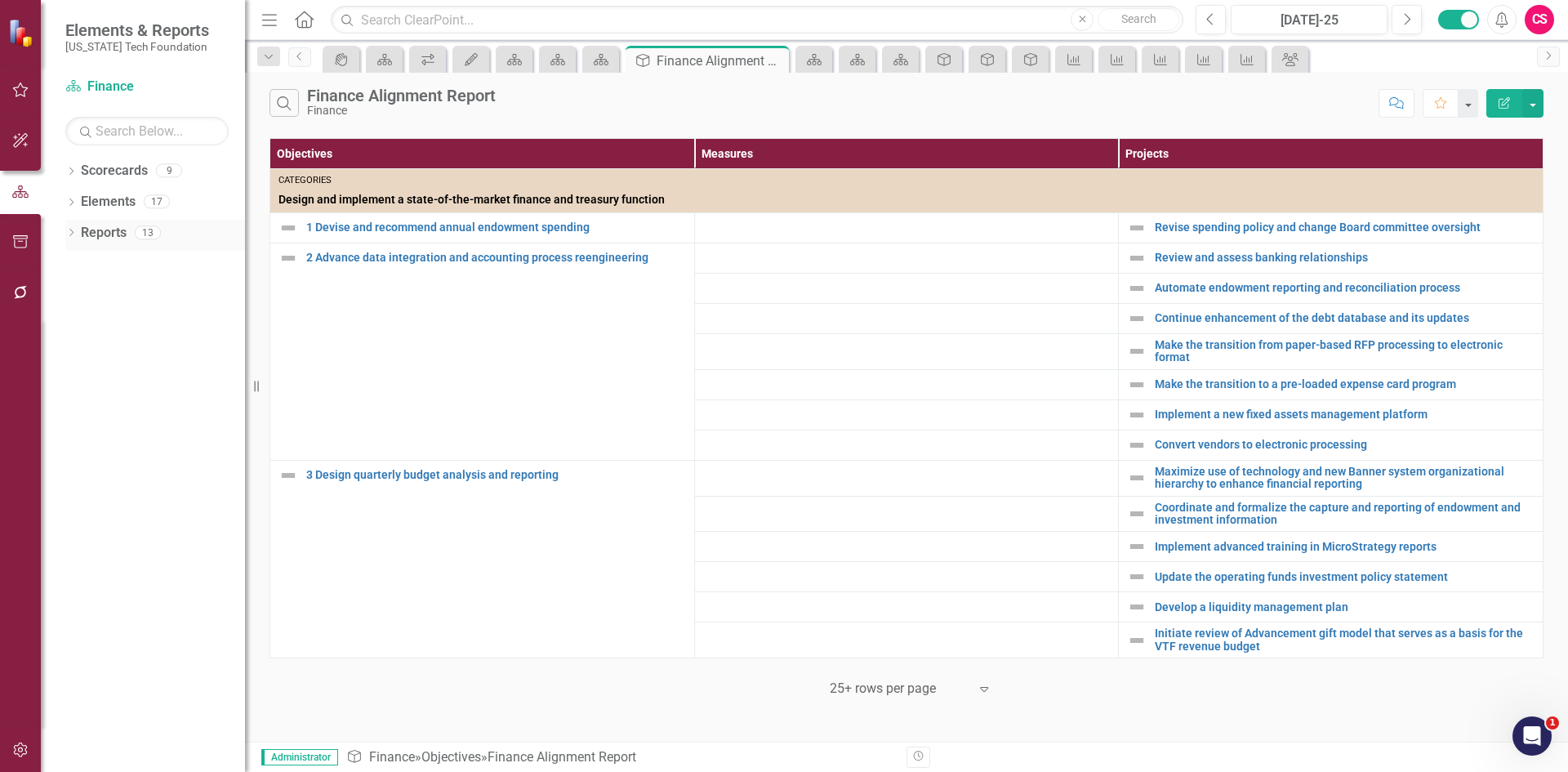
click at [104, 226] on link "Reports" at bounding box center [104, 233] width 46 height 19
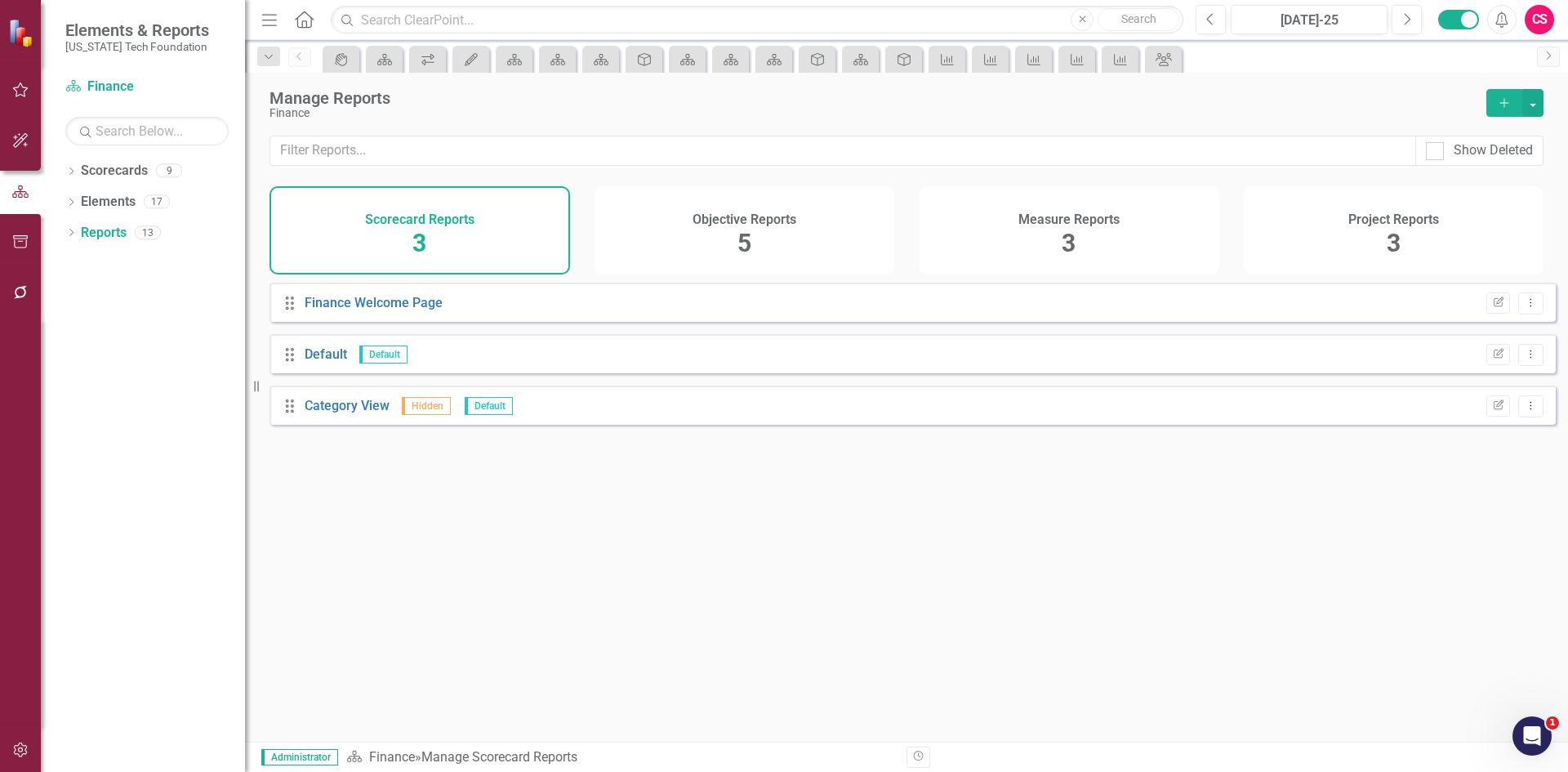
click at [701, 221] on h4 "Objective Reports" at bounding box center [744, 220] width 104 height 15
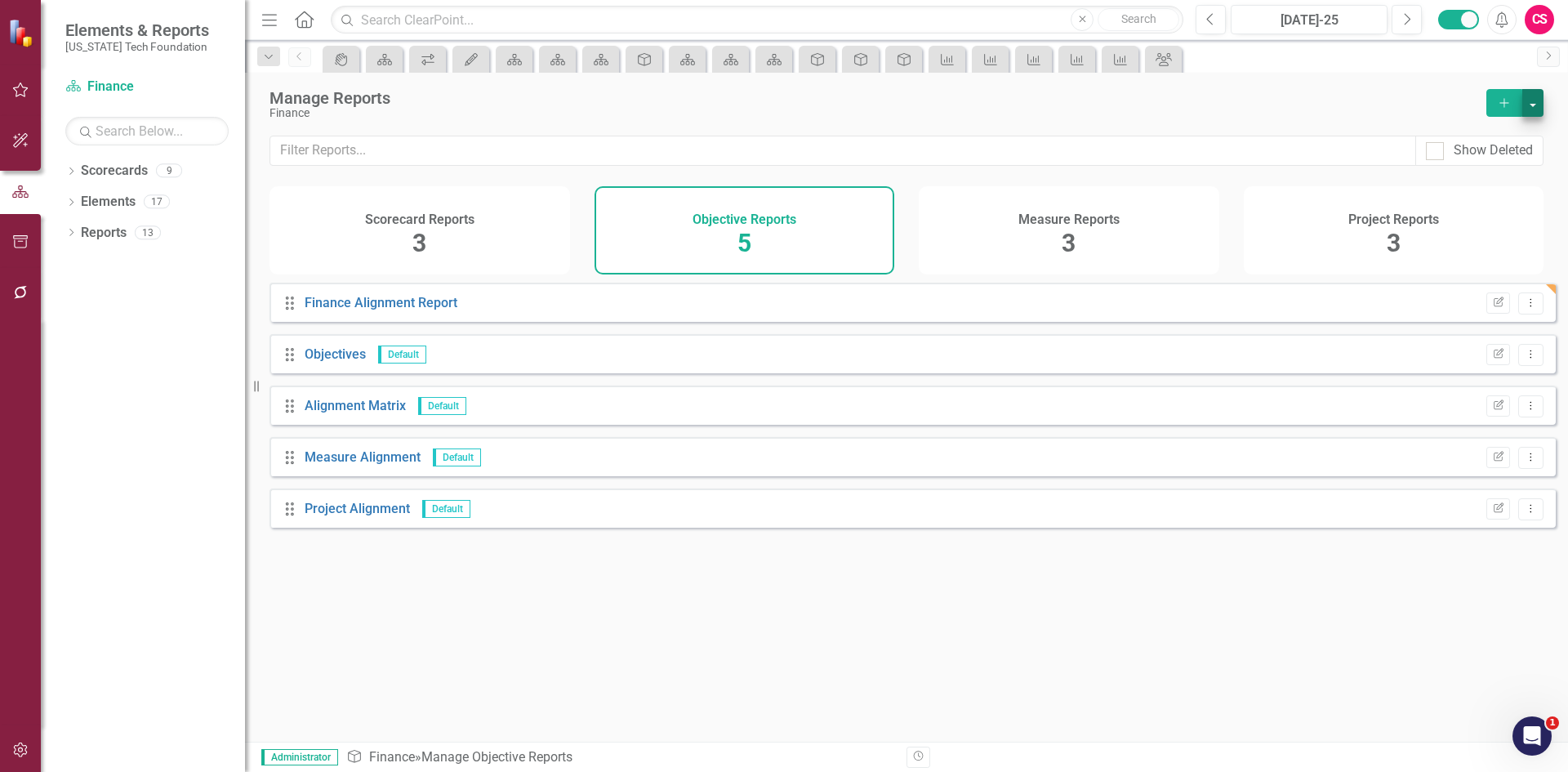
click at [1541, 97] on div "Manage Reports Finance Add" at bounding box center [905, 104] width 1323 height 63
click at [1536, 101] on button "button" at bounding box center [1533, 102] width 22 height 27
click at [1502, 160] on link "Copy Add From Template" at bounding box center [1466, 163] width 153 height 30
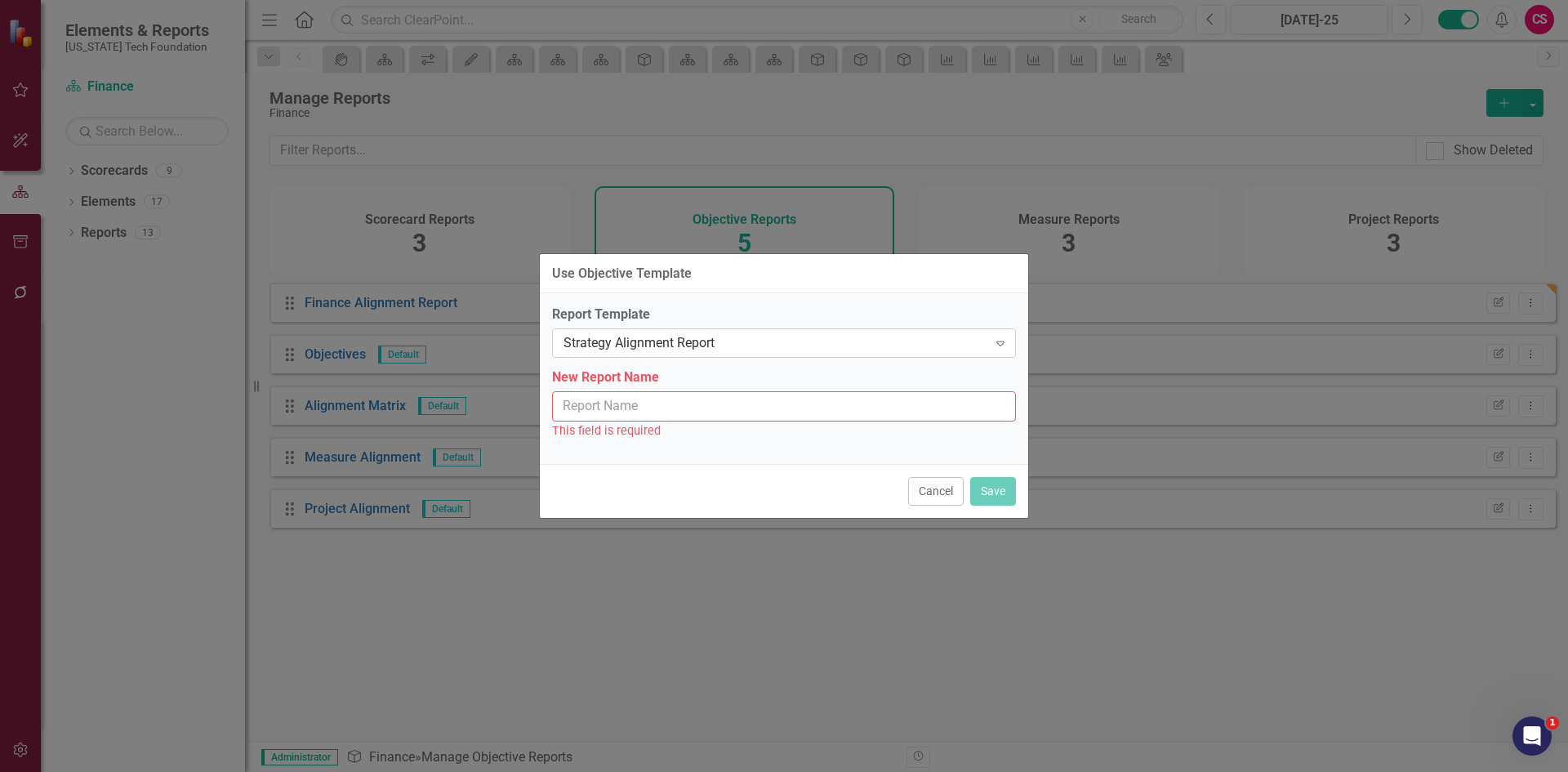
drag, startPoint x: 748, startPoint y: 322, endPoint x: 748, endPoint y: 341, distance: 19.0
click at [747, 334] on div "Report Template Strategy Alignment Report Expand" at bounding box center [784, 330] width 464 height 51
click at [748, 341] on div "Strategy Alignment Report" at bounding box center [775, 343] width 424 height 19
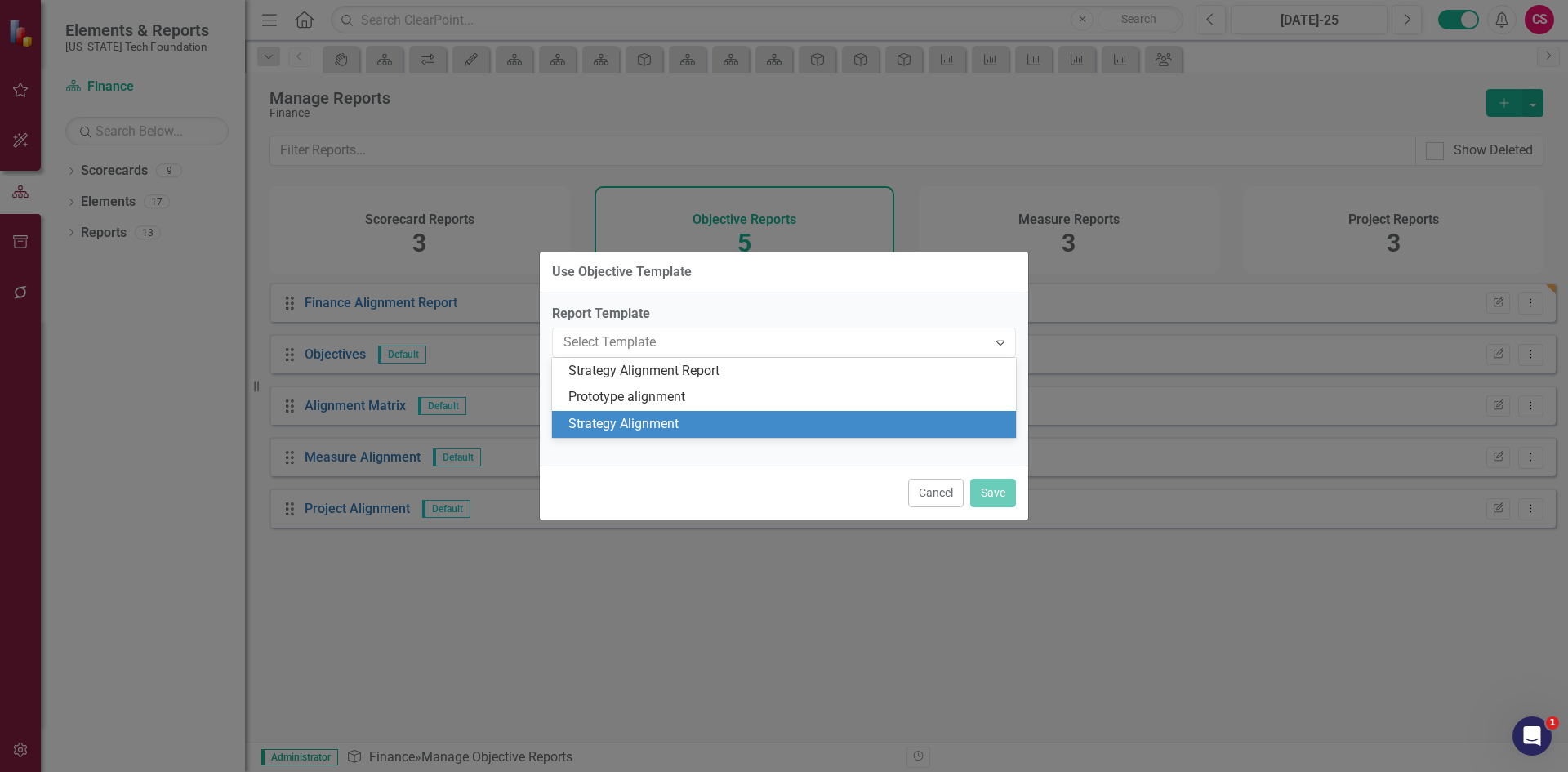
click at [677, 422] on div "Strategy Alignment" at bounding box center [787, 424] width 438 height 19
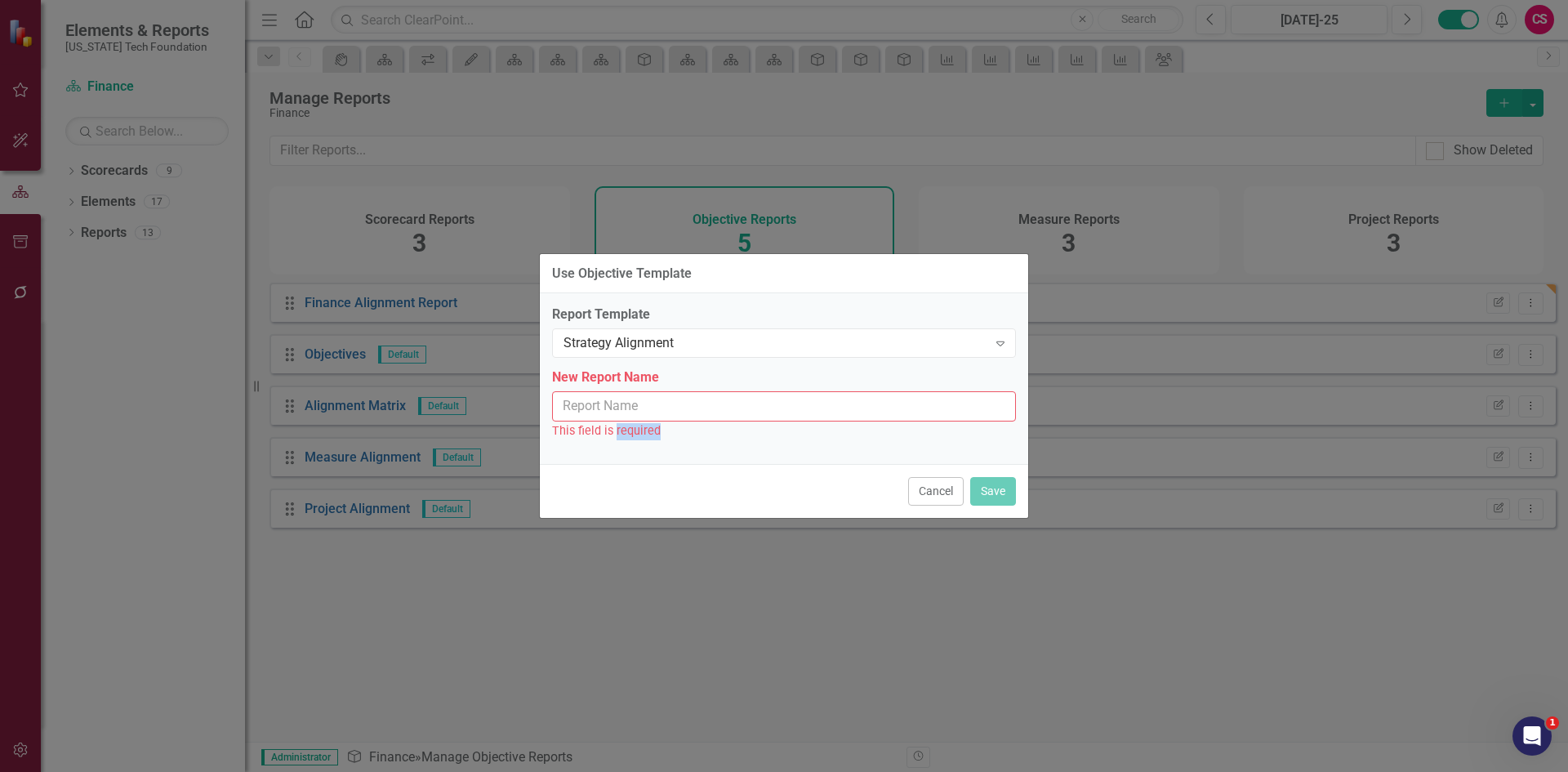
click at [677, 422] on div "This field is required" at bounding box center [784, 430] width 464 height 19
click at [673, 401] on input "New Report Name" at bounding box center [784, 406] width 464 height 30
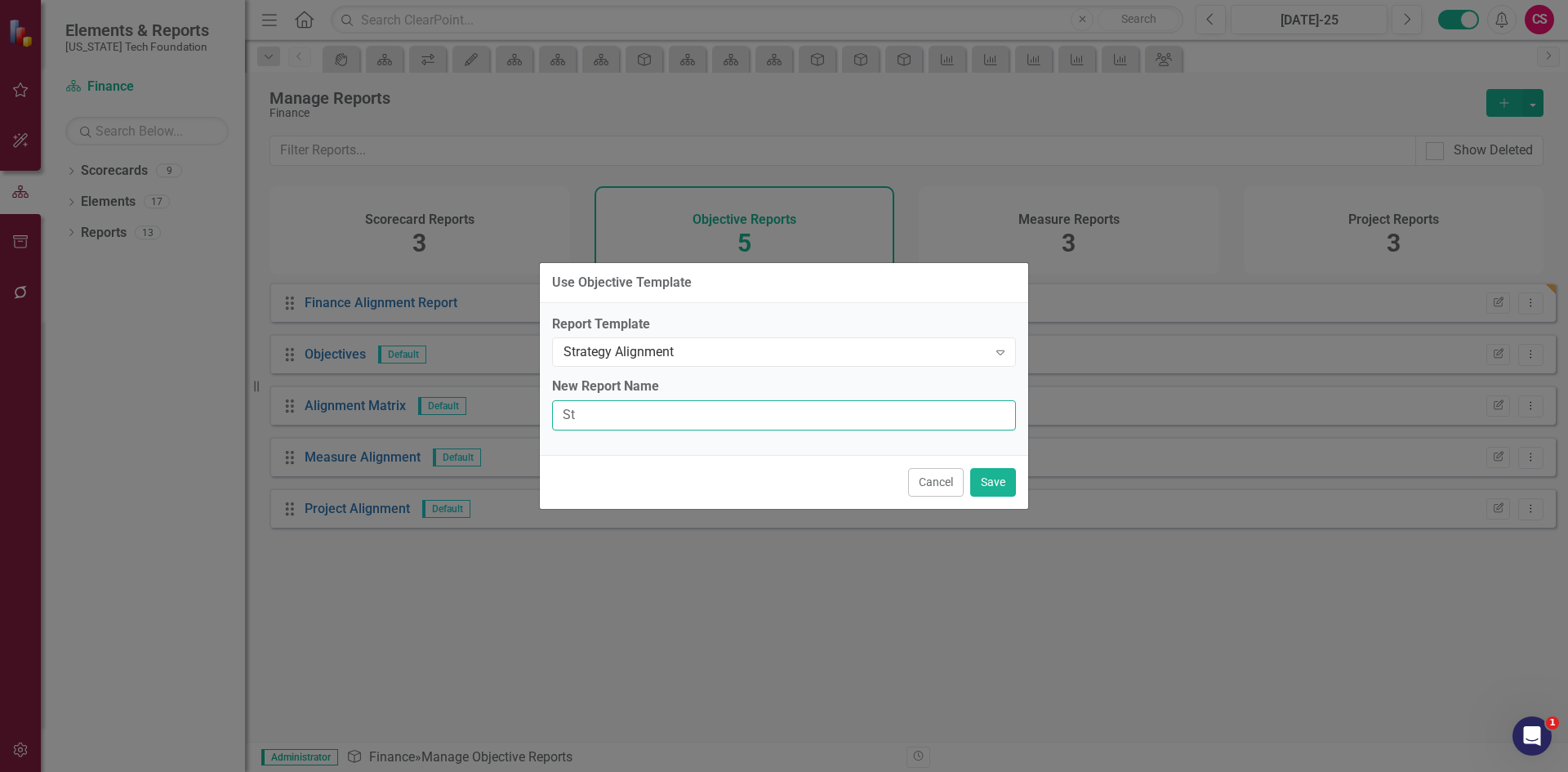
type input "S"
type input "Finance Alignment"
click at [1008, 476] on button "Save" at bounding box center [993, 482] width 46 height 28
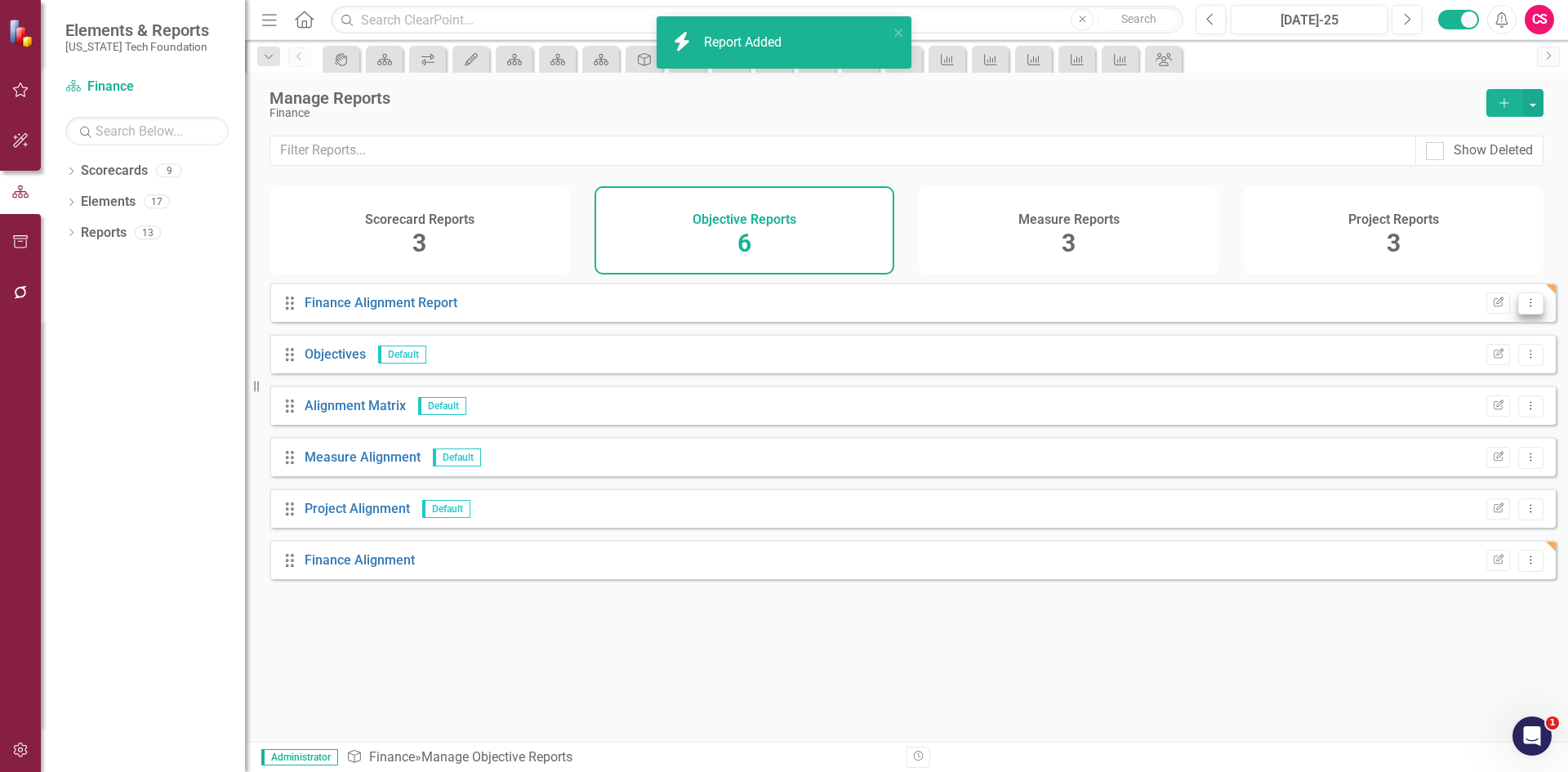
click at [1518, 314] on button "Dropdown Menu" at bounding box center [1531, 303] width 26 height 22
click at [1477, 420] on link "Trash Delete Report" at bounding box center [1463, 433] width 135 height 30
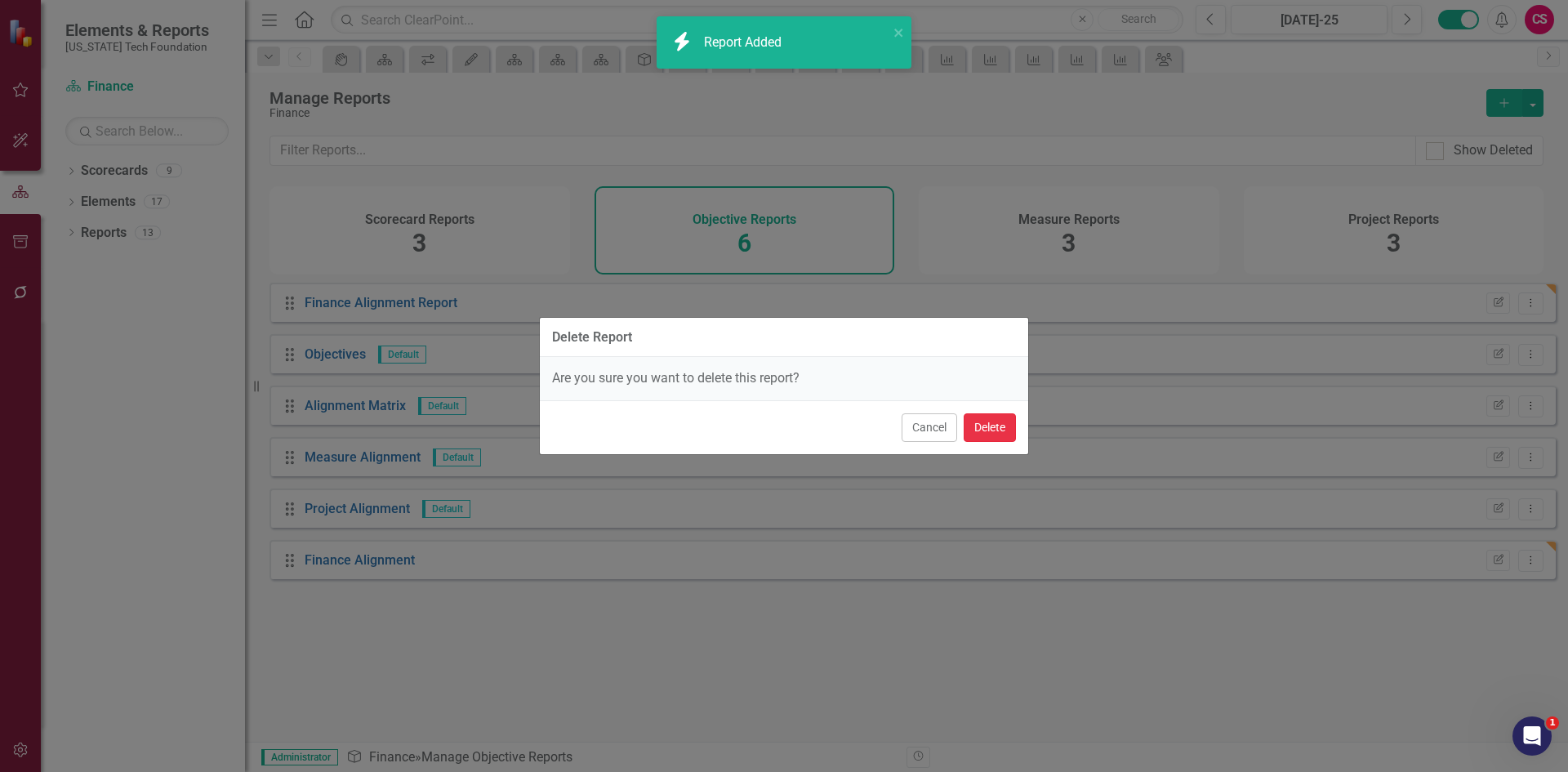
click at [977, 416] on button "Delete" at bounding box center [989, 427] width 52 height 28
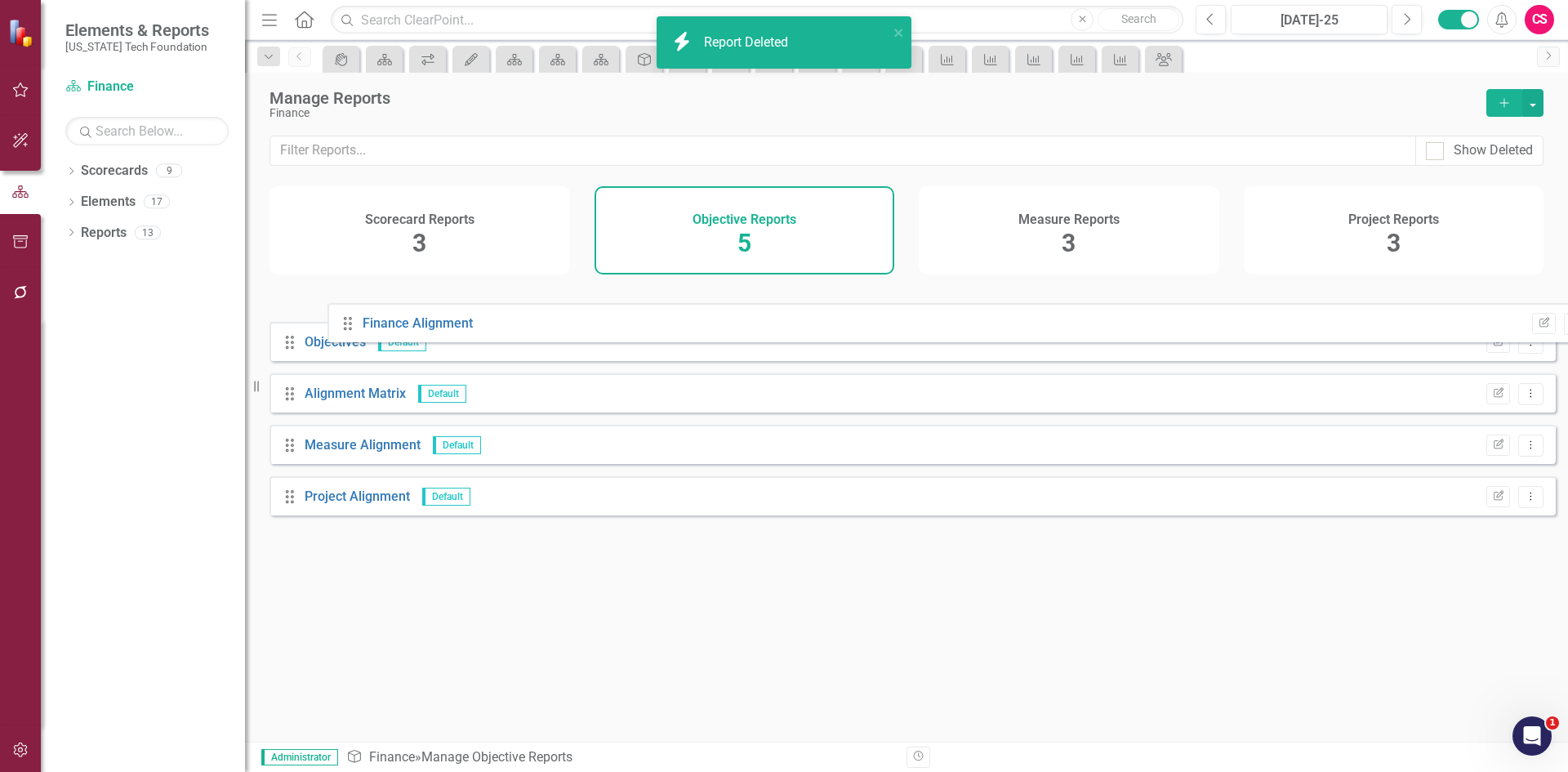
drag, startPoint x: 292, startPoint y: 517, endPoint x: 313, endPoint y: 281, distance: 236.9
click at [326, 281] on div "Show Deleted Scorecard Reports 3 Objective Reports 5 Measure Reports 3 Project …" at bounding box center [905, 438] width 1323 height 606
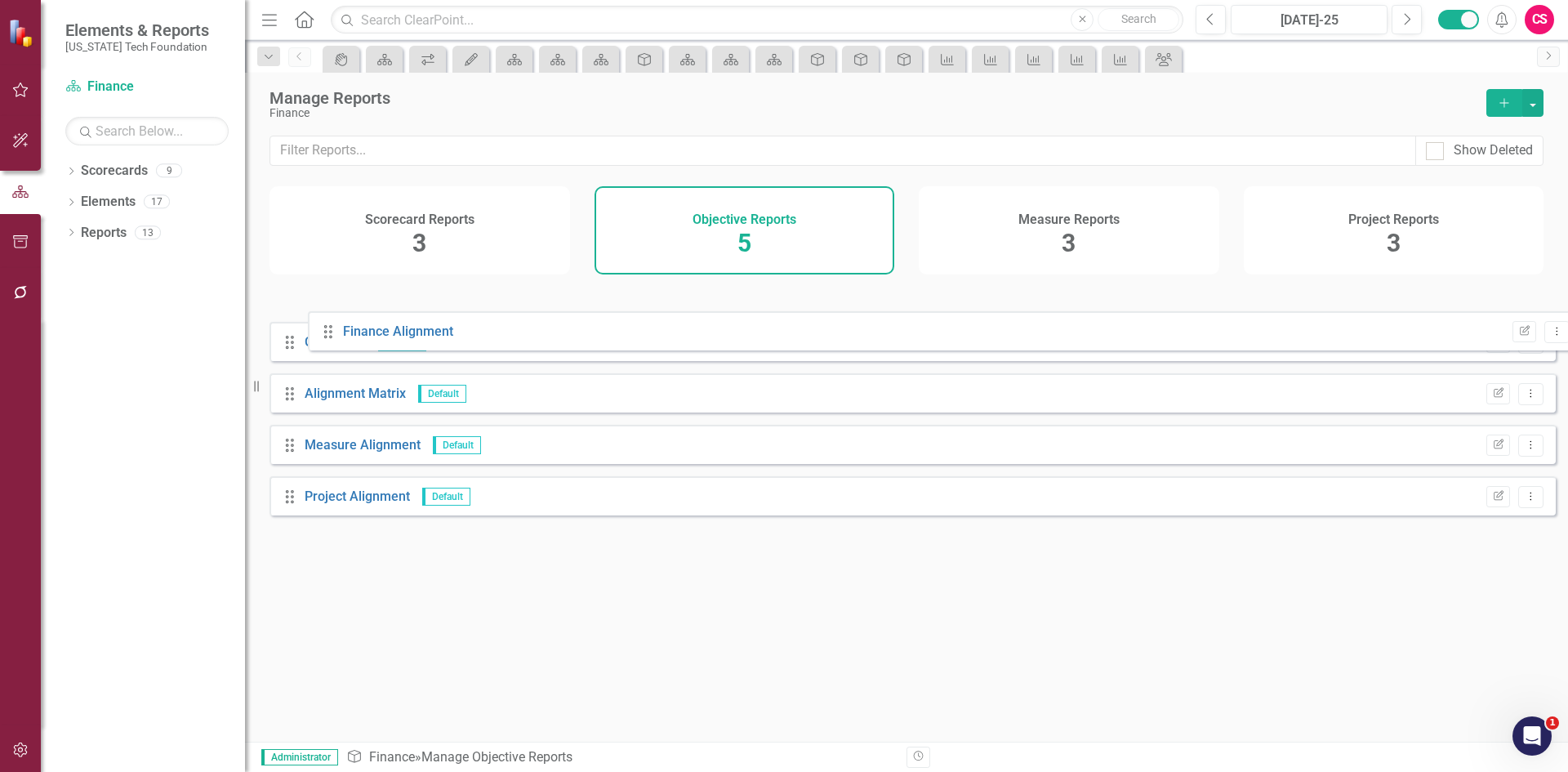
drag, startPoint x: 284, startPoint y: 519, endPoint x: 308, endPoint y: 323, distance: 197.5
click at [318, 310] on div "Drag Objectives Default Edit Report Dropdown Menu Drag Alignment Matrix Default…" at bounding box center [912, 405] width 1286 height 245
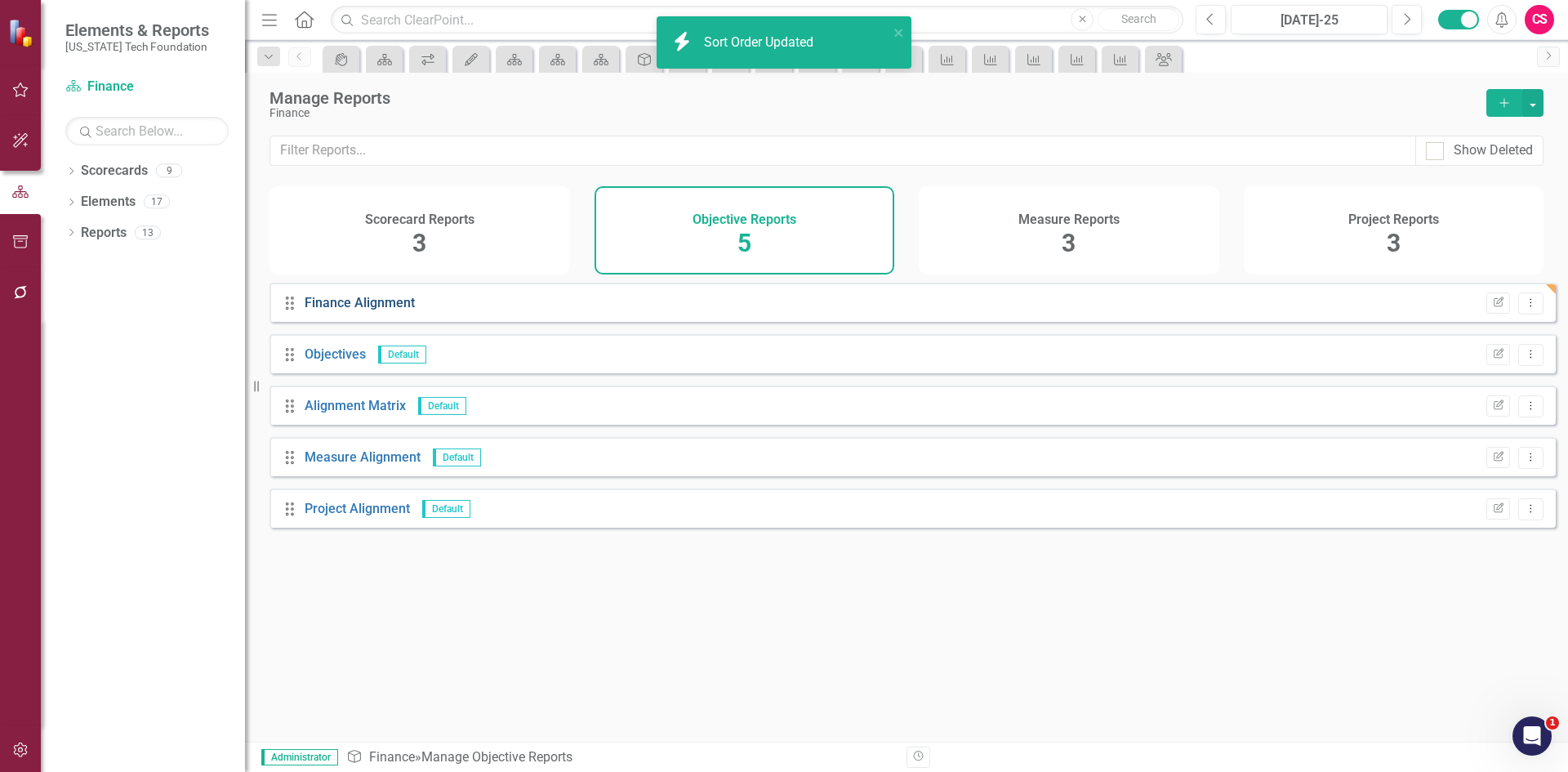
click at [333, 310] on link "Finance Alignment" at bounding box center [359, 303] width 110 height 16
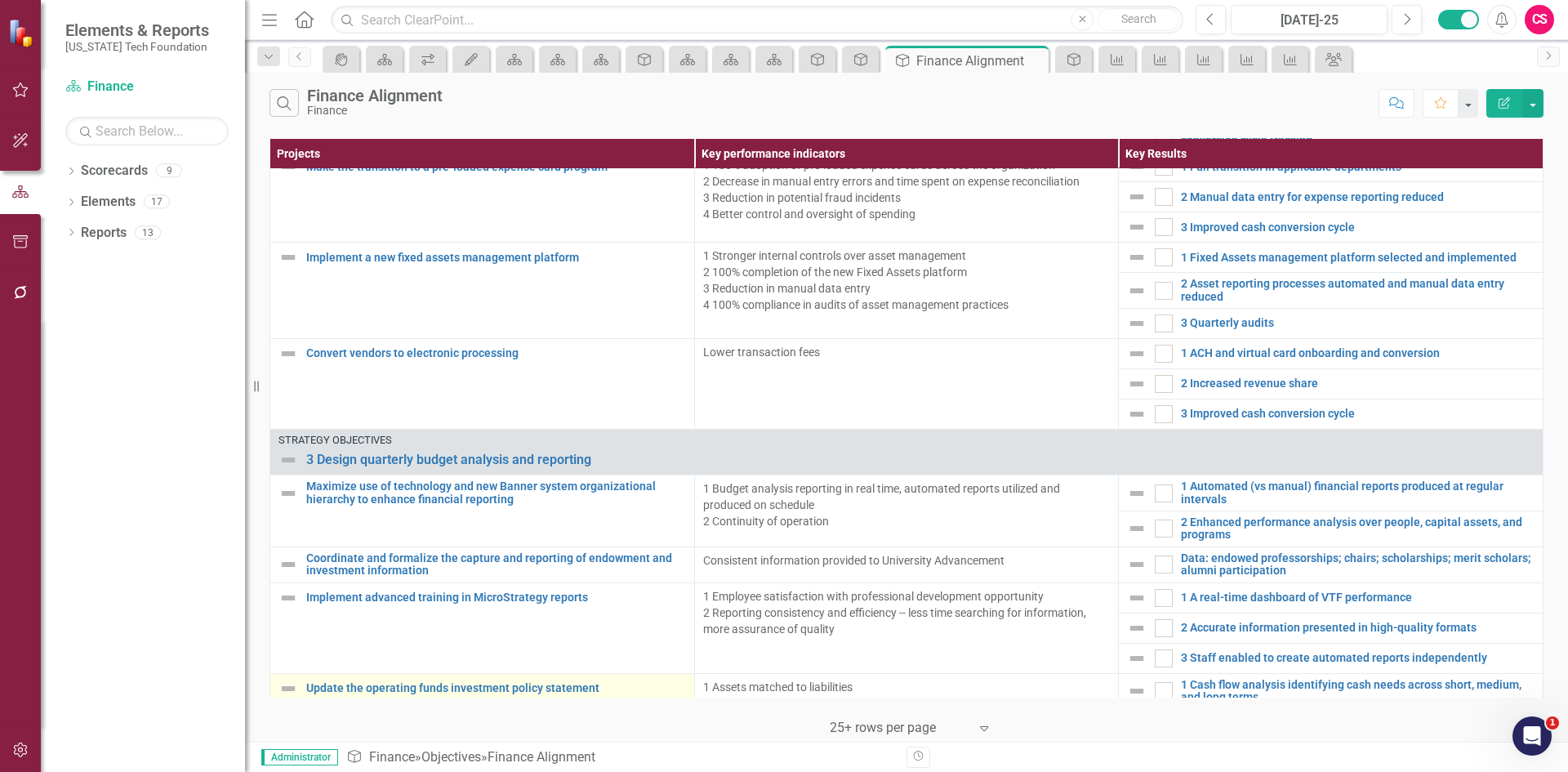
scroll to position [1030, 0]
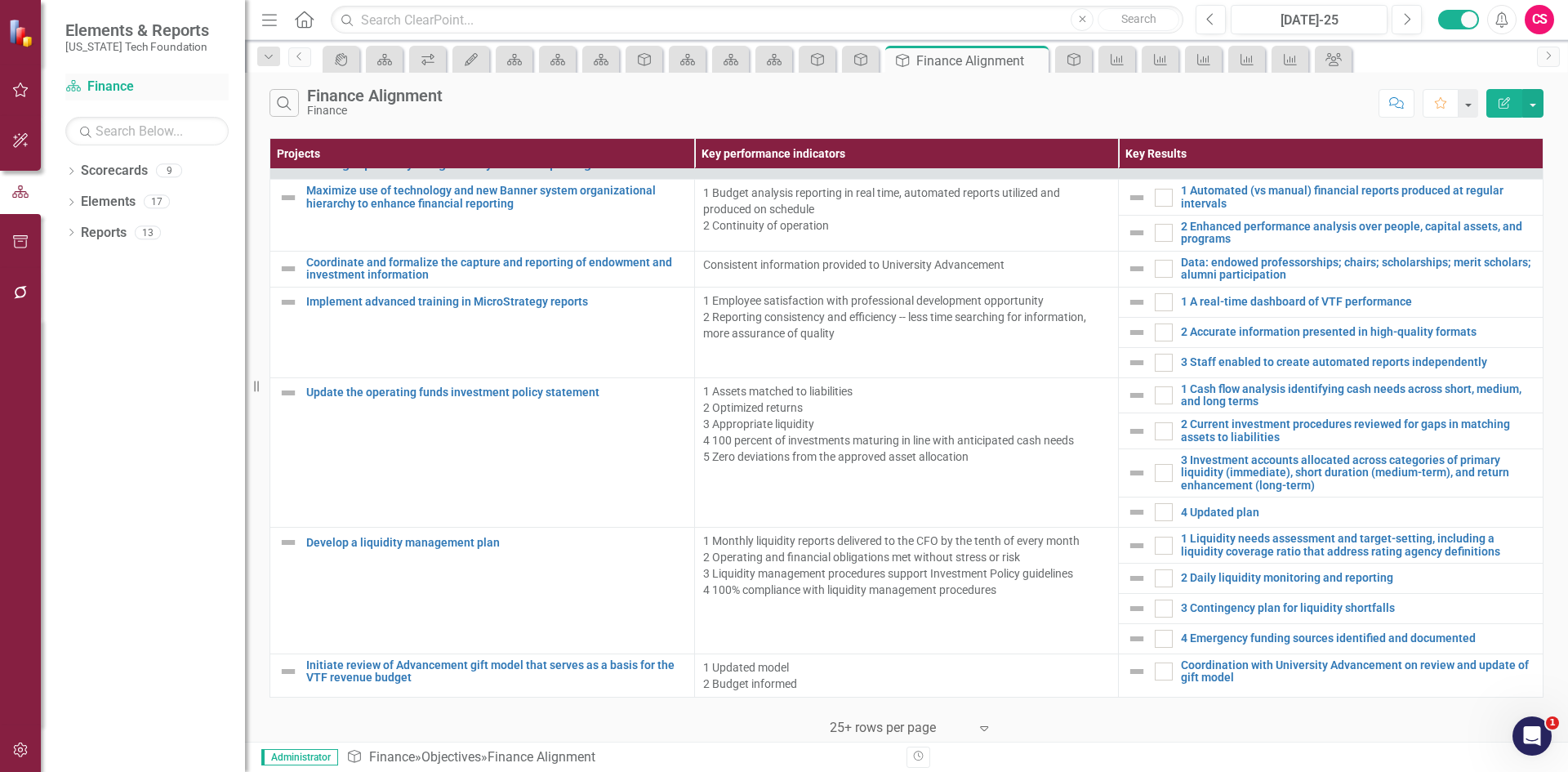
click at [118, 83] on link "Scorecard Finance" at bounding box center [147, 87] width 163 height 19
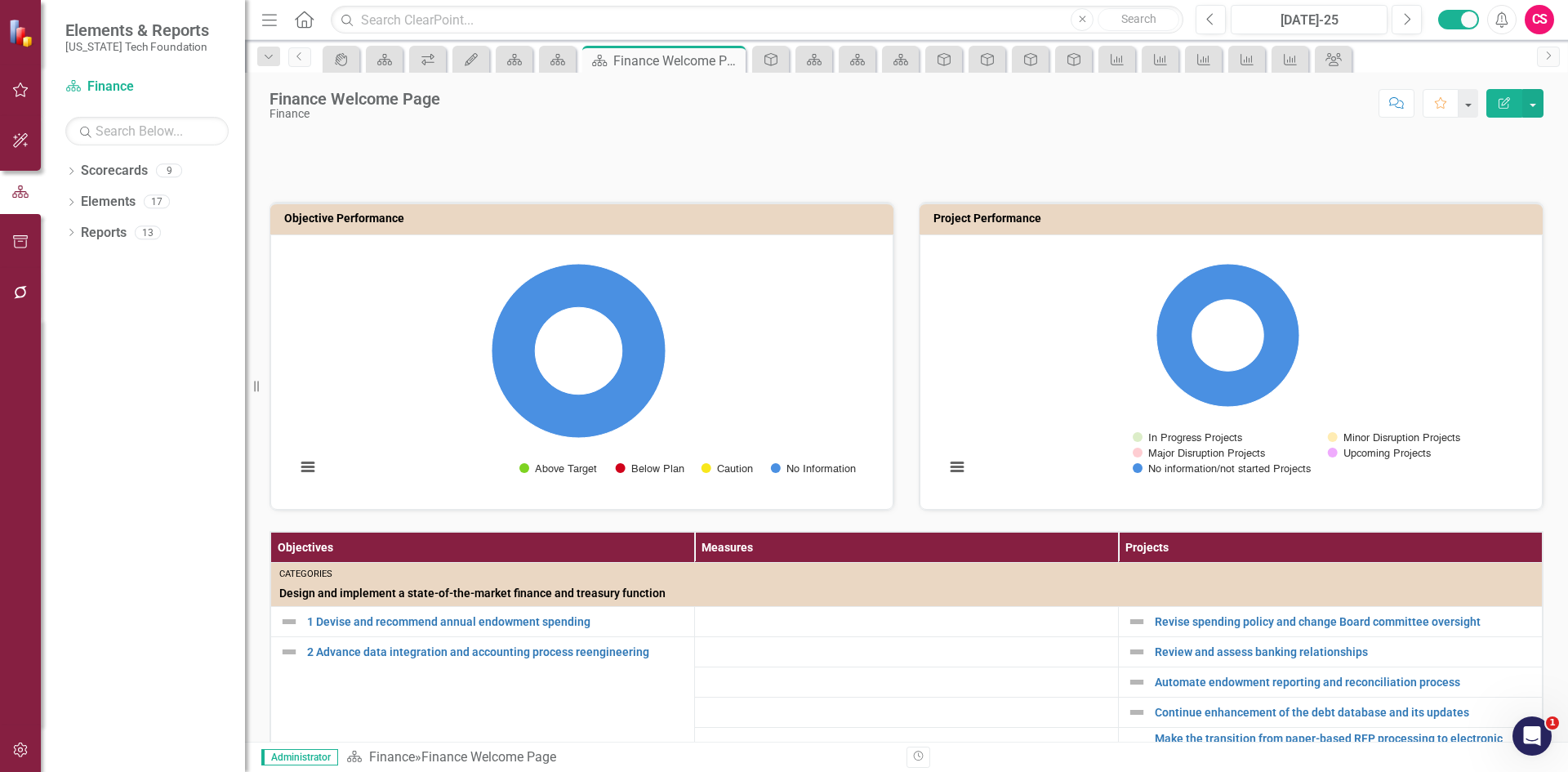
click at [787, 542] on th "Measures" at bounding box center [906, 547] width 424 height 30
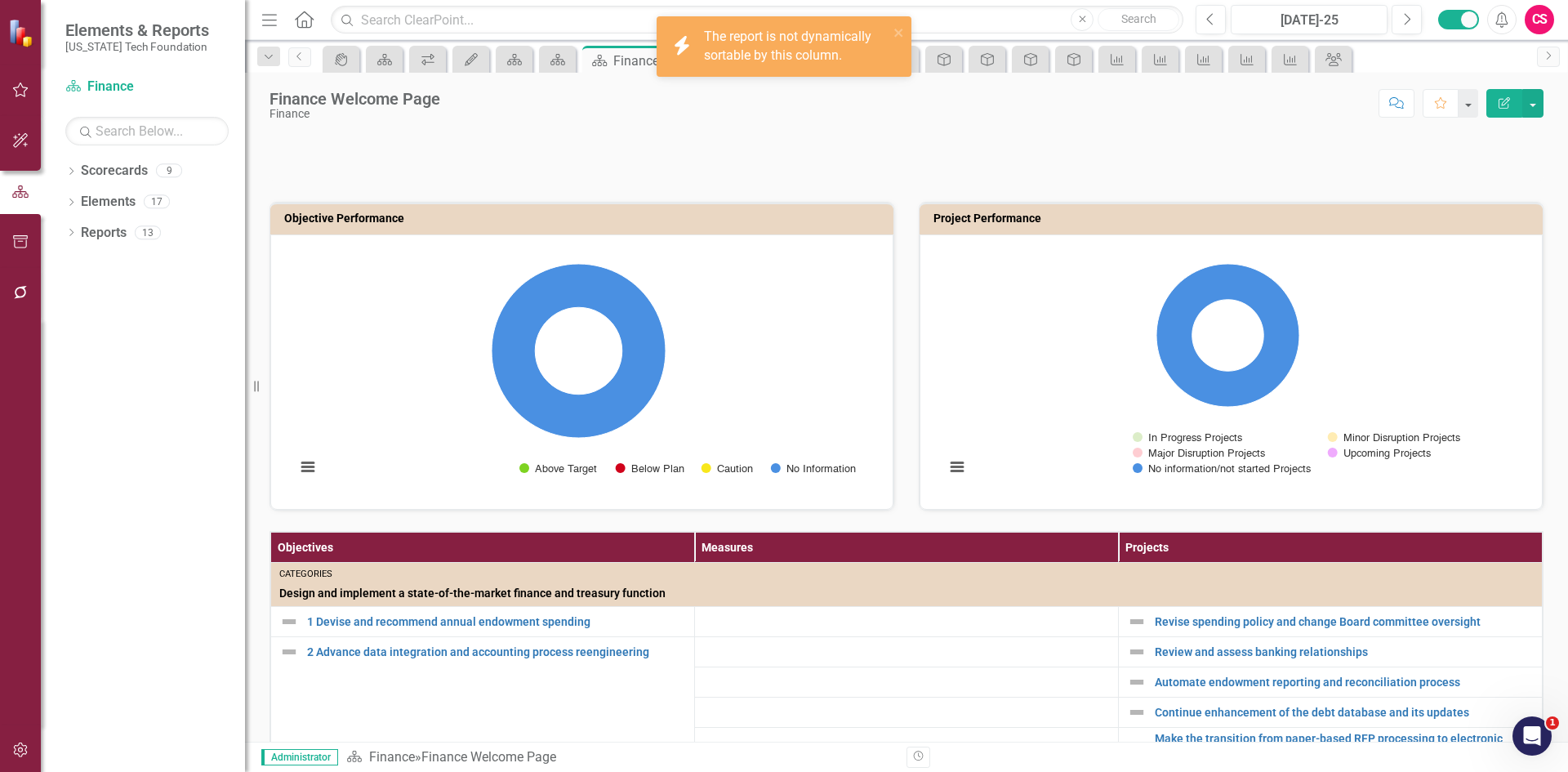
click at [787, 542] on th "Measures" at bounding box center [906, 547] width 424 height 30
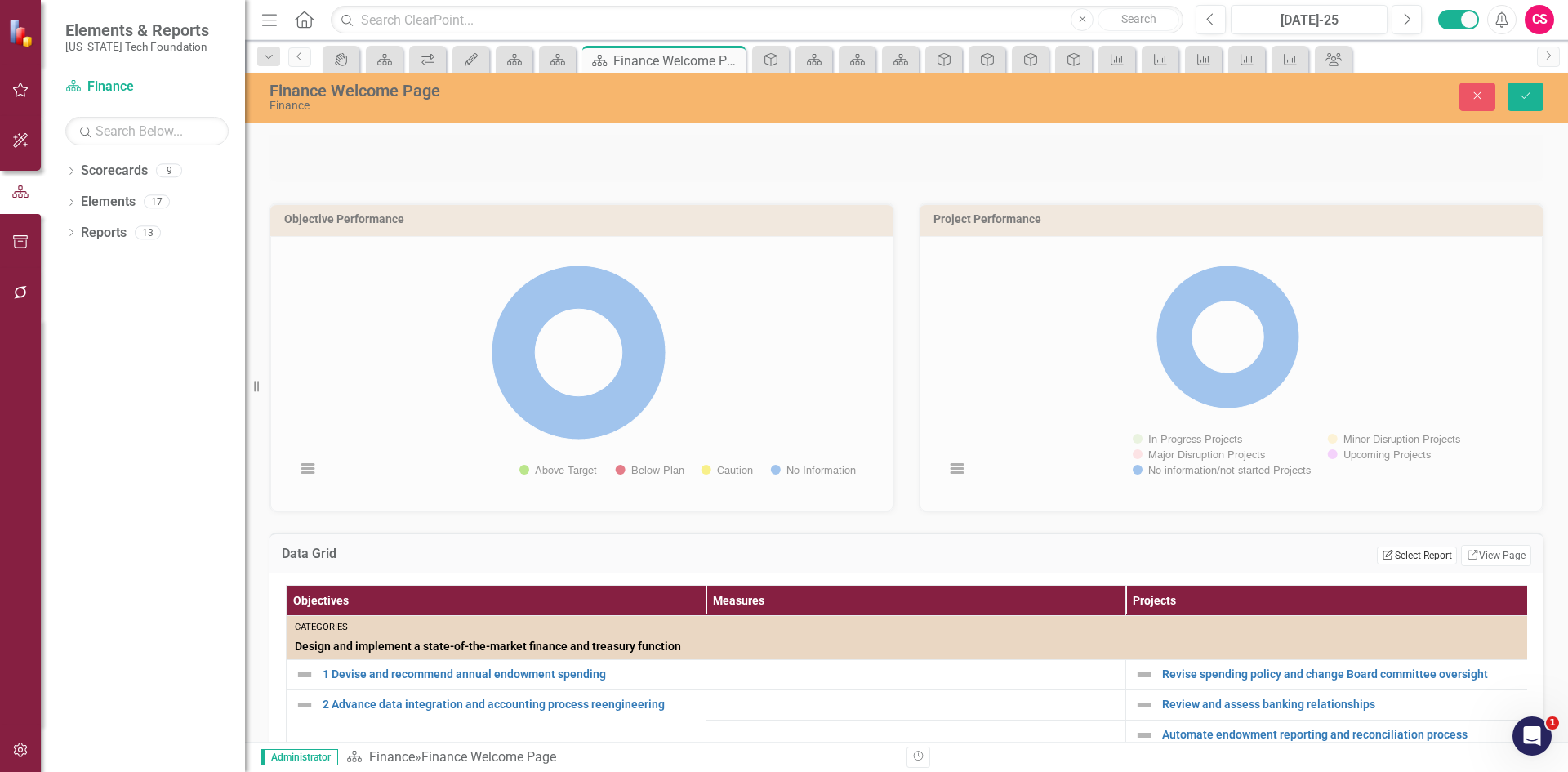
click at [1416, 553] on button "Edit Report Select Report" at bounding box center [1416, 556] width 80 height 18
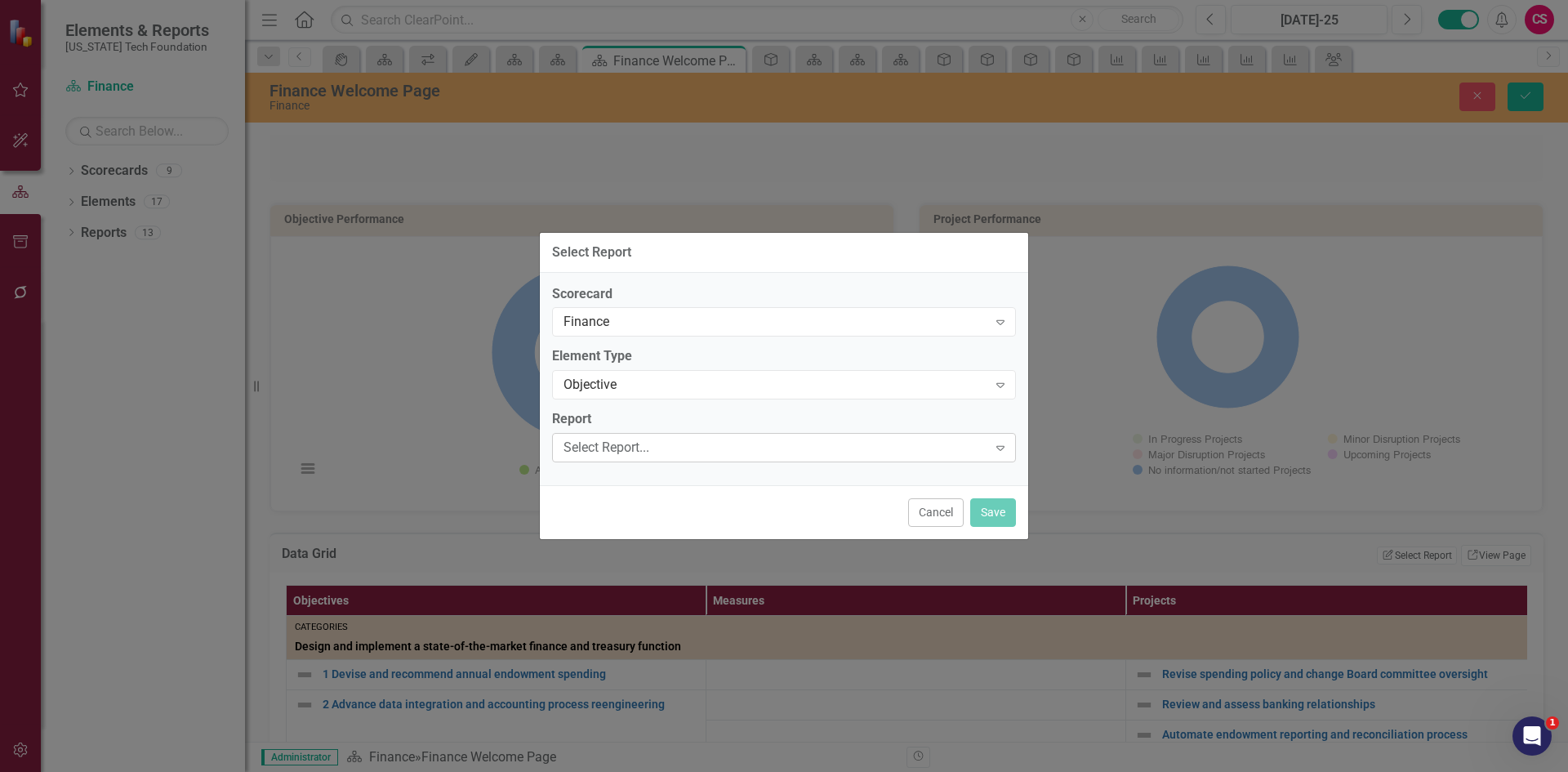
click at [643, 443] on div "Select Report..." at bounding box center [775, 448] width 424 height 19
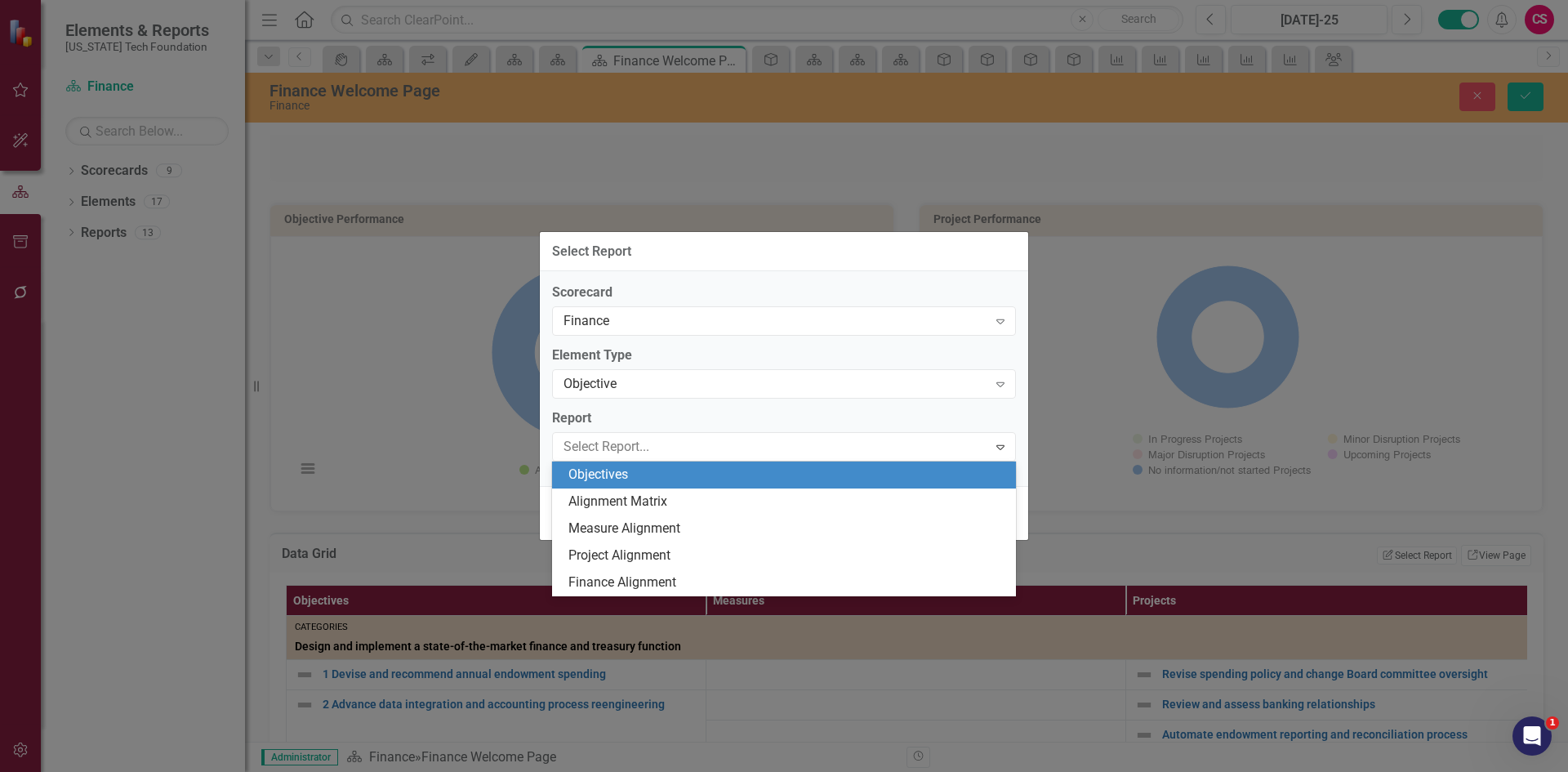
click at [634, 469] on div "Objectives" at bounding box center [787, 474] width 438 height 19
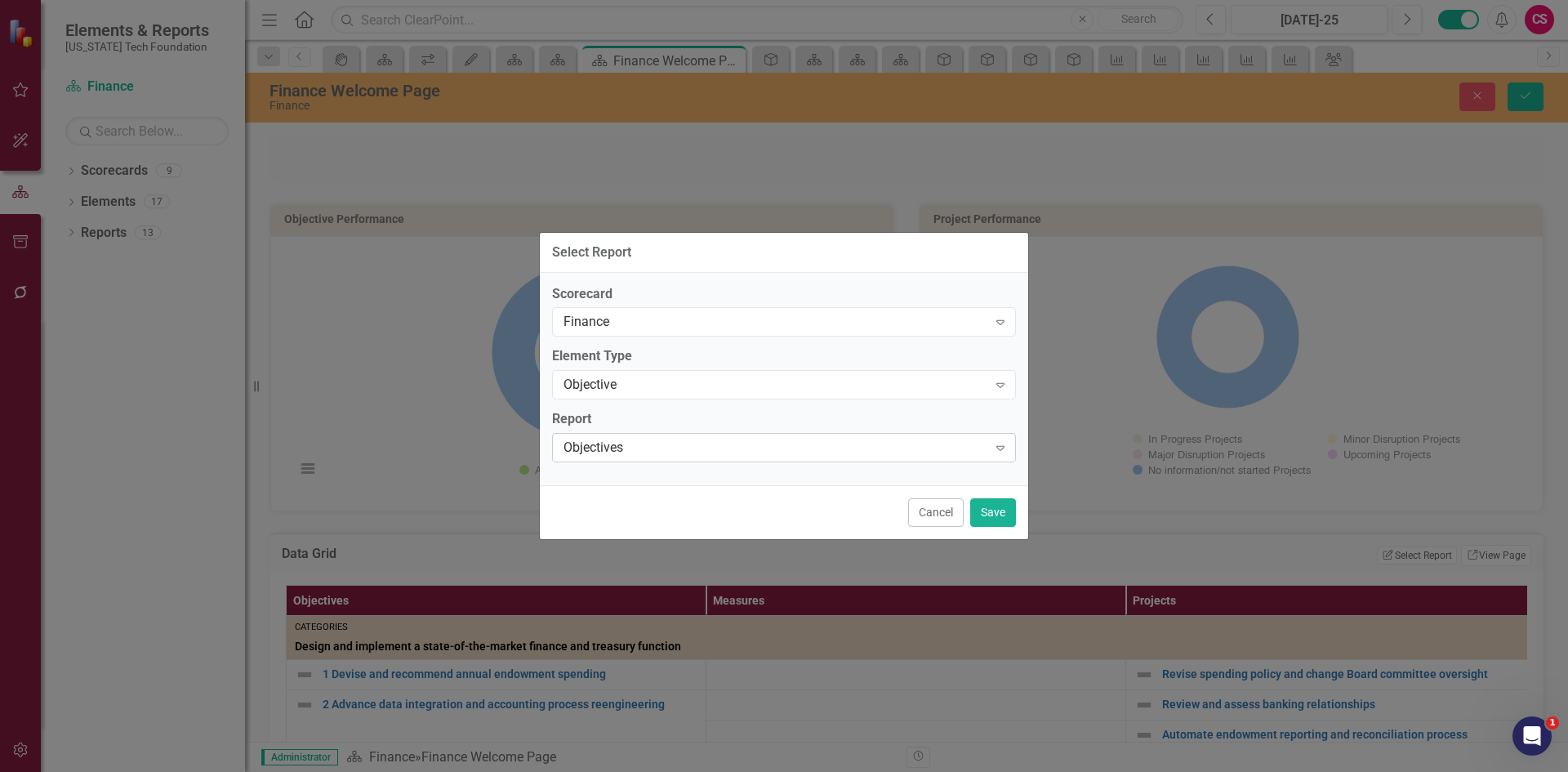
click at [638, 455] on div "Objectives" at bounding box center [775, 448] width 424 height 19
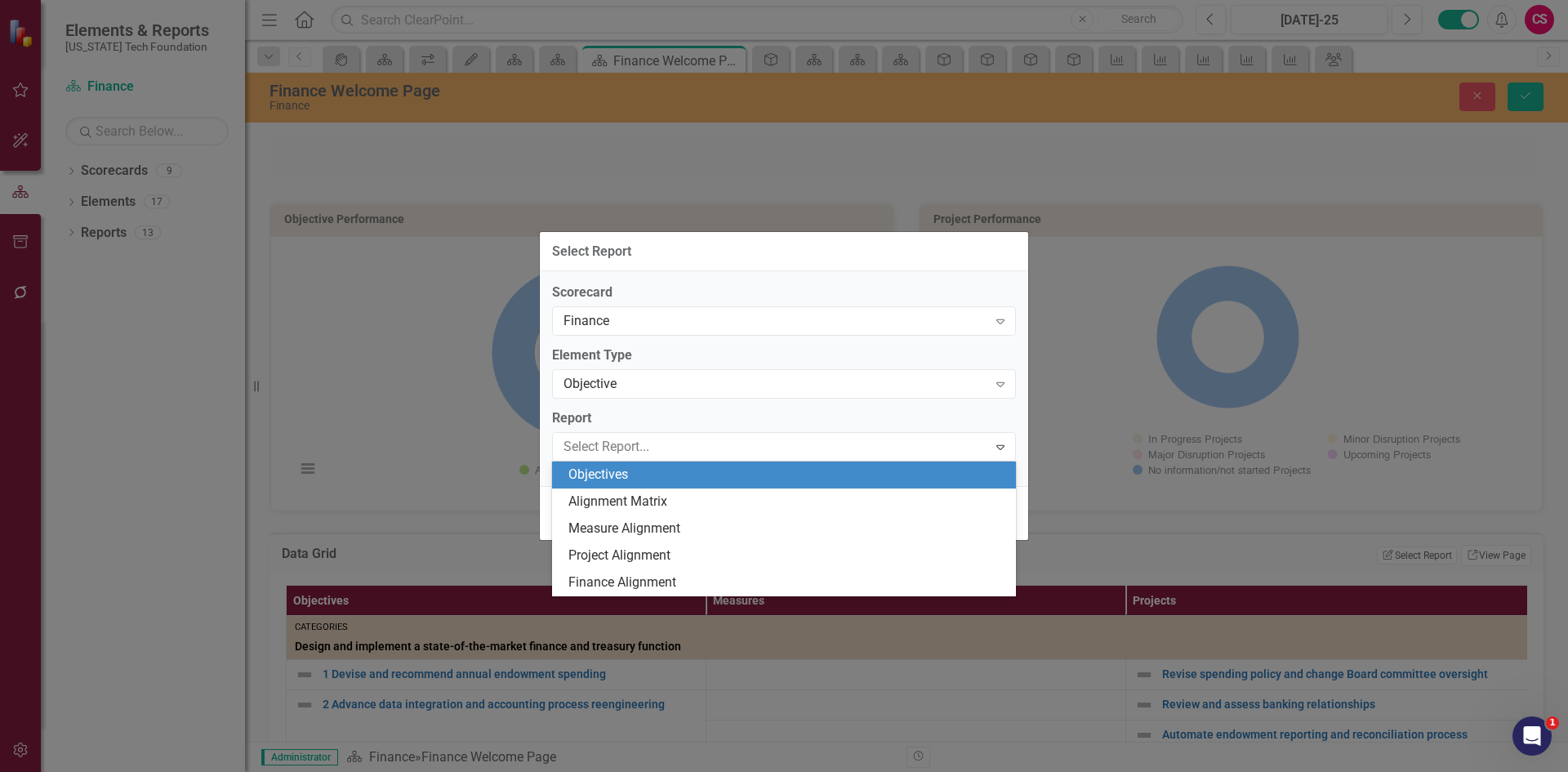
click at [638, 465] on div "Objectives" at bounding box center [787, 474] width 438 height 19
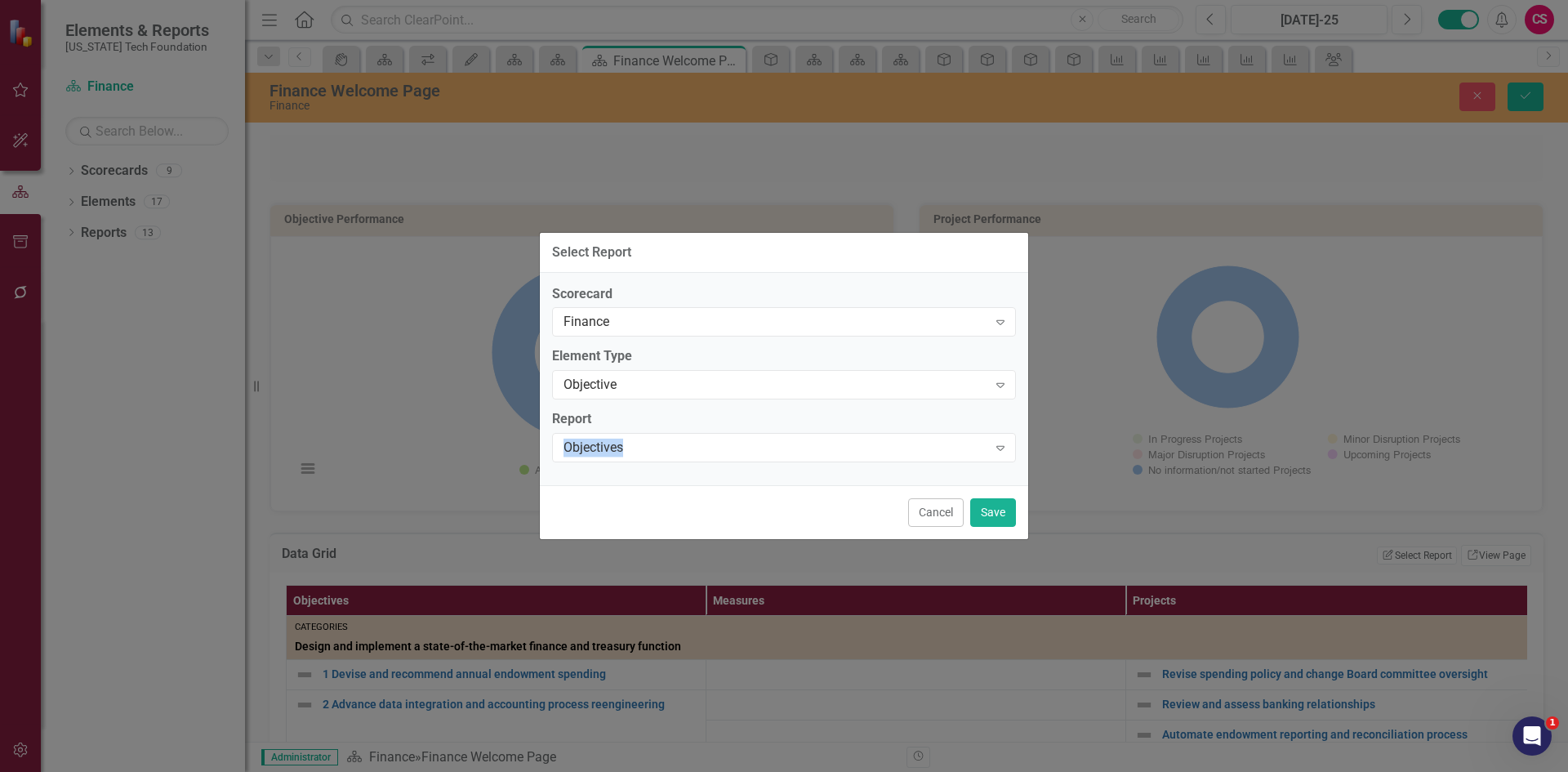
click at [638, 464] on div "Scorecard Finance Expand Element Type Objective Expand Report Objectives Expand" at bounding box center [784, 379] width 488 height 213
click at [642, 449] on div "Objectives" at bounding box center [775, 448] width 424 height 19
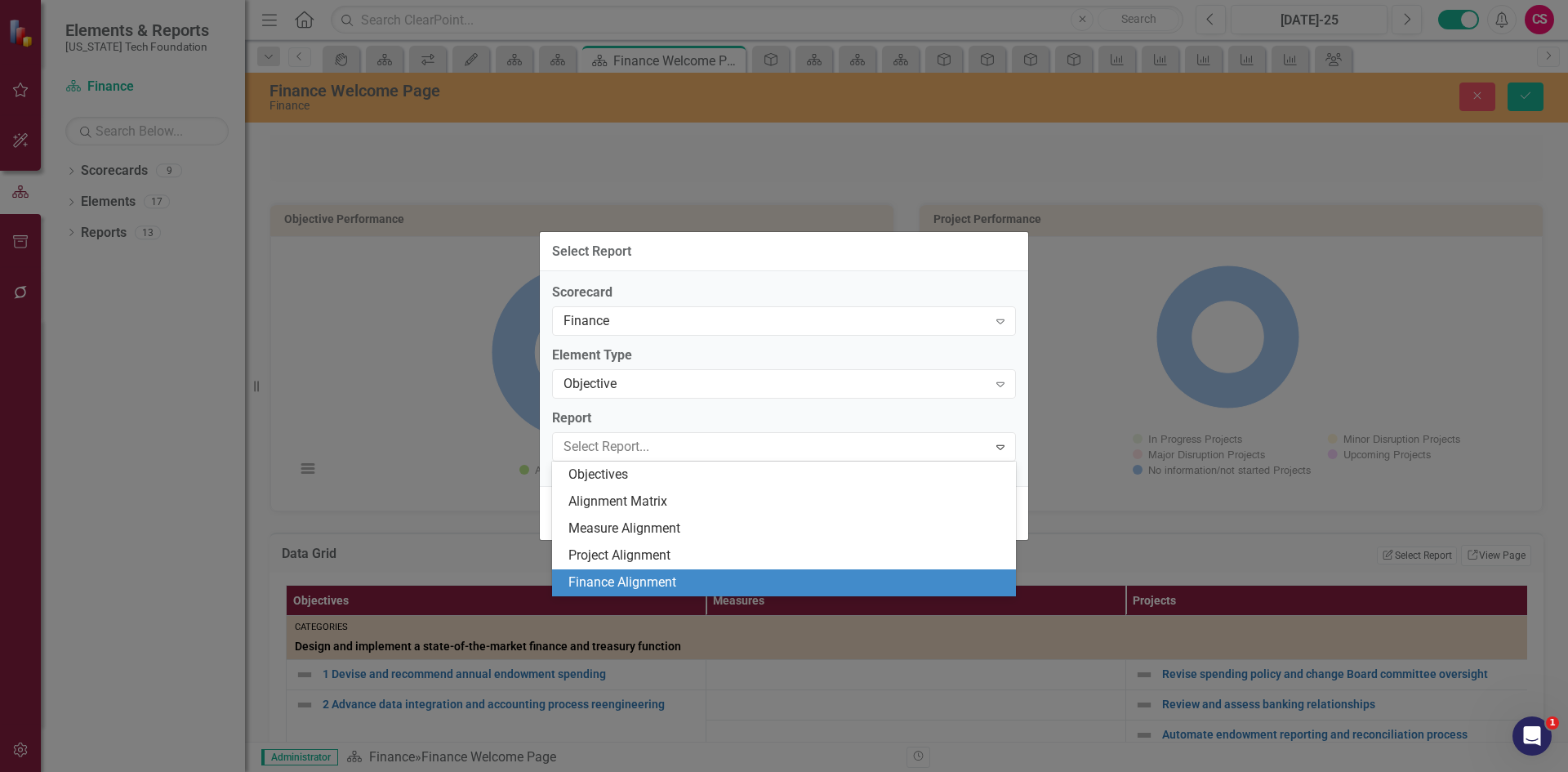
click at [655, 583] on div "Finance Alignment" at bounding box center [787, 582] width 438 height 19
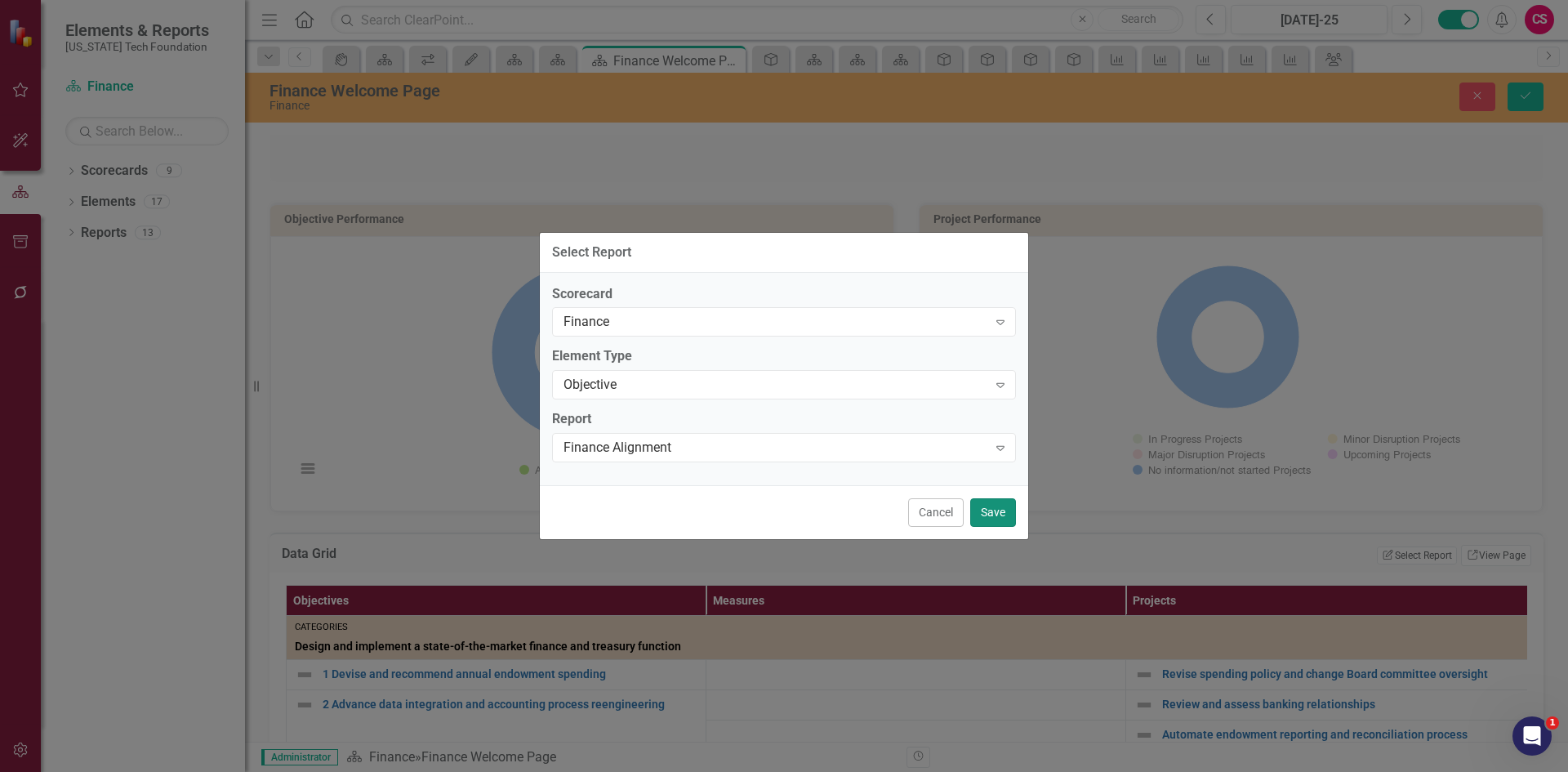
click at [1007, 521] on button "Save" at bounding box center [993, 512] width 46 height 28
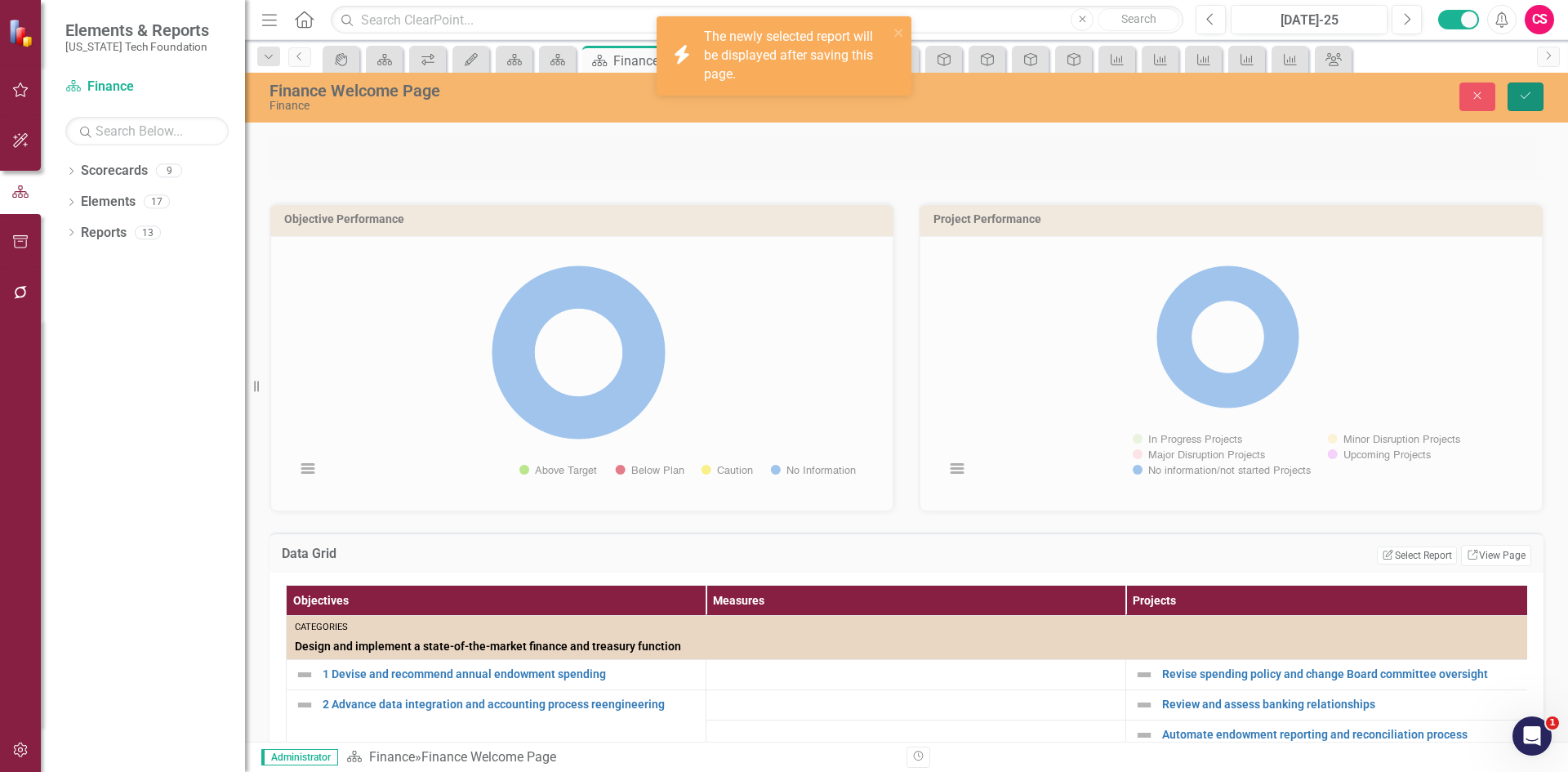
click at [1530, 105] on button "Save" at bounding box center [1525, 96] width 36 height 28
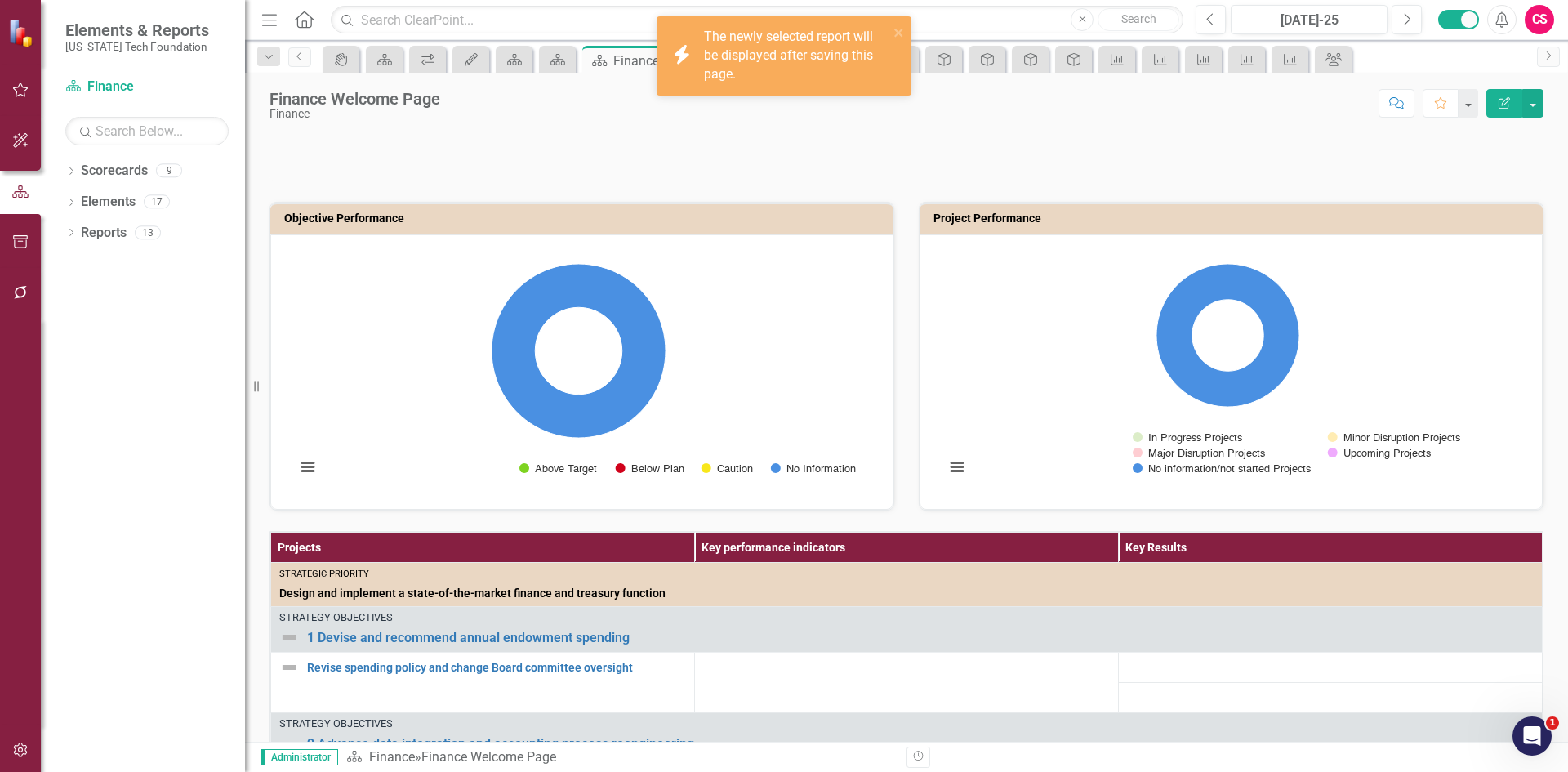
click at [779, 90] on page\ "icon.bolt The newly selected report will be displayed after saving this page." at bounding box center [784, 56] width 255 height 80
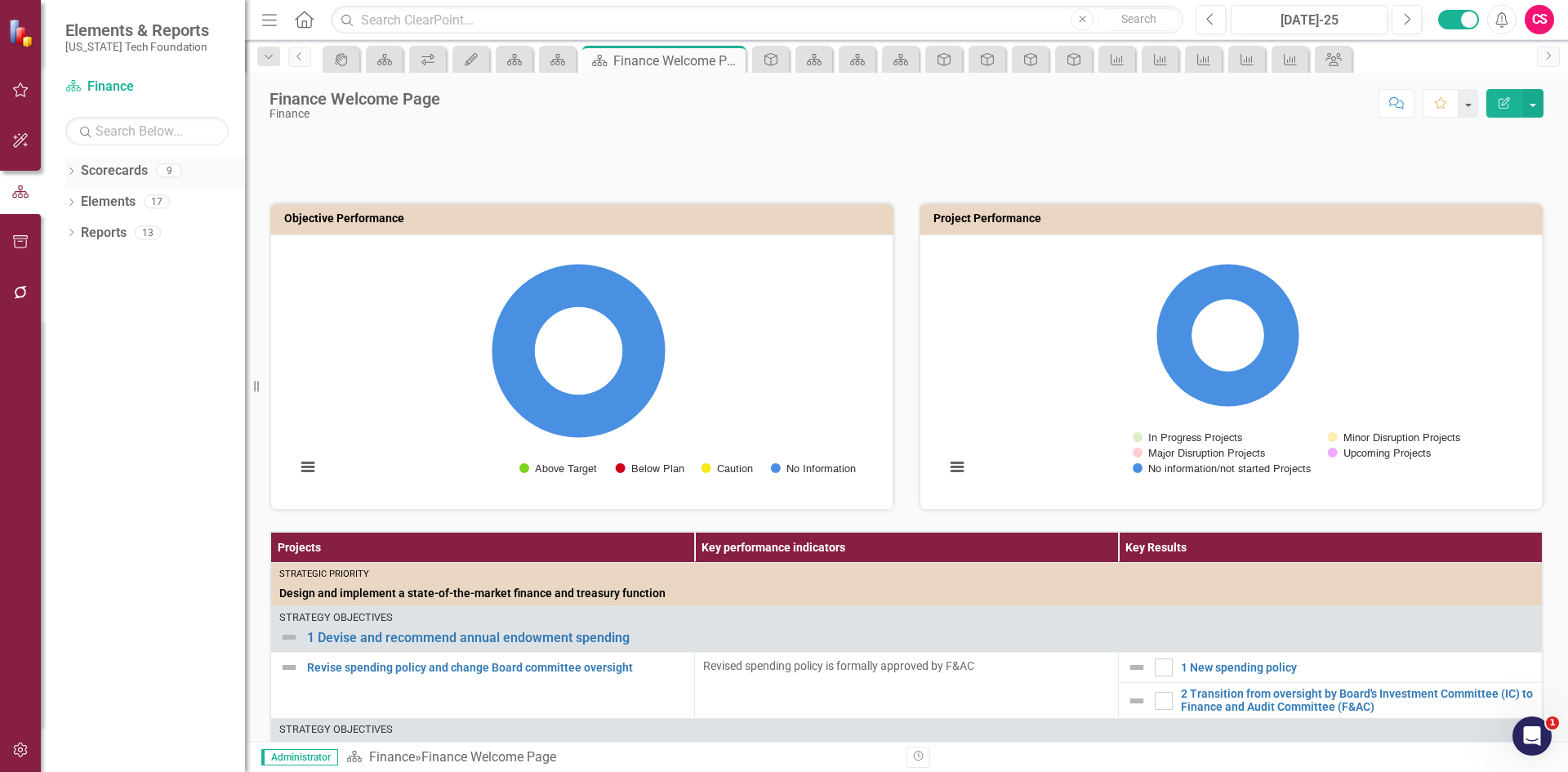
click at [118, 171] on link "Scorecards" at bounding box center [114, 171] width 67 height 19
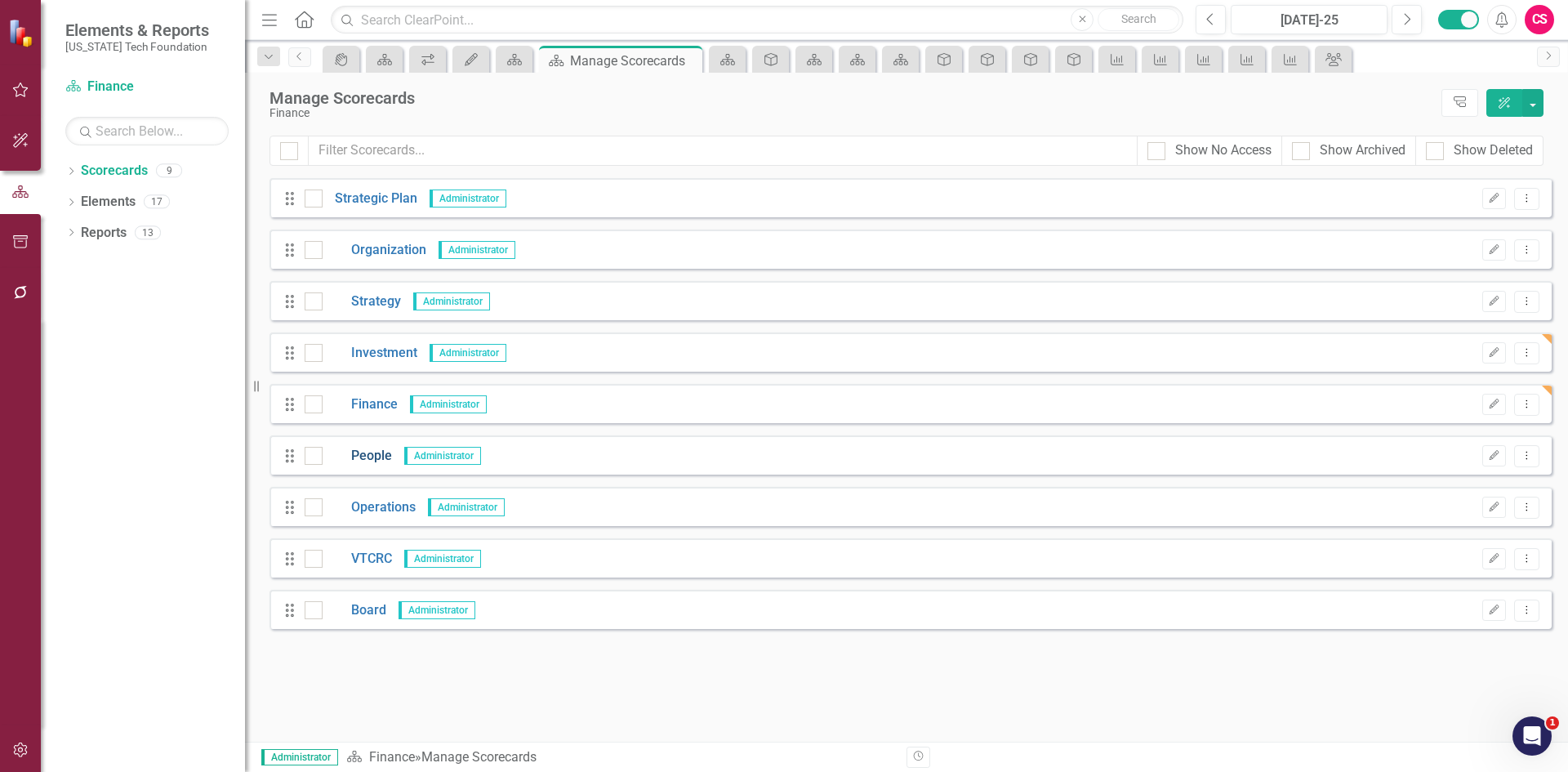
click at [384, 459] on link "People" at bounding box center [357, 456] width 70 height 19
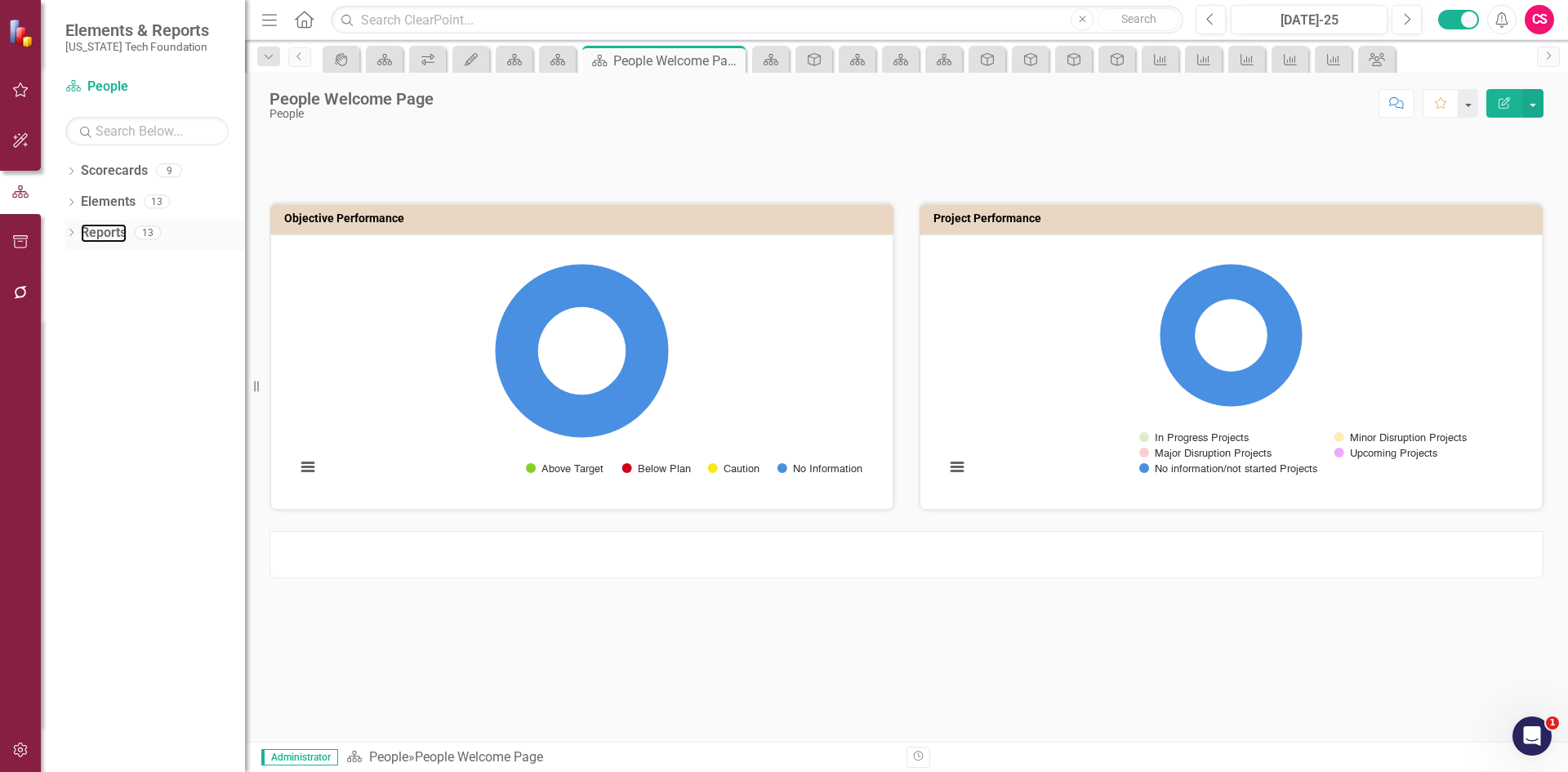
click at [111, 224] on link "Reports" at bounding box center [104, 233] width 46 height 19
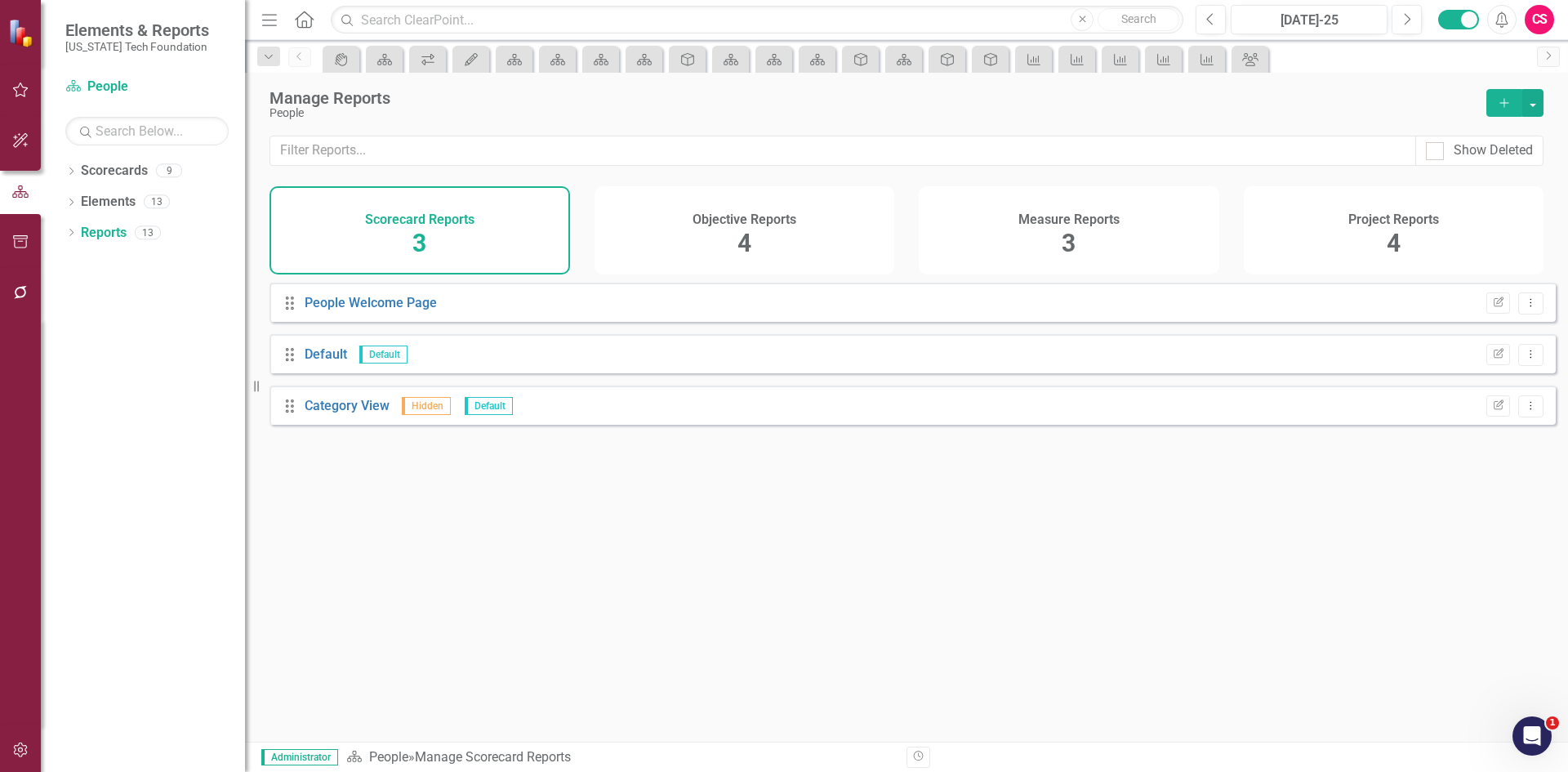
click at [615, 237] on div "Objective Reports 4" at bounding box center [745, 231] width 300 height 88
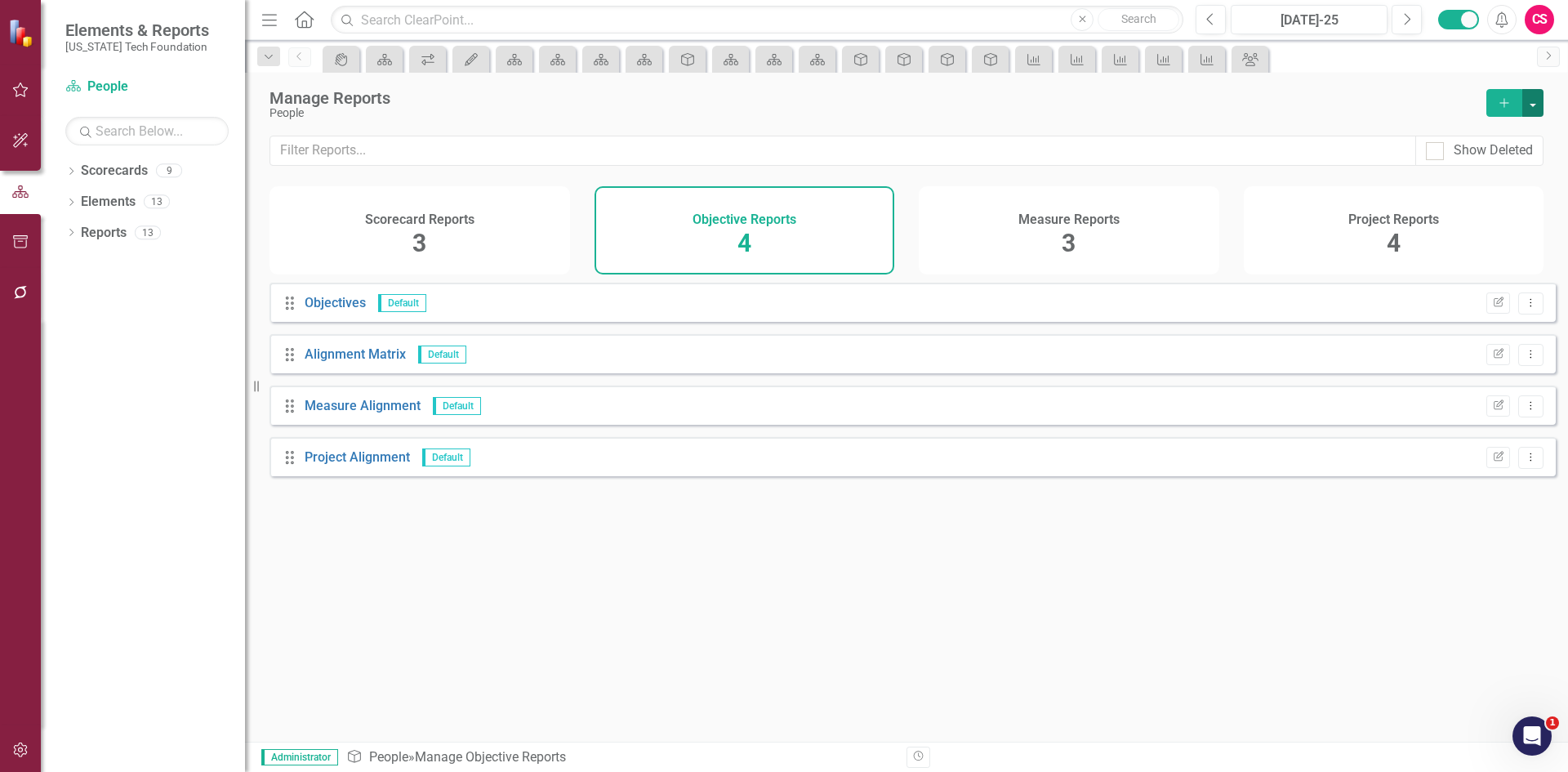
click at [1531, 102] on button "button" at bounding box center [1533, 102] width 22 height 27
click at [1507, 157] on link "Copy Add From Template" at bounding box center [1466, 163] width 153 height 30
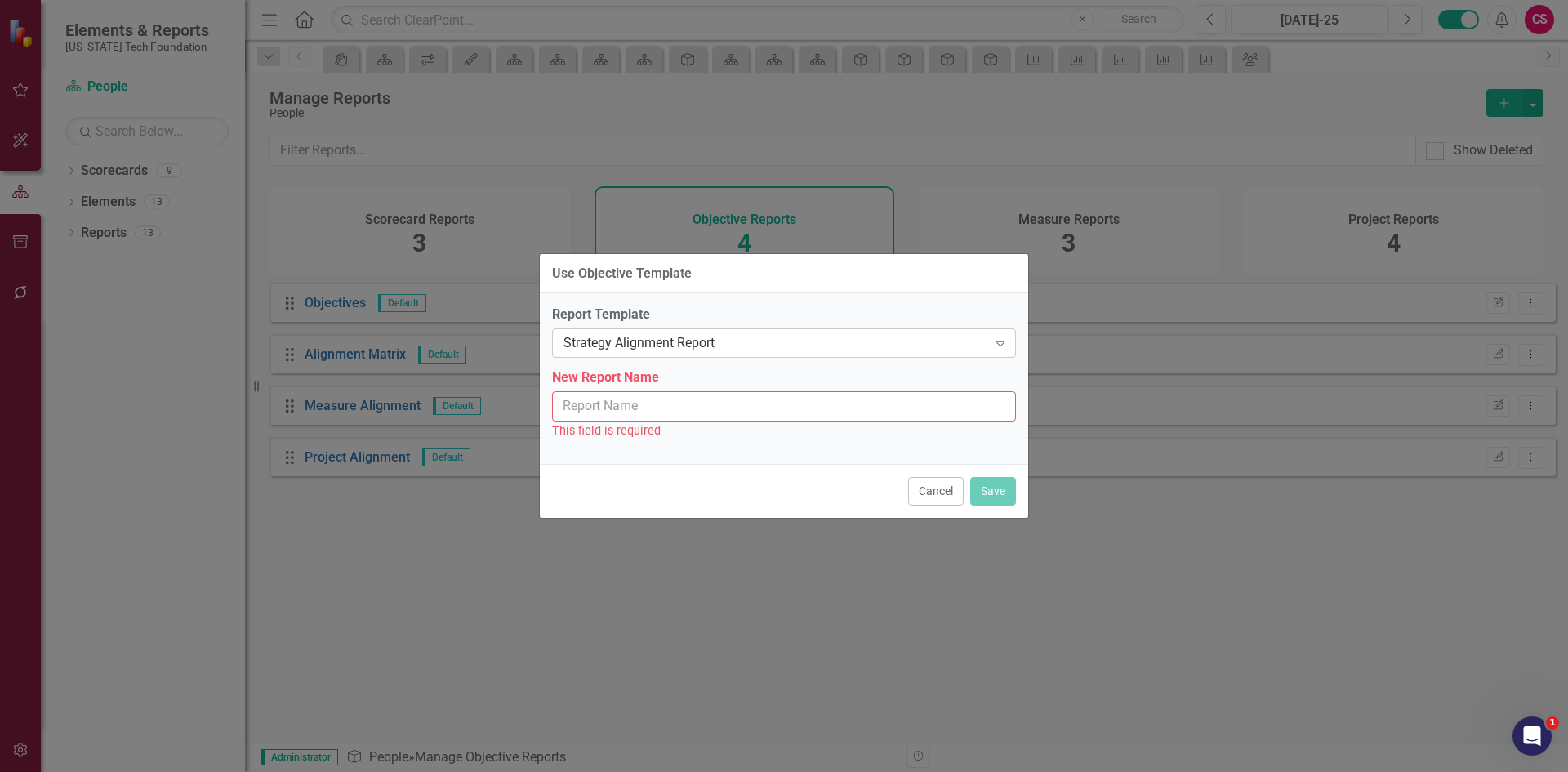
click at [609, 336] on div "Strategy Alignment Report" at bounding box center [775, 343] width 424 height 19
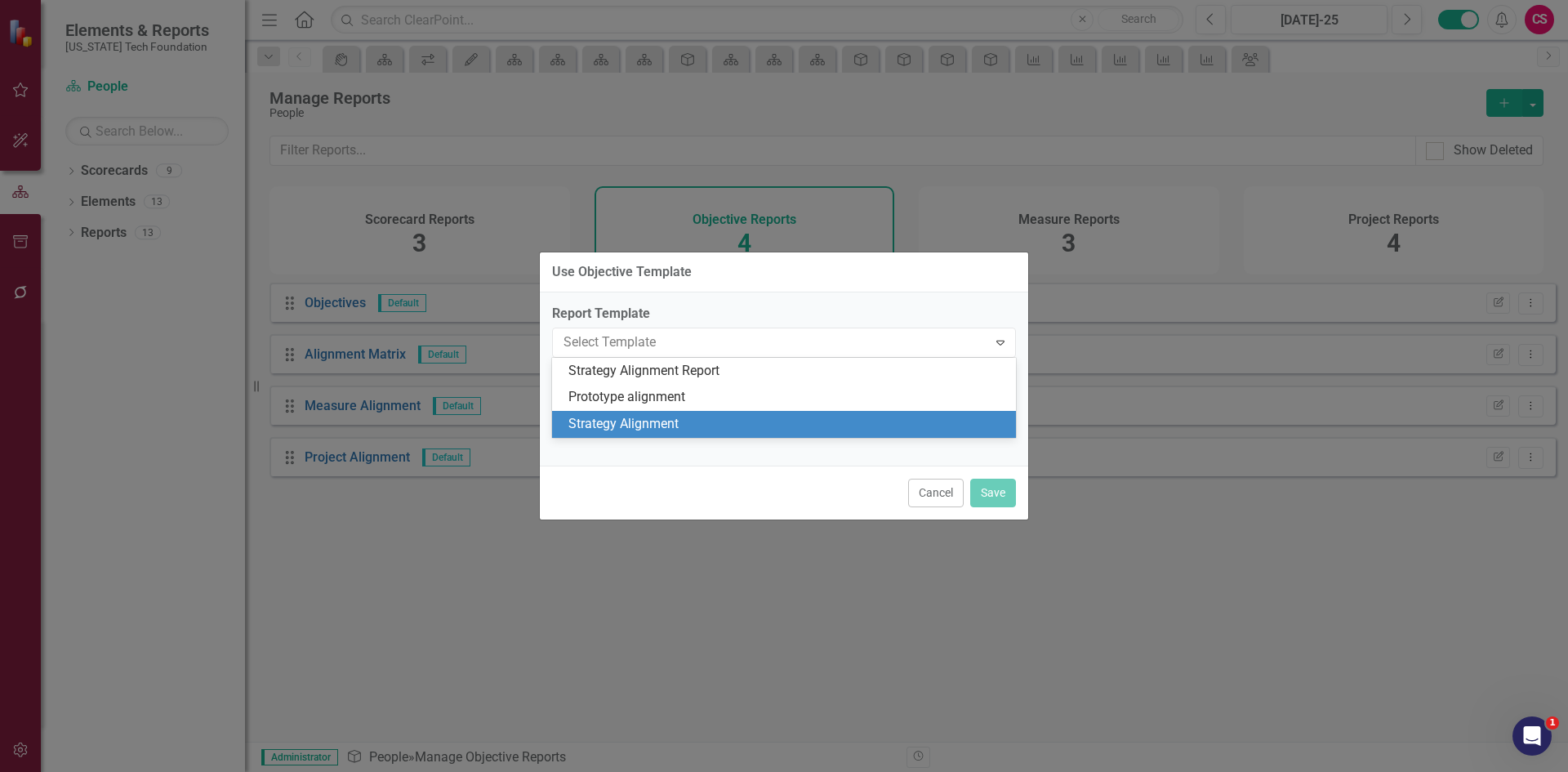
click at [632, 418] on div "Strategy Alignment" at bounding box center [787, 424] width 438 height 19
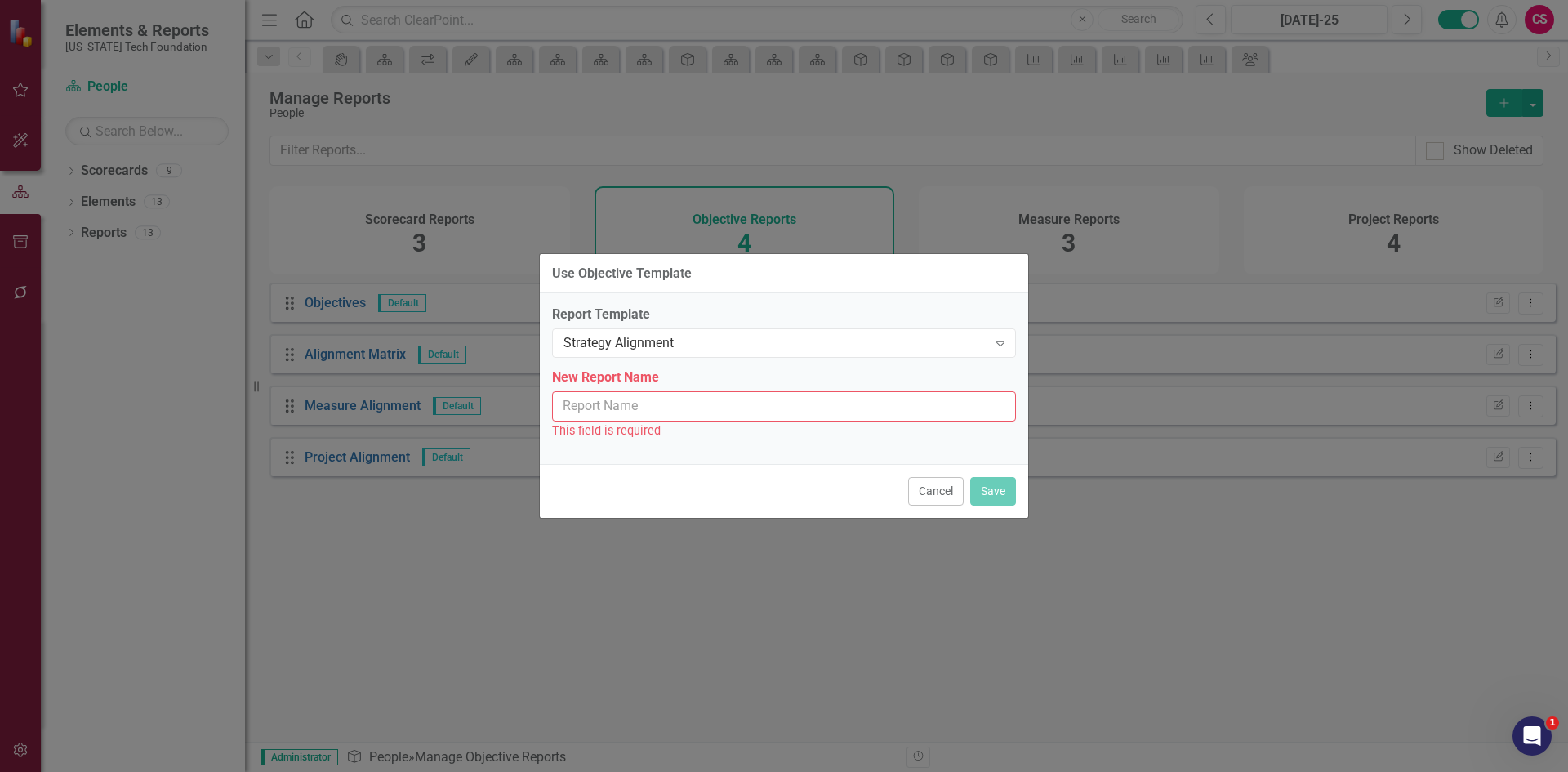
click at [621, 417] on input "New Report Name" at bounding box center [784, 406] width 464 height 30
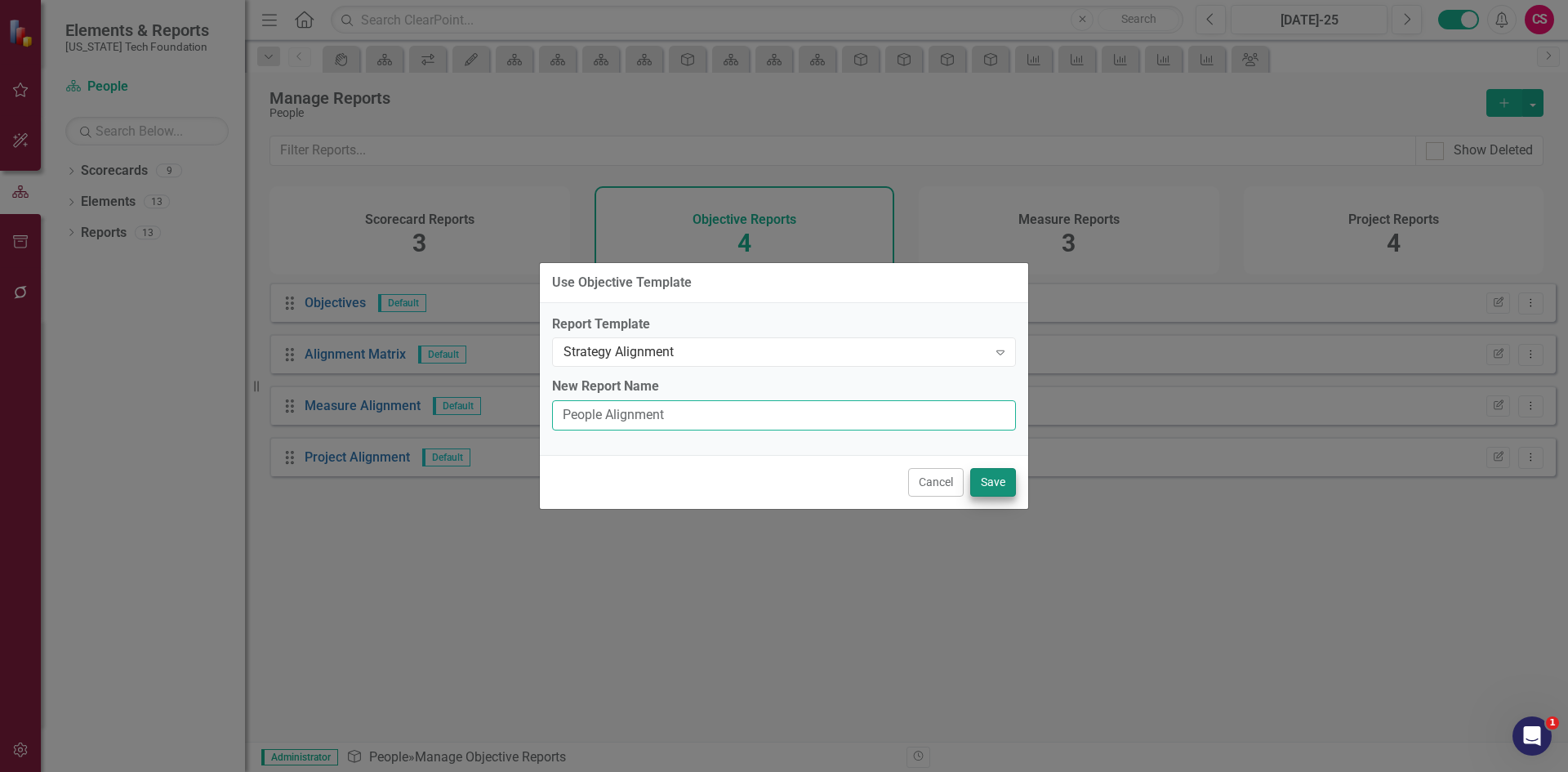
type input "People Alignment"
click at [1007, 483] on button "Save" at bounding box center [993, 482] width 46 height 28
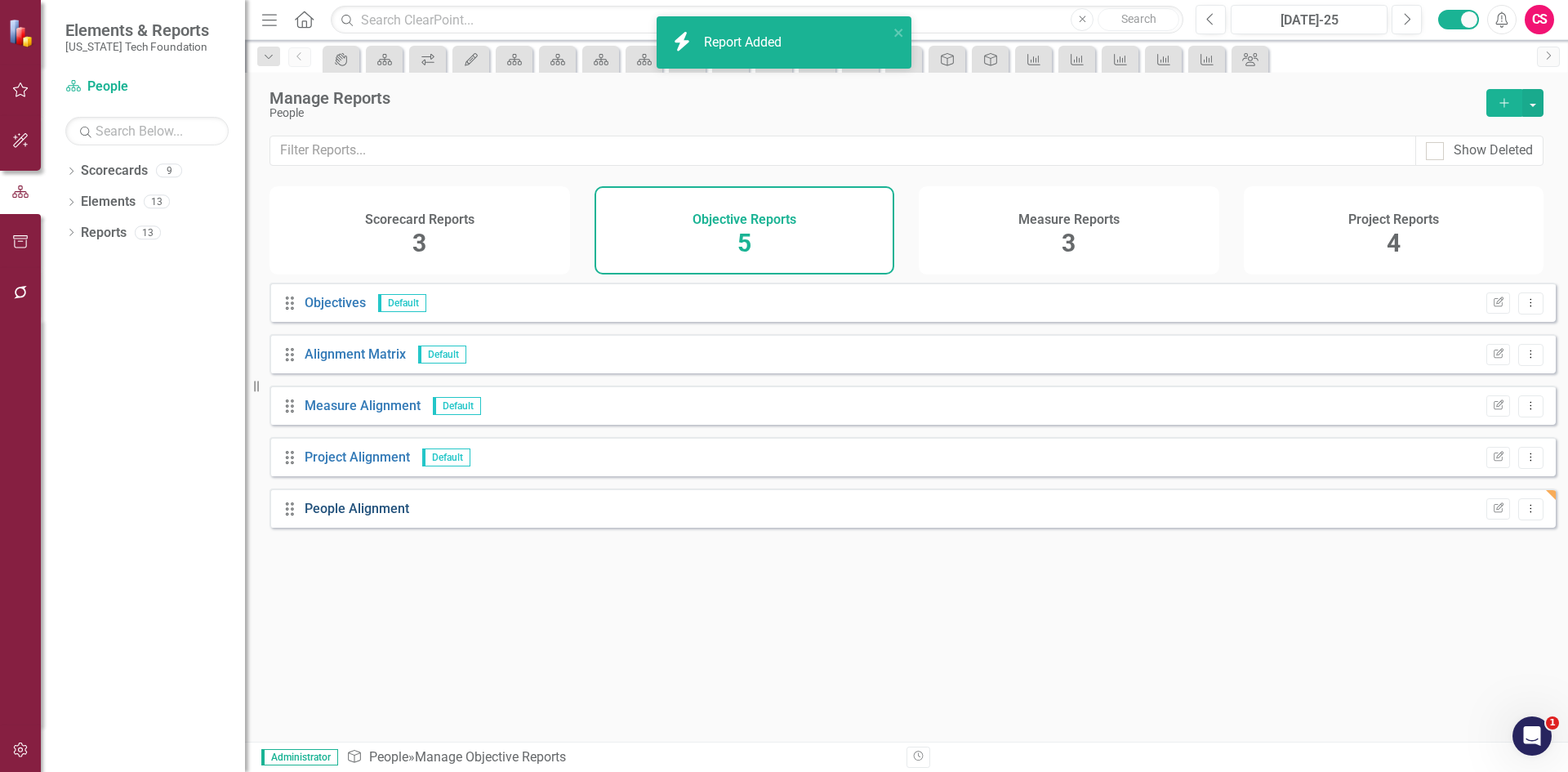
click at [378, 516] on link "People Alignment" at bounding box center [357, 508] width 104 height 16
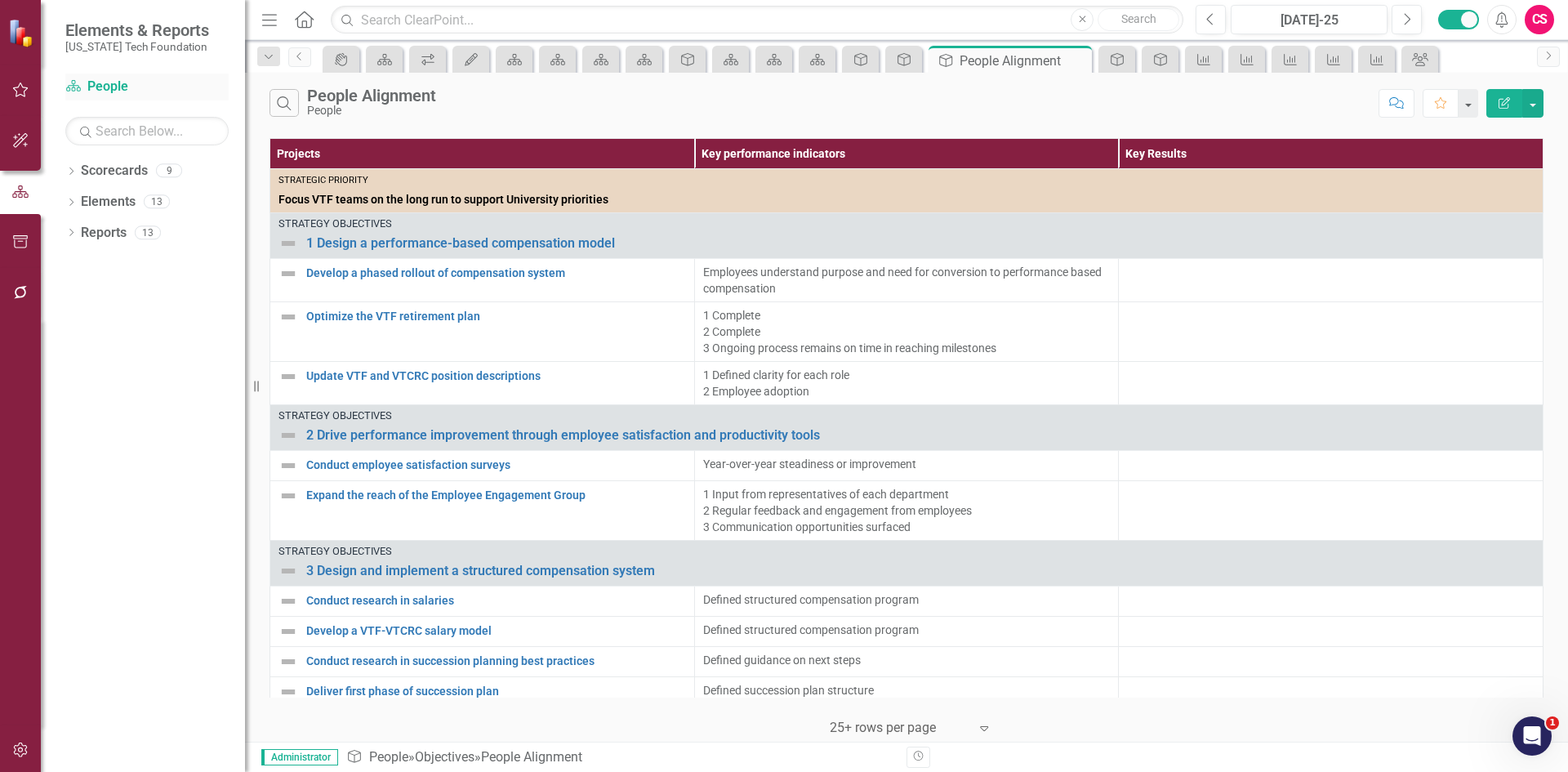
click at [103, 85] on link "Scorecard People" at bounding box center [147, 87] width 163 height 19
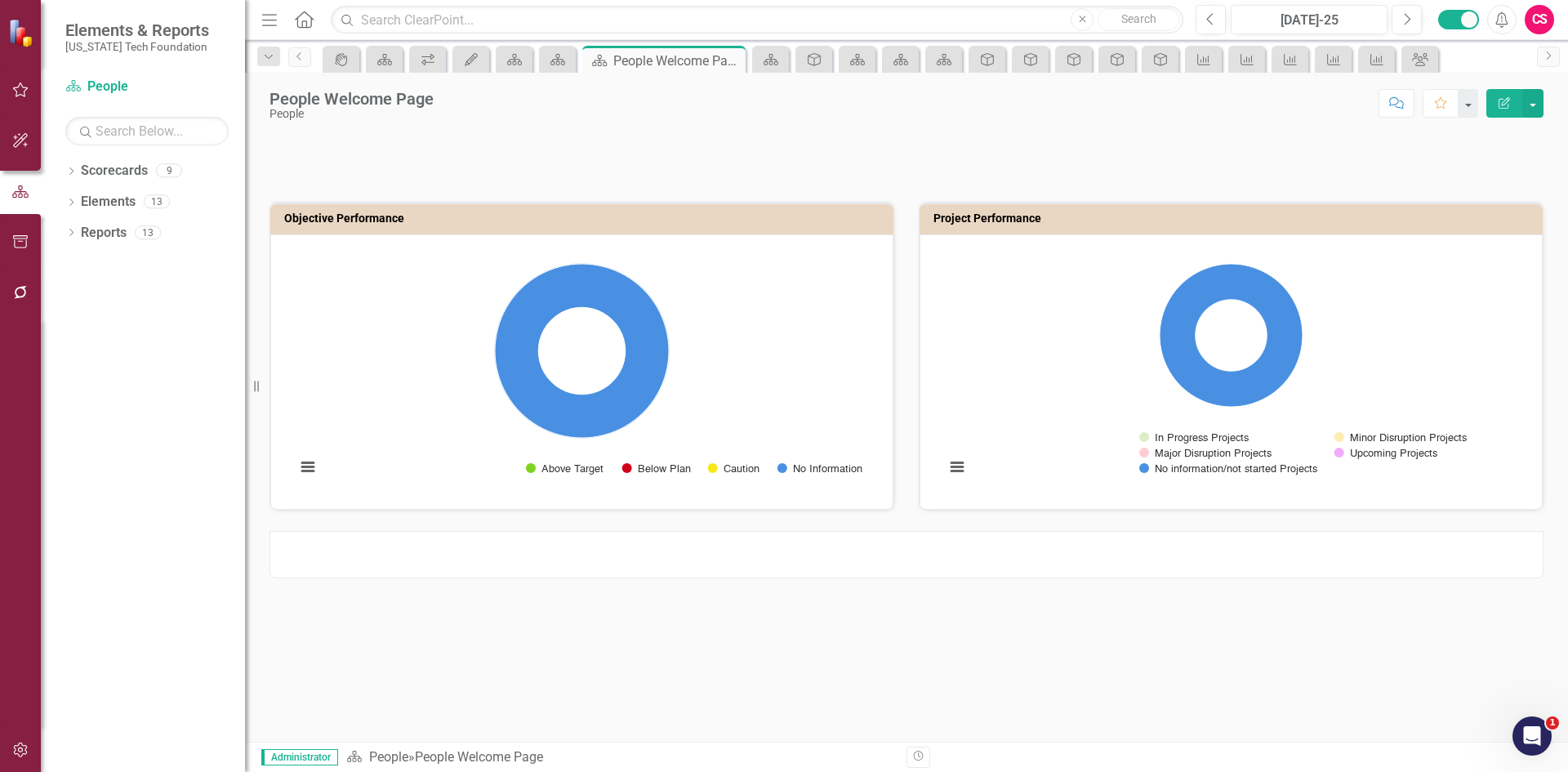
click at [840, 551] on div at bounding box center [906, 554] width 1274 height 47
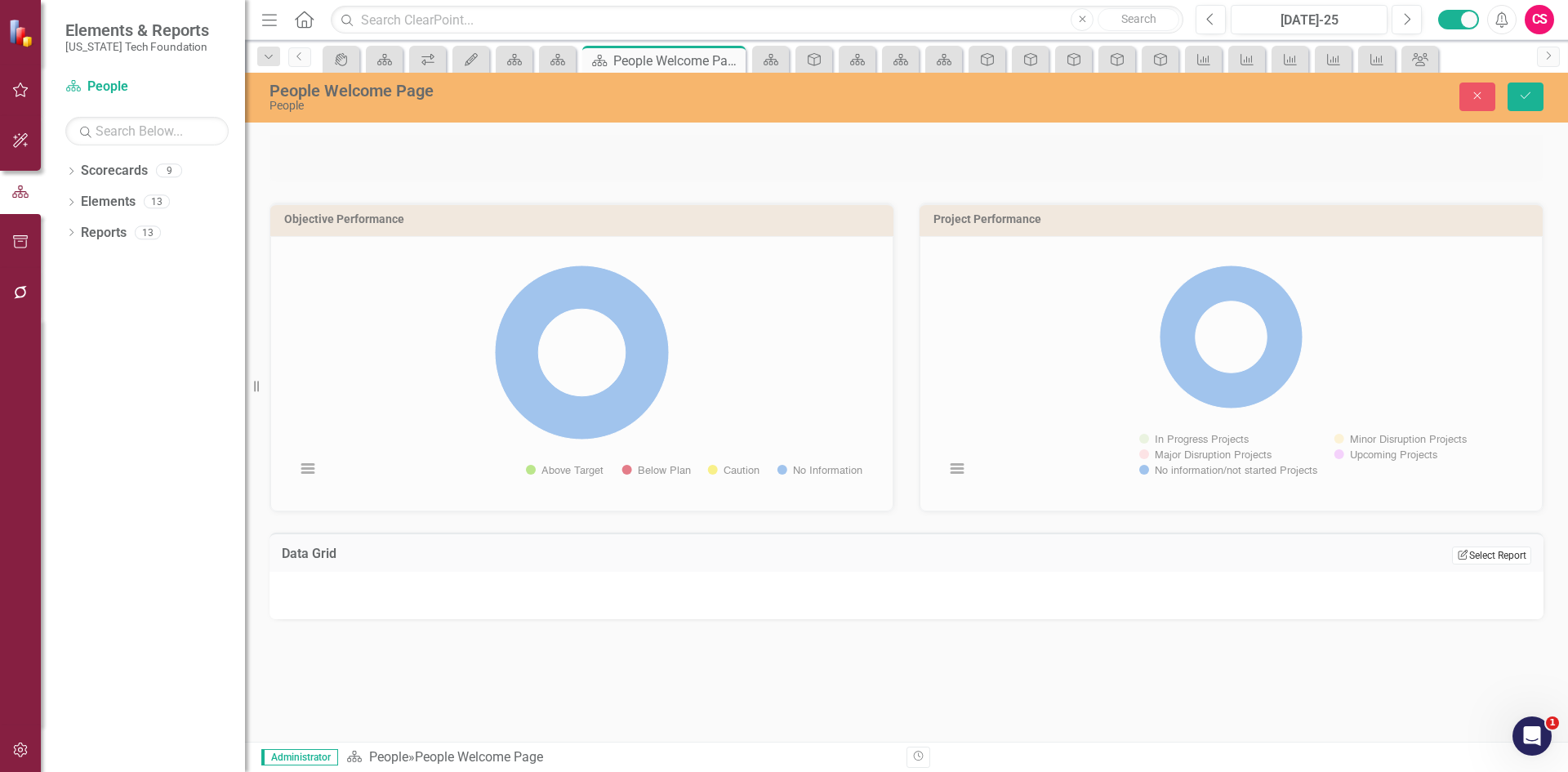
click at [1511, 563] on button "Edit Report Select Report" at bounding box center [1492, 556] width 80 height 18
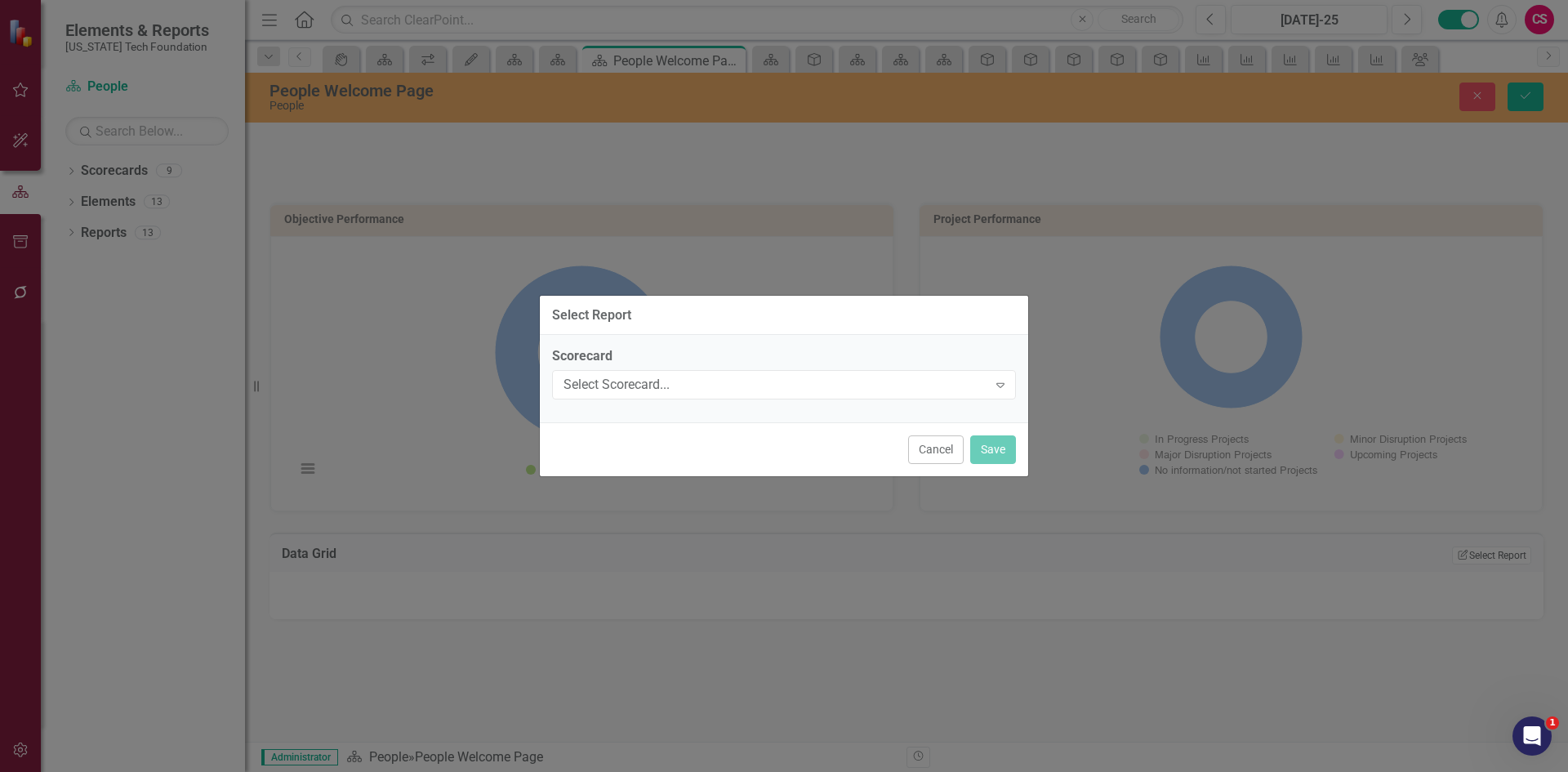
drag, startPoint x: 701, startPoint y: 369, endPoint x: 692, endPoint y: 357, distance: 15.0
click at [701, 368] on div "Scorecard Select Scorecard... Expand" at bounding box center [784, 372] width 464 height 51
click at [687, 376] on div "Select Scorecard... Expand" at bounding box center [784, 384] width 464 height 29
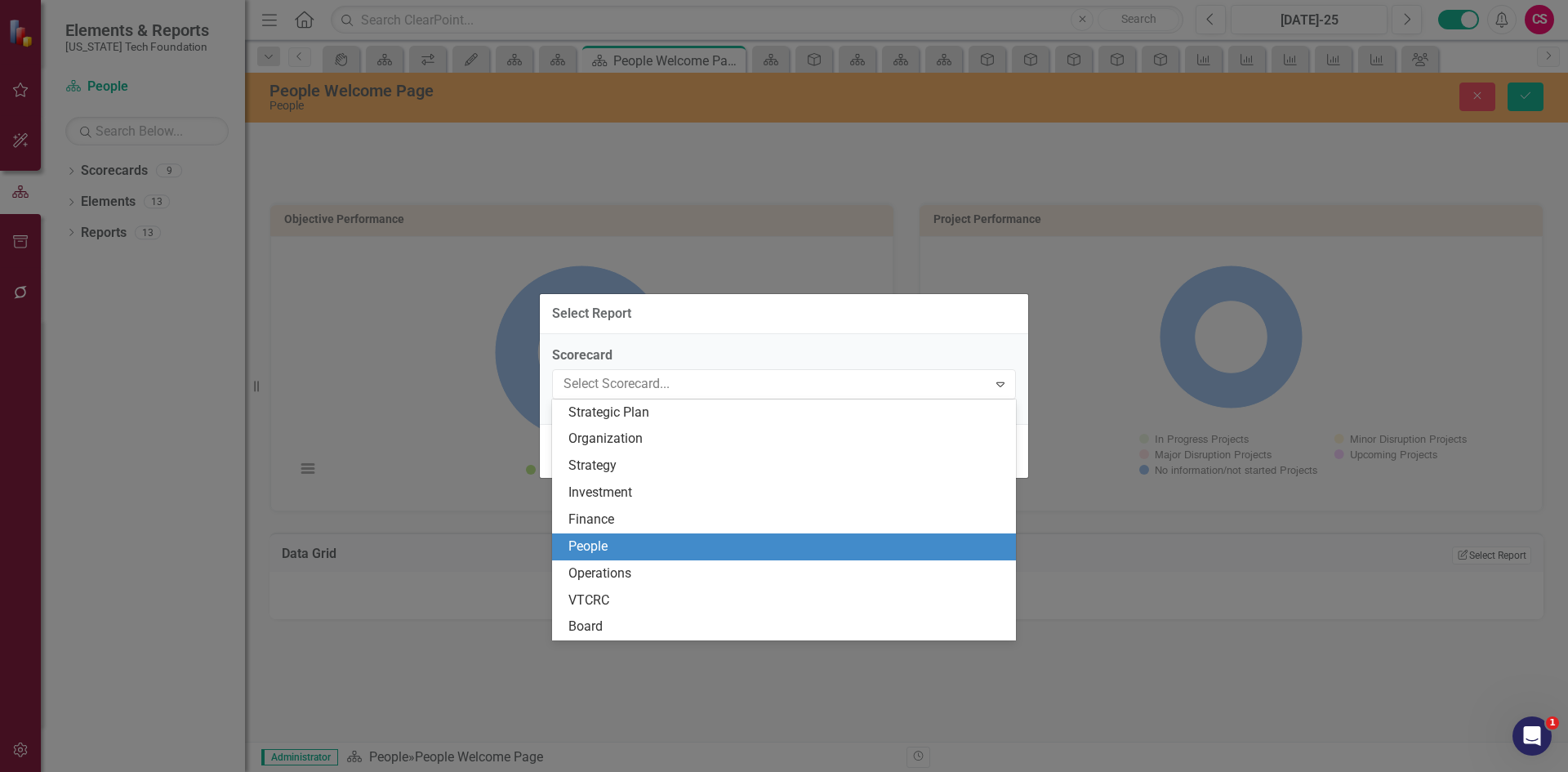
click at [652, 549] on div "People" at bounding box center [787, 546] width 438 height 19
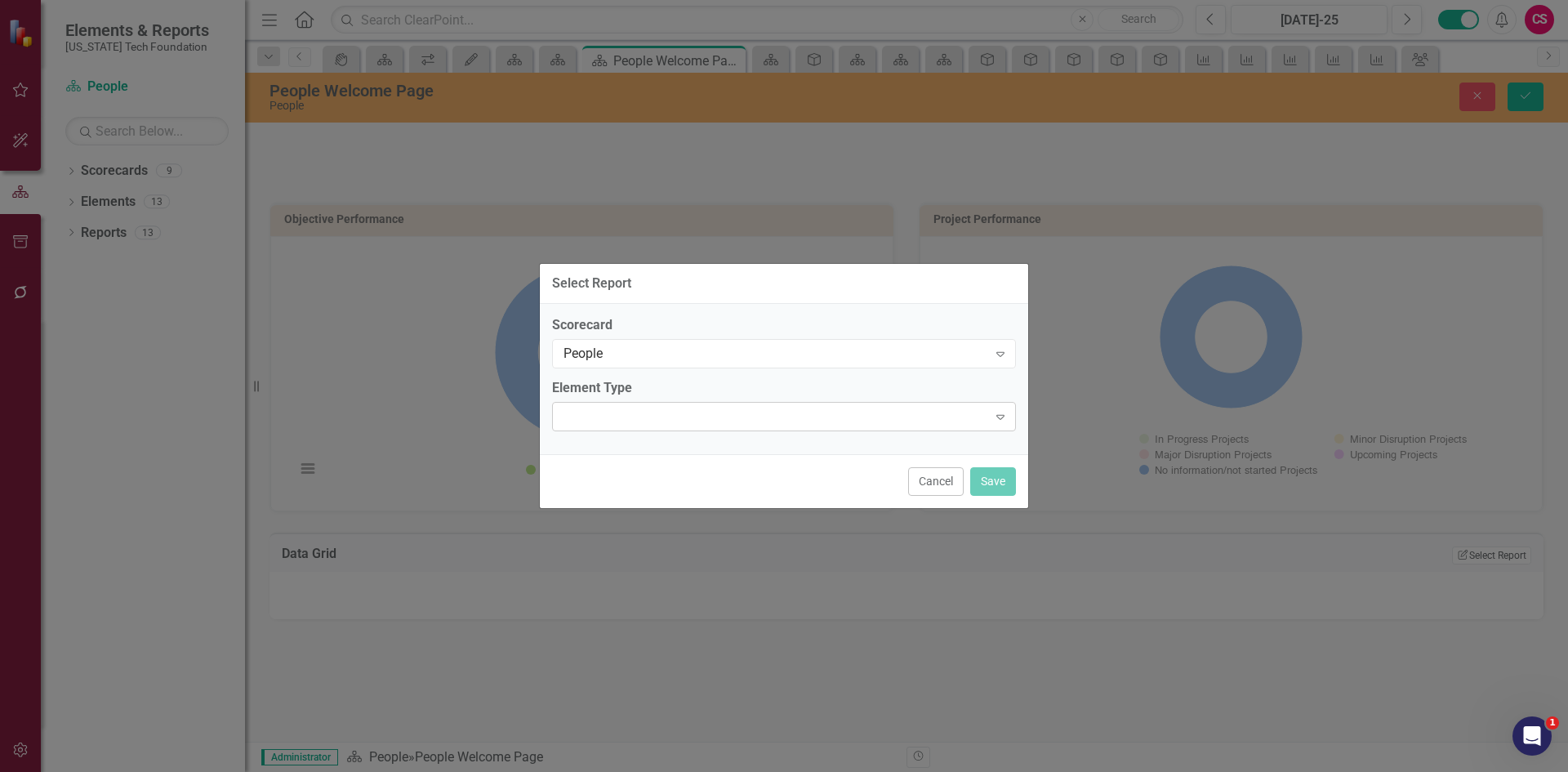
click at [638, 423] on div "Expand" at bounding box center [784, 416] width 464 height 29
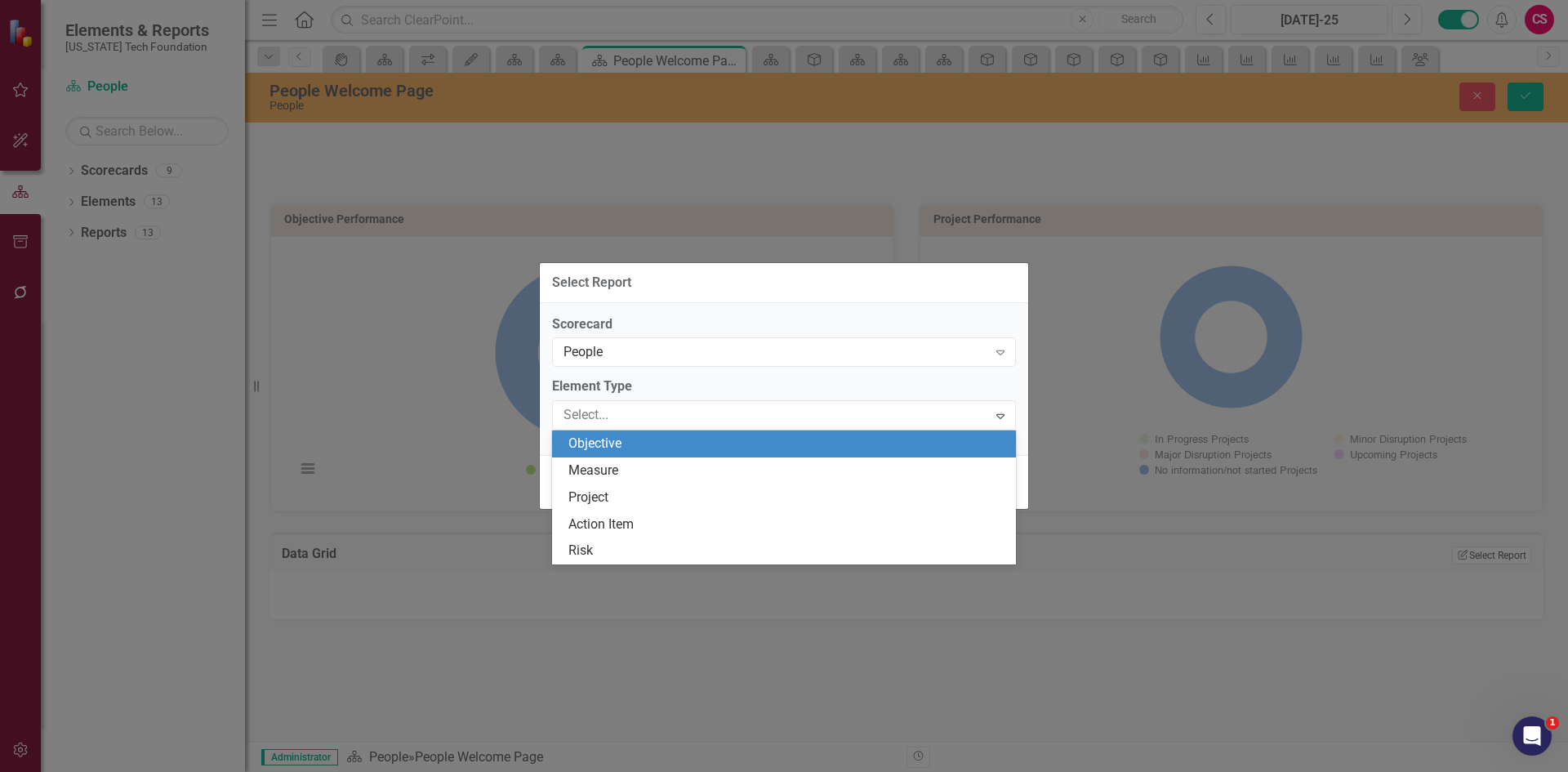
click at [633, 449] on div "Objective" at bounding box center [787, 444] width 438 height 19
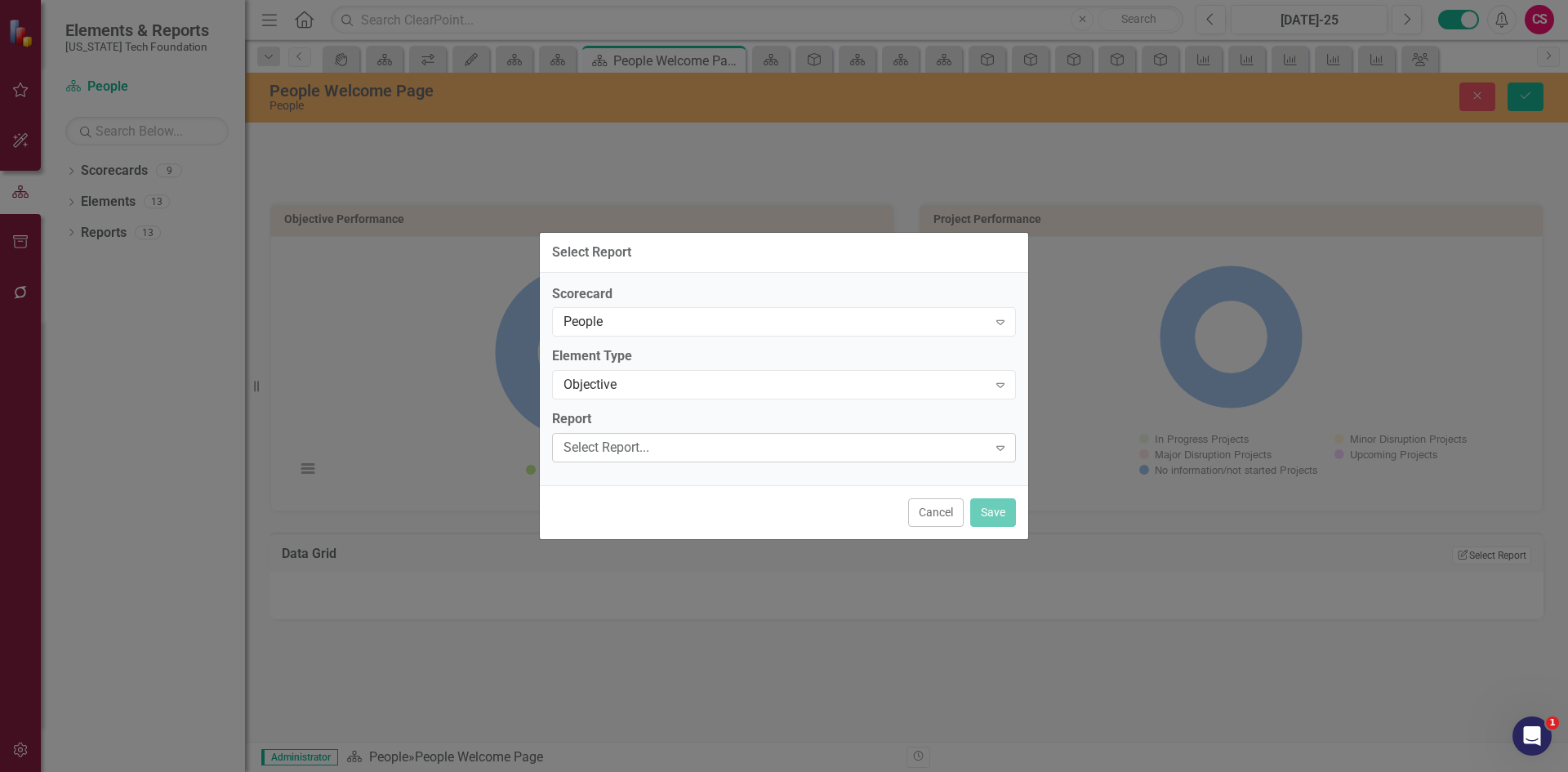
click at [630, 452] on div "Select Report..." at bounding box center [775, 448] width 424 height 19
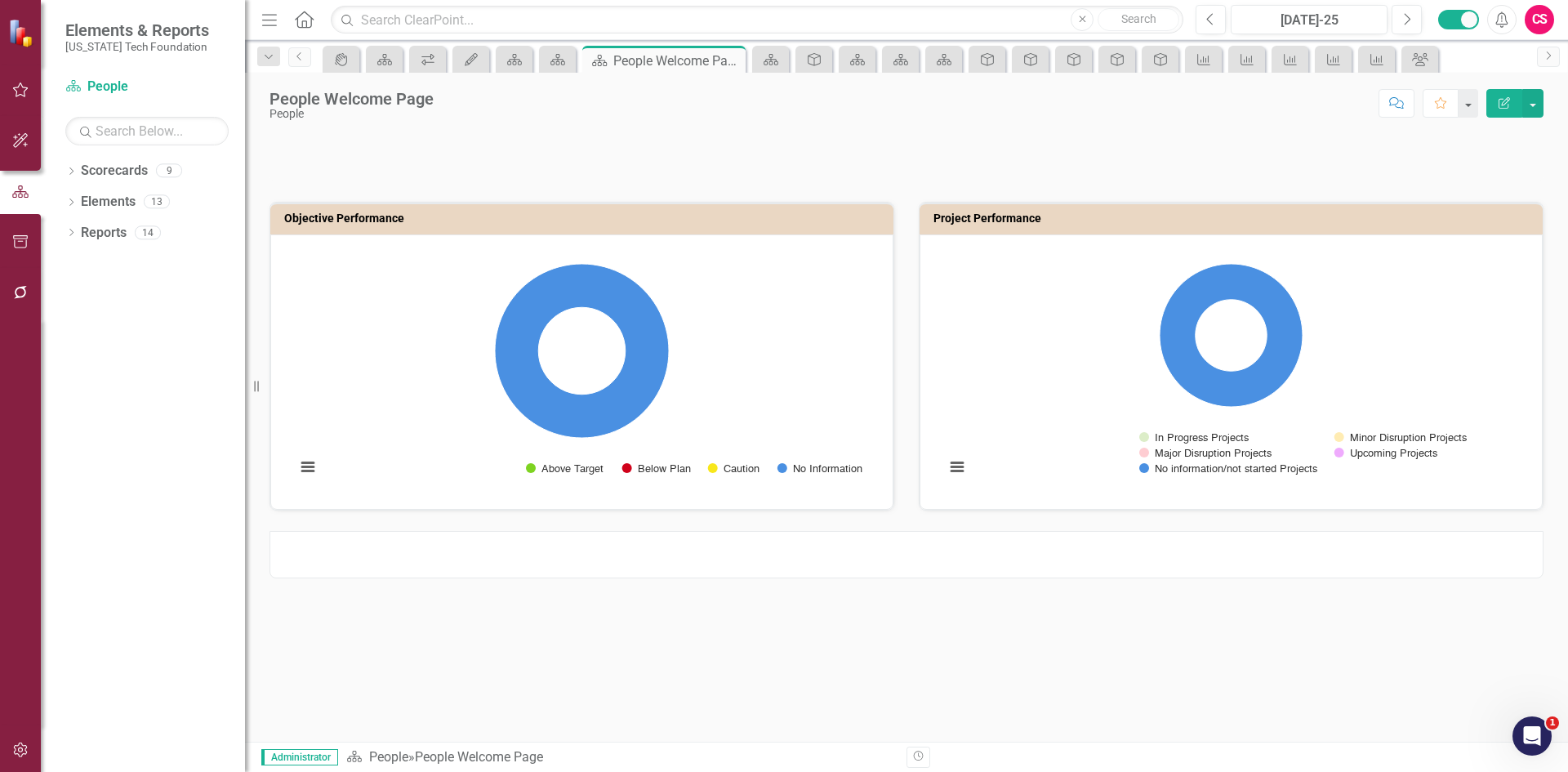
click at [848, 545] on div at bounding box center [906, 554] width 1274 height 47
click at [847, 545] on div at bounding box center [906, 554] width 1274 height 47
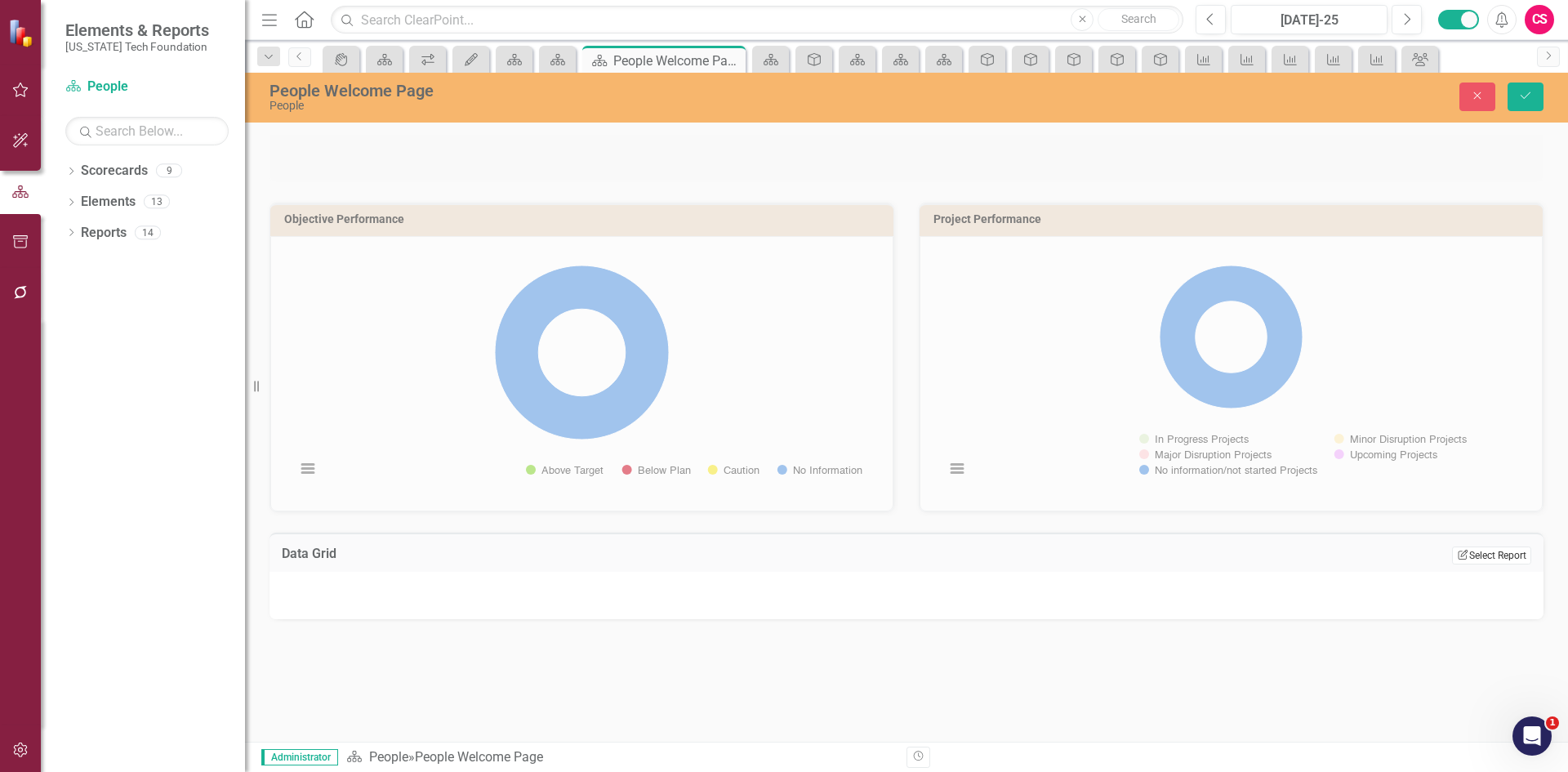
click at [1487, 561] on button "Edit Report Select Report" at bounding box center [1492, 556] width 80 height 18
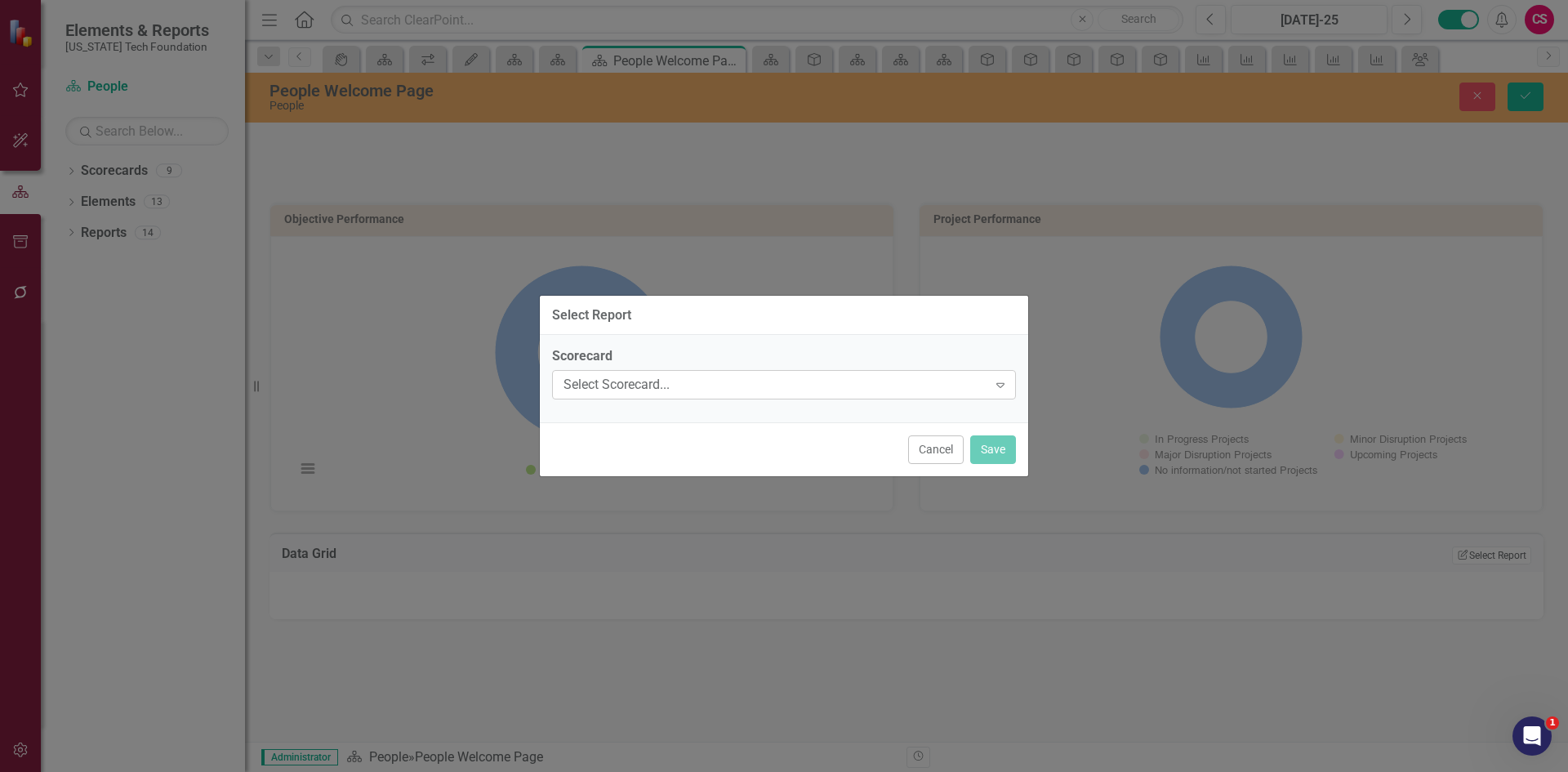
click at [619, 391] on div "Select Scorecard..." at bounding box center [775, 385] width 424 height 19
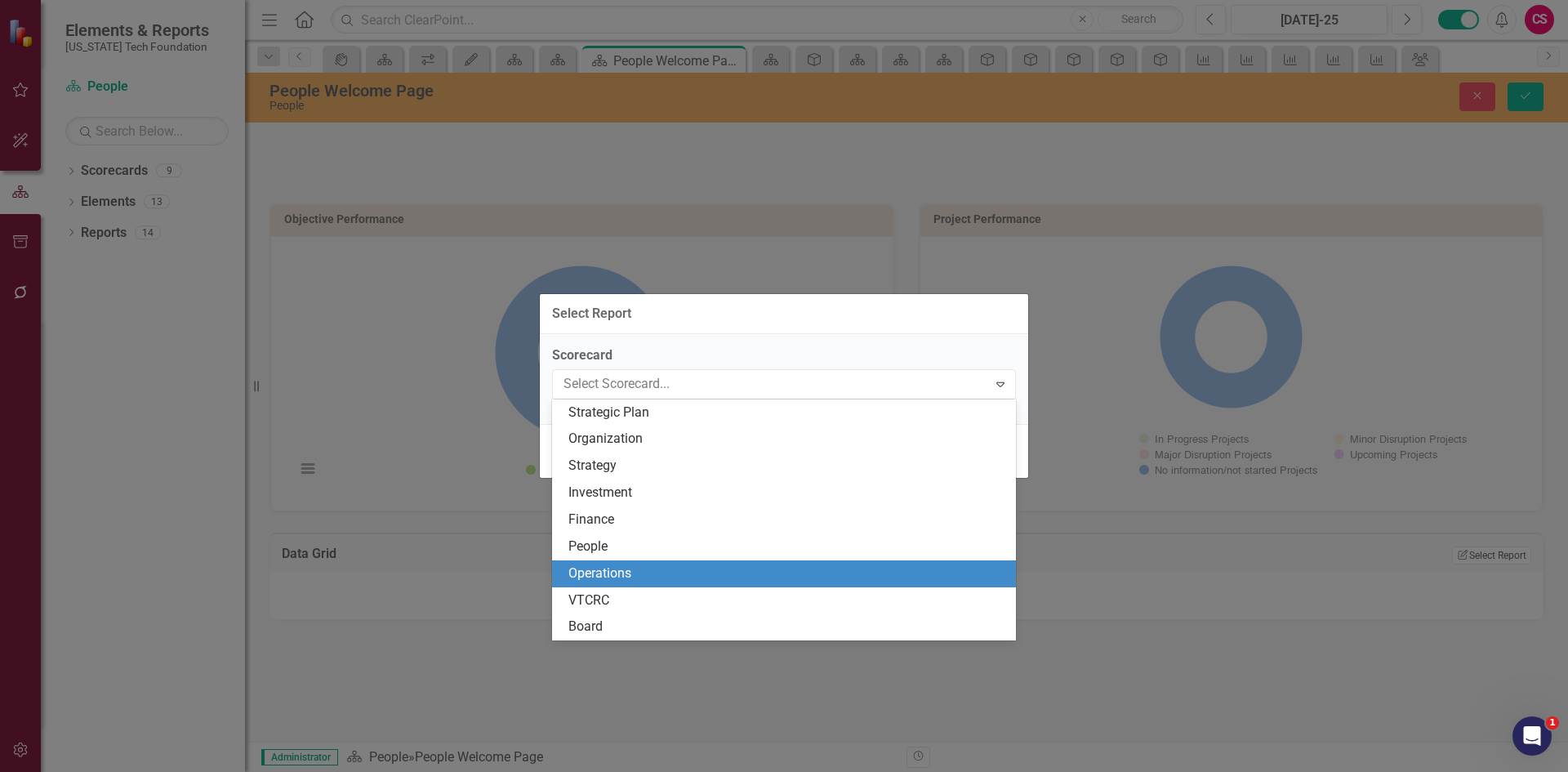
click at [611, 546] on div "People" at bounding box center [787, 546] width 438 height 19
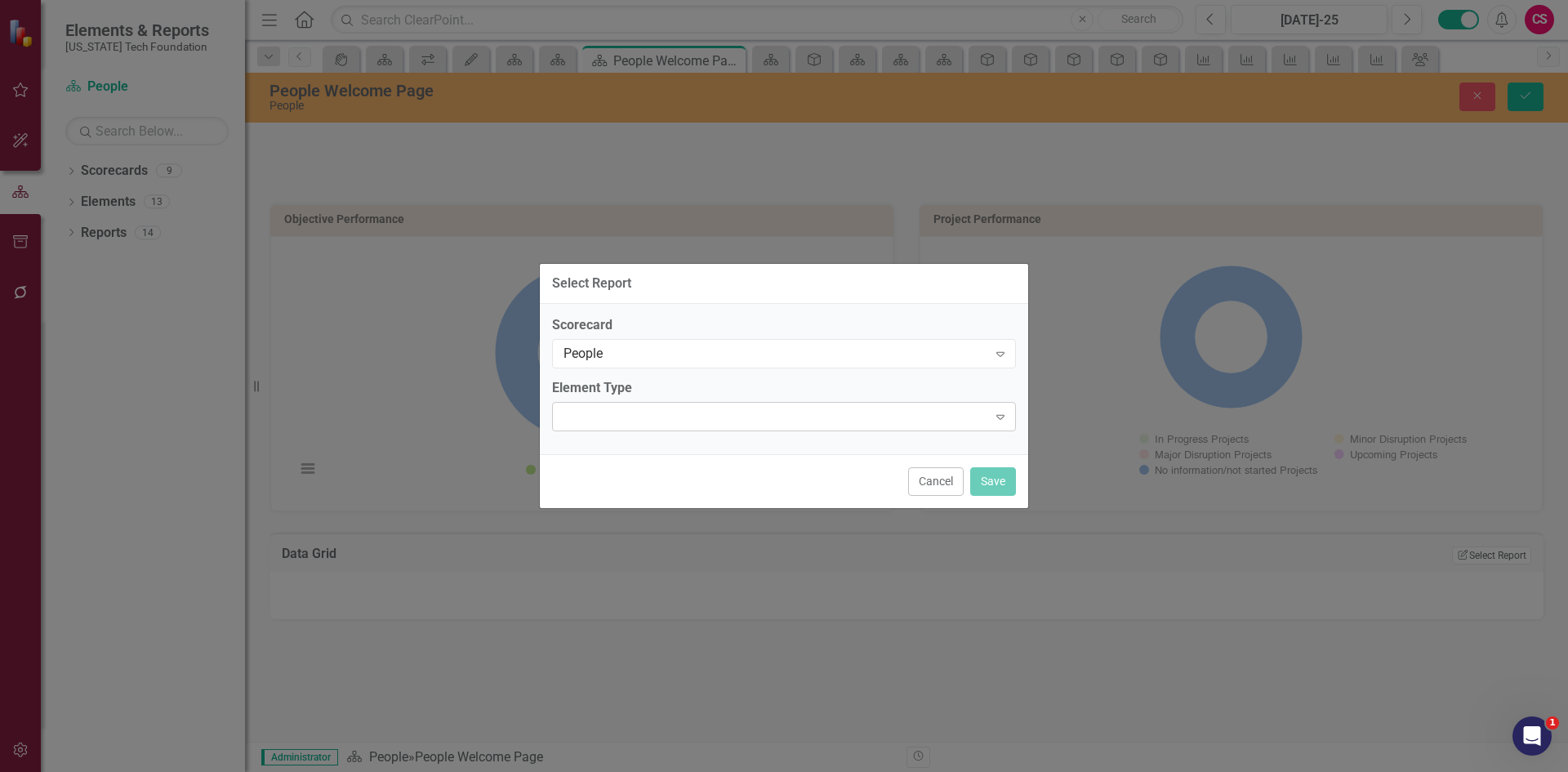
click at [610, 408] on div "Expand" at bounding box center [784, 416] width 464 height 29
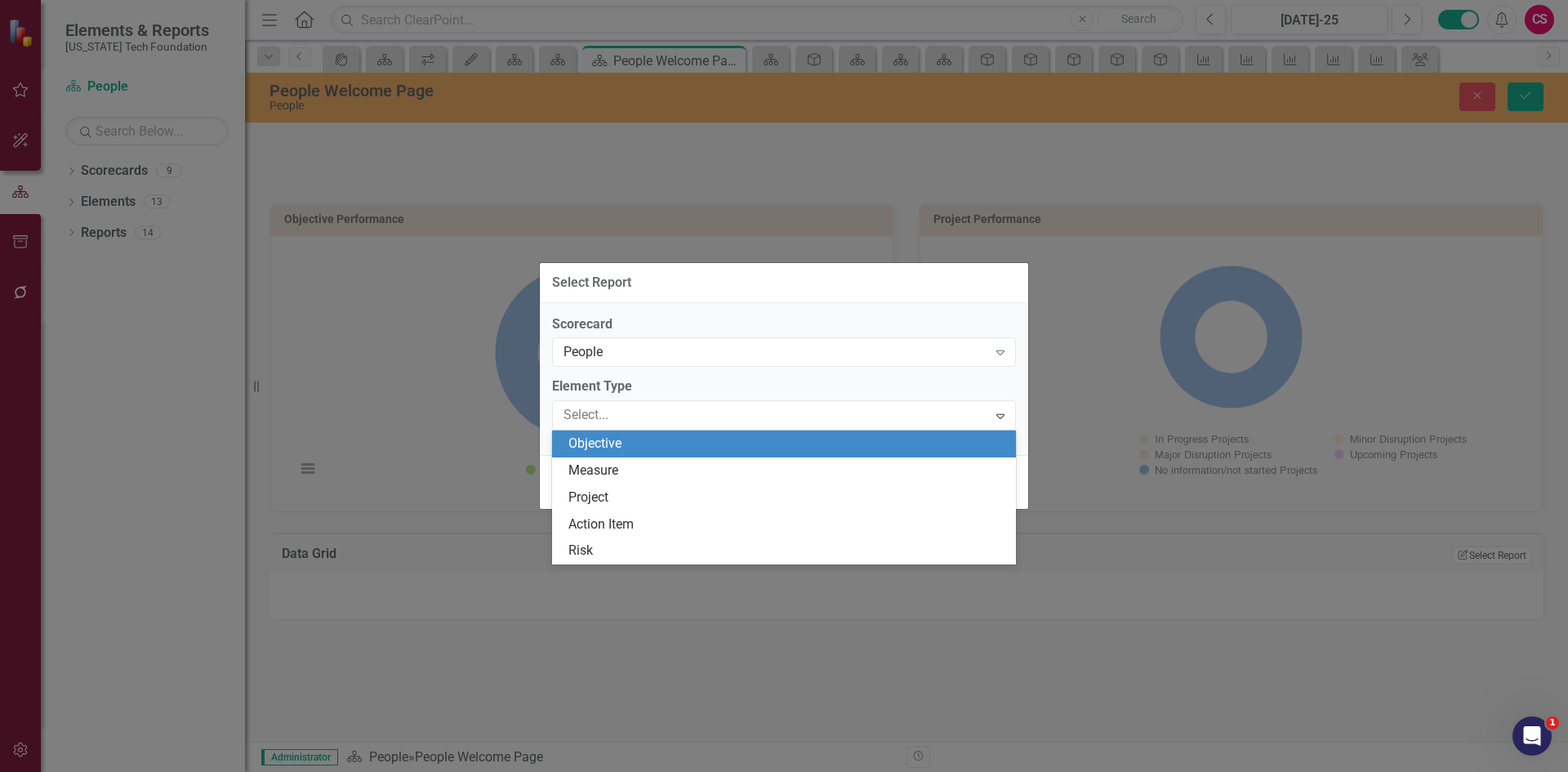
click at [619, 453] on div "Objective" at bounding box center [787, 444] width 438 height 19
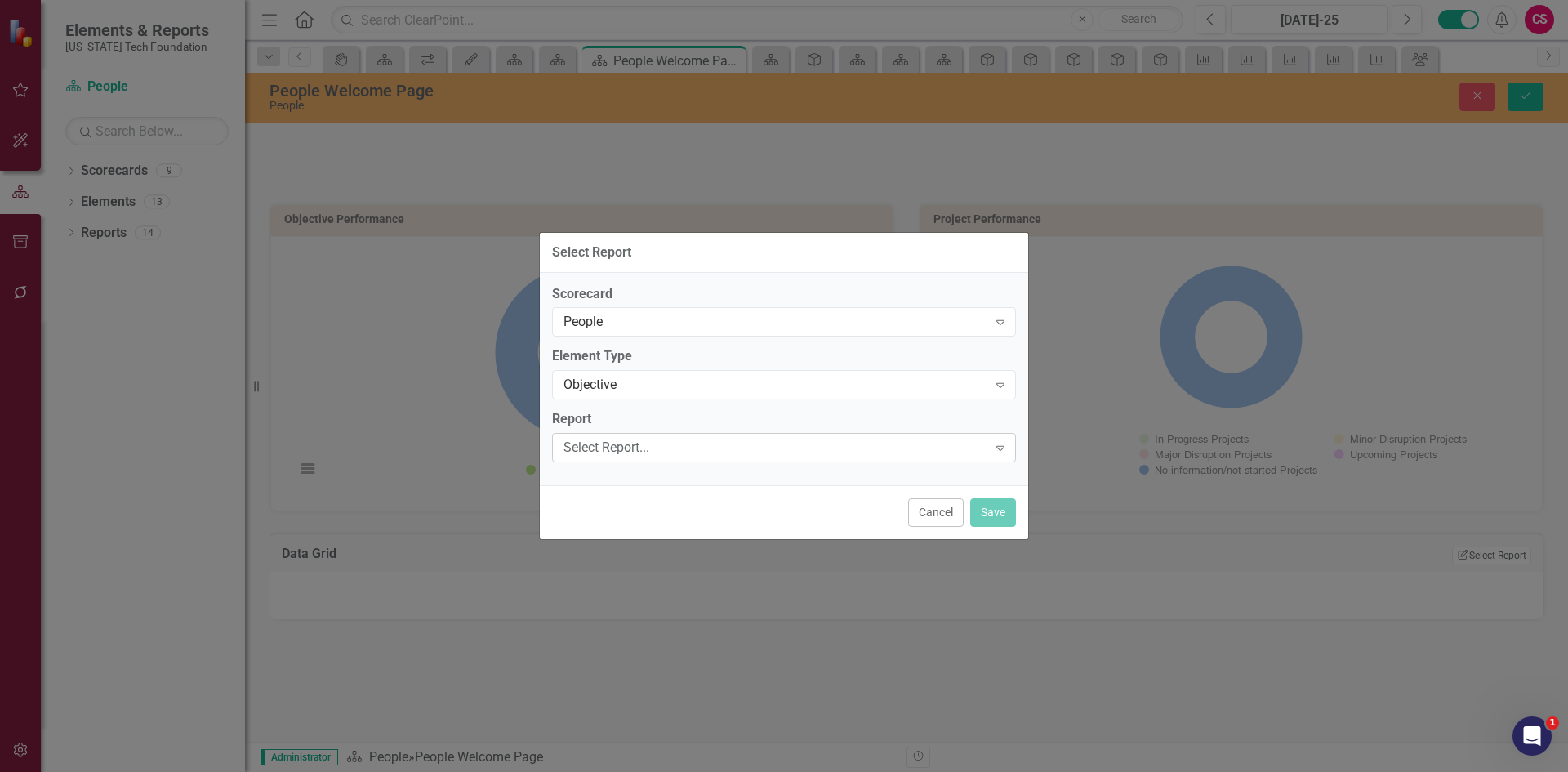
click at [619, 455] on div "Select Report..." at bounding box center [775, 448] width 424 height 19
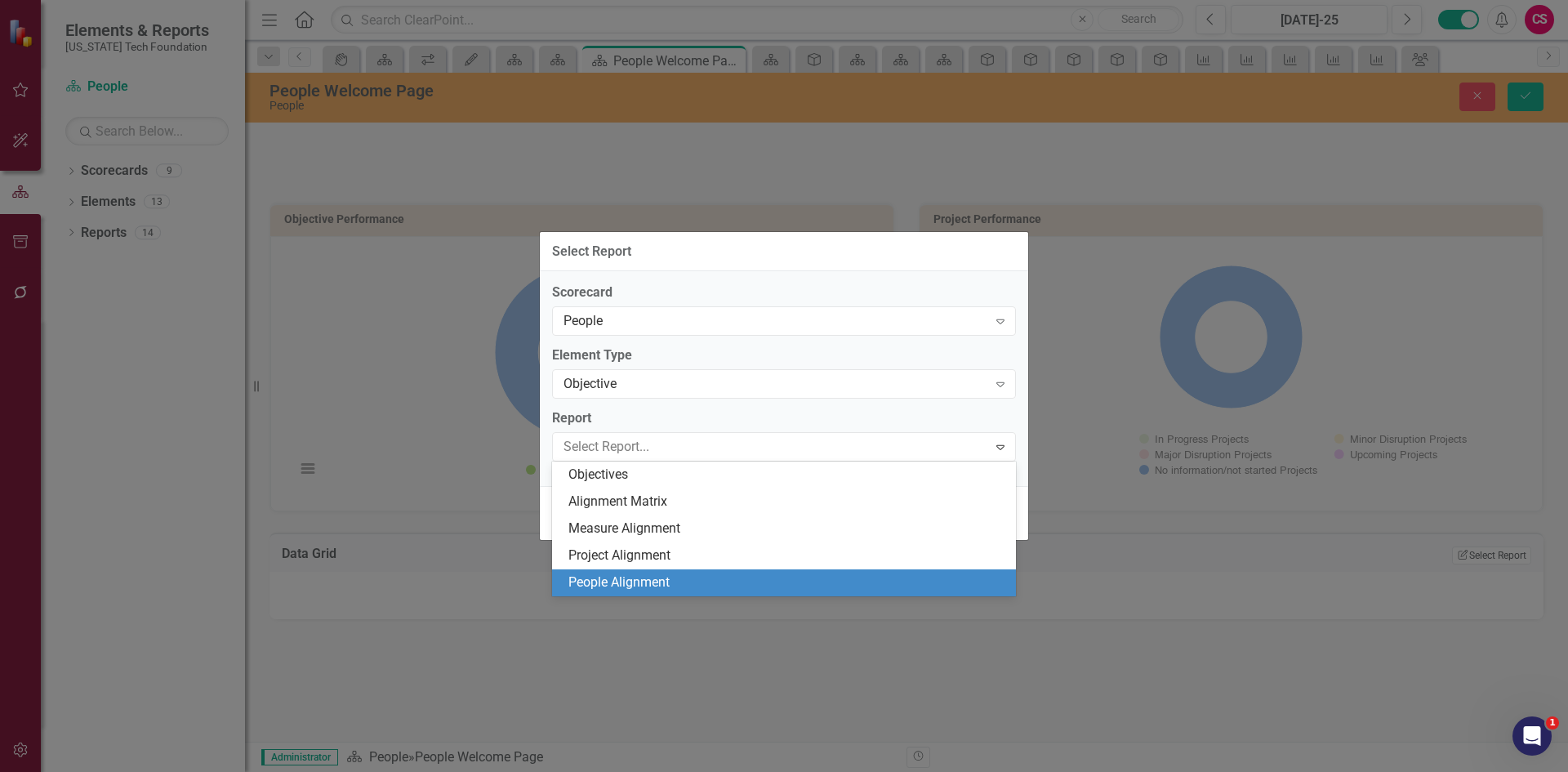
click at [658, 584] on div "People Alignment" at bounding box center [787, 582] width 438 height 19
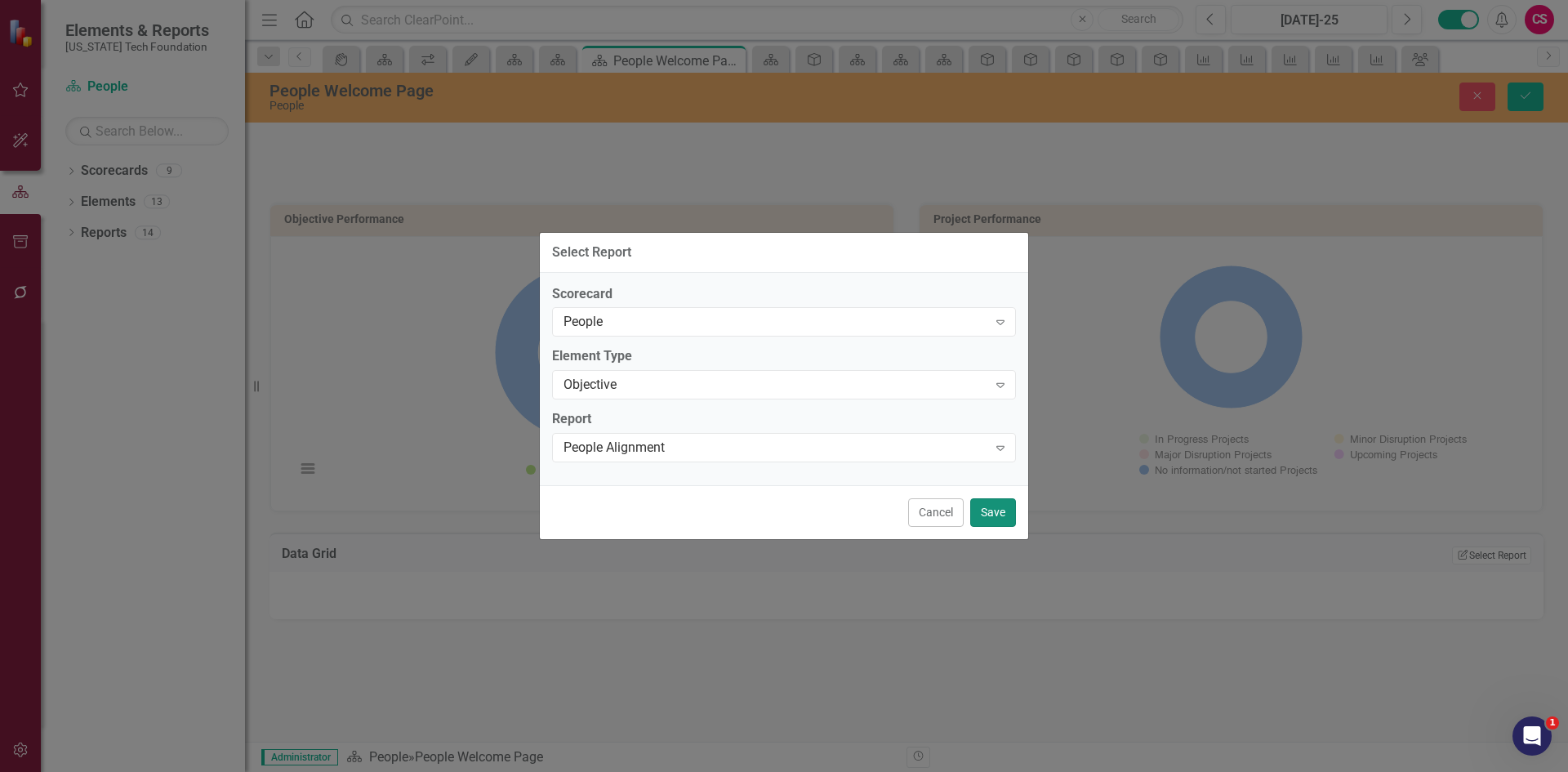
click at [1006, 511] on button "Save" at bounding box center [993, 512] width 46 height 28
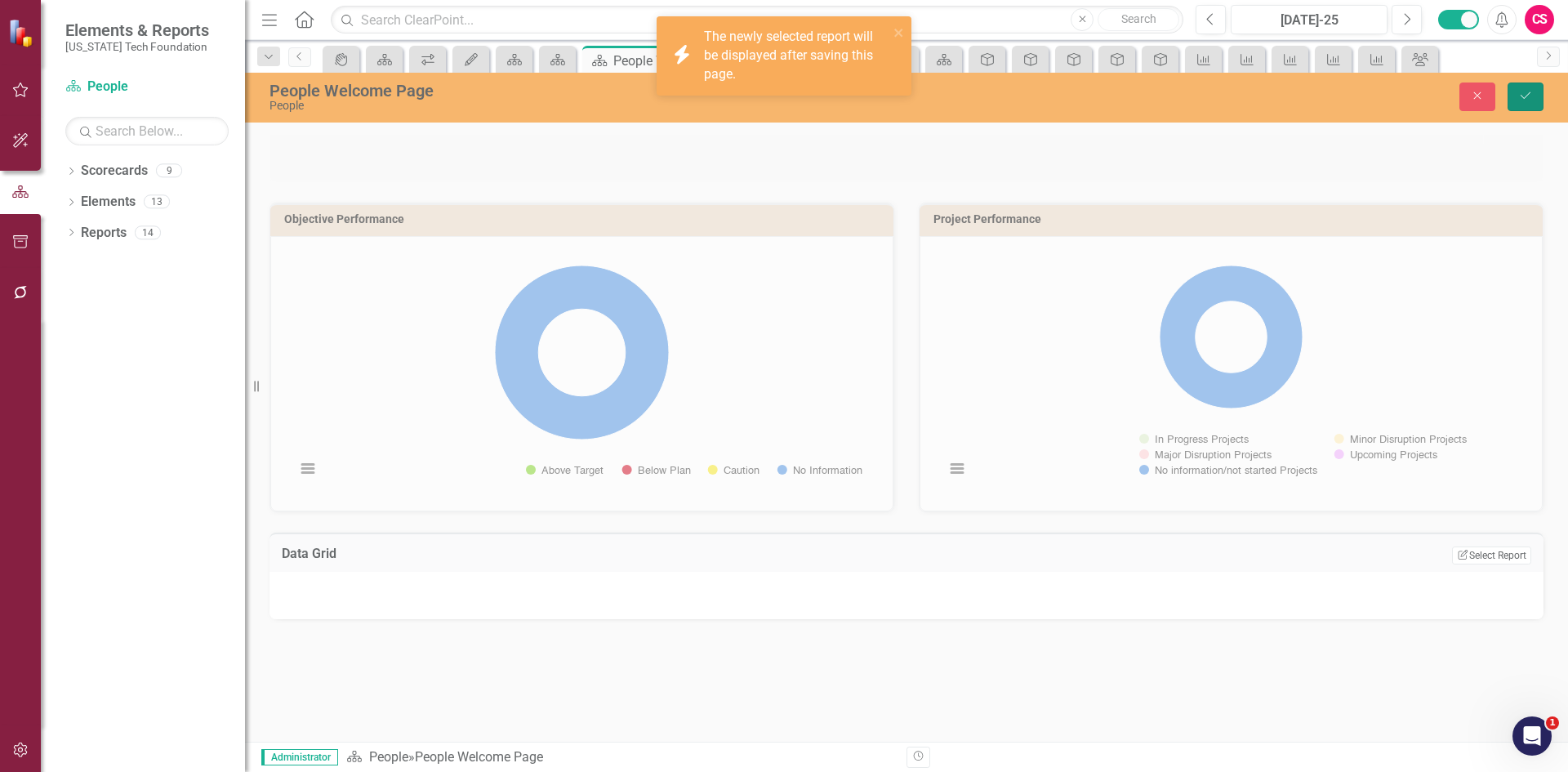
click at [1528, 102] on button "Save" at bounding box center [1525, 96] width 36 height 28
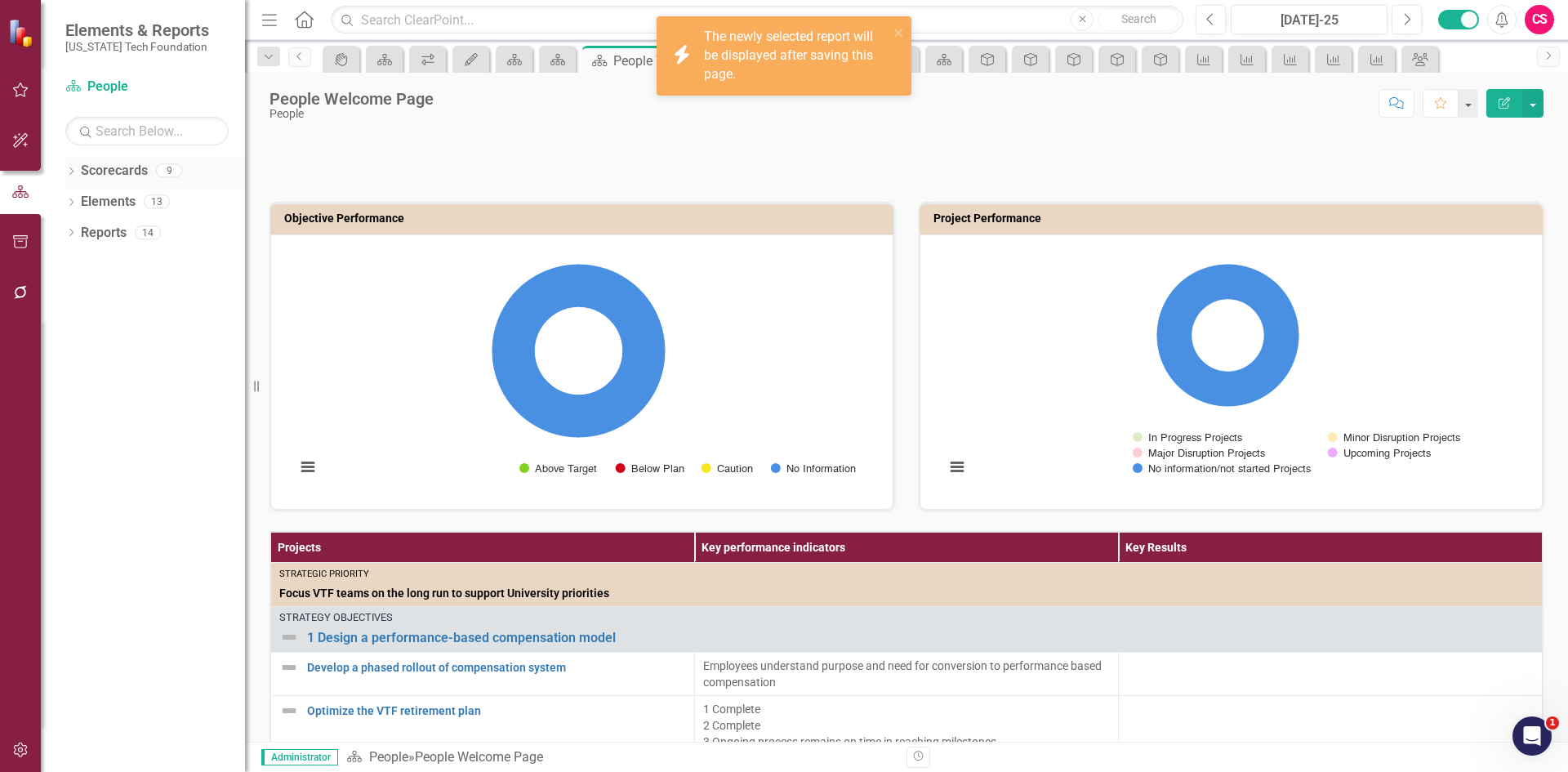
click at [91, 173] on link "Scorecards" at bounding box center [114, 171] width 67 height 19
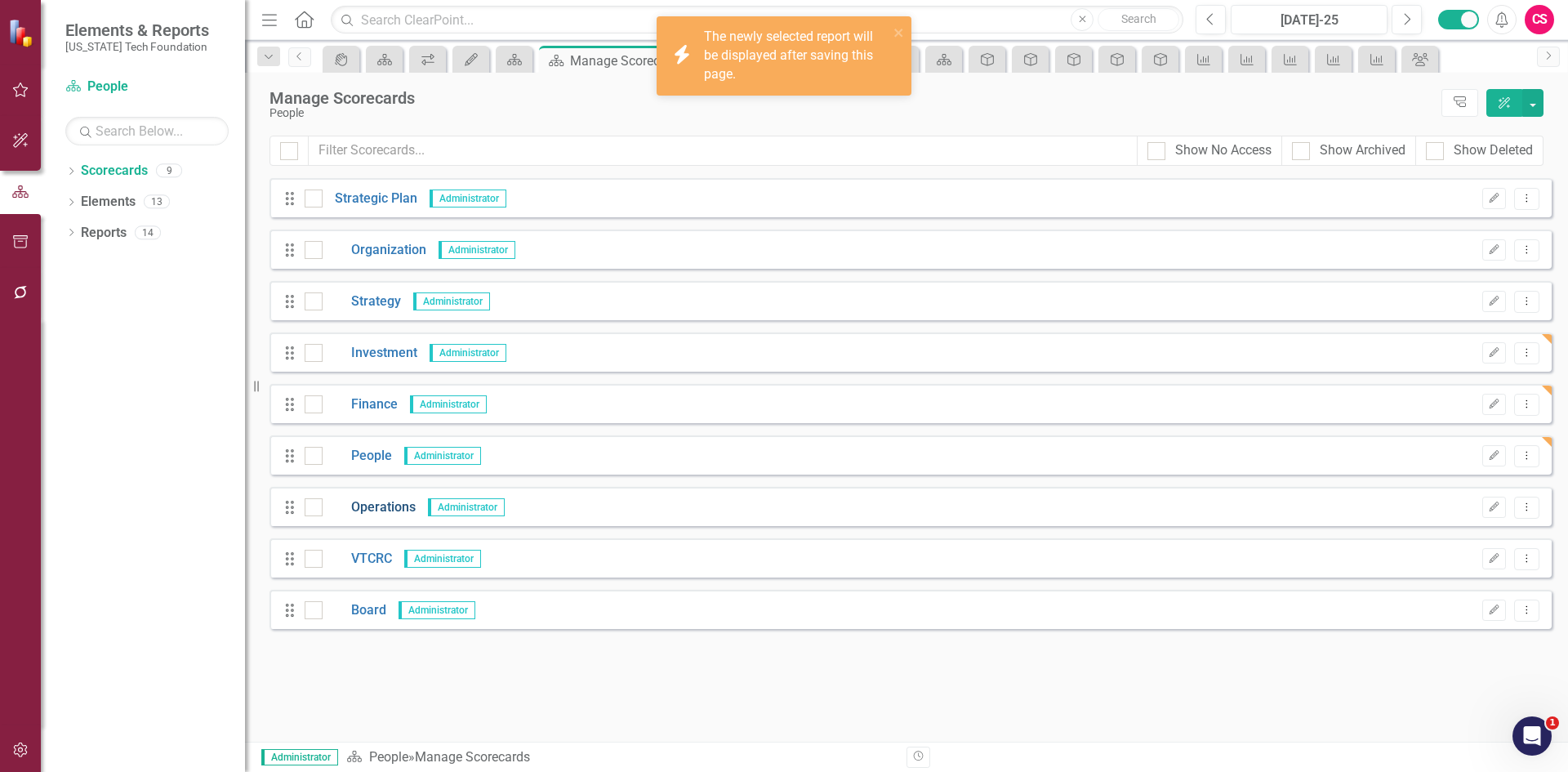
click at [364, 511] on link "Operations" at bounding box center [369, 507] width 93 height 19
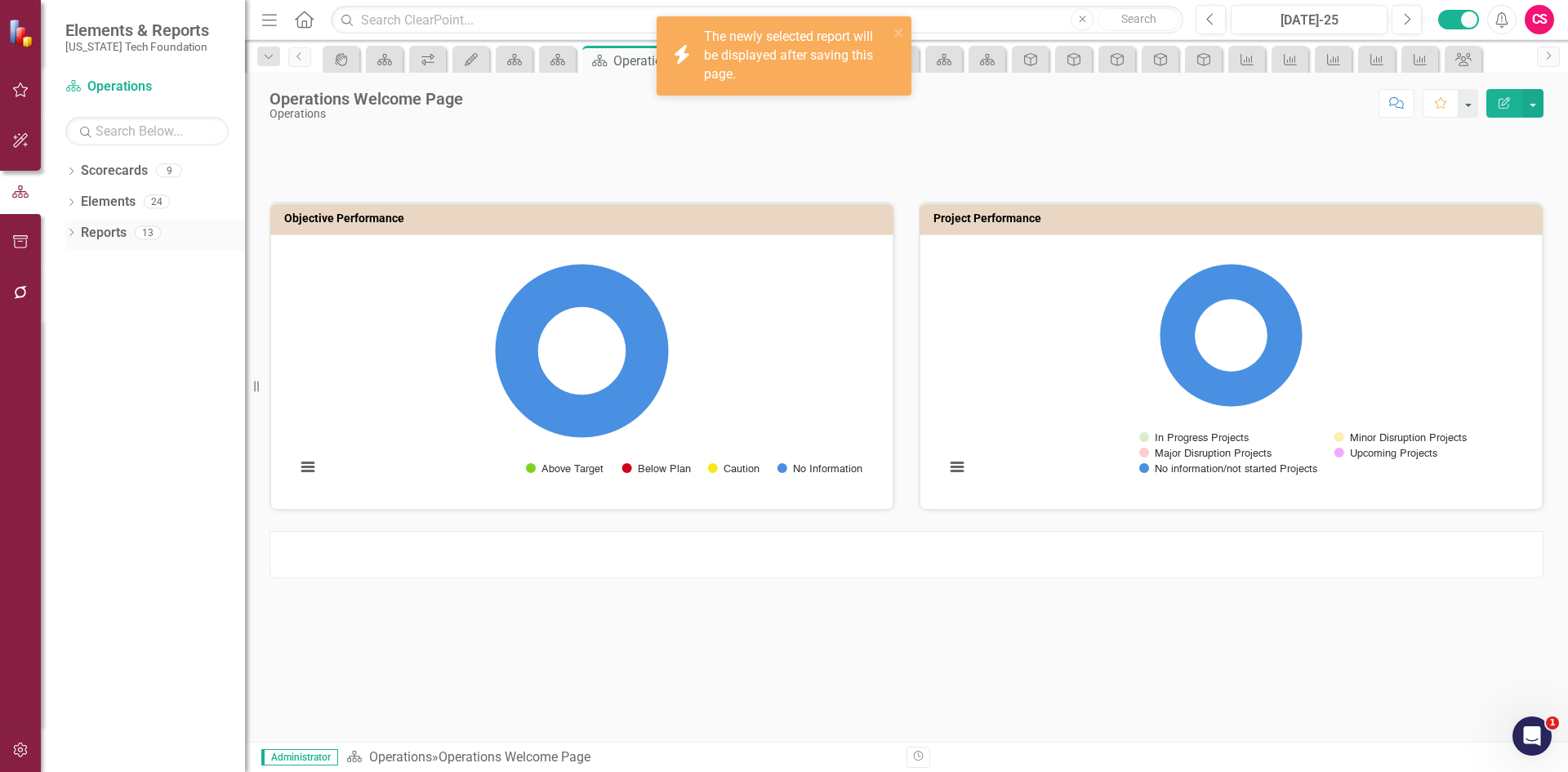
click at [85, 235] on link "Reports" at bounding box center [104, 233] width 46 height 19
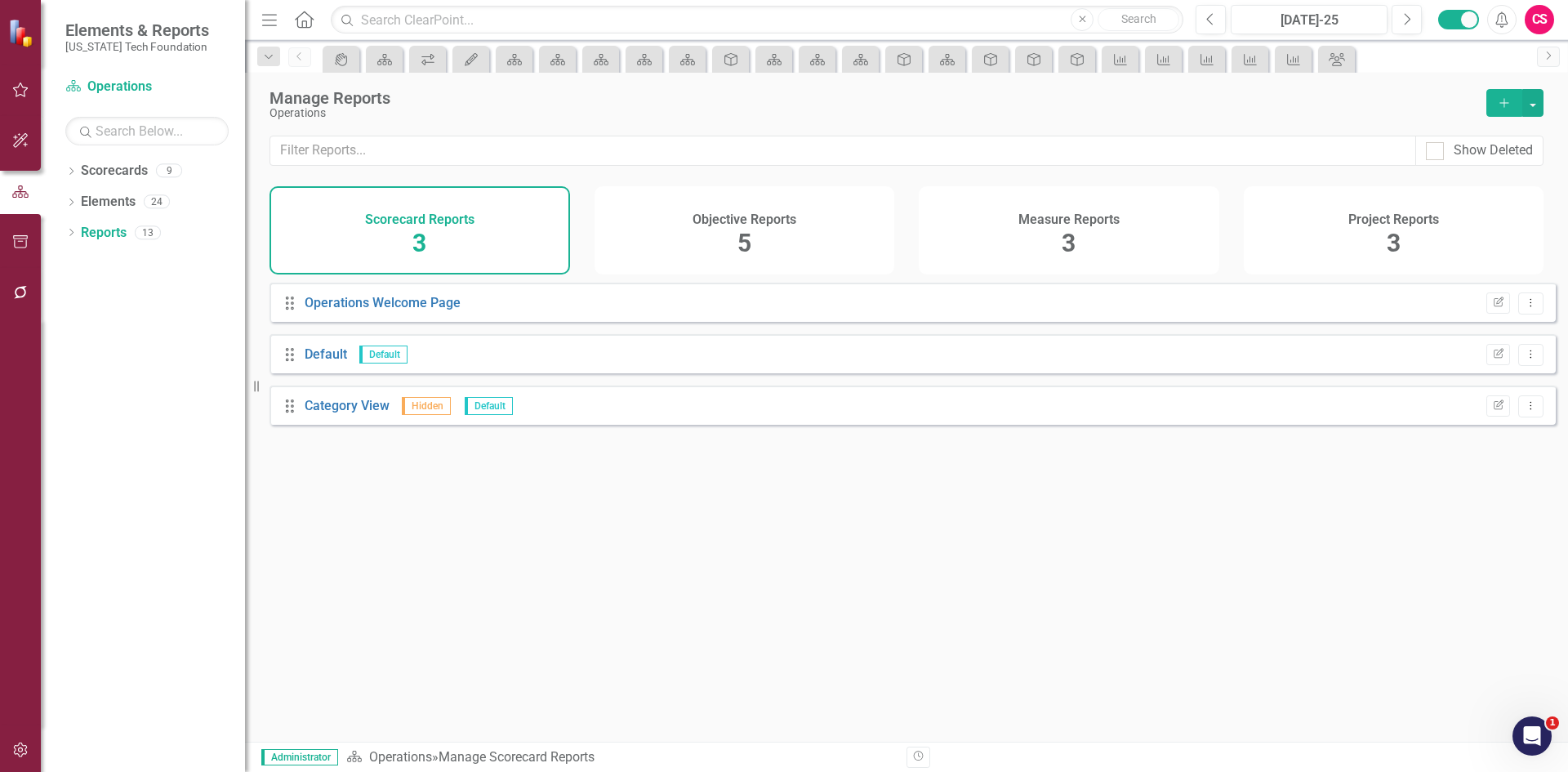
click at [754, 235] on div "Objective Reports 5" at bounding box center [745, 231] width 300 height 88
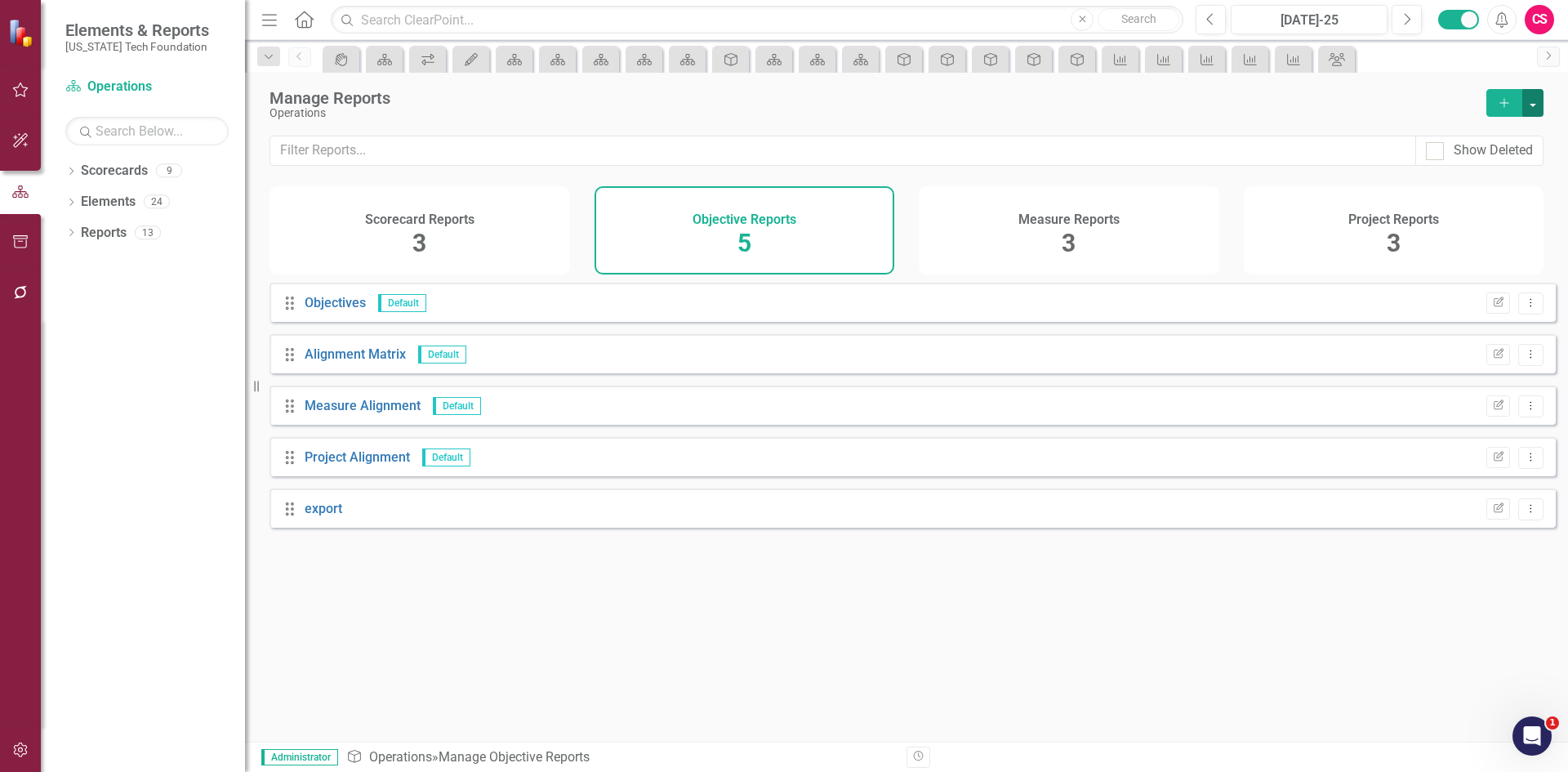
click at [1534, 114] on button "button" at bounding box center [1533, 102] width 22 height 27
click at [1496, 165] on link "Copy Add From Template" at bounding box center [1466, 163] width 153 height 30
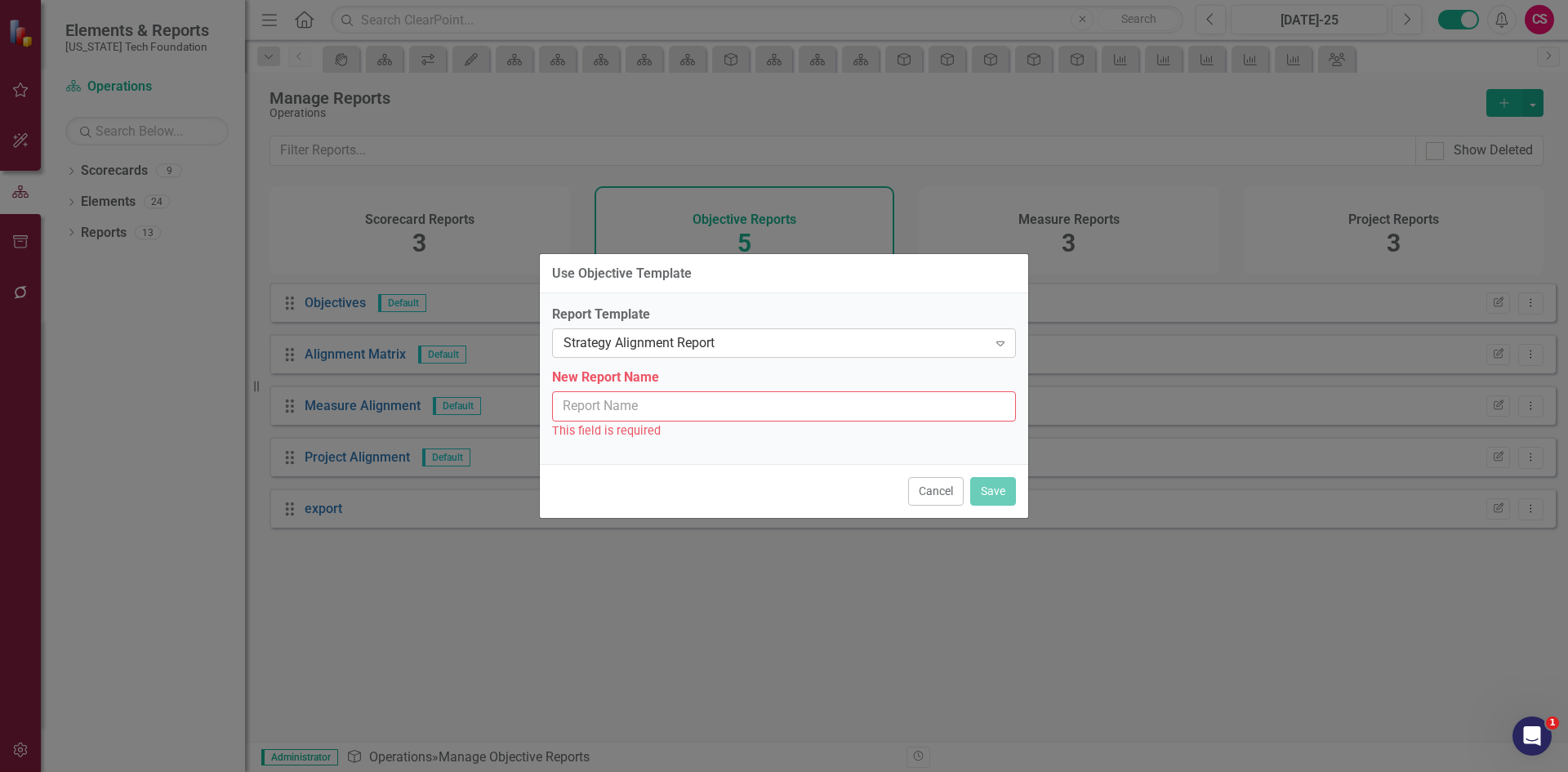
click at [839, 339] on div "Strategy Alignment Report" at bounding box center [775, 343] width 424 height 19
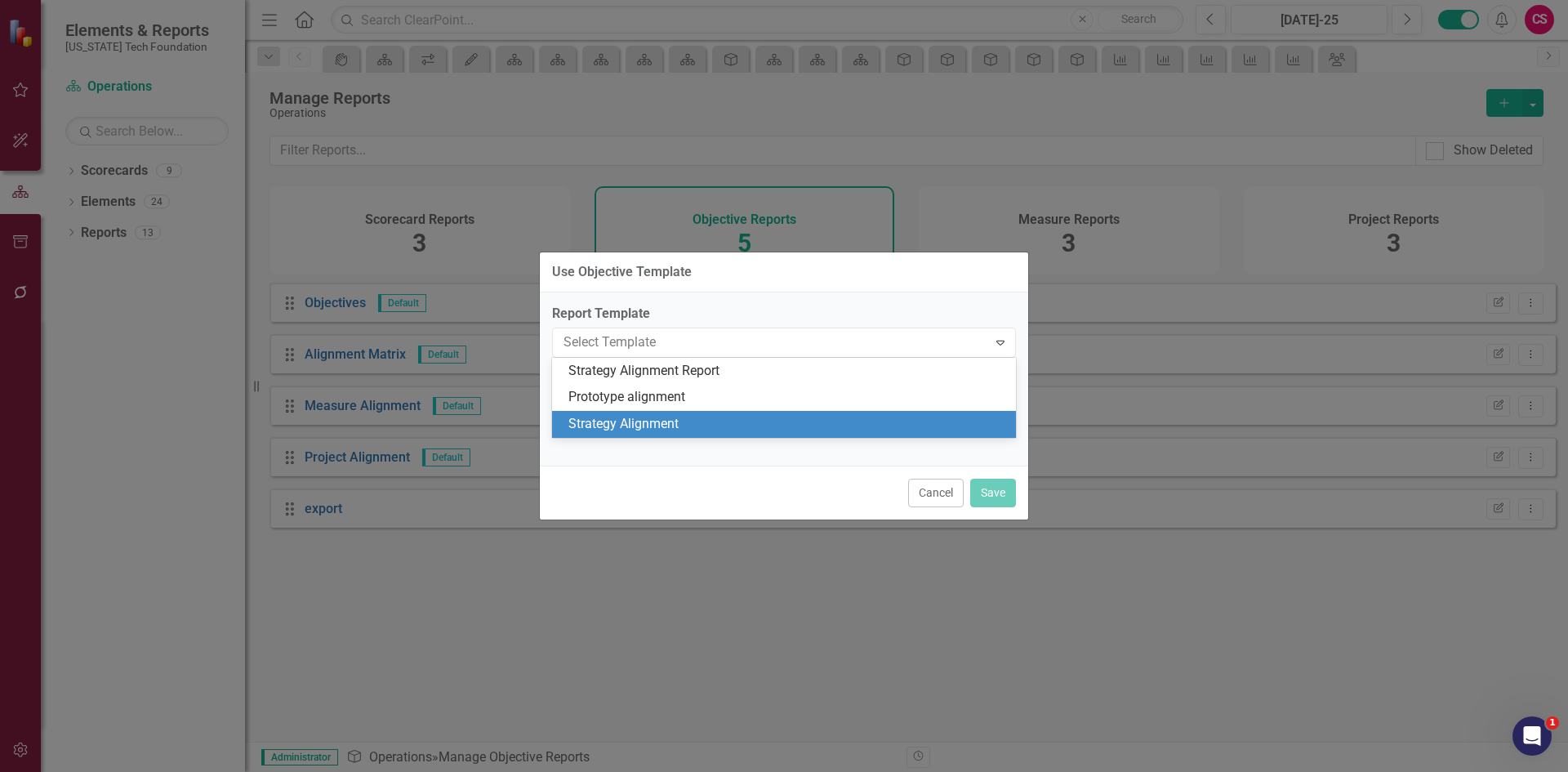
click at [707, 414] on div "Strategy Alignment" at bounding box center [784, 424] width 464 height 27
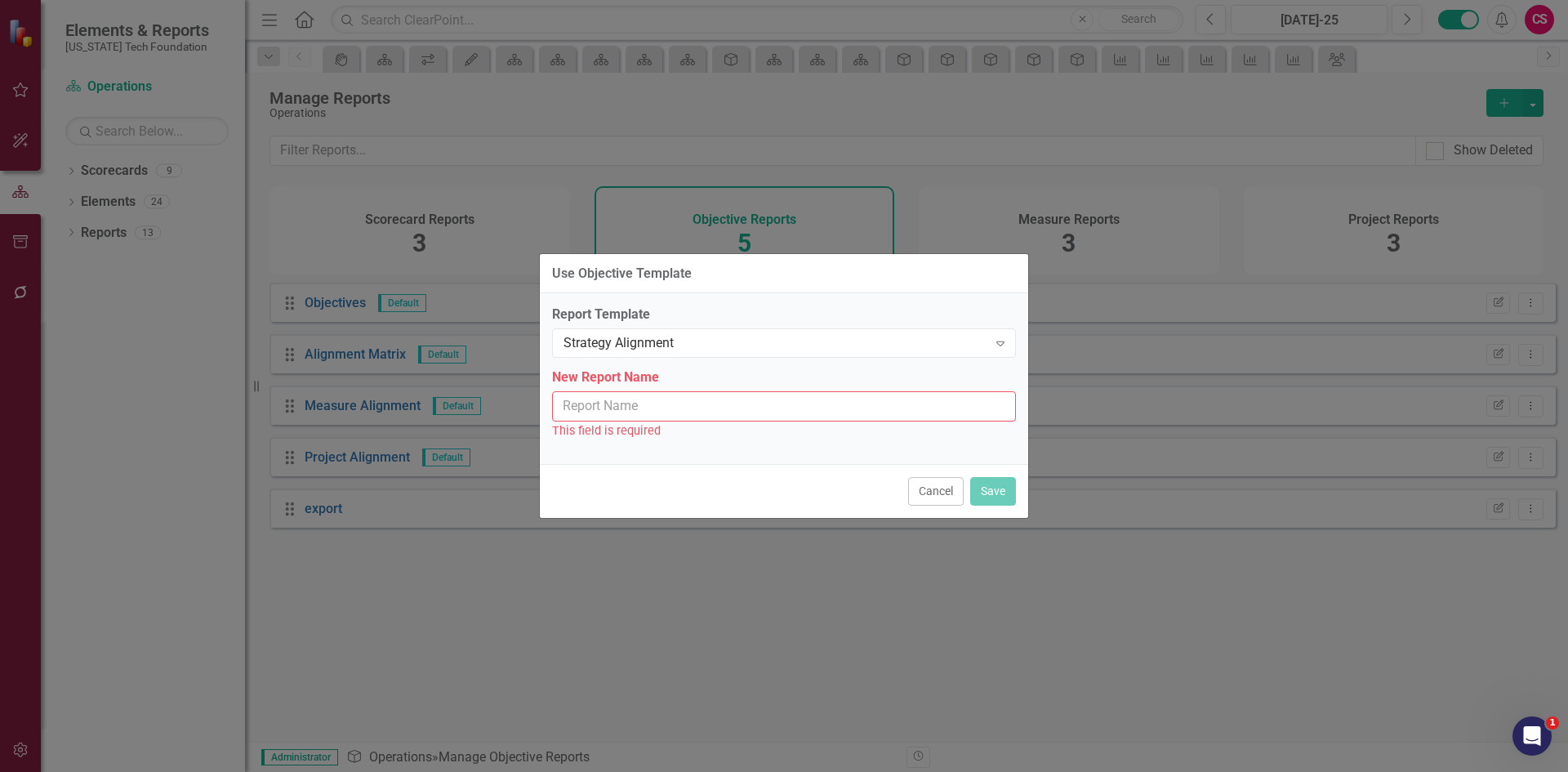
click at [686, 411] on input "New Report Name" at bounding box center [784, 406] width 464 height 30
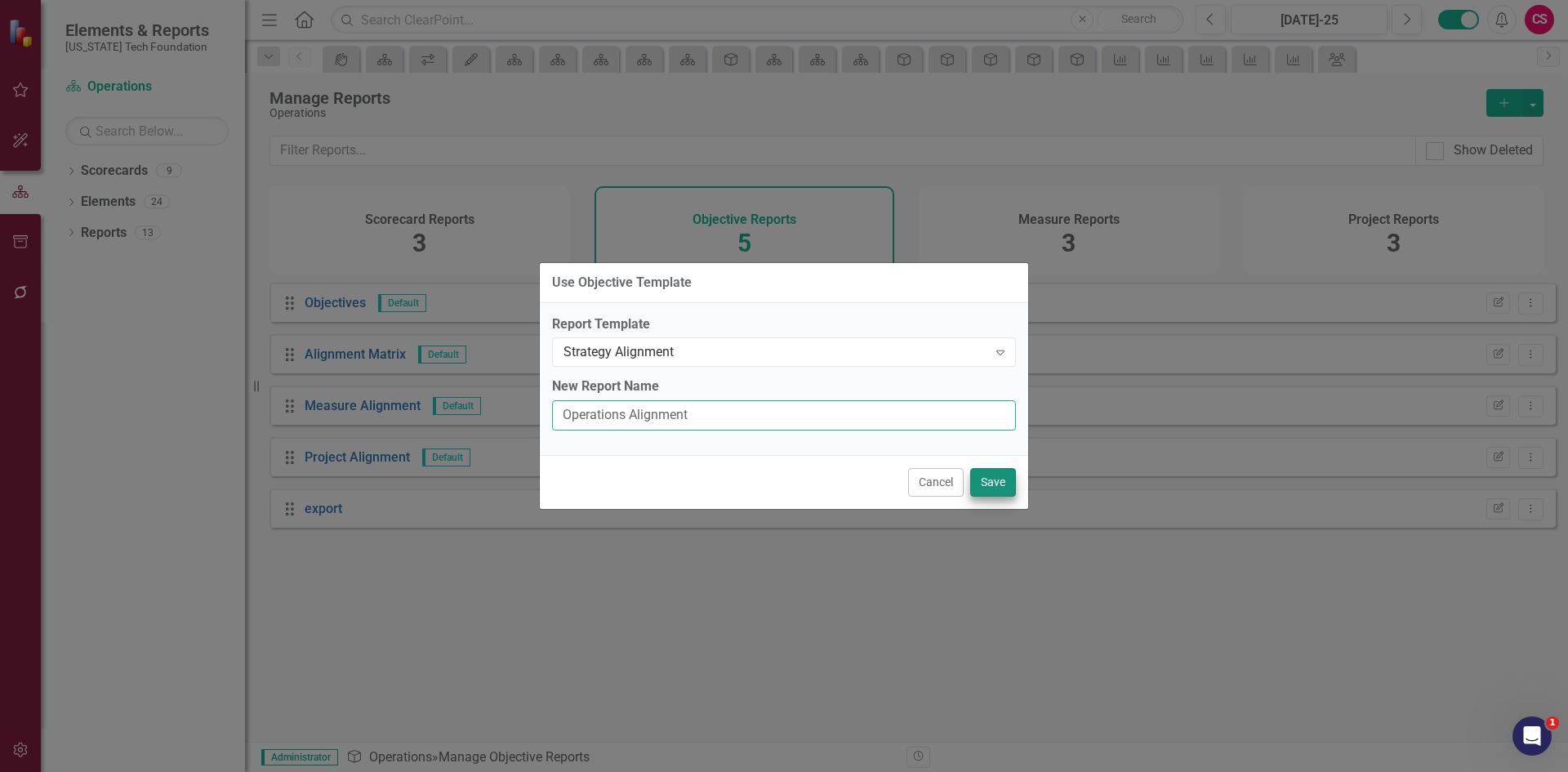
type input "Operations Alignment"
click at [986, 473] on button "Save" at bounding box center [993, 482] width 46 height 28
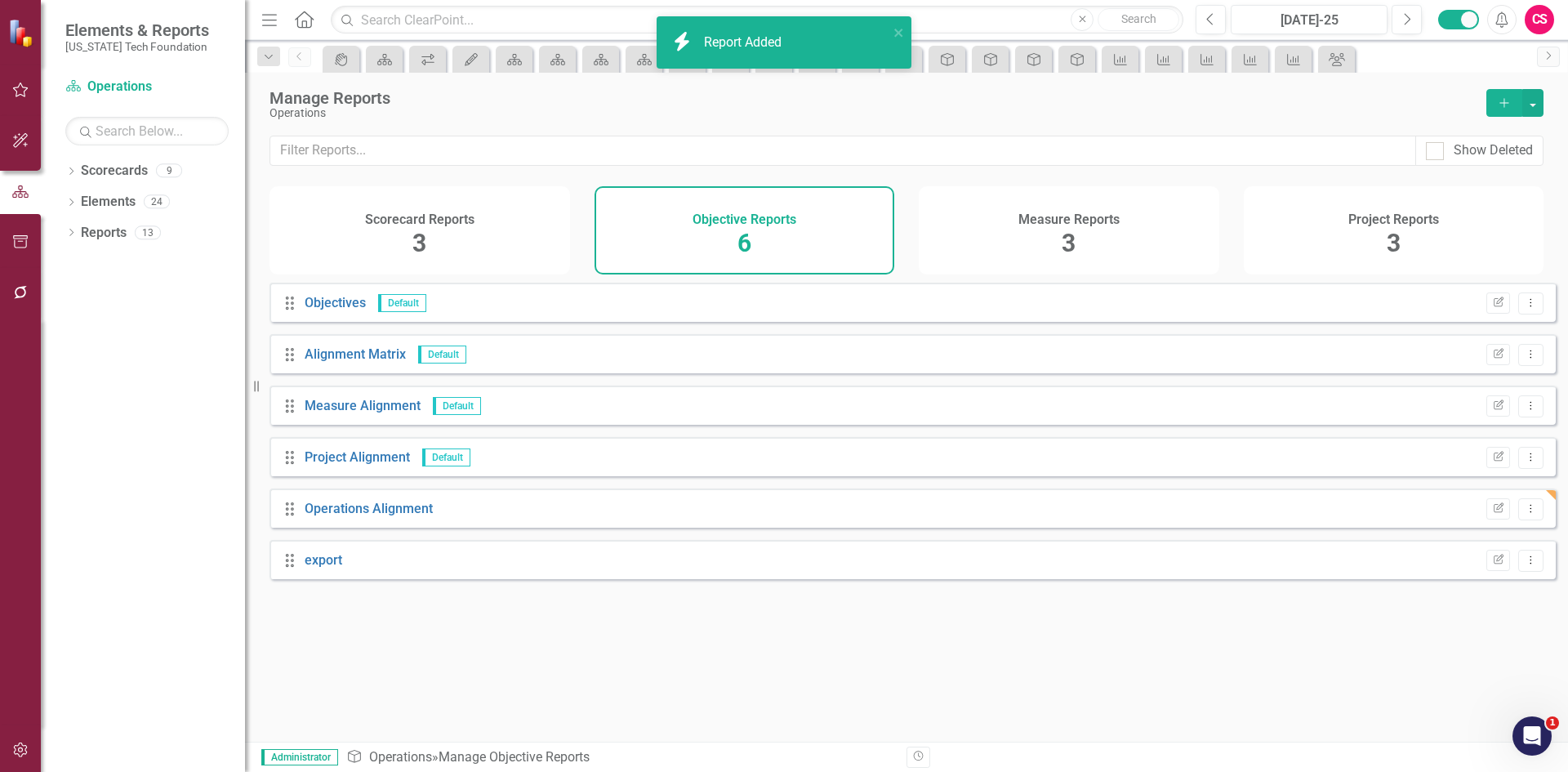
click at [121, 62] on div "Elements & Reports Virginia Tech Foundation" at bounding box center [143, 36] width 204 height 74
click at [129, 85] on link "Scorecard Operations" at bounding box center [147, 87] width 163 height 19
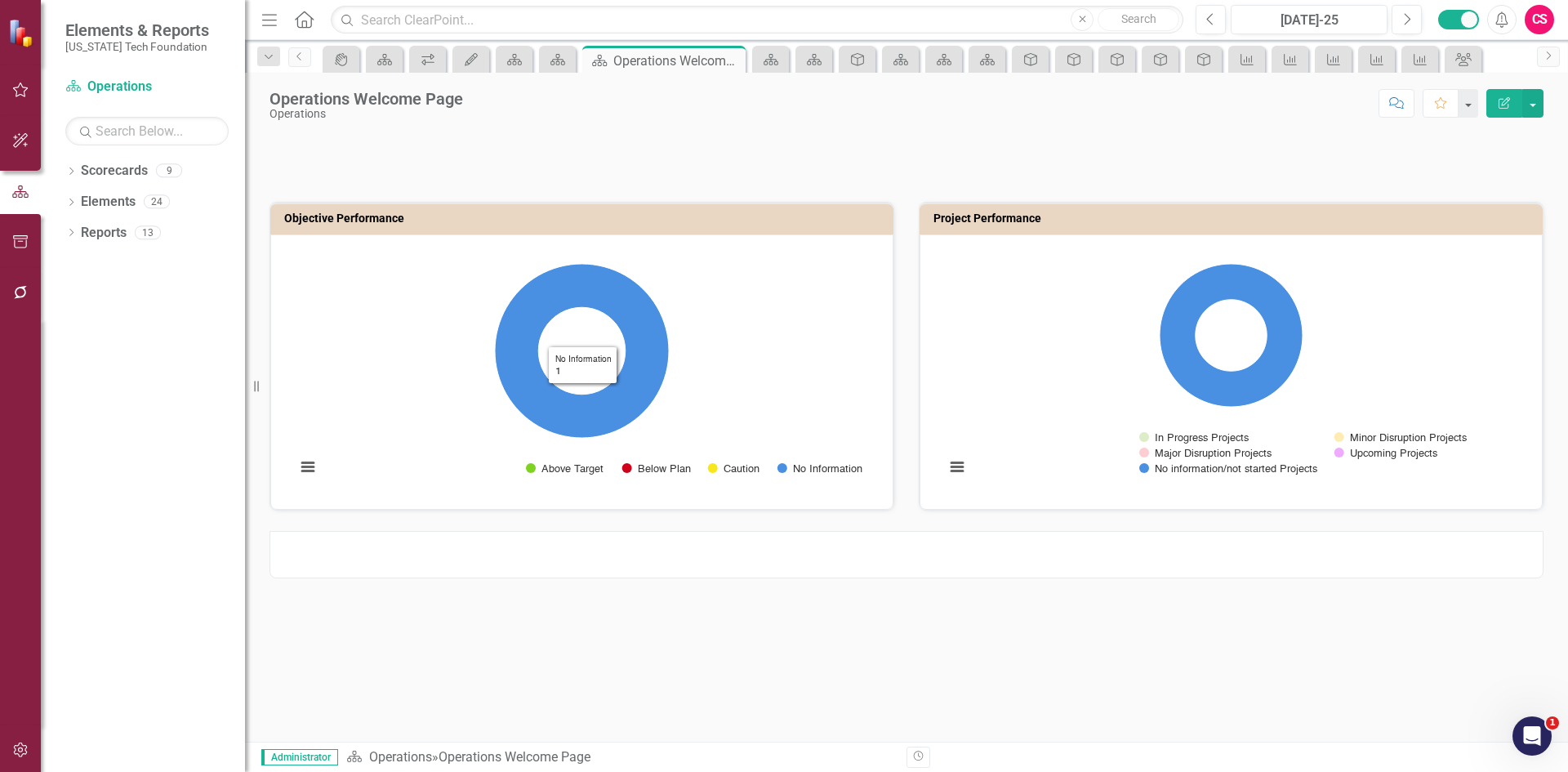
click at [812, 549] on div at bounding box center [906, 554] width 1274 height 47
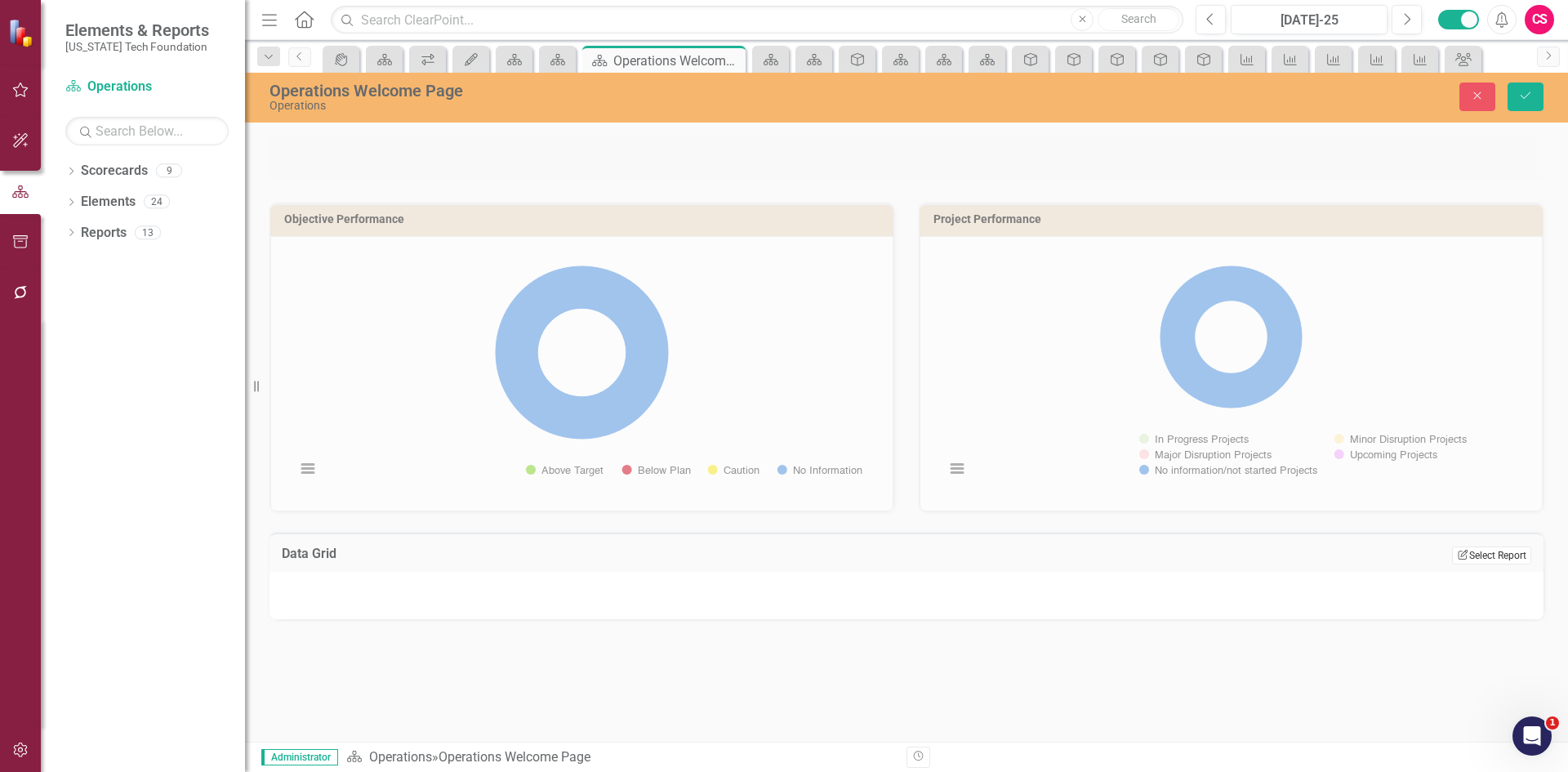
click at [1464, 554] on icon "Edit Report" at bounding box center [1463, 555] width 12 height 10
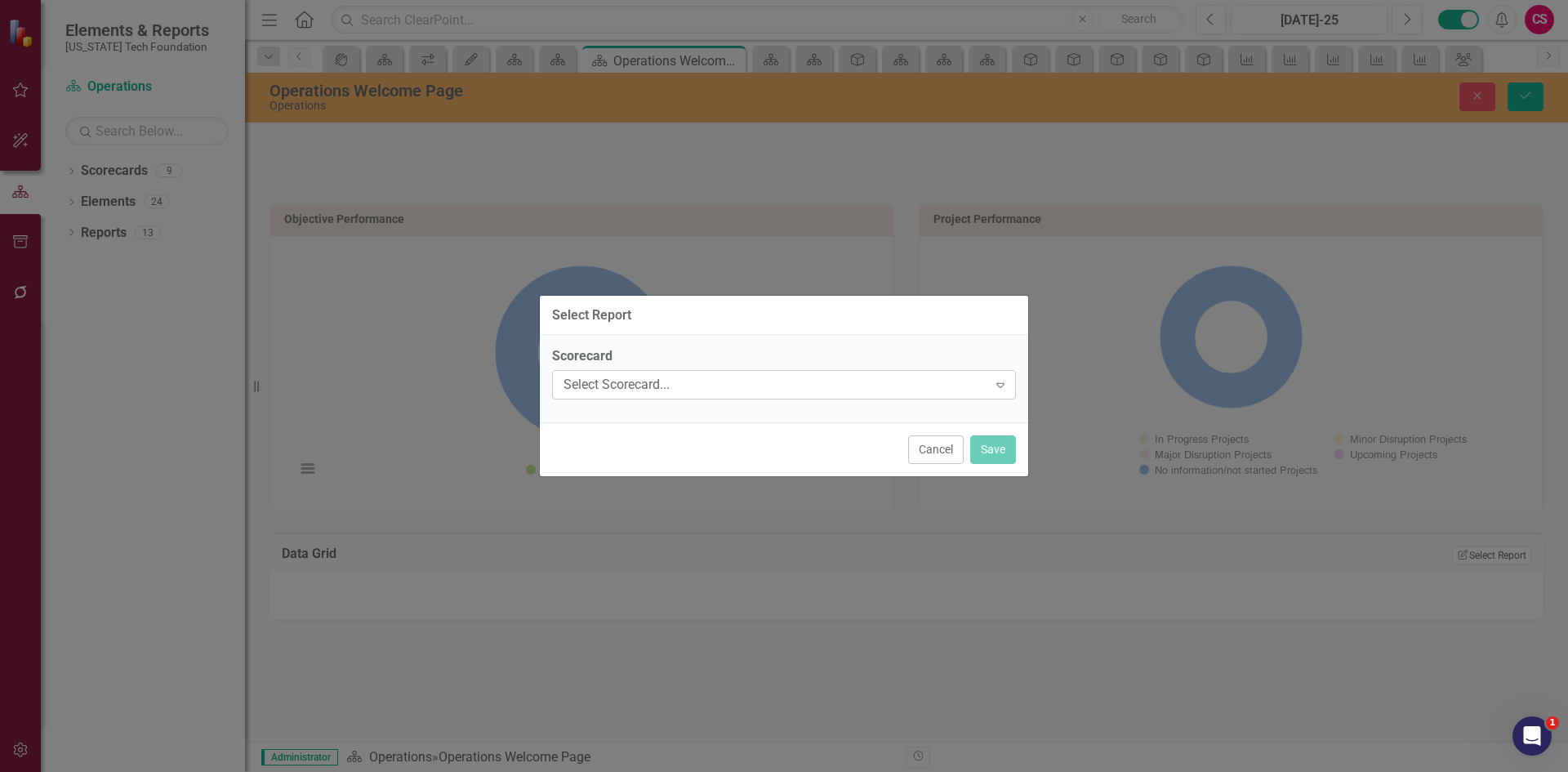
click at [799, 376] on div "Select Scorecard..." at bounding box center [775, 385] width 424 height 19
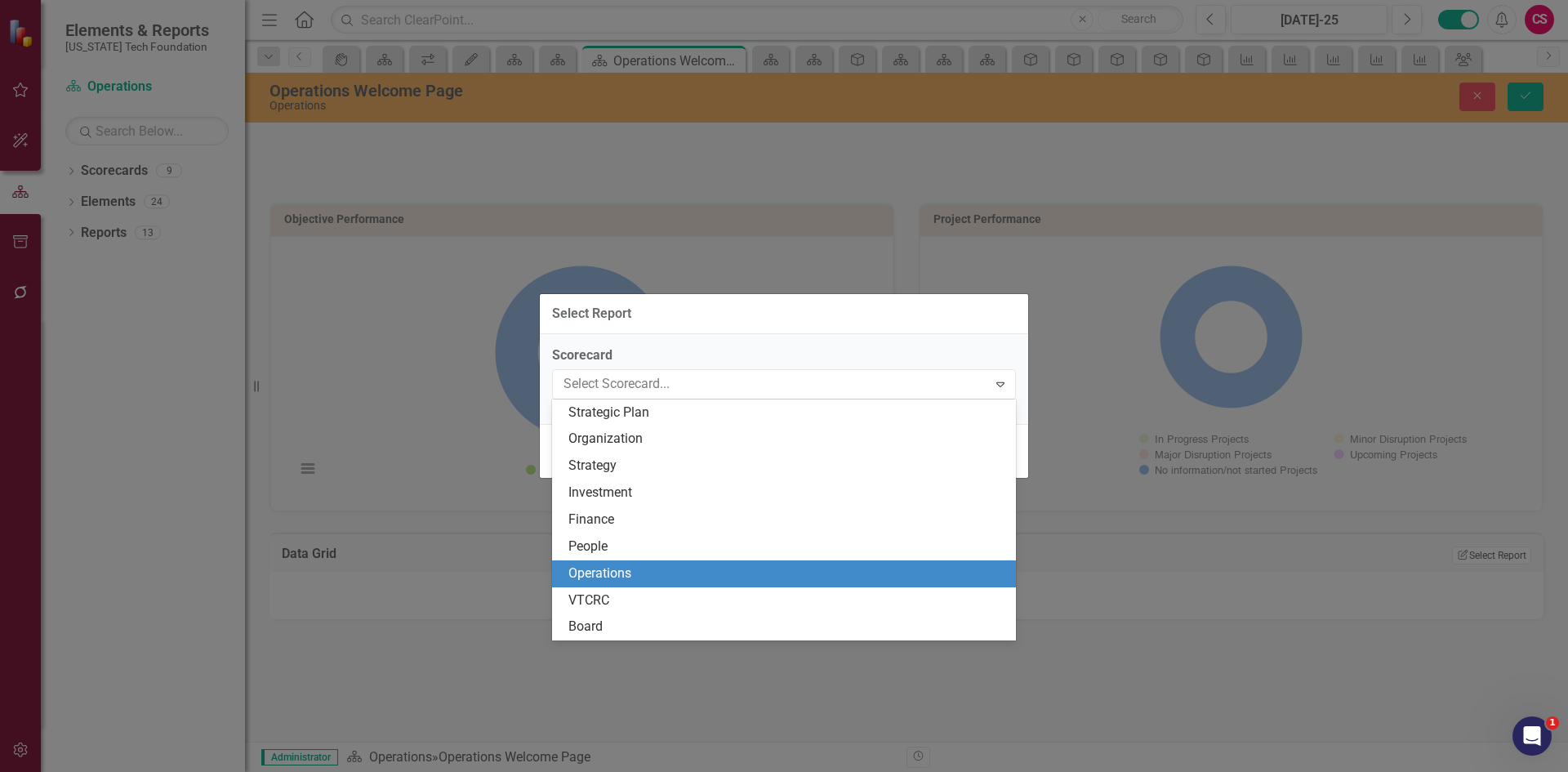
click at [646, 563] on div "Operations" at bounding box center [784, 574] width 464 height 27
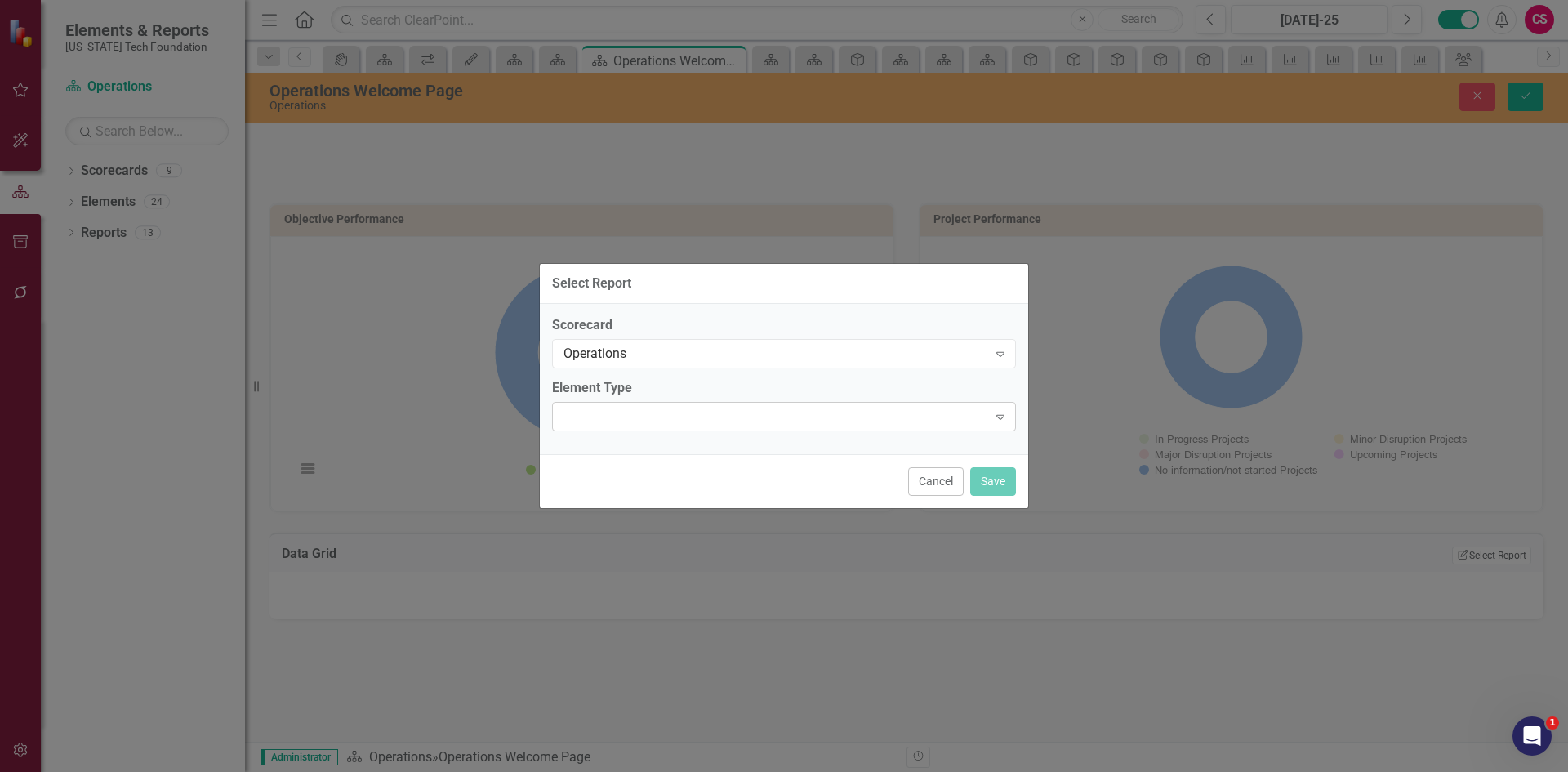
drag, startPoint x: 653, startPoint y: 395, endPoint x: 646, endPoint y: 414, distance: 20.2
click at [653, 395] on label "Element Type" at bounding box center [784, 388] width 464 height 19
click at [646, 415] on div at bounding box center [770, 416] width 430 height 3
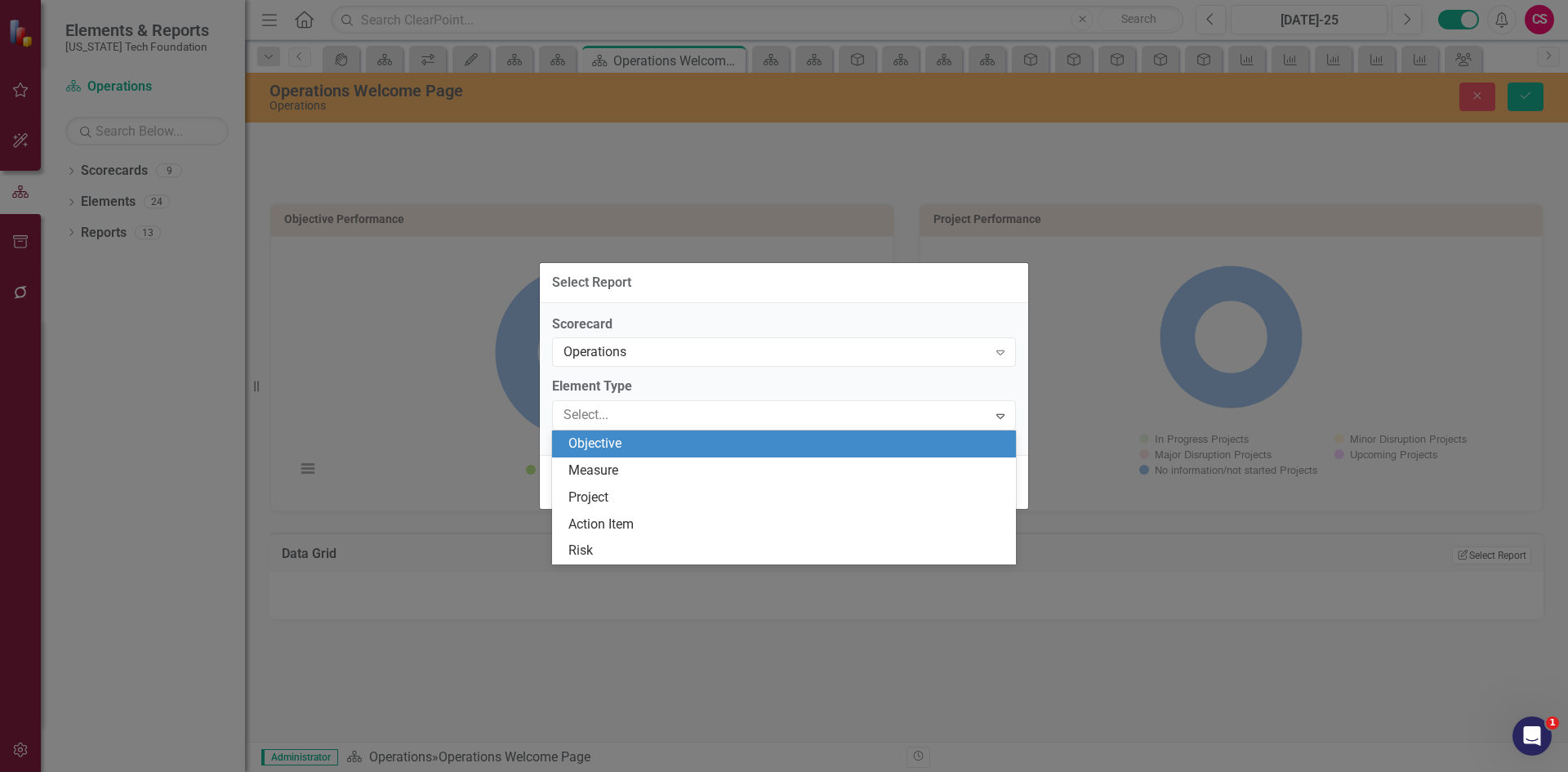
click at [638, 453] on div "Objective" at bounding box center [787, 444] width 438 height 19
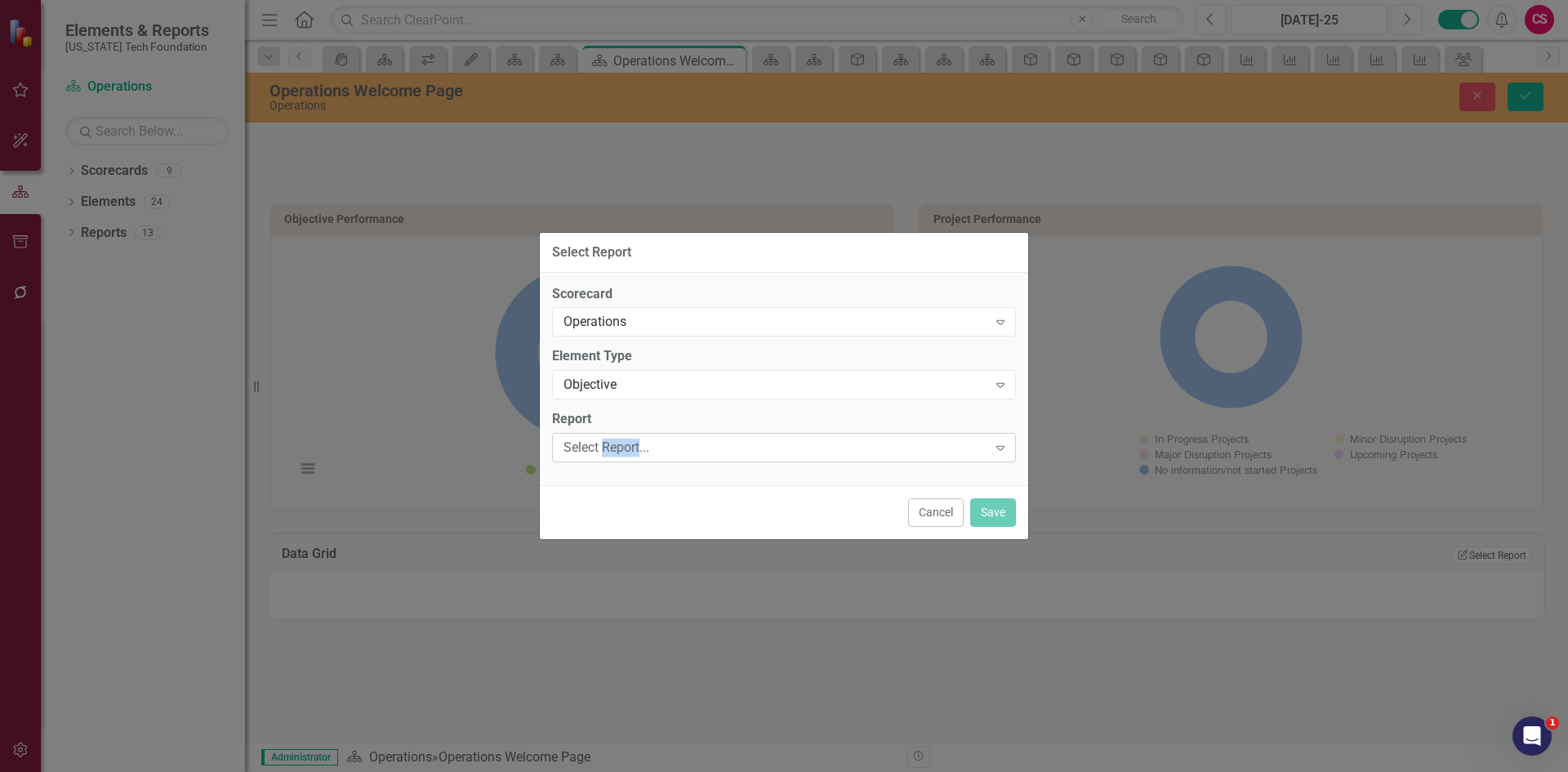
click at [637, 453] on div "Select Report..." at bounding box center [775, 448] width 424 height 19
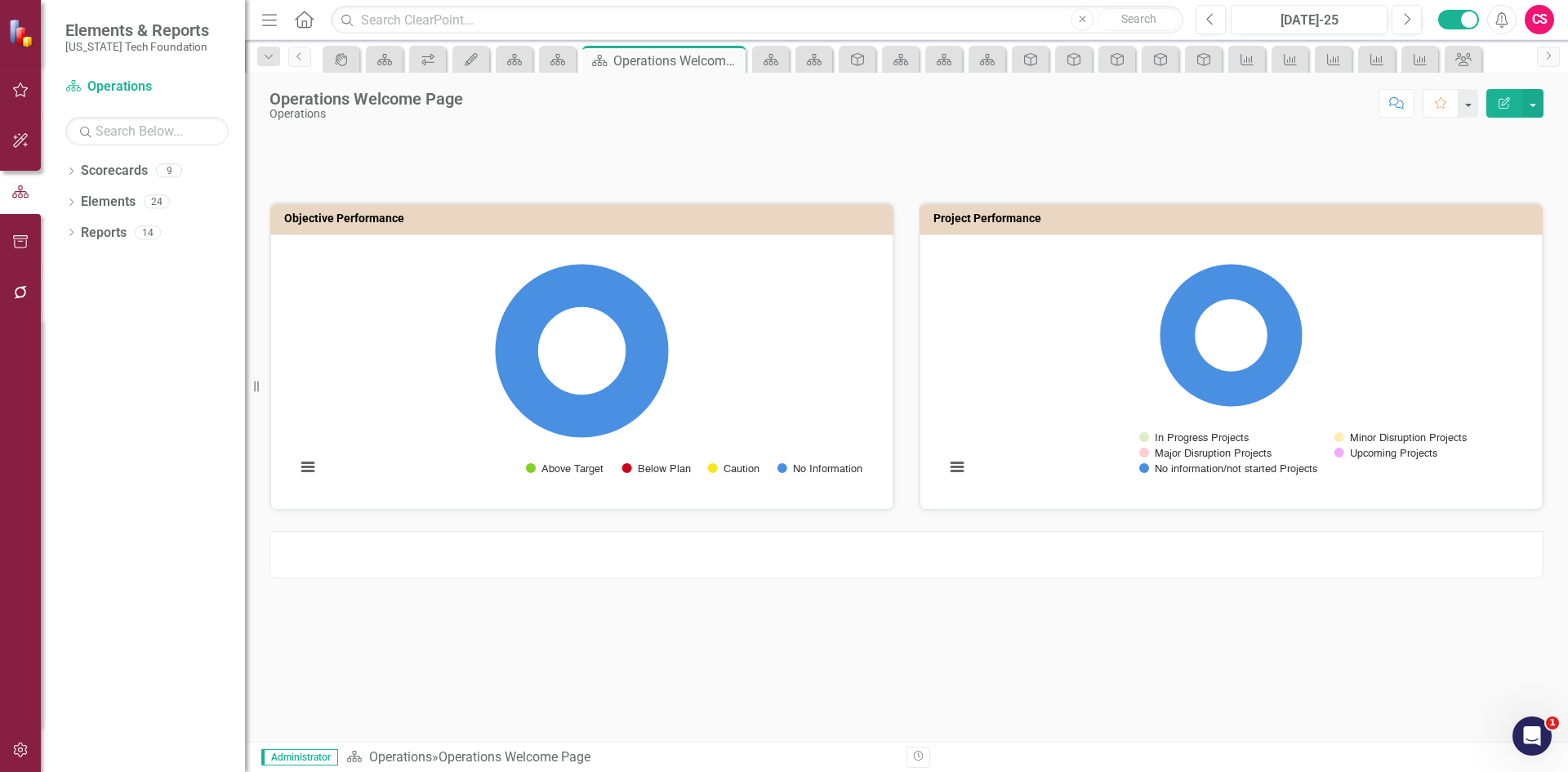
click at [808, 557] on div at bounding box center [906, 554] width 1274 height 47
click at [808, 556] on div at bounding box center [906, 554] width 1274 height 47
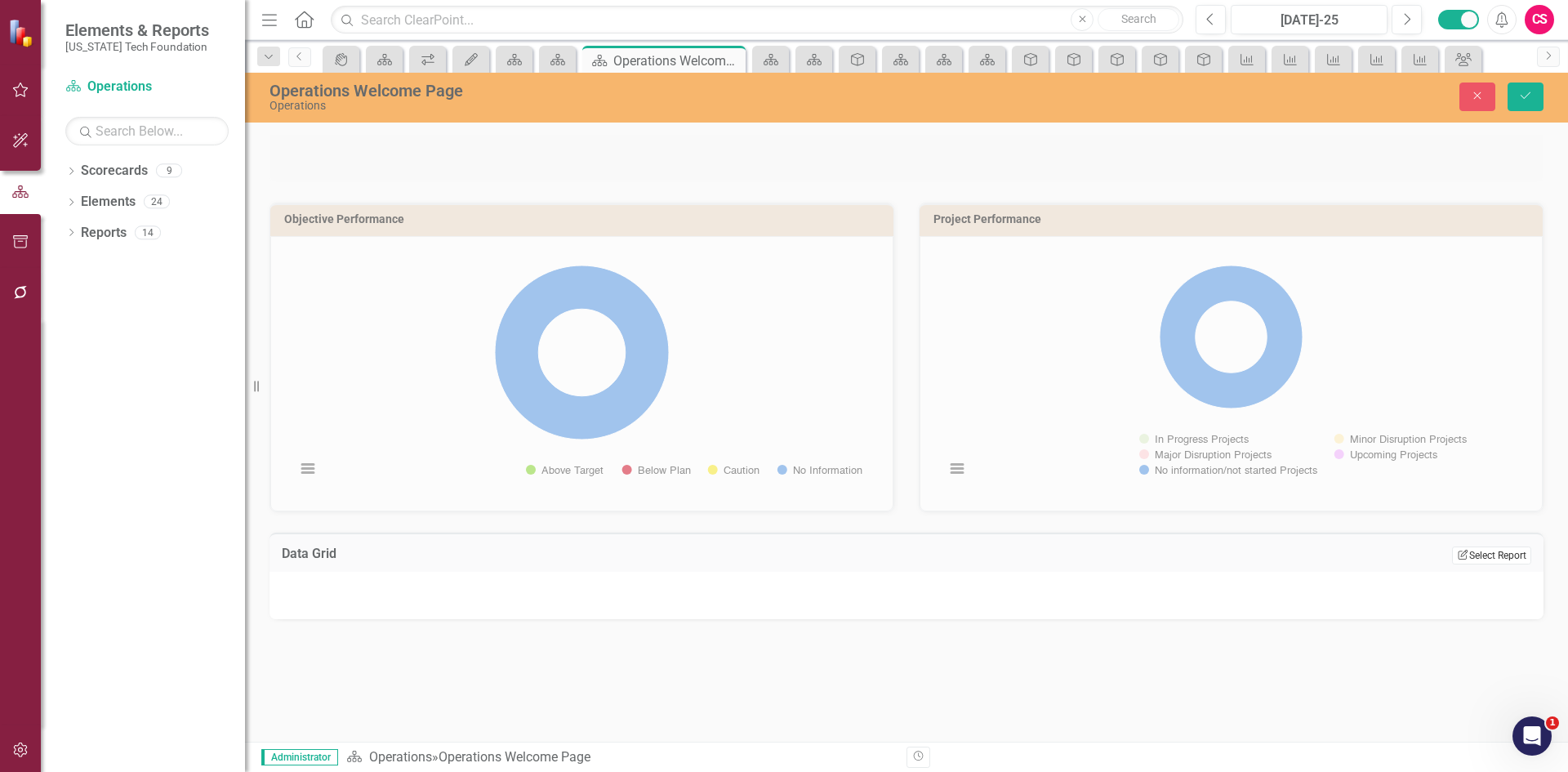
click at [1488, 554] on button "Edit Report Select Report" at bounding box center [1492, 556] width 80 height 18
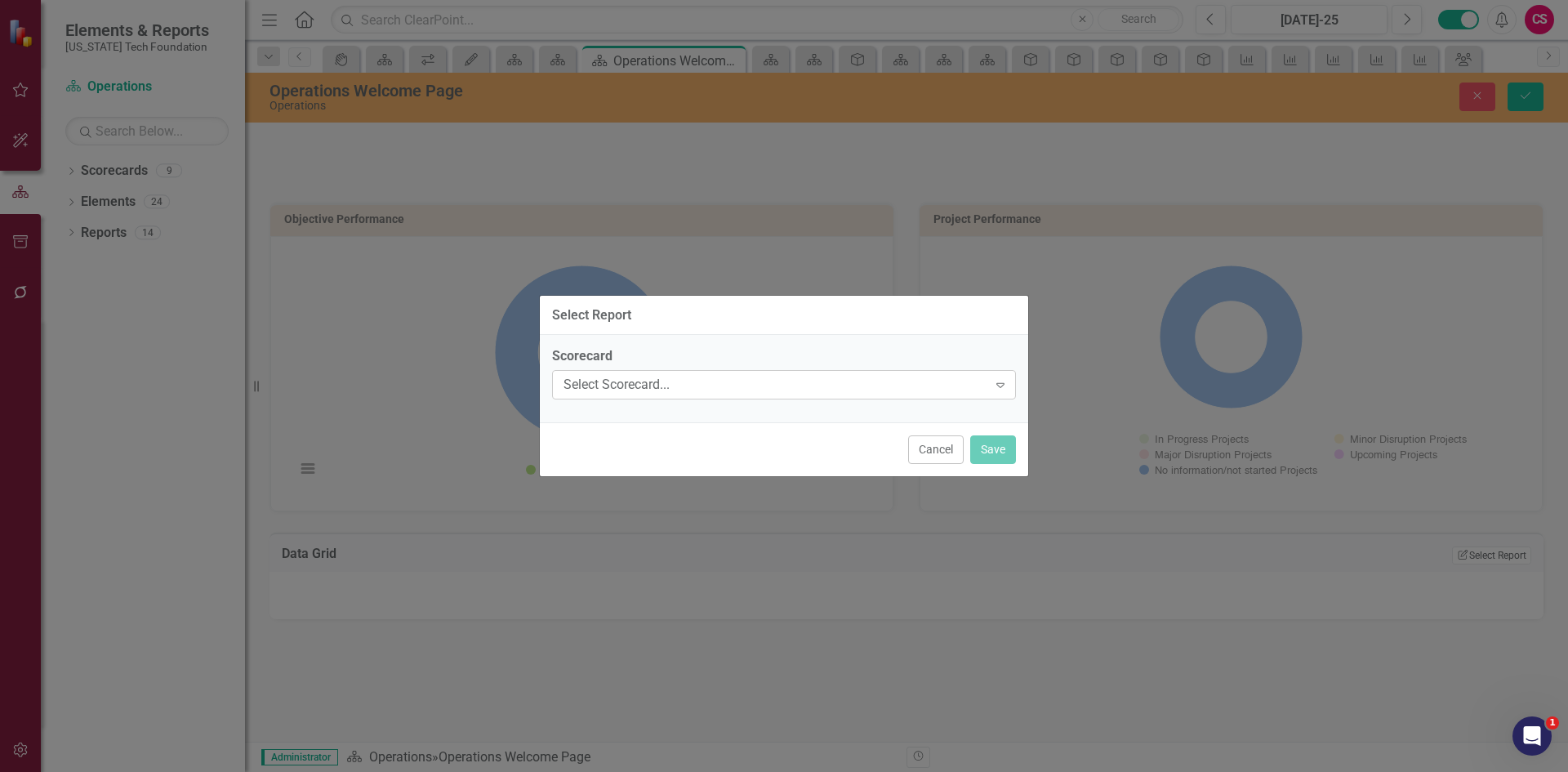
click at [736, 376] on div "Select Scorecard..." at bounding box center [775, 385] width 424 height 19
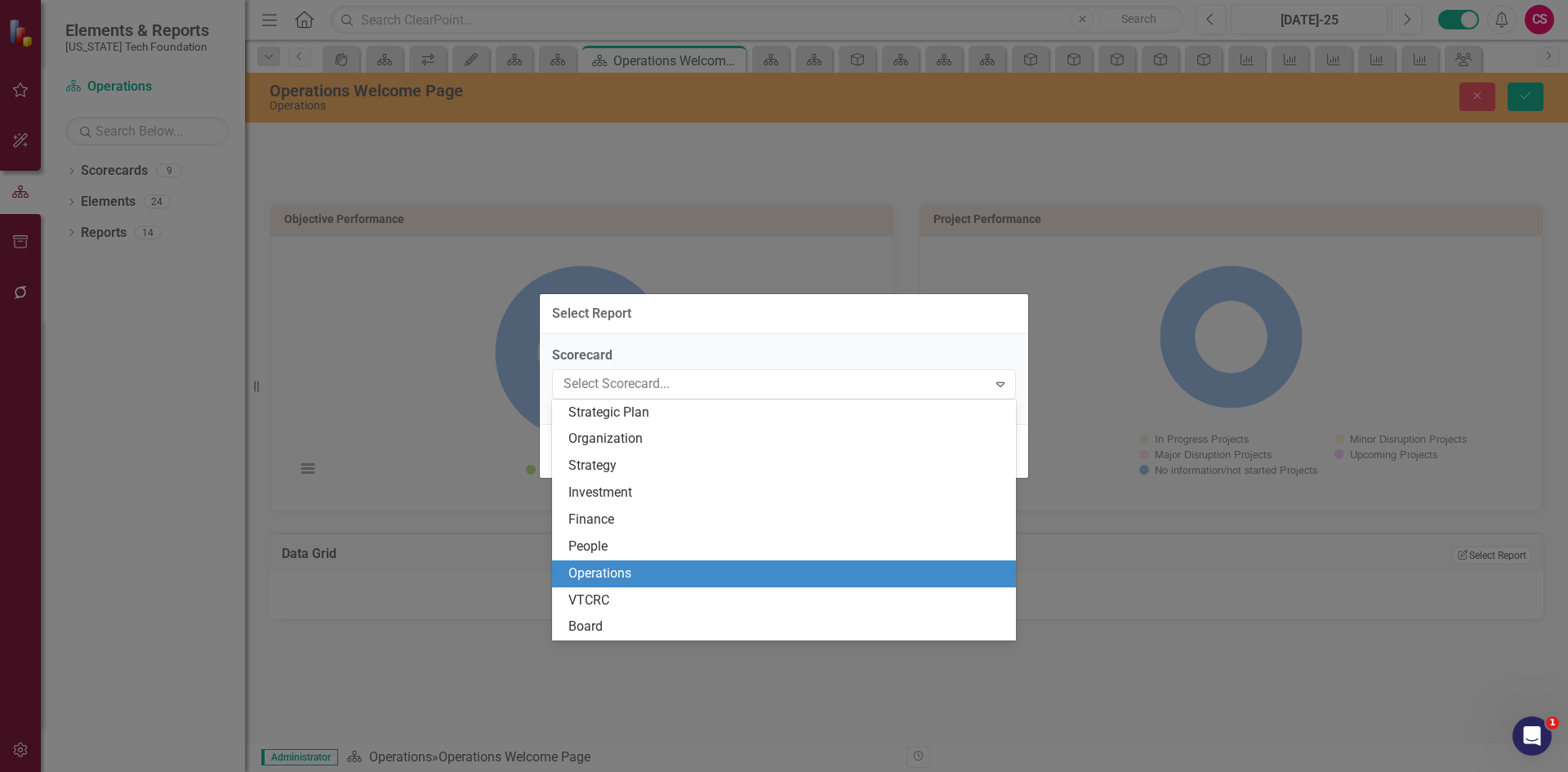
click at [658, 566] on div "Operations" at bounding box center [787, 574] width 438 height 19
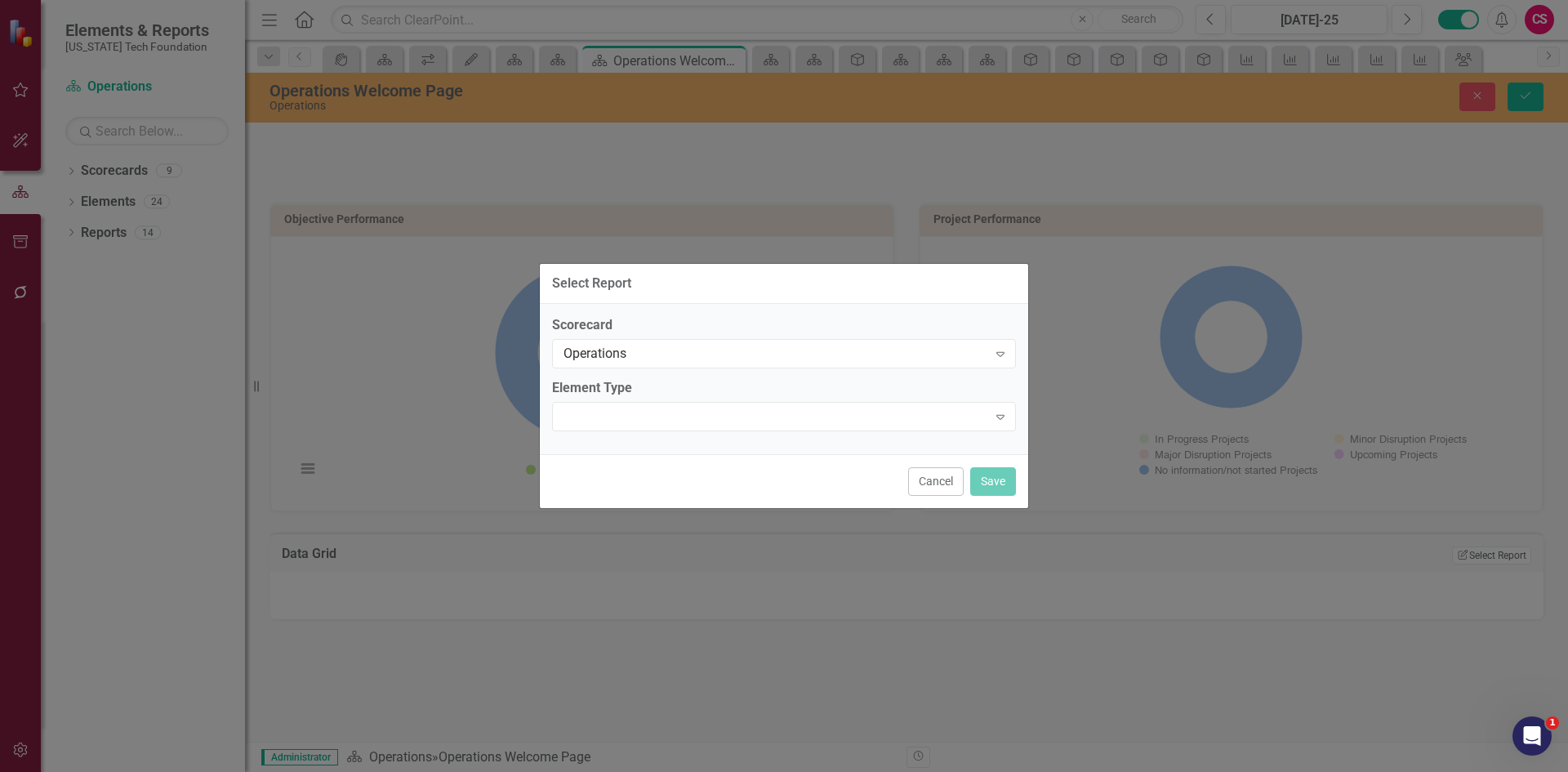
click at [619, 389] on label "Element Type" at bounding box center [784, 388] width 464 height 19
click at [622, 403] on div "Expand" at bounding box center [784, 416] width 464 height 29
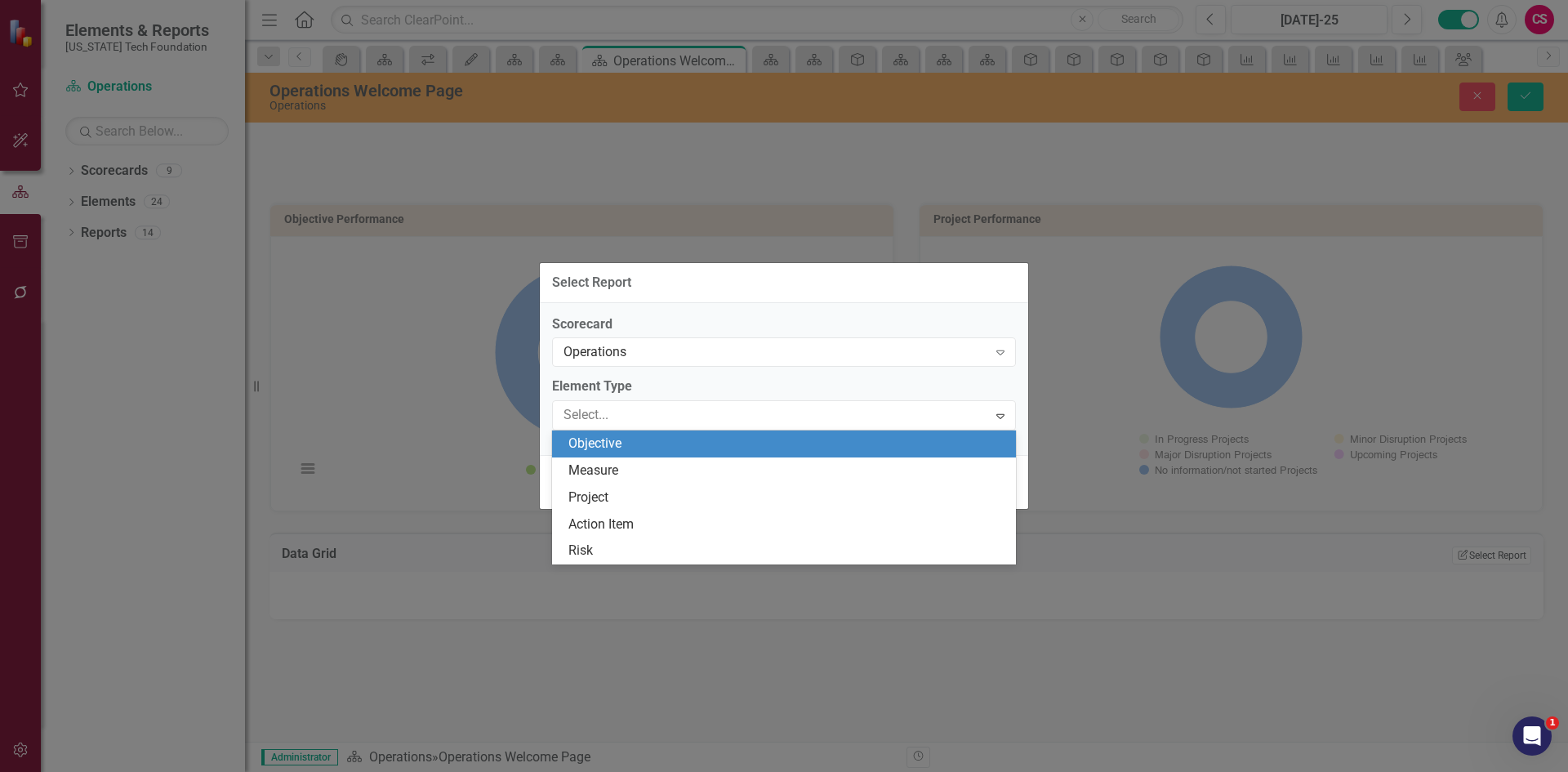
click at [616, 449] on div "Objective" at bounding box center [787, 444] width 438 height 19
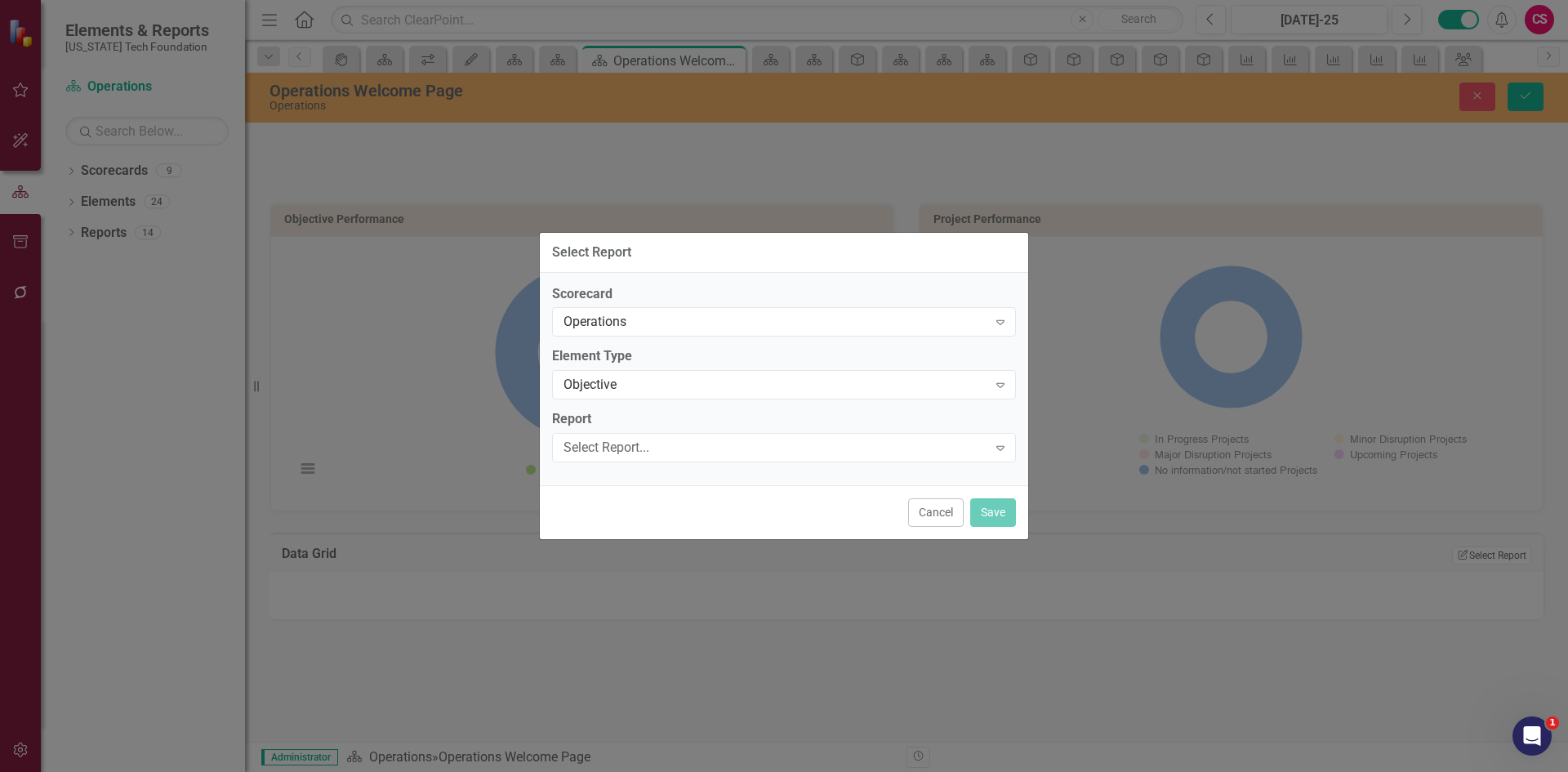
click at [616, 441] on div "Select Report..." at bounding box center [775, 448] width 424 height 19
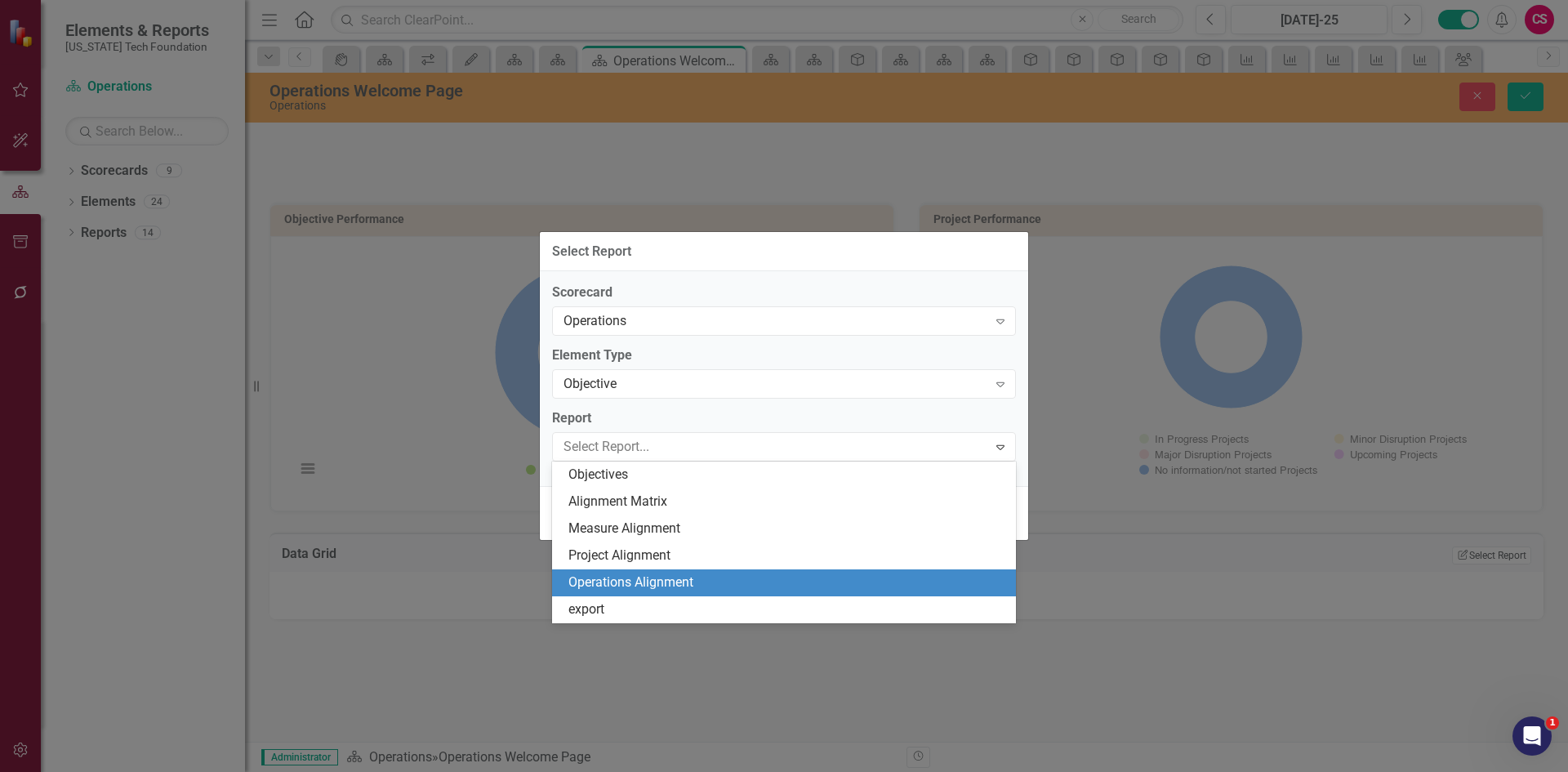
click at [647, 585] on div "Operations Alignment" at bounding box center [787, 582] width 438 height 19
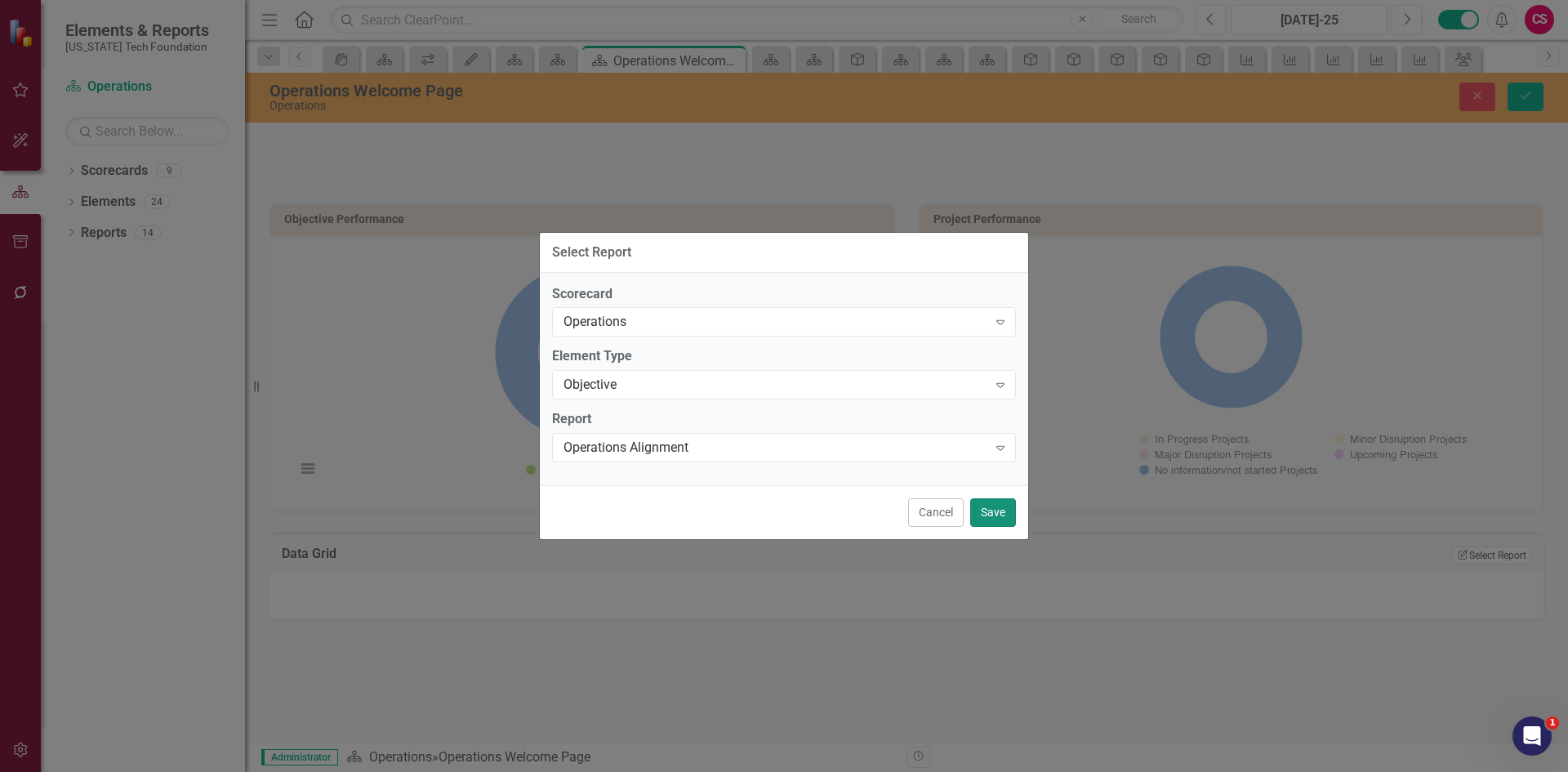
click at [1010, 510] on button "Save" at bounding box center [993, 512] width 46 height 28
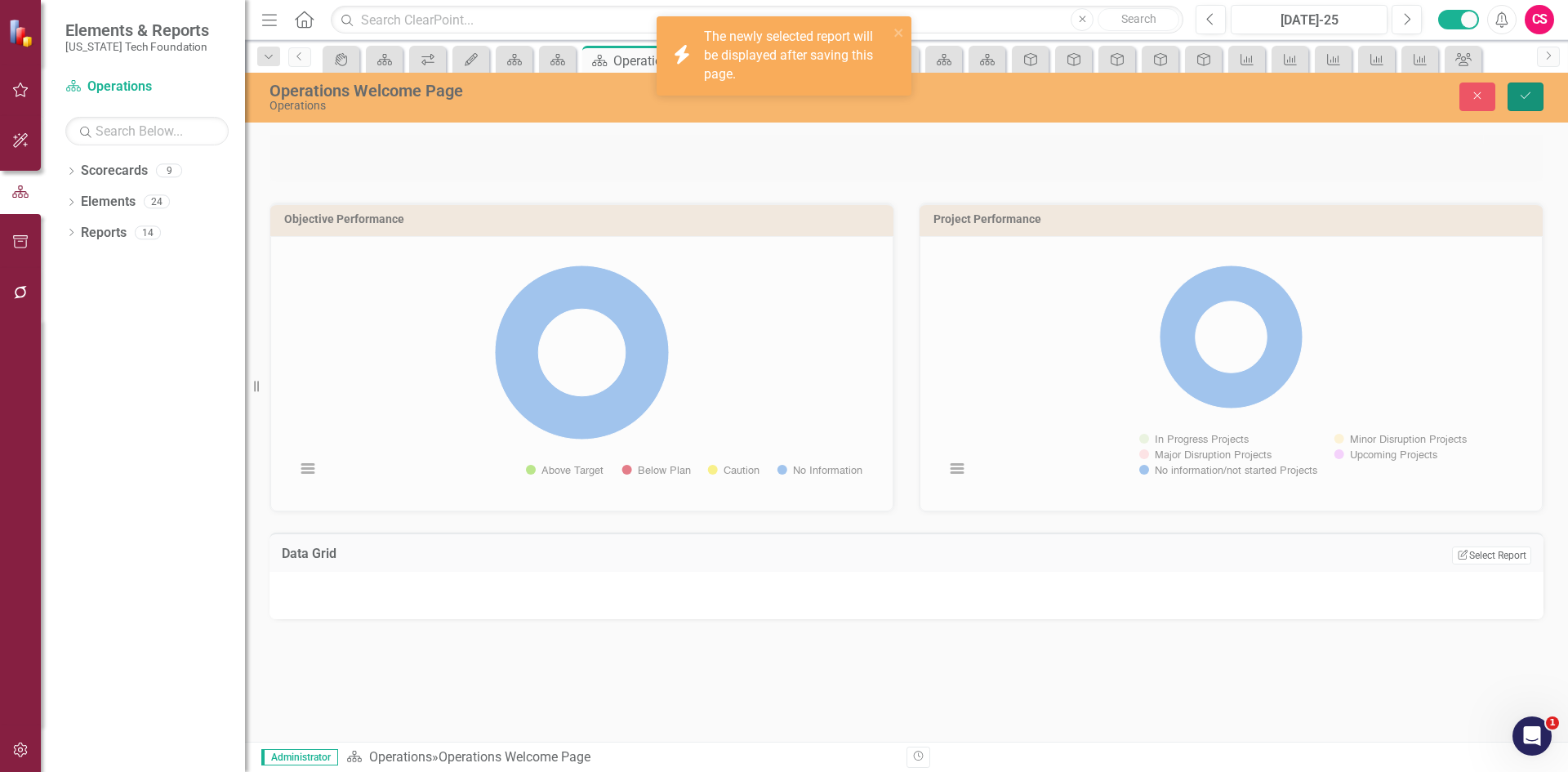
drag, startPoint x: 1522, startPoint y: 100, endPoint x: 1512, endPoint y: 96, distance: 10.8
click at [1514, 99] on button "Save" at bounding box center [1525, 96] width 36 height 28
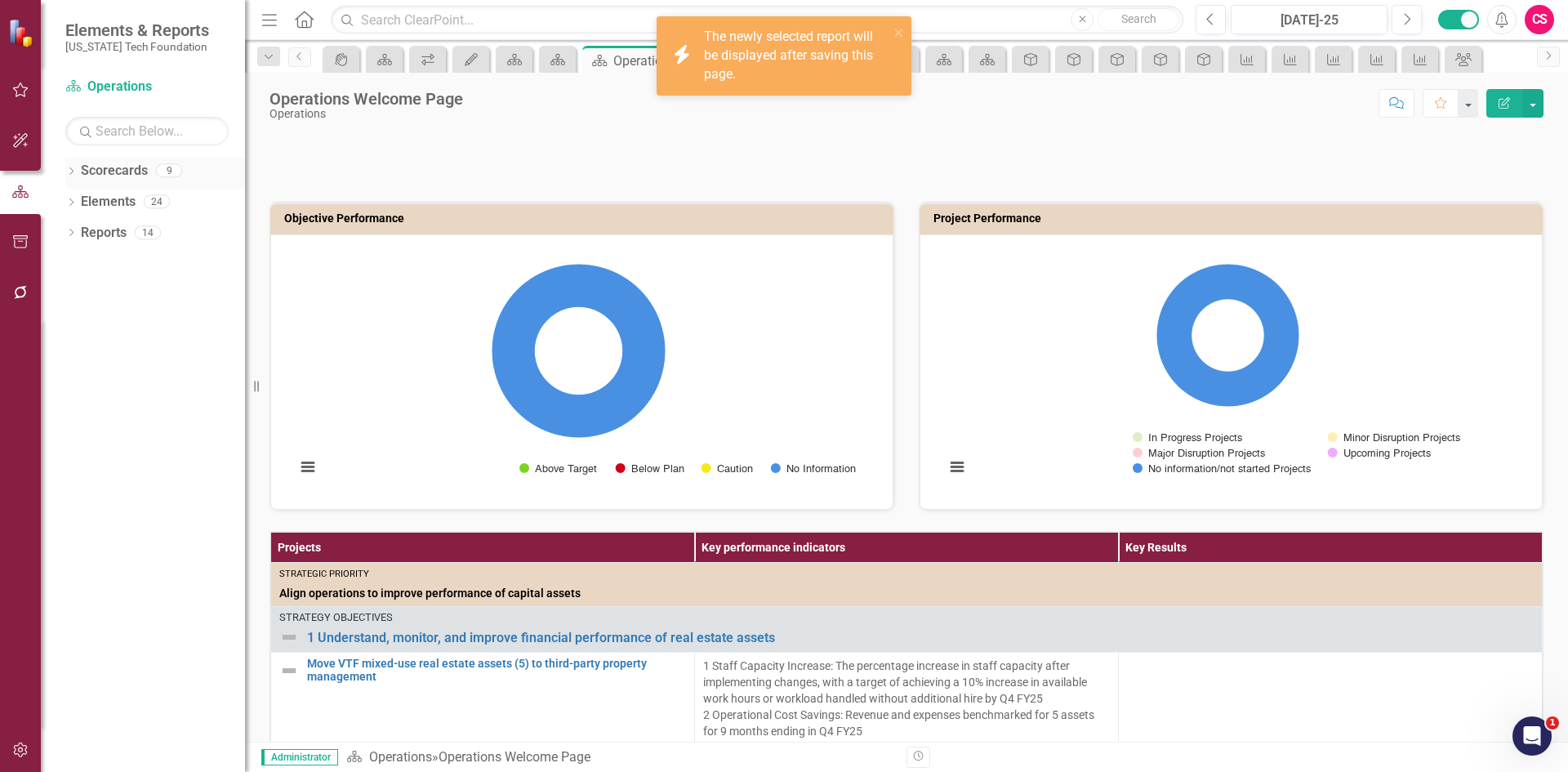
click at [107, 184] on div "Scorecards" at bounding box center [114, 171] width 67 height 27
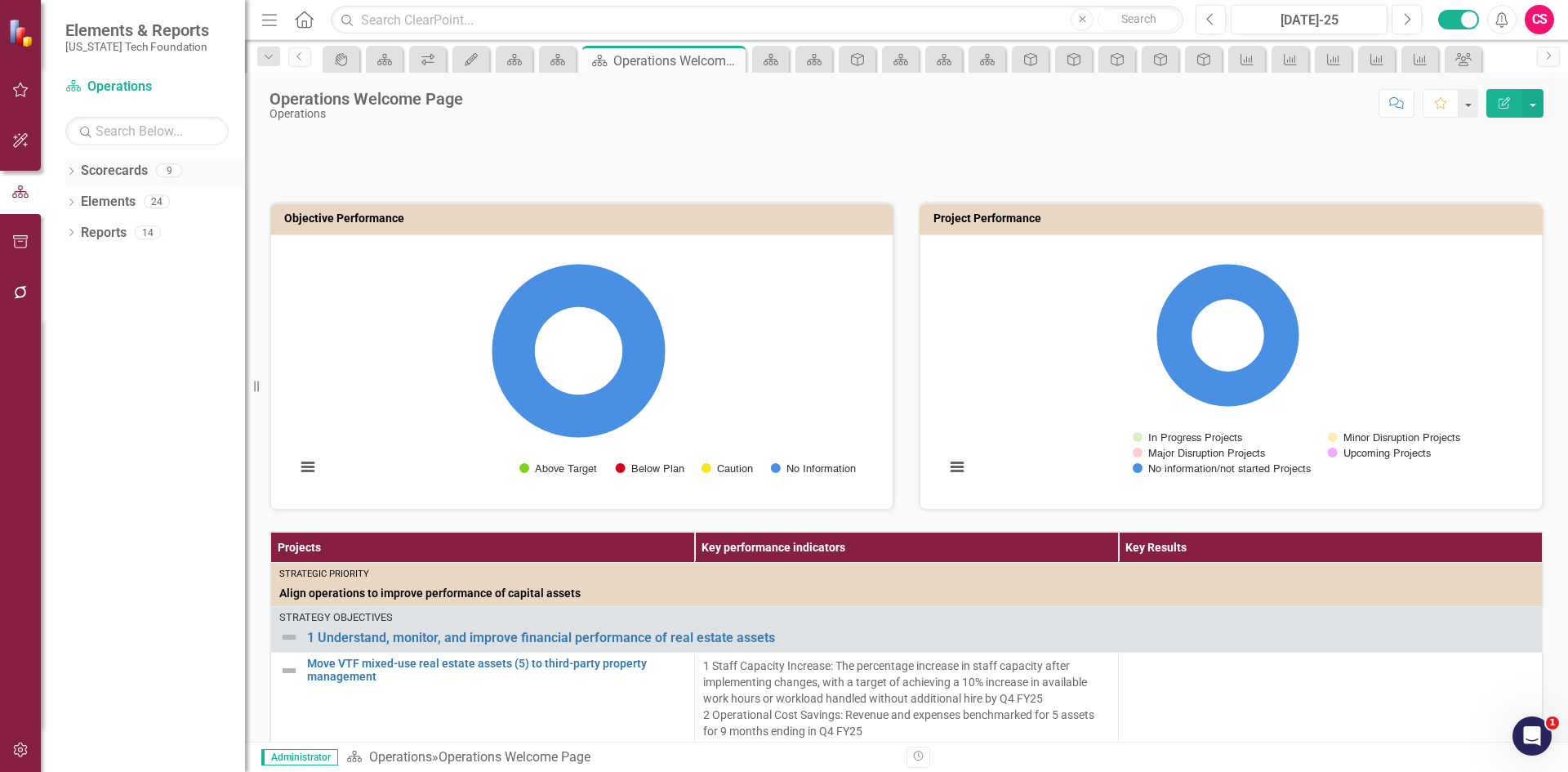
click at [120, 167] on link "Scorecards" at bounding box center [114, 171] width 67 height 19
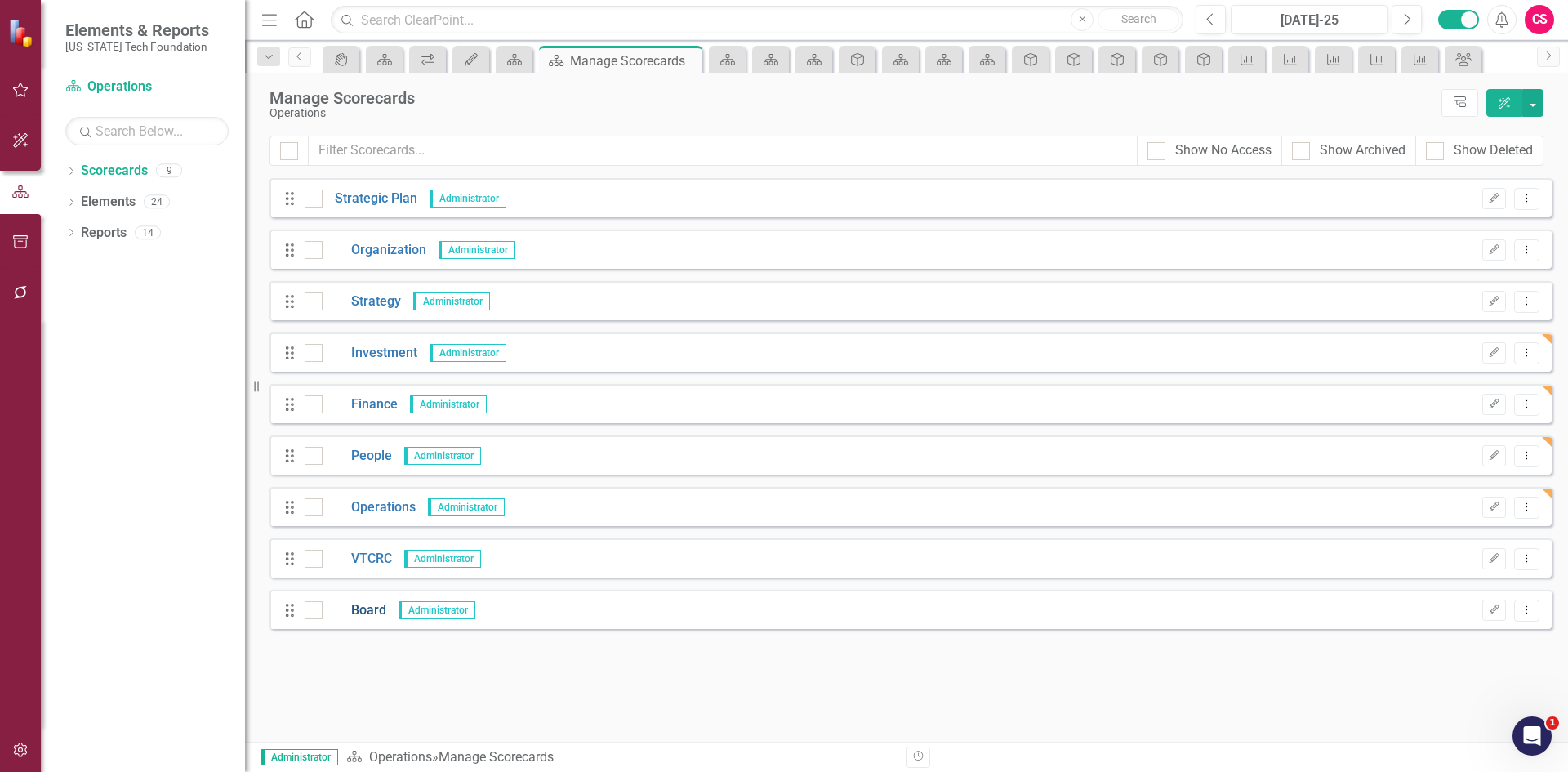
click at [367, 609] on link "Board" at bounding box center [354, 610] width 64 height 19
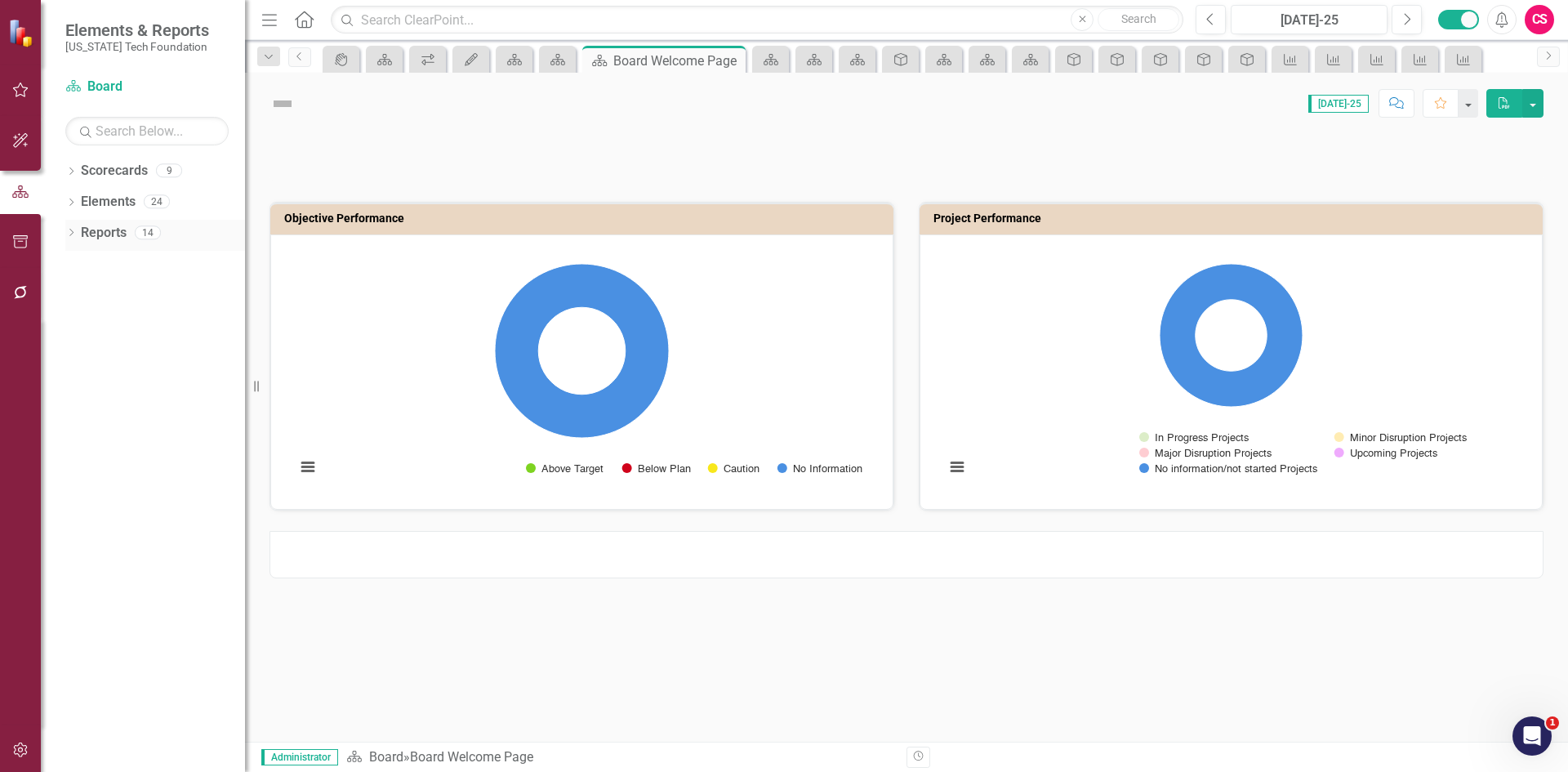
click at [104, 240] on link "Reports" at bounding box center [104, 233] width 46 height 19
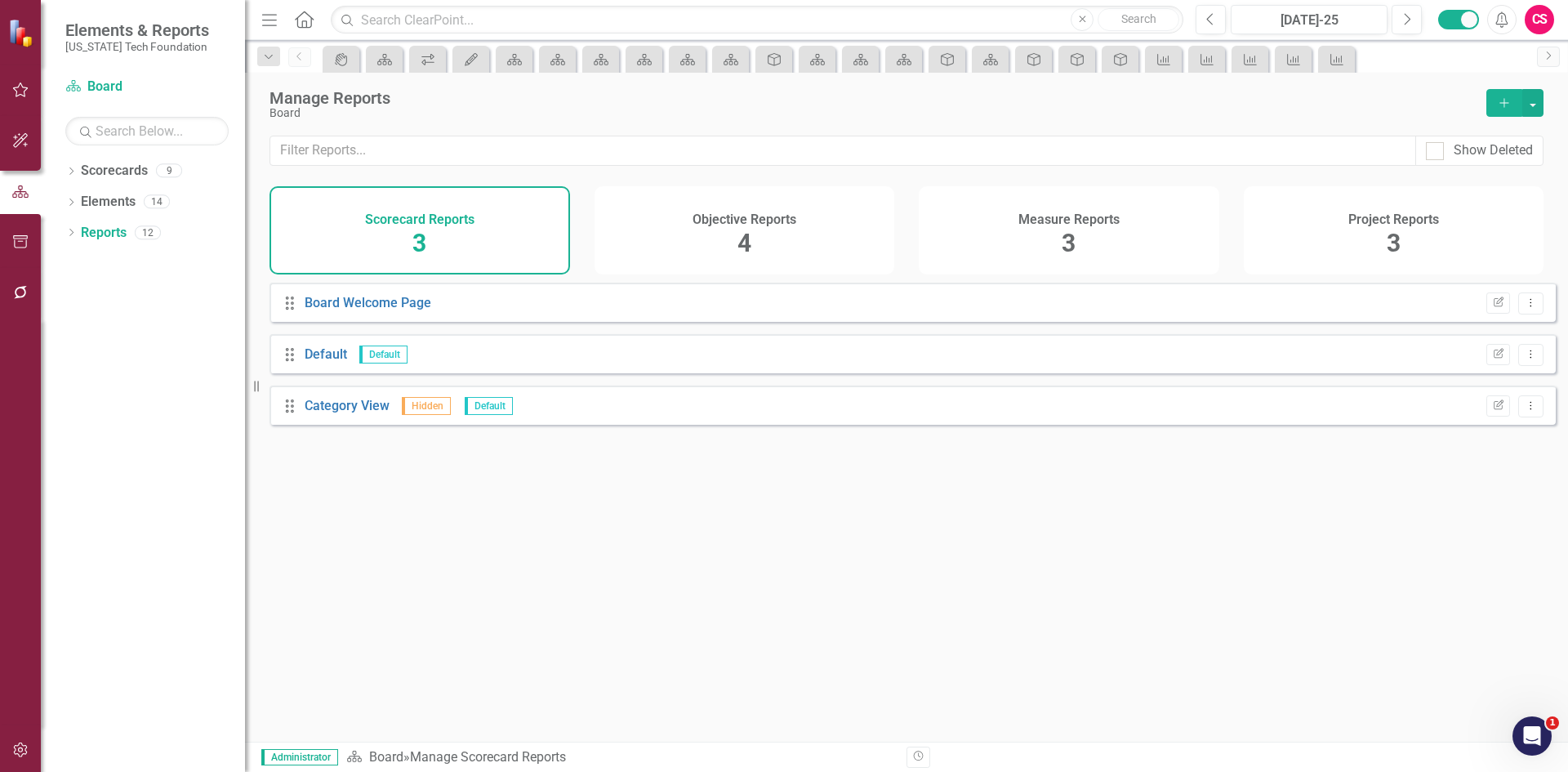
click at [820, 225] on div "Objective Reports 4" at bounding box center [745, 231] width 300 height 88
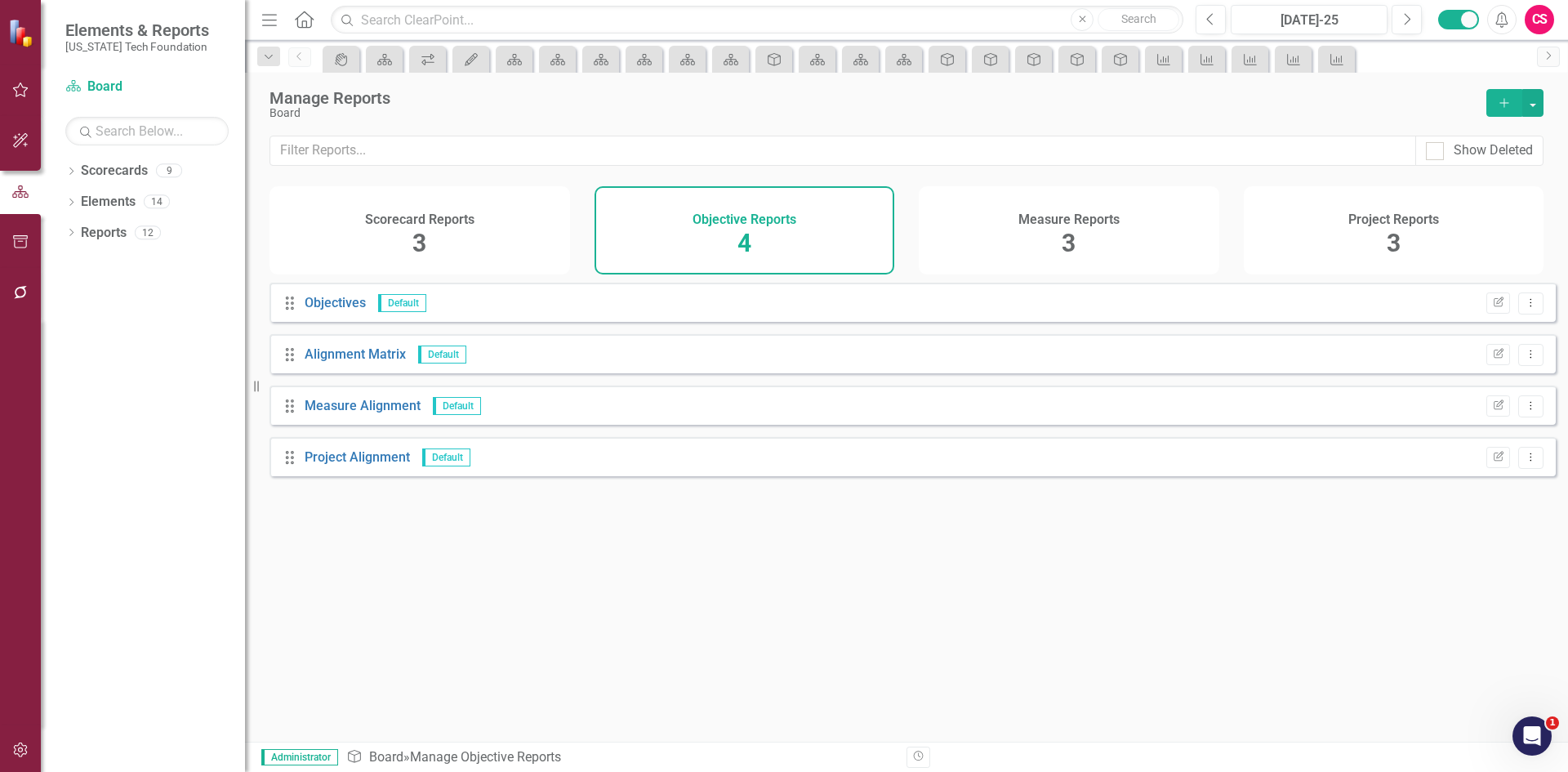
click at [1497, 104] on button "Add" at bounding box center [1503, 102] width 36 height 27
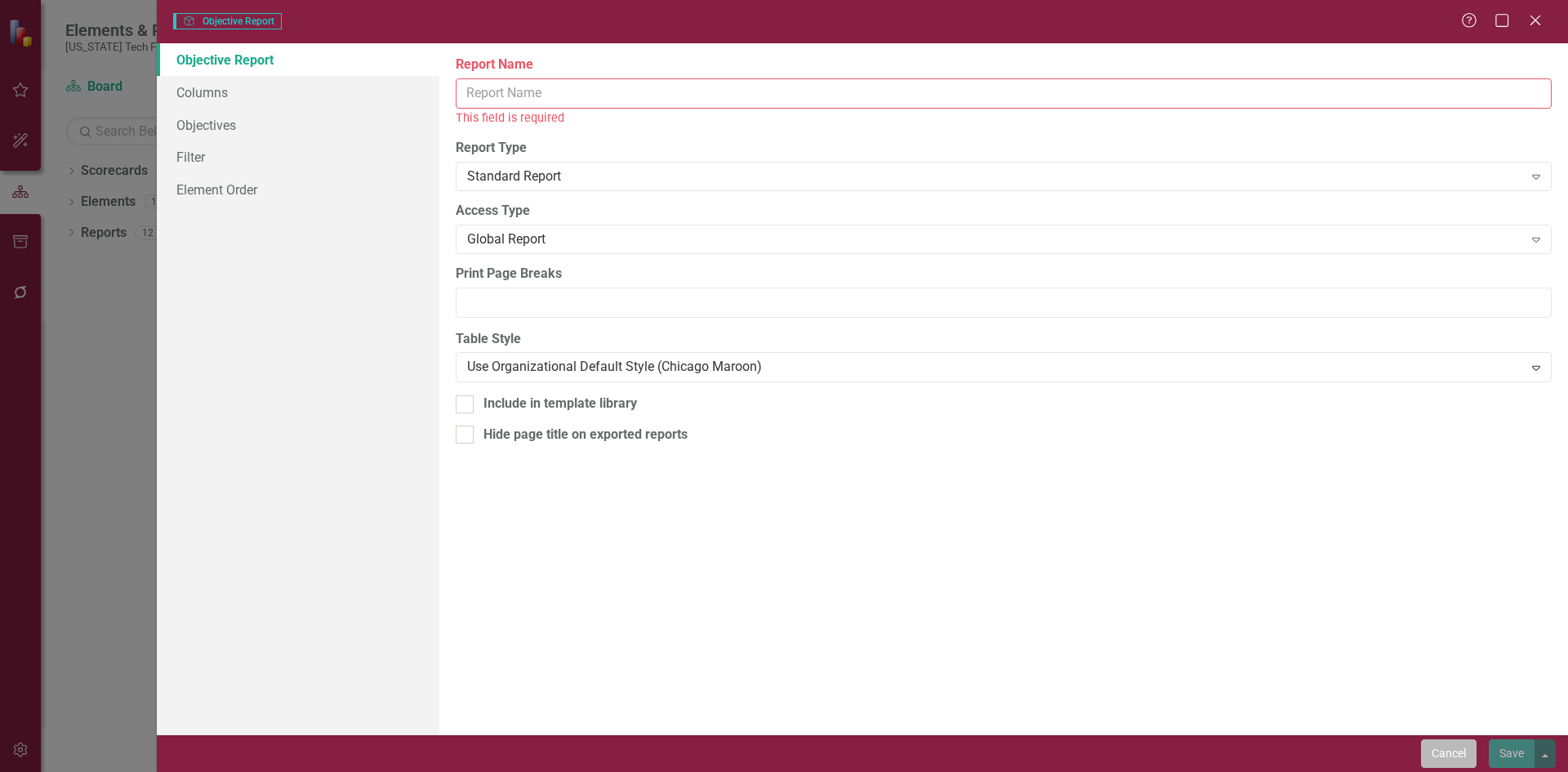
click at [1429, 746] on button "Cancel" at bounding box center [1449, 753] width 56 height 28
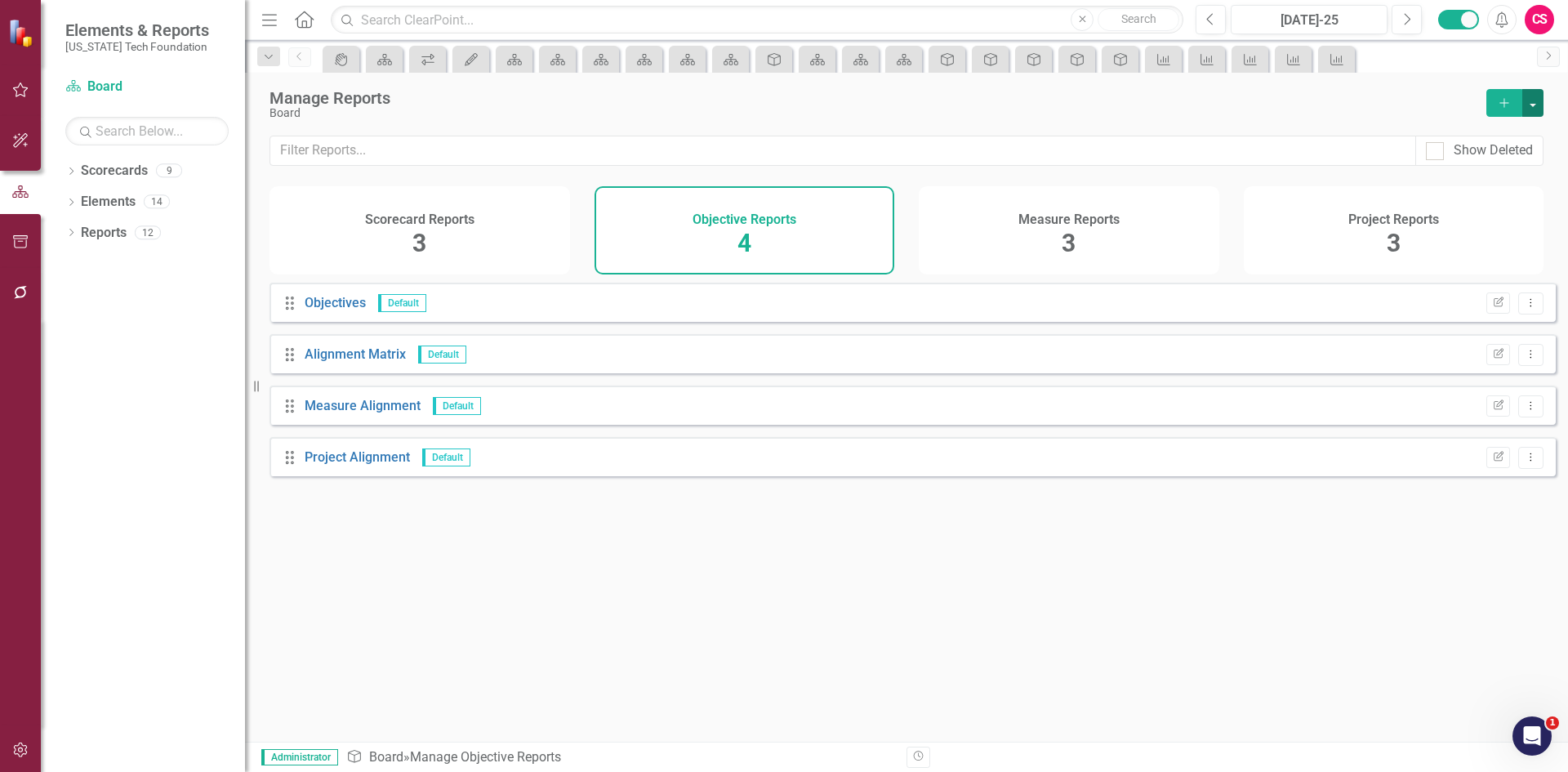
click at [1529, 104] on button "button" at bounding box center [1533, 102] width 22 height 27
click at [1433, 172] on link "Copy Add From Template" at bounding box center [1466, 163] width 153 height 30
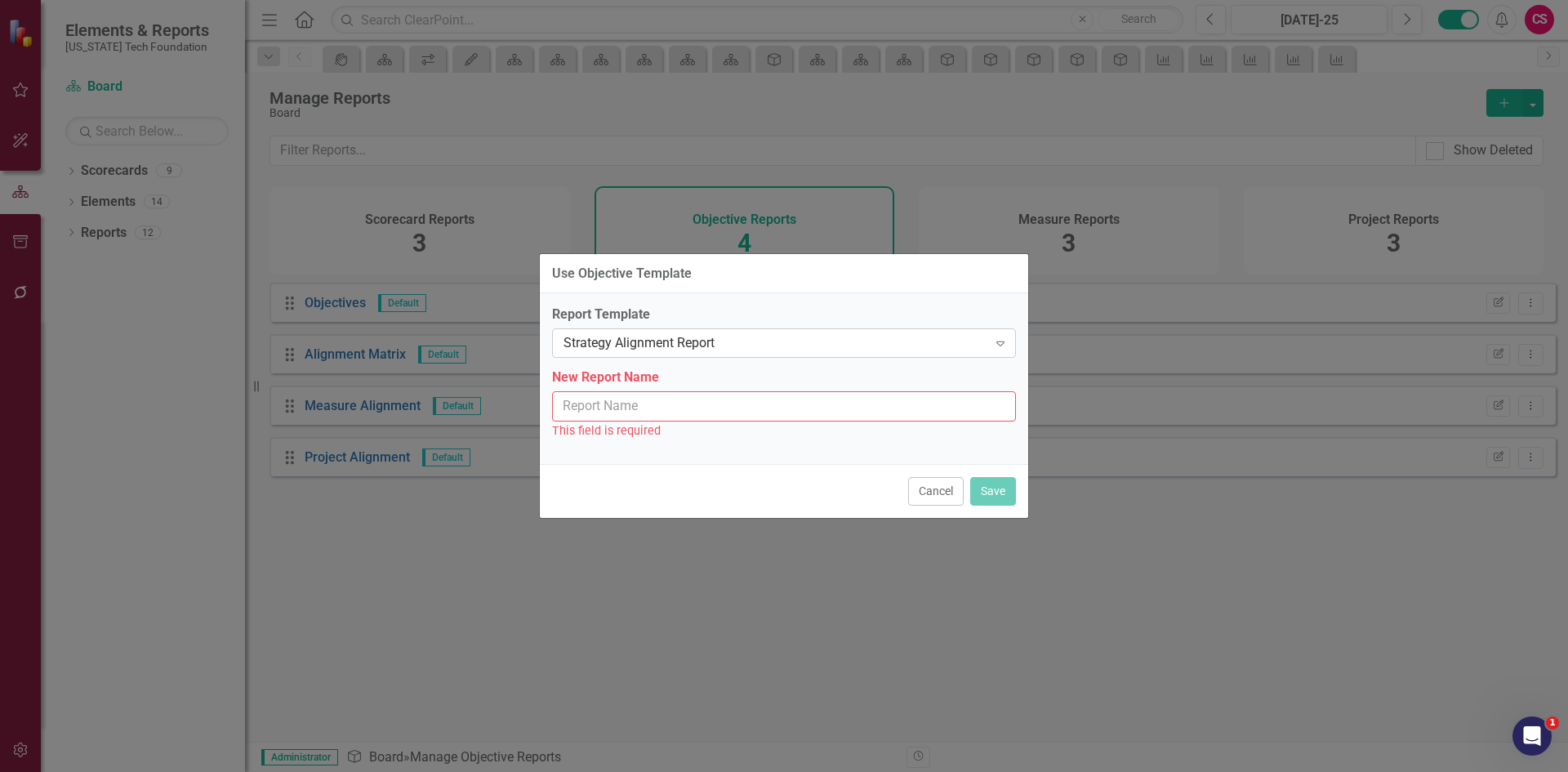
click at [648, 332] on div "Strategy Alignment Report Expand" at bounding box center [784, 342] width 464 height 29
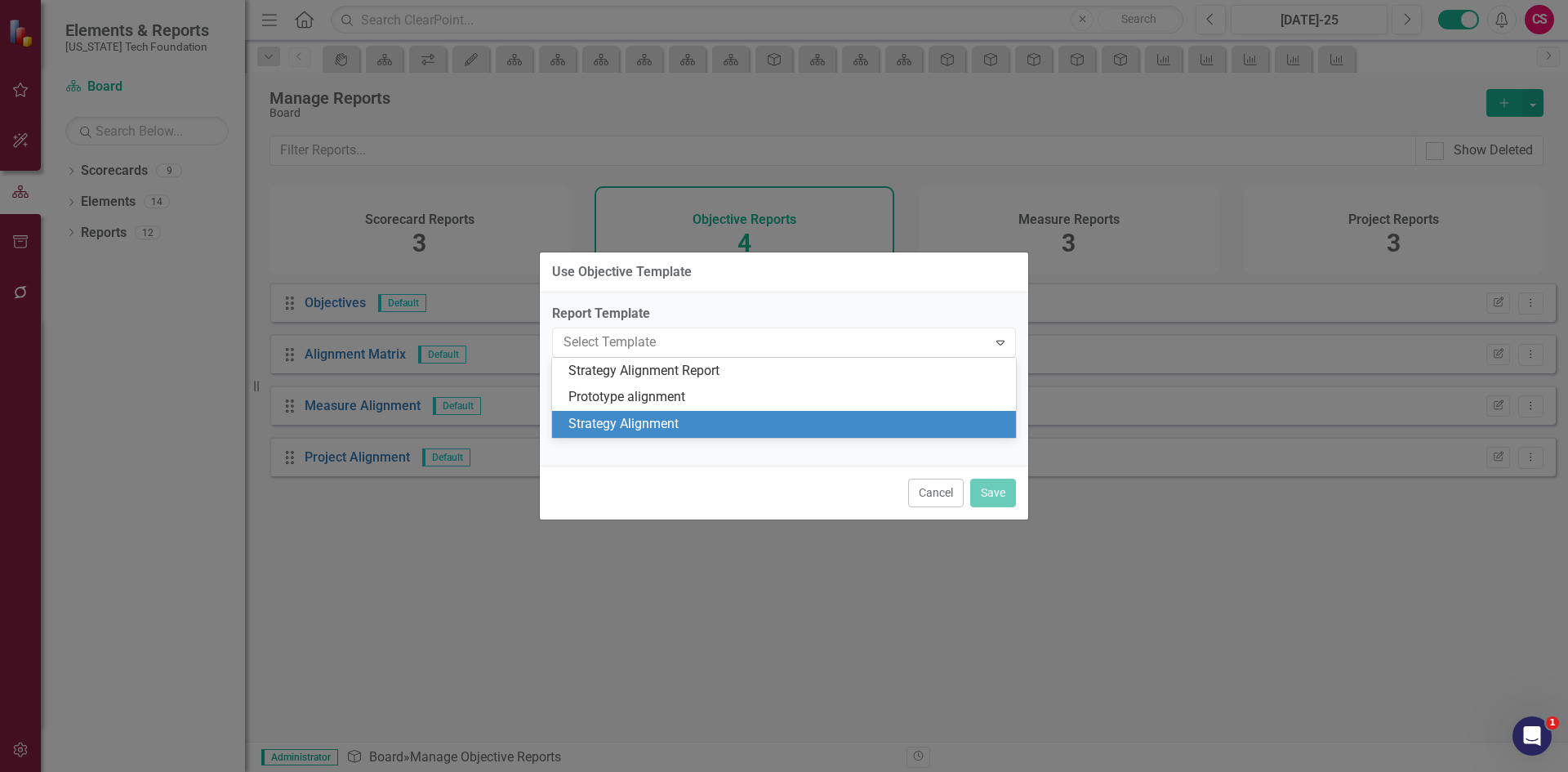
click at [814, 428] on div "Strategy Alignment" at bounding box center [787, 424] width 438 height 19
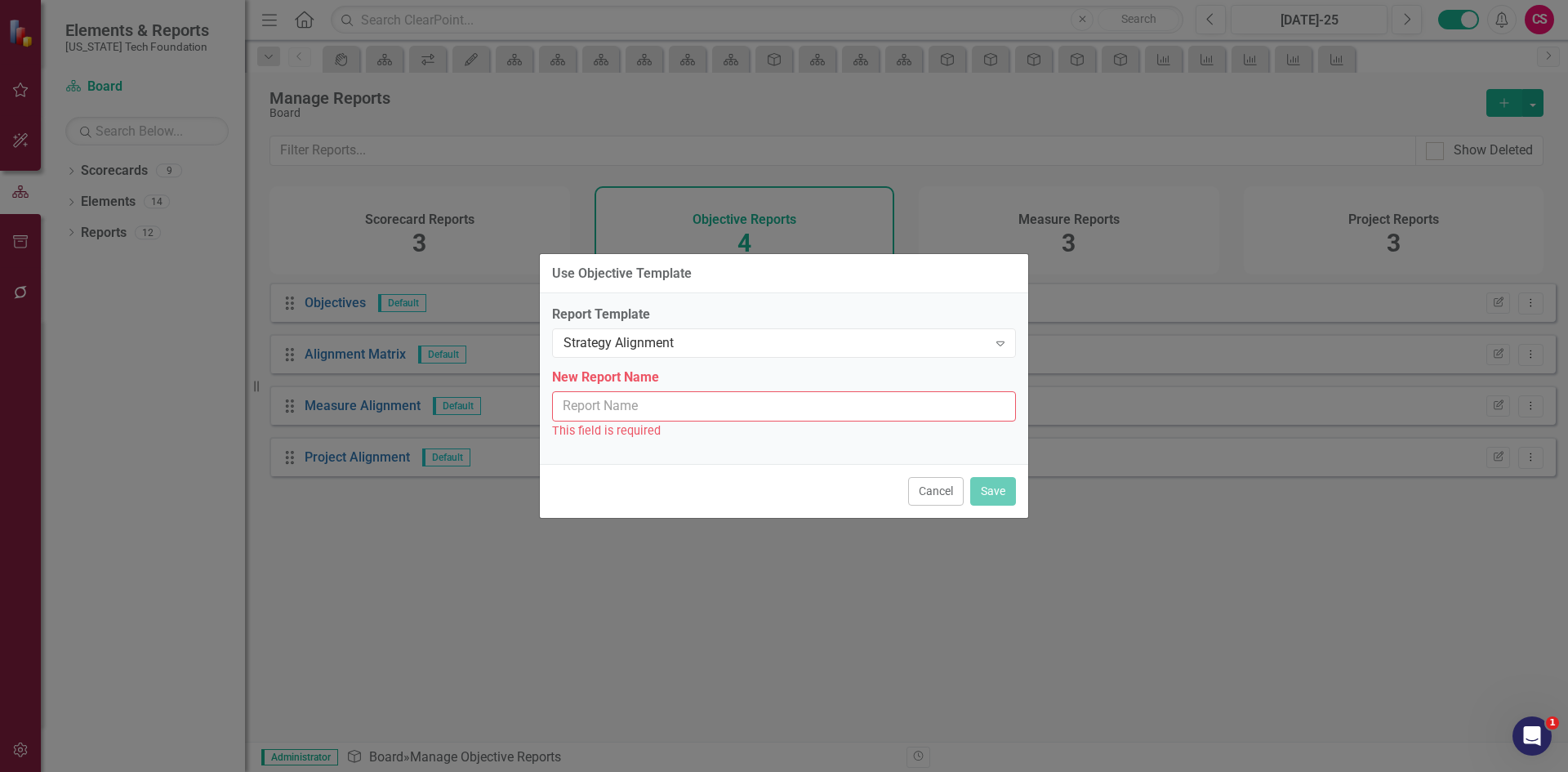
click at [711, 401] on input "New Report Name" at bounding box center [784, 406] width 464 height 30
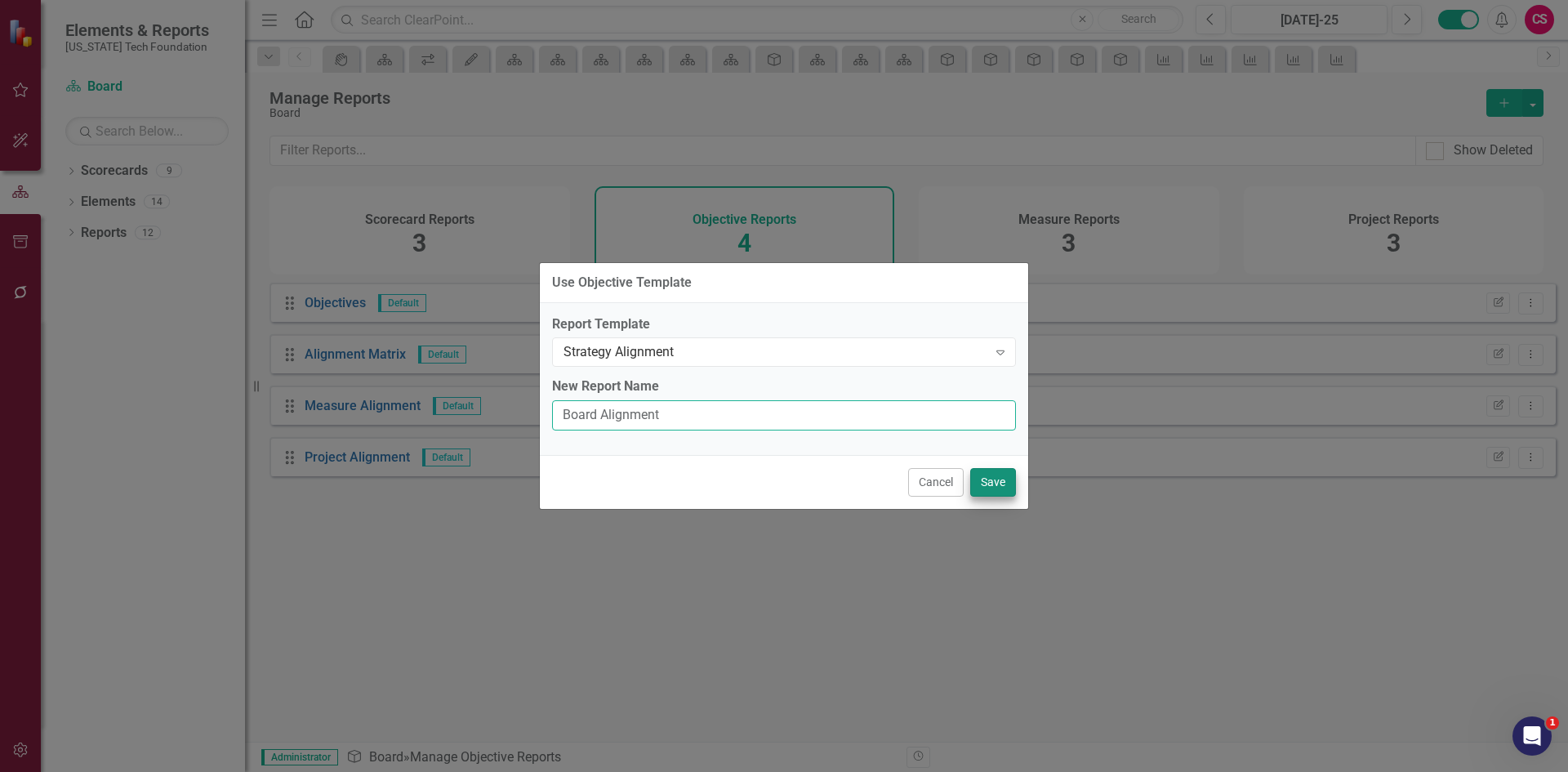
type input "Board Alignment"
click at [985, 477] on button "Save" at bounding box center [993, 482] width 46 height 28
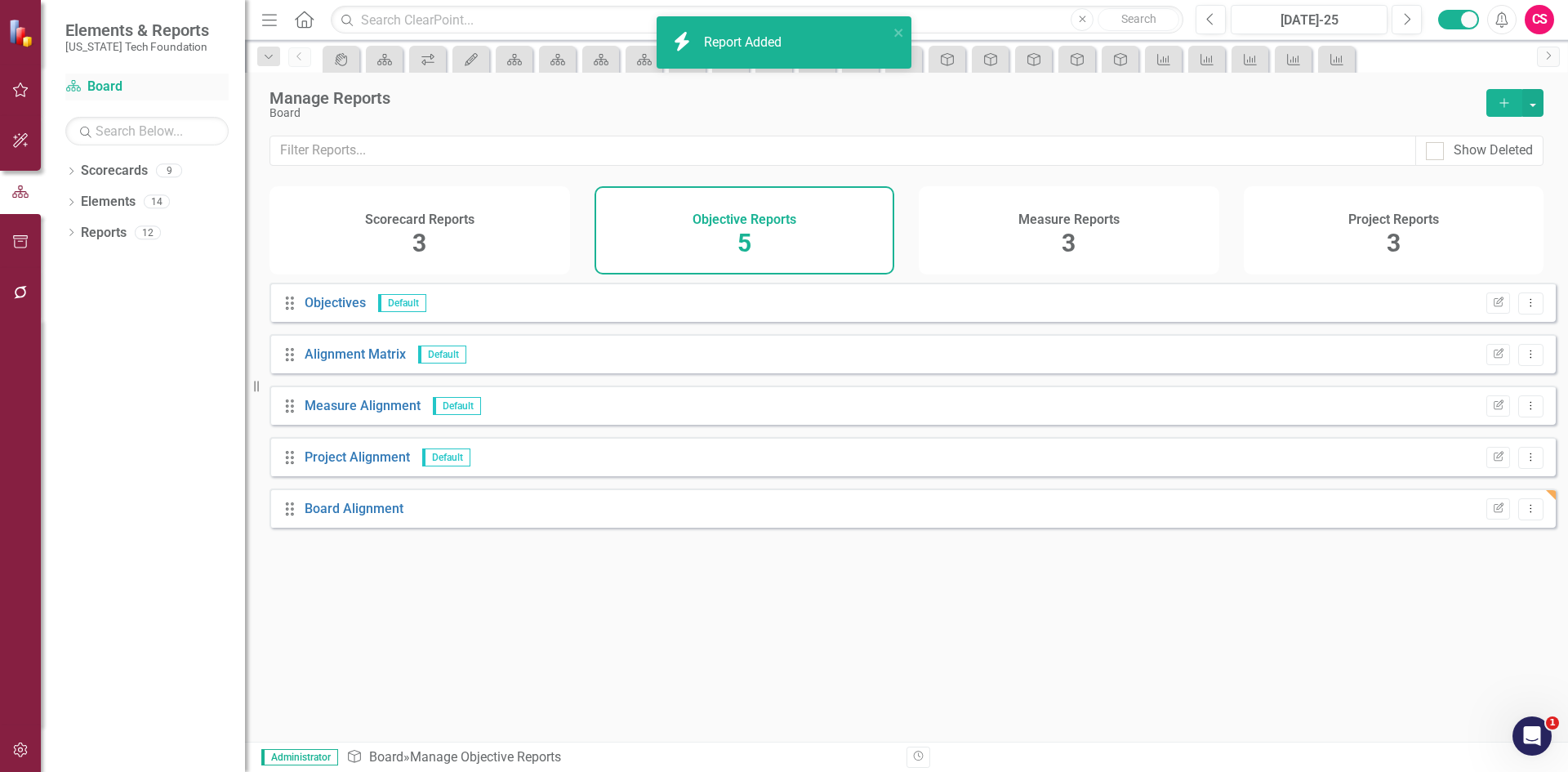
click at [106, 82] on link "Scorecard Board" at bounding box center [147, 87] width 163 height 19
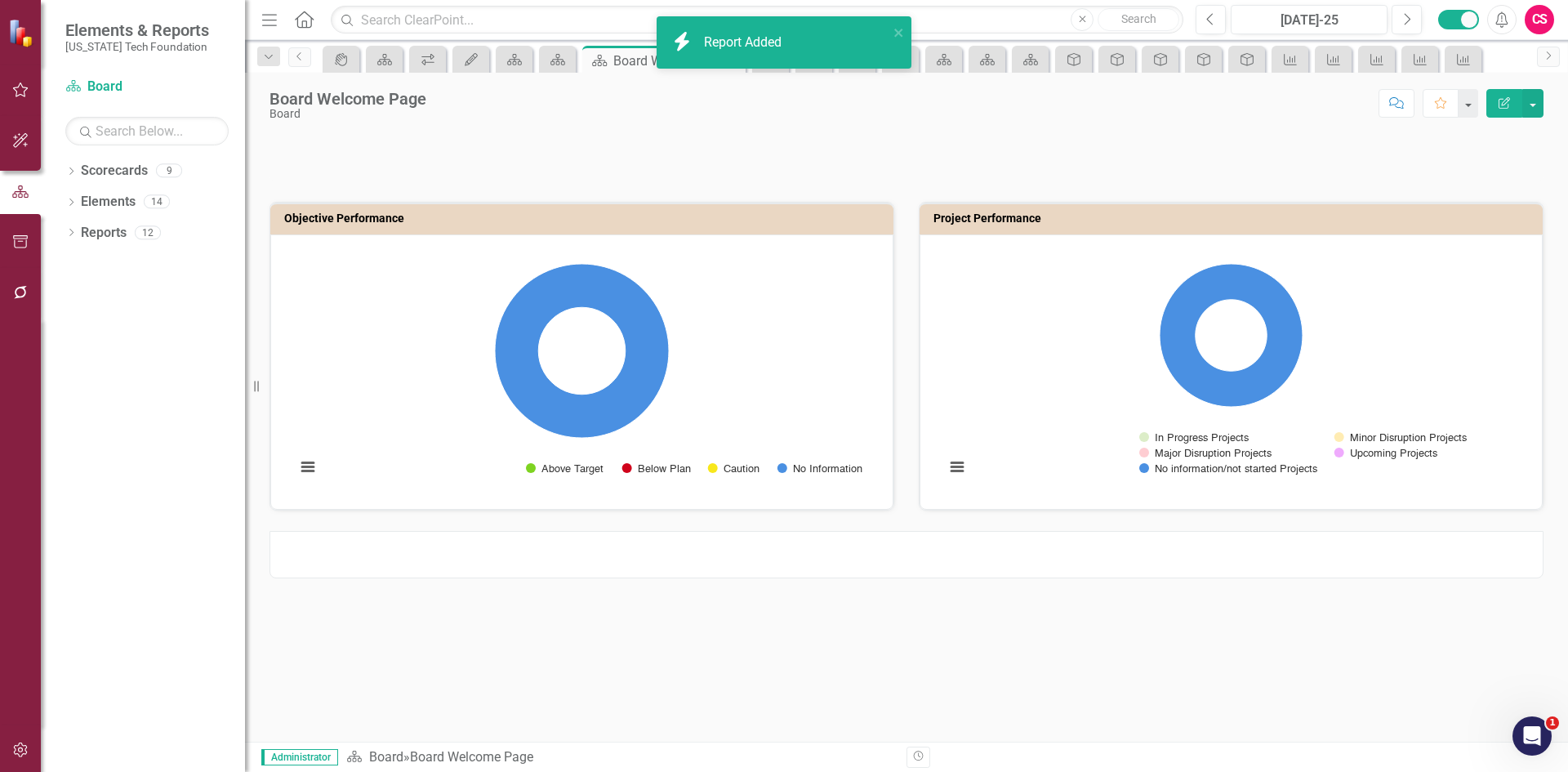
click at [886, 567] on div at bounding box center [906, 554] width 1274 height 47
click at [884, 561] on div at bounding box center [906, 554] width 1274 height 47
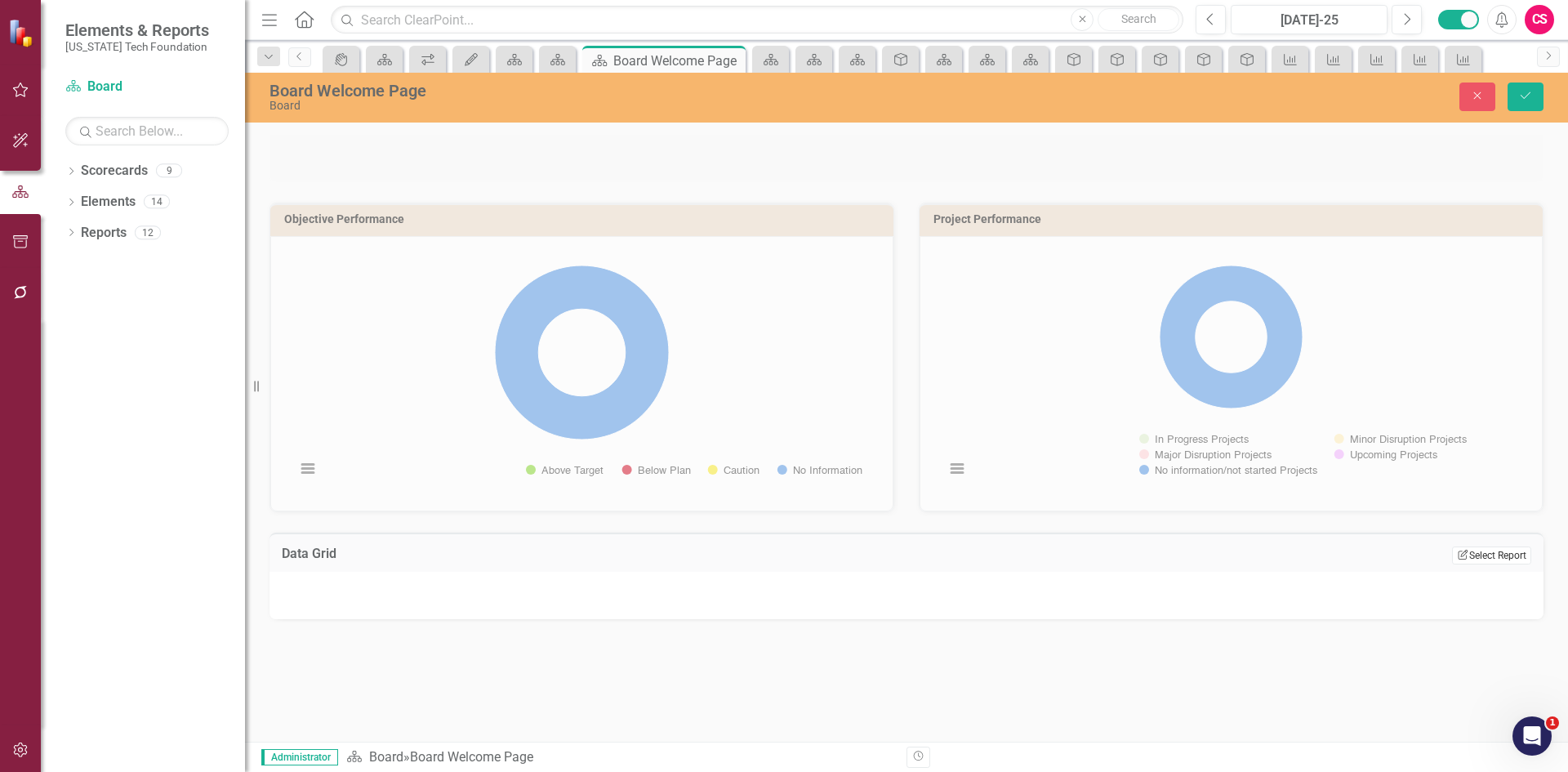
click at [1488, 553] on button "Edit Report Select Report" at bounding box center [1492, 556] width 80 height 18
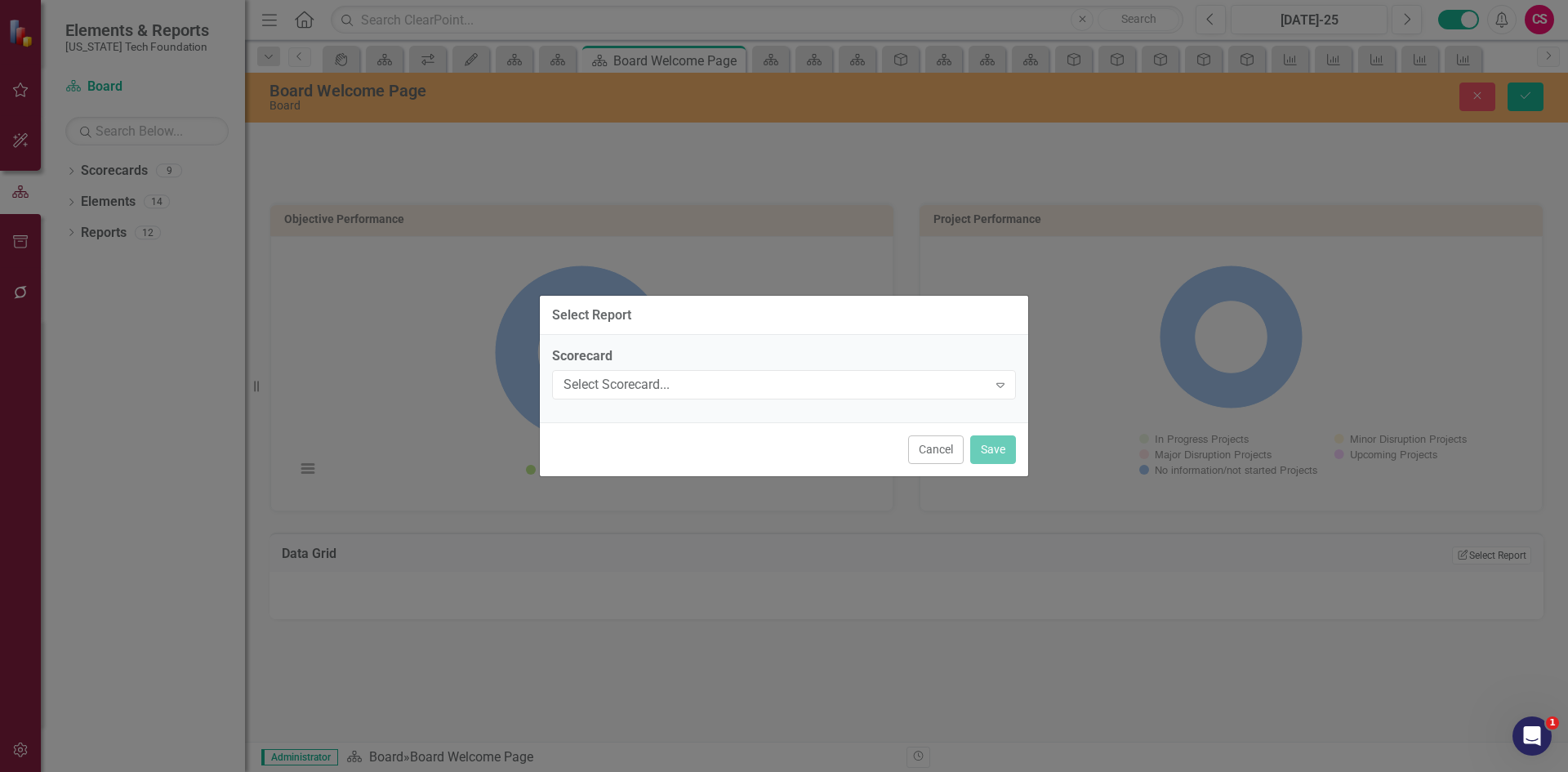
drag, startPoint x: 679, startPoint y: 364, endPoint x: 668, endPoint y: 402, distance: 39.6
click at [678, 411] on div "Scorecard Select Scorecard... Expand" at bounding box center [784, 378] width 488 height 87
click at [663, 390] on div "Select Scorecard..." at bounding box center [775, 385] width 424 height 19
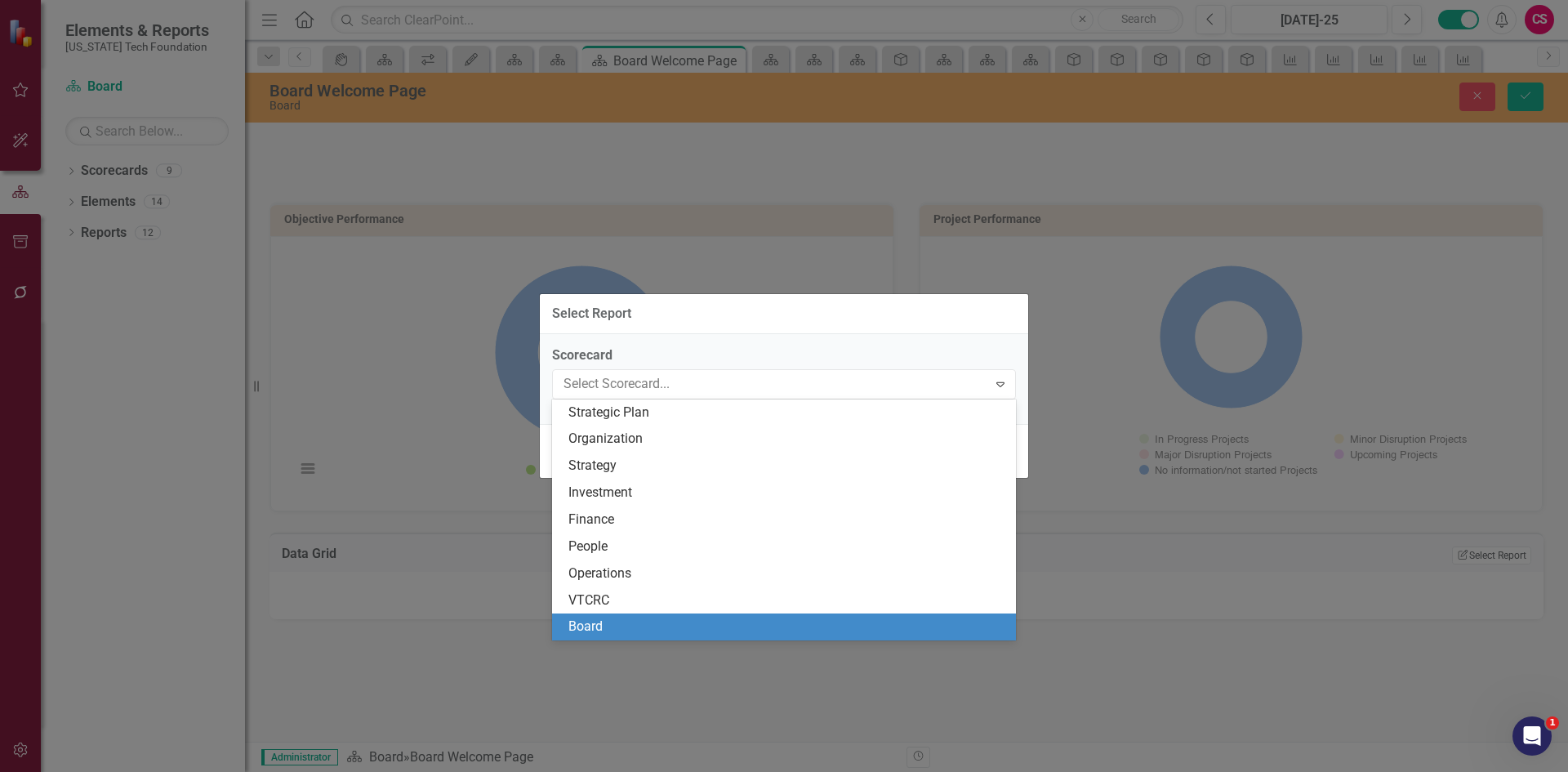
drag, startPoint x: 612, startPoint y: 609, endPoint x: 607, endPoint y: 624, distance: 15.8
click at [607, 624] on div "Strategic Plan Organization Strategy Investment Finance People Operations VTCRC…" at bounding box center [784, 521] width 464 height 242
click at [607, 624] on div "Board" at bounding box center [787, 627] width 438 height 19
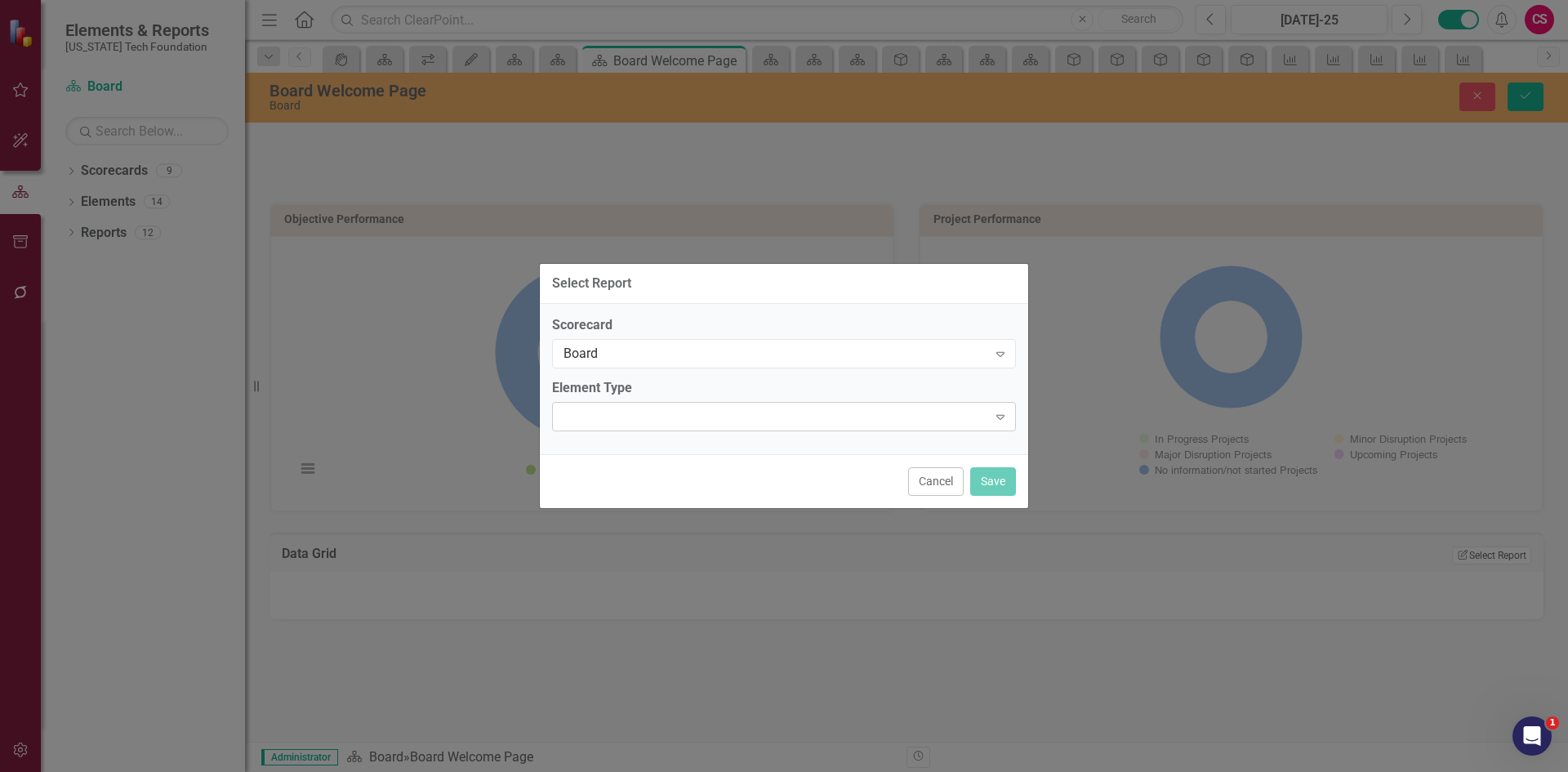
click at [641, 420] on div "Expand" at bounding box center [784, 416] width 464 height 29
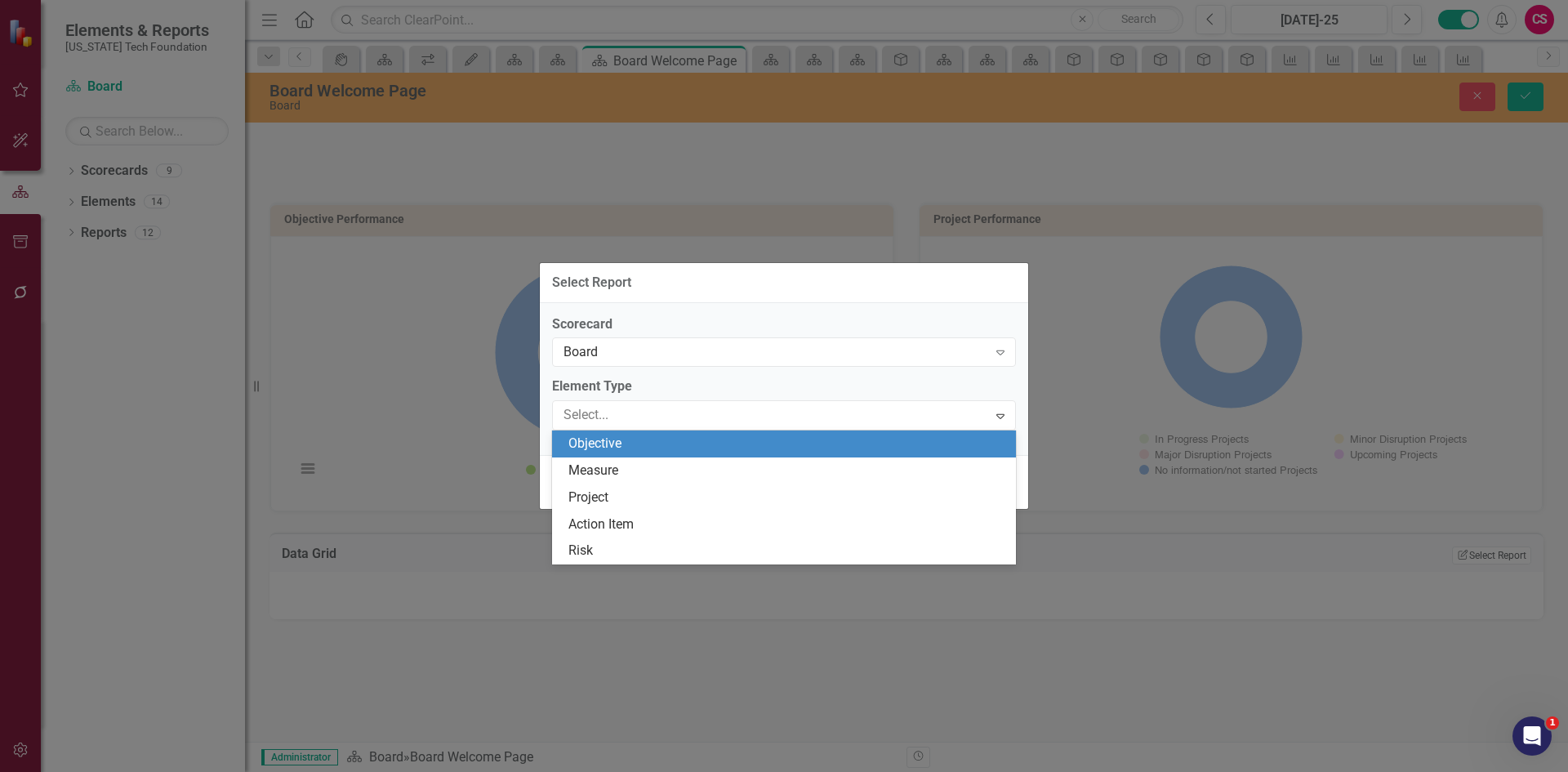
click at [638, 443] on div "Objective" at bounding box center [787, 444] width 438 height 19
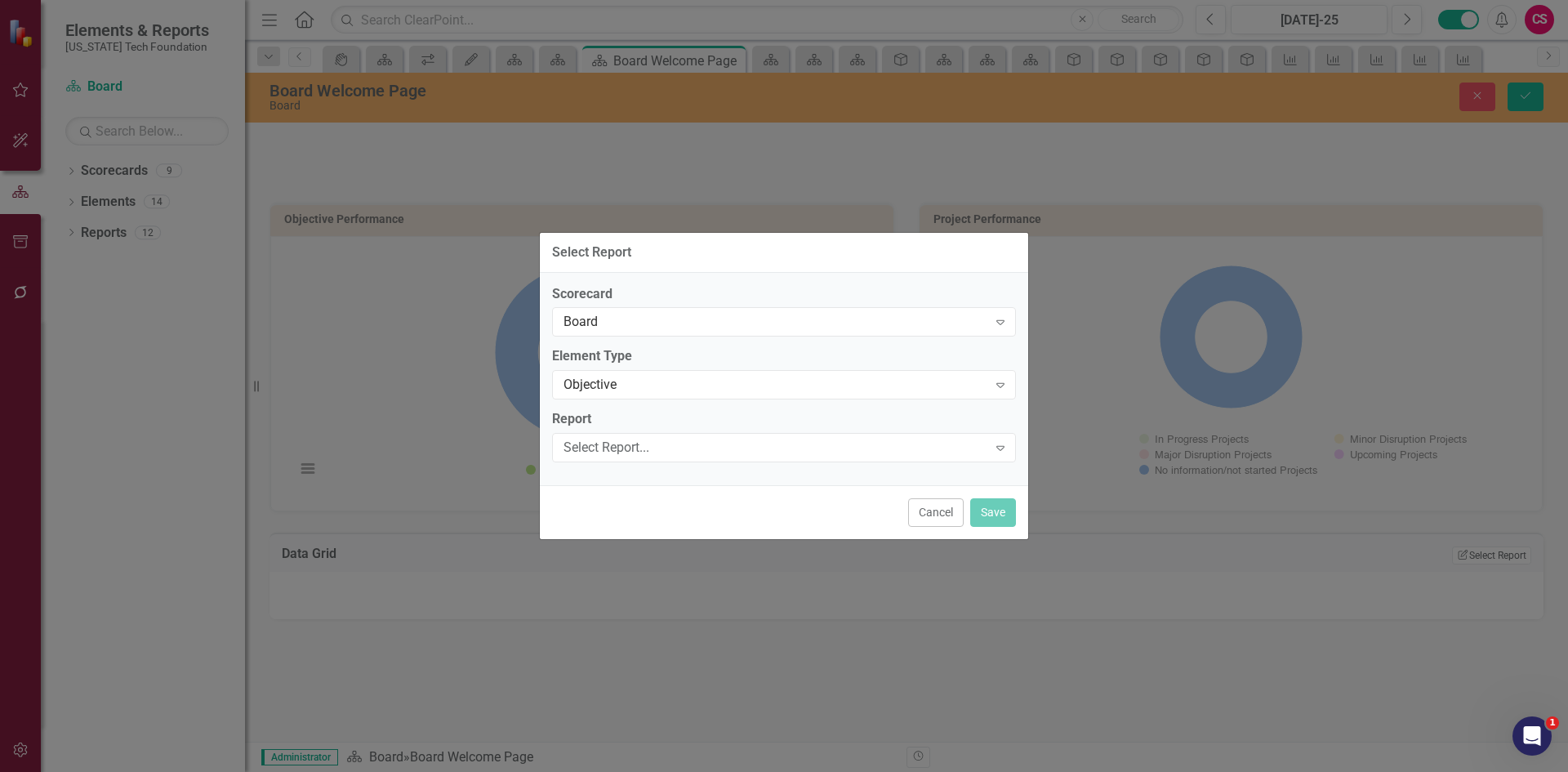
click at [638, 443] on div "Select Report..." at bounding box center [775, 448] width 424 height 19
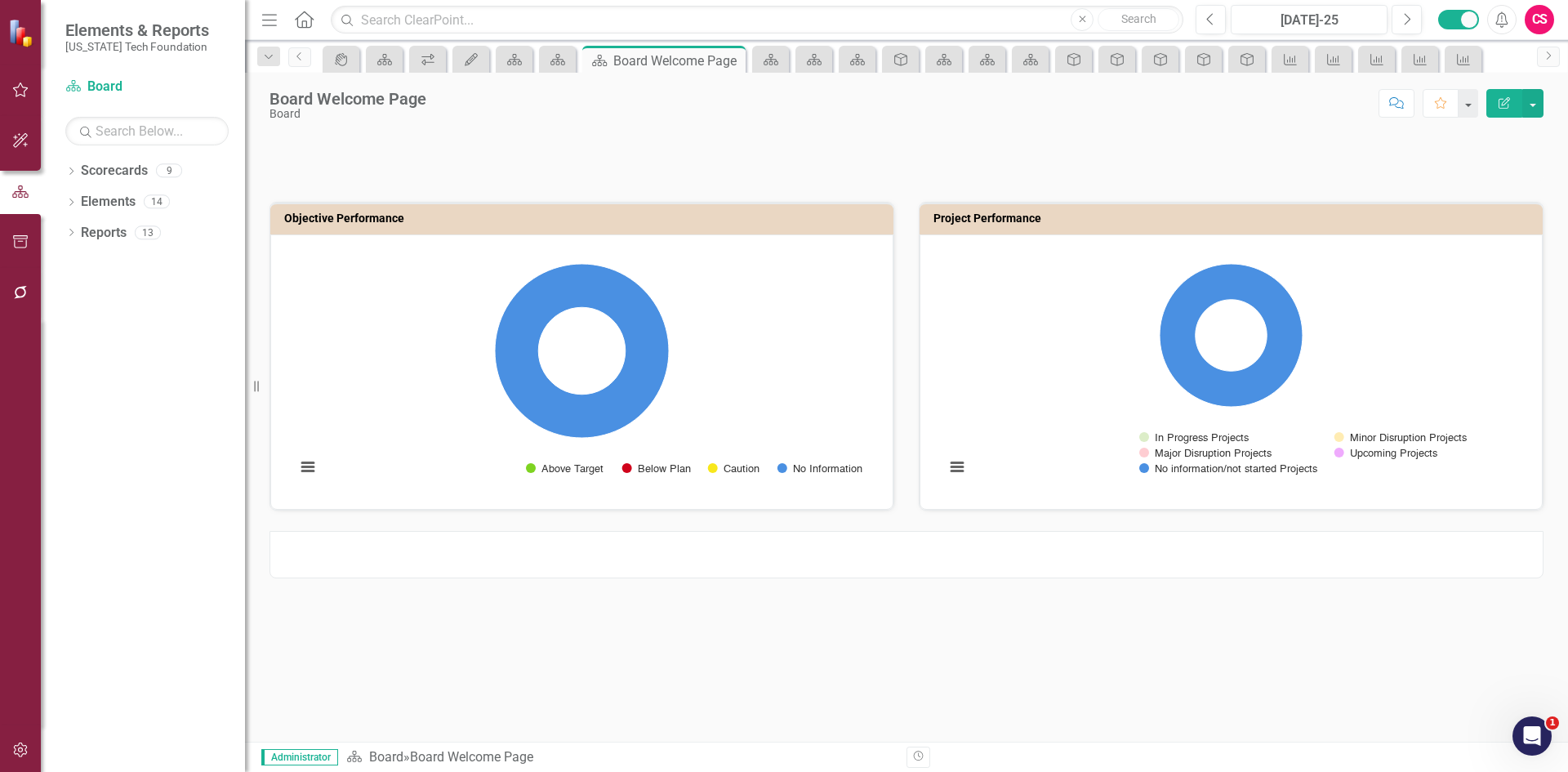
click at [1075, 562] on div at bounding box center [906, 554] width 1274 height 47
click at [1073, 561] on div at bounding box center [906, 554] width 1274 height 47
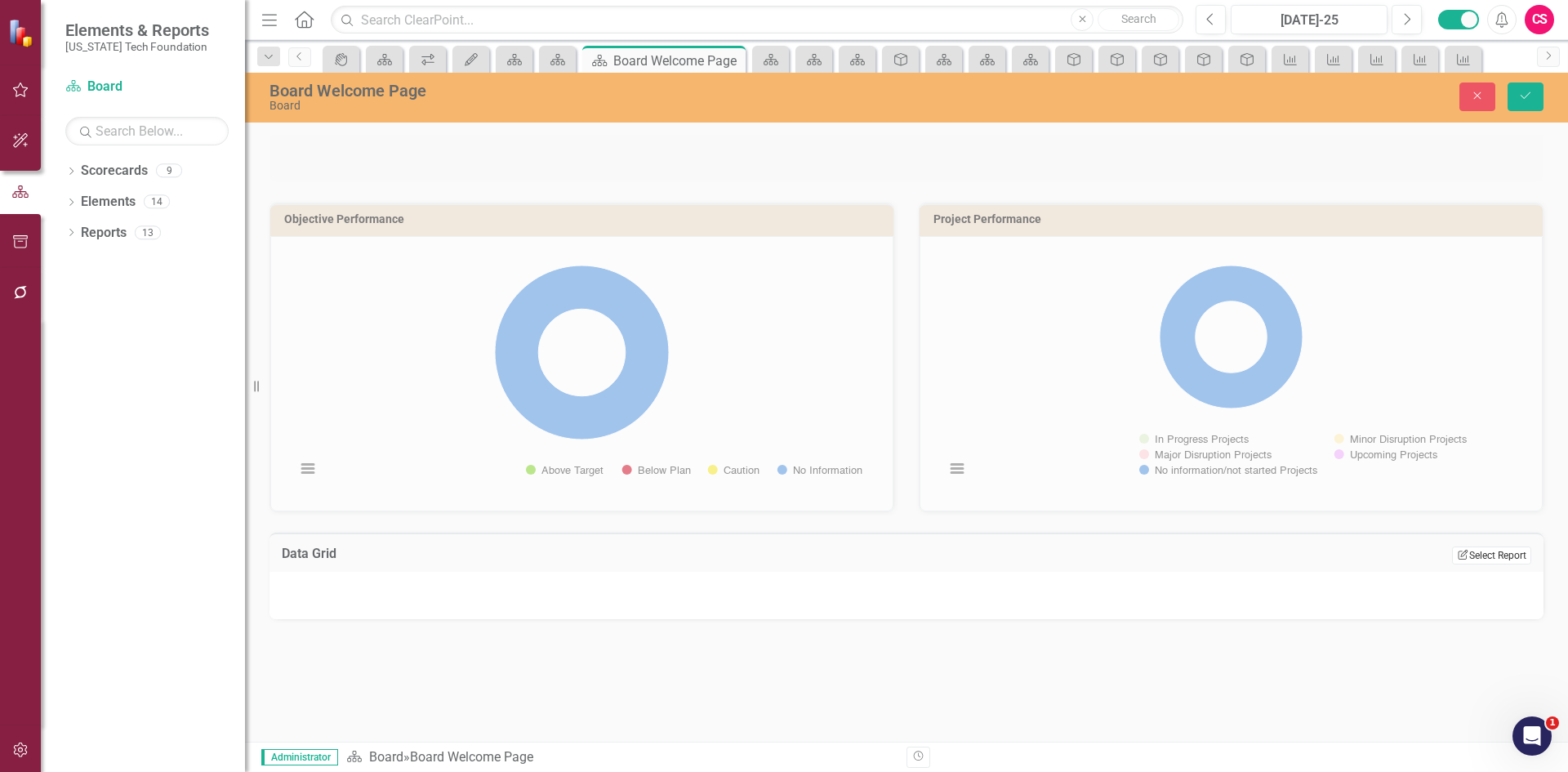
click at [1489, 549] on button "Edit Report Select Report" at bounding box center [1492, 556] width 80 height 18
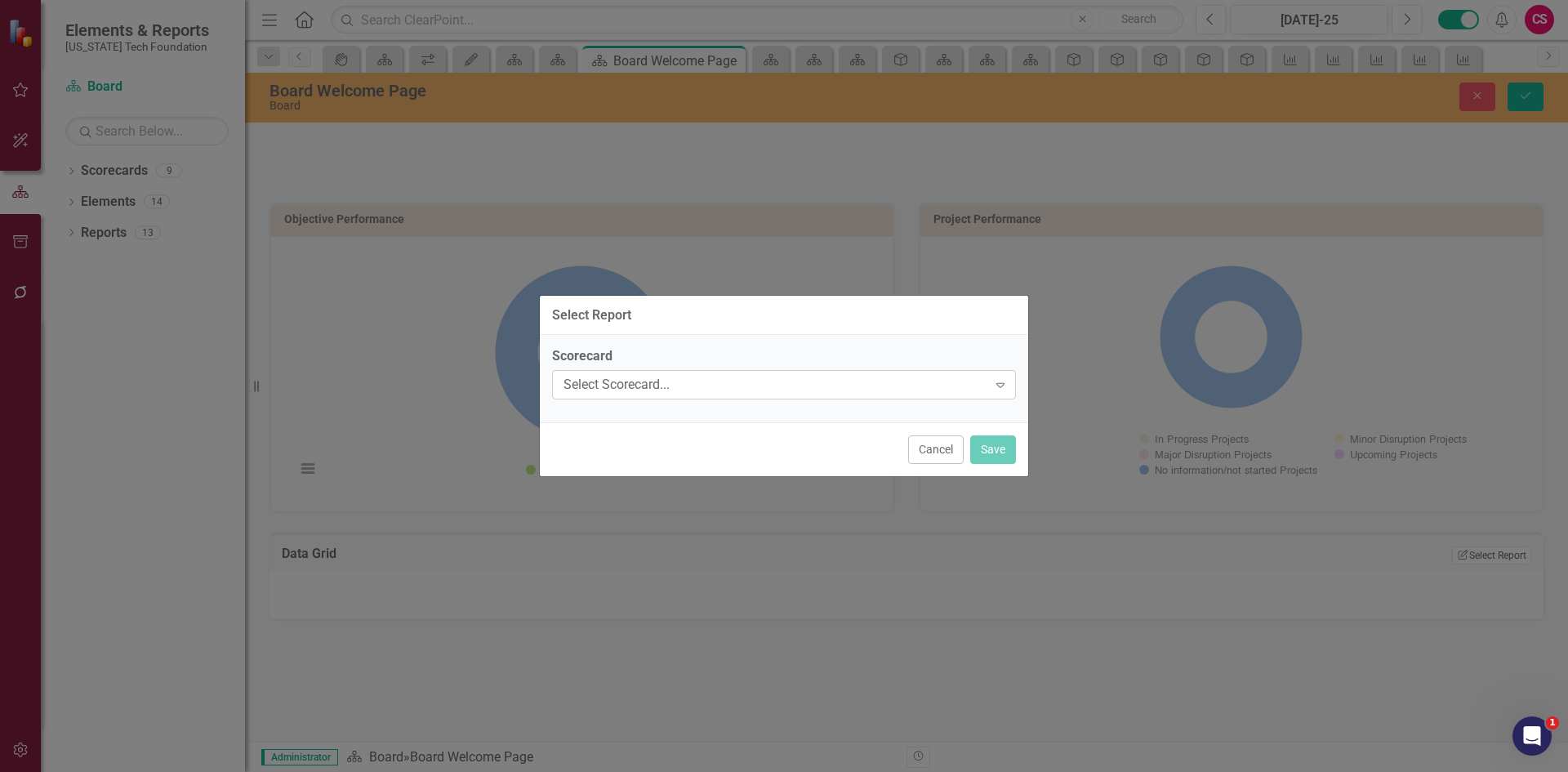
click at [764, 385] on div "Select Scorecard..." at bounding box center [775, 385] width 424 height 19
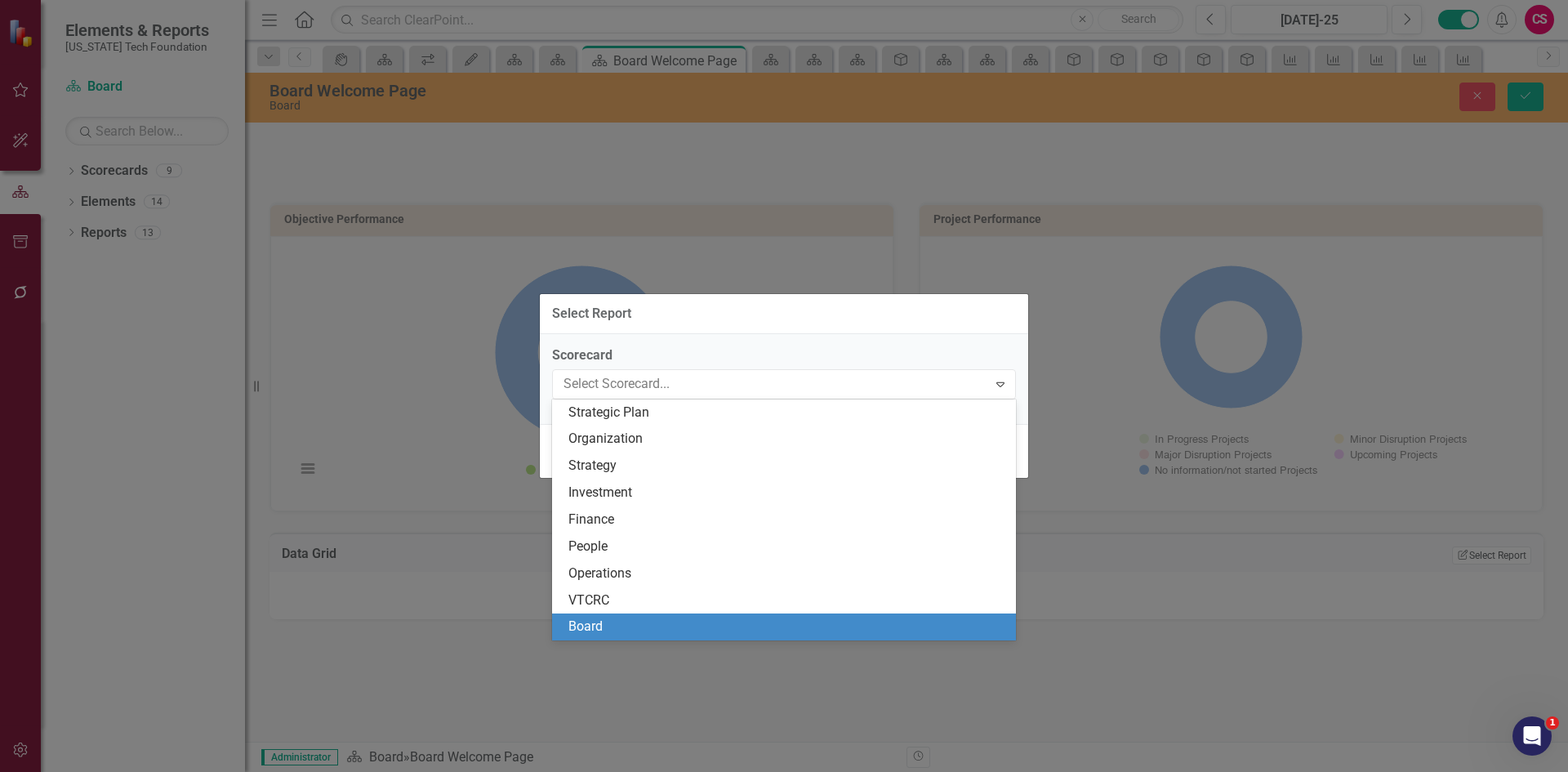
click at [611, 619] on div "Board" at bounding box center [787, 627] width 438 height 19
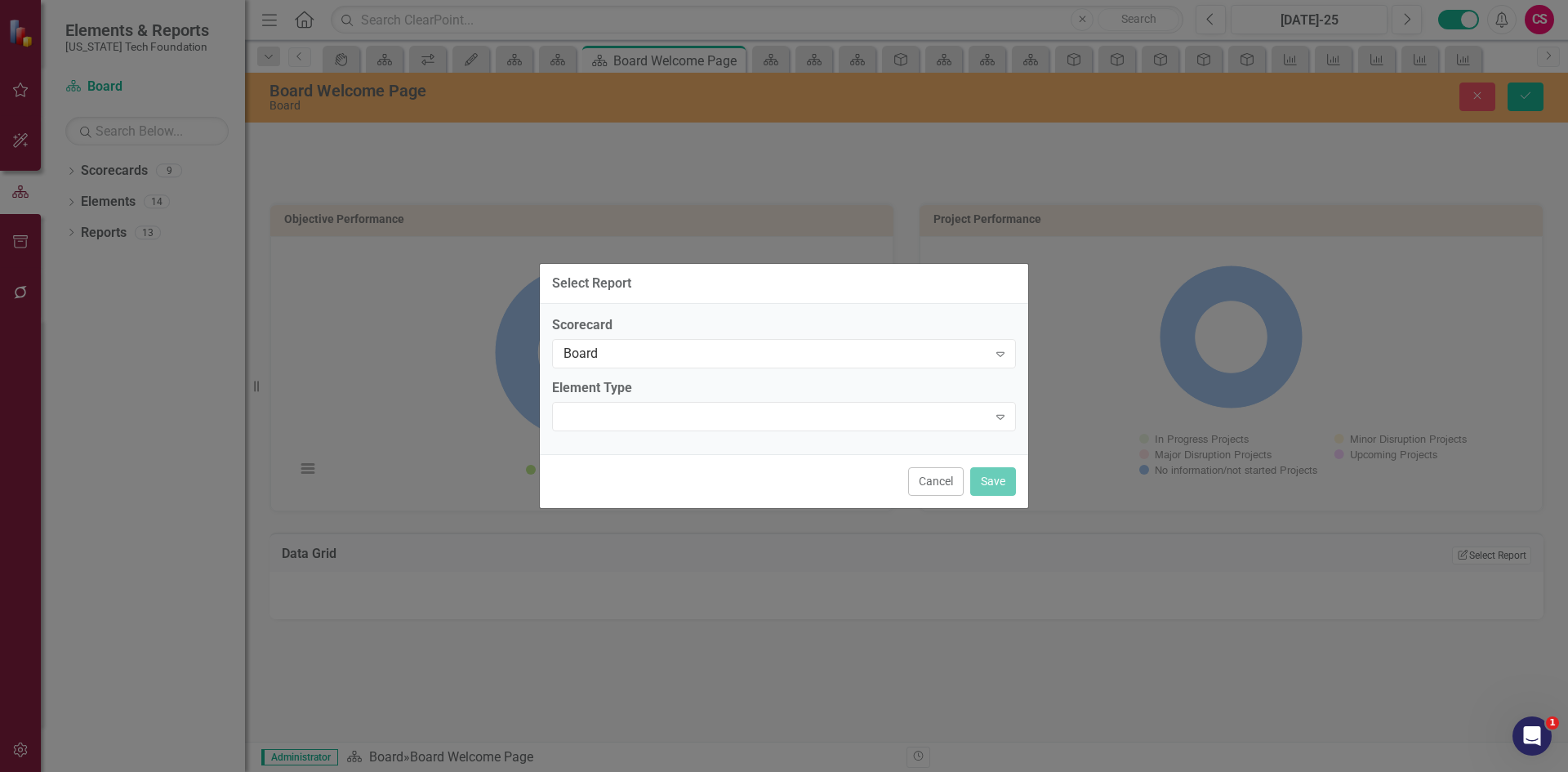
click at [614, 396] on label "Element Type" at bounding box center [784, 388] width 464 height 19
click at [614, 409] on div "Expand" at bounding box center [784, 416] width 464 height 29
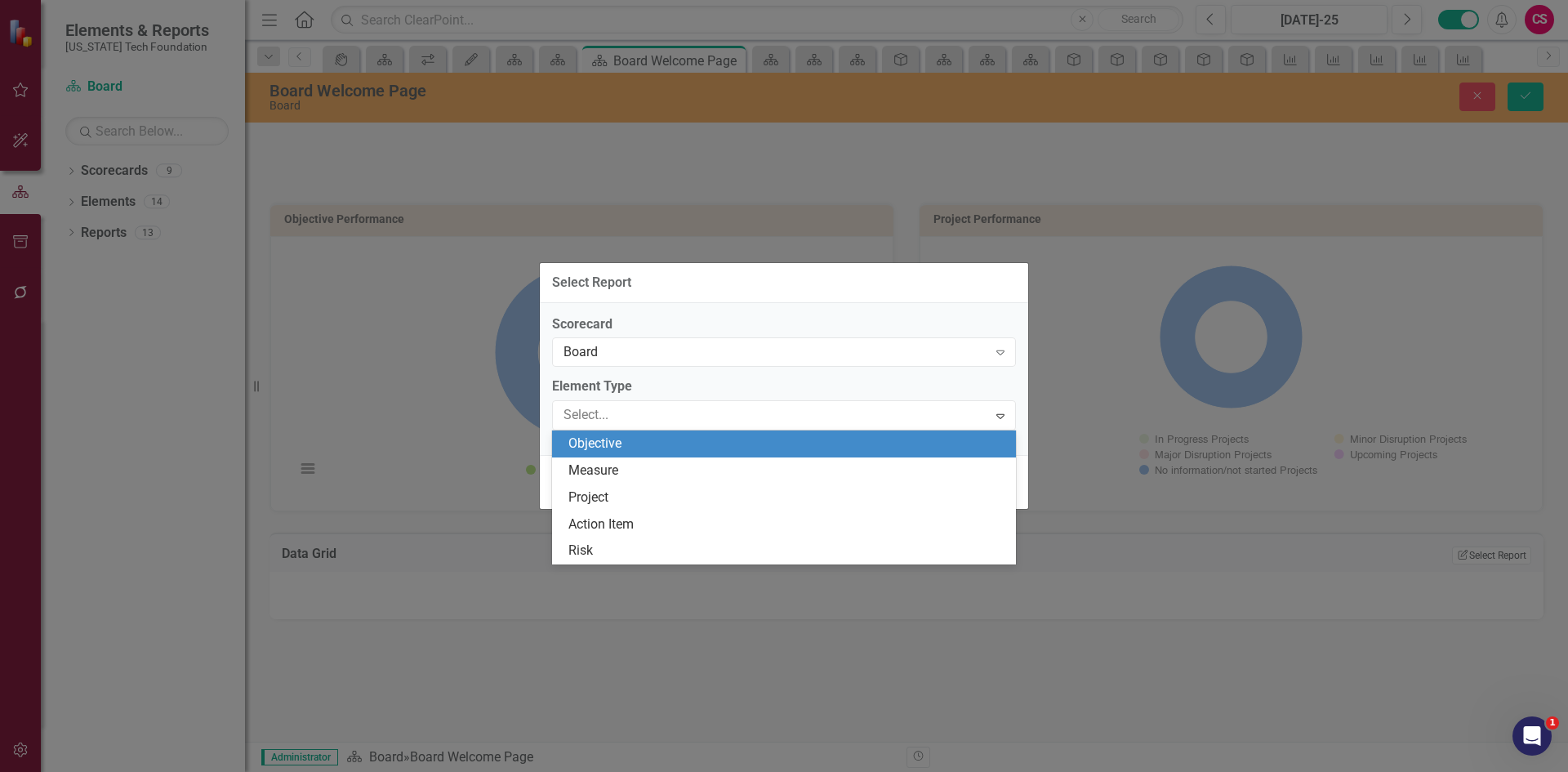
click at [614, 452] on div "Objective" at bounding box center [787, 444] width 438 height 19
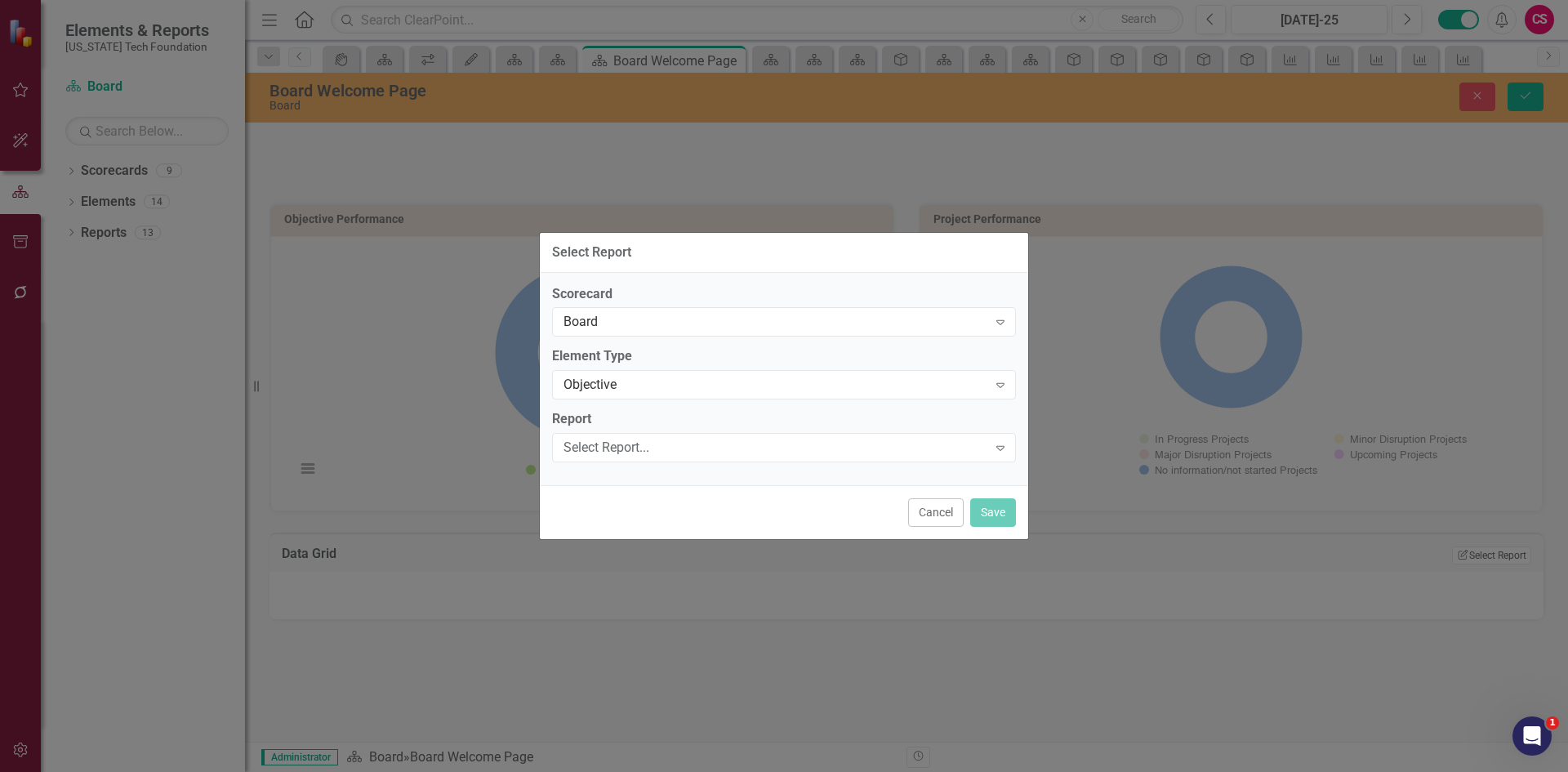
click at [614, 452] on div "Select Report..." at bounding box center [775, 448] width 424 height 19
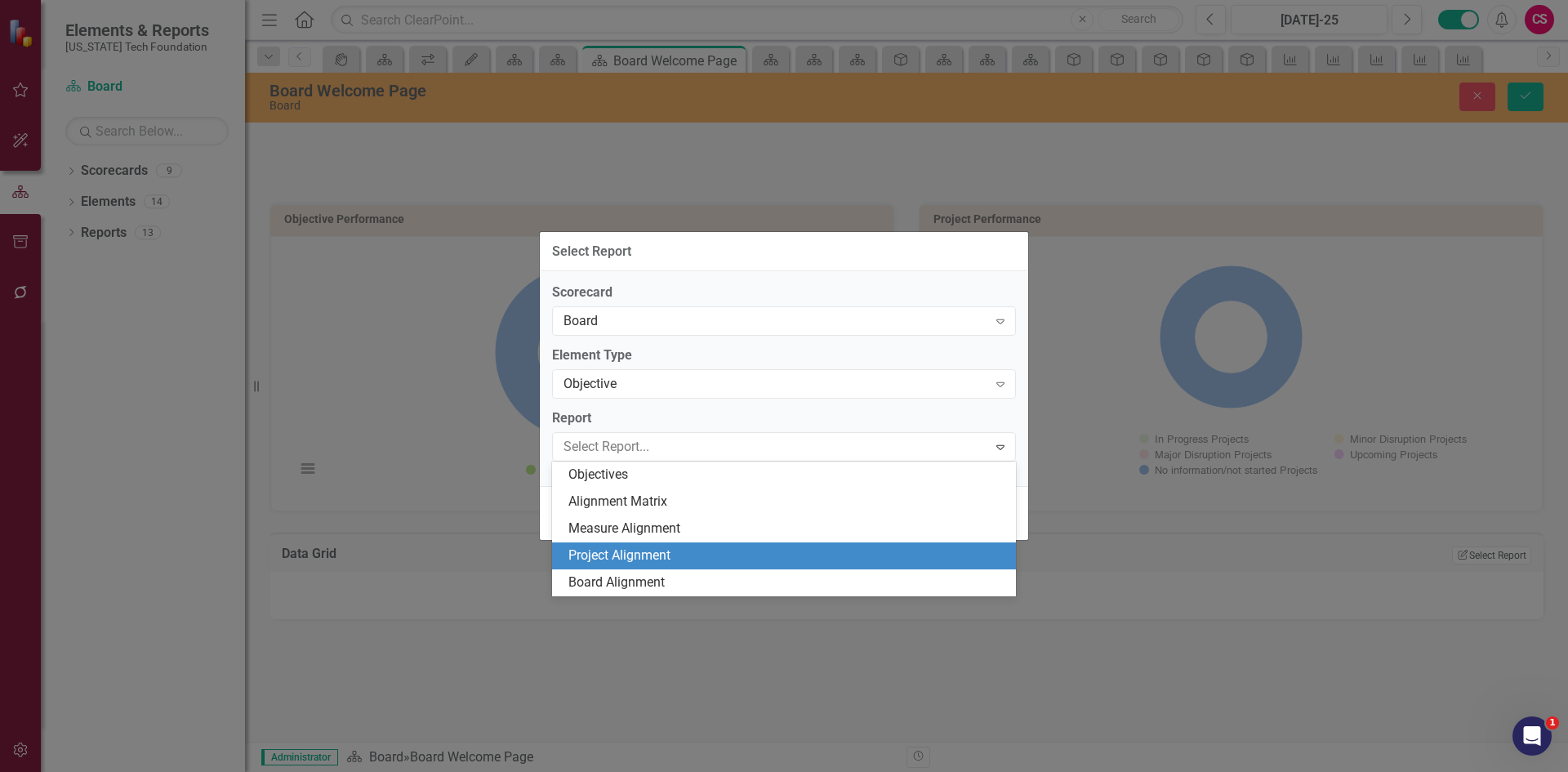
click at [631, 580] on div "Board Alignment" at bounding box center [787, 582] width 438 height 19
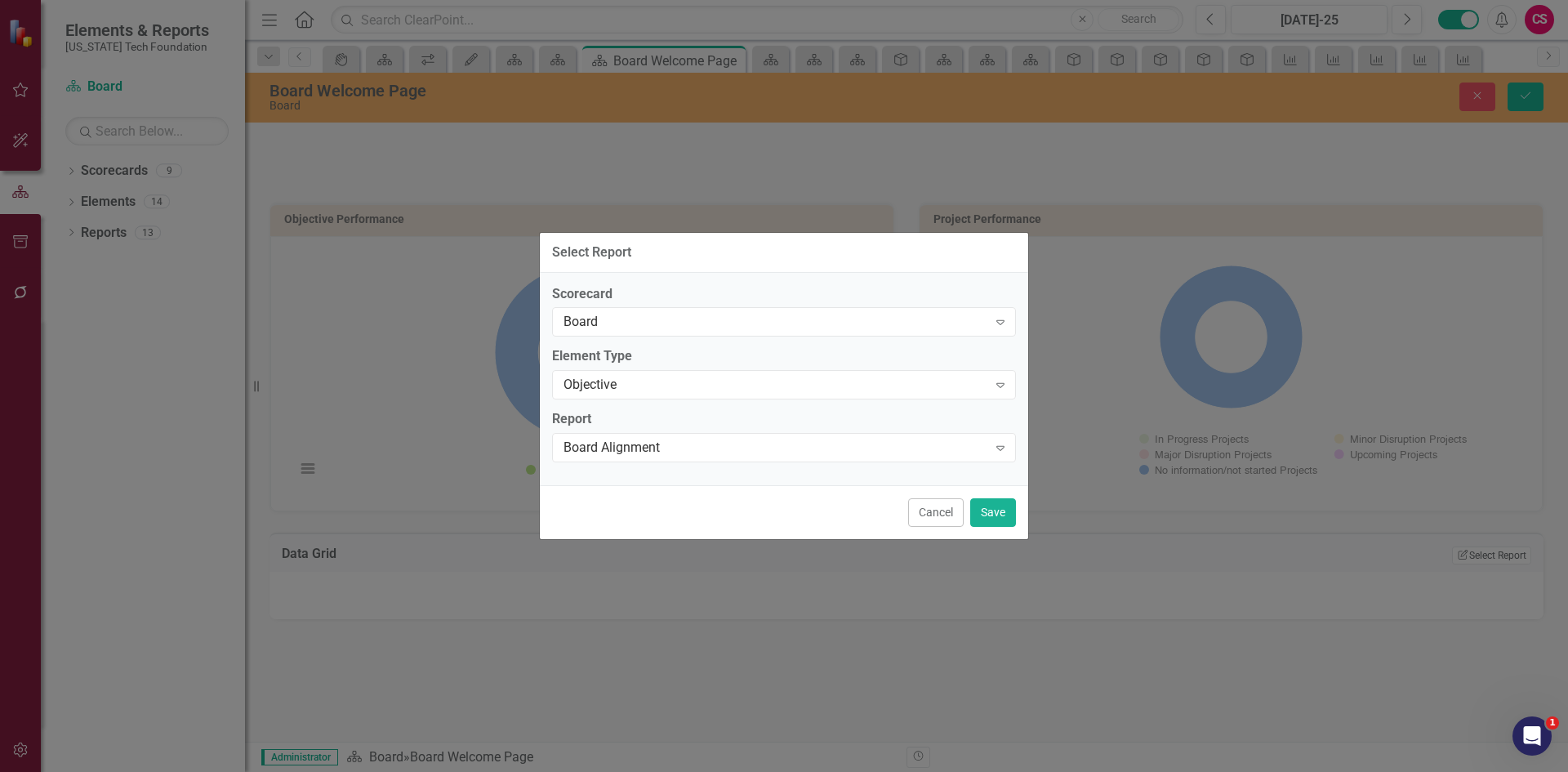
click at [999, 495] on div "Cancel Save" at bounding box center [784, 512] width 488 height 54
click at [999, 504] on button "Save" at bounding box center [993, 512] width 46 height 28
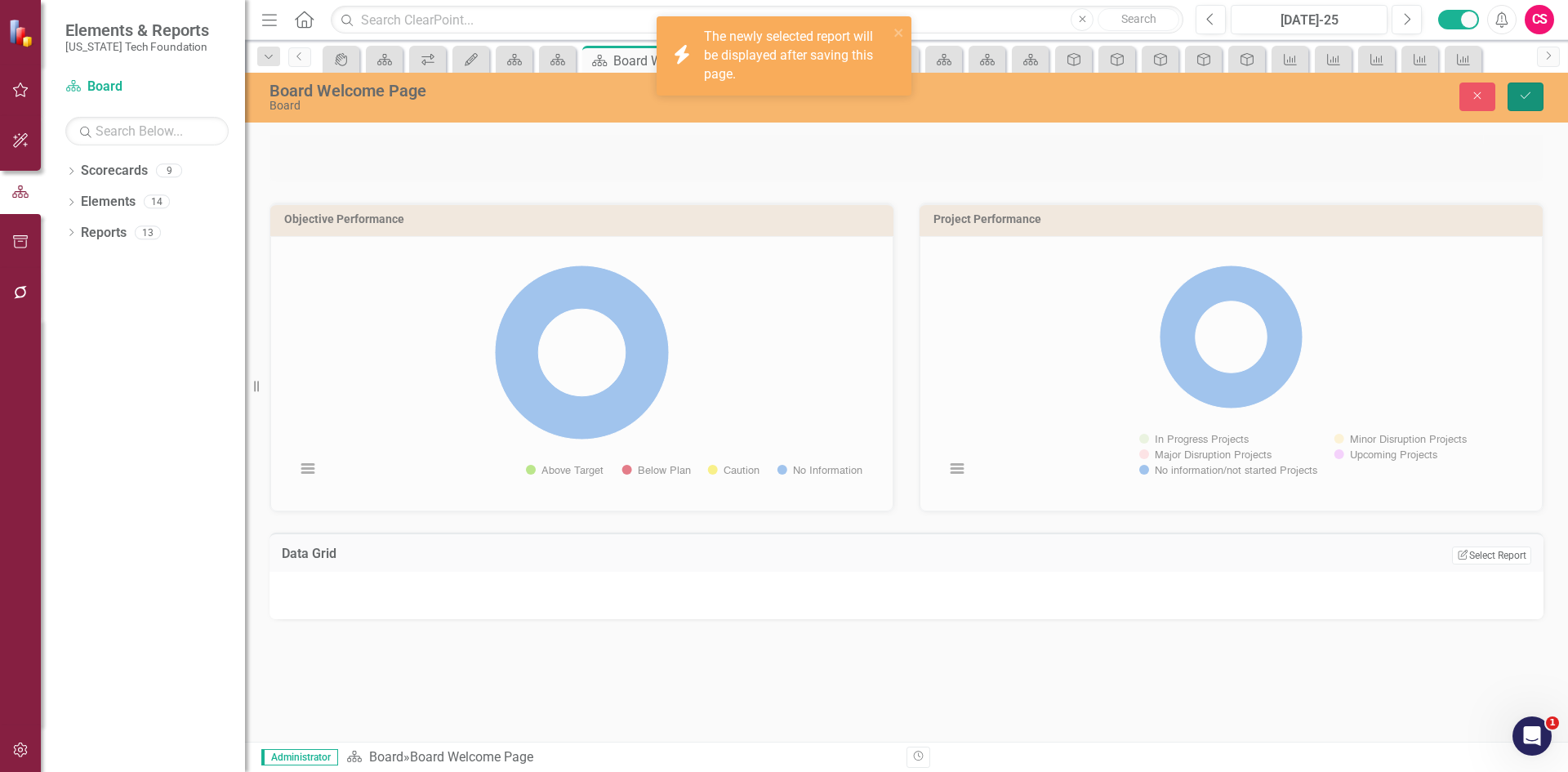
click at [1524, 97] on icon "Save" at bounding box center [1526, 95] width 15 height 12
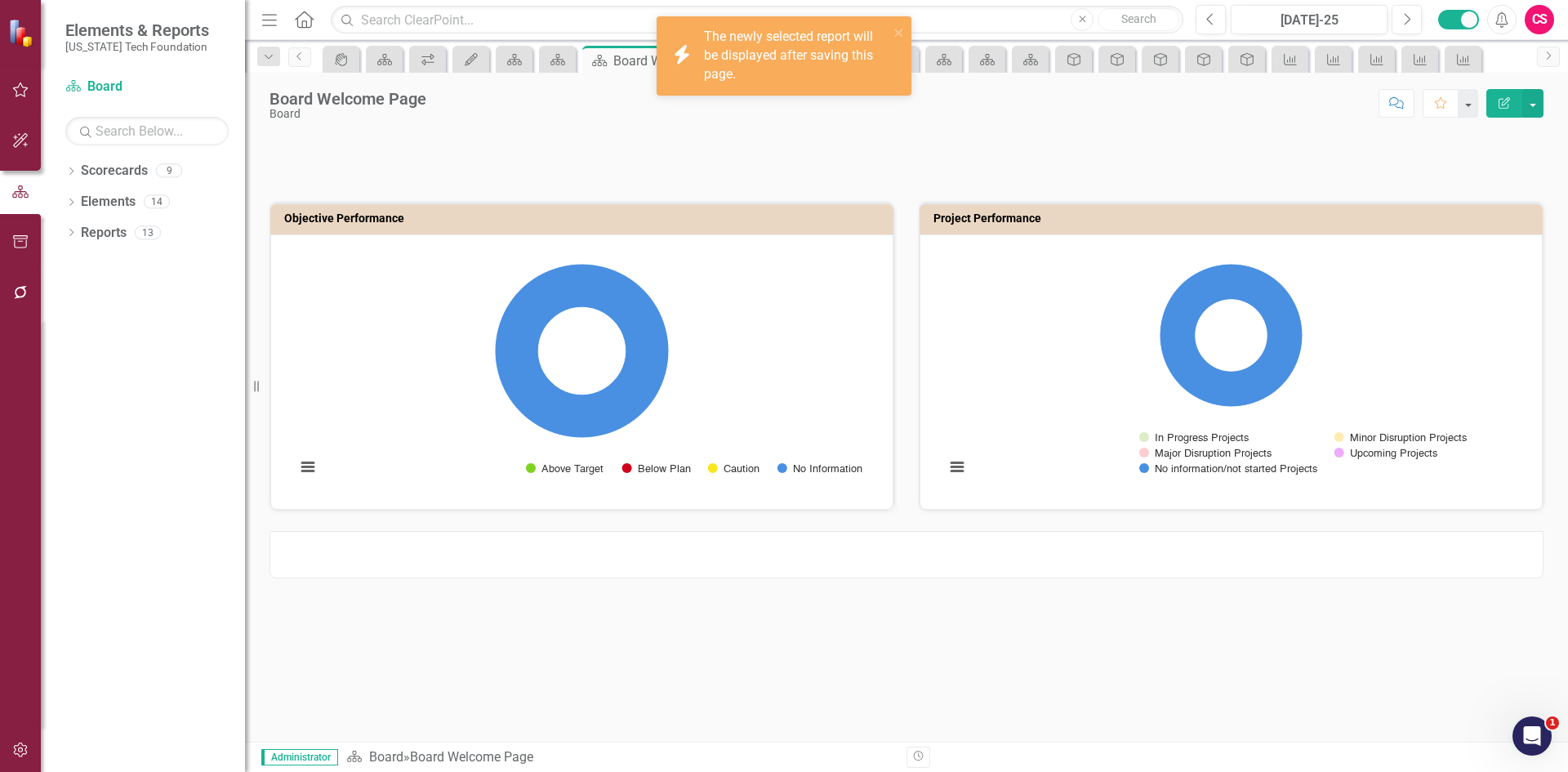
click at [717, 26] on div "icon.bolt The newly selected report will be displayed after saving this page." at bounding box center [779, 56] width 231 height 66
click at [713, 31] on div "The newly selected report will be displayed after saving this page." at bounding box center [795, 56] width 185 height 56
